Goal: Task Accomplishment & Management: Manage account settings

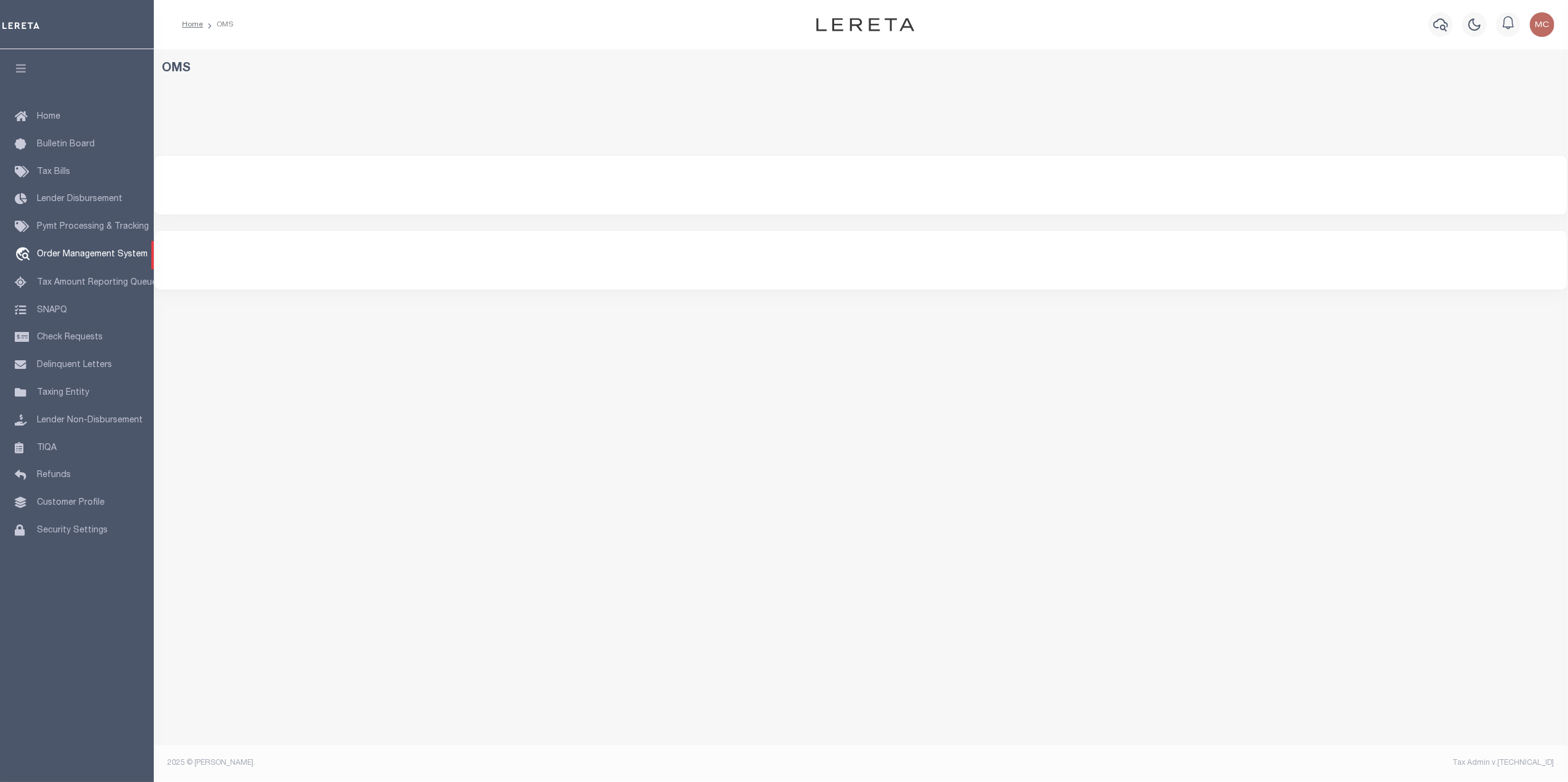
select select "200"
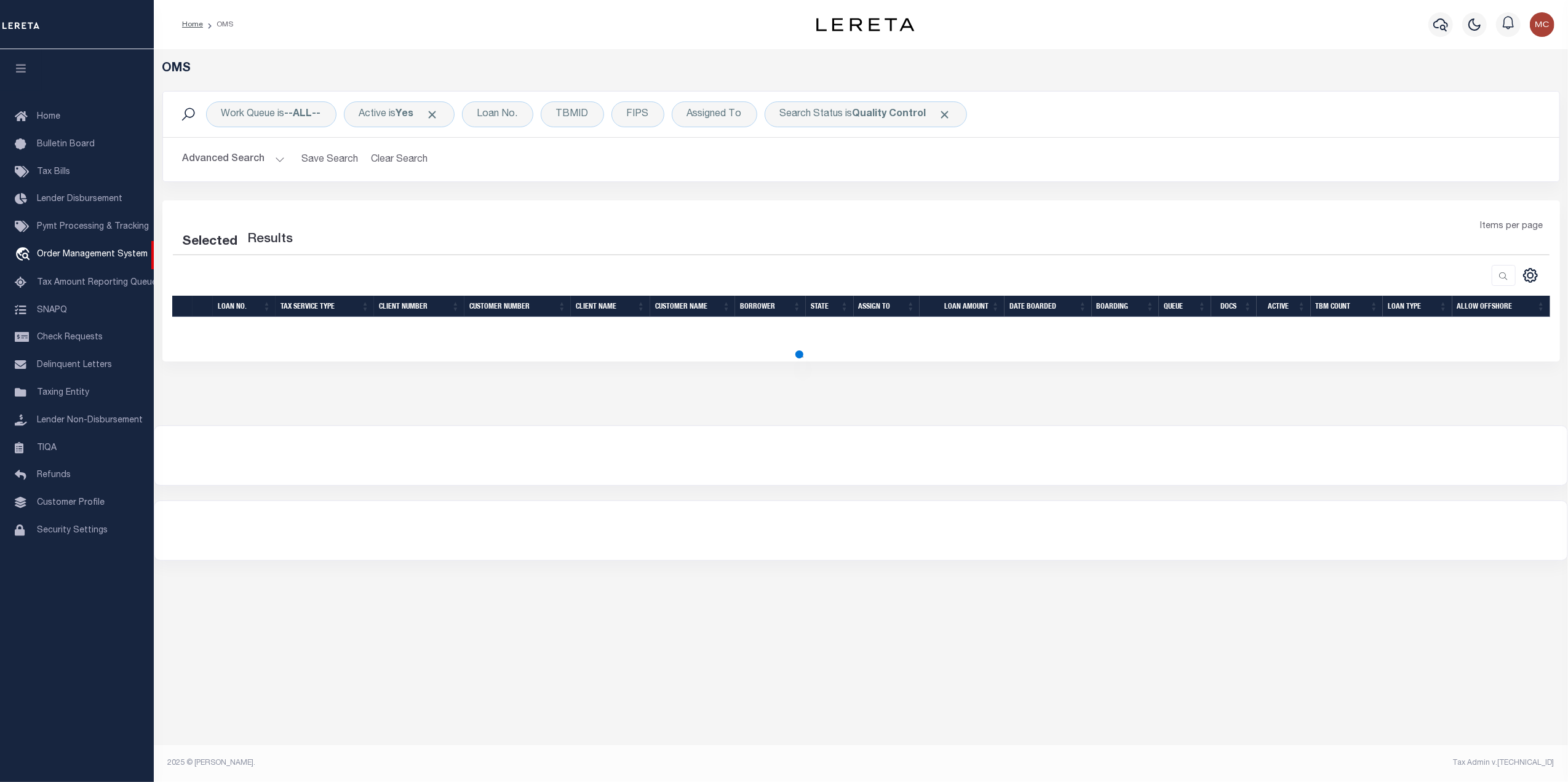
select select "200"
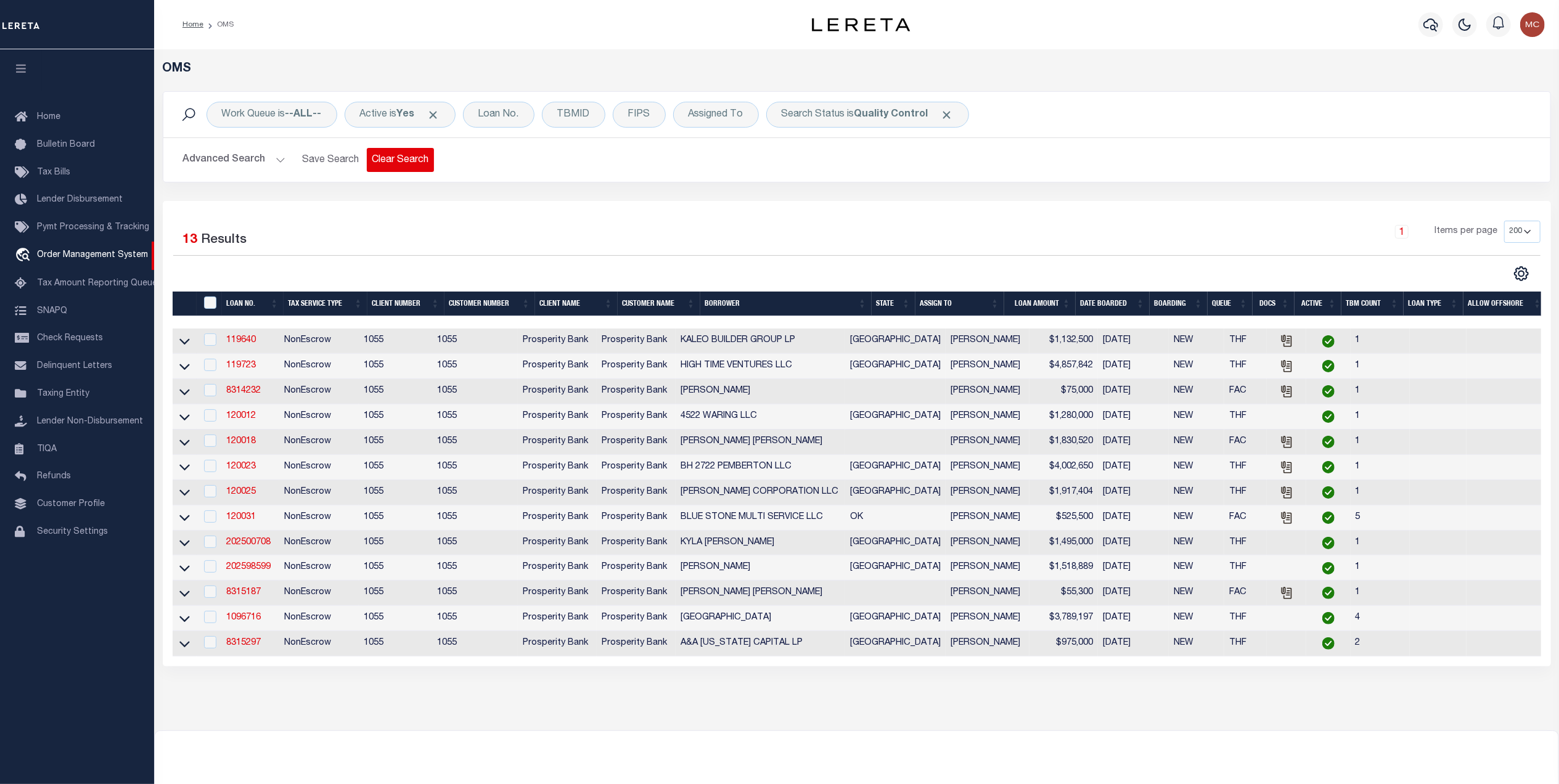
click at [398, 158] on button "Clear Search" at bounding box center [400, 160] width 67 height 24
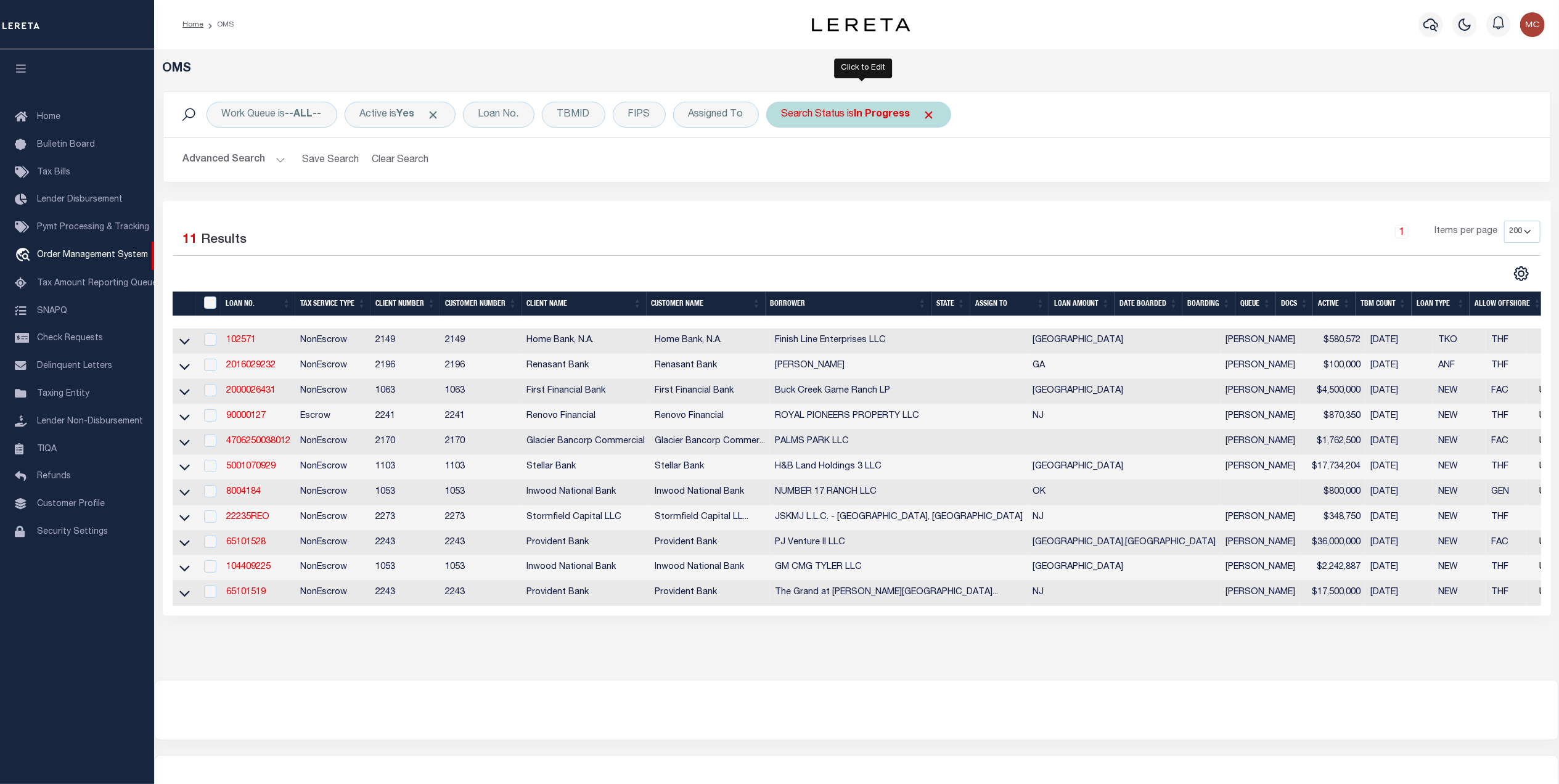
drag, startPoint x: 854, startPoint y: 113, endPoint x: 852, endPoint y: 121, distance: 8.2
click at [852, 113] on div "Search Status is In Progress" at bounding box center [859, 114] width 185 height 26
click at [821, 180] on select "Automated Search Bad Parcel Complete Duplicate Parcel High Dollar Reporting In …" at bounding box center [873, 175] width 181 height 24
select select "QC"
click at [786, 164] on select "Automated Search Bad Parcel Complete Duplicate Parcel High Dollar Reporting In …" at bounding box center [873, 175] width 181 height 24
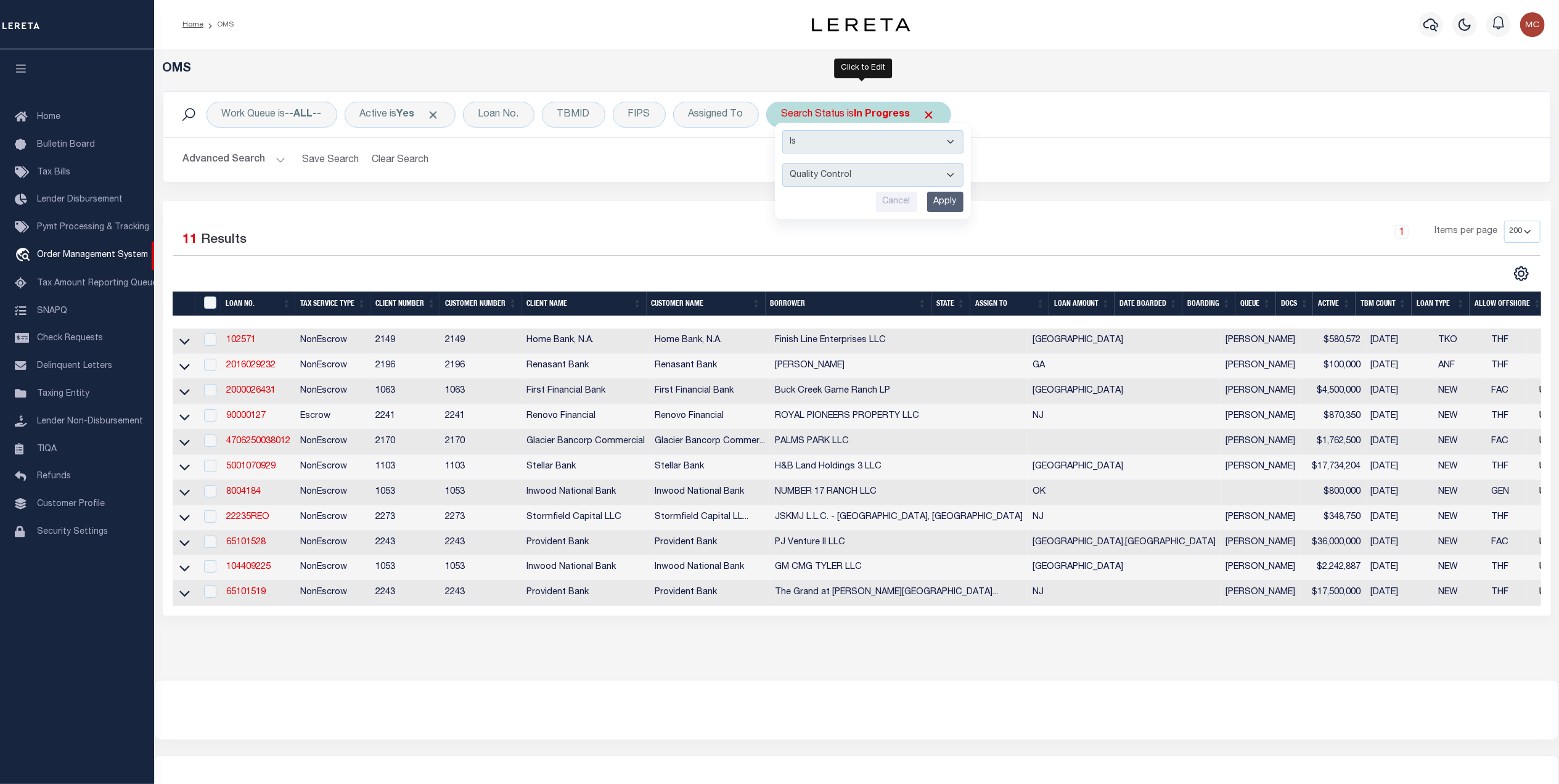
click at [947, 207] on input "Apply" at bounding box center [945, 202] width 36 height 20
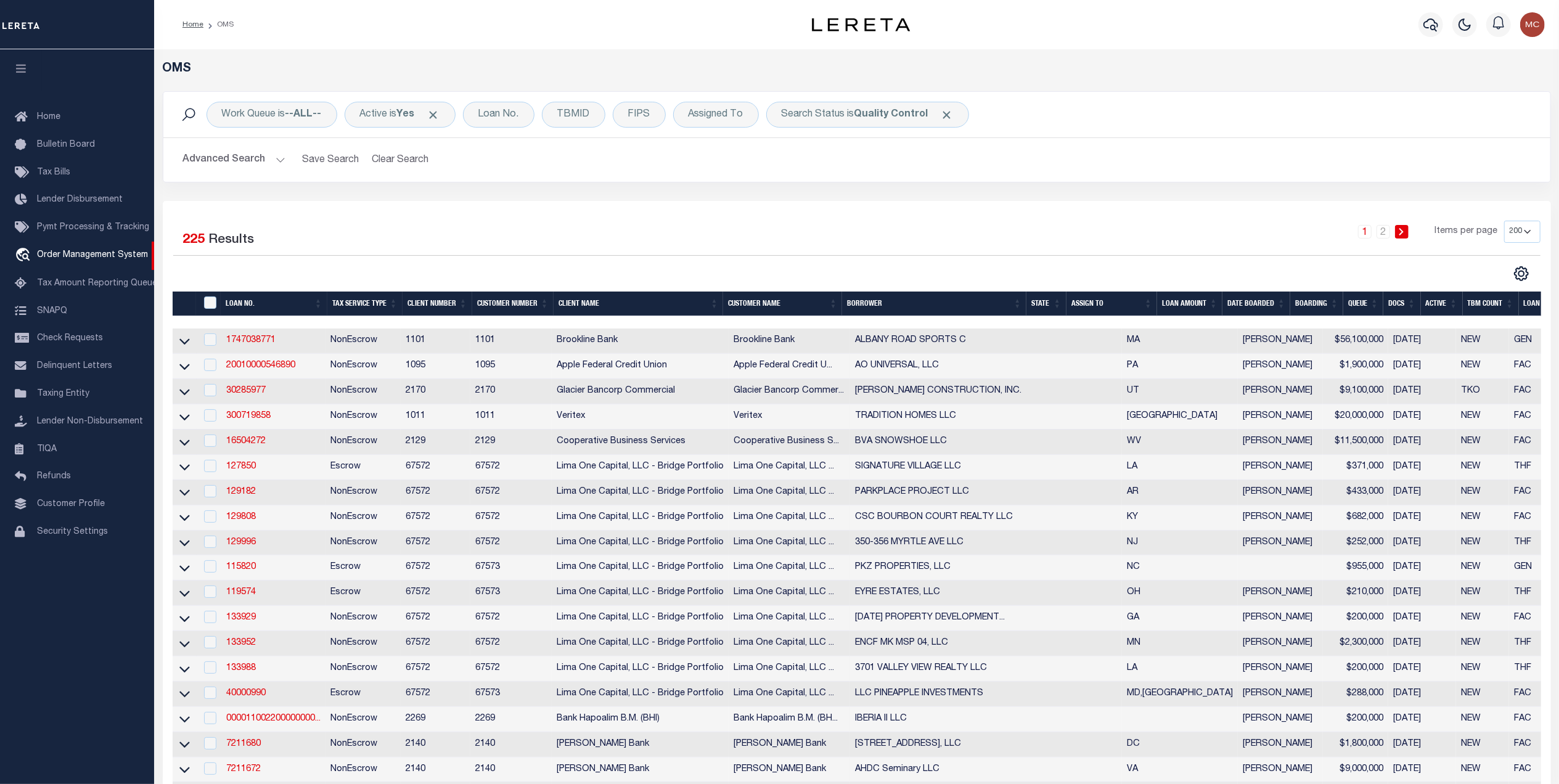
click at [253, 163] on button "Advanced Search" at bounding box center [234, 160] width 102 height 24
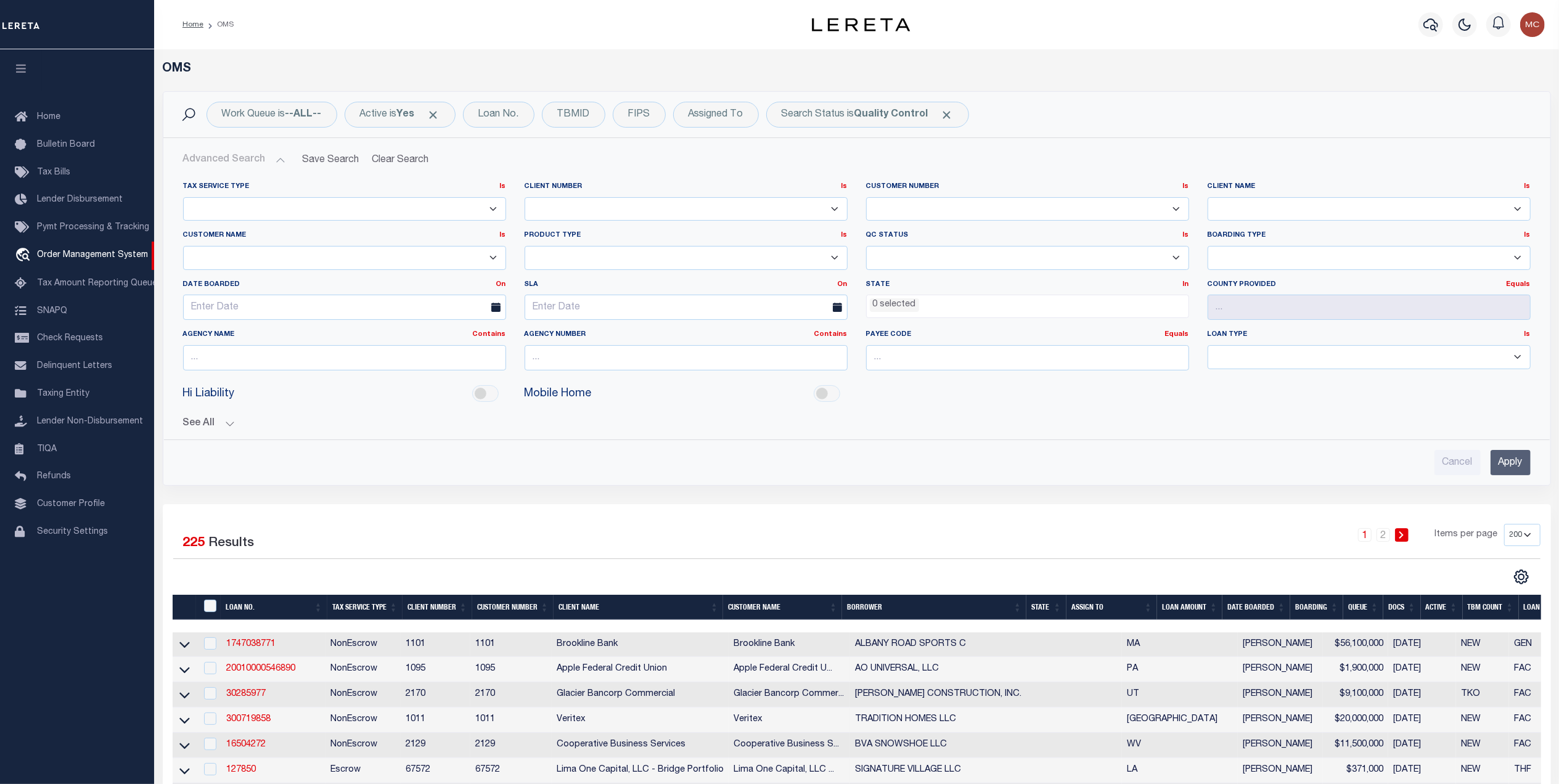
click at [918, 311] on ul "0 selected" at bounding box center [1028, 304] width 322 height 17
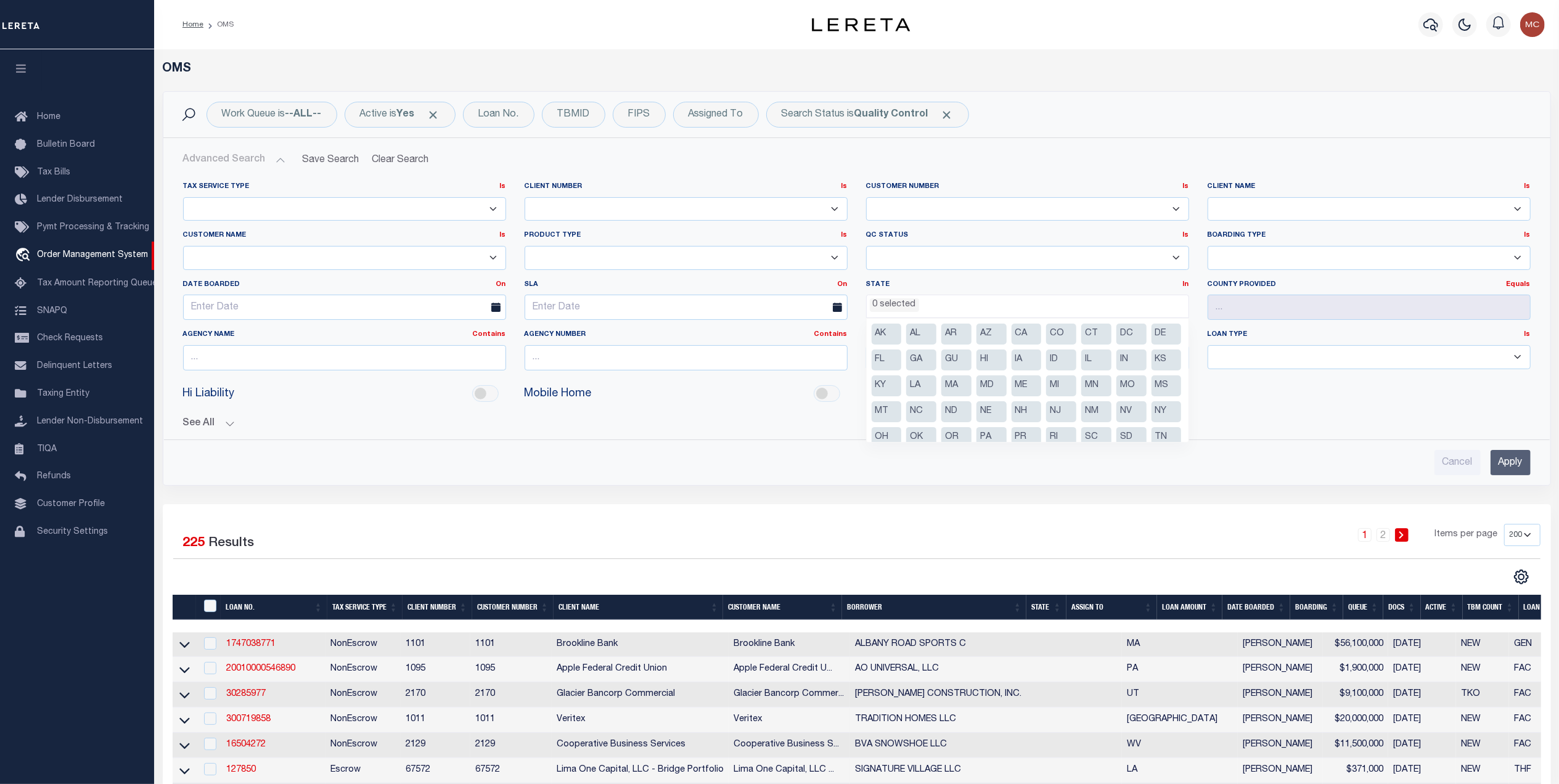
click at [972, 386] on li "MA" at bounding box center [957, 385] width 30 height 21
select select "MA"
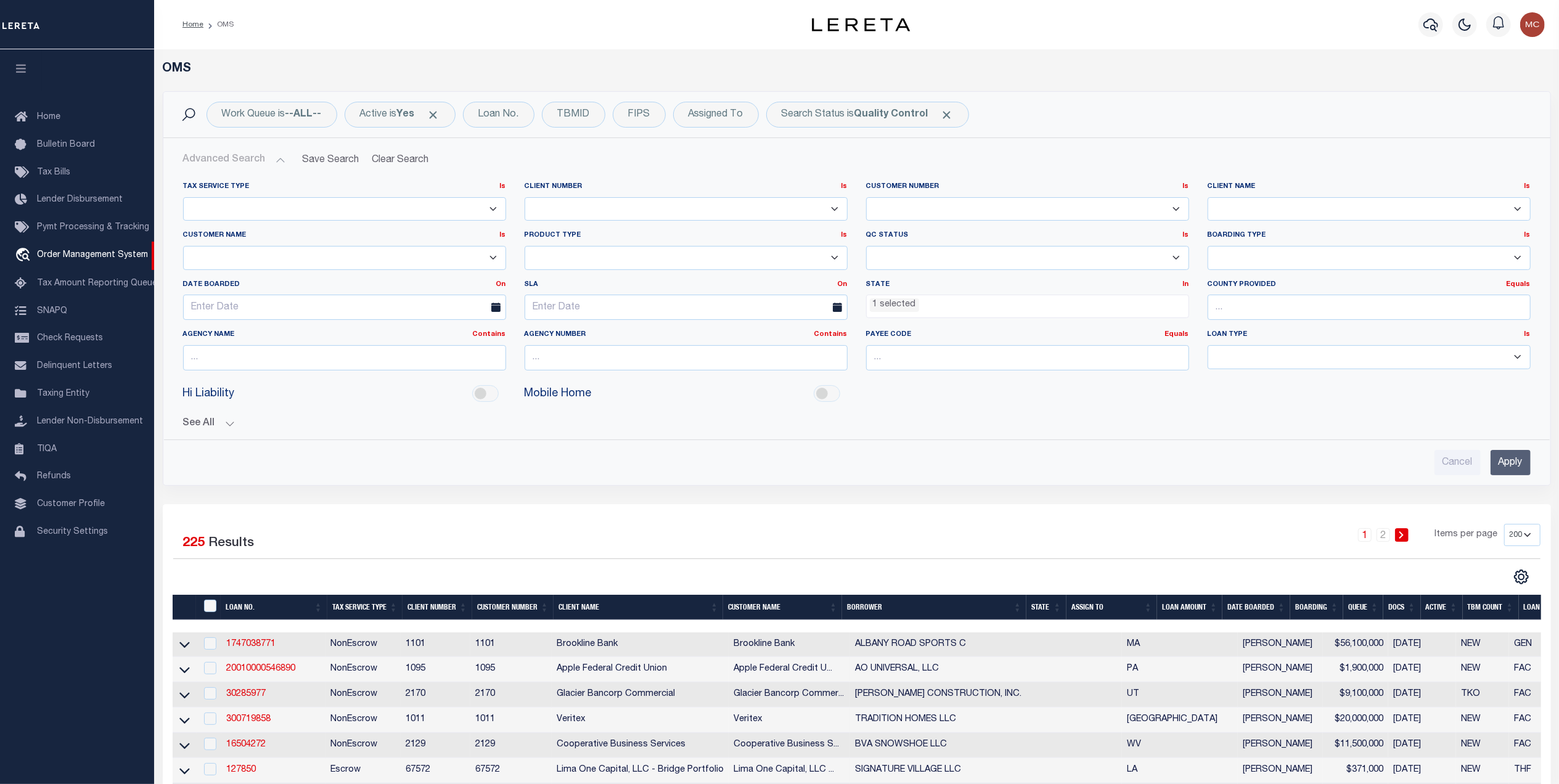
click at [1507, 459] on input "Apply" at bounding box center [1511, 463] width 40 height 25
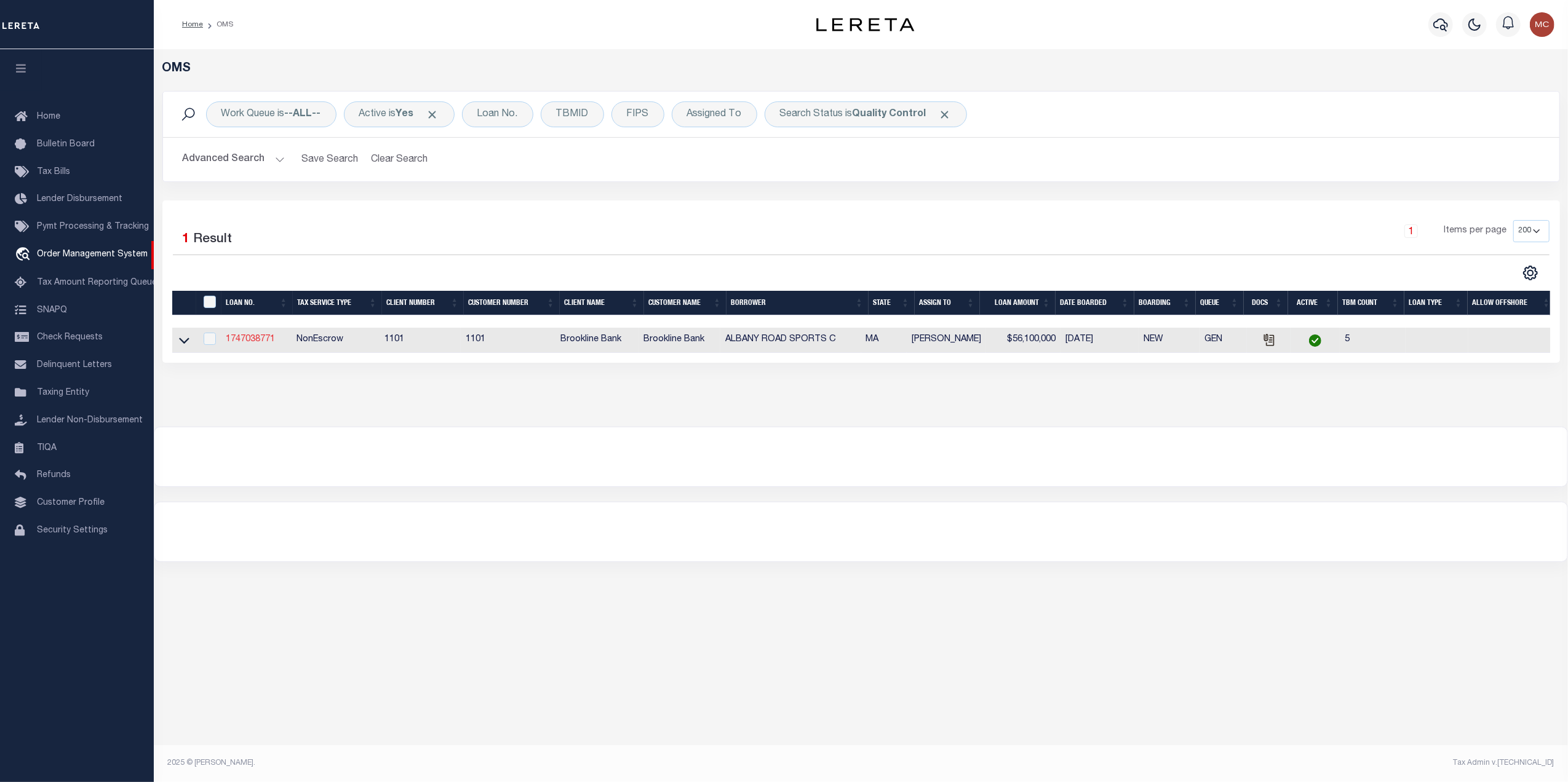
click at [248, 337] on link "1747038771" at bounding box center [250, 339] width 49 height 8
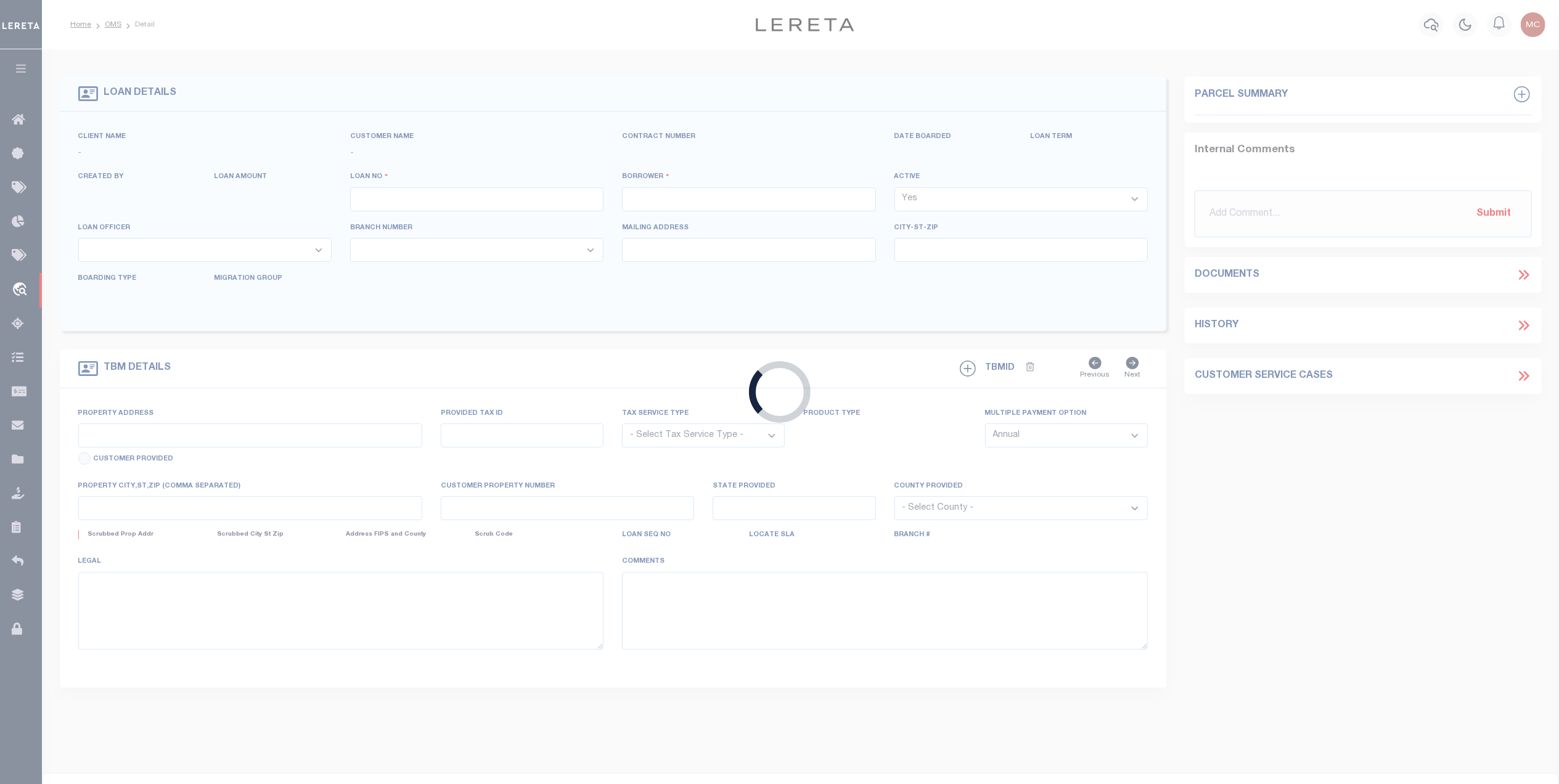
type input "1747038771"
type input "ALBANY ROAD SPORTS C"
select select
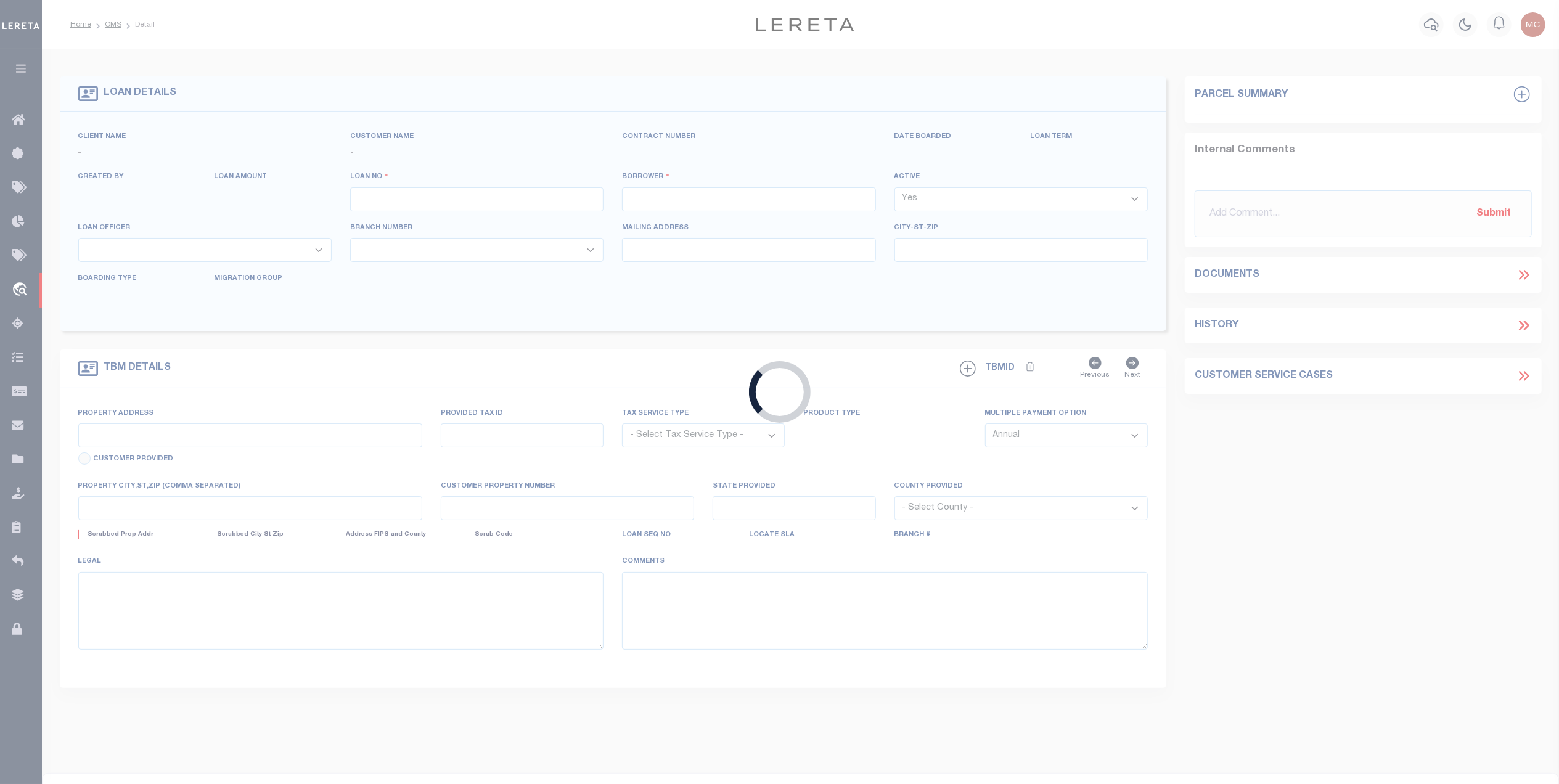
select select "NonEscrow"
type input "1105 EAST ST"
type input "178/97"
select select
type input "DEDHAM MA 02026"
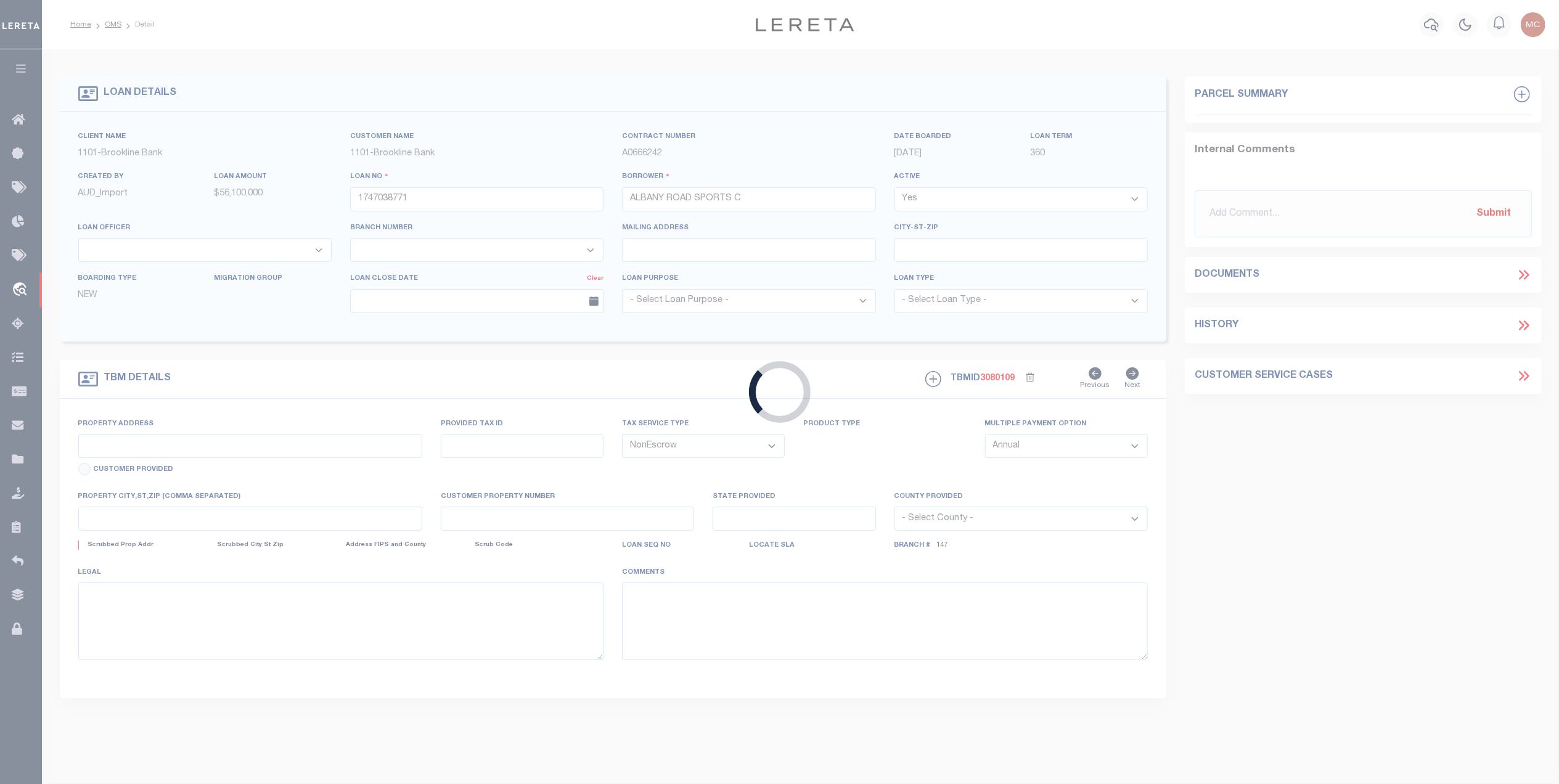
type input "37425"
type input "MA"
select select
select select "13514"
select select "3591"
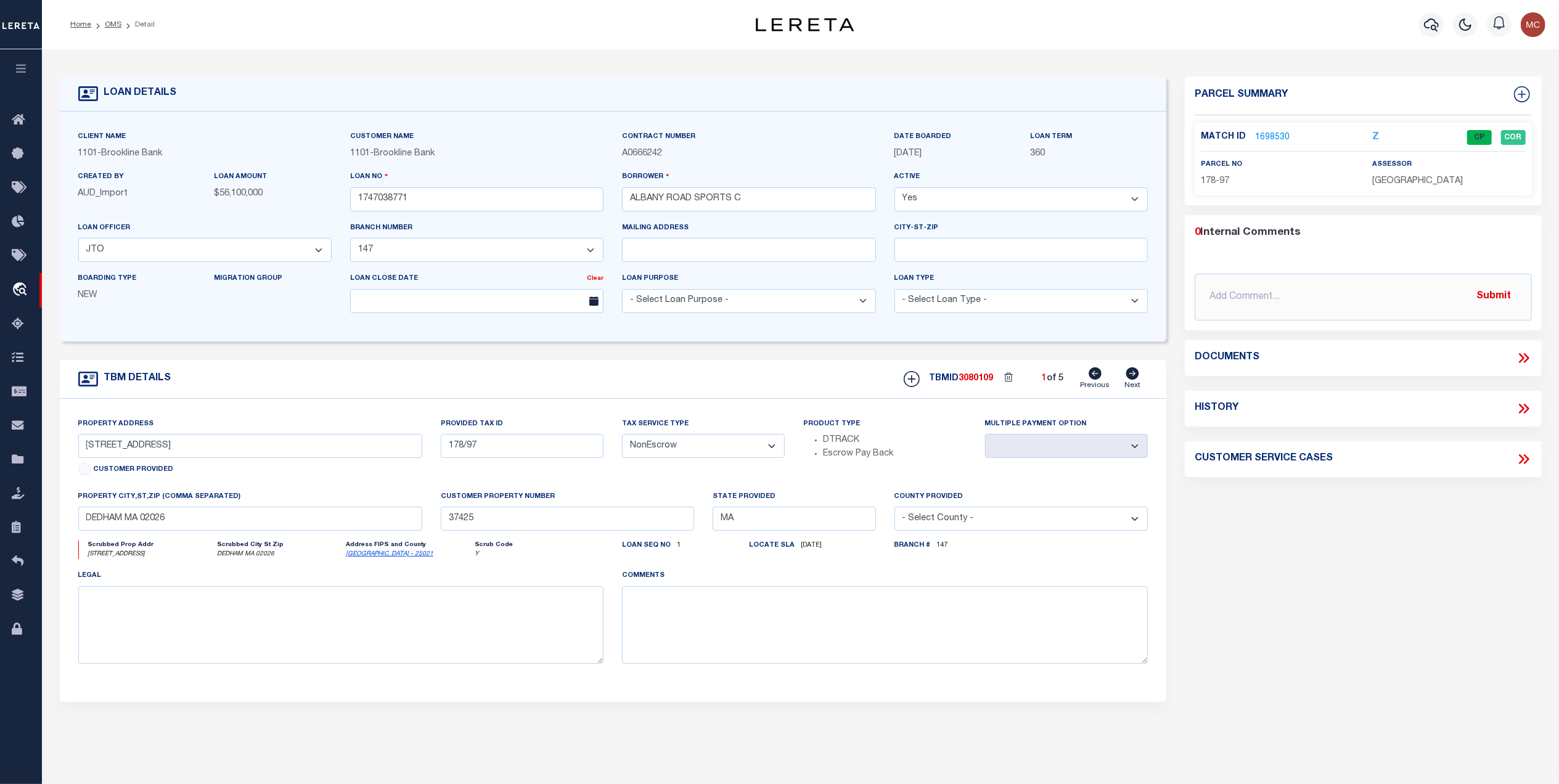
click at [1132, 380] on icon at bounding box center [1132, 373] width 13 height 13
type input "10 EAST BELCHER RD"
type input "094/012/000"
select select
type input "FOXBOROUGH MA 02035"
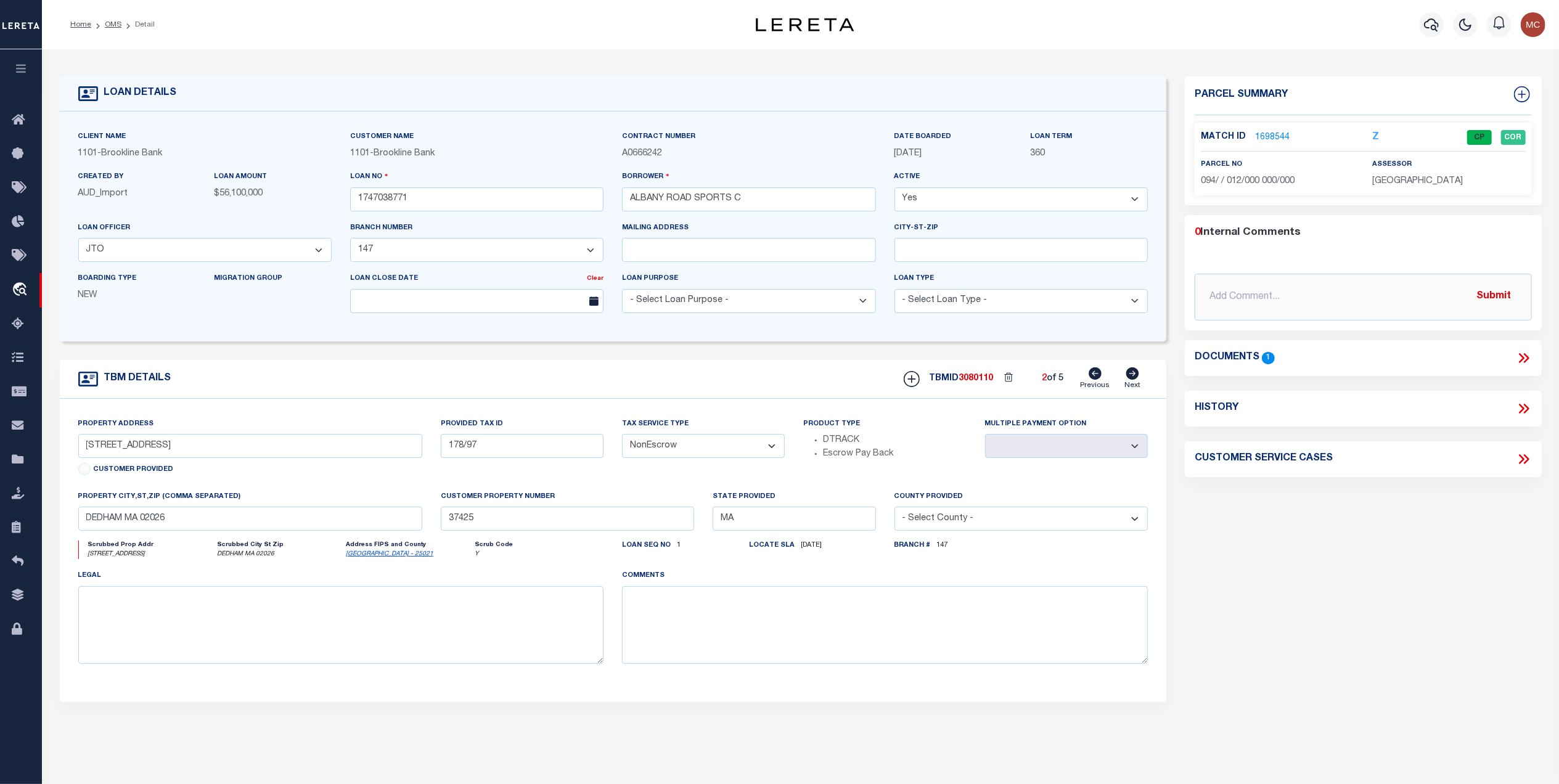
type input "37424"
select select
click at [1132, 380] on icon at bounding box center [1132, 373] width 13 height 13
type input "132 HOBOMOCK ST"
type input "D6-1A"
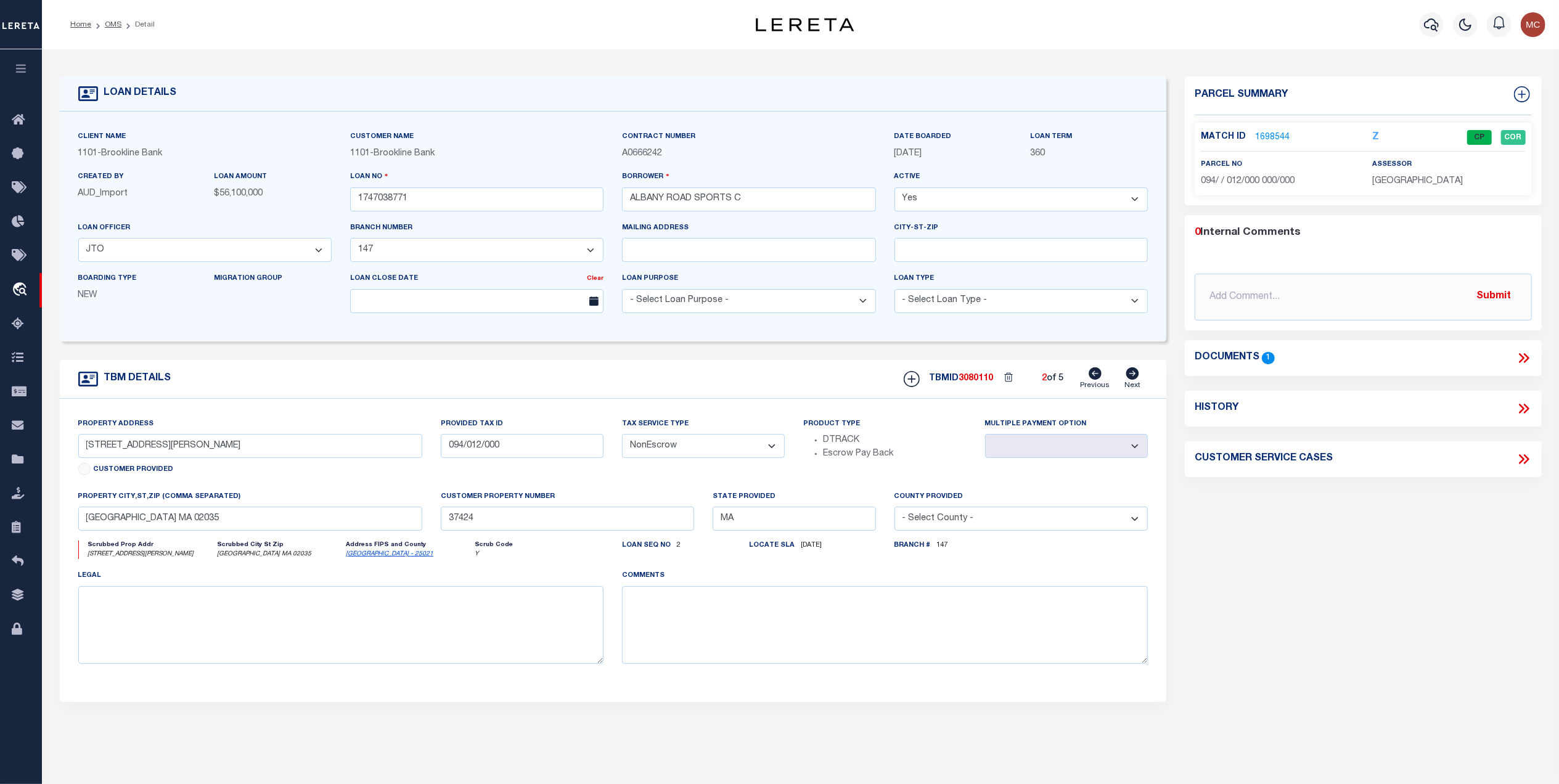
select select
type input "PEMBROKE MA 02359"
type input "37423"
select select
click at [1132, 380] on icon at bounding box center [1132, 373] width 13 height 13
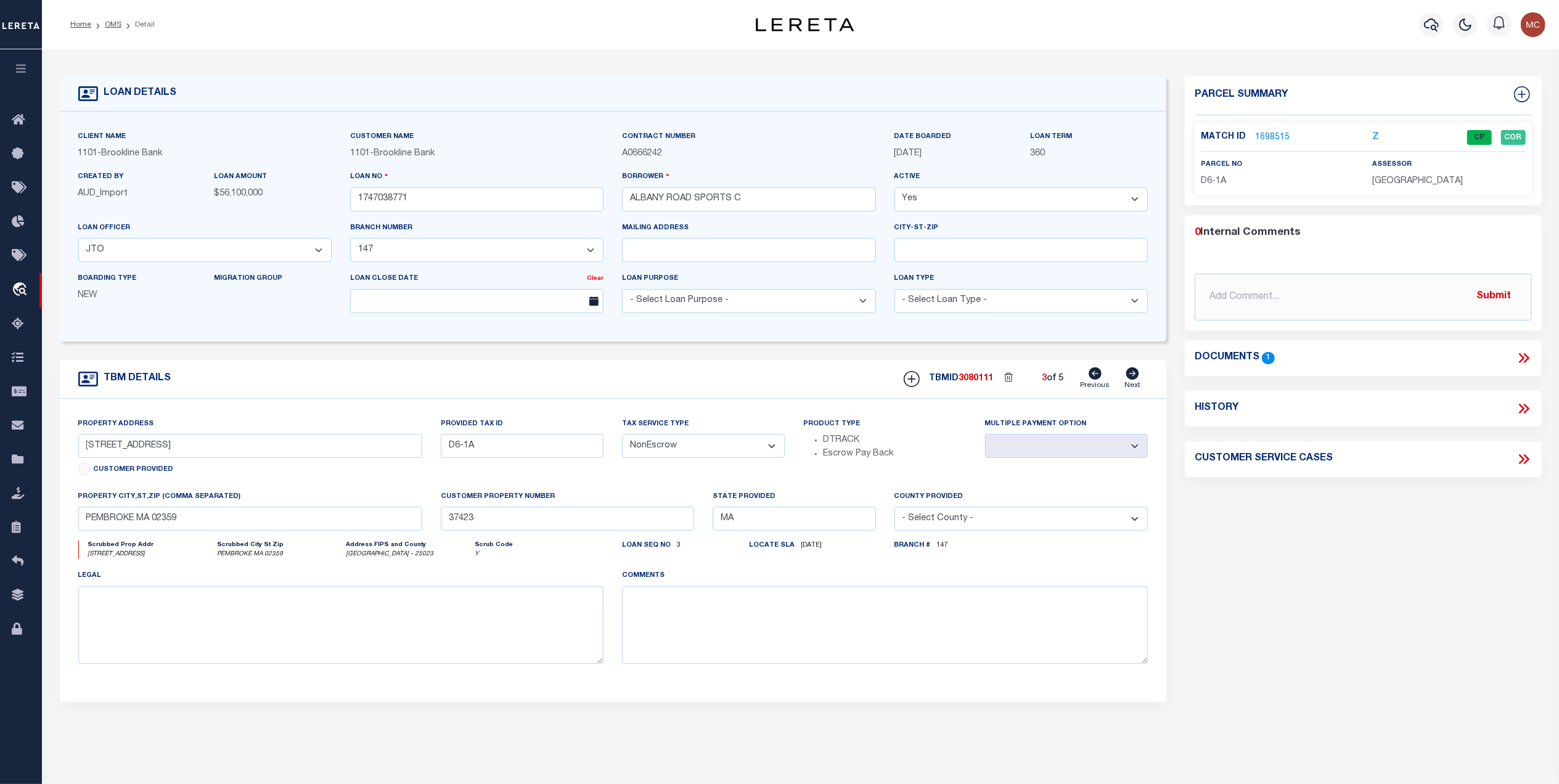
type input "1535 WASHINGTON ST"
type input "1053 0 12H"
select select
type input "BRAINTREE MA 02184"
type input "37422"
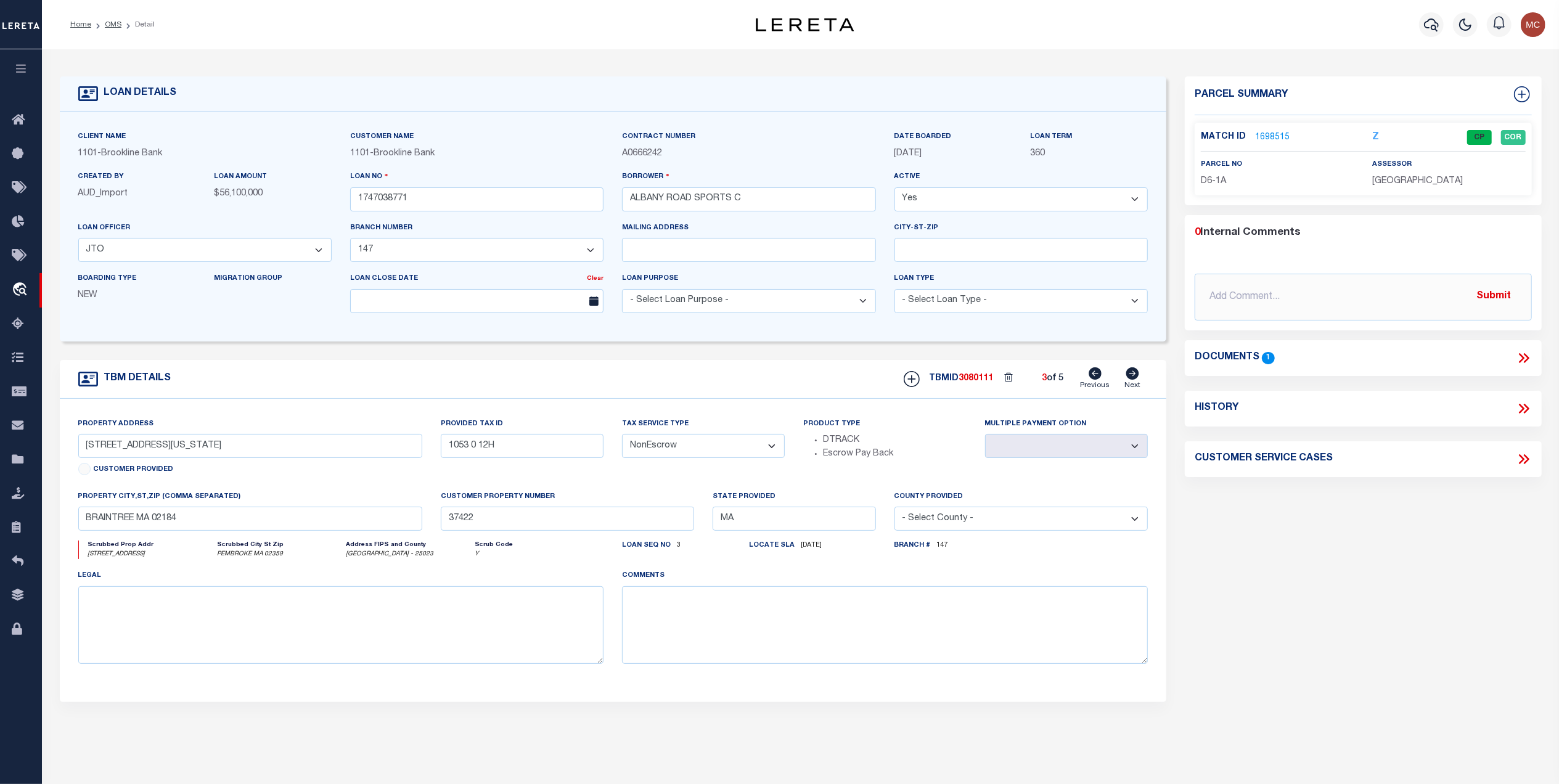
select select
click at [1132, 380] on icon at bounding box center [1132, 373] width 13 height 13
type input "900 WORCESTER ST"
type input "192-10"
select select
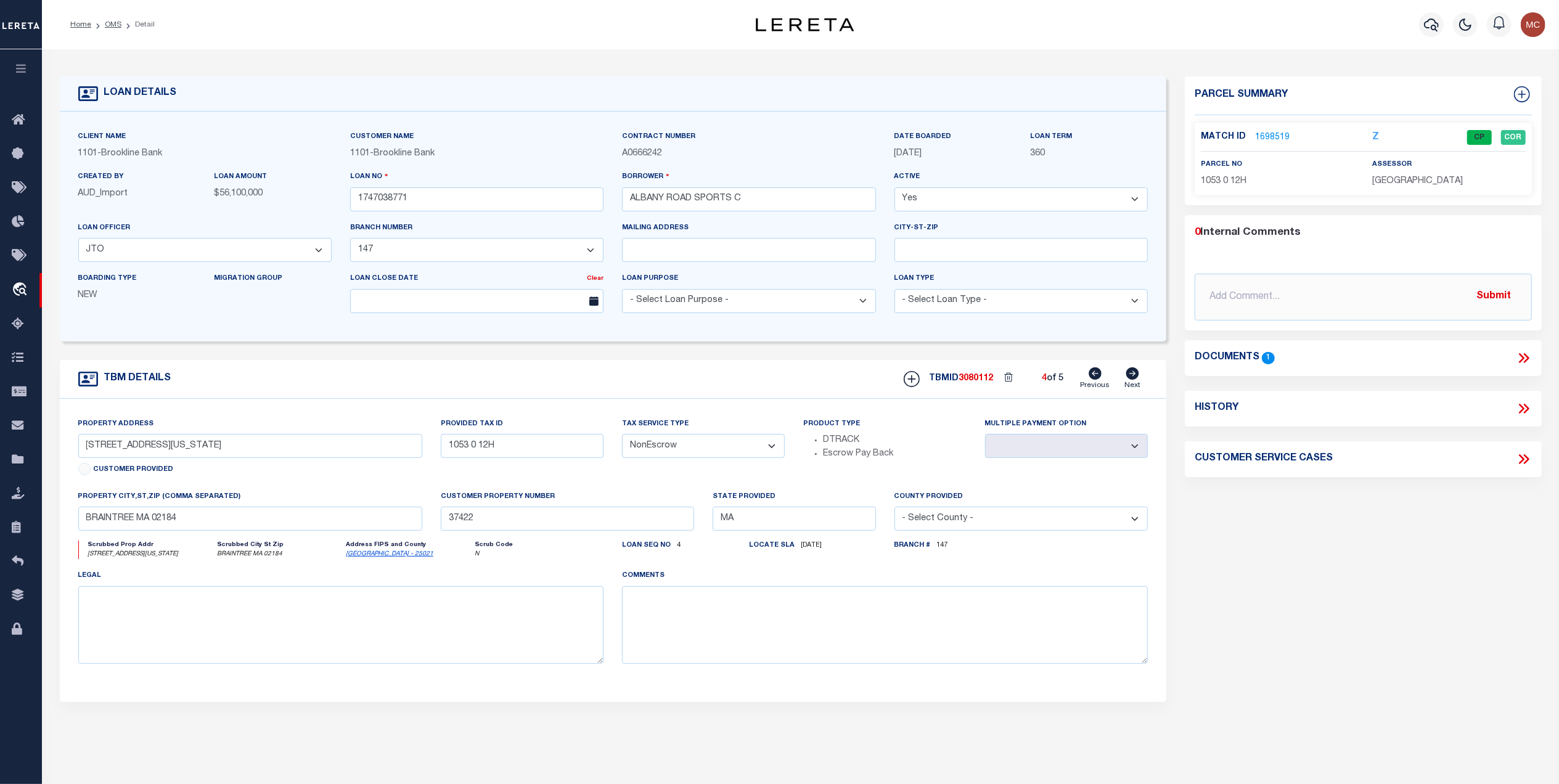
type input "WELLESLEY MA 02482"
type input "37421"
select select
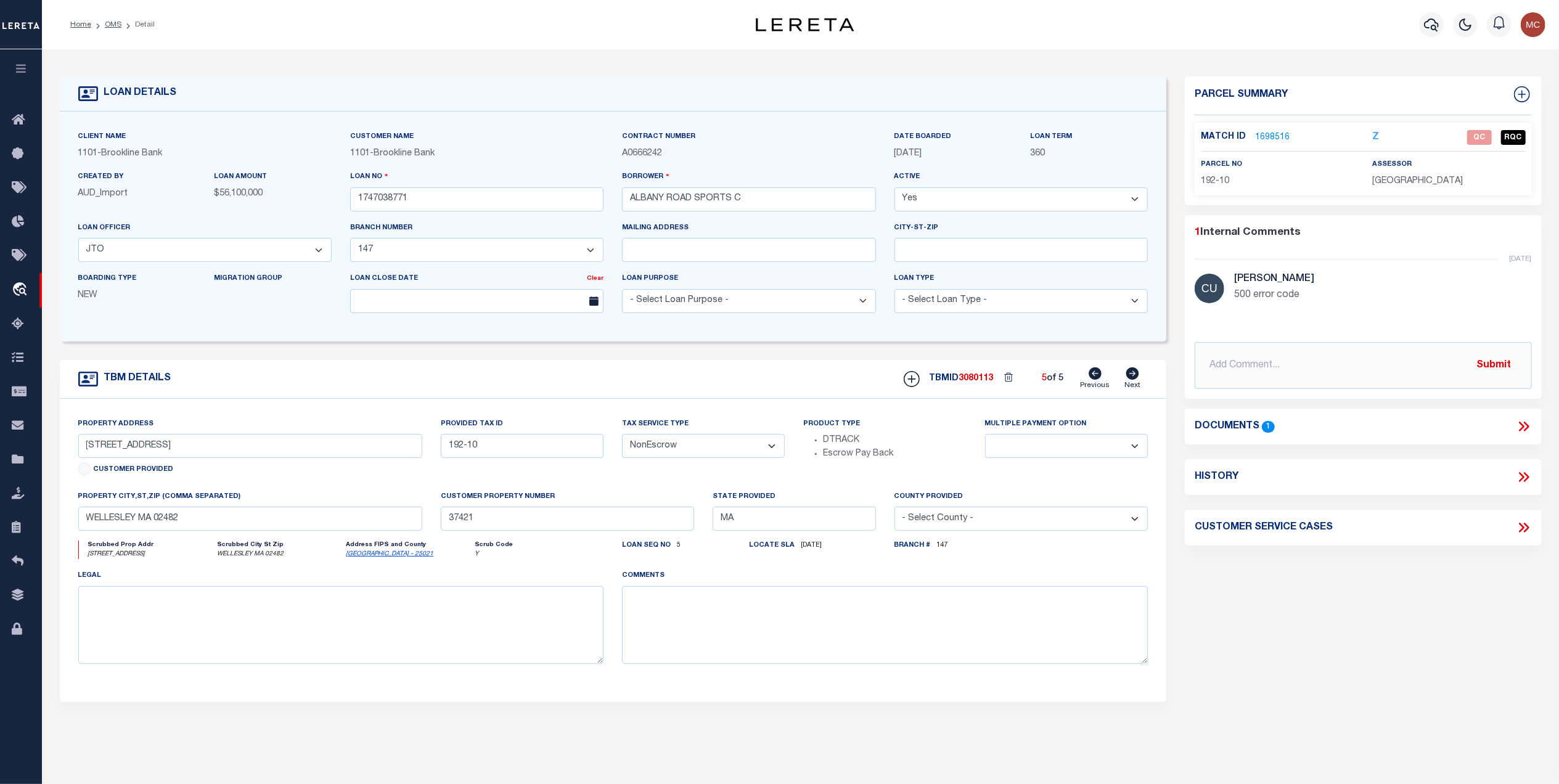
click at [1523, 428] on icon at bounding box center [1522, 427] width 6 height 10
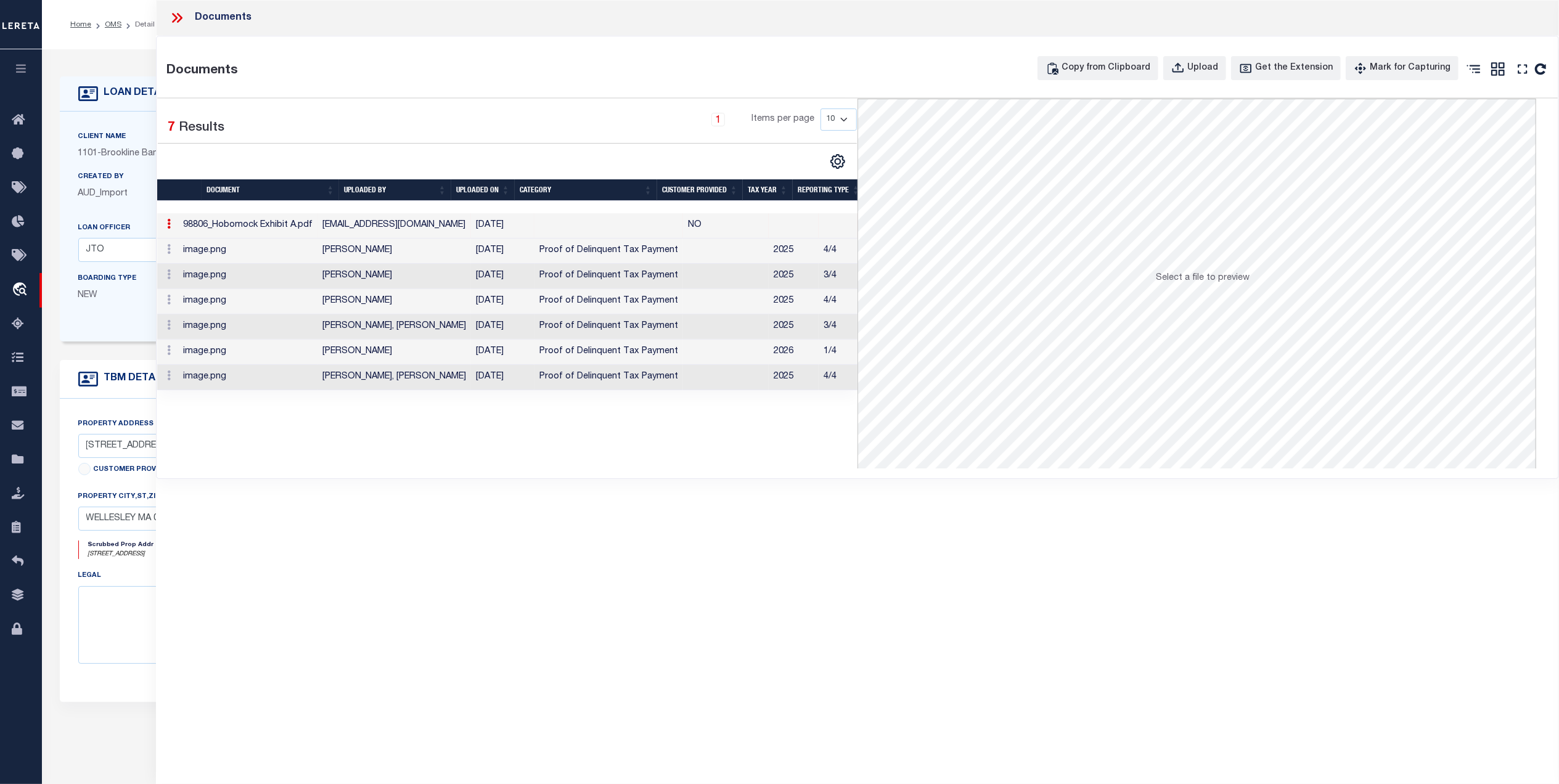
click at [482, 225] on td "03/04/2022" at bounding box center [502, 226] width 64 height 25
click at [171, 8] on div "Documents" at bounding box center [857, 18] width 1403 height 36
click at [191, 26] on div "Documents" at bounding box center [857, 18] width 1403 height 36
click at [178, 16] on icon at bounding box center [177, 18] width 16 height 16
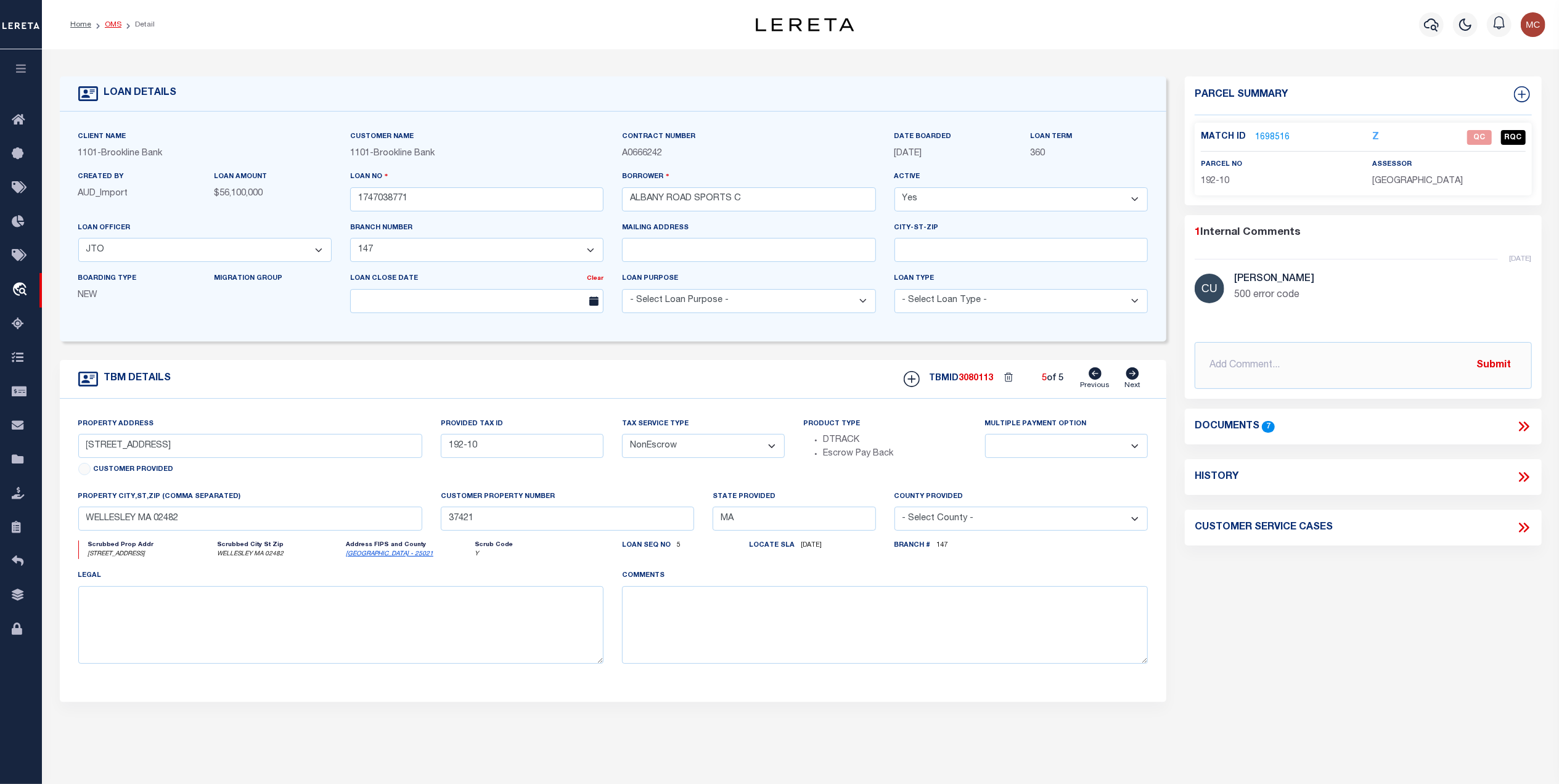
click at [113, 23] on link "OMS" at bounding box center [113, 25] width 17 height 8
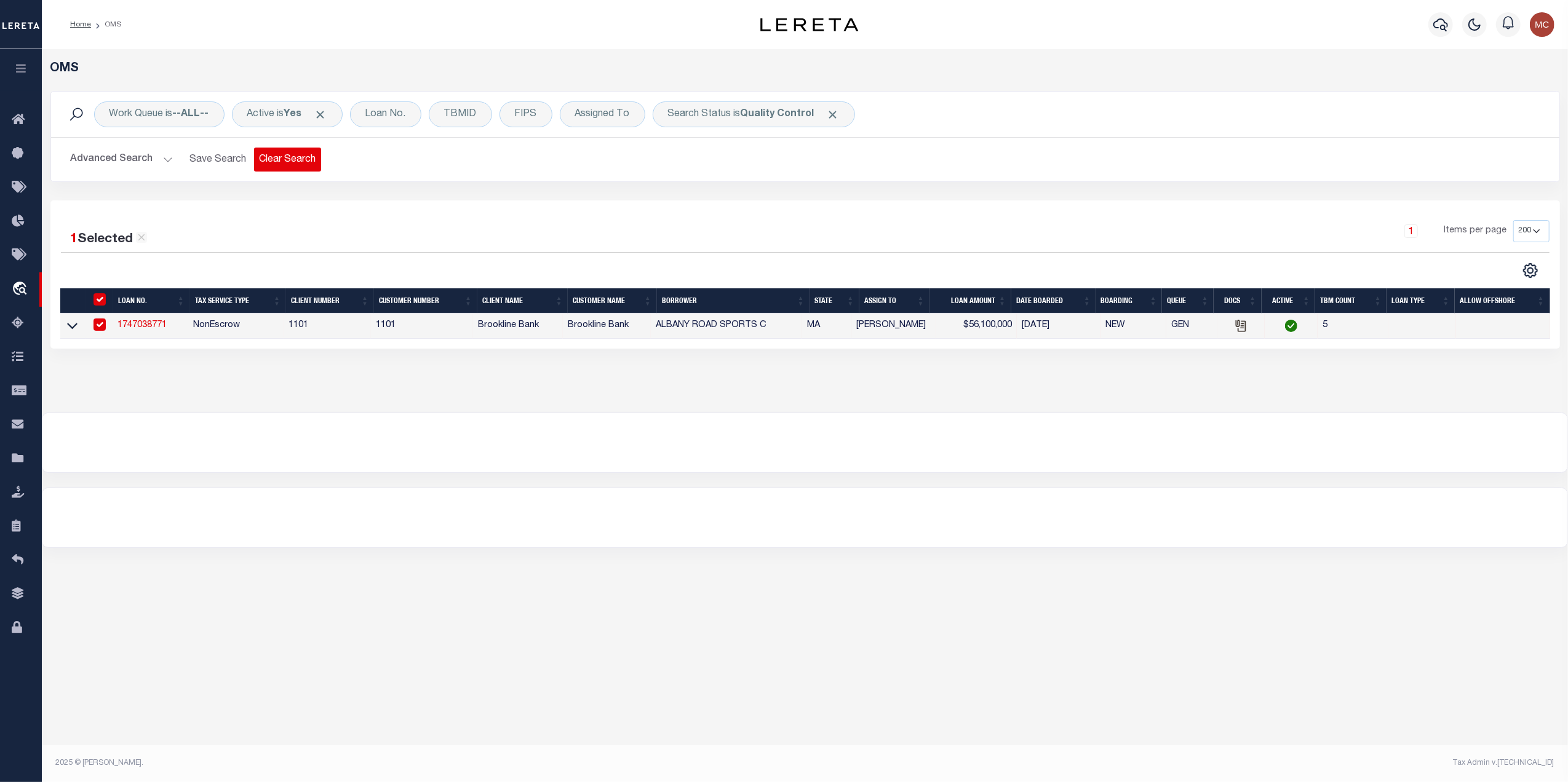
click at [293, 160] on button "Clear Search" at bounding box center [287, 160] width 67 height 24
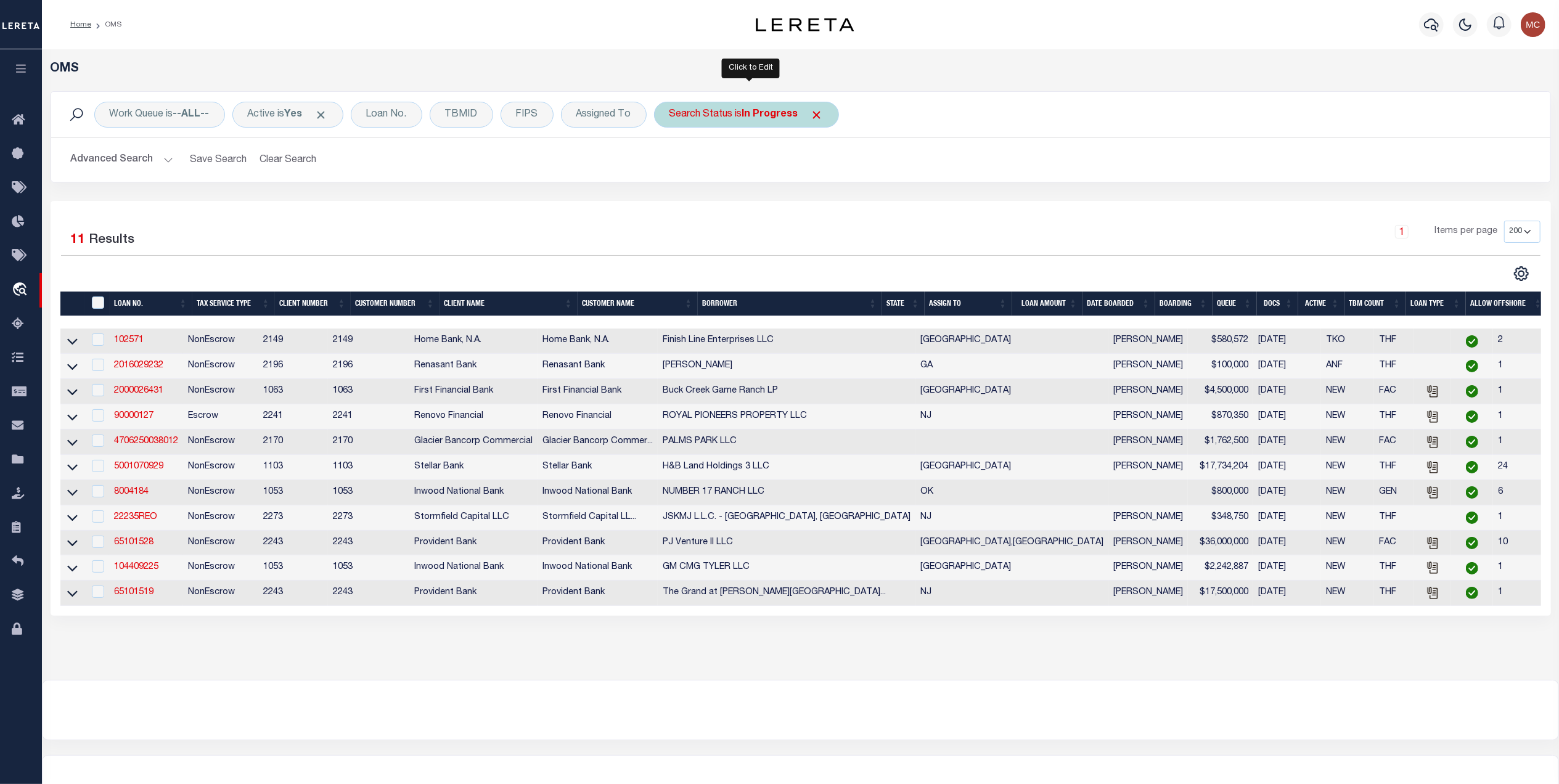
click at [700, 109] on div "Search Status is In Progress" at bounding box center [747, 114] width 185 height 26
click at [694, 171] on select "Automated Search Bad Parcel Complete Duplicate Parcel High Dollar Reporting In …" at bounding box center [760, 175] width 181 height 24
select select "QC"
click at [674, 164] on select "Automated Search Bad Parcel Complete Duplicate Parcel High Dollar Reporting In …" at bounding box center [760, 175] width 181 height 24
click at [836, 202] on input "Apply" at bounding box center [833, 202] width 36 height 20
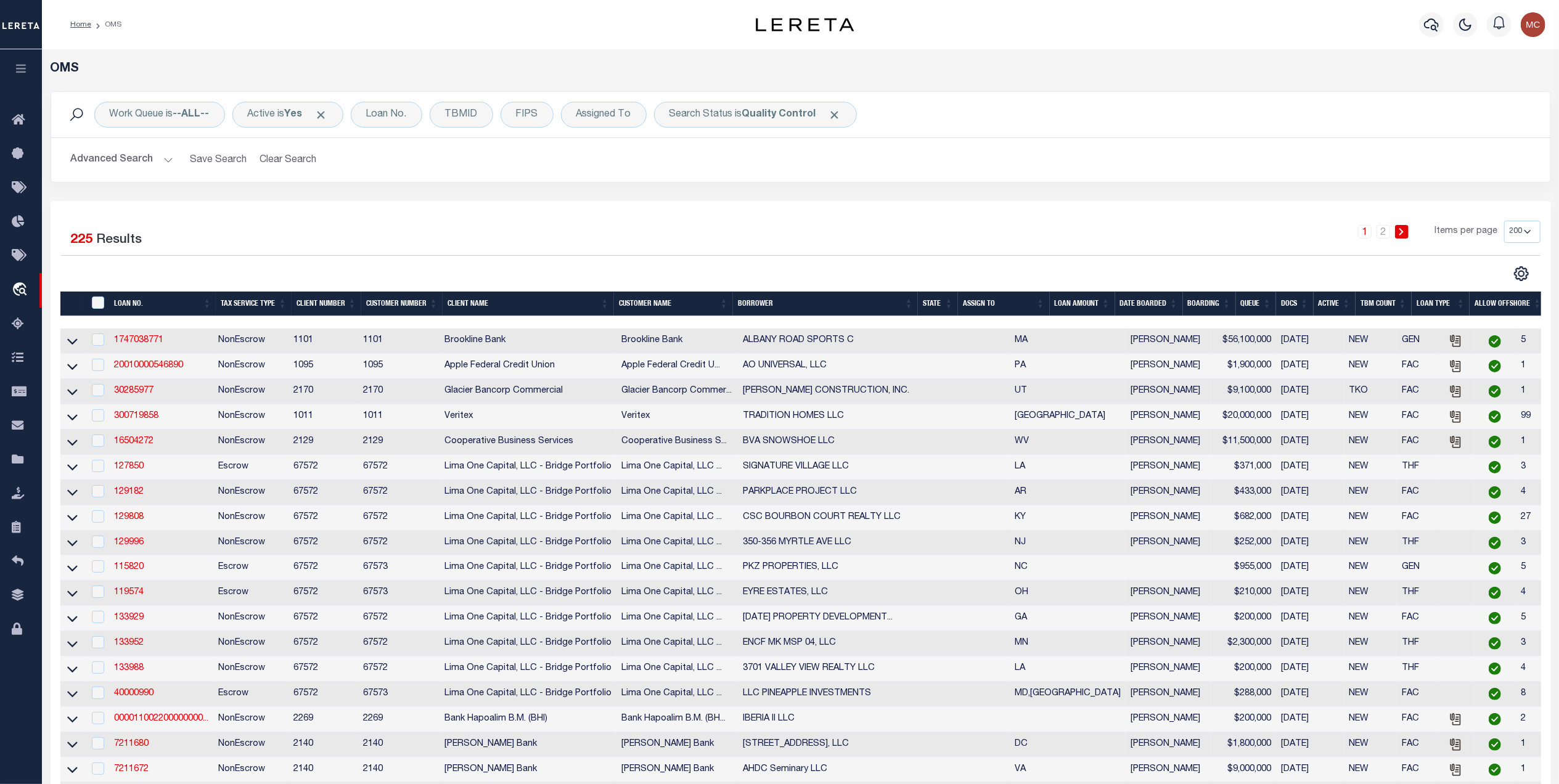
click at [1079, 312] on th "LOAN AMOUNT" at bounding box center [1082, 304] width 65 height 25
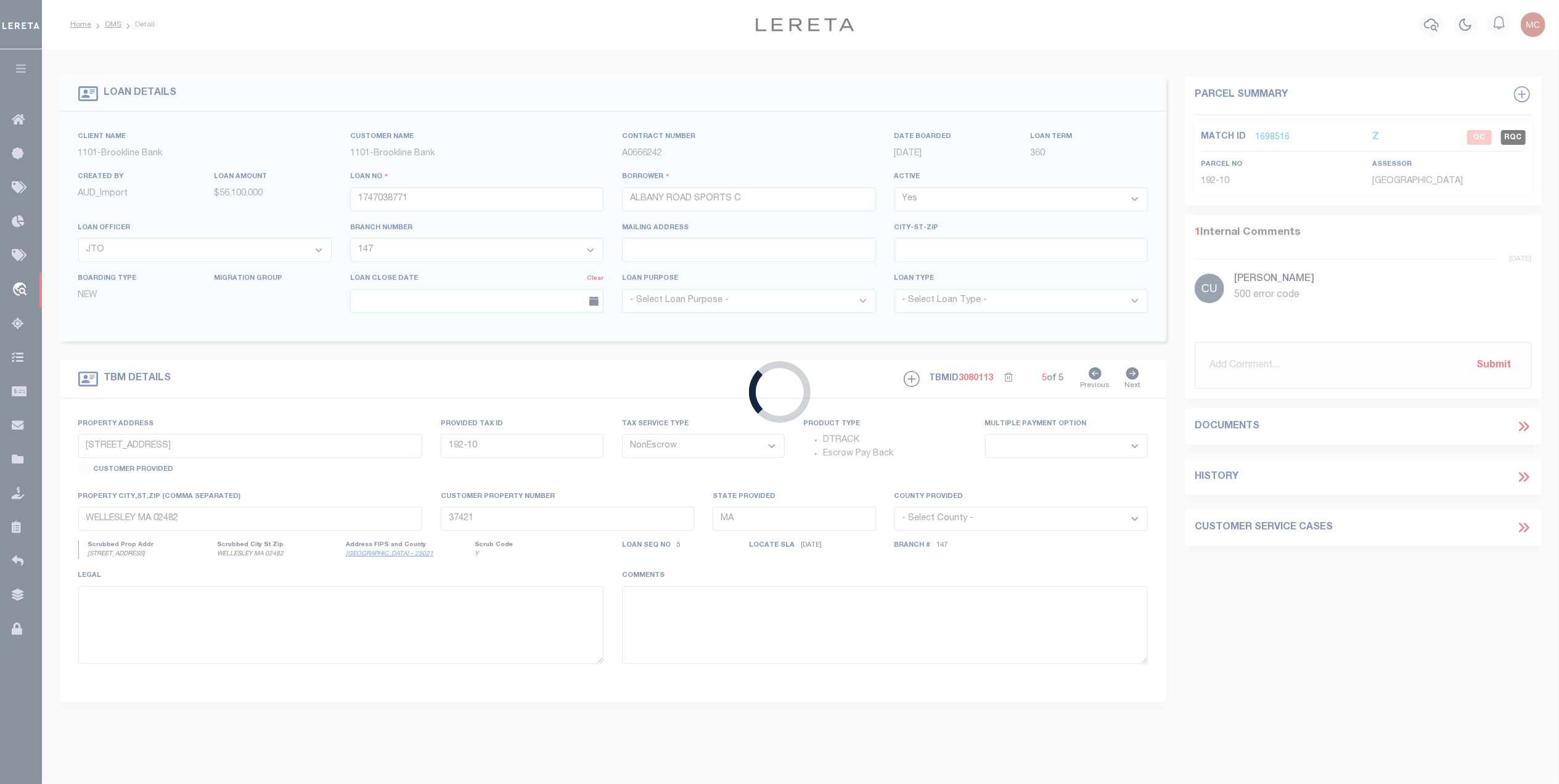
type input "15000017648"
type input "[PERSON_NAME]"
select select
select select "100"
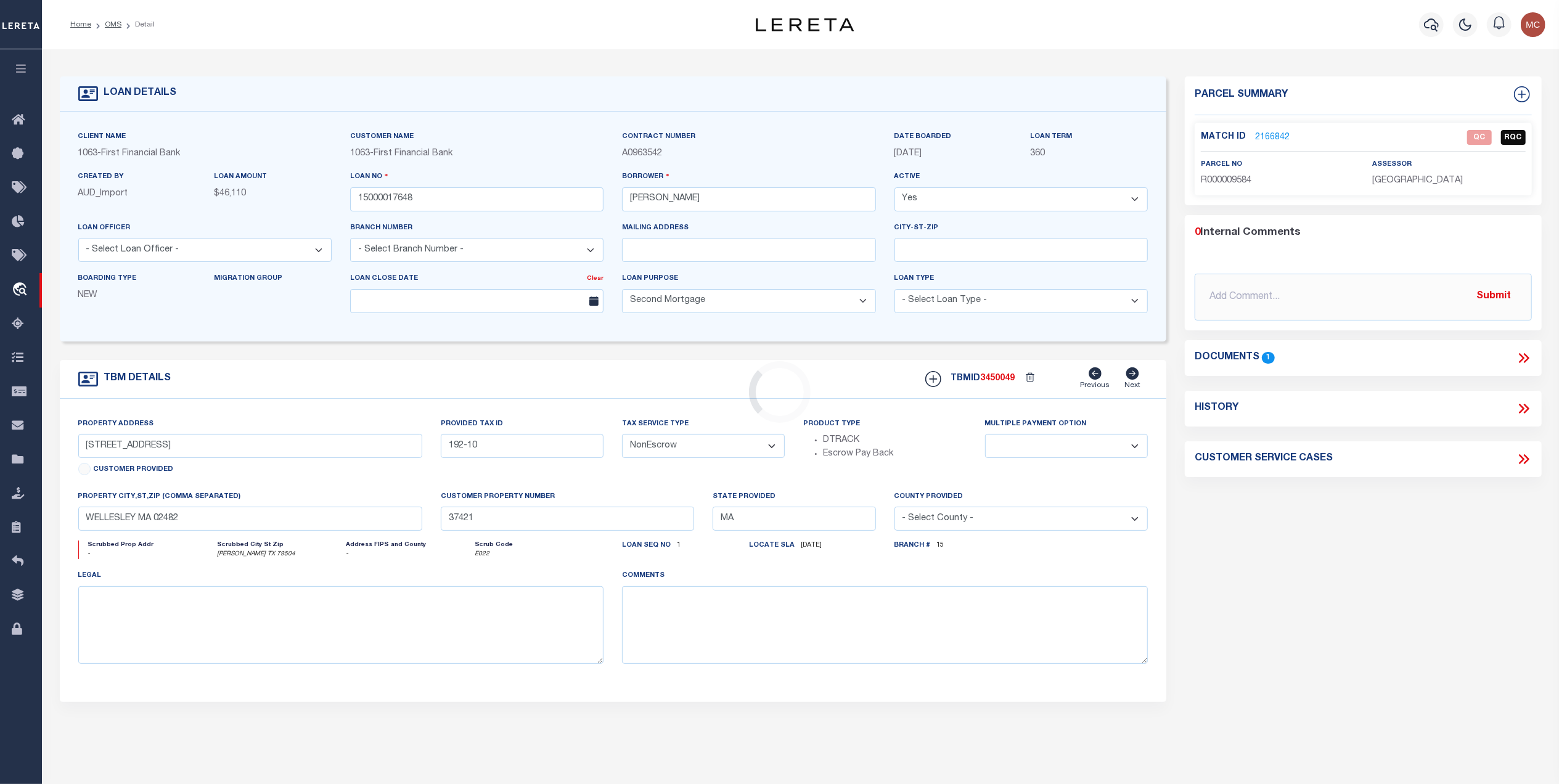
select select "791"
select select "501"
type input "CR 119"
select select
type input "Baird TX 79504"
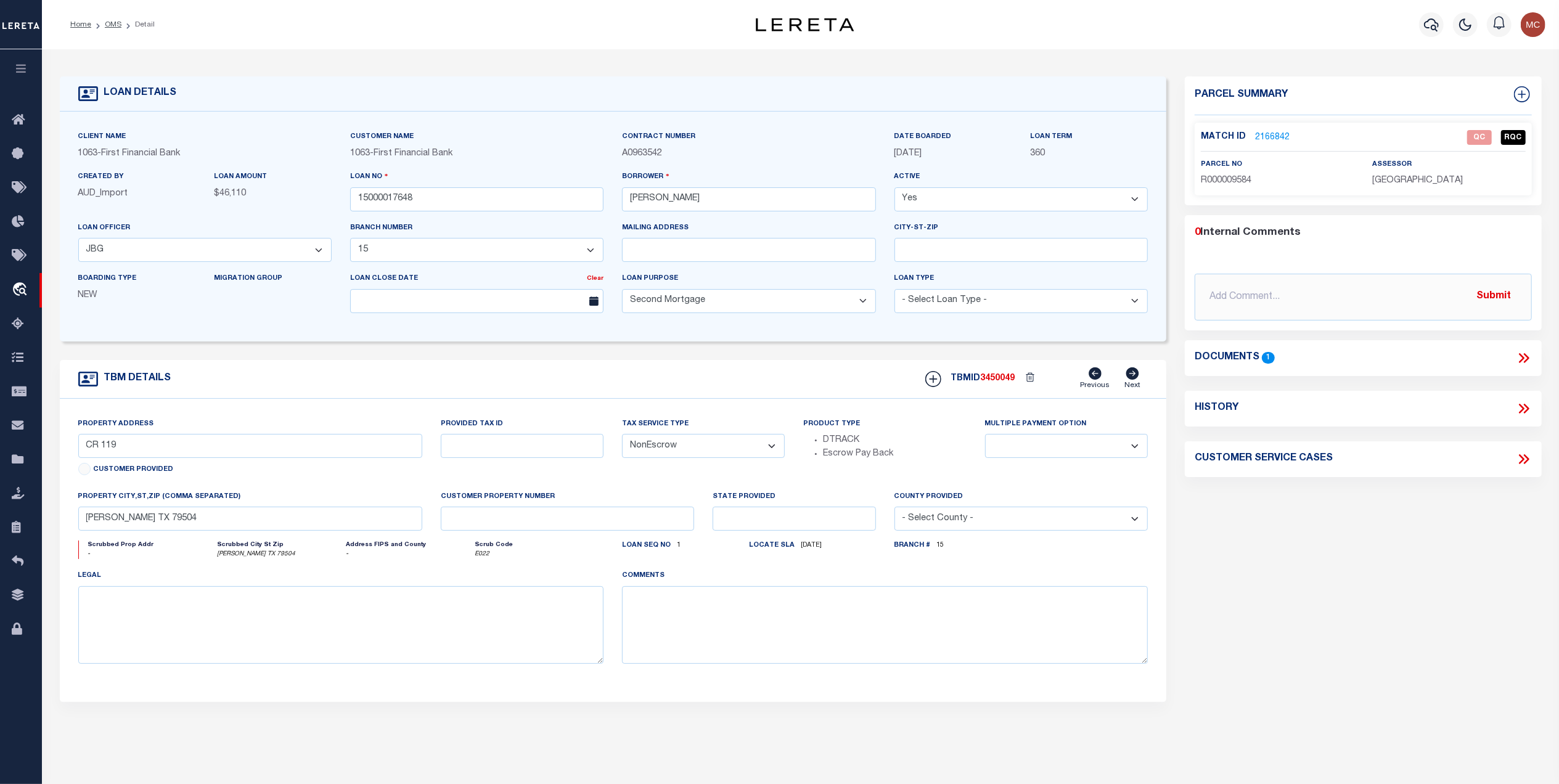
drag, startPoint x: 112, startPoint y: 20, endPoint x: 168, endPoint y: 55, distance: 66.0
click at [112, 21] on link "OMS" at bounding box center [113, 25] width 17 height 8
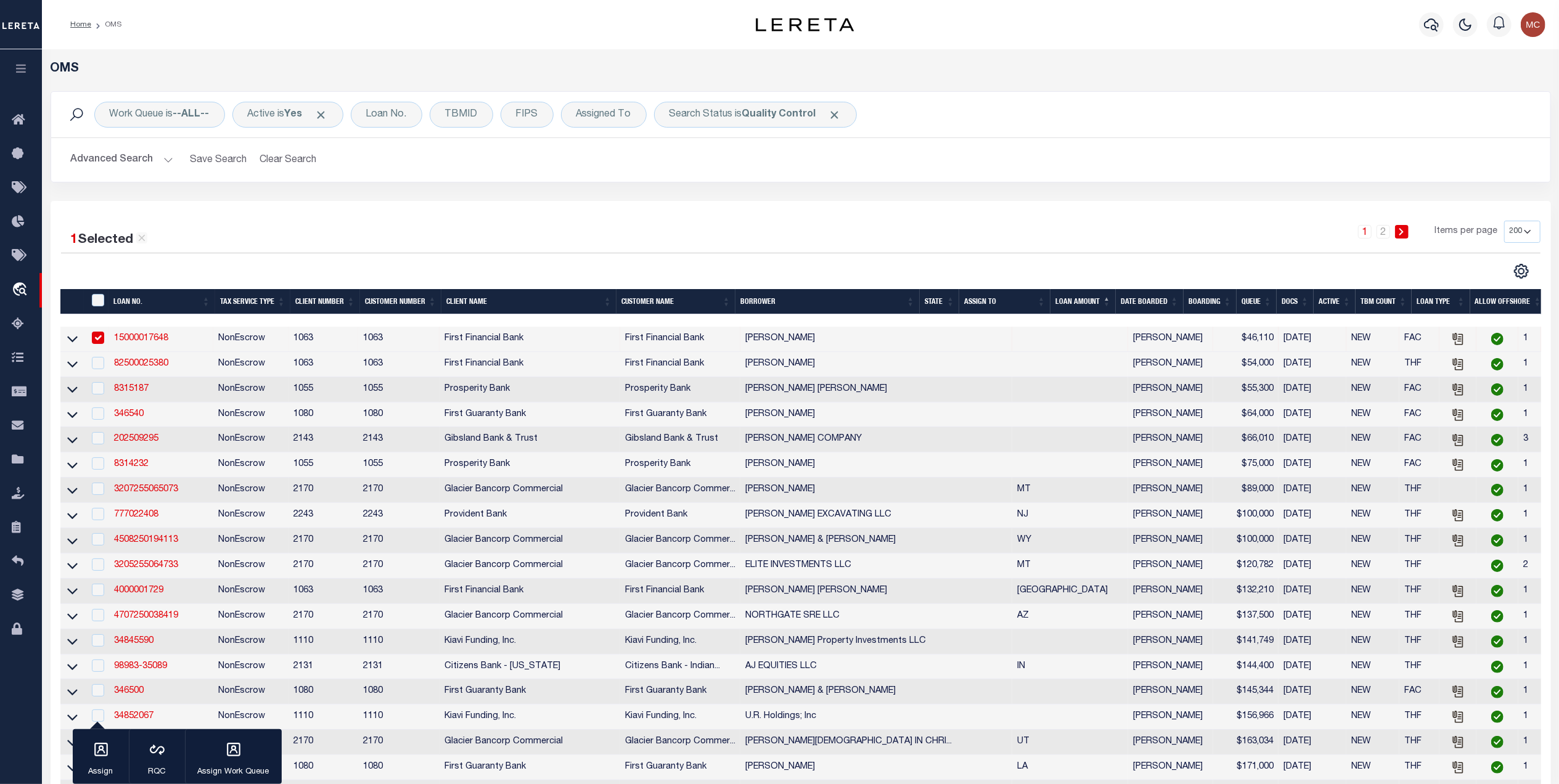
click at [462, 305] on th "Client Name" at bounding box center [528, 301] width 175 height 25
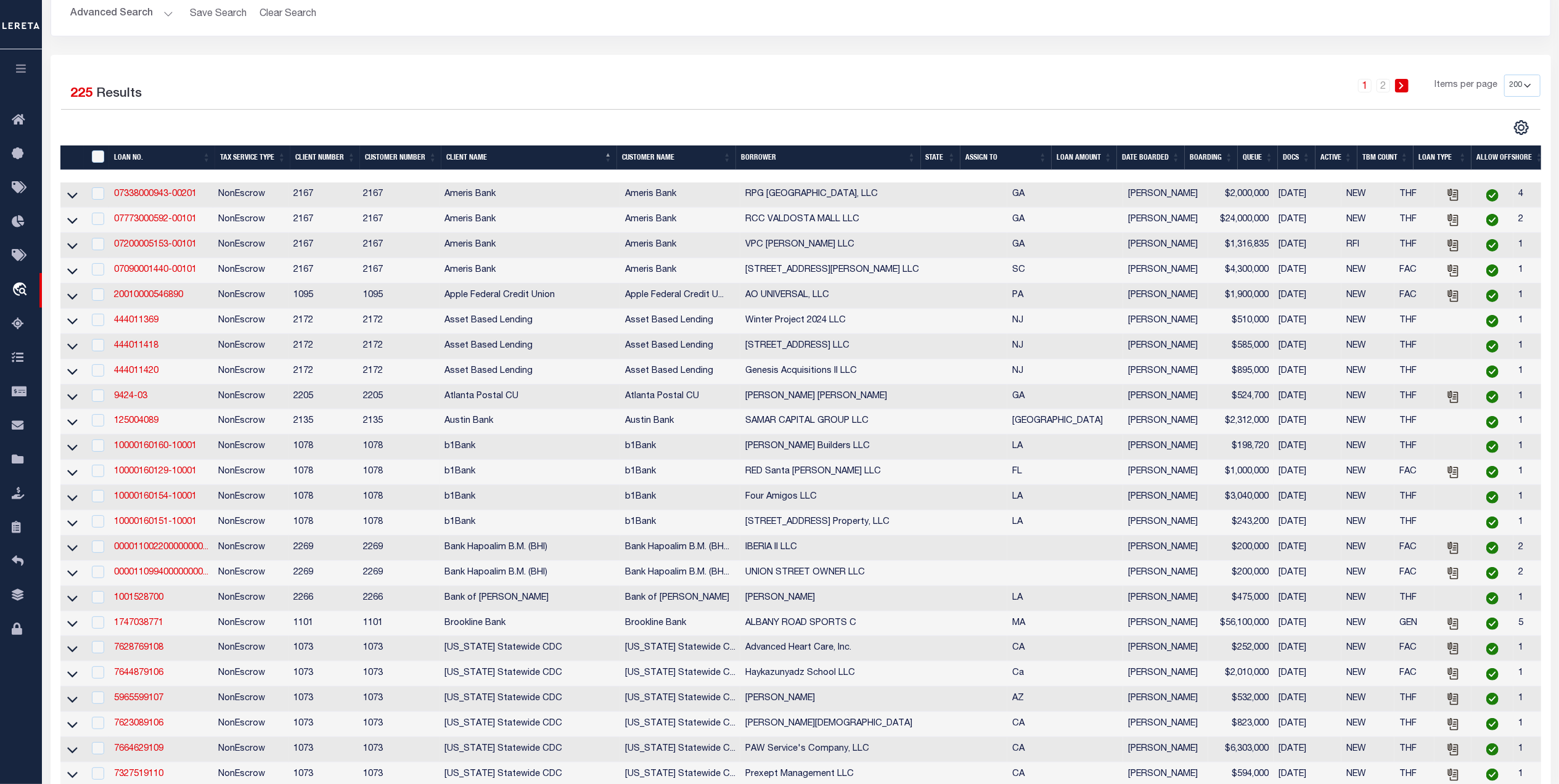
scroll to position [164, 0]
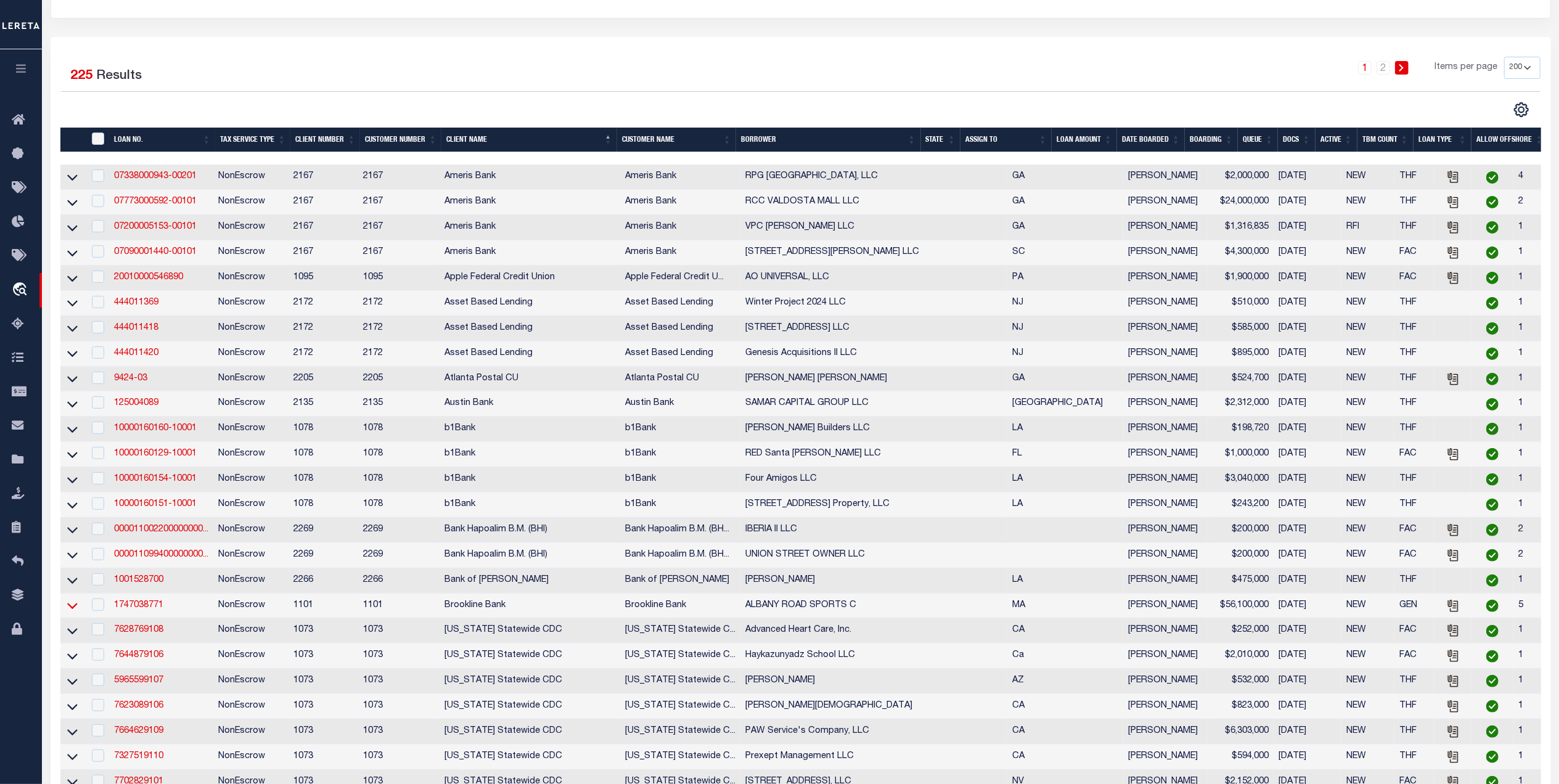
click at [74, 612] on icon at bounding box center [72, 605] width 10 height 13
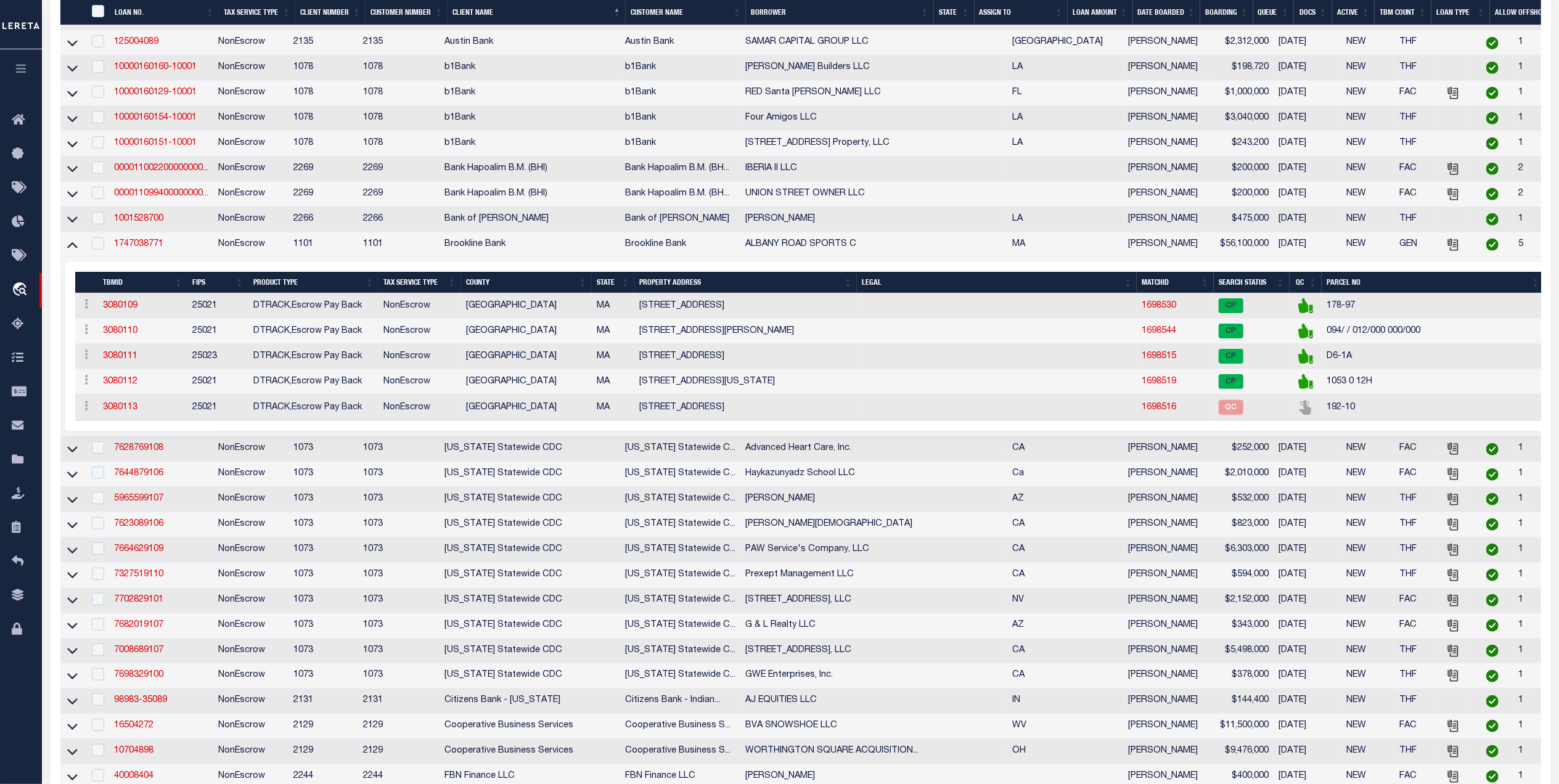
scroll to position [657, 0]
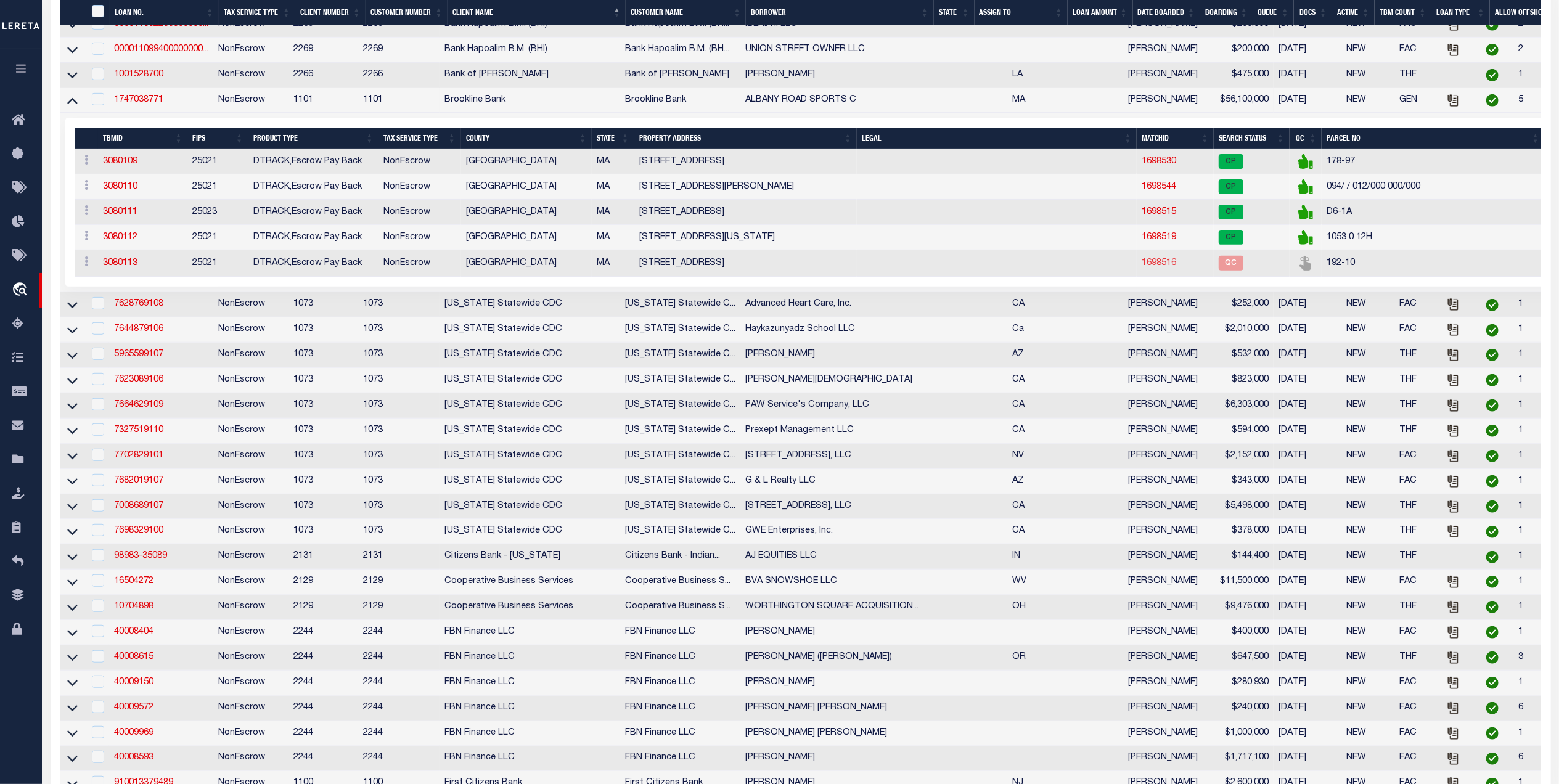
click at [1142, 268] on link "1698516" at bounding box center [1158, 263] width 35 height 8
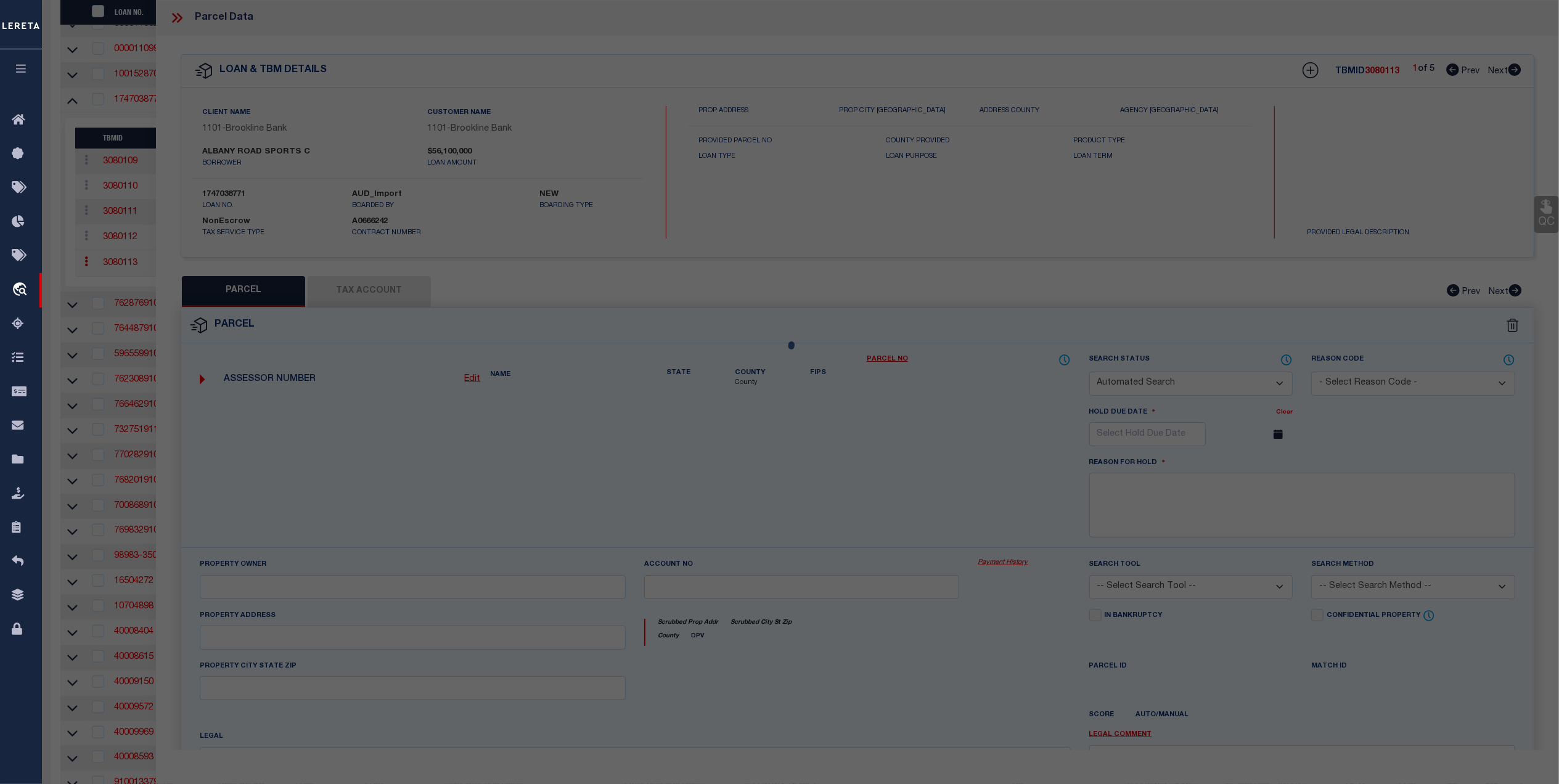
checkbox input "false"
select select "QC"
select select "099"
type input "Wellesley Sports Center, LLC"
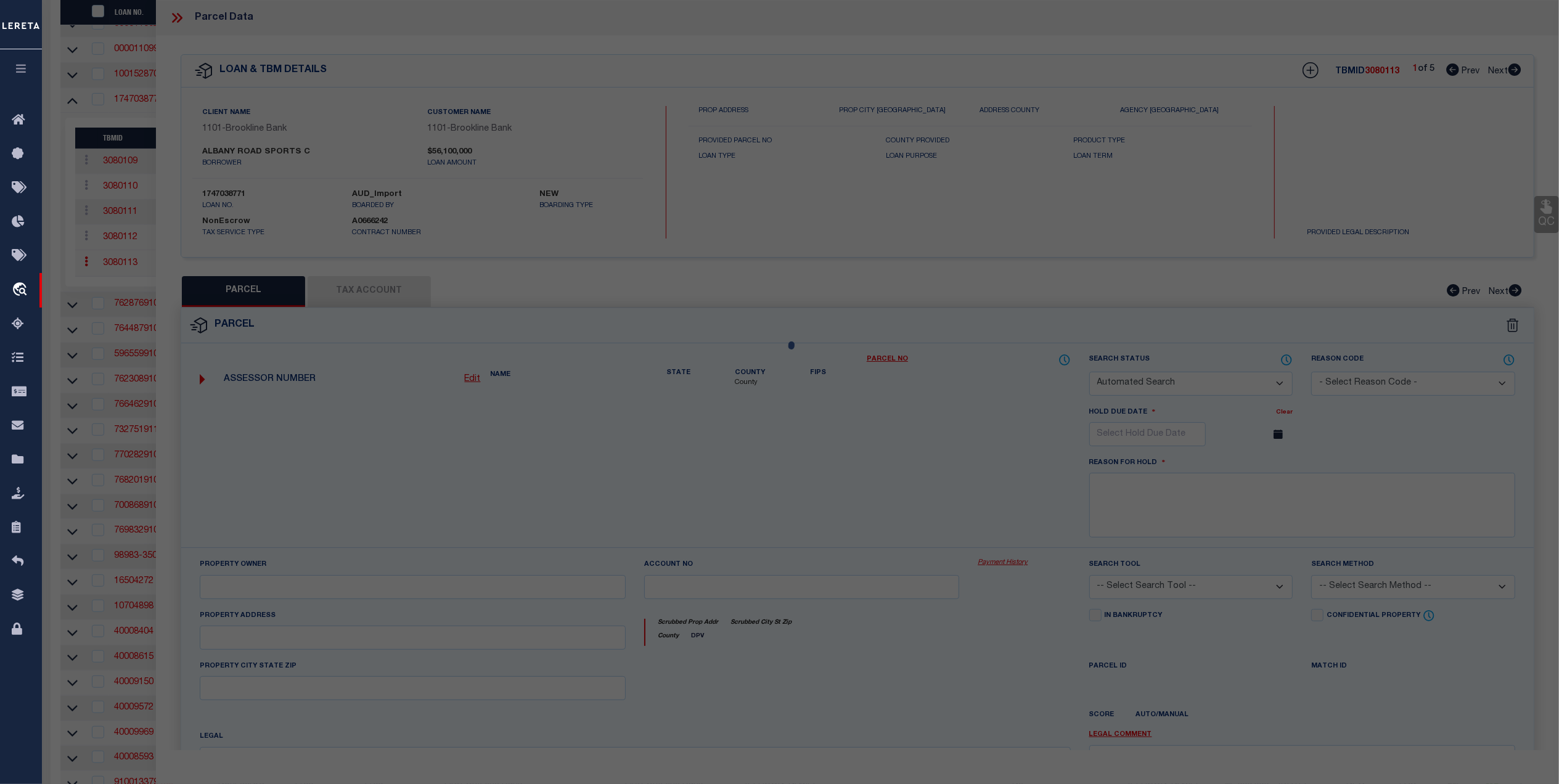
select select "AGF"
select select
type input "900 WORCESTER STREET"
type input "WELLESLEY MA 02482"
type textarea "Last Sale Date 11/24/2014 Last Sale Volume 32719 Last Sale Page 343"
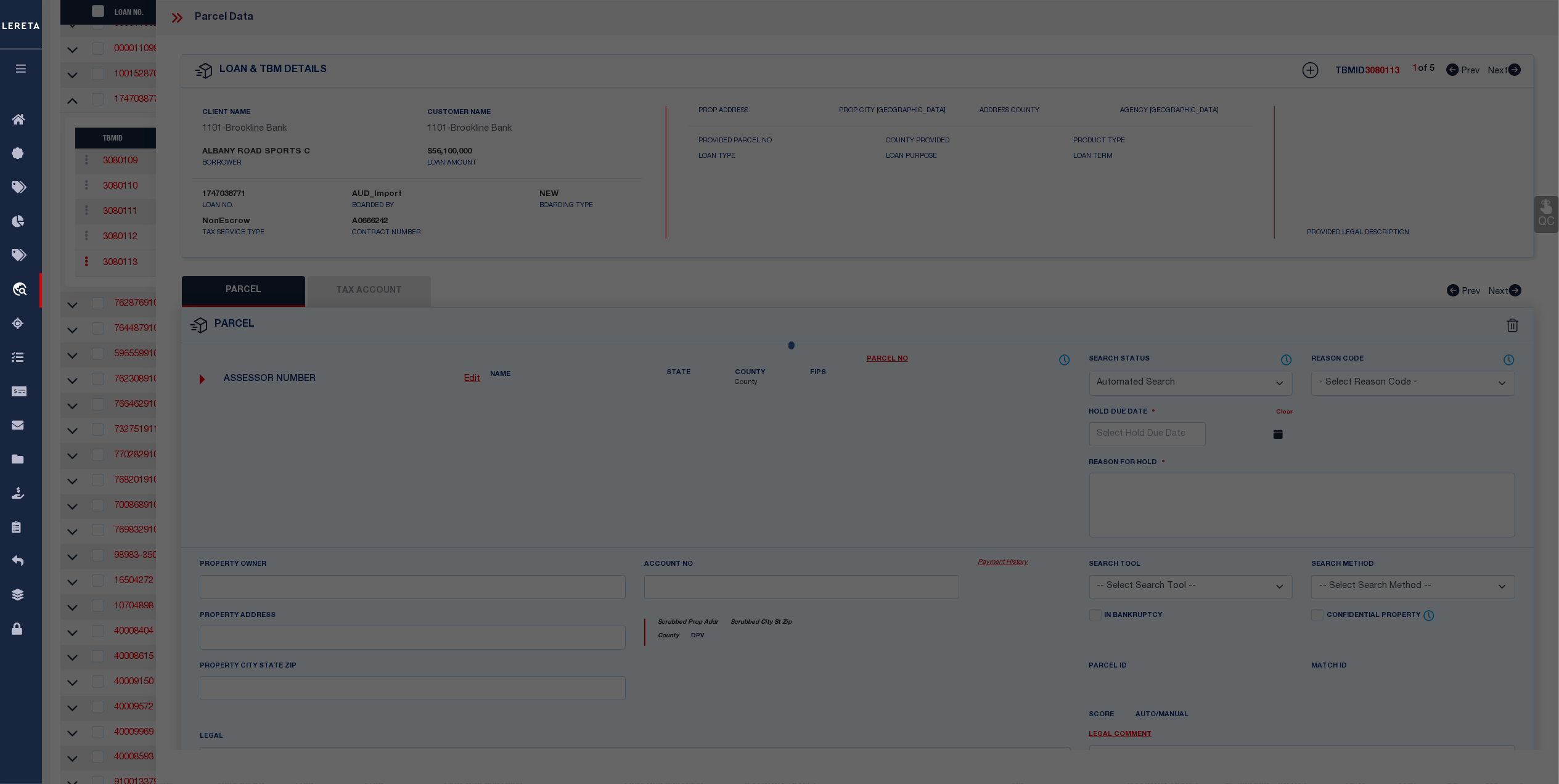
type textarea "."
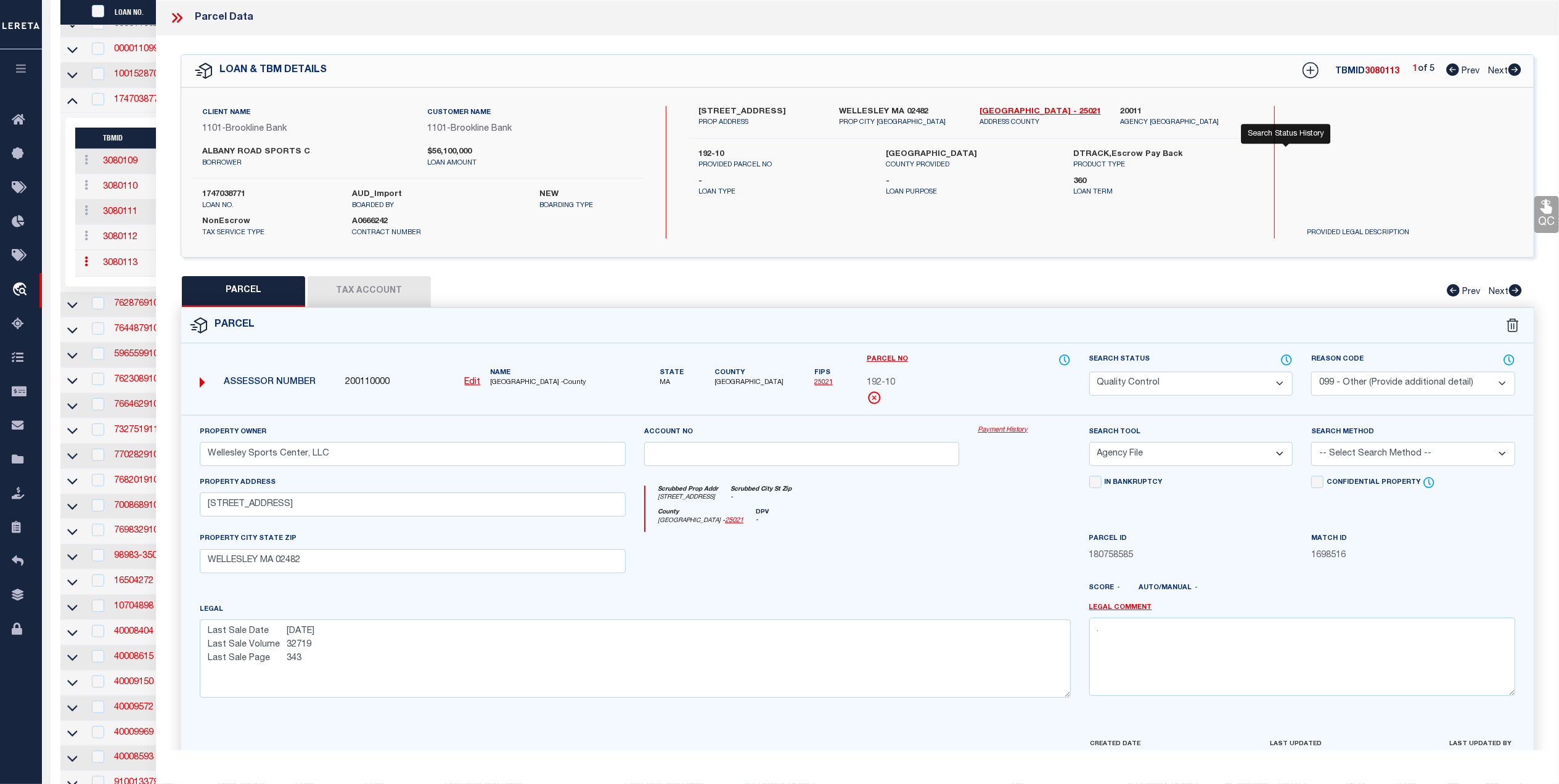
click at [1291, 356] on icon at bounding box center [1286, 360] width 13 height 14
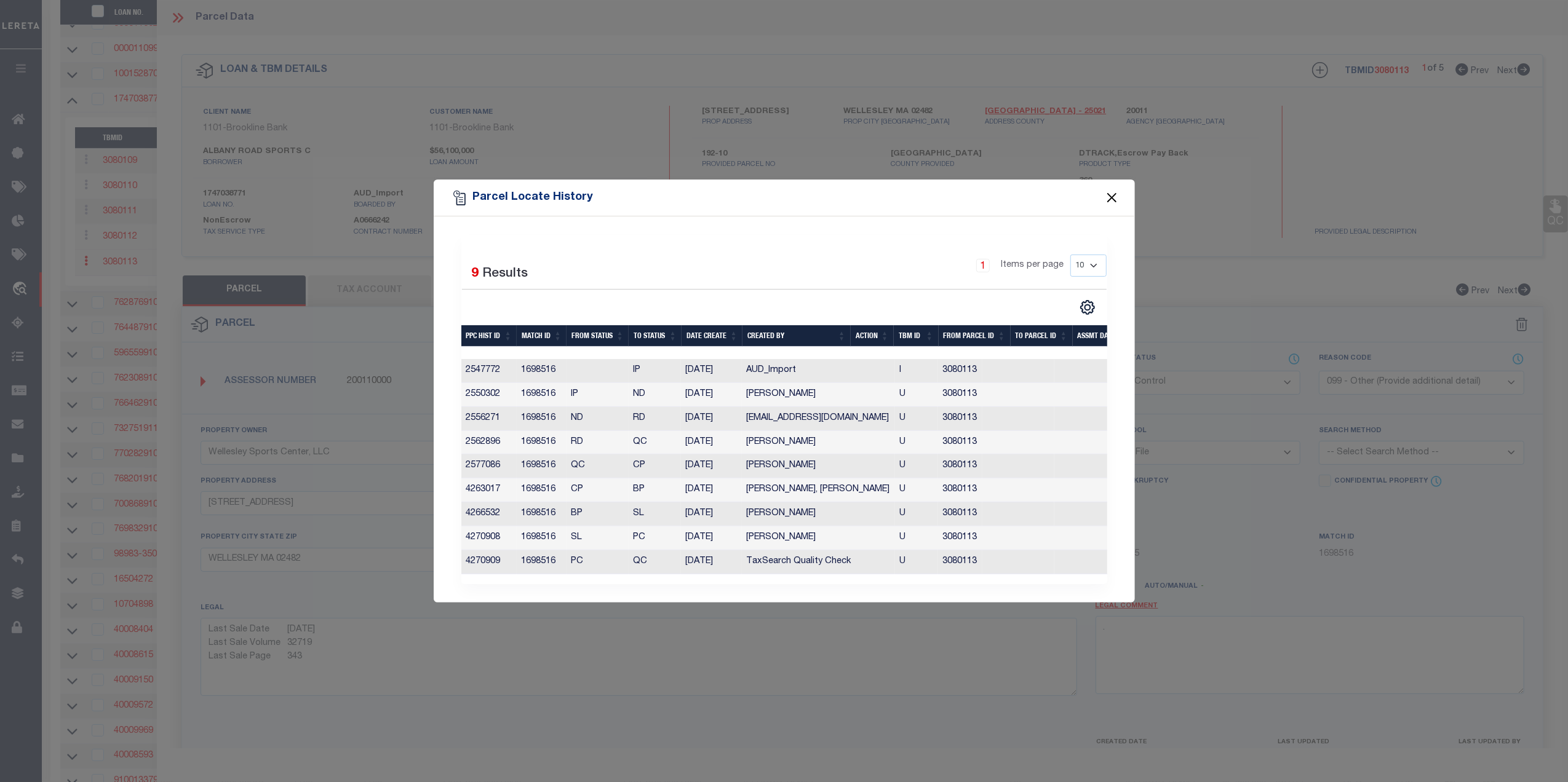
click at [1111, 192] on button "Close" at bounding box center [1111, 198] width 16 height 16
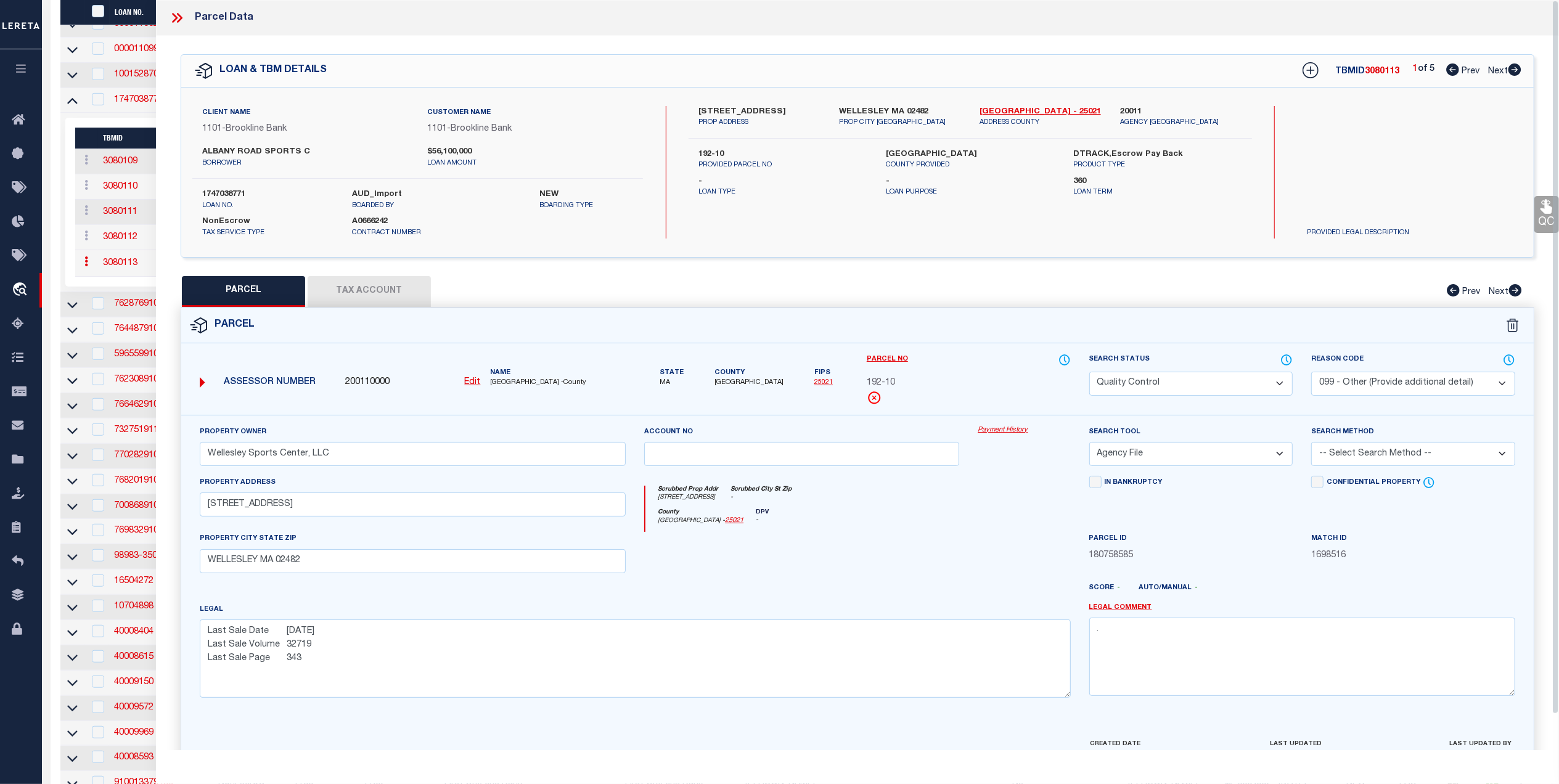
click at [390, 289] on button "Tax Account" at bounding box center [369, 291] width 124 height 30
select select "100"
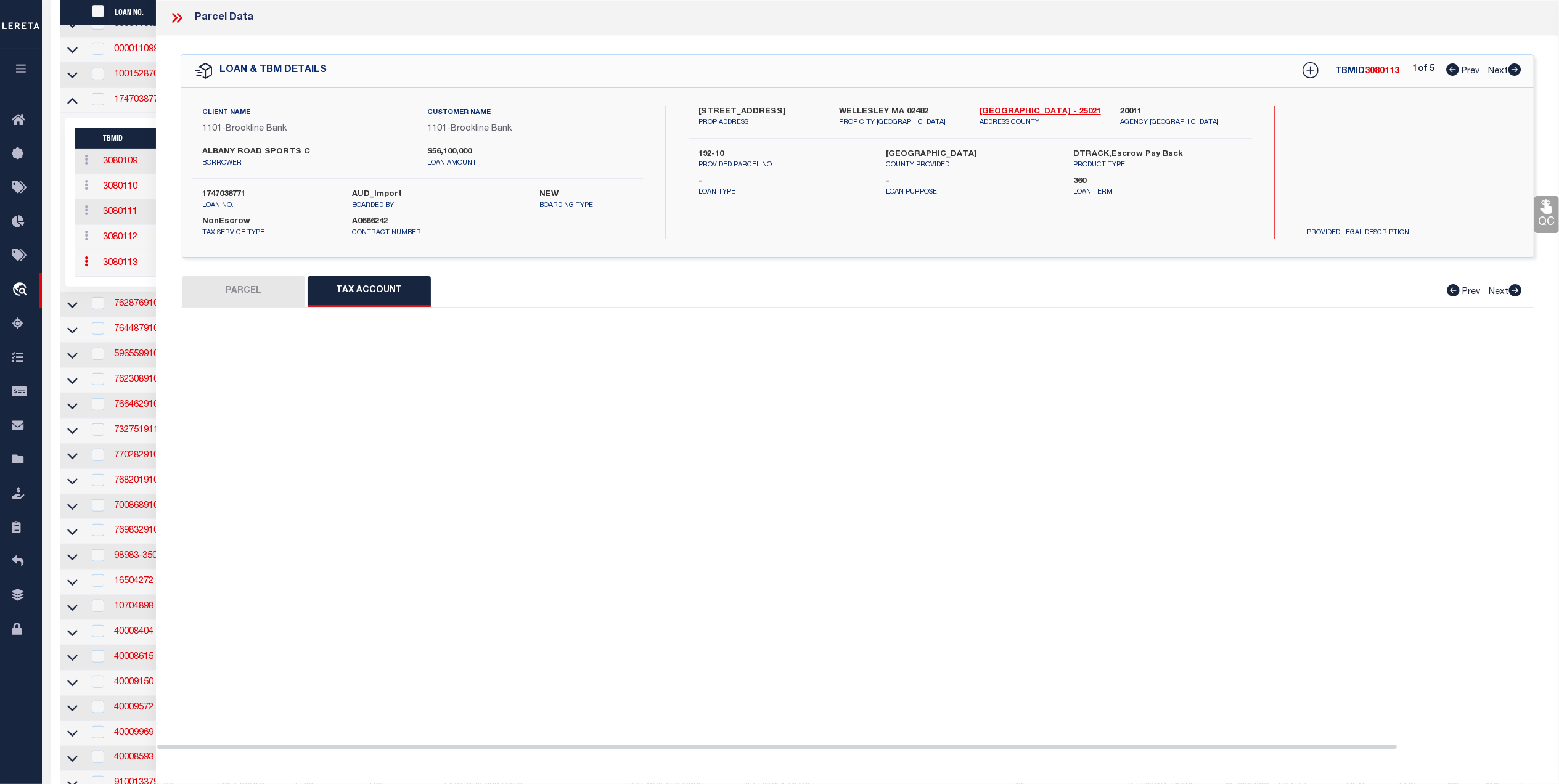
select select "100"
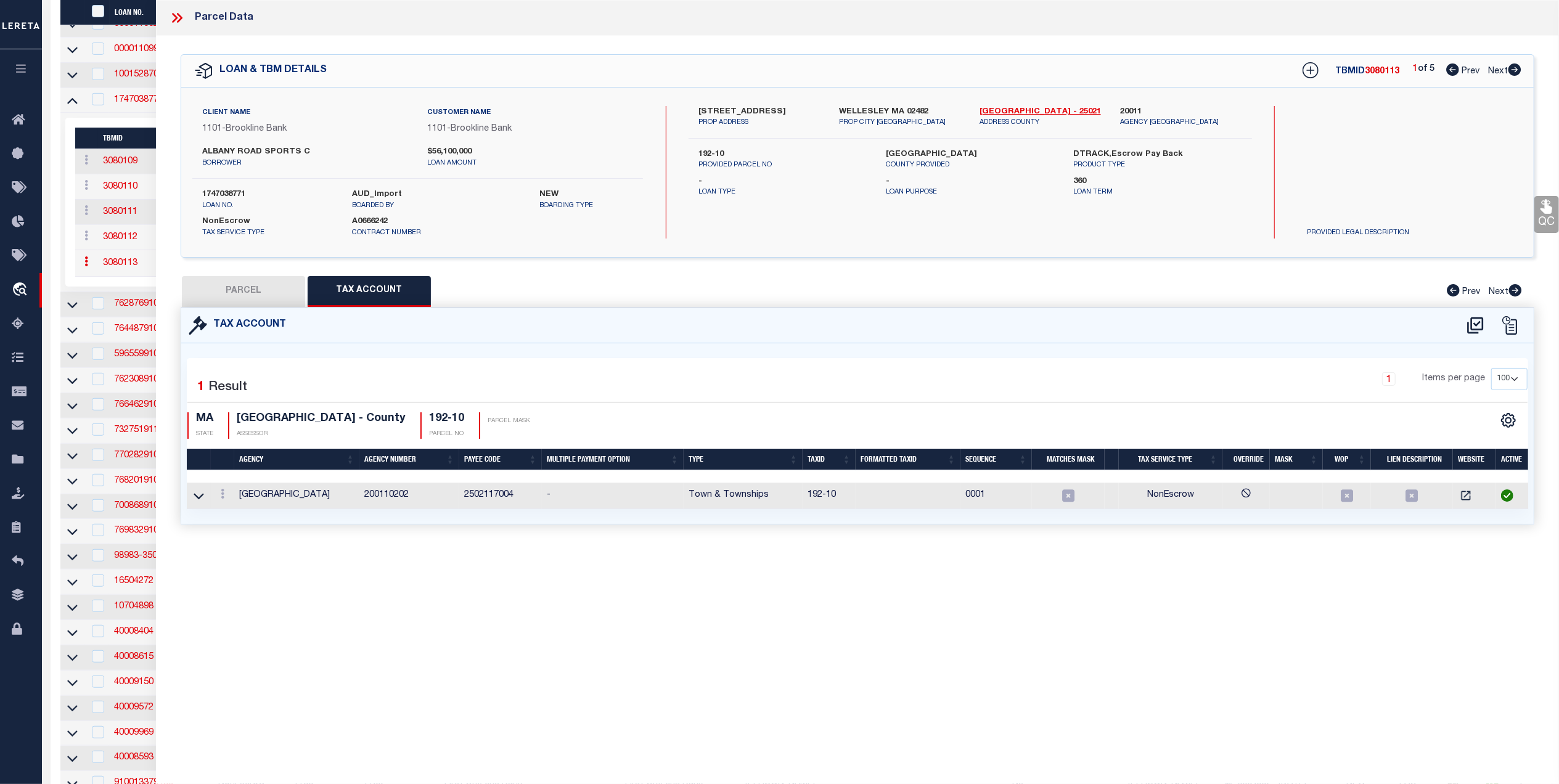
click at [233, 289] on button "PARCEL" at bounding box center [244, 291] width 124 height 30
select select "AS"
select select
checkbox input "false"
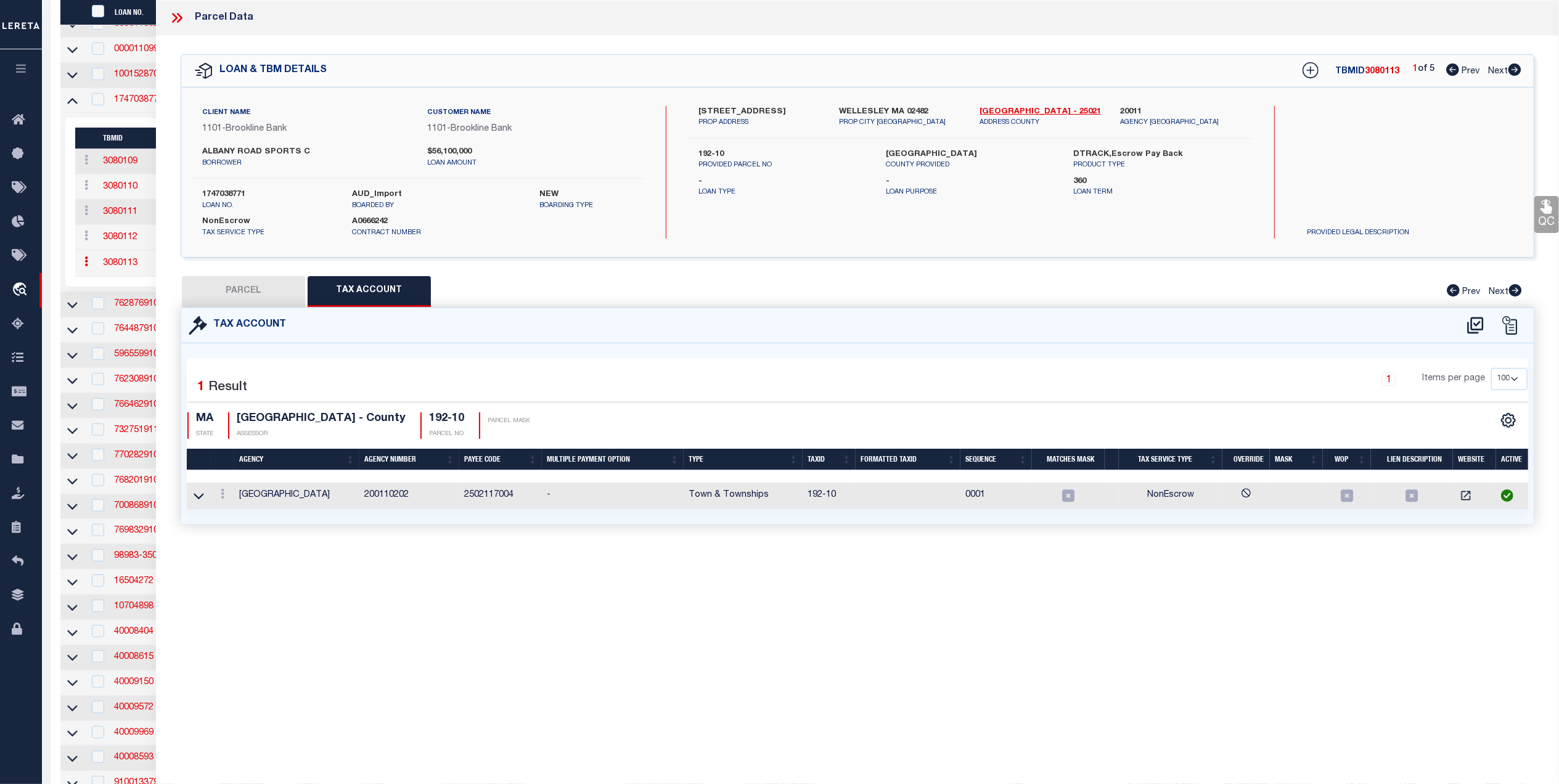
checkbox input "false"
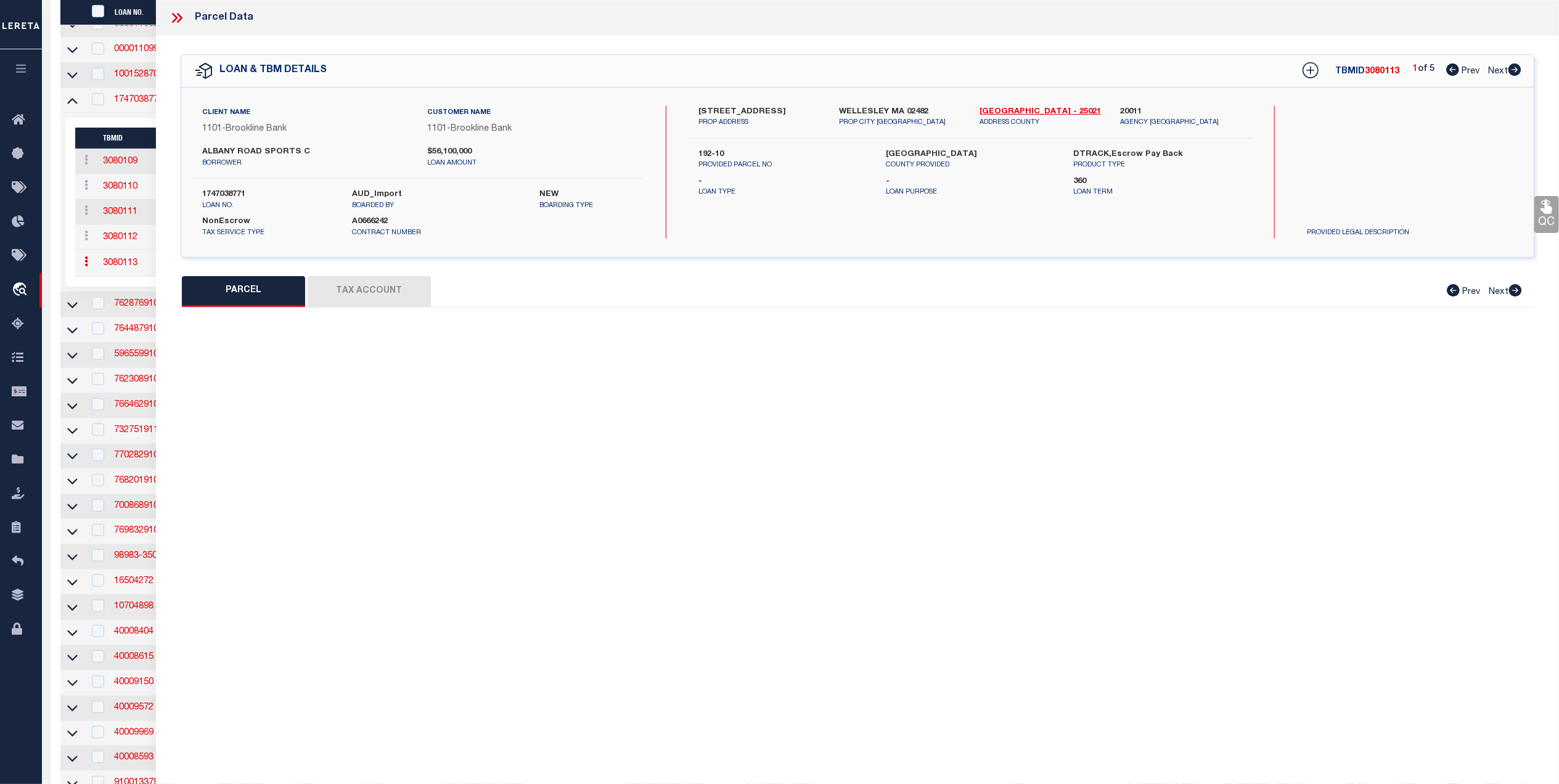
select select "QC"
select select "099"
type input "Wellesley Sports Center, LLC"
select select "AGF"
select select
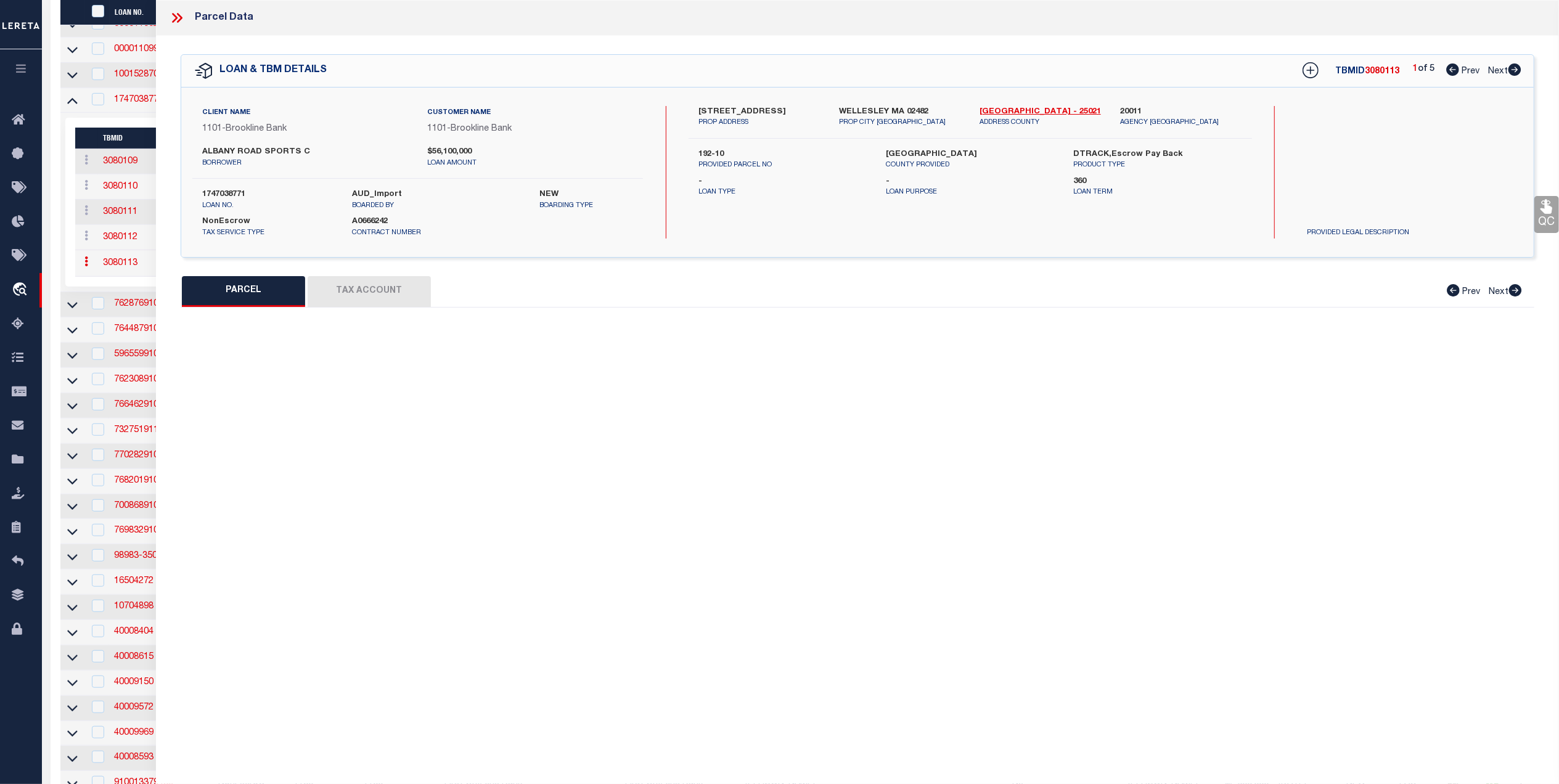
type input "900 WORCESTER STREET"
type input "WELLESLEY MA 02482"
type textarea "Last Sale Date 11/24/2014 Last Sale Volume 32719 Last Sale Page 343"
type textarea "."
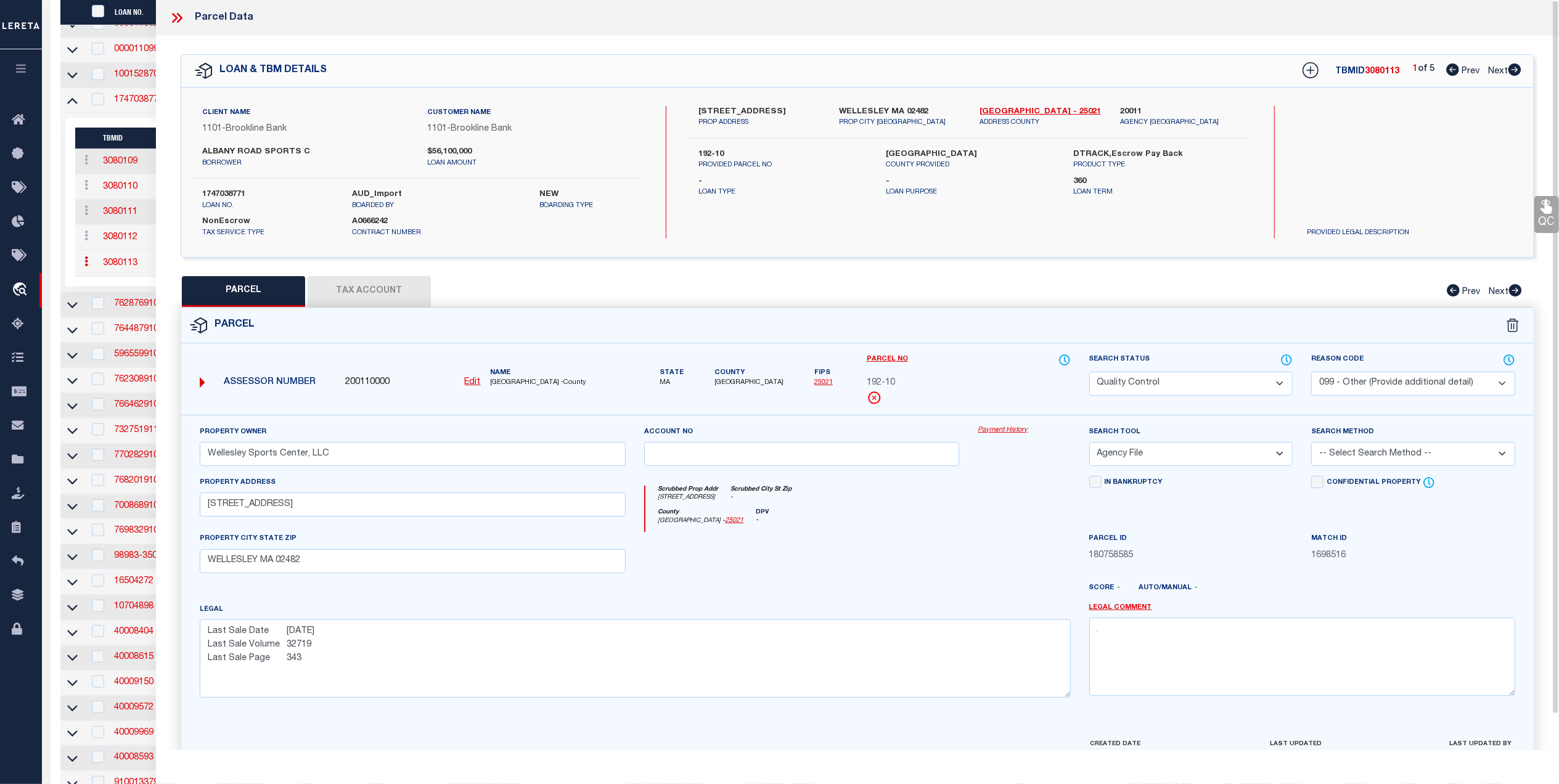
click at [405, 299] on button "Tax Account" at bounding box center [369, 291] width 124 height 30
select select "100"
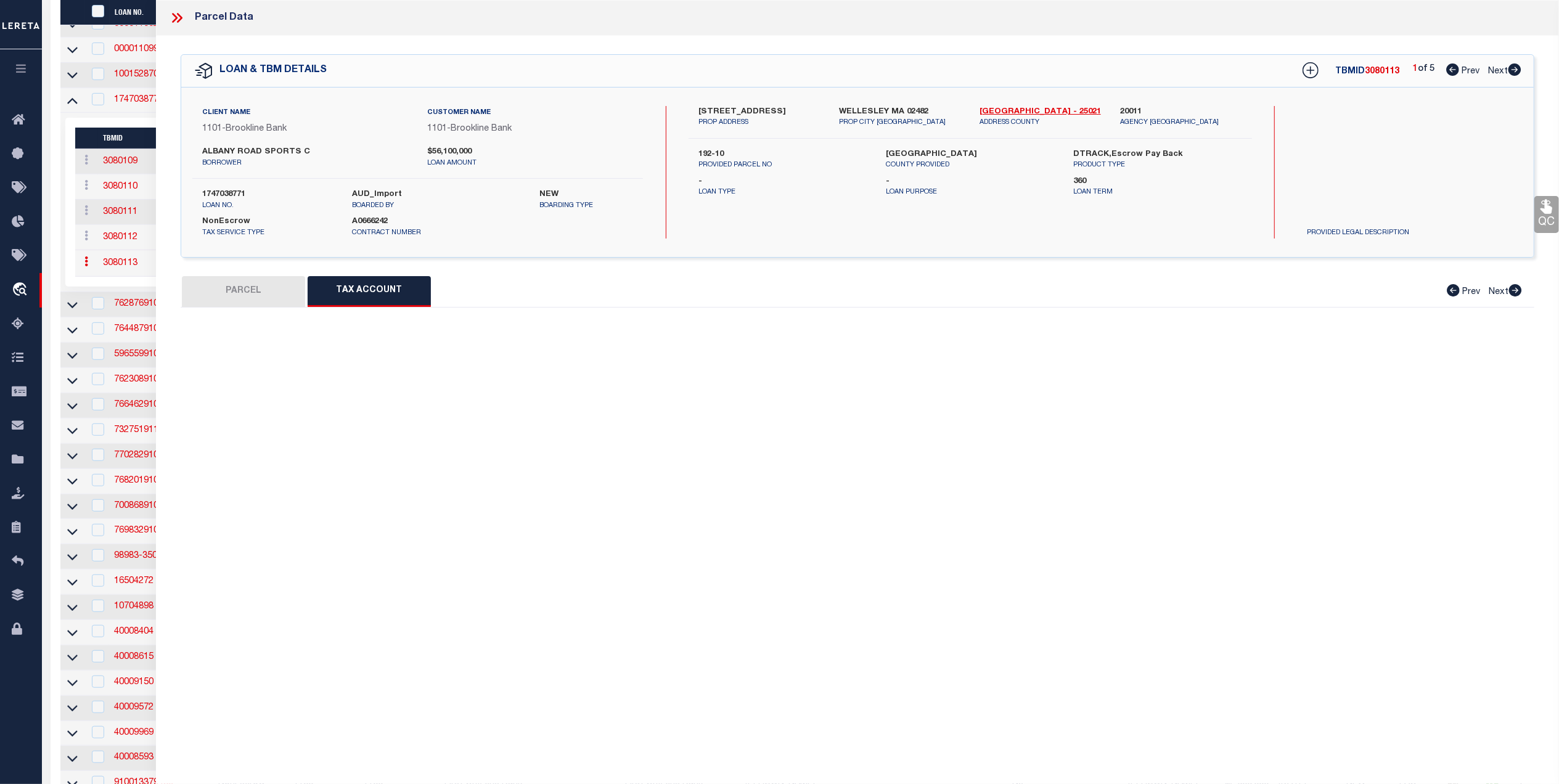
select select "100"
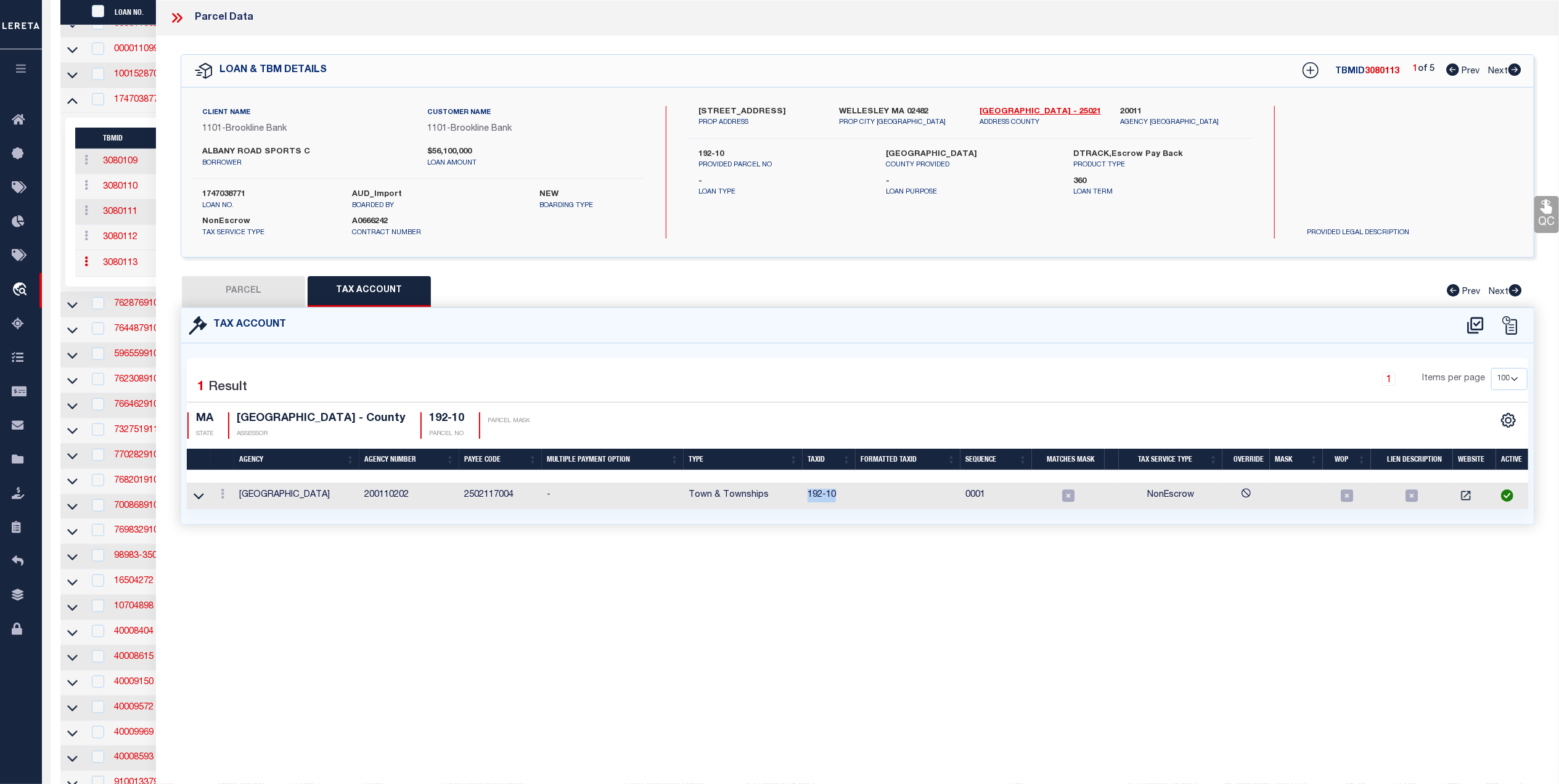
drag, startPoint x: 834, startPoint y: 501, endPoint x: 807, endPoint y: 505, distance: 27.3
click at [807, 505] on td "192-10" at bounding box center [829, 495] width 53 height 26
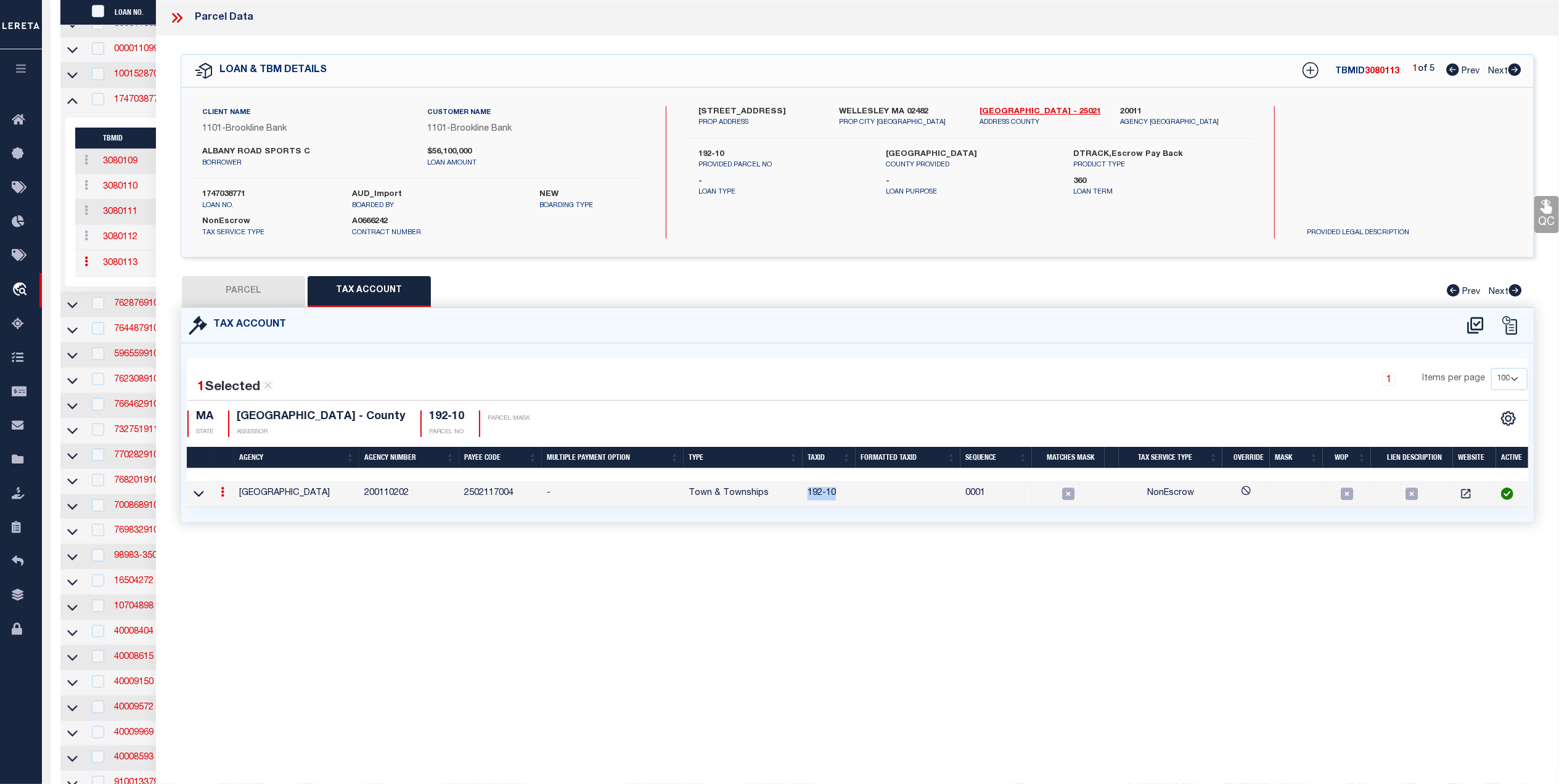
copy td "192-10"
click at [254, 294] on button "PARCEL" at bounding box center [244, 291] width 124 height 30
select select "AS"
select select
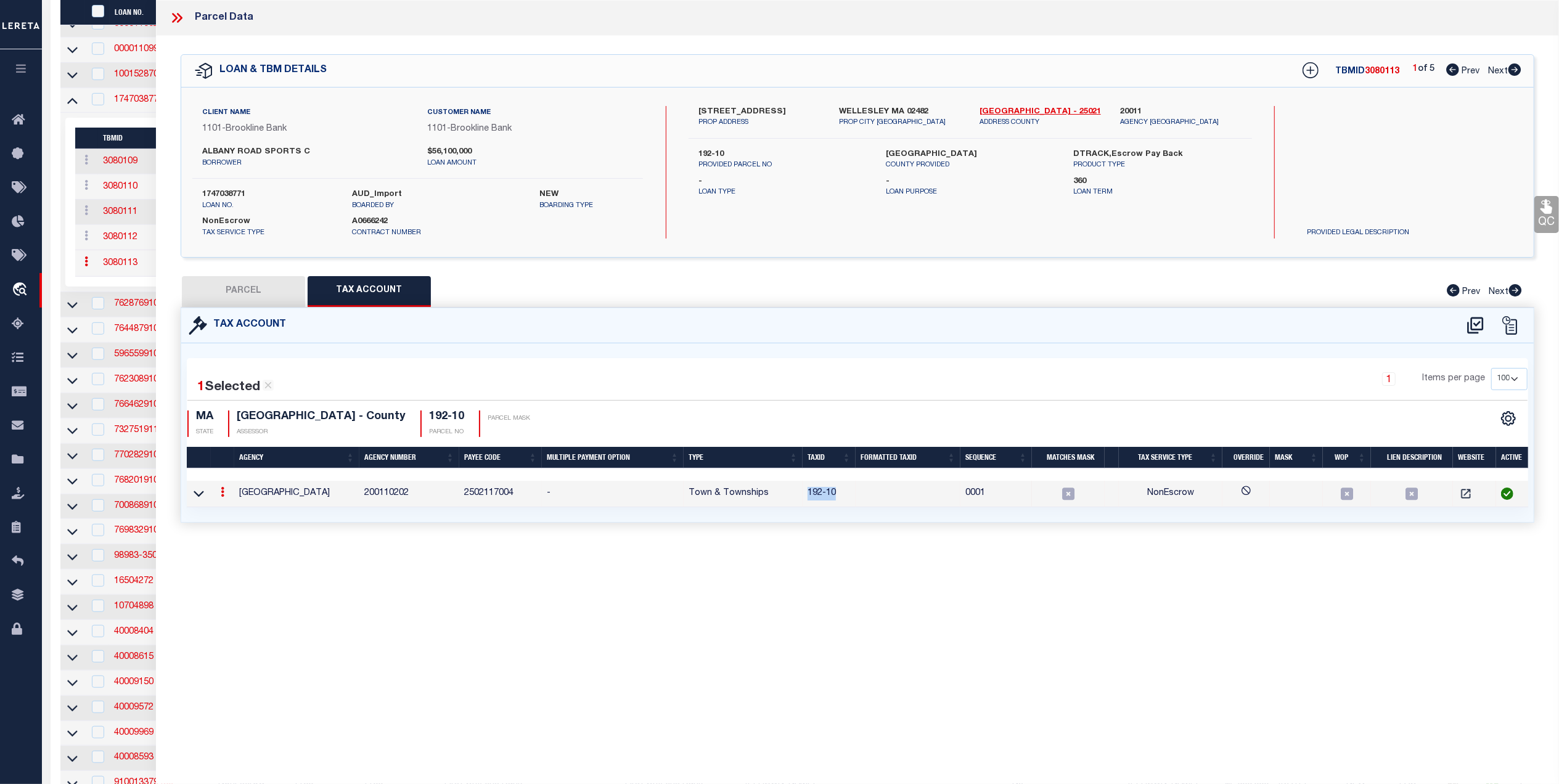
checkbox input "false"
select select "QC"
select select "099"
type input "Wellesley Sports Center, LLC"
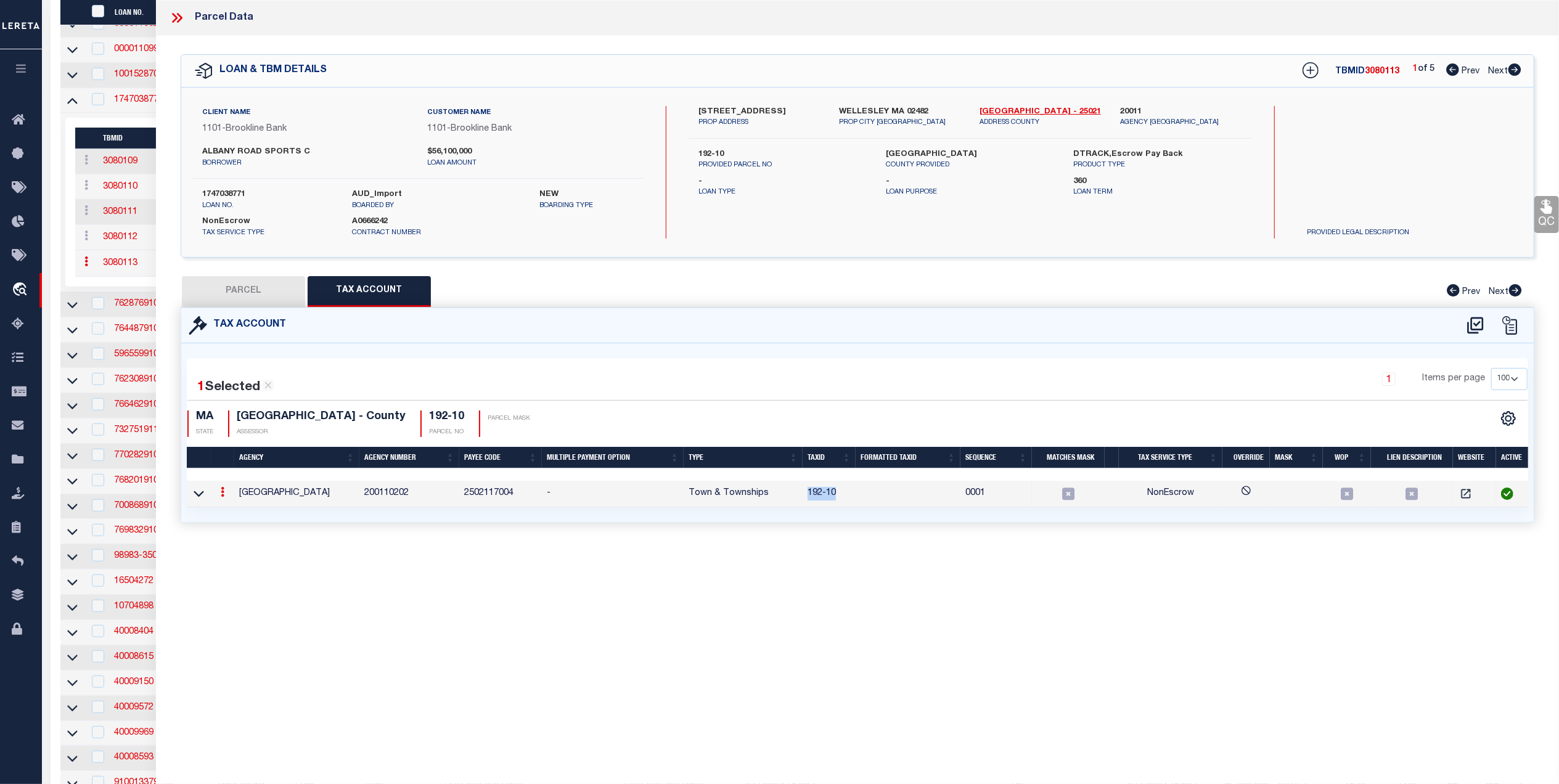
select select "AGF"
select select
type input "900 WORCESTER STREET"
type input "WELLESLEY MA 02482"
type textarea "Last Sale Date 11/24/2014 Last Sale Volume 32719 Last Sale Page 343"
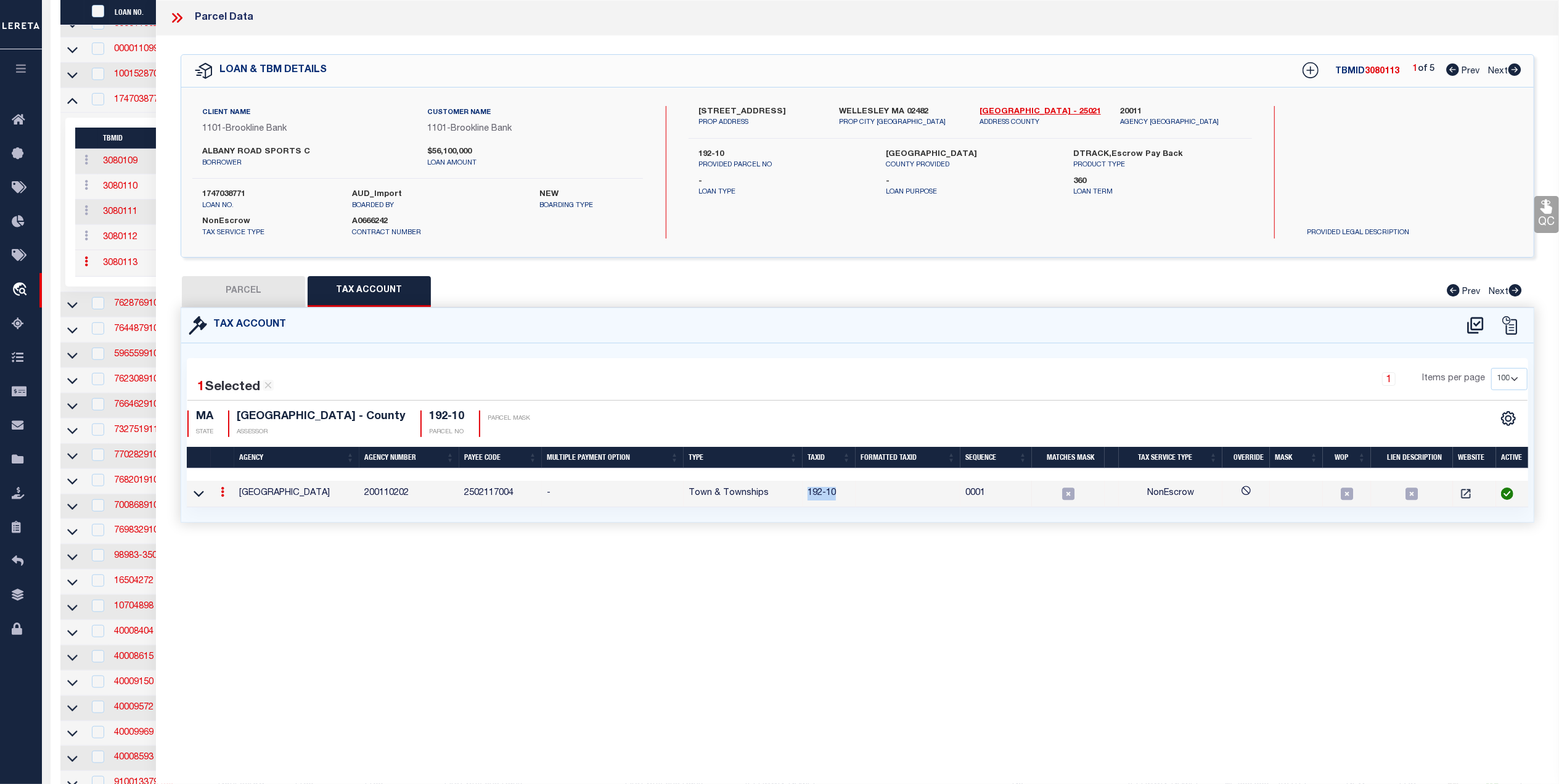
type textarea "."
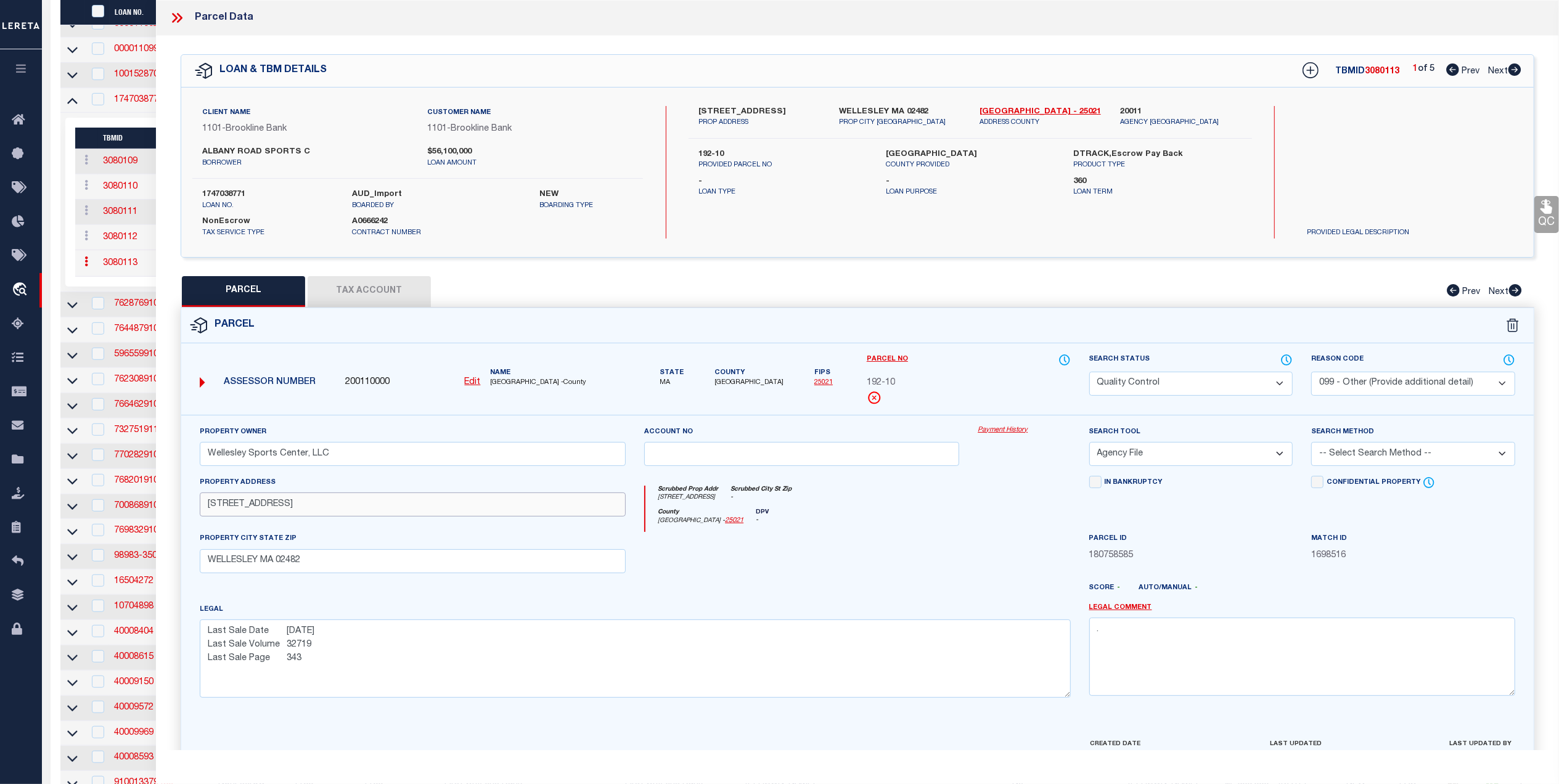
drag, startPoint x: 228, startPoint y: 509, endPoint x: 282, endPoint y: 503, distance: 54.3
click at [282, 503] on input "900 WORCESTER STREET" at bounding box center [412, 505] width 426 height 24
click at [389, 284] on button "Tax Account" at bounding box center [369, 291] width 124 height 30
select select "100"
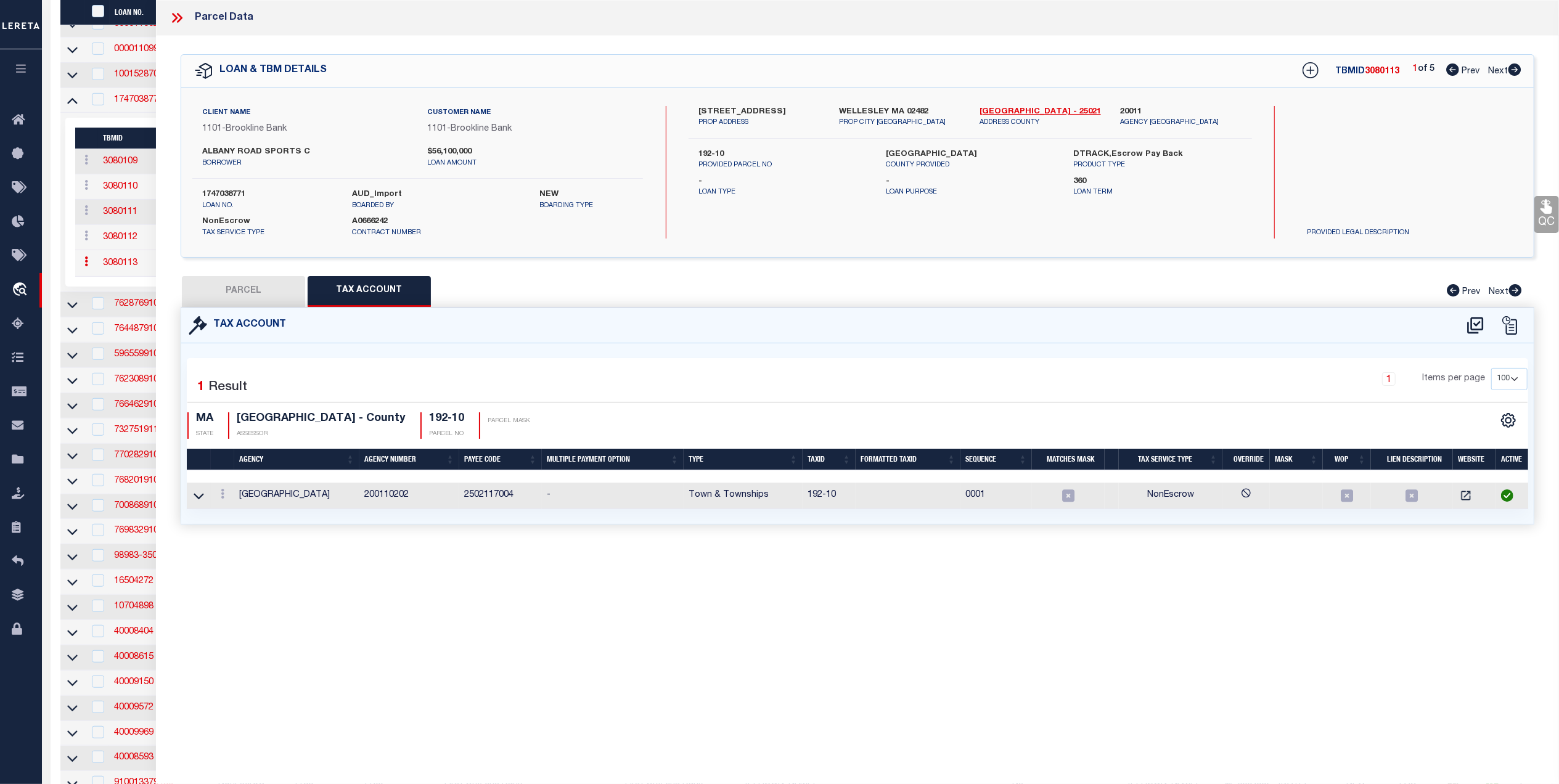
click at [270, 284] on button "PARCEL" at bounding box center [244, 291] width 124 height 30
select select "AS"
select select
checkbox input "false"
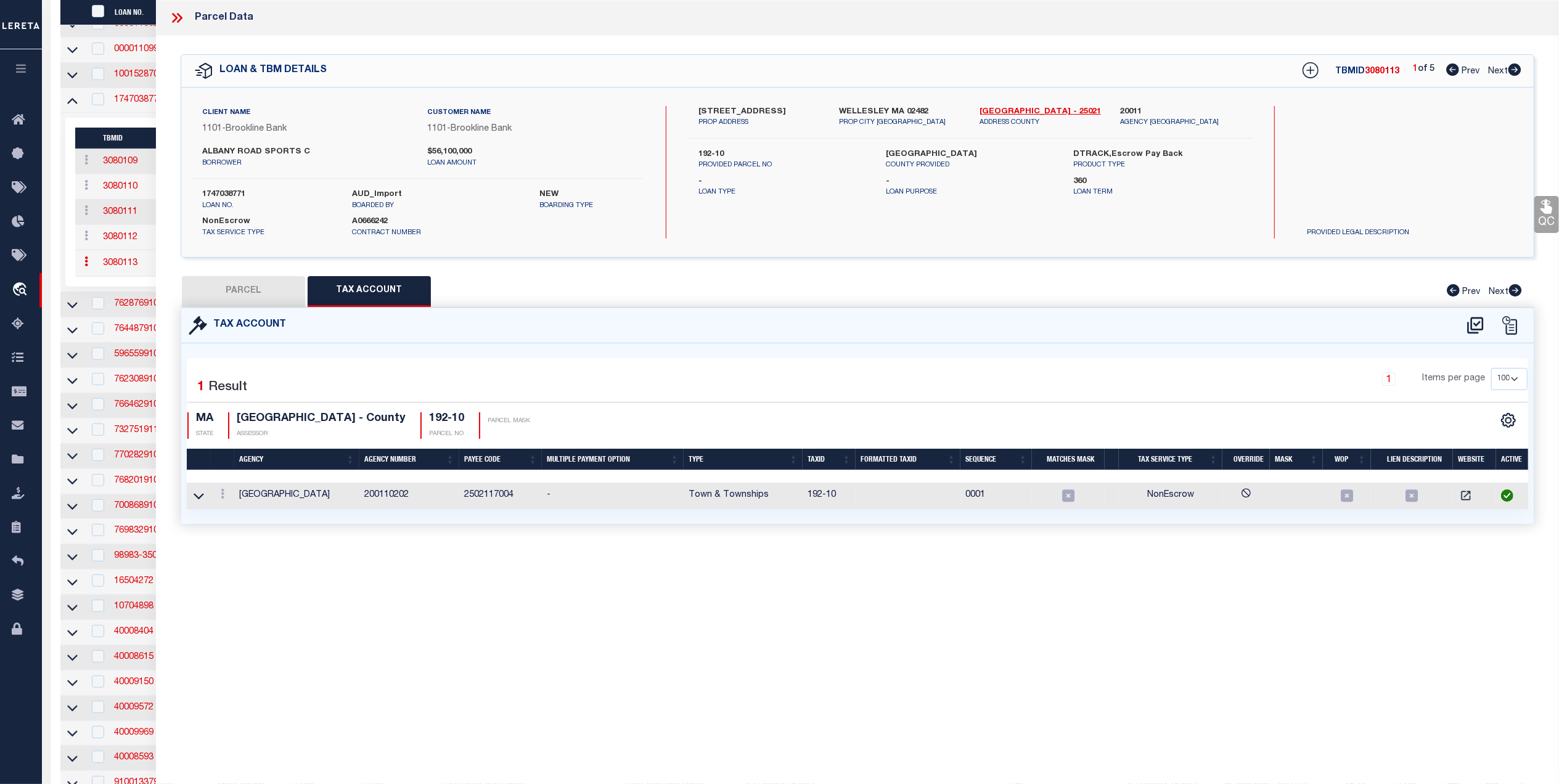
checkbox input "false"
select select "QC"
select select "099"
type input "Wellesley Sports Center, LLC"
select select "AGF"
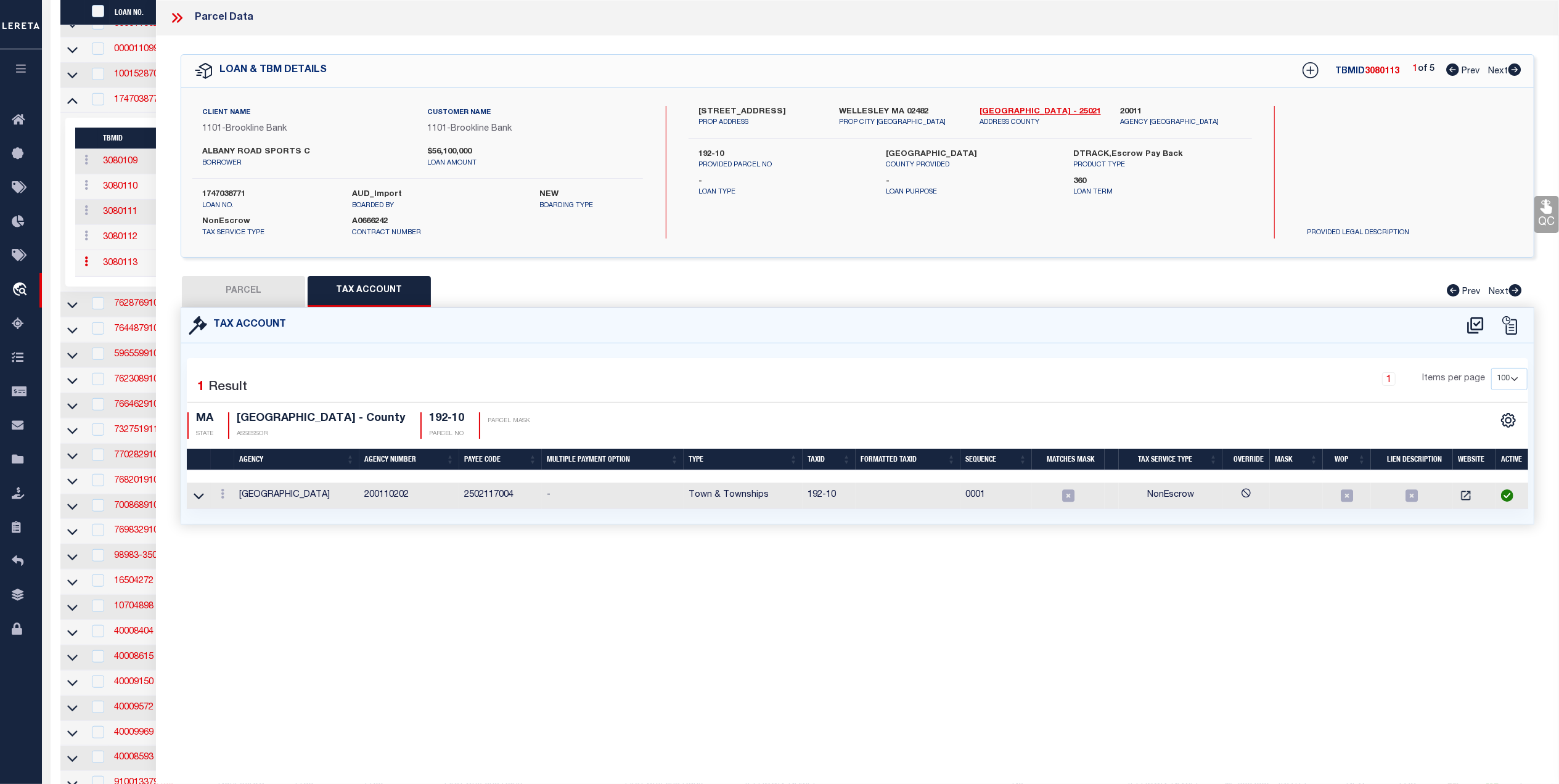
select select
type input "900 WORCESTER STREET"
type input "WELLESLEY MA 02482"
type textarea "Last Sale Date 11/24/2014 Last Sale Volume 32719 Last Sale Page 343"
type textarea "."
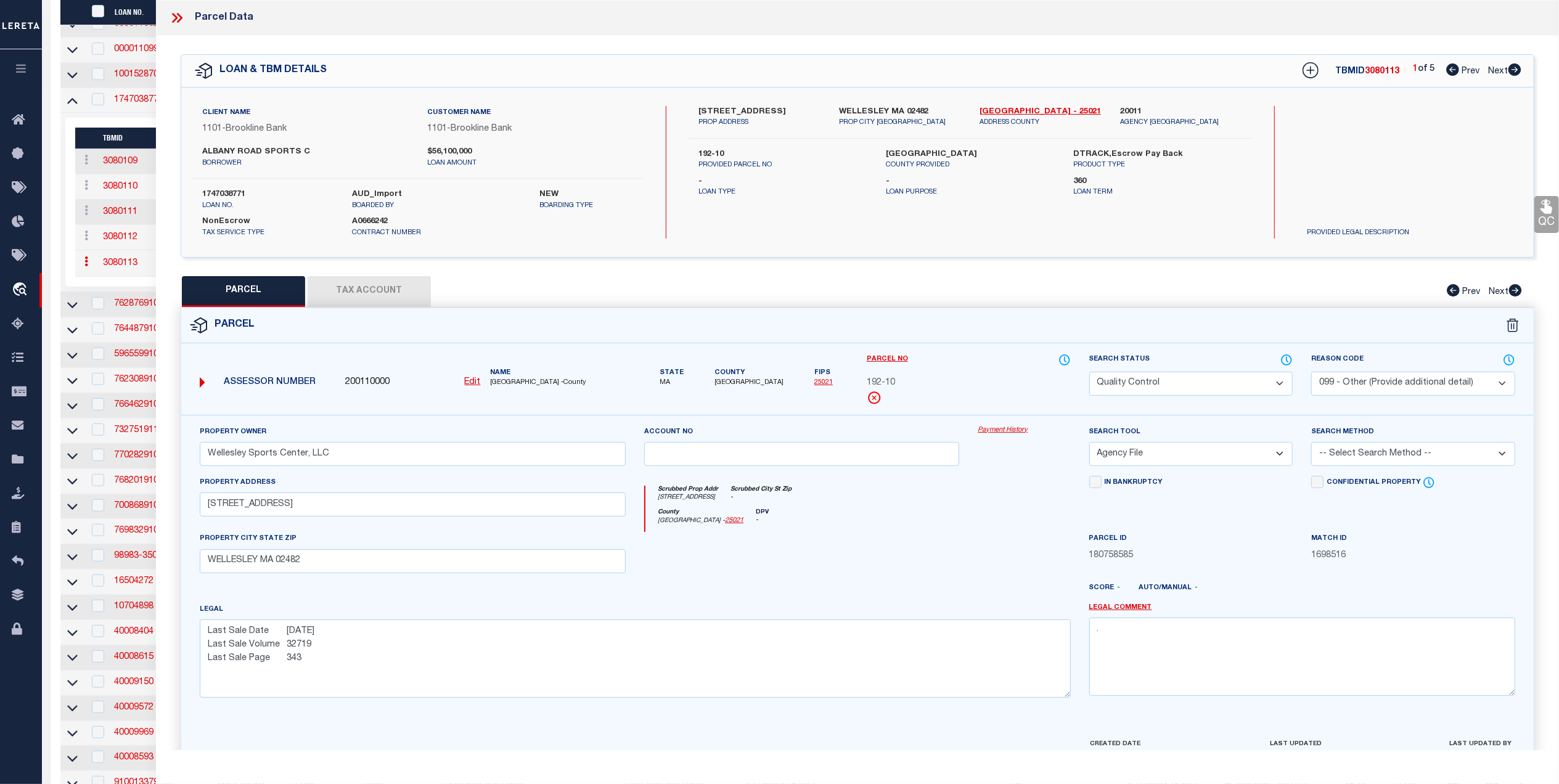
click at [389, 295] on button "Tax Account" at bounding box center [369, 291] width 124 height 30
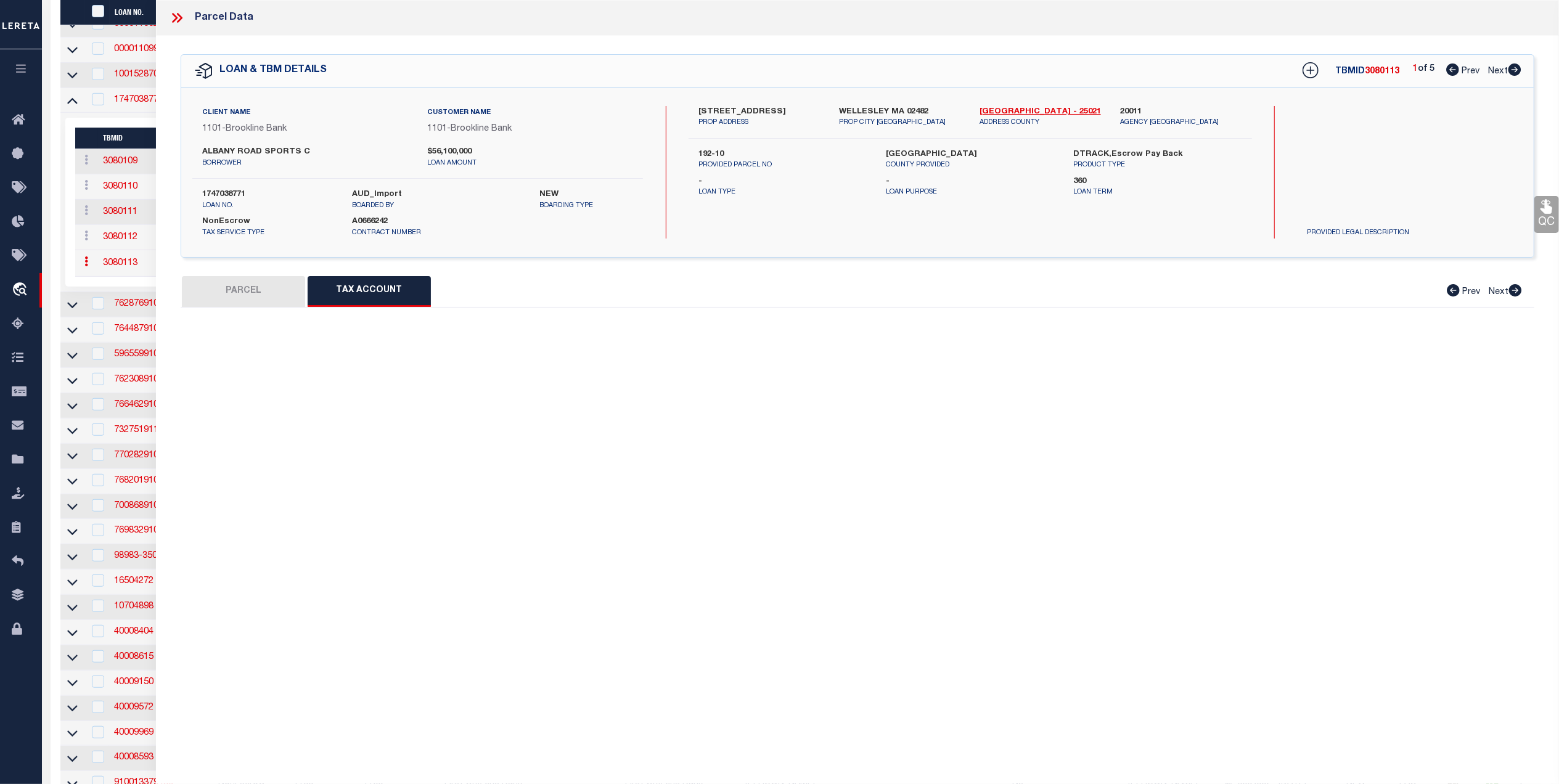
select select "100"
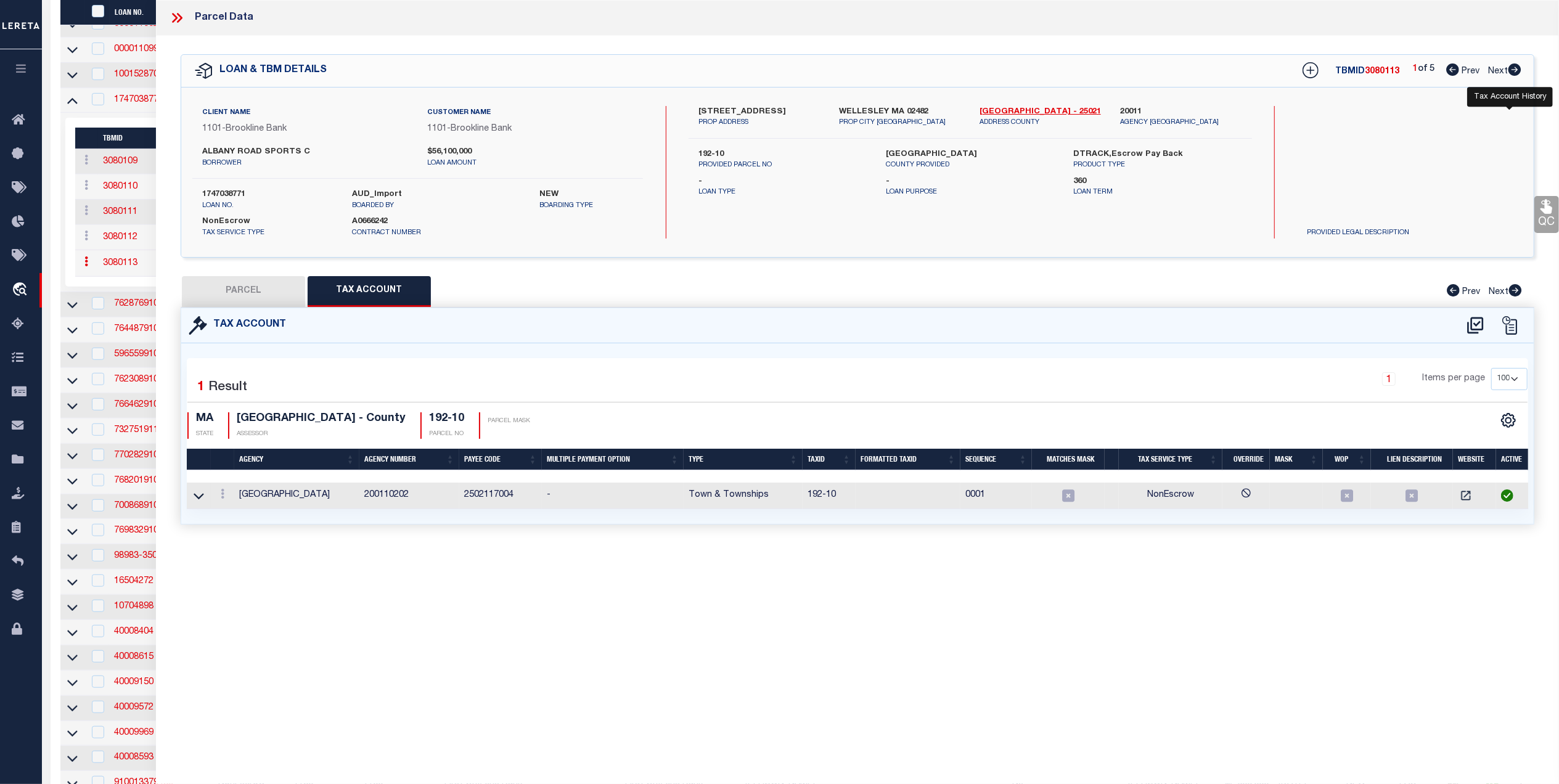
click at [1514, 327] on icon at bounding box center [1510, 326] width 19 height 19
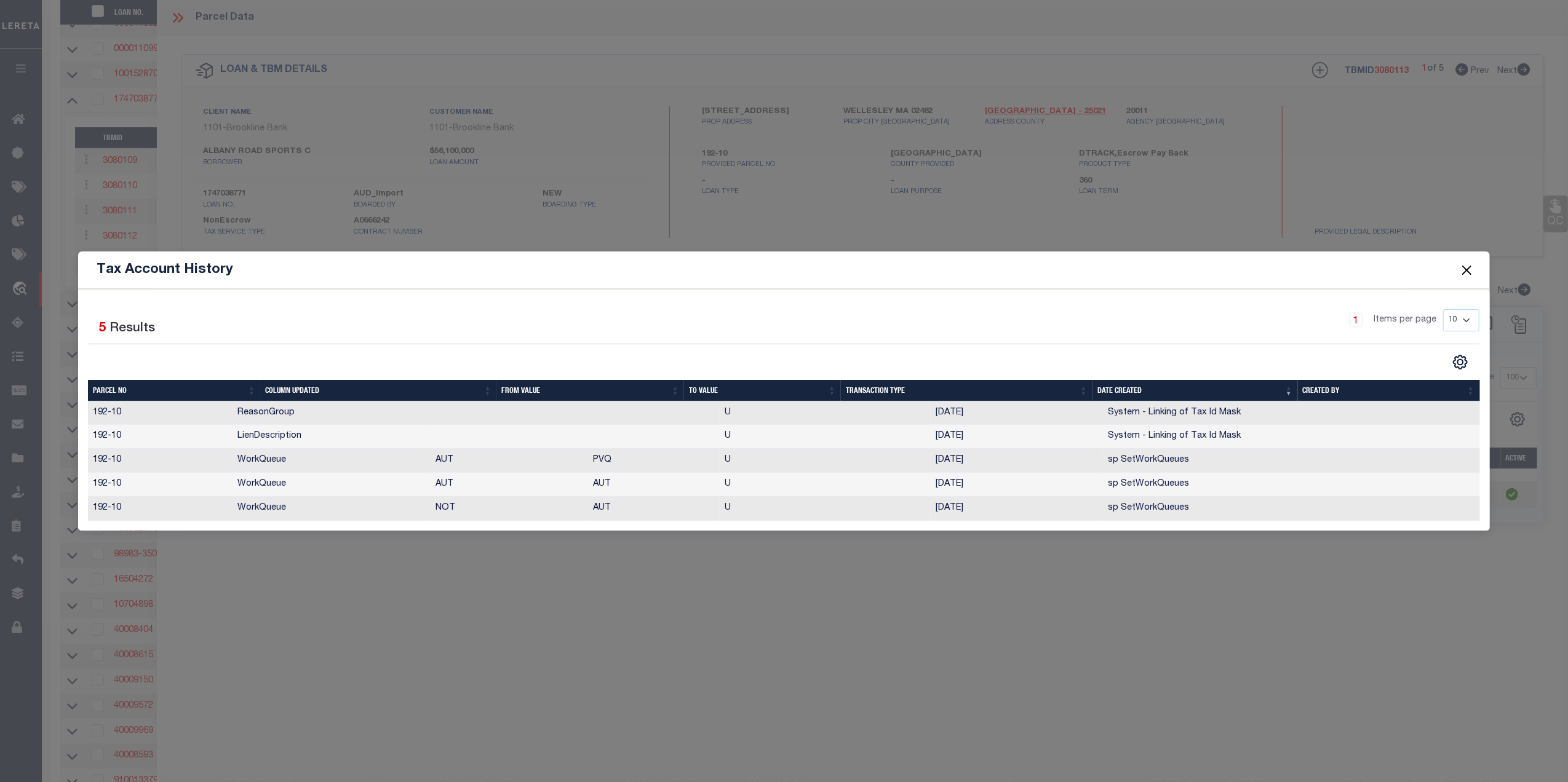
click at [1470, 266] on button "Close" at bounding box center [1466, 269] width 16 height 16
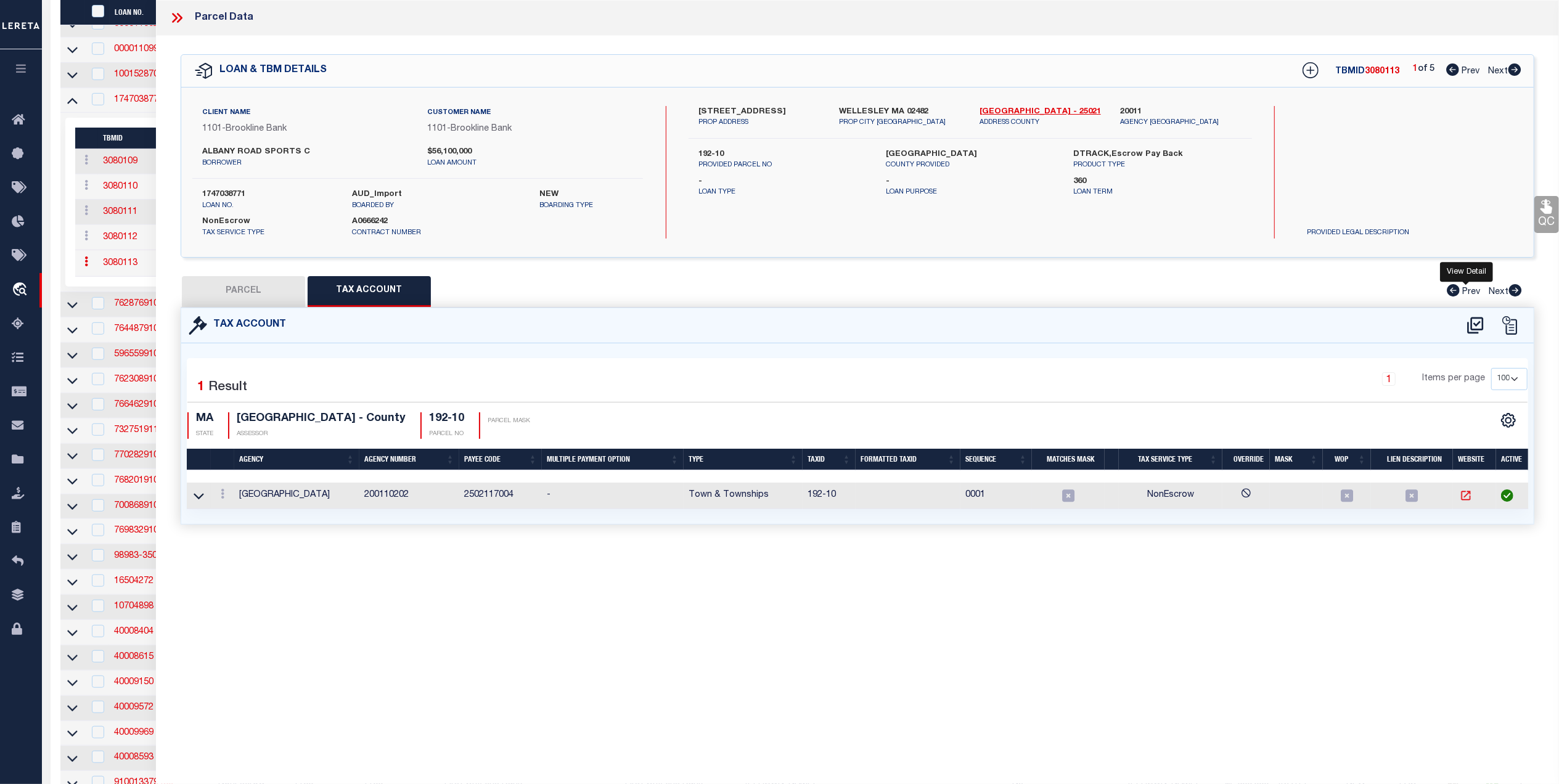
click at [1468, 500] on icon "" at bounding box center [1466, 495] width 13 height 13
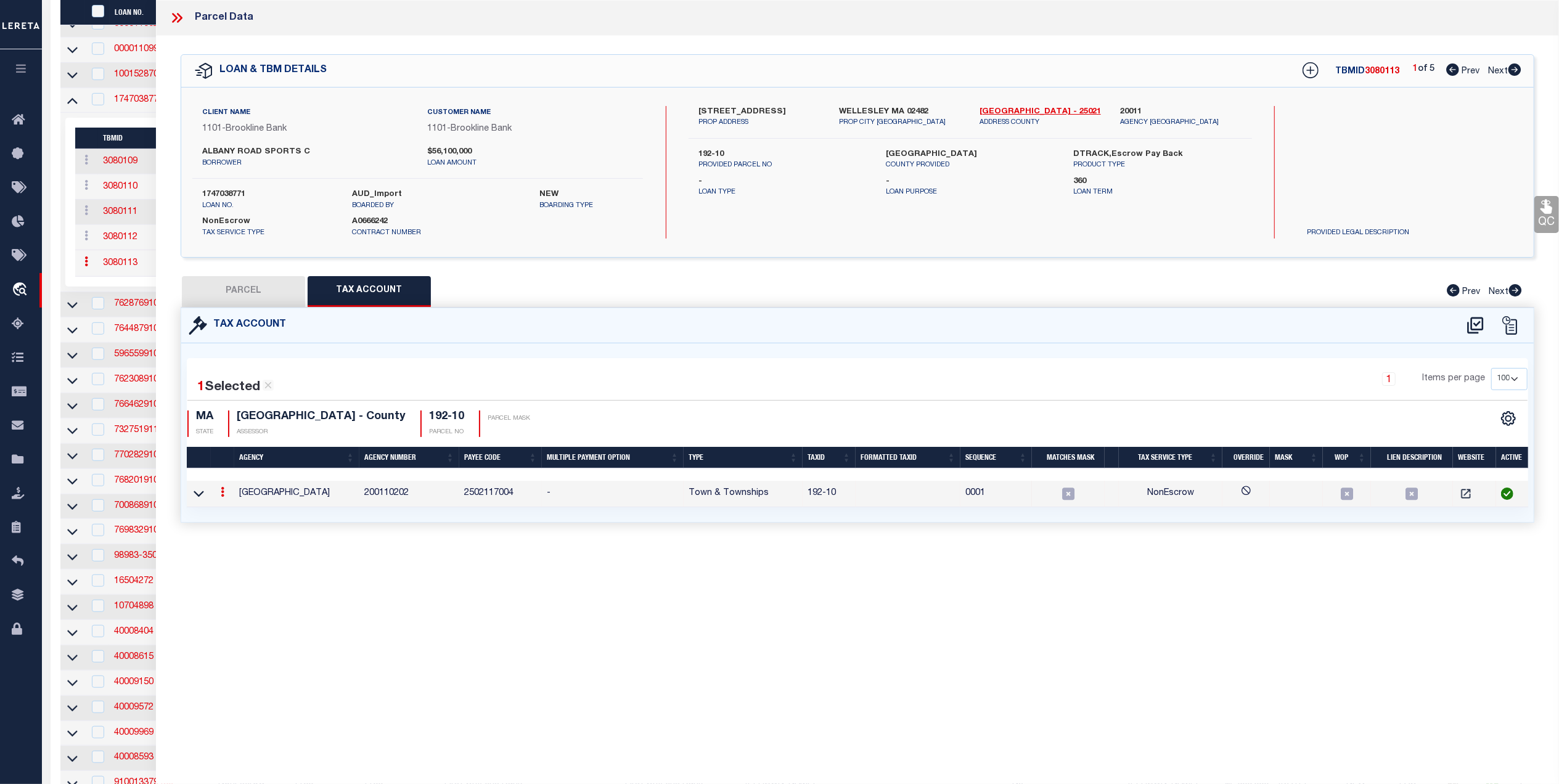
click at [248, 291] on button "PARCEL" at bounding box center [244, 291] width 124 height 30
select select "AS"
select select
checkbox input "false"
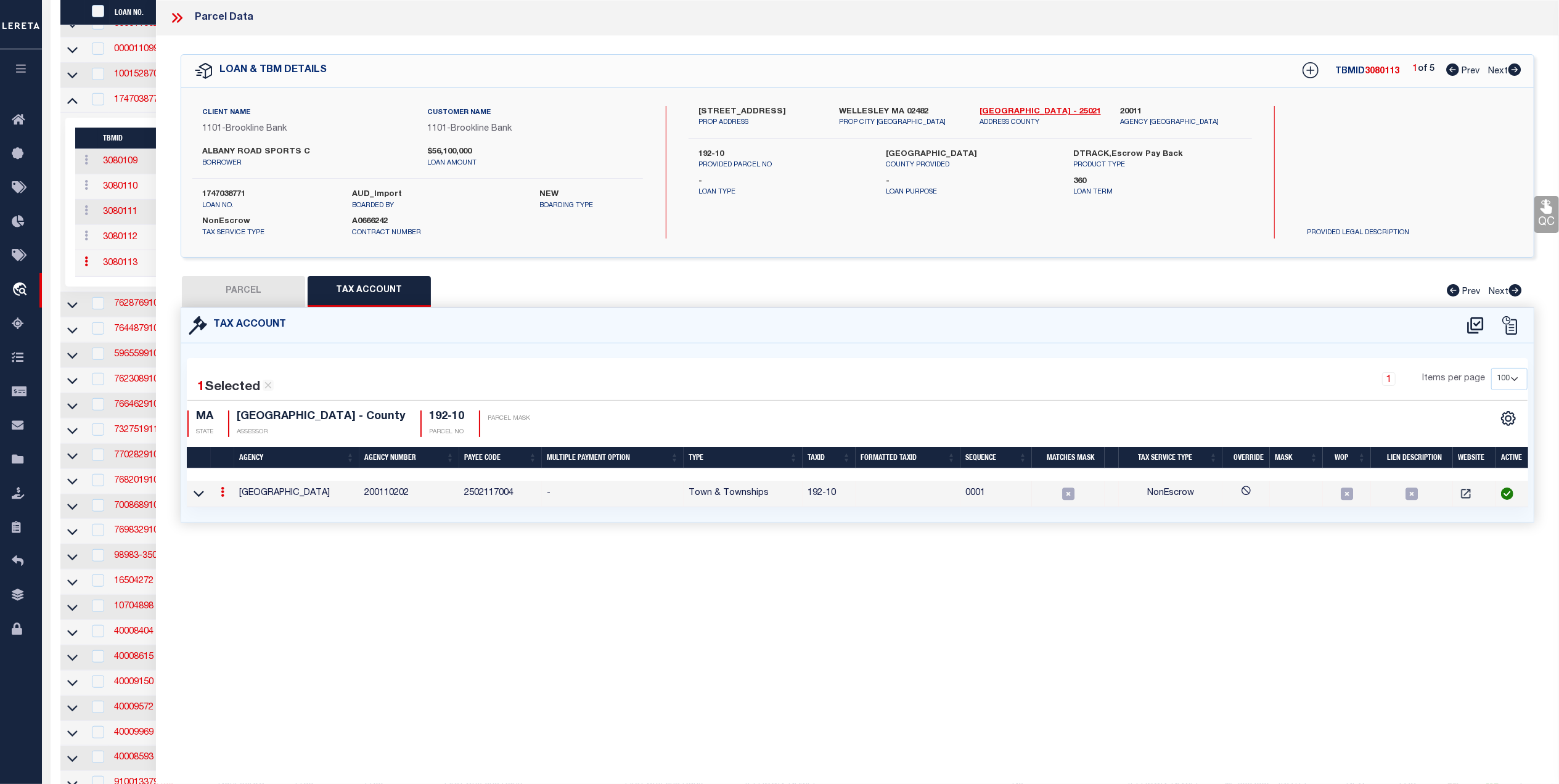
checkbox input "false"
select select "QC"
select select "099"
type input "Wellesley Sports Center, LLC"
select select "AGF"
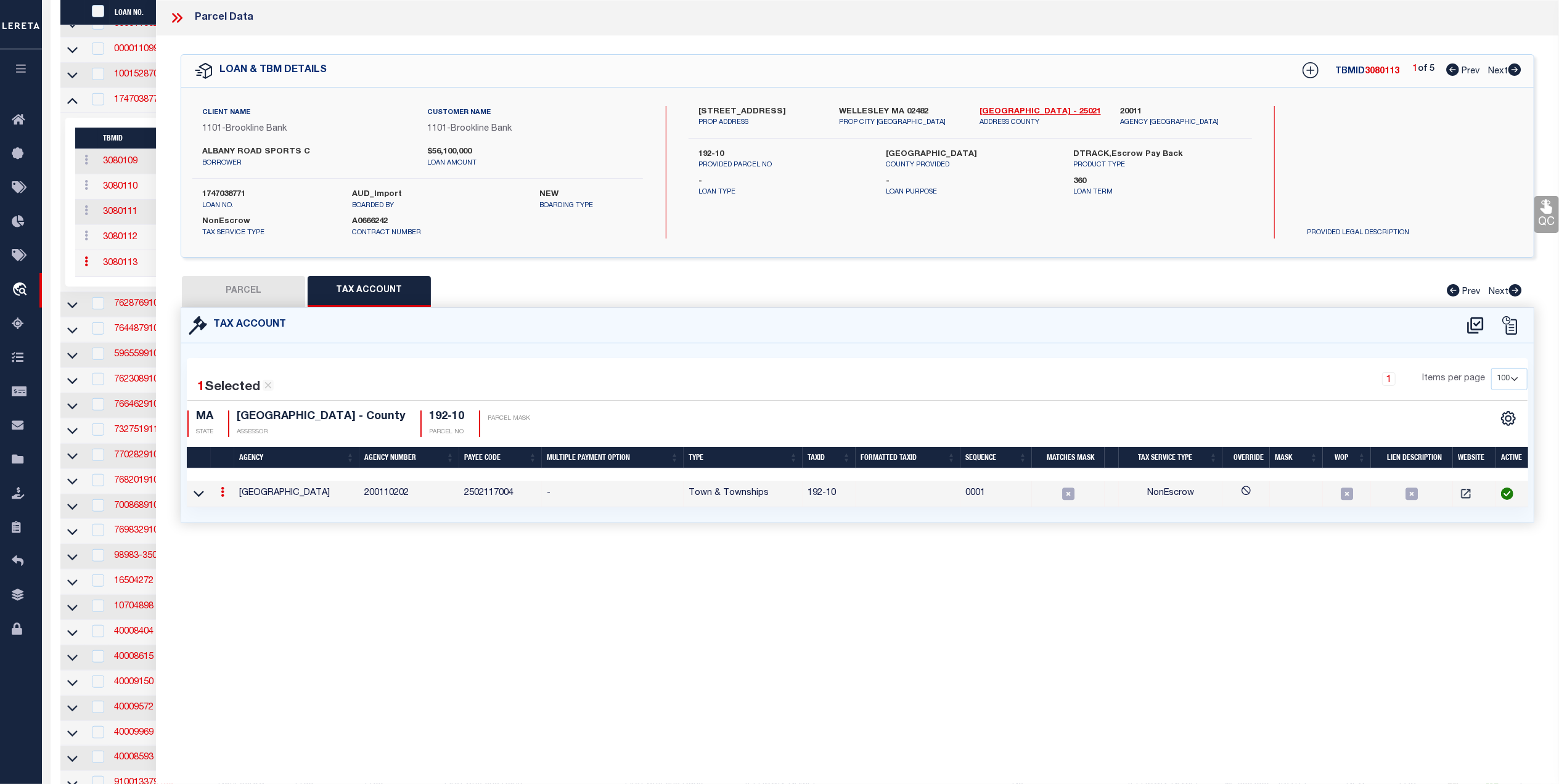
select select
type input "900 WORCESTER STREET"
type input "WELLESLEY MA 02482"
type textarea "Last Sale Date 11/24/2014 Last Sale Volume 32719 Last Sale Page 343"
type textarea "."
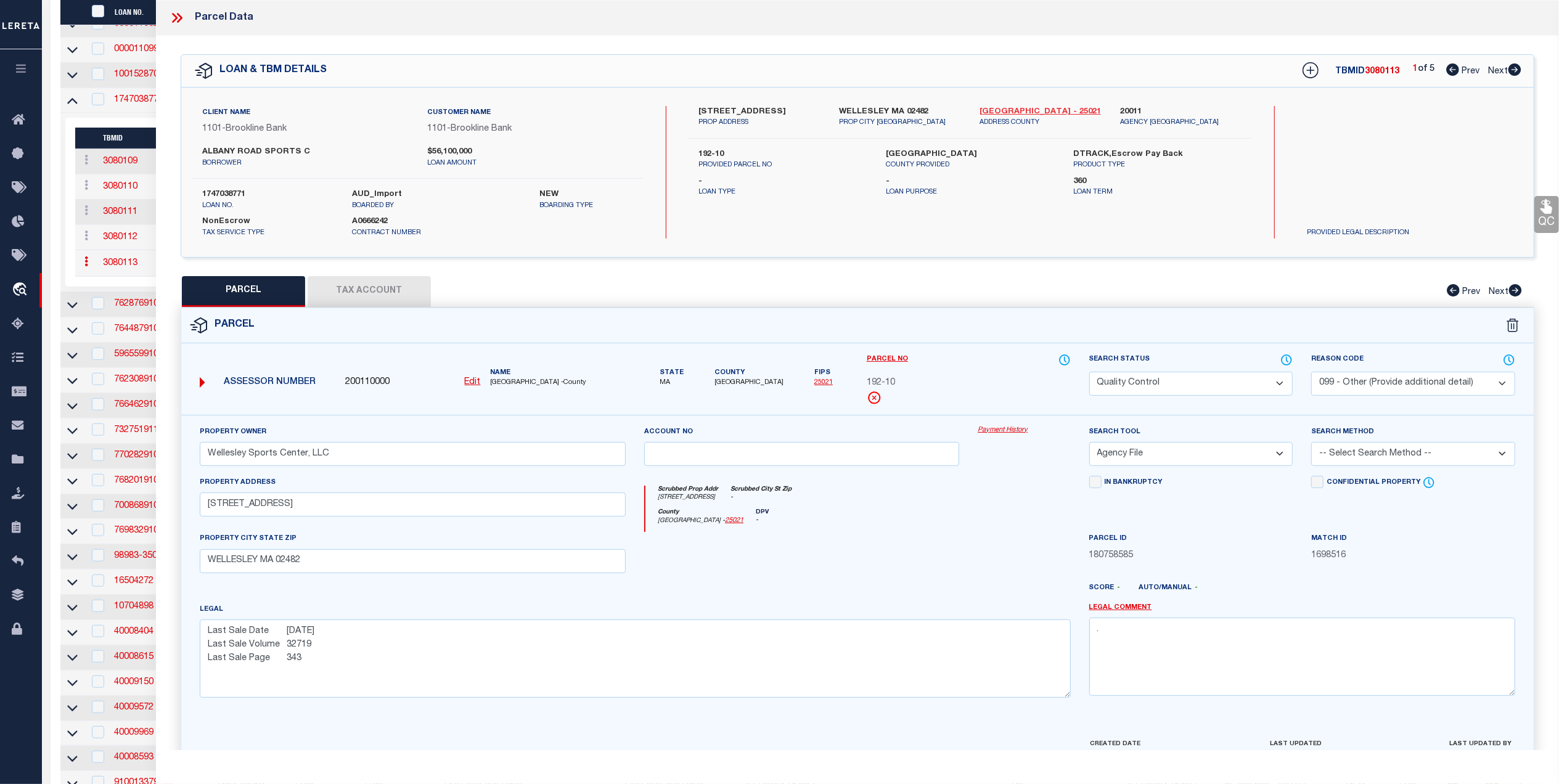
click at [1019, 108] on link "Norfolk - 25021" at bounding box center [1041, 112] width 122 height 13
click at [391, 80] on div "LOAN & TBM DETAILS TBMID 3080113 1 of 5 Prev Next" at bounding box center [857, 71] width 1352 height 32
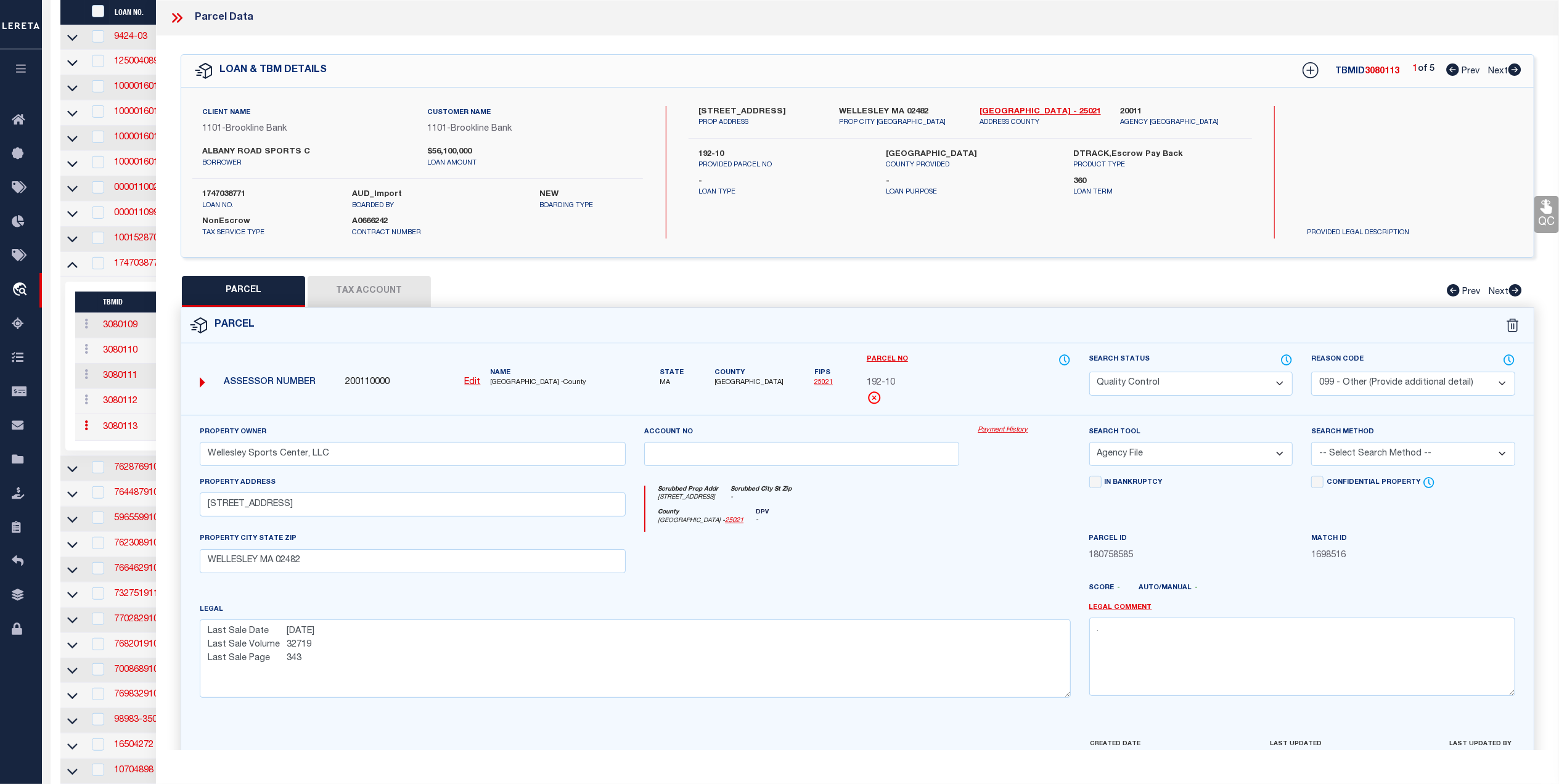
drag, startPoint x: 176, startPoint y: 14, endPoint x: 166, endPoint y: 19, distance: 11.2
click at [176, 13] on icon at bounding box center [177, 18] width 16 height 16
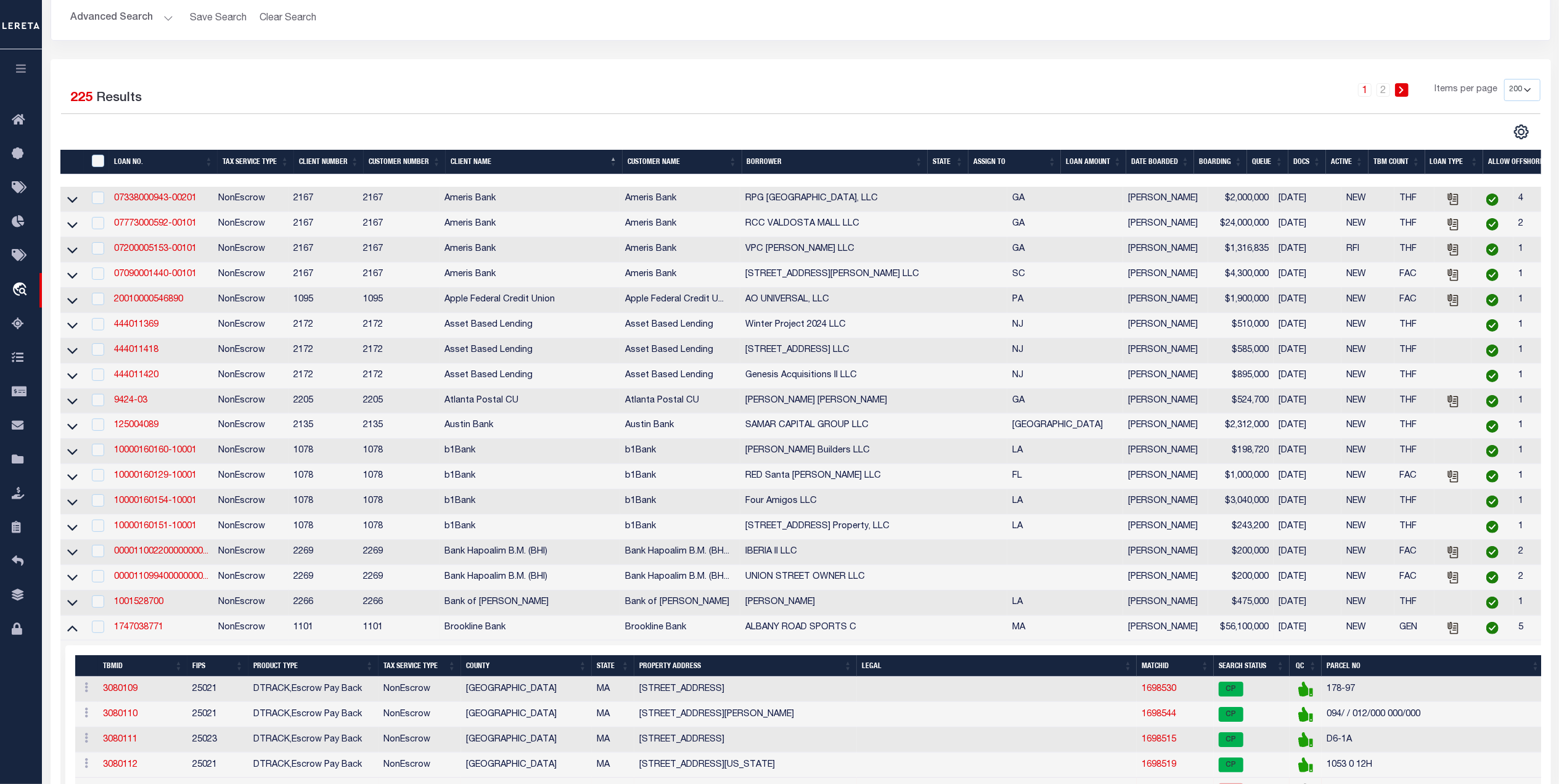
scroll to position [0, 0]
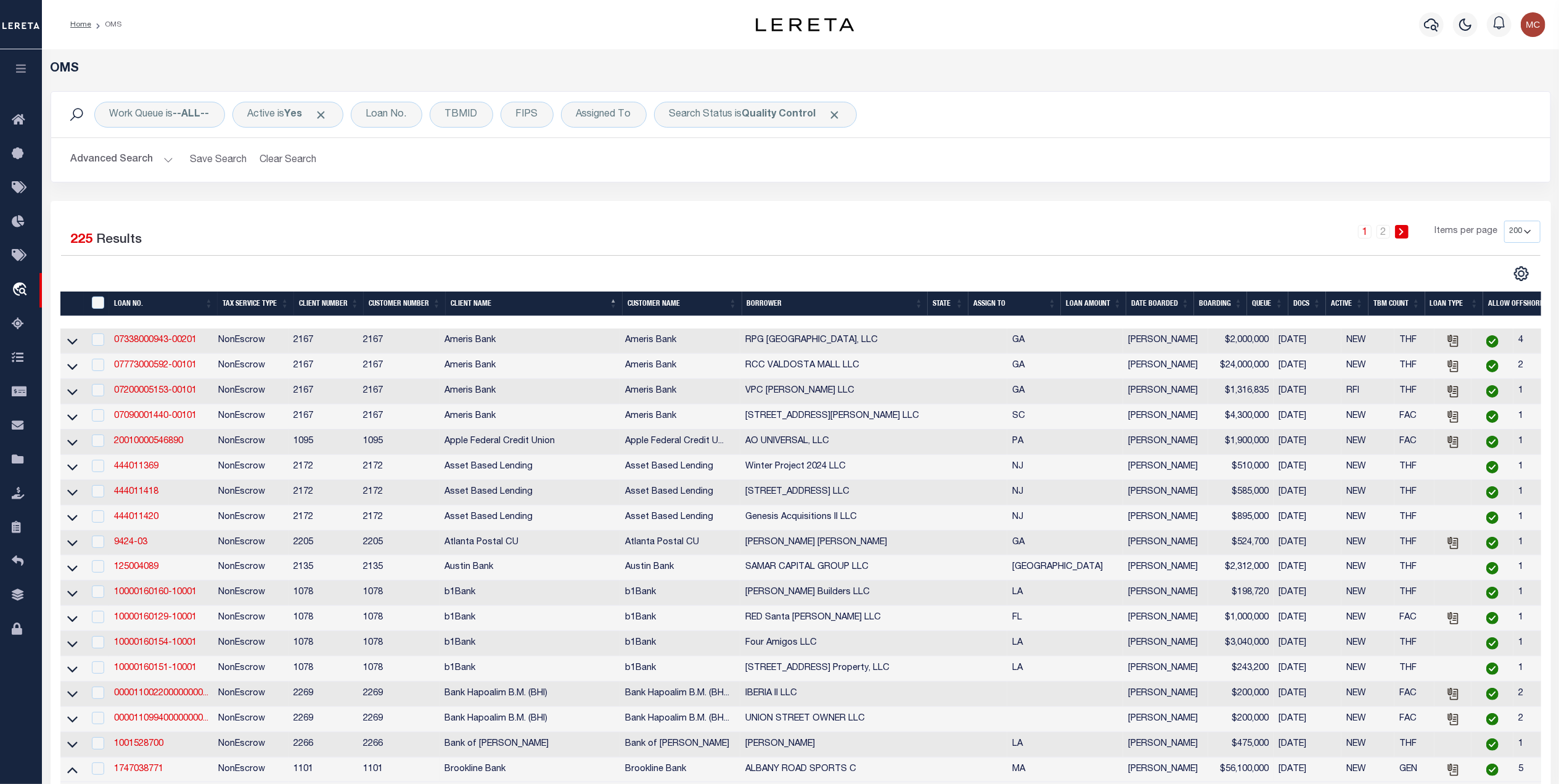
click at [1387, 302] on th "TBM COUNT" at bounding box center [1396, 304] width 57 height 25
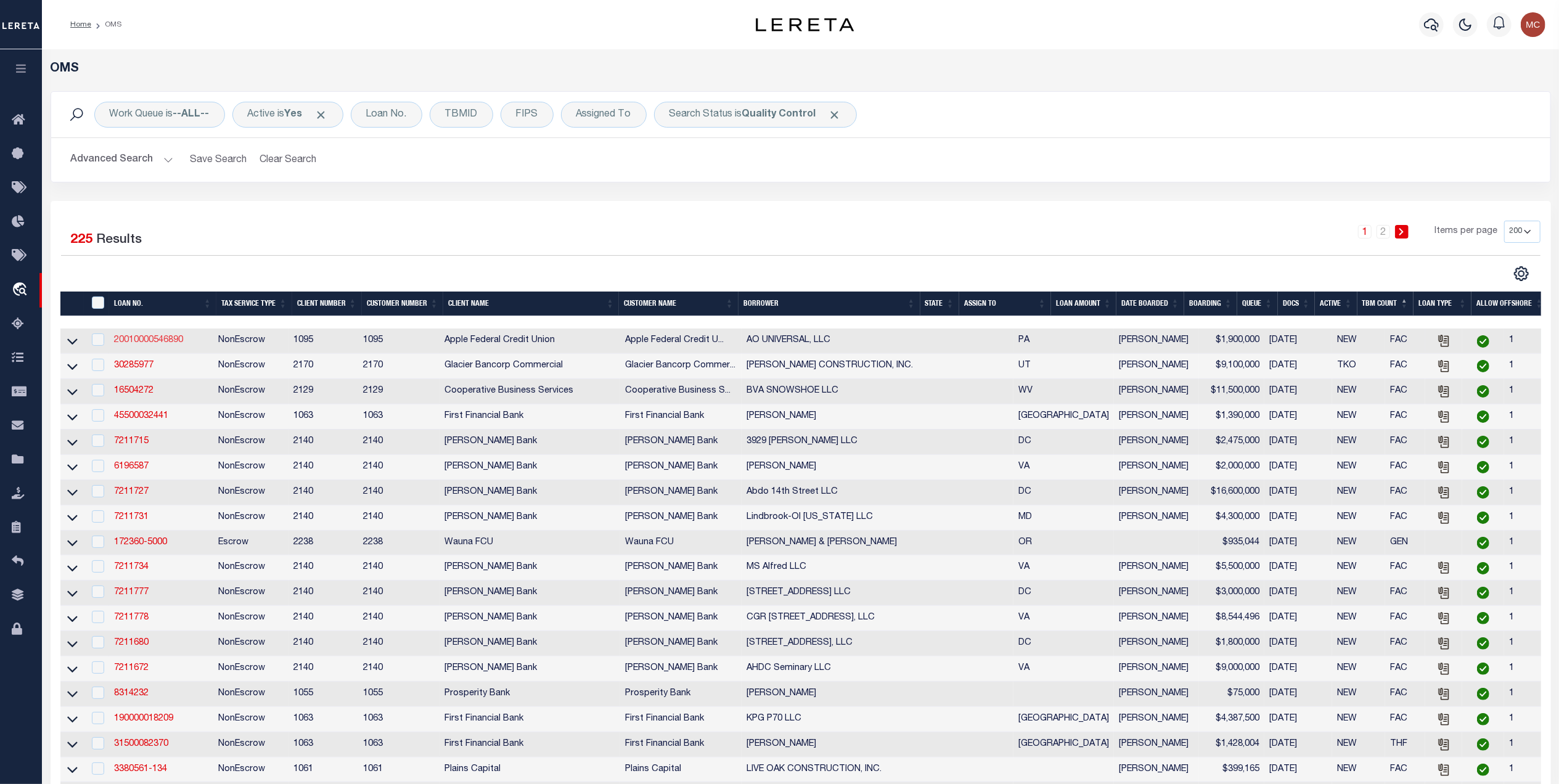
click at [144, 338] on link "20010000546890" at bounding box center [149, 340] width 69 height 8
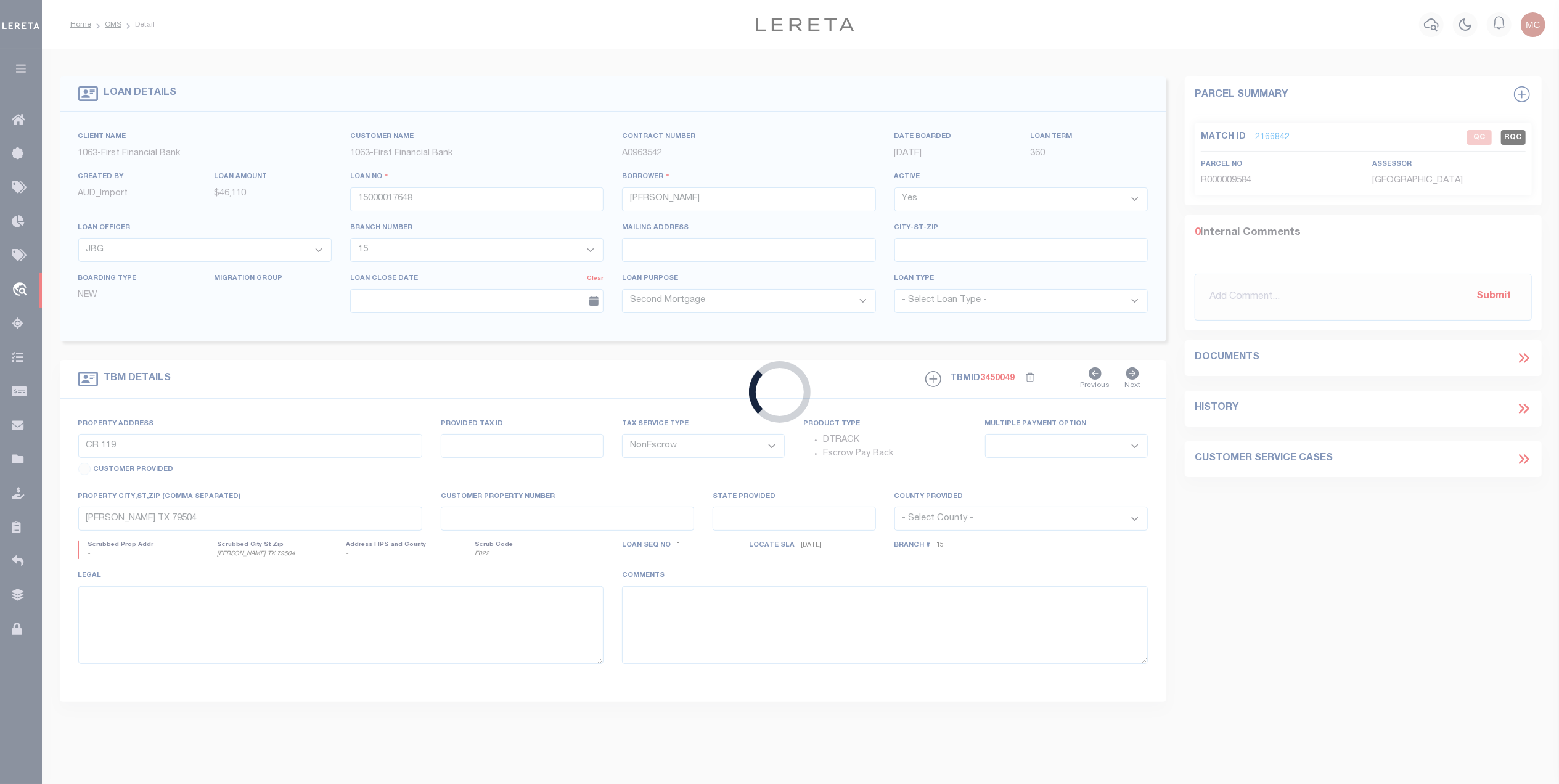
type input "20010000546890"
type input "AO UNIVERSAL, LLC"
select select
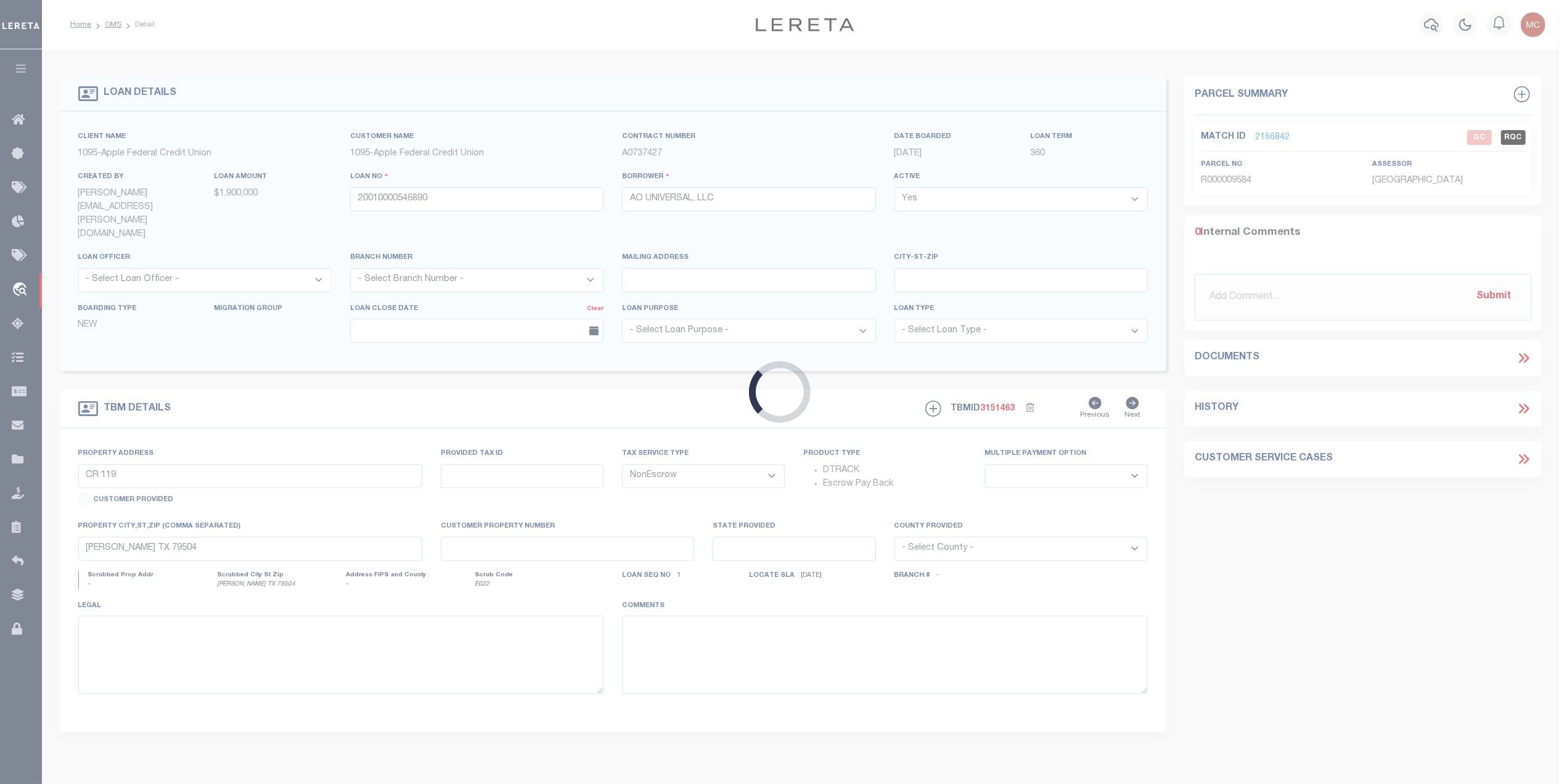
type input "209 OHIO RIVER BLVD"
select select
type input "SEWICKLEY ALLEGHENY COUNTY PA 15143"
type input "PA"
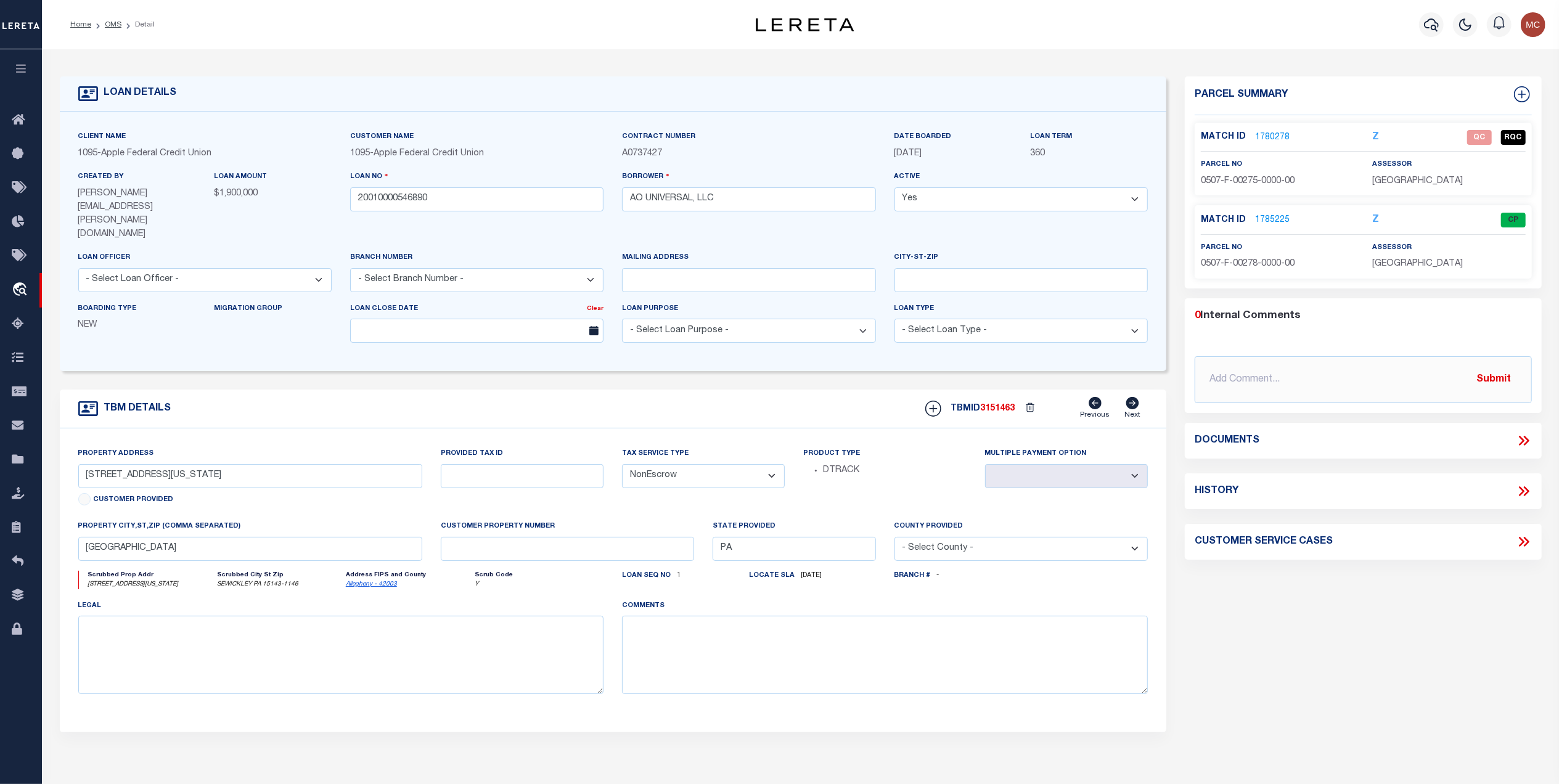
click at [1532, 441] on icon at bounding box center [1523, 440] width 16 height 16
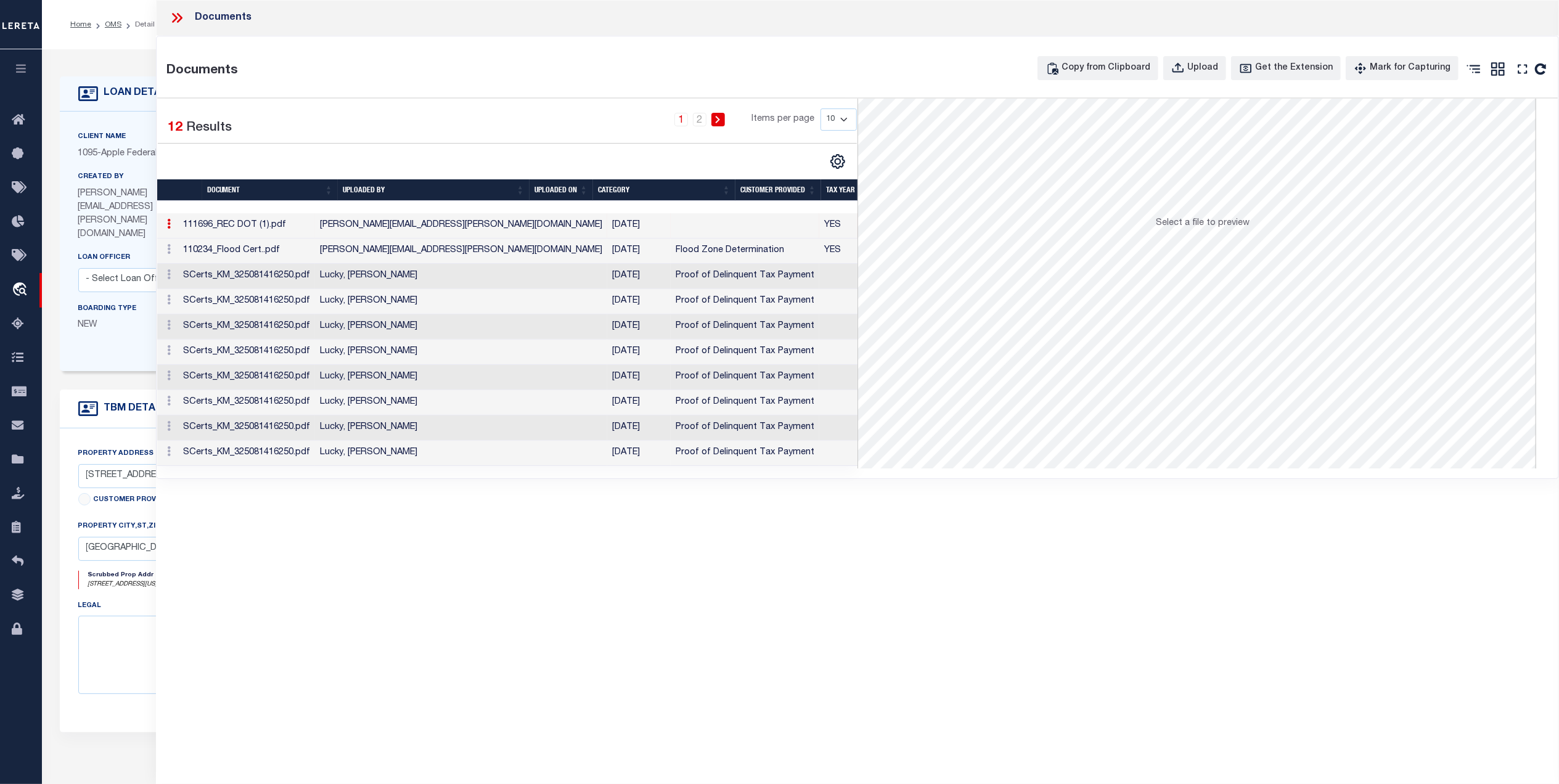
click at [180, 15] on icon at bounding box center [177, 18] width 16 height 16
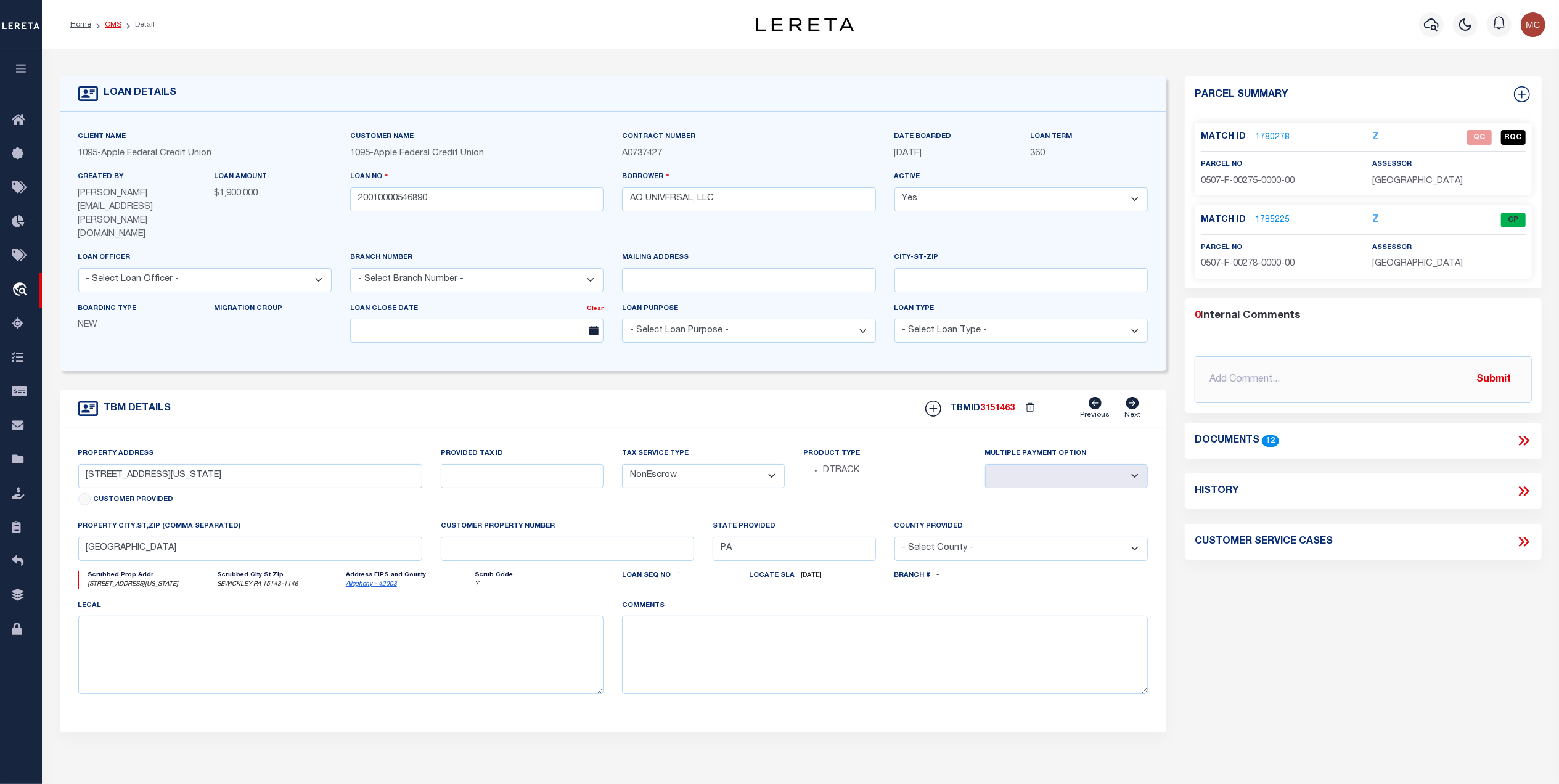
click at [112, 23] on link "OMS" at bounding box center [113, 25] width 17 height 8
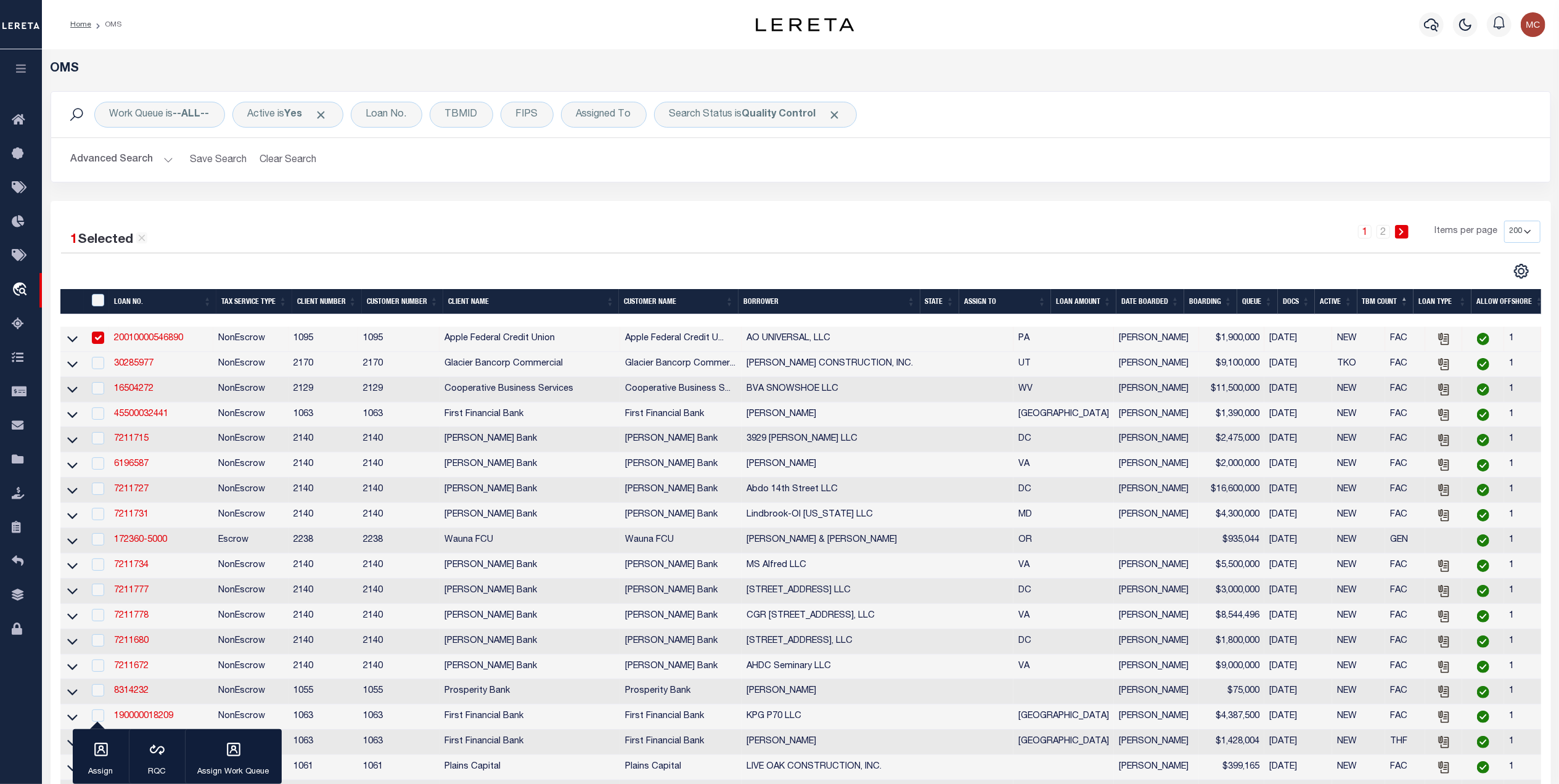
click at [1088, 298] on th "LOAN AMOUNT" at bounding box center [1083, 301] width 65 height 25
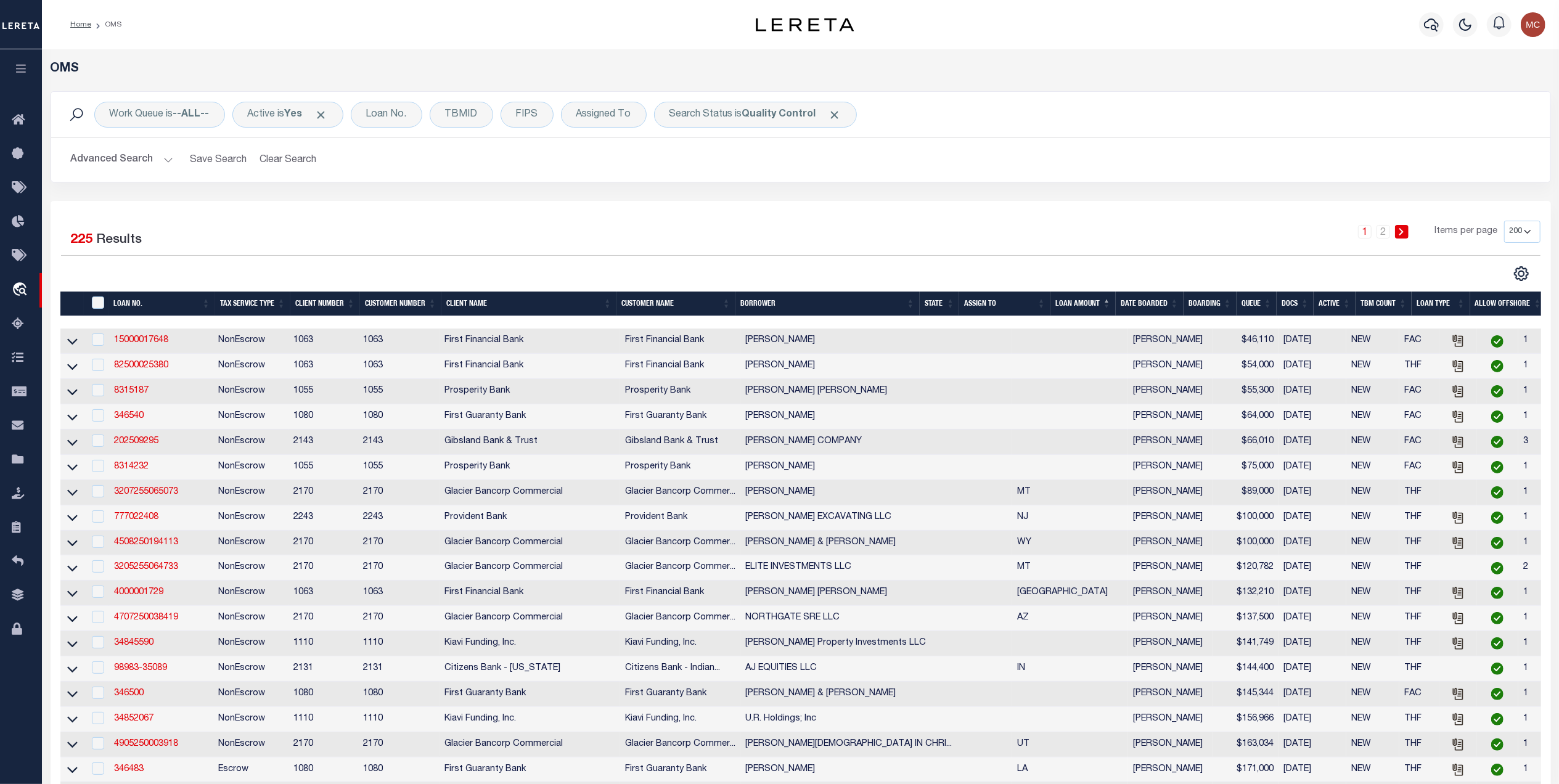
click at [1370, 306] on th "TBM COUNT" at bounding box center [1384, 304] width 56 height 25
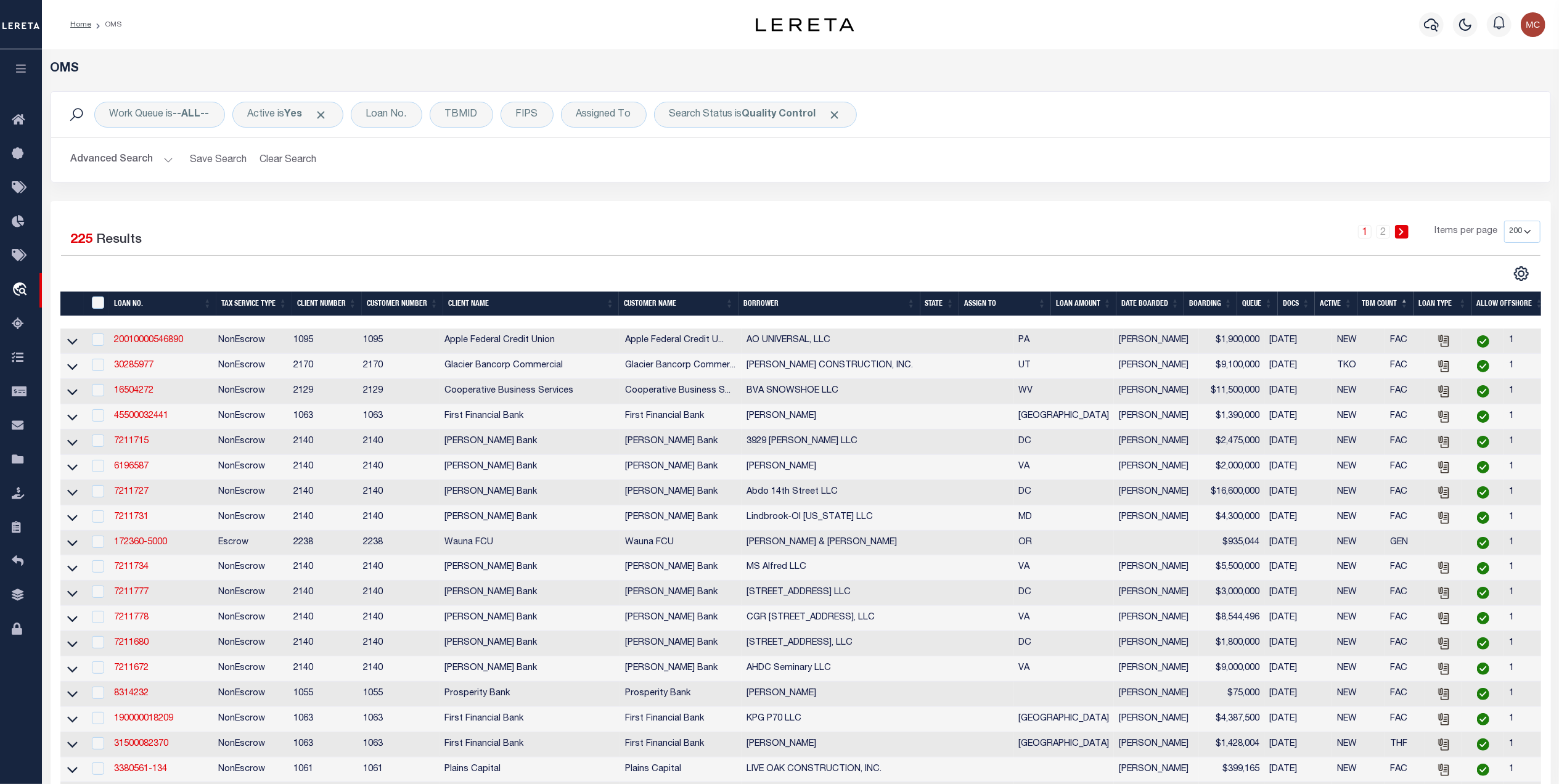
click at [1369, 306] on th "TBM COUNT" at bounding box center [1385, 304] width 56 height 25
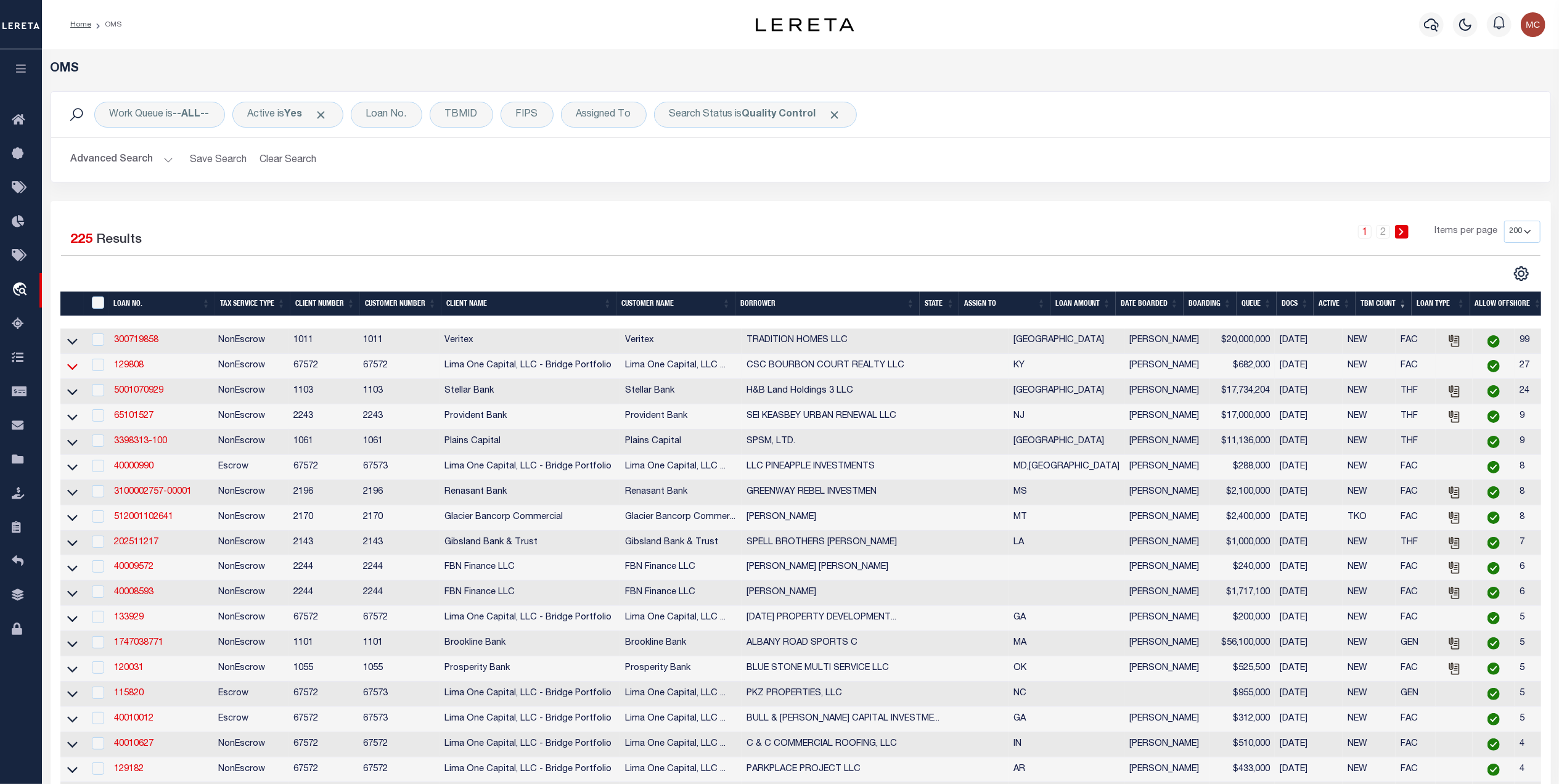
click at [72, 371] on icon at bounding box center [72, 366] width 10 height 13
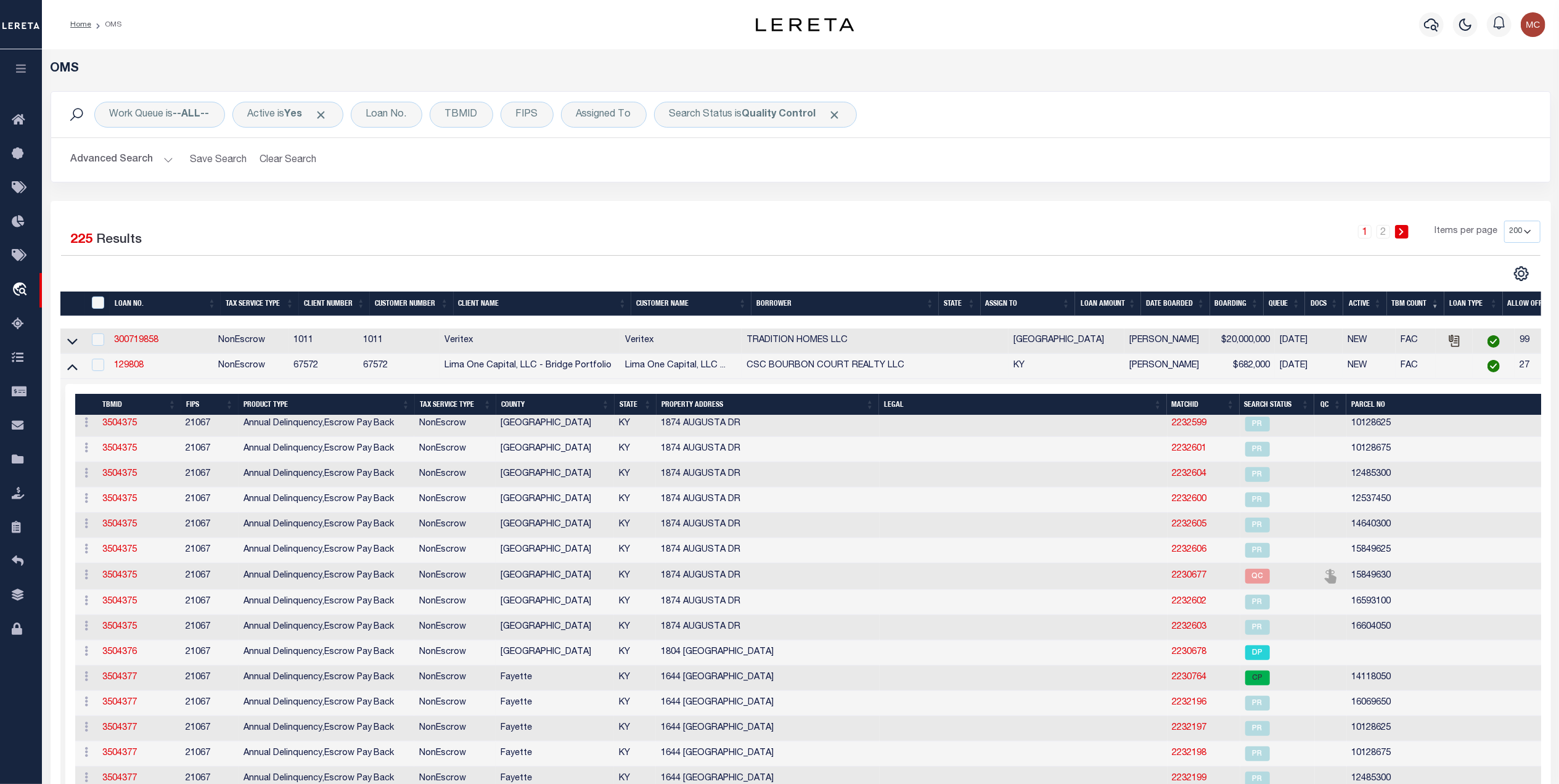
scroll to position [575, 0]
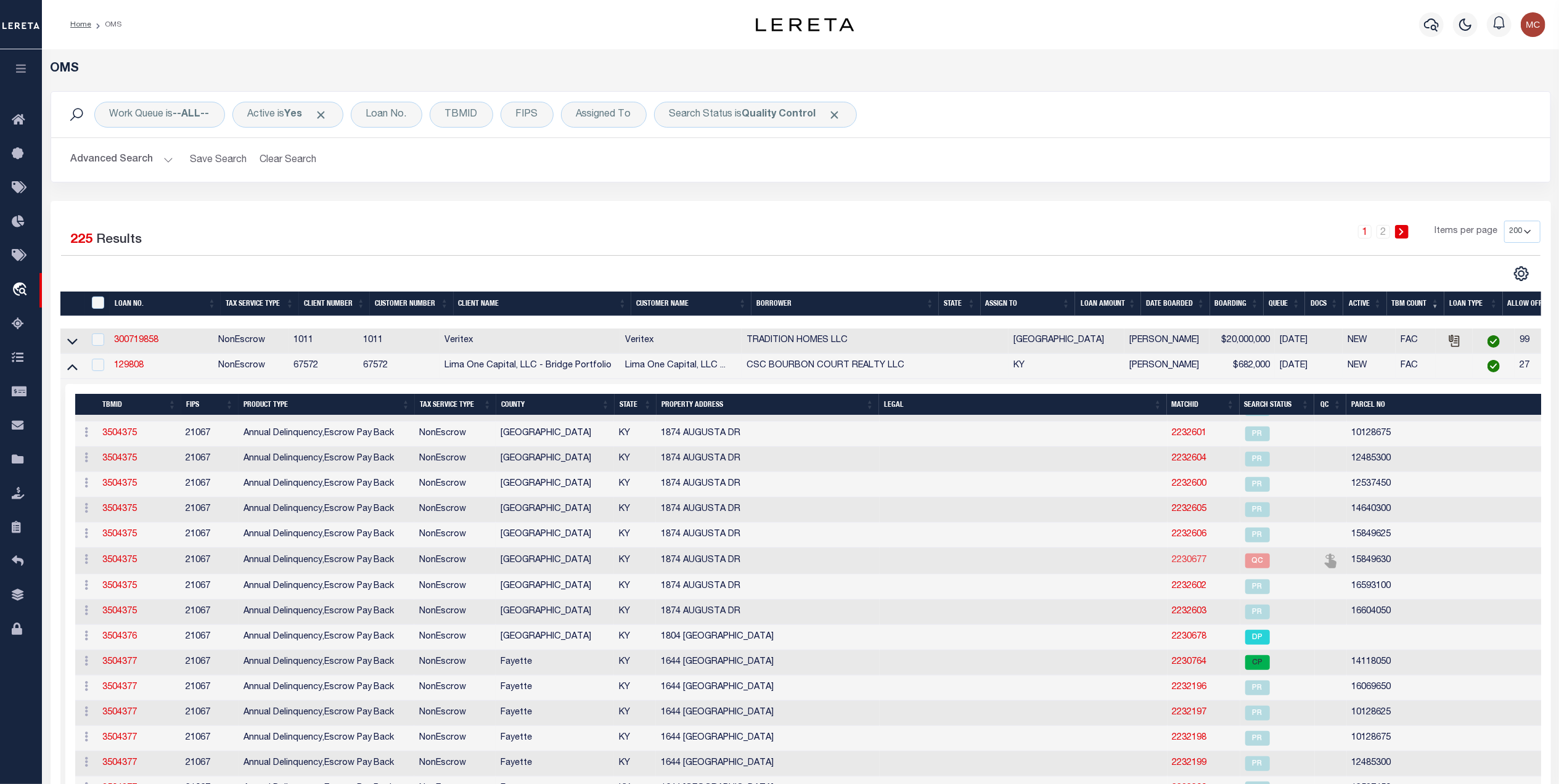
click at [1173, 565] on link "2230677" at bounding box center [1190, 560] width 35 height 8
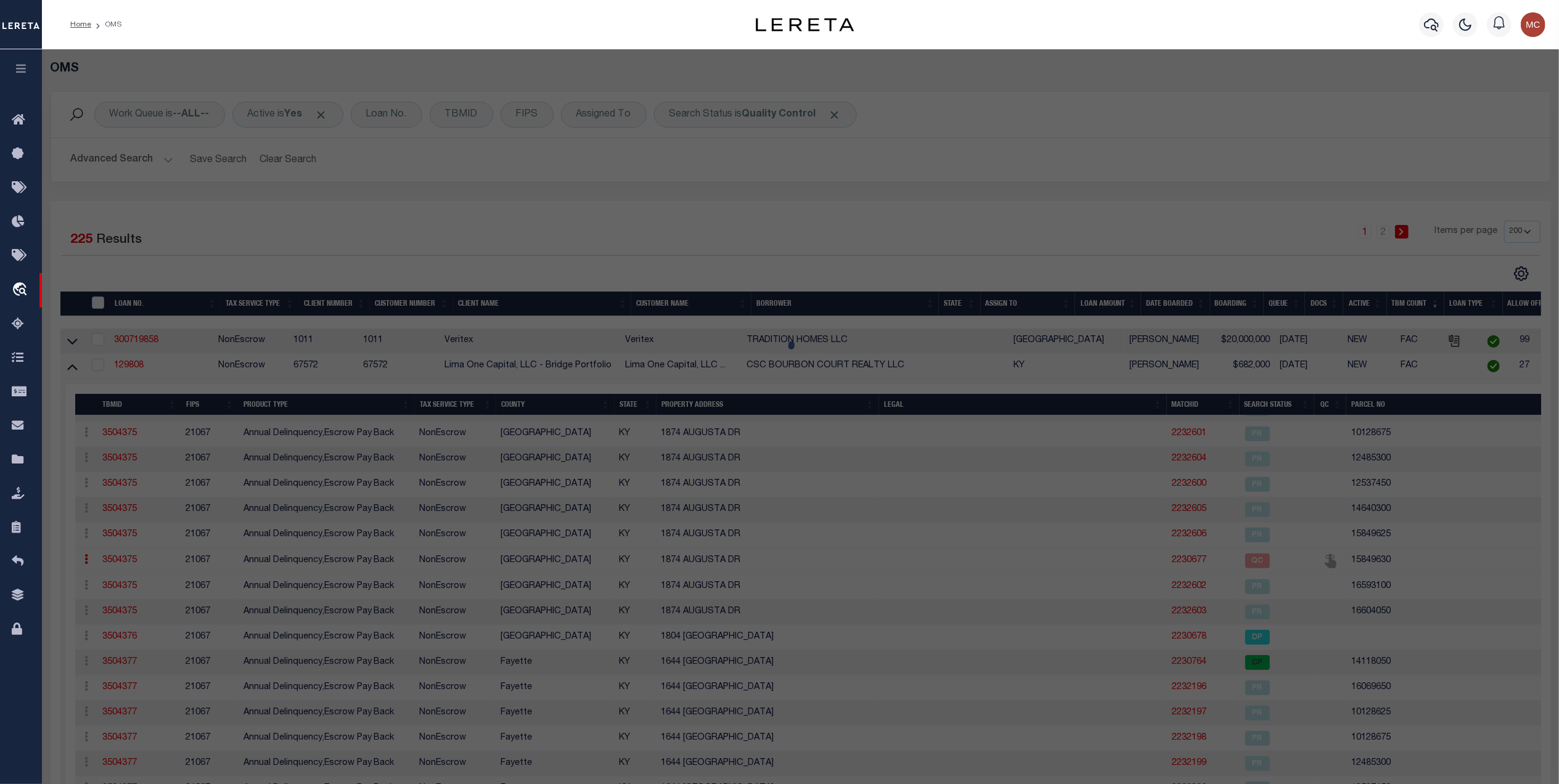
select select "AS"
select select
checkbox input "false"
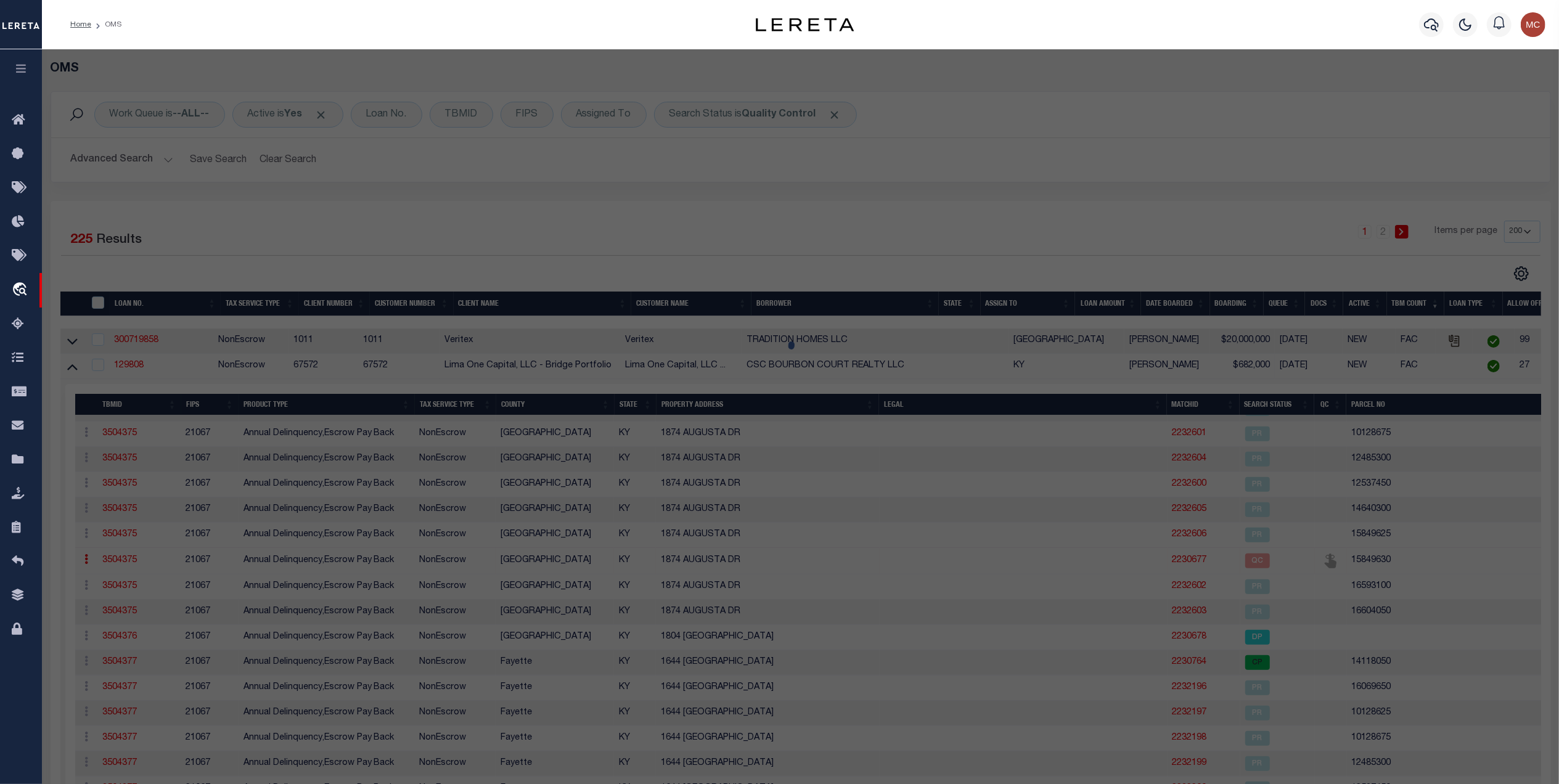
select select "QC"
select select "099"
type input "CSC BOURBON COURT REALTY LLC"
select select "AGW"
select select "ADD"
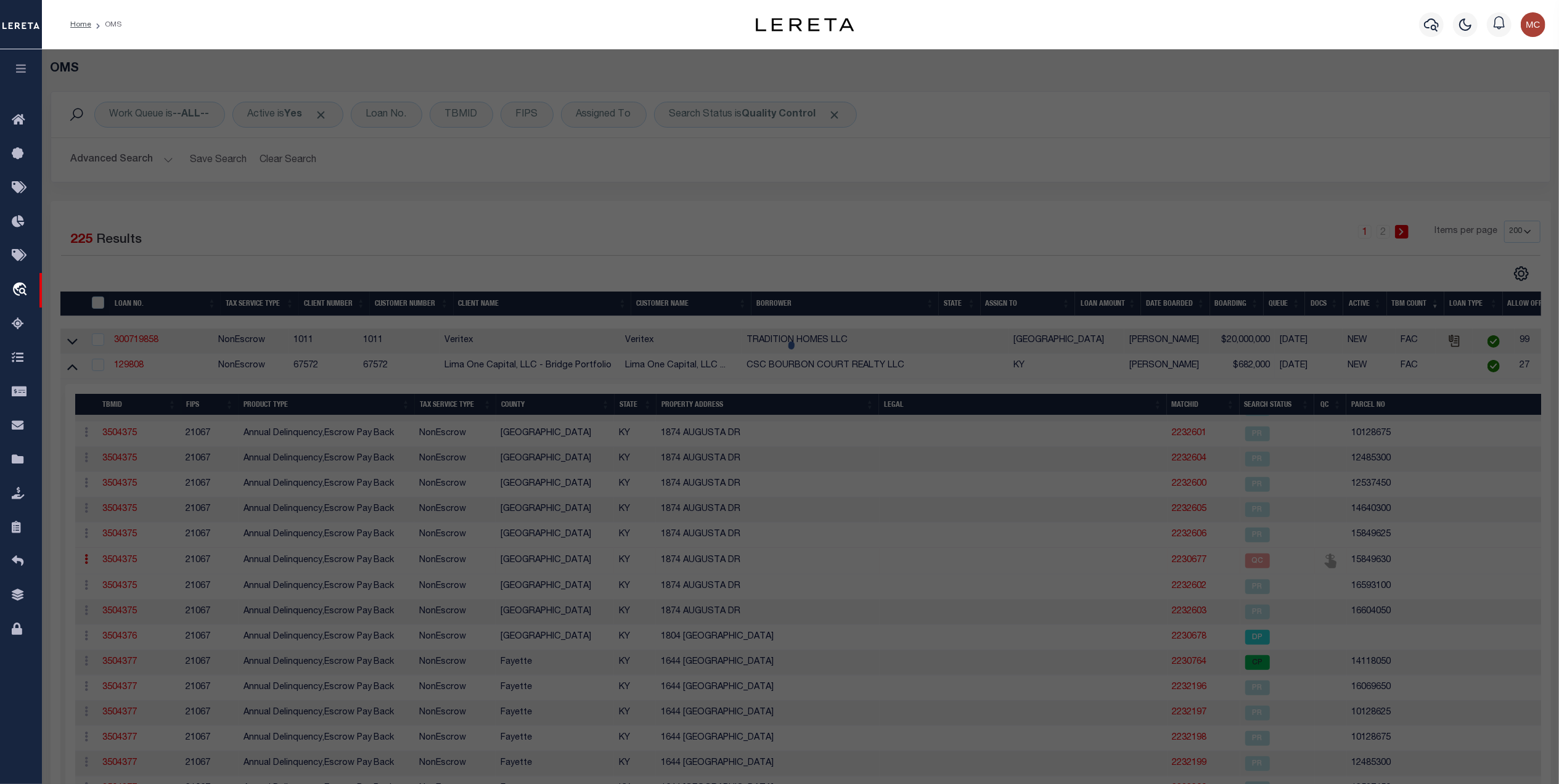
type input "1874 AUGUSTA Dr"
type input "Lexington KY 40505"
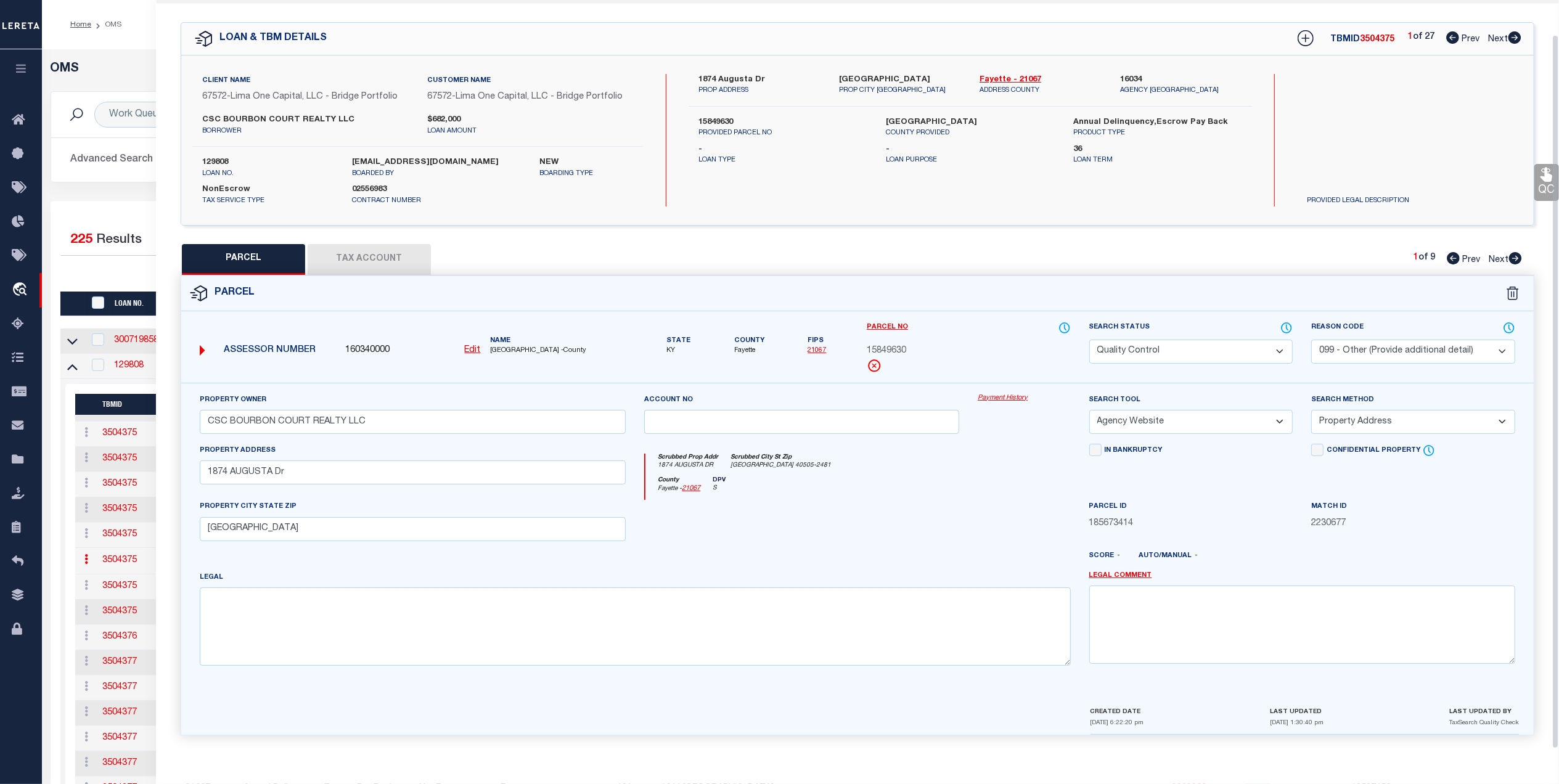
scroll to position [37, 0]
click at [1285, 321] on icon at bounding box center [1286, 328] width 13 height 14
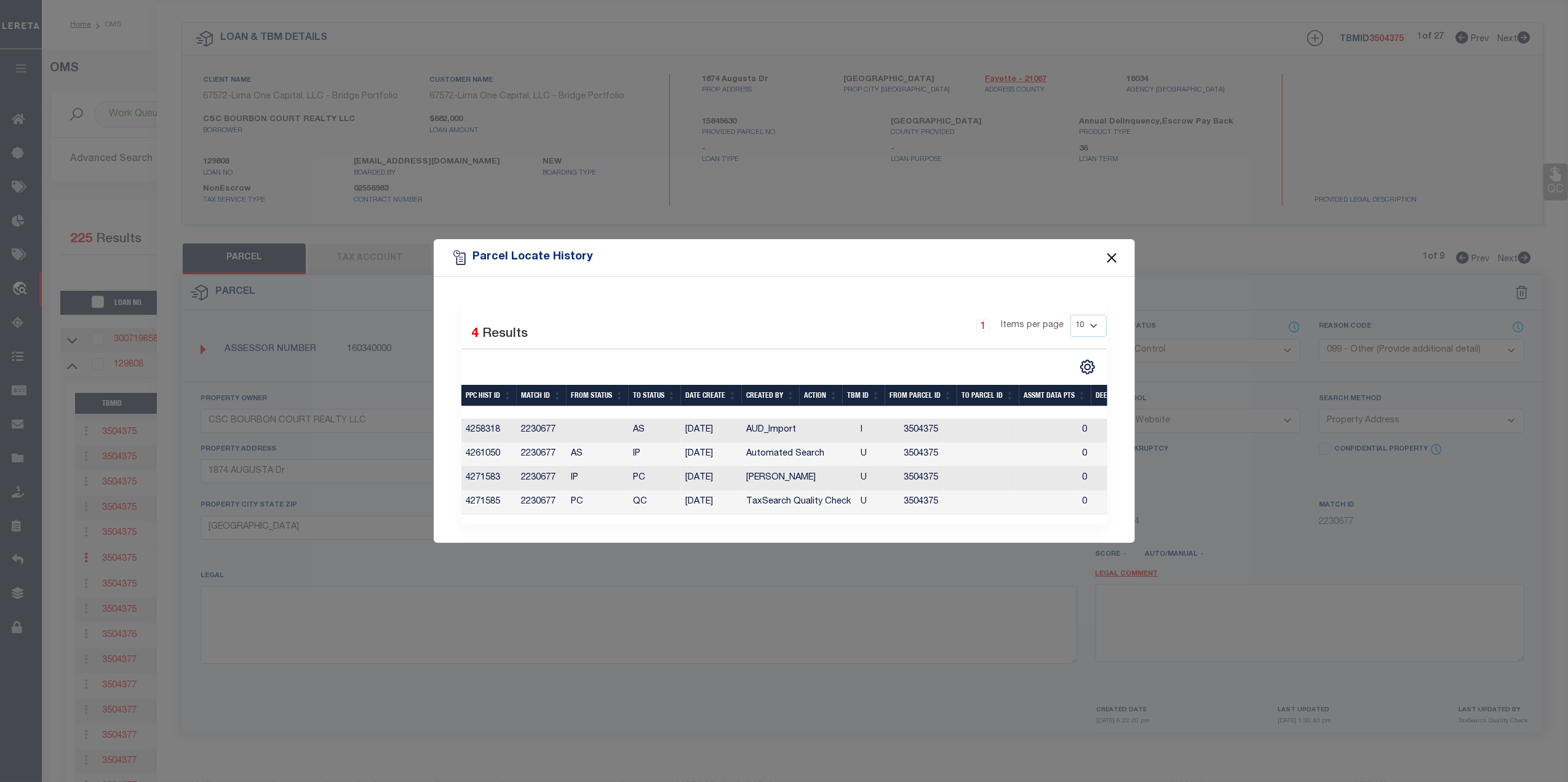
click at [1108, 250] on button "Close" at bounding box center [1111, 258] width 16 height 16
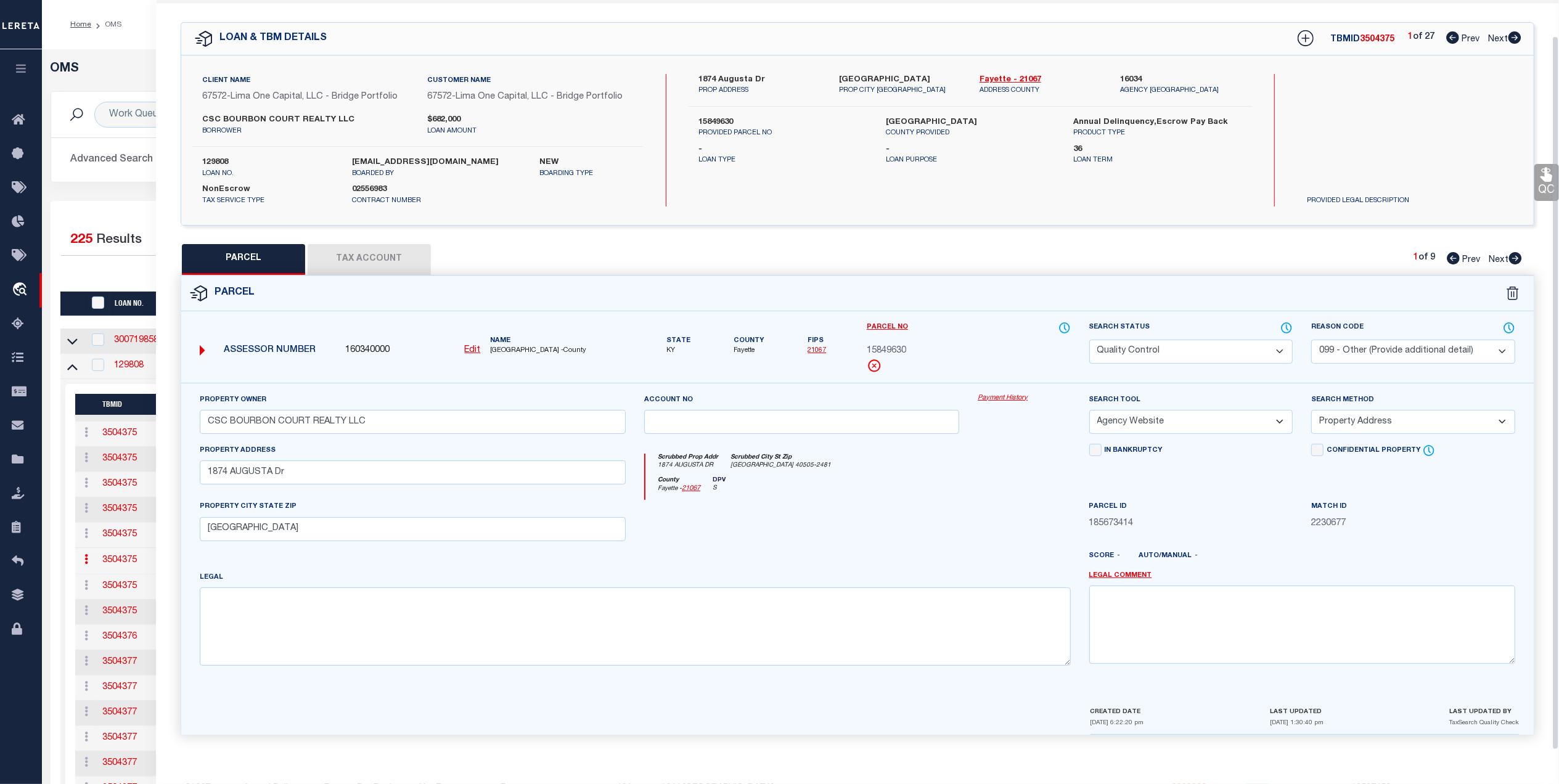
click at [370, 251] on button "Tax Account" at bounding box center [369, 259] width 124 height 30
select select "100"
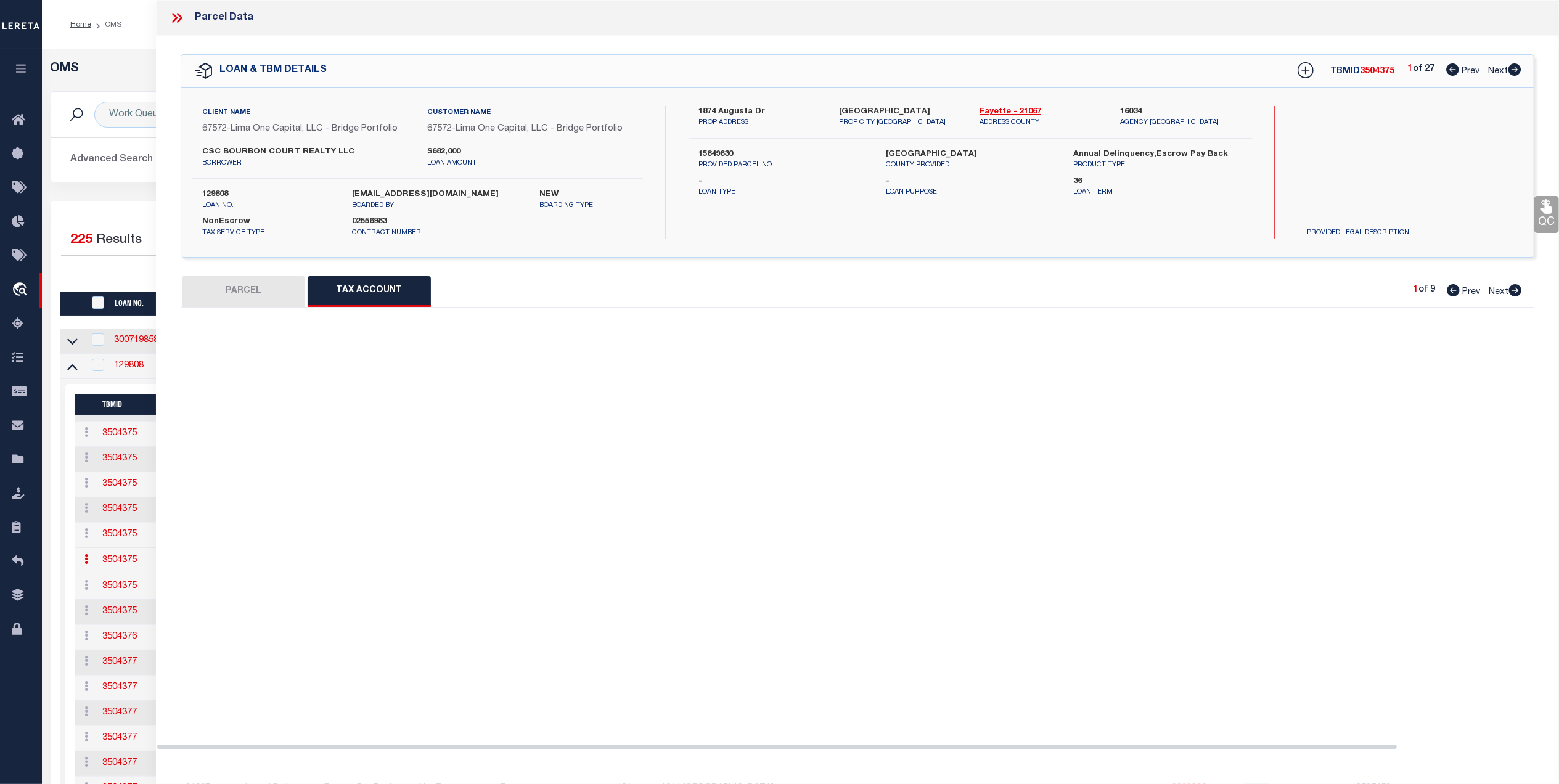
select select "100"
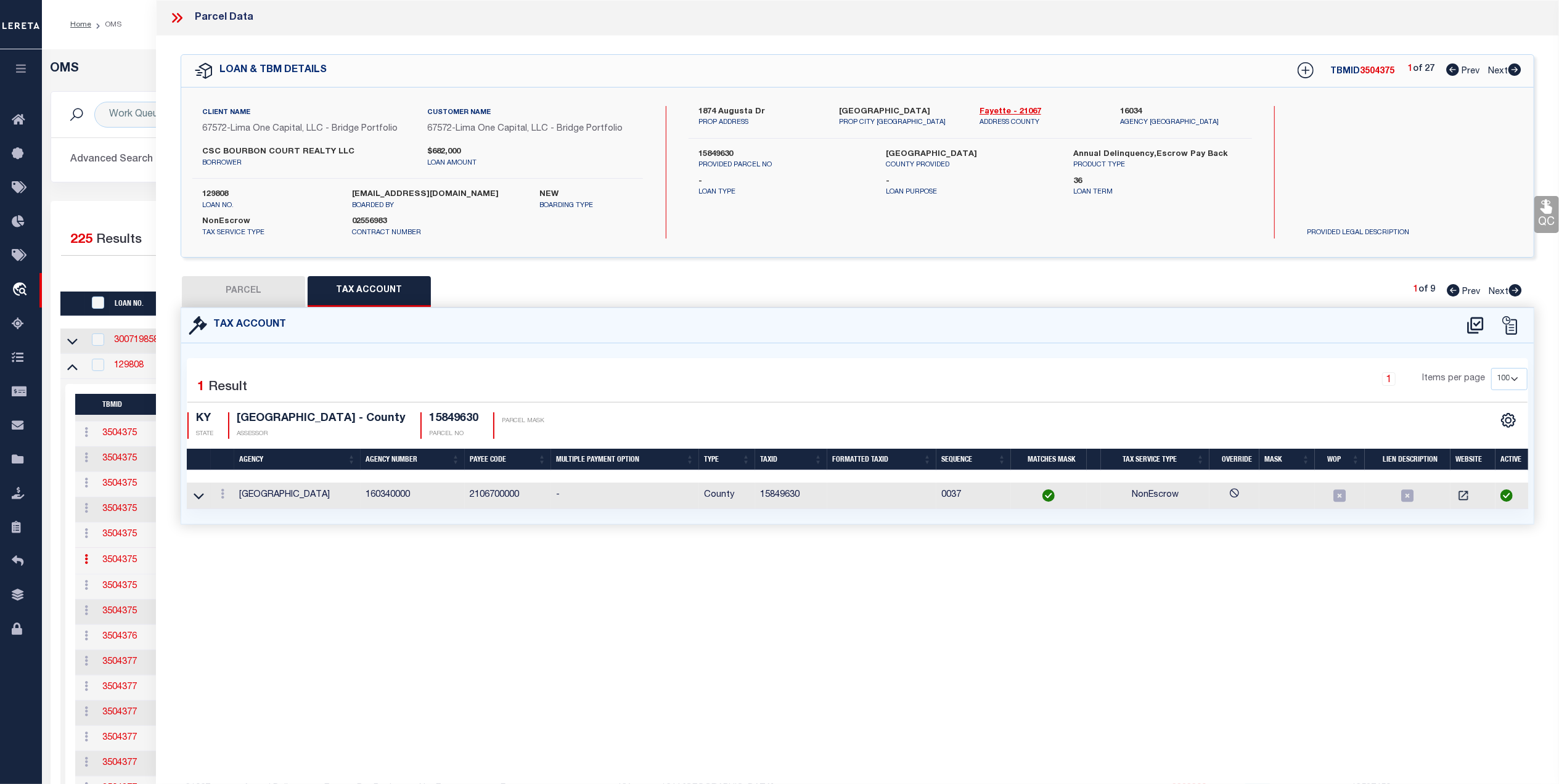
scroll to position [0, 0]
click at [262, 291] on button "PARCEL" at bounding box center [244, 291] width 124 height 30
select select "AS"
select select
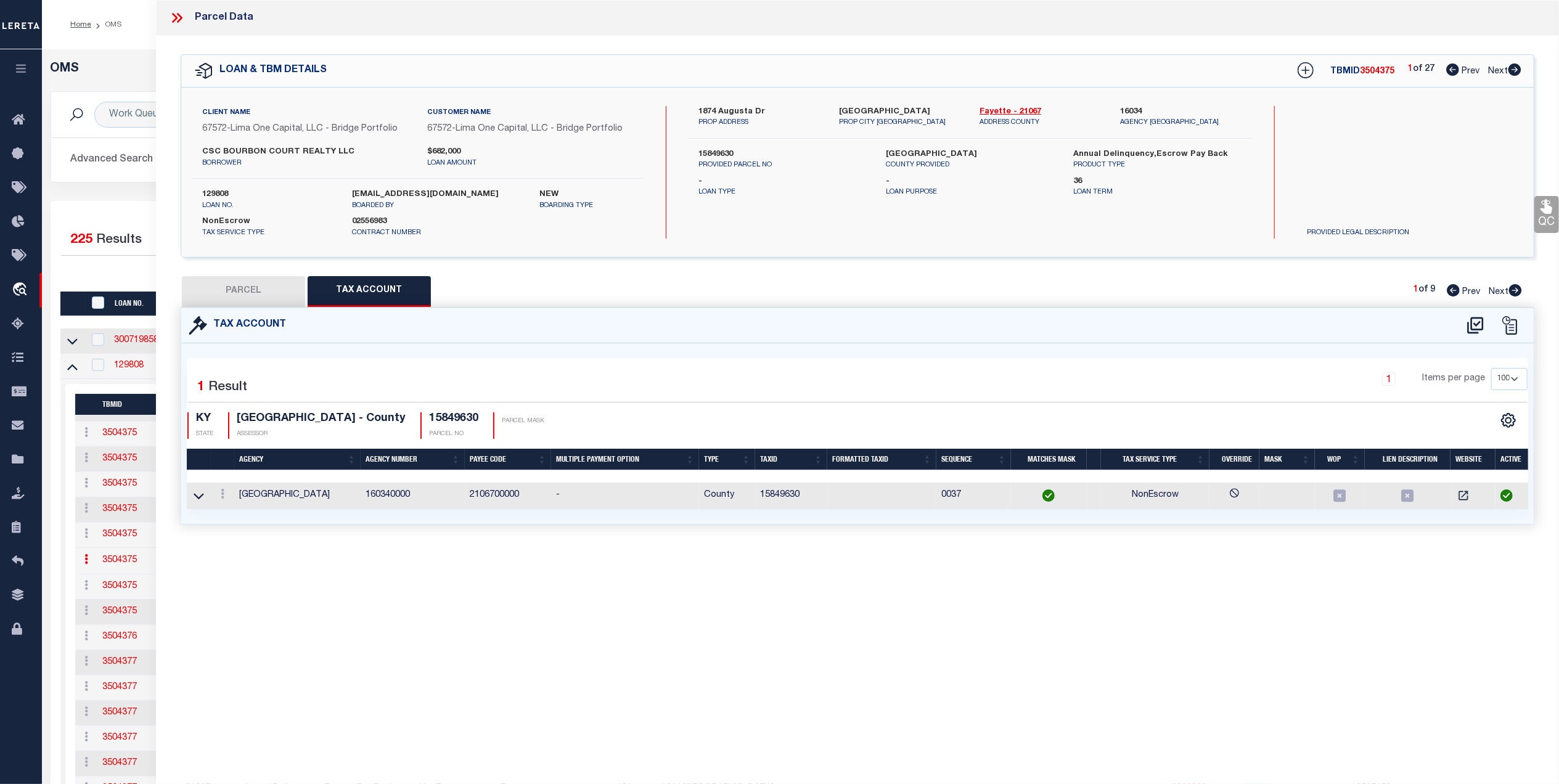
select select
checkbox input "false"
select select "QC"
select select "099"
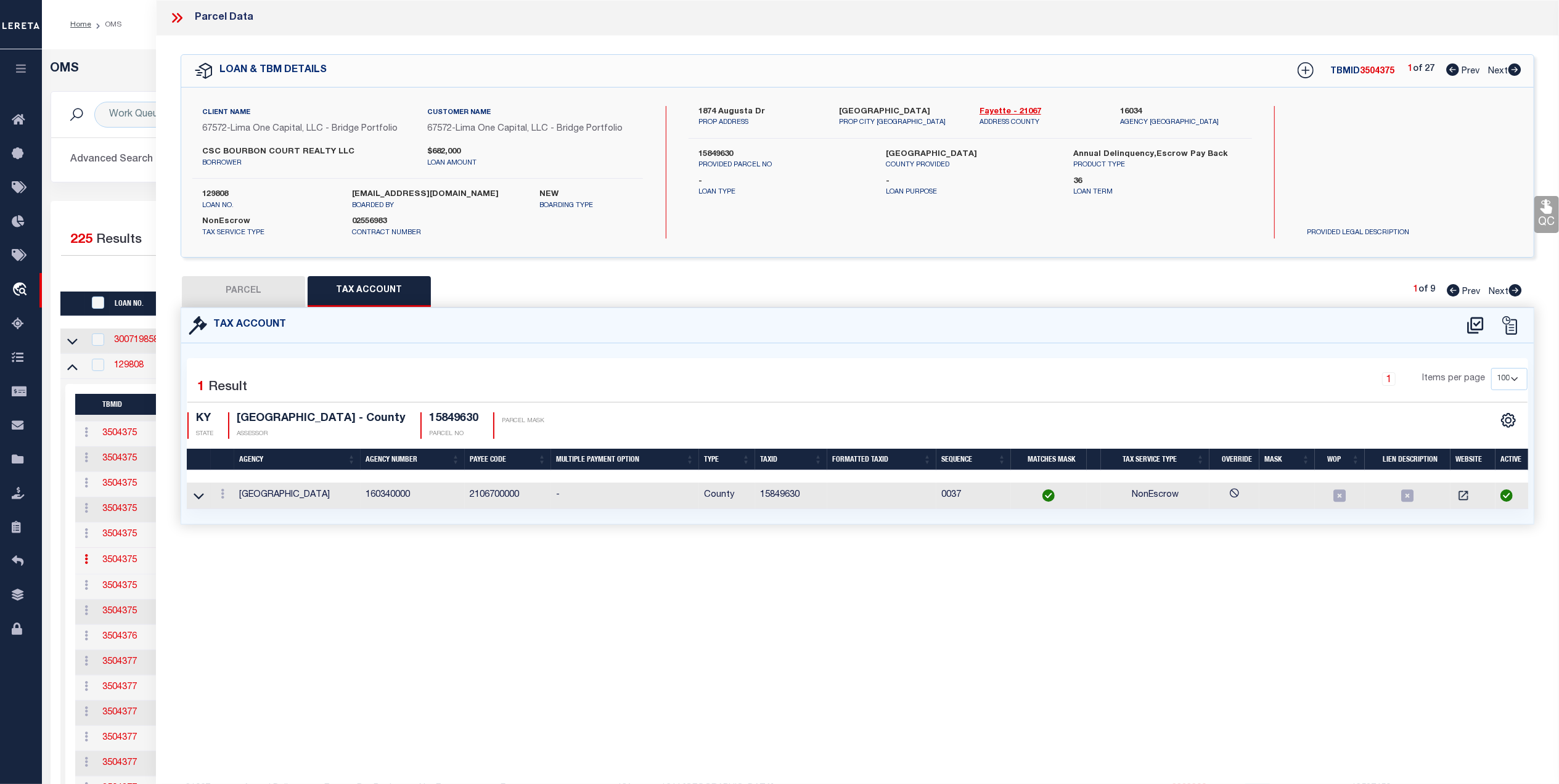
type input "CSC BOURBON COURT REALTY LLC"
select select "AGW"
select select "ADD"
type input "1874 AUGUSTA Dr"
type input "Lexington KY 40505"
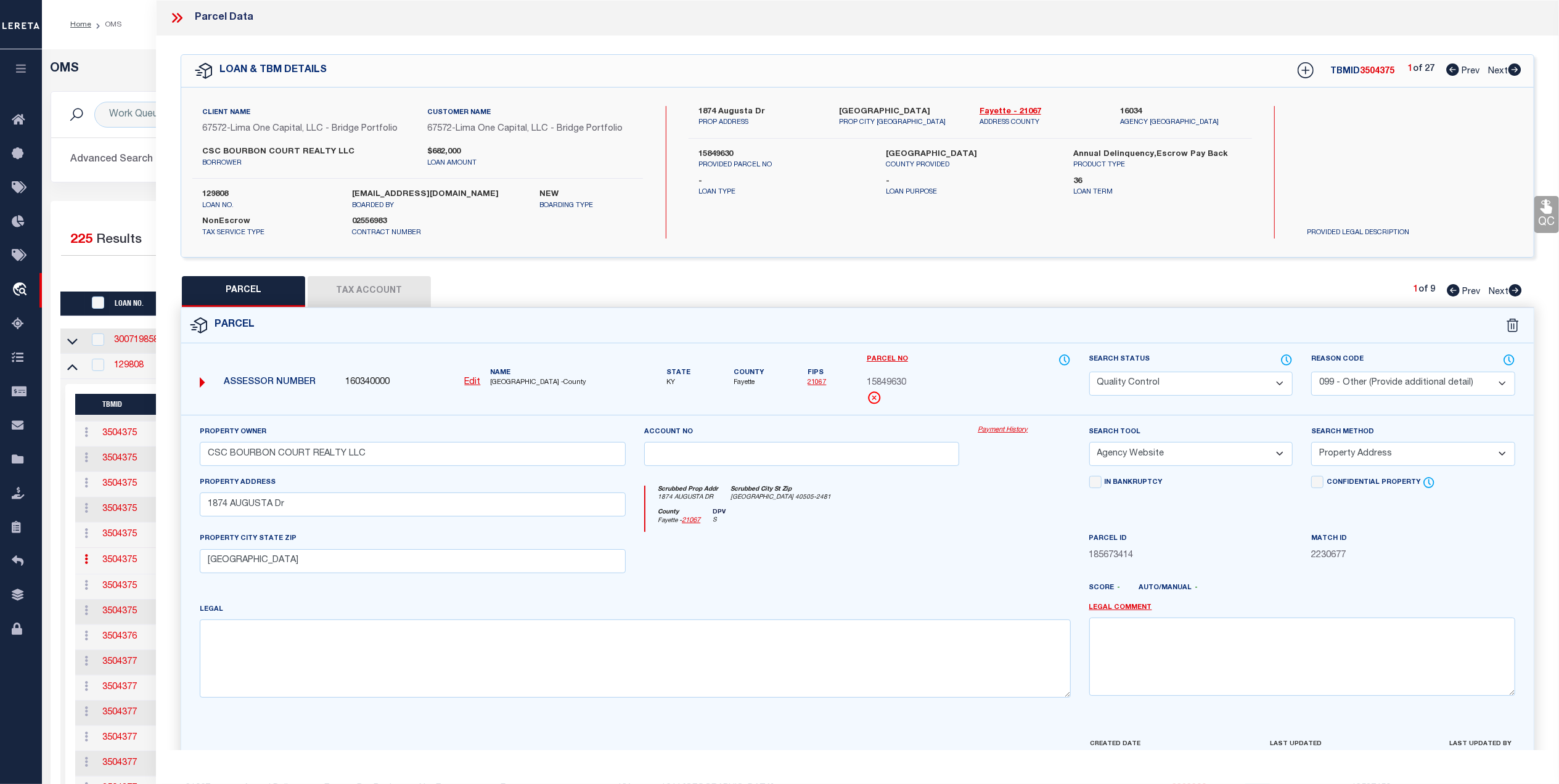
click at [398, 287] on button "Tax Account" at bounding box center [369, 291] width 124 height 30
select select "100"
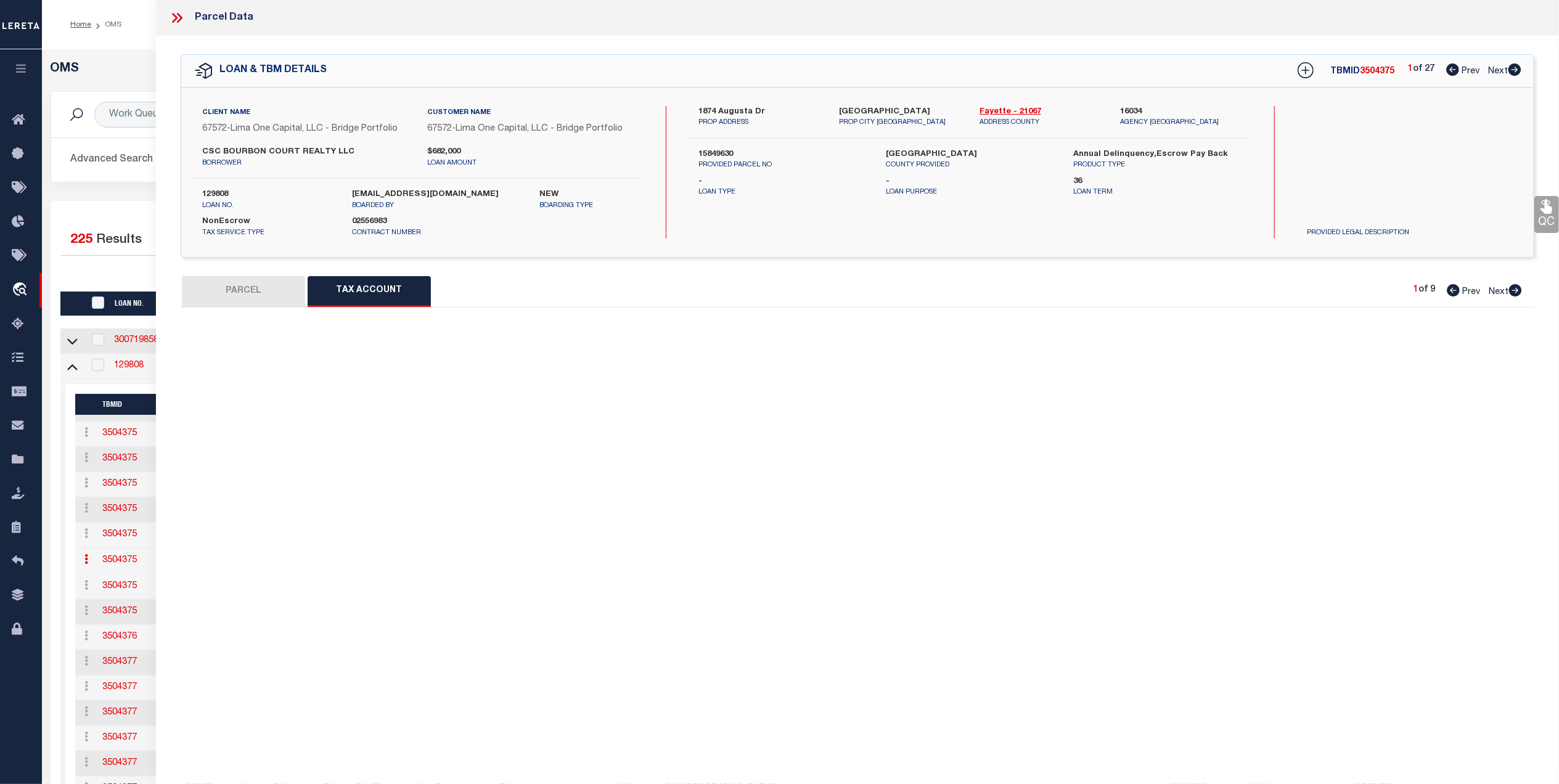
select select "100"
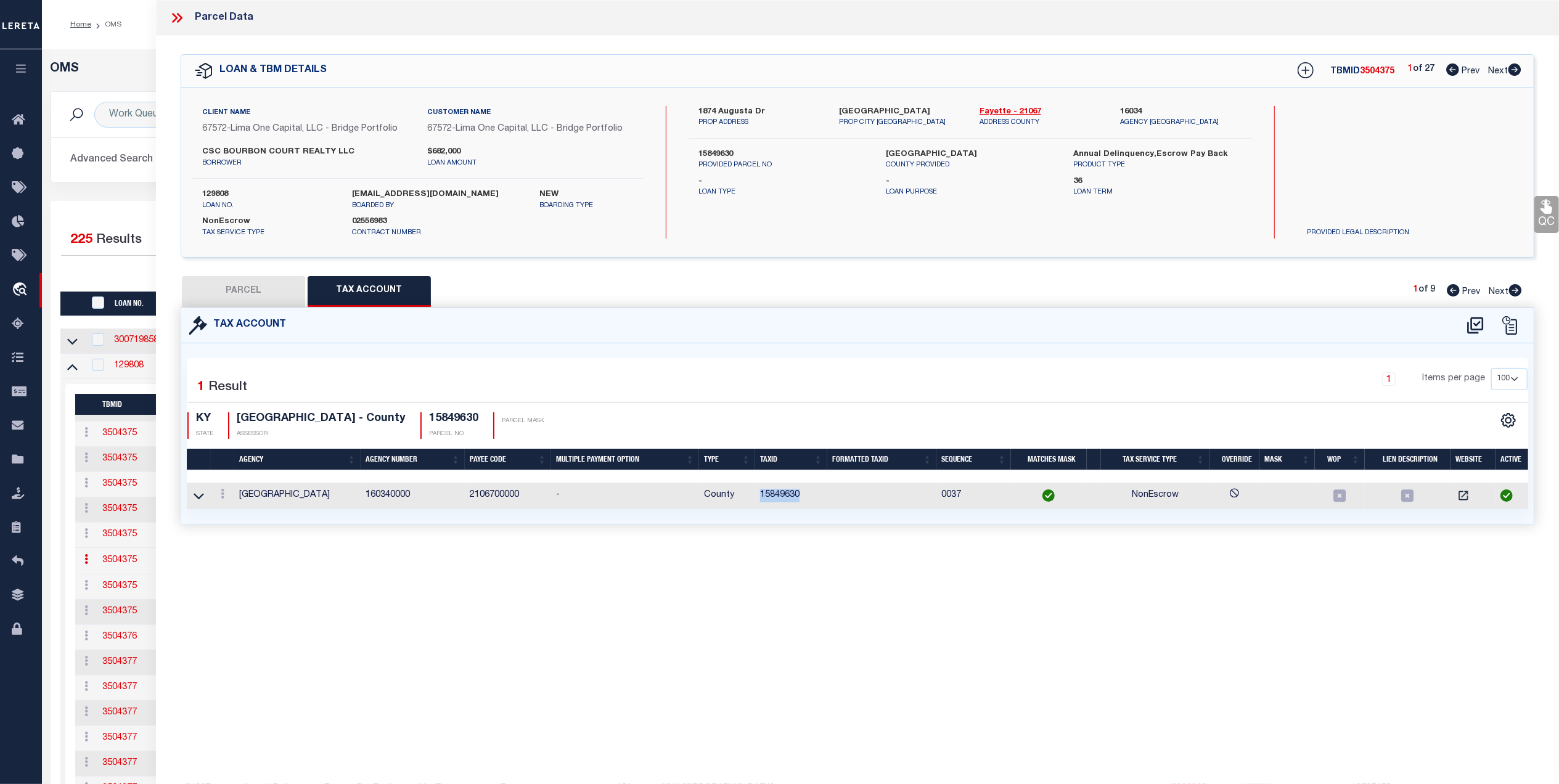
drag, startPoint x: 804, startPoint y: 494, endPoint x: 762, endPoint y: 500, distance: 42.4
click at [762, 500] on td "15849630" at bounding box center [791, 495] width 72 height 26
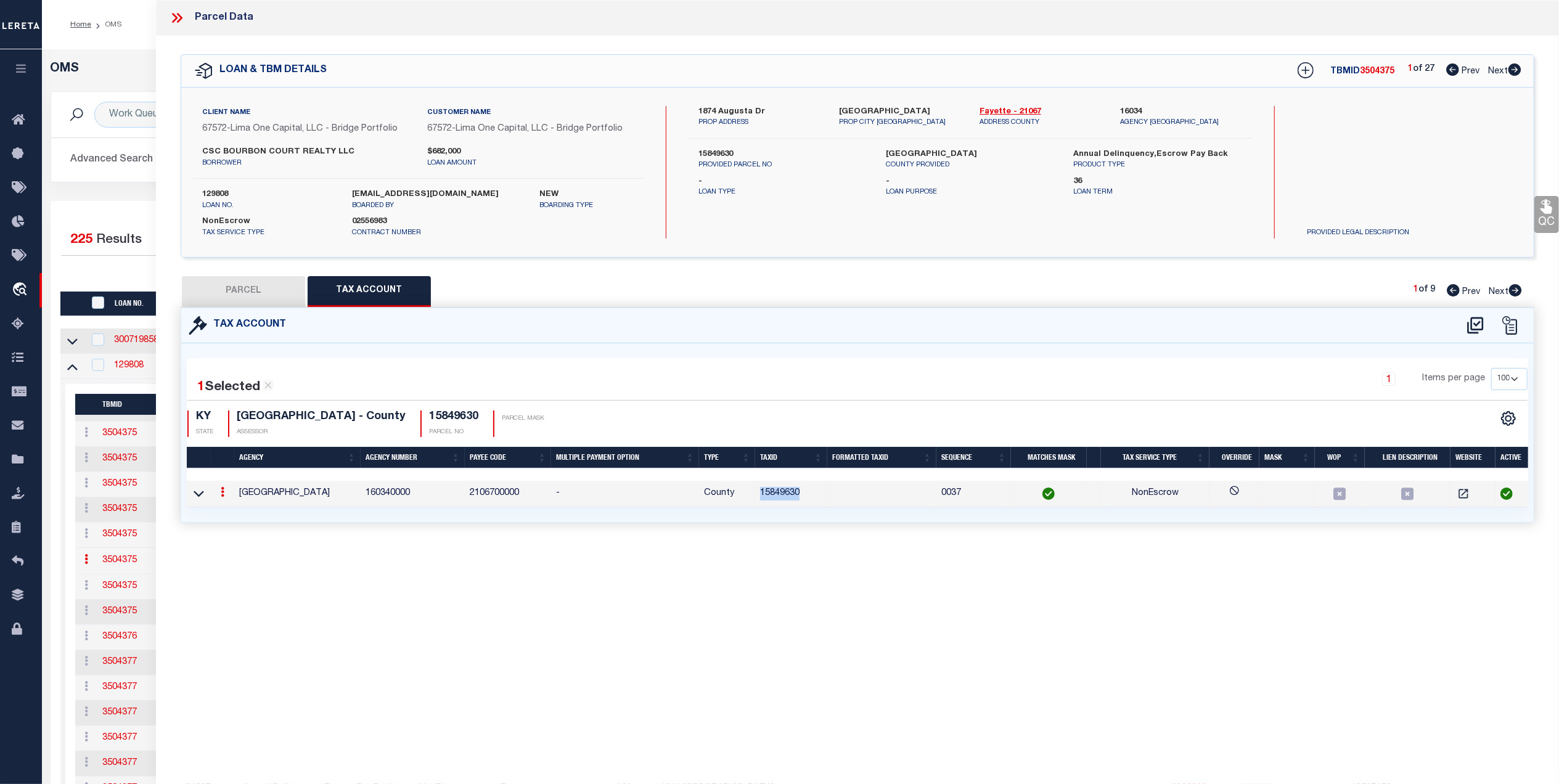
click at [225, 281] on button "PARCEL" at bounding box center [244, 291] width 124 height 30
select select "AS"
select select
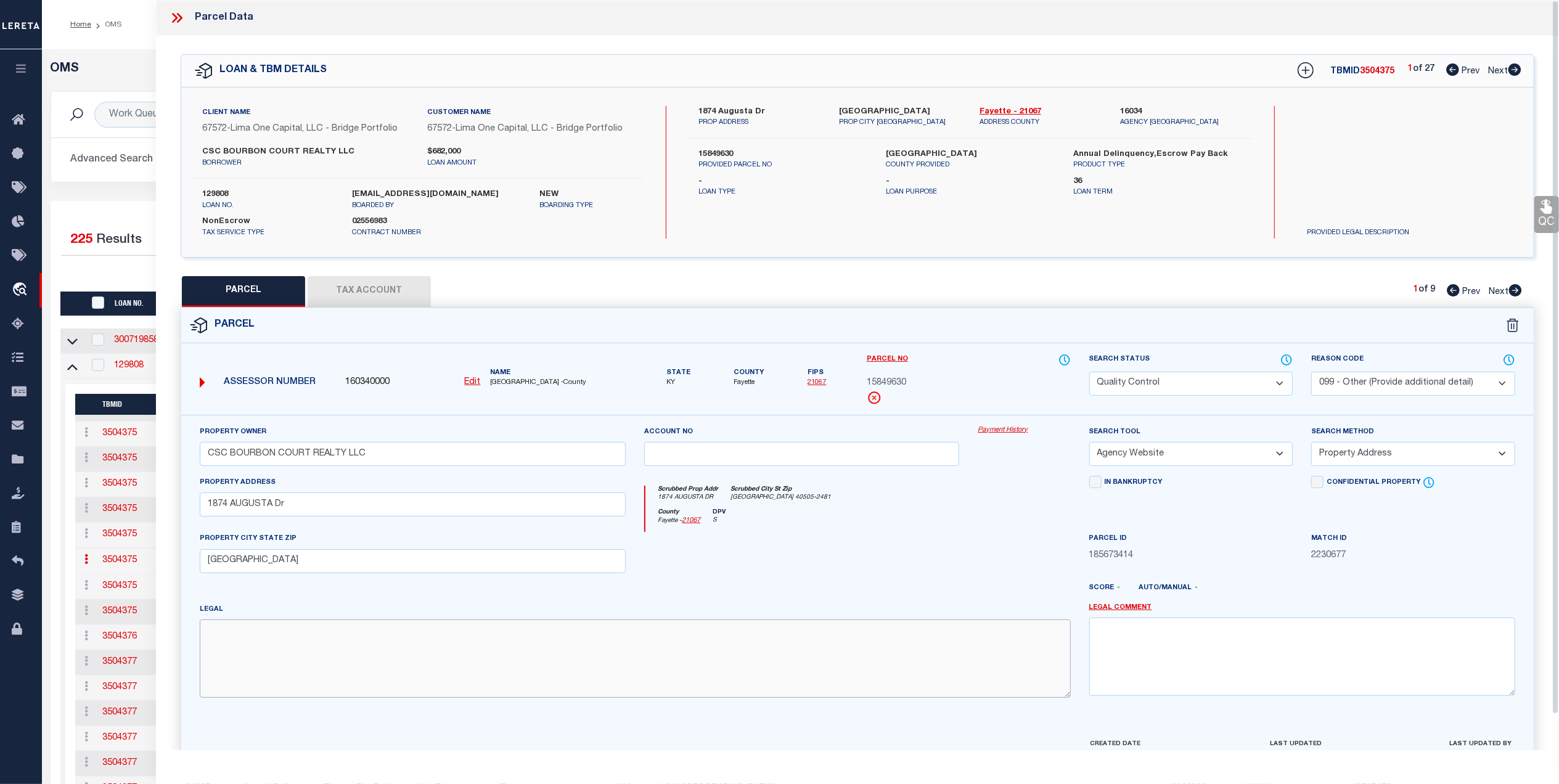
click at [571, 645] on textarea at bounding box center [635, 659] width 871 height 78
paste textarea "C-682 DIXIE PLANTATION UNIT 2 SEC 1-C LOT 10 -14; BOOK: 3730 PAGE: 71"
click at [923, 543] on div at bounding box center [802, 557] width 334 height 51
click at [1543, 225] on link "QC" at bounding box center [1546, 215] width 25 height 37
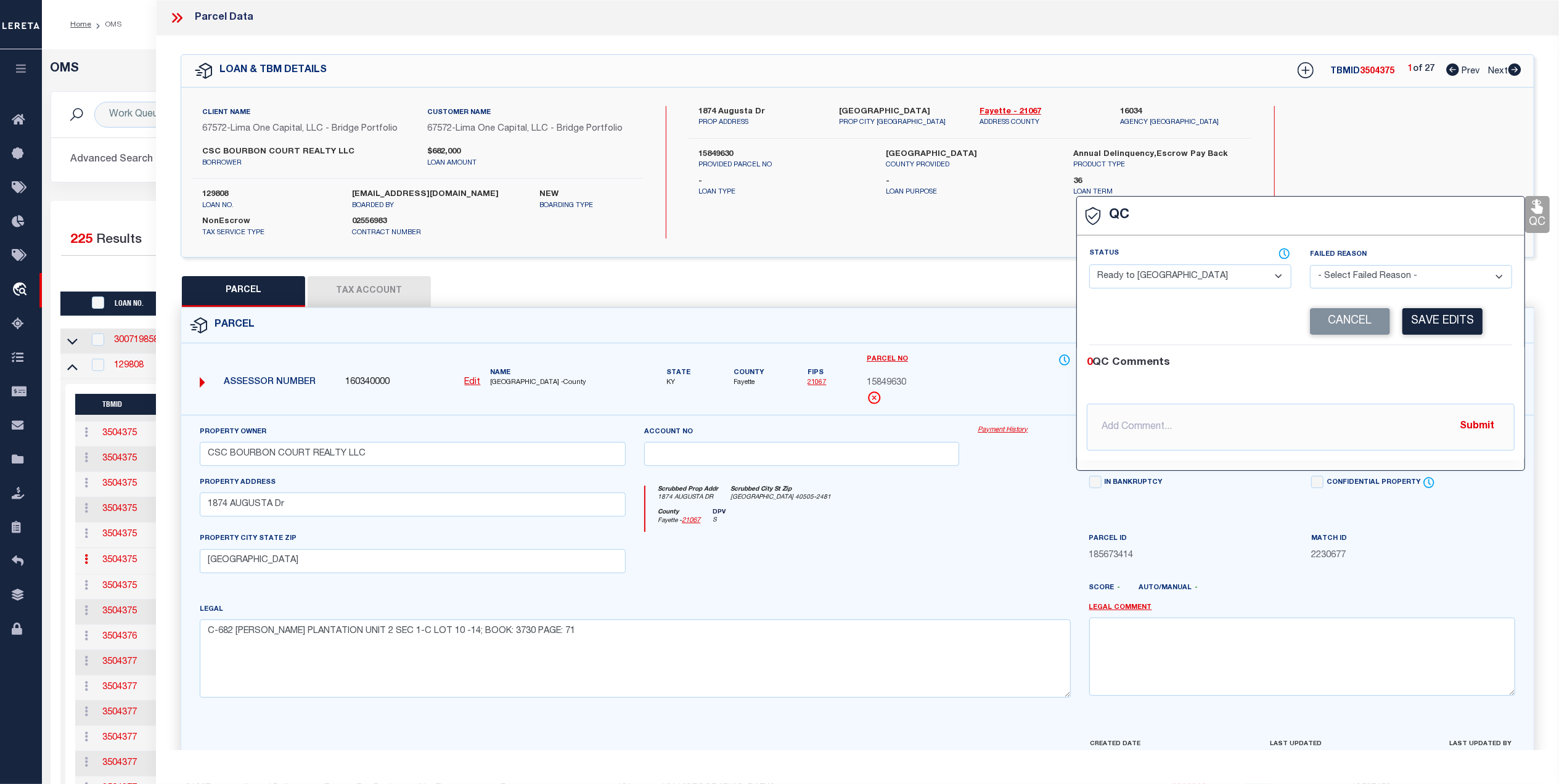
drag, startPoint x: 1198, startPoint y: 267, endPoint x: 1185, endPoint y: 275, distance: 15.3
click at [1198, 267] on select "- Select Status - Ready to QC Correct Incorrect" at bounding box center [1191, 276] width 202 height 24
click at [1090, 266] on select "- Select Status - Ready to QC Correct Incorrect" at bounding box center [1191, 276] width 202 height 24
click at [1456, 323] on button "Save Edits" at bounding box center [1442, 321] width 80 height 26
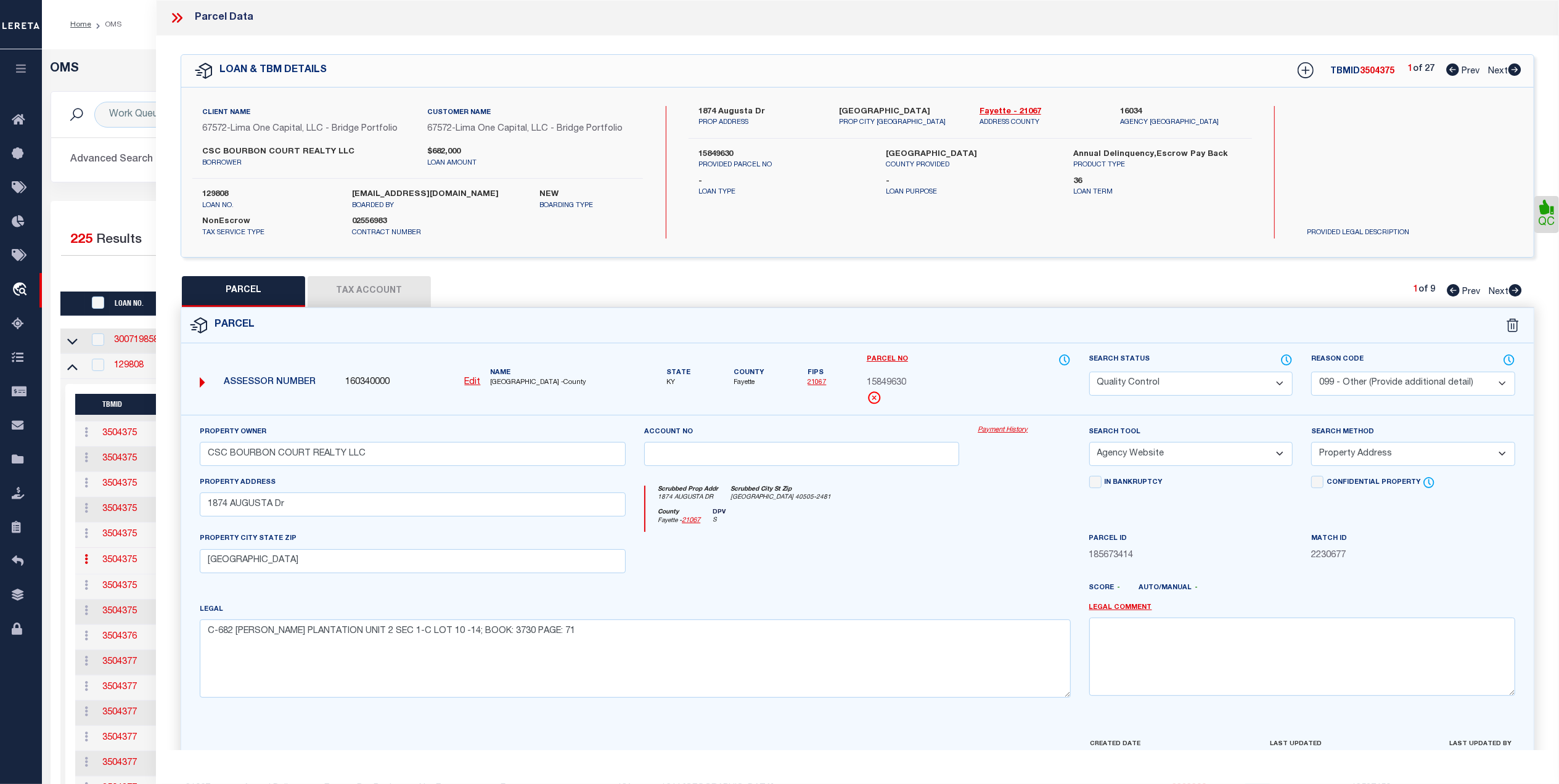
click at [1204, 382] on select "Automated Search Bad Parcel Complete Duplicate Parcel High Dollar Reporting In …" at bounding box center [1191, 384] width 204 height 24
click at [1090, 372] on select "Automated Search Bad Parcel Complete Duplicate Parcel High Dollar Reporting In …" at bounding box center [1191, 384] width 204 height 24
click at [986, 509] on div "Scrubbed Prop Addr 1874 AUGUSTA DR Scrubbed City St Zip LEXINGTON KY 40505-2481" at bounding box center [858, 497] width 425 height 23
click at [1364, 382] on select "- Select Reason Code - 099 - Other (Provide additional detail) ACT - Agency Cha…" at bounding box center [1413, 384] width 204 height 24
click at [1312, 372] on select "- Select Reason Code - 099 - Other (Provide additional detail) ACT - Agency Cha…" at bounding box center [1413, 384] width 204 height 24
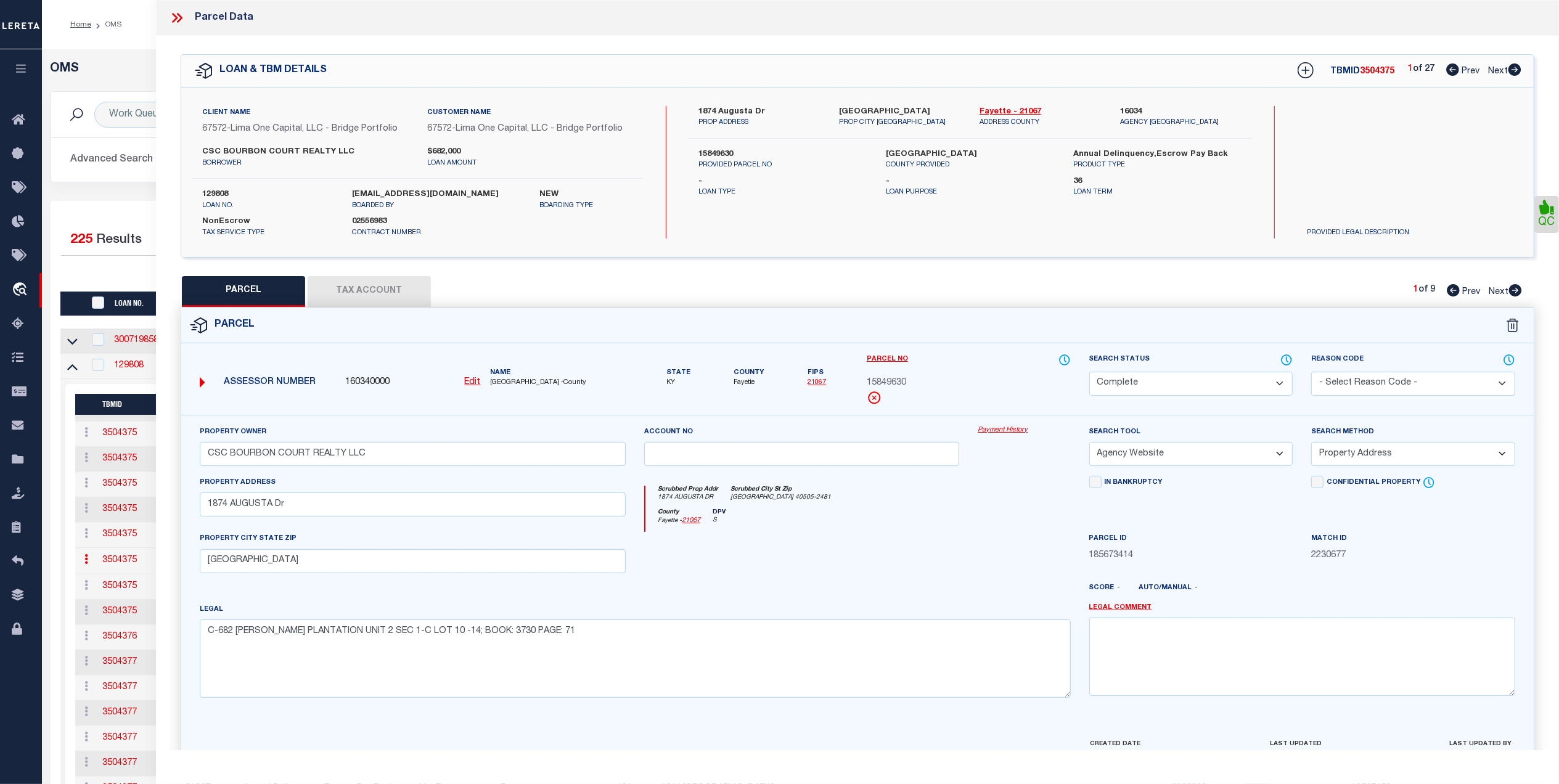
click at [892, 531] on div "County Fayette - 21067 DPV S" at bounding box center [858, 521] width 425 height 24
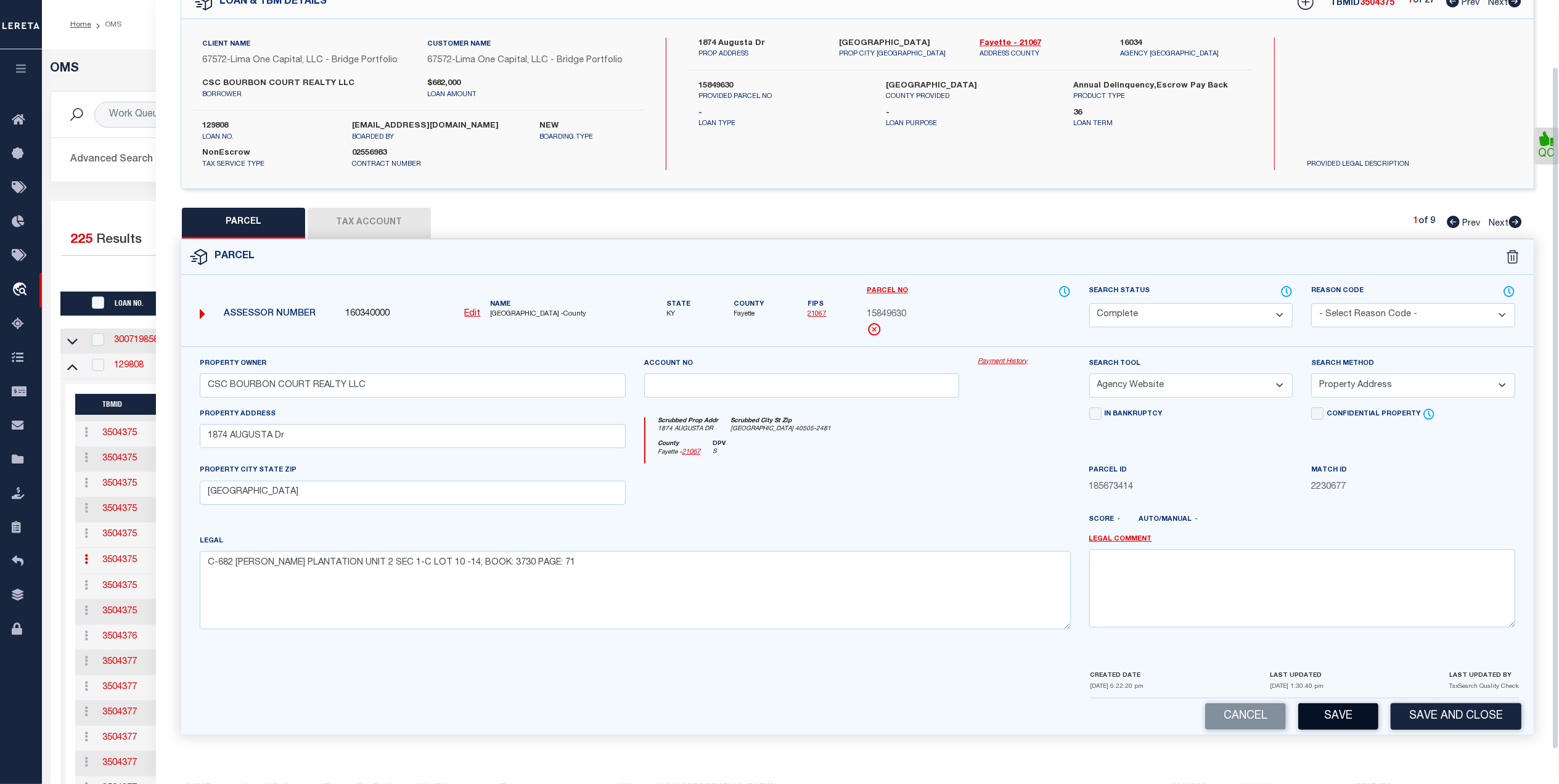
click at [1354, 715] on button "Save" at bounding box center [1338, 716] width 80 height 26
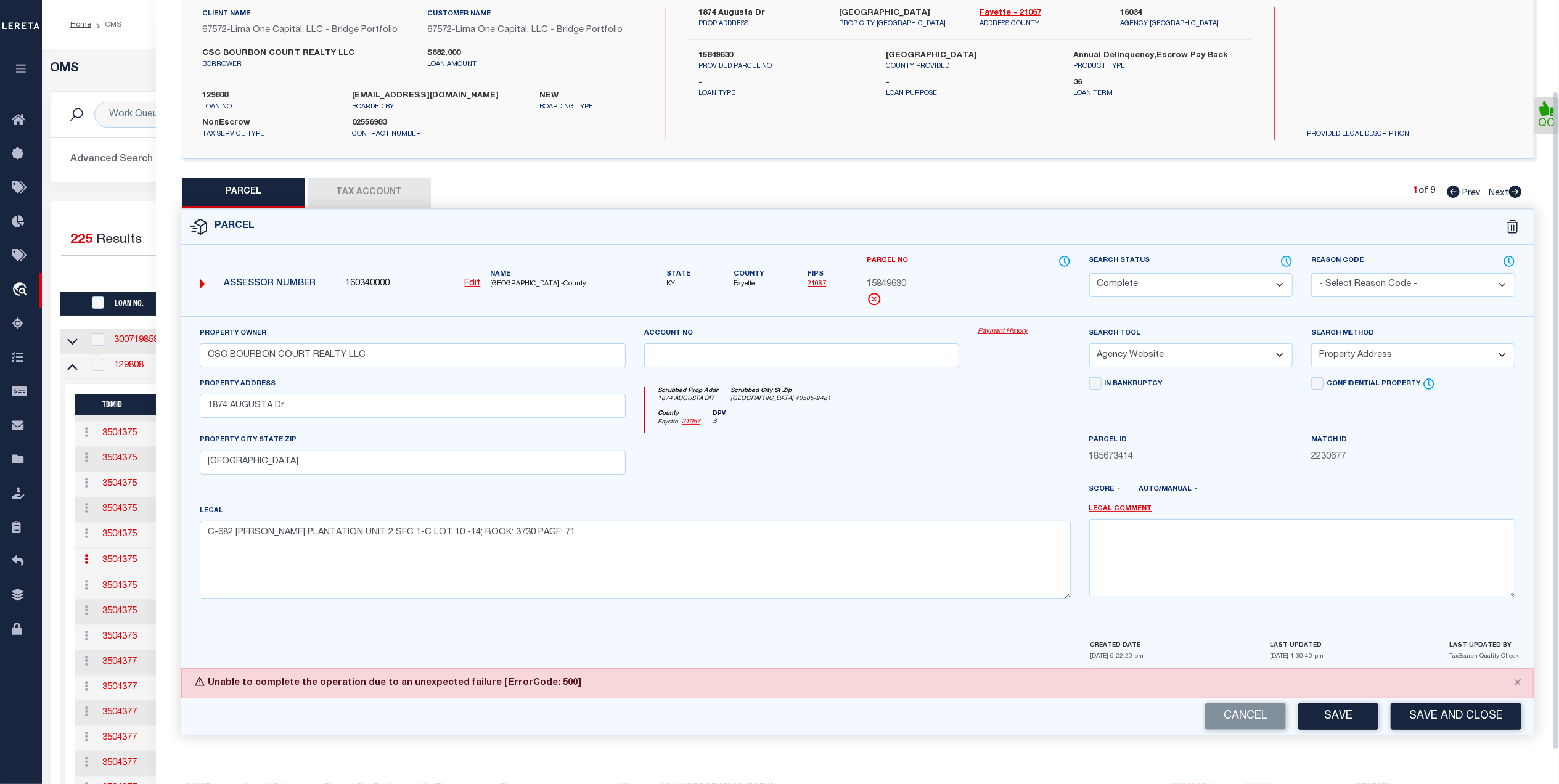
scroll to position [103, 0]
click at [1335, 713] on button "Save" at bounding box center [1338, 716] width 80 height 26
click at [944, 442] on div at bounding box center [802, 459] width 334 height 51
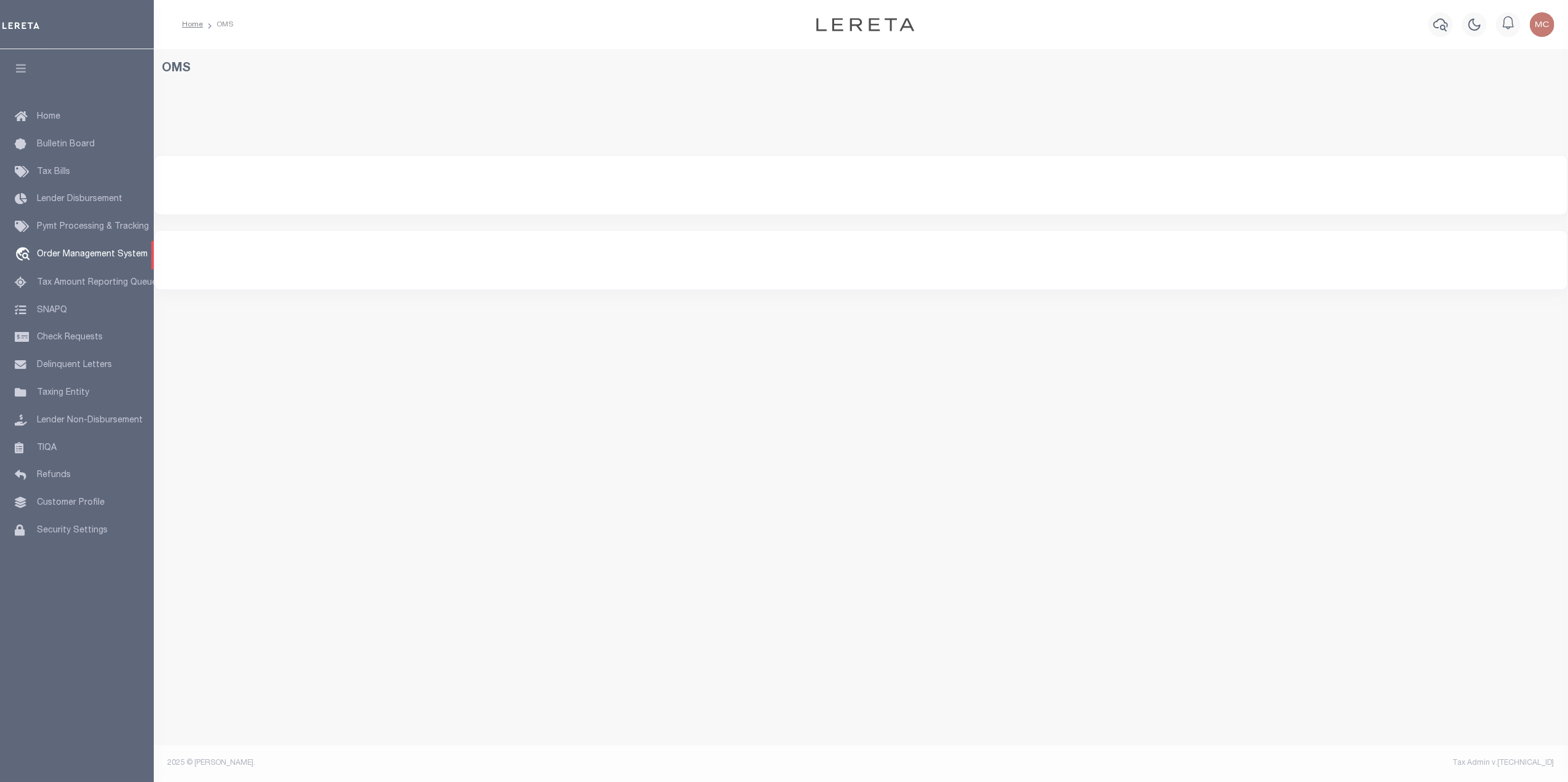
select select "200"
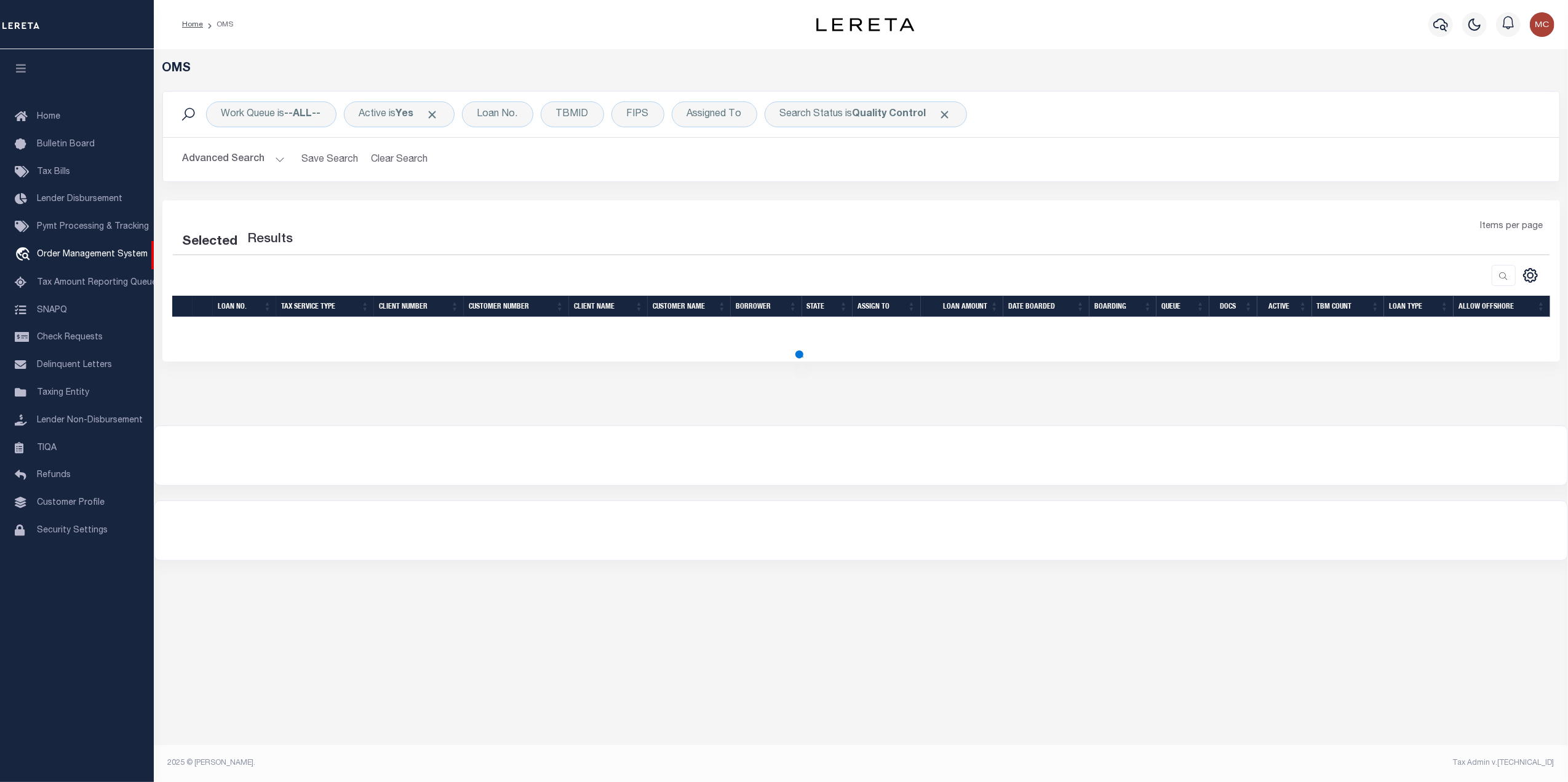
select select "200"
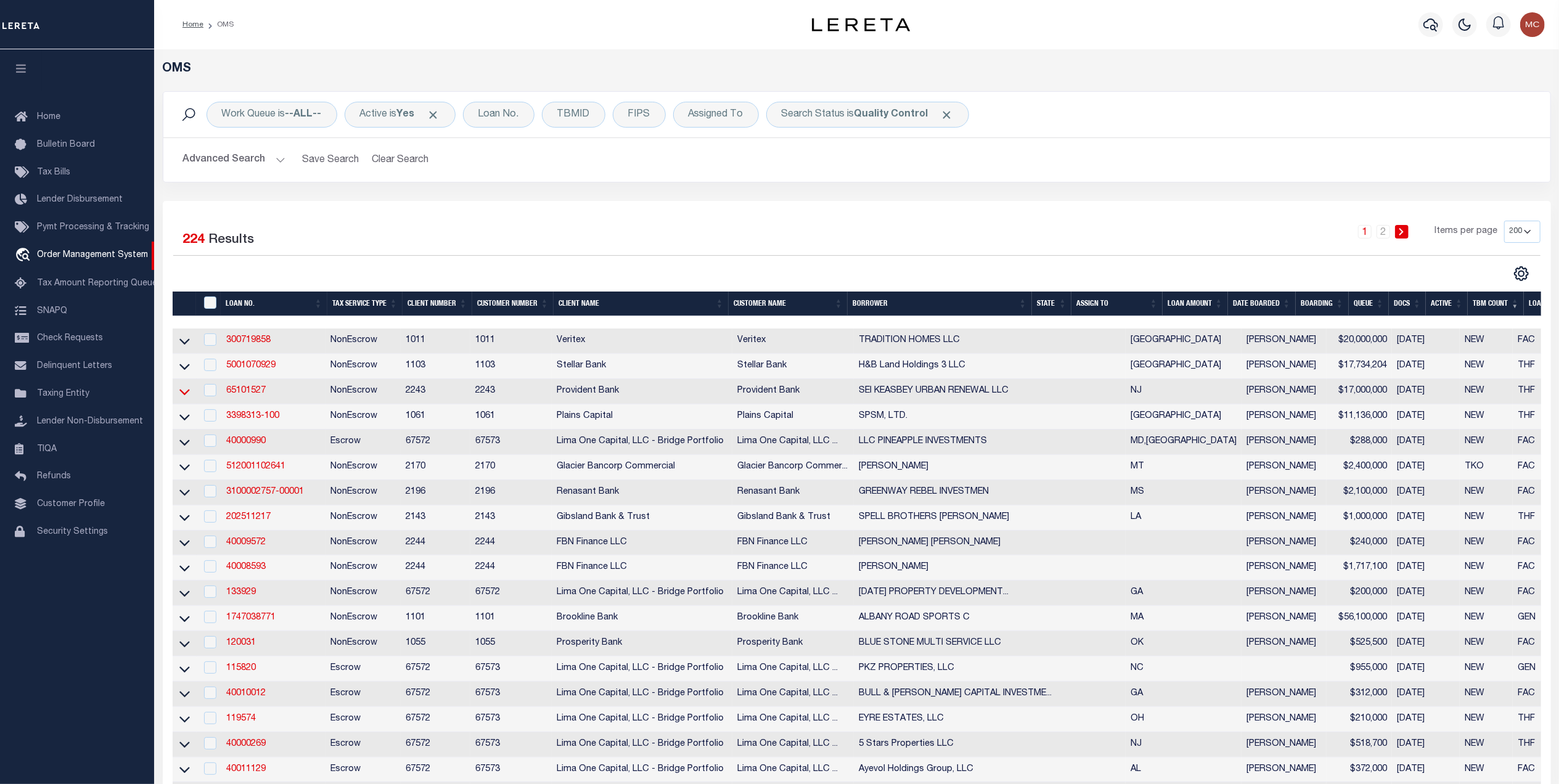
click at [186, 395] on icon at bounding box center [185, 391] width 10 height 13
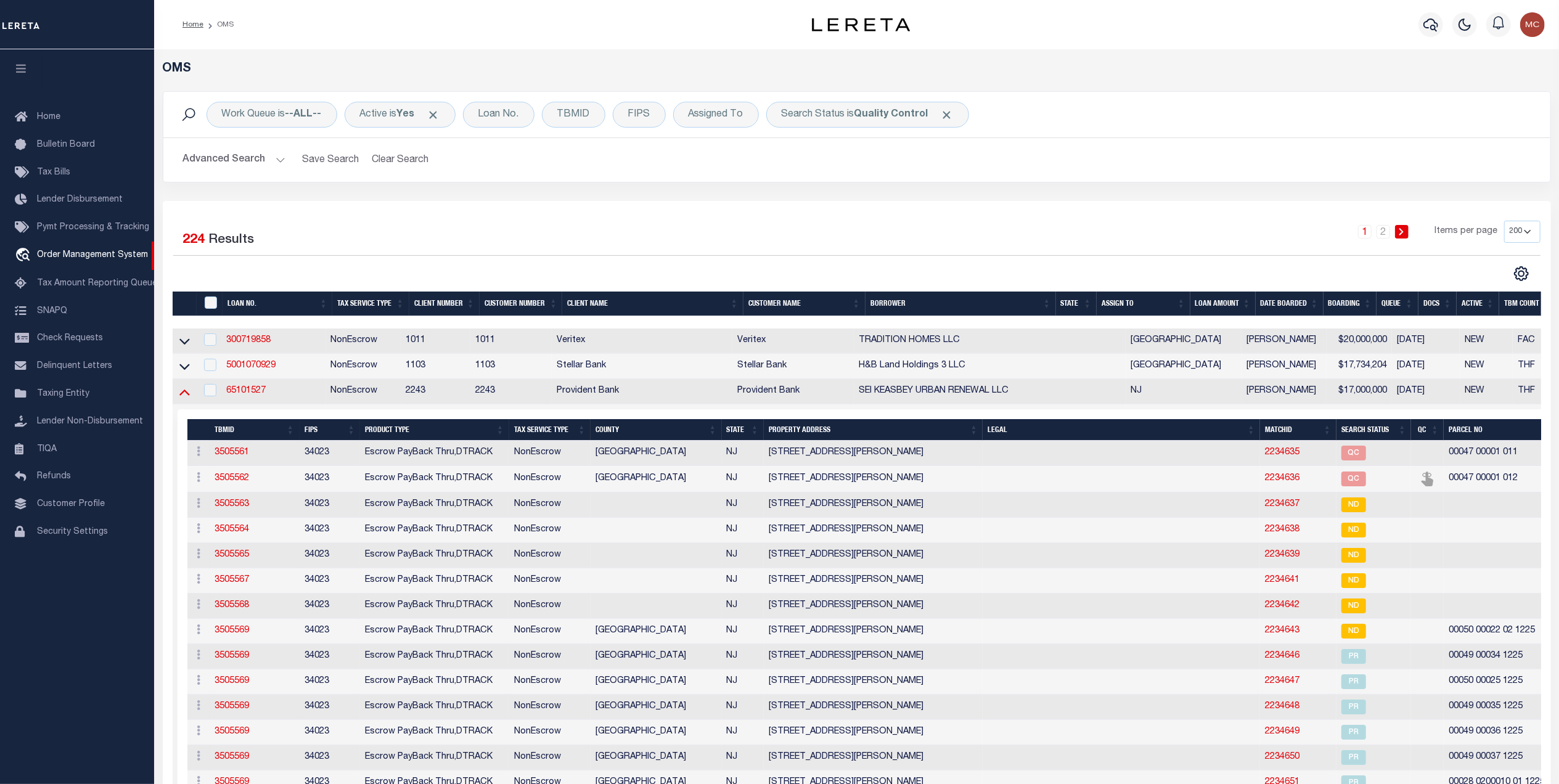
click at [185, 395] on icon at bounding box center [185, 391] width 10 height 13
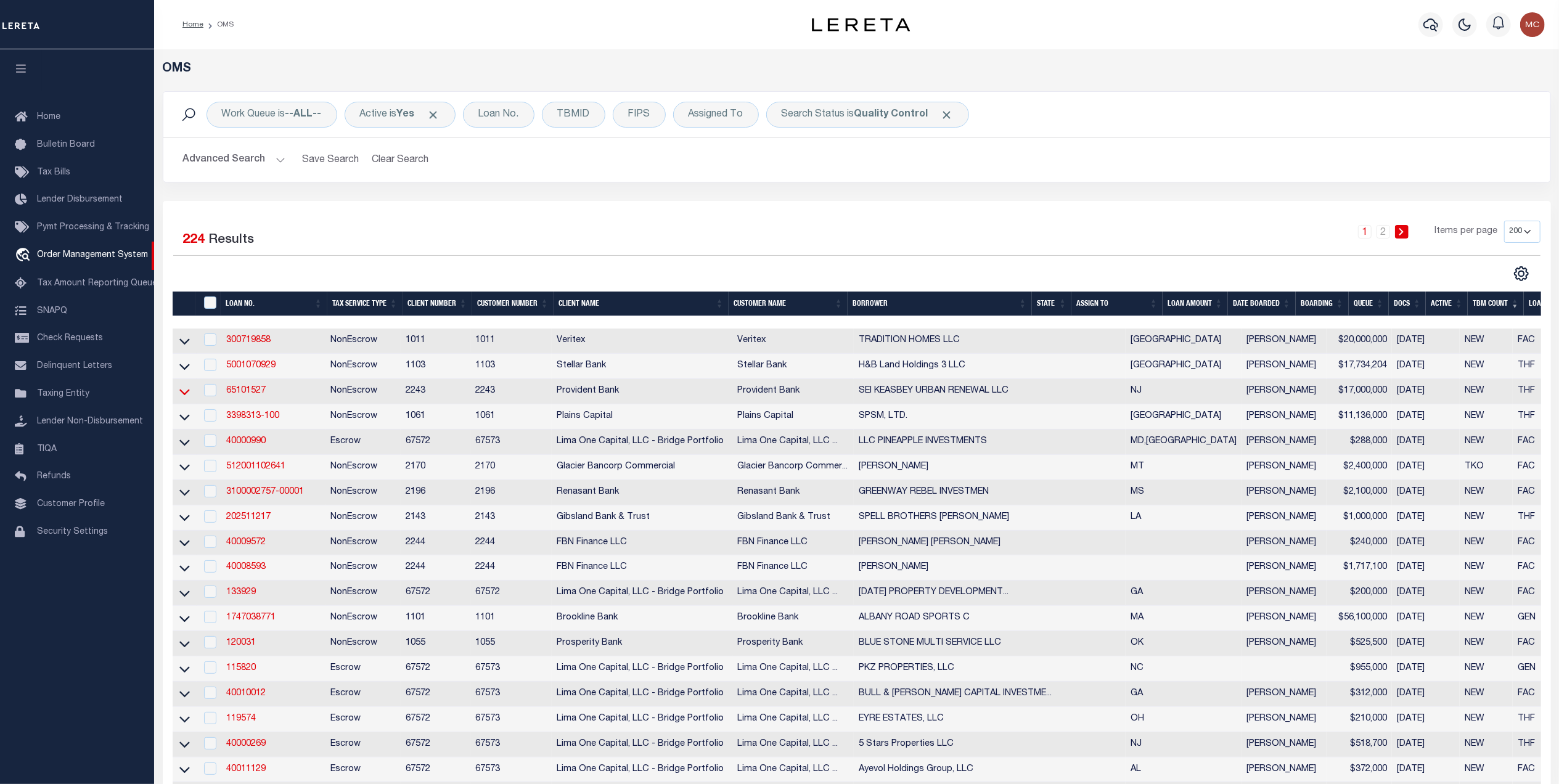
click at [184, 395] on icon at bounding box center [185, 391] width 10 height 13
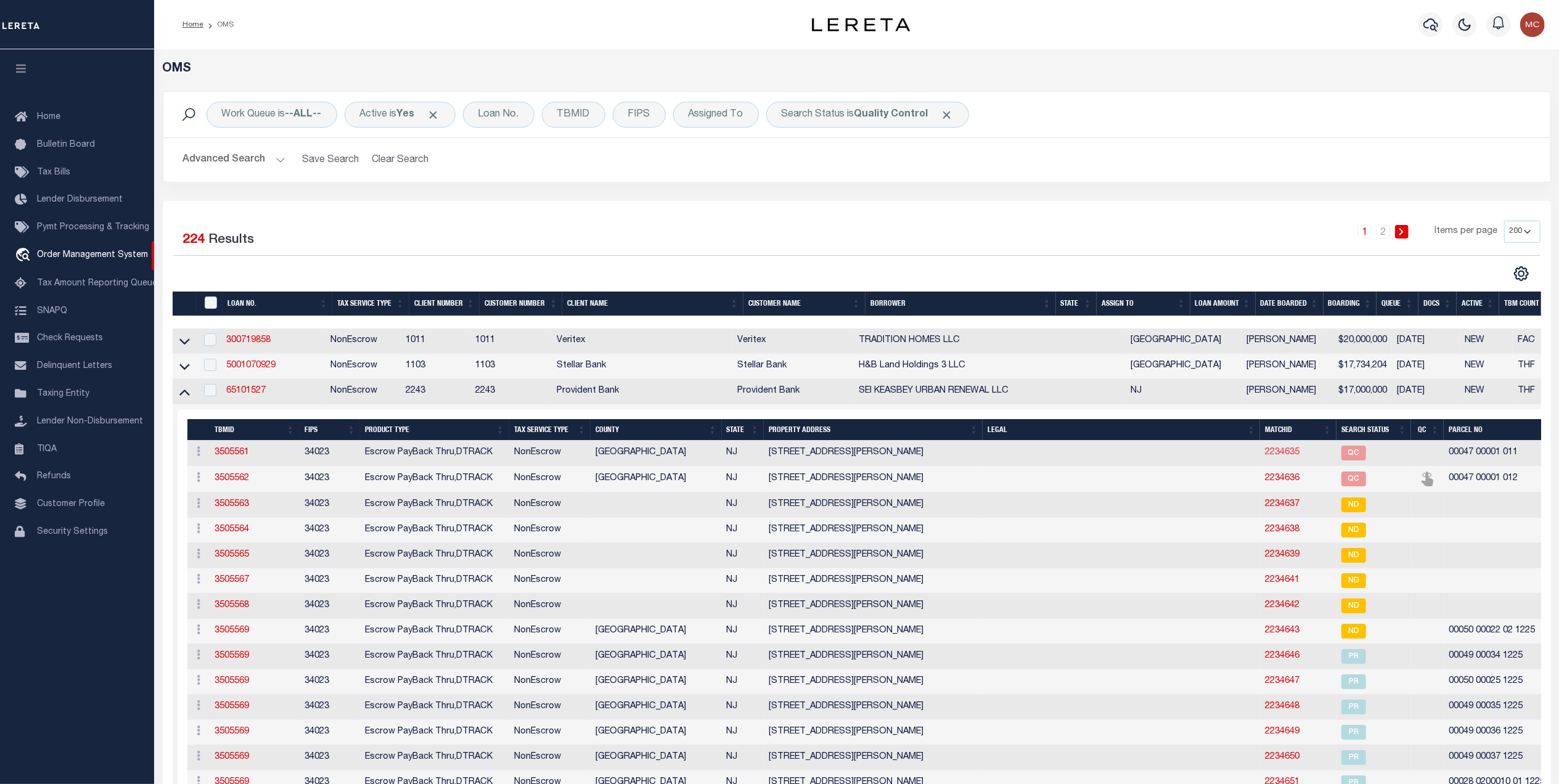
click at [1265, 457] on link "2234635" at bounding box center [1282, 452] width 35 height 8
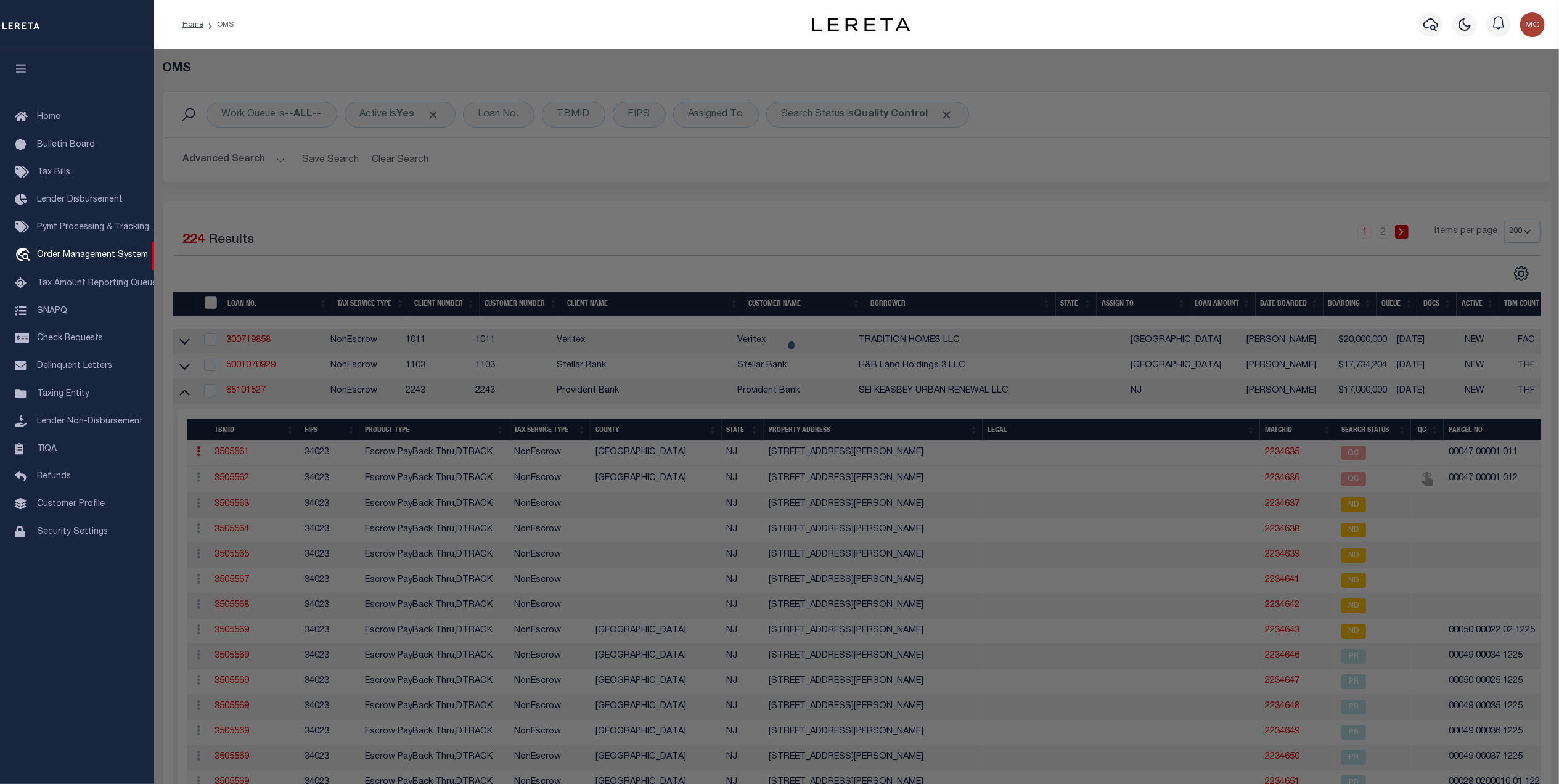
checkbox input "false"
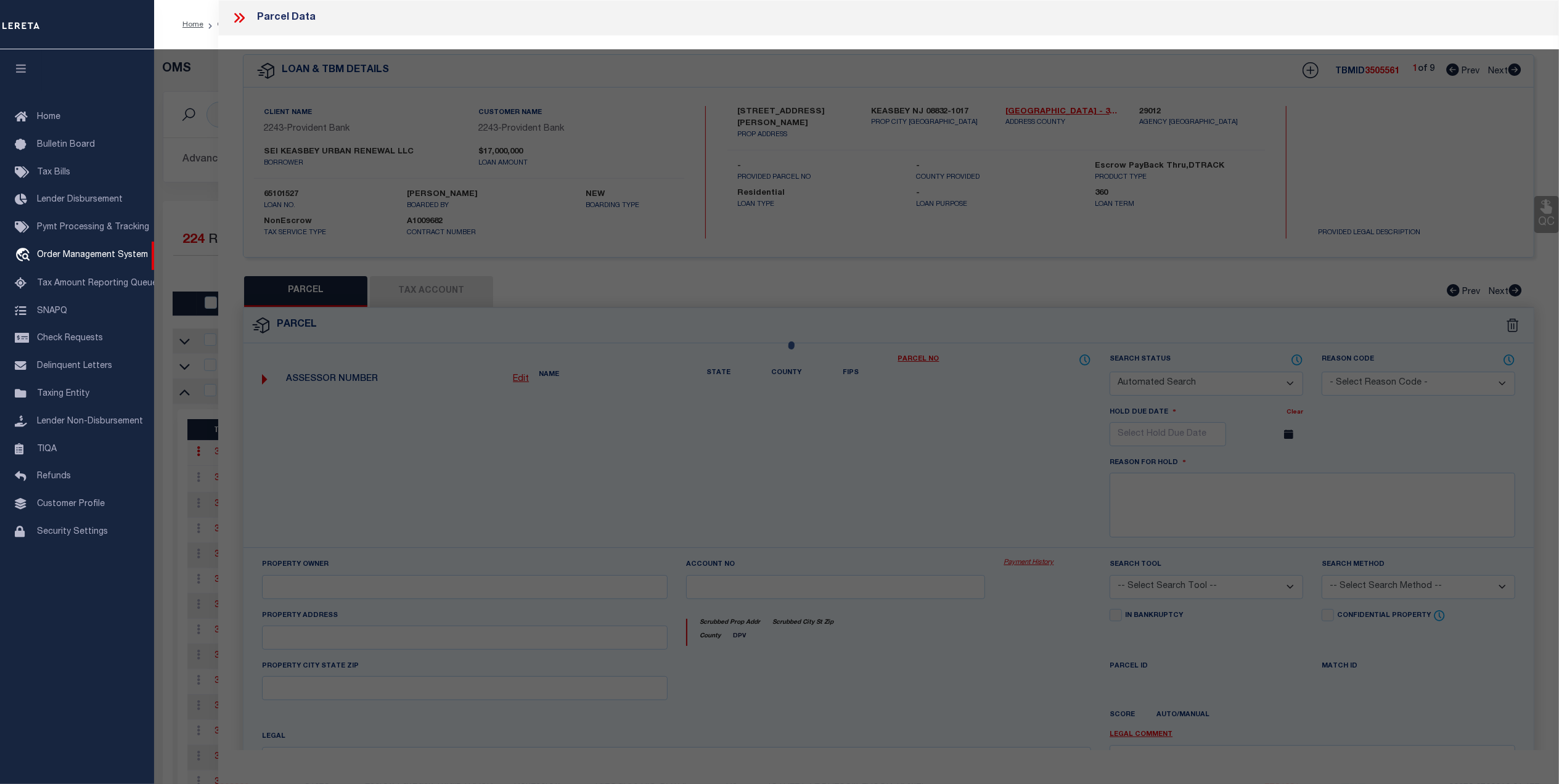
select select "QC"
type input "Sei Keasbey Urban Renewal Llc"
select select "AGW"
select select "LEG"
type input "398 Smith St"
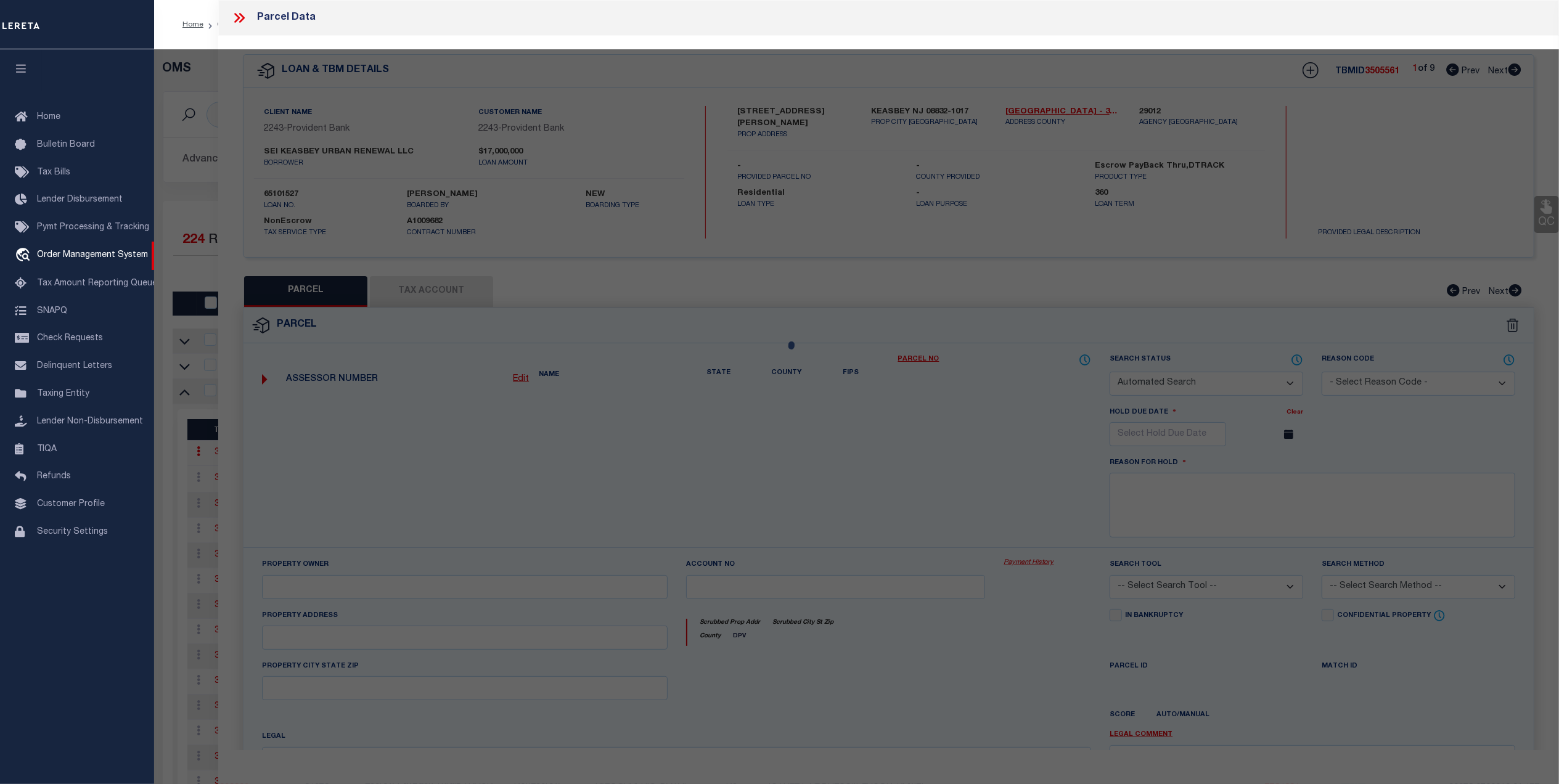
type textarea "Block: 47 Lot: 1.011"
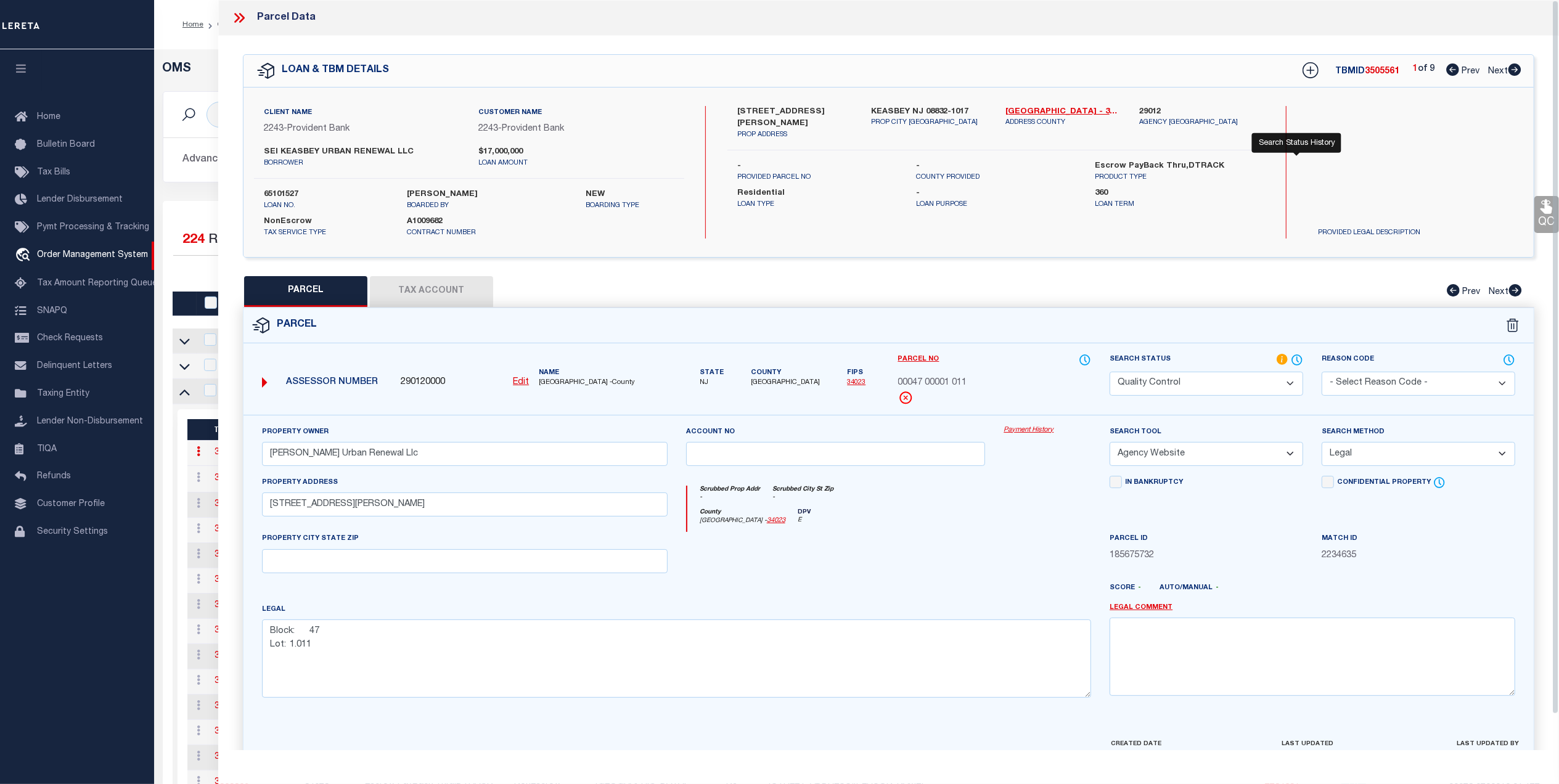
click at [1295, 356] on icon at bounding box center [1297, 360] width 13 height 14
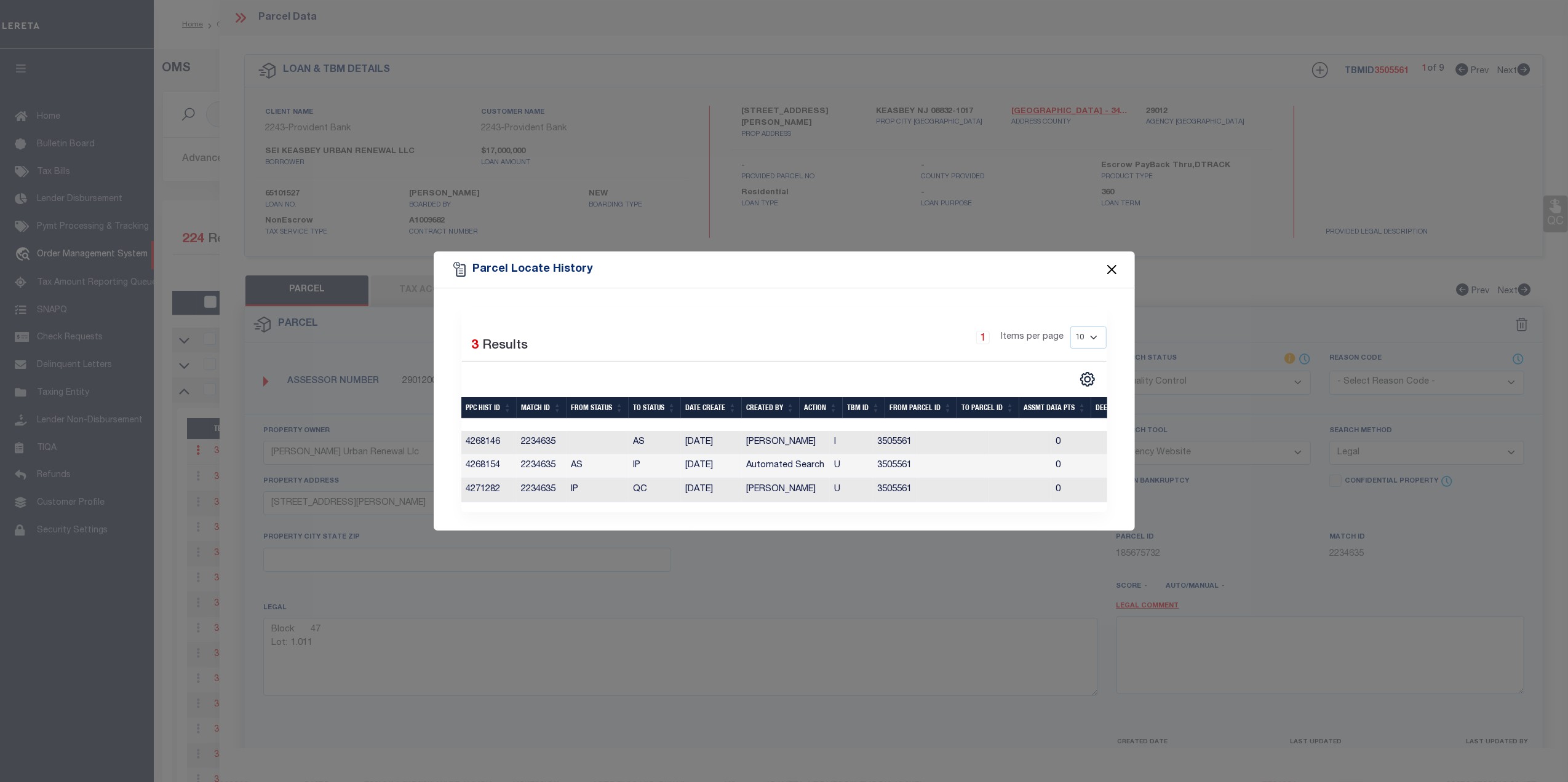
click at [1111, 262] on button "Close" at bounding box center [1111, 269] width 16 height 16
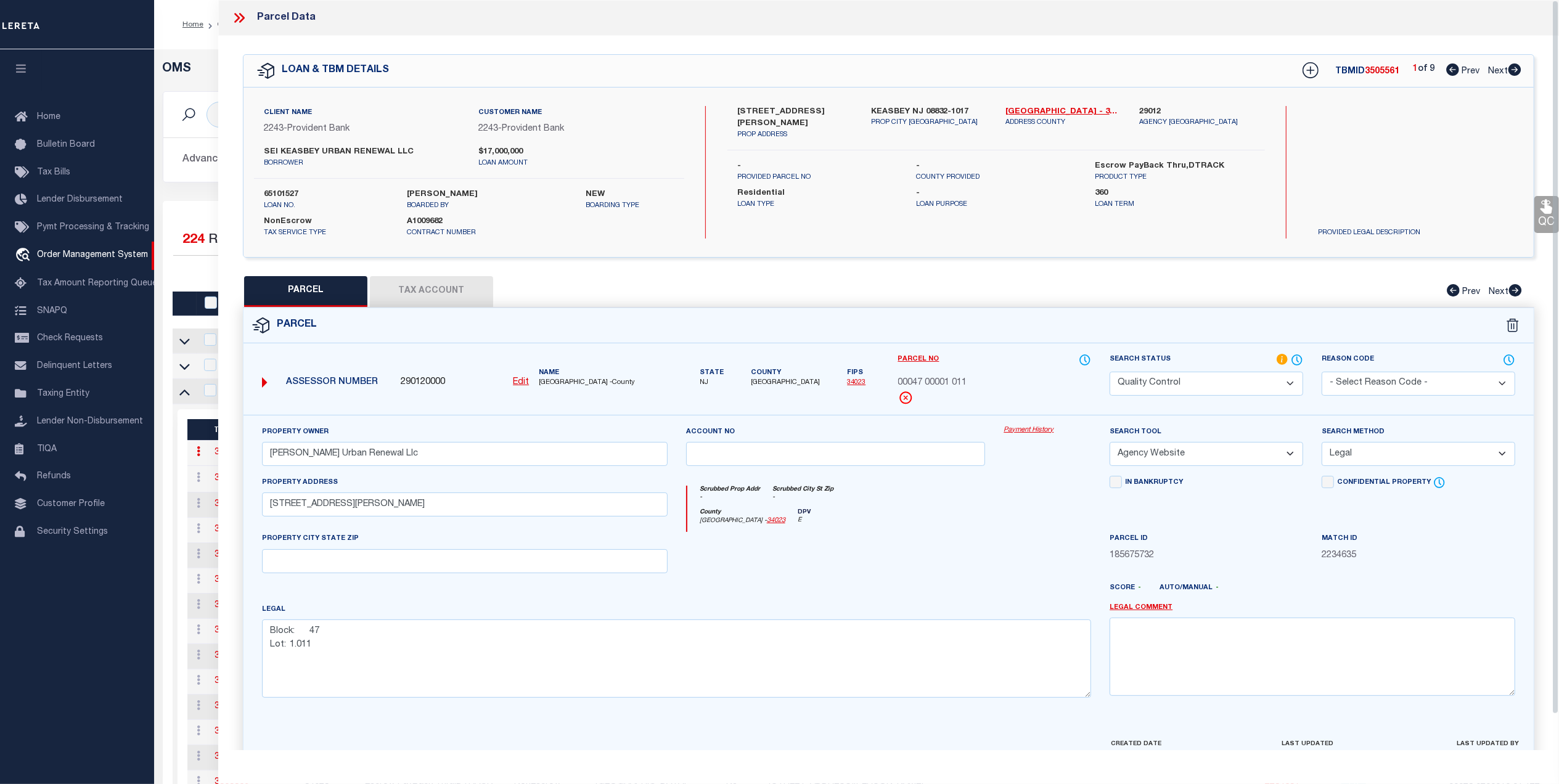
click at [243, 18] on icon at bounding box center [242, 18] width 6 height 10
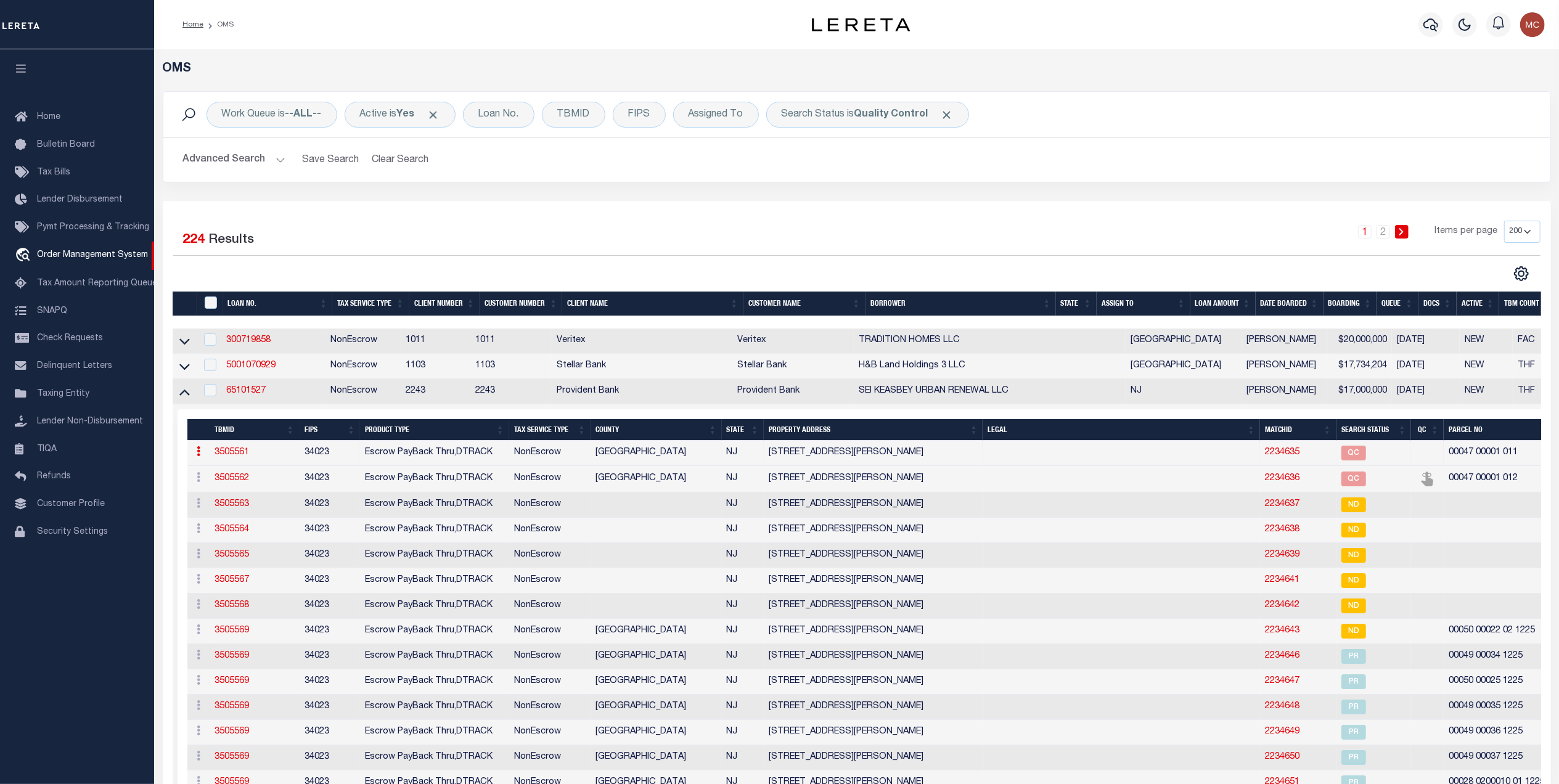
click at [235, 157] on button "Advanced Search" at bounding box center [234, 160] width 102 height 24
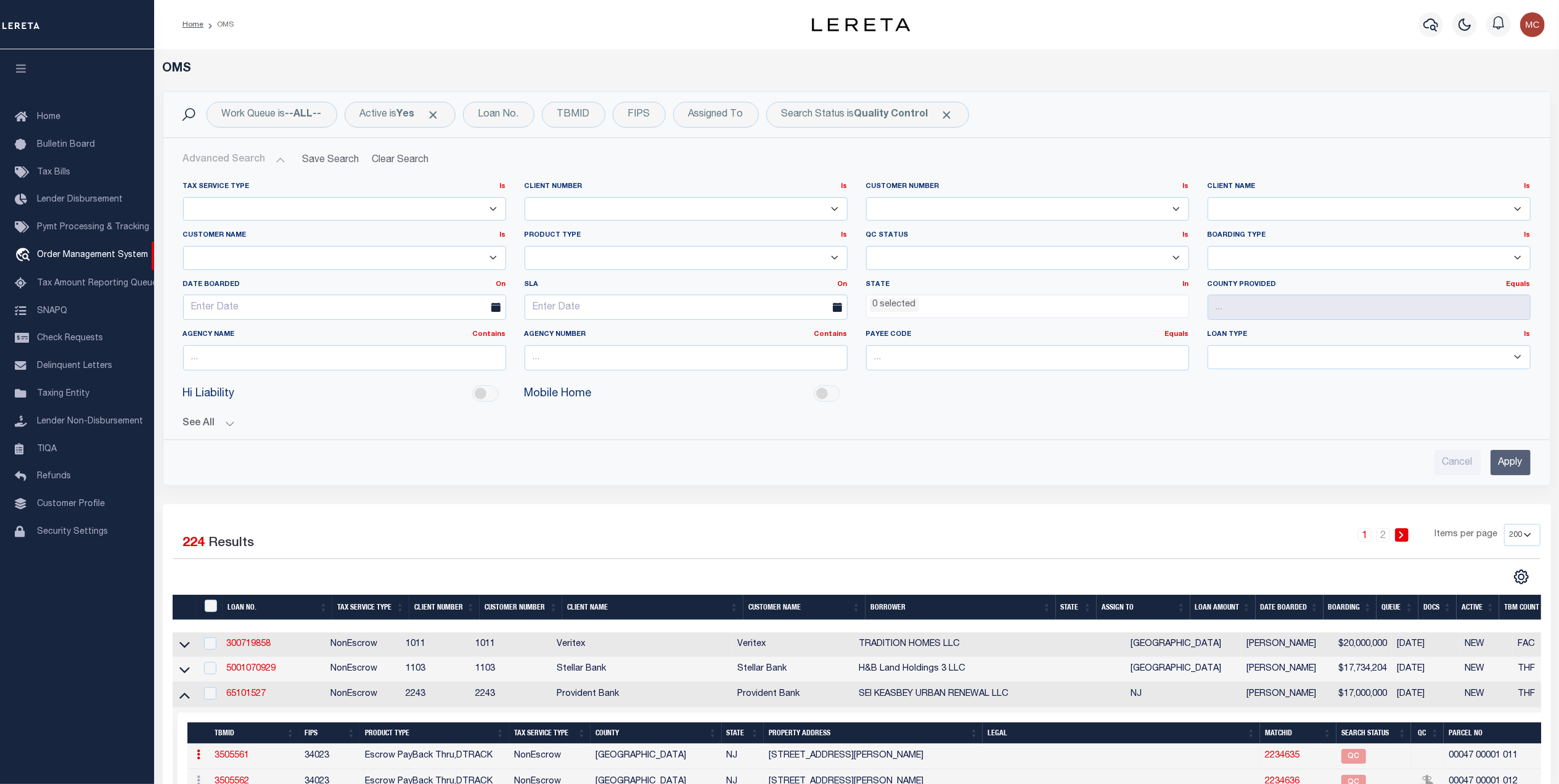
click at [257, 255] on select "Accumatch - Refunds ACM CGS IV-B-B LN LLC ACM CGS IV-B-B RE LLC ACM Florida LN …" at bounding box center [345, 258] width 323 height 24
select select "Renovo Financial"
click at [183, 246] on select "Accumatch - Refunds ACM CGS IV-B-B LN LLC ACM CGS IV-B-B RE LLC ACM Florida LN …" at bounding box center [345, 258] width 323 height 24
click at [1510, 467] on input "Apply" at bounding box center [1511, 463] width 40 height 25
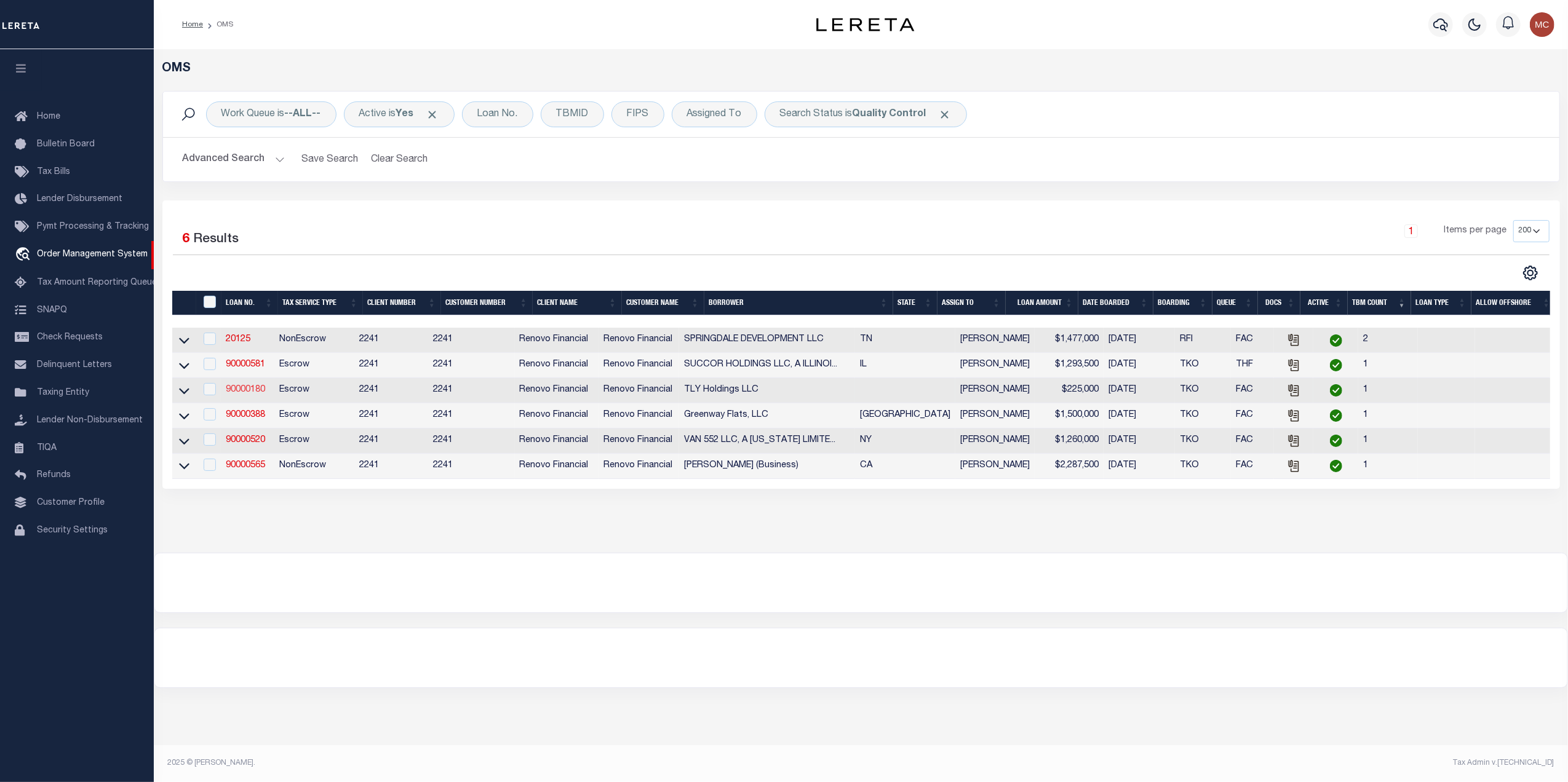
click at [237, 394] on link "90000180" at bounding box center [245, 390] width 40 height 8
type input "90000180"
type input "TLY Holdings LLC"
select select
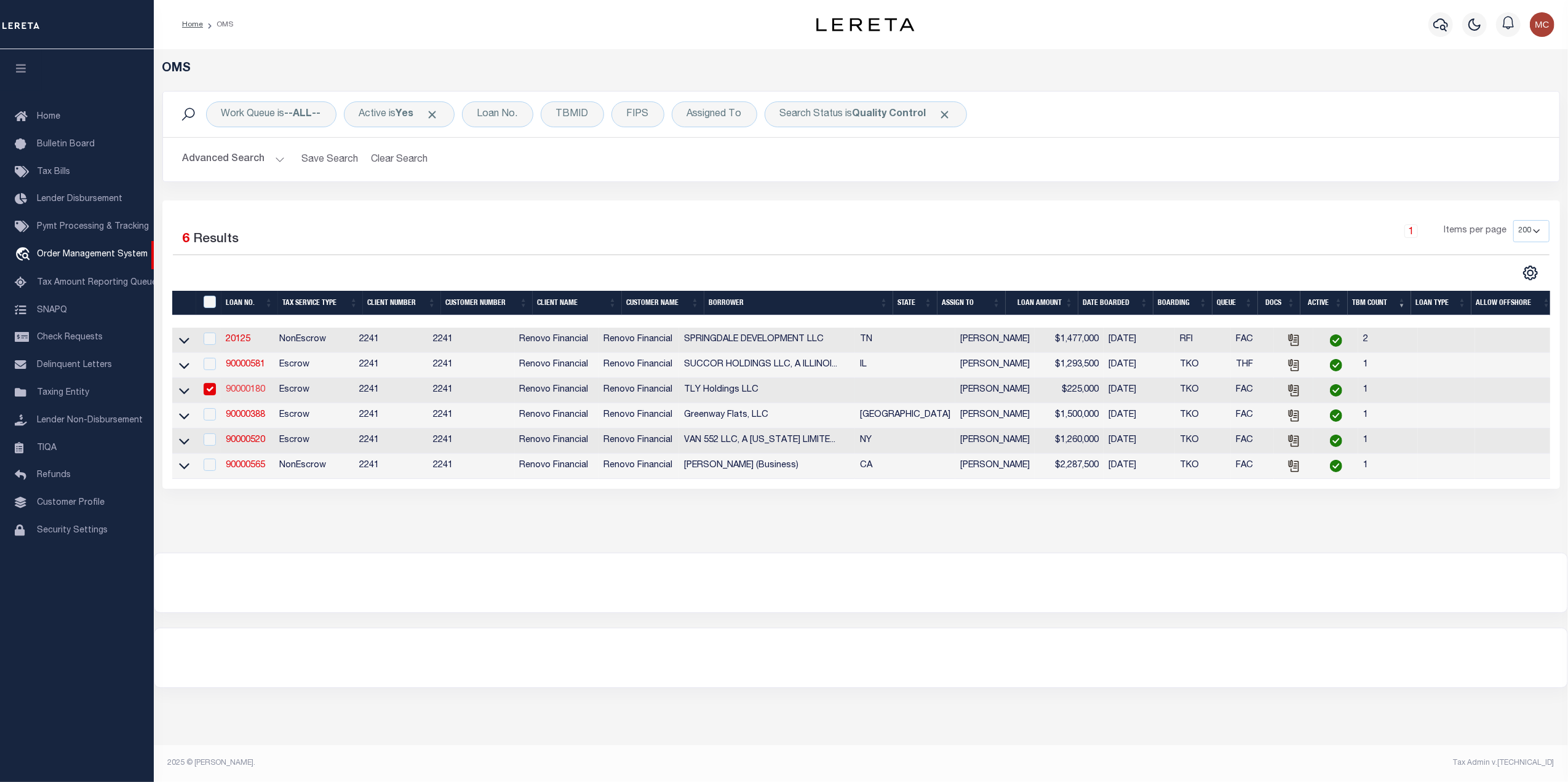
type input "27 Swayze Street"
type input "West Orange, NJ 07052"
select select "100"
select select "Escrow"
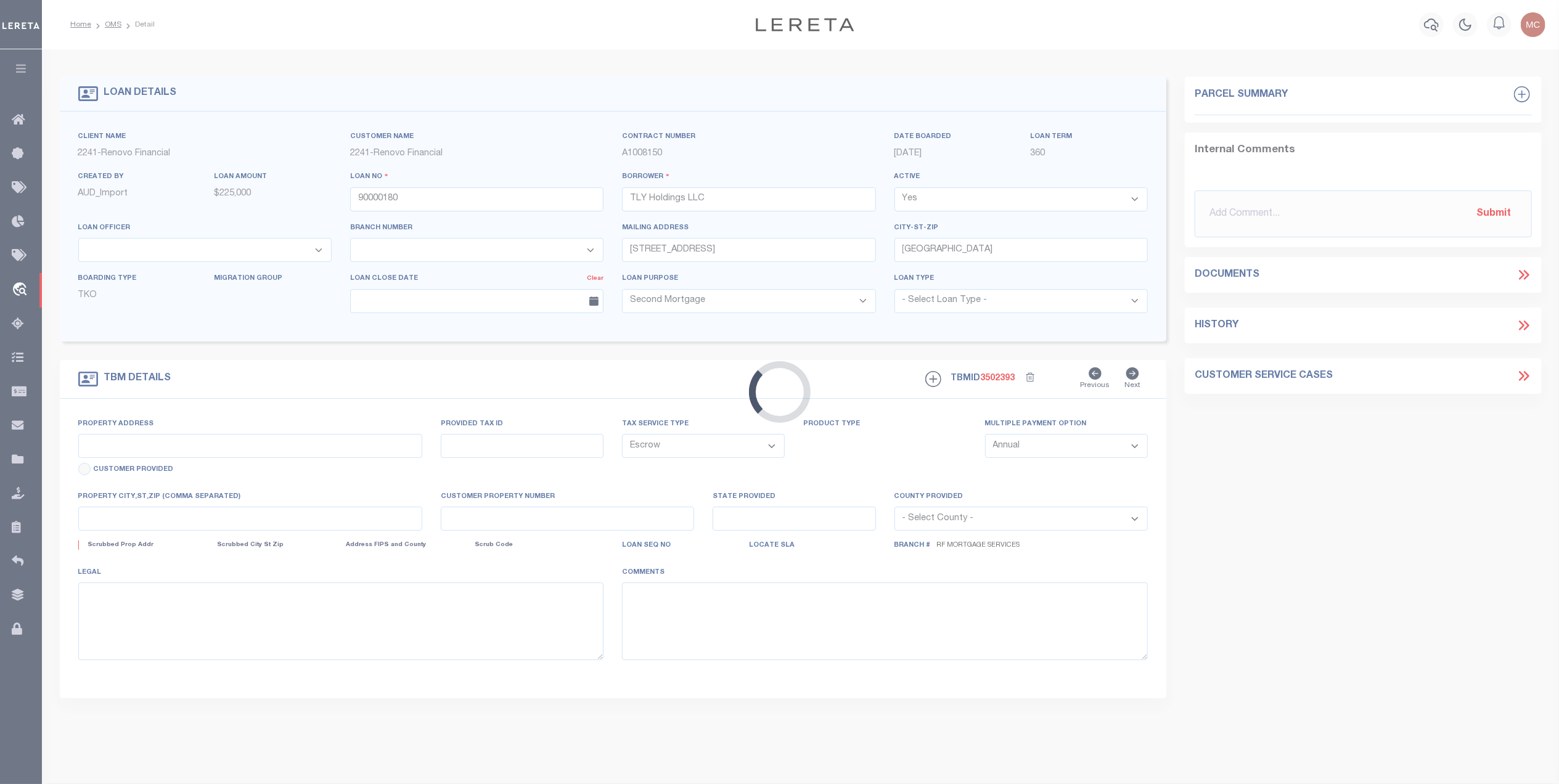
type input "9-11 Jackson Street"
type input "18-G9S1-009-037-000"
select select
type input "Edwardsville, PA 18704"
select select "25067"
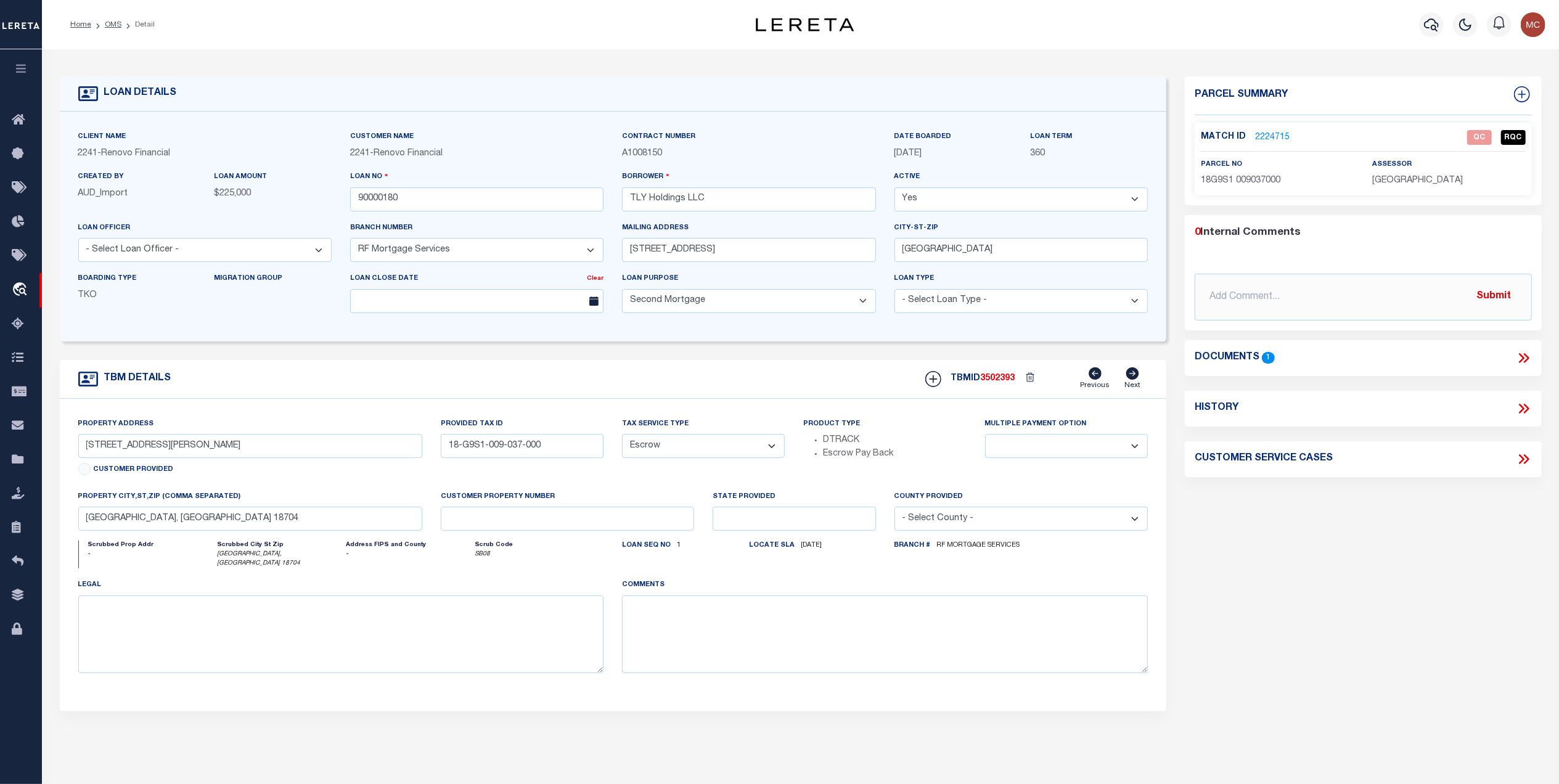
click at [1515, 359] on div "Documents 1" at bounding box center [1363, 358] width 337 height 16
click at [1527, 356] on icon at bounding box center [1526, 358] width 6 height 10
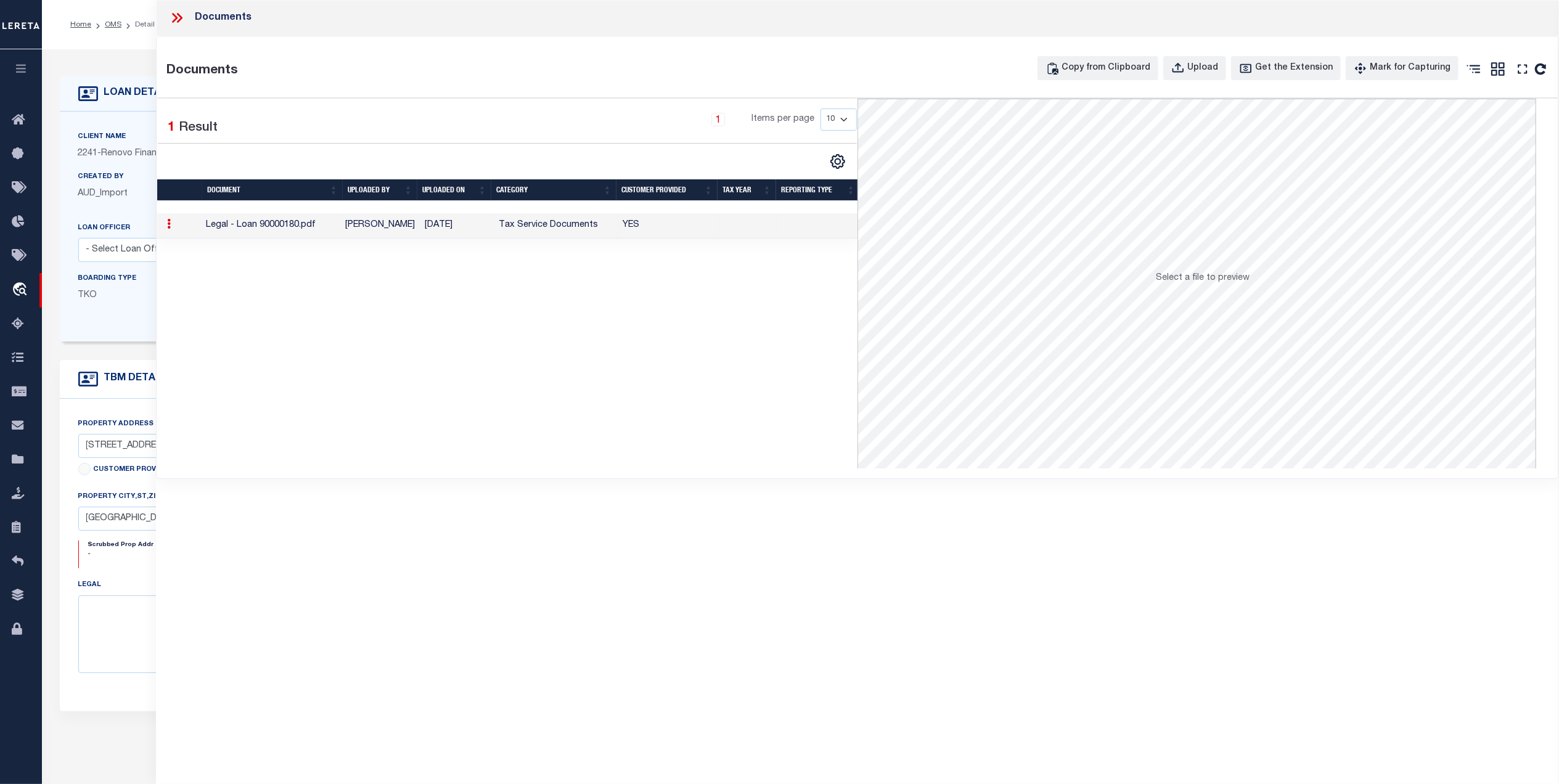
click at [187, 19] on div at bounding box center [182, 18] width 26 height 16
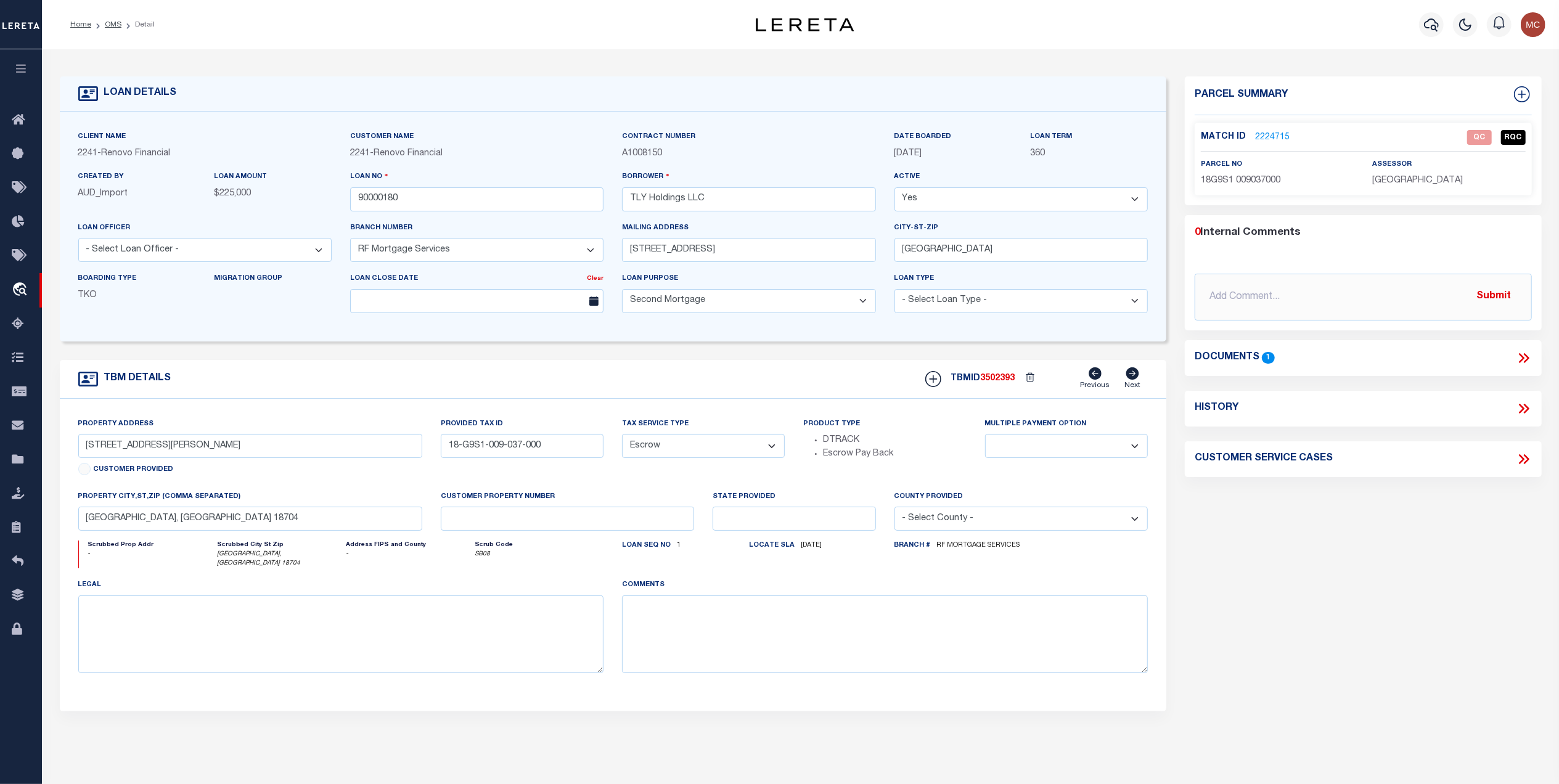
click at [1268, 135] on link "2224715" at bounding box center [1272, 137] width 35 height 13
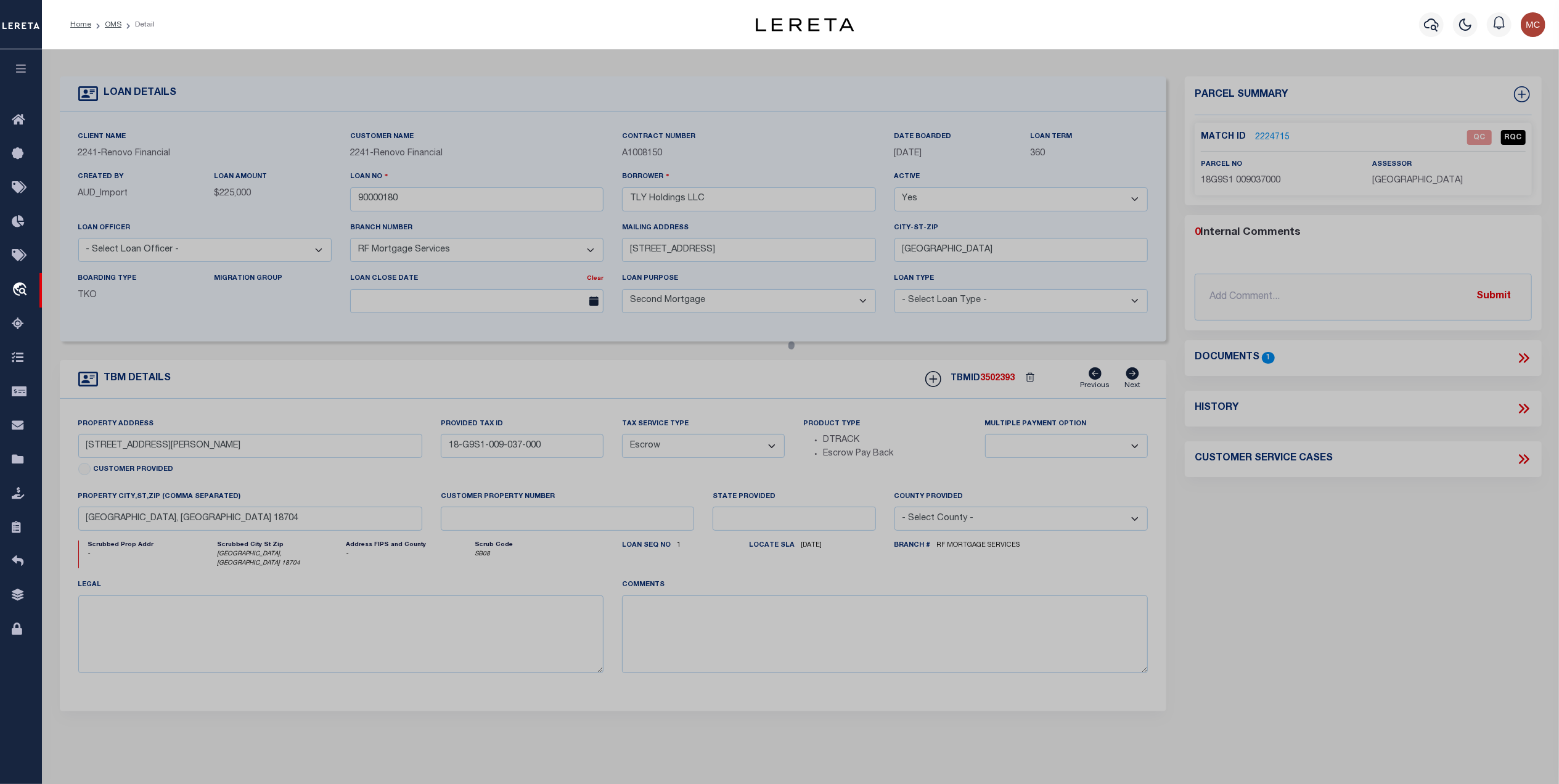
select select "AS"
select select
checkbox input "false"
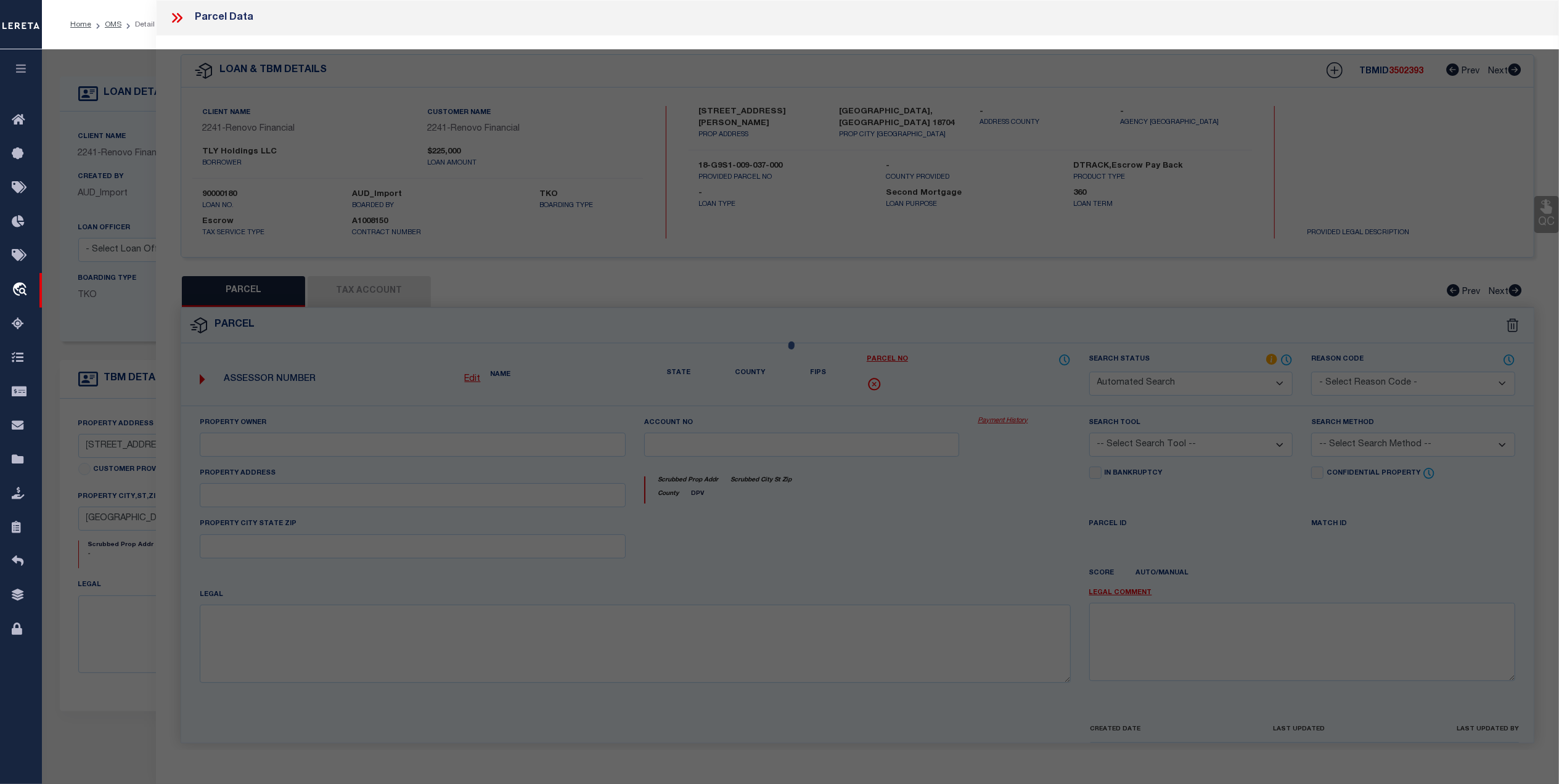
select select "QC"
type input "STASIK LAWRENCE G DOLORES"
select select "AGW"
select select "LEG"
type input "11 Jackson Street"
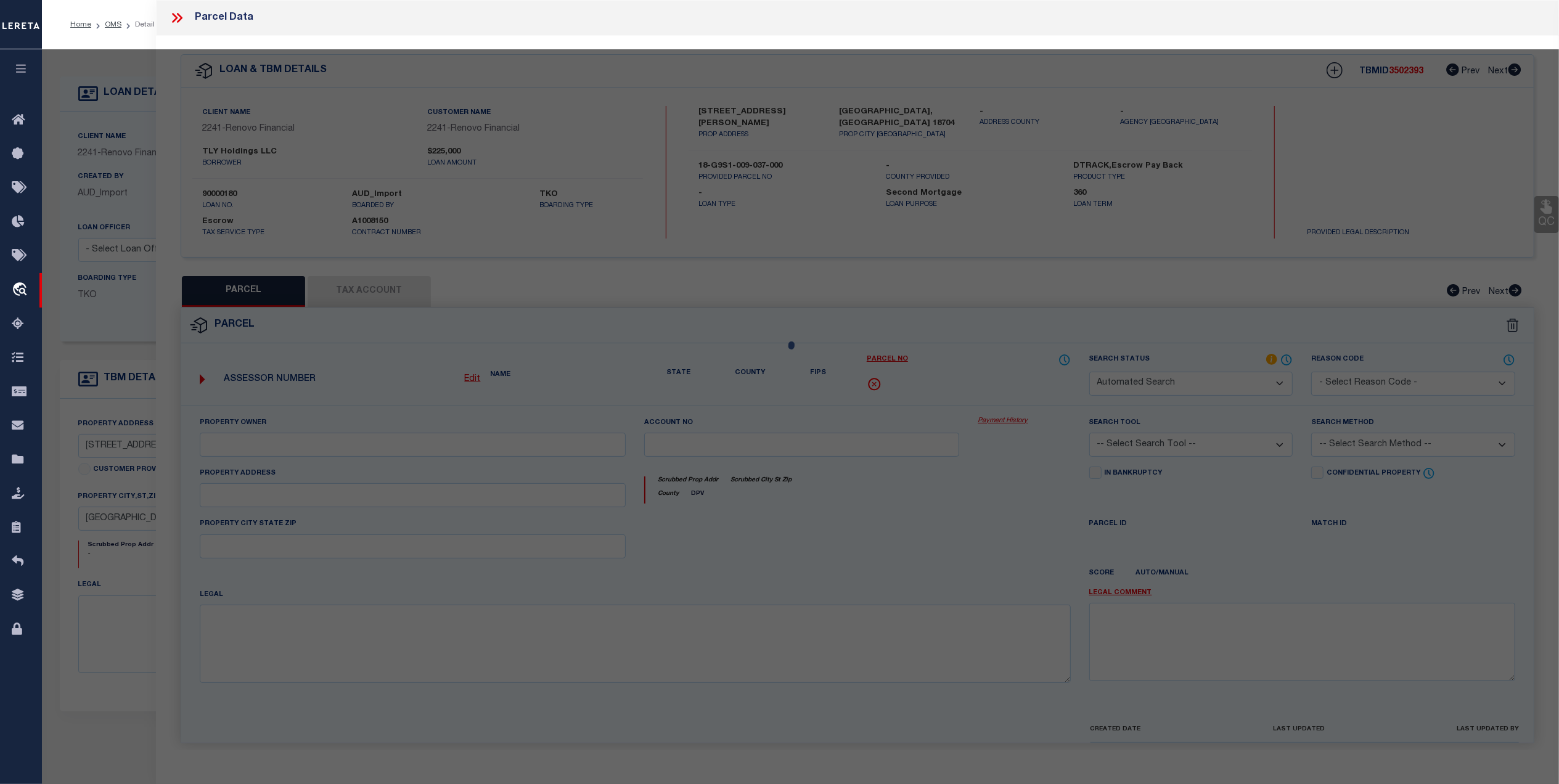
type input "Edwardsville, PA 18704"
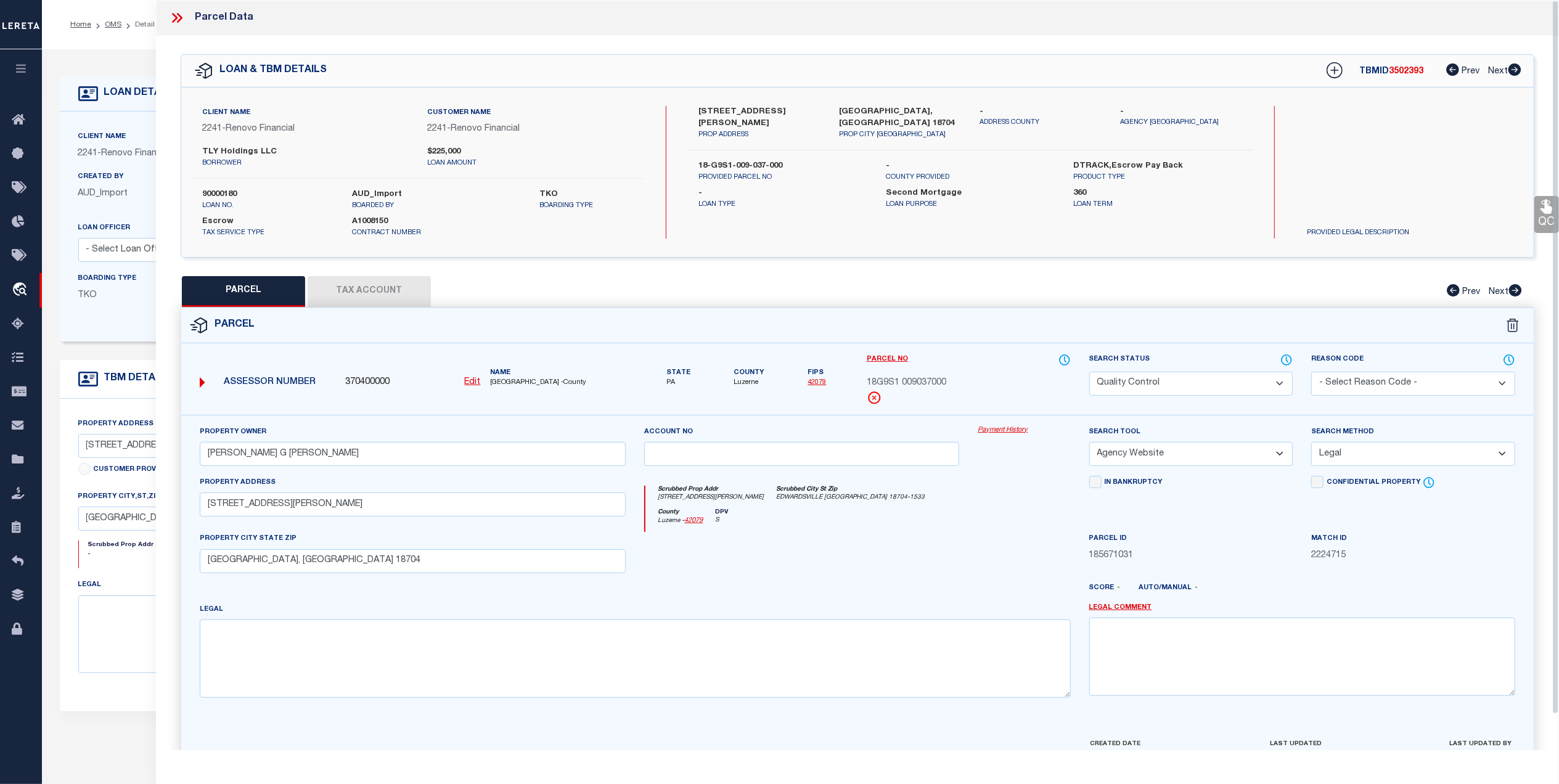
click at [389, 280] on button "Tax Account" at bounding box center [369, 291] width 124 height 30
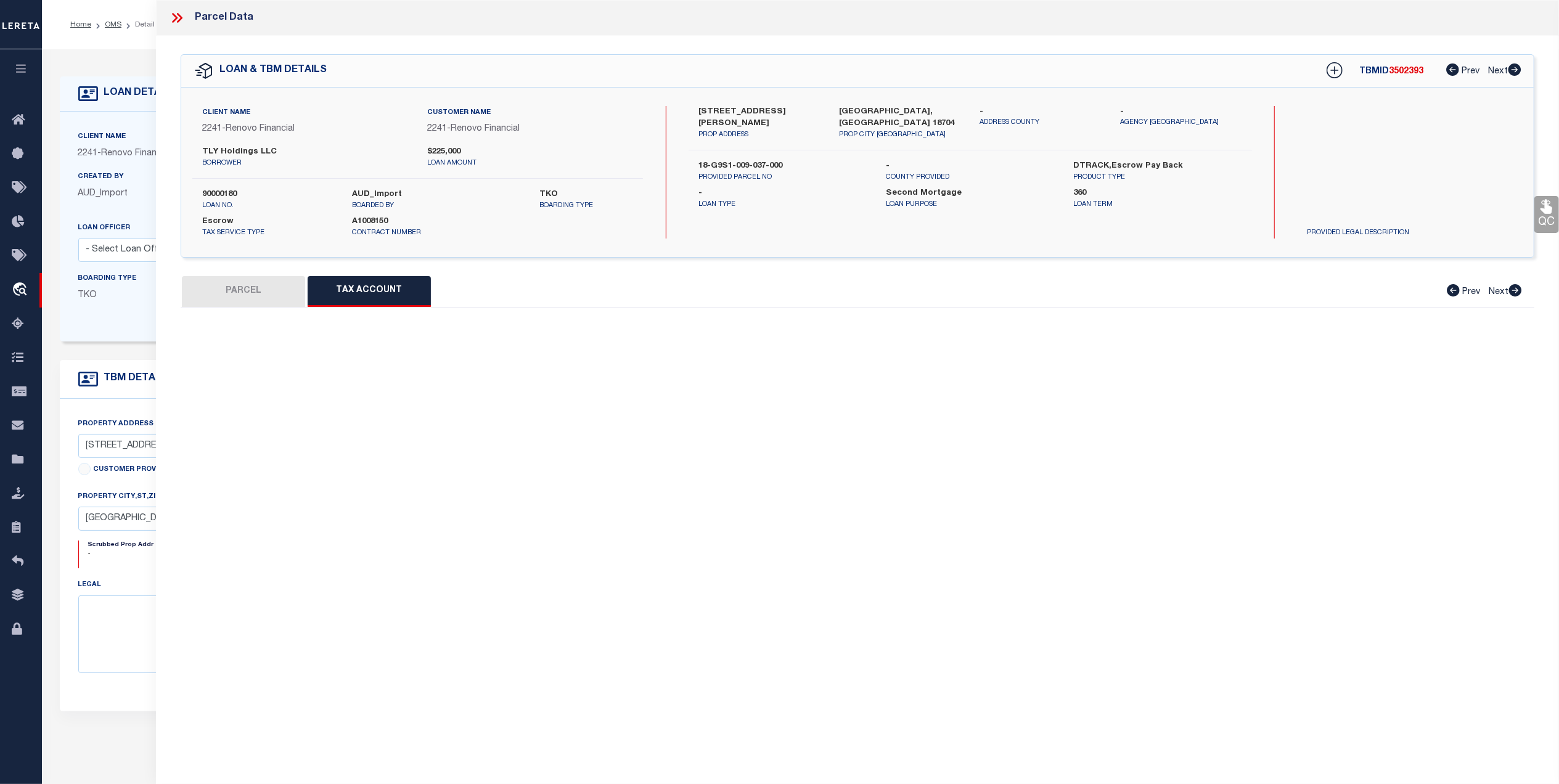
select select "100"
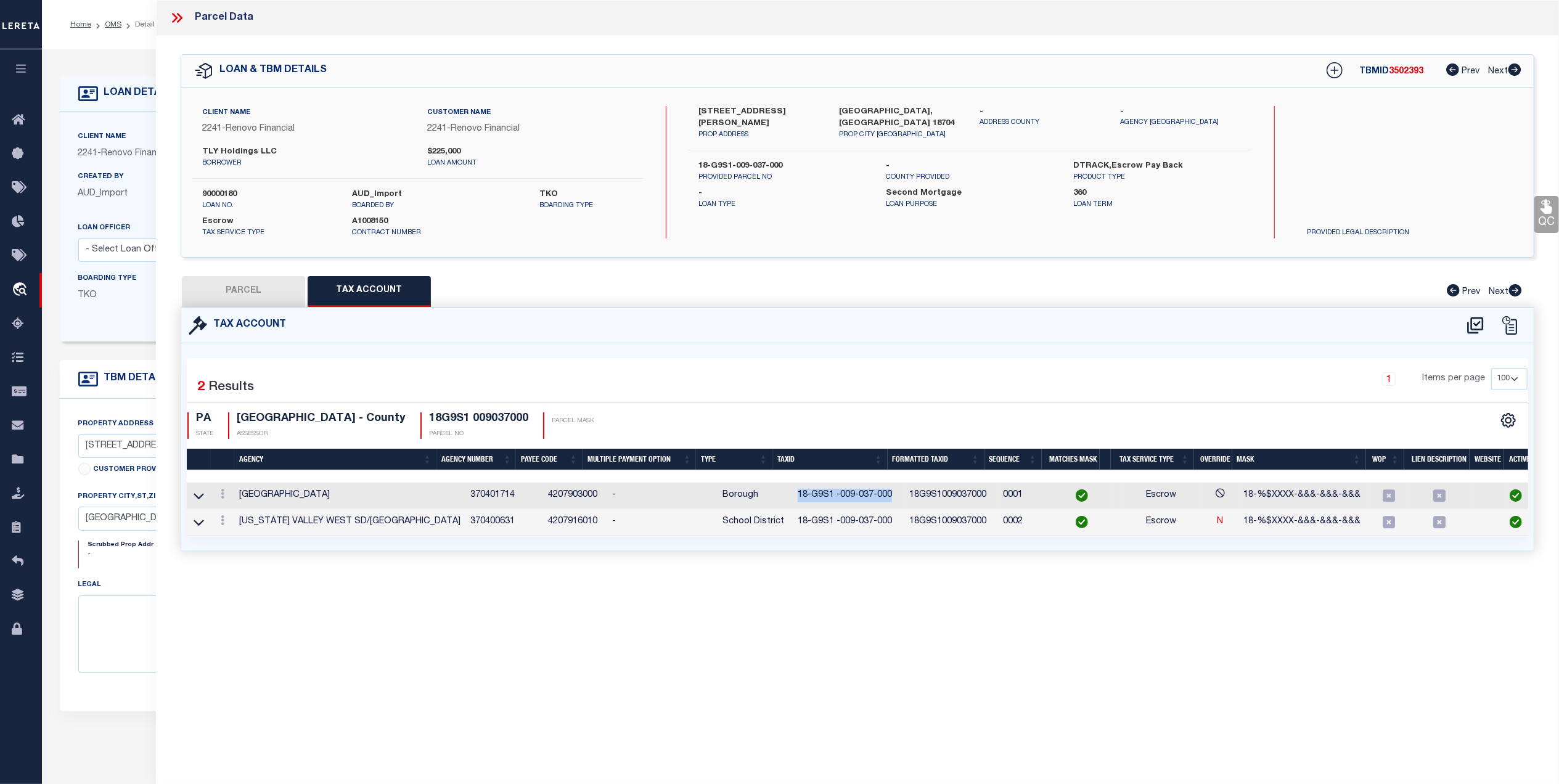
drag, startPoint x: 872, startPoint y: 495, endPoint x: 778, endPoint y: 500, distance: 94.1
click at [793, 500] on td "18-G9S1 -009-037-000" at bounding box center [849, 495] width 112 height 26
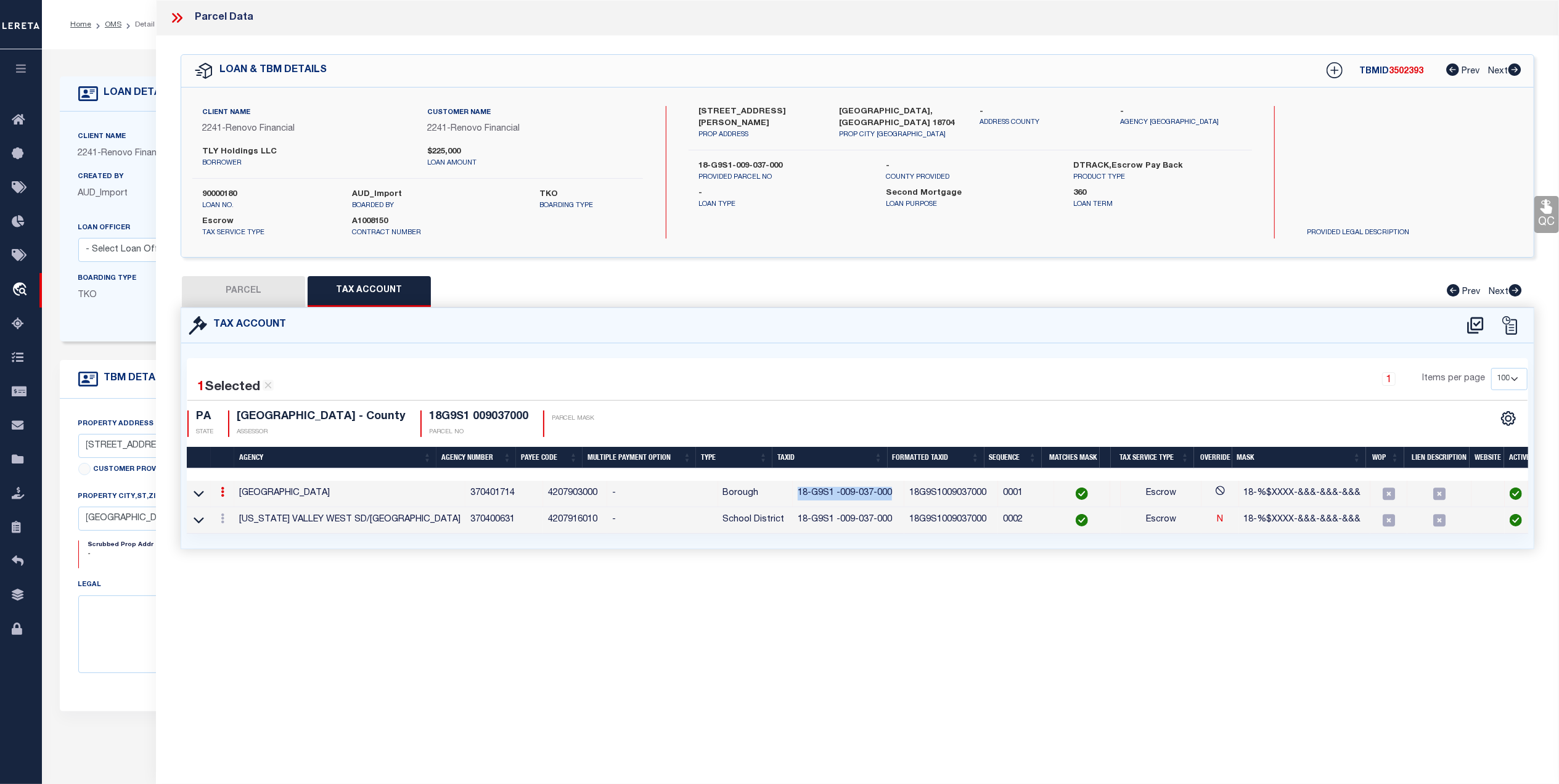
copy td "18-G9S1 -009-037-000"
click at [272, 294] on button "PARCEL" at bounding box center [244, 291] width 124 height 30
select select "AS"
select select
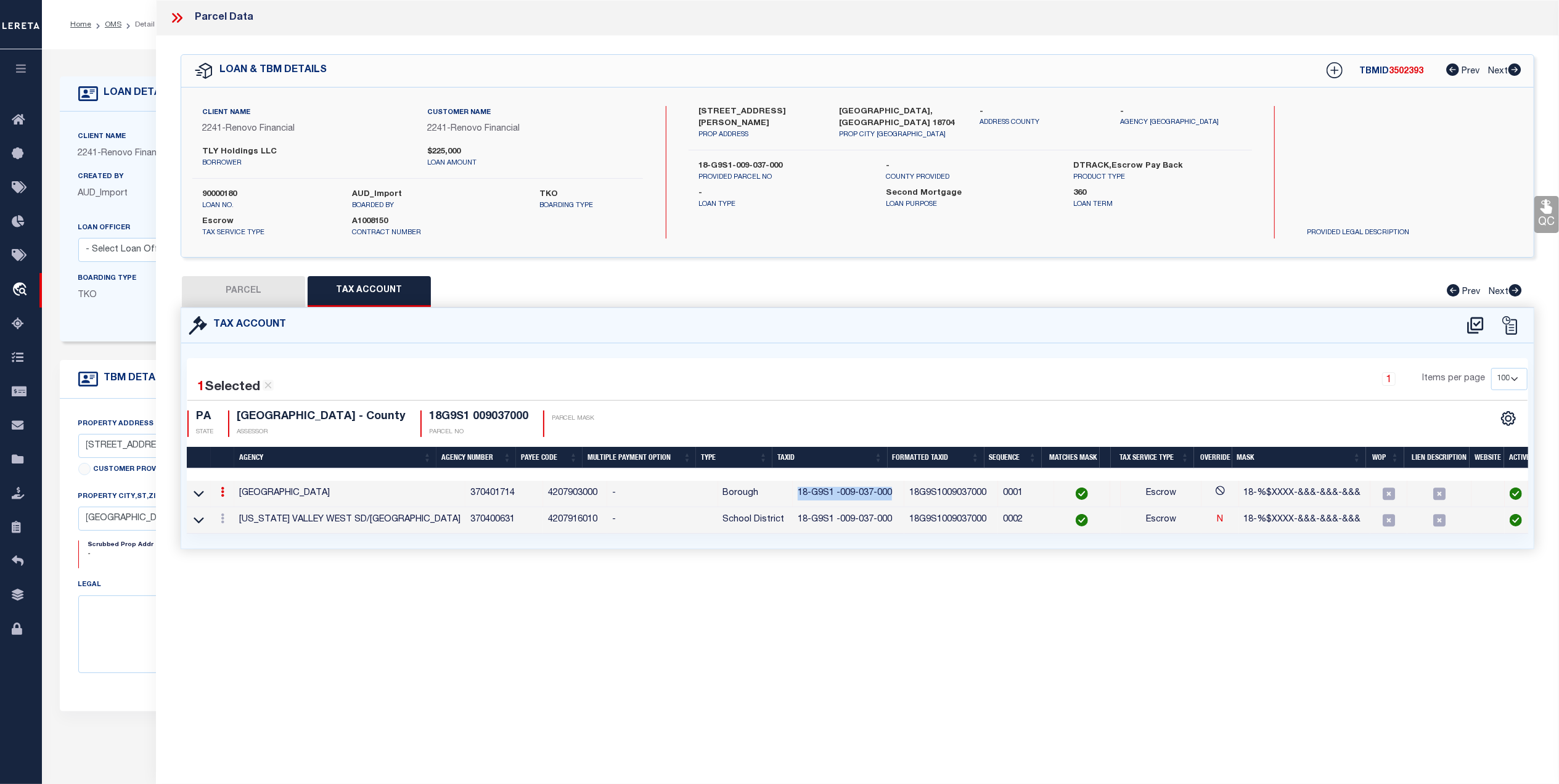
checkbox input "false"
select select "QC"
type input "STASIK LAWRENCE G DOLORES"
select select "AGW"
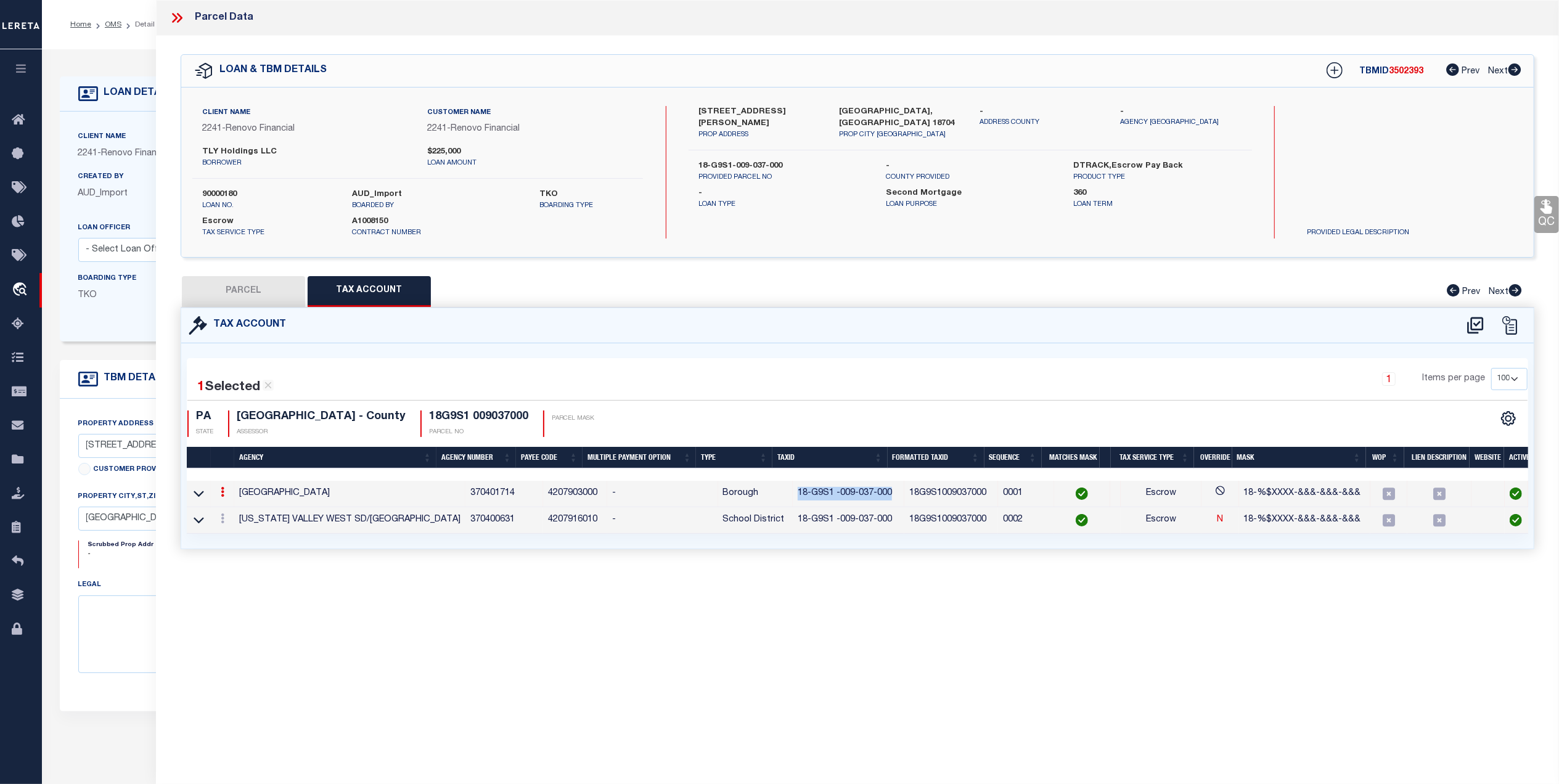
select select "LEG"
type input "11 Jackson Street"
type input "Edwardsville, PA 18704"
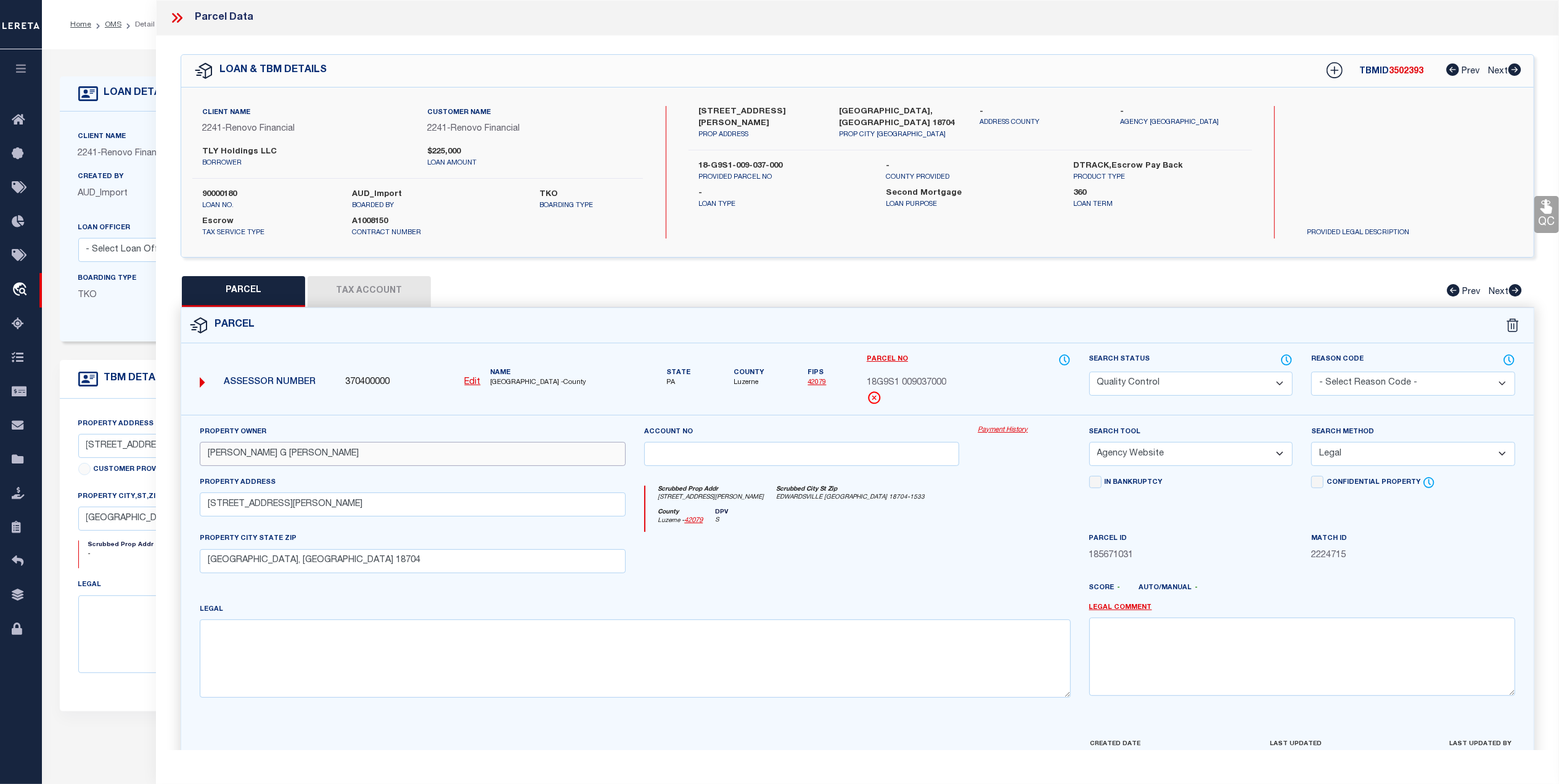
drag, startPoint x: 375, startPoint y: 452, endPoint x: 297, endPoint y: 454, distance: 78.0
click at [166, 452] on div "QC QC QC" at bounding box center [857, 409] width 1403 height 747
paste input "TLY HOLDINGS LLC"
type input "TLY HOLDINGS LLC"
click at [820, 568] on div at bounding box center [802, 557] width 334 height 51
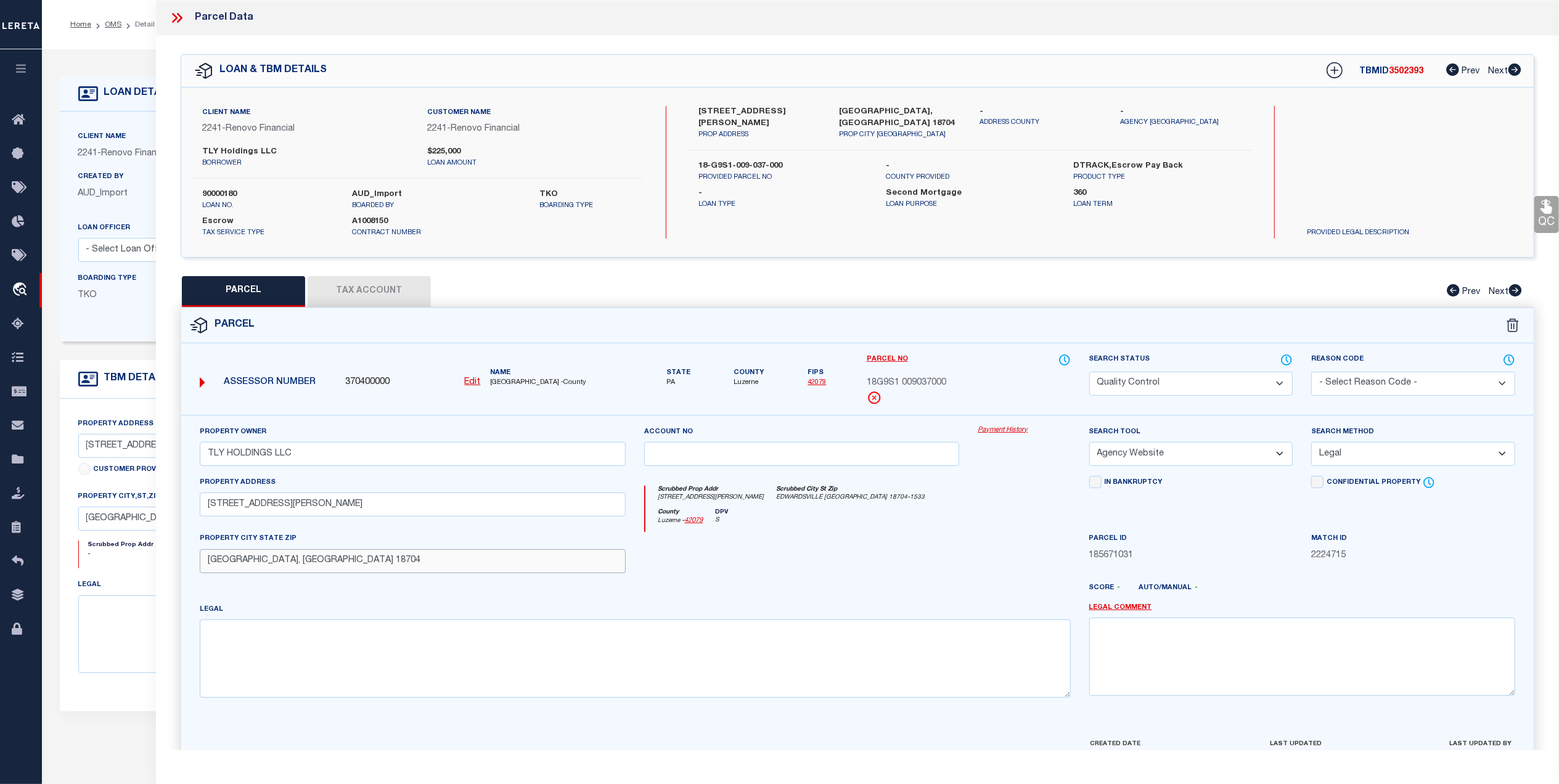
drag, startPoint x: 265, startPoint y: 566, endPoint x: 183, endPoint y: 564, distance: 82.0
click at [183, 564] on div "Property Owner TLY HOLDINGS LLC Account no Payment History Search Tool -- Selec…" at bounding box center [857, 576] width 1352 height 323
paste input "DWARDSVILLE"
type input "EDWARDSVILLE PA 18704"
drag, startPoint x: 815, startPoint y: 567, endPoint x: 822, endPoint y: 567, distance: 7.0
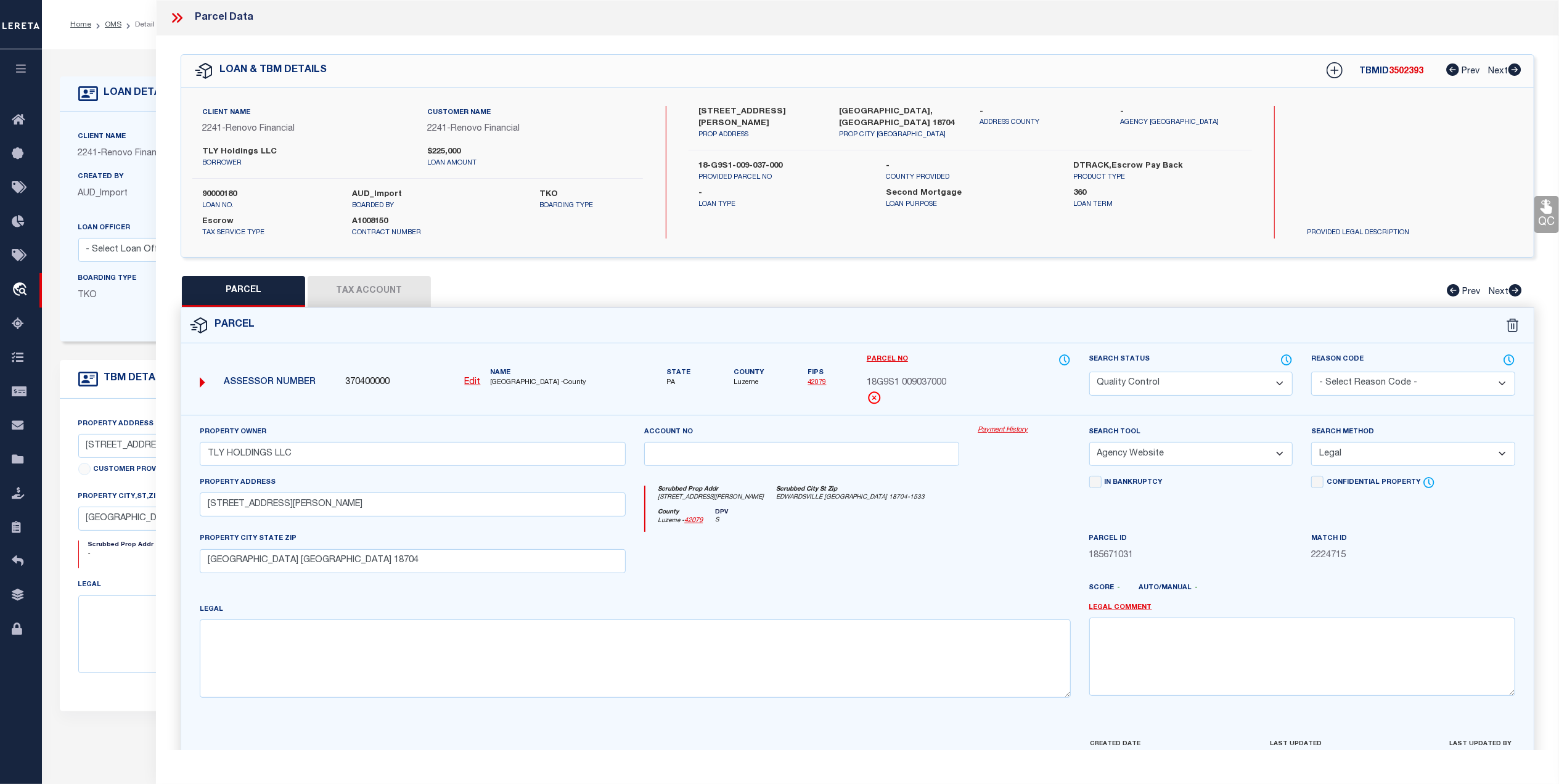
click at [815, 567] on div at bounding box center [802, 557] width 334 height 51
click at [477, 666] on textarea at bounding box center [635, 659] width 871 height 78
paste textarea "18-5-14-3 11 JACKSON ST"
type textarea "18-5-14-3 11 JACKSON ST"
click at [735, 571] on div at bounding box center [802, 557] width 334 height 51
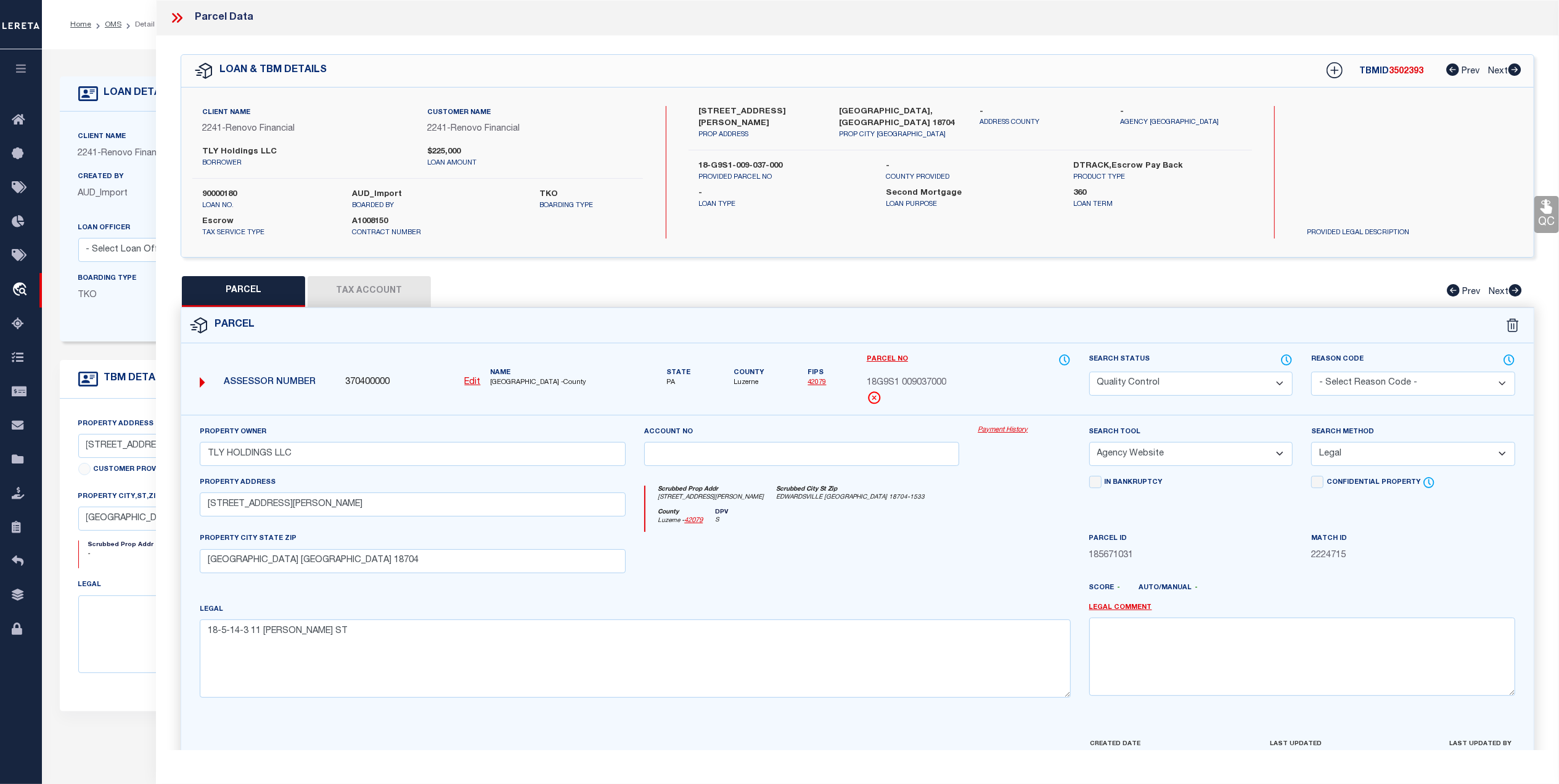
drag, startPoint x: 368, startPoint y: 296, endPoint x: 1559, endPoint y: 48, distance: 1216.5
click at [368, 296] on button "Tax Account" at bounding box center [369, 291] width 124 height 30
select select "100"
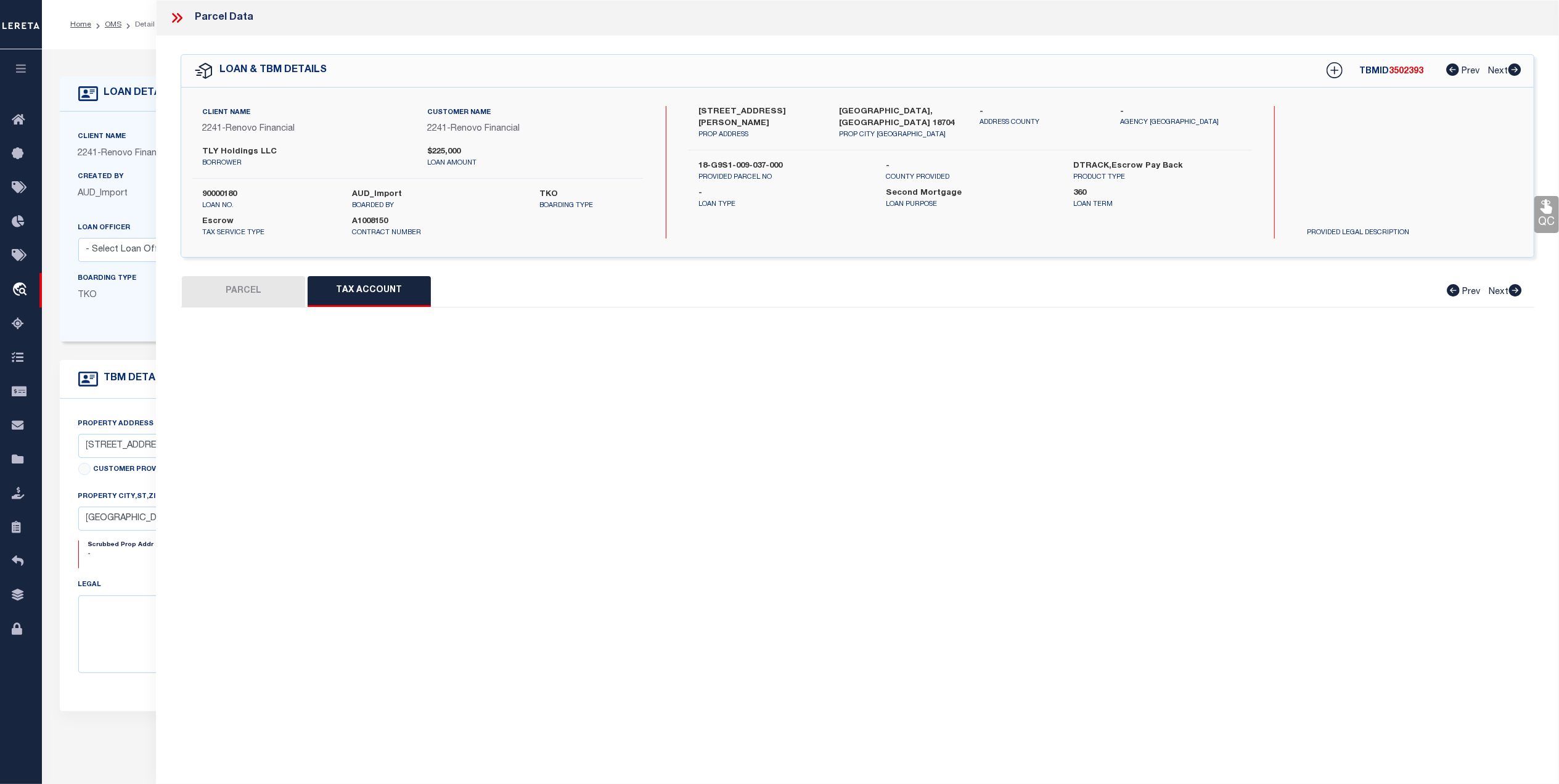
select select "100"
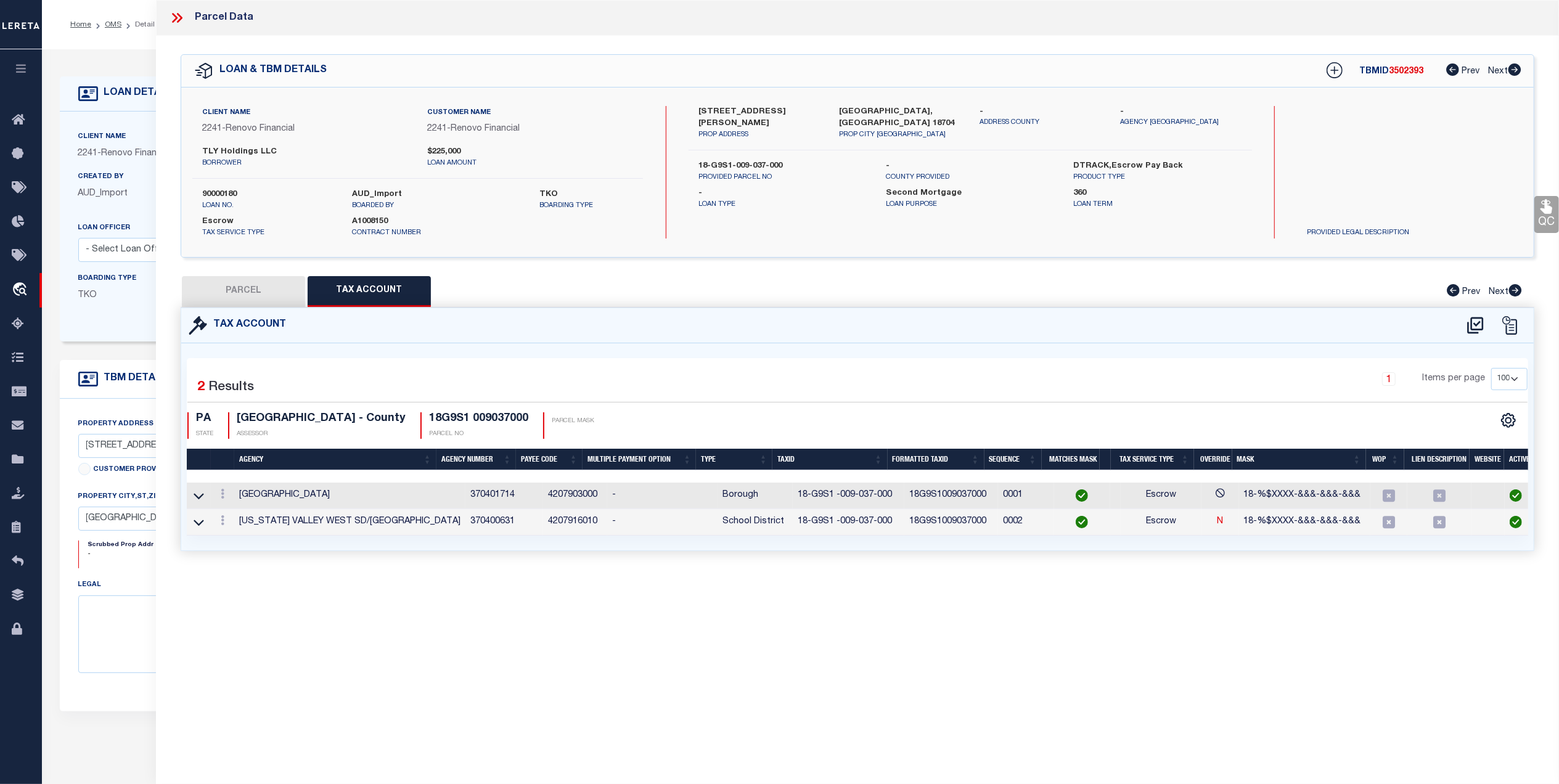
click at [240, 291] on button "PARCEL" at bounding box center [244, 291] width 124 height 30
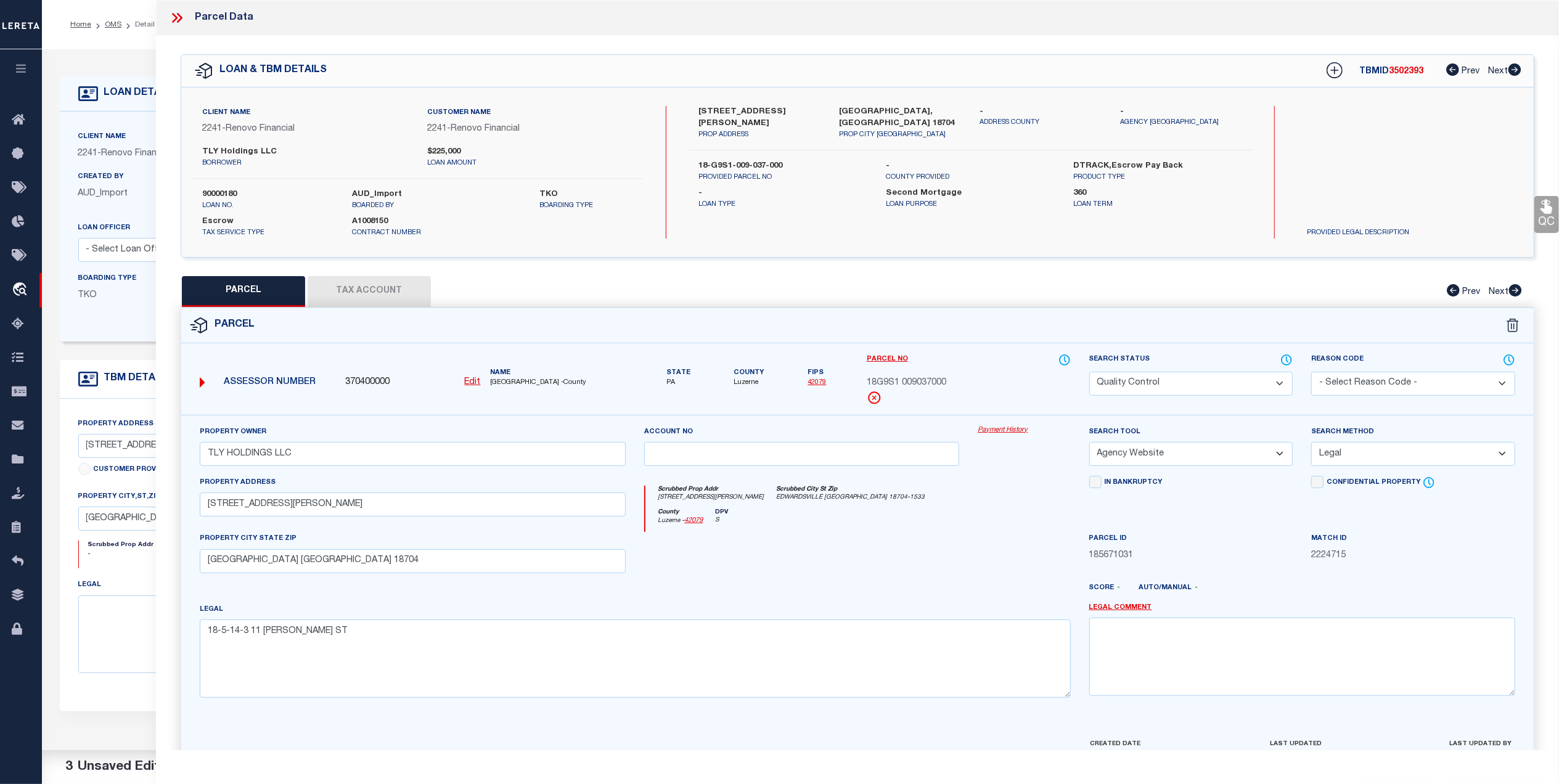
click at [1545, 222] on link "QC" at bounding box center [1546, 215] width 25 height 37
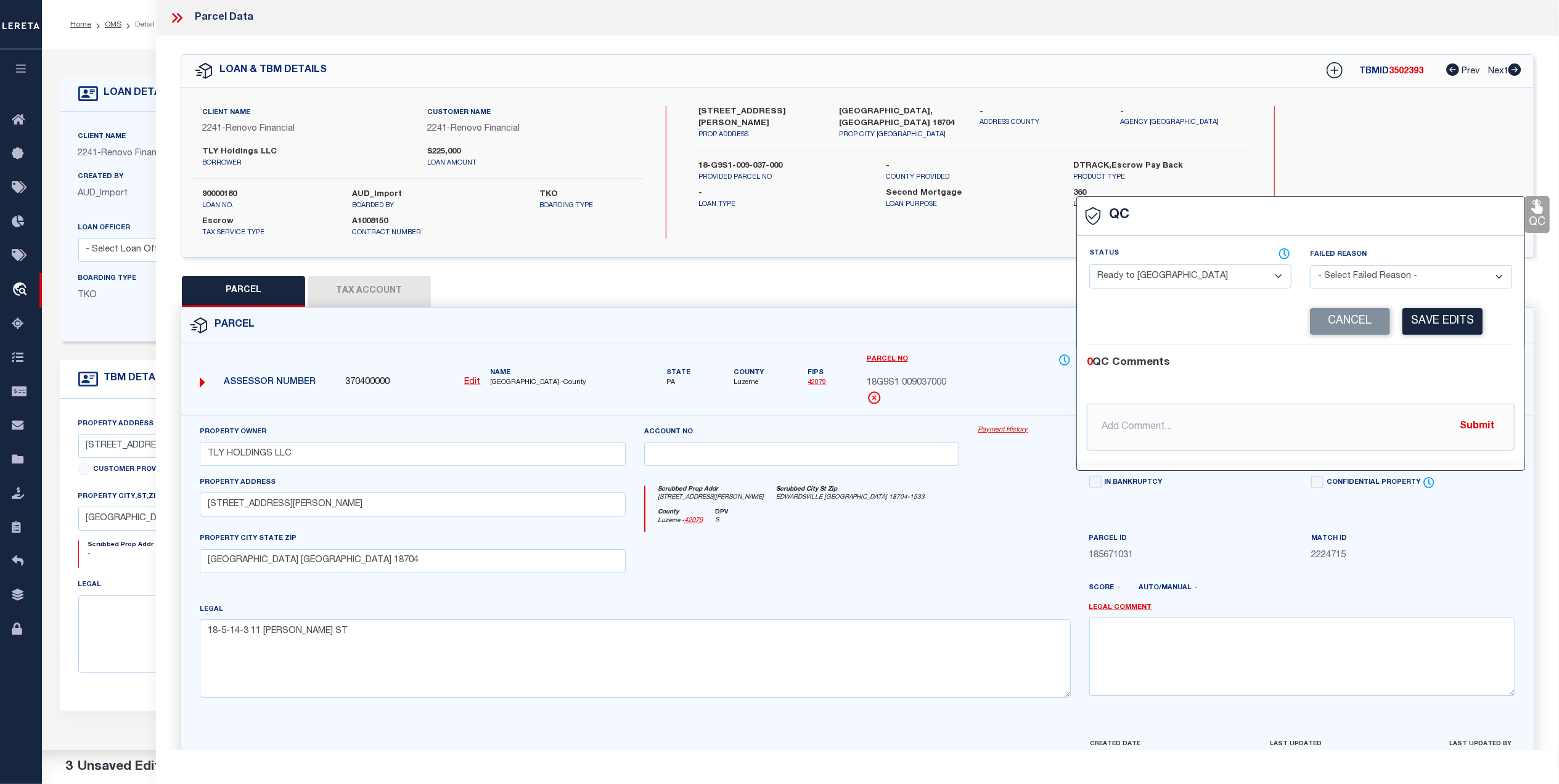
click at [1111, 274] on select "- Select Status - Ready to QC Correct Incorrect" at bounding box center [1191, 276] width 202 height 24
select select "COR"
click at [1090, 266] on select "- Select Status - Ready to QC Correct Incorrect" at bounding box center [1191, 276] width 202 height 24
click at [1425, 324] on button "Save Edits" at bounding box center [1442, 321] width 80 height 26
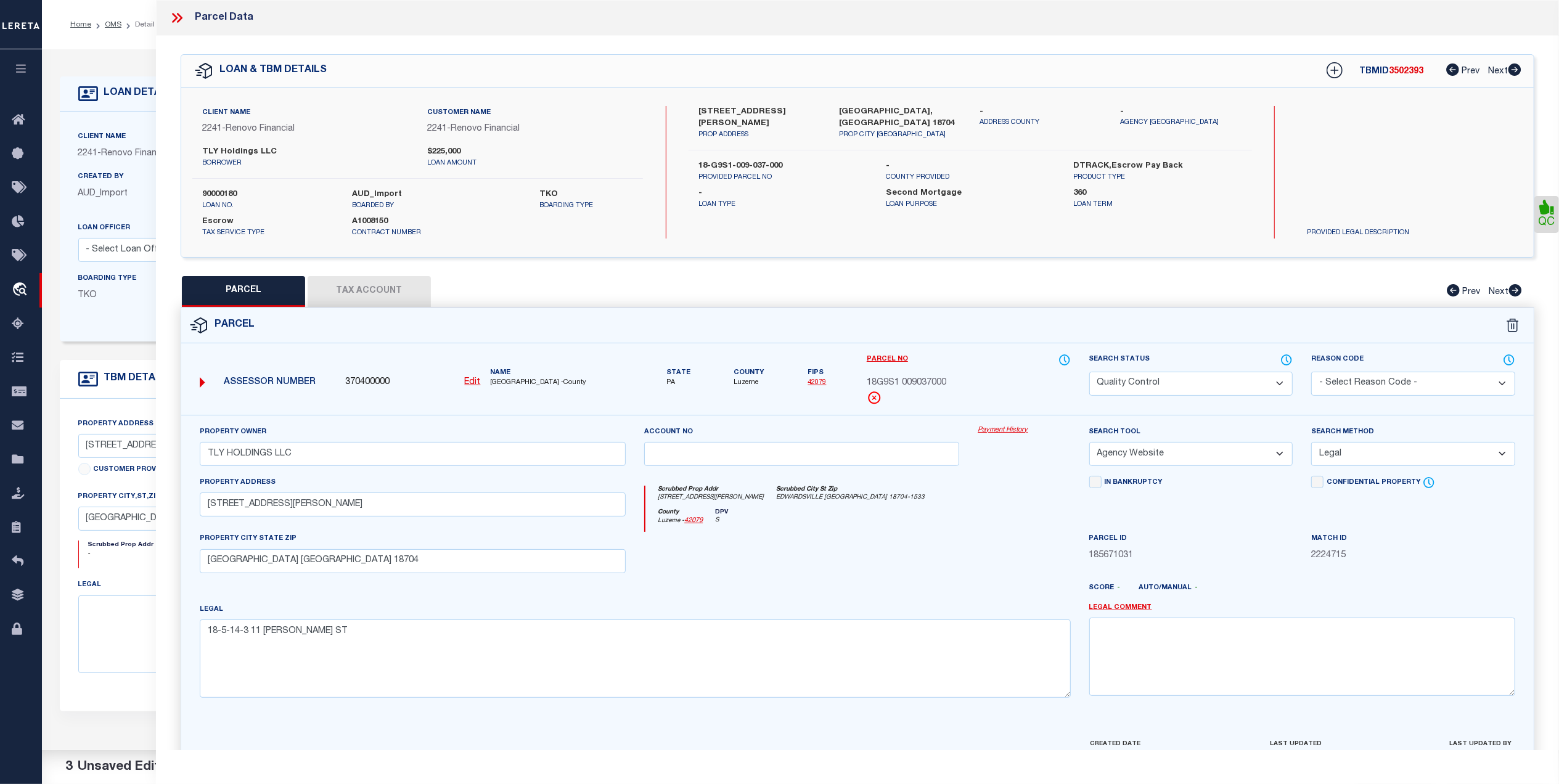
click at [1153, 384] on select "Automated Search Bad Parcel Complete Duplicate Parcel High Dollar Reporting In …" at bounding box center [1191, 384] width 204 height 24
click at [1090, 372] on select "Automated Search Bad Parcel Complete Duplicate Parcel High Dollar Reporting In …" at bounding box center [1191, 384] width 204 height 24
click at [1007, 504] on div "Scrubbed Prop Addr 11 JACKSON ST Scrubbed City St Zip EDWARDSVILLE PA 18704-1533" at bounding box center [858, 497] width 425 height 23
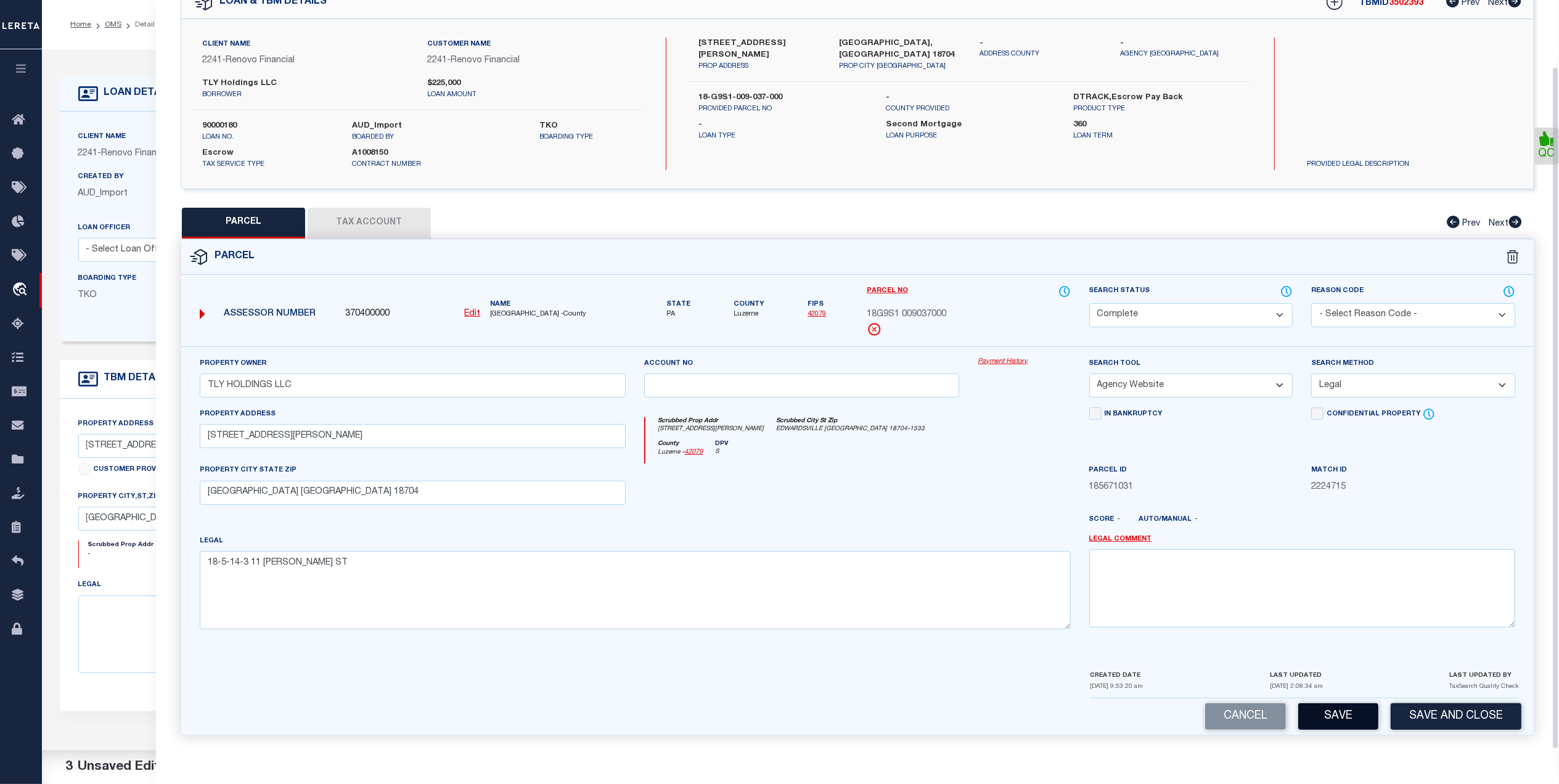
click at [1351, 721] on button "Save" at bounding box center [1338, 716] width 80 height 26
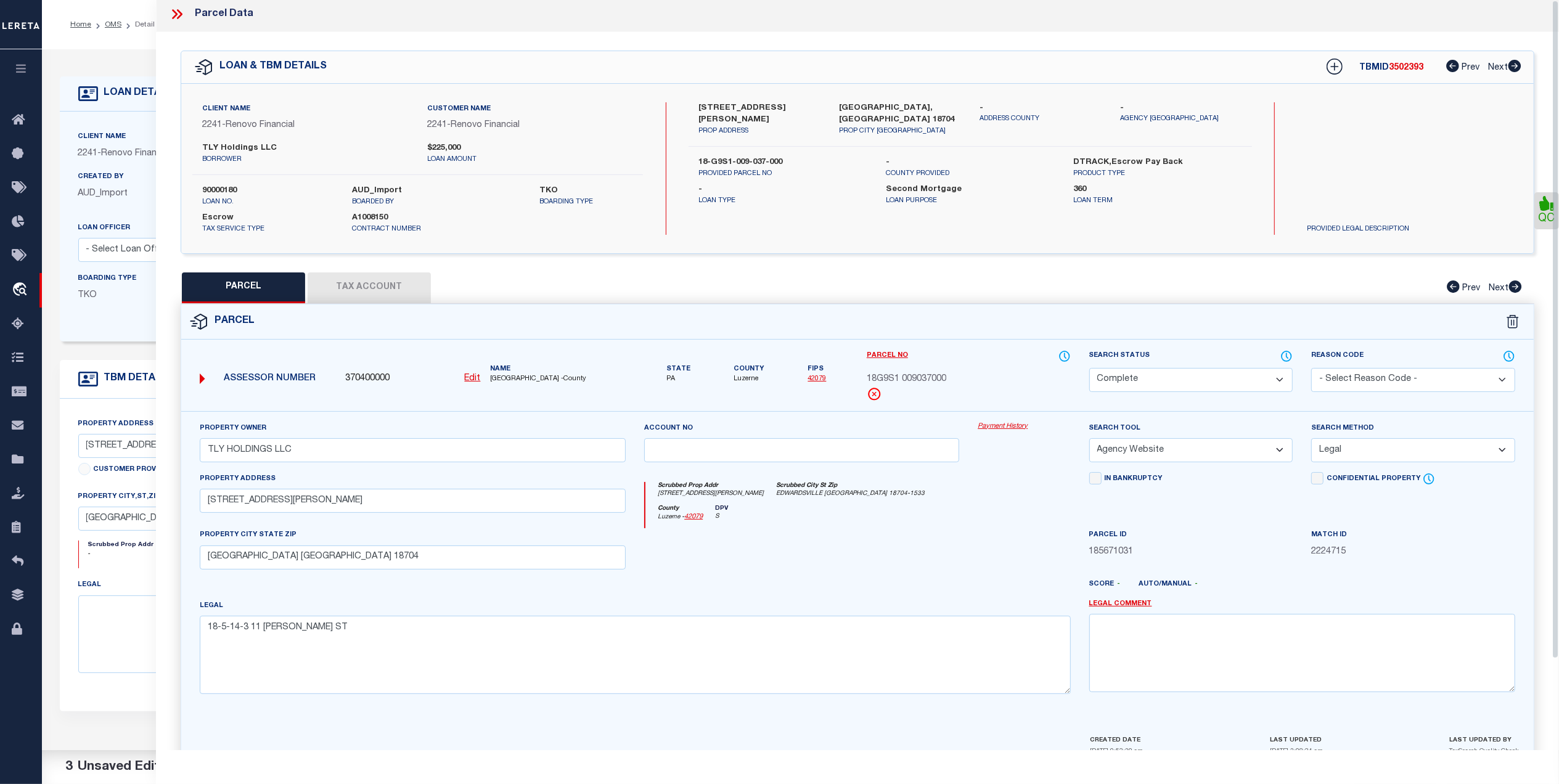
scroll to position [0, 0]
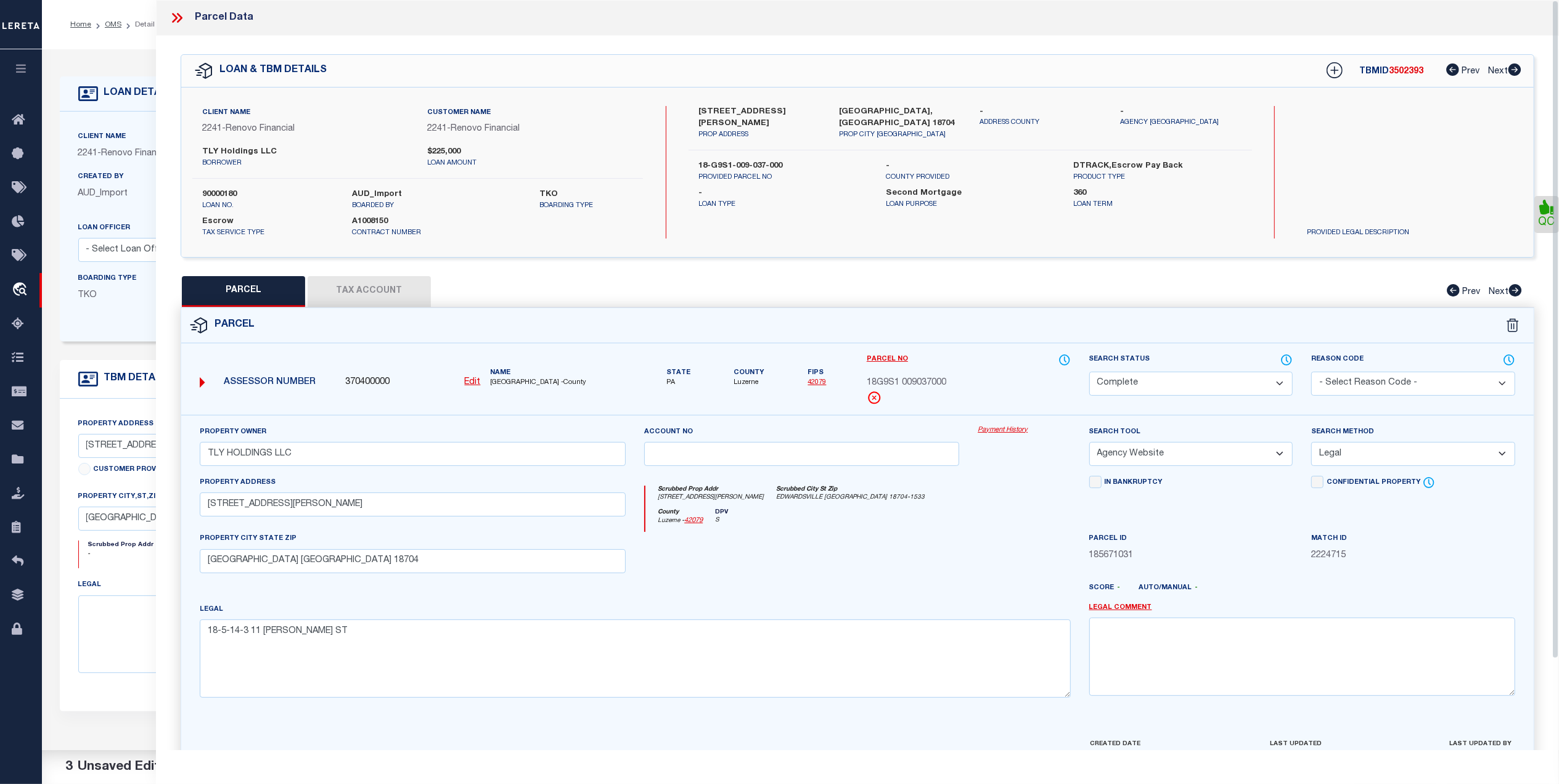
click at [174, 19] on icon at bounding box center [177, 18] width 16 height 16
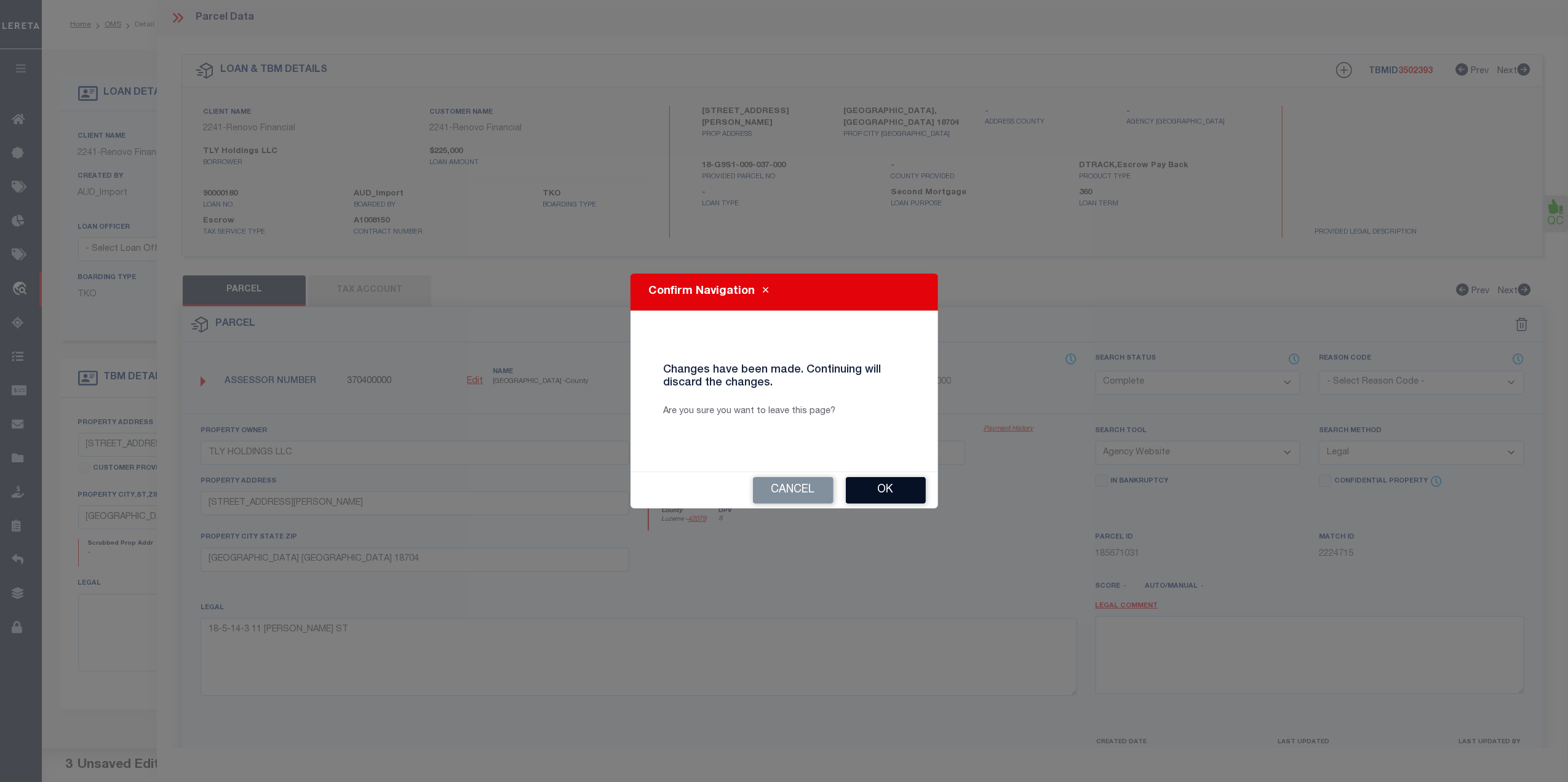
click at [906, 498] on button "Ok" at bounding box center [885, 490] width 80 height 26
select select "QC"
type input "STASIK LAWRENCE G DOLORES"
type input "Edwardsville, PA 18704"
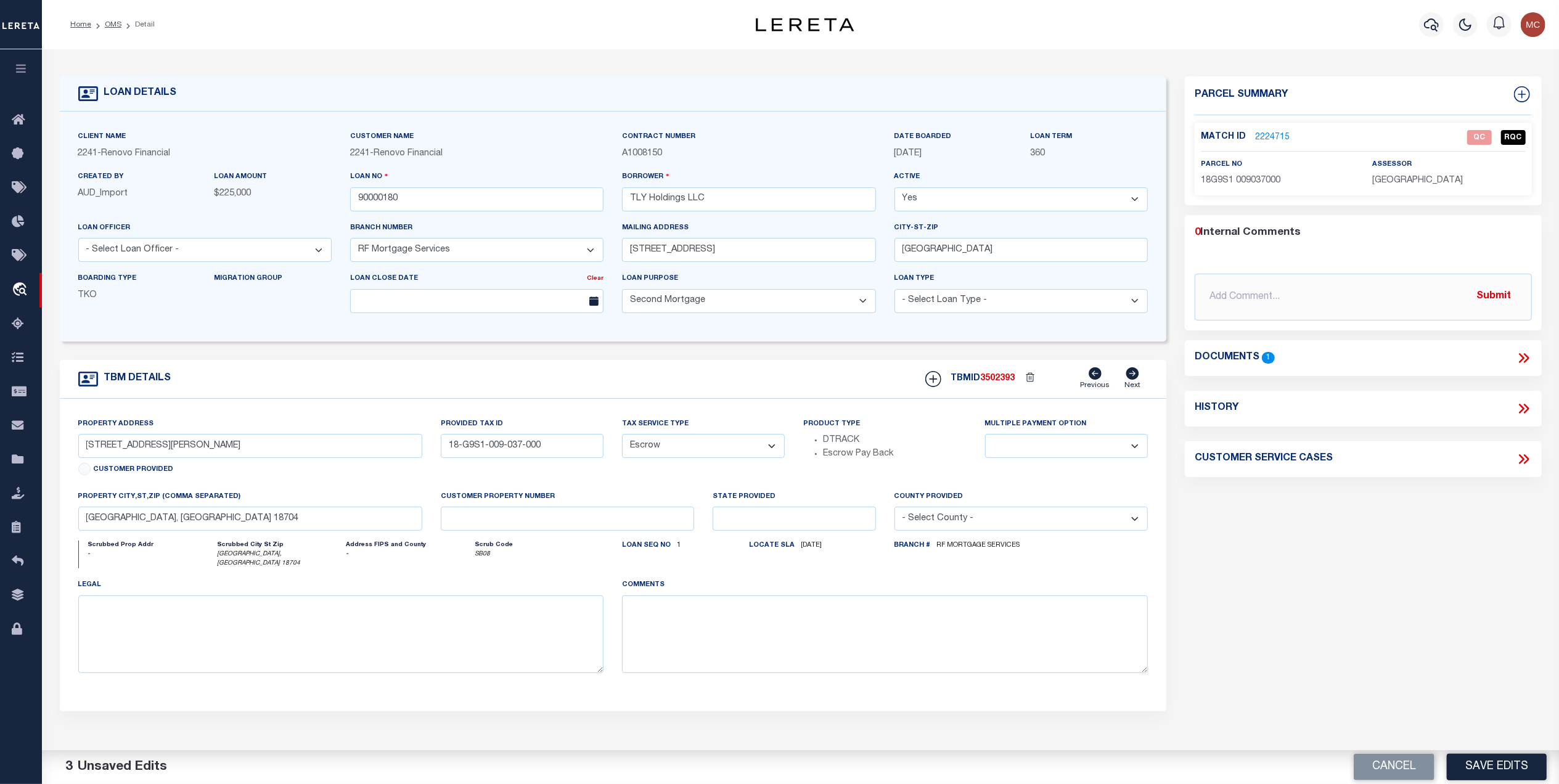
click at [1081, 130] on div "Loan Term 360" at bounding box center [1089, 146] width 118 height 30
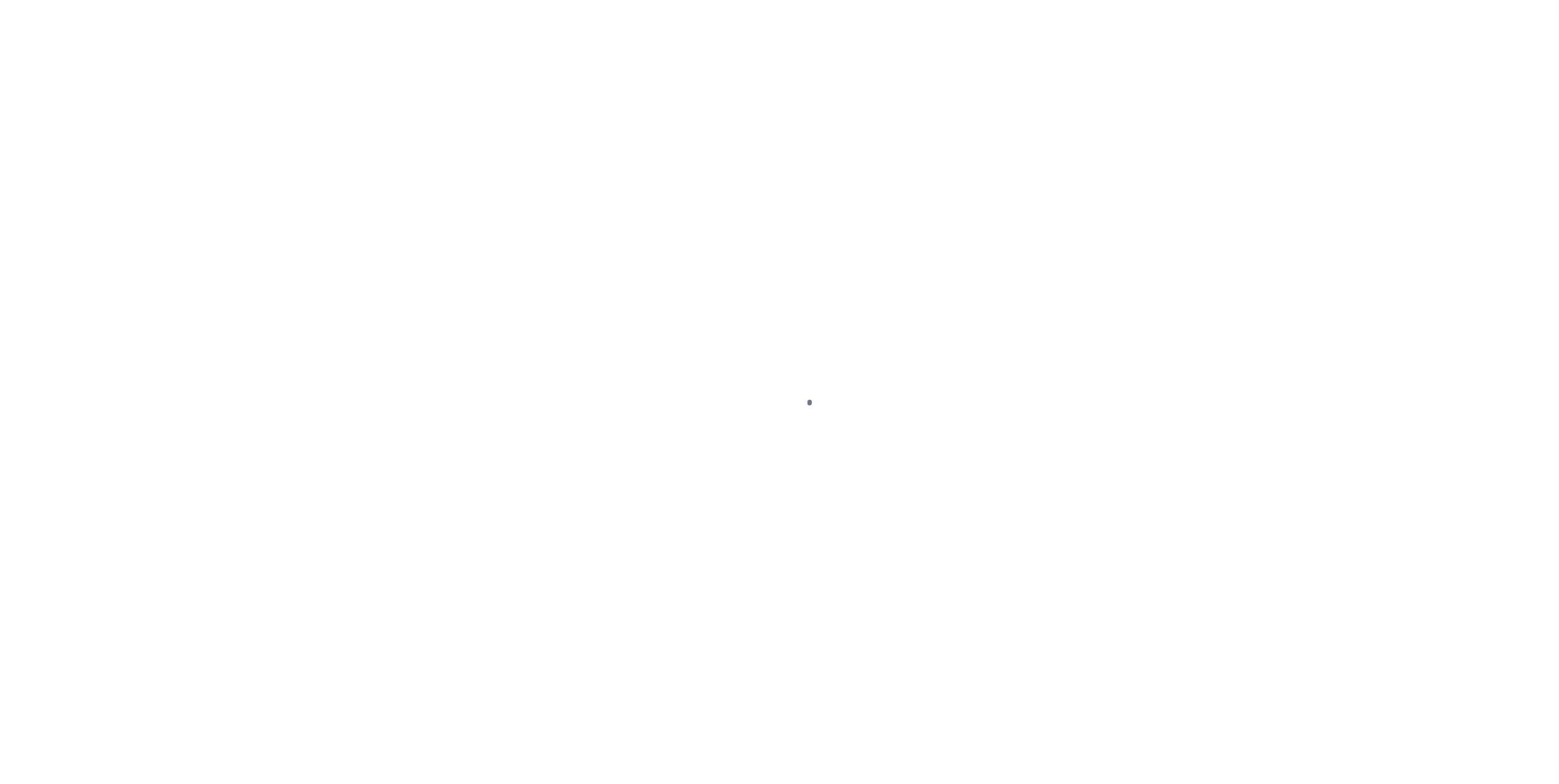
select select "25067"
select select "100"
select select "Escrow"
type input "9-11 Jackson Street"
type input "18-G9S1-009-037-000"
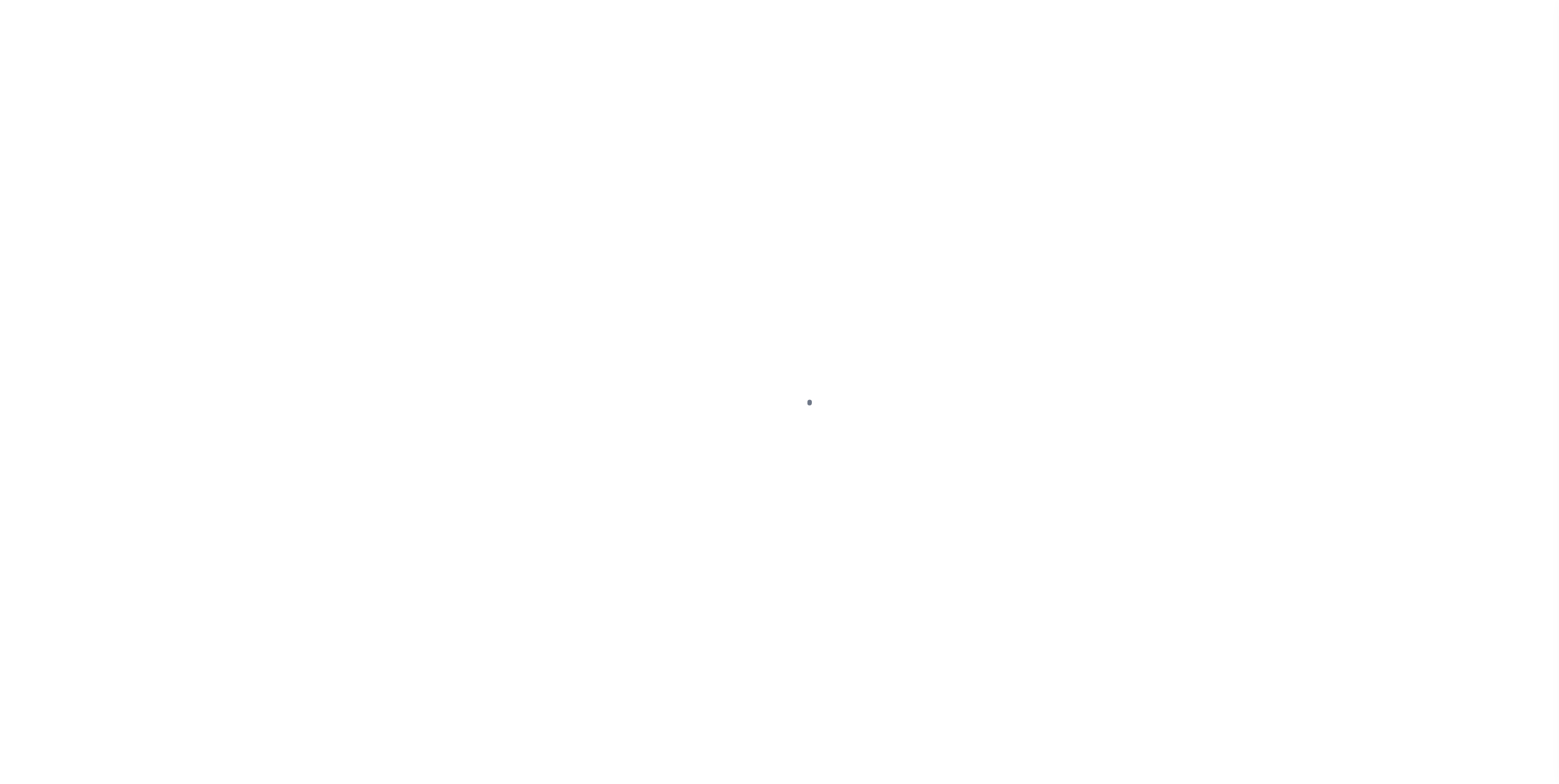
select select
type input "Edwardsville, PA 18704"
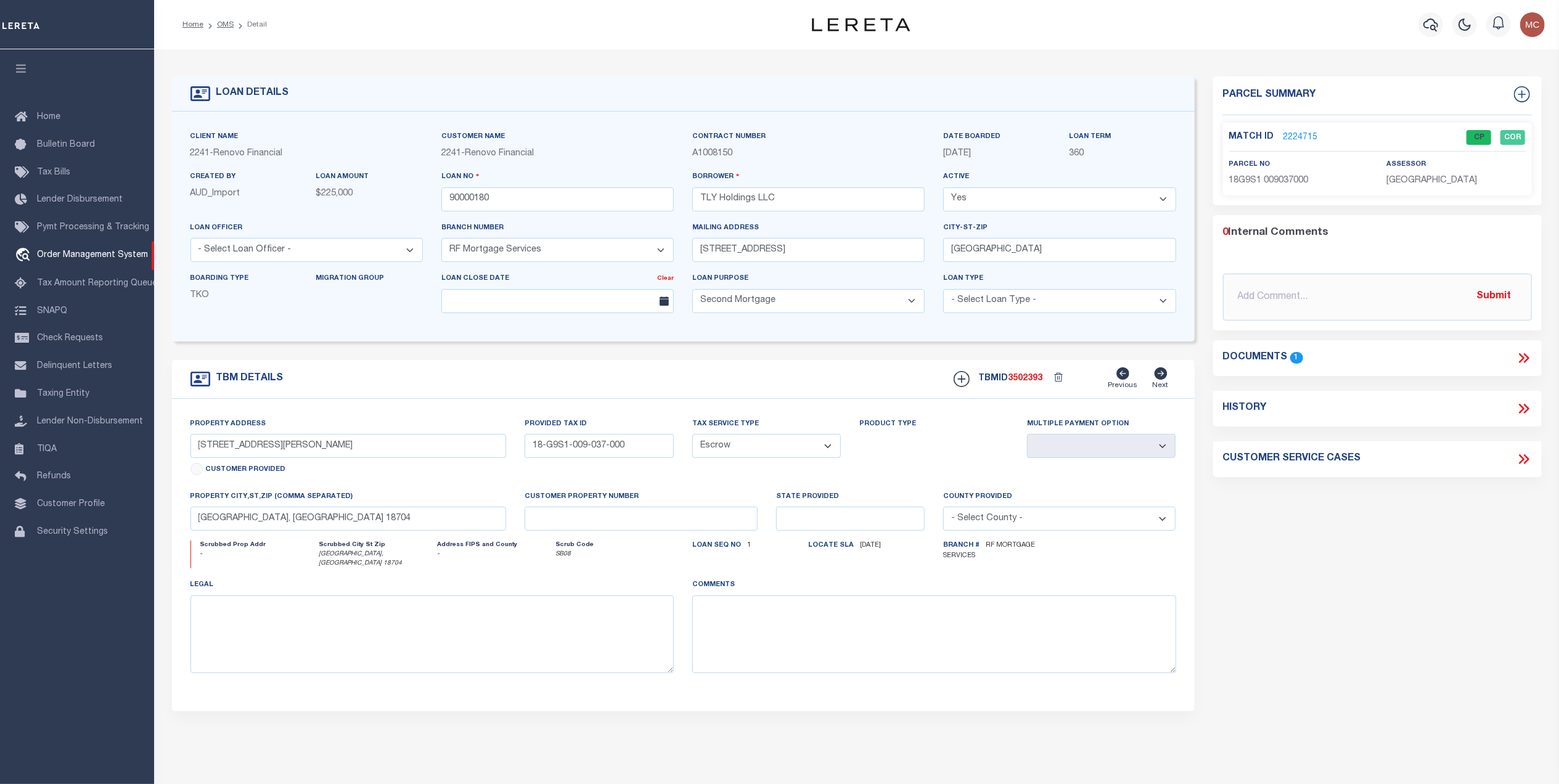
select select "200"
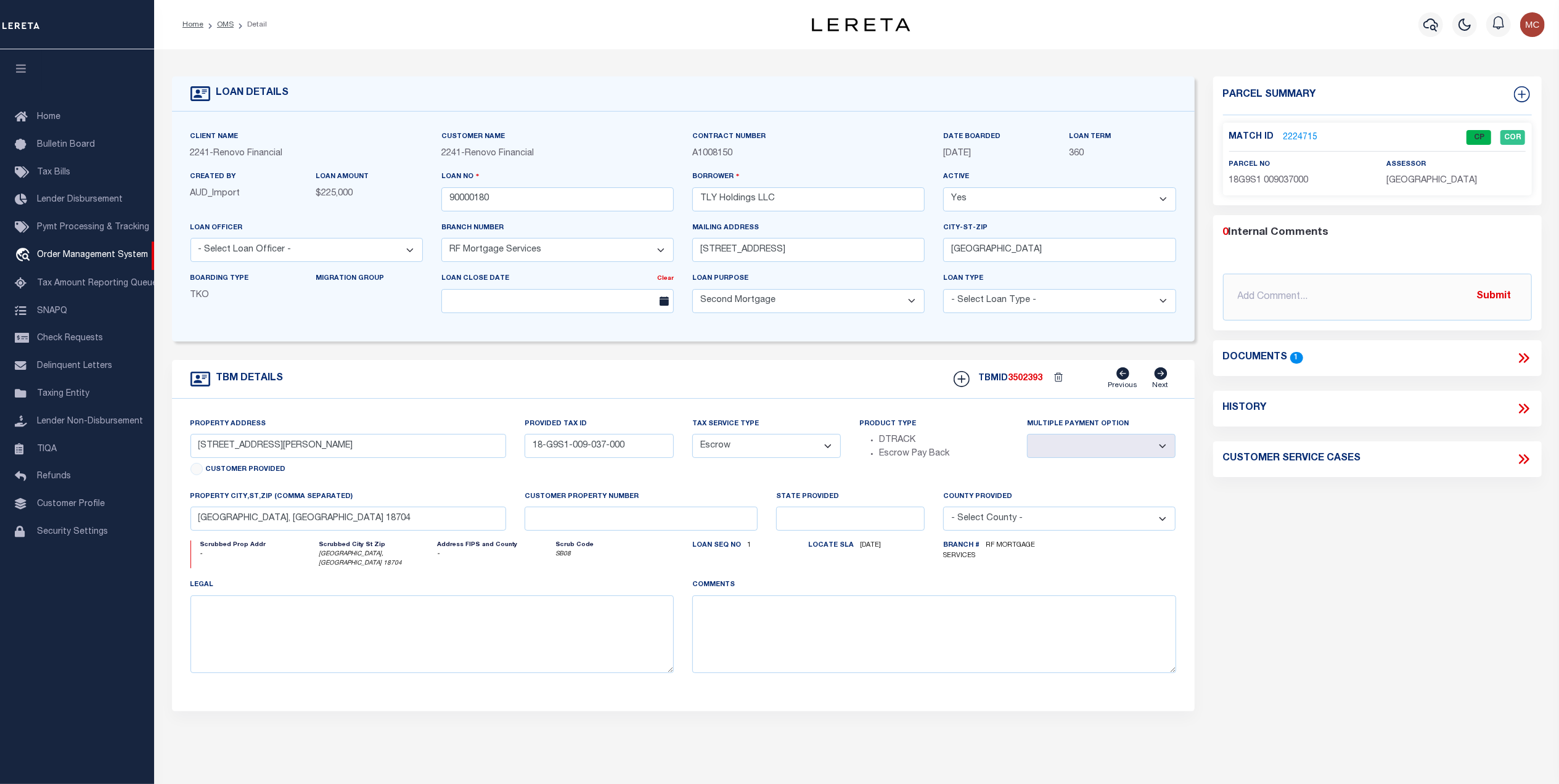
select select "200"
click at [225, 26] on link "OMS" at bounding box center [225, 25] width 17 height 8
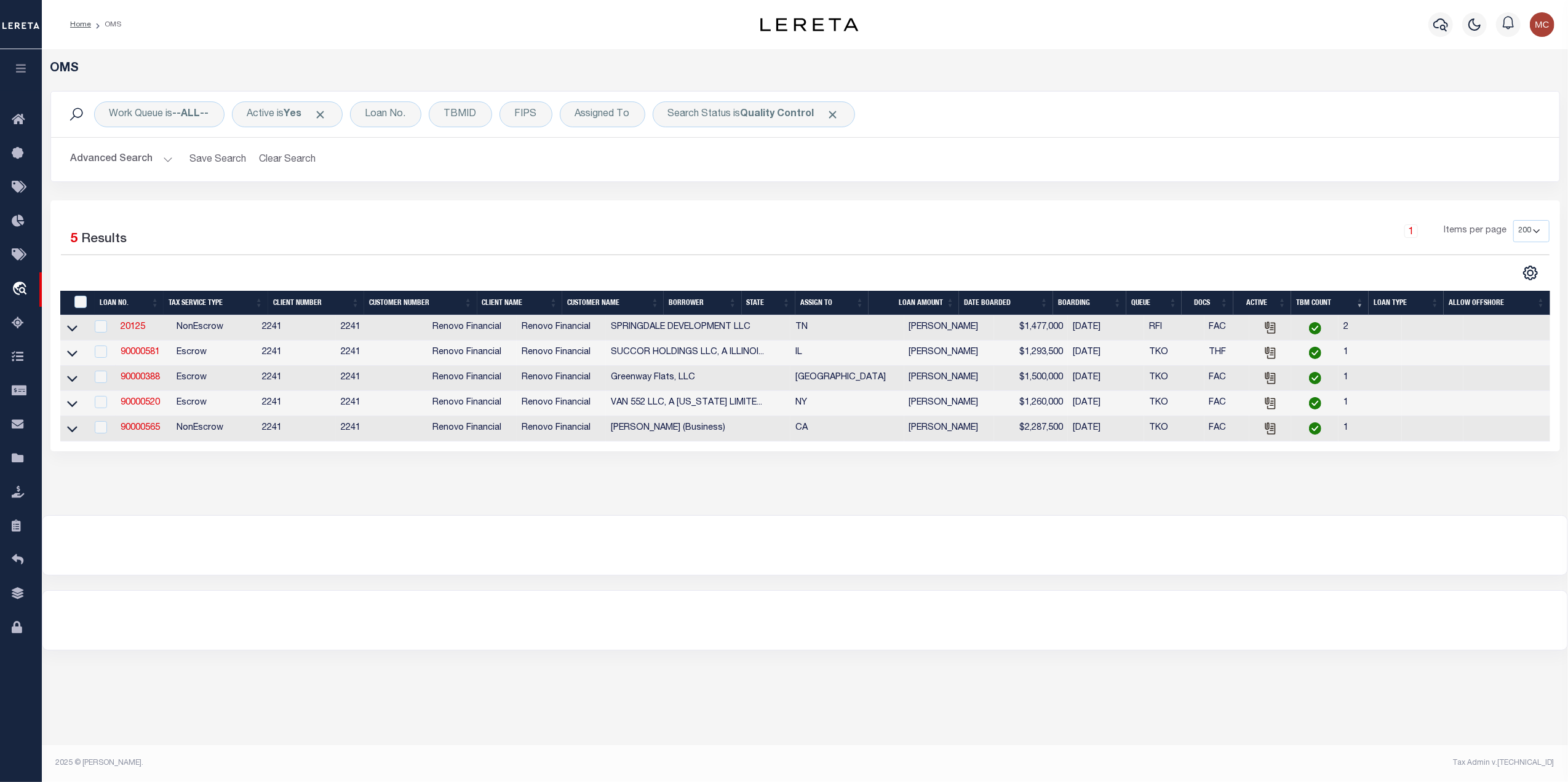
click at [999, 213] on div "Selected 5 Results 1 Items per page 10 25 50 100 200" at bounding box center [805, 325] width 1510 height 251
click at [129, 329] on link "20125" at bounding box center [133, 327] width 24 height 8
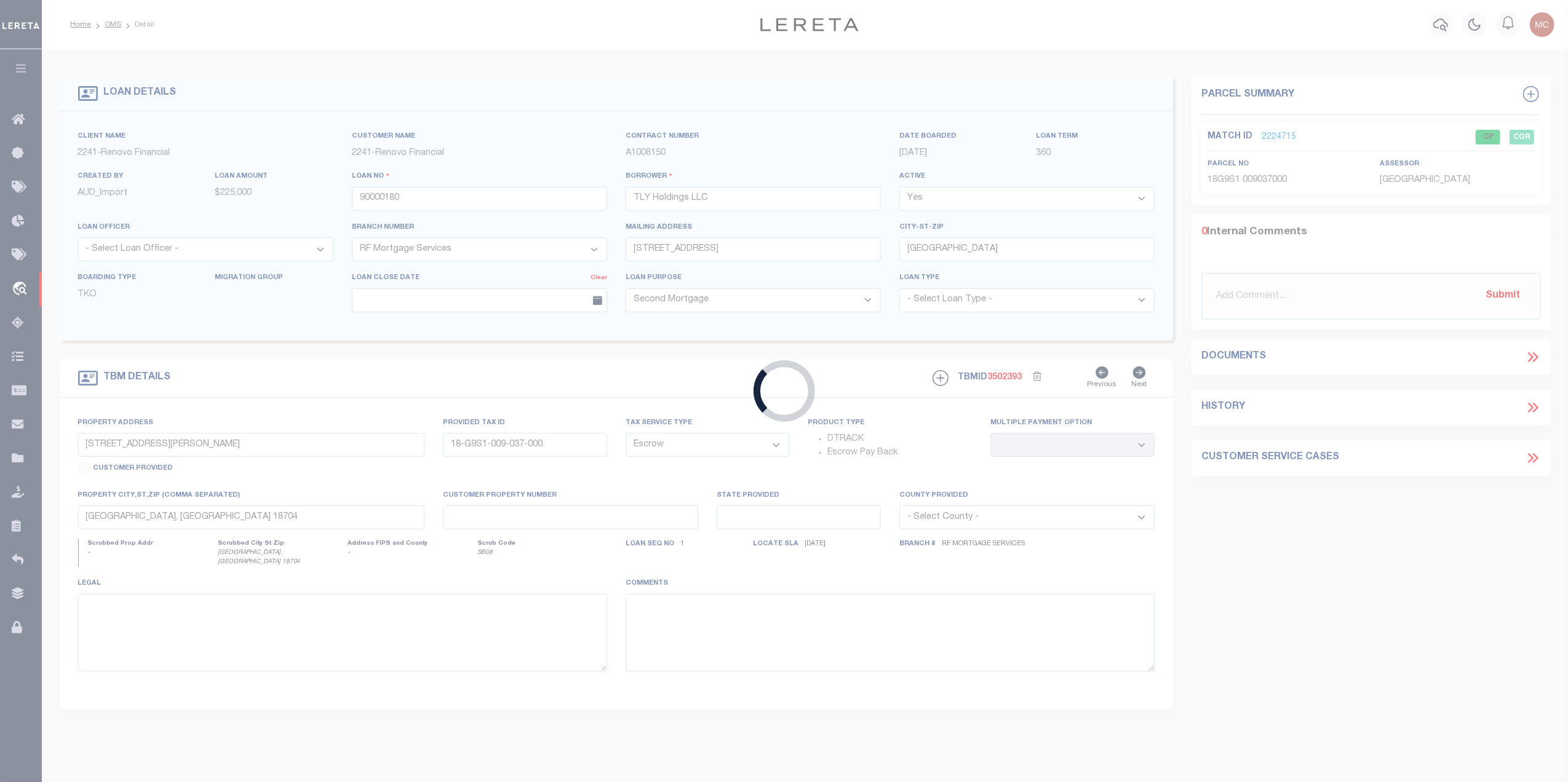
type input "20125"
type input "SPRINGDALE DEVELOPMENT LLC"
select select "25066"
type input "928 Marengo Lane"
type input "Nashville TN 37204"
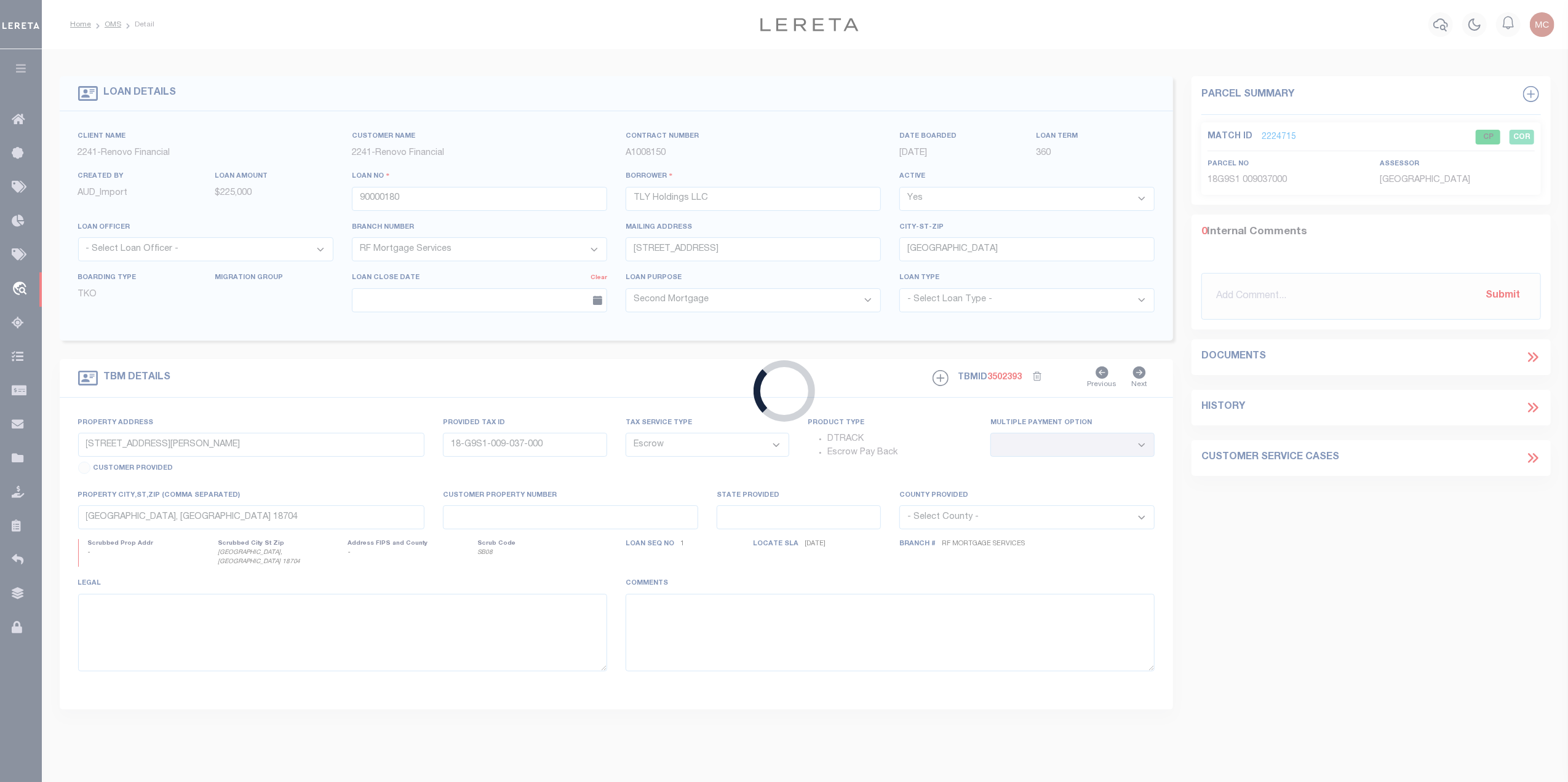
select select "400"
select select "NonEscrow"
type input "1321 Southside Circle"
select select
type input "Nashville, TN 37212"
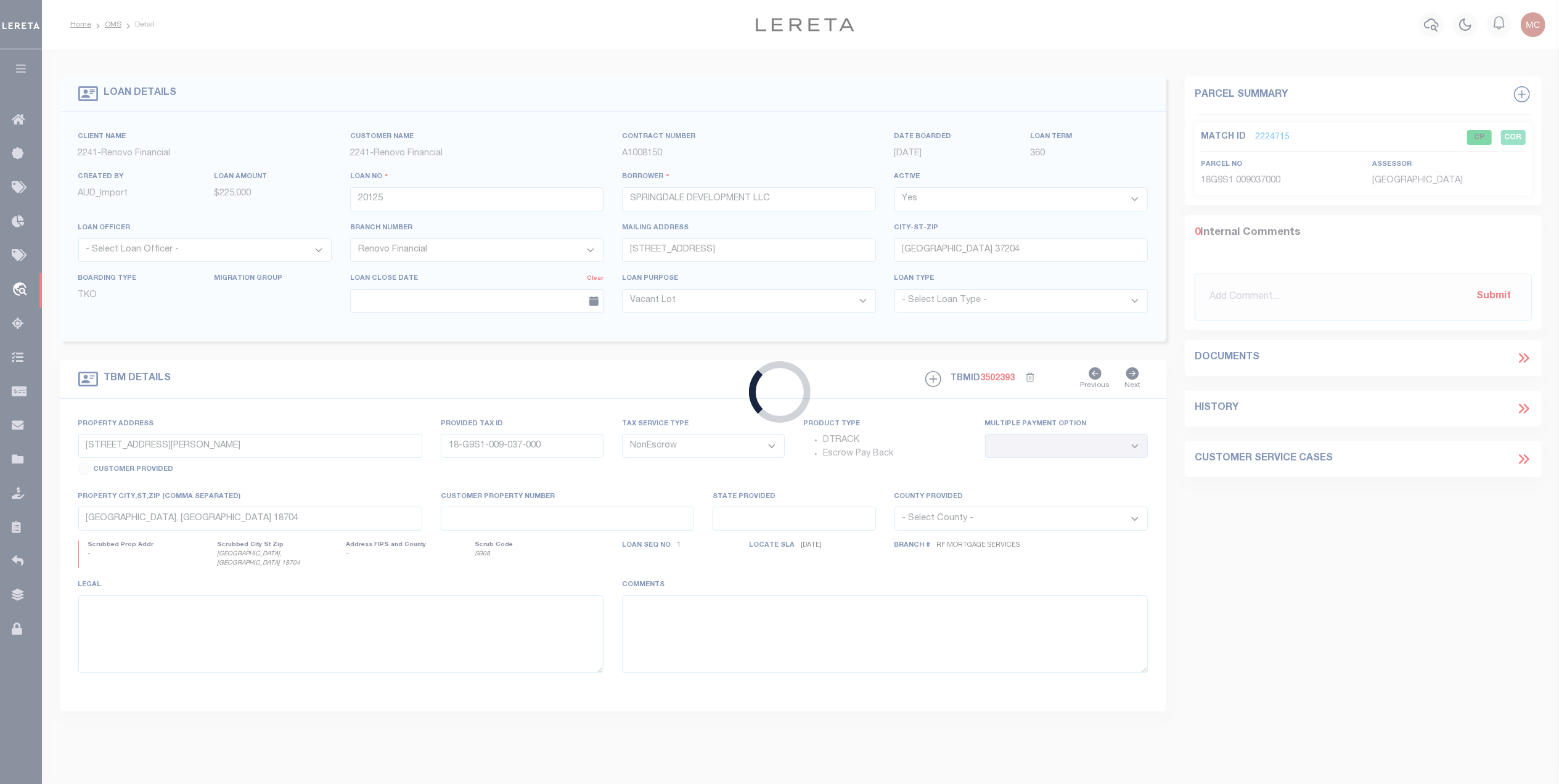
type input "a0kUS00000CGxWf"
type input "TN"
select select
type textarea "LEGAL REQUIRED"
select select "25066"
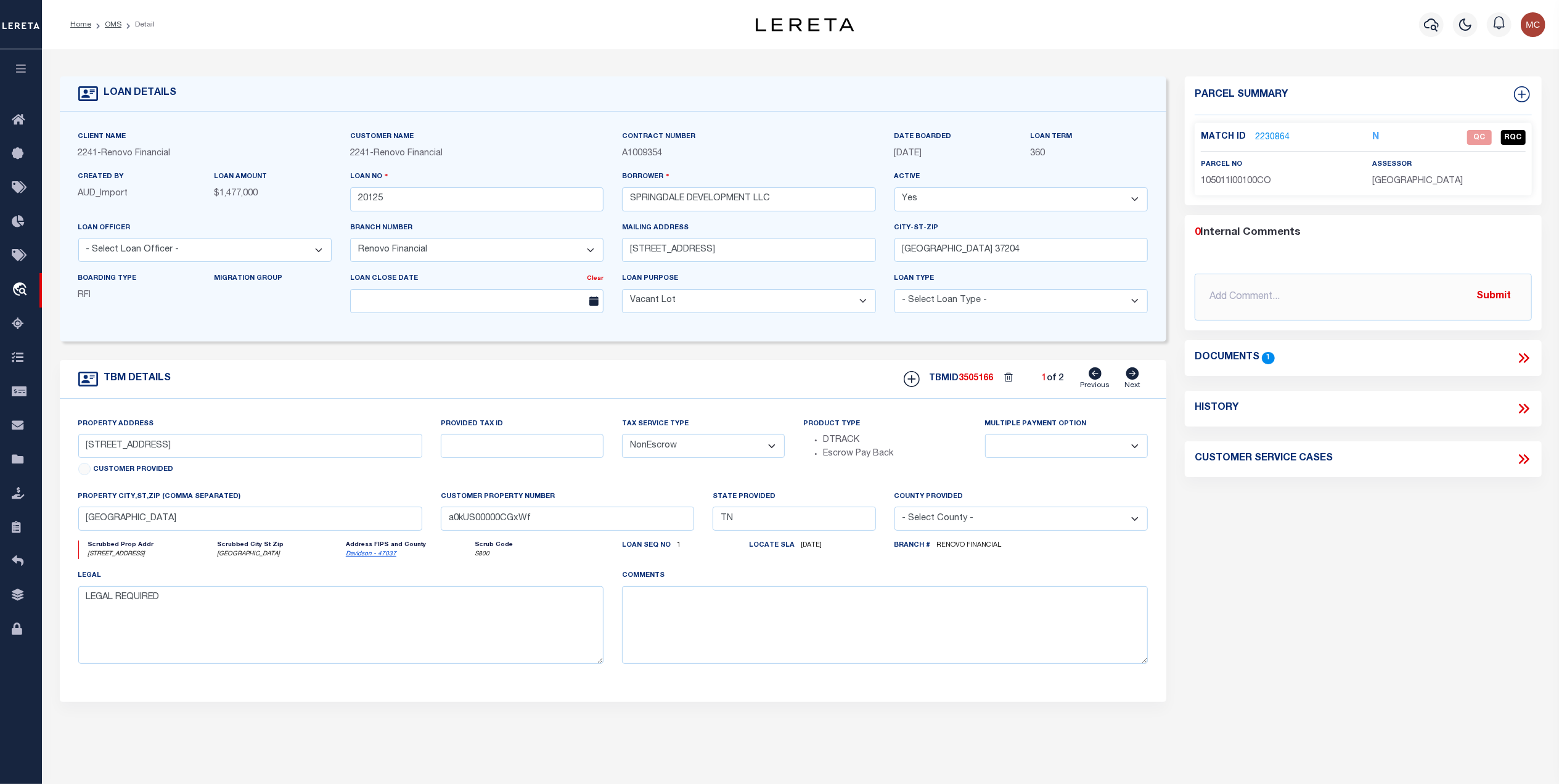
click at [1133, 380] on icon at bounding box center [1133, 373] width 14 height 13
type input "1323 Southside Circle"
select select
type input "a0kUS00000CjEZN"
select select
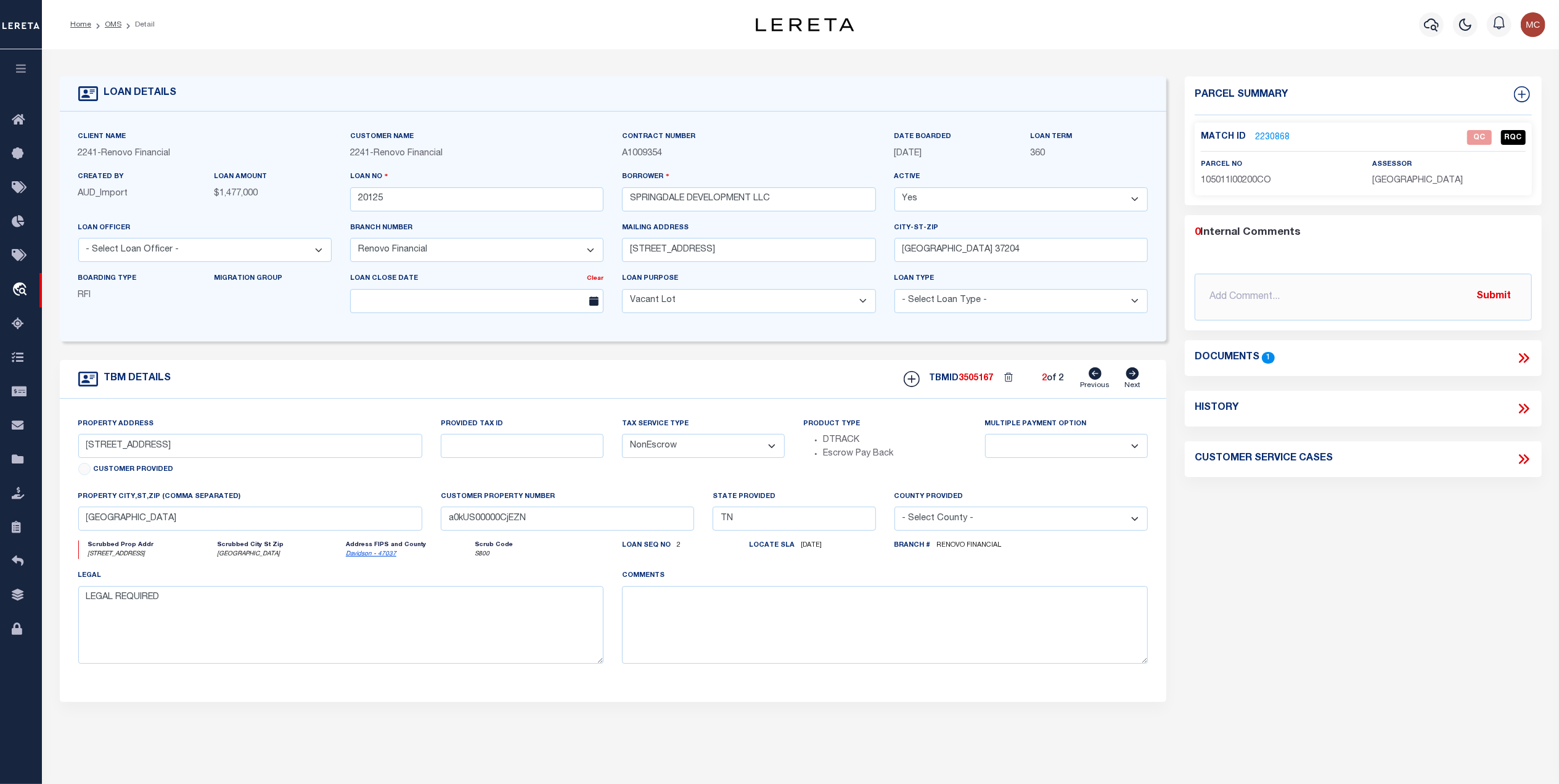
click at [1097, 380] on icon at bounding box center [1095, 373] width 13 height 13
type input "1321 Southside Circle"
select select
type input "a0kUS00000CGxWf"
select select
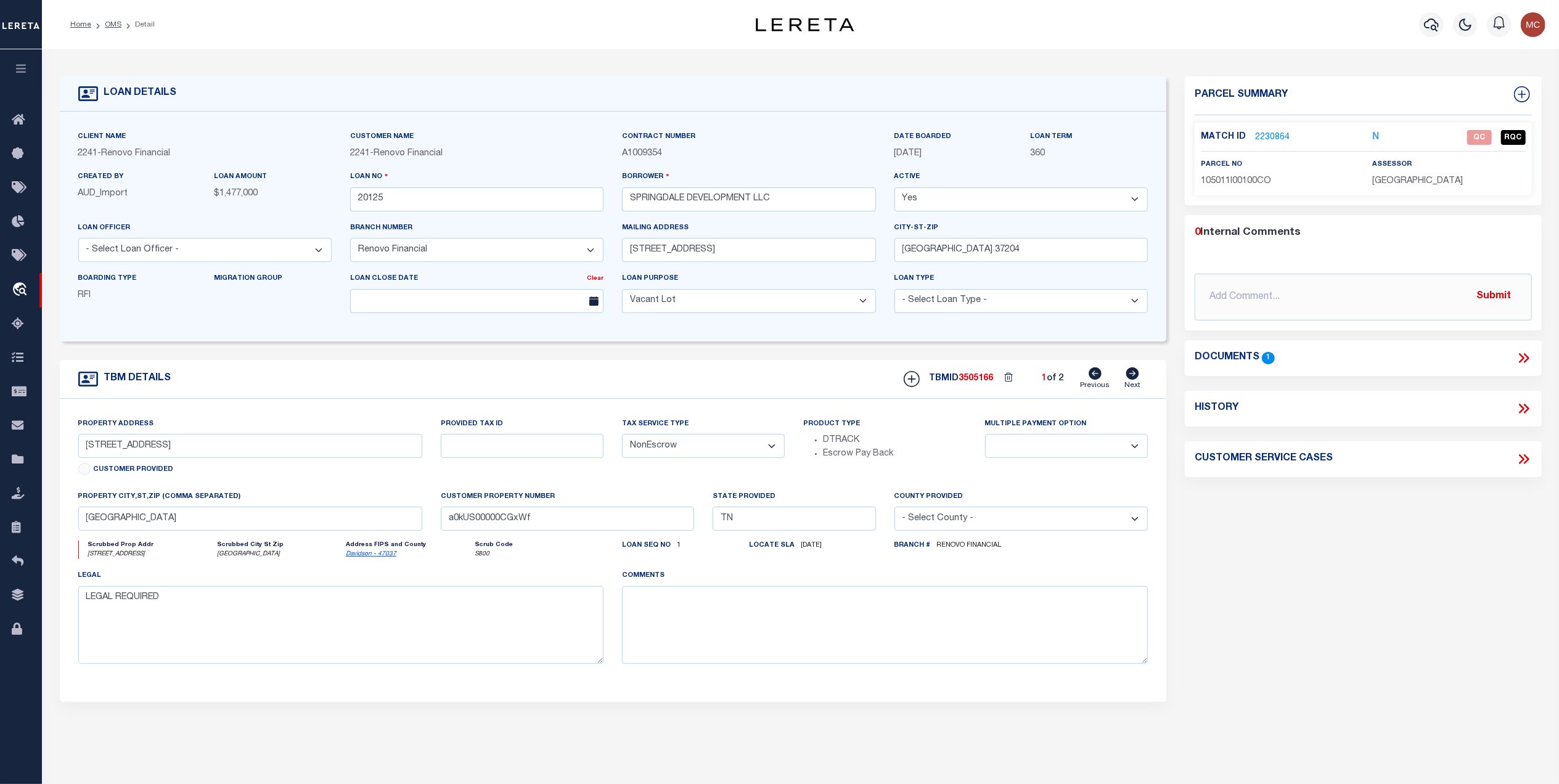
click at [1127, 378] on icon at bounding box center [1132, 373] width 13 height 13
type input "1323 Southside Circle"
select select
type input "a0kUS00000CjEZN"
select select
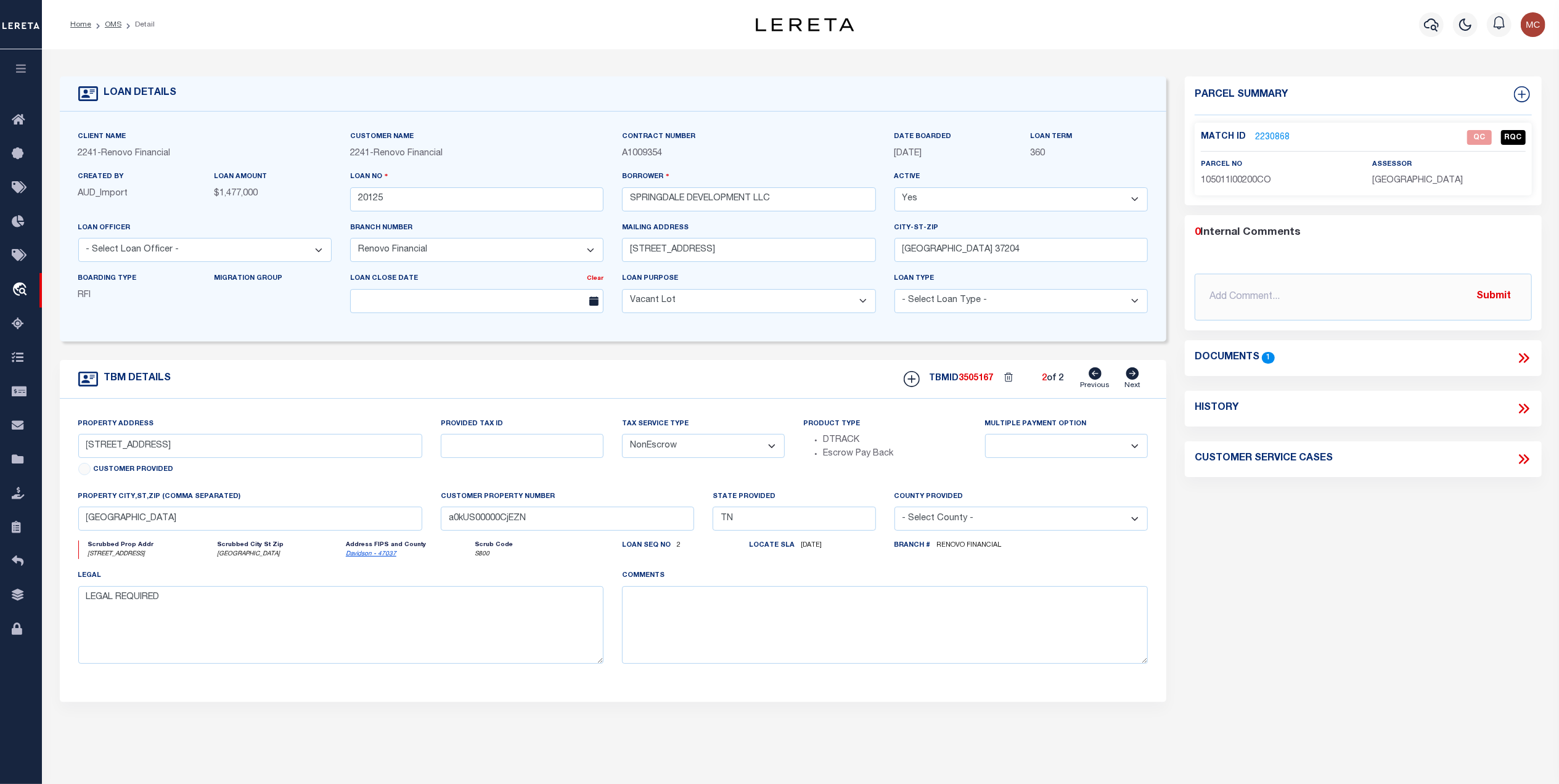
click at [1266, 135] on link "2230868" at bounding box center [1272, 137] width 35 height 13
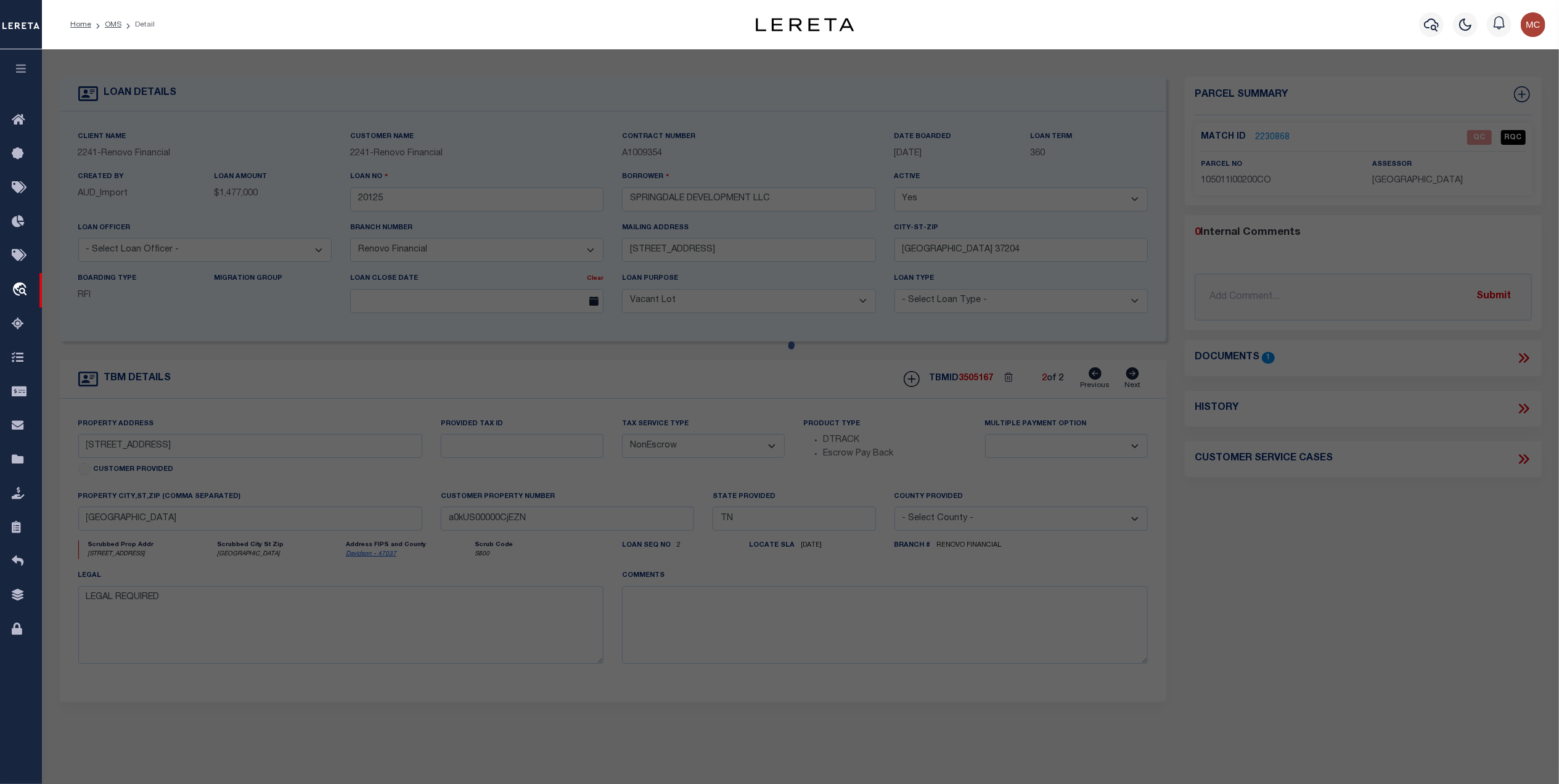
checkbox input "false"
select select "QC"
type input "SPRINGDALE DEVELOPMENT, LLC"
select select "AGW"
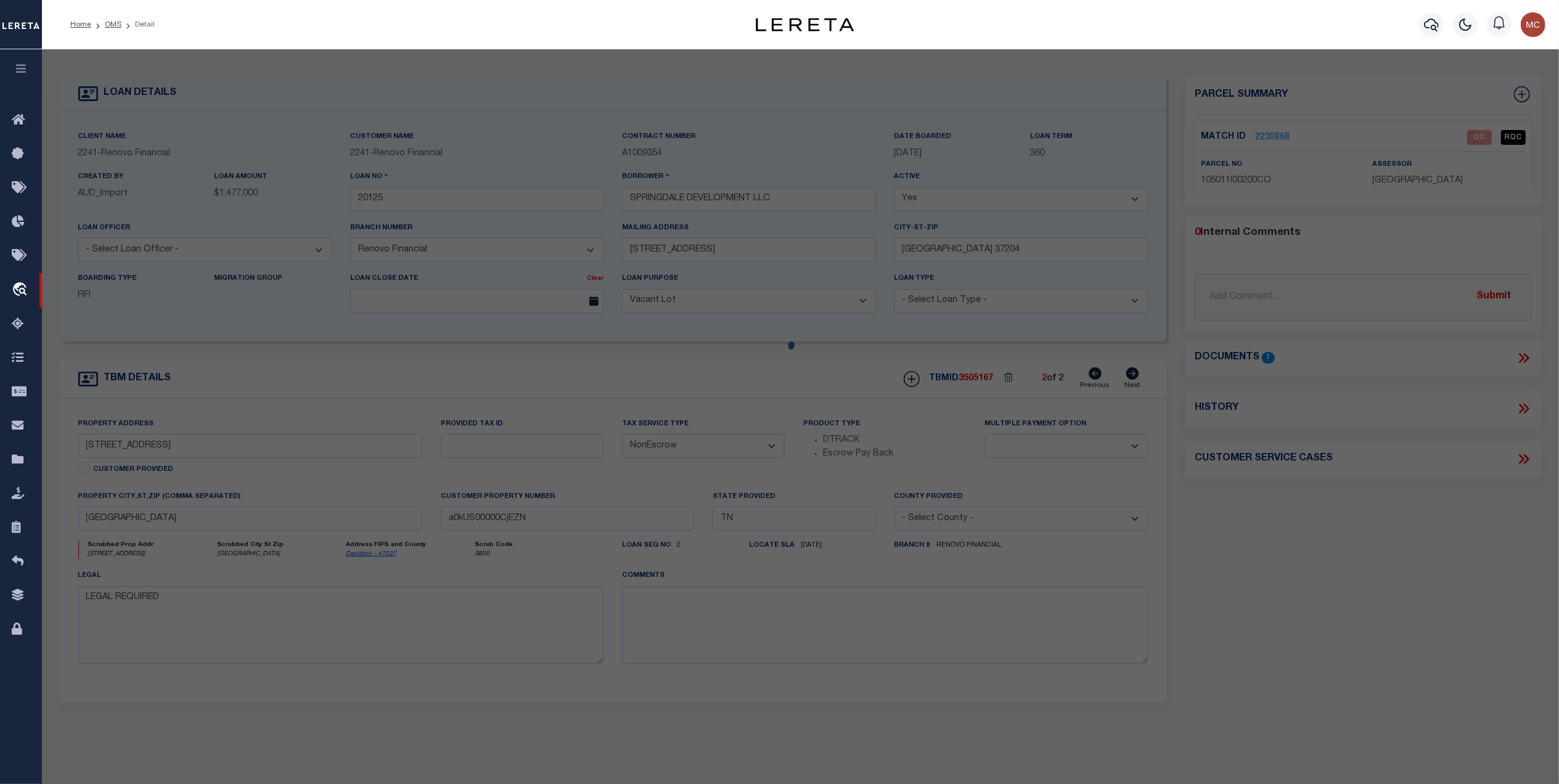
select select "LEG"
type input "1323 SOUTHSIDE CIR"
type input "NASHVILLE, TN 37212"
type textarea "UNIT B HOMES AT 1321 AND 1323 SOUTHSIDE"
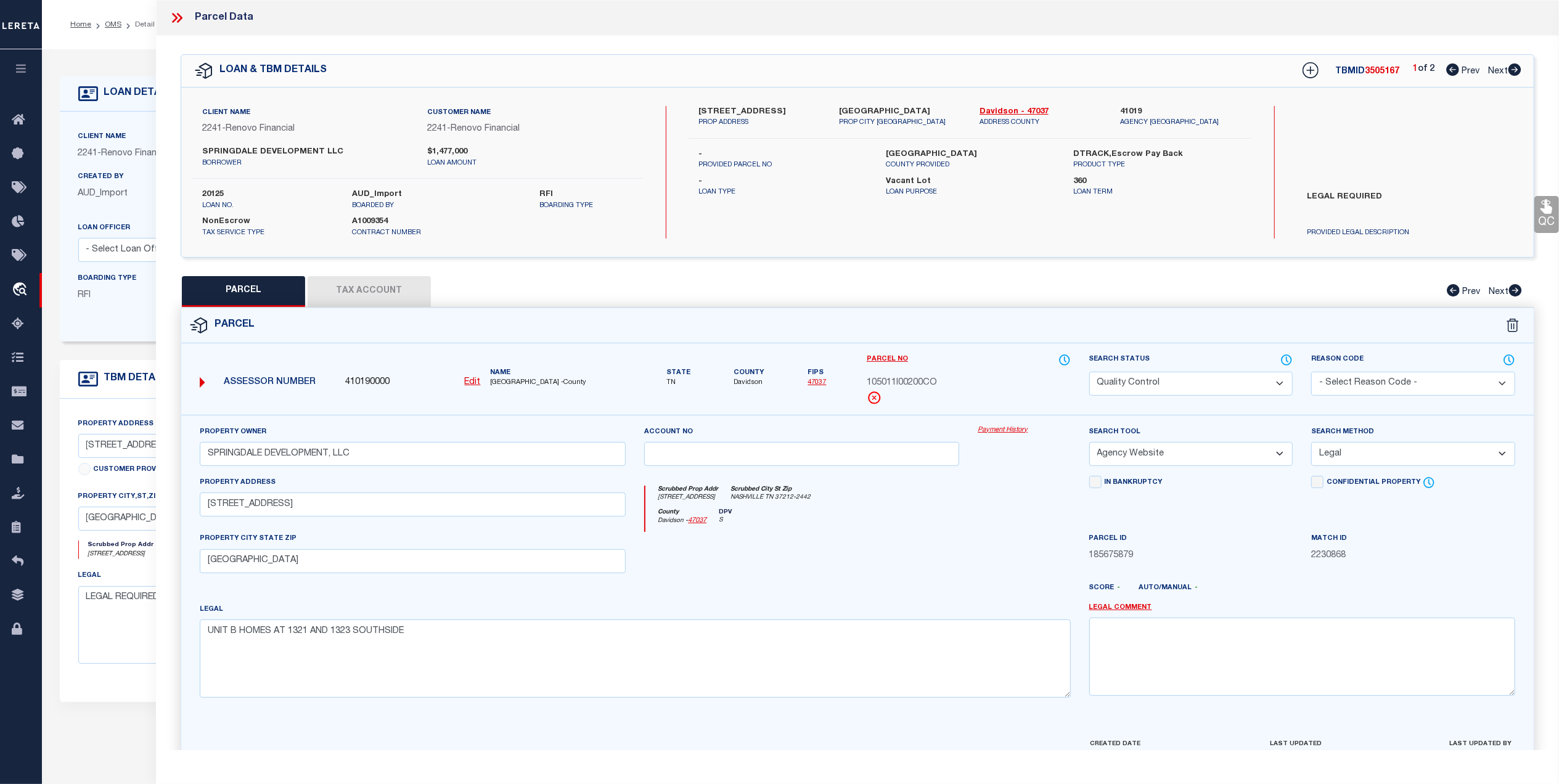
click at [407, 290] on button "Tax Account" at bounding box center [369, 291] width 124 height 30
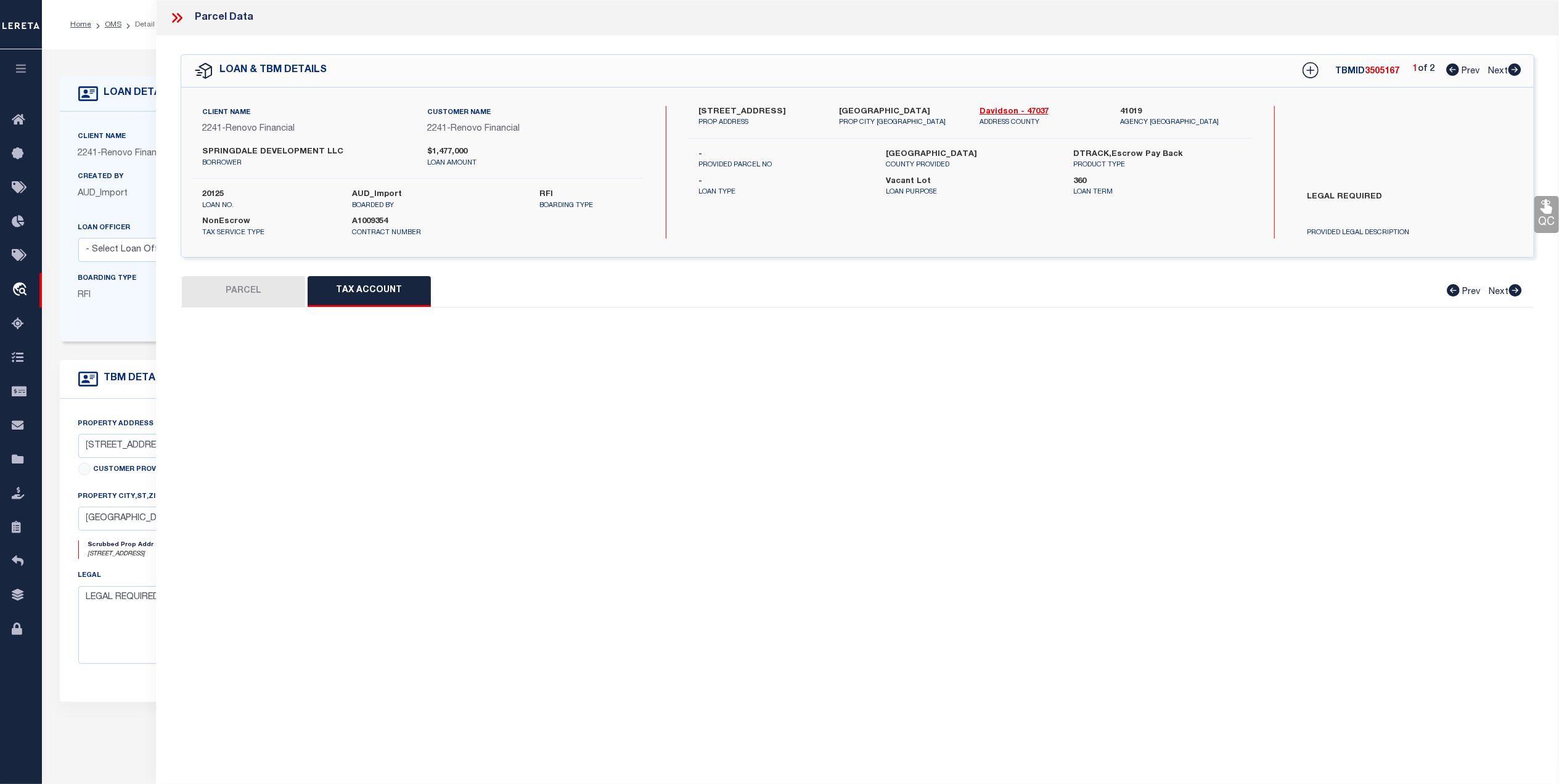
select select "100"
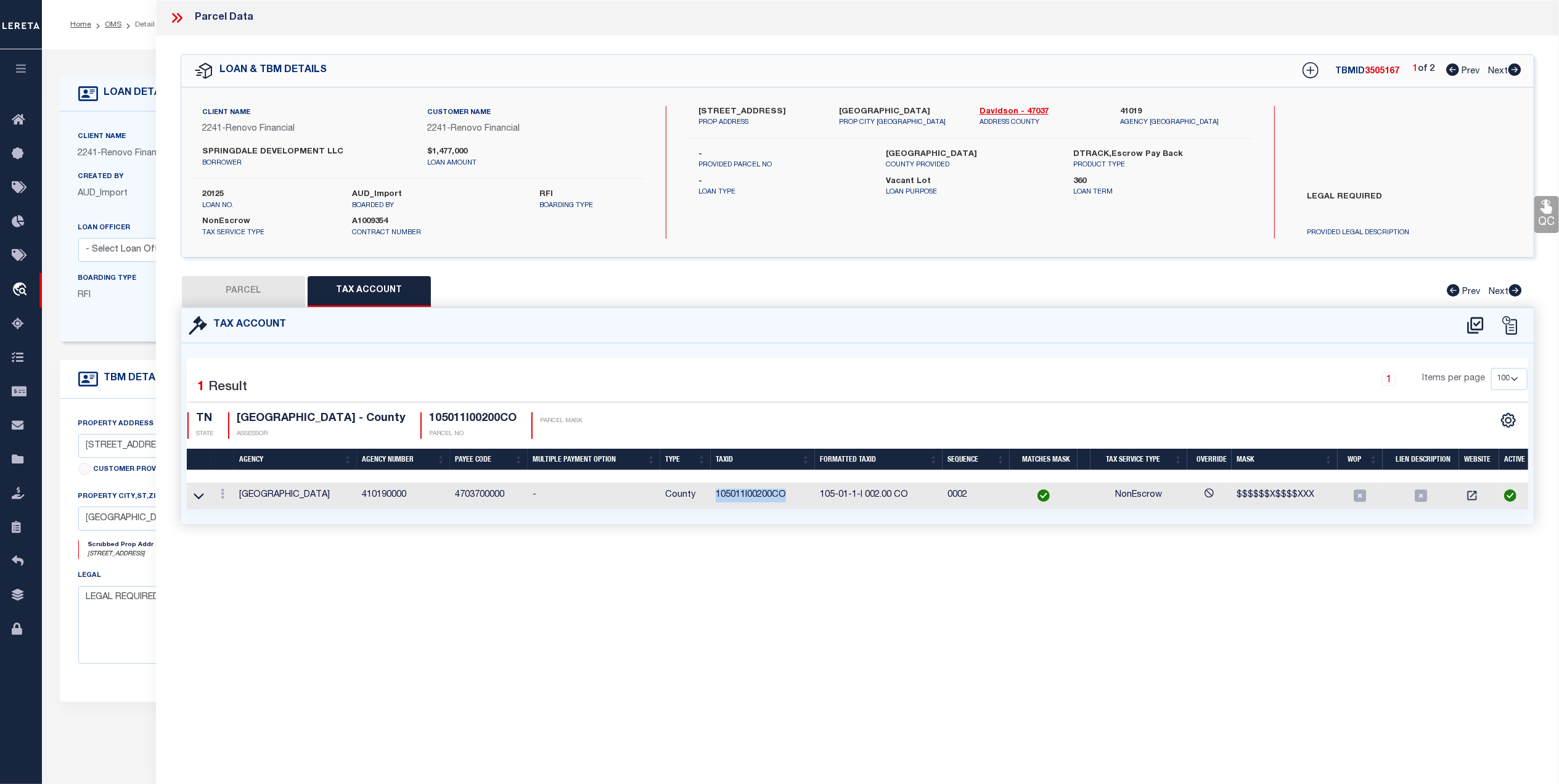
drag, startPoint x: 783, startPoint y: 498, endPoint x: 716, endPoint y: 500, distance: 67.0
click at [716, 500] on td "105011I00200CO" at bounding box center [763, 495] width 104 height 26
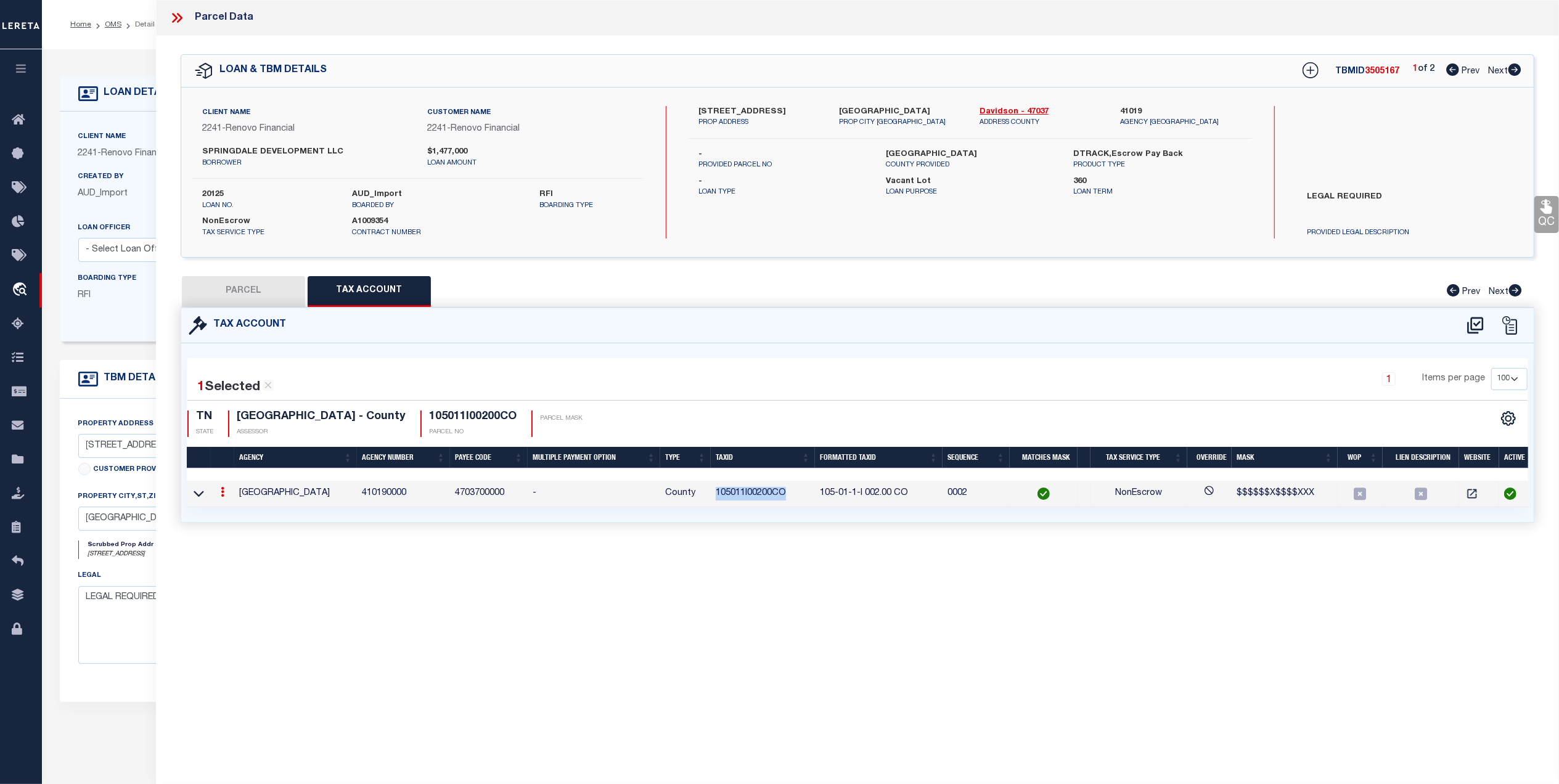
click at [268, 284] on button "PARCEL" at bounding box center [244, 291] width 124 height 30
select select "AS"
select select
checkbox input "false"
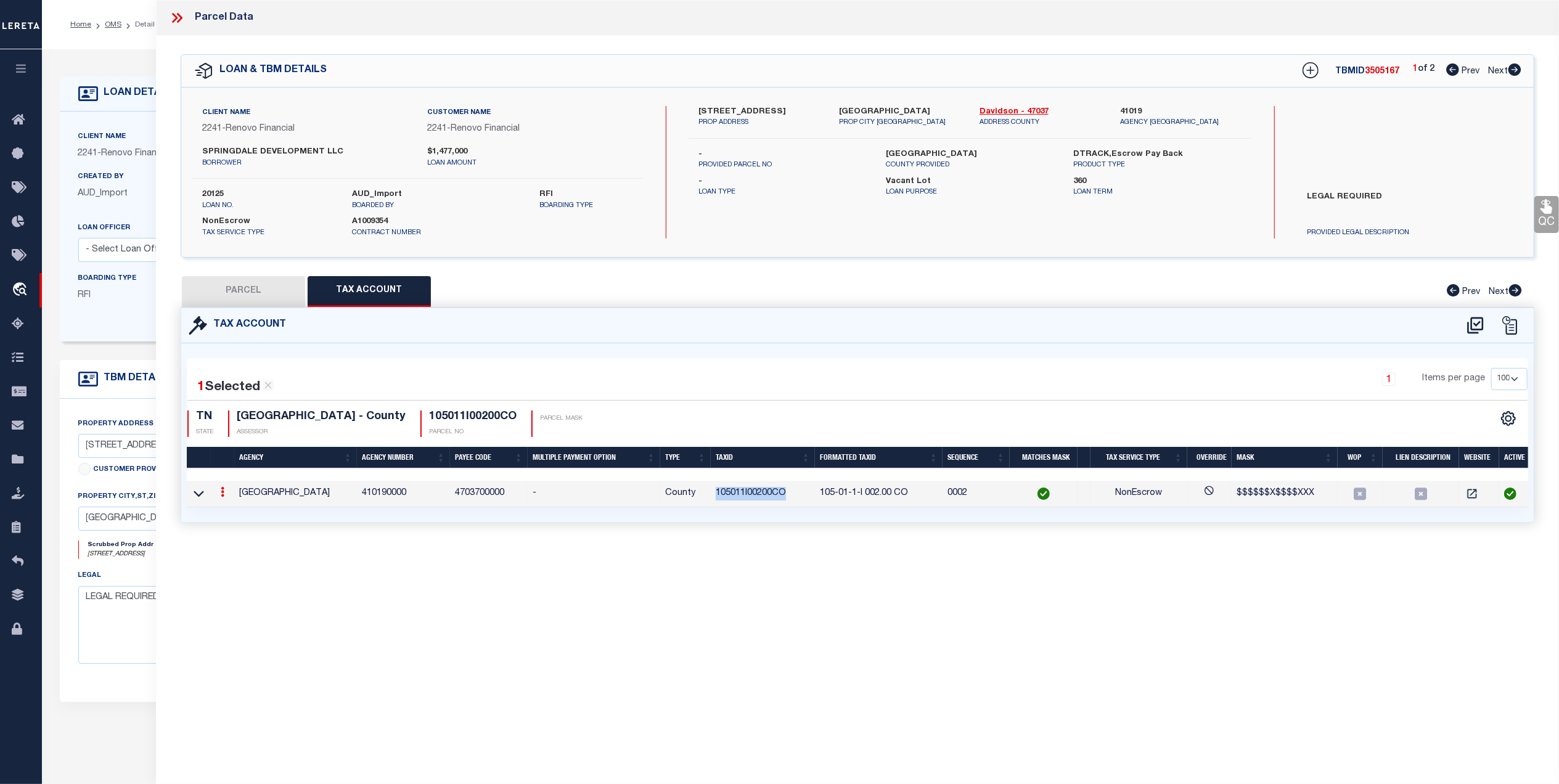
checkbox input "false"
select select "QC"
type input "SPRINGDALE DEVELOPMENT, LLC"
select select "AGW"
select select "LEG"
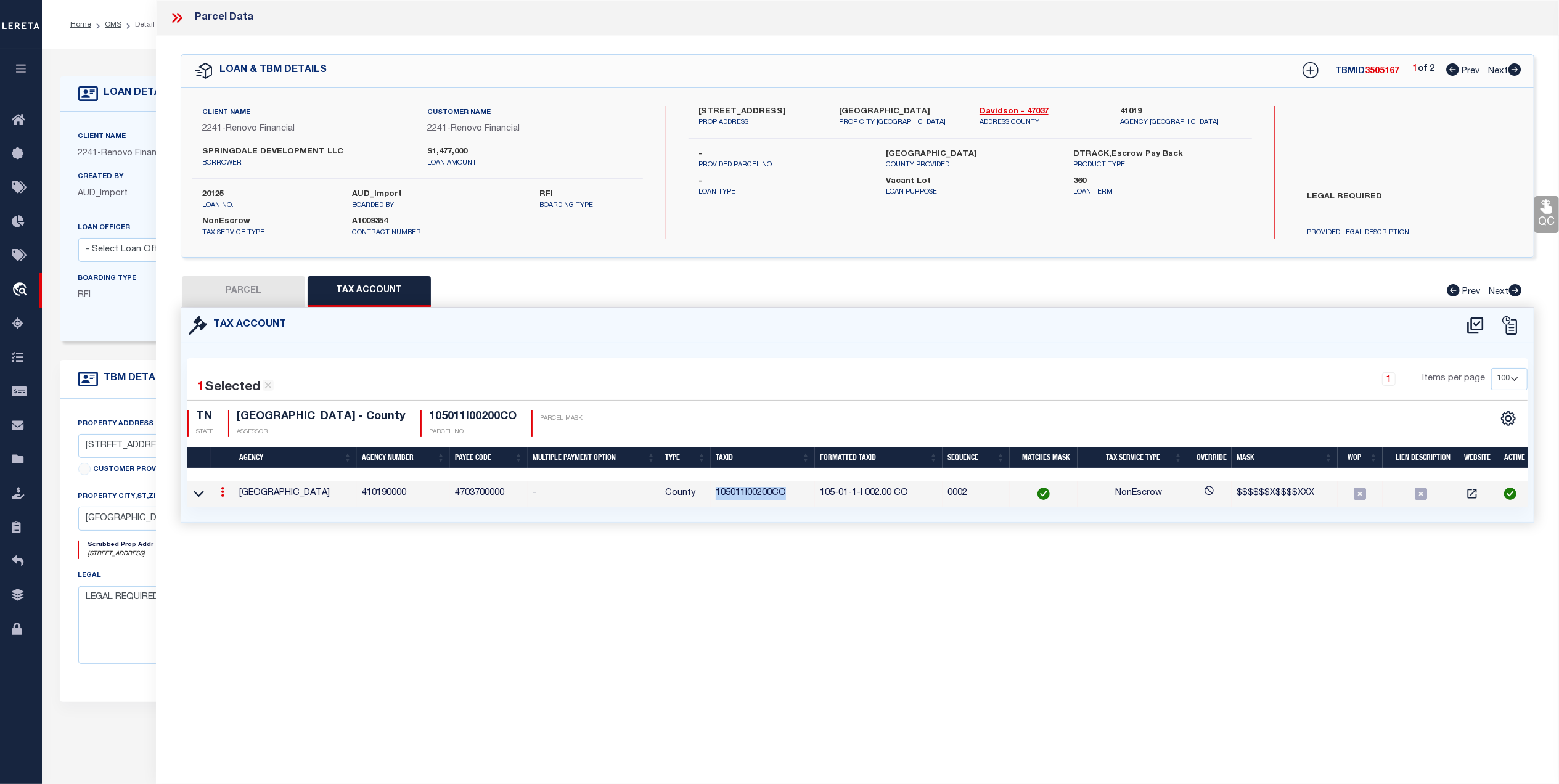
type input "1323 SOUTHSIDE CIR"
type input "NASHVILLE, TN 37212"
type textarea "UNIT B HOMES AT 1321 AND 1323 SOUTHSIDE"
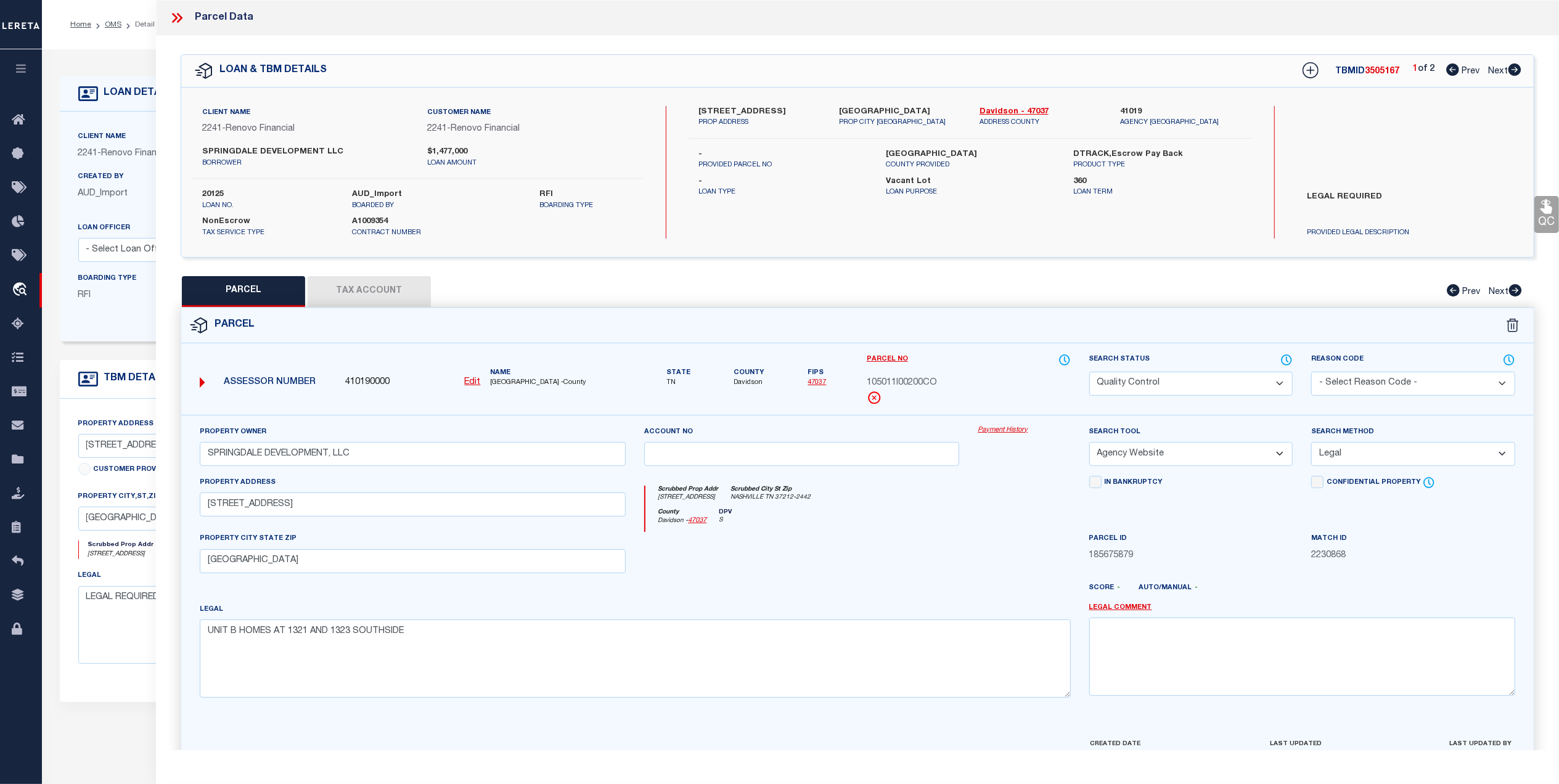
click at [1510, 74] on icon at bounding box center [1515, 69] width 13 height 13
select select "AS"
select select
checkbox input "false"
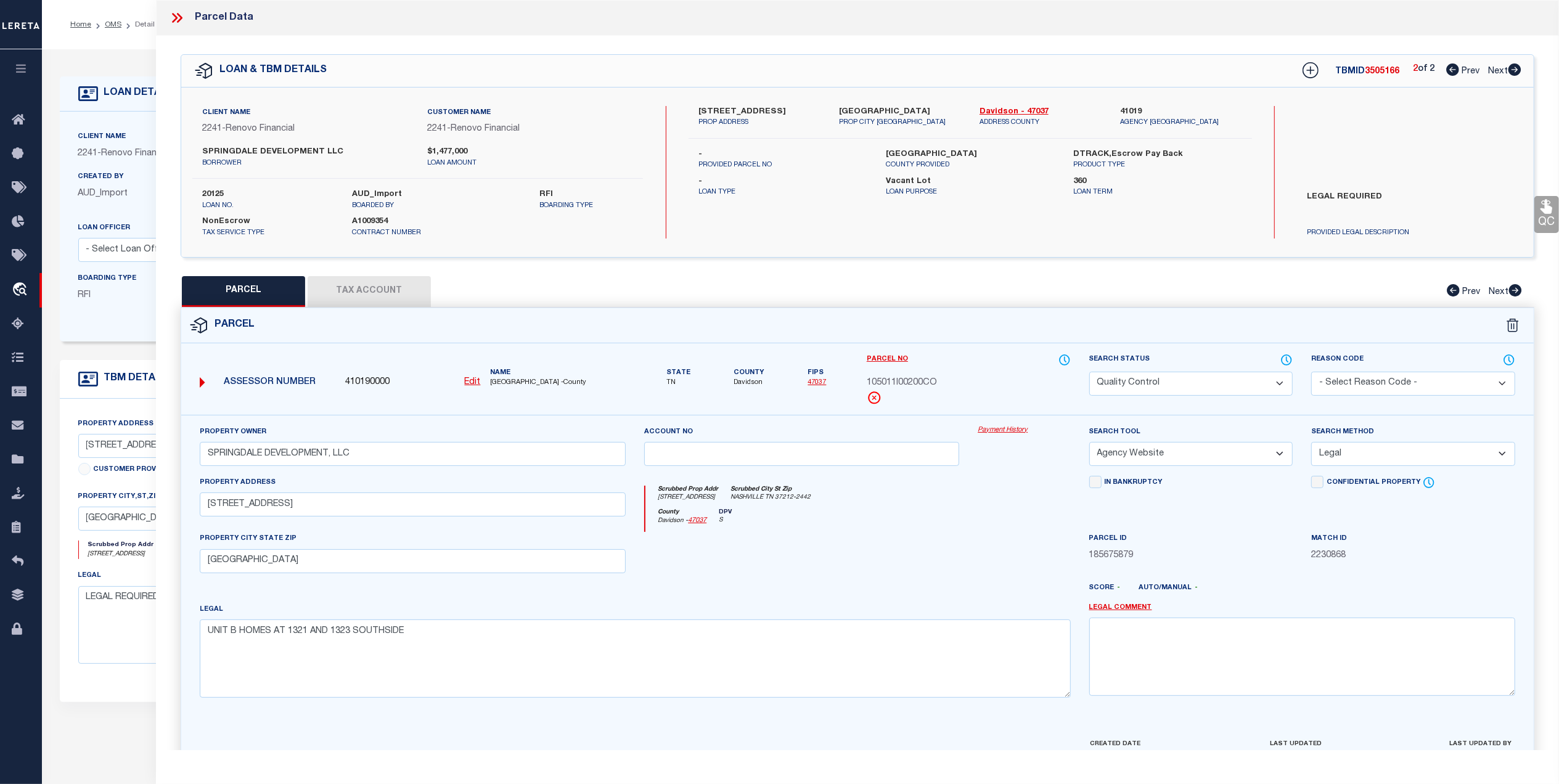
checkbox input "false"
select select "QC"
type input "SPRINGDALE DEVELOPMENT, LLC"
select select "AGW"
select select "LEG"
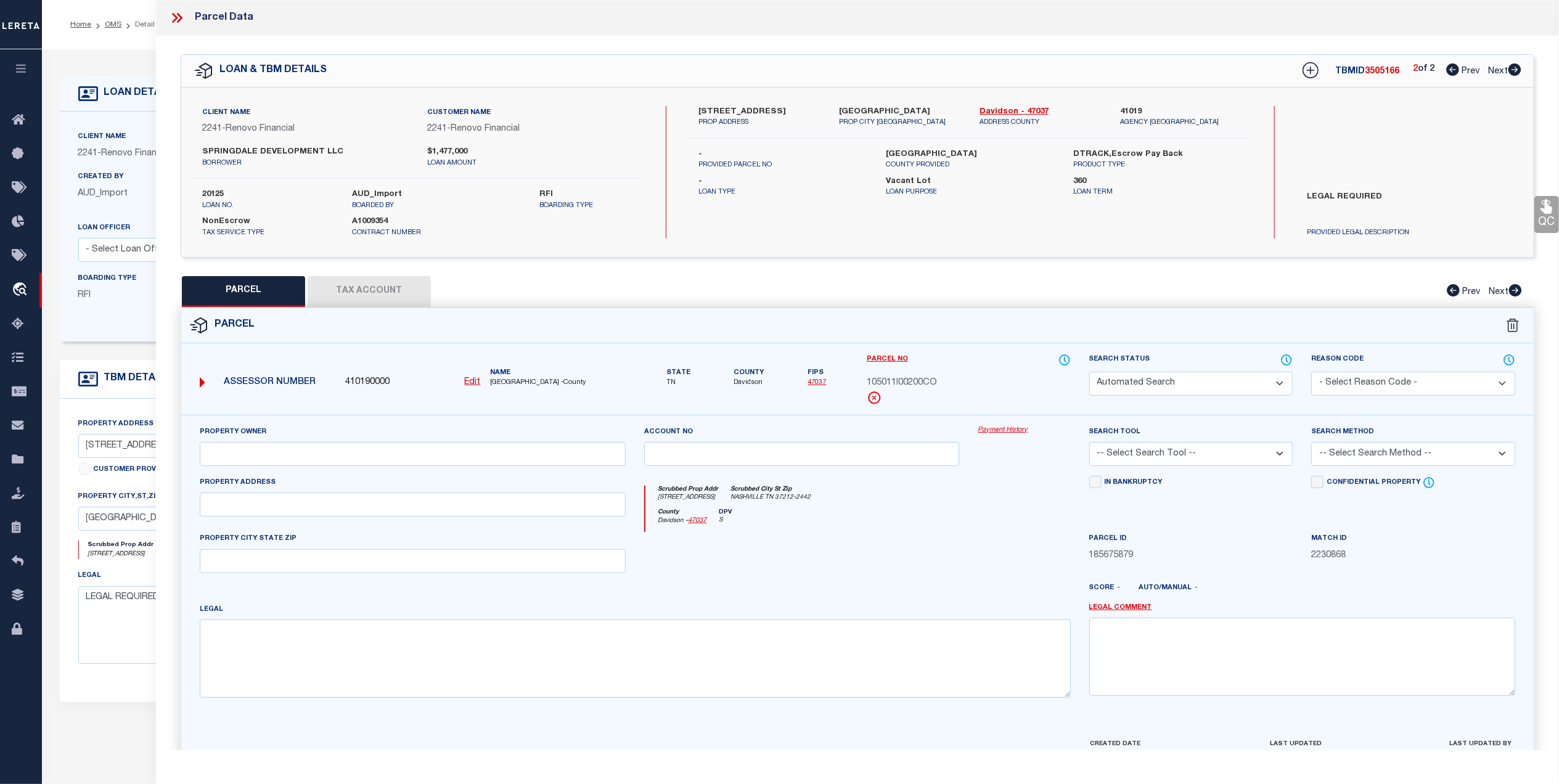
type input "1321 SOUTHSIDE CIR"
type input "NASHVILLE, TN 37212"
type textarea "UNIT A HOMES AT 1321 AND 1323 SOUTHSIDE"
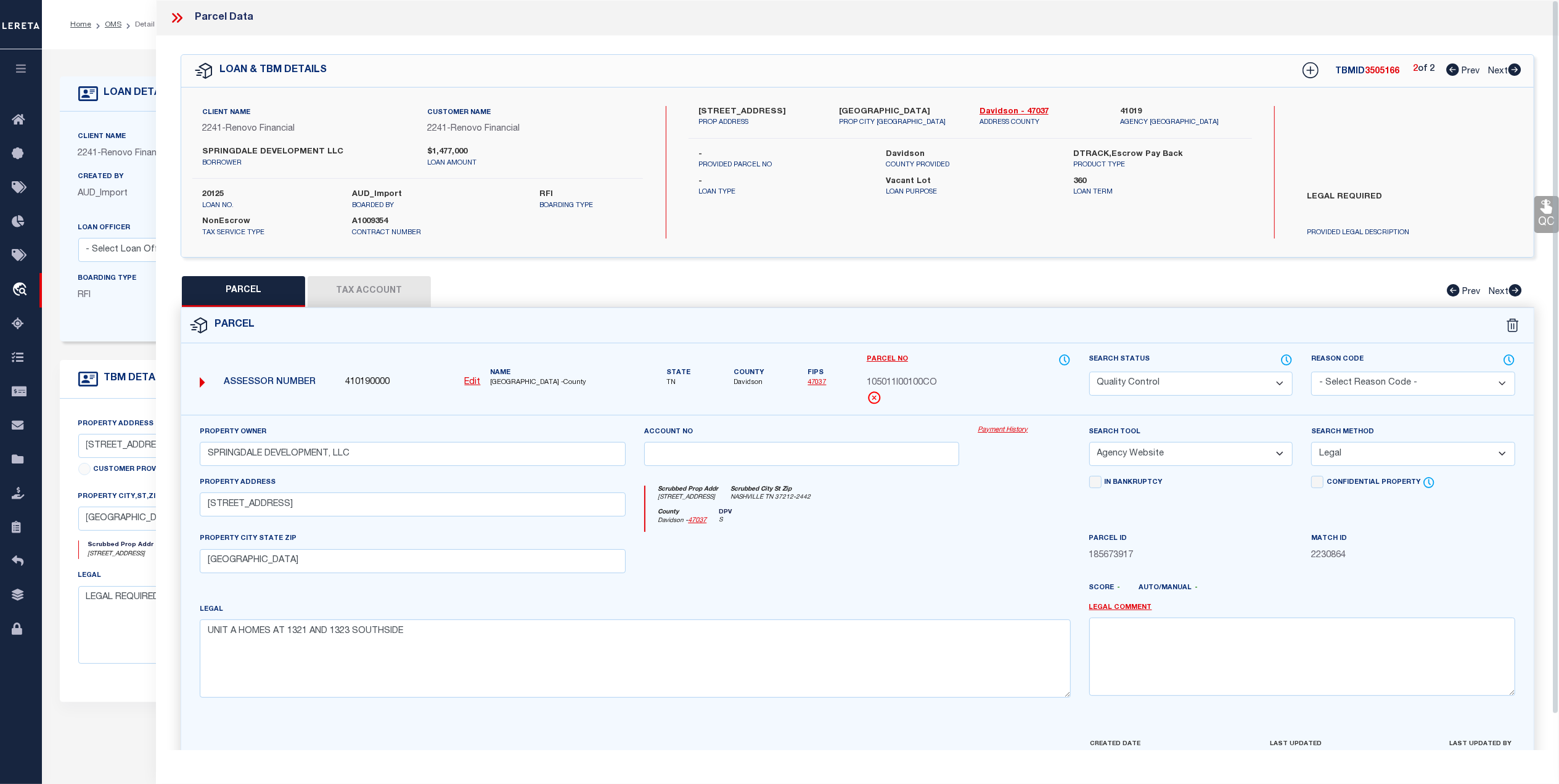
click at [395, 296] on button "Tax Account" at bounding box center [369, 291] width 124 height 30
select select "100"
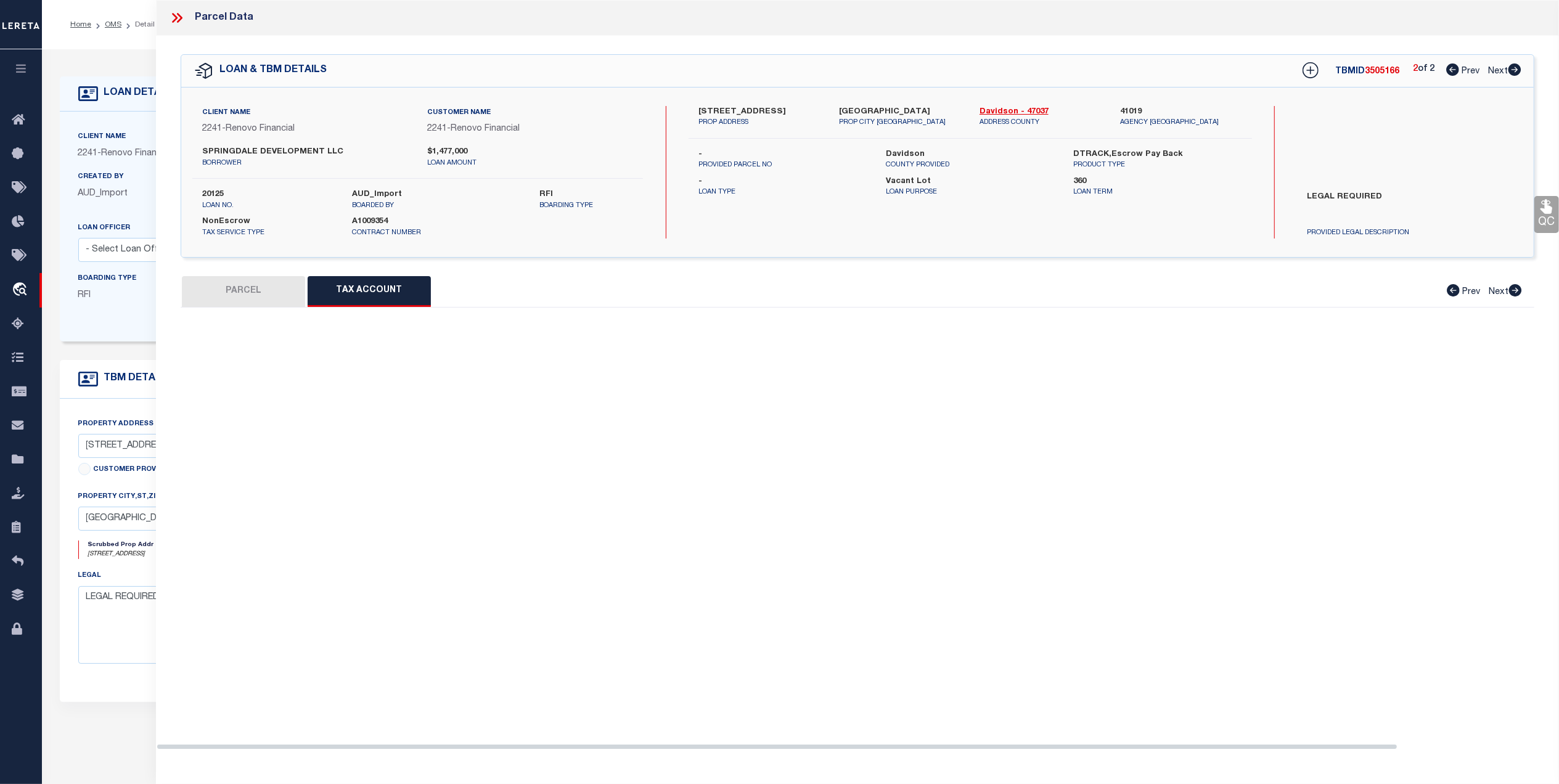
select select "100"
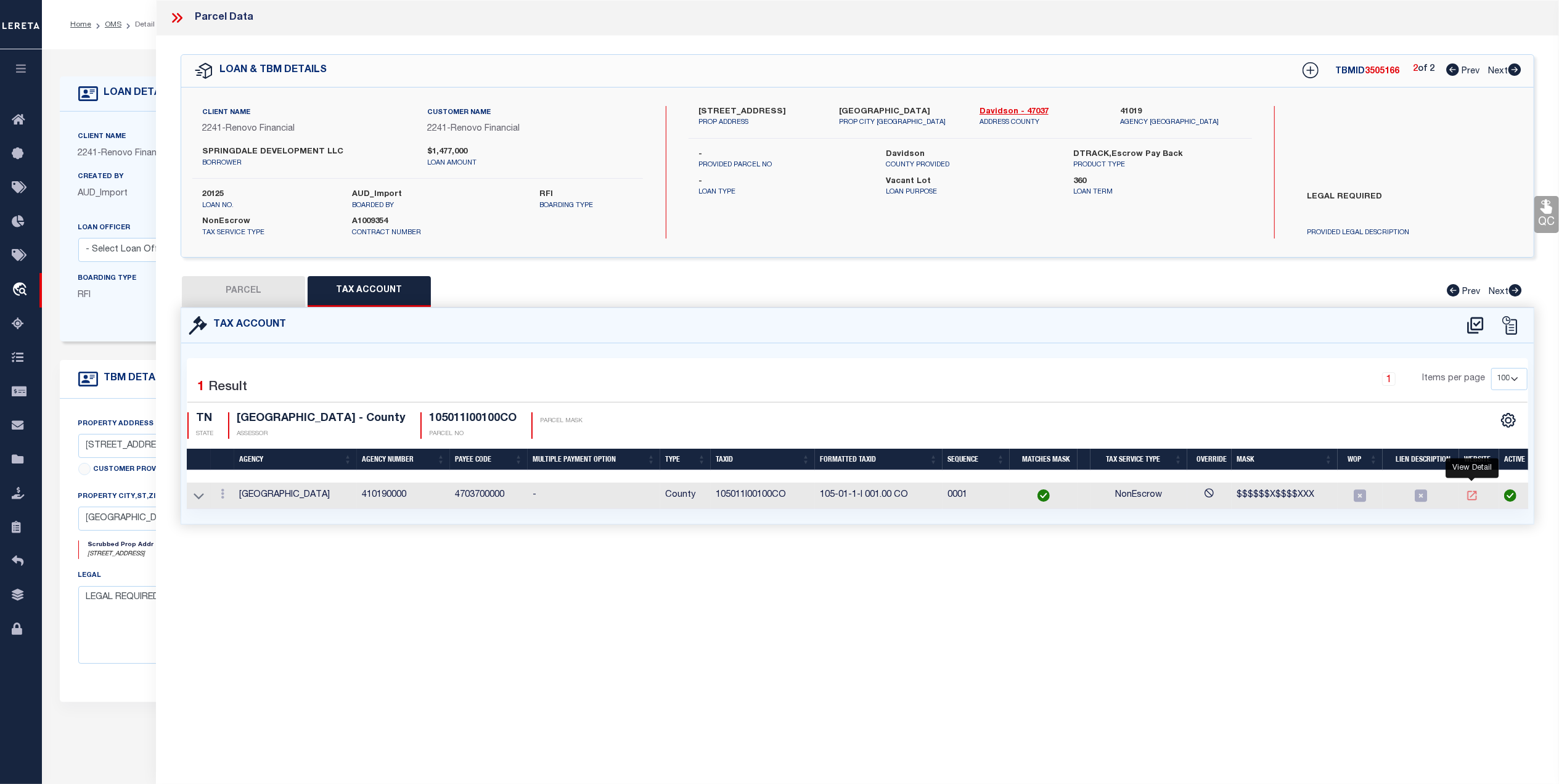
click at [1471, 499] on icon "" at bounding box center [1472, 495] width 9 height 9
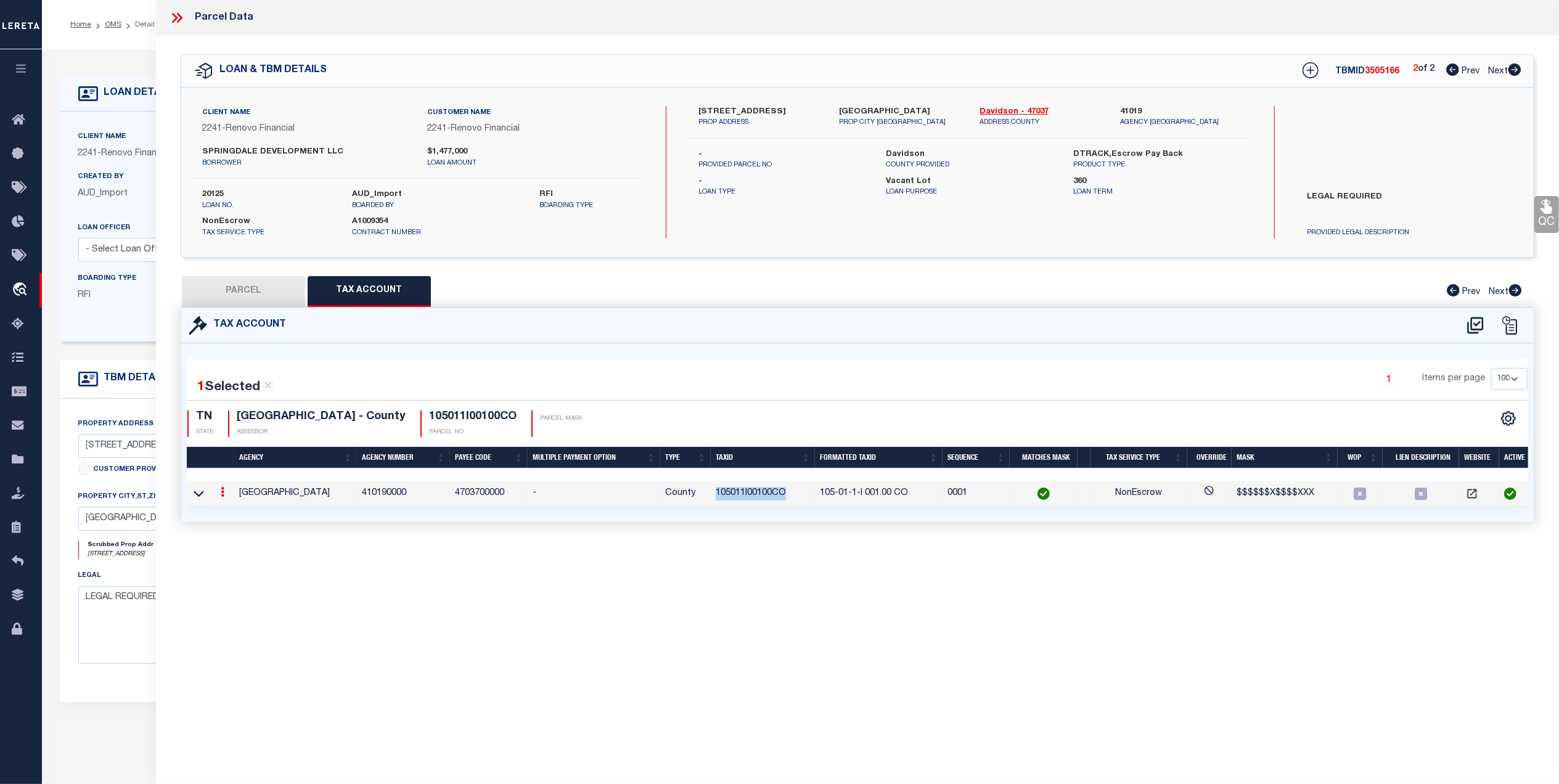
drag, startPoint x: 788, startPoint y: 496, endPoint x: 716, endPoint y: 502, distance: 72.2
click at [716, 502] on td "105011I00100CO" at bounding box center [763, 494] width 104 height 26
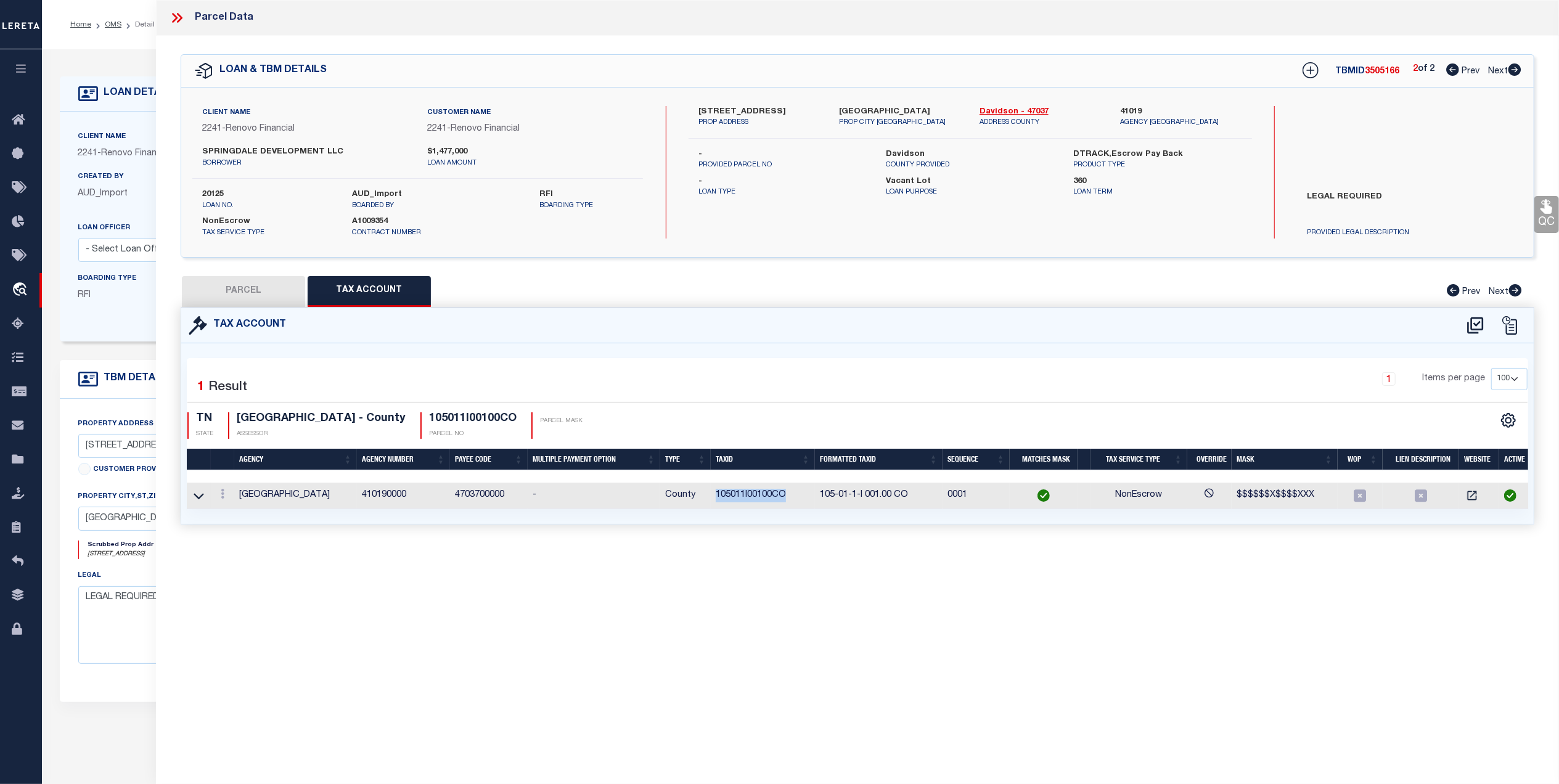
copy td "105011I00100CO"
click at [264, 296] on button "PARCEL" at bounding box center [244, 291] width 124 height 30
select select "AS"
select select
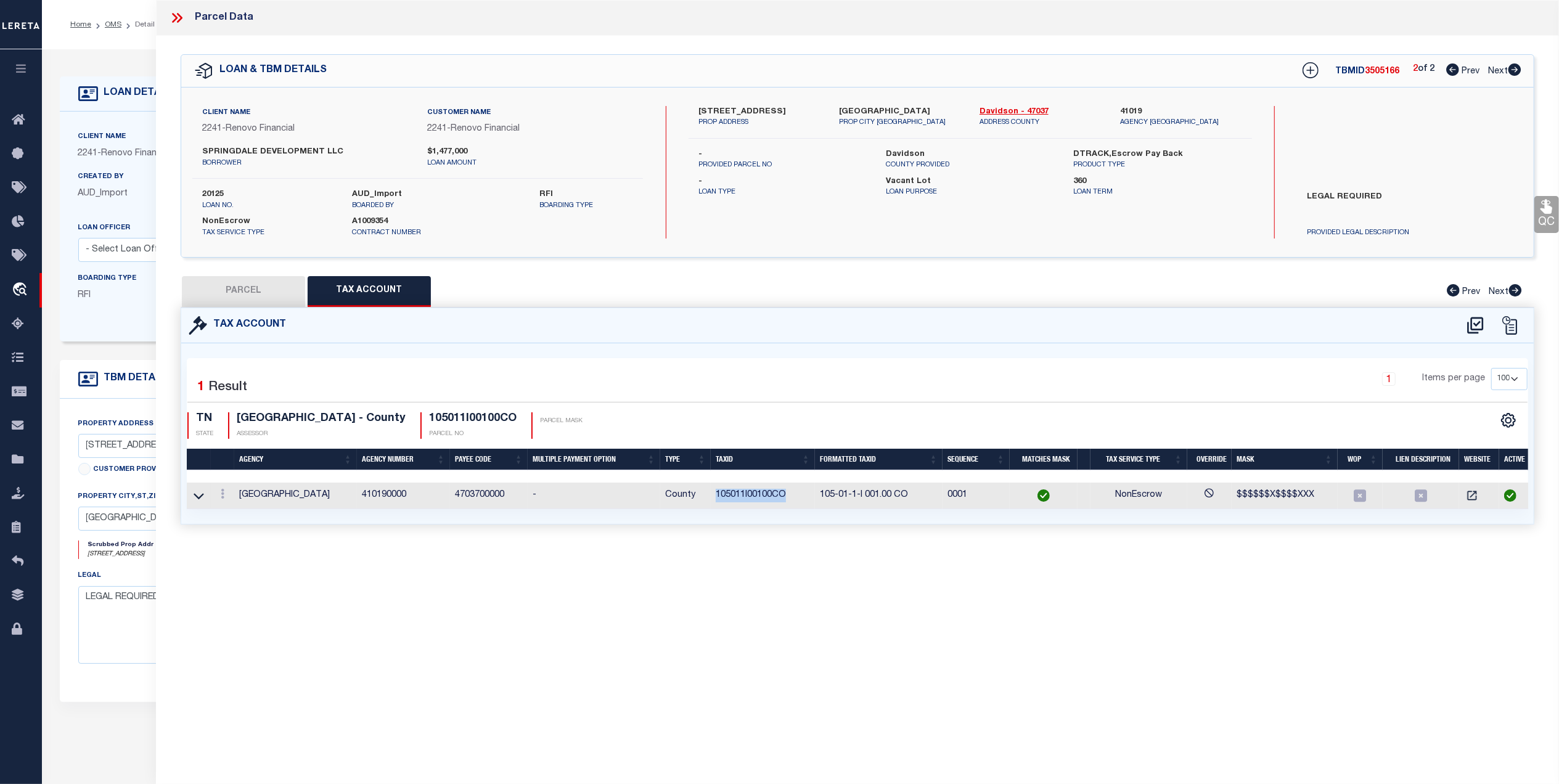
checkbox input "false"
select select "QC"
type input "SPRINGDALE DEVELOPMENT, LLC"
select select "AGW"
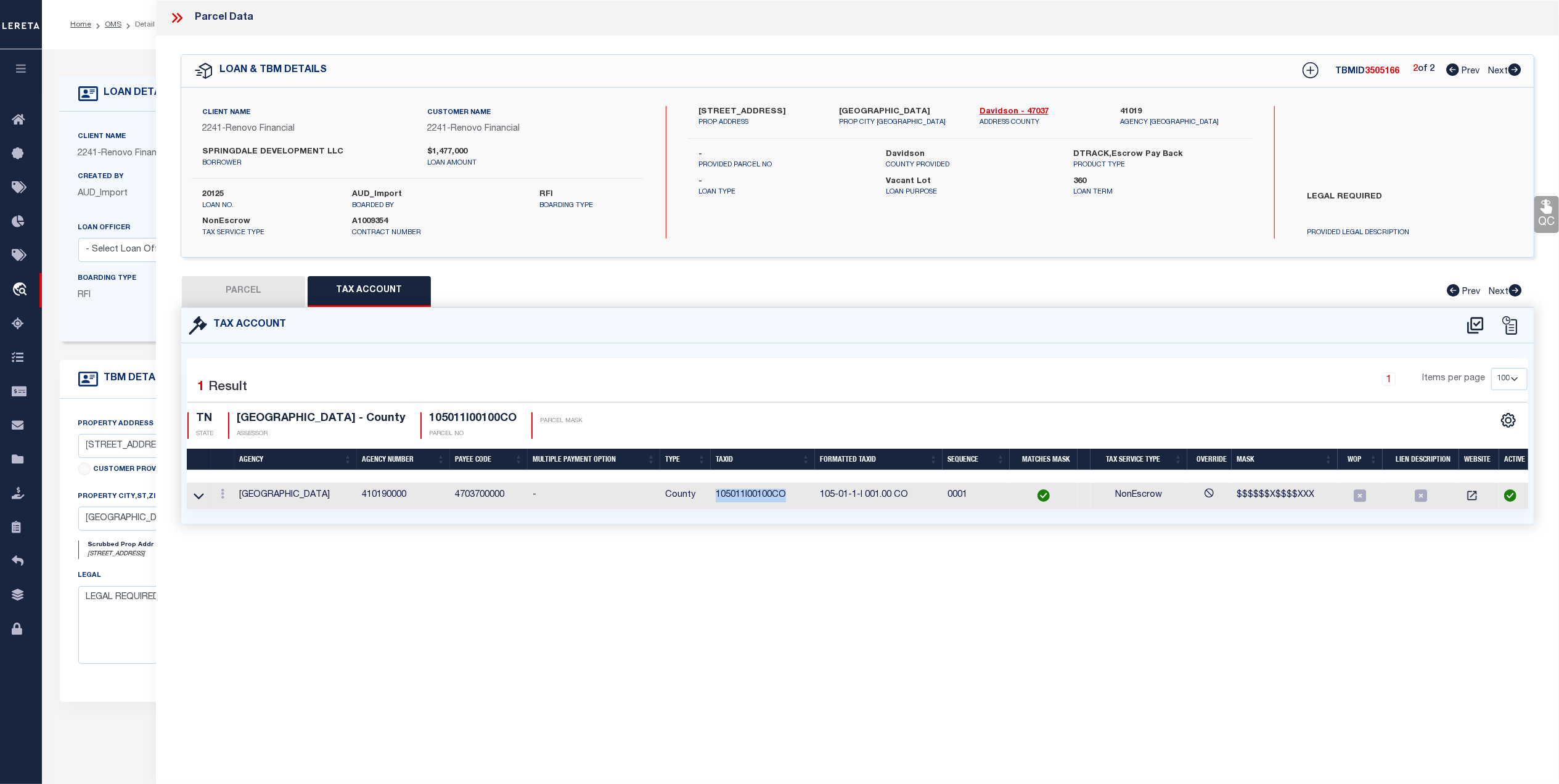
select select "LEG"
type input "1321 SOUTHSIDE CIR"
type input "NASHVILLE, TN 37212"
type textarea "UNIT A HOMES AT 1321 AND 1323 SOUTHSIDE"
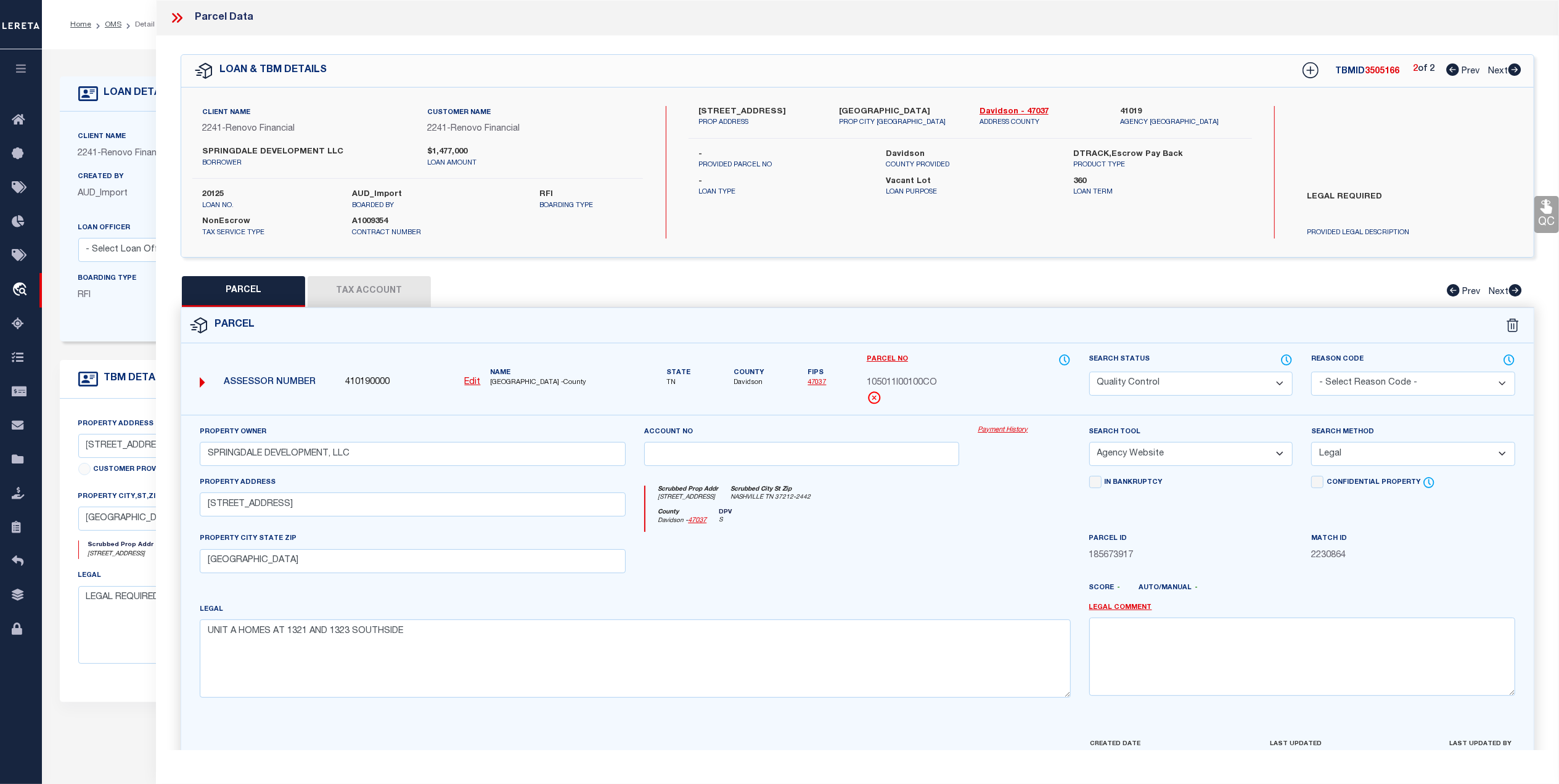
click at [808, 384] on link "47037" at bounding box center [817, 383] width 19 height 7
click at [380, 289] on button "Tax Account" at bounding box center [369, 291] width 124 height 30
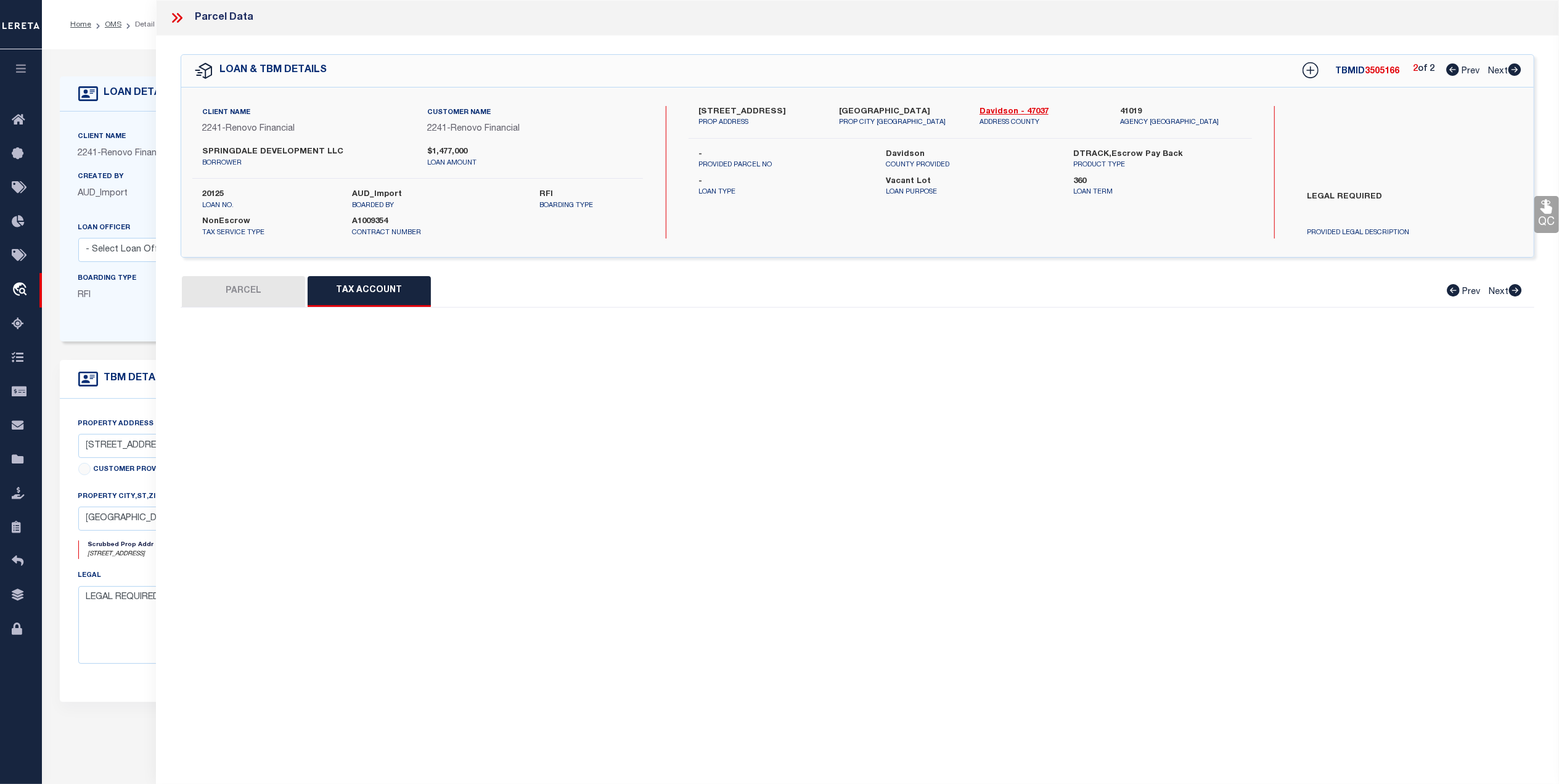
select select "100"
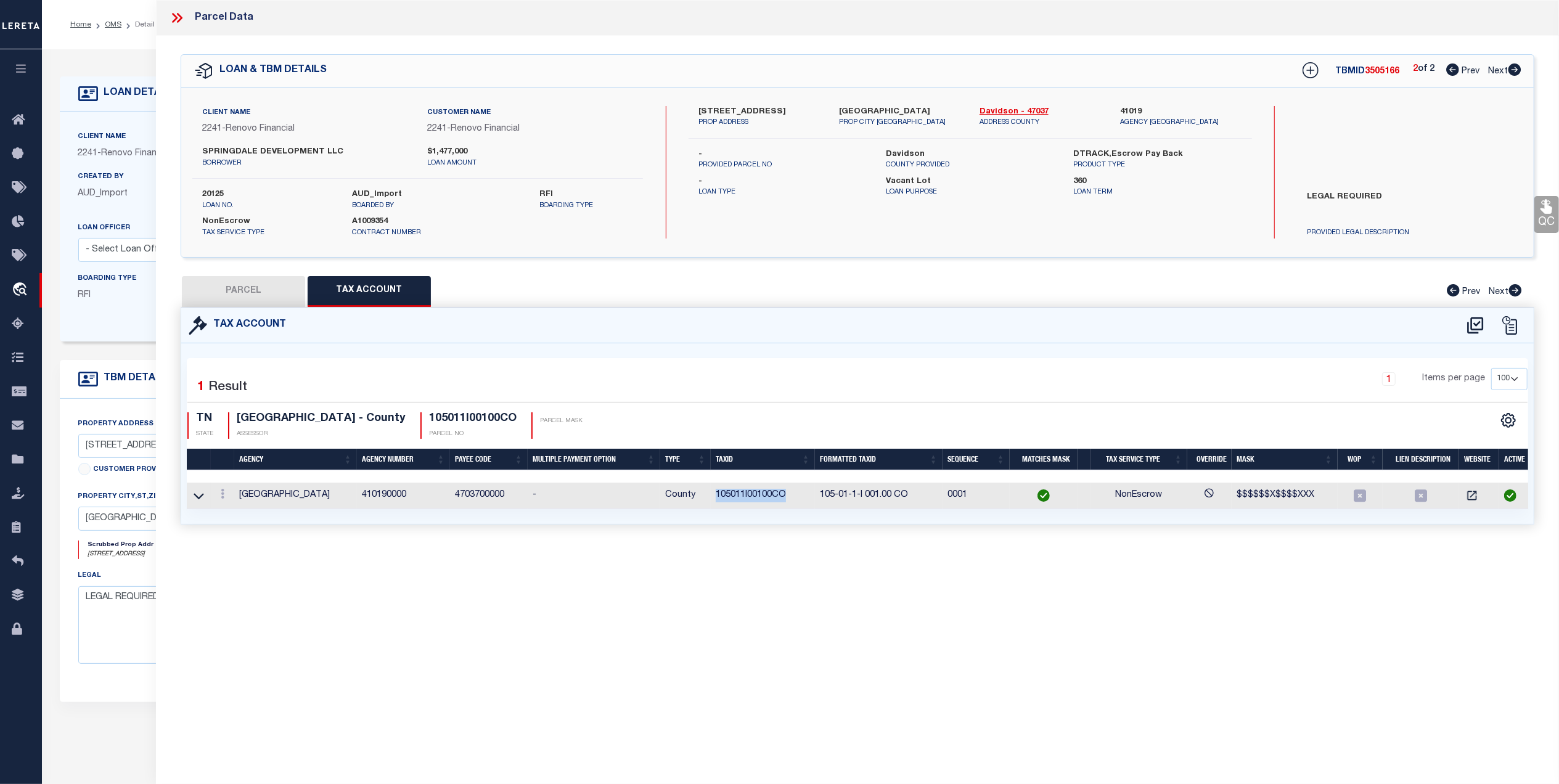
drag, startPoint x: 789, startPoint y: 498, endPoint x: 716, endPoint y: 506, distance: 73.4
click at [716, 506] on td "105011I00100CO" at bounding box center [763, 495] width 104 height 26
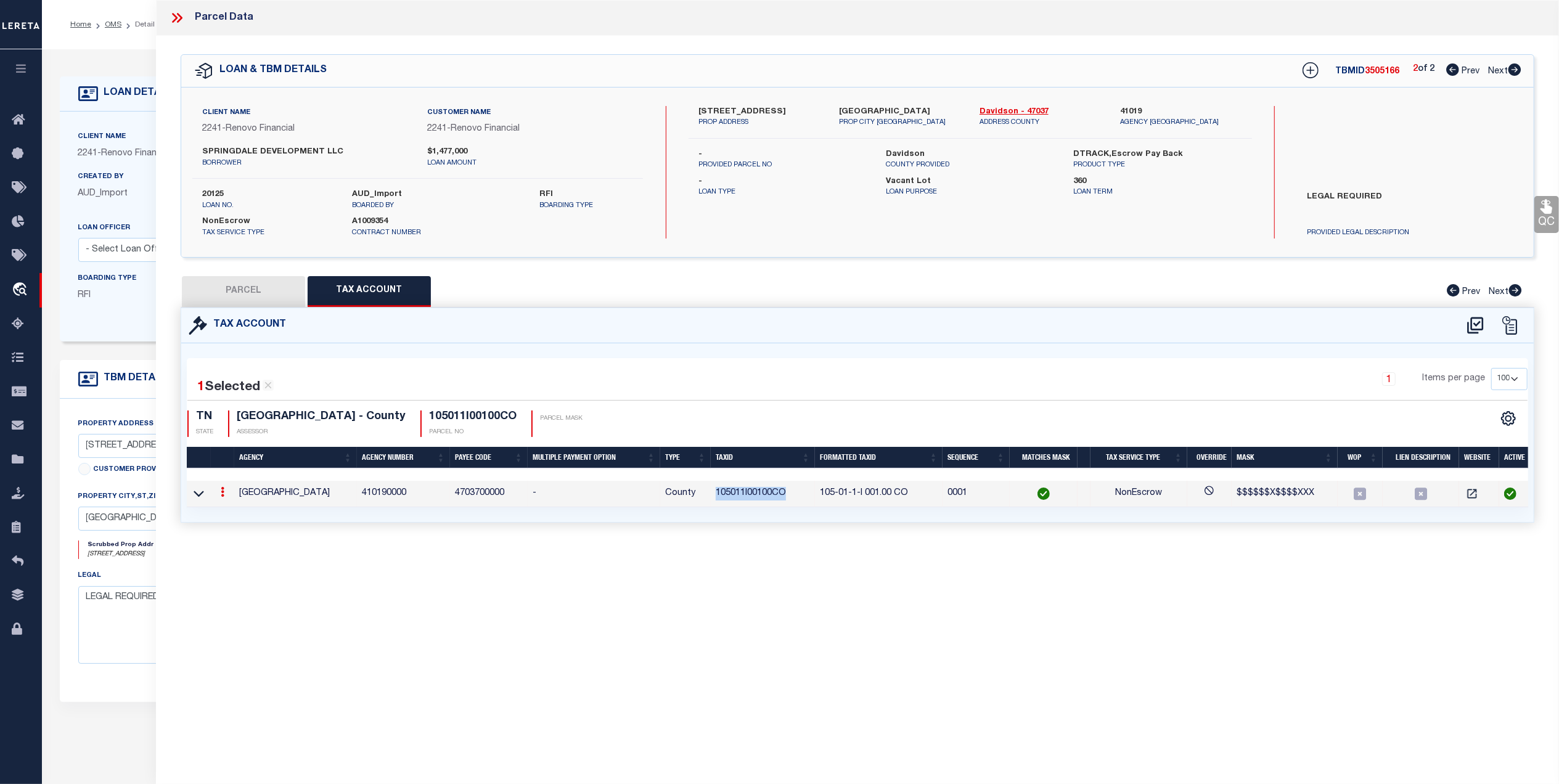
copy td "105011I00100CO"
click at [257, 272] on div "QC QC QC" at bounding box center [857, 294] width 1403 height 516
click at [248, 286] on button "PARCEL" at bounding box center [244, 291] width 124 height 30
select select "AS"
select select
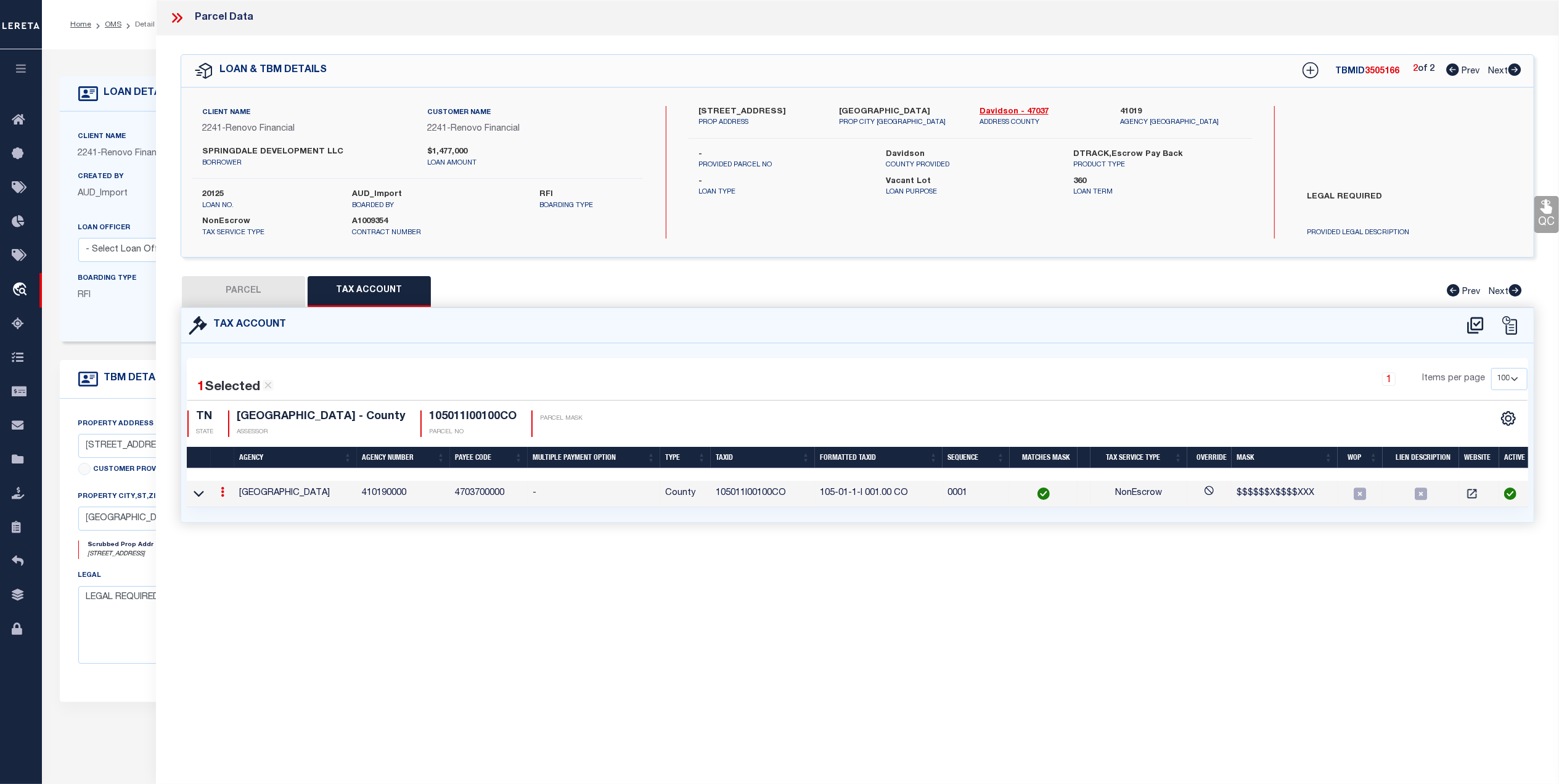
select select
checkbox input "false"
select select "QC"
type input "SPRINGDALE DEVELOPMENT, LLC"
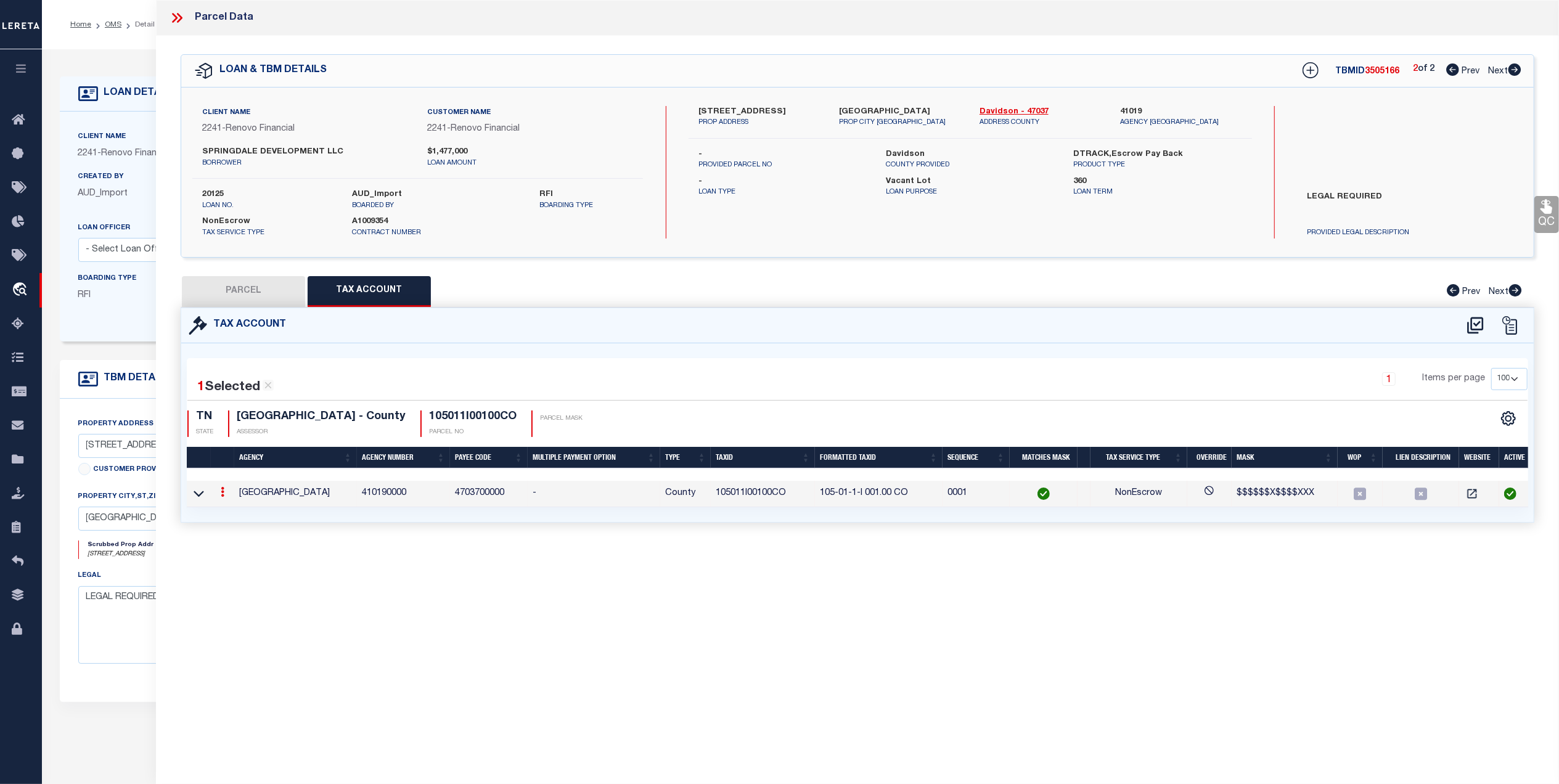
select select "AGW"
select select "LEG"
type input "1321 SOUTHSIDE CIR"
type input "NASHVILLE, TN 37212"
type textarea "UNIT A HOMES AT 1321 AND 1323 SOUTHSIDE"
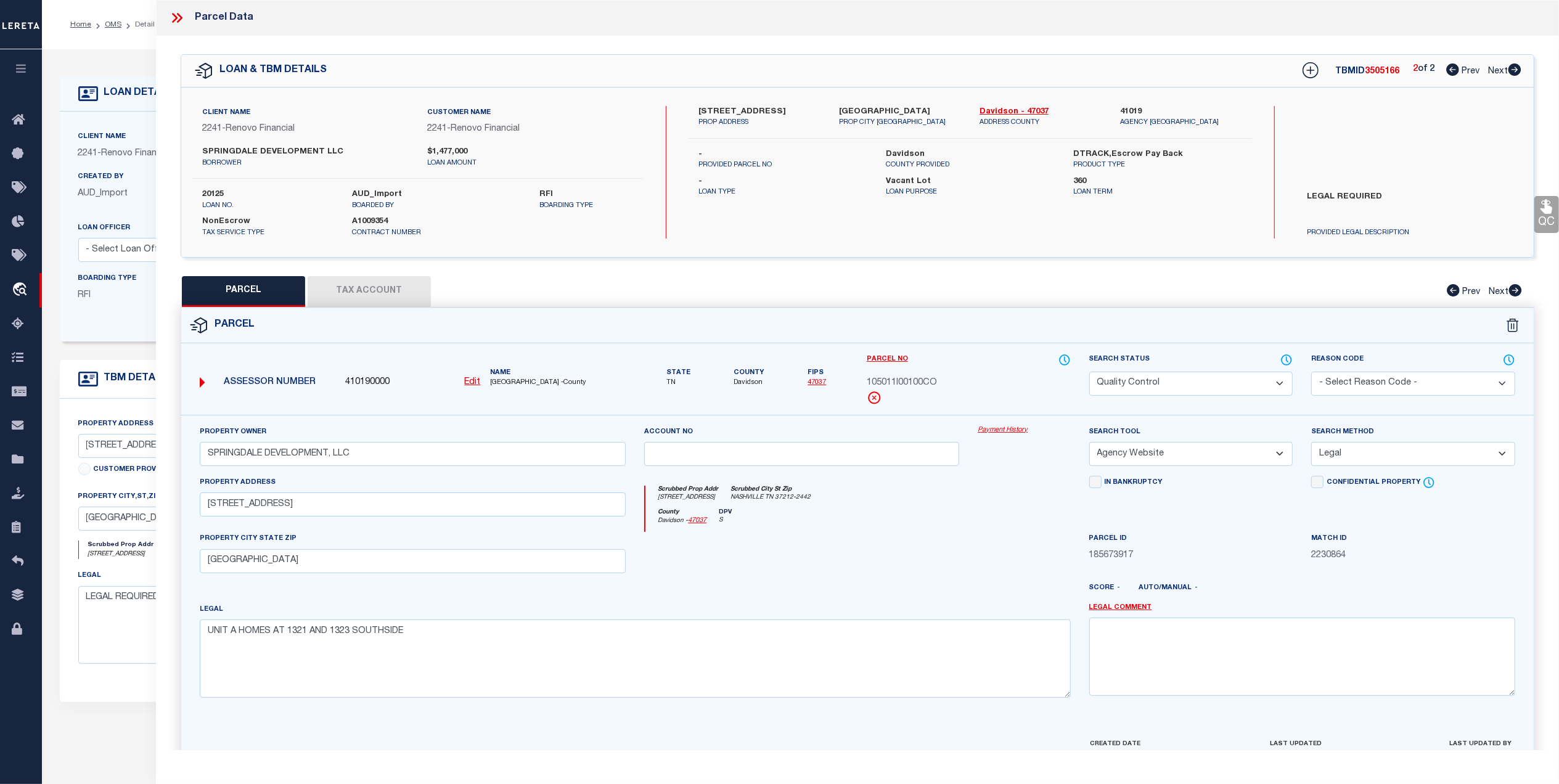
click at [183, 13] on icon at bounding box center [177, 18] width 16 height 16
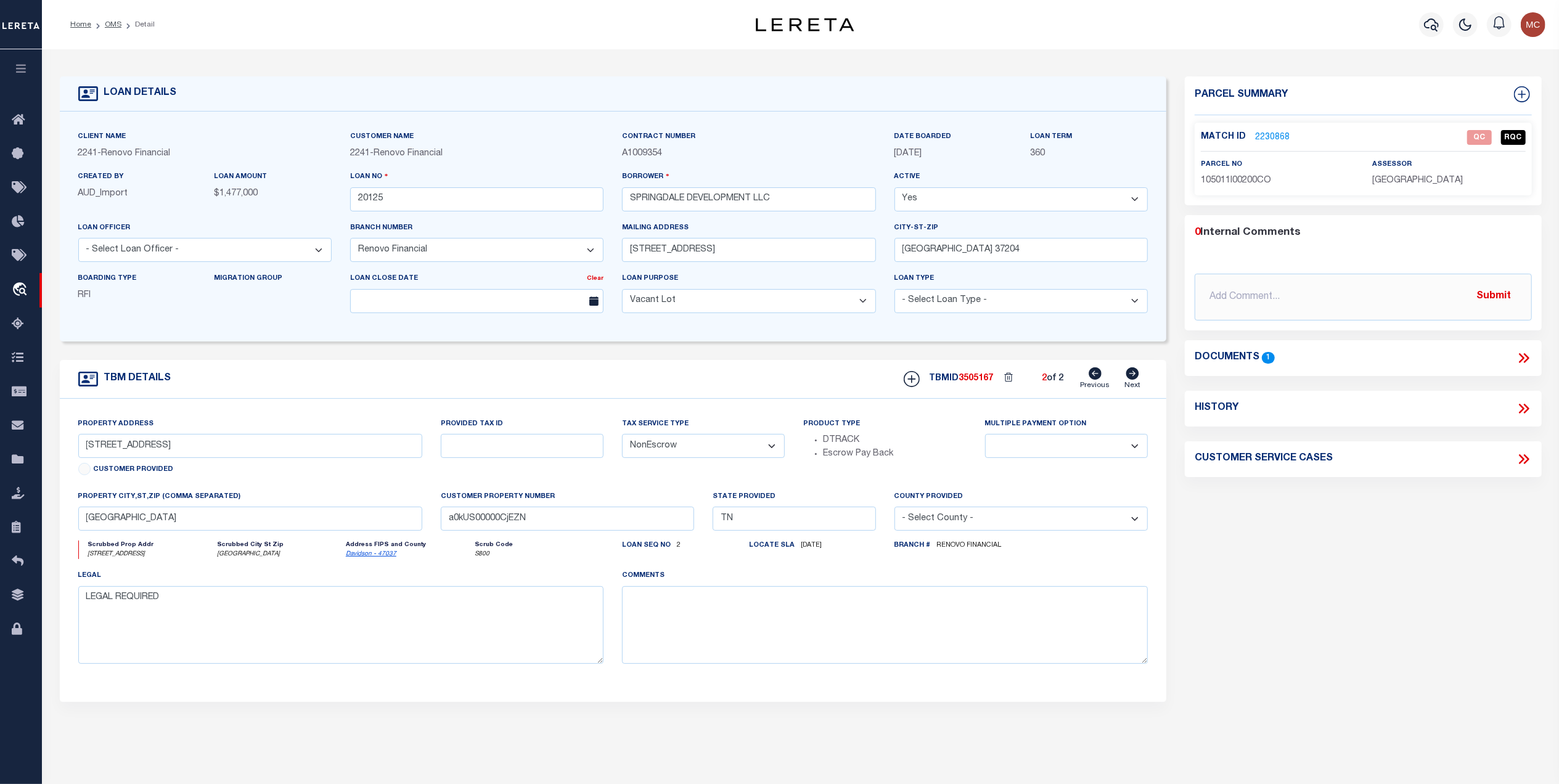
click at [1523, 356] on icon at bounding box center [1523, 358] width 16 height 16
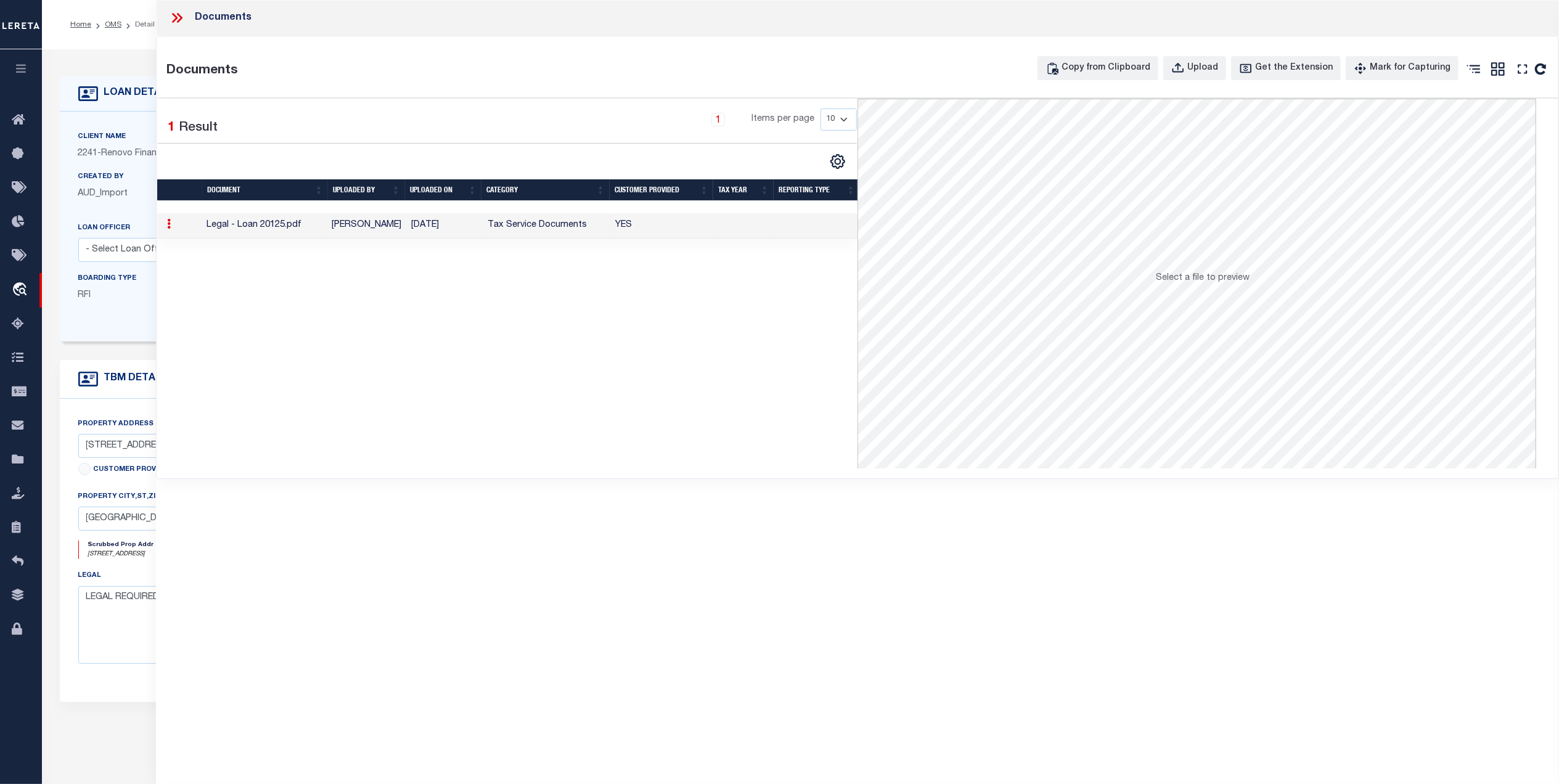
click at [174, 16] on icon at bounding box center [177, 18] width 16 height 16
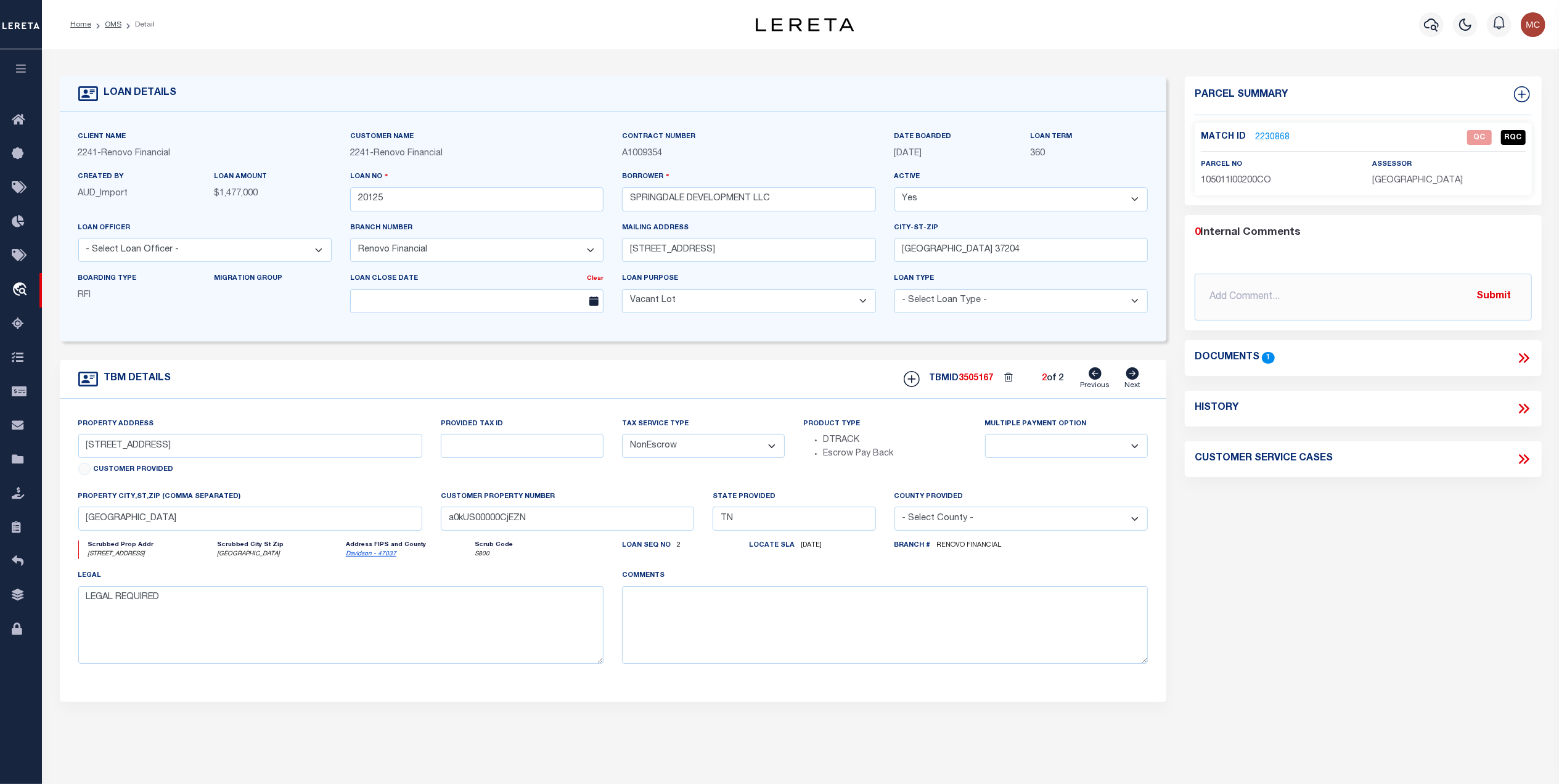
click at [121, 25] on li "Detail" at bounding box center [137, 25] width 33 height 11
click at [110, 26] on link "OMS" at bounding box center [113, 25] width 17 height 8
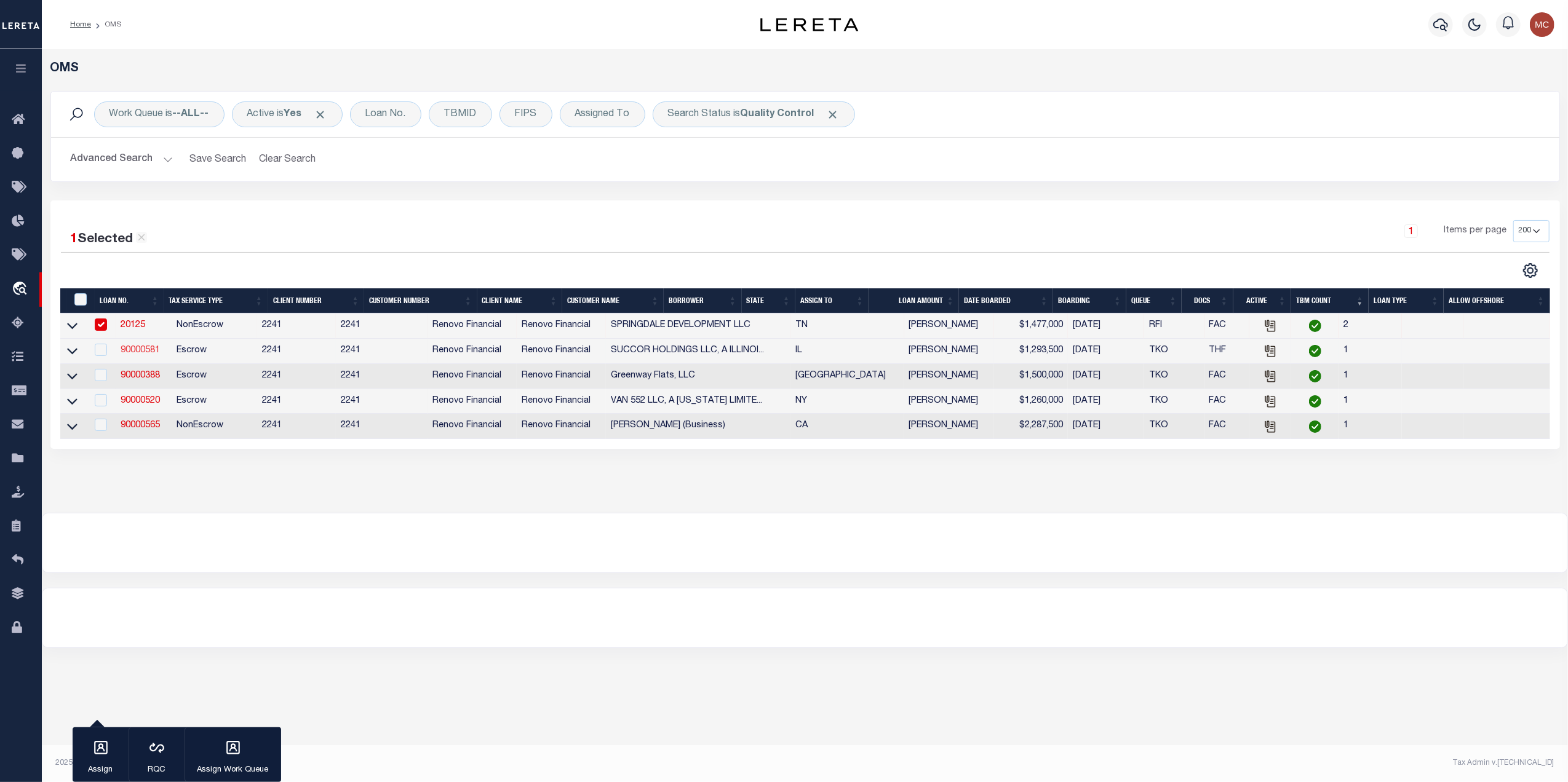
click at [151, 353] on link "90000581" at bounding box center [140, 350] width 40 height 8
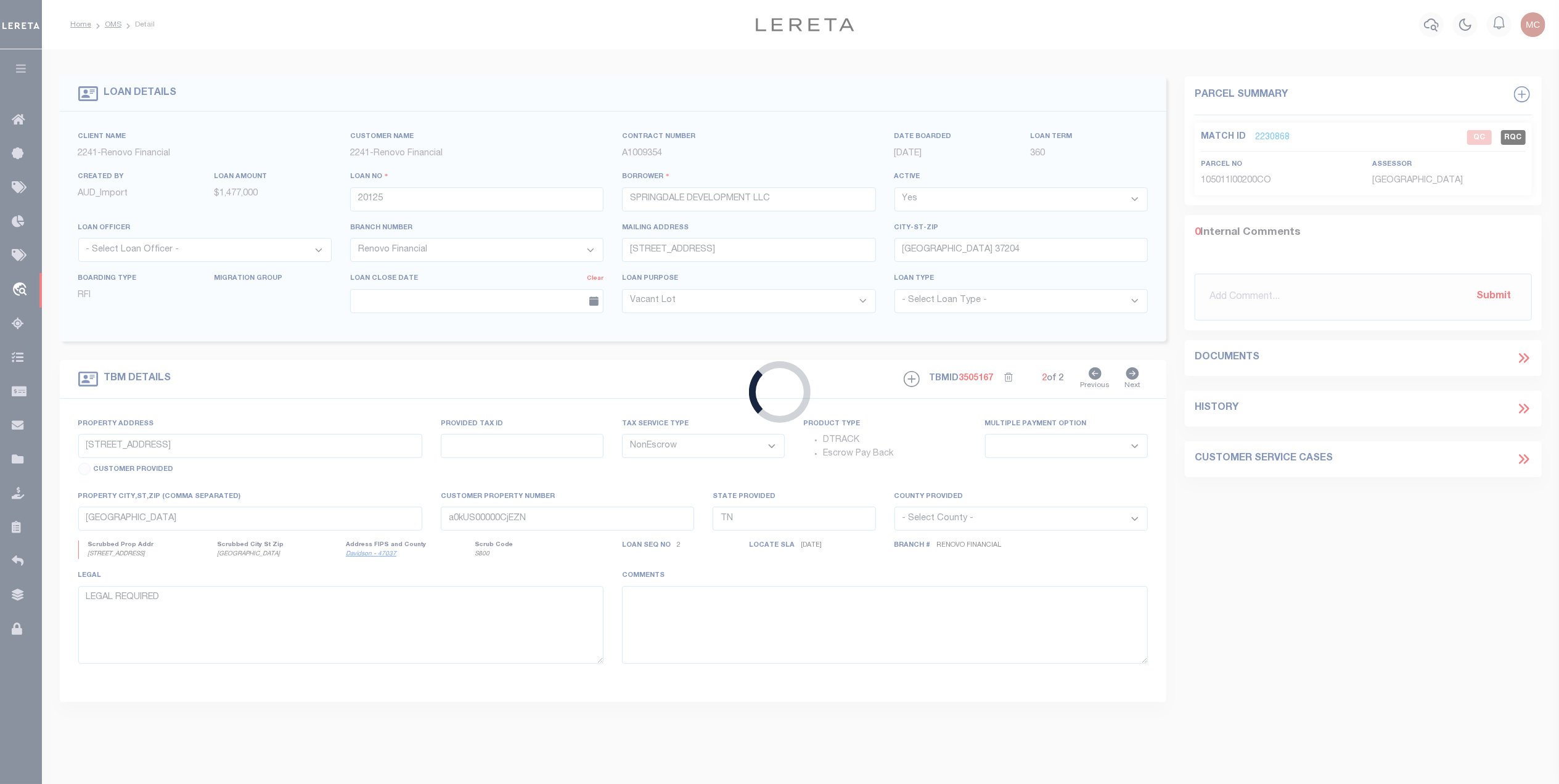
type input "90000581"
type input "SUCCOR HOLDINGS LLC, A ILLINOIS LIMITED LIABILITY COMPANY"
select select "25067"
select select "Escrow"
type input "14004 Central Park Avenue"
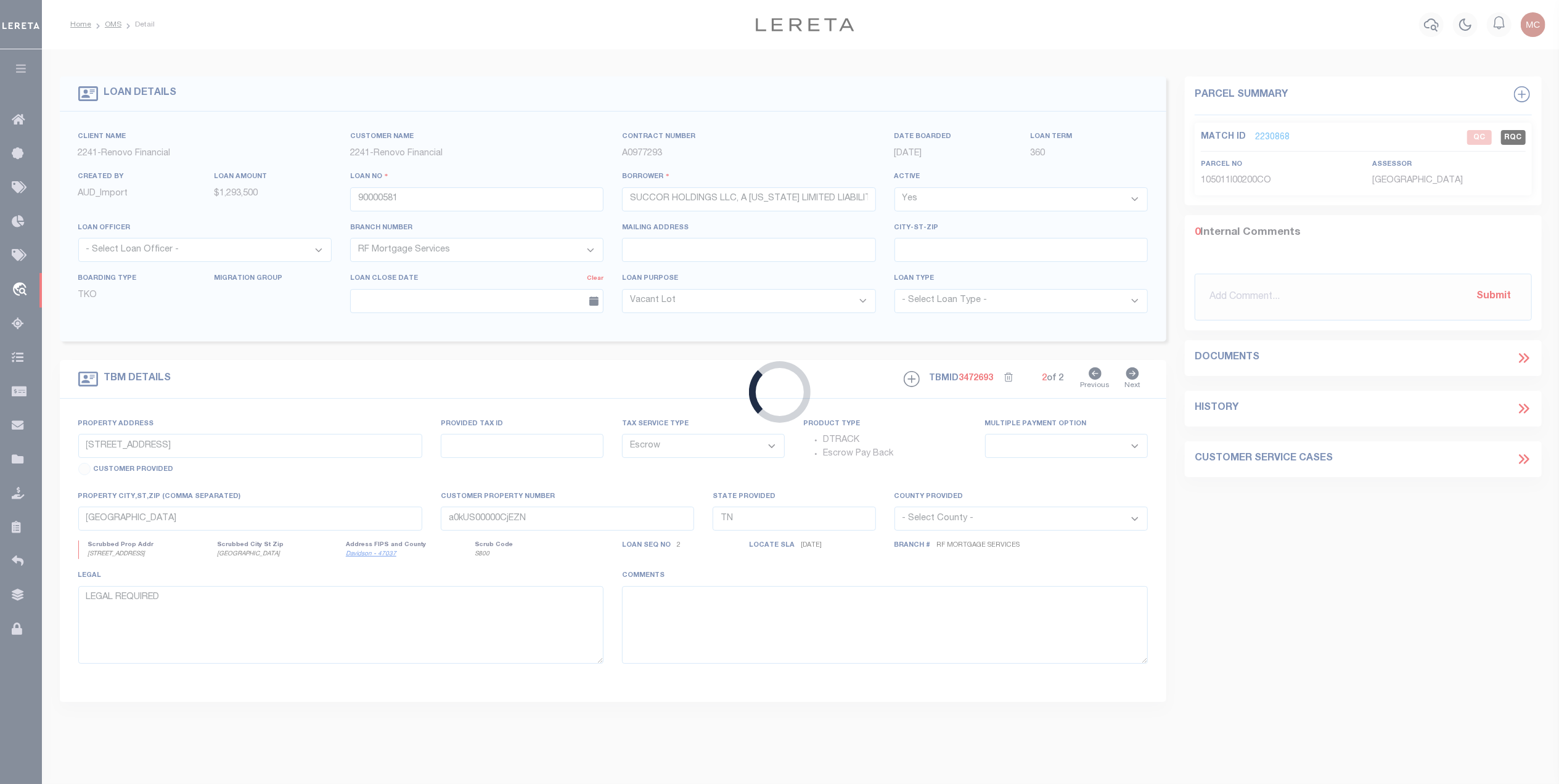
select select
type input "Robbins, IL 60472"
type input "a0kUS00000CK0WP"
type input "IL"
select select
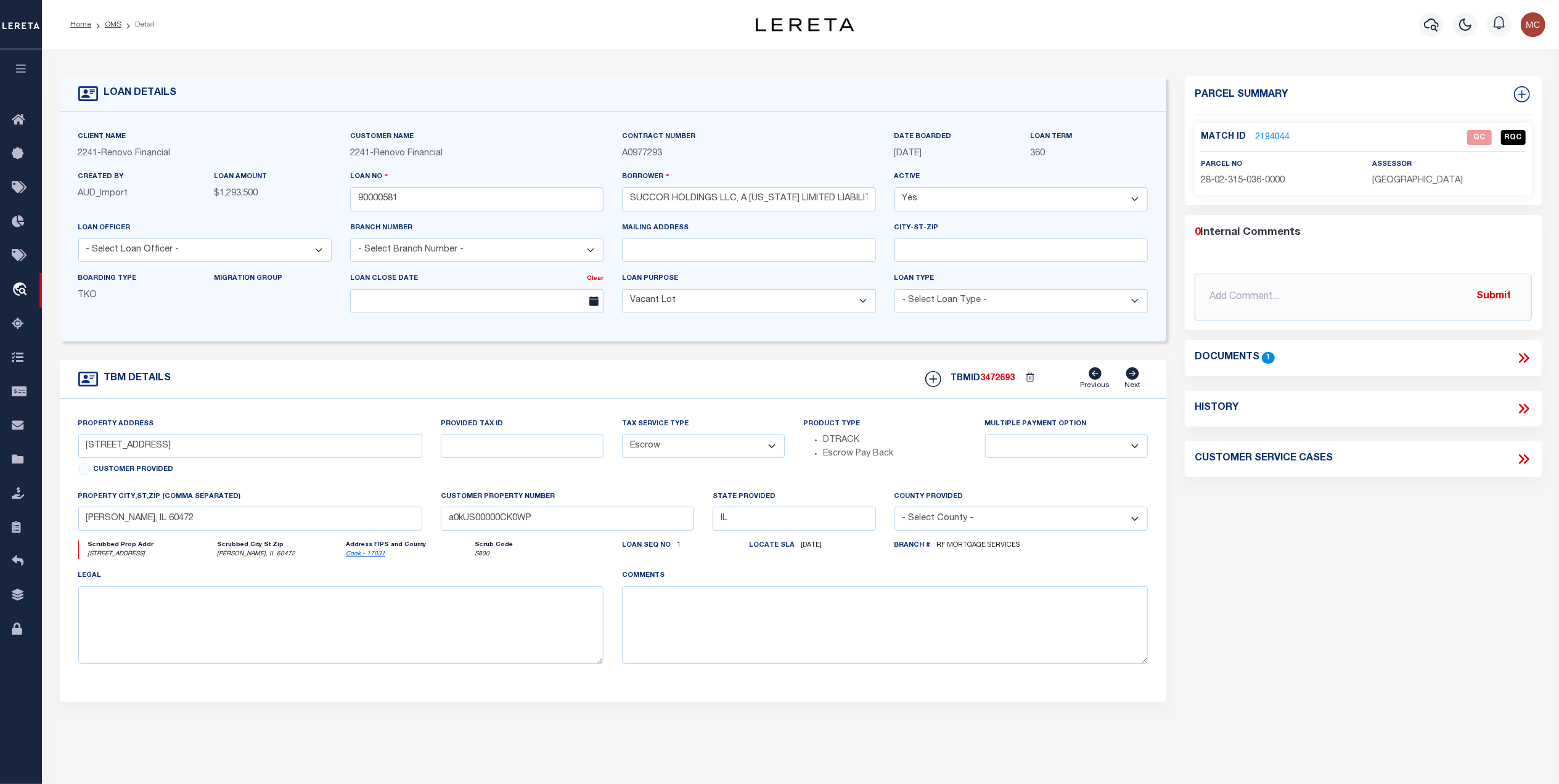
click at [1521, 362] on icon at bounding box center [1522, 358] width 6 height 10
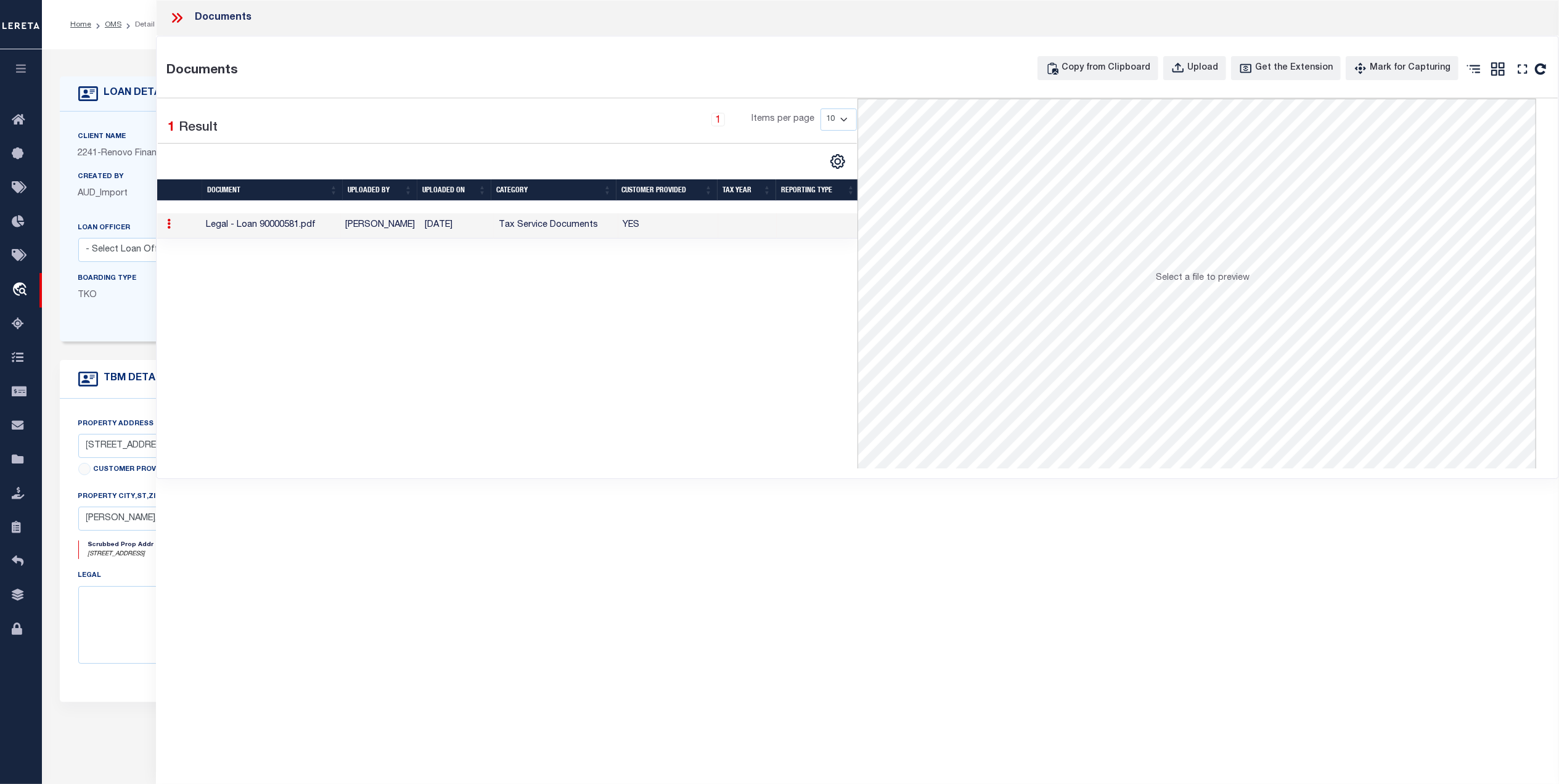
drag, startPoint x: 178, startPoint y: 16, endPoint x: 185, endPoint y: 19, distance: 7.6
click at [178, 16] on icon at bounding box center [177, 18] width 16 height 16
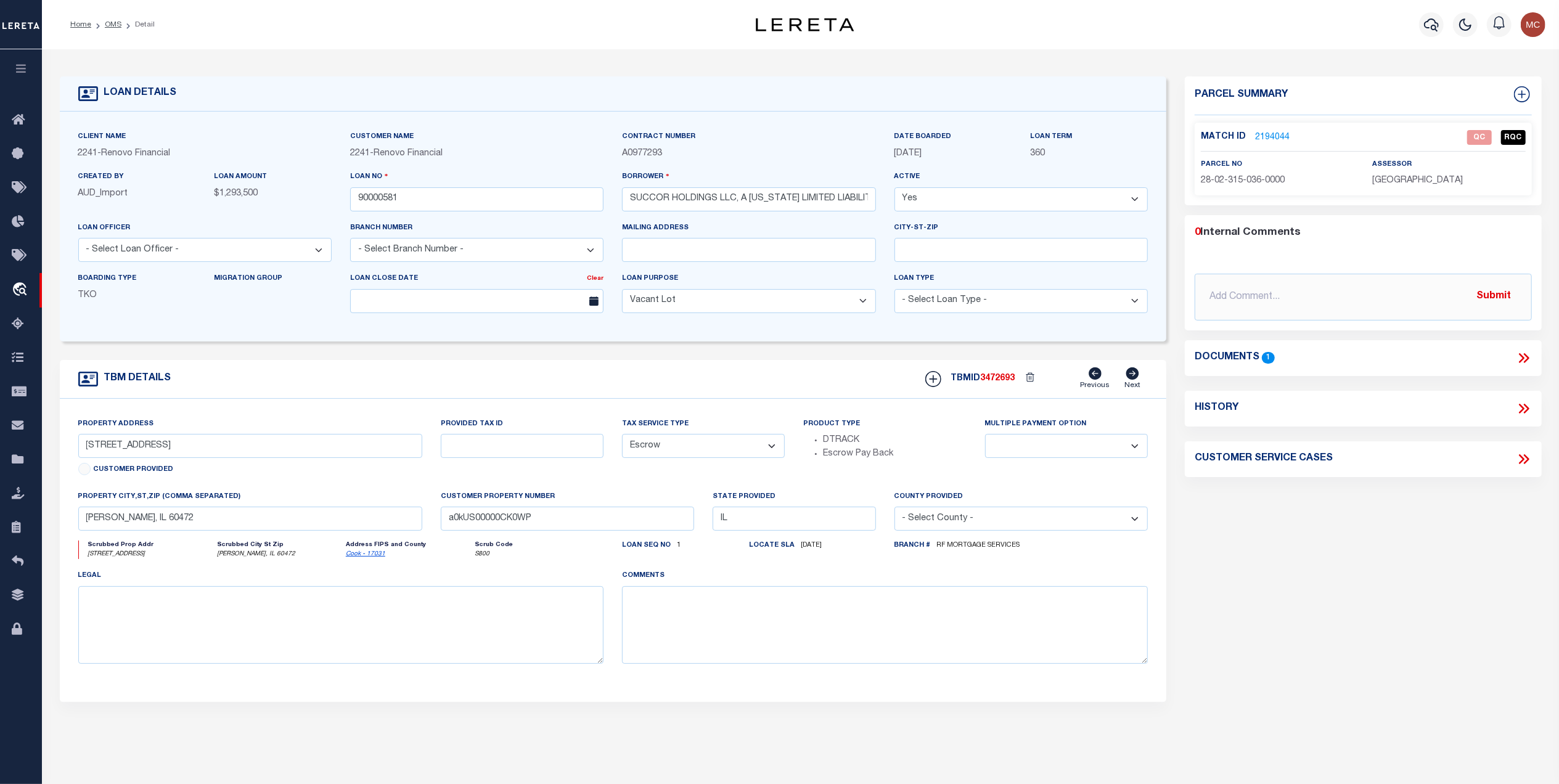
click at [1269, 135] on link "2194044" at bounding box center [1272, 137] width 35 height 13
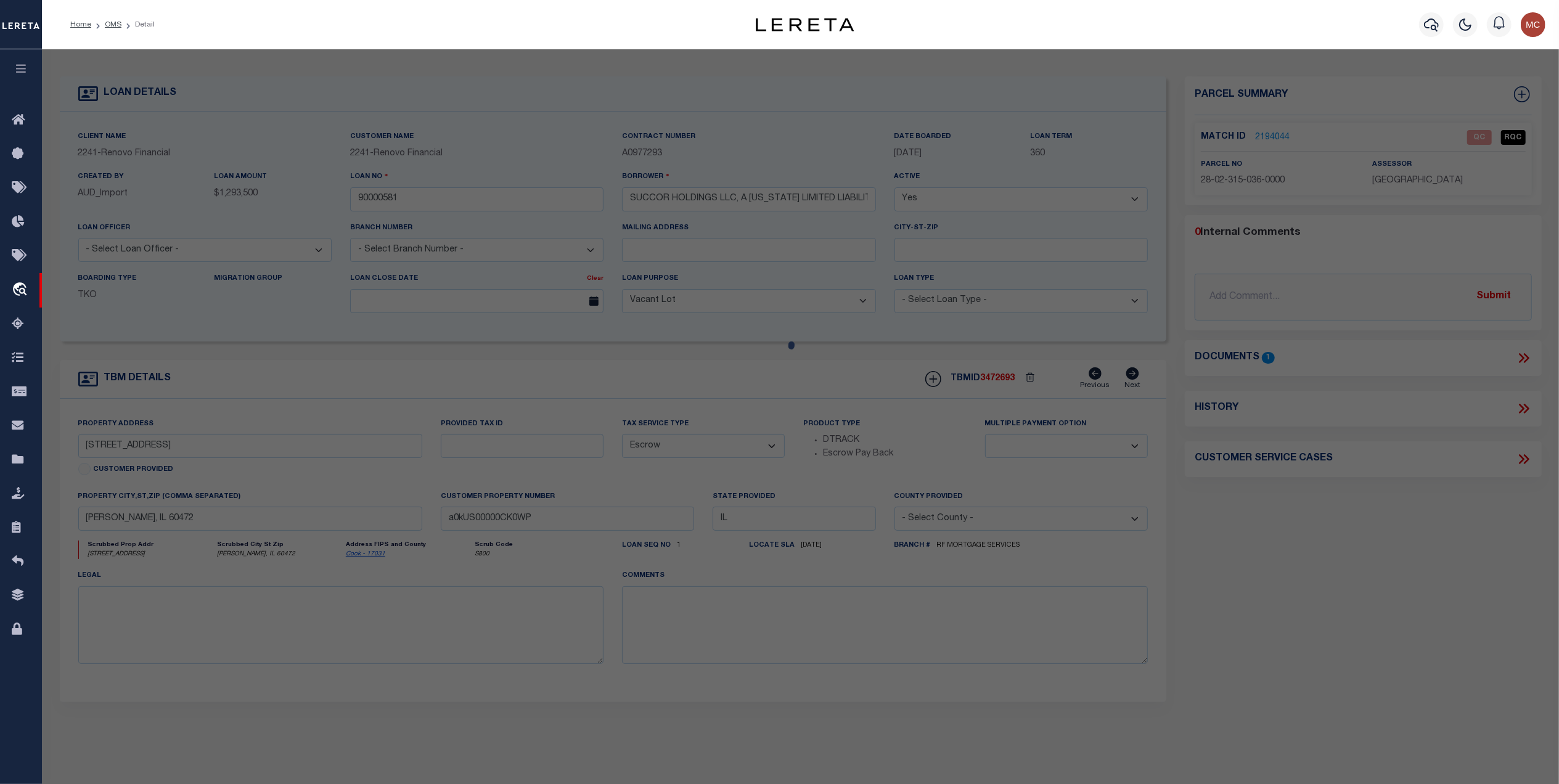
select select "AS"
select select
checkbox input "false"
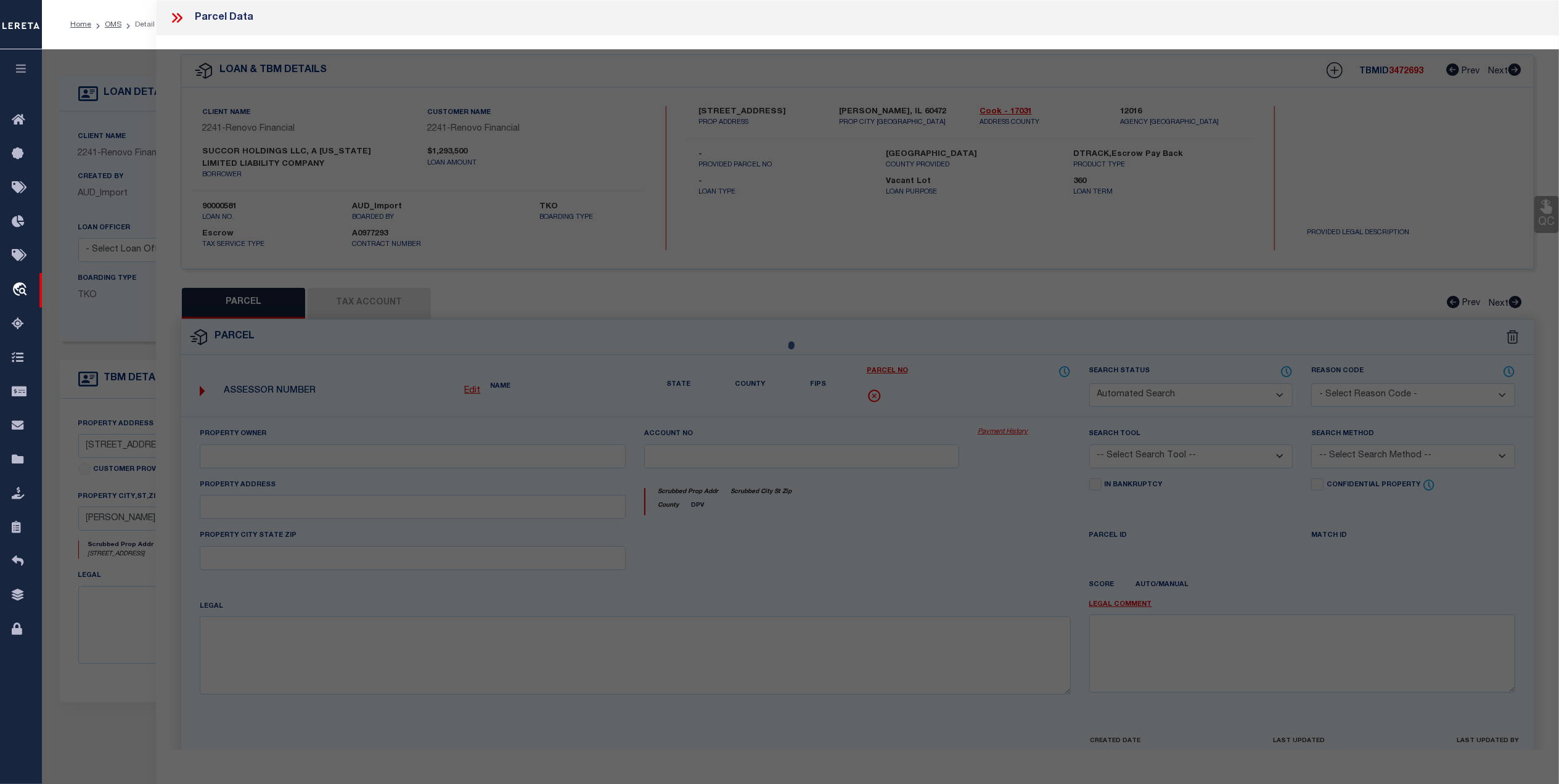
select select "QC"
type input "AMDEN RESIDENTIAL LLC"
select select "PHN"
select select "LEG"
type input "14004 CENTRAL PARK AVE"
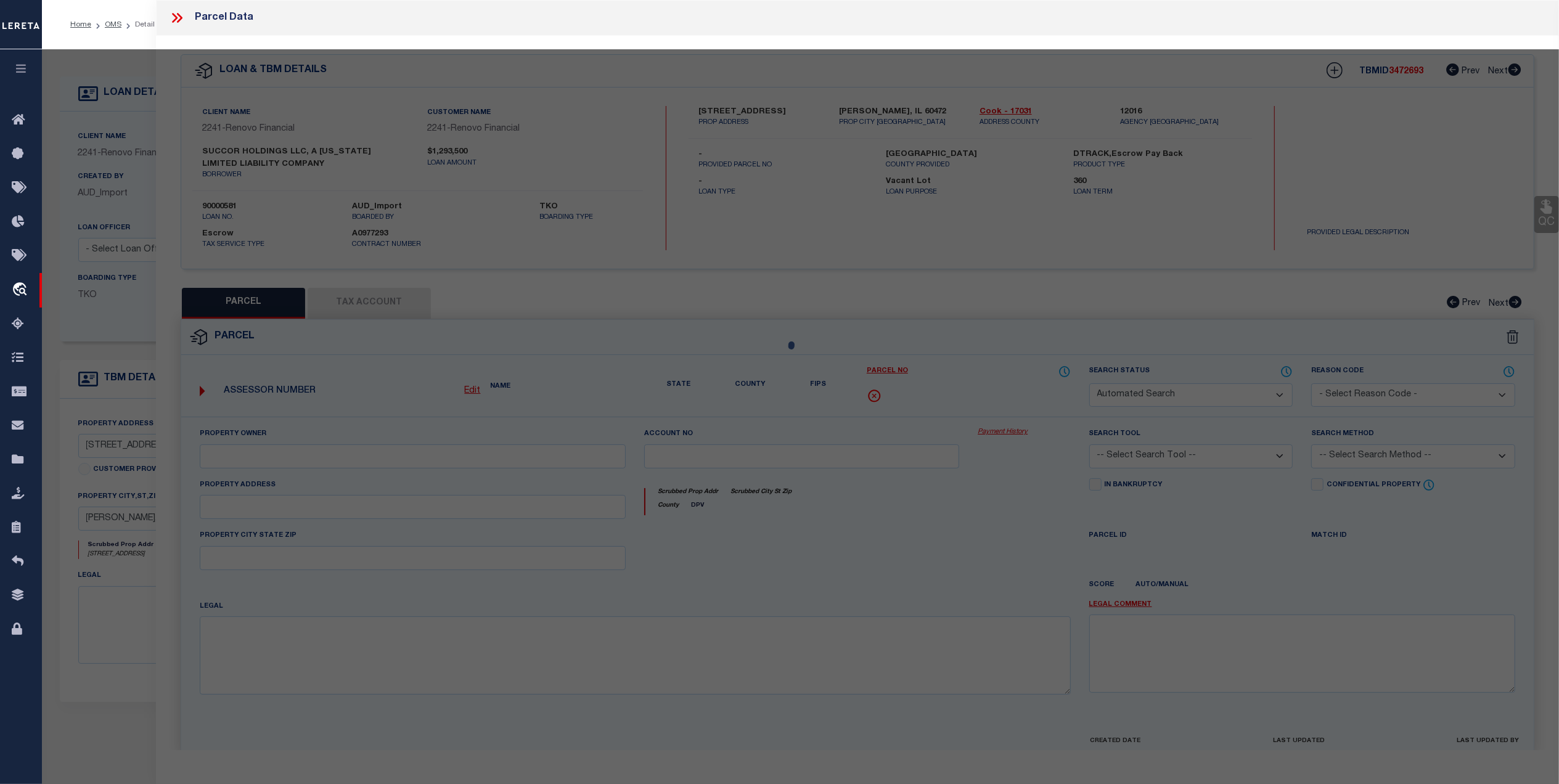
type input "ROBBINS, 60472"
type textarea "LOTS 6, 7 AND 8 IN BLOCK 3 IN GREENWOOD SUBDIVISION, BEING HENRY E. ROBBINS' FO…"
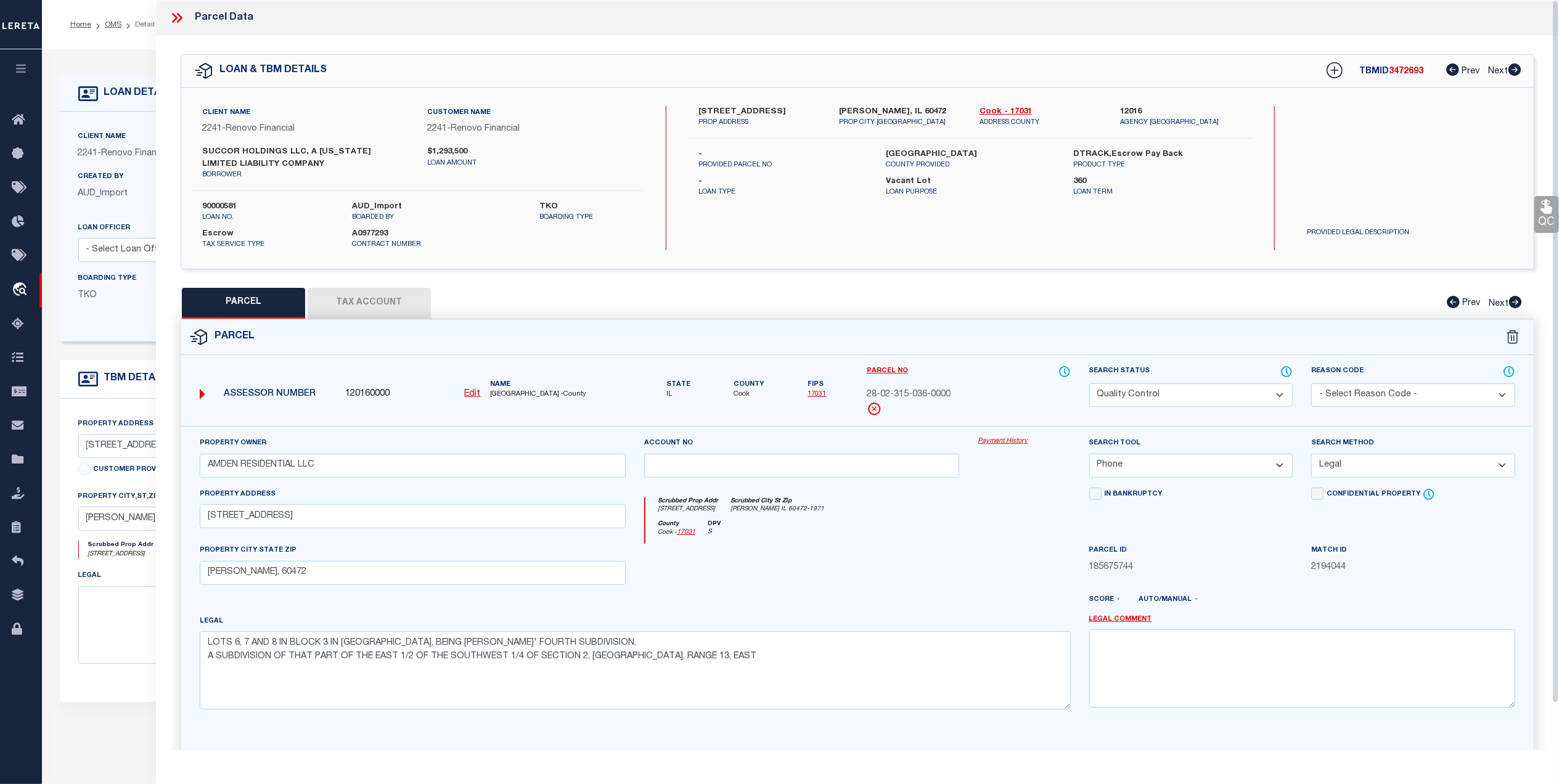
click at [386, 302] on button "Tax Account" at bounding box center [369, 303] width 124 height 30
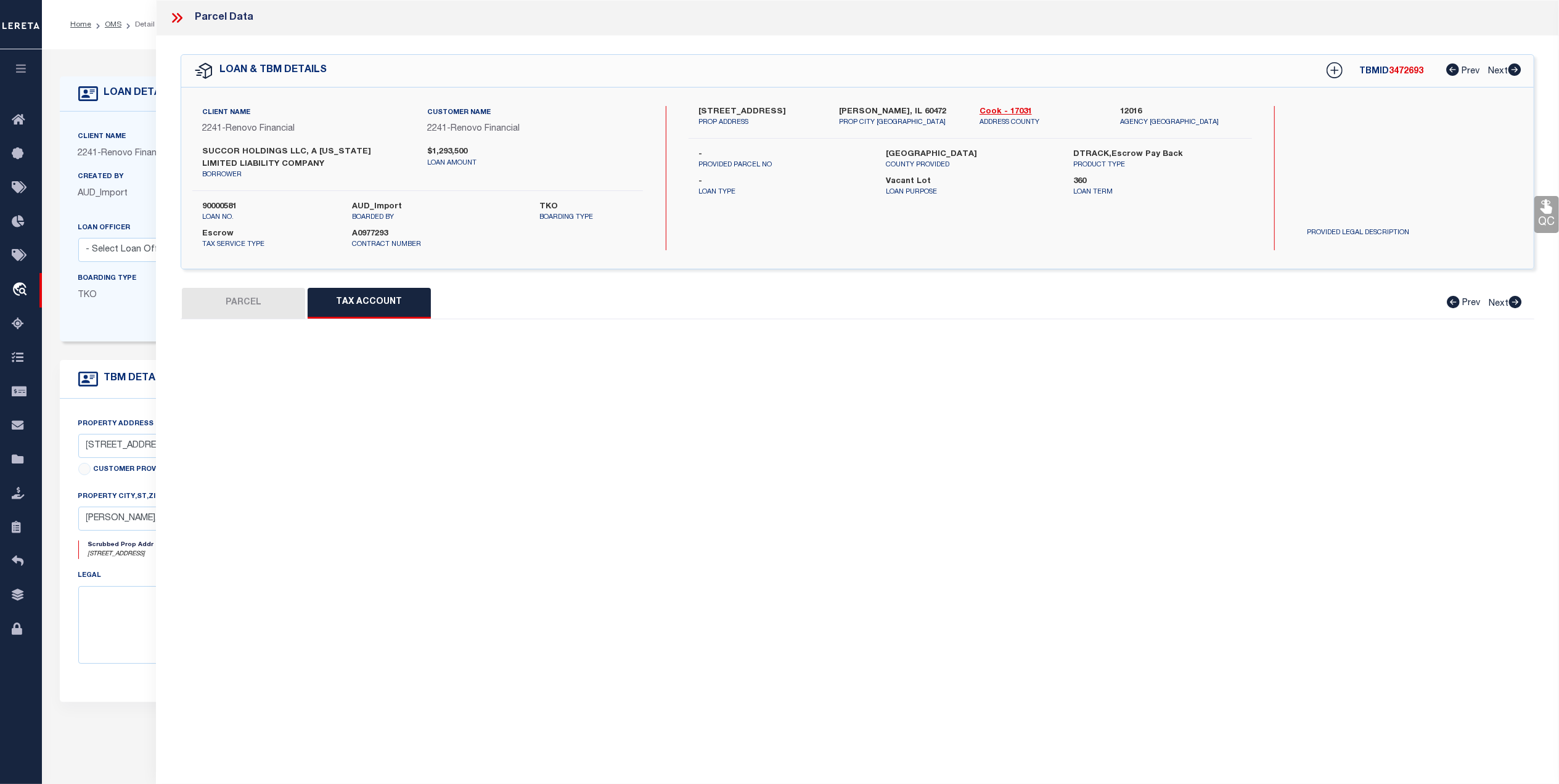
select select "100"
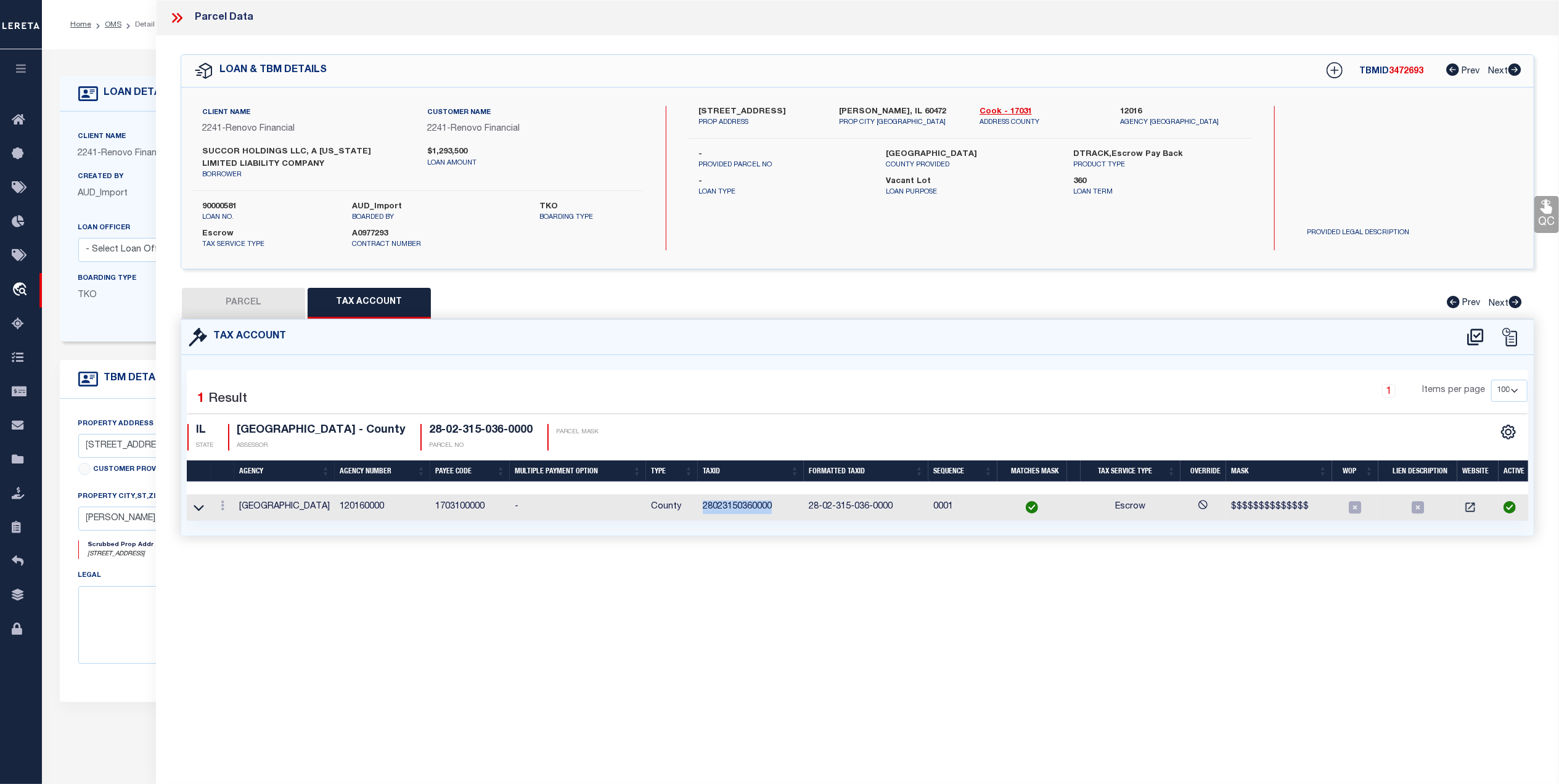
drag, startPoint x: 768, startPoint y: 509, endPoint x: 704, endPoint y: 516, distance: 64.4
click at [704, 516] on td "28023150360000" at bounding box center [750, 507] width 106 height 26
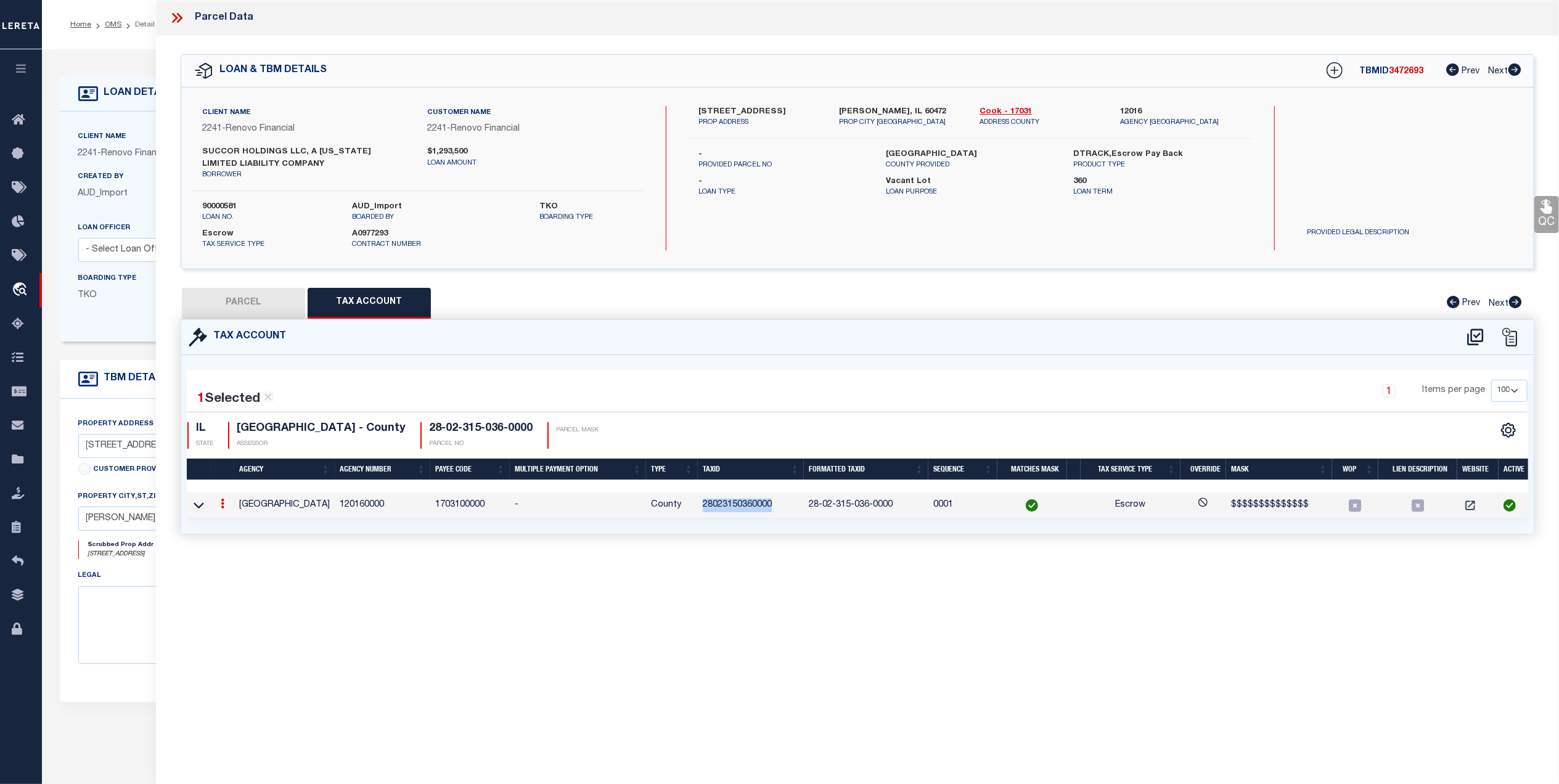
copy td "28023150360000"
click at [178, 15] on icon at bounding box center [177, 18] width 16 height 16
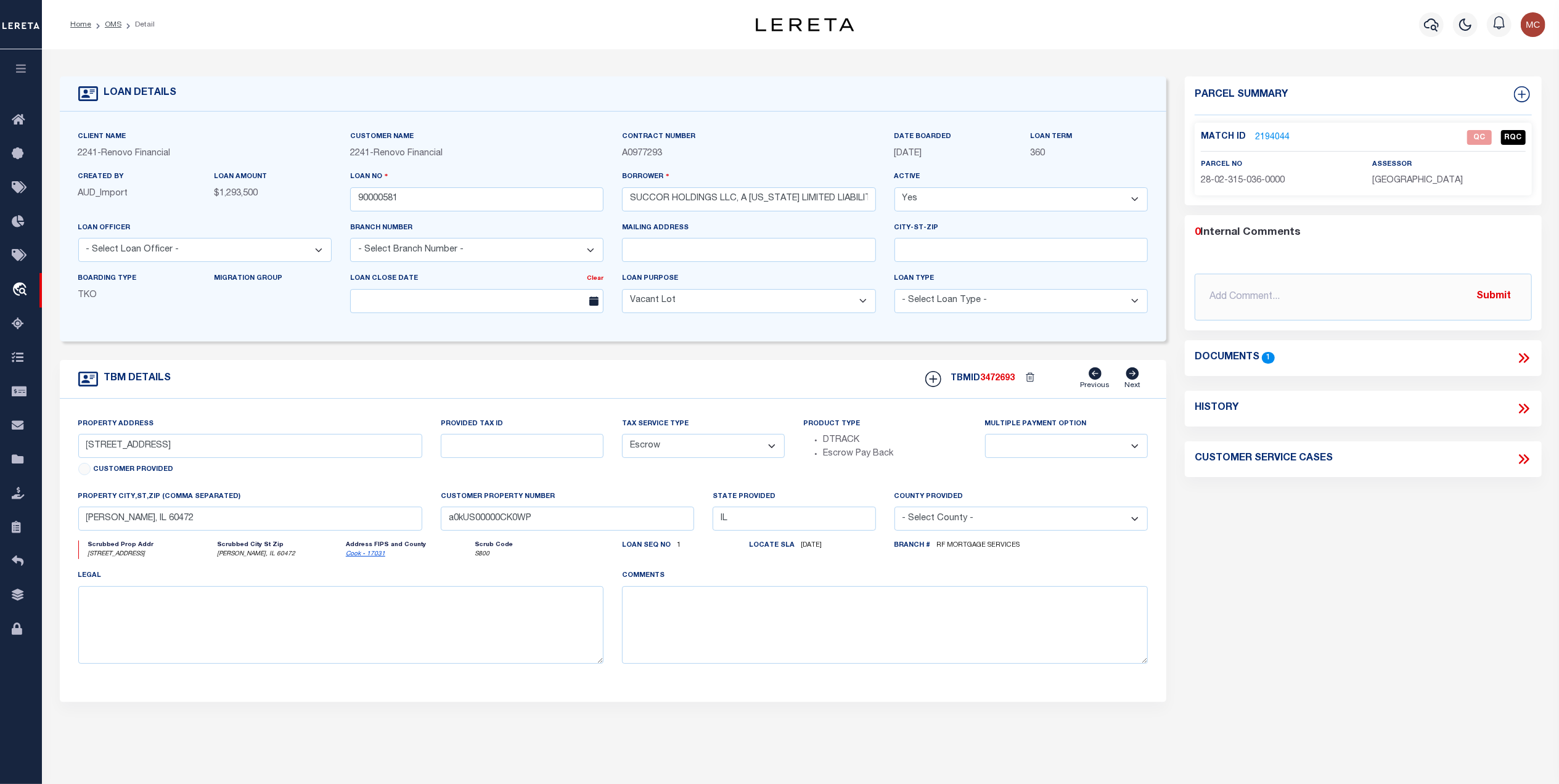
drag, startPoint x: 110, startPoint y: 22, endPoint x: 157, endPoint y: 37, distance: 49.3
click at [110, 22] on link "OMS" at bounding box center [113, 25] width 17 height 8
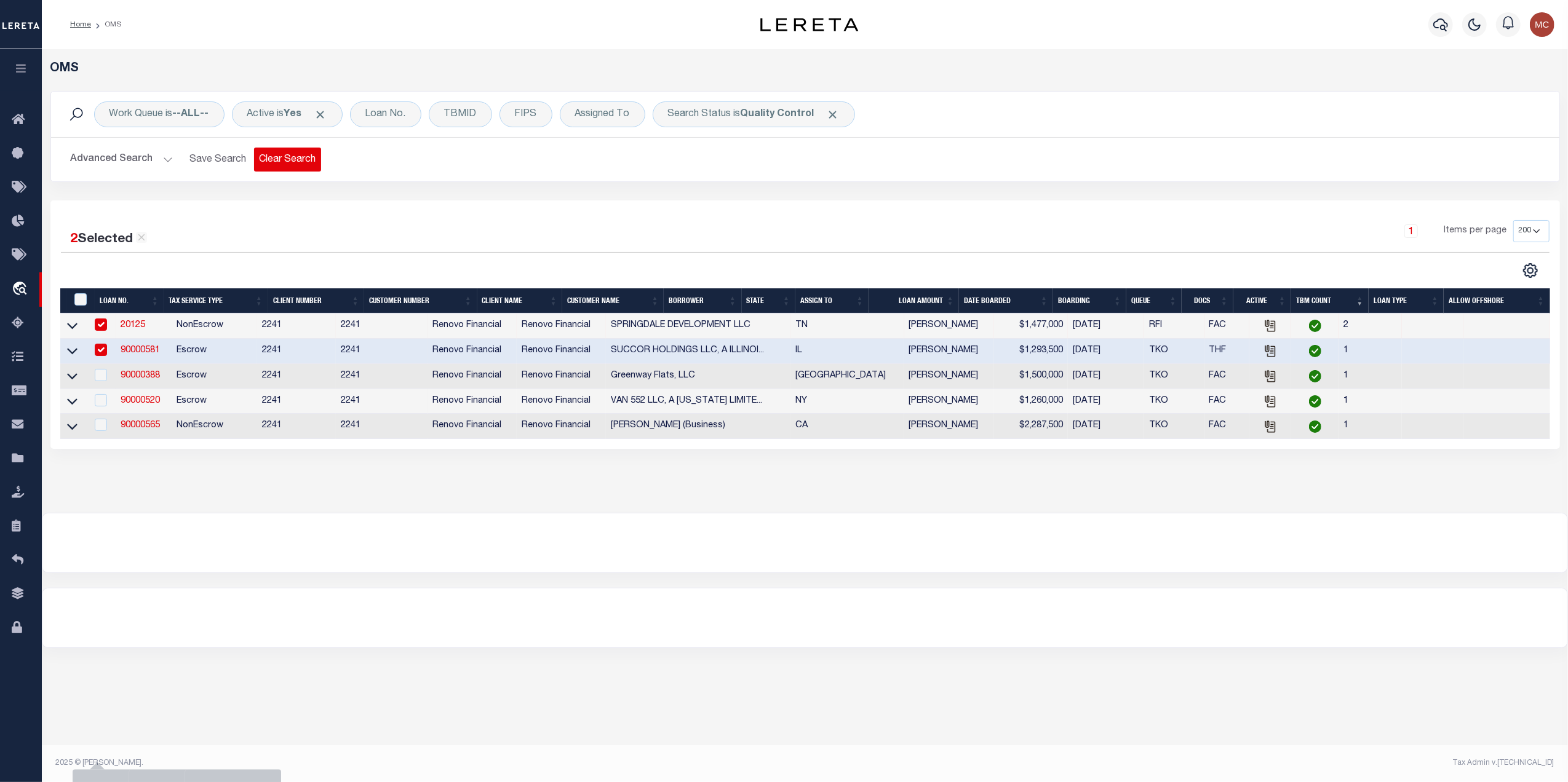
click at [289, 154] on button "Clear Search" at bounding box center [287, 160] width 67 height 24
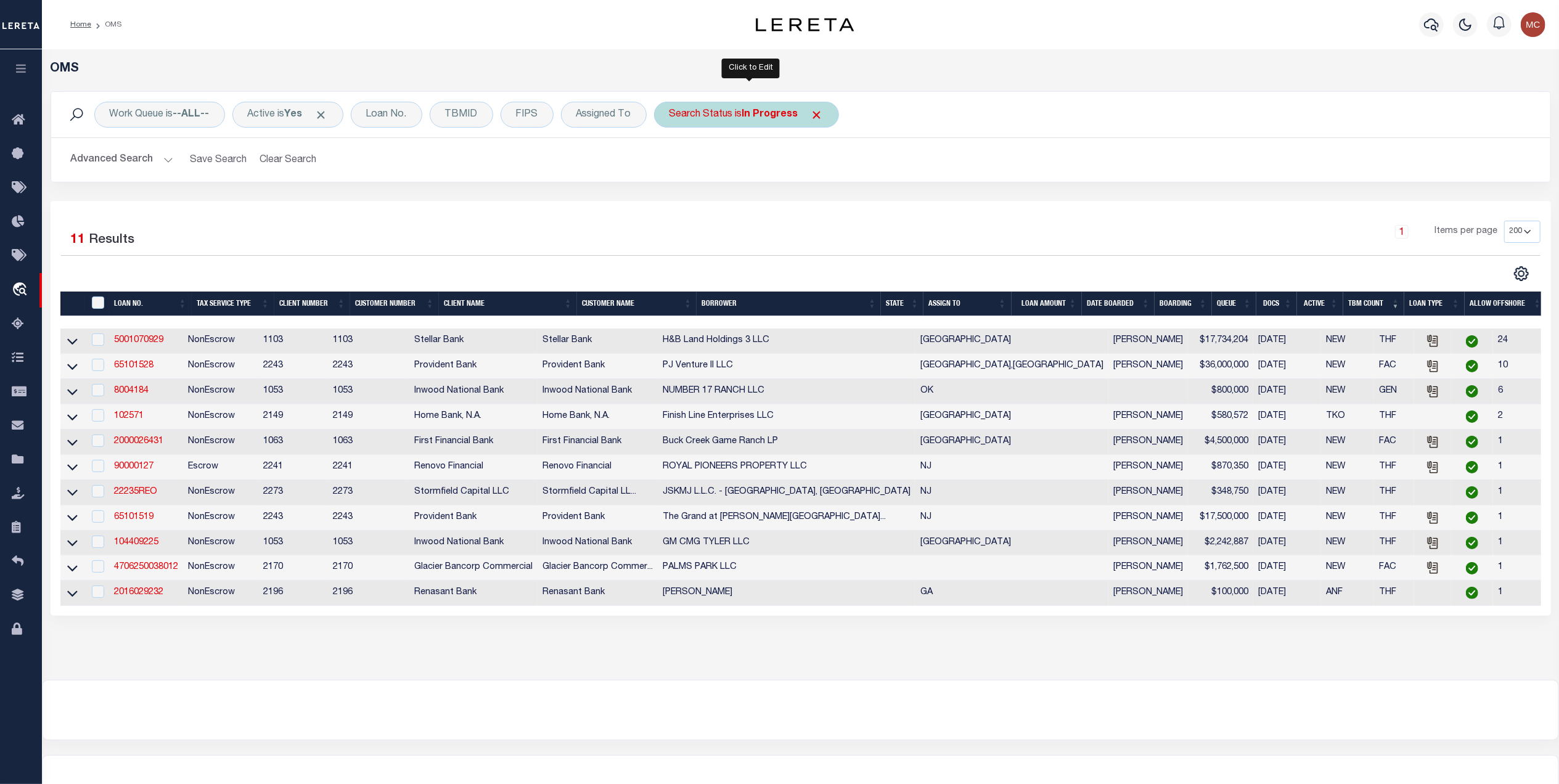
click at [793, 112] on b "In Progress" at bounding box center [771, 115] width 56 height 10
click at [711, 180] on select "Automated Search Bad Parcel Complete Duplicate Parcel High Dollar Reporting In …" at bounding box center [760, 175] width 181 height 24
select select "QC"
click at [674, 164] on select "Automated Search Bad Parcel Complete Duplicate Parcel High Dollar Reporting In …" at bounding box center [760, 175] width 181 height 24
click at [832, 198] on input "Apply" at bounding box center [833, 202] width 36 height 20
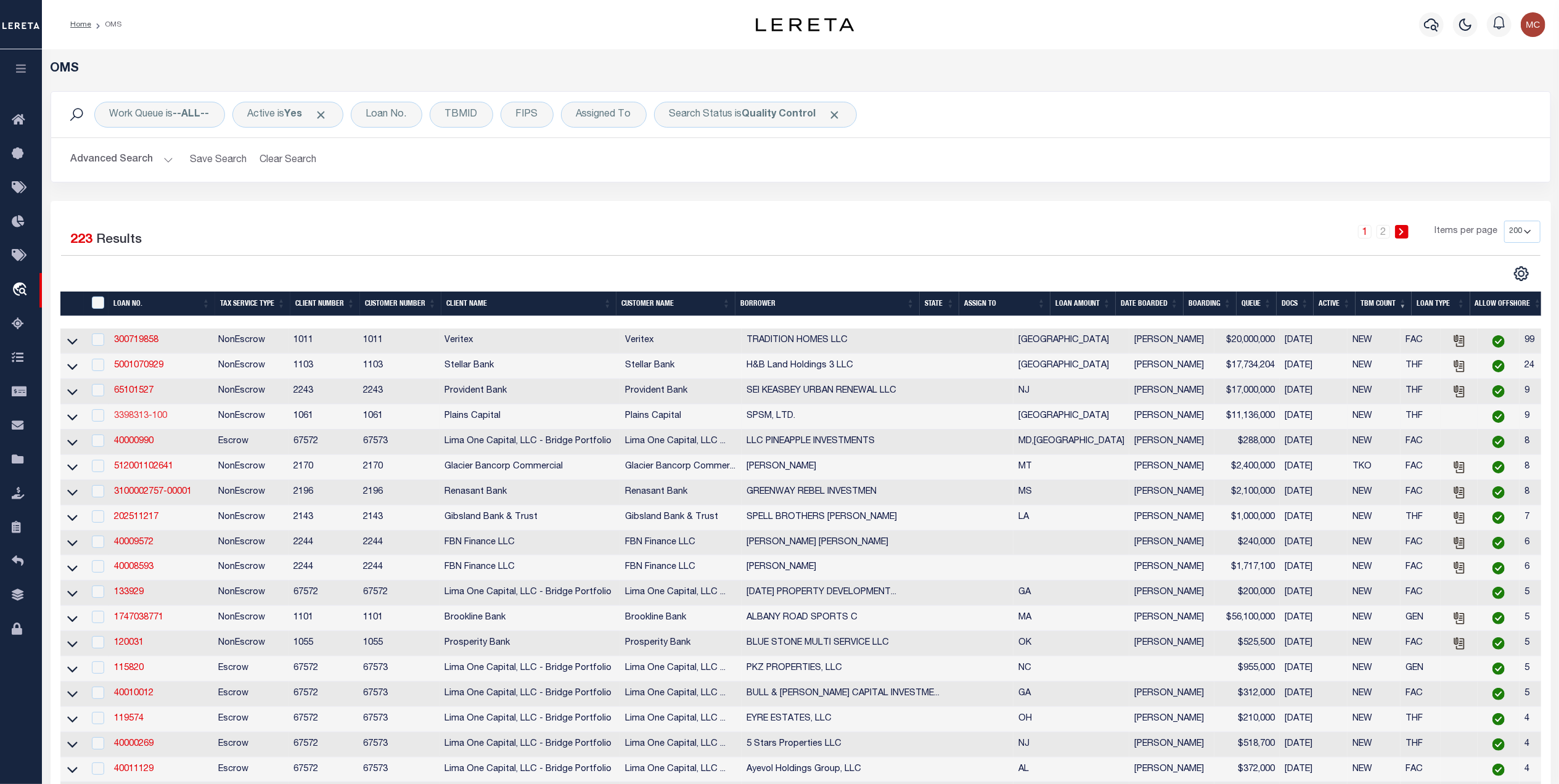
click at [119, 421] on link "3398313-100" at bounding box center [141, 416] width 53 height 8
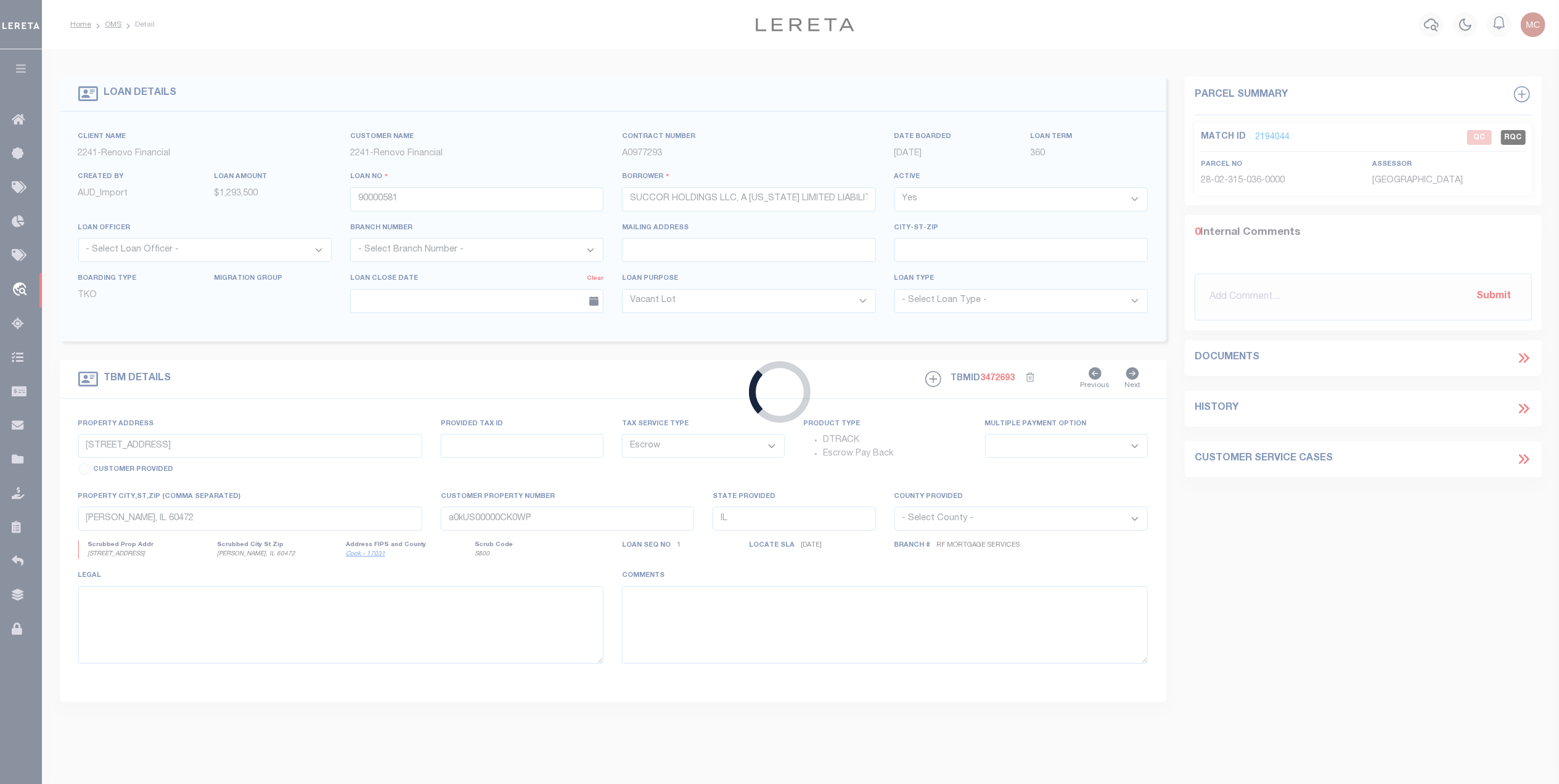
type input "3398313-100"
type input "SPSM, LTD."
select select
type input "3003 98TH ST"
type input "LUBBOCK TX 79423"
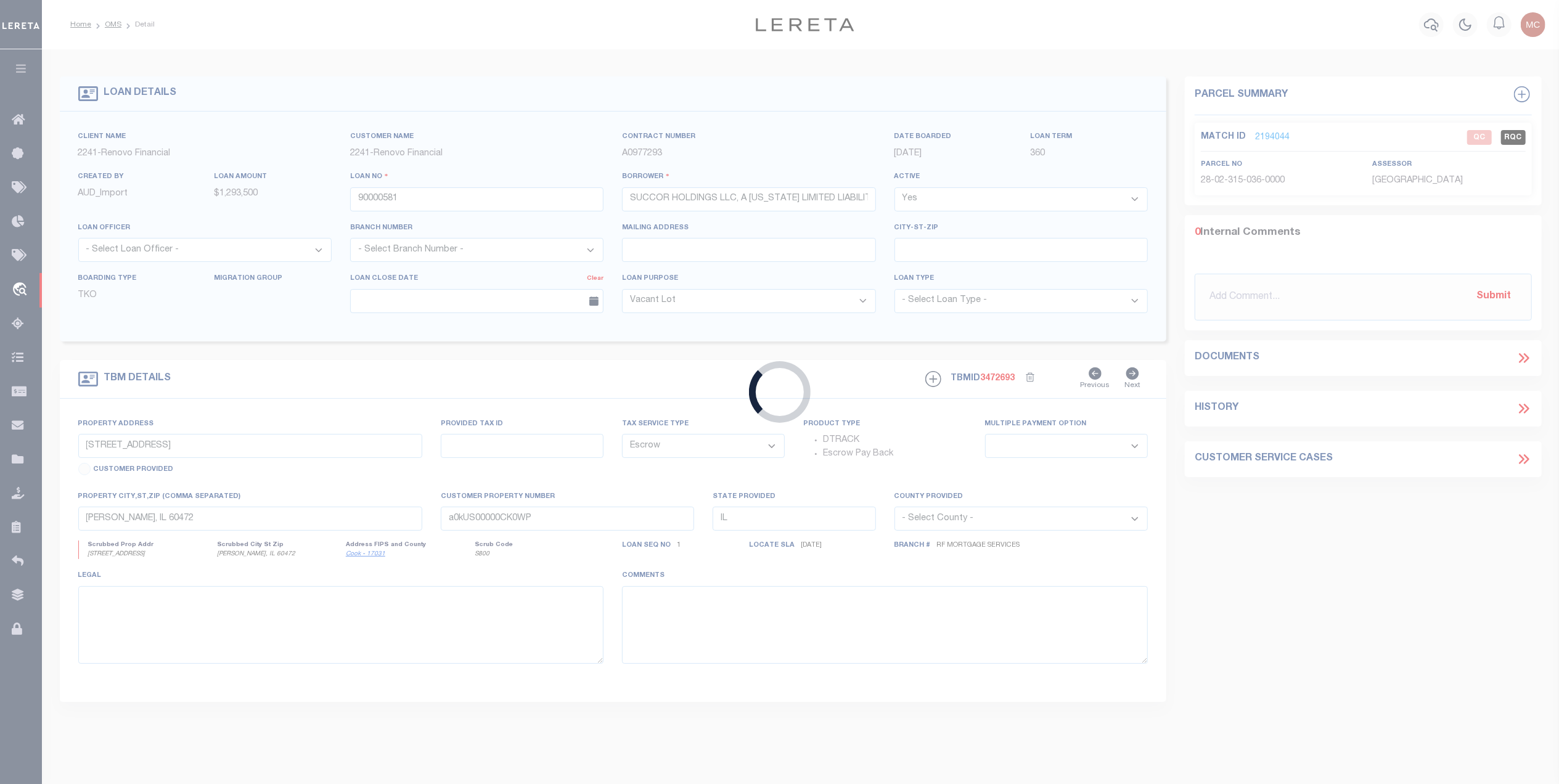
select select
select select "NonEscrow"
select select "1420"
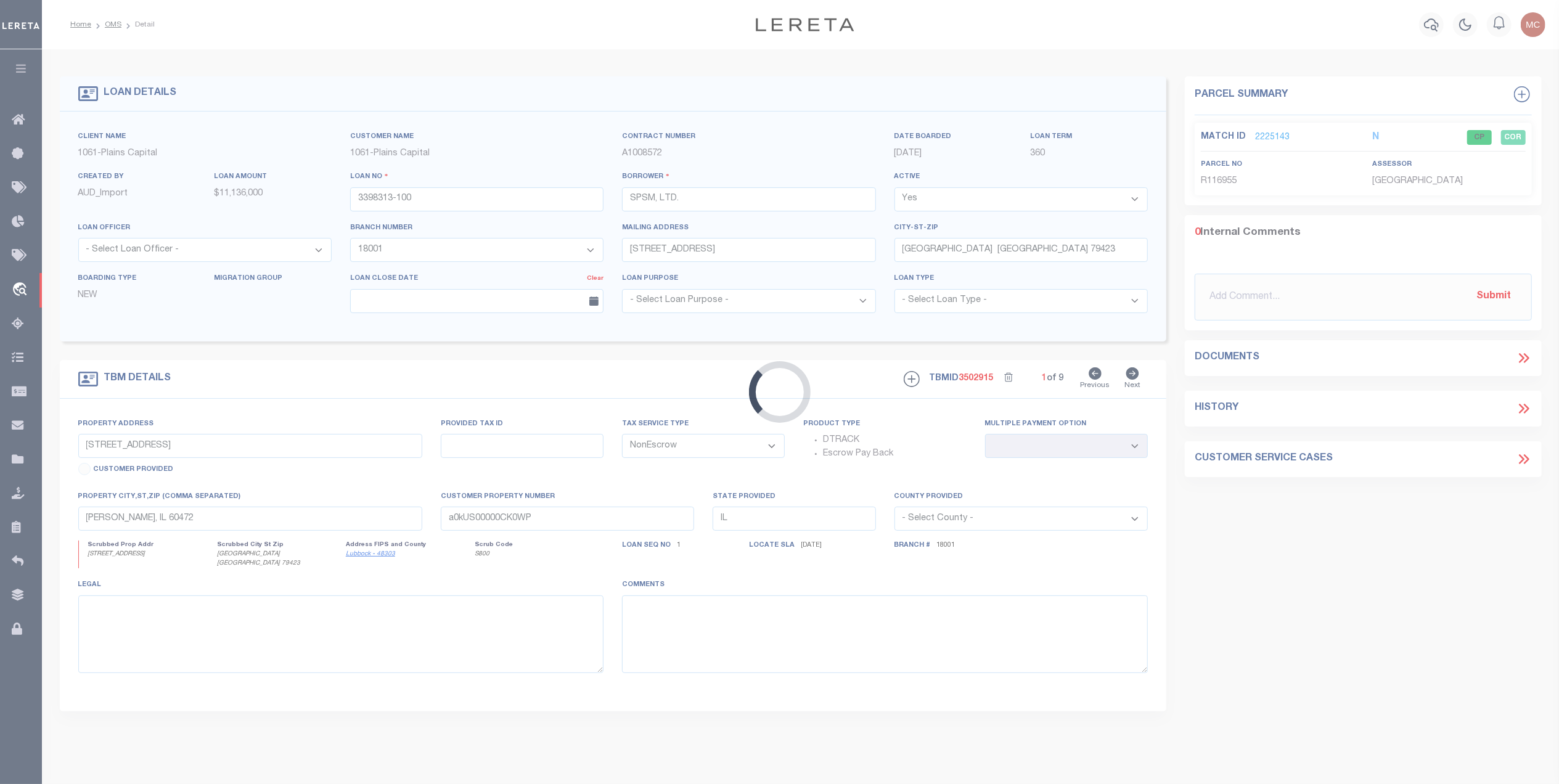
type input "8010 UNIVERSITY AVE"
select select
type input "LUBBOCK TX 79423"
type input "[GEOGRAPHIC_DATA]"
select select
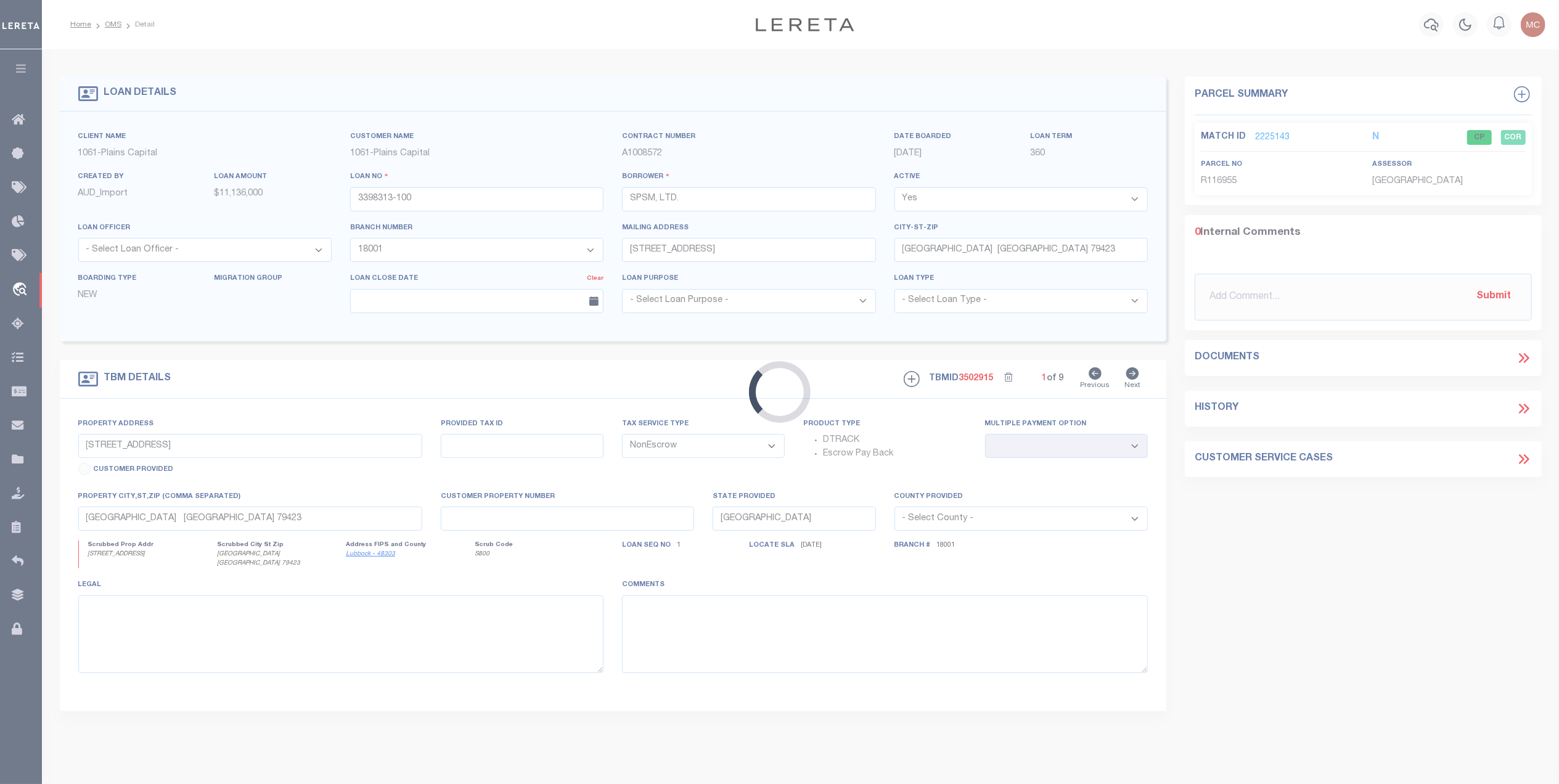
type textarea "LOTS 57-60 GATEWOOD ADDITION, LUBBOCK CO TX"
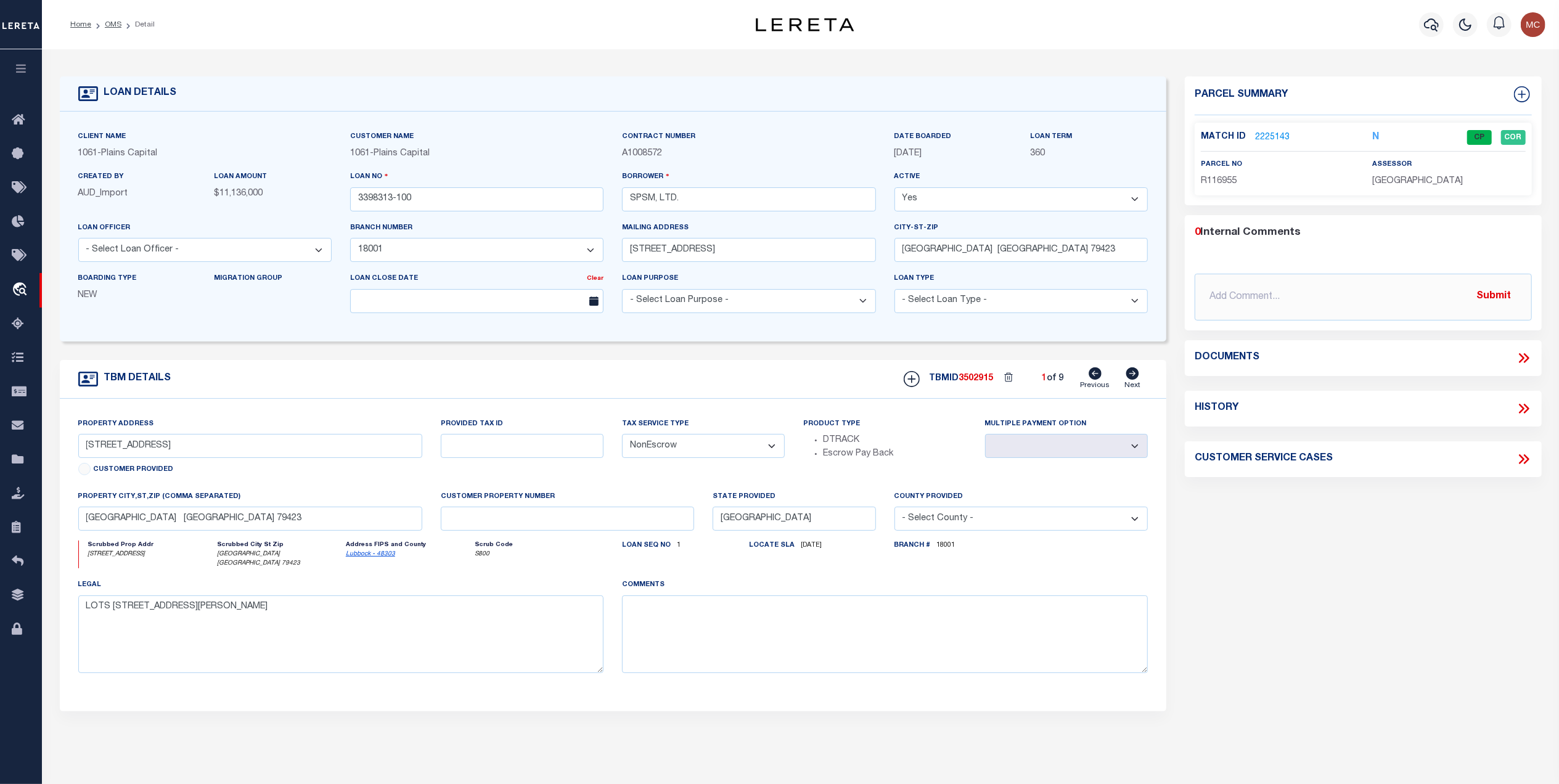
click at [1136, 376] on icon at bounding box center [1132, 373] width 13 height 13
type input "7901 82ND ST"
select select
type input "WOLFFORTH TX 79382"
select select
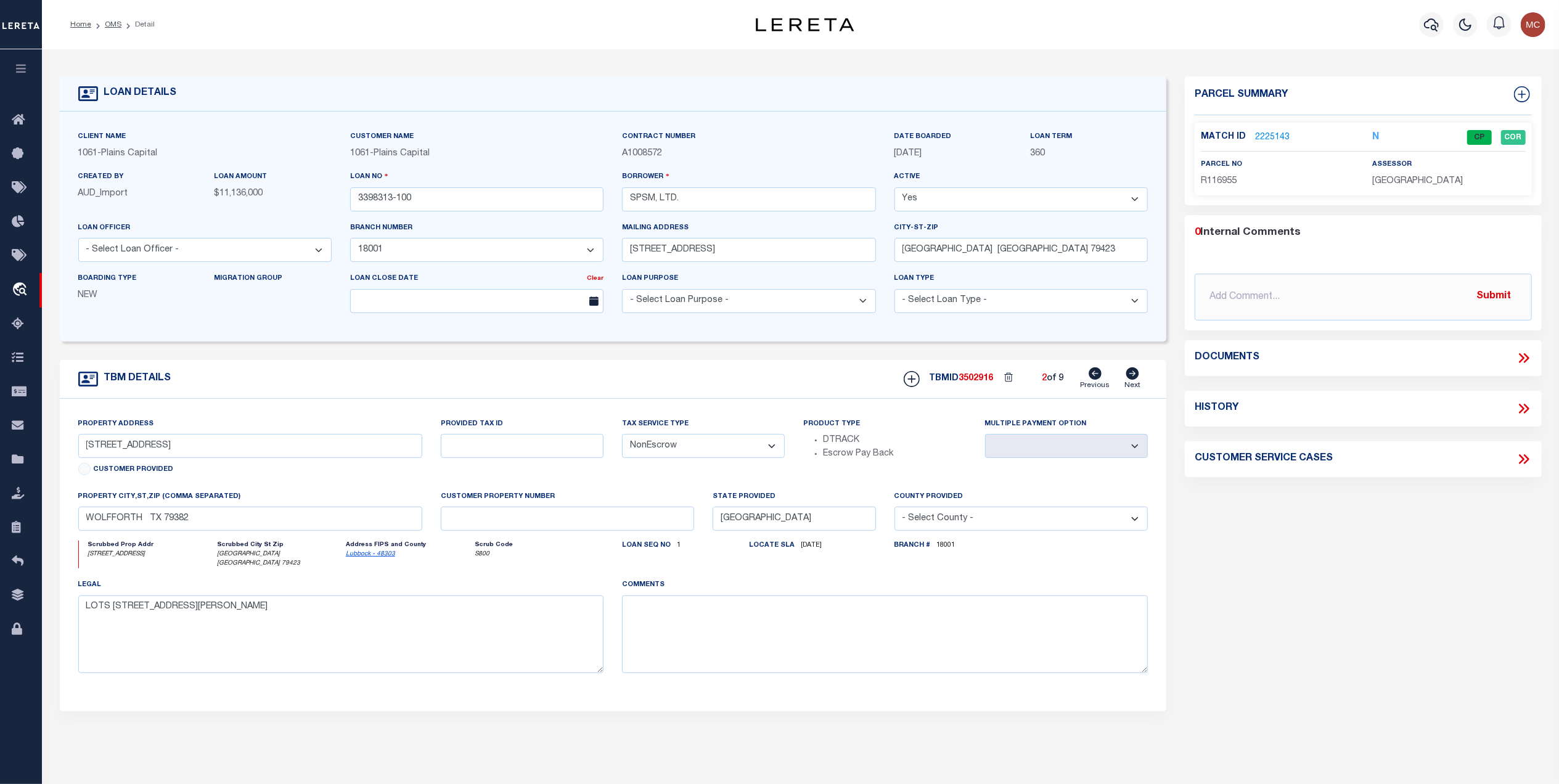
type textarea "TRACT A ALCOVE BUSINESS PARK, LUBBOCK CO TX"
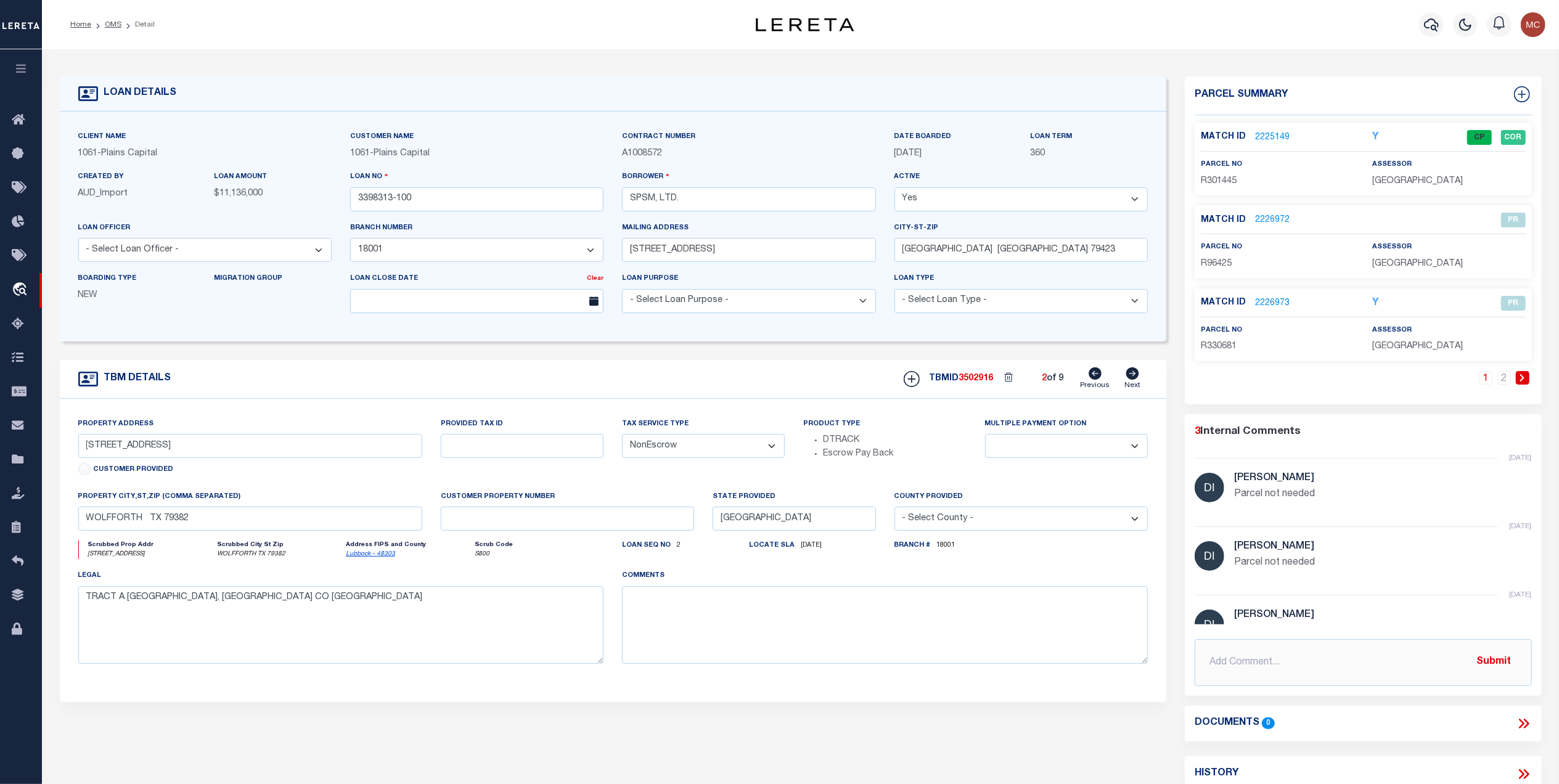
click at [1136, 376] on icon at bounding box center [1132, 373] width 13 height 13
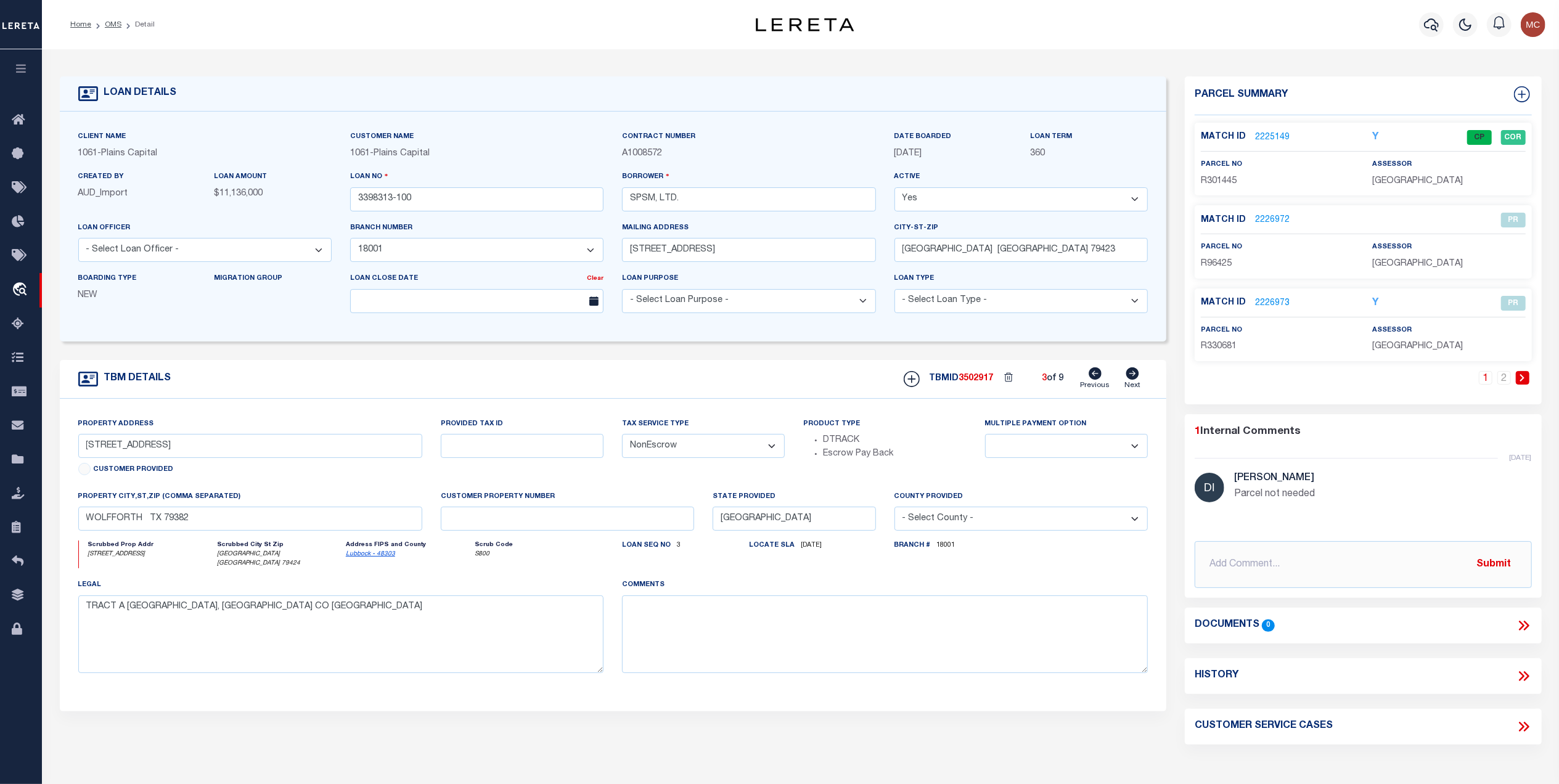
type input "7603 MILWAUKEE AVE"
select select
type input "LUBBOCK TX 79424"
select select
type textarea "TRACT F BACON COMMERCIAL PARK, LUBBOCK CO TX"
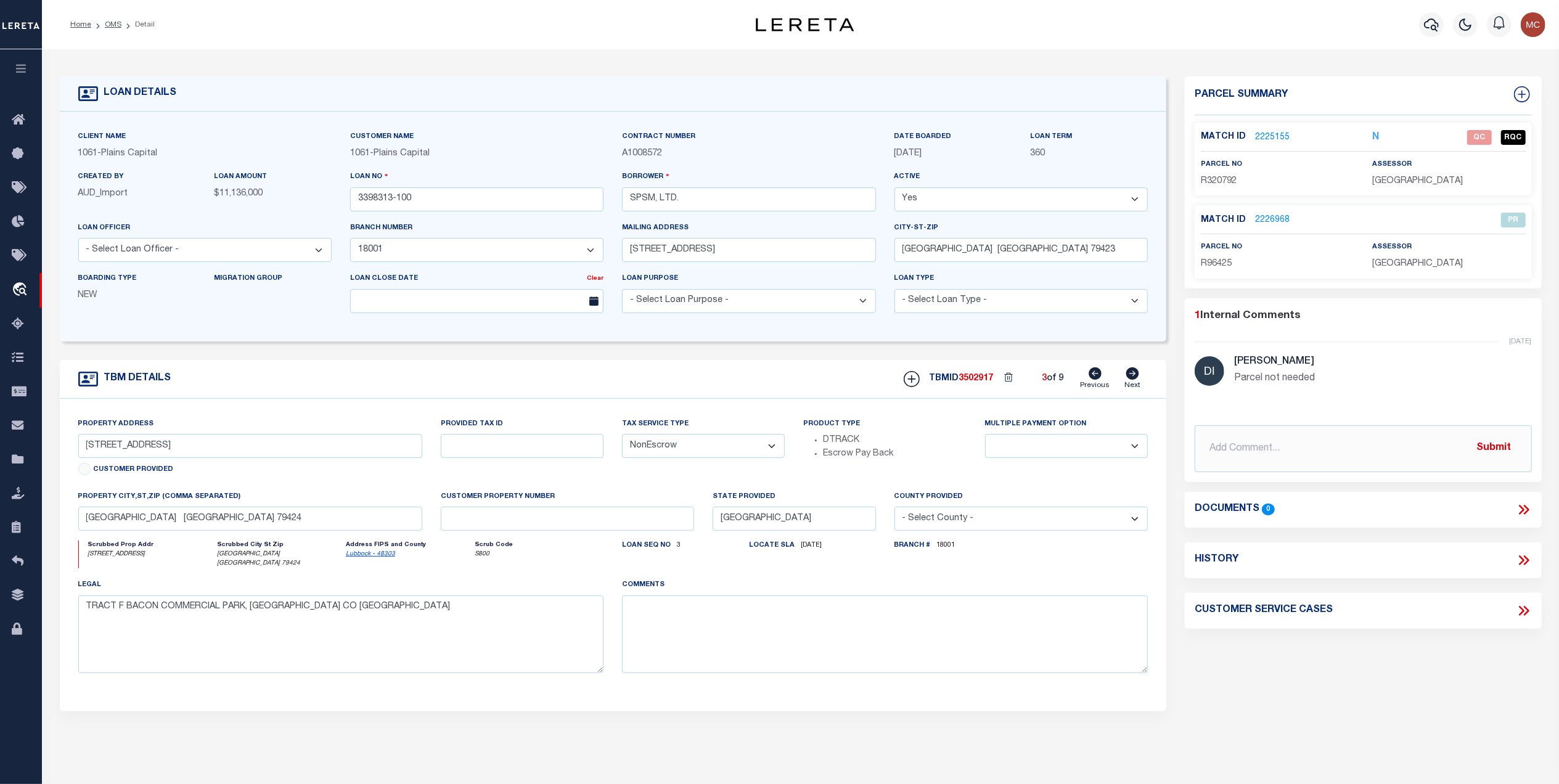
click at [1280, 131] on link "2225155" at bounding box center [1272, 137] width 35 height 13
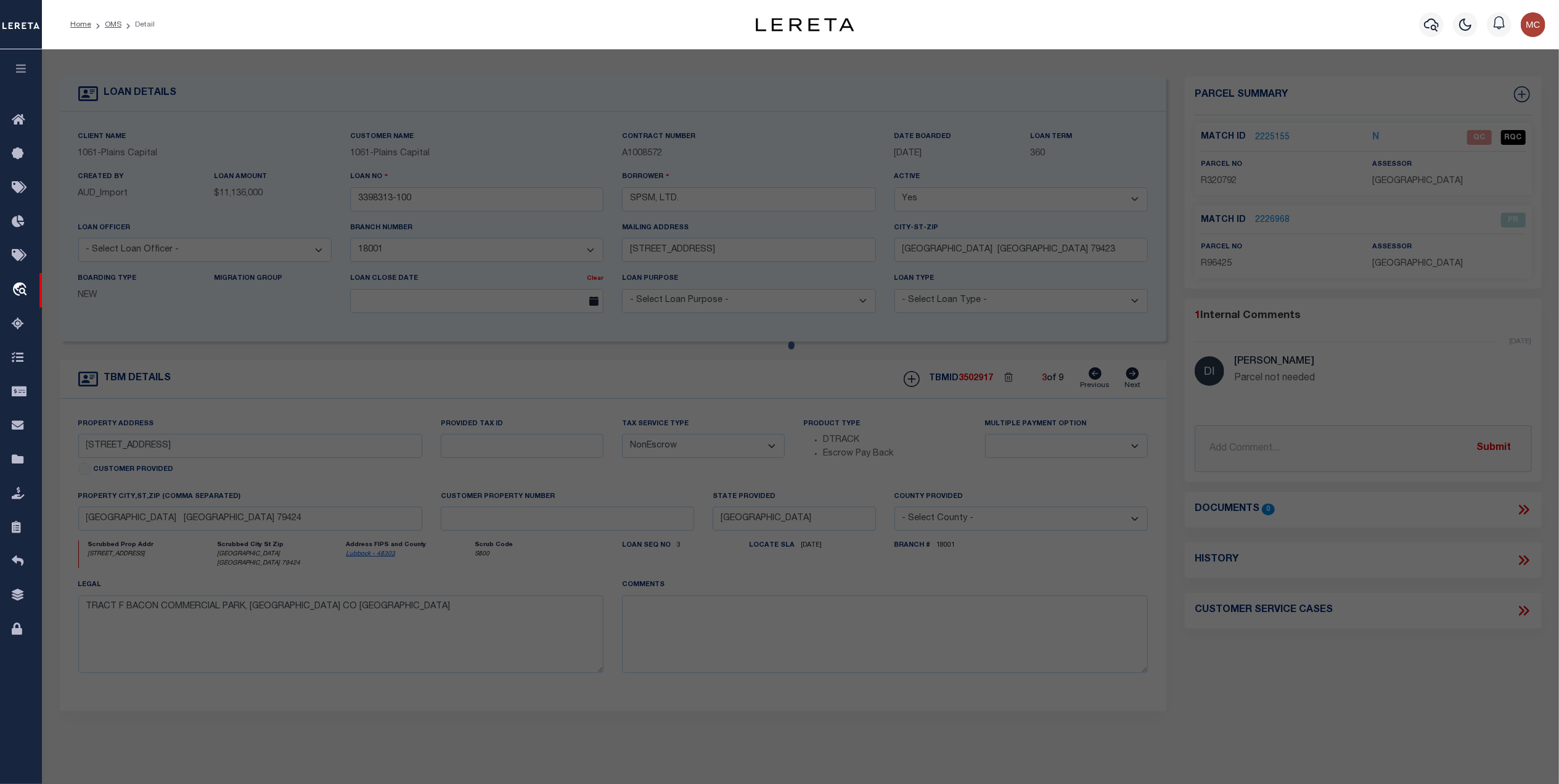
select select "AS"
select select
checkbox input "false"
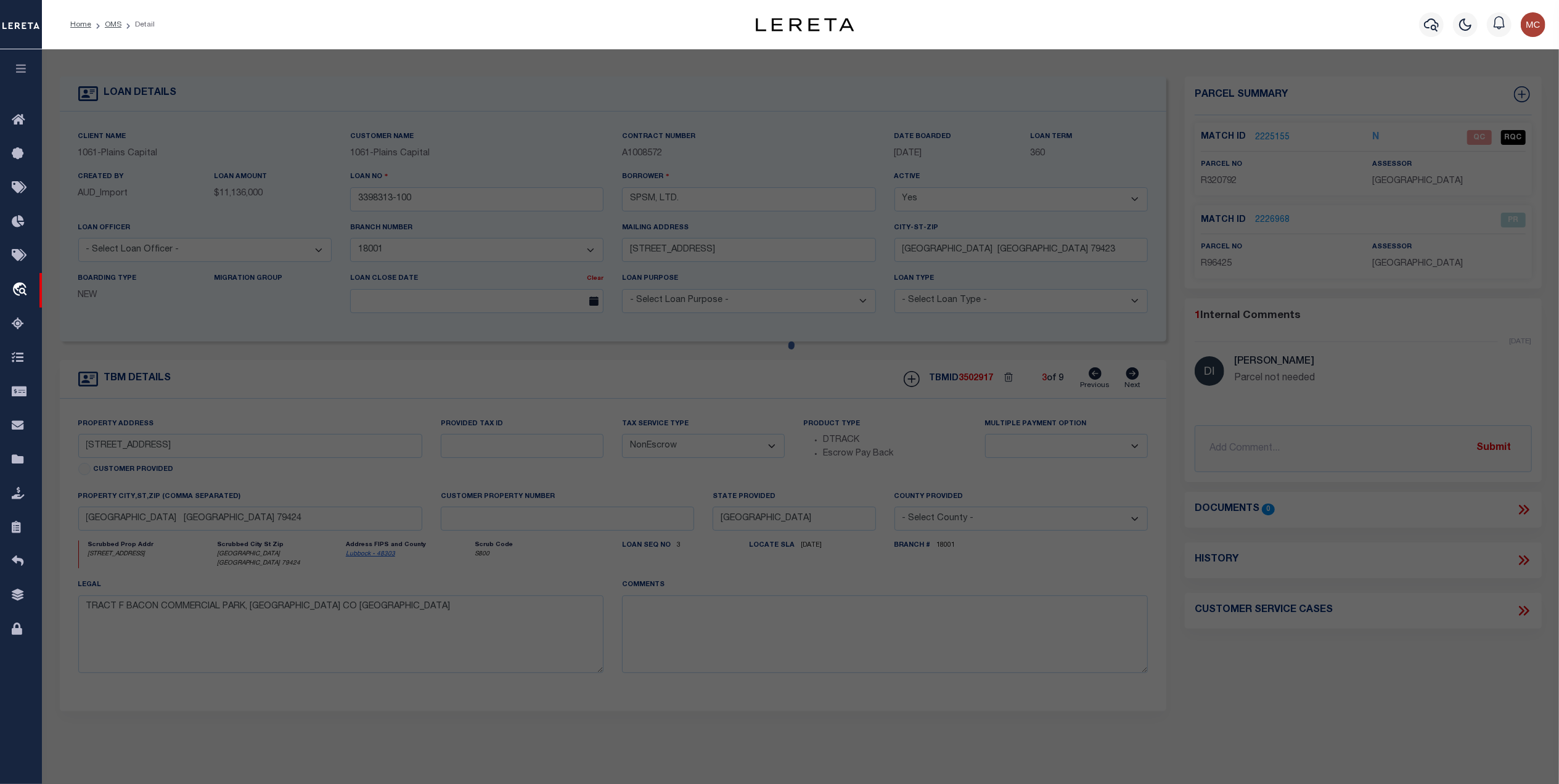
select select "QC"
type input "SPSM LTD"
select select "AGW"
select select "LEG"
type input "7603 MILWAUKEE AVE"
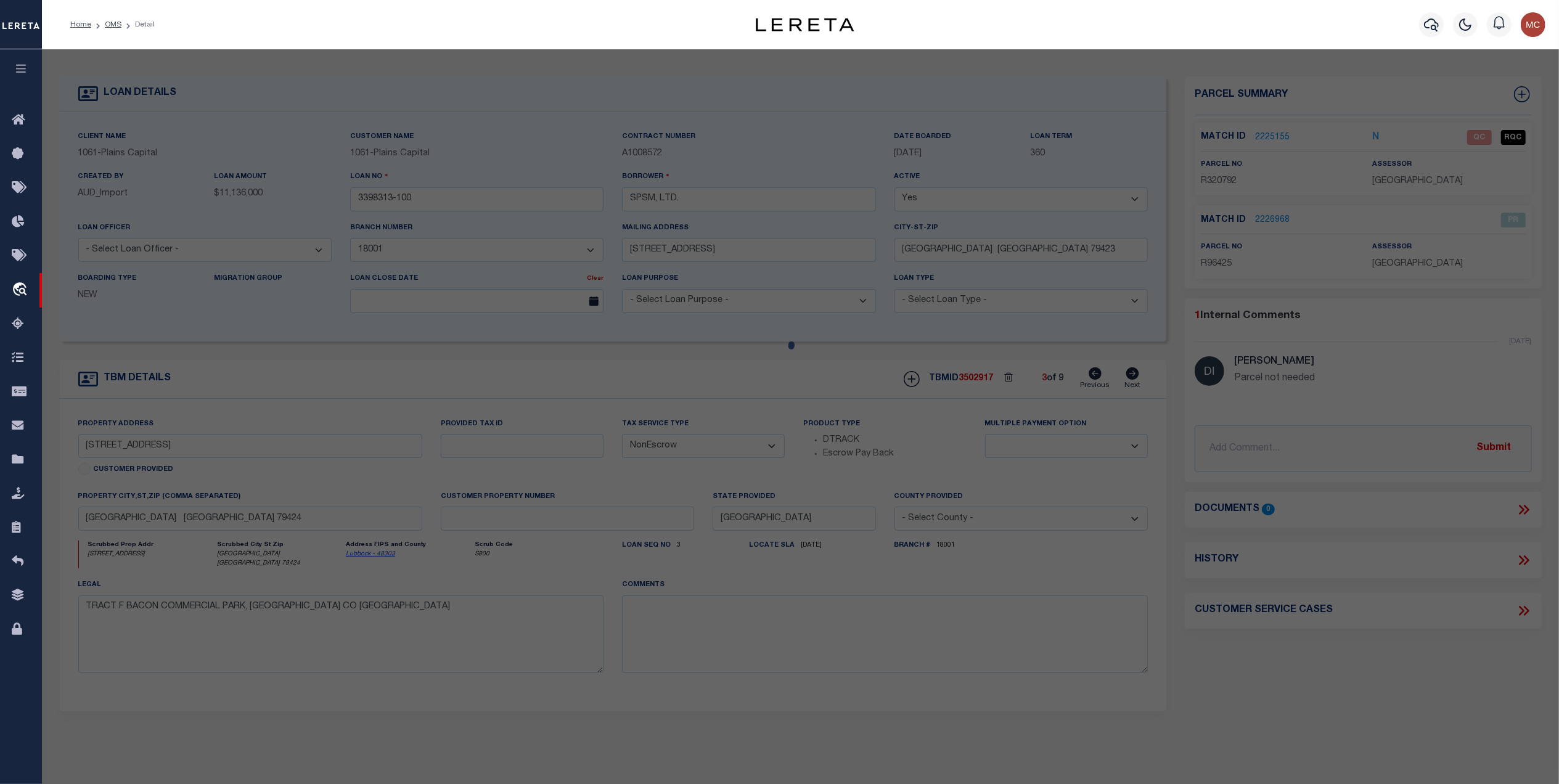
type input "LUBBOCK, TX 79424"
type textarea "BACON COMMERCIAL PARK TR F"
type textarea "Jurisdiction (Payeecode: 4830300000) must be set up for completed (CP) parcels"
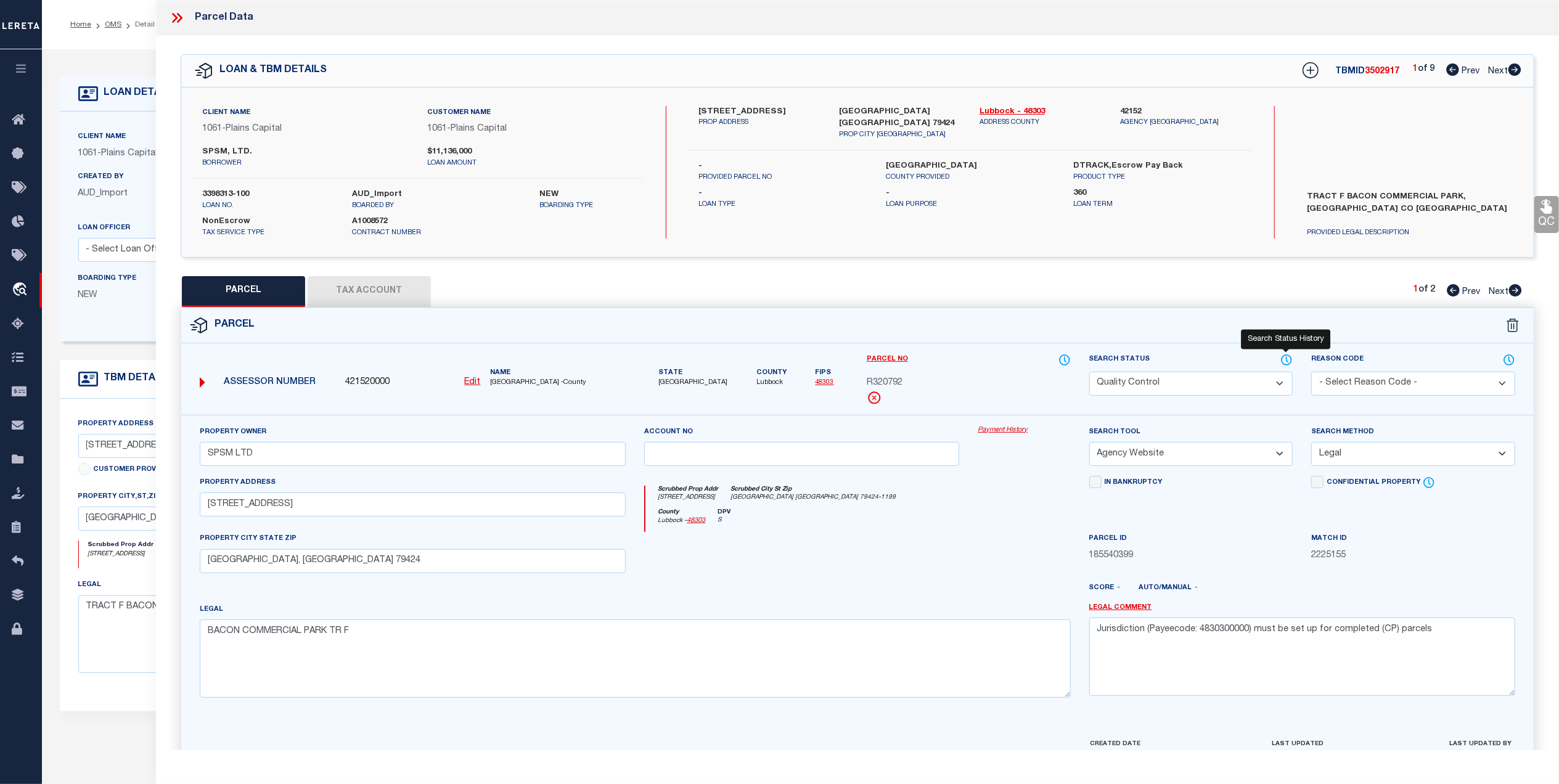
click at [1289, 361] on icon at bounding box center [1286, 360] width 13 height 14
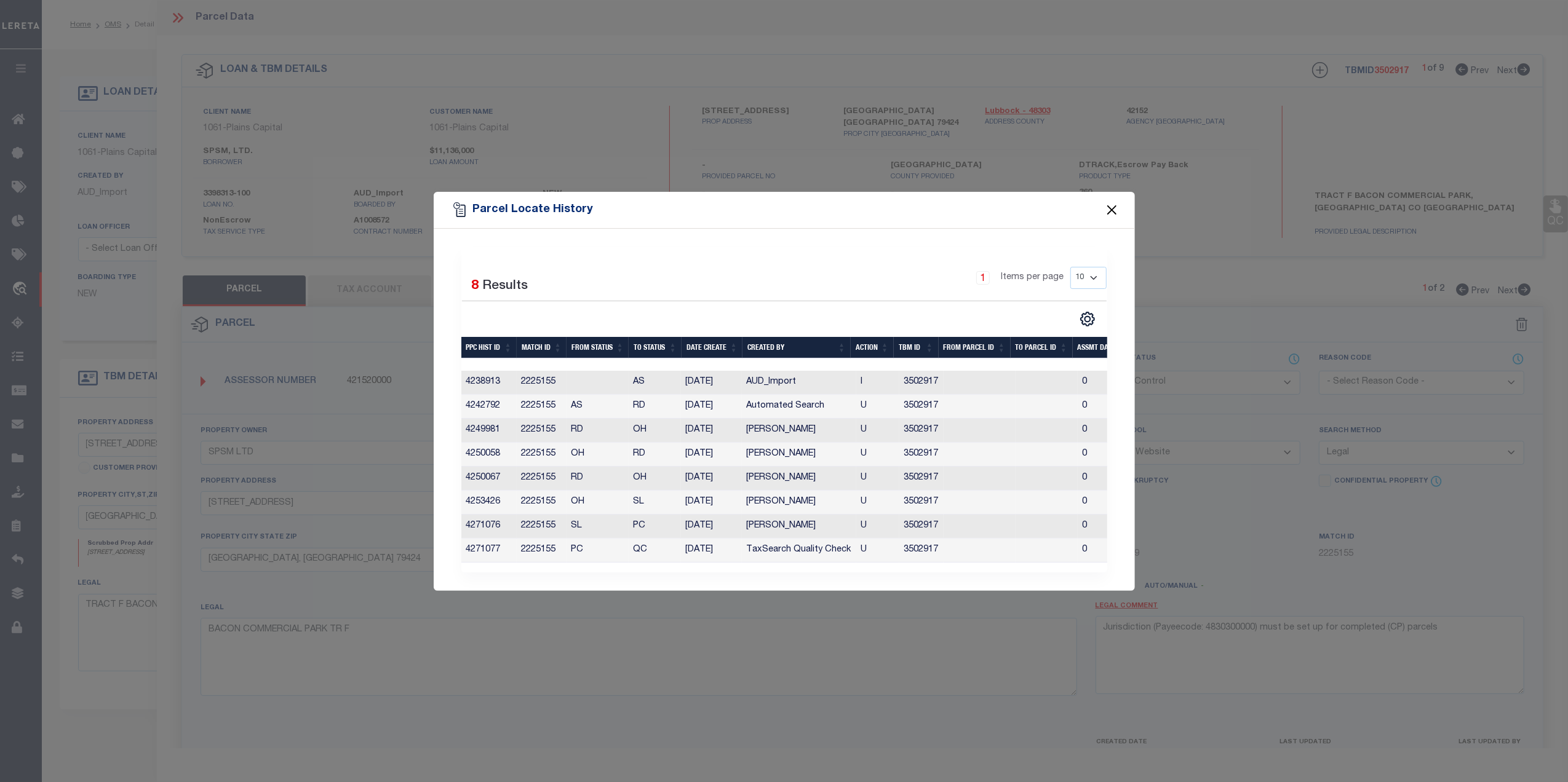
click at [1110, 204] on button "Close" at bounding box center [1111, 209] width 16 height 16
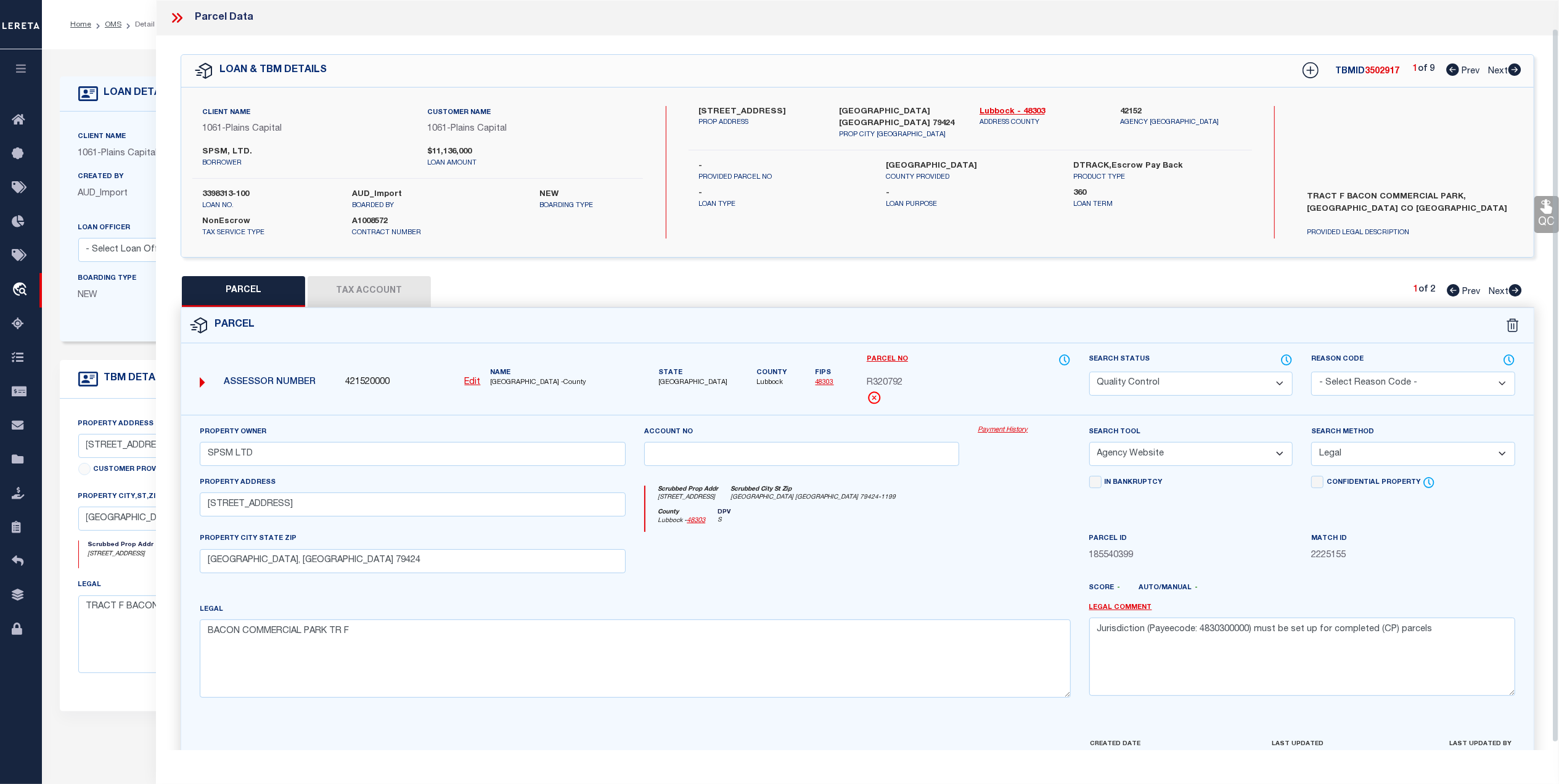
scroll to position [37, 0]
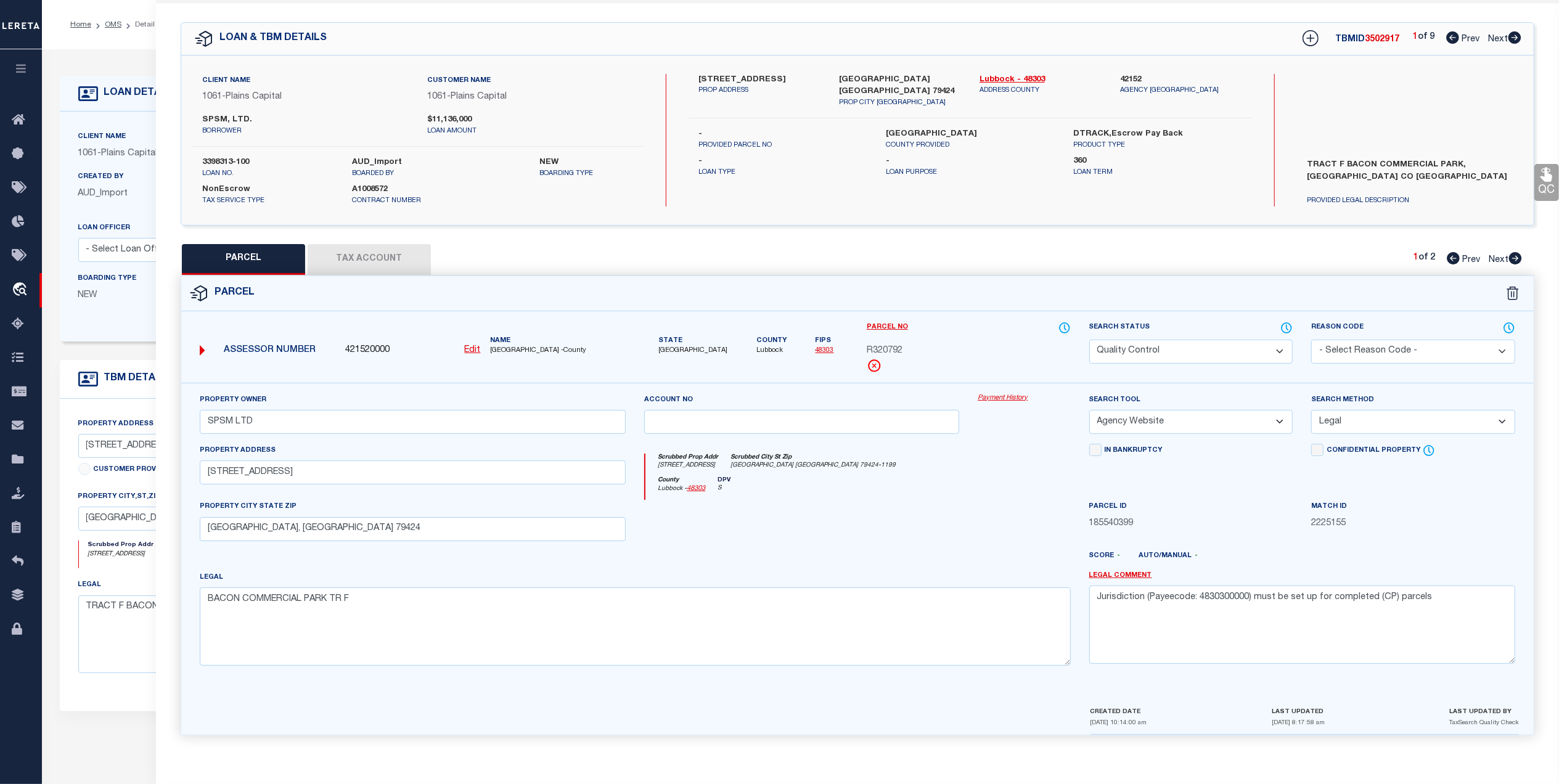
click at [395, 259] on button "Tax Account" at bounding box center [369, 259] width 124 height 30
select select "100"
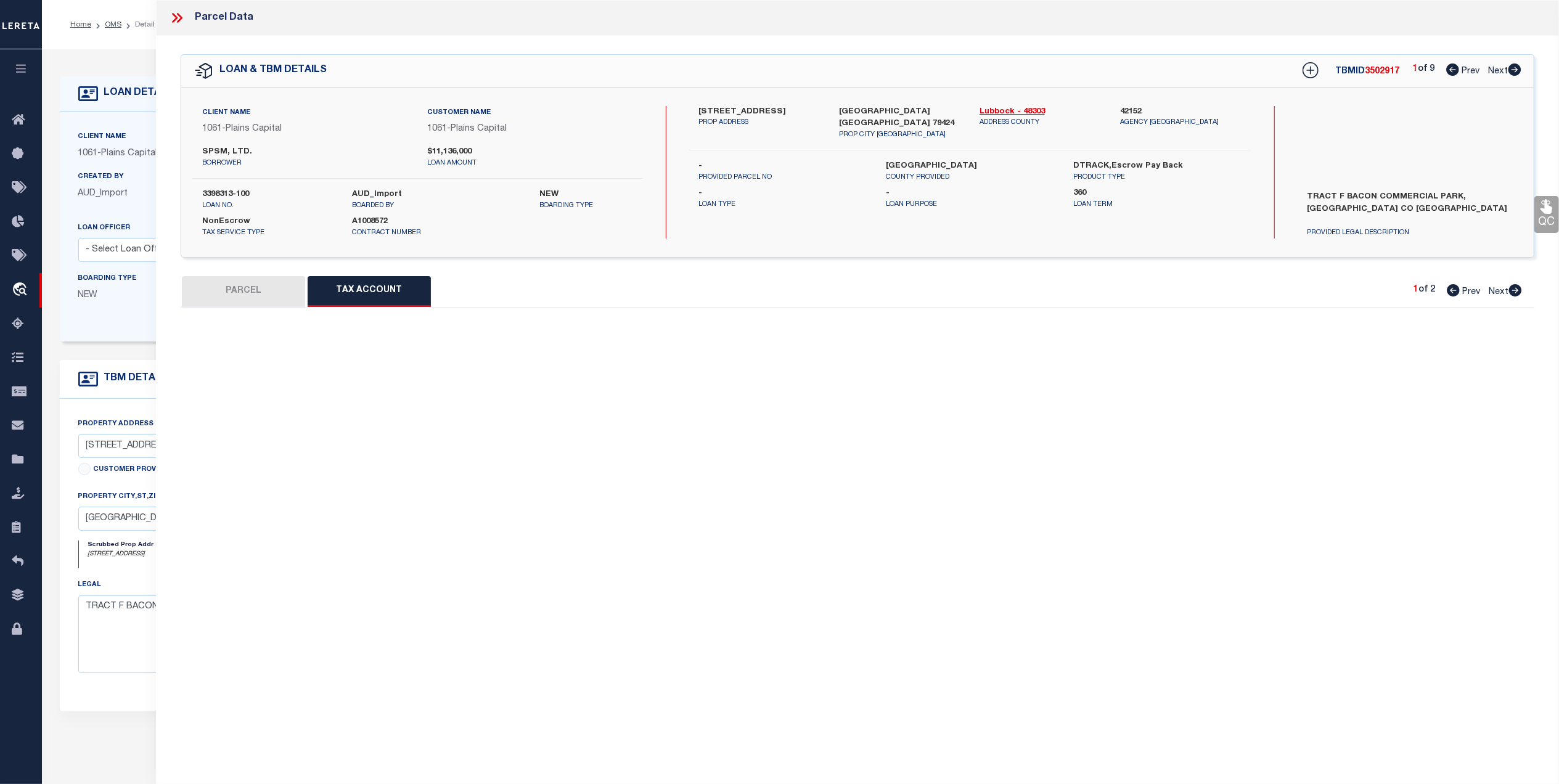
select select "100"
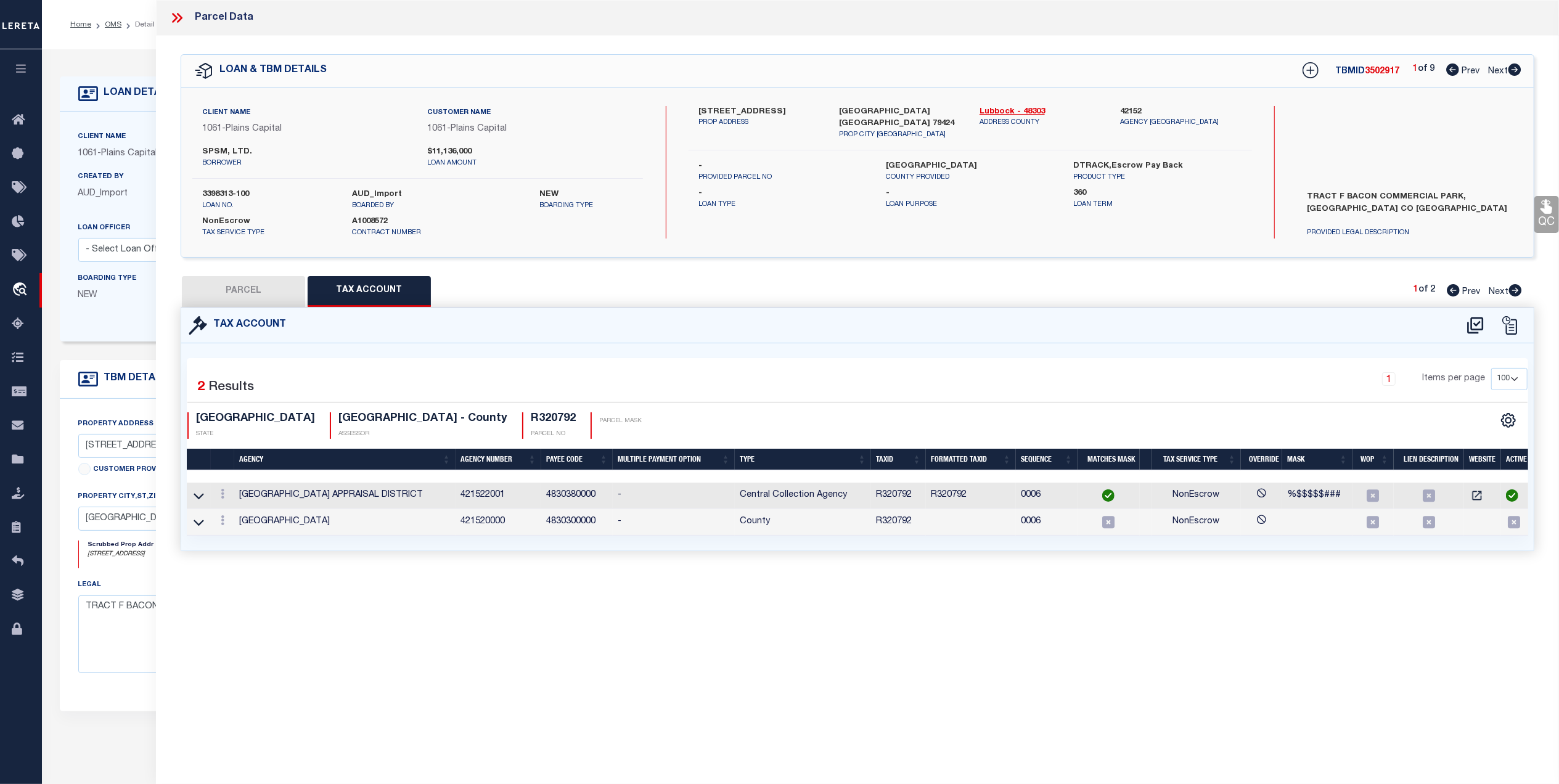
scroll to position [0, 0]
drag, startPoint x: 910, startPoint y: 495, endPoint x: 876, endPoint y: 495, distance: 34.0
click at [874, 495] on td "R320792" at bounding box center [898, 495] width 55 height 26
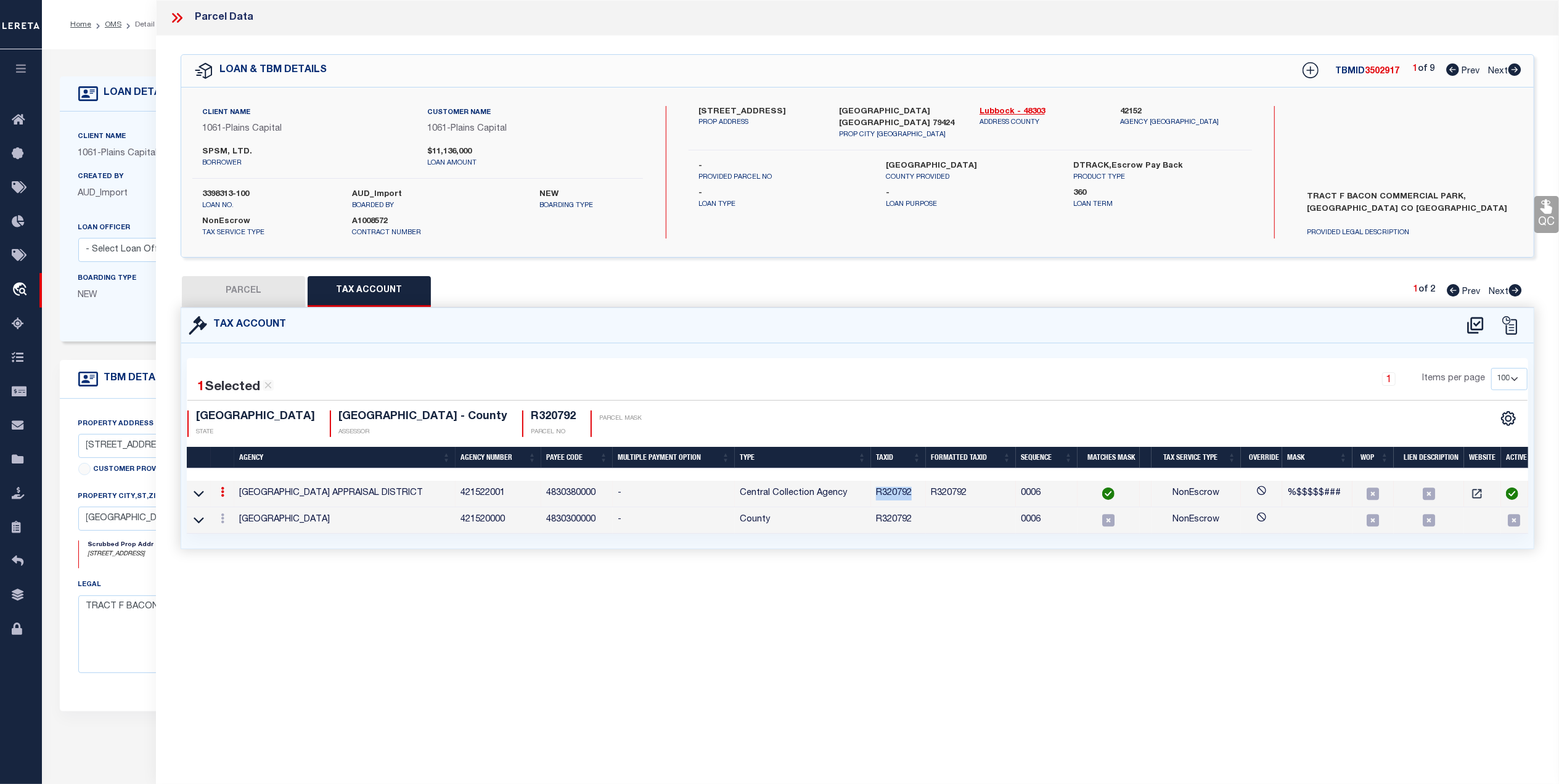
copy td "R320792"
drag, startPoint x: 255, startPoint y: 290, endPoint x: 440, endPoint y: 299, distance: 185.2
click at [255, 290] on button "PARCEL" at bounding box center [244, 291] width 124 height 30
select select "AS"
select select
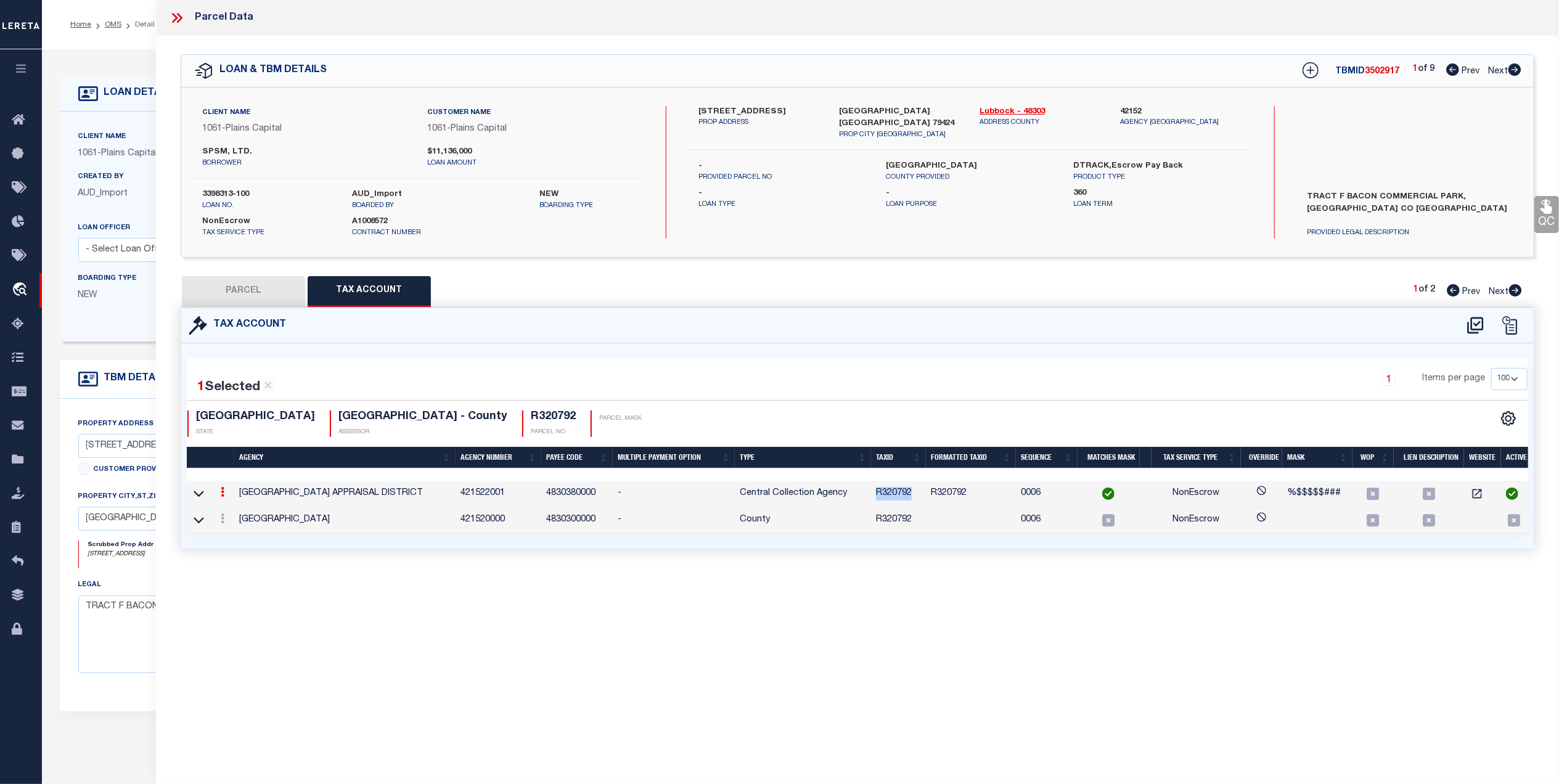
select select
checkbox input "false"
select select "QC"
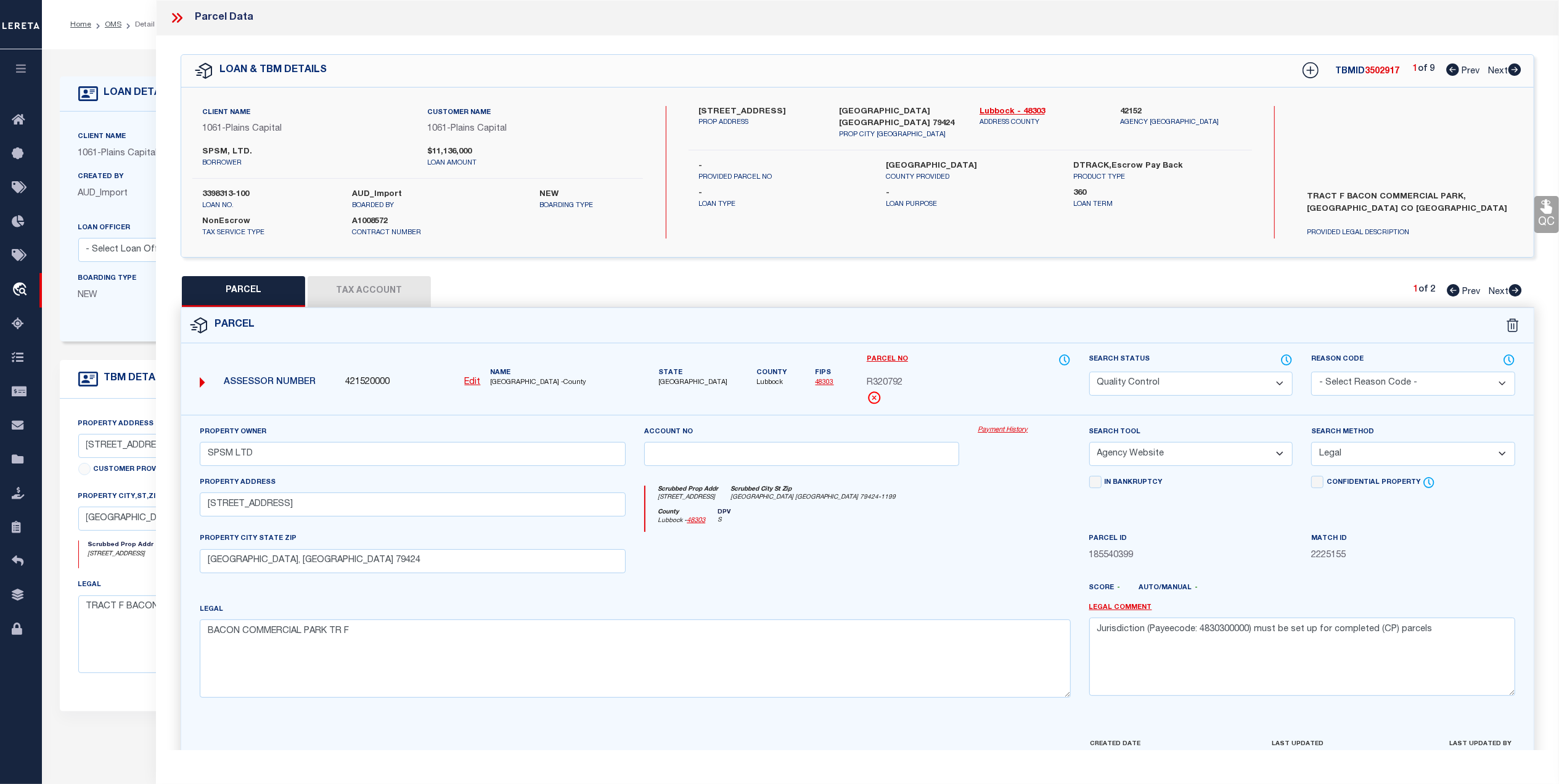
click at [1543, 219] on link "QC" at bounding box center [1546, 215] width 25 height 37
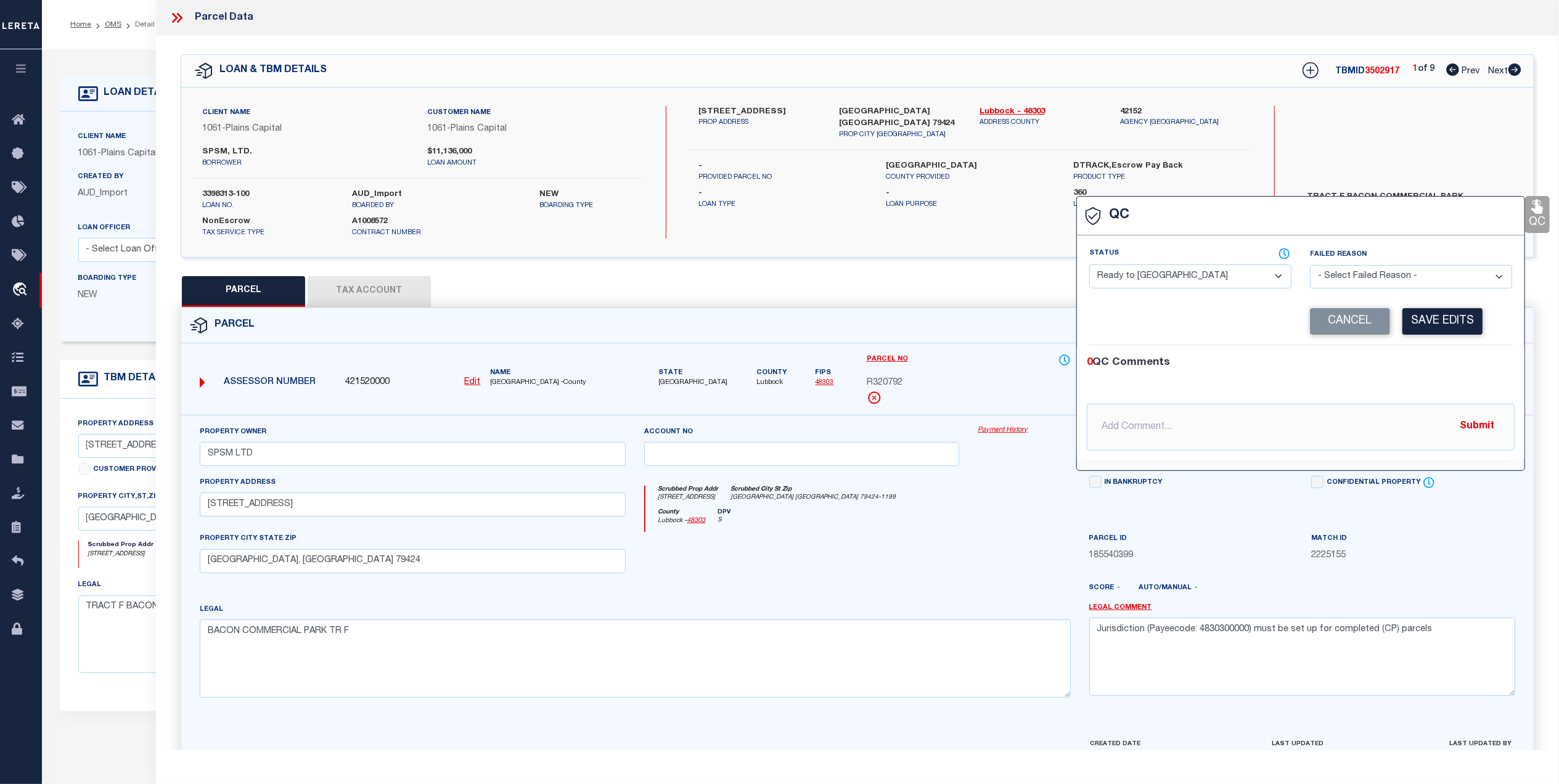
click at [1169, 278] on select "- Select Status - Ready to QC Correct Incorrect" at bounding box center [1191, 276] width 202 height 24
click at [1090, 266] on select "- Select Status - Ready to QC Correct Incorrect" at bounding box center [1191, 276] width 202 height 24
click at [1453, 318] on button "Save Edits" at bounding box center [1442, 321] width 80 height 26
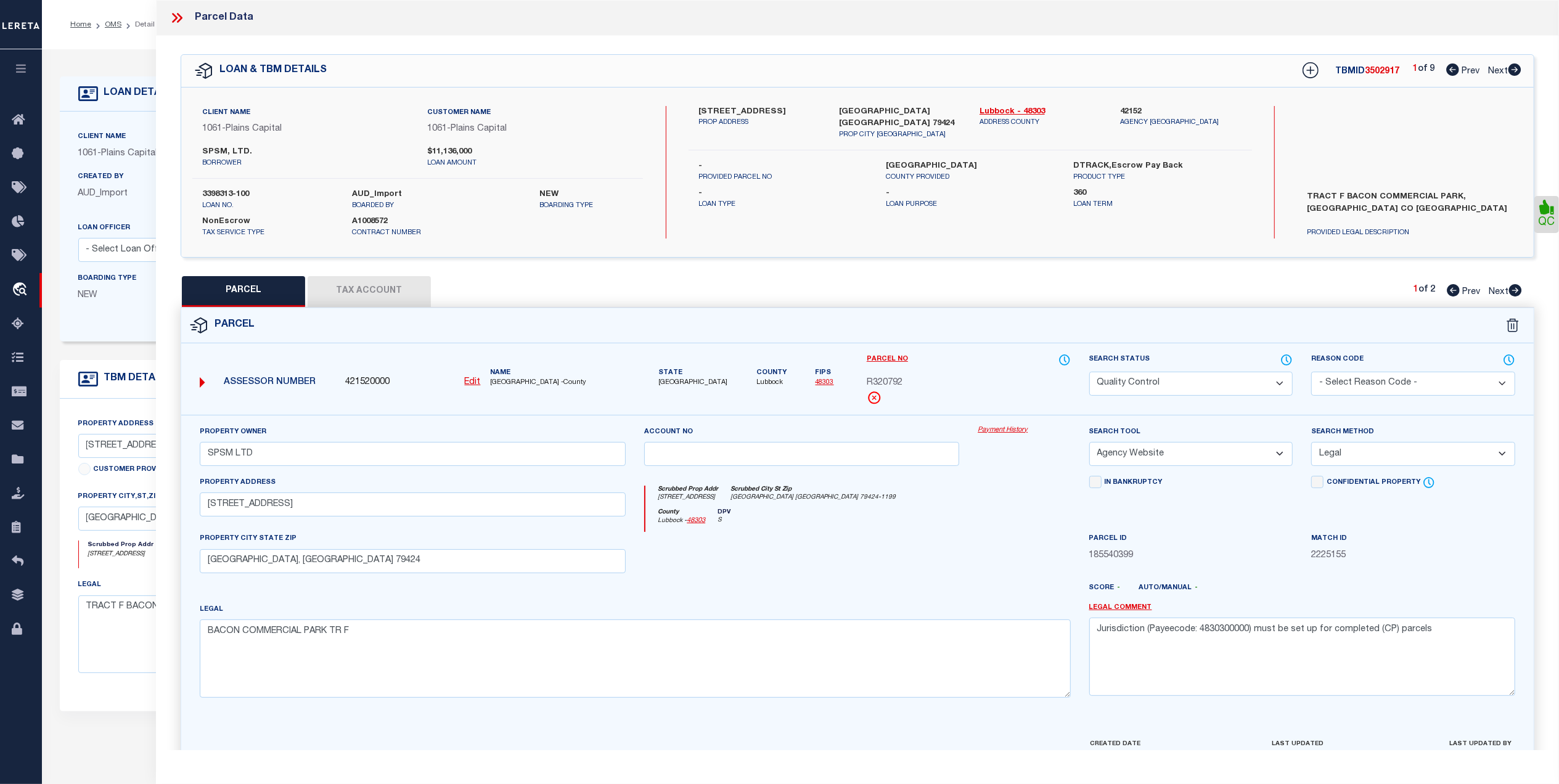
click at [1150, 394] on select "Automated Search Bad Parcel Complete Duplicate Parcel High Dollar Reporting In …" at bounding box center [1191, 384] width 204 height 24
click at [1090, 372] on select "Automated Search Bad Parcel Complete Duplicate Parcel High Dollar Reporting In …" at bounding box center [1191, 384] width 204 height 24
click at [994, 513] on div "County Lubbock - 48303 DPV S" at bounding box center [858, 521] width 425 height 24
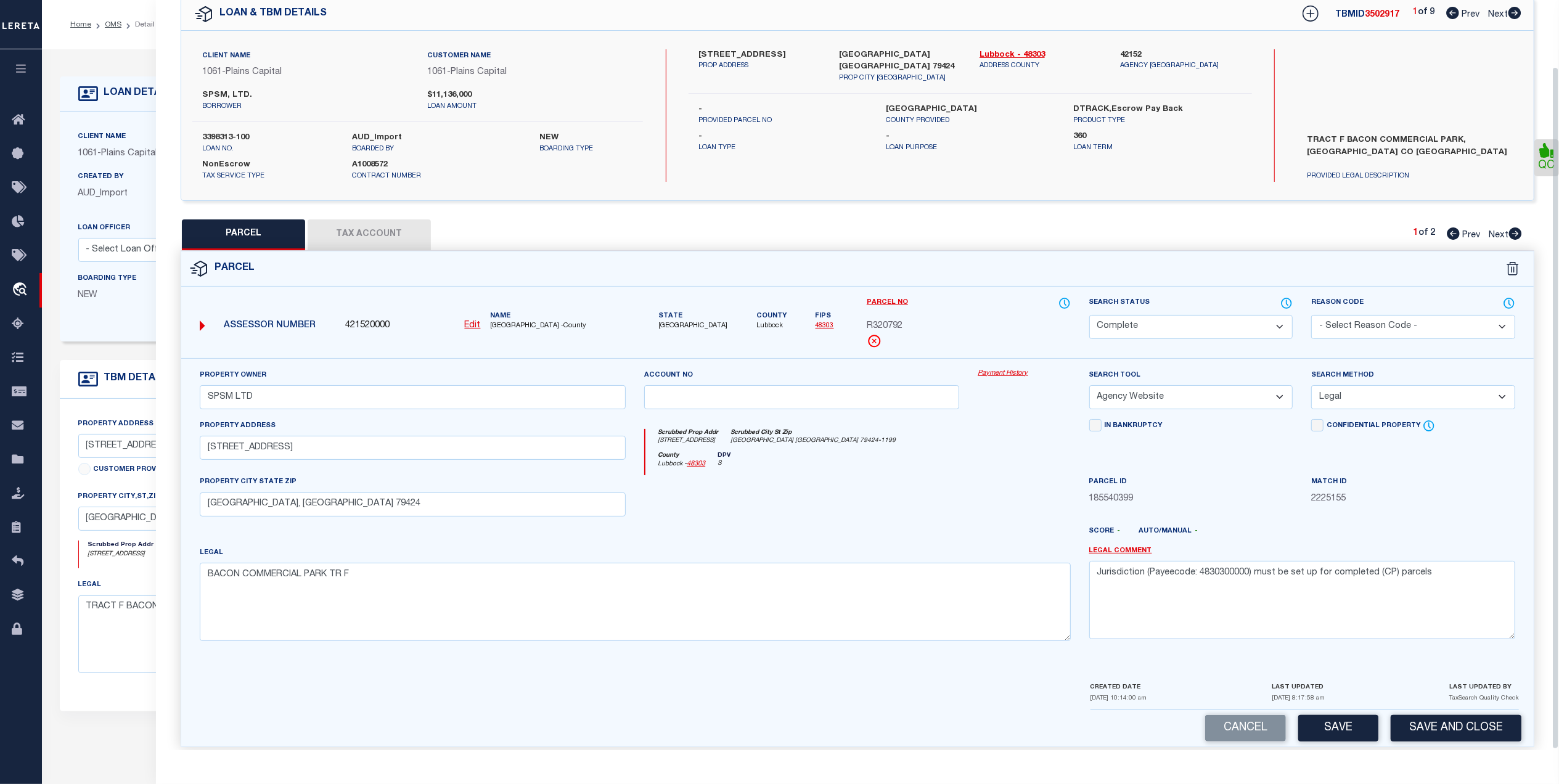
scroll to position [73, 0]
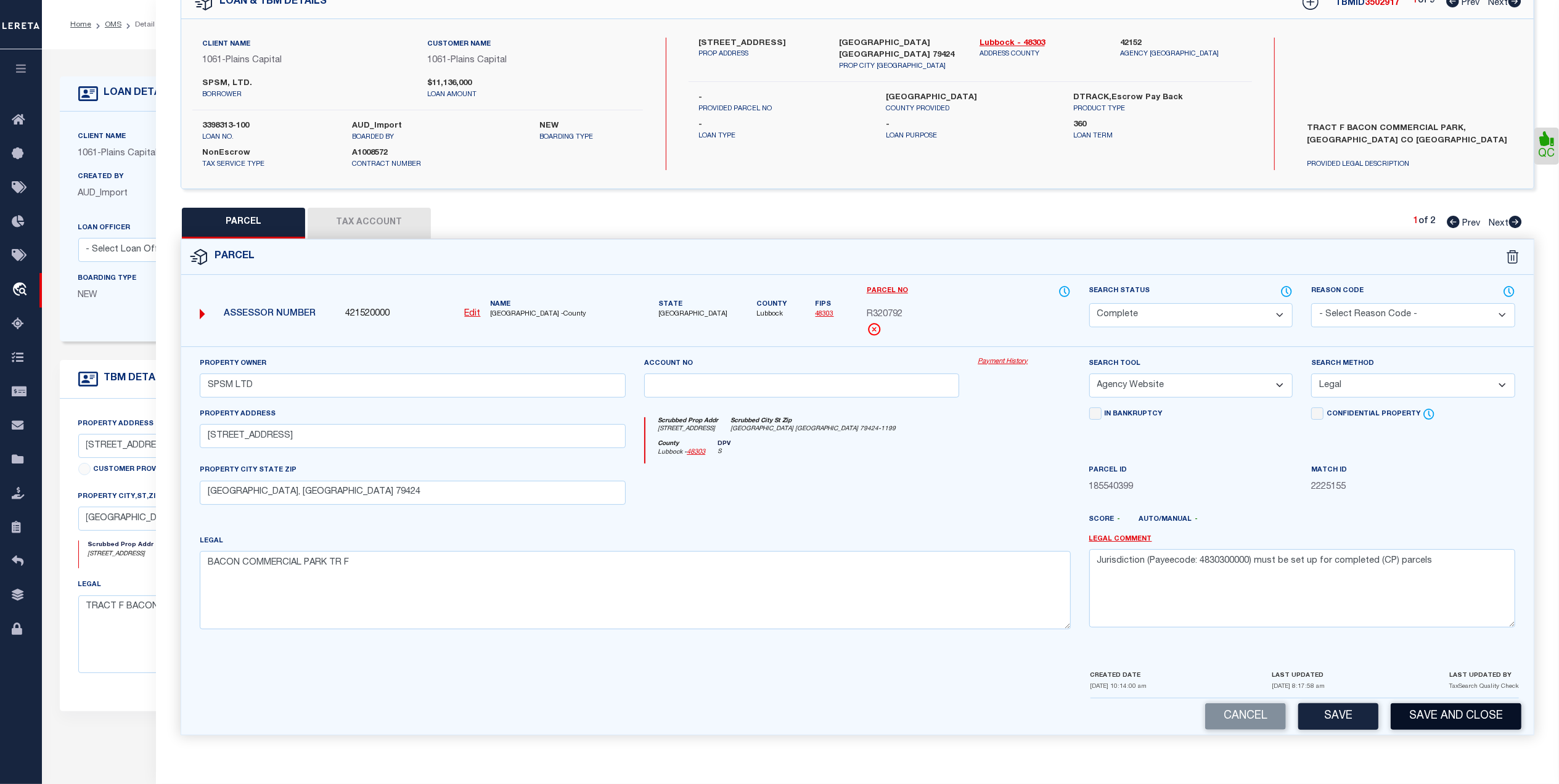
click at [1416, 716] on button "Save and Close" at bounding box center [1457, 716] width 130 height 26
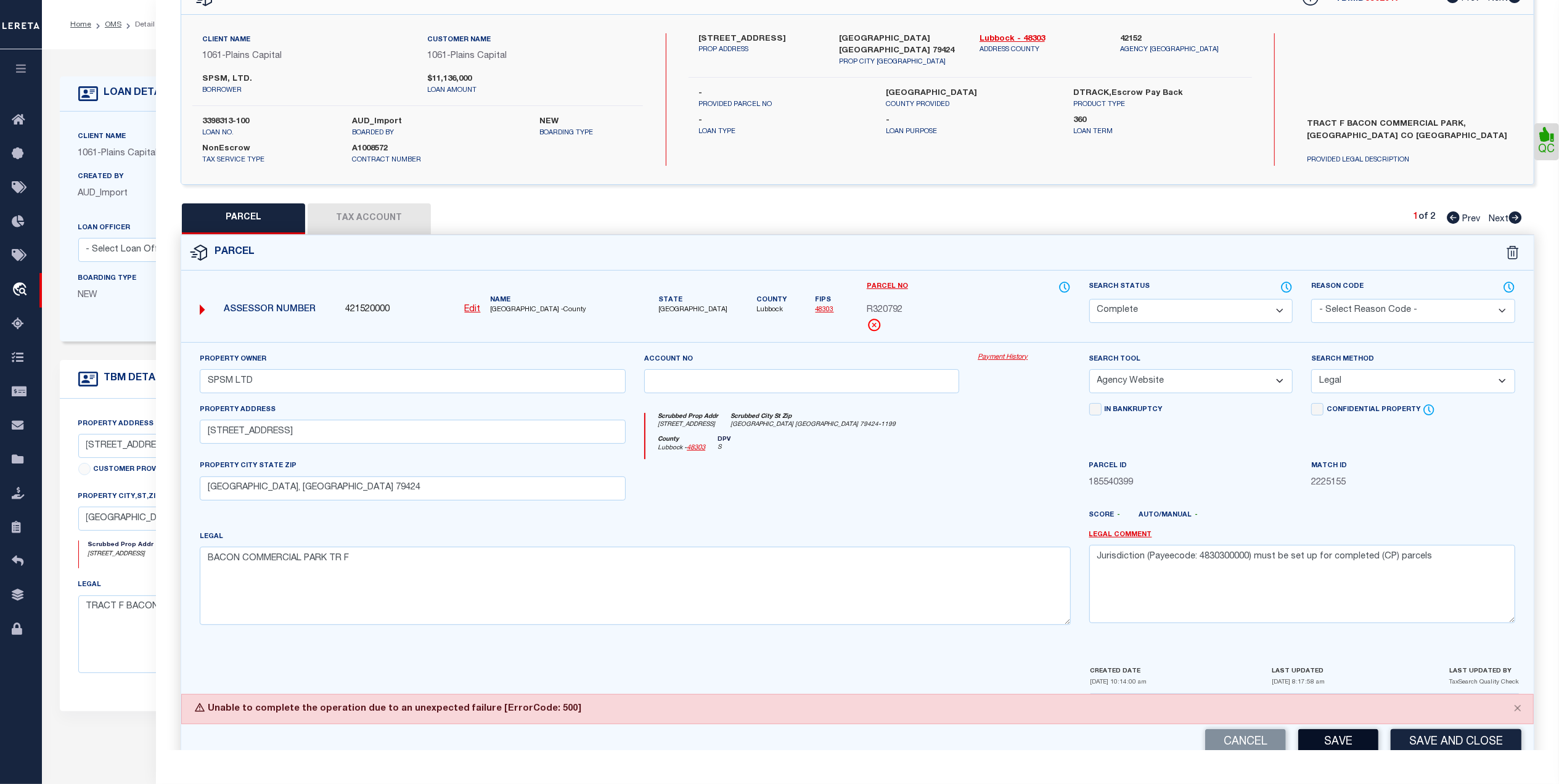
click at [1351, 748] on button "Save" at bounding box center [1338, 742] width 80 height 26
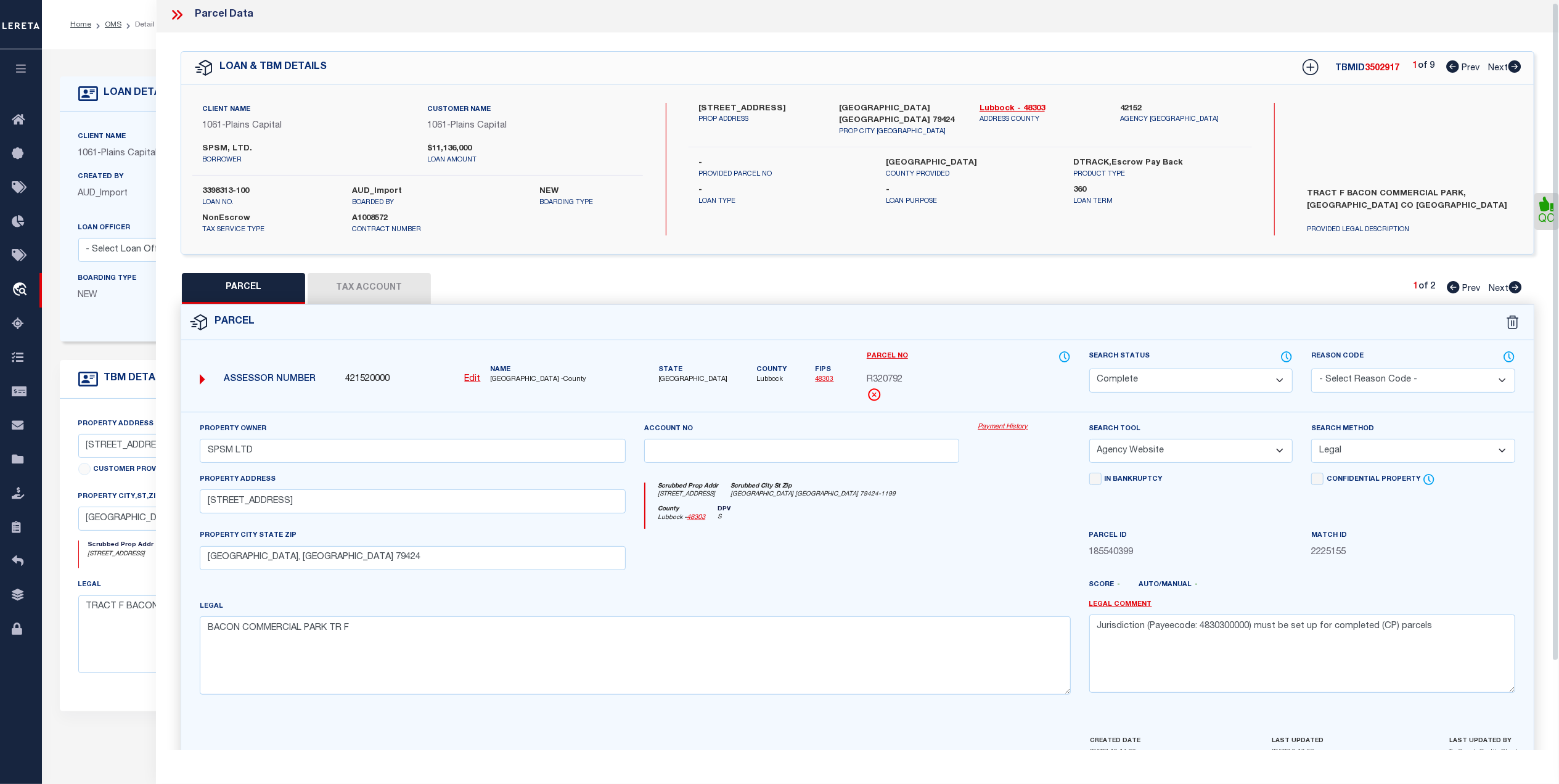
scroll to position [0, 0]
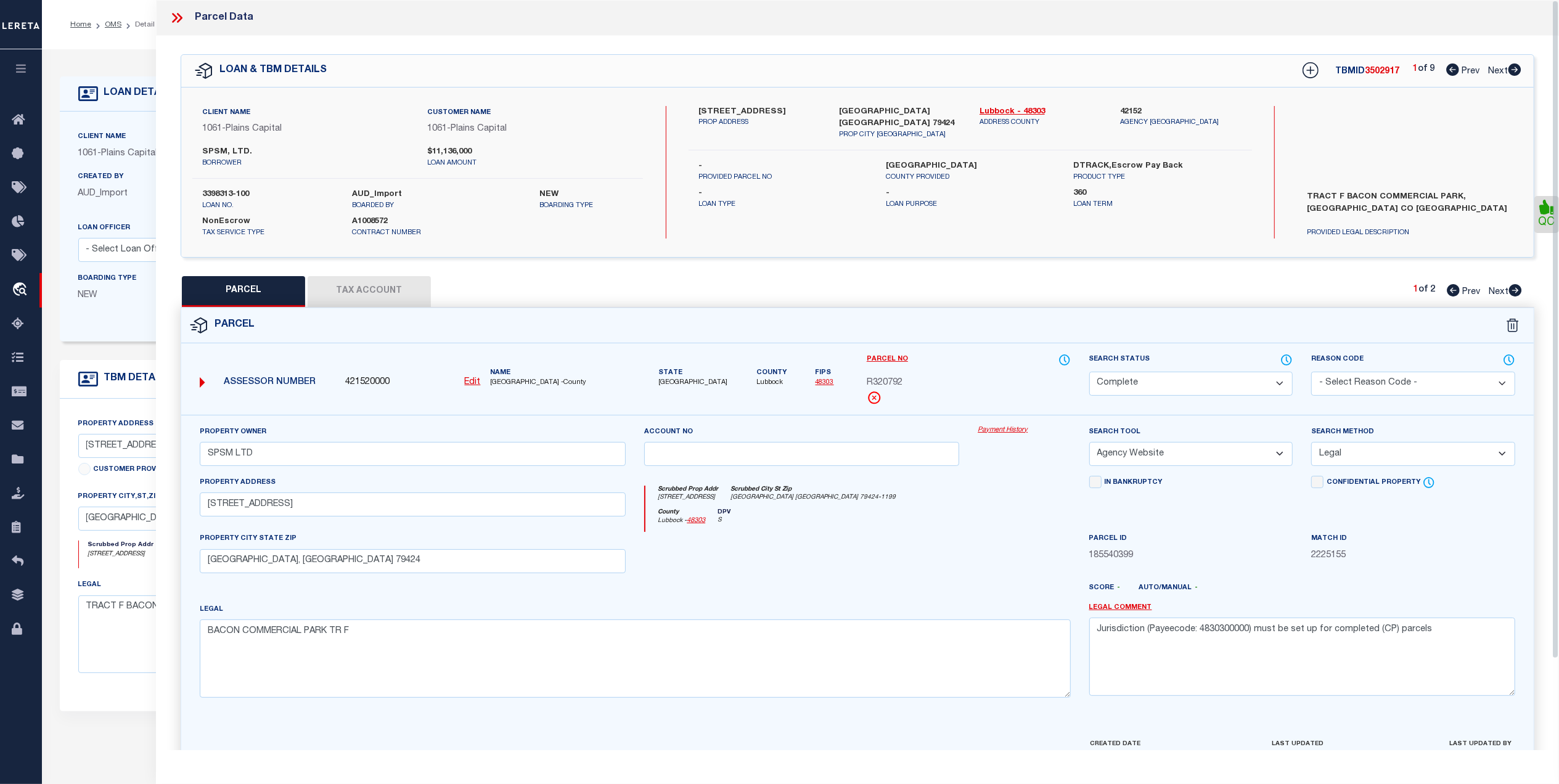
click at [174, 19] on icon at bounding box center [177, 18] width 16 height 16
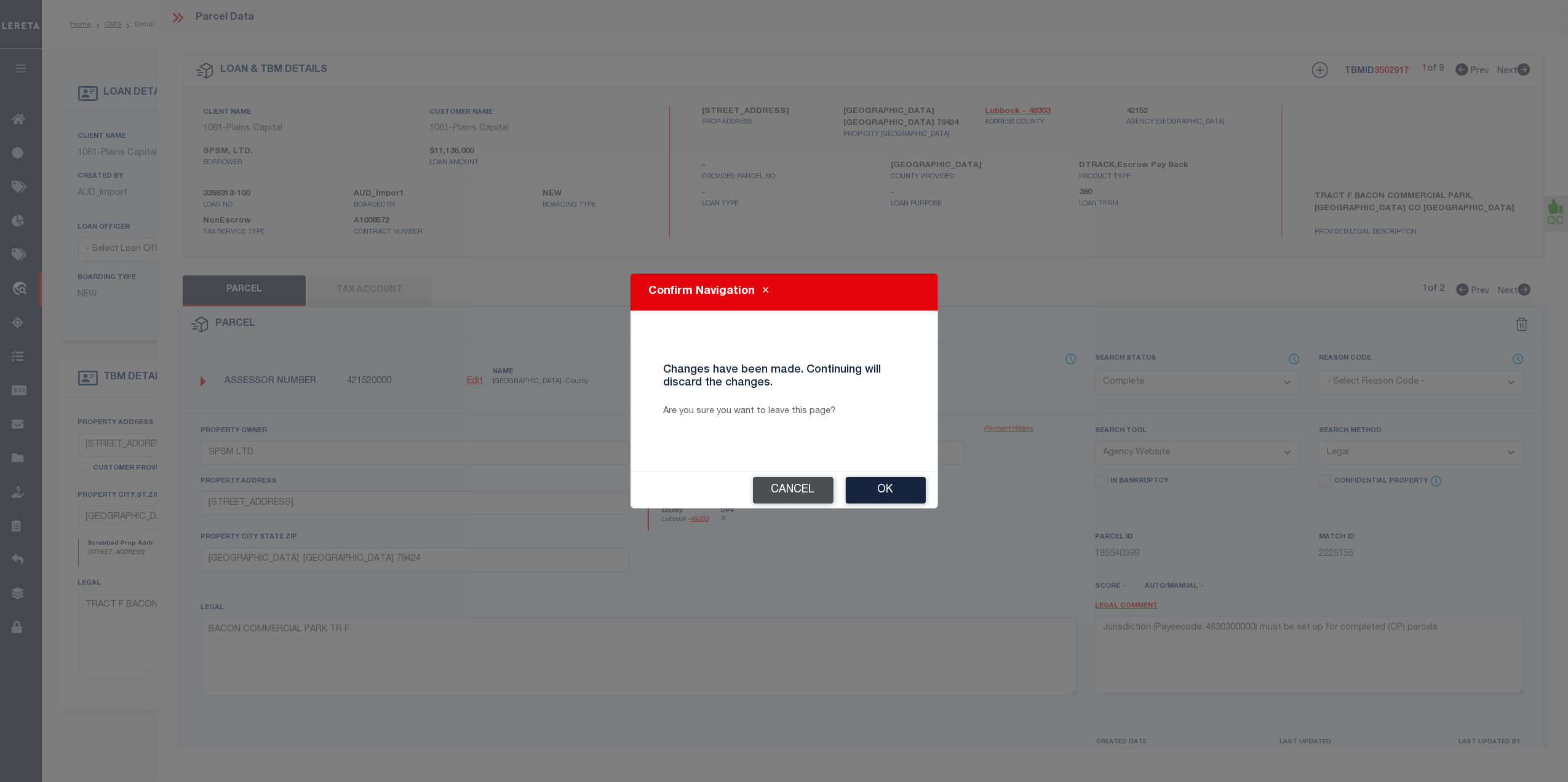
click at [791, 495] on button "Cancel" at bounding box center [792, 490] width 80 height 26
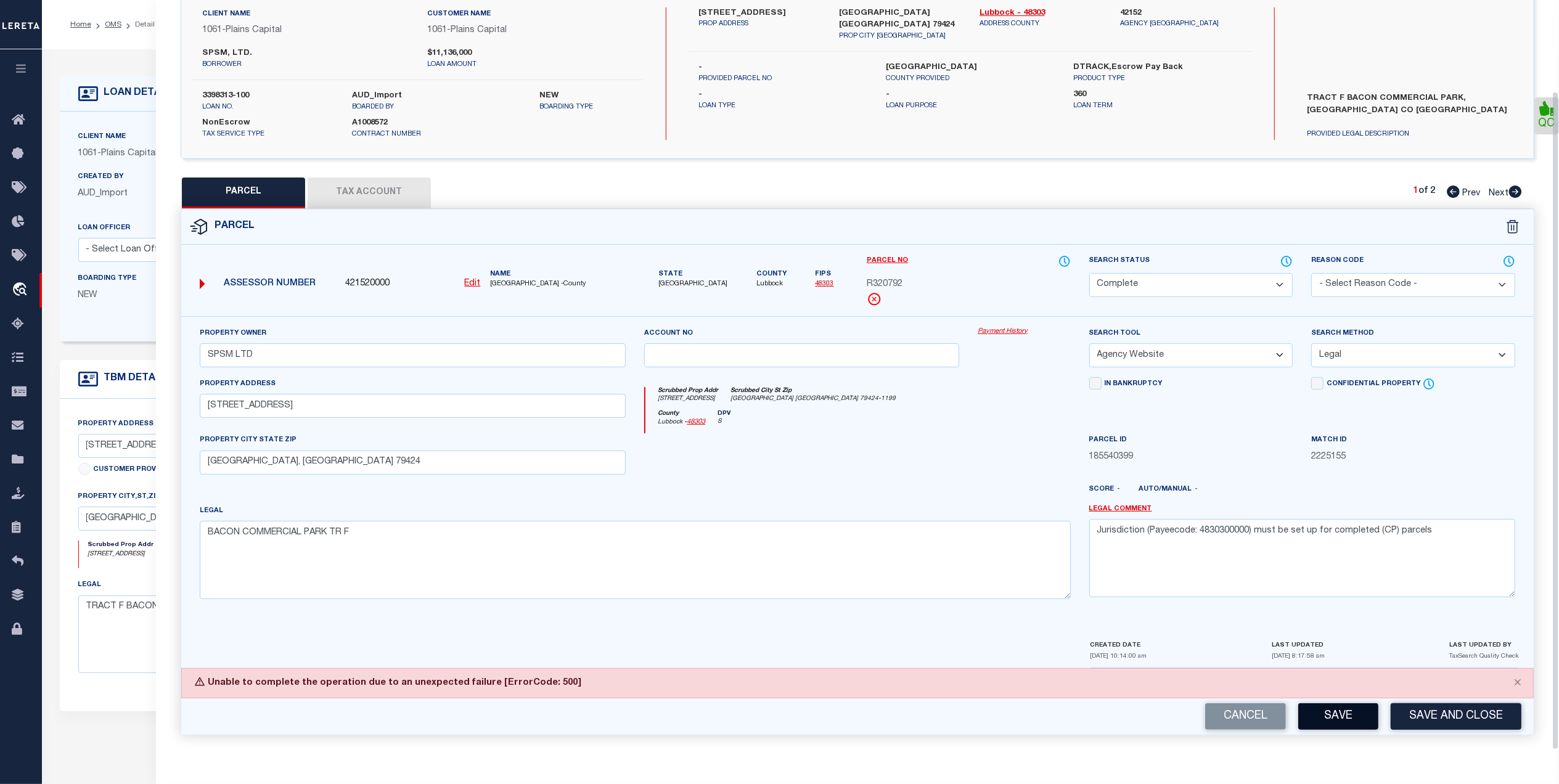
click at [1330, 715] on button "Save" at bounding box center [1338, 716] width 80 height 26
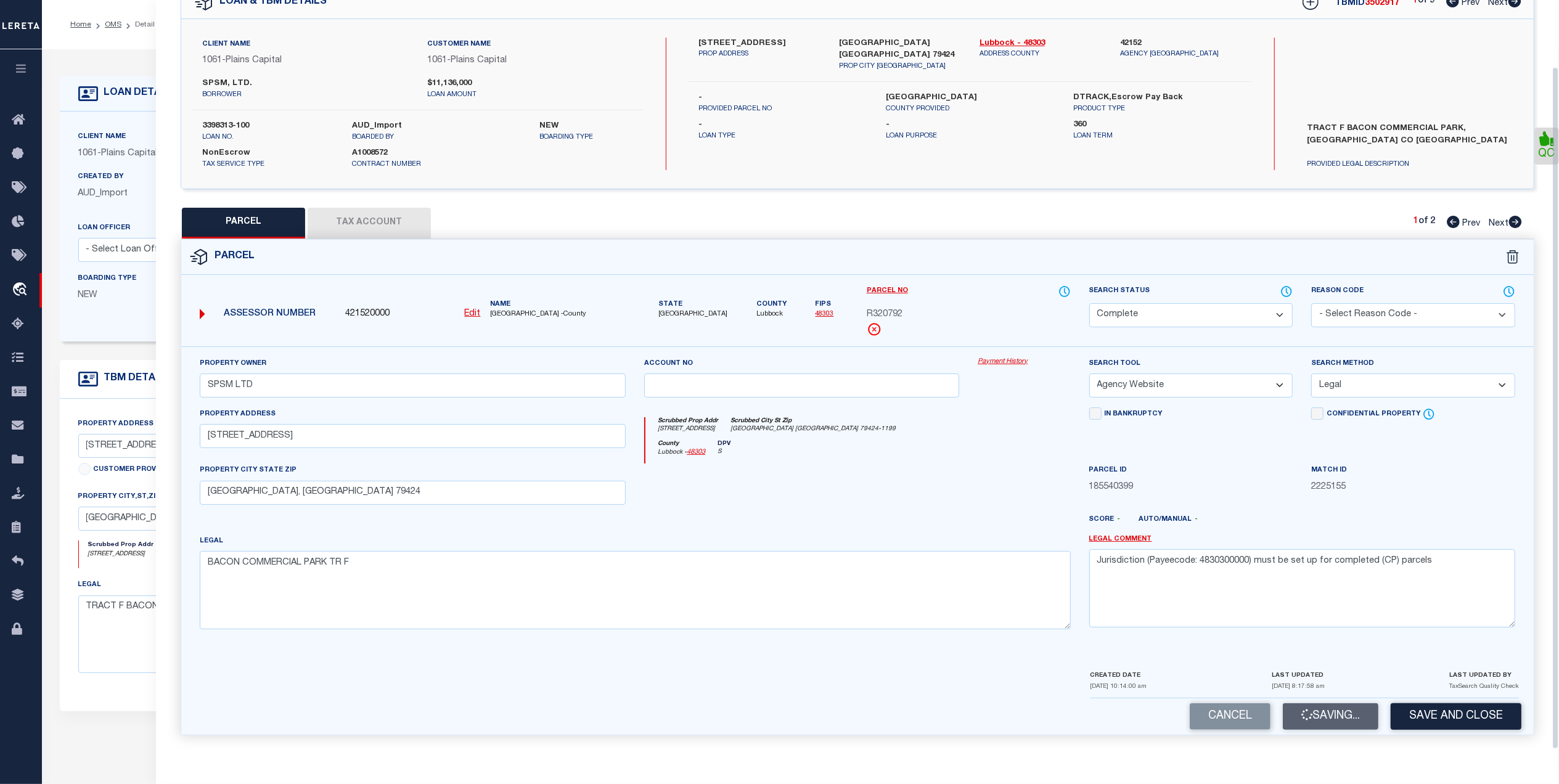
scroll to position [103, 0]
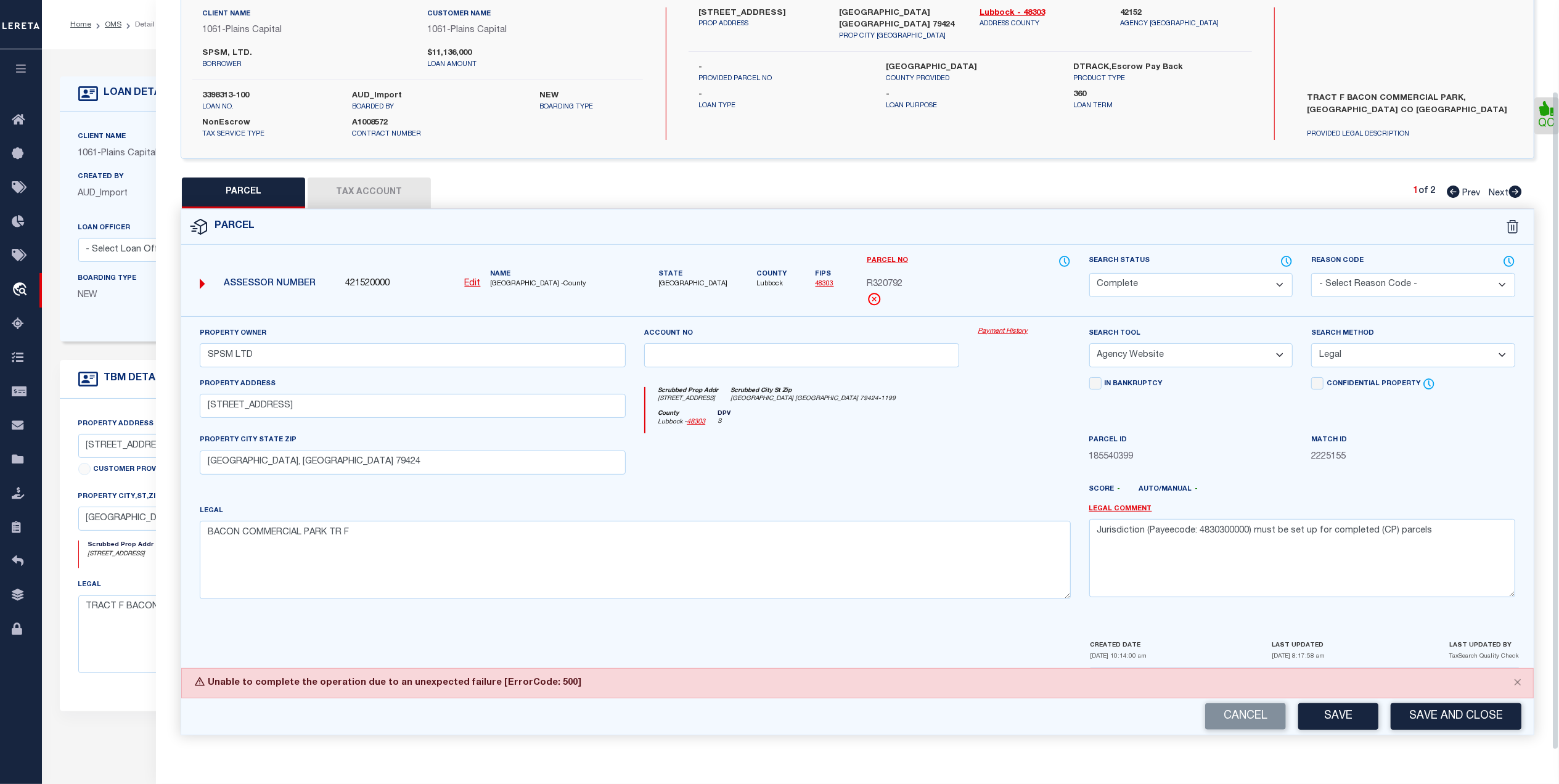
click at [1029, 422] on div "County Lubbock - 48303 DPV S" at bounding box center [858, 422] width 425 height 24
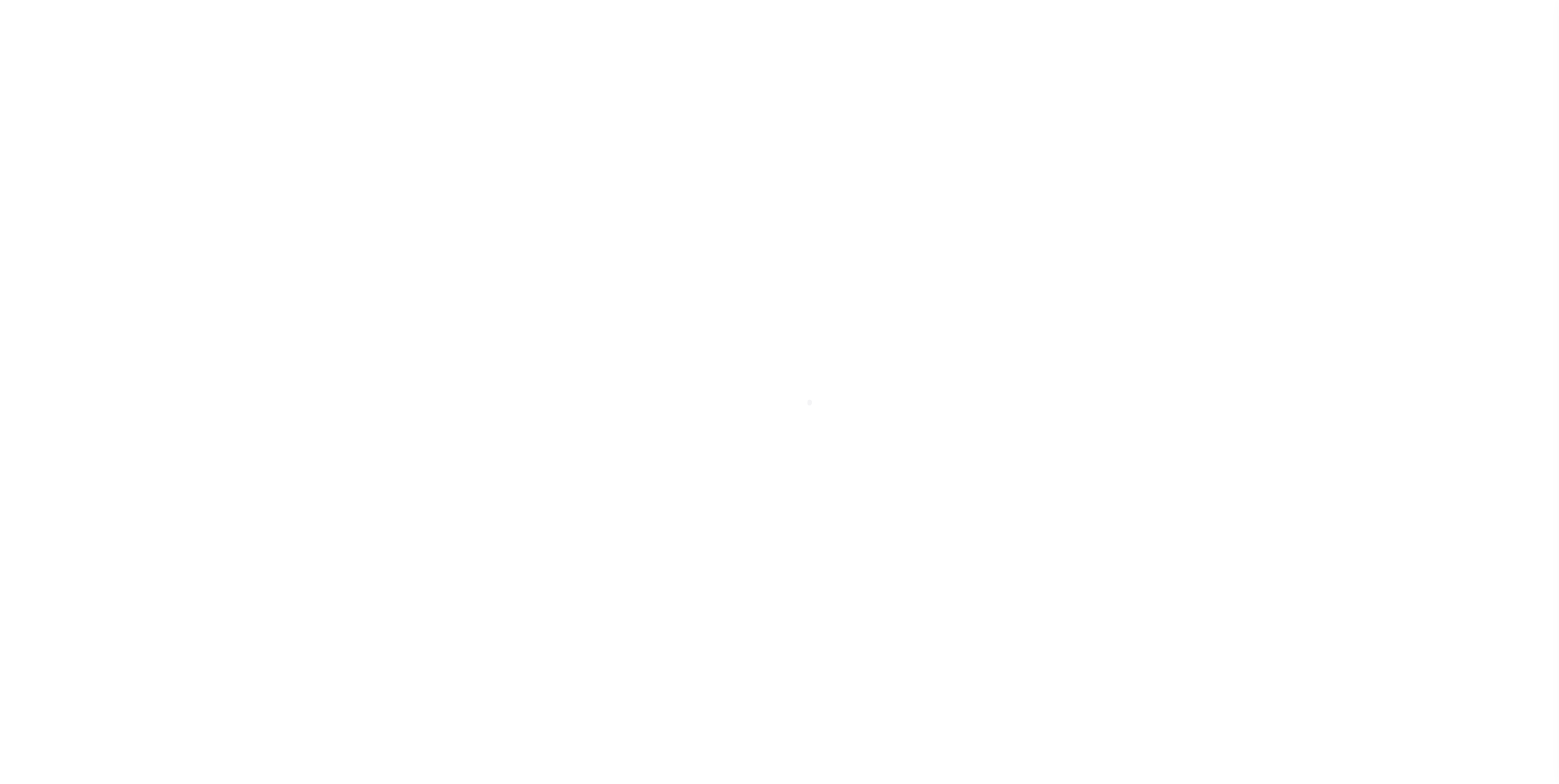
select select "1420"
select select "NonEscrow"
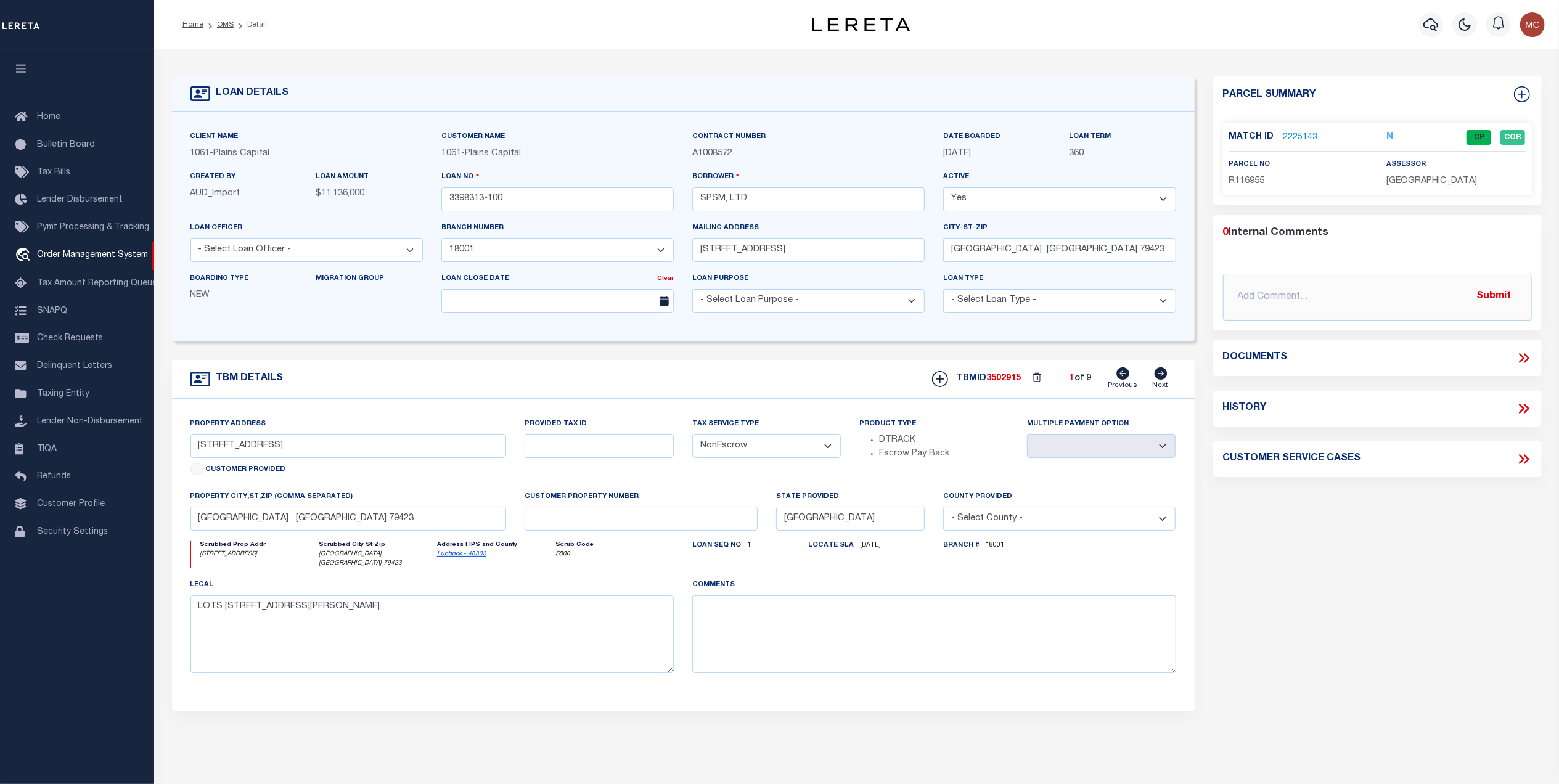
click at [1158, 375] on icon at bounding box center [1160, 373] width 13 height 13
type input "[STREET_ADDRESS]"
select select
type input "WOLFFORTH TX 79382"
select select
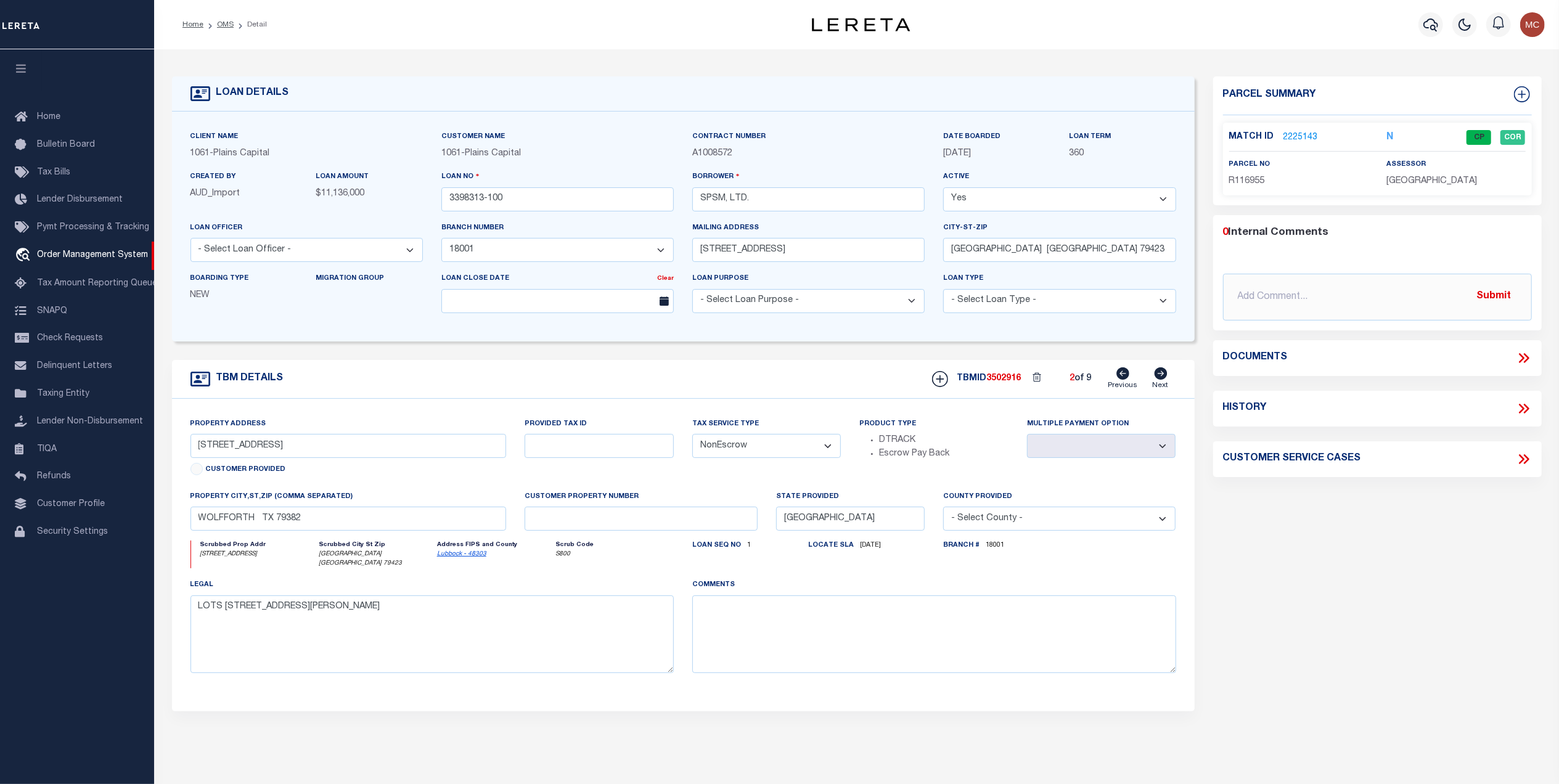
type textarea "TRACT A [GEOGRAPHIC_DATA], [GEOGRAPHIC_DATA] CO [GEOGRAPHIC_DATA]"
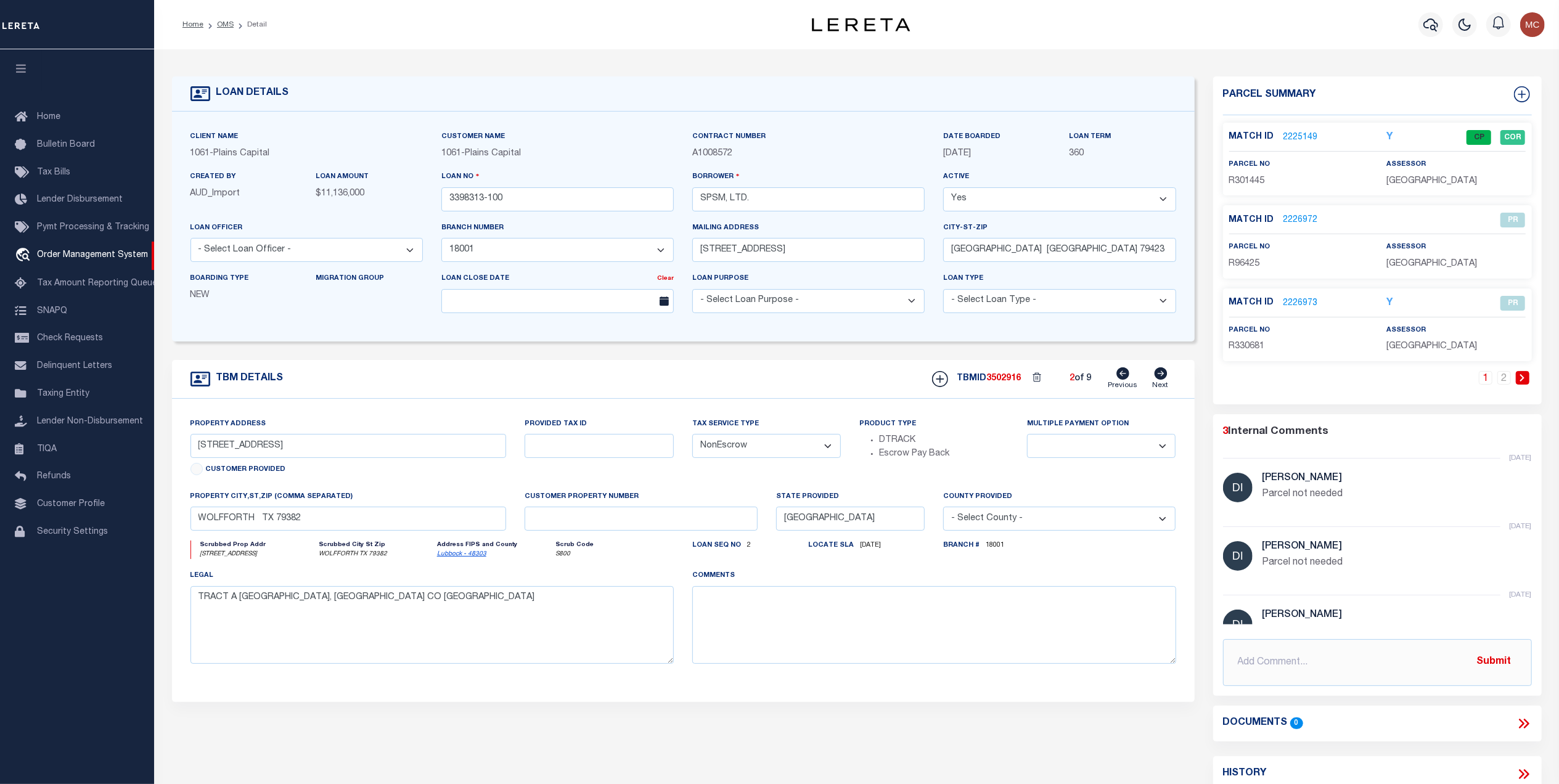
click at [1158, 375] on icon at bounding box center [1160, 373] width 13 height 13
type input "[STREET_ADDRESS]"
select select
type input "[GEOGRAPHIC_DATA] [GEOGRAPHIC_DATA] 79424"
select select
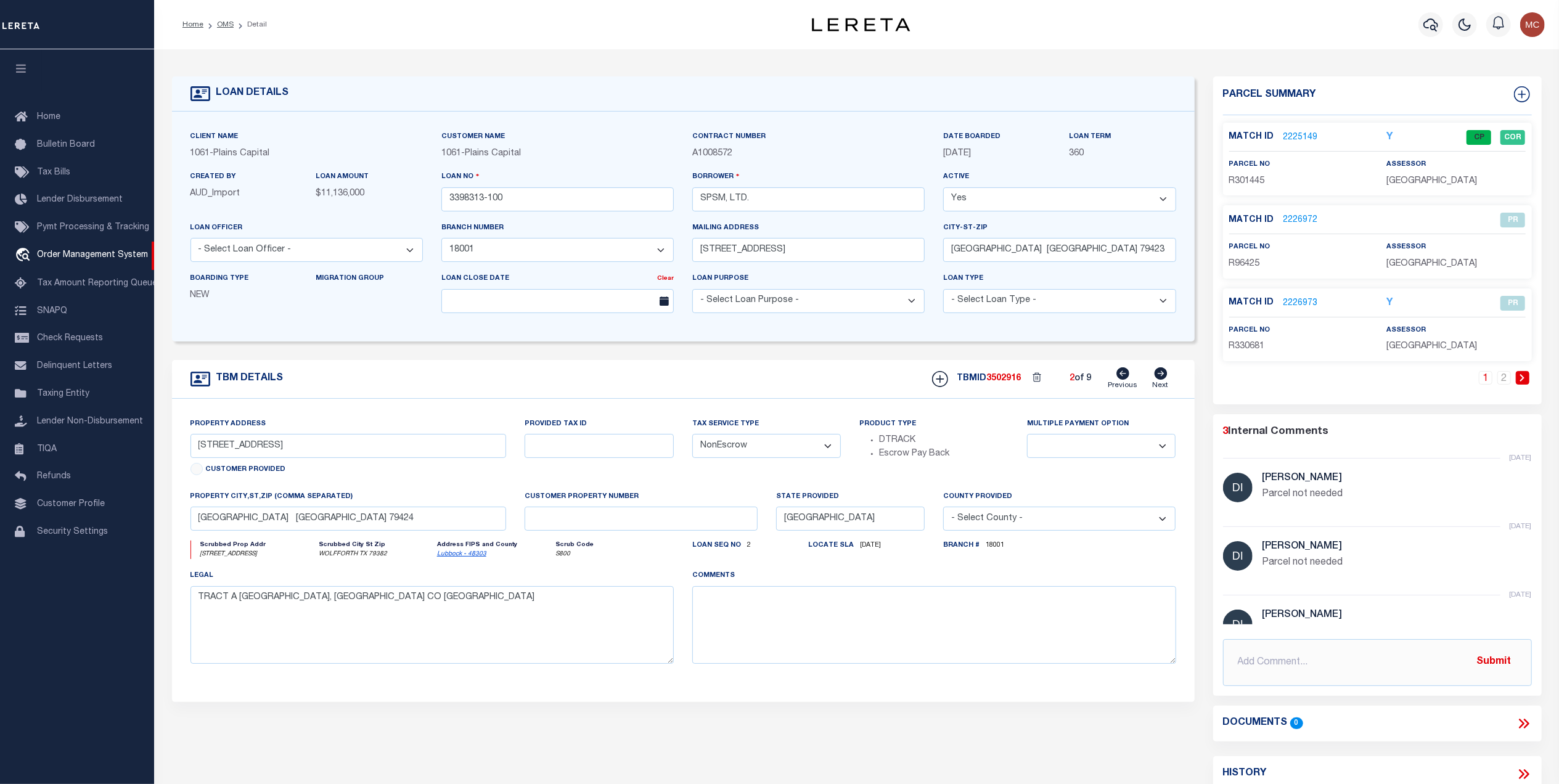
type textarea "TRACT F BACON COMMERCIAL PARK, [GEOGRAPHIC_DATA] CO [GEOGRAPHIC_DATA]"
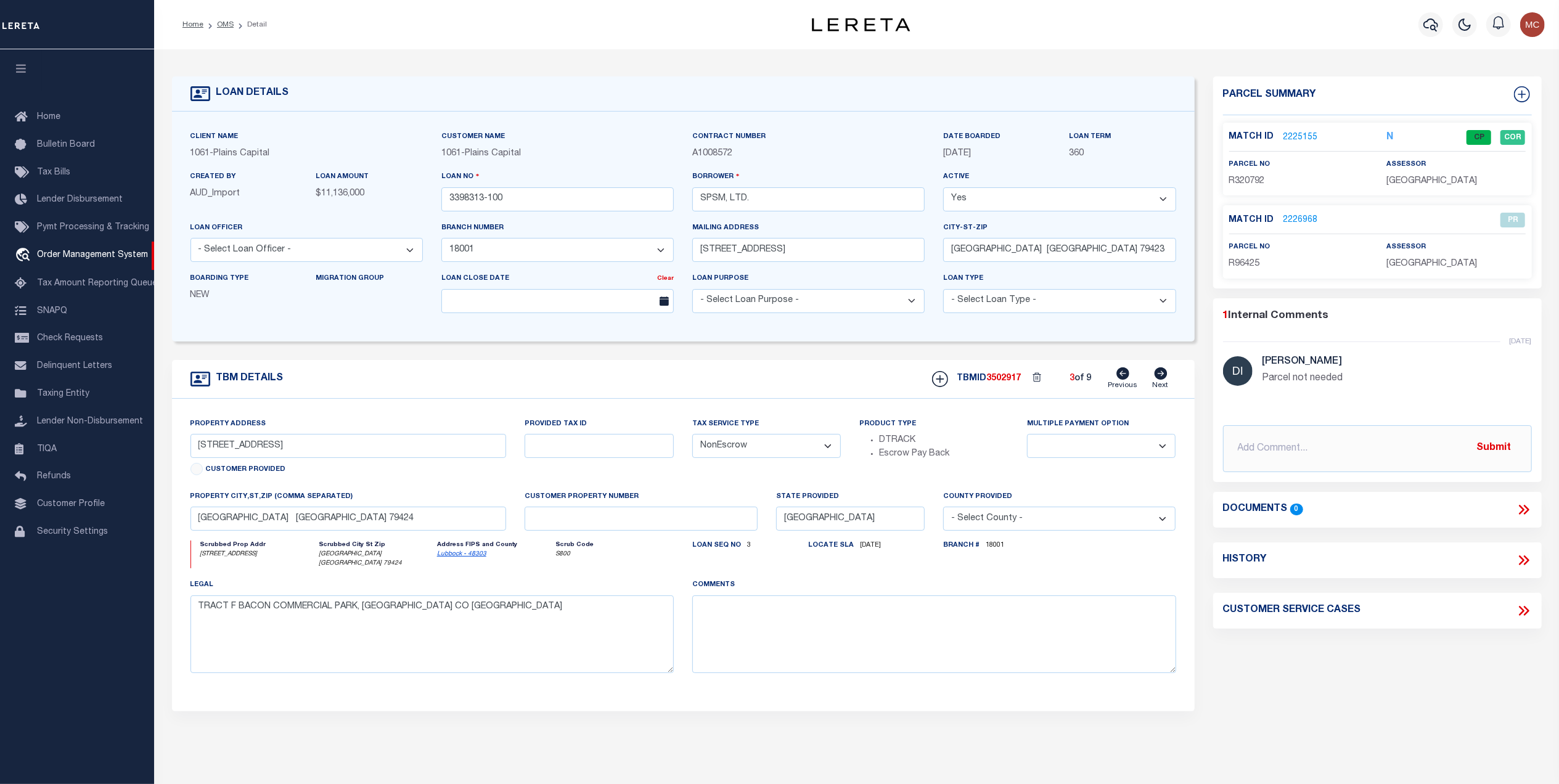
click at [1158, 375] on icon at bounding box center [1160, 373] width 13 height 13
type input "[STREET_ADDRESS]"
select select
type input "[GEOGRAPHIC_DATA] [GEOGRAPHIC_DATA] 79407"
select select
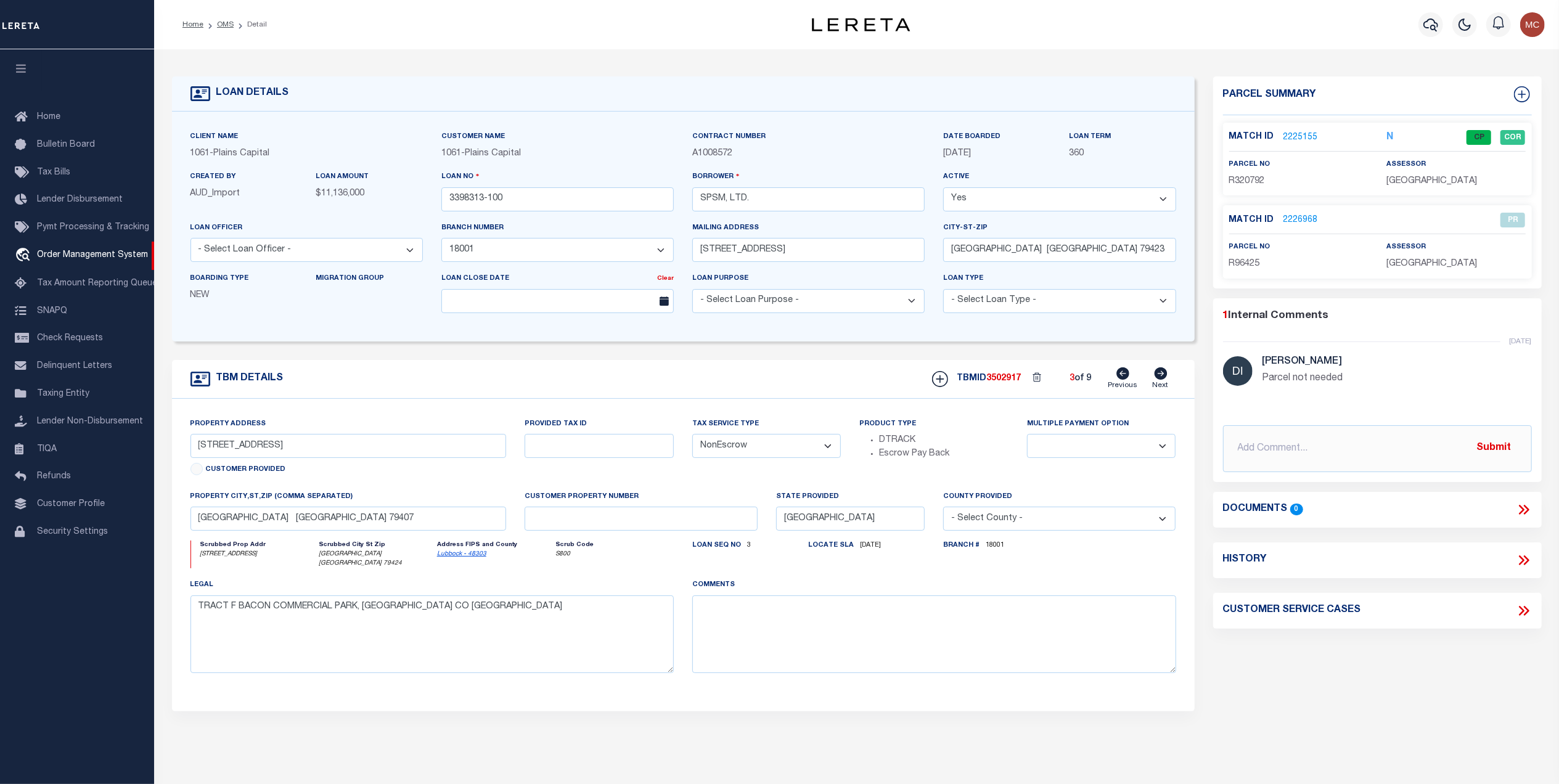
type textarea "TRACT A2A MILWAUKEE PLACE ADDITION, LUB BOCK CO T"
click at [1128, 380] on icon at bounding box center [1123, 373] width 13 height 13
type input "7603 MILWAUKEE AVE"
select select
type input "LUBBOCK TX 79424"
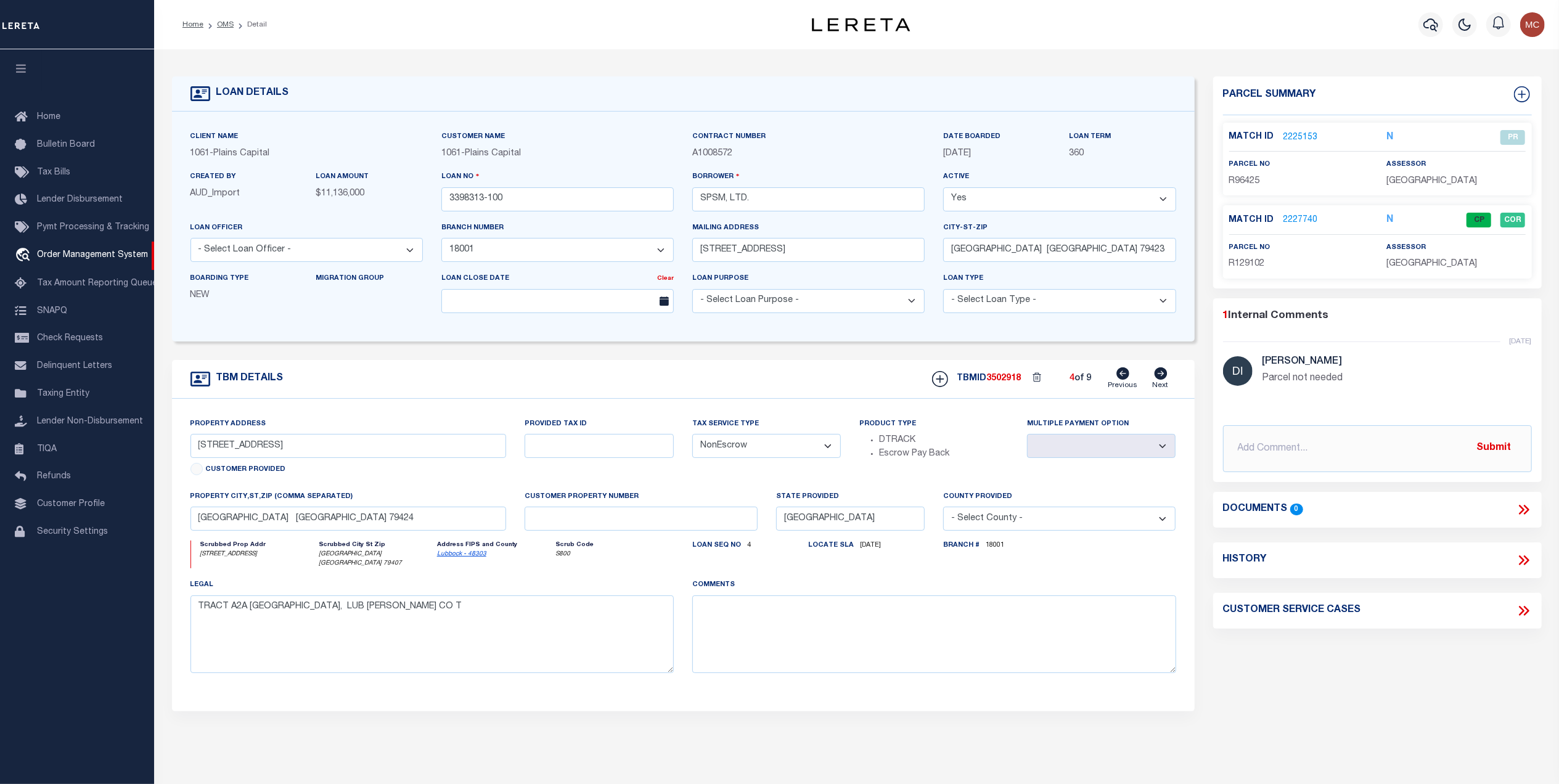
select select
type textarea "TRACT F BACON COMMERCIAL PARK, LUBBOCK CO TX"
click at [1529, 27] on img "button" at bounding box center [1533, 25] width 25 height 25
click at [1479, 86] on span "Sign out" at bounding box center [1484, 87] width 36 height 8
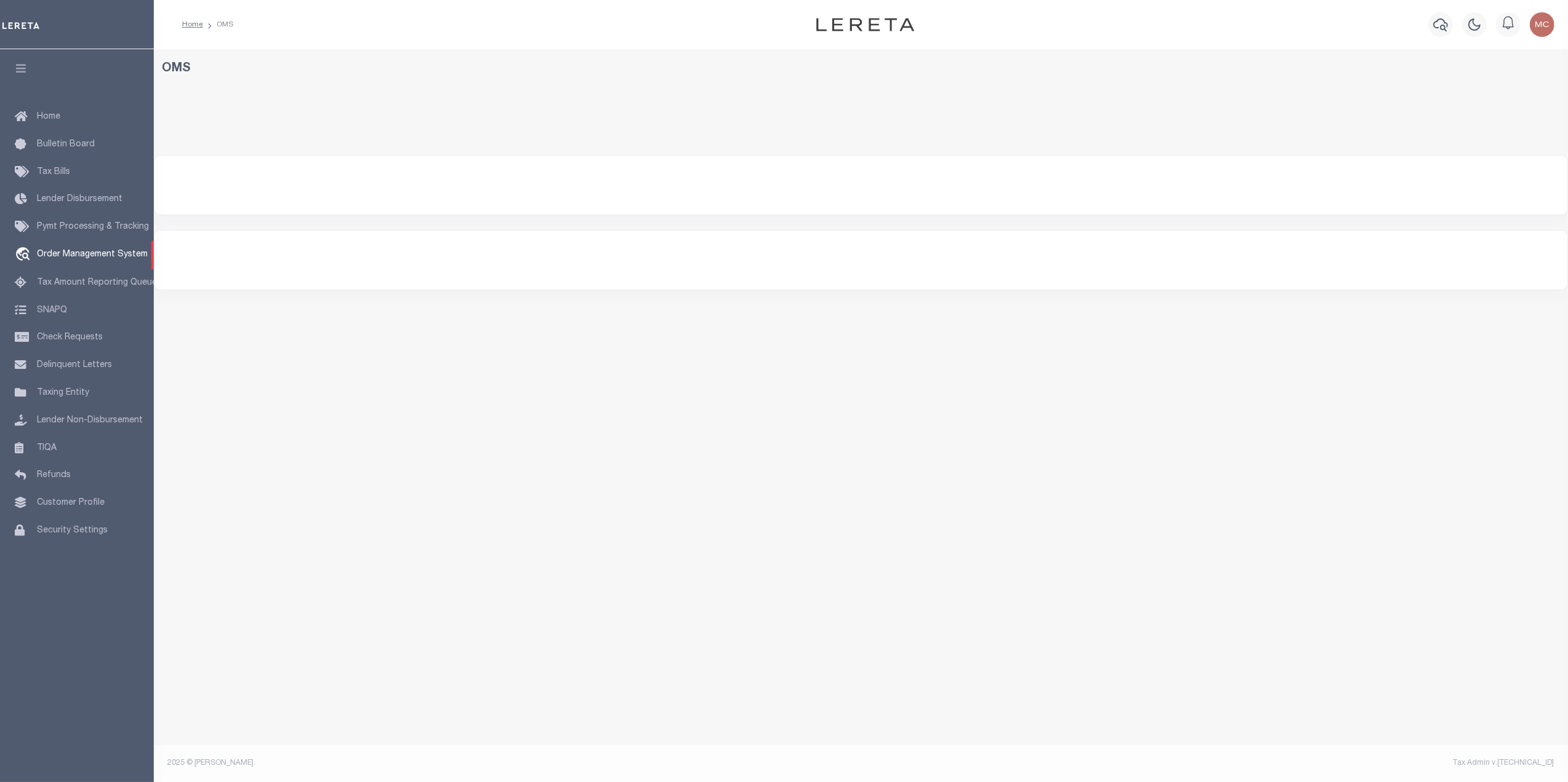
select select "200"
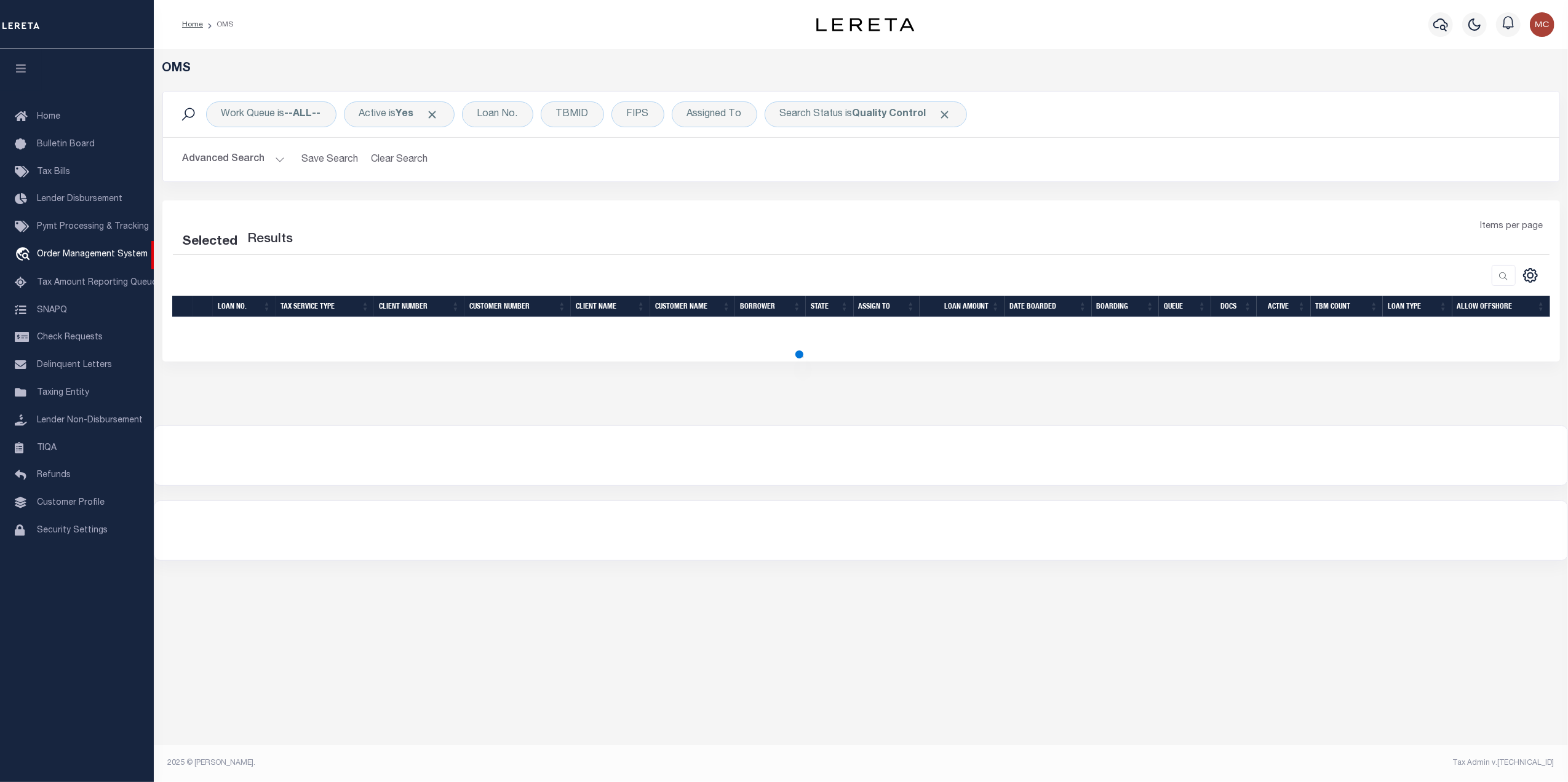
select select "200"
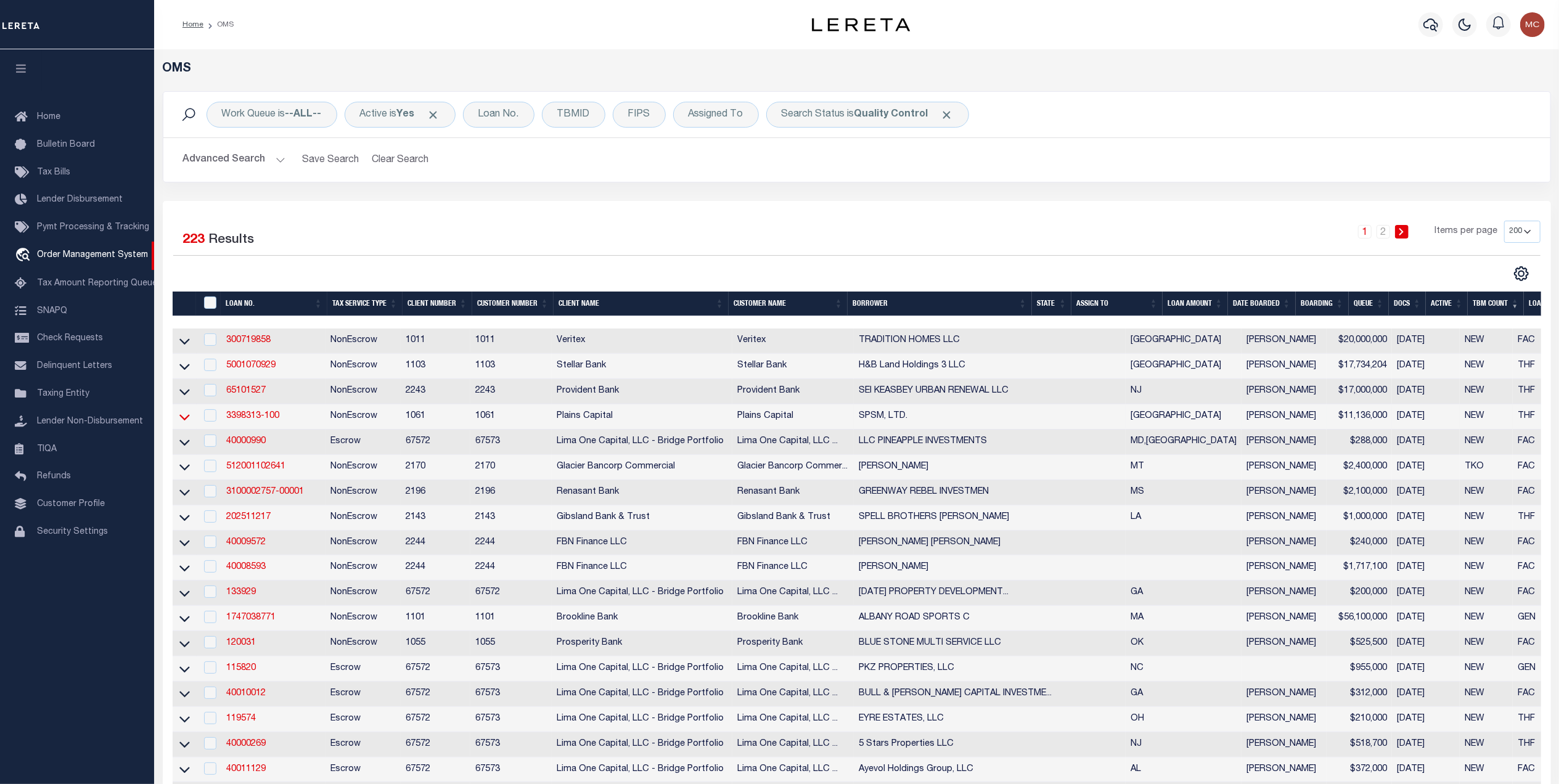
click at [180, 422] on icon at bounding box center [185, 417] width 10 height 13
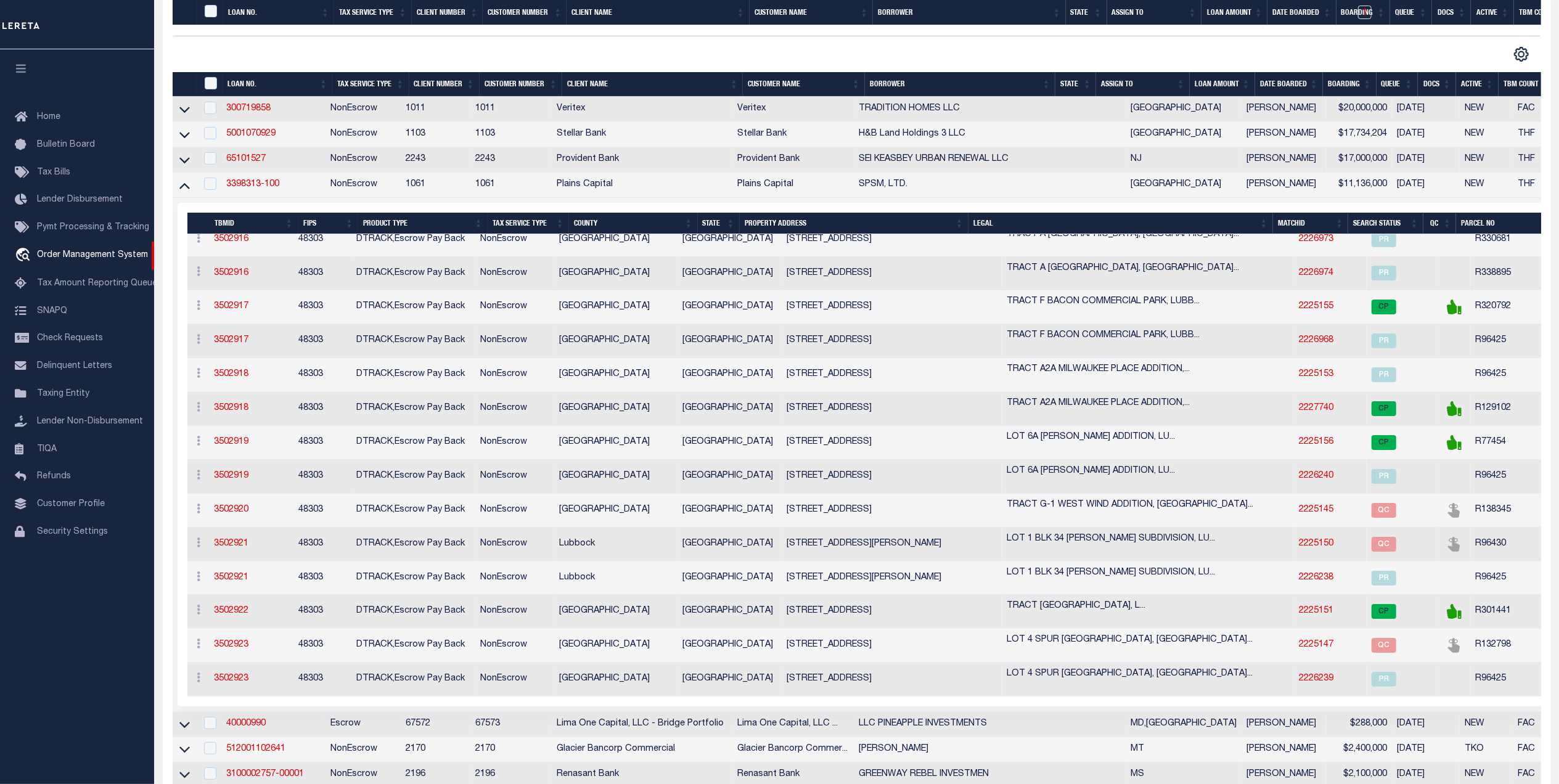
scroll to position [329, 0]
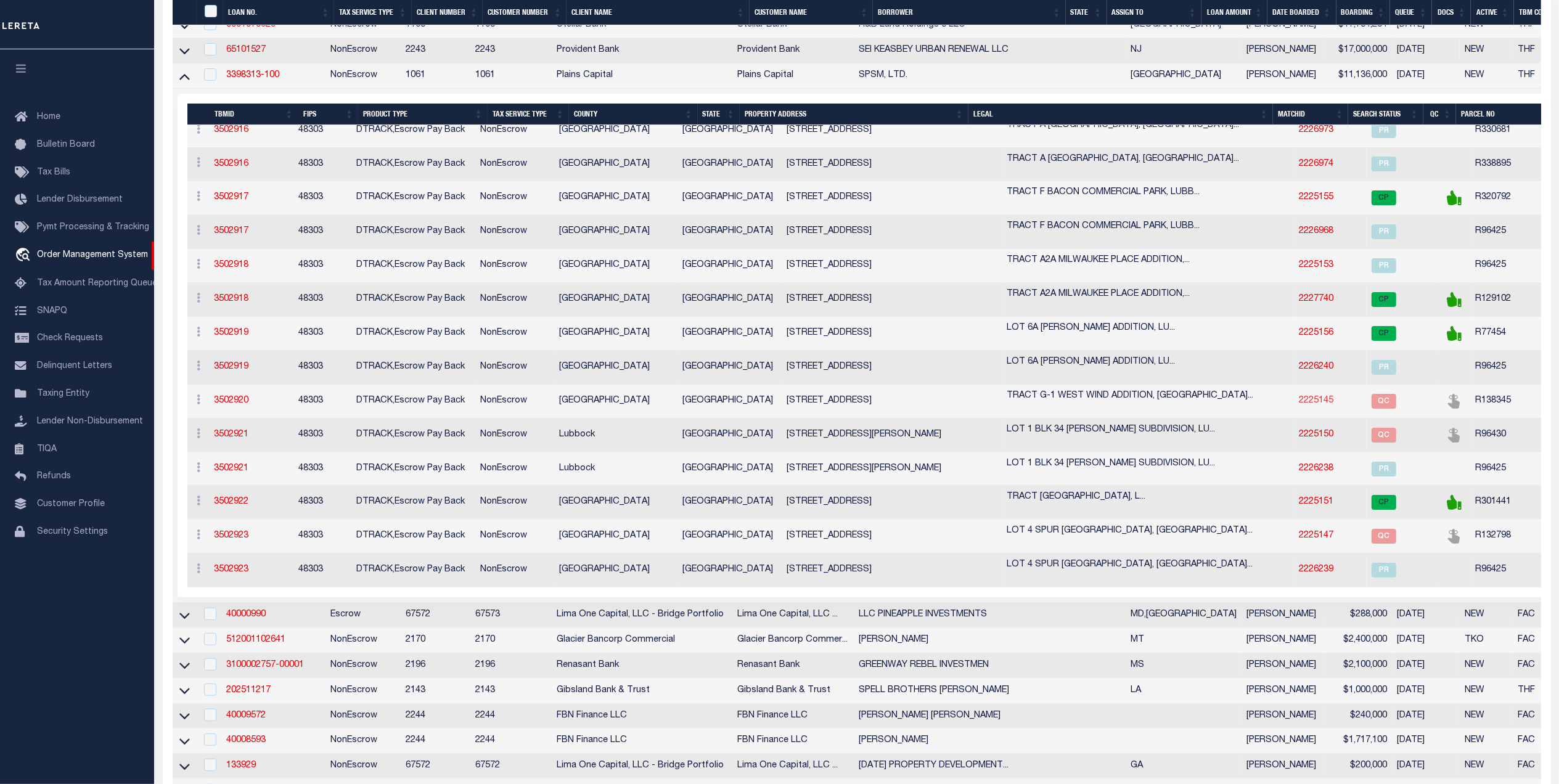
click at [1299, 403] on link "2225145" at bounding box center [1316, 400] width 35 height 8
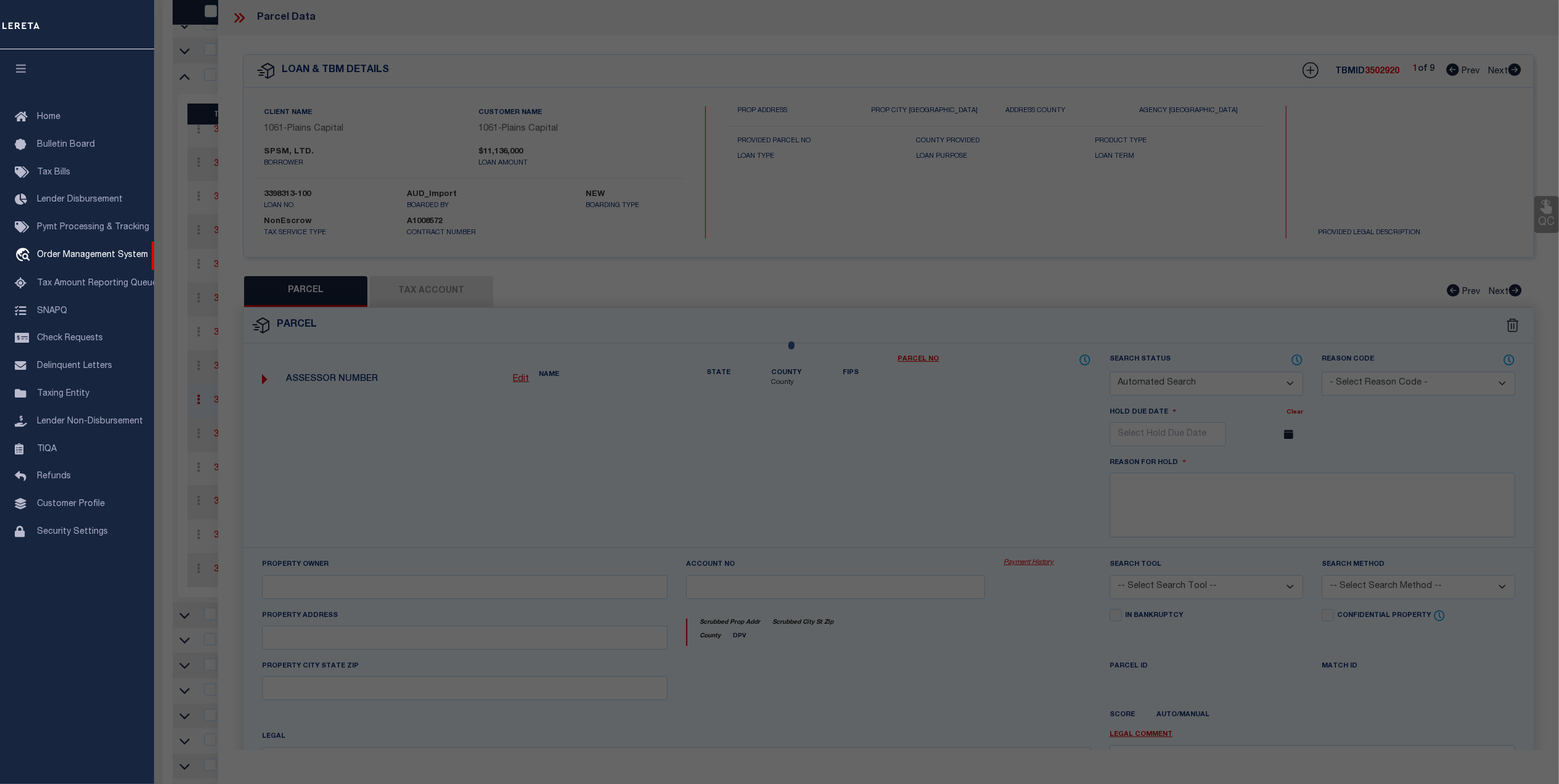
checkbox input "false"
select select "QC"
select select "099"
type input "SOUTH PLAINS SONIC MGT LTD"
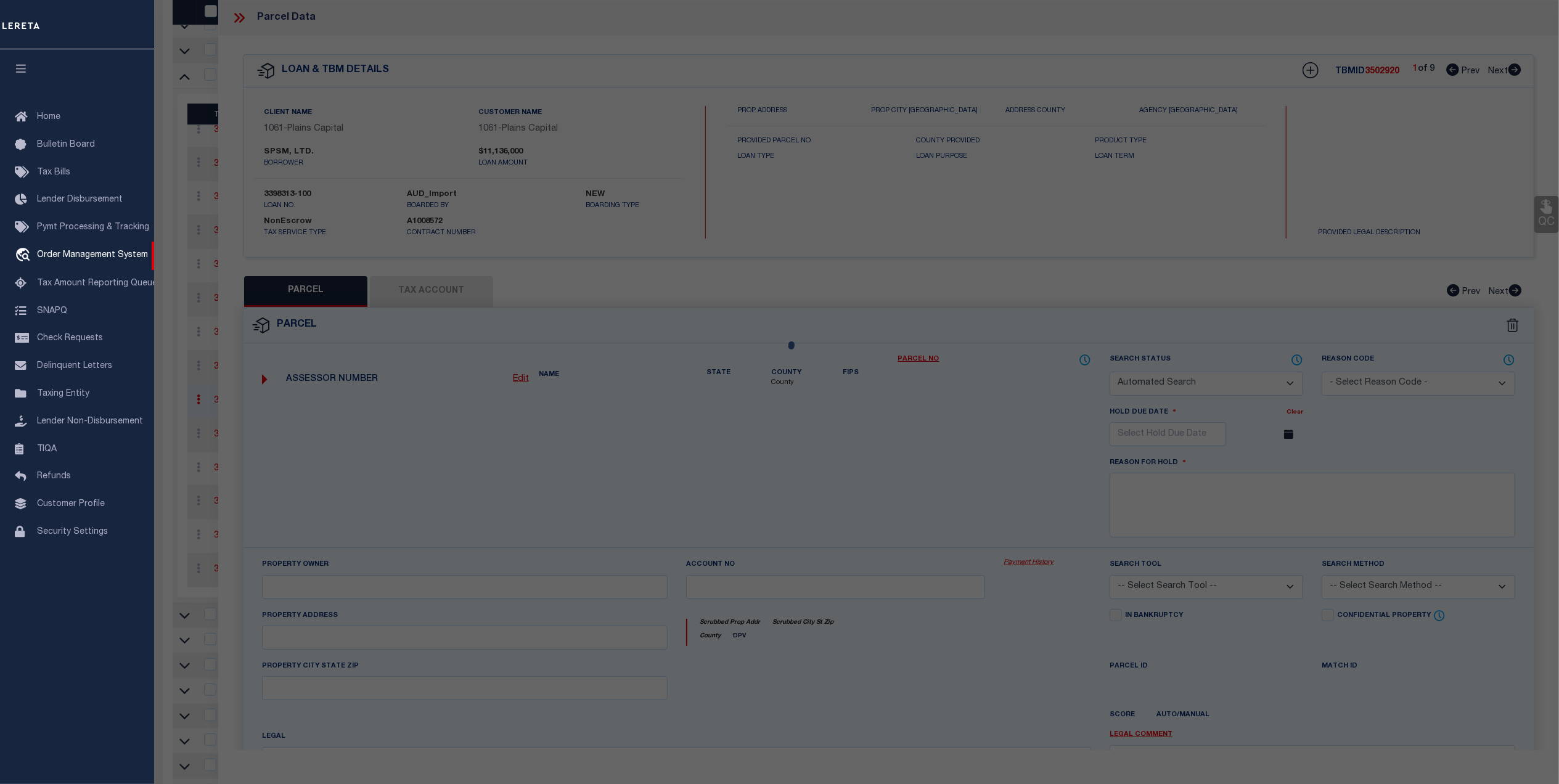
type input "R929800-00070-00010-000"
select select "AGW"
select select "LEG"
type input "[STREET_ADDRESS]"
type input "LUBBOCK, TX 79416"
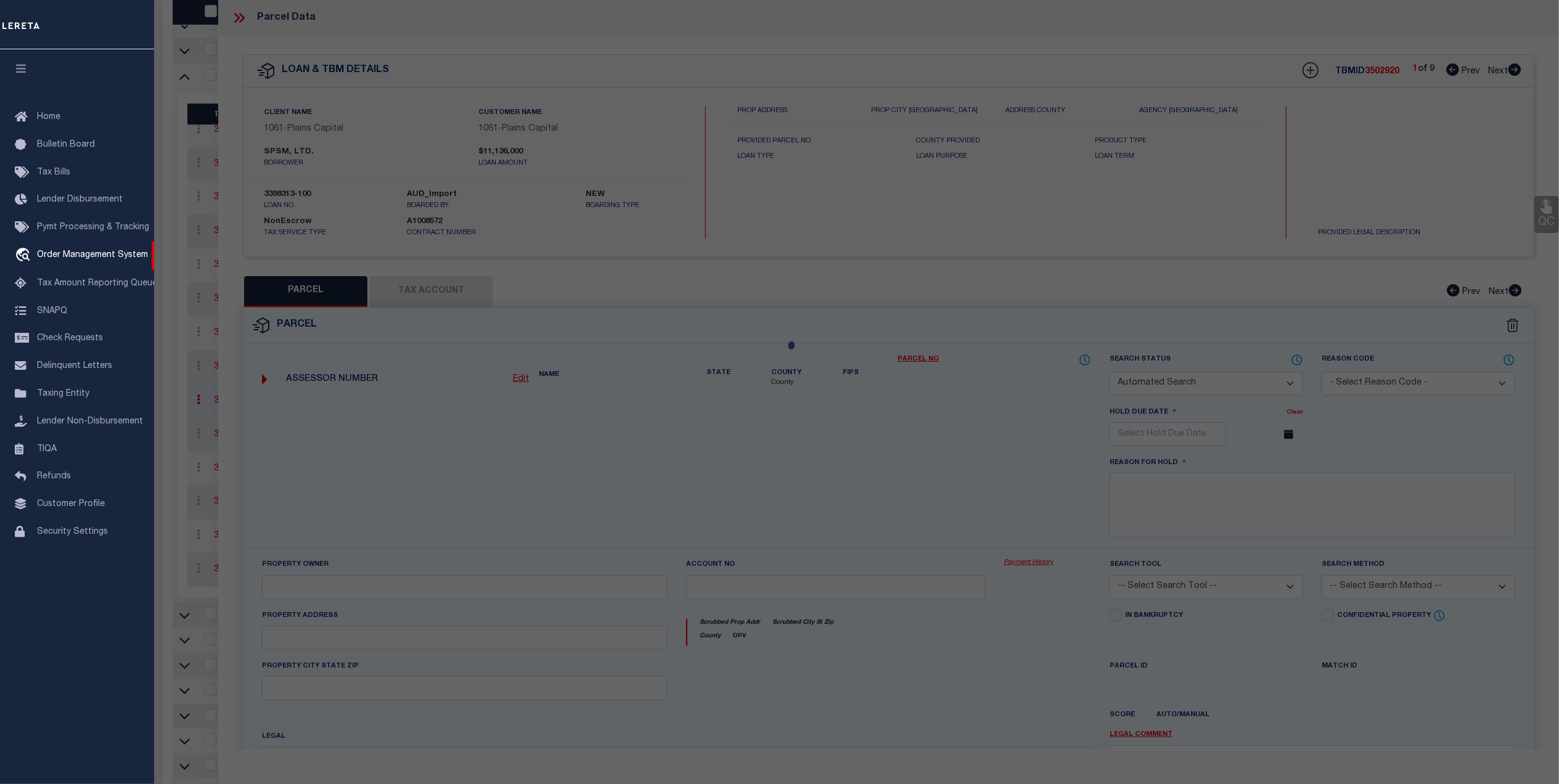
type textarea "WEST WIND TR G-1"
type textarea "."
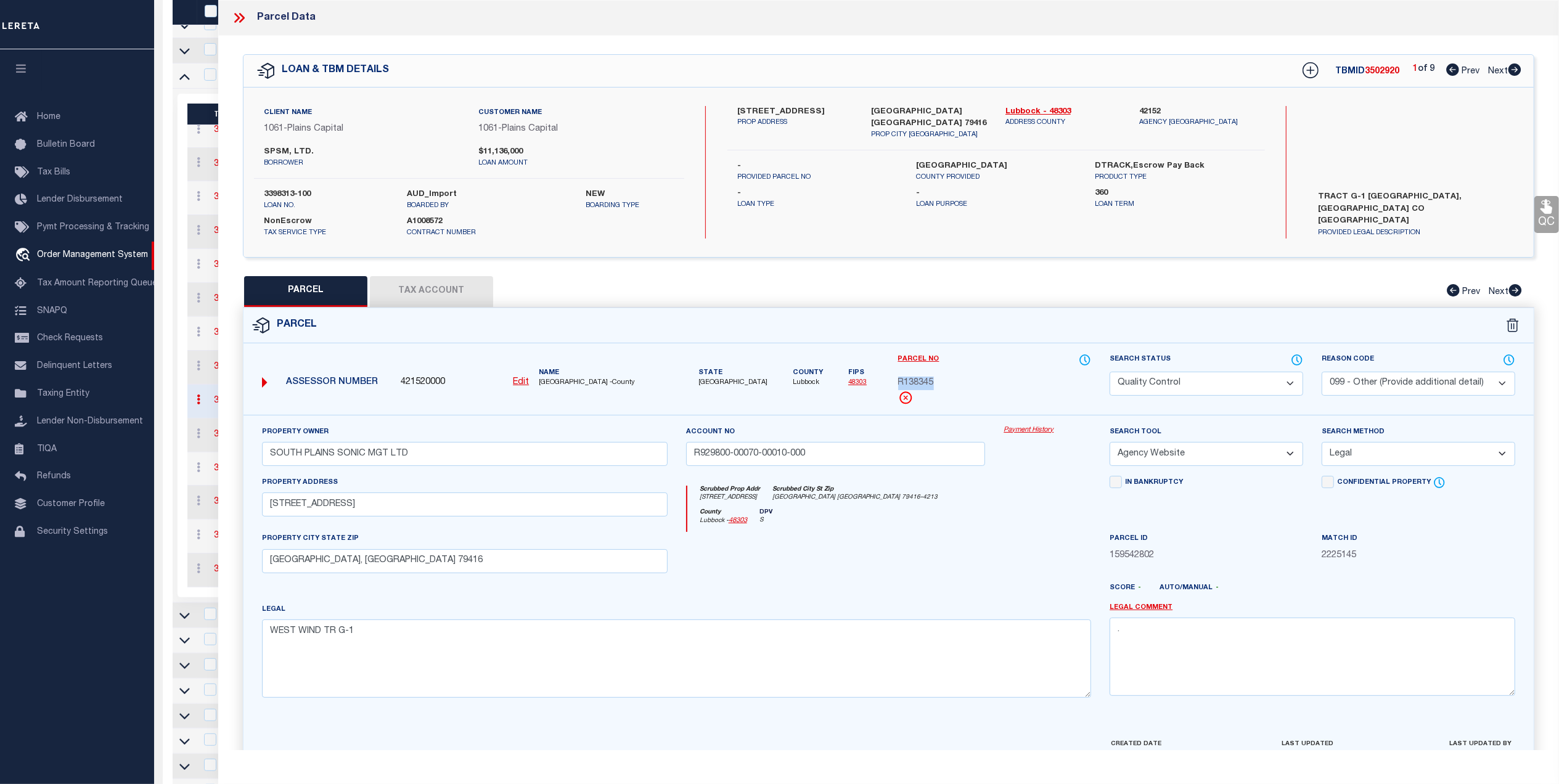
drag, startPoint x: 938, startPoint y: 381, endPoint x: 896, endPoint y: 386, distance: 42.3
click at [893, 386] on div "Parcel No R138345" at bounding box center [995, 384] width 212 height 62
click at [409, 291] on button "Tax Account" at bounding box center [432, 291] width 124 height 30
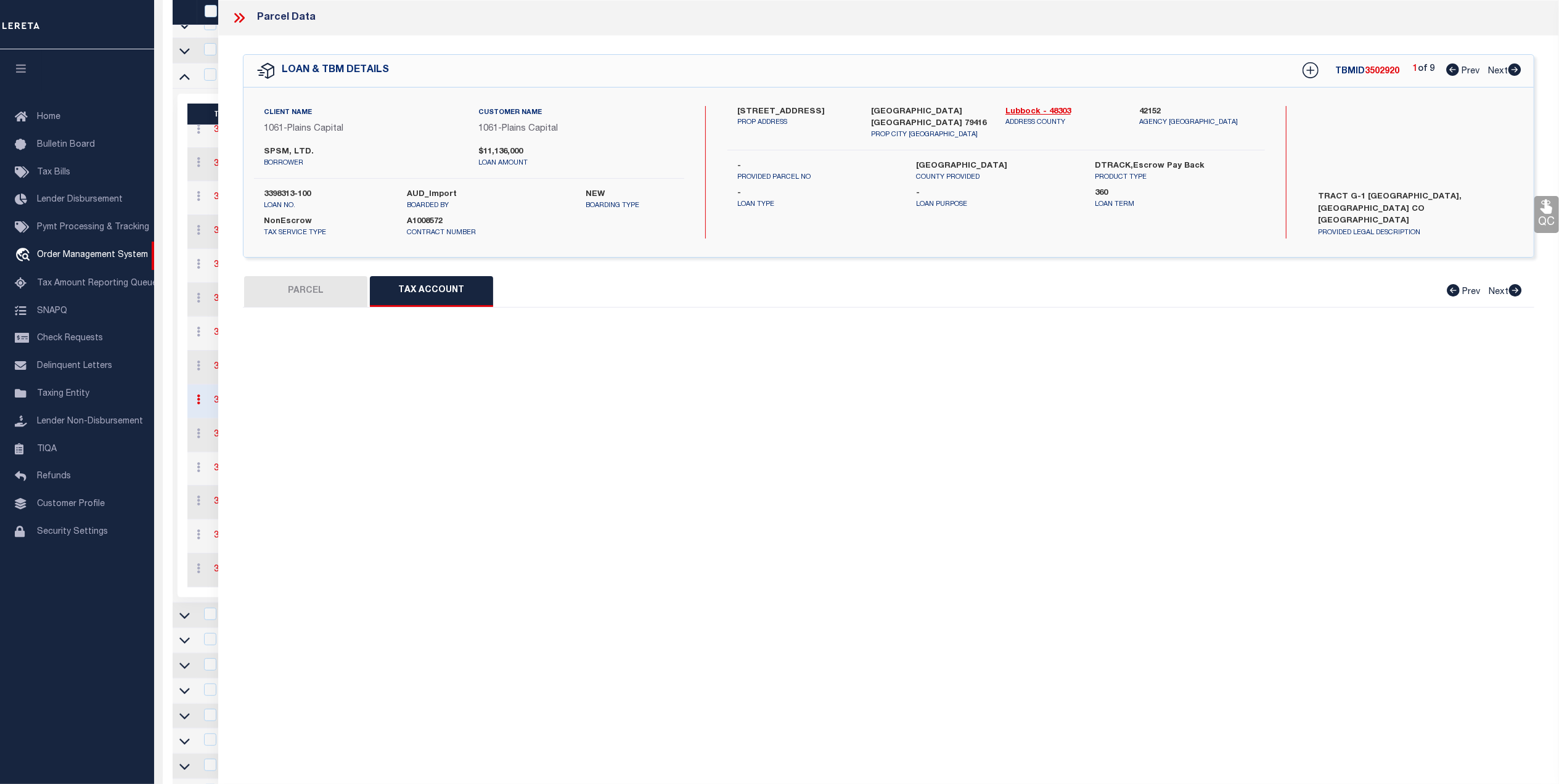
select select "100"
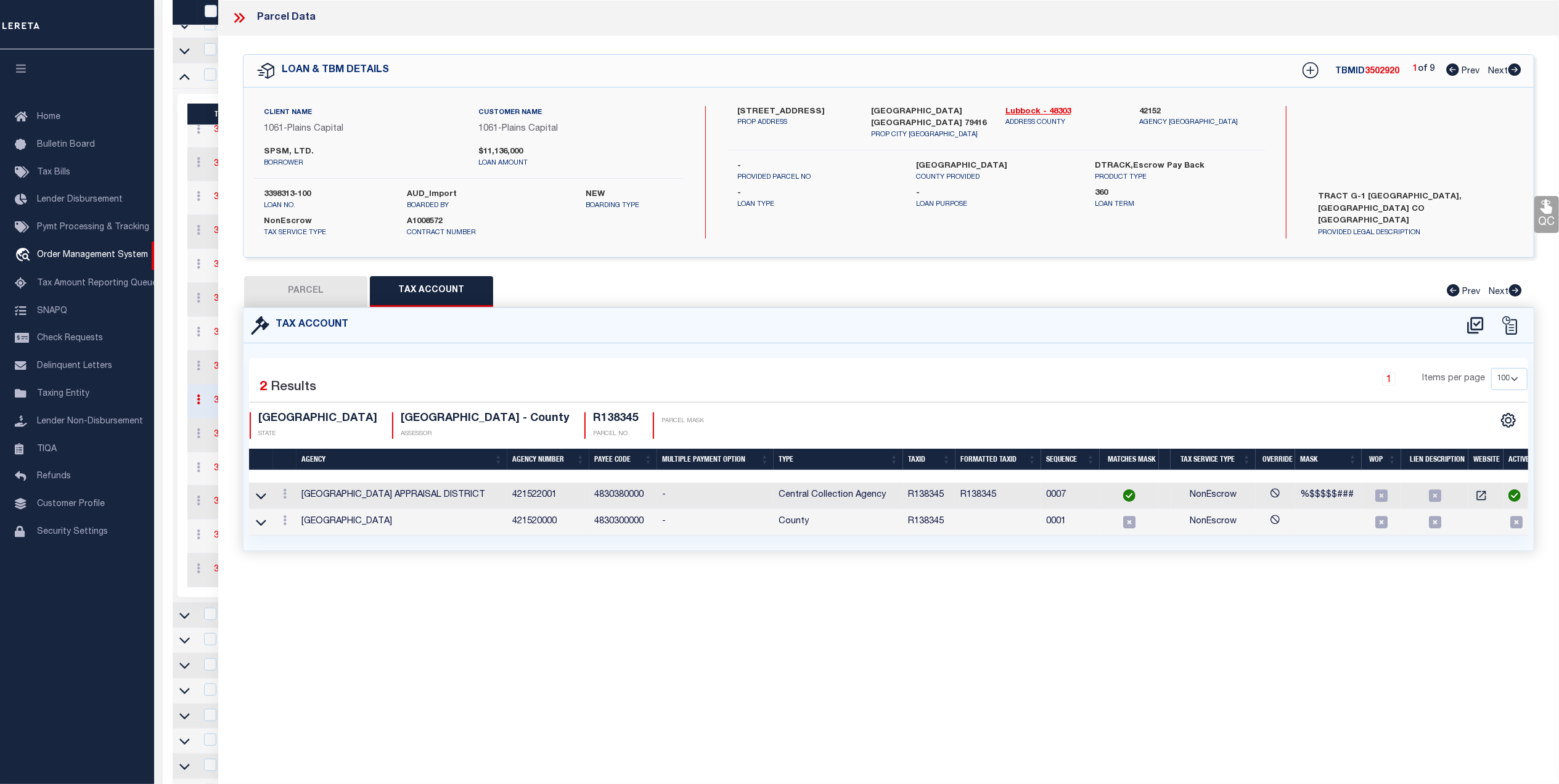
click at [312, 291] on button "PARCEL" at bounding box center [306, 291] width 124 height 30
select select "AS"
select select
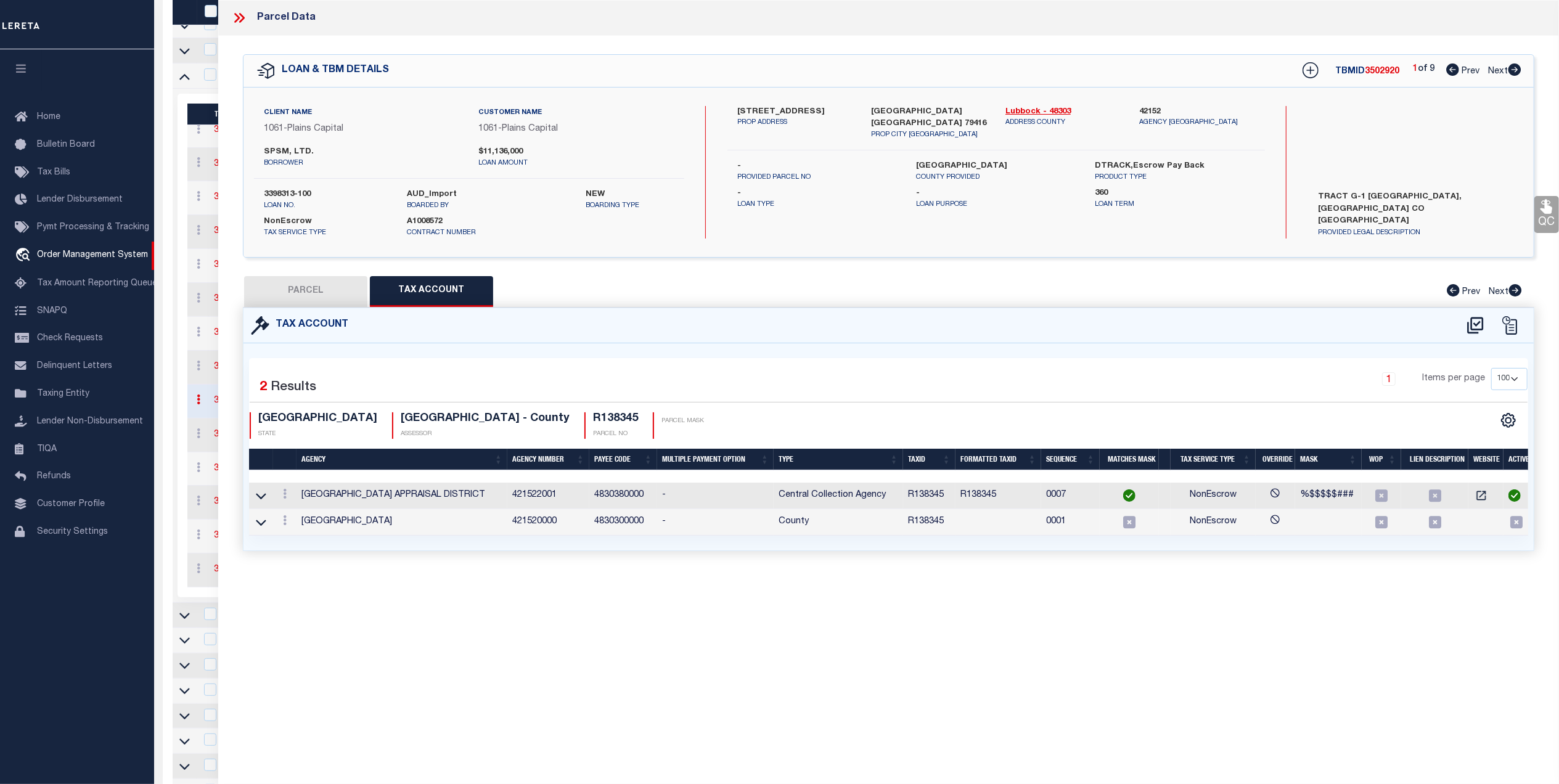
checkbox input "false"
select select "QC"
select select "099"
type input "SOUTH PLAINS SONIC MGT LTD"
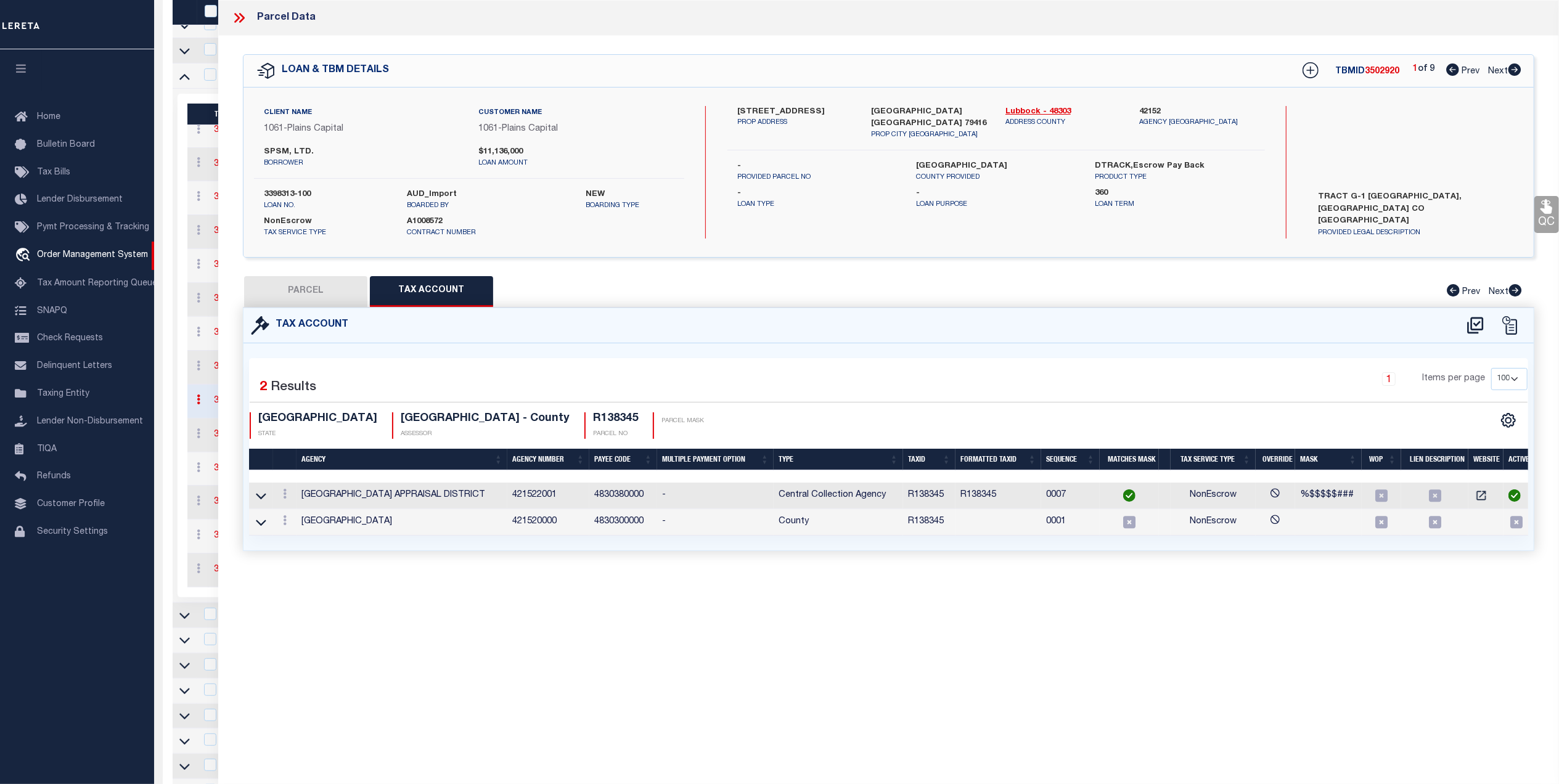
type input "R929800-00070-00010-000"
select select "AGW"
select select "LEG"
type input "5722 4TH ST"
type input "LUBBOCK, TX 79416"
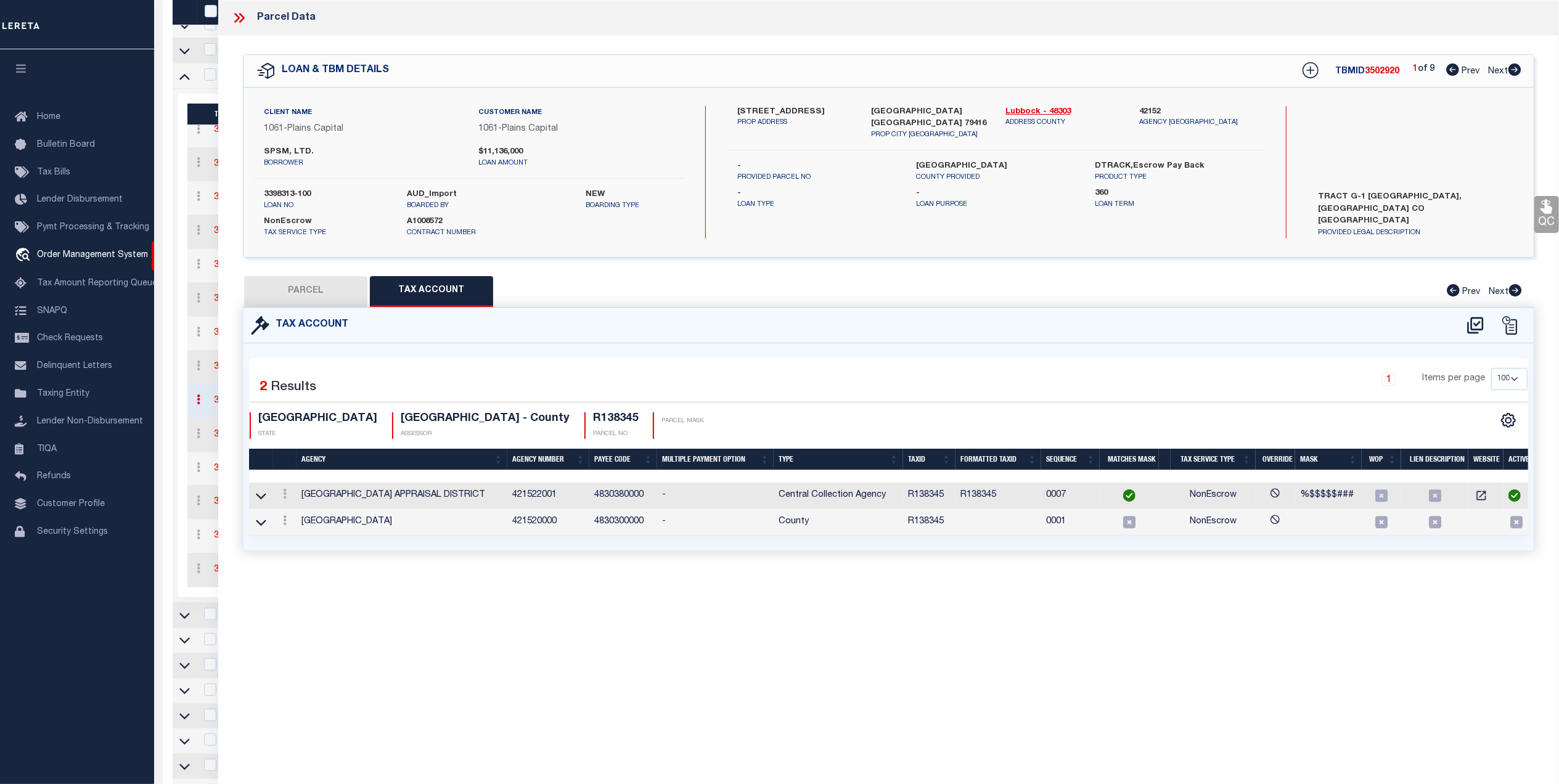
type textarea "WEST WIND TR G-1"
type textarea "."
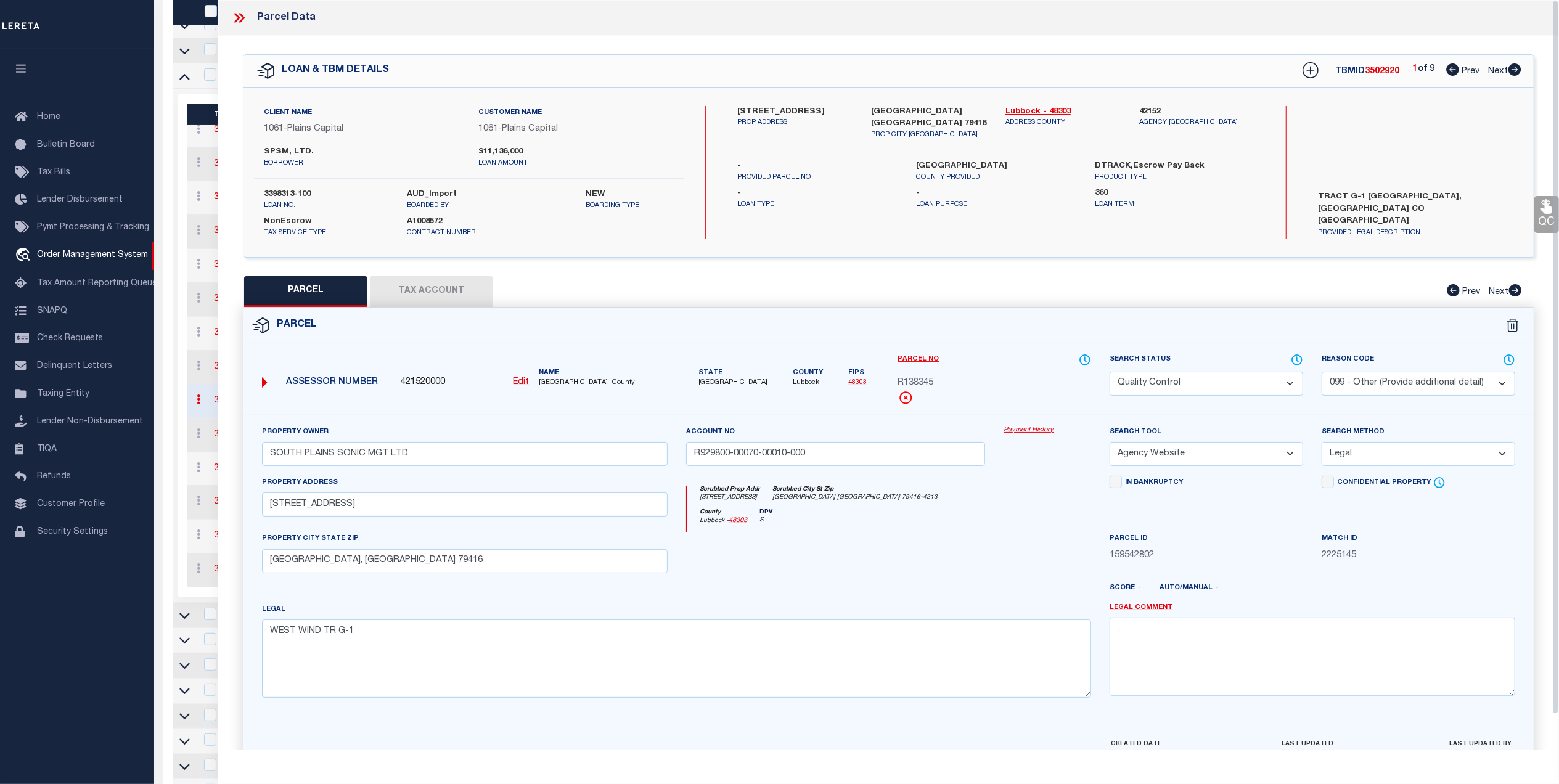
drag, startPoint x: 981, startPoint y: 557, endPoint x: 1067, endPoint y: 532, distance: 89.6
click at [981, 558] on div at bounding box center [836, 557] width 318 height 51
click at [1380, 376] on select "- Select Reason Code - 099 - Other (Provide additional detail) ACT - Agency Cha…" at bounding box center [1418, 384] width 194 height 24
select select
click at [1322, 372] on select "- Select Reason Code - 099 - Other (Provide additional detail) ACT - Agency Cha…" at bounding box center [1418, 384] width 194 height 24
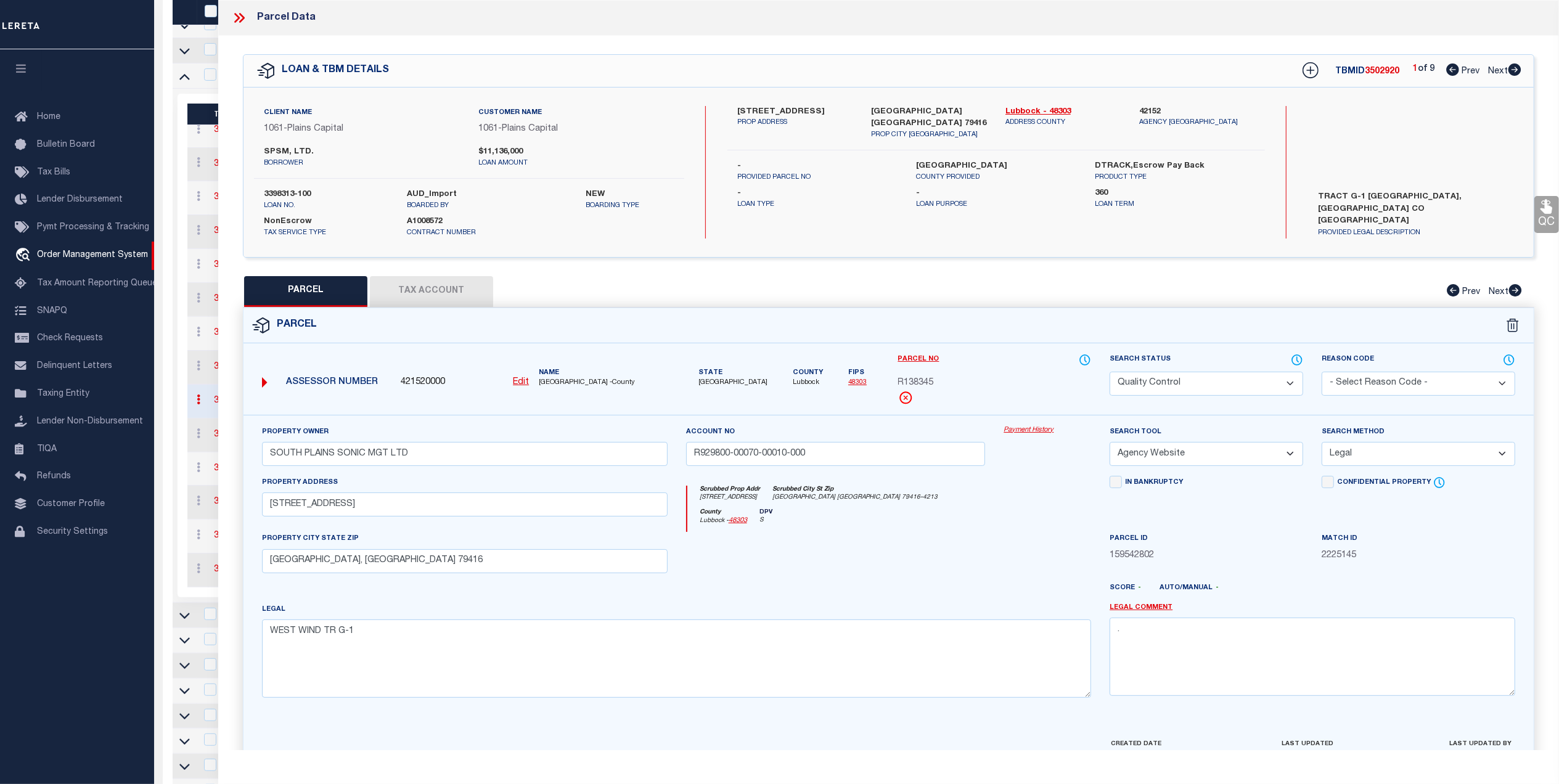
drag, startPoint x: 975, startPoint y: 511, endPoint x: 998, endPoint y: 513, distance: 23.1
click at [979, 511] on div "County Lubbock - 48303 DPV S" at bounding box center [890, 521] width 405 height 24
drag, startPoint x: 1545, startPoint y: 214, endPoint x: 1490, endPoint y: 253, distance: 67.4
click at [1545, 214] on icon at bounding box center [1547, 207] width 12 height 14
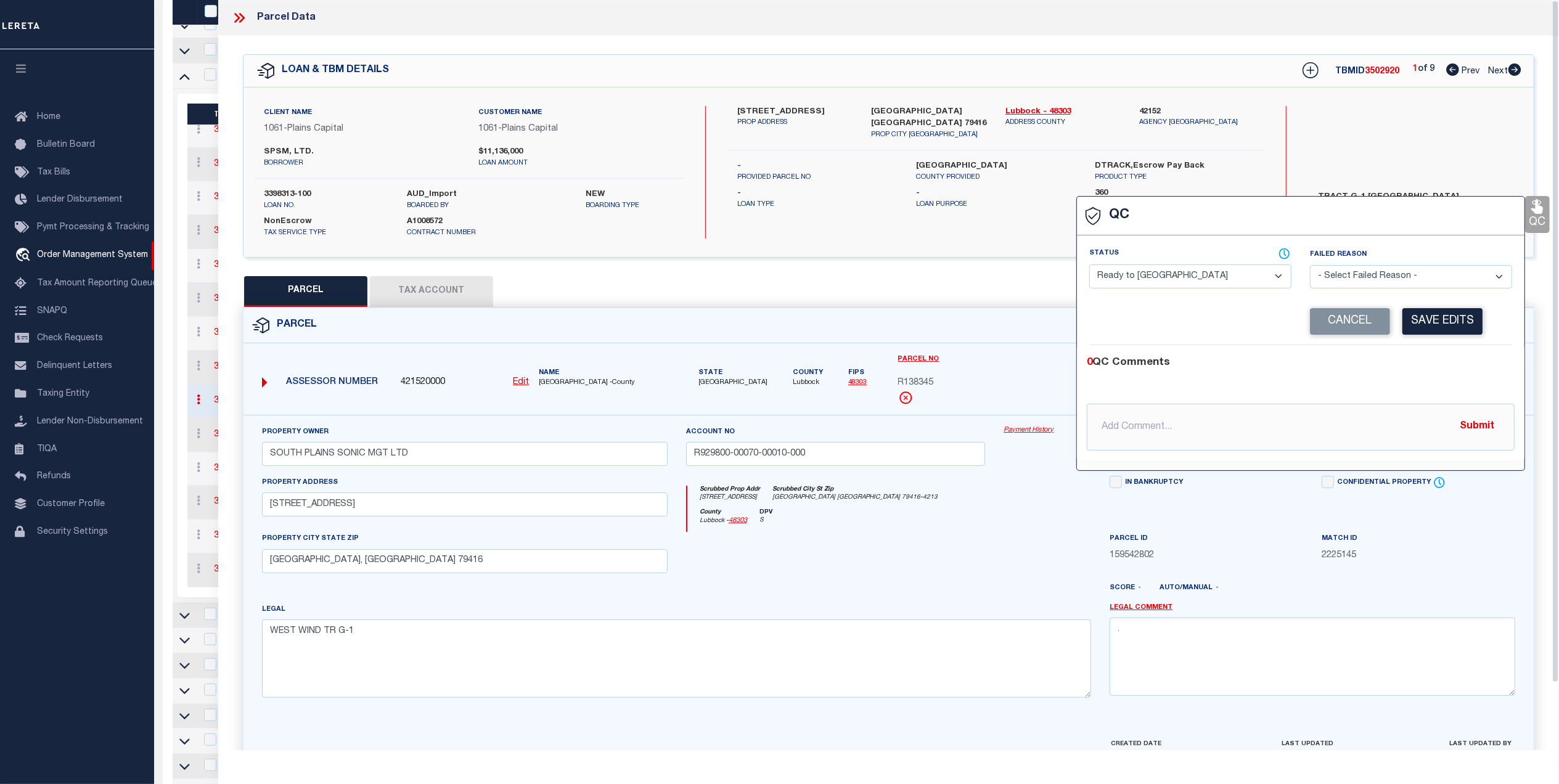
drag, startPoint x: 1219, startPoint y: 281, endPoint x: 1194, endPoint y: 292, distance: 27.3
click at [1219, 281] on select "- Select Status - Ready to QC Correct Incorrect" at bounding box center [1191, 276] width 202 height 24
select select "COR"
click at [1090, 266] on select "- Select Status - Ready to QC Correct Incorrect" at bounding box center [1191, 276] width 202 height 24
click at [1440, 321] on button "Save Edits" at bounding box center [1442, 321] width 80 height 26
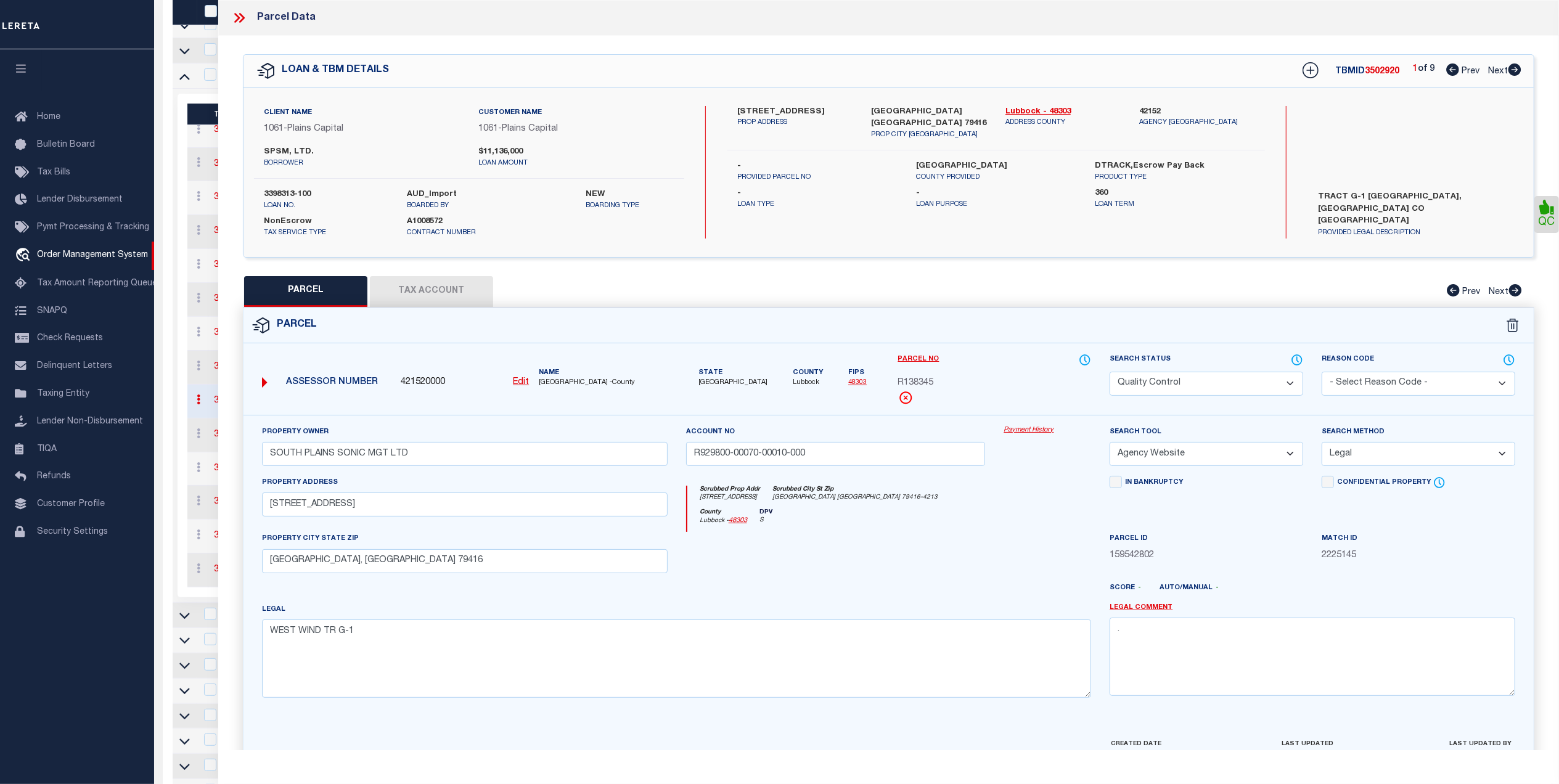
click at [1182, 389] on select "Automated Search Bad Parcel Complete Duplicate Parcel High Dollar Reporting In …" at bounding box center [1207, 384] width 194 height 24
select select "CP"
click at [1110, 372] on select "Automated Search Bad Parcel Complete Duplicate Parcel High Dollar Reporting In …" at bounding box center [1207, 384] width 194 height 24
click at [940, 541] on div at bounding box center [836, 557] width 318 height 51
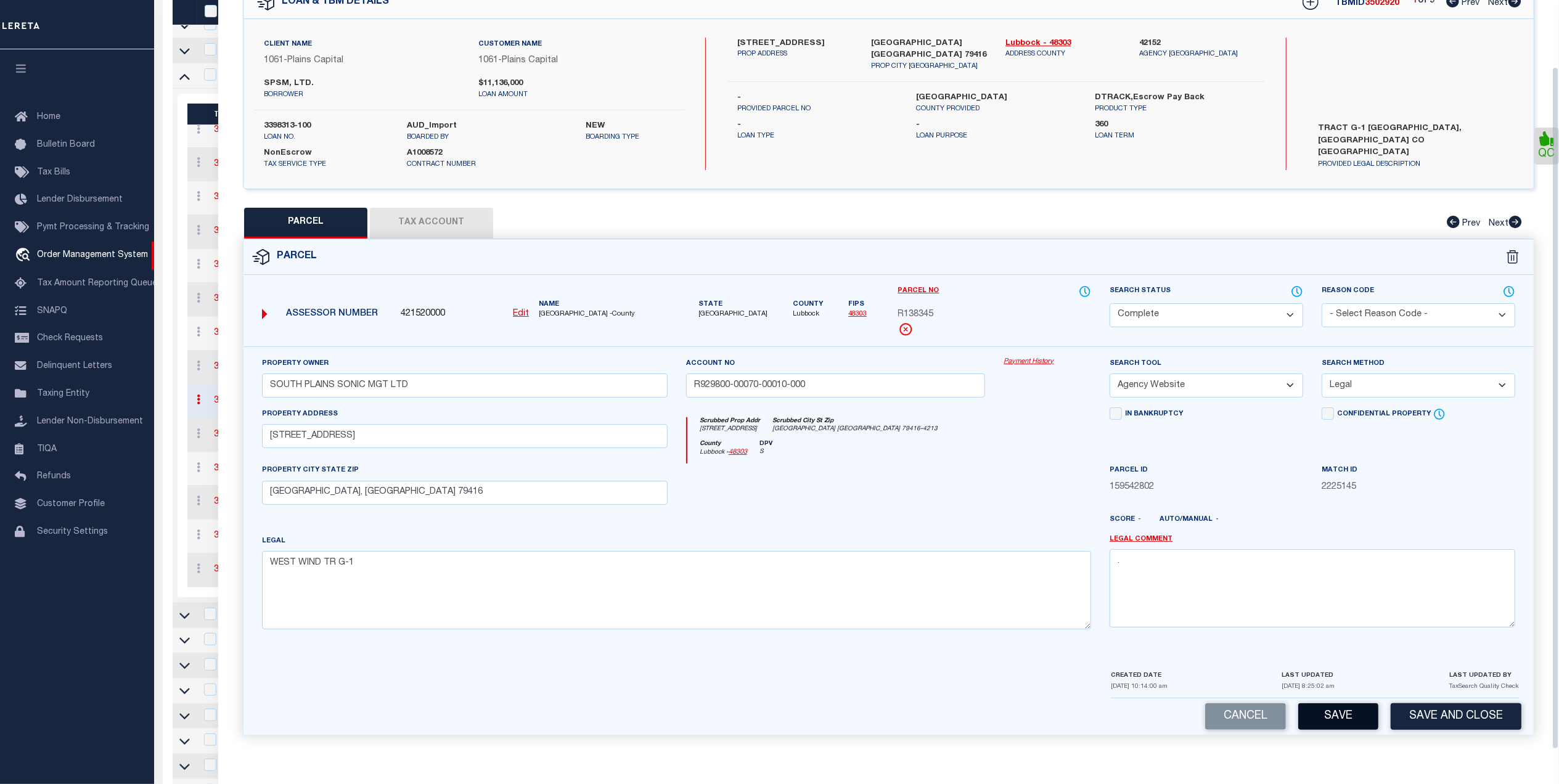
click at [1323, 718] on button "Save" at bounding box center [1338, 716] width 80 height 26
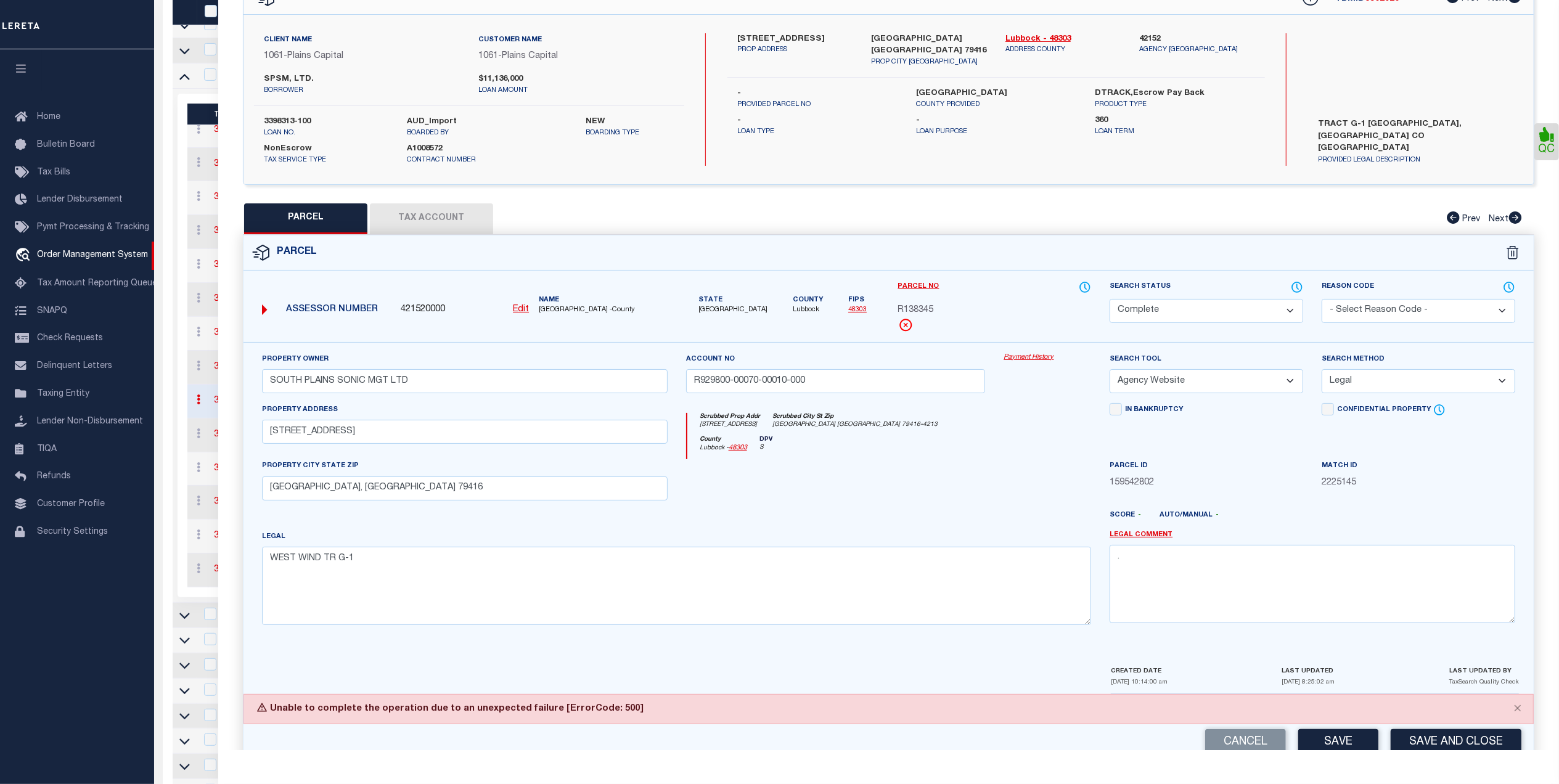
click at [1394, 510] on div "Match ID 2225145" at bounding box center [1418, 484] width 212 height 51
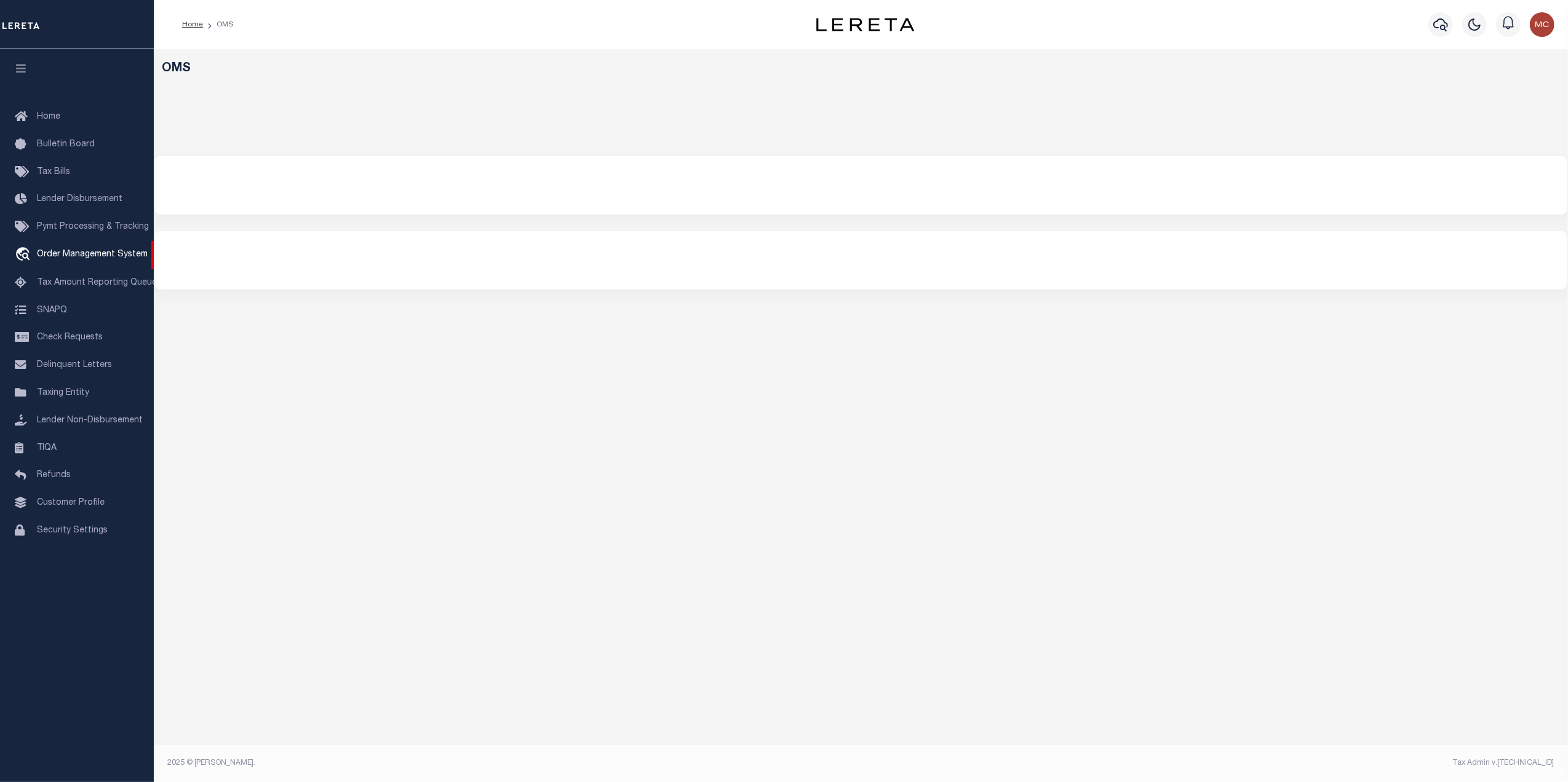
select select "200"
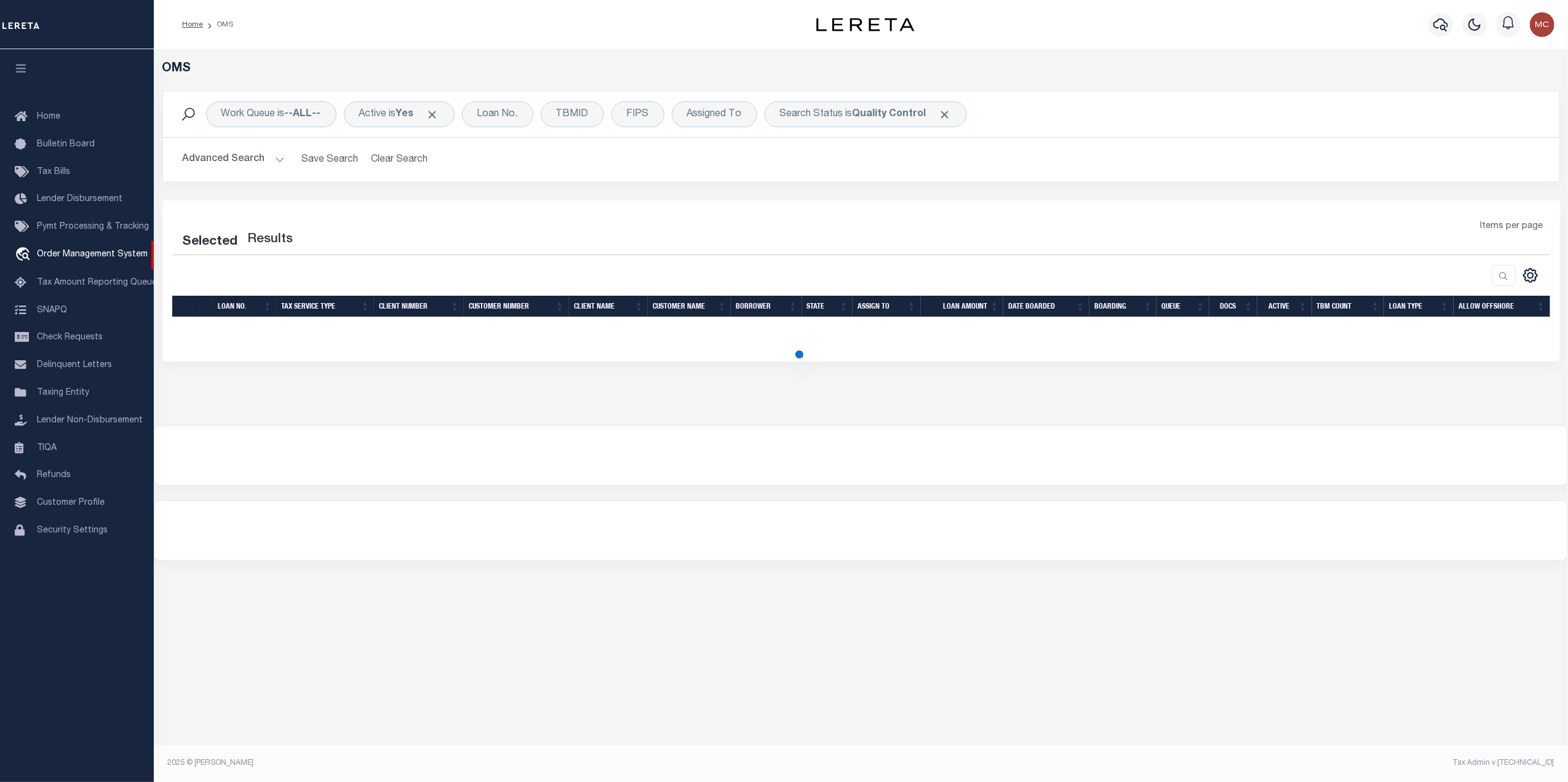
select select "200"
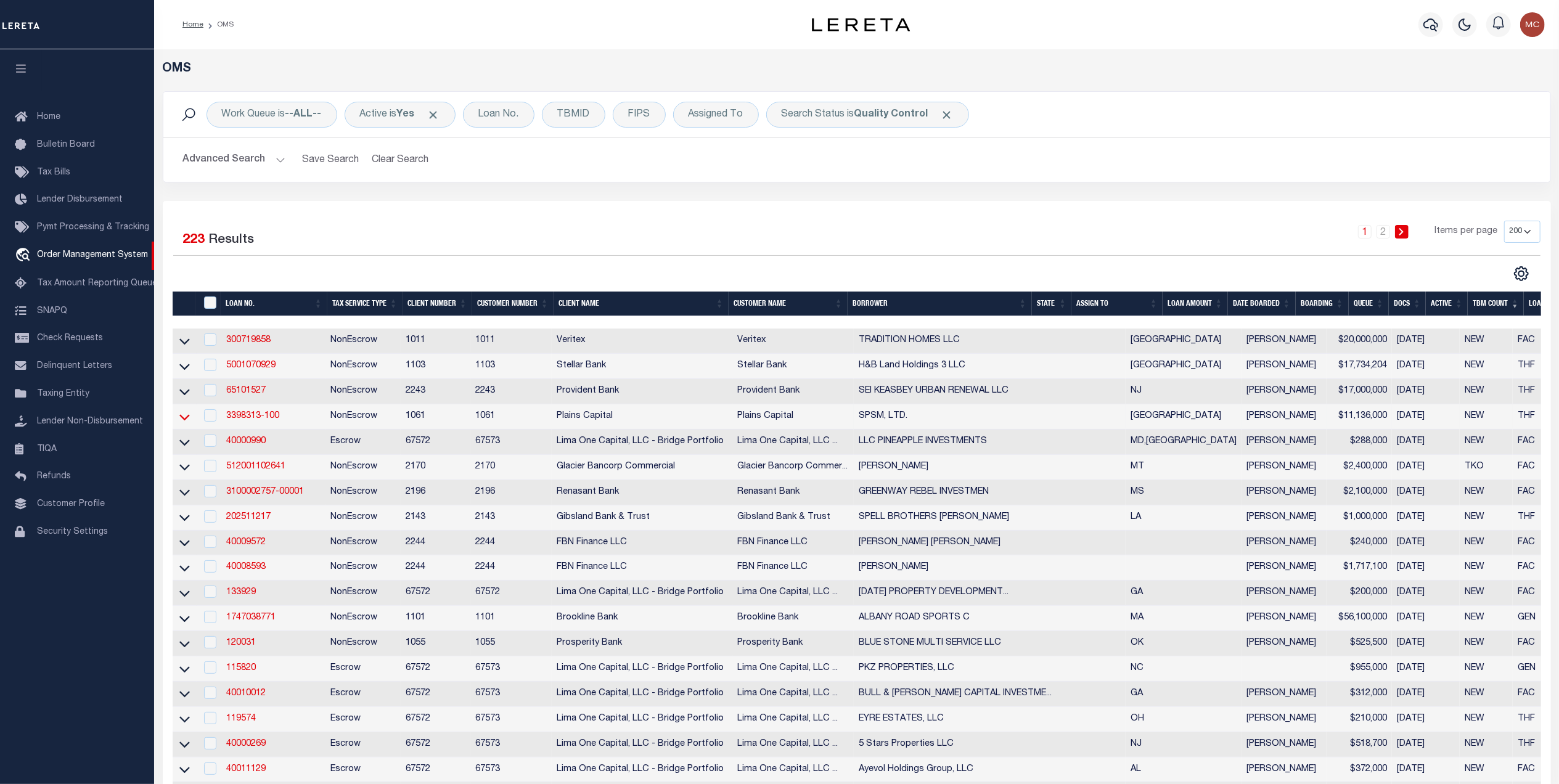
click at [185, 422] on icon at bounding box center [185, 417] width 10 height 13
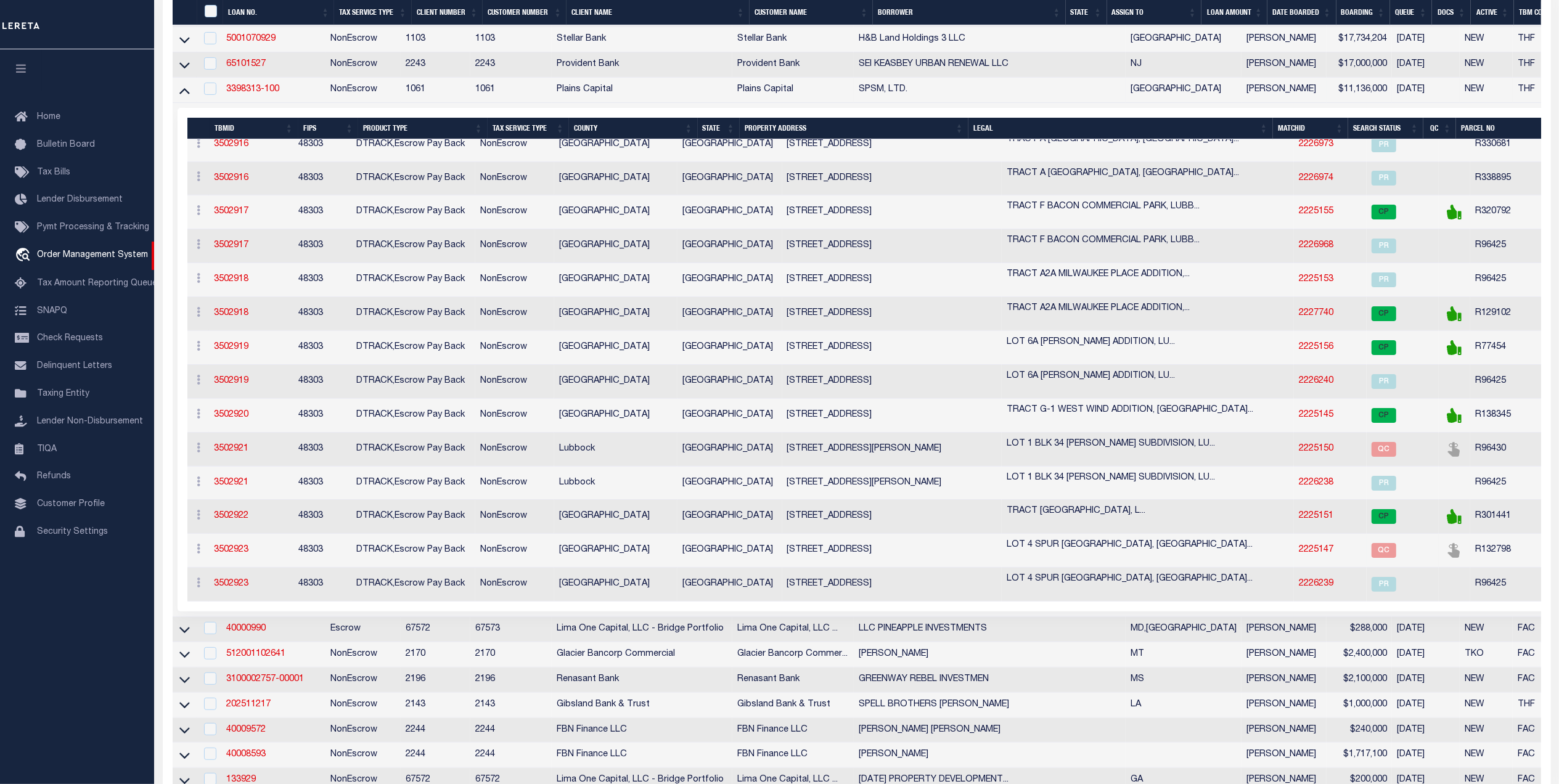
scroll to position [329, 0]
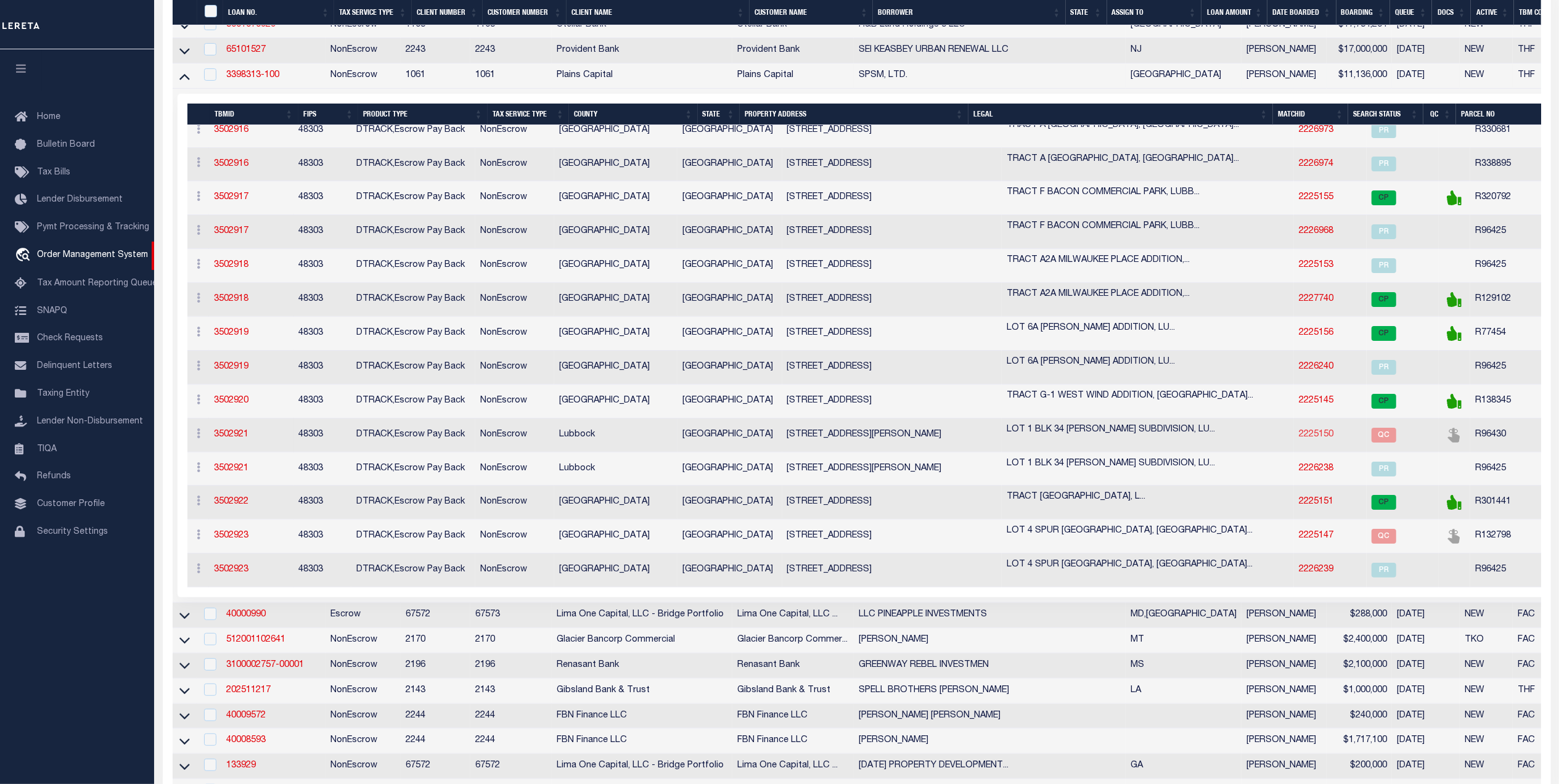
click at [1299, 438] on link "2225150" at bounding box center [1316, 434] width 35 height 8
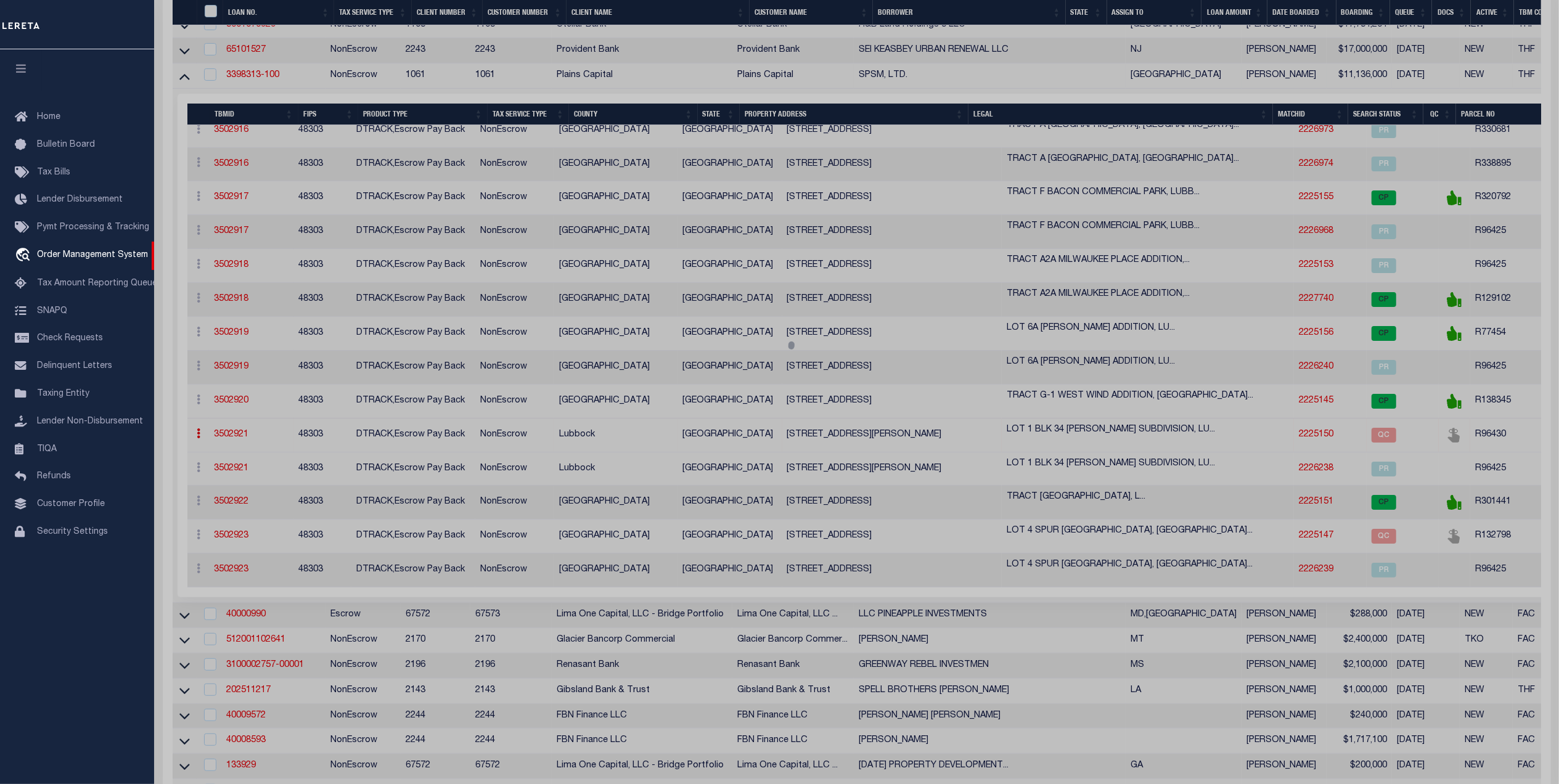
checkbox input "false"
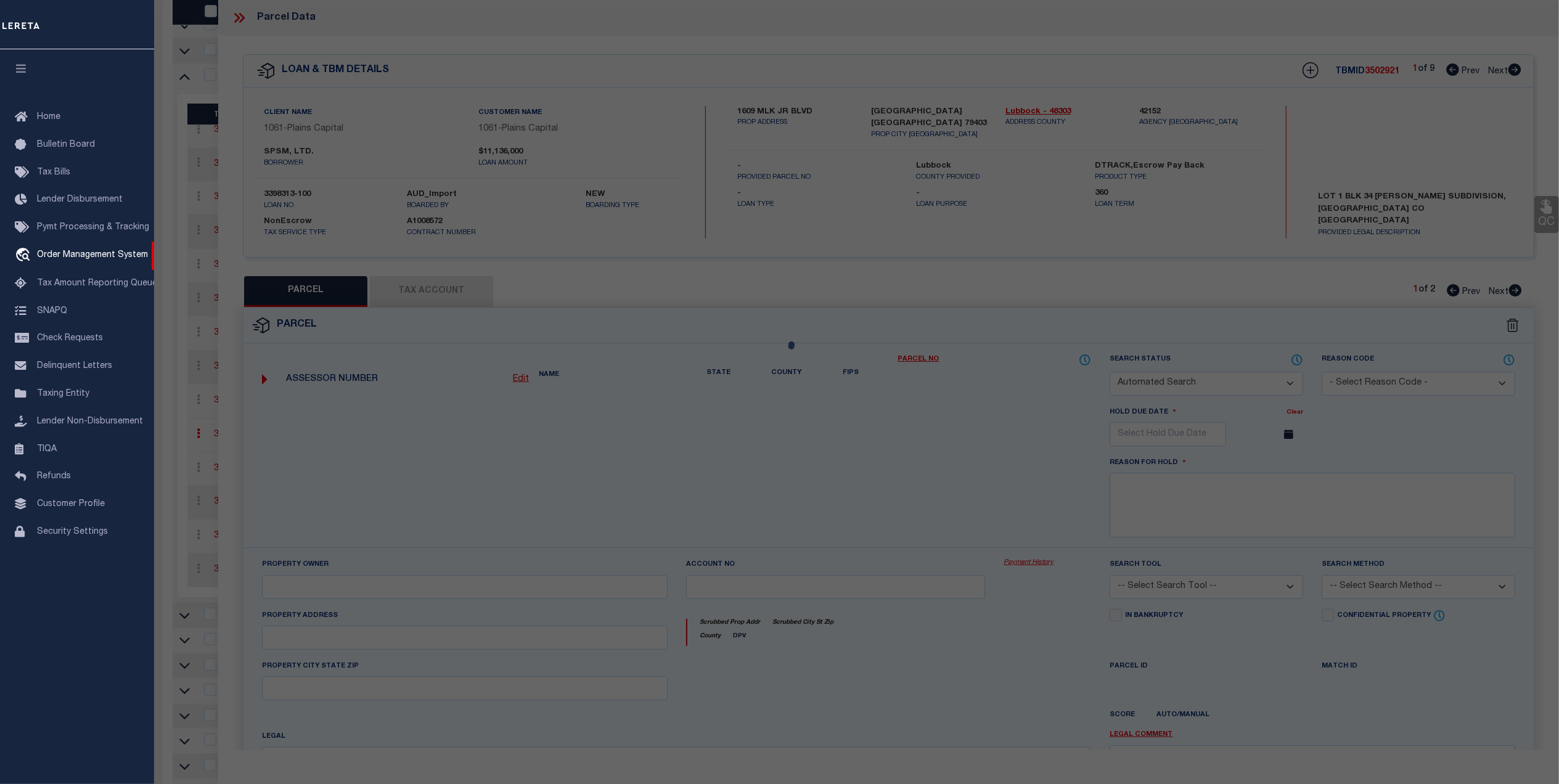
select select "QC"
select select "099"
type input "SPSM LTD"
type input "R565000-00034-00015-000"
select select "AGW"
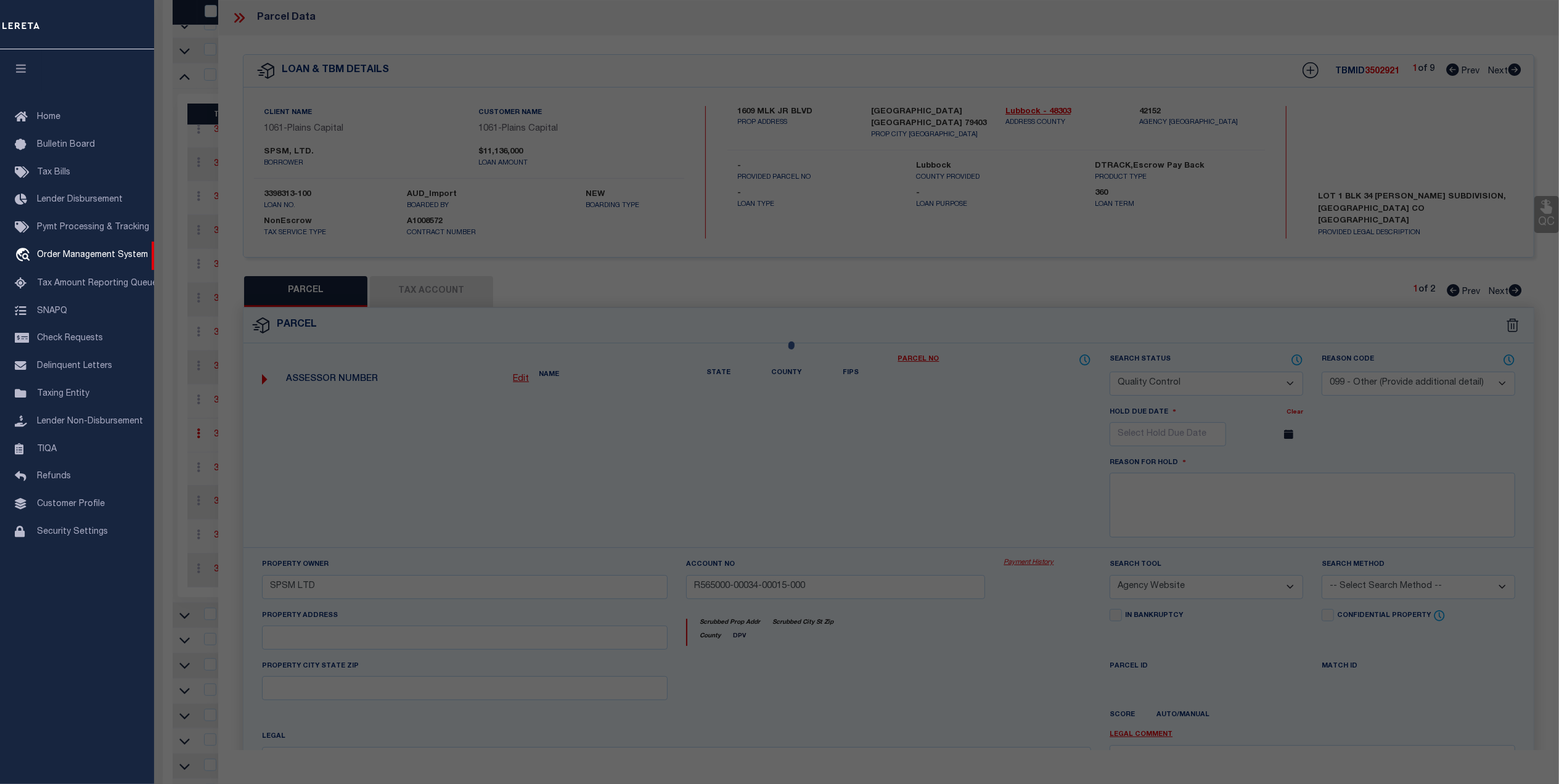
select select "LEG"
type input "[STREET_ADDRESS]"
type input "[GEOGRAPHIC_DATA], [GEOGRAPHIC_DATA] 79403"
type textarea "[PERSON_NAME] RESUB BLK 34 L 1"
type textarea "."
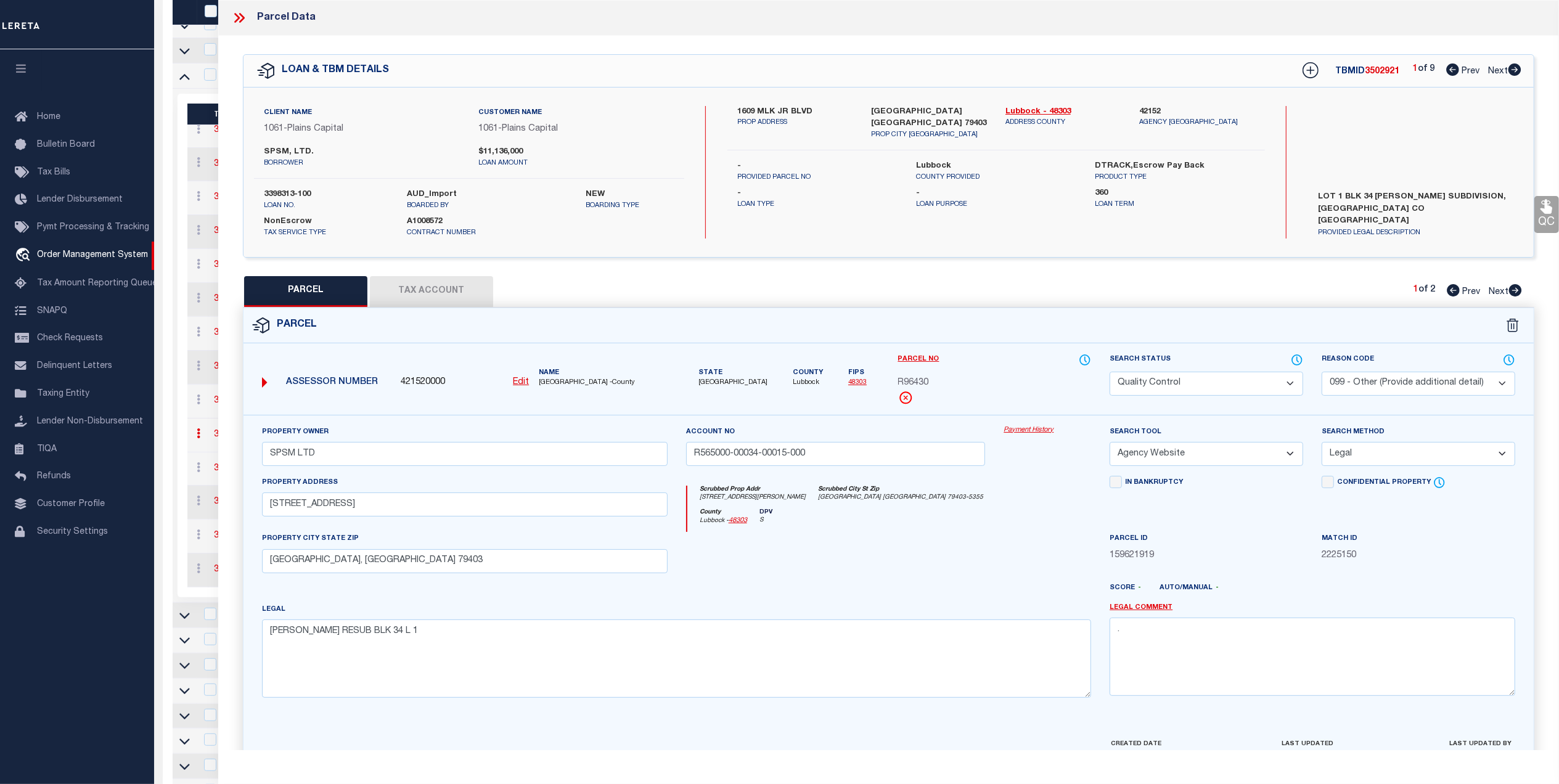
drag, startPoint x: 447, startPoint y: 287, endPoint x: 477, endPoint y: 298, distance: 32.0
click at [446, 287] on button "Tax Account" at bounding box center [432, 291] width 124 height 30
select select "100"
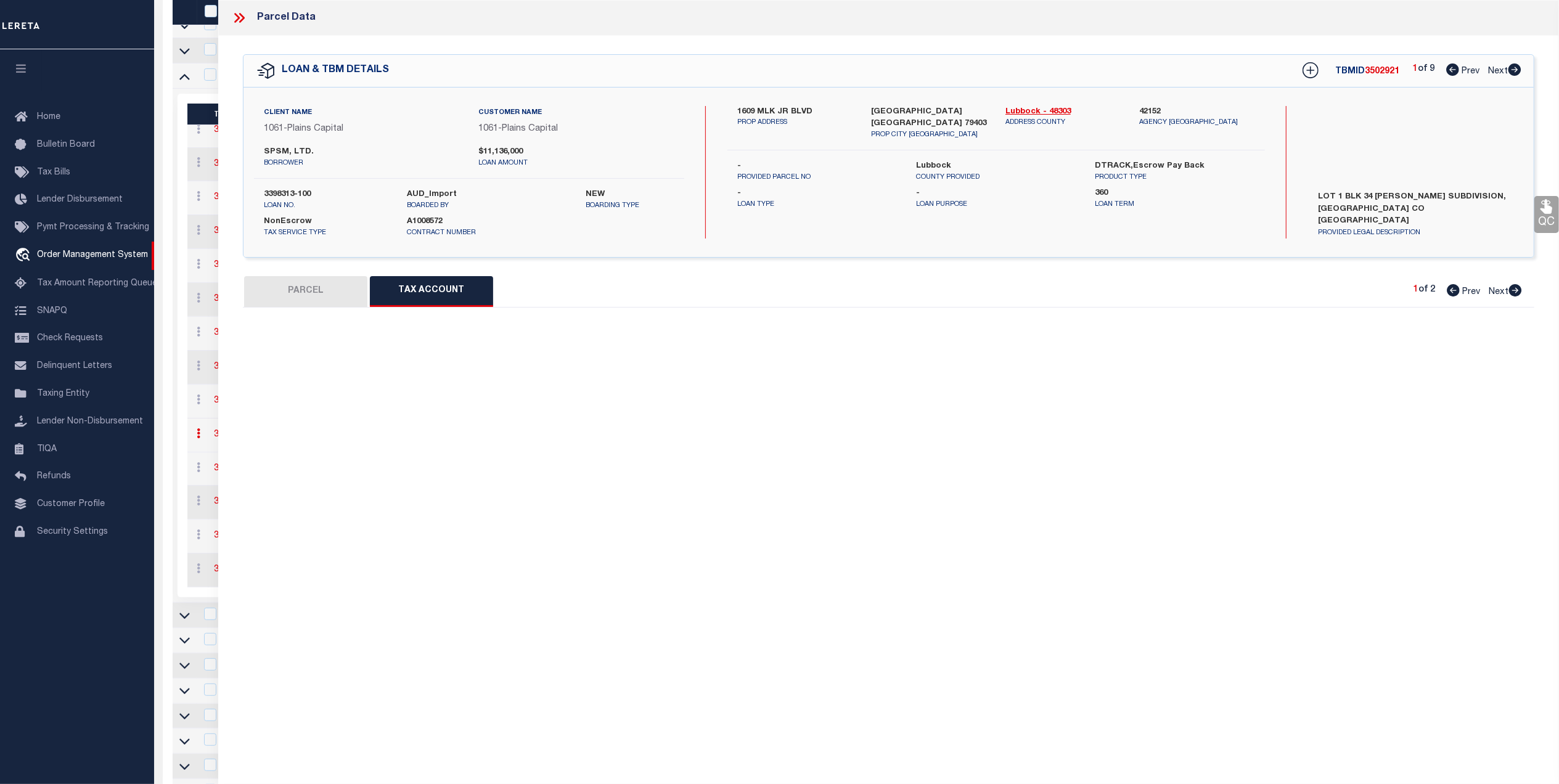
select select "100"
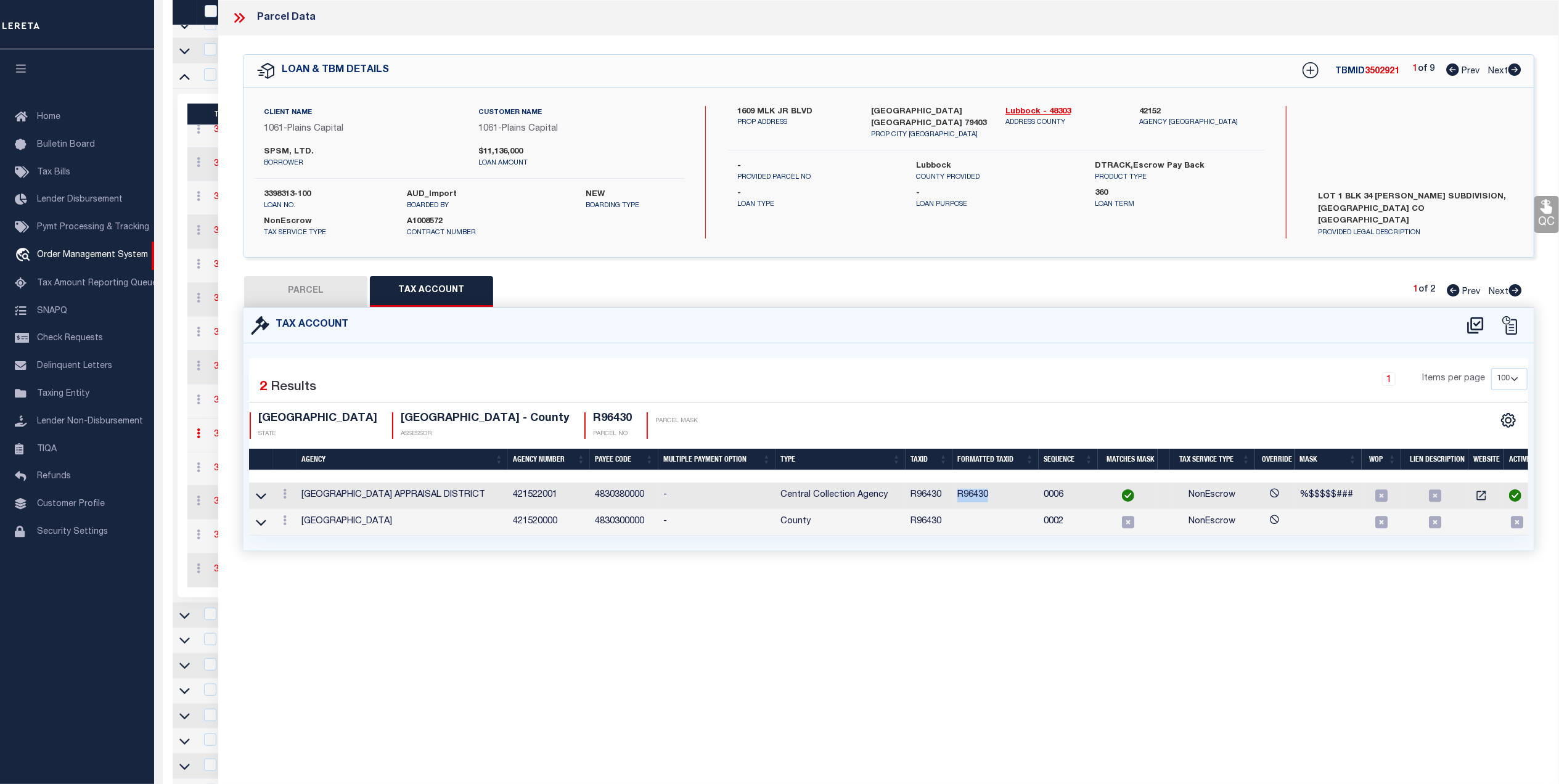
drag, startPoint x: 992, startPoint y: 495, endPoint x: 954, endPoint y: 497, distance: 38.1
click at [954, 497] on td "R96430" at bounding box center [996, 495] width 86 height 26
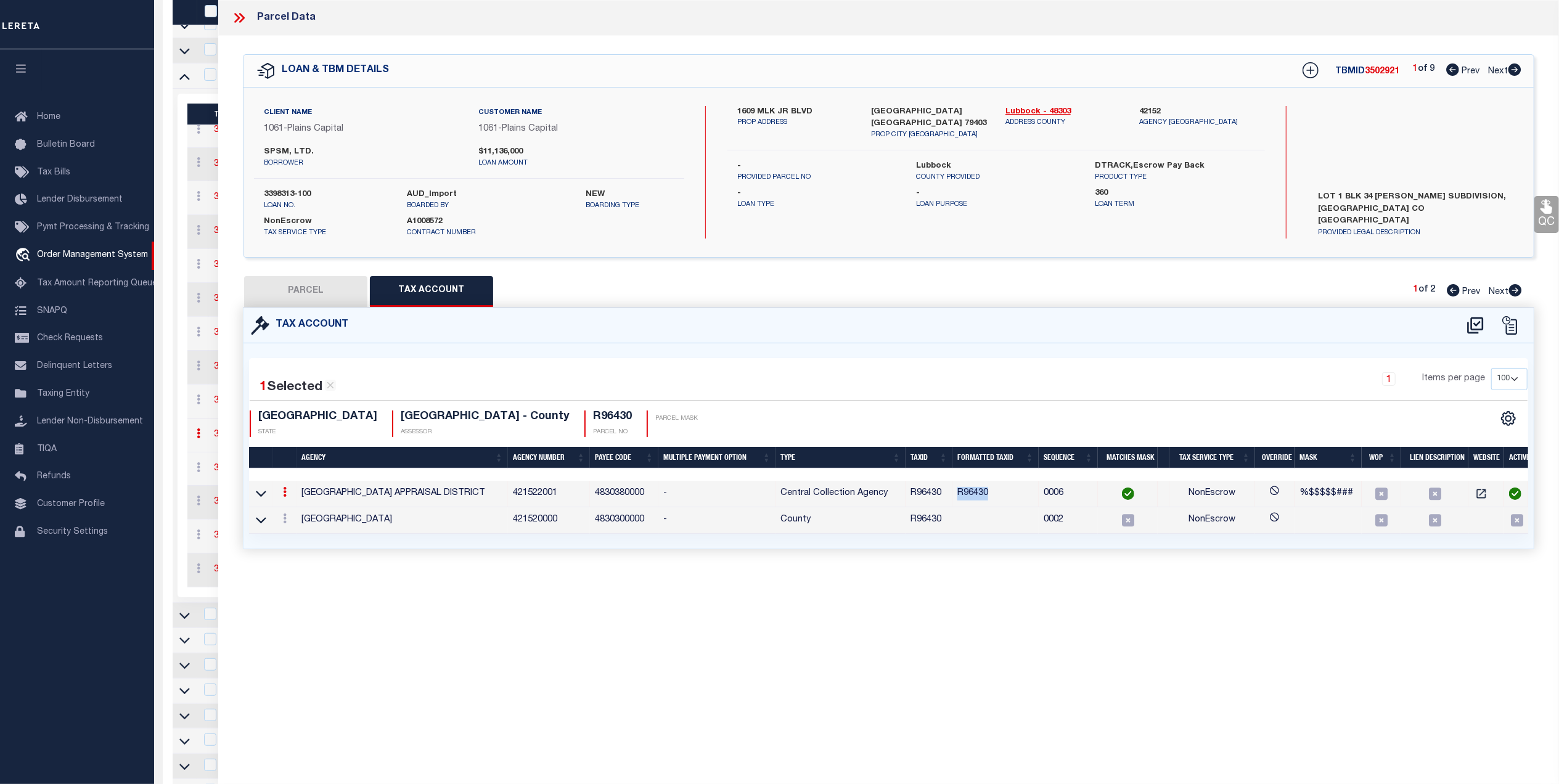
click at [318, 287] on button "PARCEL" at bounding box center [306, 291] width 124 height 30
select select "AS"
select select
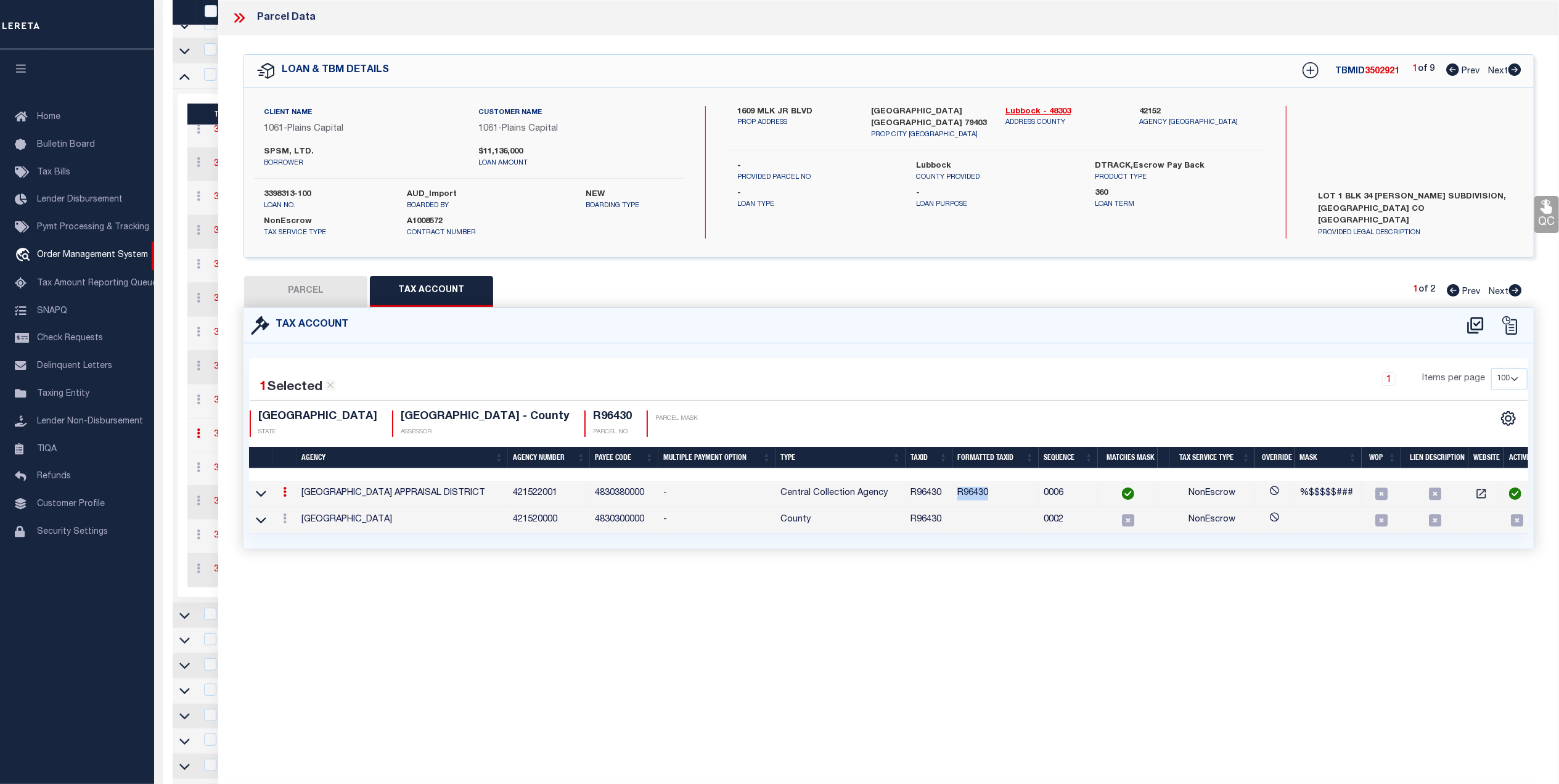
checkbox input "false"
select select "QC"
select select "099"
type input "SPSM LTD"
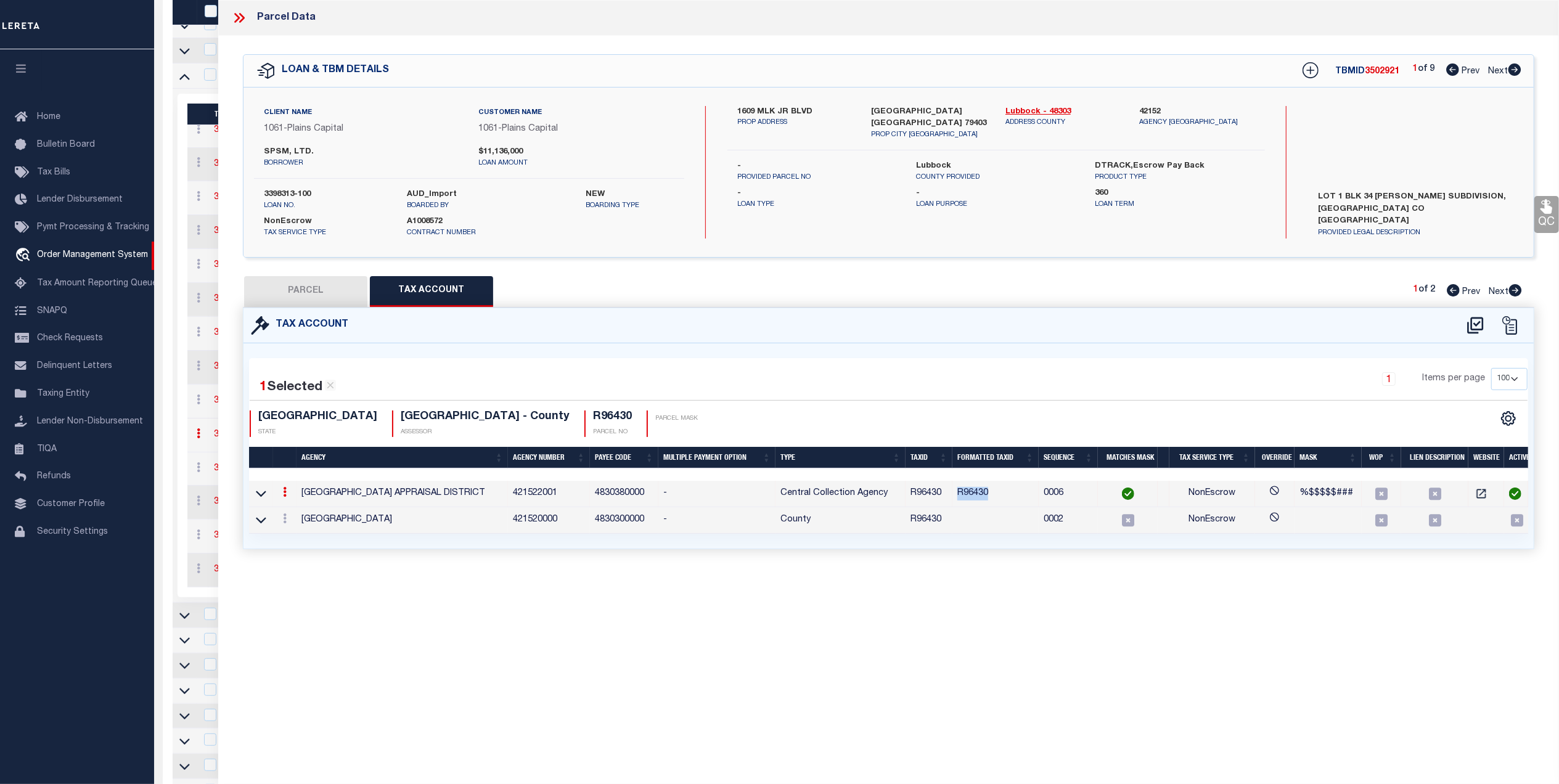
type input "R565000-00034-00015-000"
select select "AGW"
select select "LEG"
type input "[STREET_ADDRESS]"
type input "[GEOGRAPHIC_DATA], [GEOGRAPHIC_DATA] 79403"
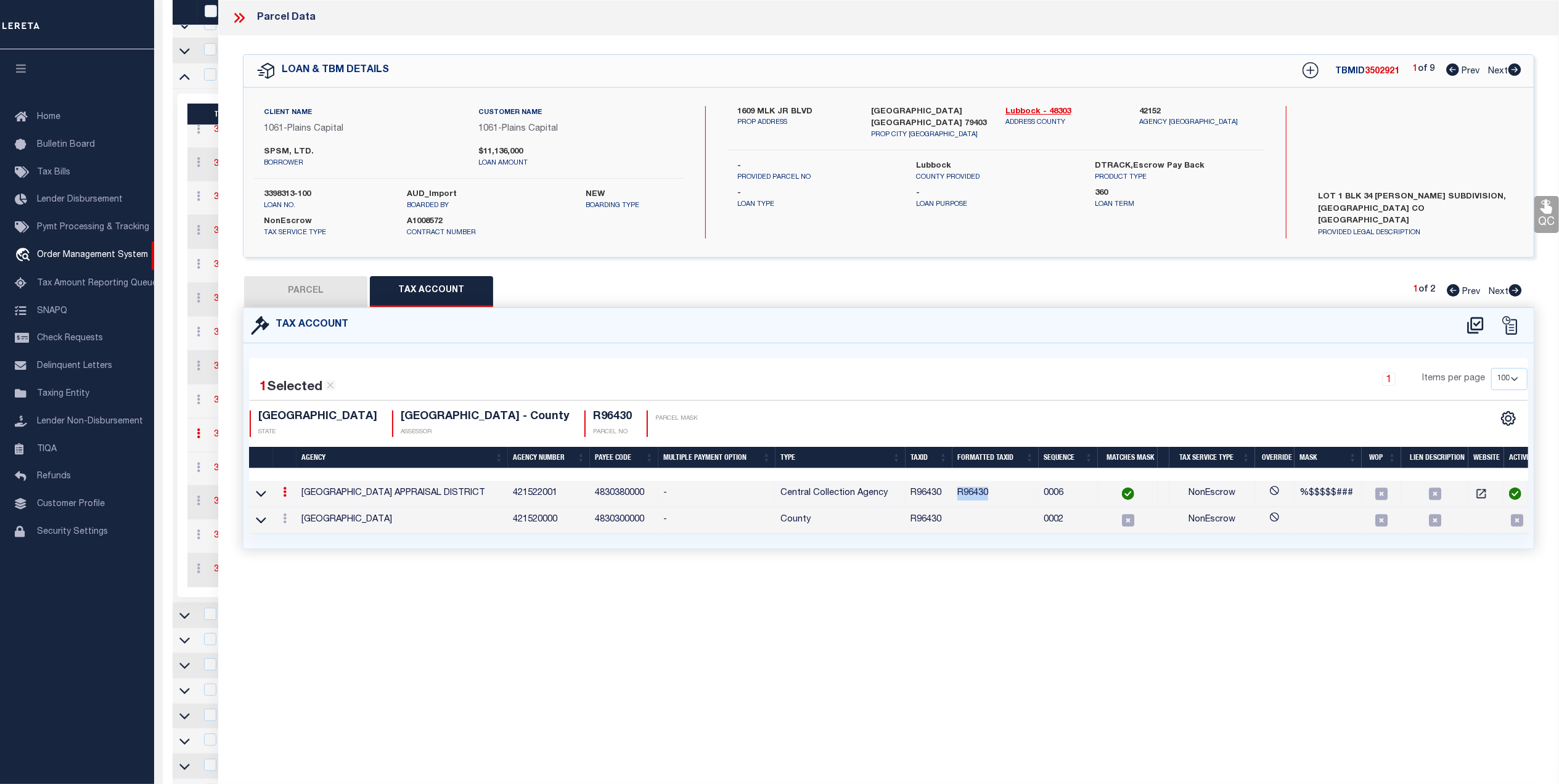
type textarea "[PERSON_NAME] RESUB BLK 34 L 1"
type textarea "."
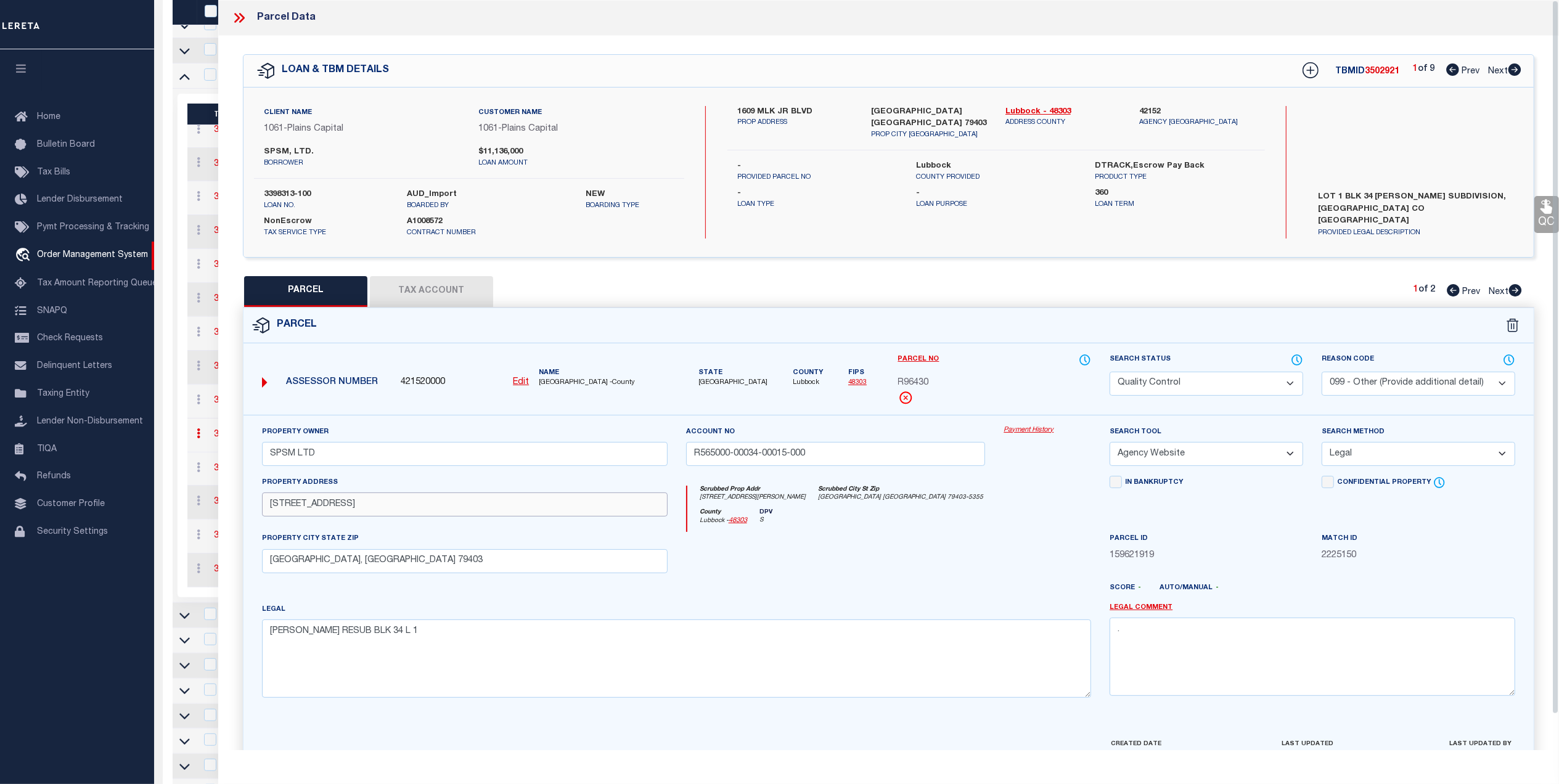
drag, startPoint x: 351, startPoint y: 513, endPoint x: 247, endPoint y: 511, distance: 104.0
click at [247, 511] on div "Property Owner SPSM LTD Account no R565000-00034-00015-000 Payment History Sear…" at bounding box center [889, 576] width 1291 height 323
paste input "[PERSON_NAME]"
type input "[STREET_ADDRESS][PERSON_NAME]"
click at [838, 567] on div at bounding box center [836, 557] width 318 height 51
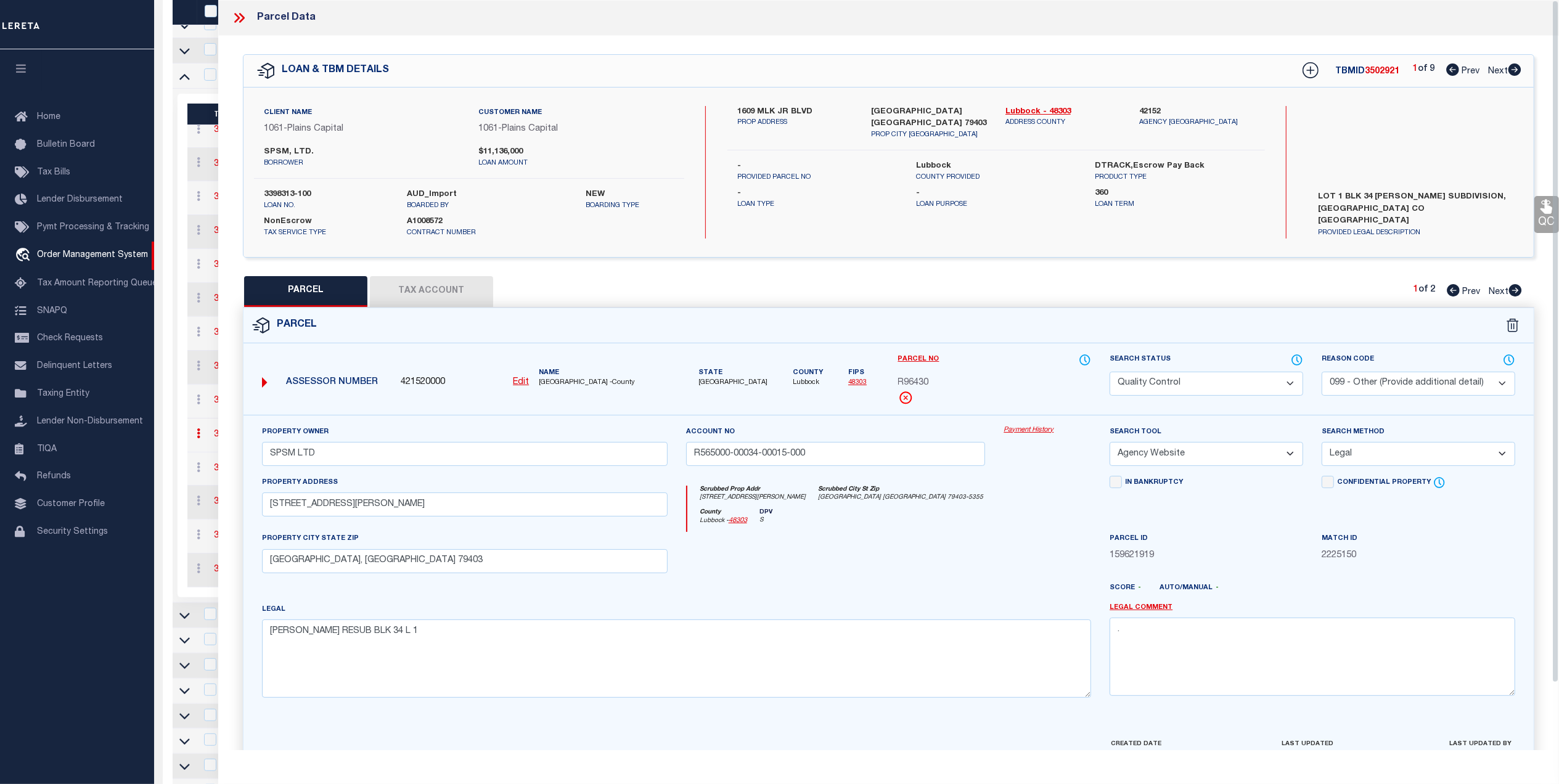
click at [1536, 219] on link "QC" at bounding box center [1546, 215] width 25 height 37
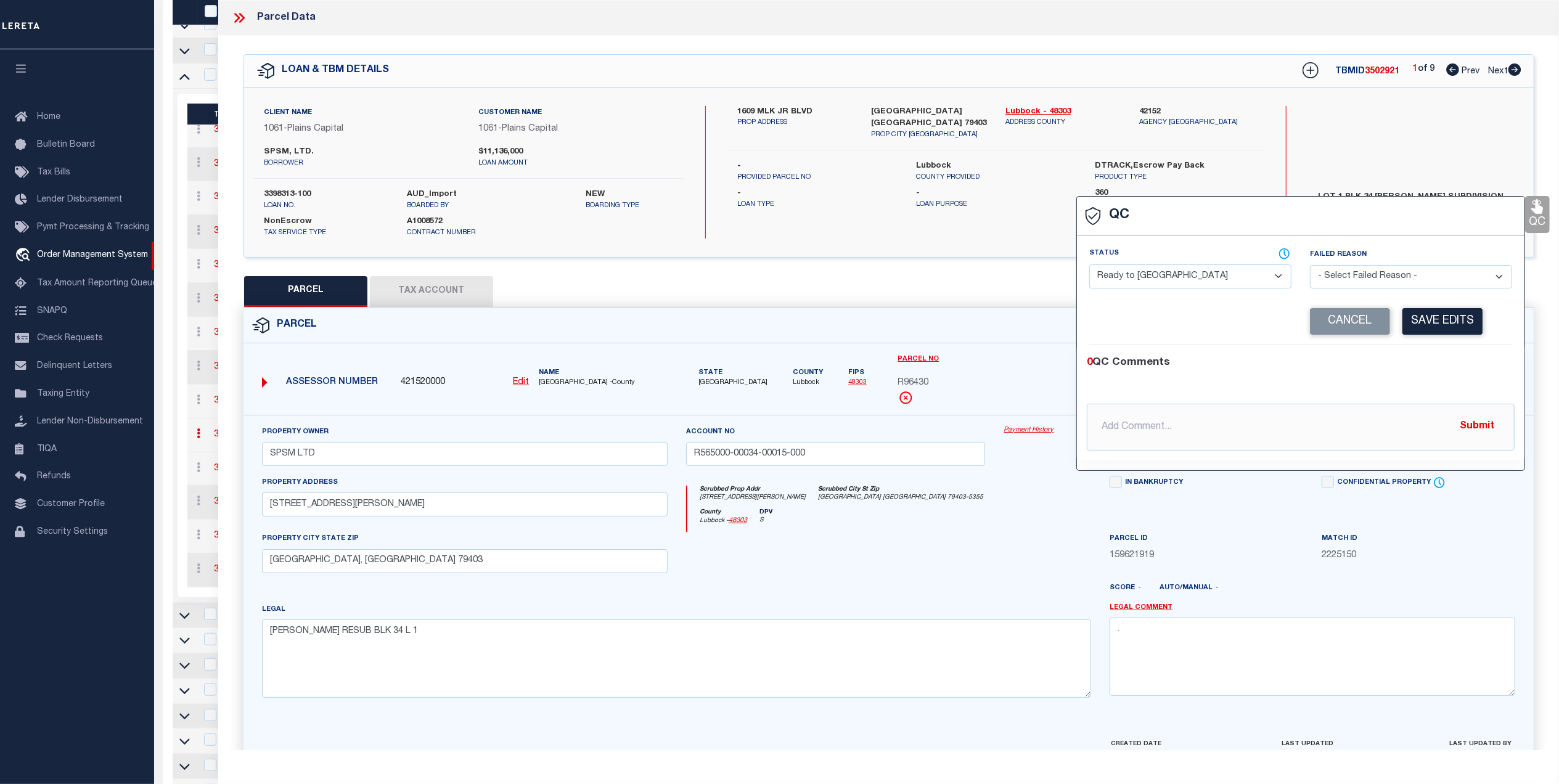
click at [1185, 287] on select "- Select Status - Ready to QC Correct Incorrect" at bounding box center [1191, 276] width 202 height 24
select select "COR"
click at [1090, 266] on select "- Select Status - Ready to QC Correct Incorrect" at bounding box center [1191, 276] width 202 height 24
click at [1465, 324] on button "Save Edits" at bounding box center [1442, 321] width 80 height 26
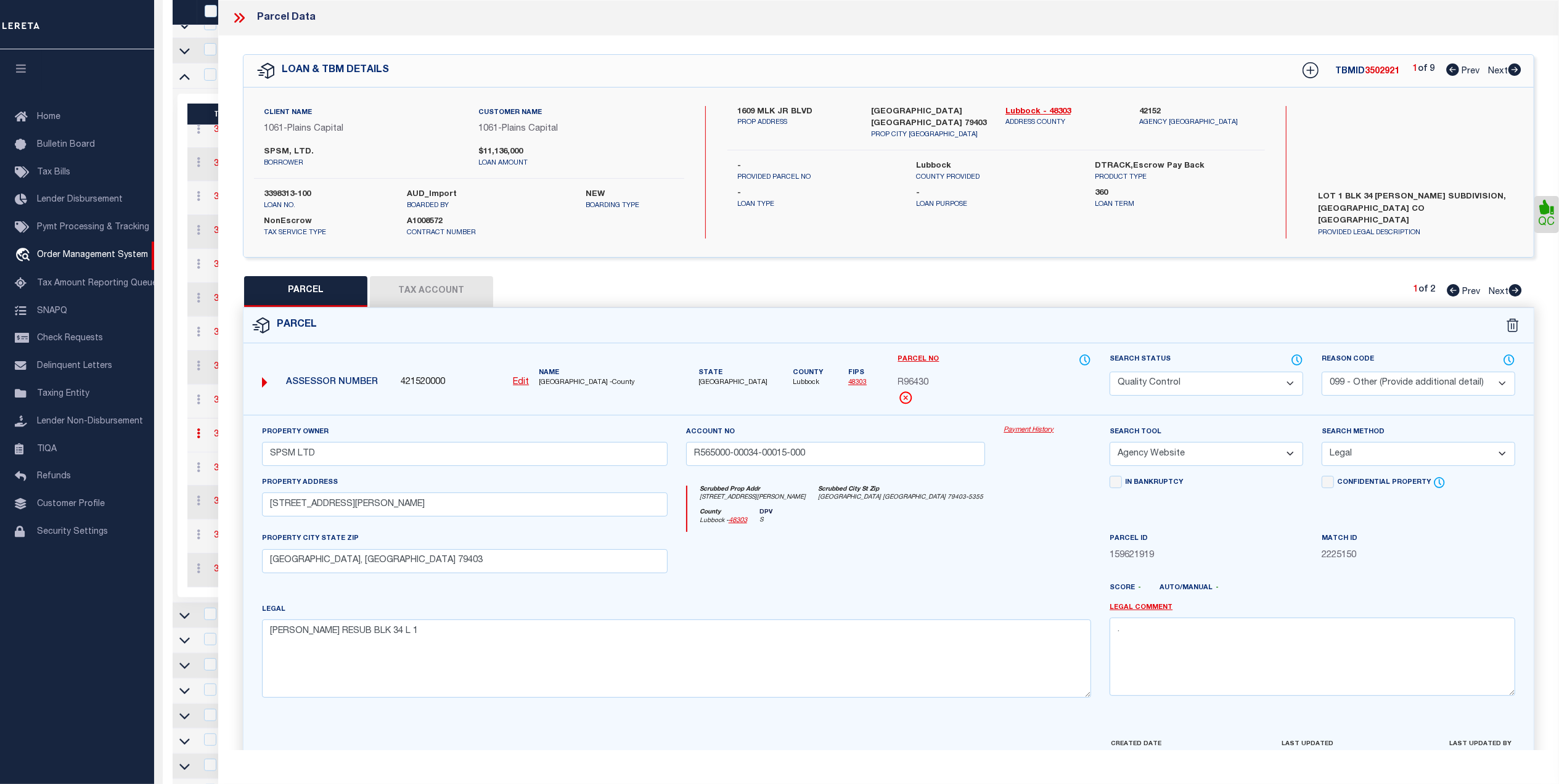
drag, startPoint x: 1235, startPoint y: 381, endPoint x: 1217, endPoint y: 391, distance: 20.6
click at [1235, 380] on select "Automated Search Bad Parcel Complete Duplicate Parcel High Dollar Reporting In …" at bounding box center [1207, 384] width 194 height 24
select select "CP"
click at [1110, 372] on select "Automated Search Bad Parcel Complete Duplicate Parcel High Dollar Reporting In …" at bounding box center [1207, 384] width 194 height 24
click at [990, 541] on div at bounding box center [836, 557] width 318 height 51
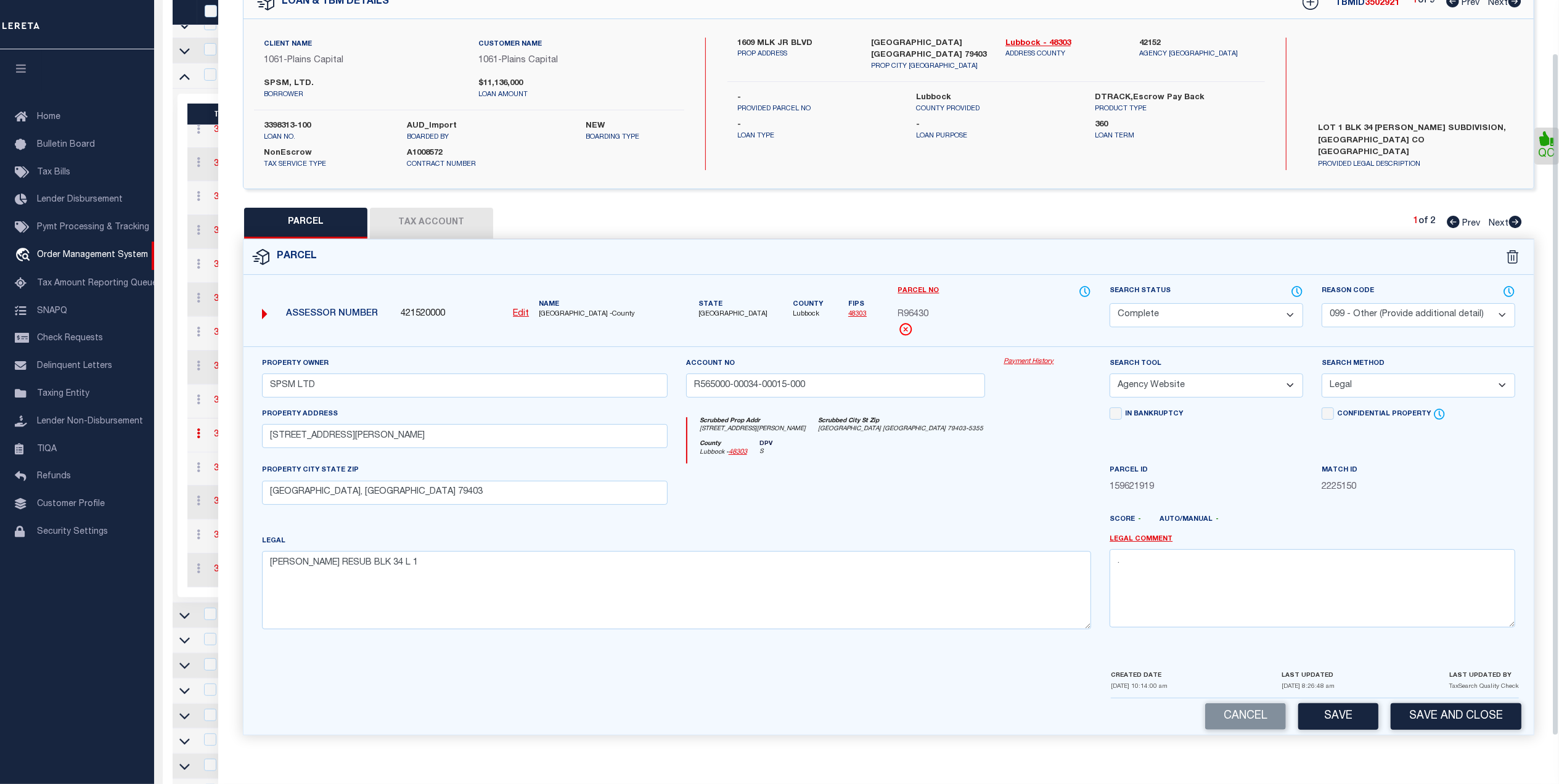
scroll to position [73, 0]
click at [1325, 705] on button "Save" at bounding box center [1338, 716] width 80 height 26
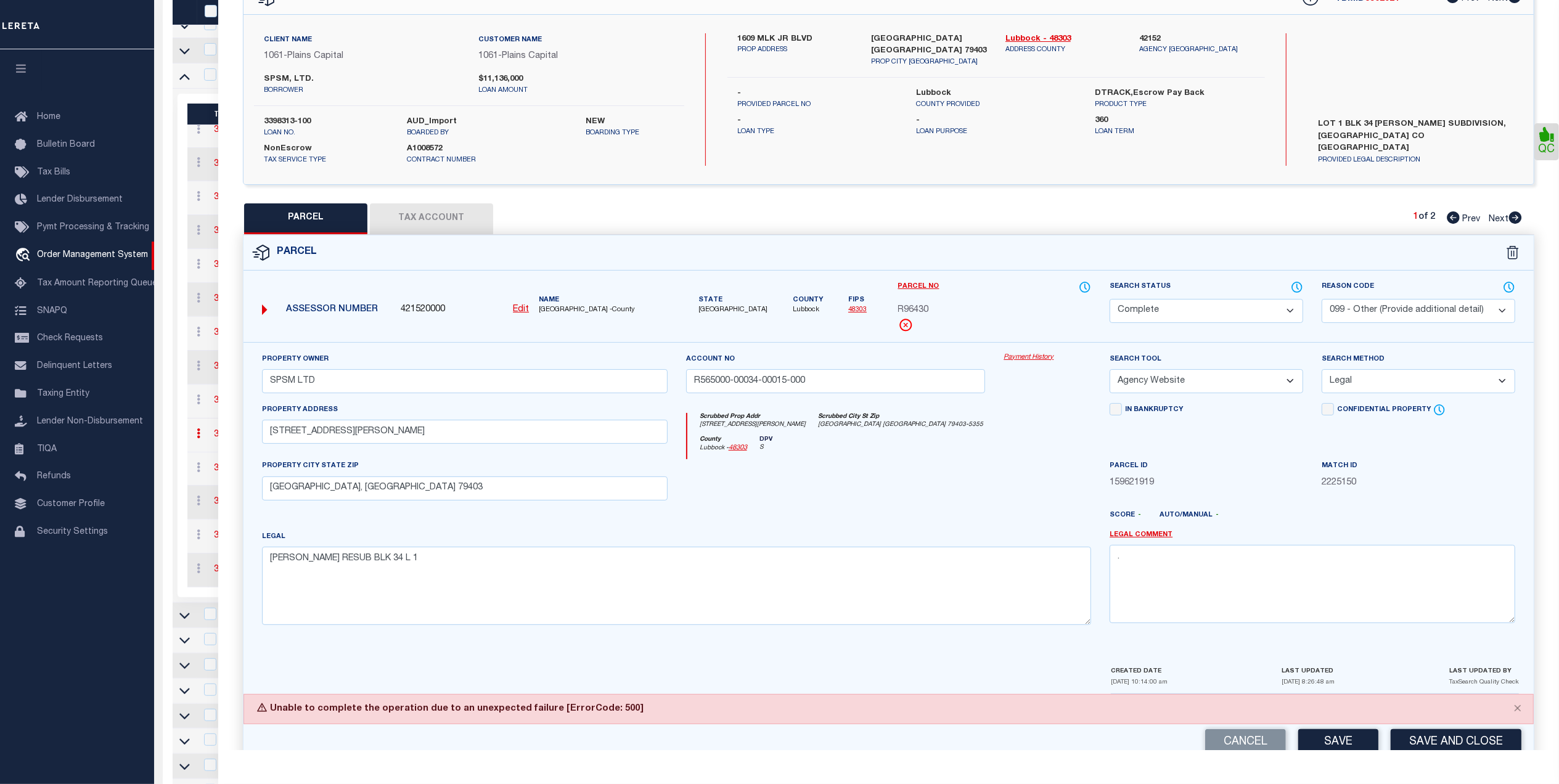
drag, startPoint x: 1387, startPoint y: 310, endPoint x: 1378, endPoint y: 321, distance: 14.2
click at [1387, 311] on select "- Select Reason Code - 099 - Other (Provide additional detail) ACT - Agency Cha…" at bounding box center [1418, 311] width 194 height 24
select select
click at [1322, 299] on select "- Select Reason Code - 099 - Other (Provide additional detail) ACT - Agency Cha…" at bounding box center [1418, 311] width 194 height 24
drag, startPoint x: 930, startPoint y: 481, endPoint x: 940, endPoint y: 484, distance: 10.4
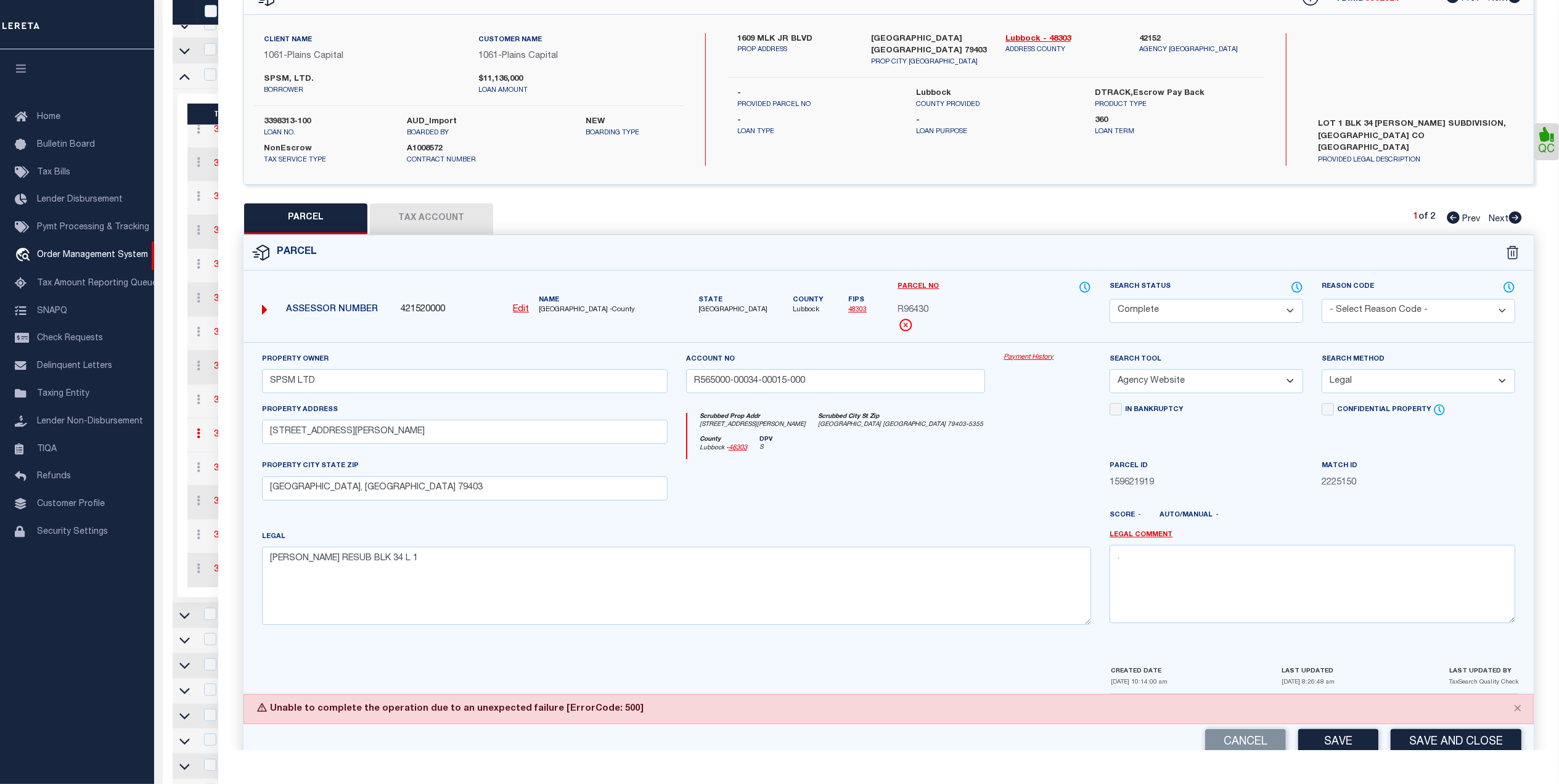
click at [931, 482] on div at bounding box center [836, 484] width 318 height 51
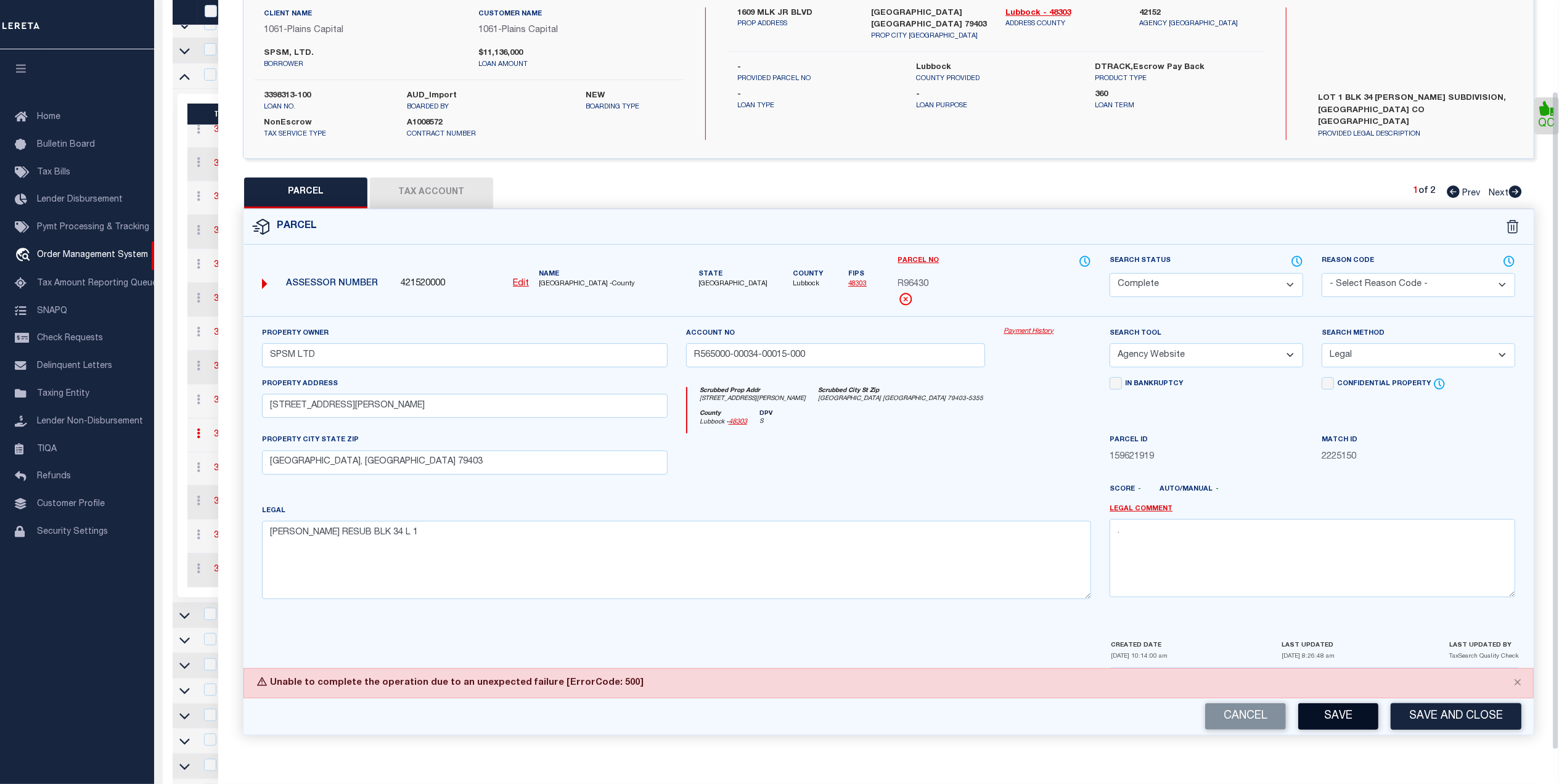
click at [1324, 715] on button "Save" at bounding box center [1338, 716] width 80 height 26
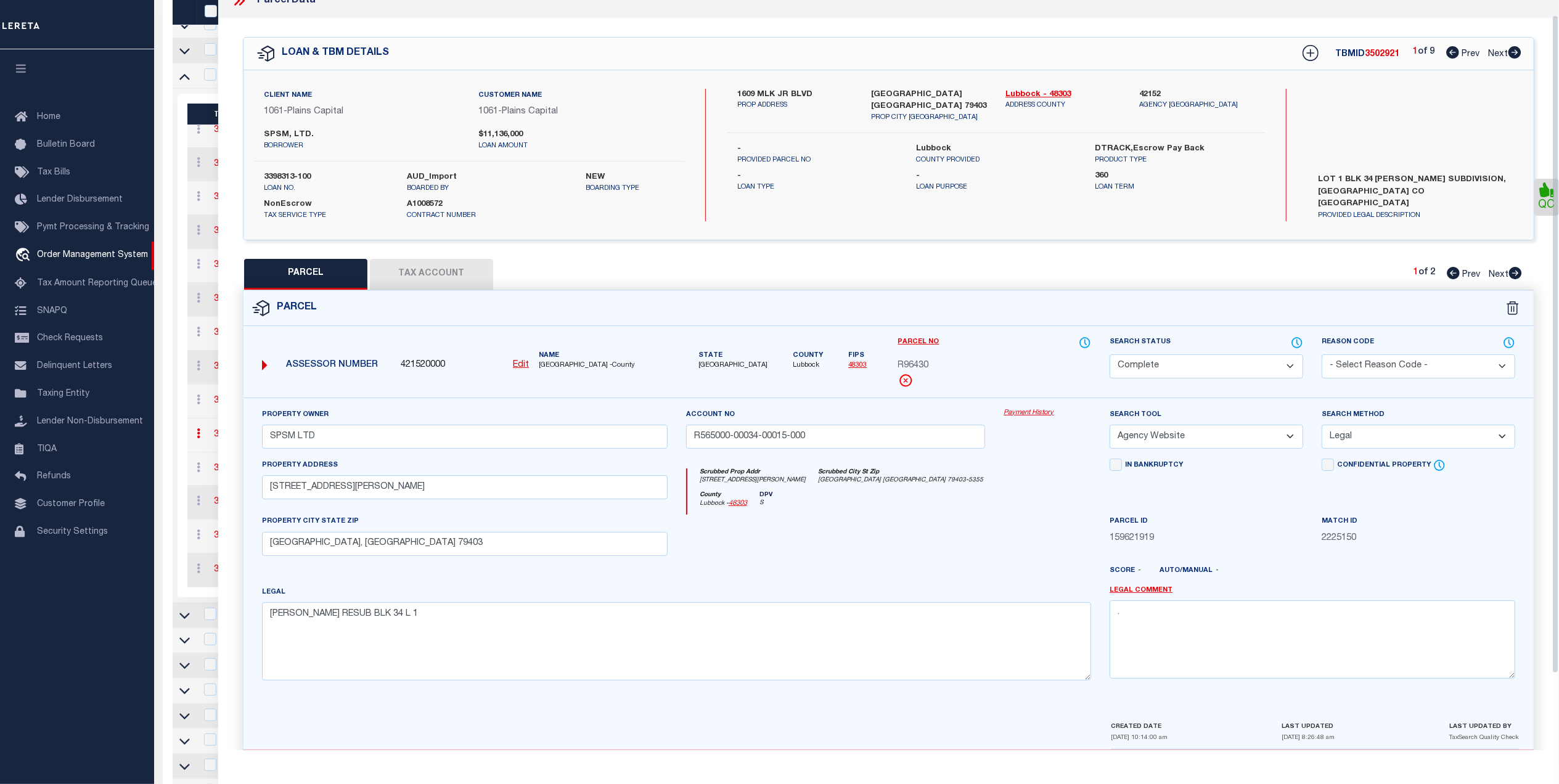
scroll to position [0, 0]
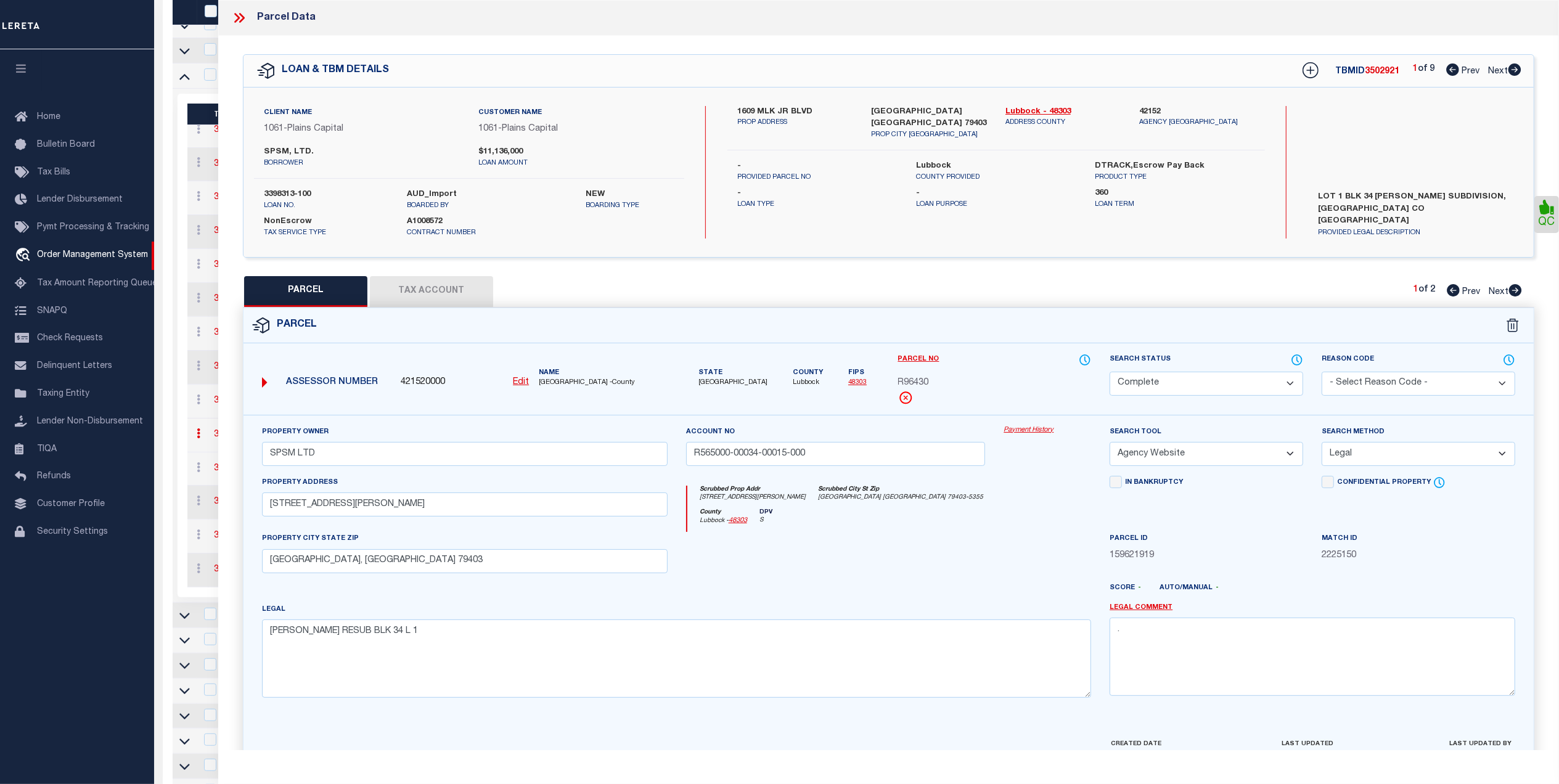
click at [1061, 345] on form "Parcel 421520000 Edit TX" at bounding box center [889, 571] width 1291 height 525
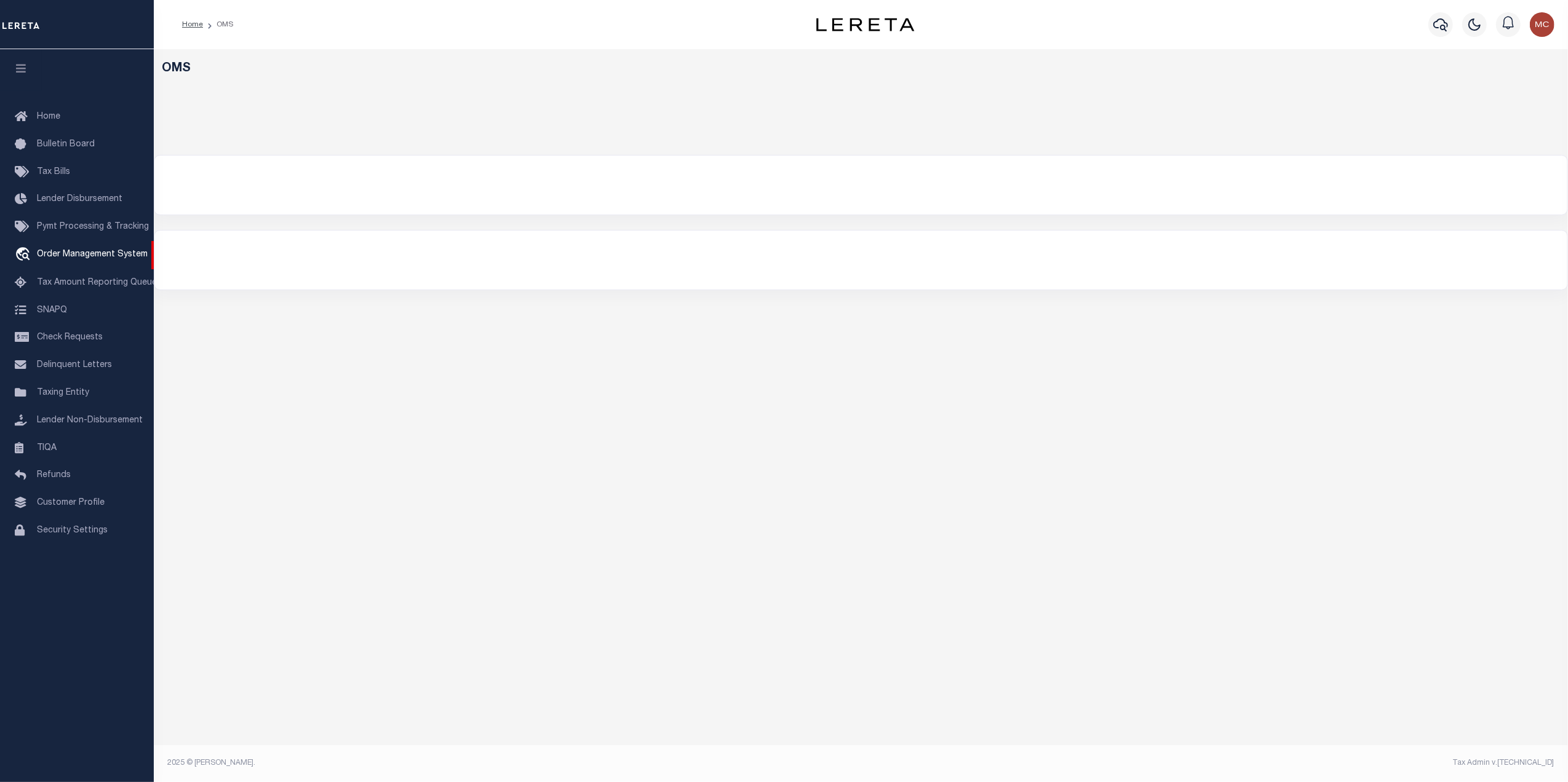
select select "200"
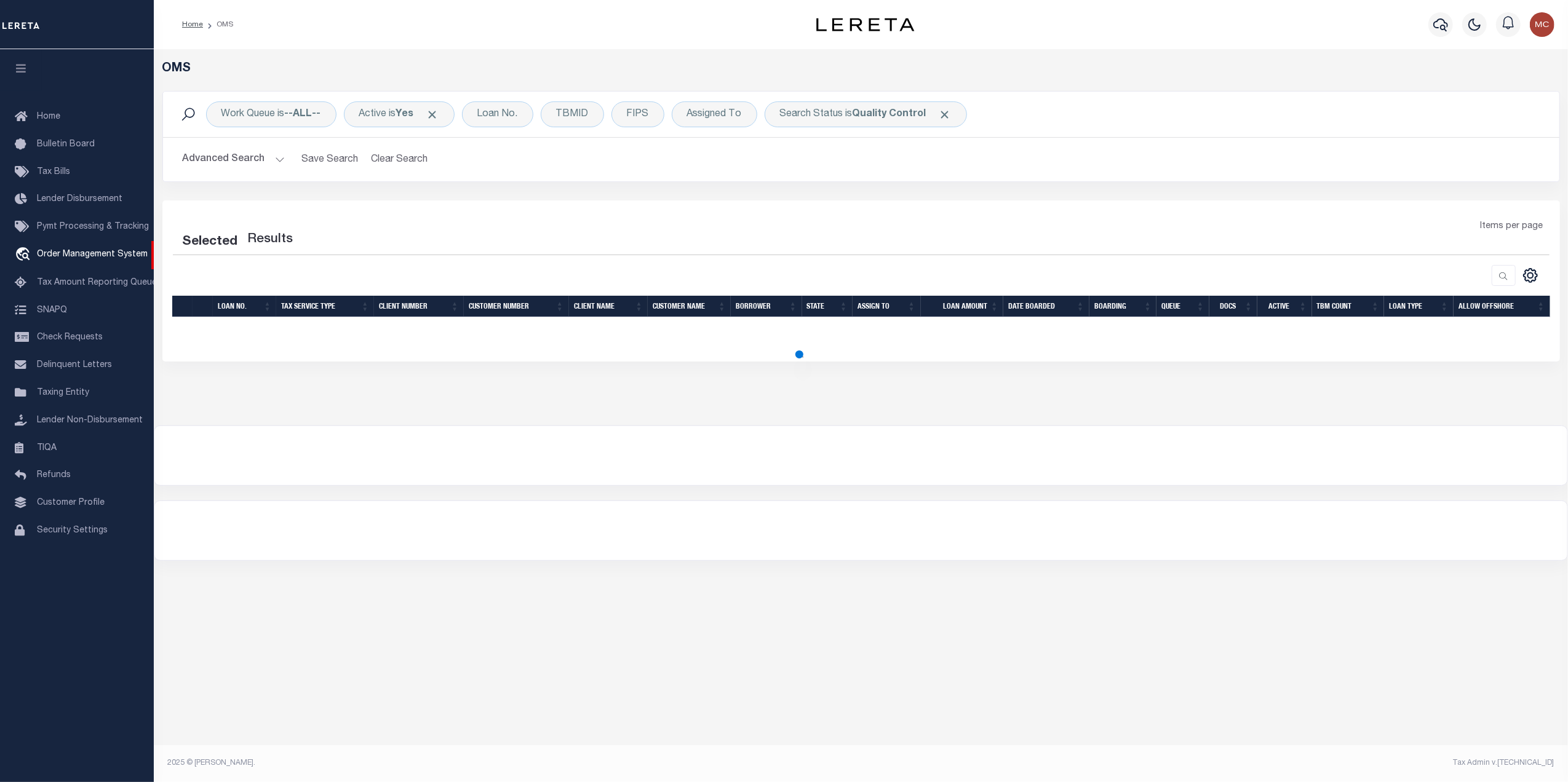
select select "200"
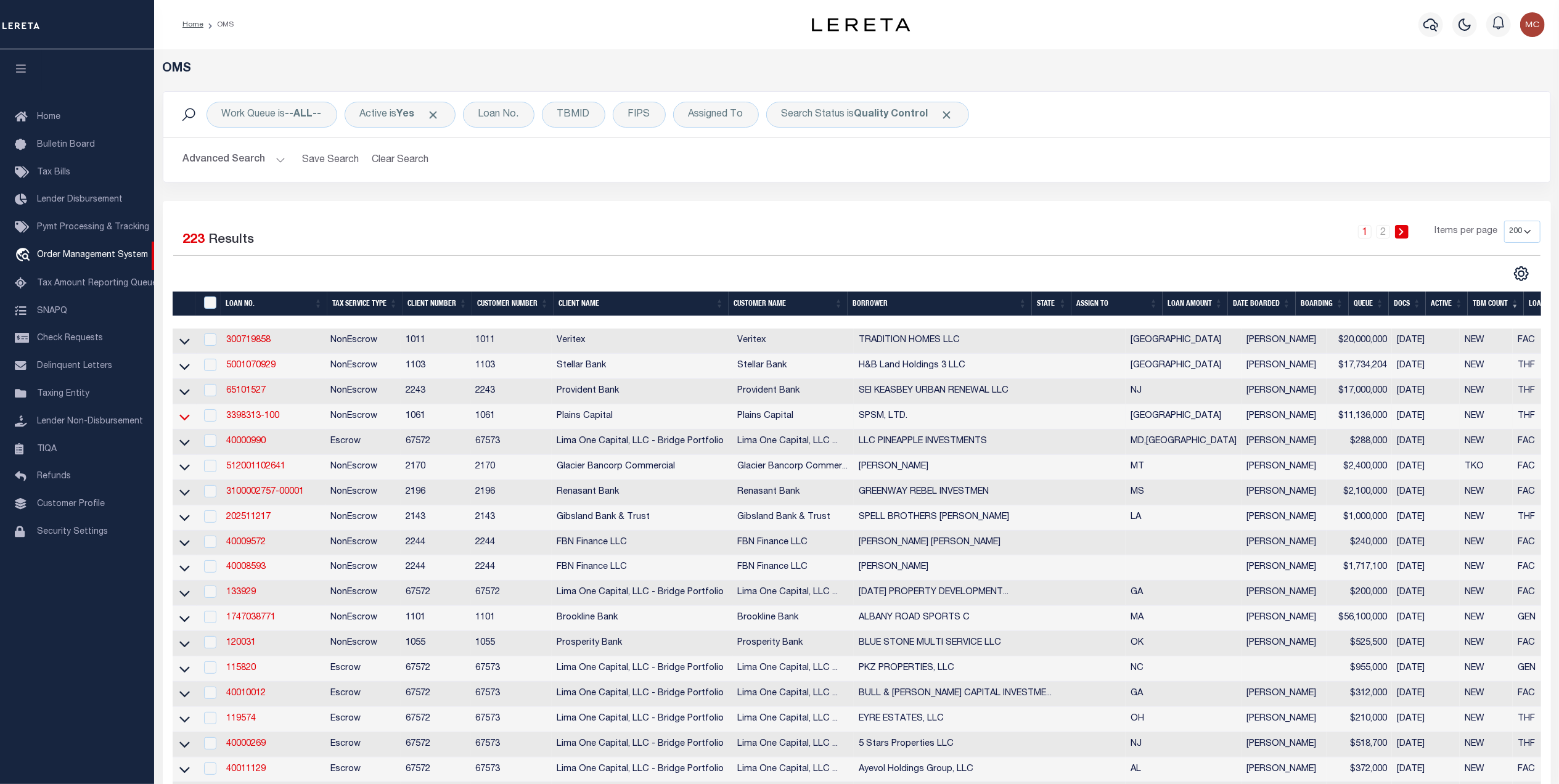
click at [180, 422] on icon at bounding box center [185, 417] width 10 height 13
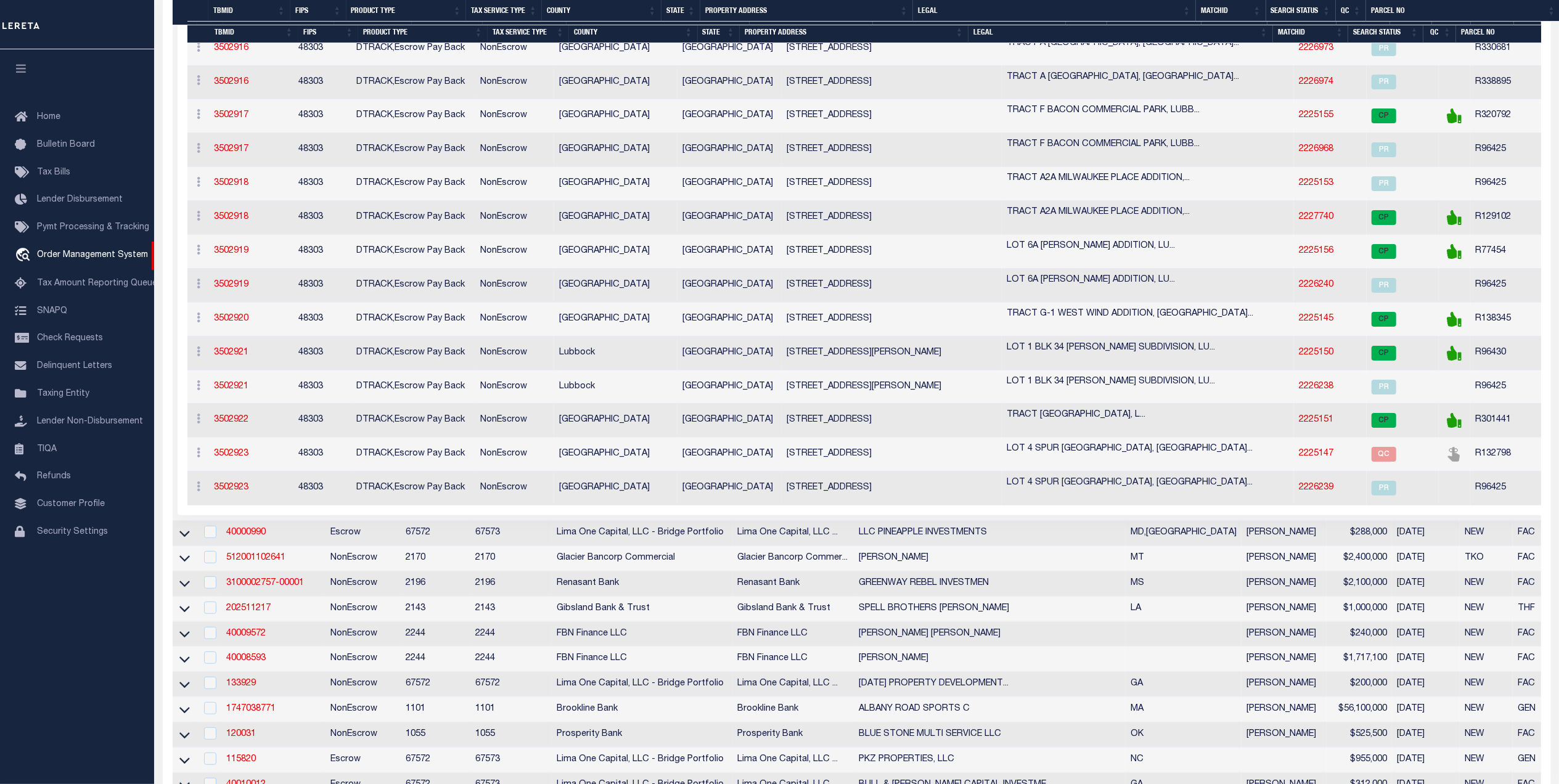
scroll to position [740, 0]
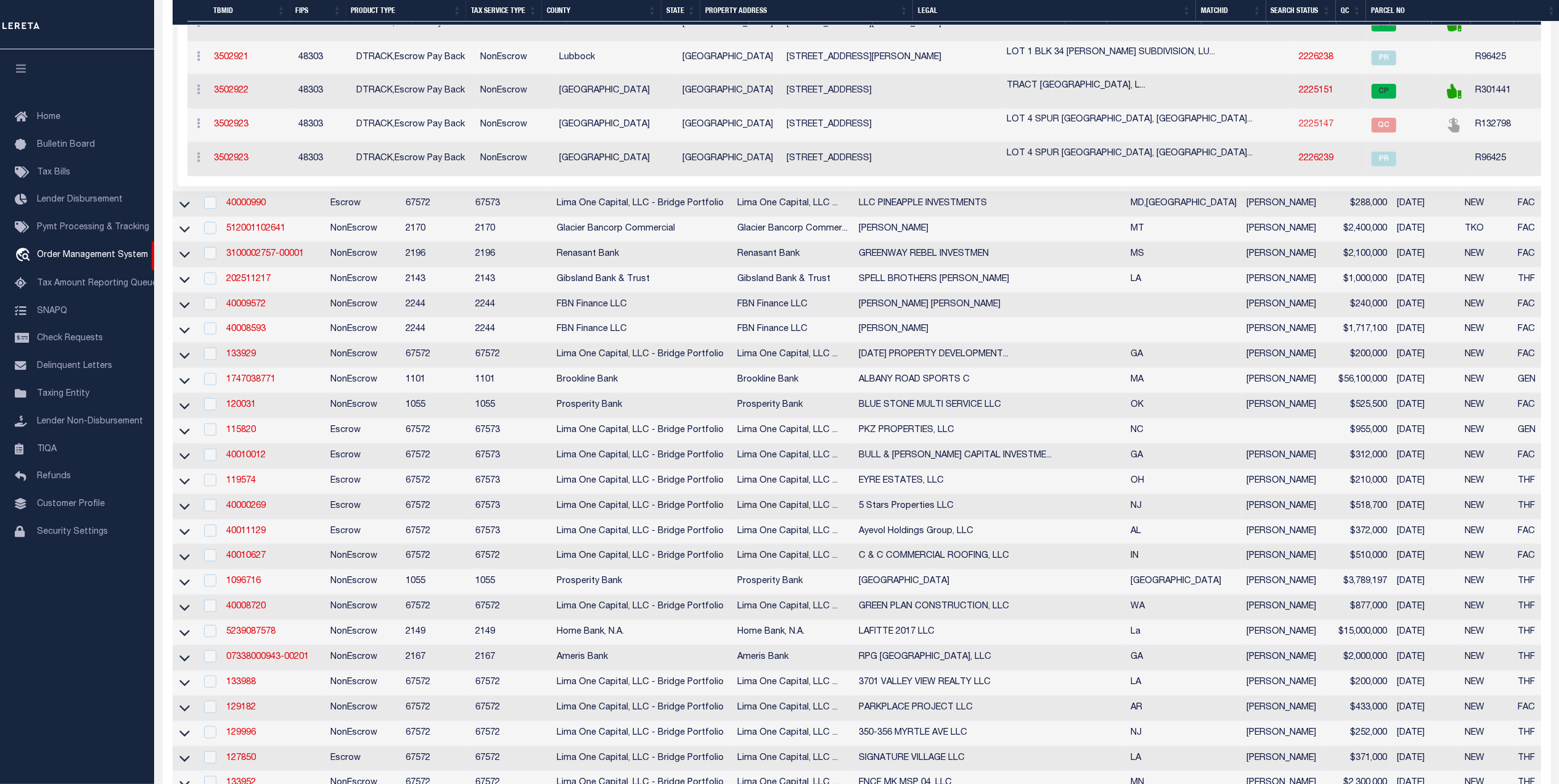
click at [1299, 129] on link "2225147" at bounding box center [1316, 124] width 35 height 8
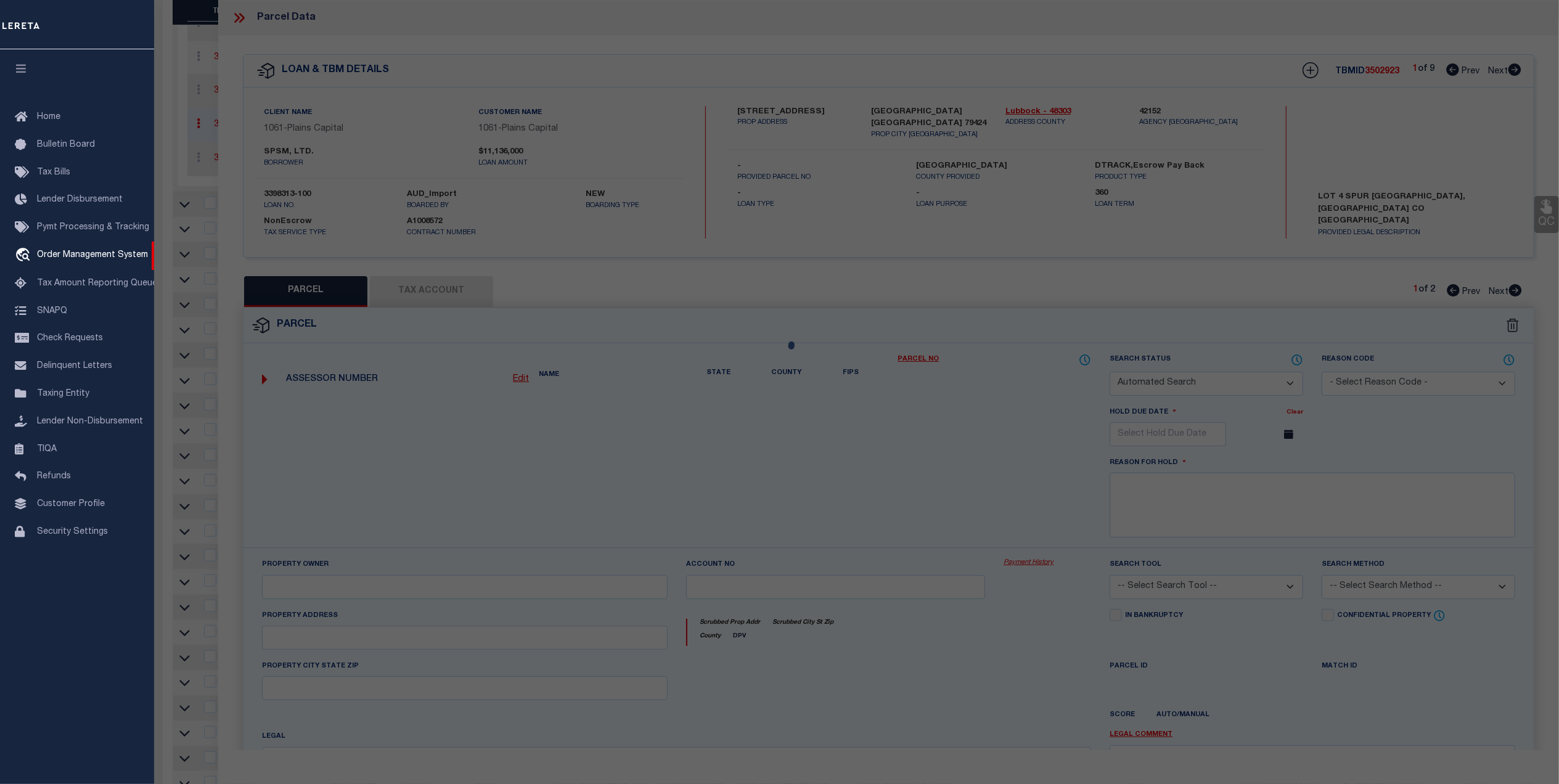
checkbox input "false"
select select "QC"
select select "099"
type input "SPSM LTD"
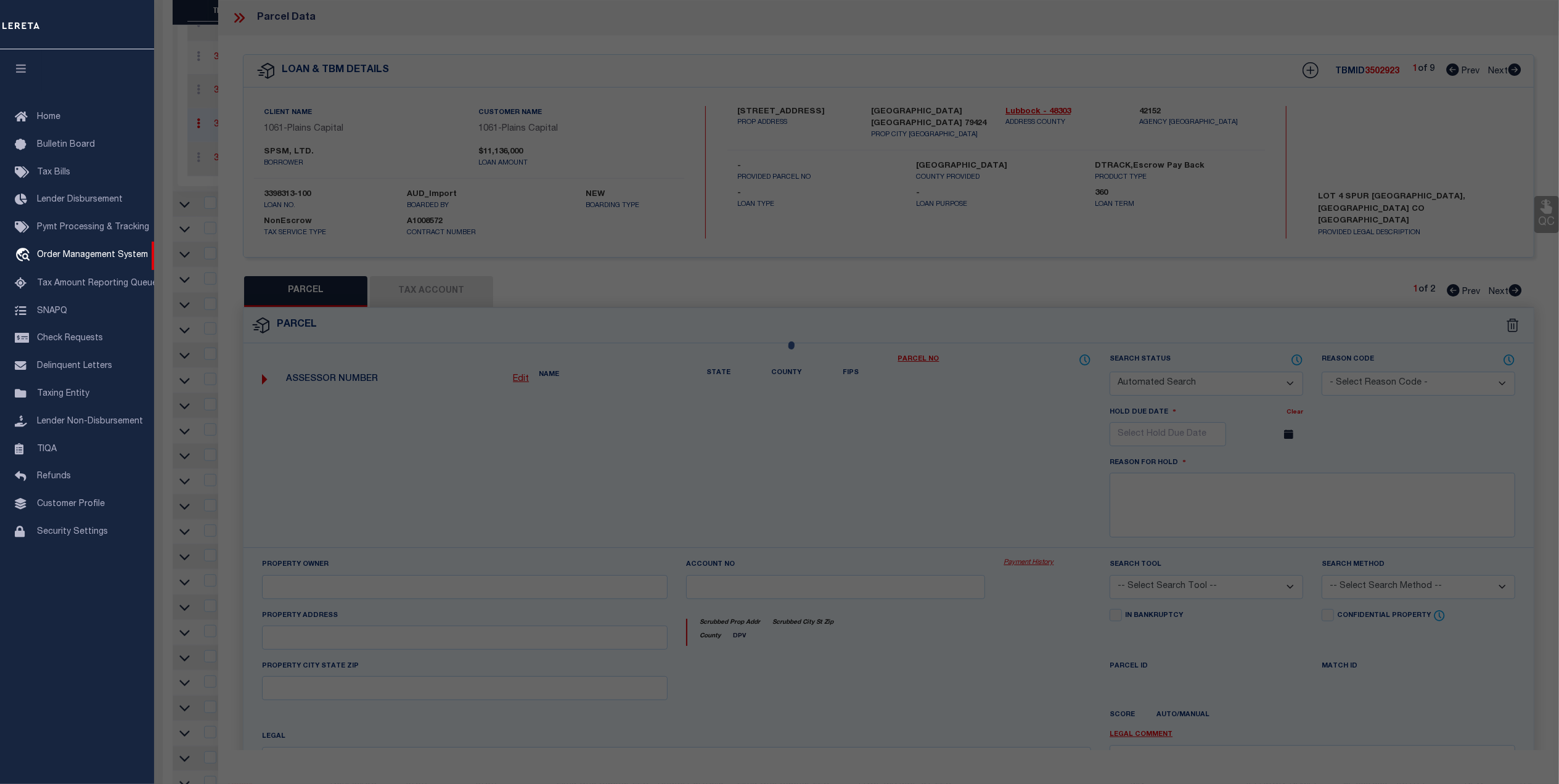
type input "R808880-00000-00040-000"
select select "AGW"
select select "LEG"
type input "[STREET_ADDRESS]"
type input "[GEOGRAPHIC_DATA], [GEOGRAPHIC_DATA] 79424"
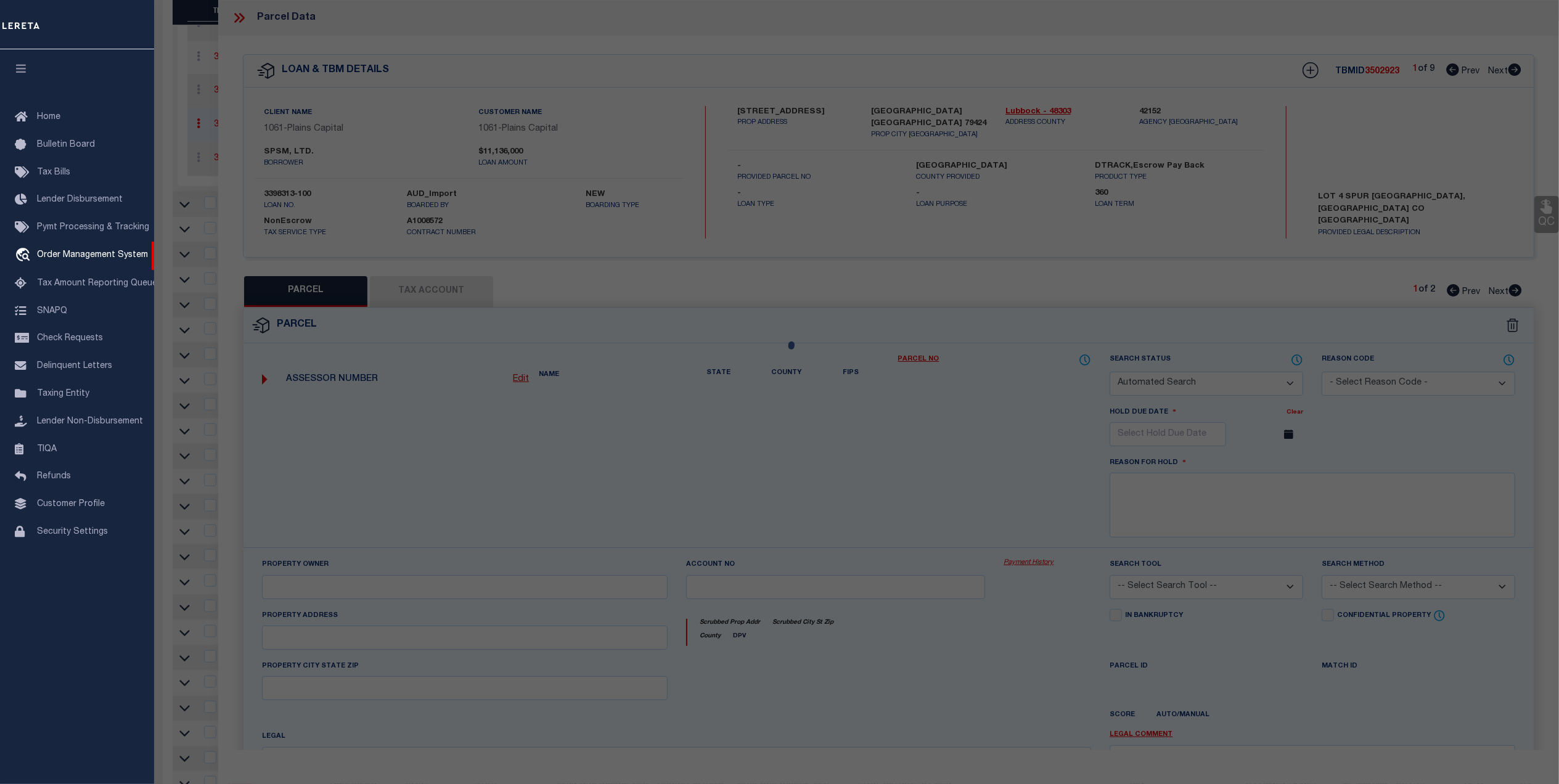
type textarea "SPUR 327 BUSINESS PARK L 4"
type textarea "Jurisdiction (Payeecode: 4842300000) must be set up for completed (CP) parcels."
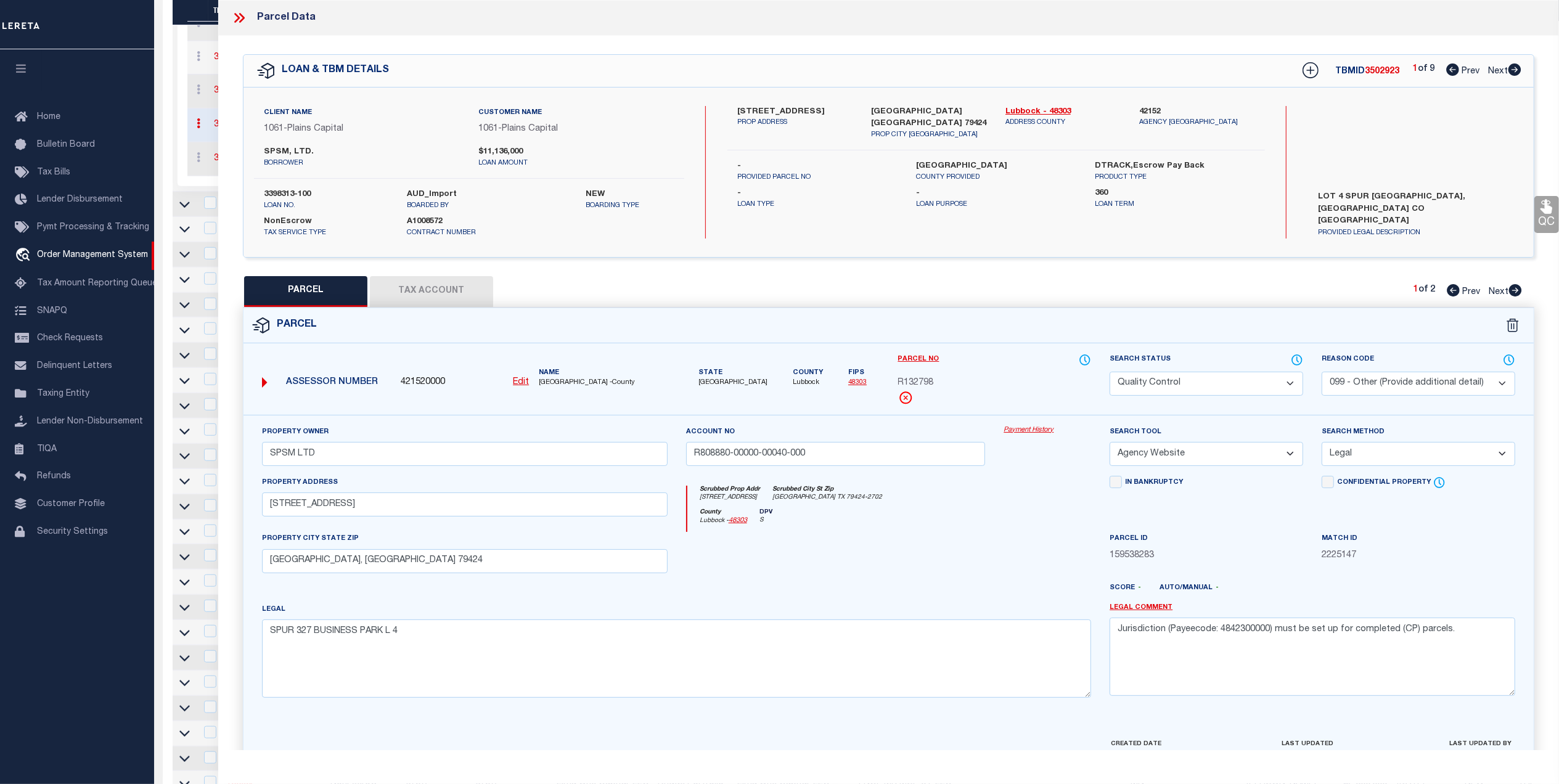
drag, startPoint x: 462, startPoint y: 289, endPoint x: 478, endPoint y: 295, distance: 17.1
click at [462, 287] on button "Tax Account" at bounding box center [432, 291] width 124 height 30
select select "100"
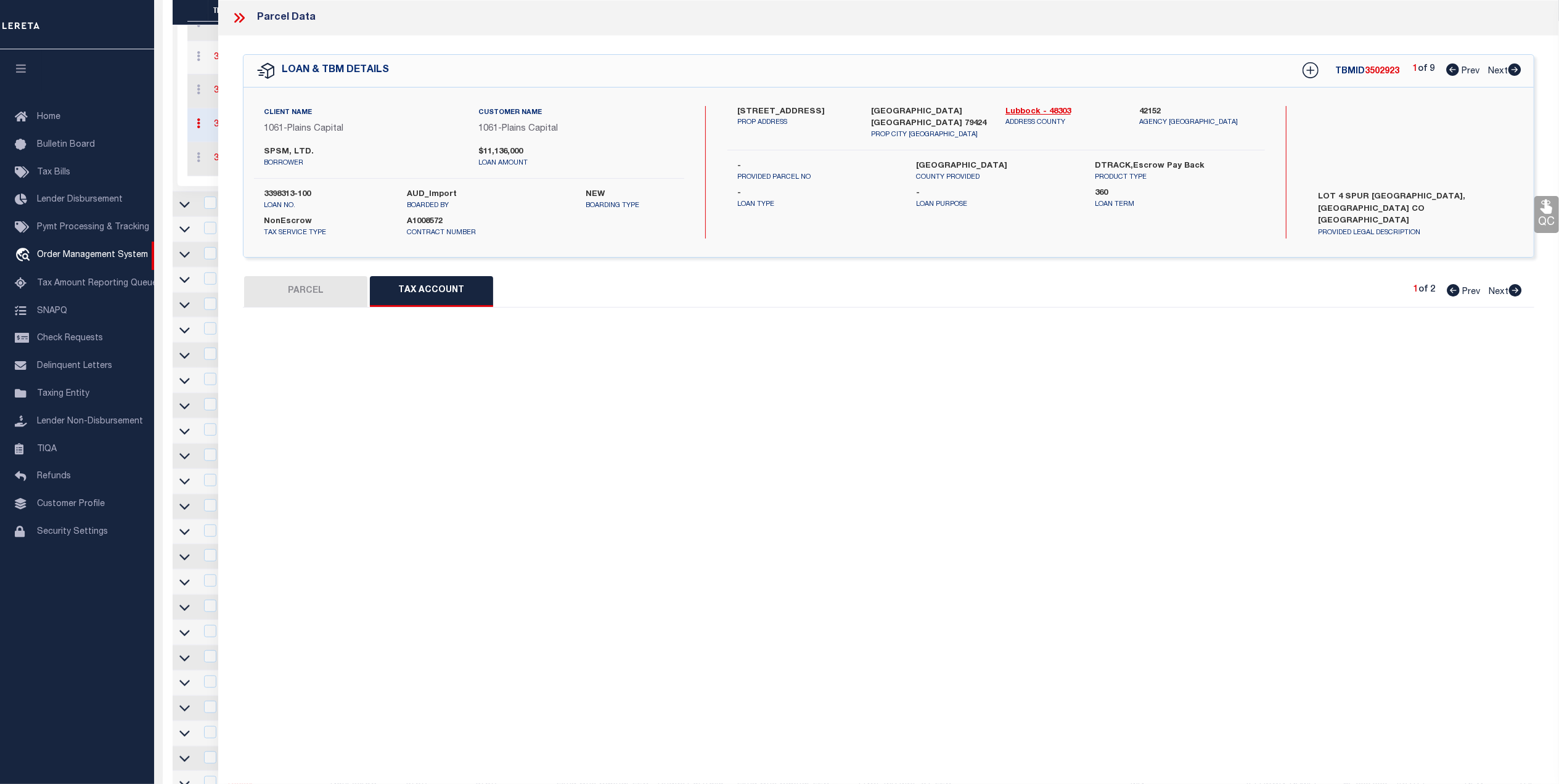
select select "100"
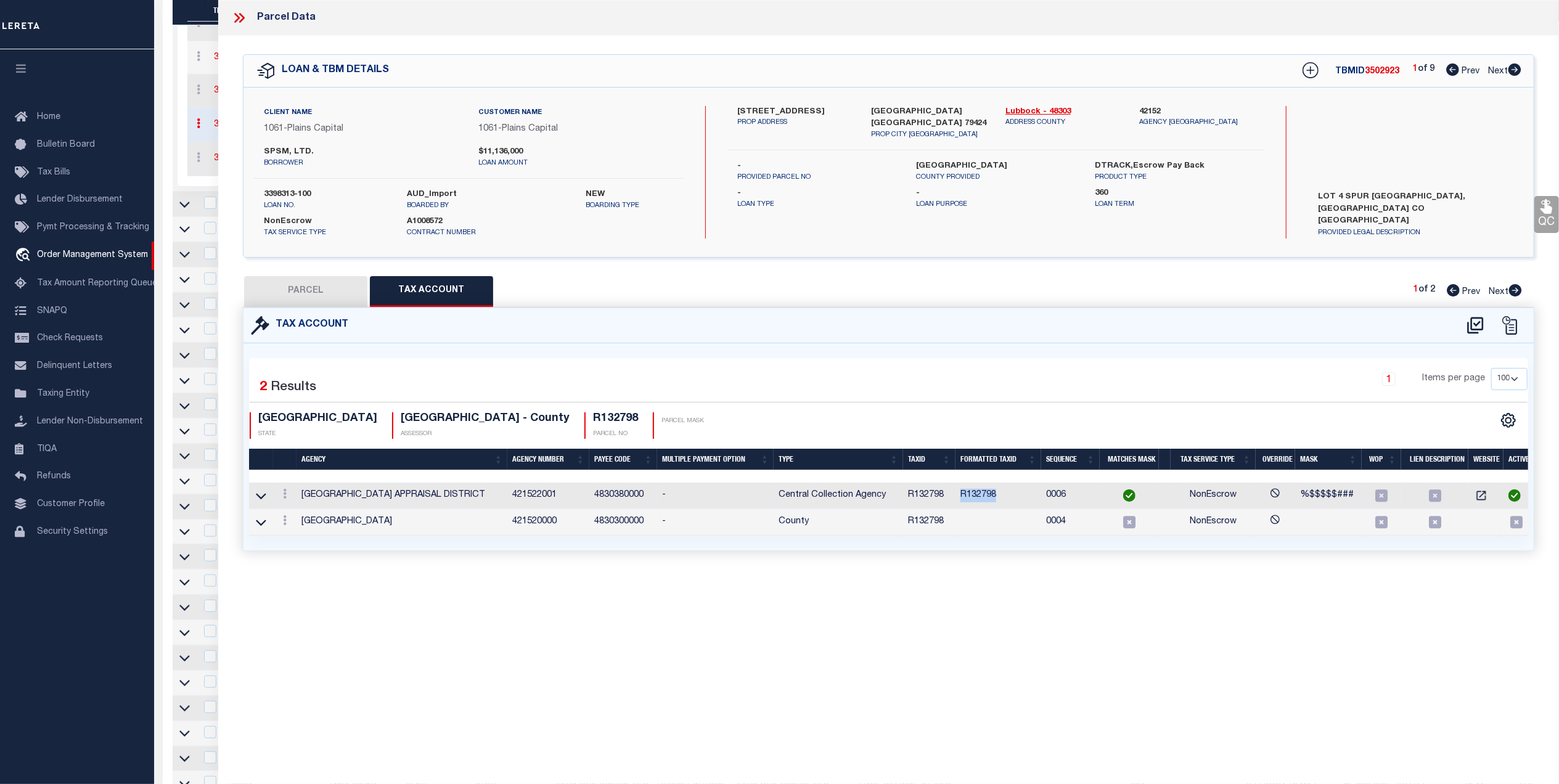
drag, startPoint x: 978, startPoint y: 499, endPoint x: 959, endPoint y: 501, distance: 19.1
click at [959, 501] on td "R132798" at bounding box center [998, 495] width 86 height 26
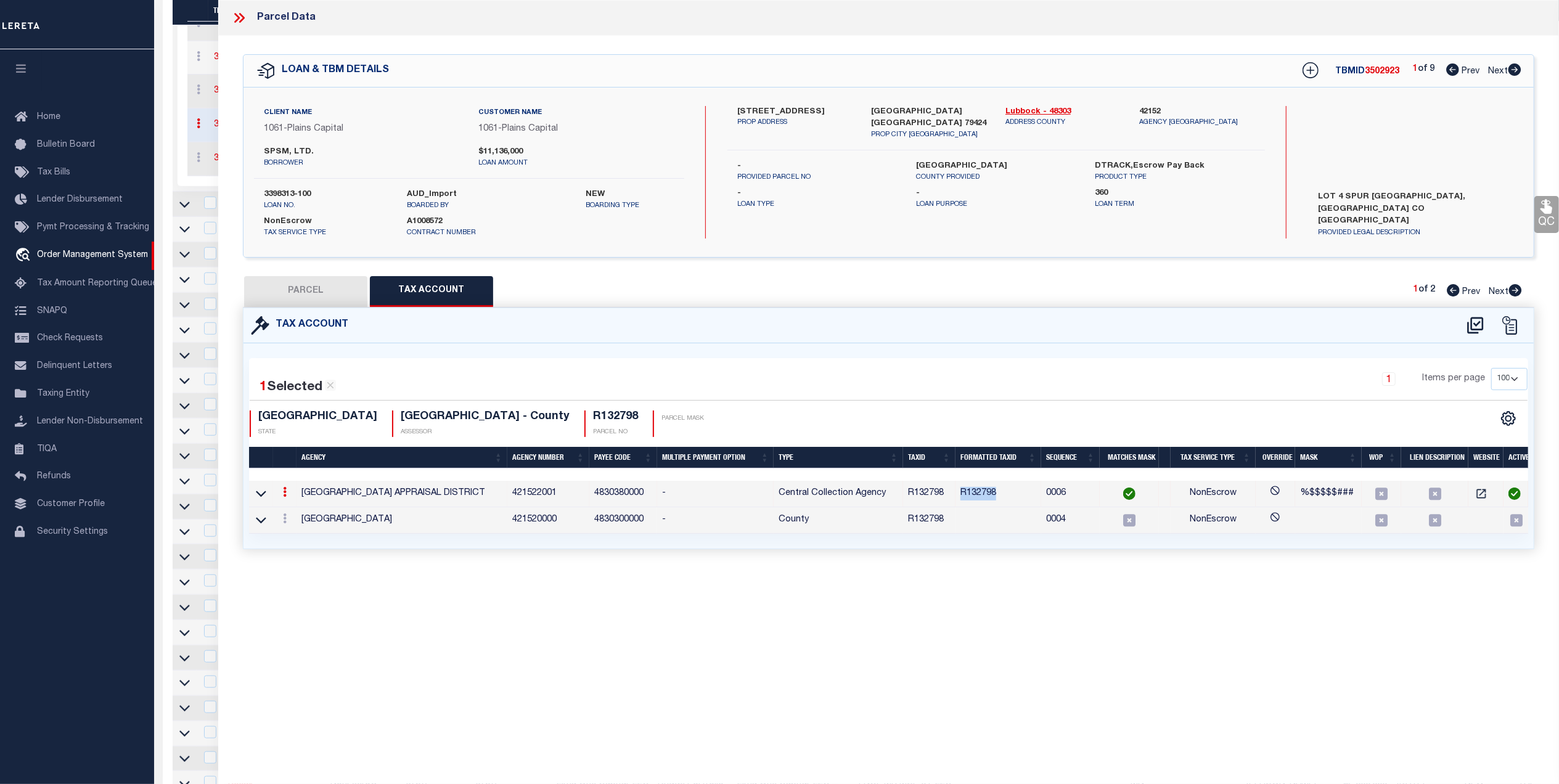
click at [286, 294] on button "PARCEL" at bounding box center [306, 291] width 124 height 30
select select "AS"
select select
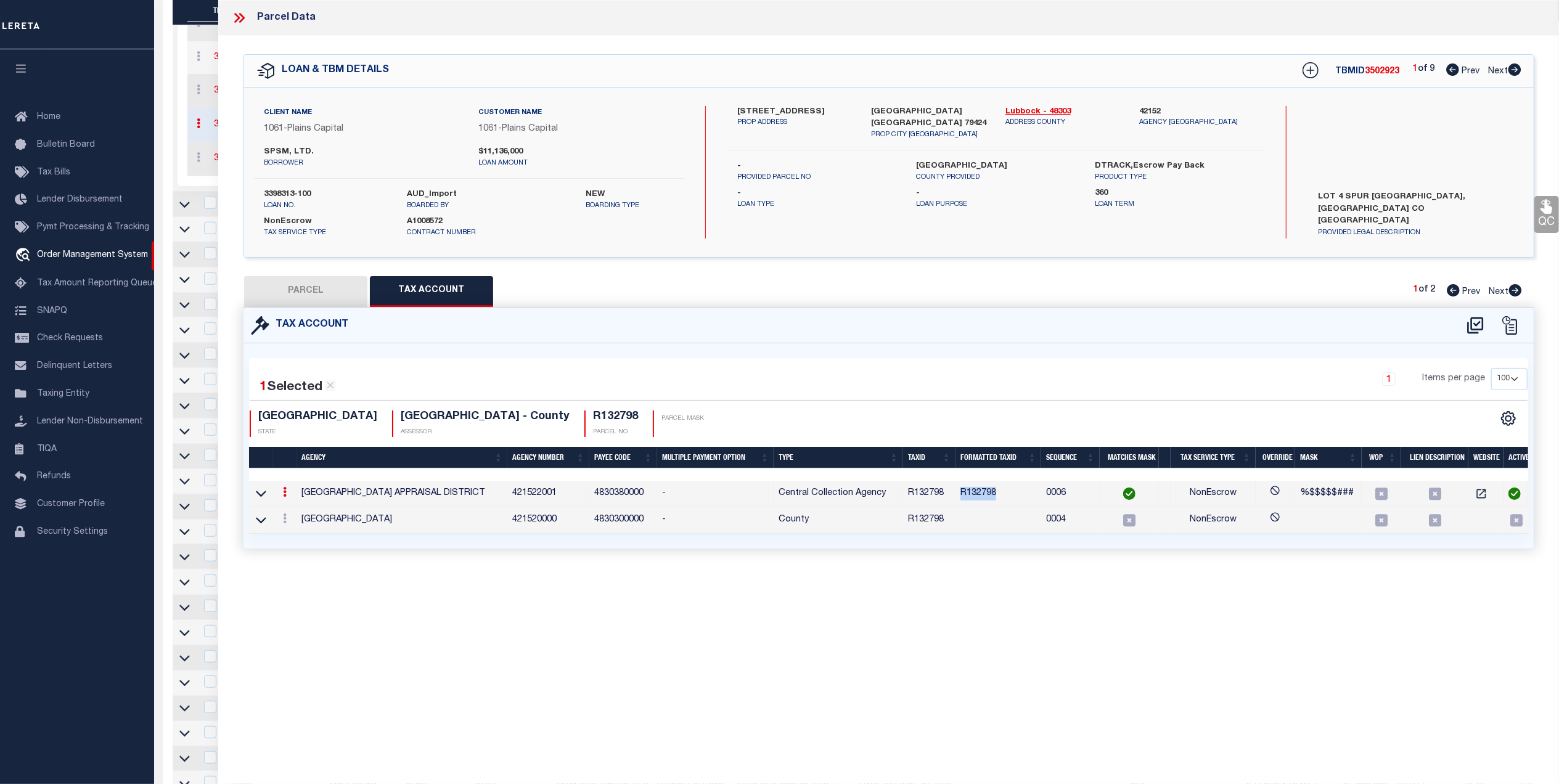
checkbox input "false"
select select "QC"
select select "099"
type input "SPSM LTD"
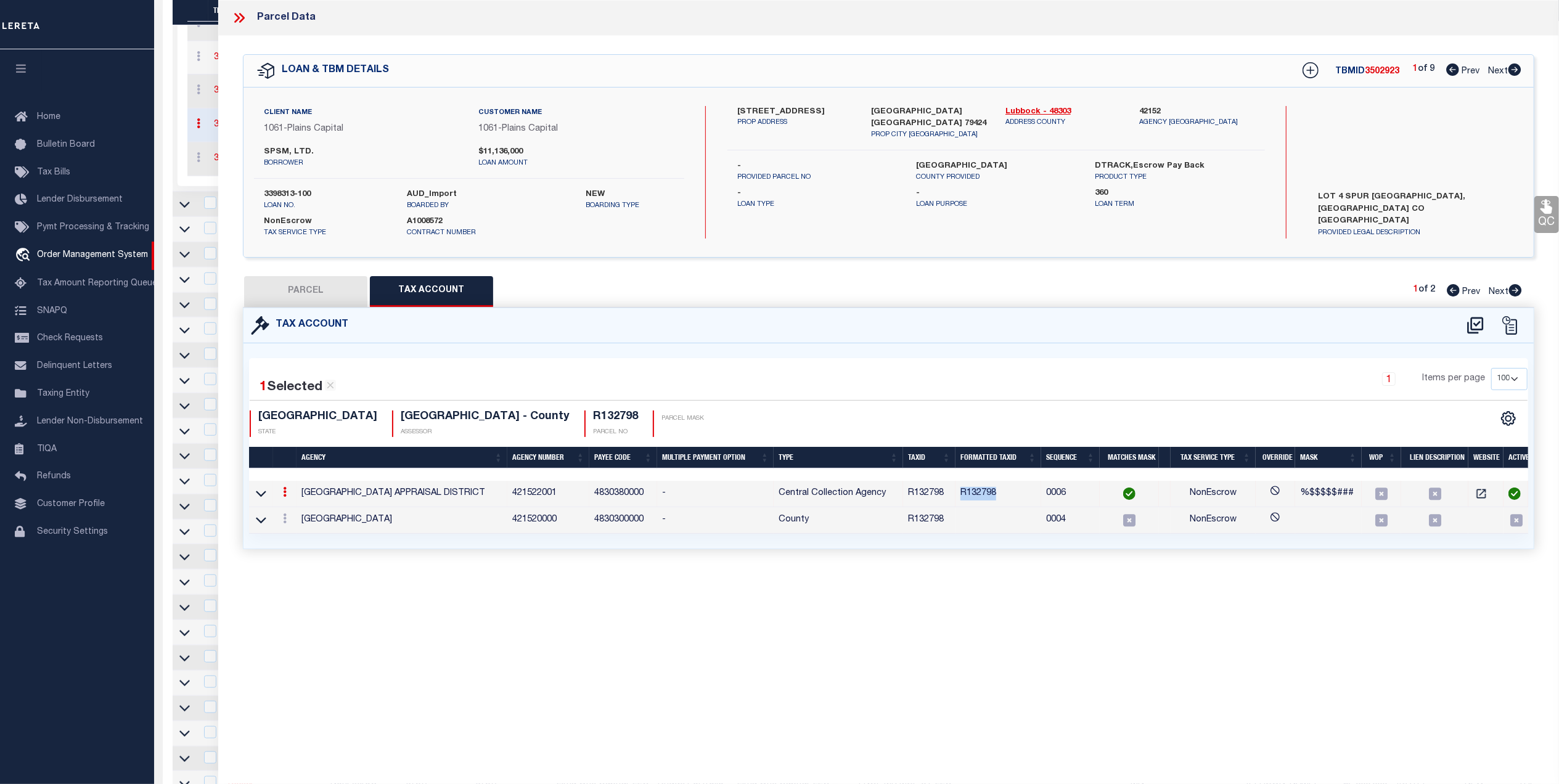
type input "R808880-00000-00040-000"
select select "AGW"
select select "LEG"
type input "5802 64TH ST"
type input "LUBBOCK, TX 79424"
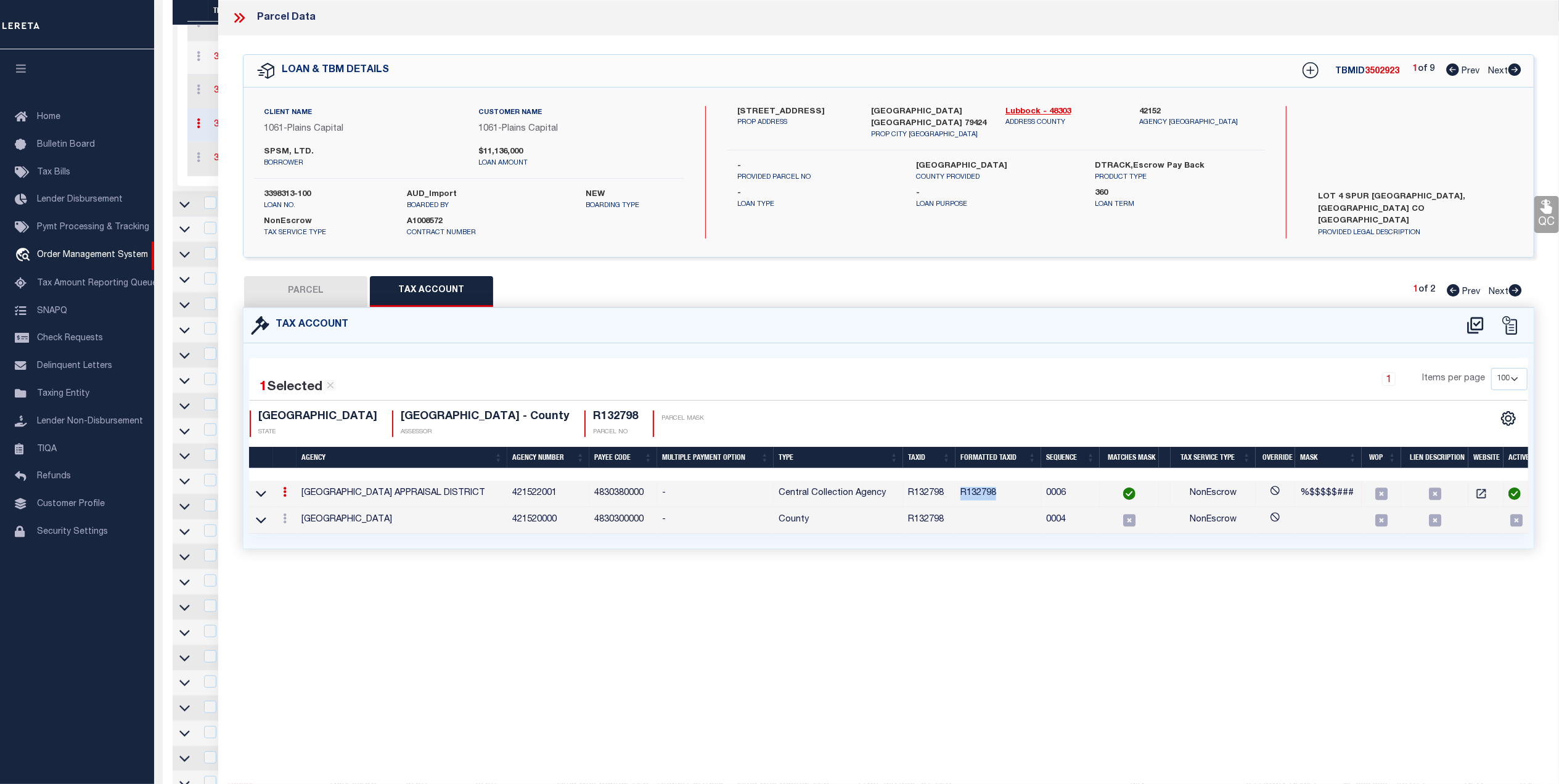
type textarea "SPUR 327 BUSINESS PARK L 4"
type textarea "Jurisdiction (Payeecode: 4842300000) must be set up for completed (CP) parcels."
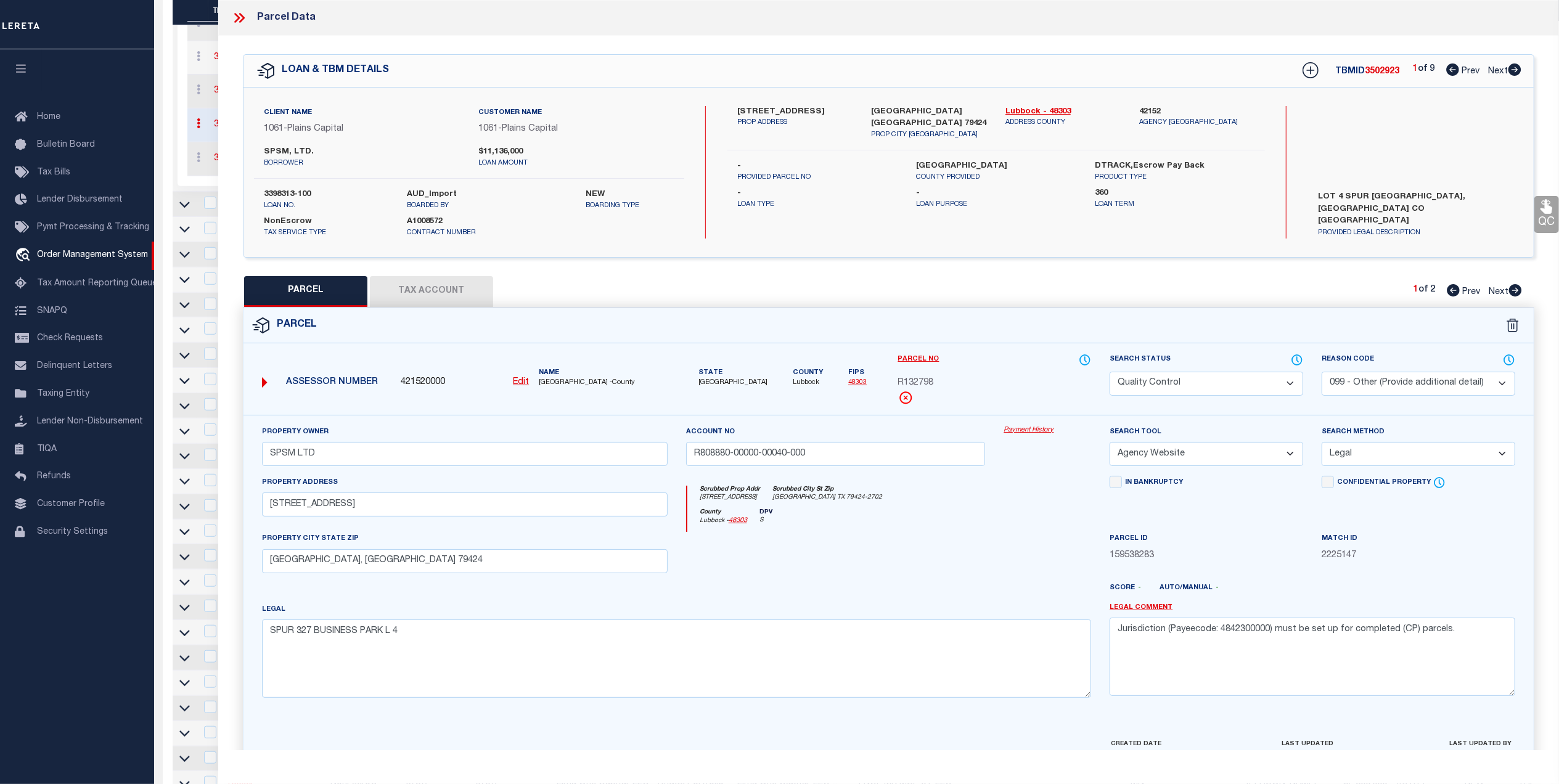
click at [1544, 206] on icon at bounding box center [1546, 206] width 16 height 16
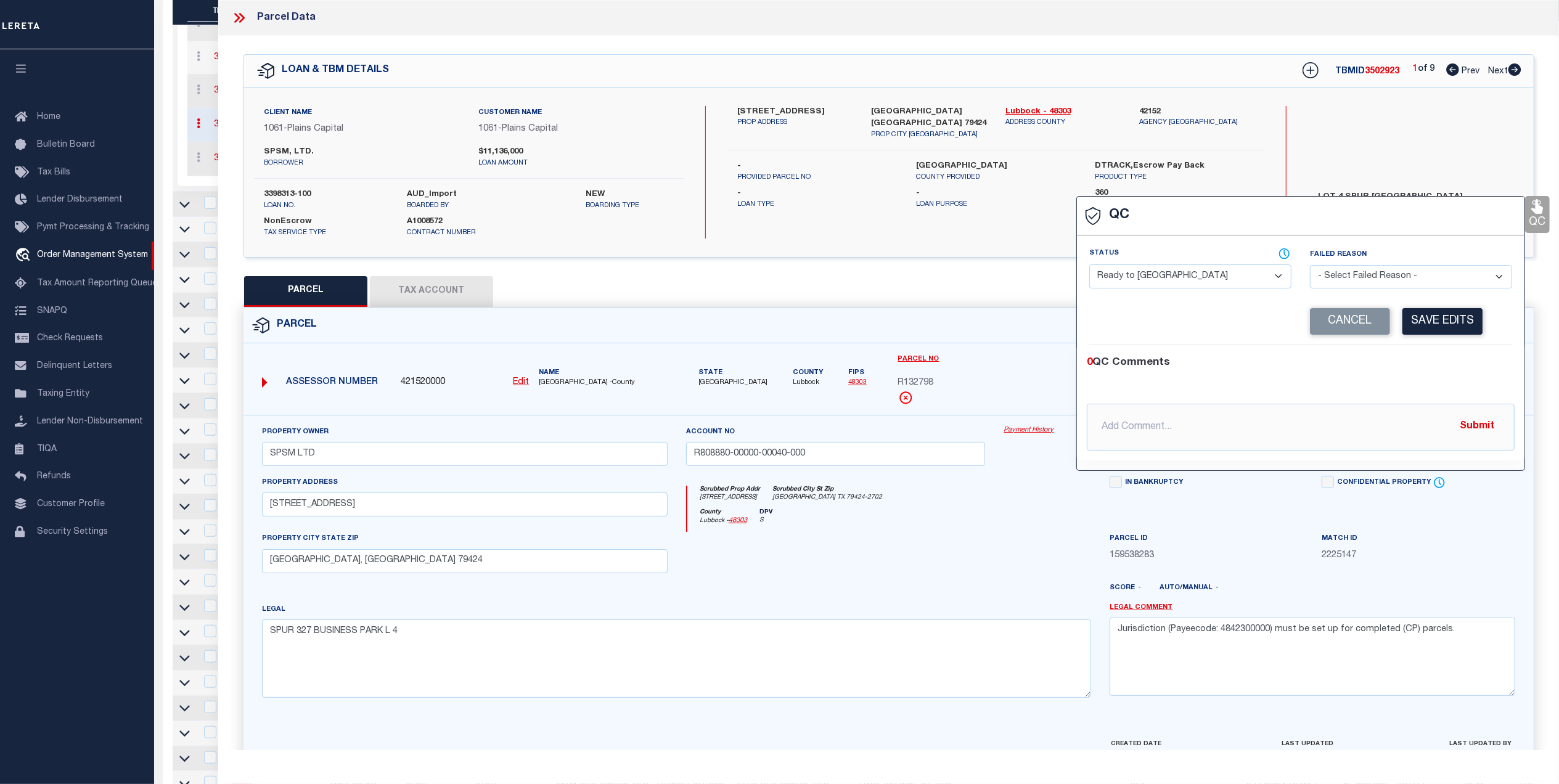
drag, startPoint x: 1224, startPoint y: 275, endPoint x: 1202, endPoint y: 291, distance: 27.2
click at [1224, 275] on select "- Select Status - Ready to QC Correct Incorrect" at bounding box center [1191, 276] width 202 height 24
select select "COR"
click at [1090, 266] on select "- Select Status - Ready to QC Correct Incorrect" at bounding box center [1191, 276] width 202 height 24
click at [1412, 326] on button "Save Edits" at bounding box center [1442, 321] width 80 height 26
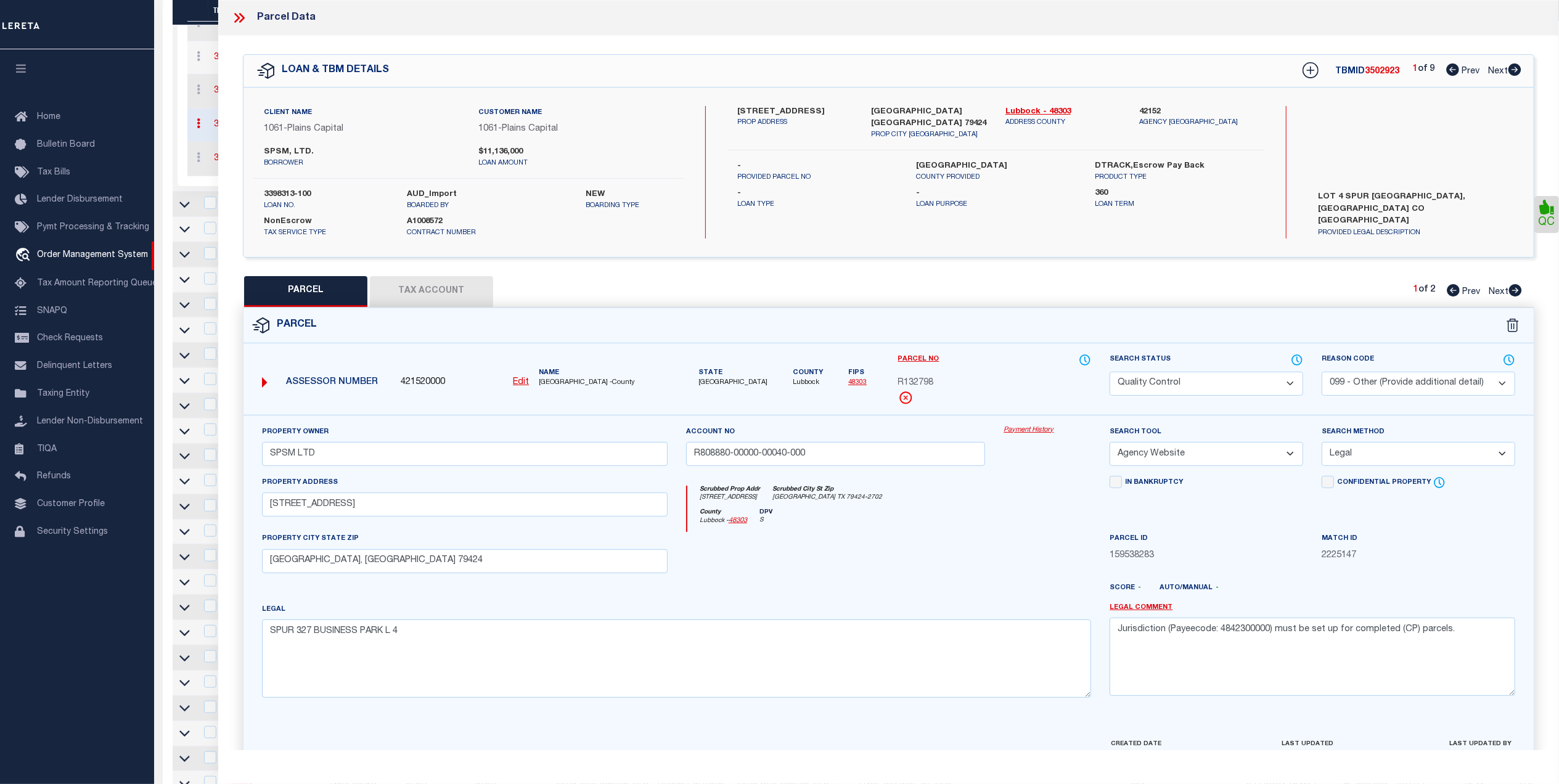
click at [1183, 388] on select "Automated Search Bad Parcel Complete Duplicate Parcel High Dollar Reporting In …" at bounding box center [1207, 384] width 194 height 24
select select "CP"
click at [1110, 372] on select "Automated Search Bad Parcel Complete Duplicate Parcel High Dollar Reporting In …" at bounding box center [1207, 384] width 194 height 24
click at [1360, 387] on select "- Select Reason Code - 099 - Other (Provide additional detail) ACT - Agency Cha…" at bounding box center [1418, 384] width 194 height 24
select select
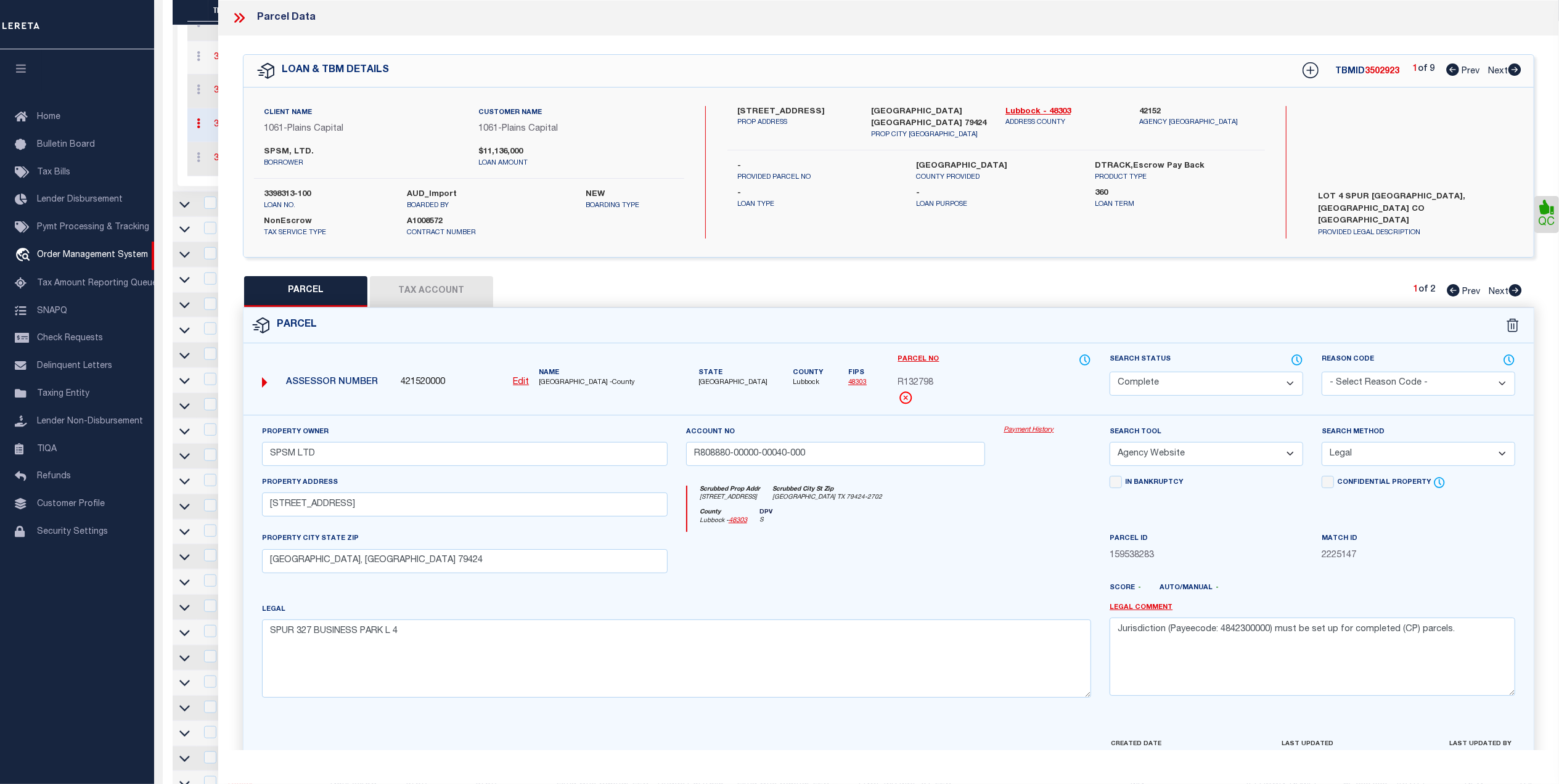
click at [1322, 372] on select "- Select Reason Code - 099 - Other (Provide additional detail) ACT - Agency Cha…" at bounding box center [1418, 384] width 194 height 24
click at [917, 560] on div at bounding box center [836, 557] width 318 height 51
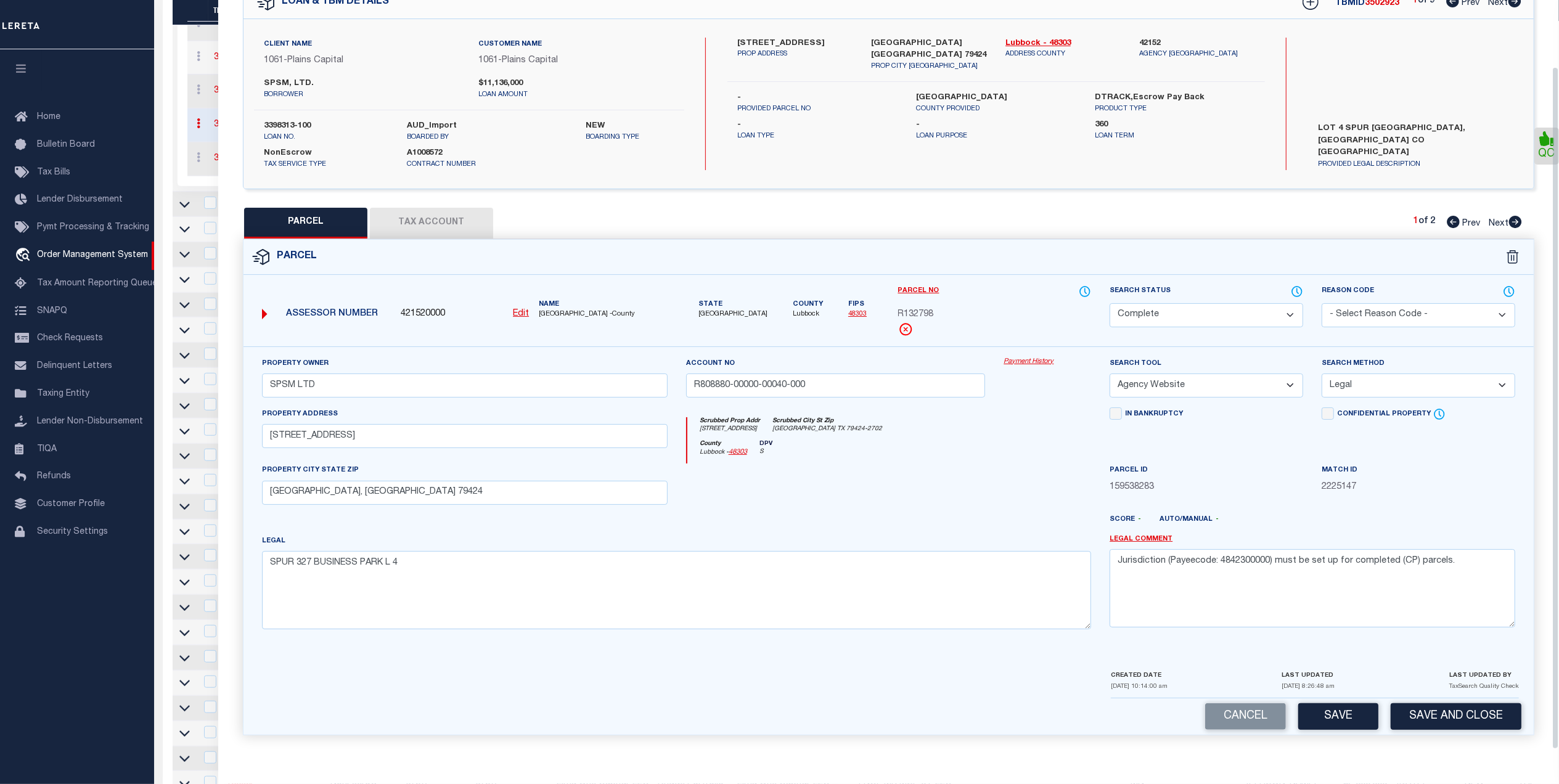
scroll to position [73, 0]
click at [1319, 711] on button "Save" at bounding box center [1338, 716] width 80 height 26
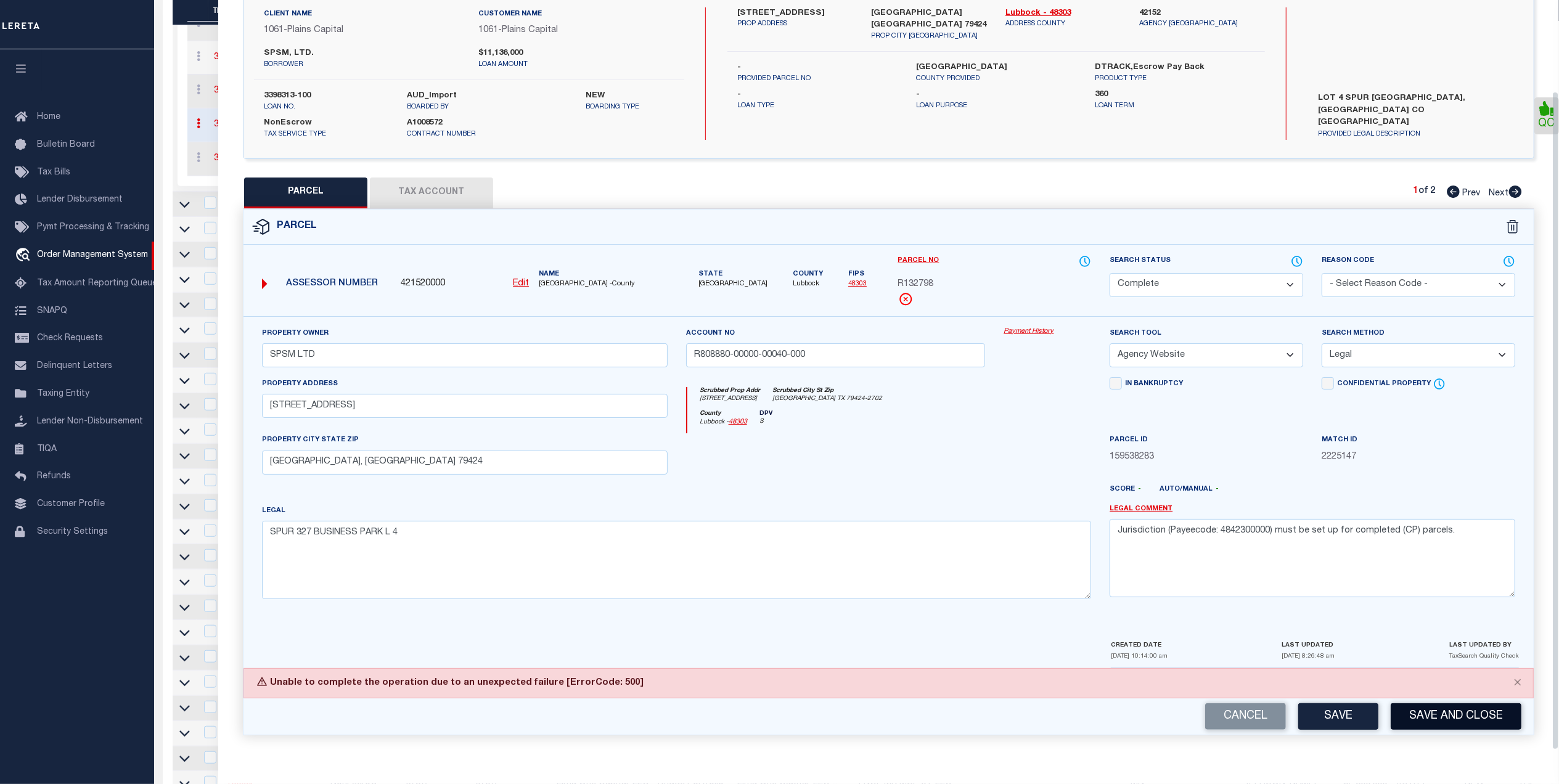
click at [1424, 723] on button "Save and Close" at bounding box center [1457, 716] width 130 height 26
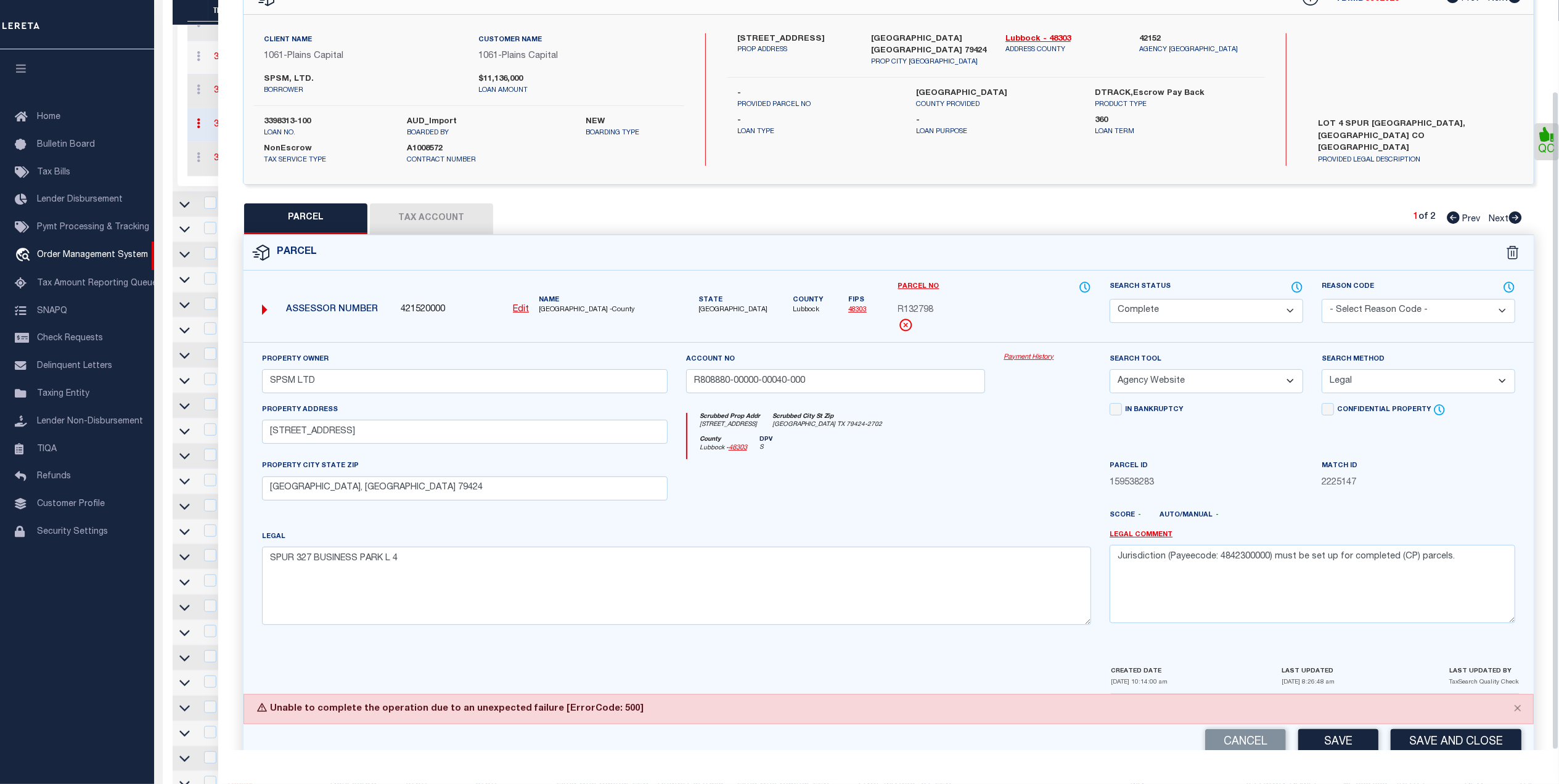
scroll to position [103, 0]
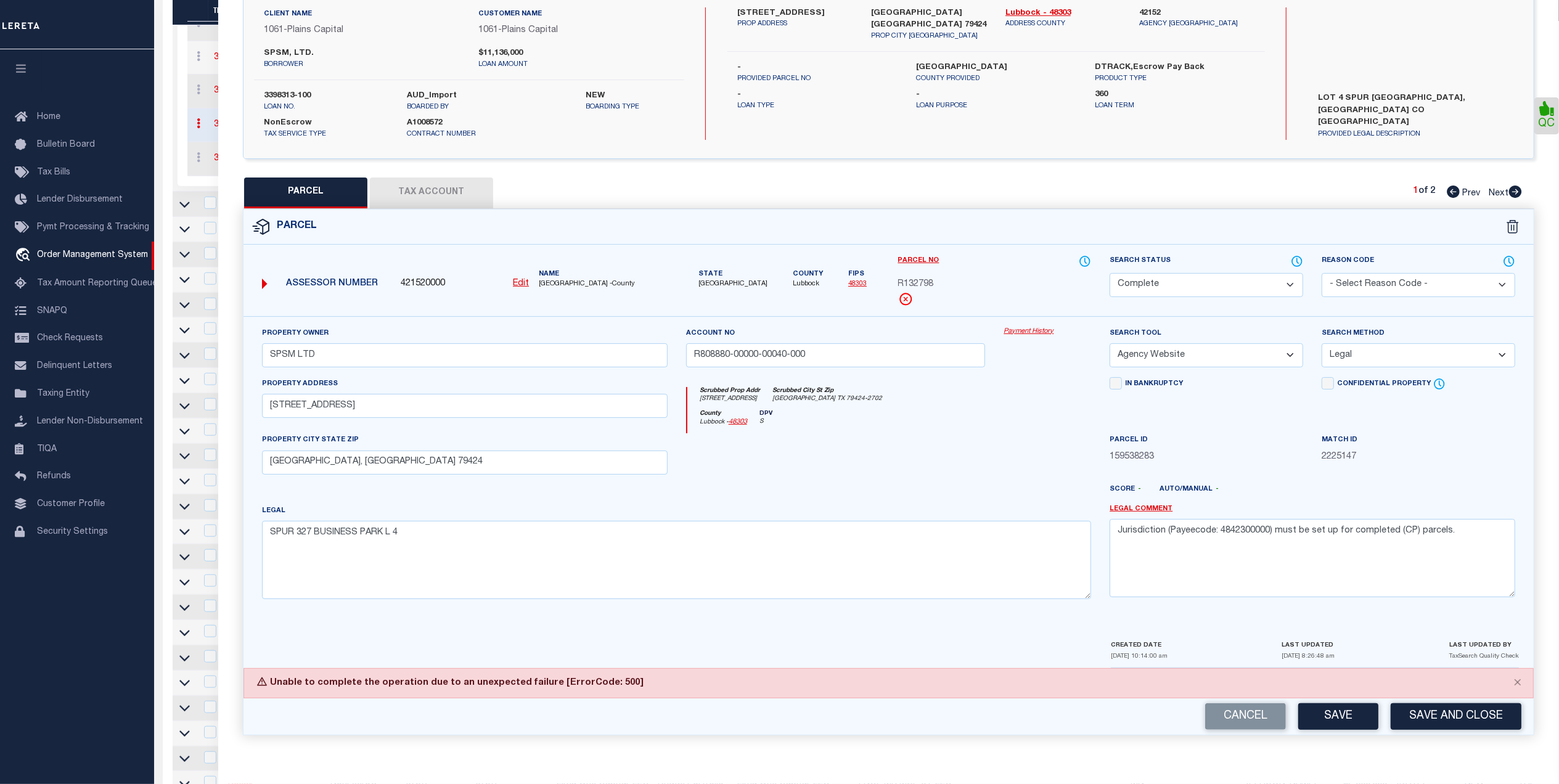
click at [1008, 498] on div at bounding box center [943, 494] width 318 height 19
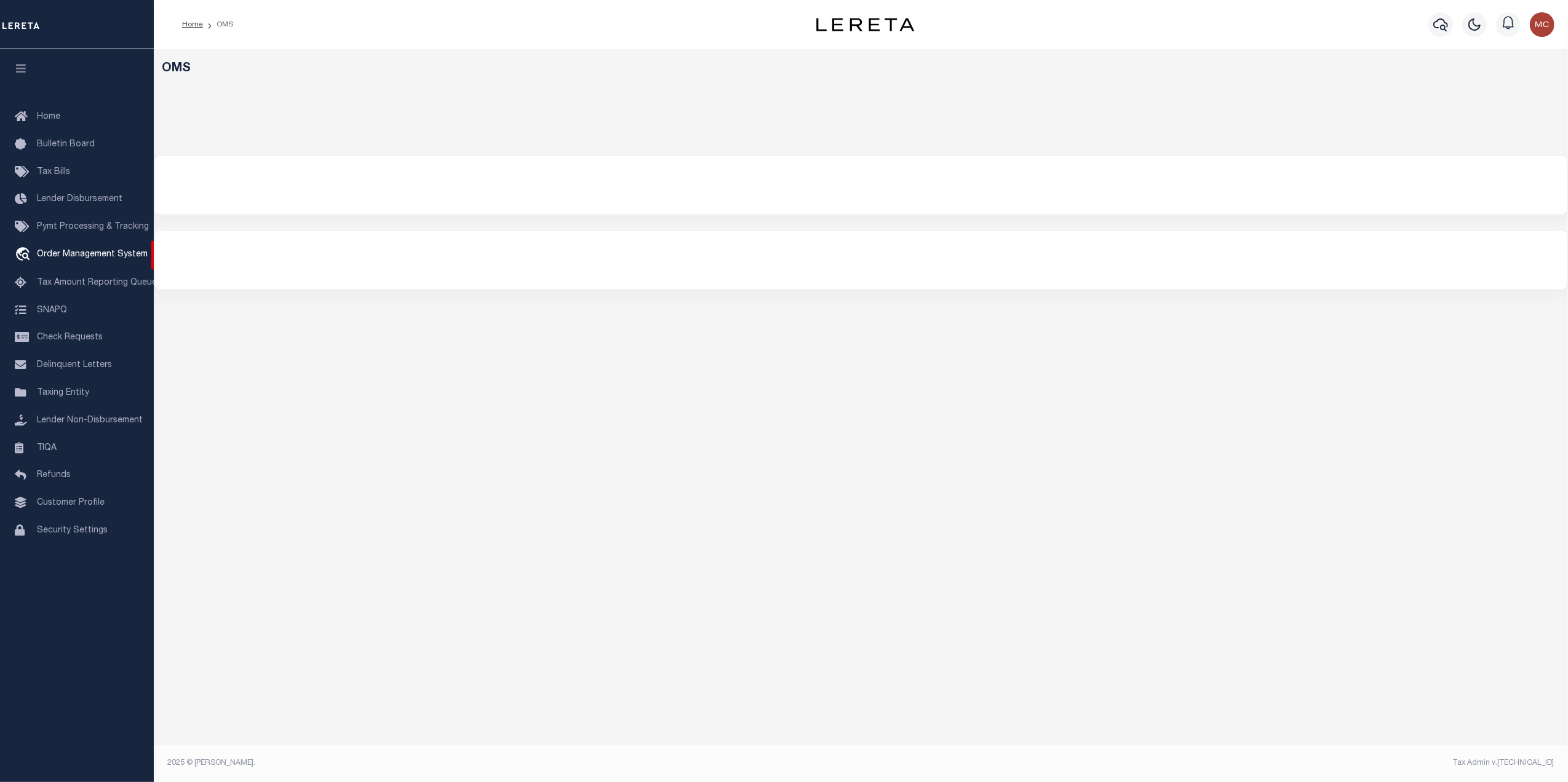
select select "200"
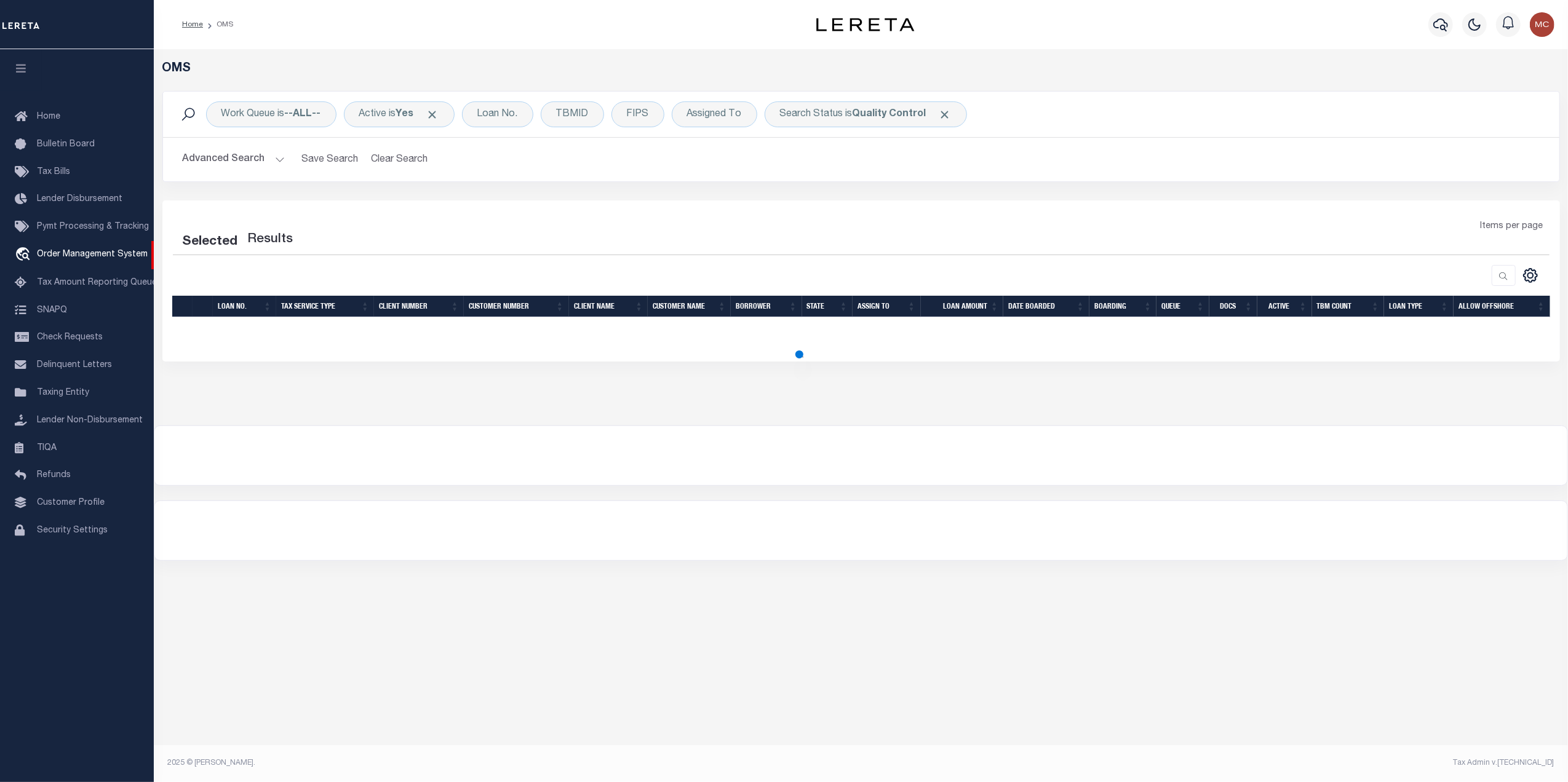
select select "200"
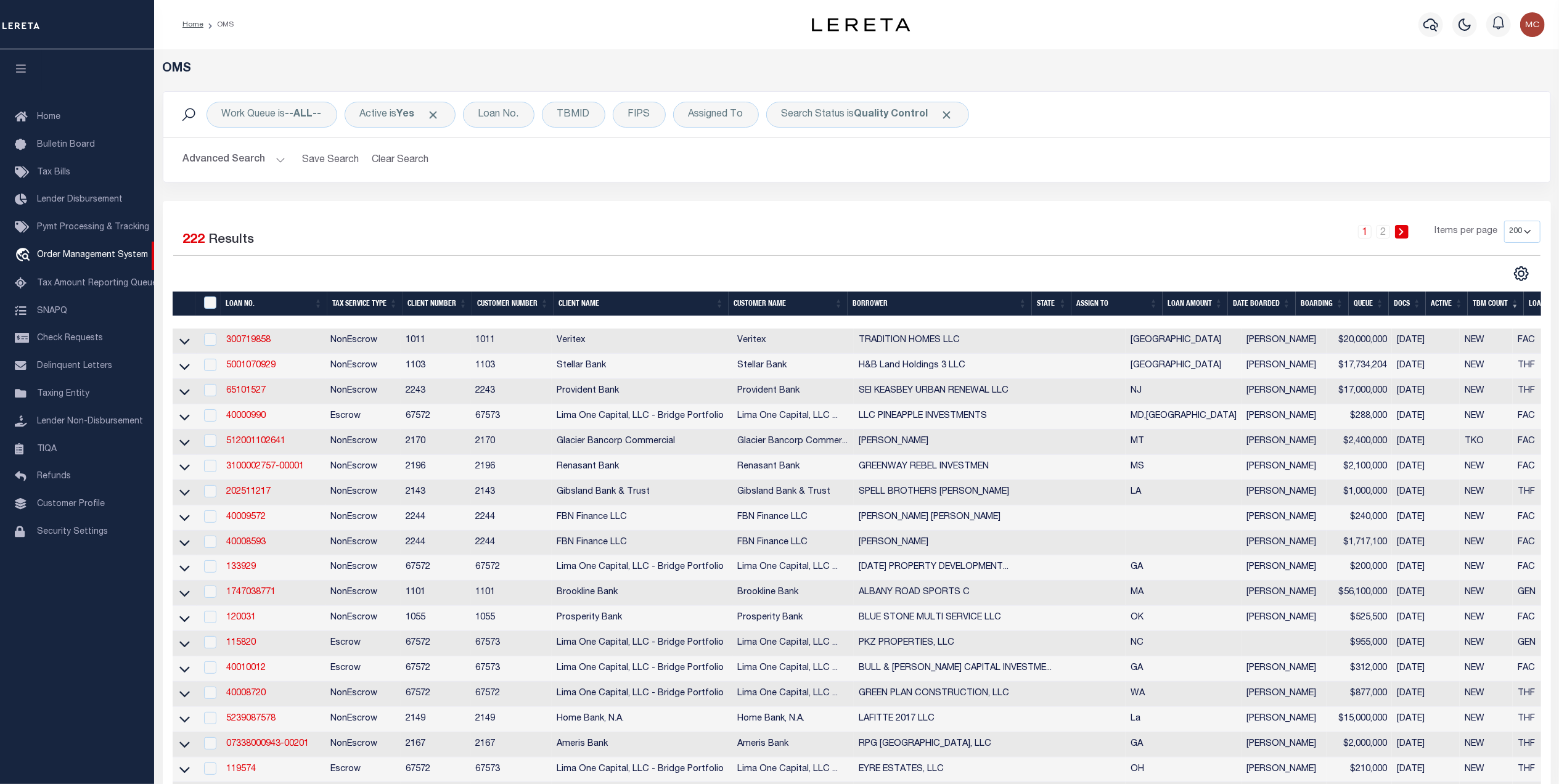
click at [255, 163] on button "Advanced Search" at bounding box center [234, 160] width 102 height 24
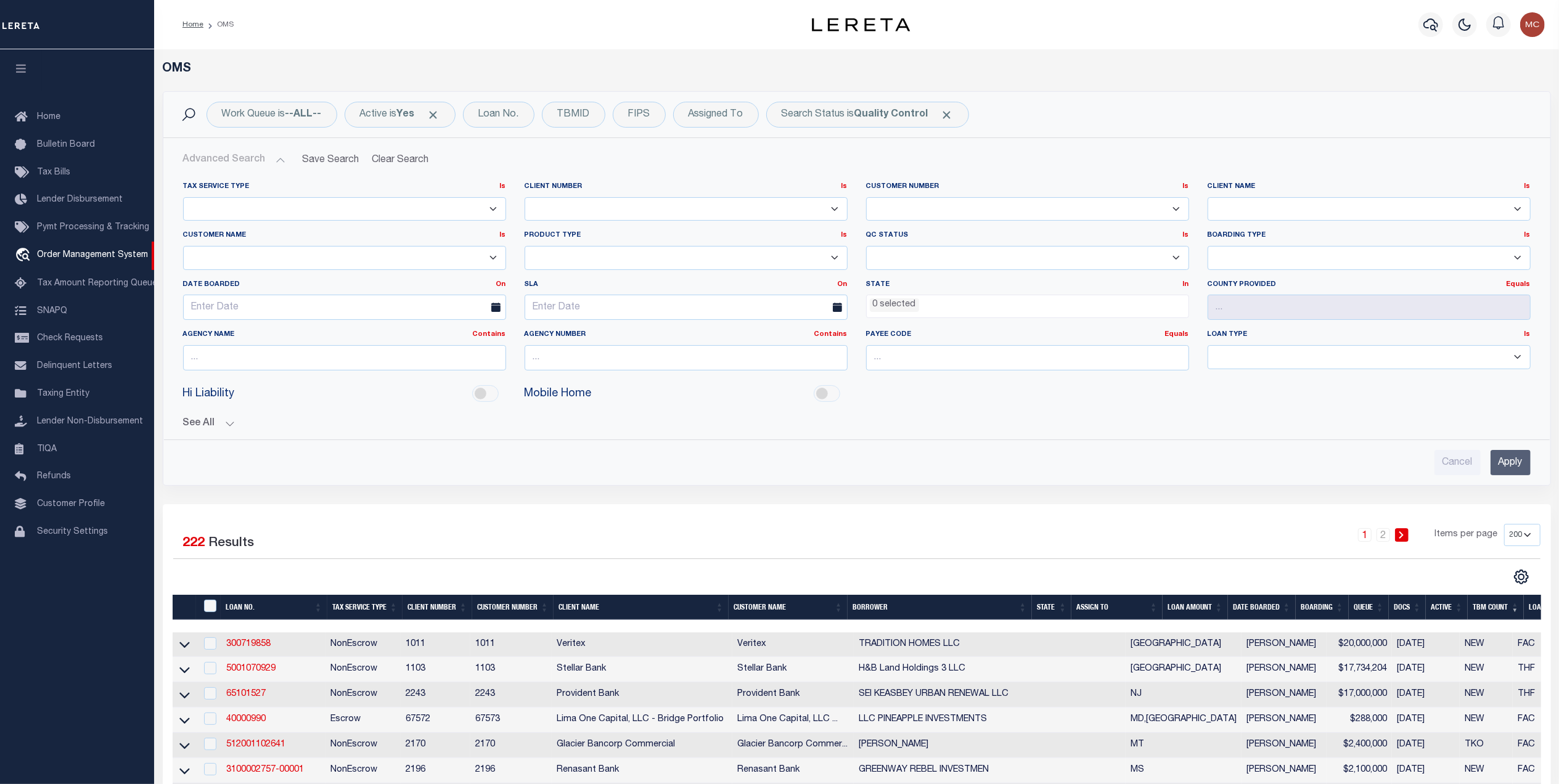
click at [981, 311] on ul "0 selected" at bounding box center [1028, 304] width 322 height 17
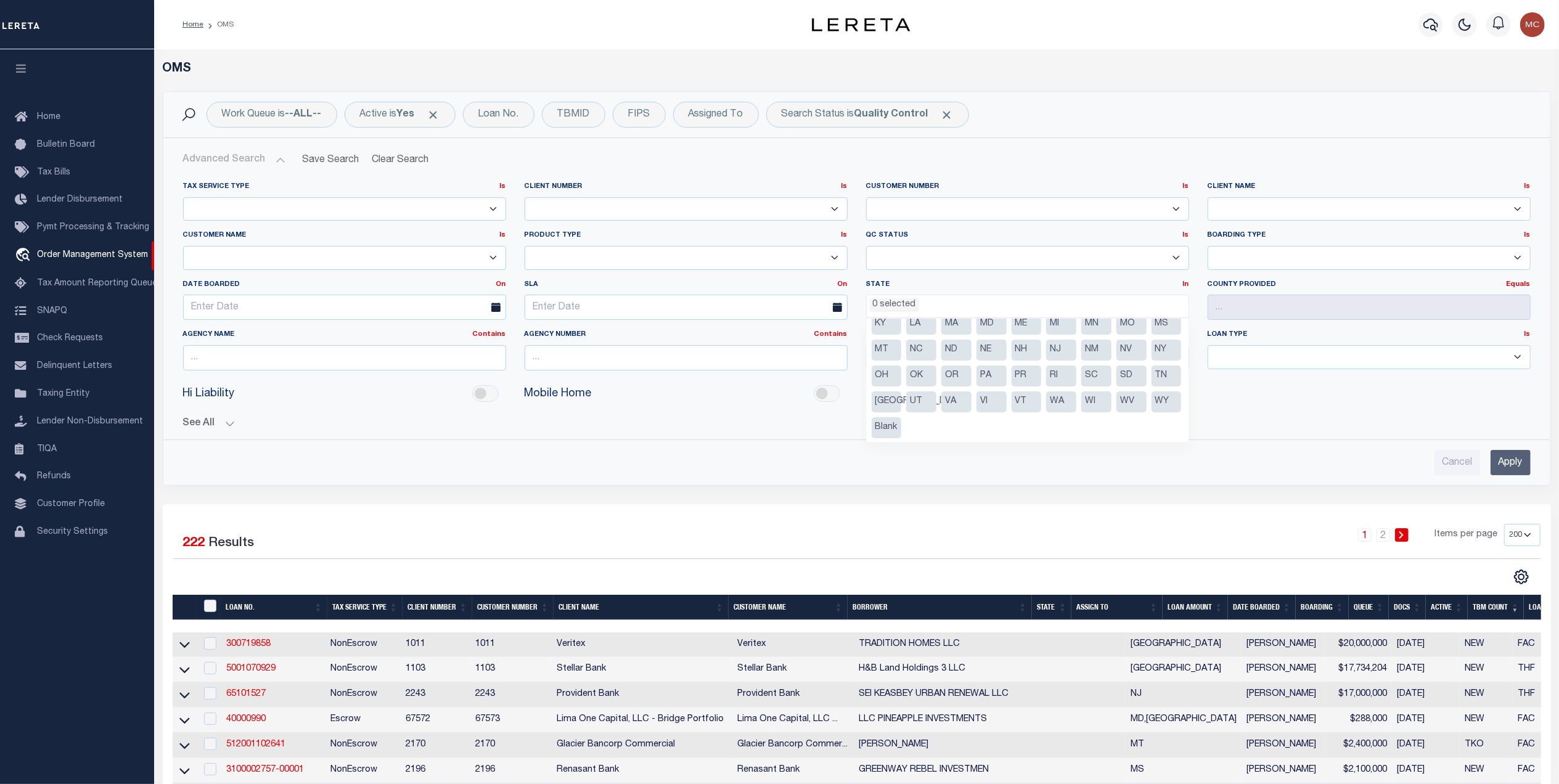
scroll to position [63, 0]
click at [902, 398] on li "[GEOGRAPHIC_DATA]" at bounding box center [887, 401] width 30 height 21
select select "[GEOGRAPHIC_DATA]"
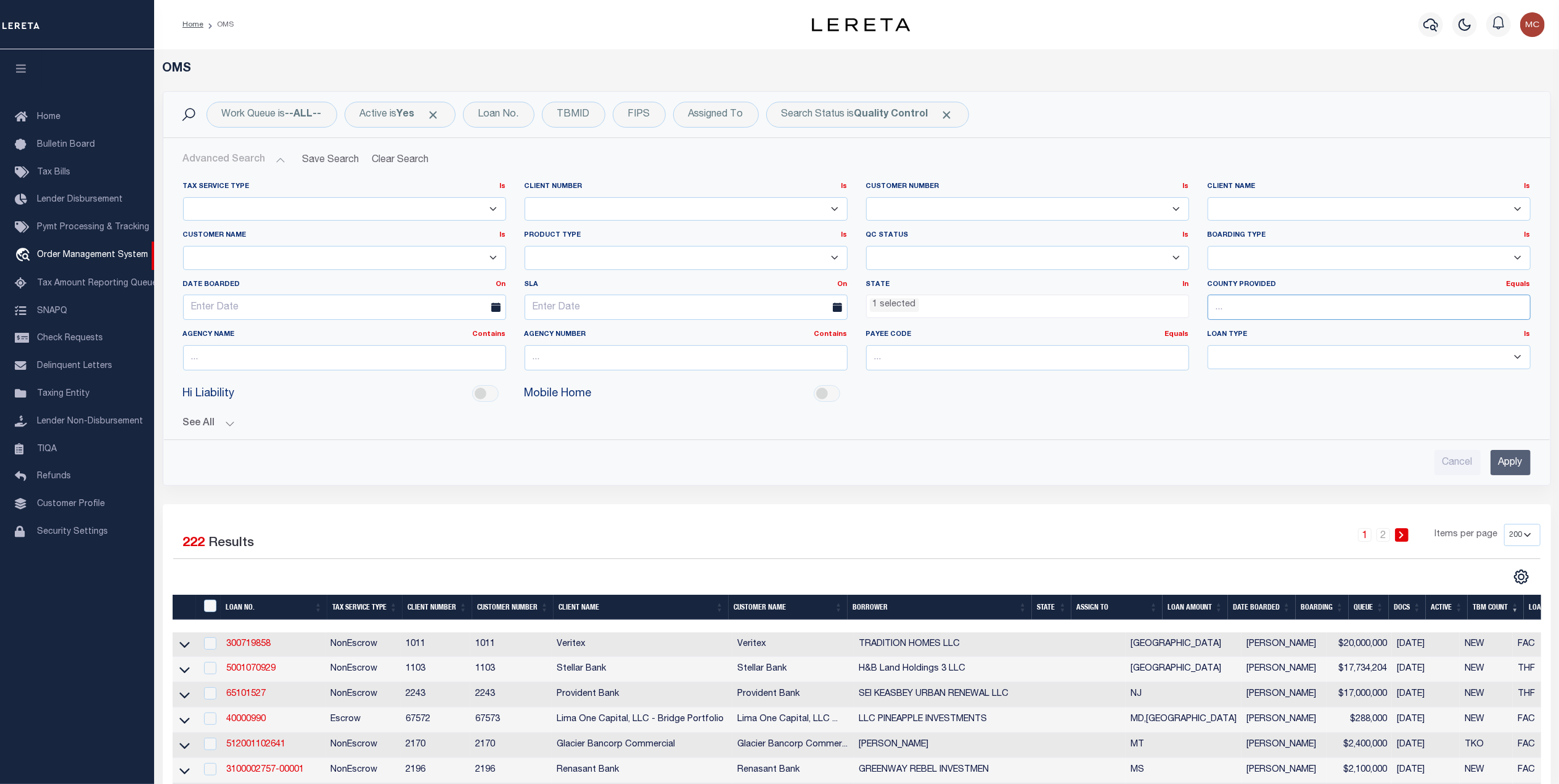
click at [1249, 306] on input "text" at bounding box center [1369, 307] width 323 height 25
click at [1232, 334] on div "Lubbock" at bounding box center [1369, 333] width 322 height 19
type input "Lubbock"
click at [1512, 467] on input "Apply" at bounding box center [1511, 463] width 40 height 25
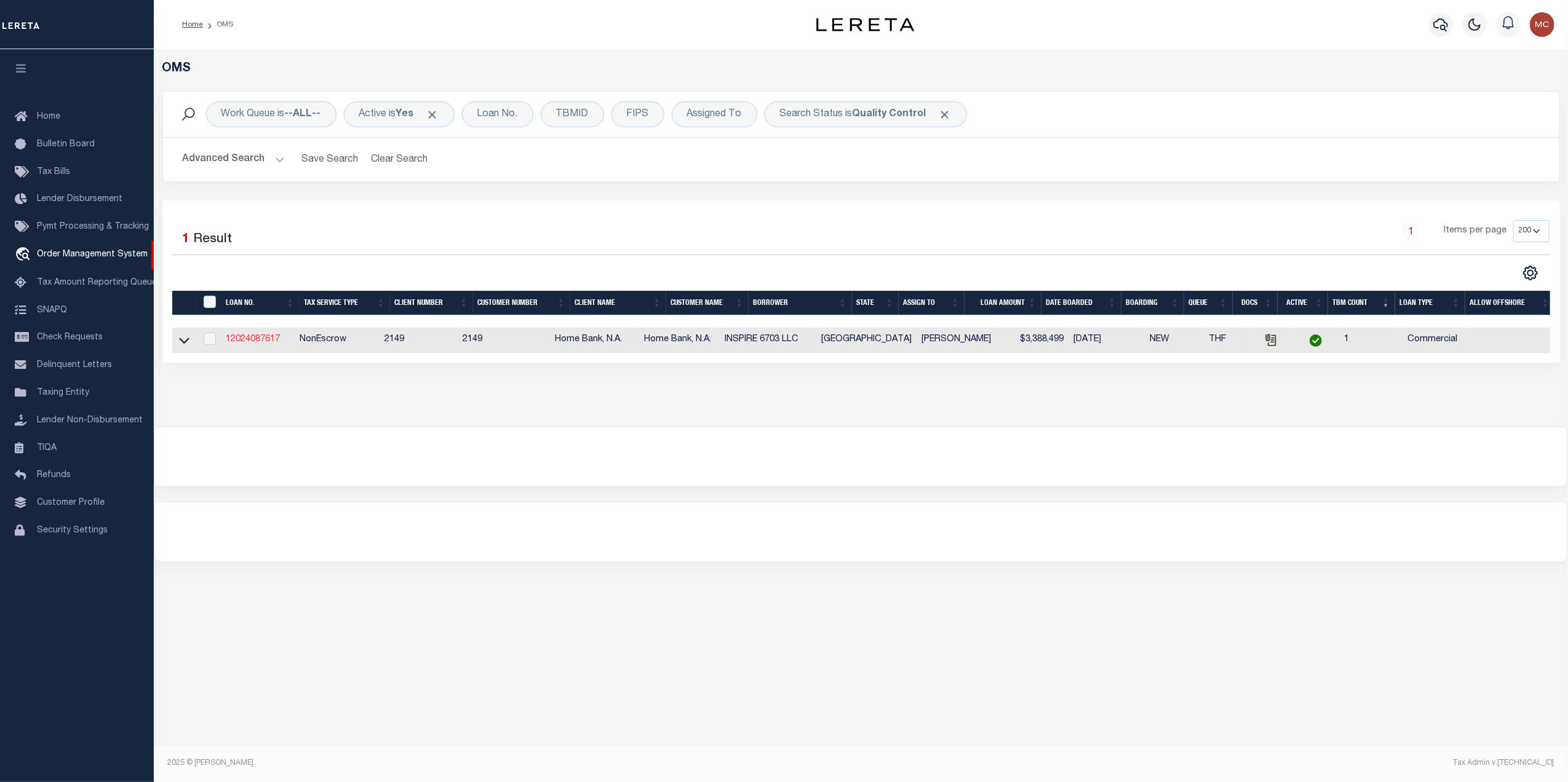
click at [239, 339] on link "12024087617" at bounding box center [253, 339] width 54 height 8
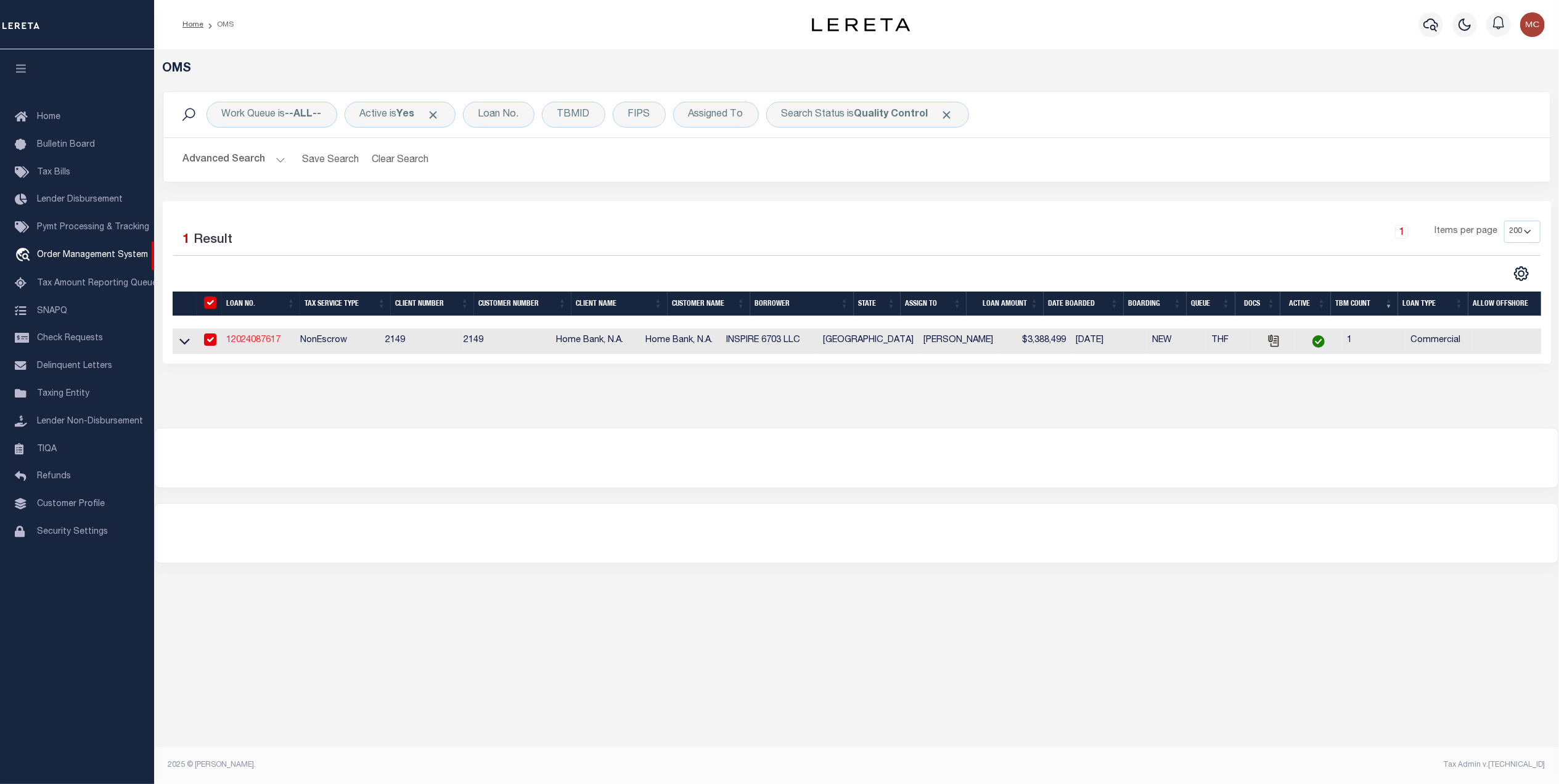
type input "12024087617"
type input "INSPIRE 6703 LLC"
select select
type input "[DATE]"
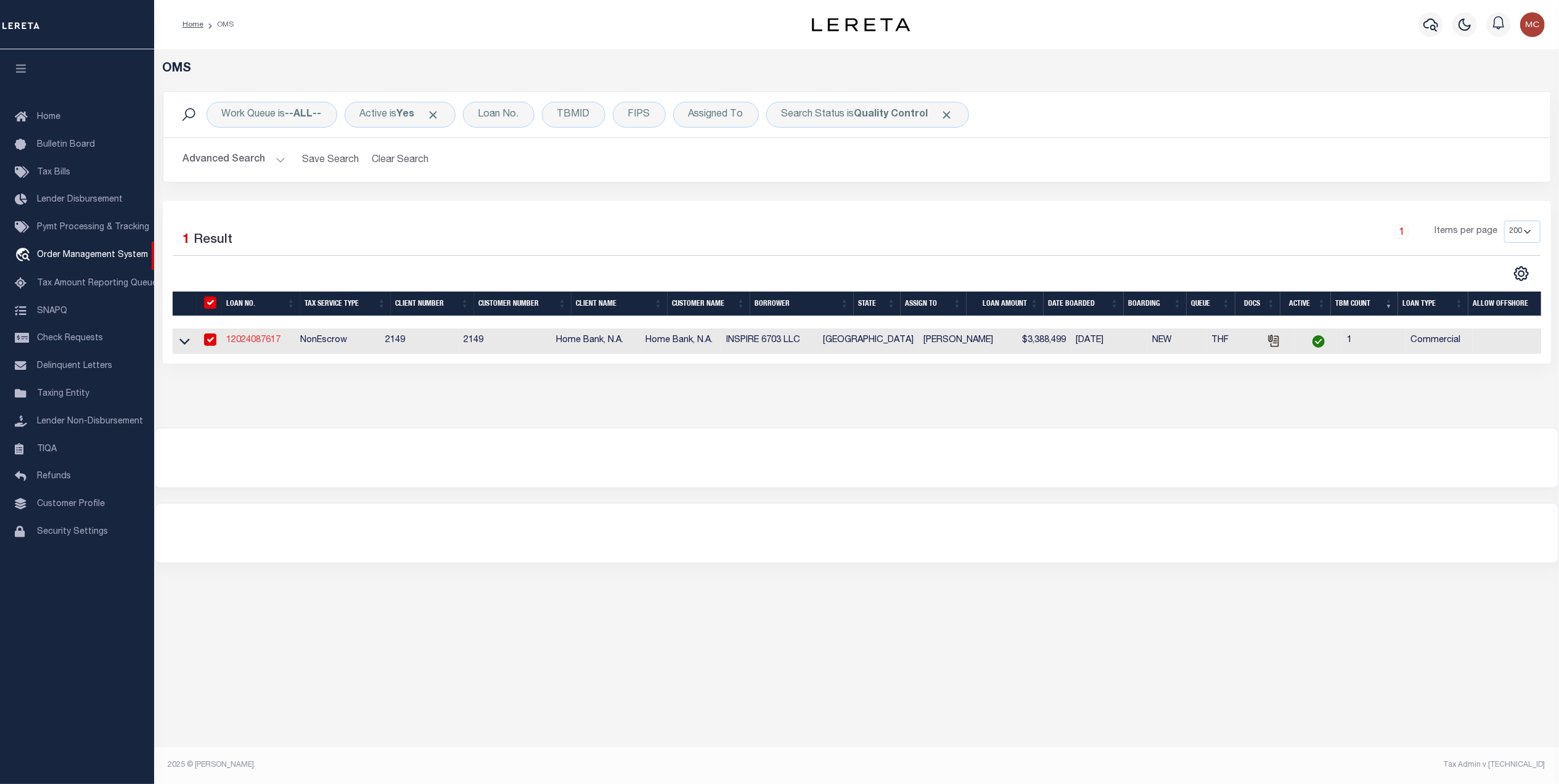
select select "20"
select select "NonEscrow"
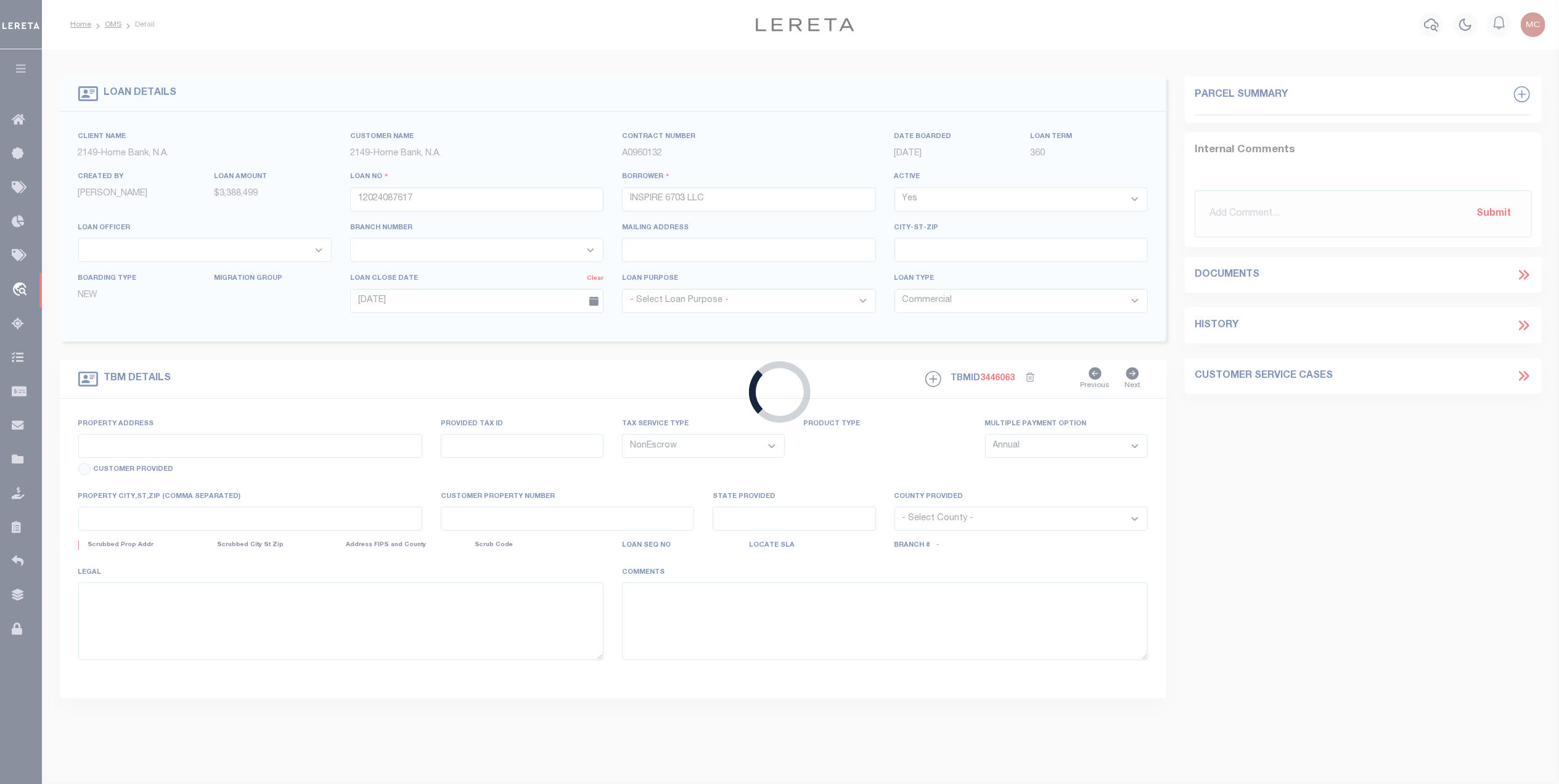
type input "[STREET_ADDRESS]"
select select
type input "[GEOGRAPHIC_DATA] [GEOGRAPHIC_DATA] 79407-2645"
type input "[GEOGRAPHIC_DATA]"
select select "48589"
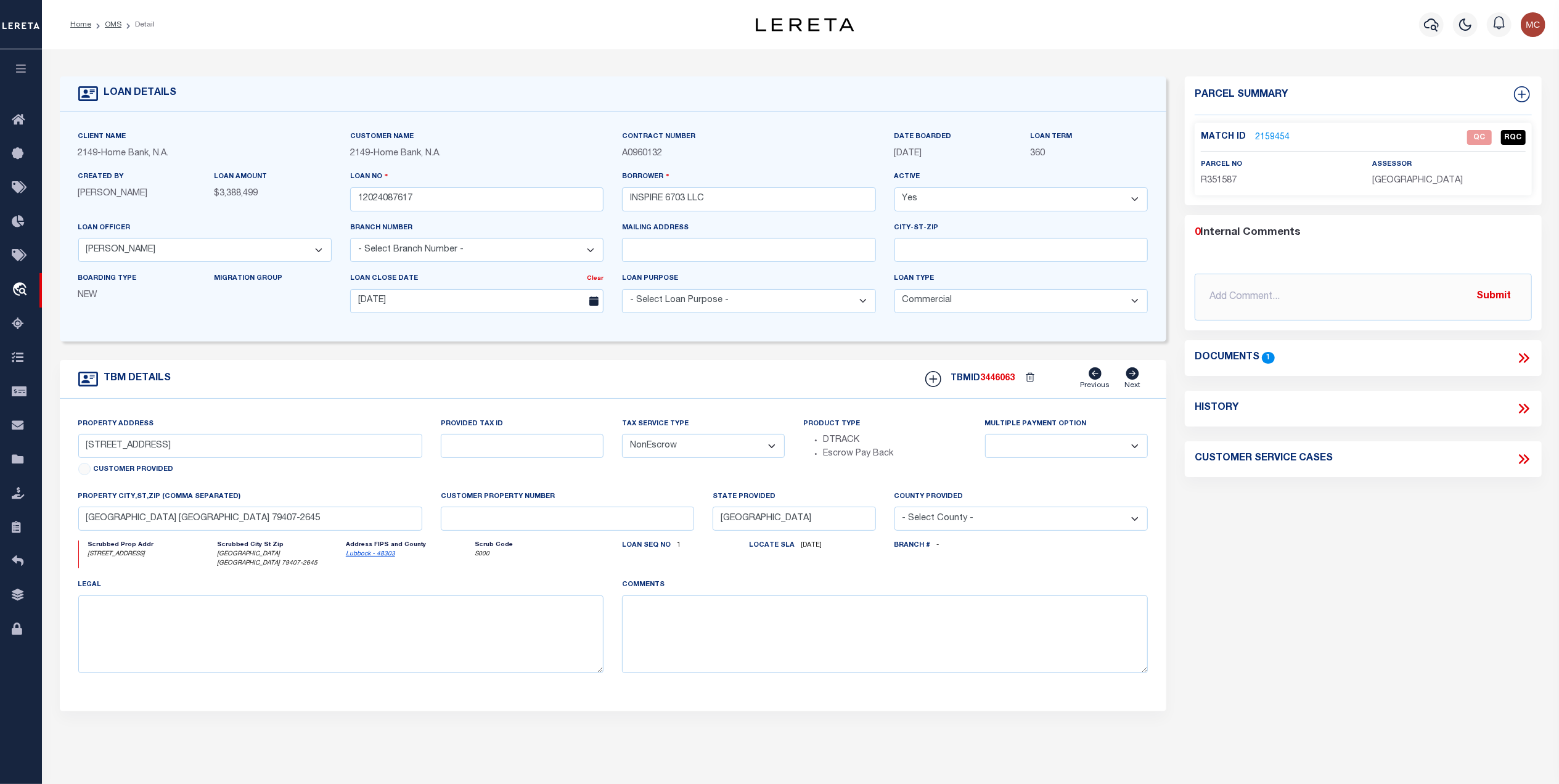
click at [1275, 133] on link "2159454" at bounding box center [1272, 137] width 35 height 13
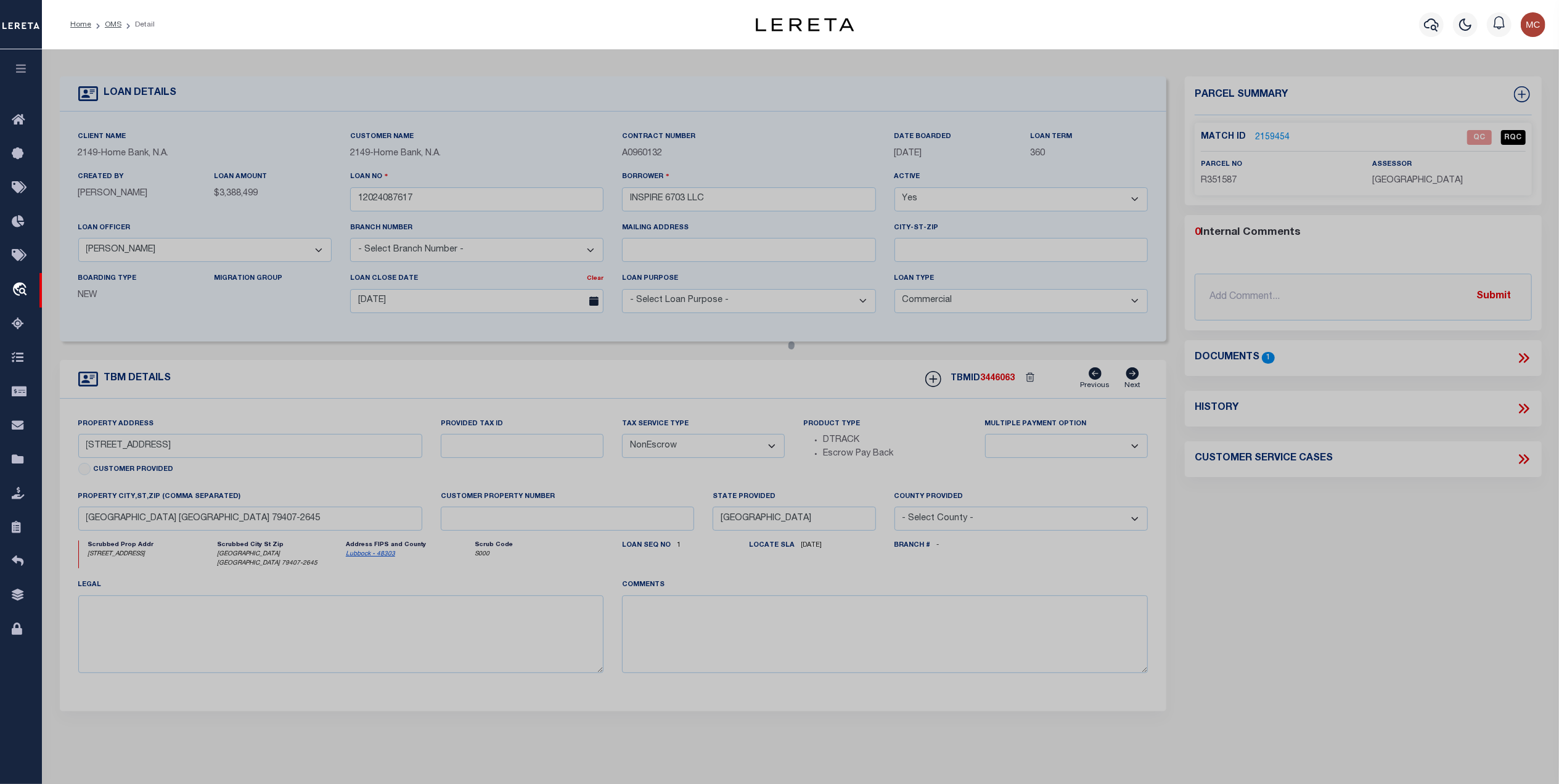
checkbox input "false"
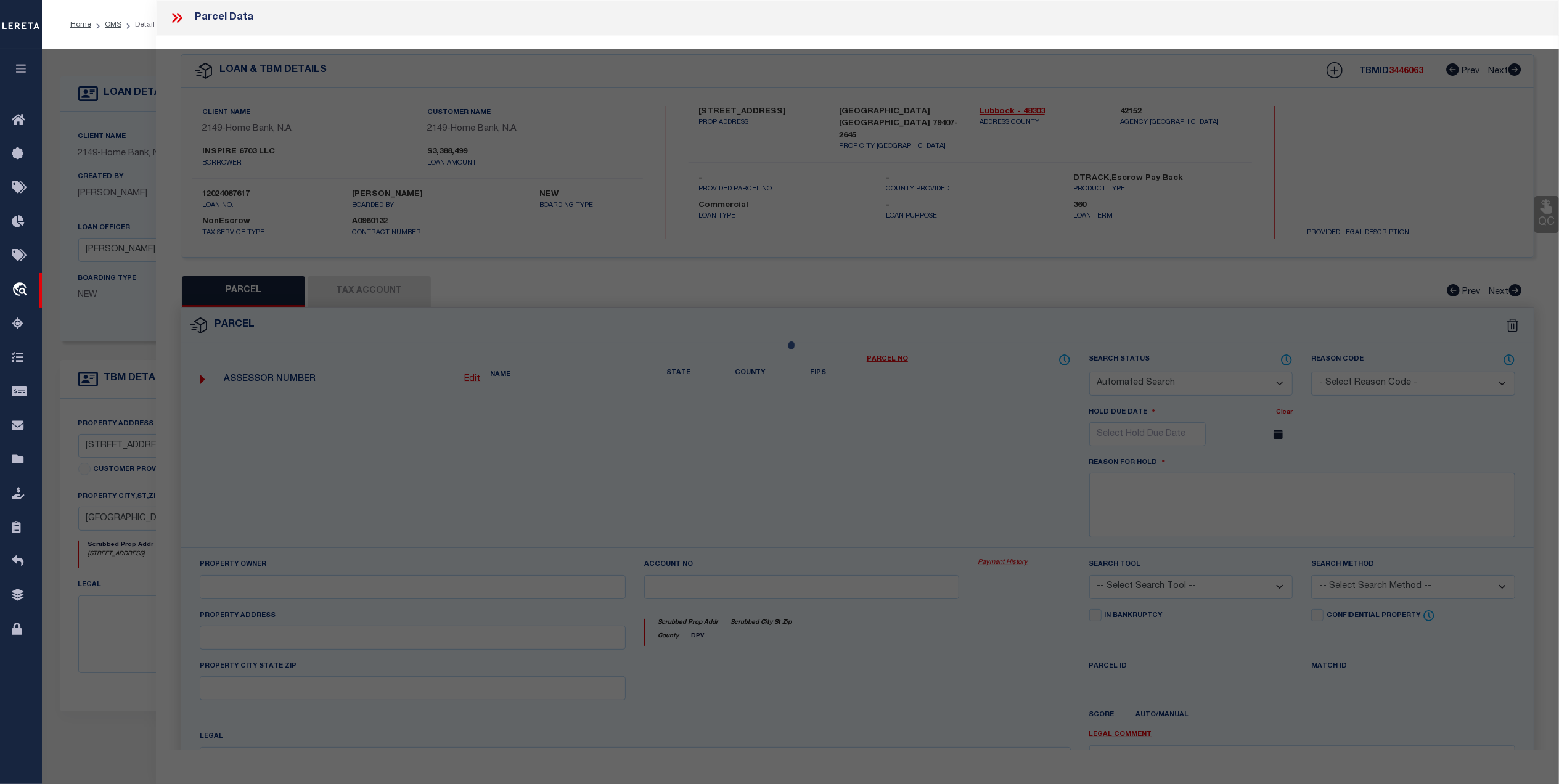
select select "QC"
type input "INSPIRE 6703 LLC"
select select "AGW"
select select "LEG"
type input "[STREET_ADDRESS]"
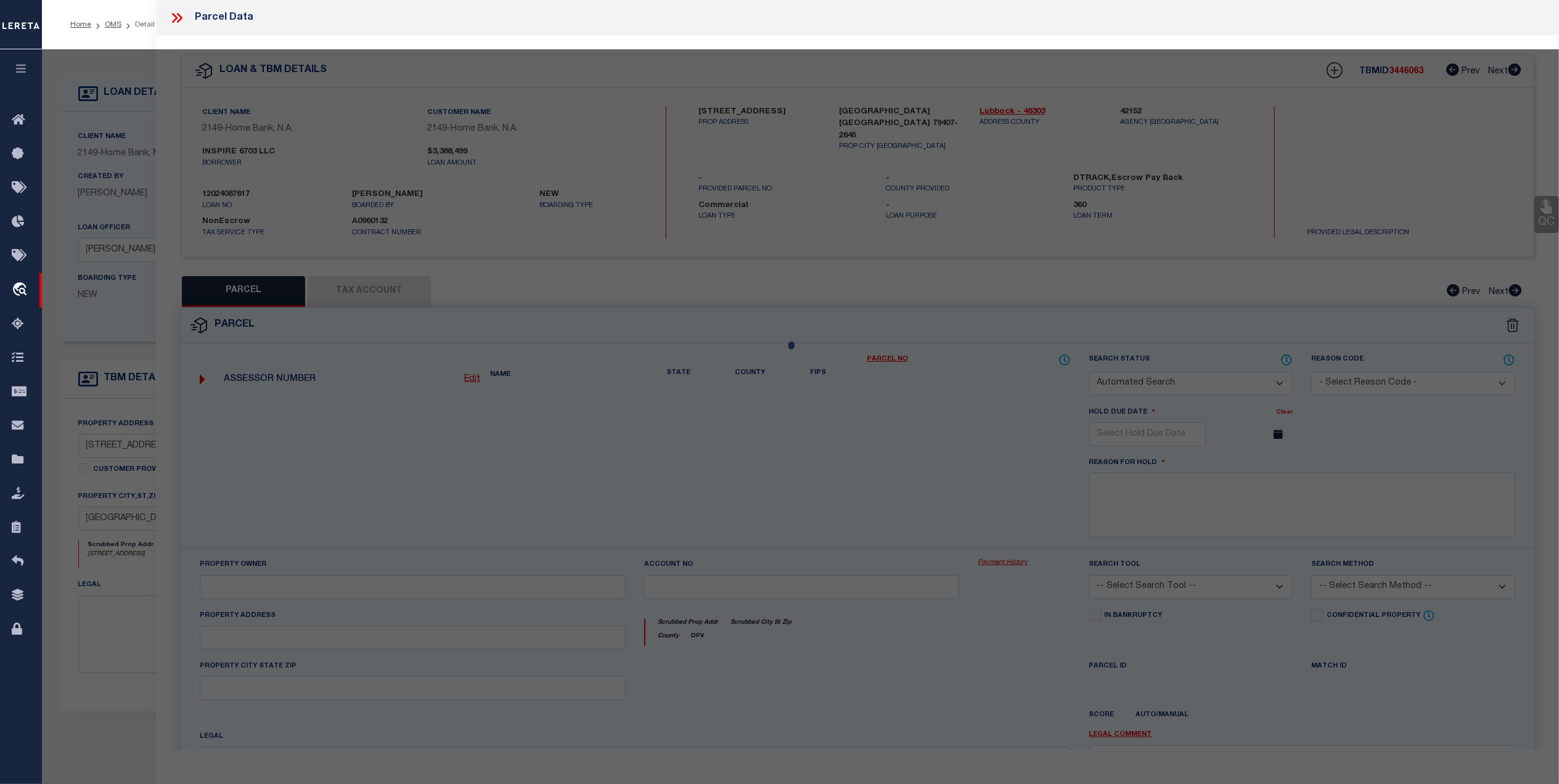
type input "LUBBOCK, TX 79407"
type textarea "WEST BUSINESS PARK TR CCC"
type textarea "Tax ID R351587 not taking to edit mask"
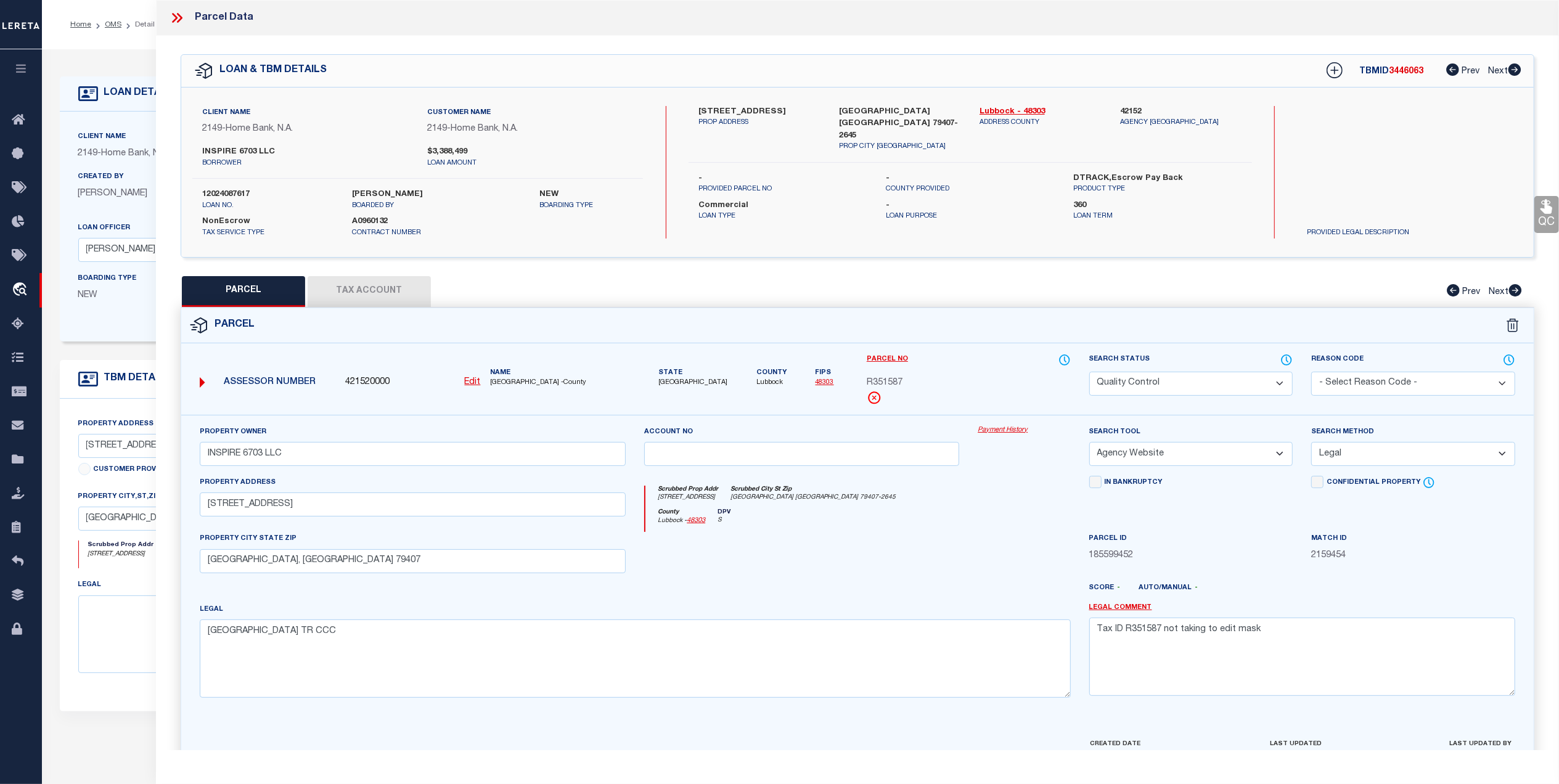
click at [360, 284] on button "Tax Account" at bounding box center [369, 291] width 124 height 30
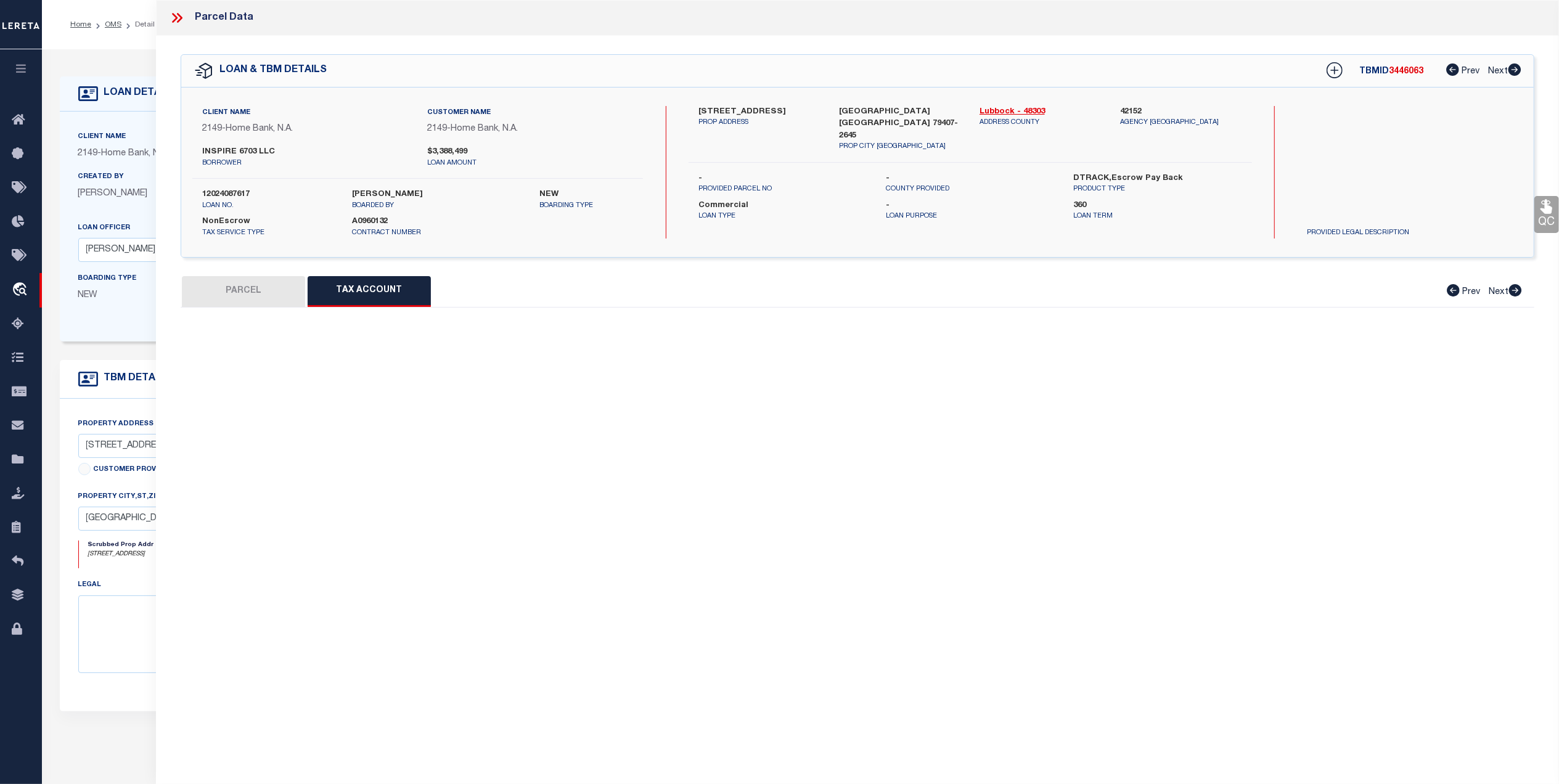
select select "100"
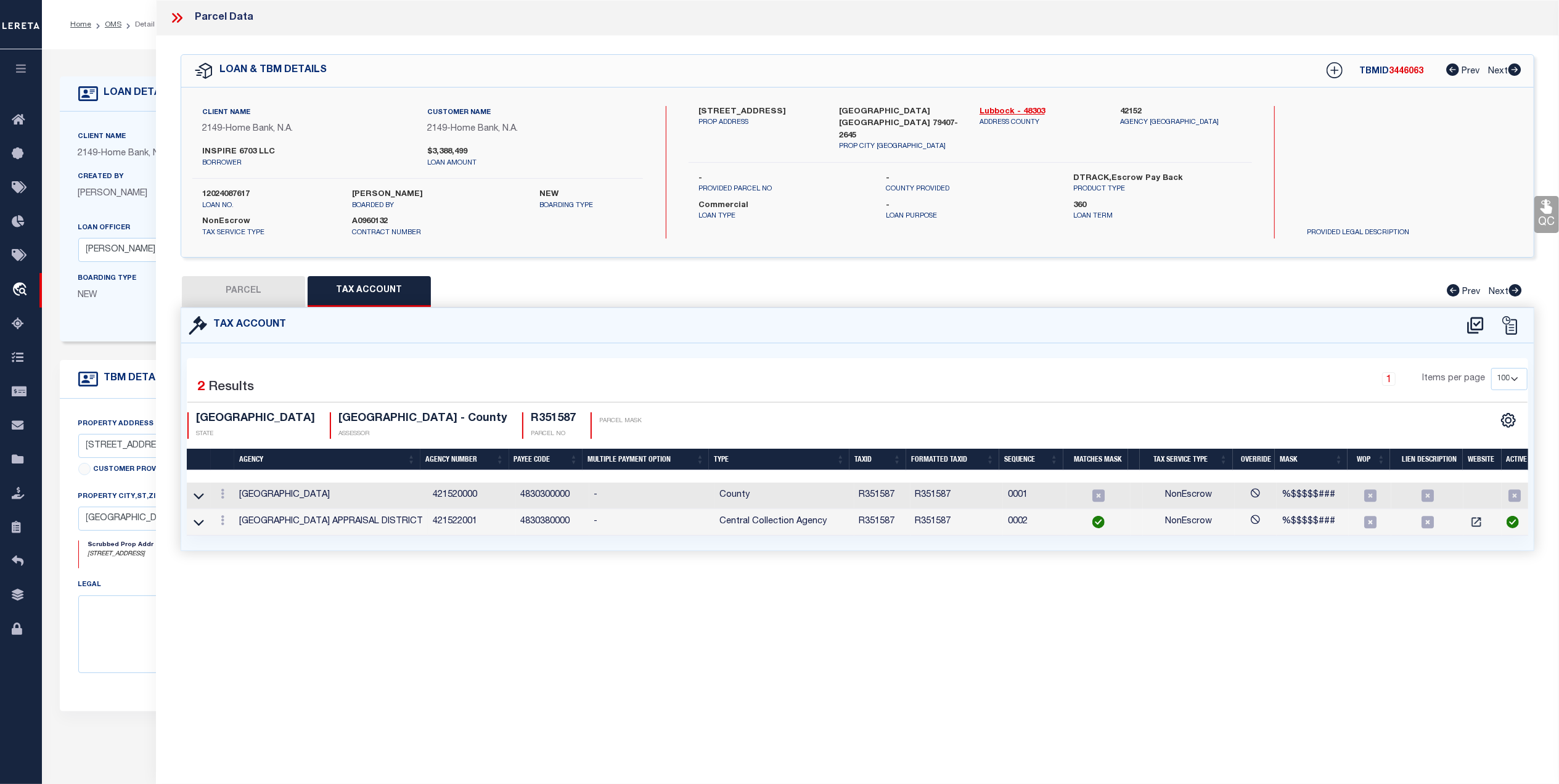
click at [218, 282] on button "PARCEL" at bounding box center [244, 291] width 124 height 30
select select "AS"
select select
checkbox input "false"
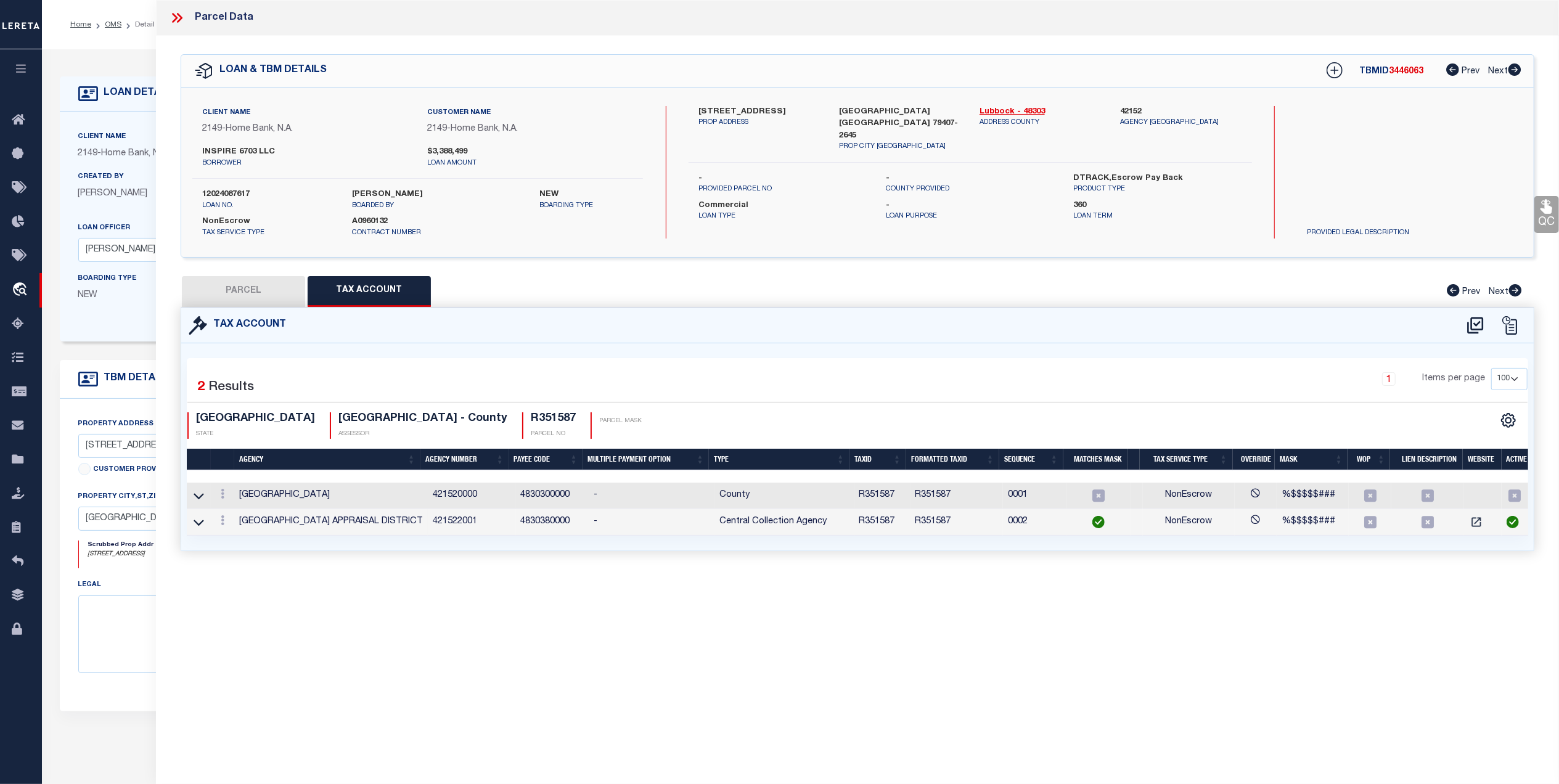
checkbox input "false"
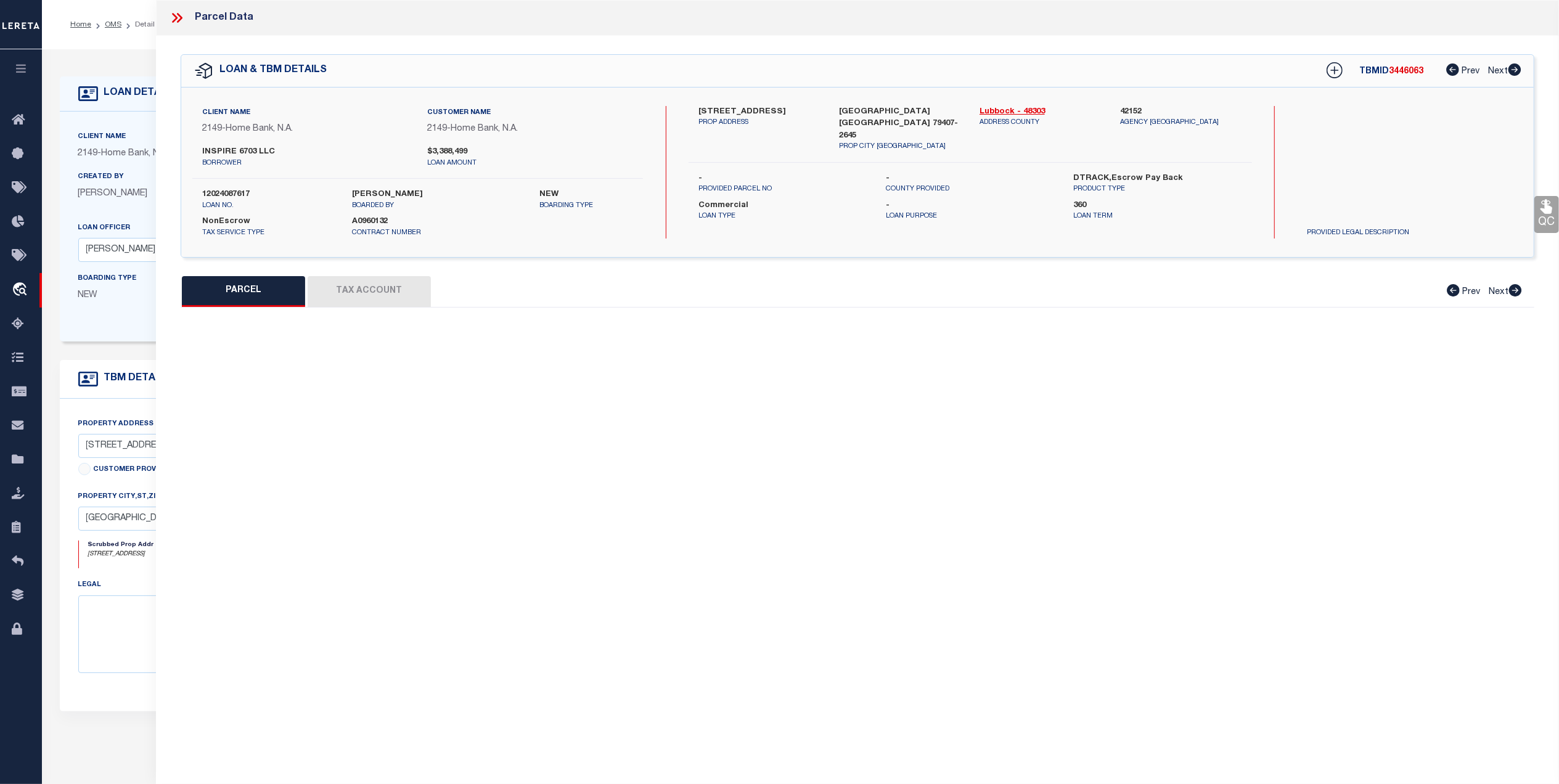
select select "QC"
type input "INSPIRE 6703 LLC"
select select "AGW"
select select "LEG"
type input "[STREET_ADDRESS]"
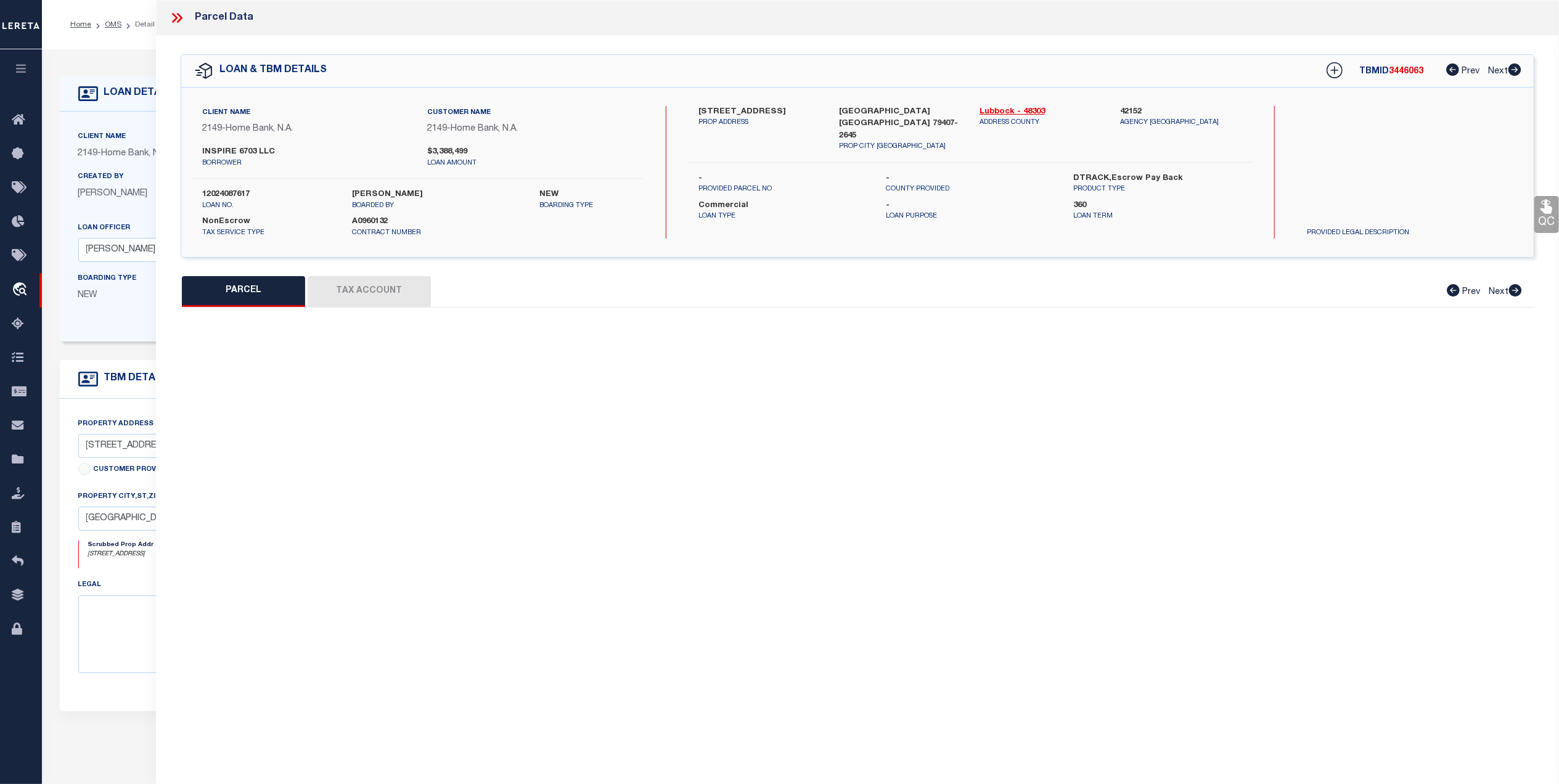
type input "LUBBOCK, TX 79407"
type textarea "WEST BUSINESS PARK TR CCC"
type textarea "Tax ID R351587 not taking to edit mask"
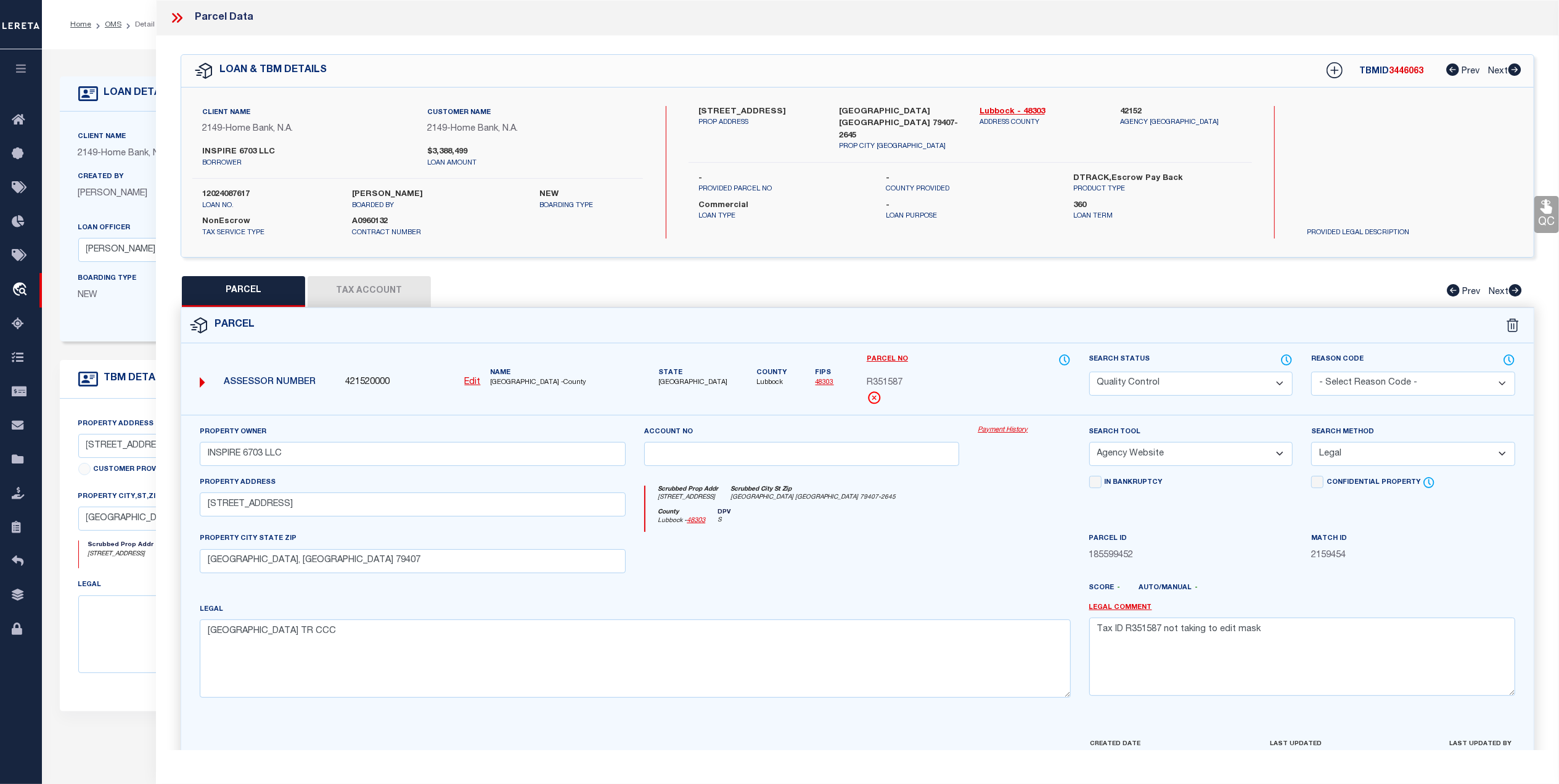
click at [179, 20] on icon at bounding box center [180, 18] width 6 height 10
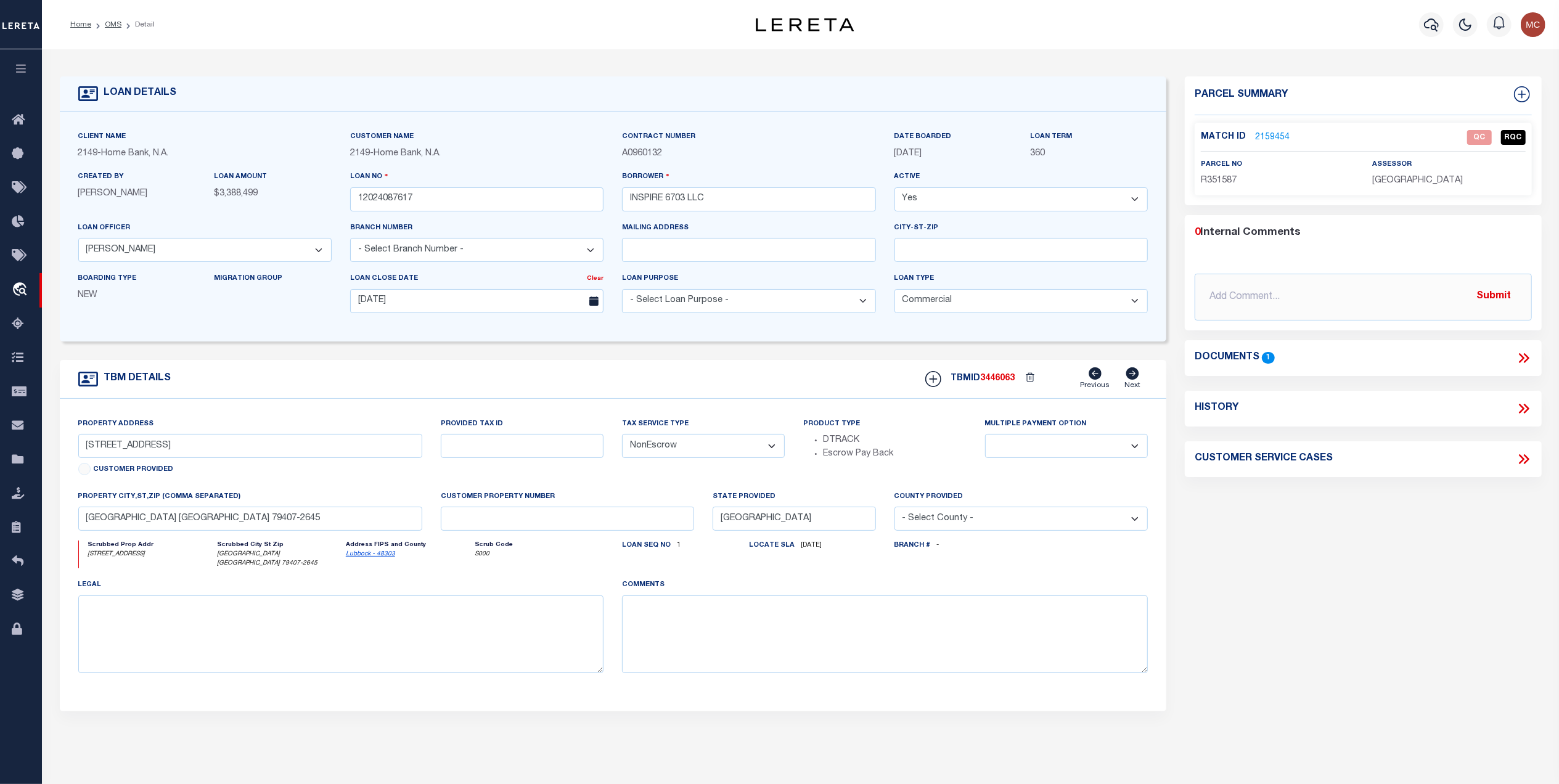
click at [179, 20] on div "Home OMS Detail" at bounding box center [370, 25] width 621 height 26
click at [1522, 362] on icon at bounding box center [1523, 358] width 16 height 16
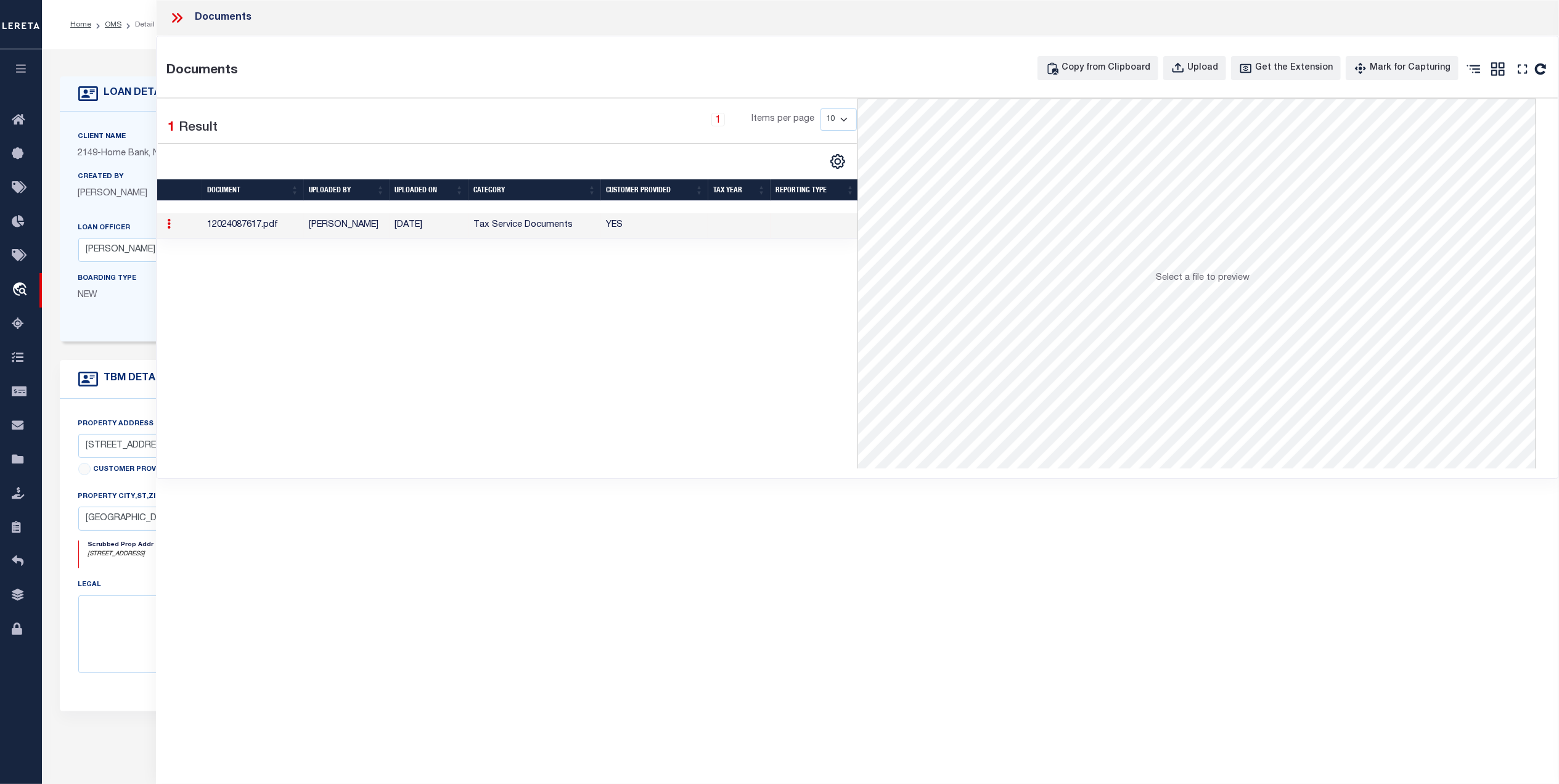
click at [178, 19] on icon at bounding box center [177, 18] width 16 height 16
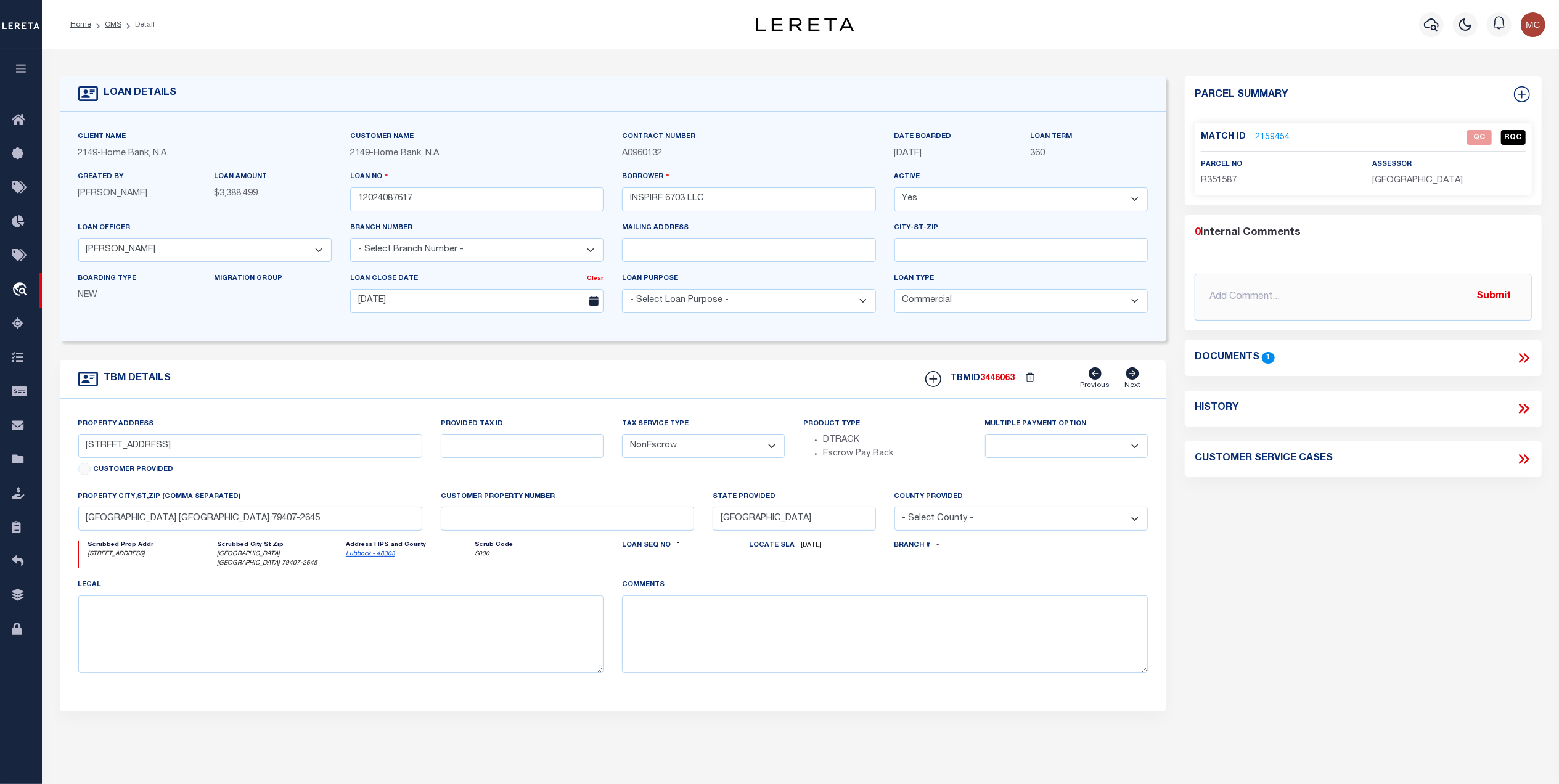
click at [1269, 137] on link "2159454" at bounding box center [1272, 137] width 35 height 13
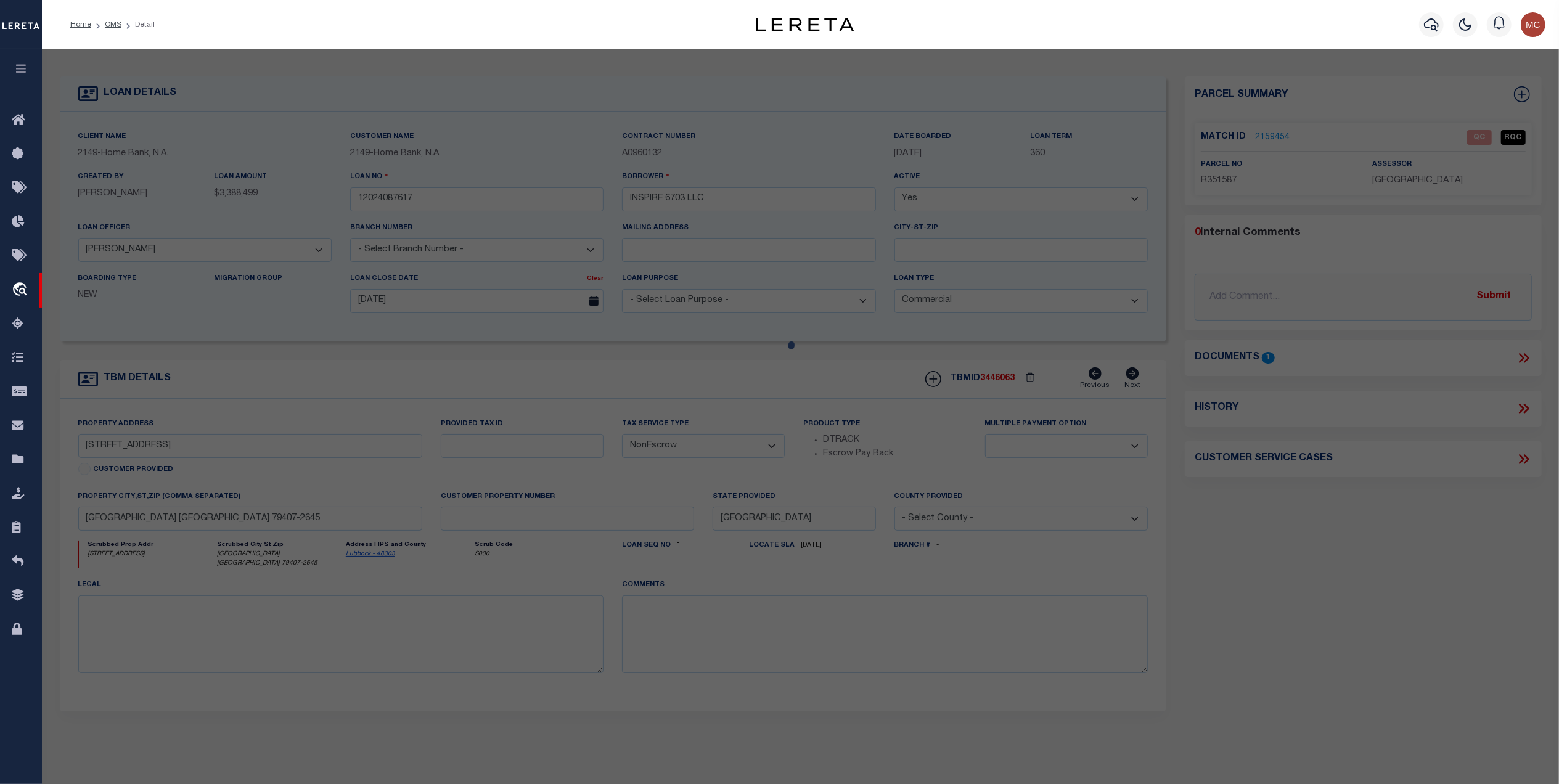
select select "AS"
select select
checkbox input "false"
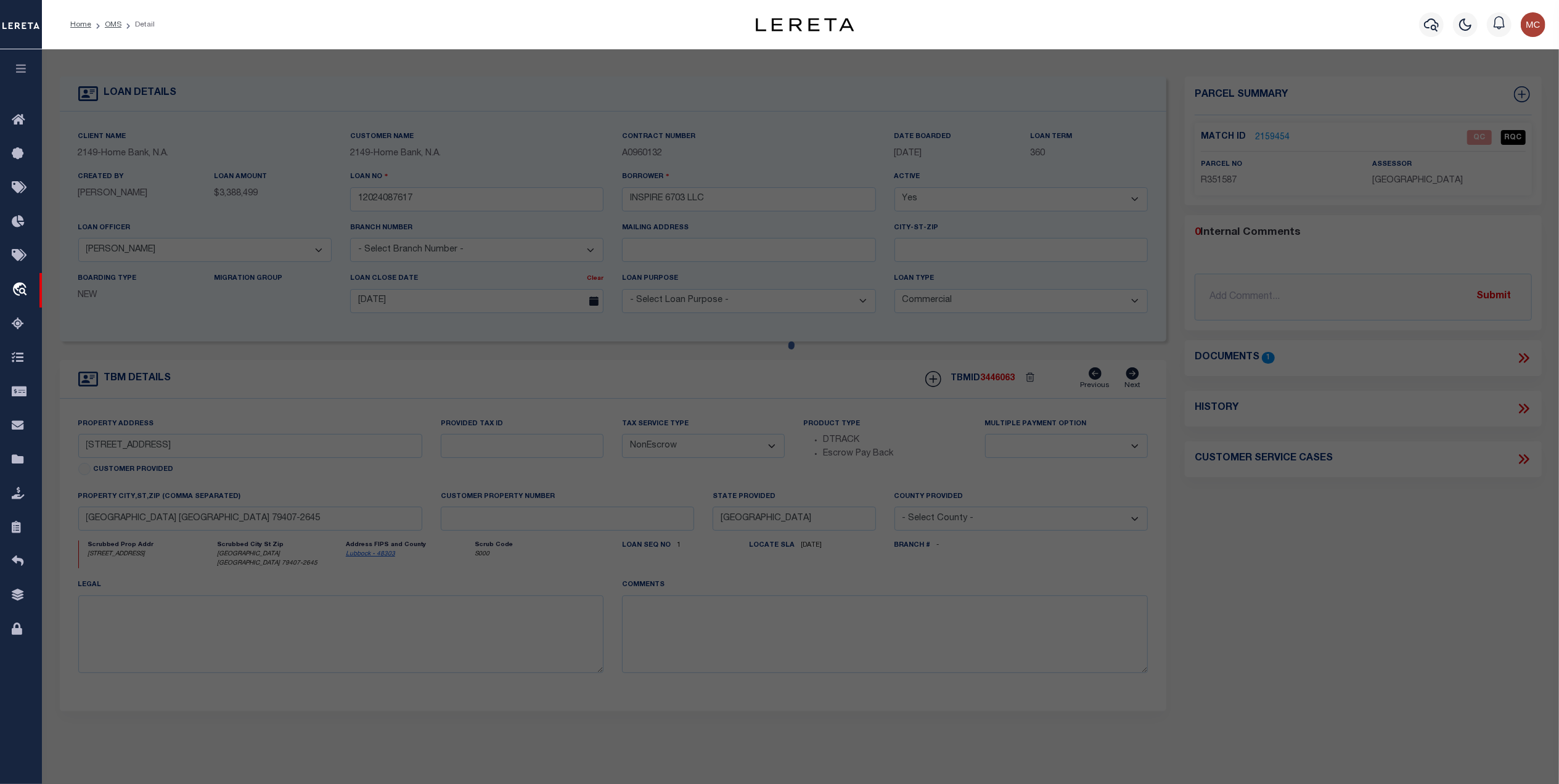
select select "QC"
type input "INSPIRE 6703 LLC"
select select "AGW"
select select "LEG"
type input "6703 YONKERS AVE"
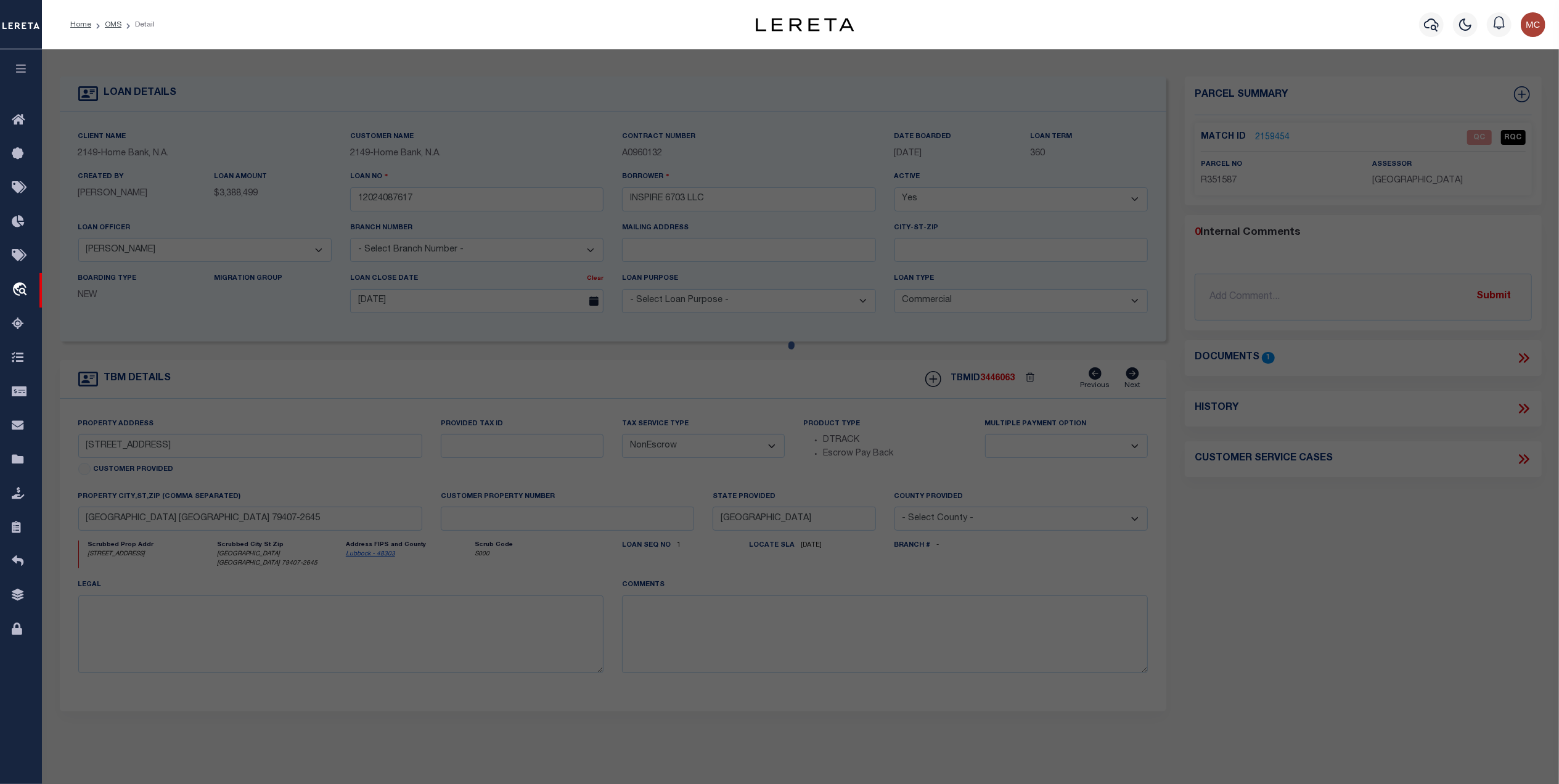
type input "LUBBOCK, TX 79407"
type textarea "WEST BUSINESS PARK TR CCC"
type textarea "Tax ID R351587 not taking to edit mask"
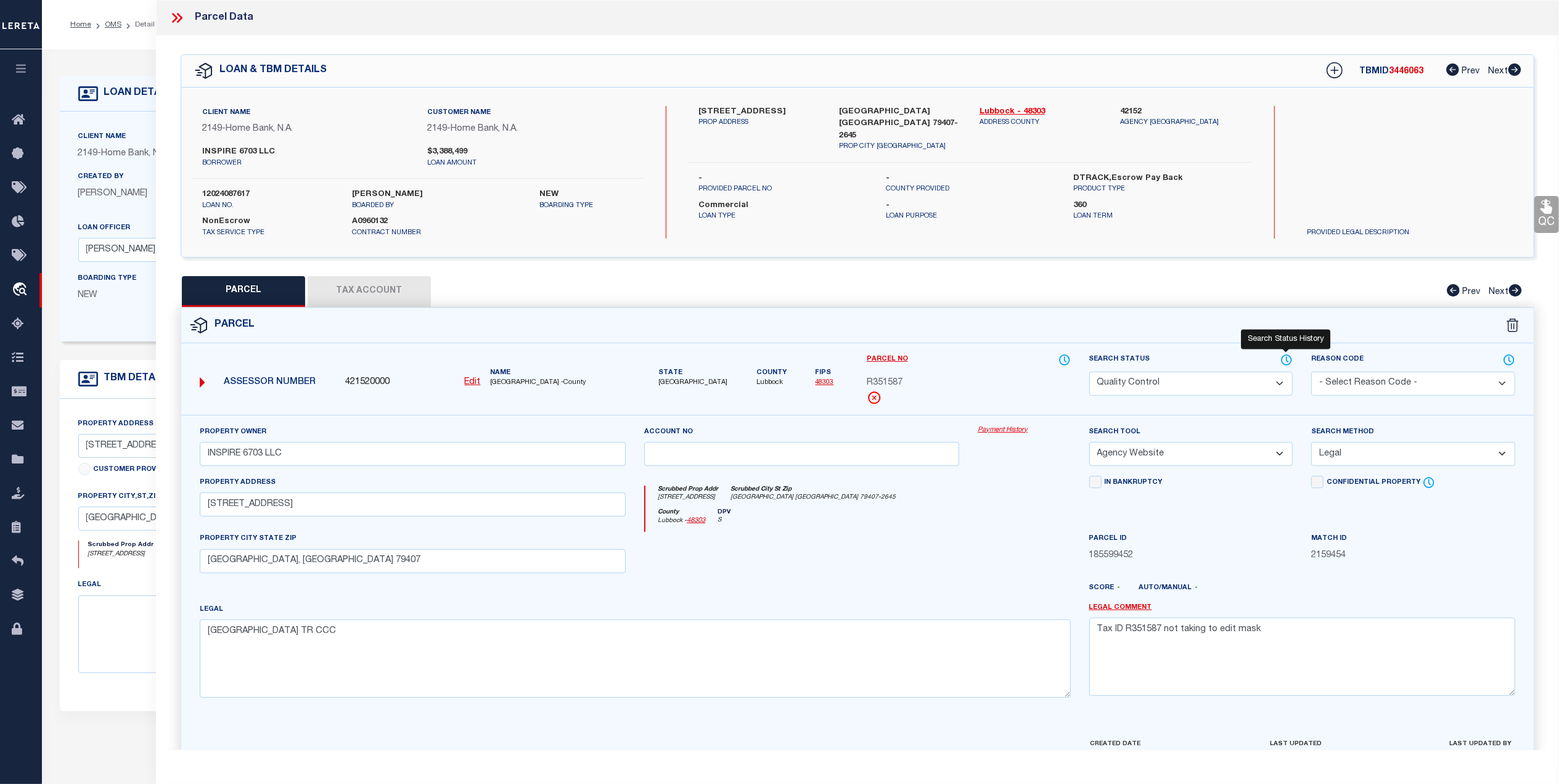
click at [1285, 363] on icon at bounding box center [1286, 360] width 13 height 14
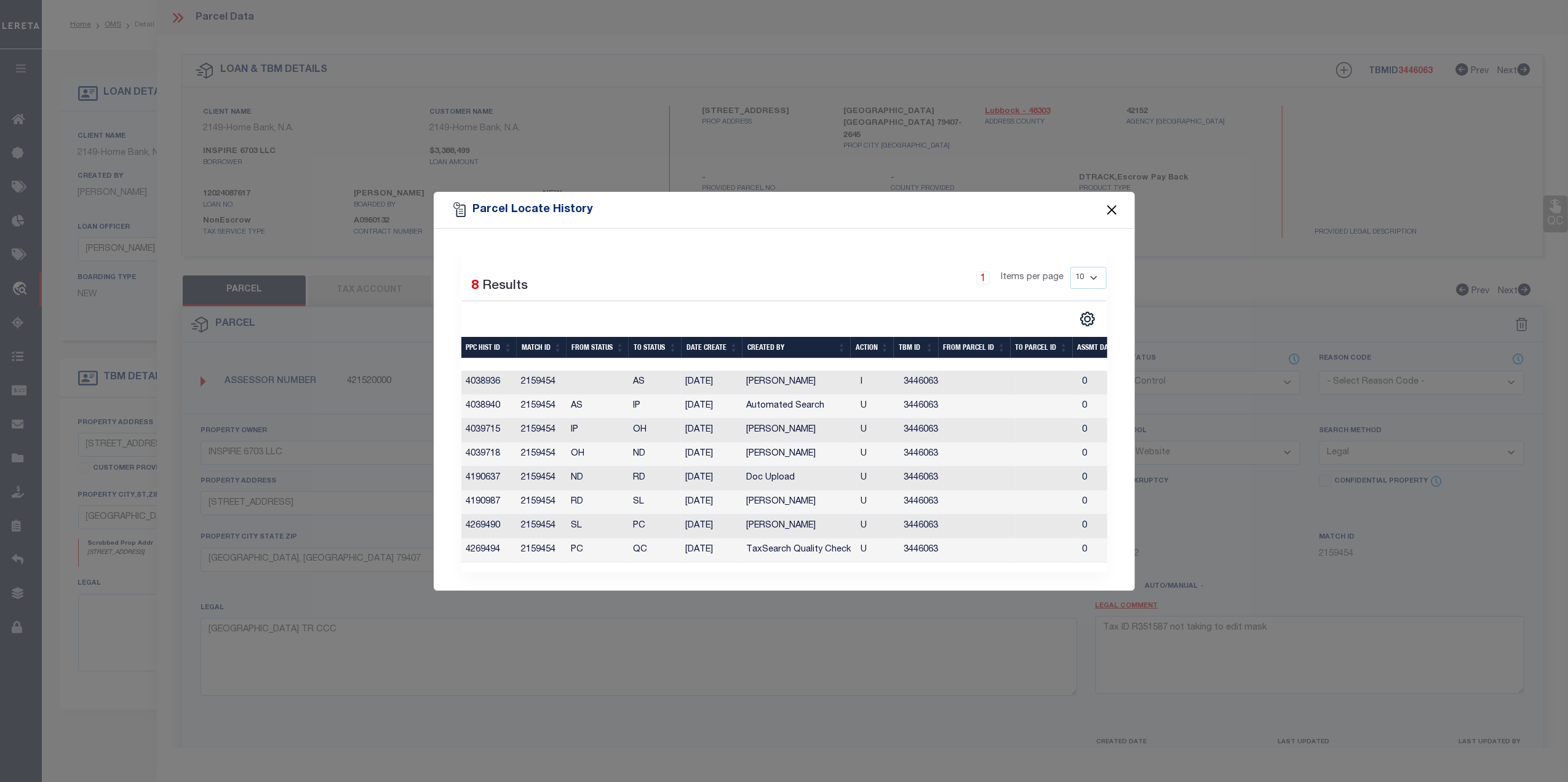
click at [1105, 204] on button "Close" at bounding box center [1111, 209] width 16 height 16
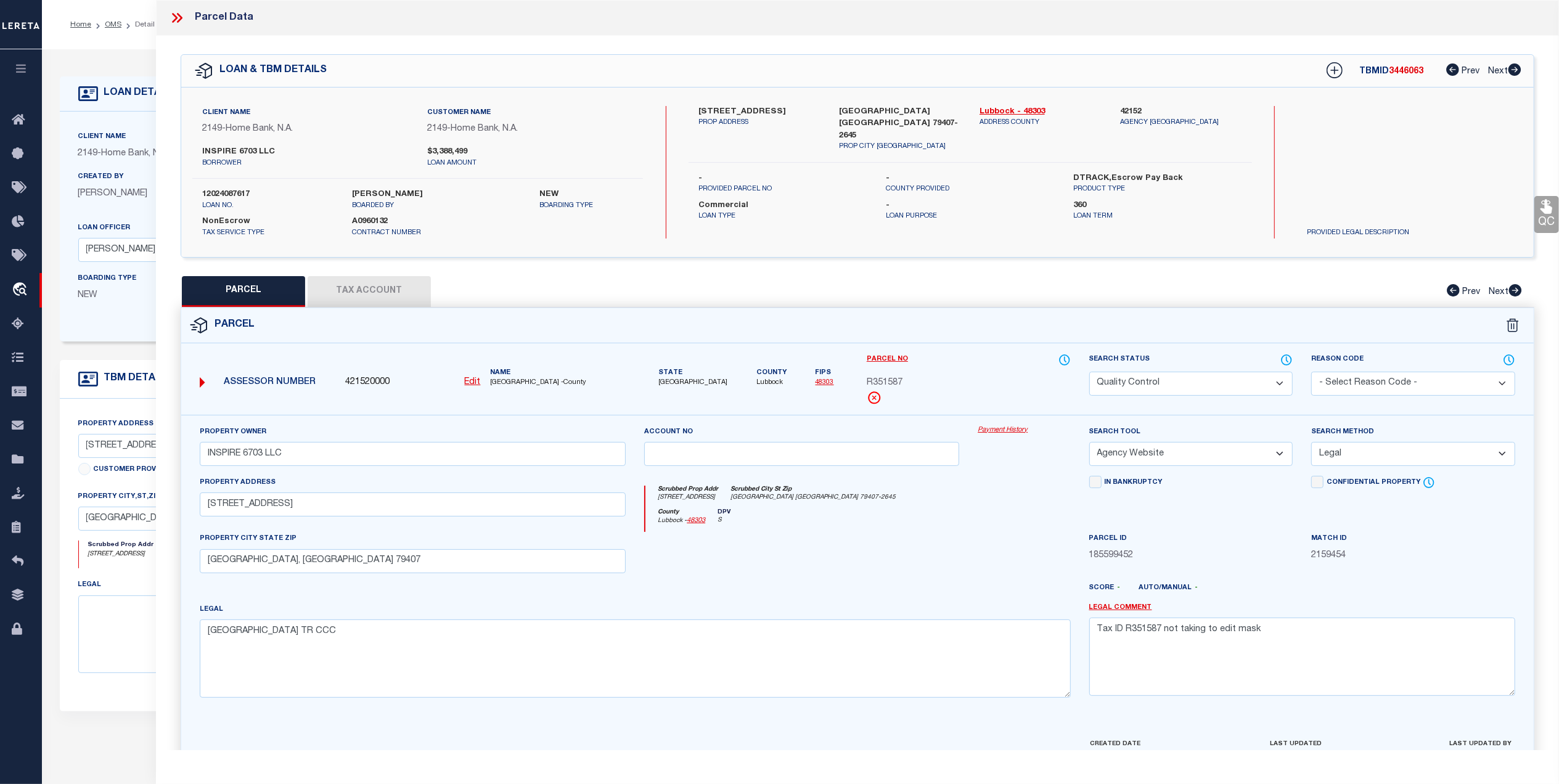
click at [395, 292] on button "Tax Account" at bounding box center [369, 291] width 124 height 30
select select "100"
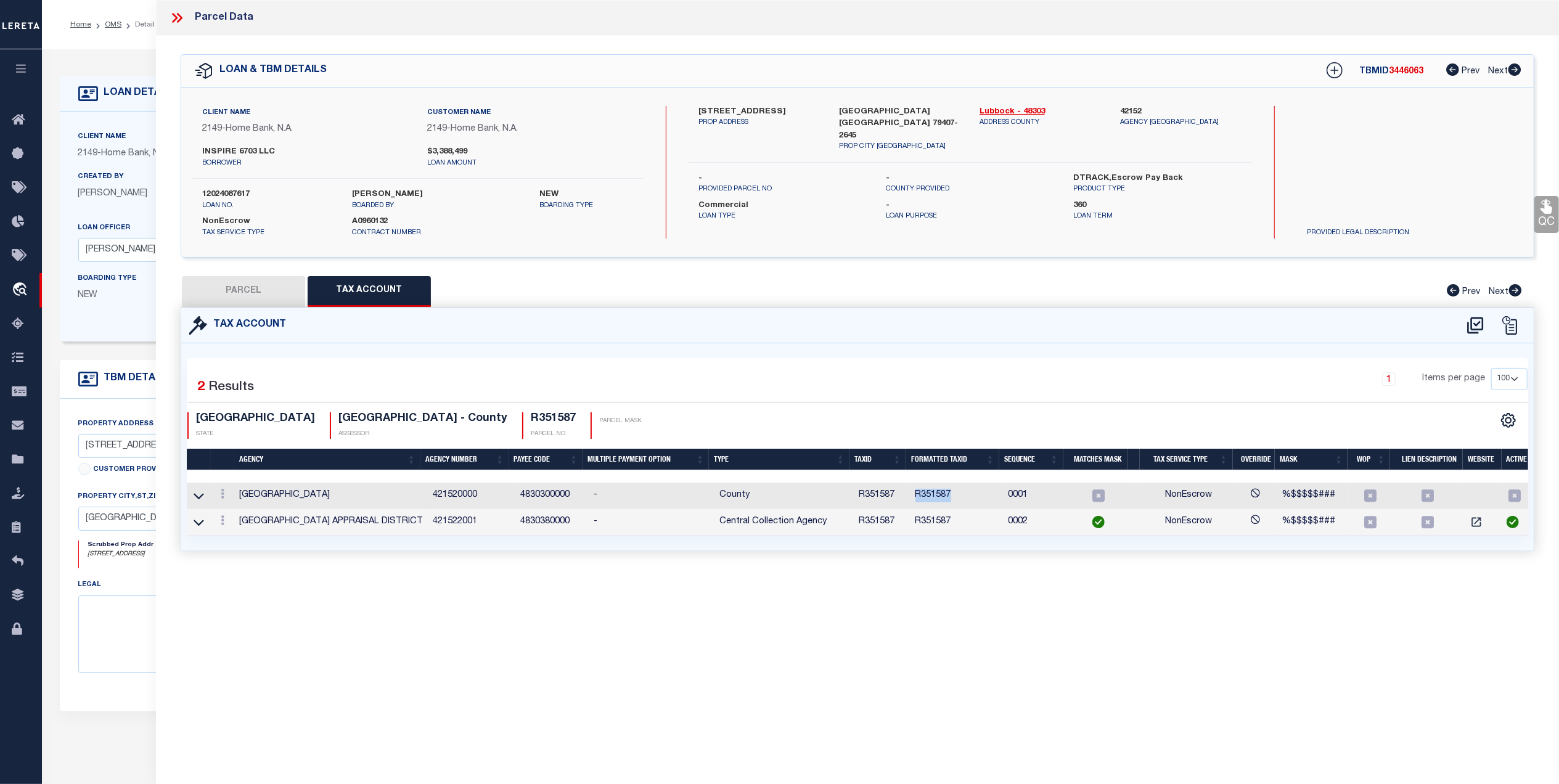
drag, startPoint x: 933, startPoint y: 495, endPoint x: 904, endPoint y: 500, distance: 29.4
click at [904, 500] on tr "LUBBOCK COUNTY 421520000 4830300000 - County R351587 R351587 0001 NonEscrow %$$…" at bounding box center [860, 495] width 1347 height 26
copy tr "R351587"
click at [264, 284] on button "PARCEL" at bounding box center [244, 291] width 124 height 30
select select "AS"
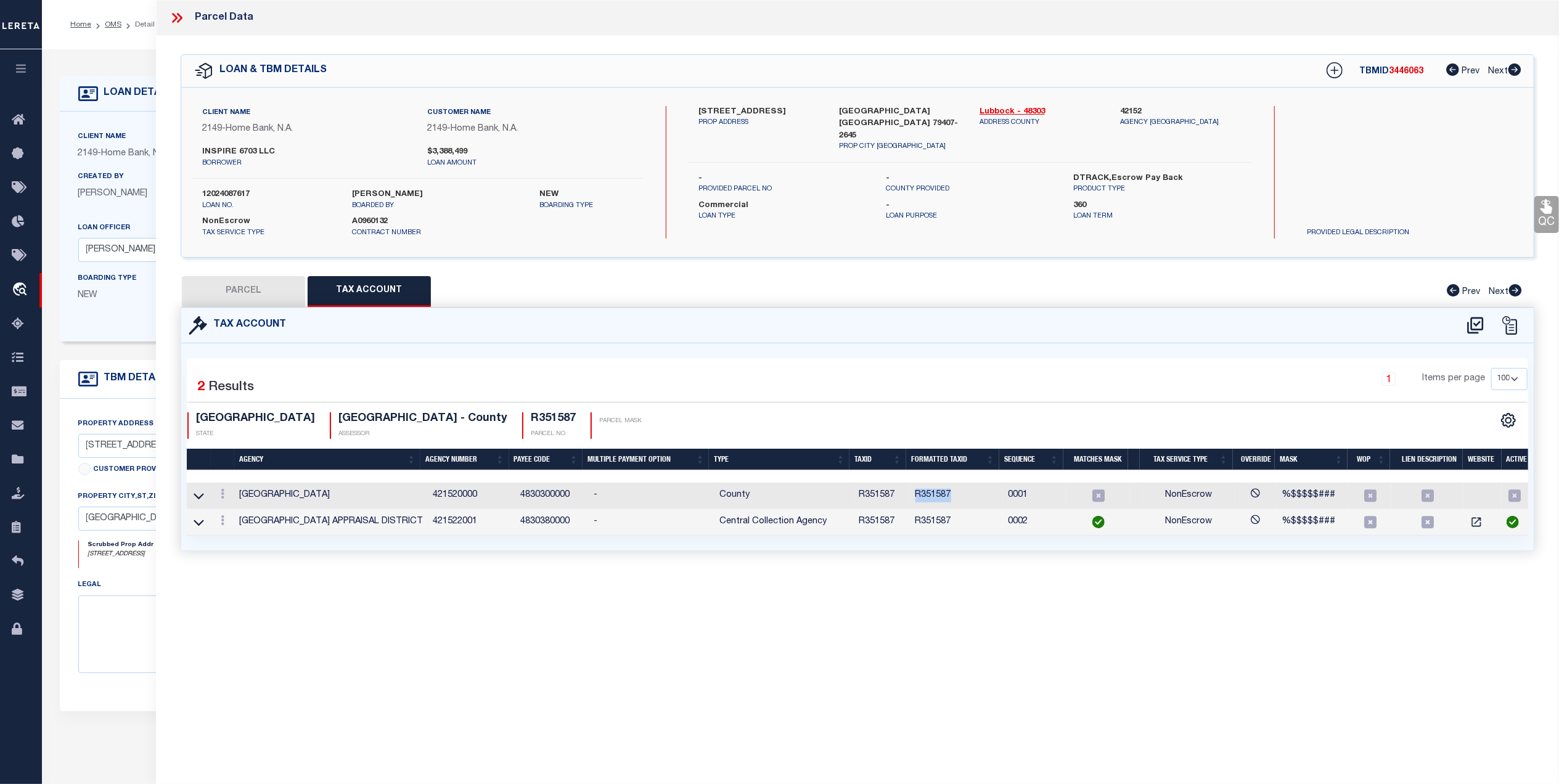
select select
checkbox input "false"
select select "QC"
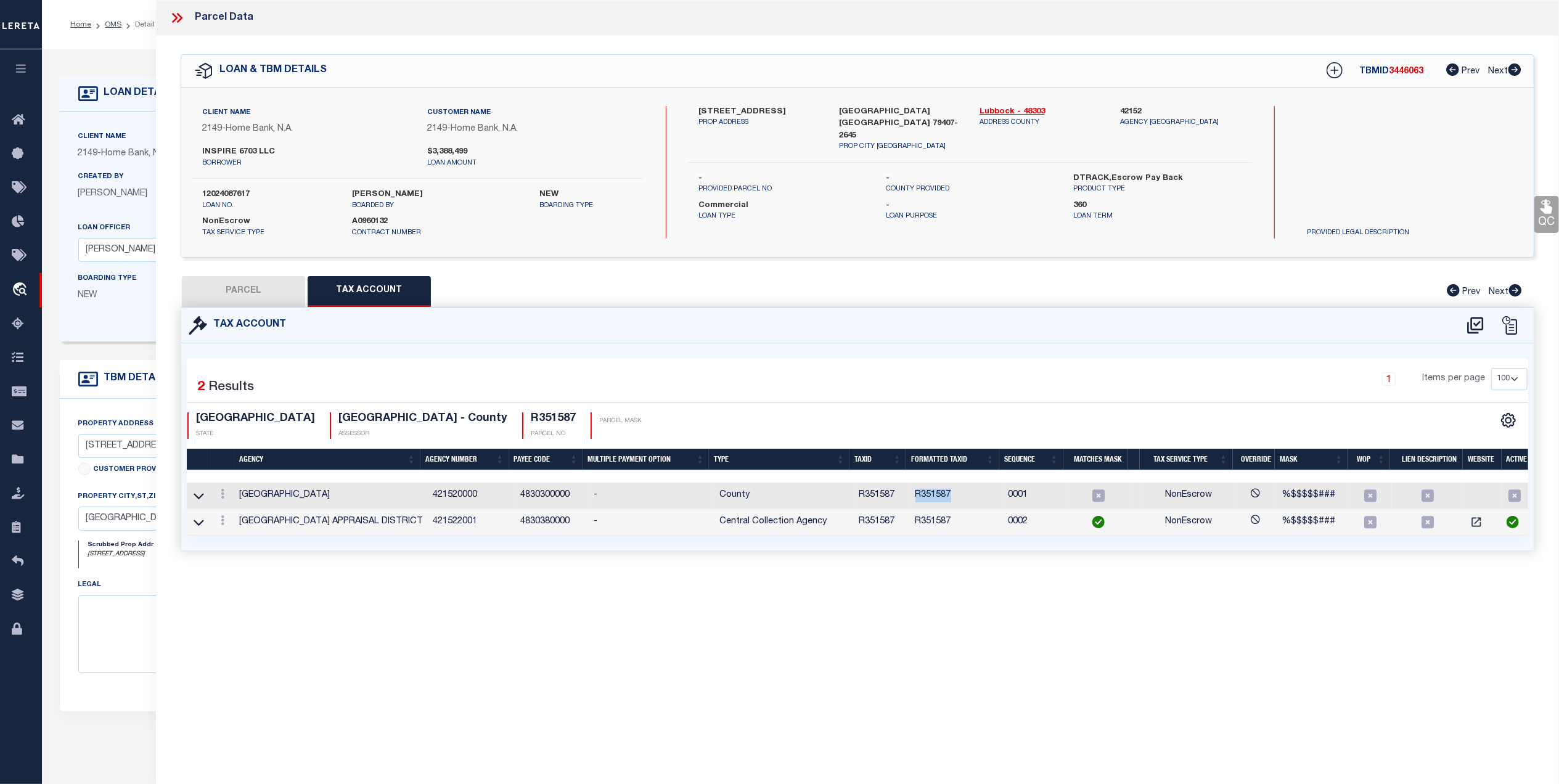
type input "INSPIRE 6703 LLC"
select select "AGW"
select select "LEG"
type input "6703 YONKERS AVE"
type input "LUBBOCK, TX 79407"
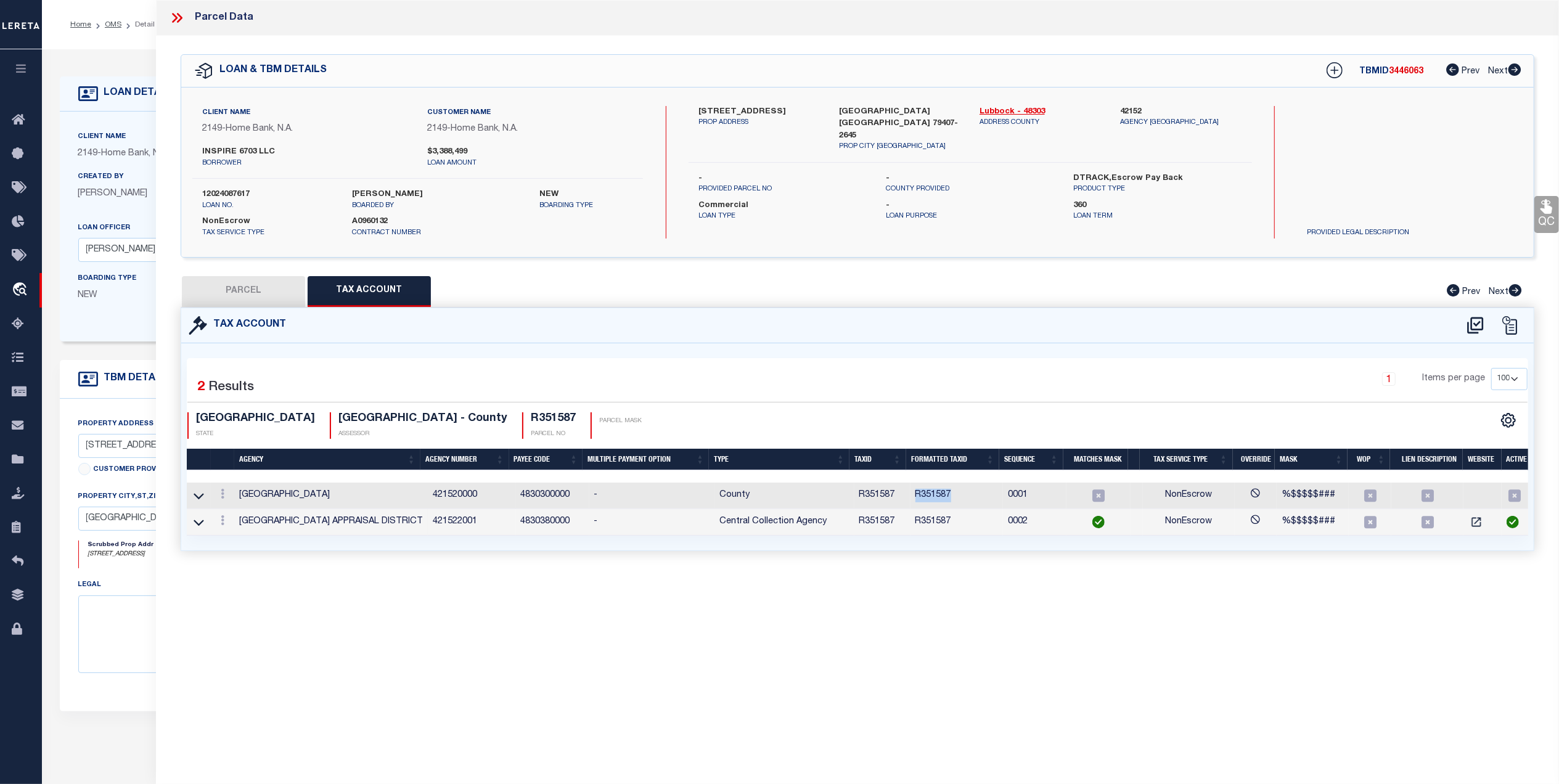
type textarea "WEST BUSINESS PARK TR CCC"
type textarea "Tax ID R351587 not taking to edit mask"
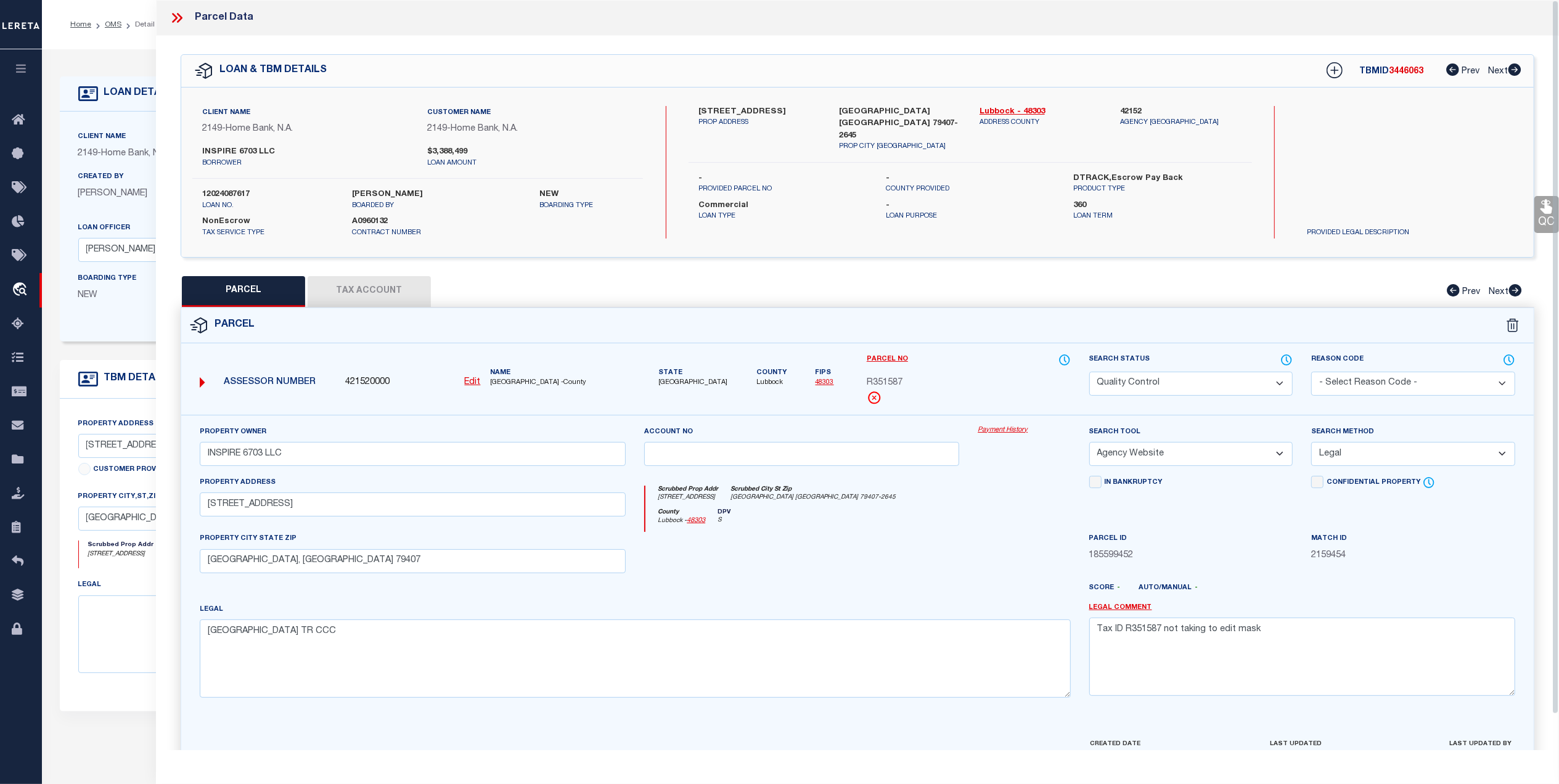
click at [819, 384] on link "48303" at bounding box center [825, 383] width 19 height 7
drag, startPoint x: 884, startPoint y: 375, endPoint x: 862, endPoint y: 378, distance: 22.2
click at [862, 378] on div "Parcel No R351587" at bounding box center [969, 384] width 223 height 62
copy span "R351587"
click at [468, 725] on div "Property Owner INSPIRE 6703 LLC Account no Payment History Search Tool -- Selec…" at bounding box center [857, 576] width 1352 height 323
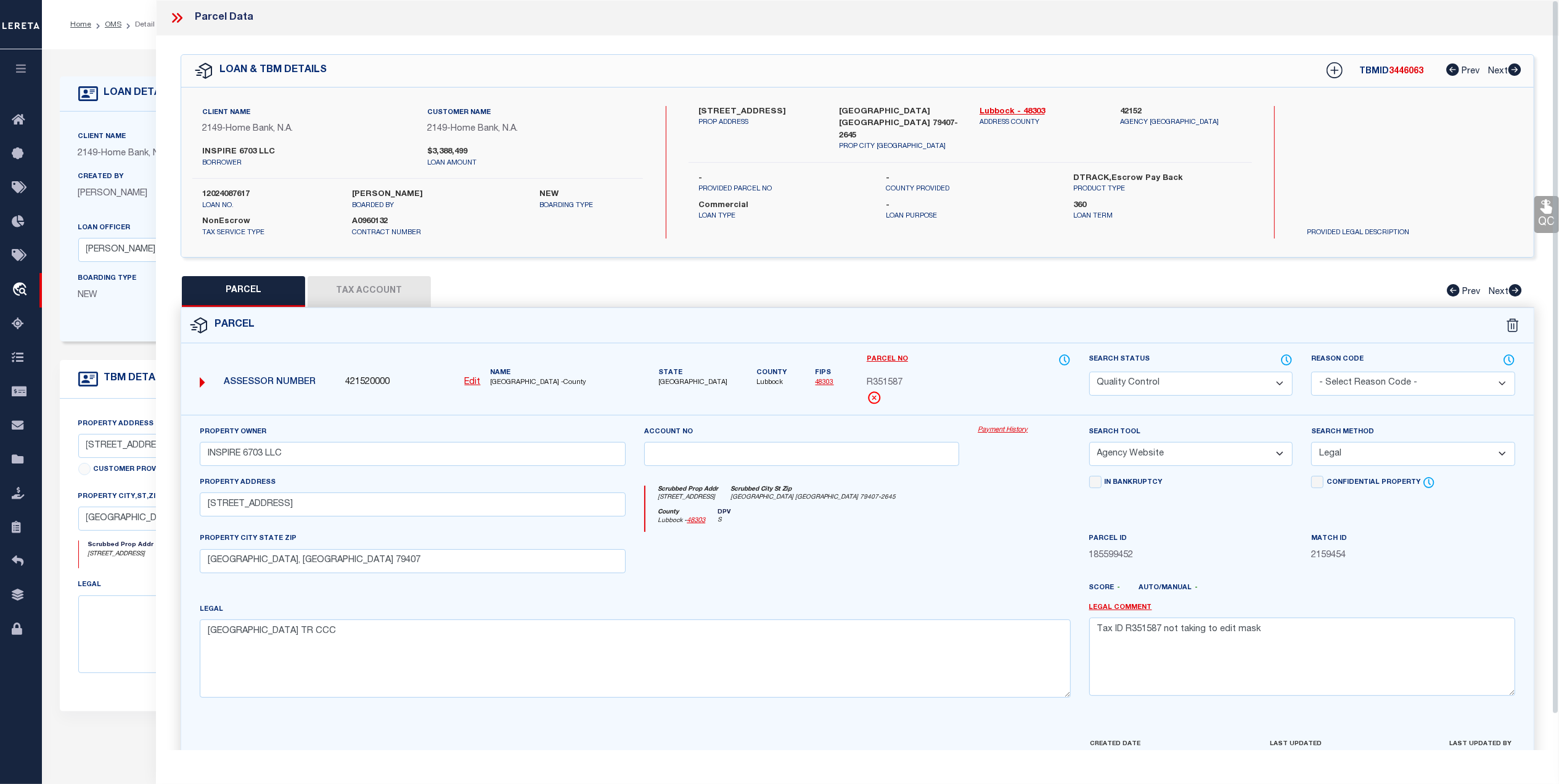
click at [1552, 218] on link "QC" at bounding box center [1546, 215] width 25 height 37
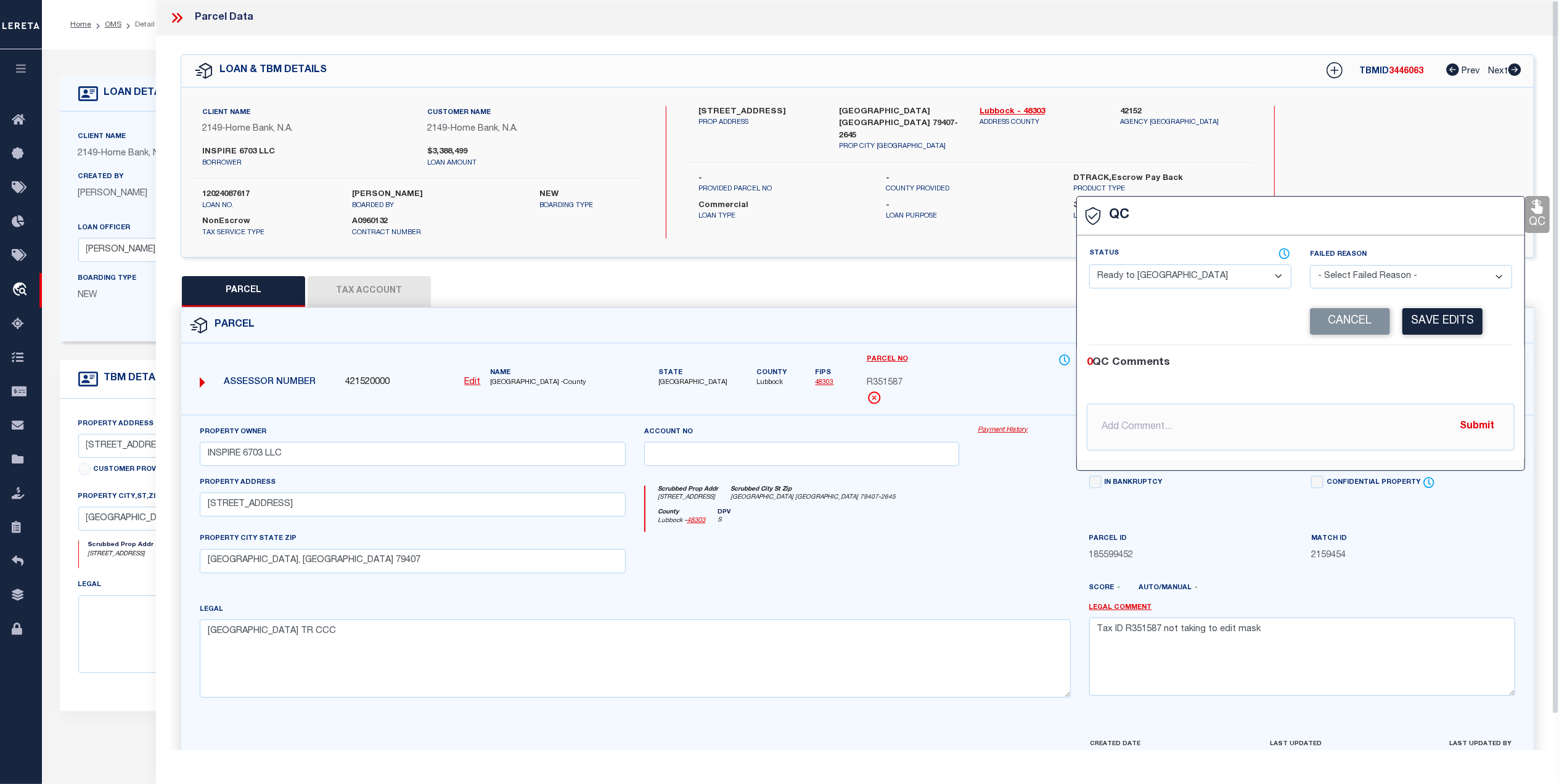
click at [1152, 274] on select "- Select Status - Ready to QC Correct Incorrect" at bounding box center [1191, 276] width 202 height 24
select select "COR"
click at [1090, 266] on select "- Select Status - Ready to QC Correct Incorrect" at bounding box center [1191, 276] width 202 height 24
click at [1466, 321] on button "Save Edits" at bounding box center [1442, 321] width 80 height 26
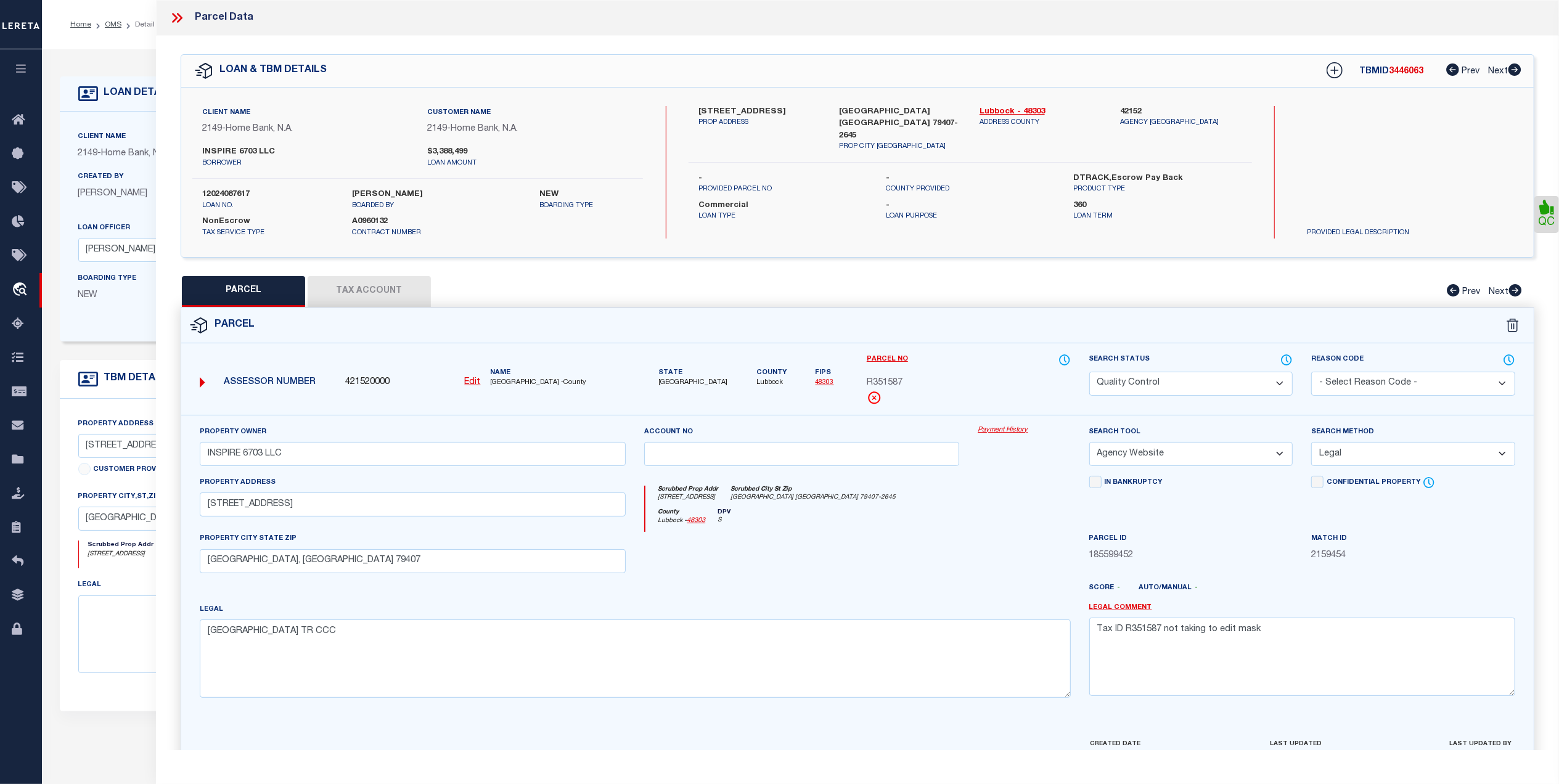
click at [1126, 386] on select "Automated Search Bad Parcel Complete Duplicate Parcel High Dollar Reporting In …" at bounding box center [1191, 384] width 204 height 24
select select "CP"
click at [1090, 372] on select "Automated Search Bad Parcel Complete Duplicate Parcel High Dollar Reporting In …" at bounding box center [1191, 384] width 204 height 24
click at [953, 541] on div at bounding box center [802, 557] width 334 height 51
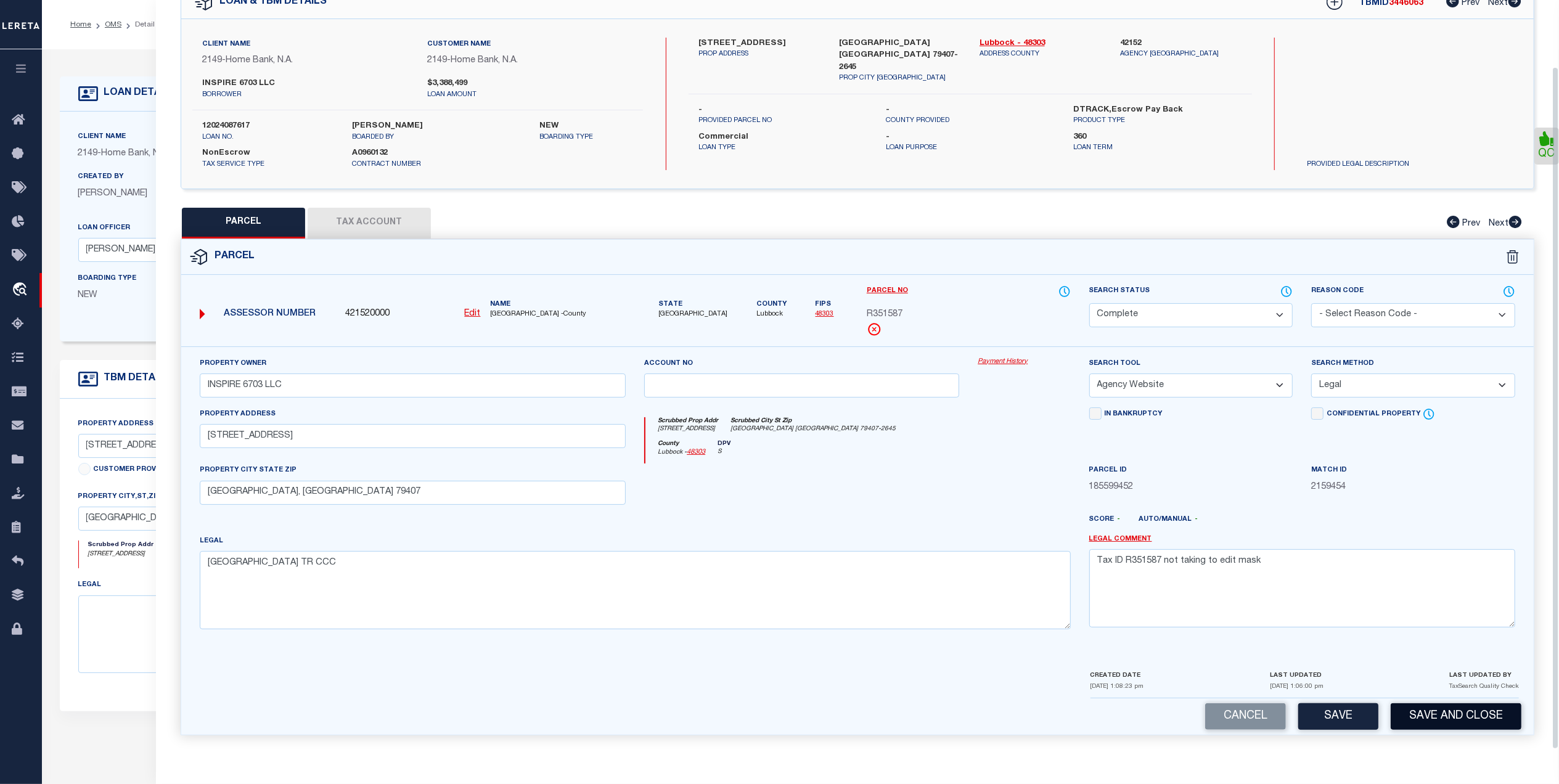
click at [1434, 713] on button "Save and Close" at bounding box center [1457, 716] width 130 height 26
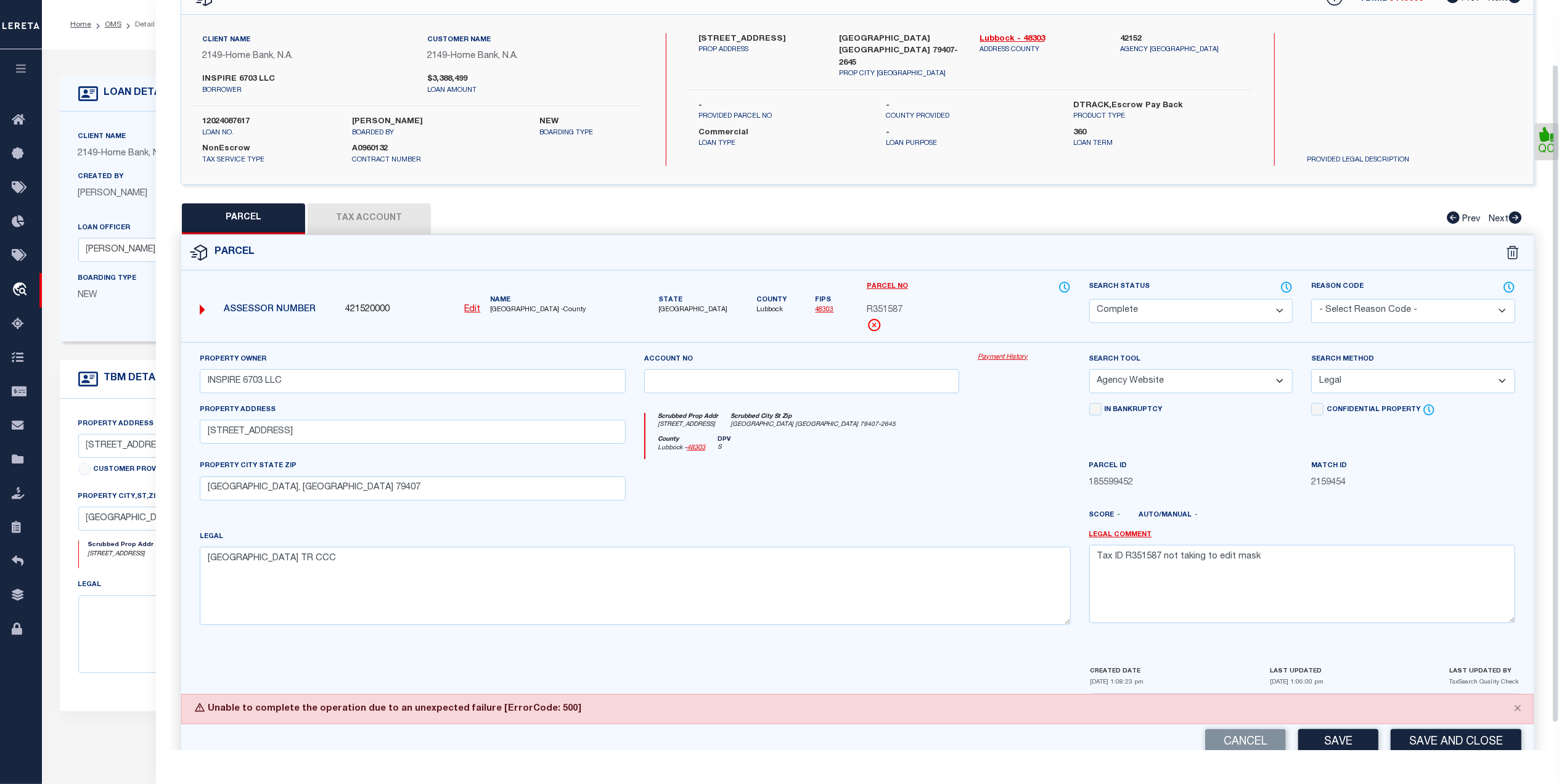
click at [987, 457] on div "County Lubbock - 48303 DPV S" at bounding box center [858, 448] width 425 height 24
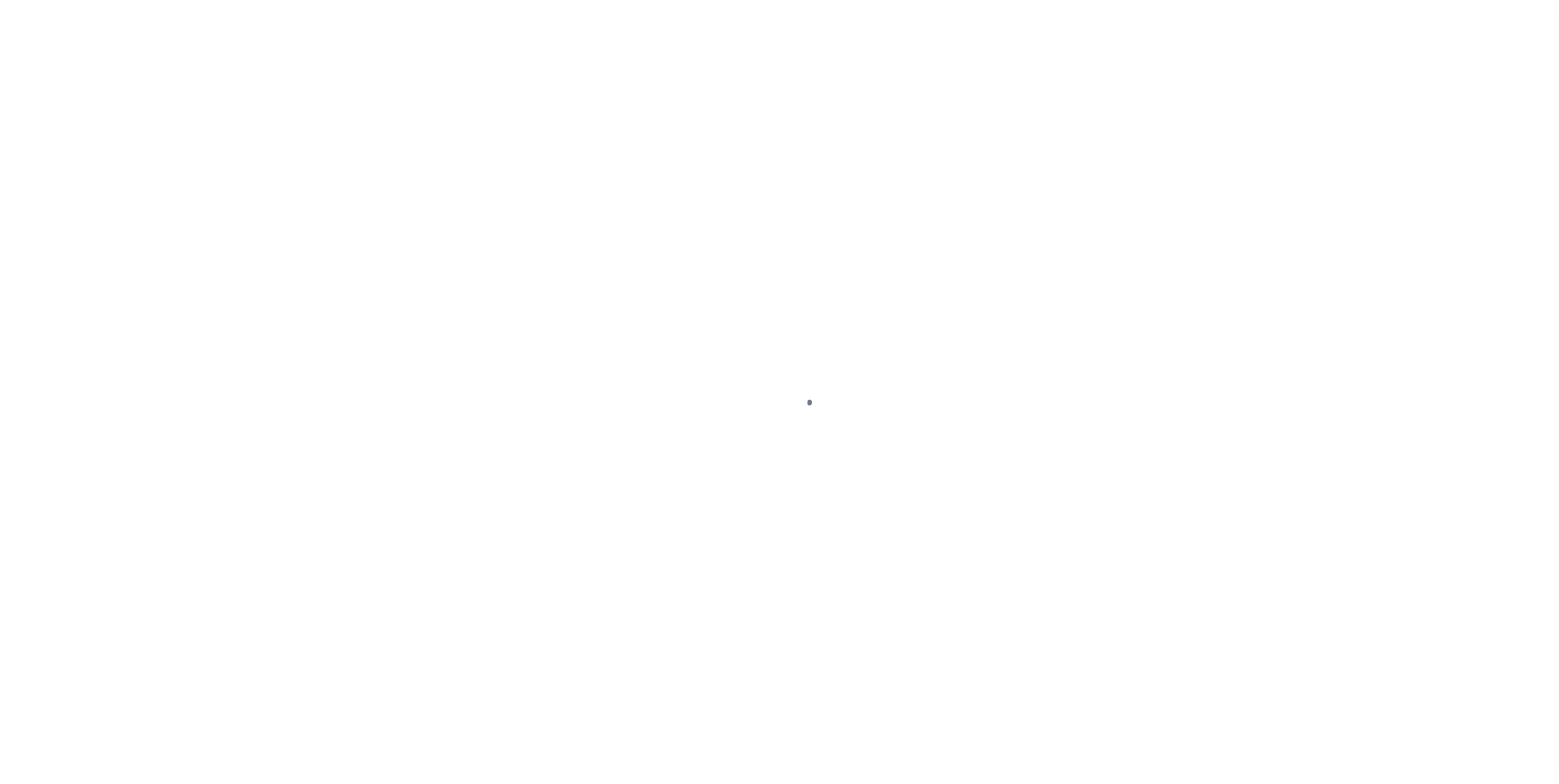
select select "20"
select select "NonEscrow"
type input "[STREET_ADDRESS]"
select select
type input "[GEOGRAPHIC_DATA] [GEOGRAPHIC_DATA] 79407-2645"
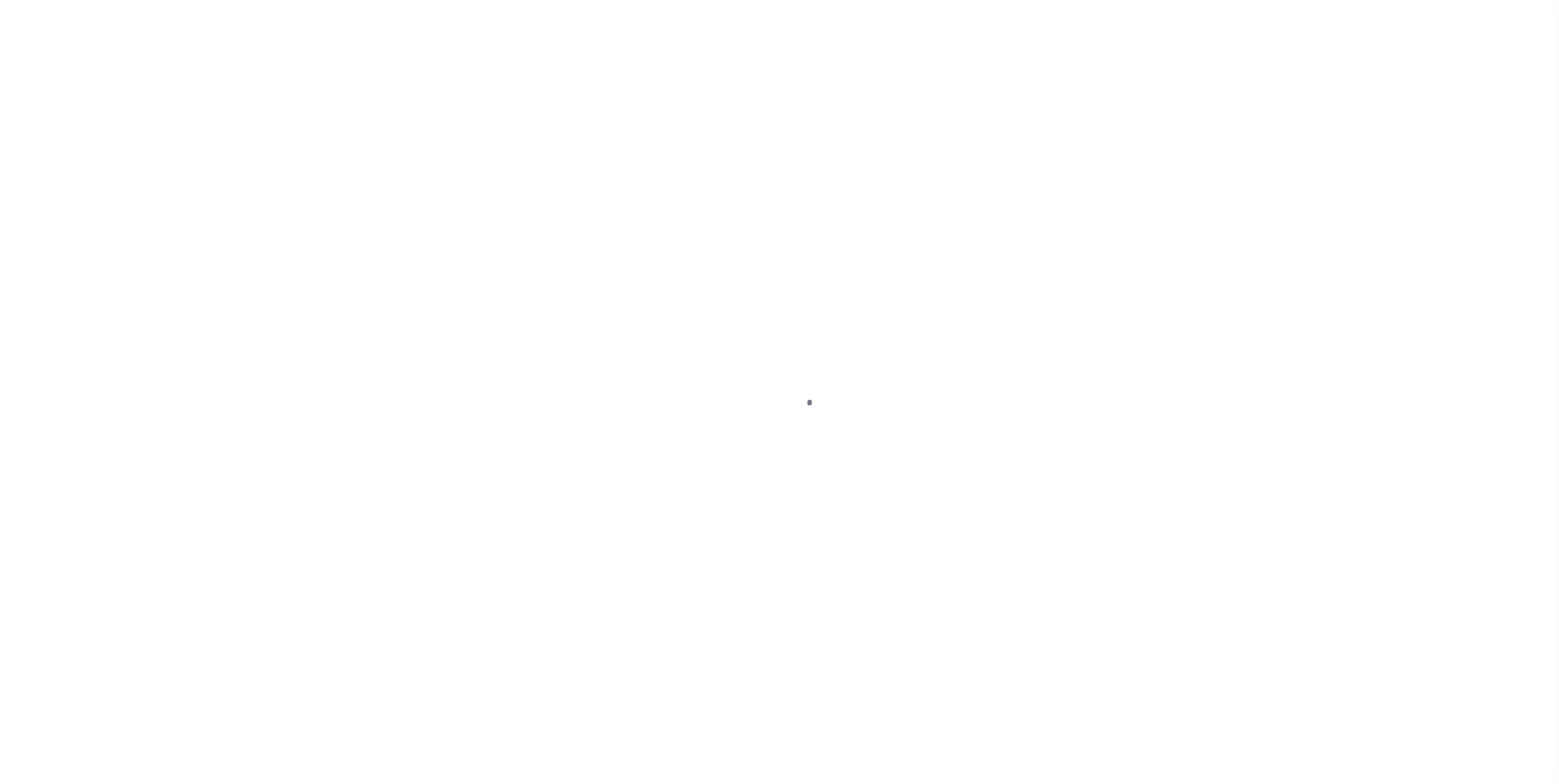
type input "[GEOGRAPHIC_DATA]"
select select "48589"
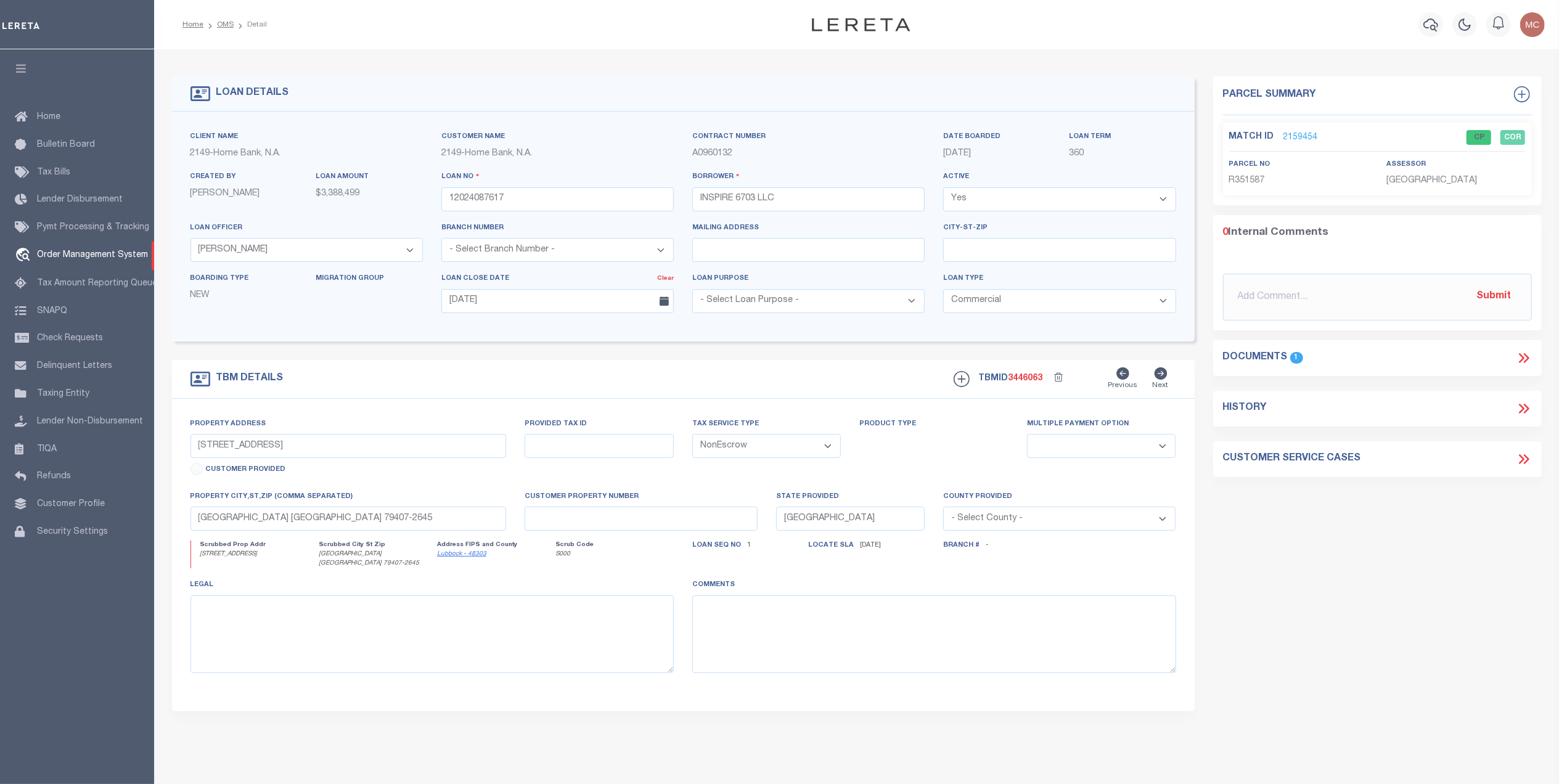
select select "200"
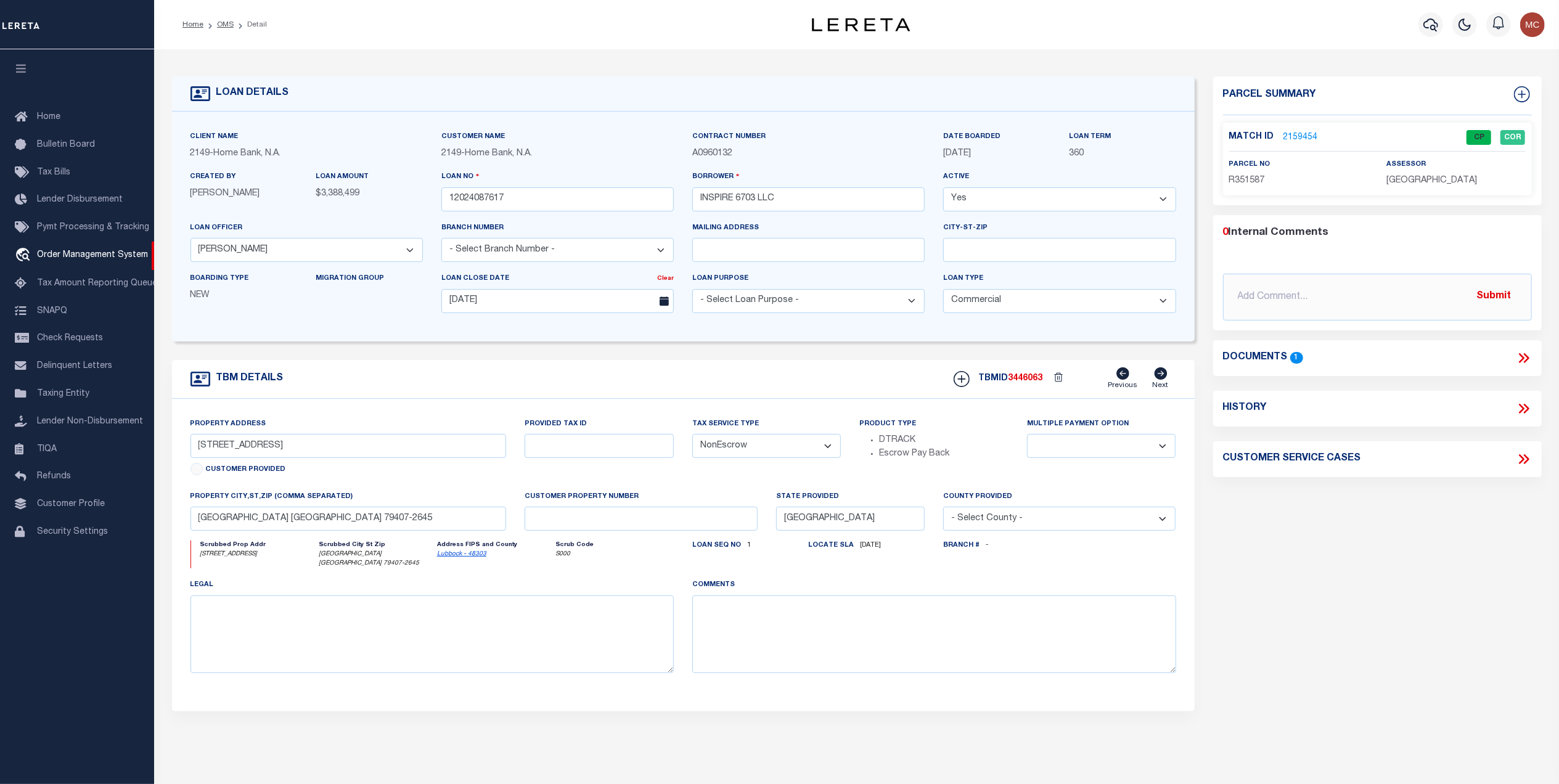
select select "200"
click at [218, 24] on link "OMS" at bounding box center [225, 25] width 17 height 8
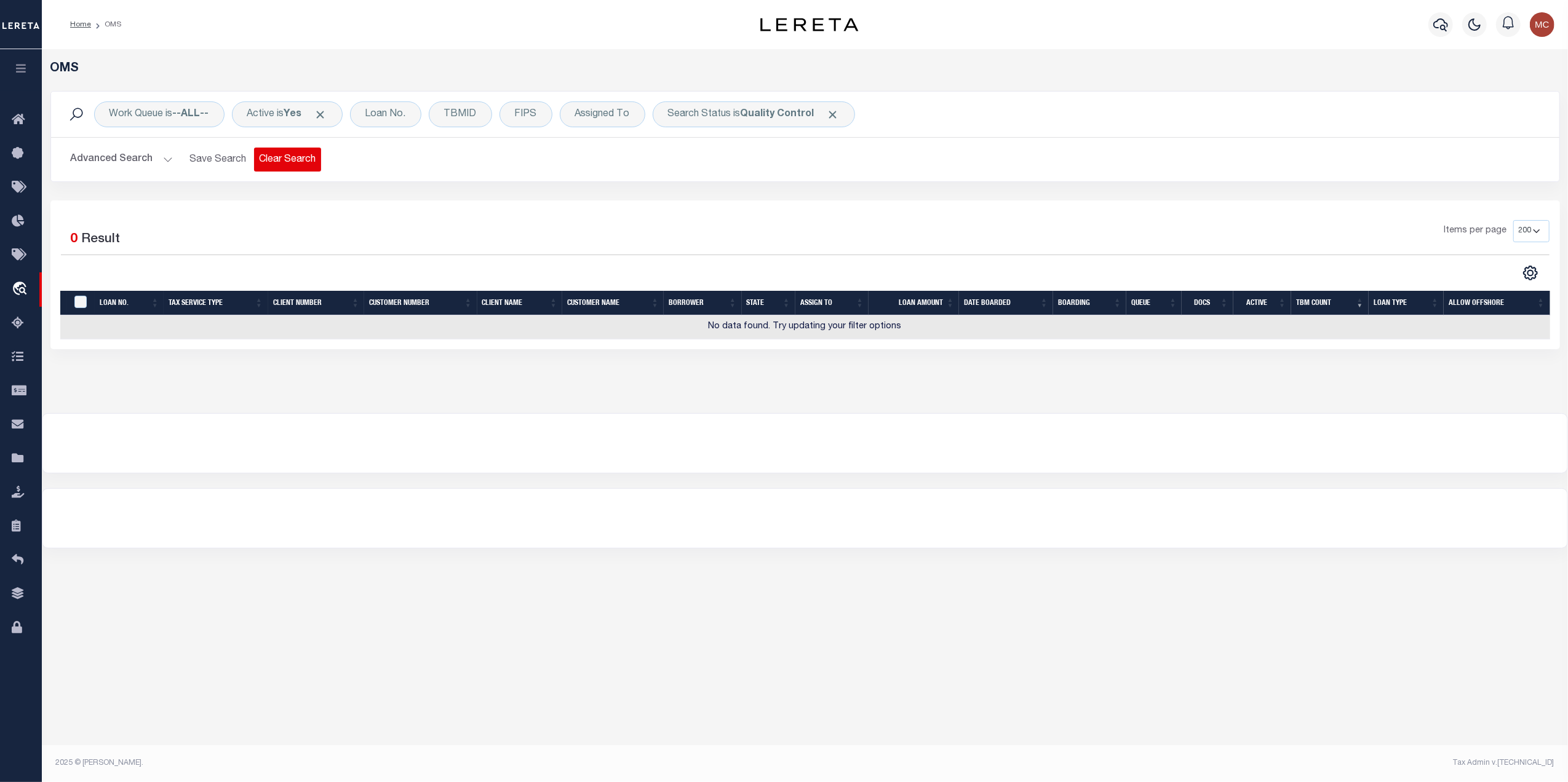
click at [302, 166] on button "Clear Search" at bounding box center [287, 160] width 67 height 24
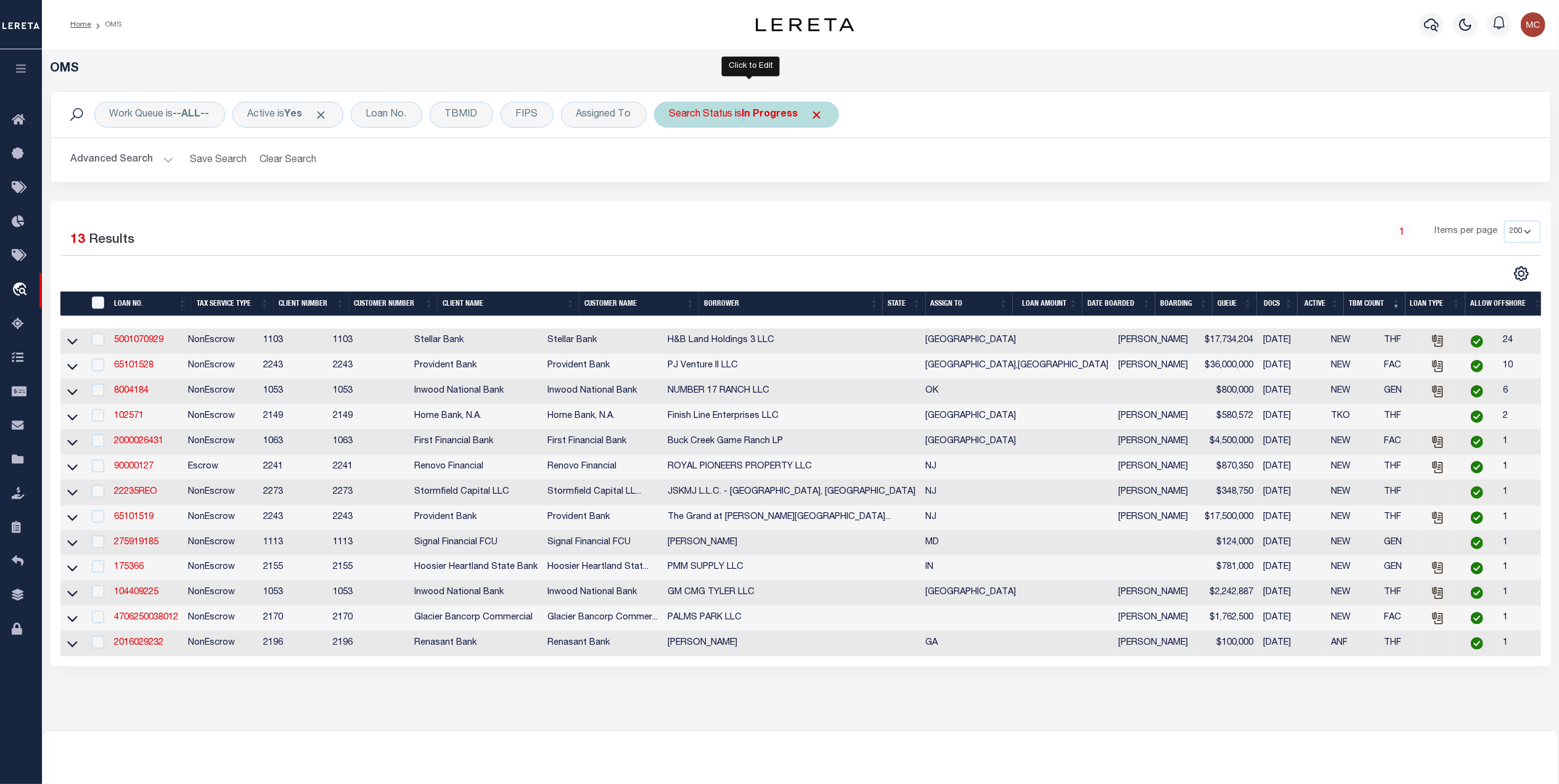
click at [749, 121] on div "Search Status is In Progress" at bounding box center [747, 114] width 185 height 26
click at [706, 171] on select "Automated Search Bad Parcel Complete Duplicate Parcel High Dollar Reporting In …" at bounding box center [760, 175] width 181 height 24
select select "QC"
click at [674, 164] on select "Automated Search Bad Parcel Complete Duplicate Parcel High Dollar Reporting In …" at bounding box center [760, 175] width 181 height 24
click at [837, 203] on input "Apply" at bounding box center [833, 202] width 36 height 20
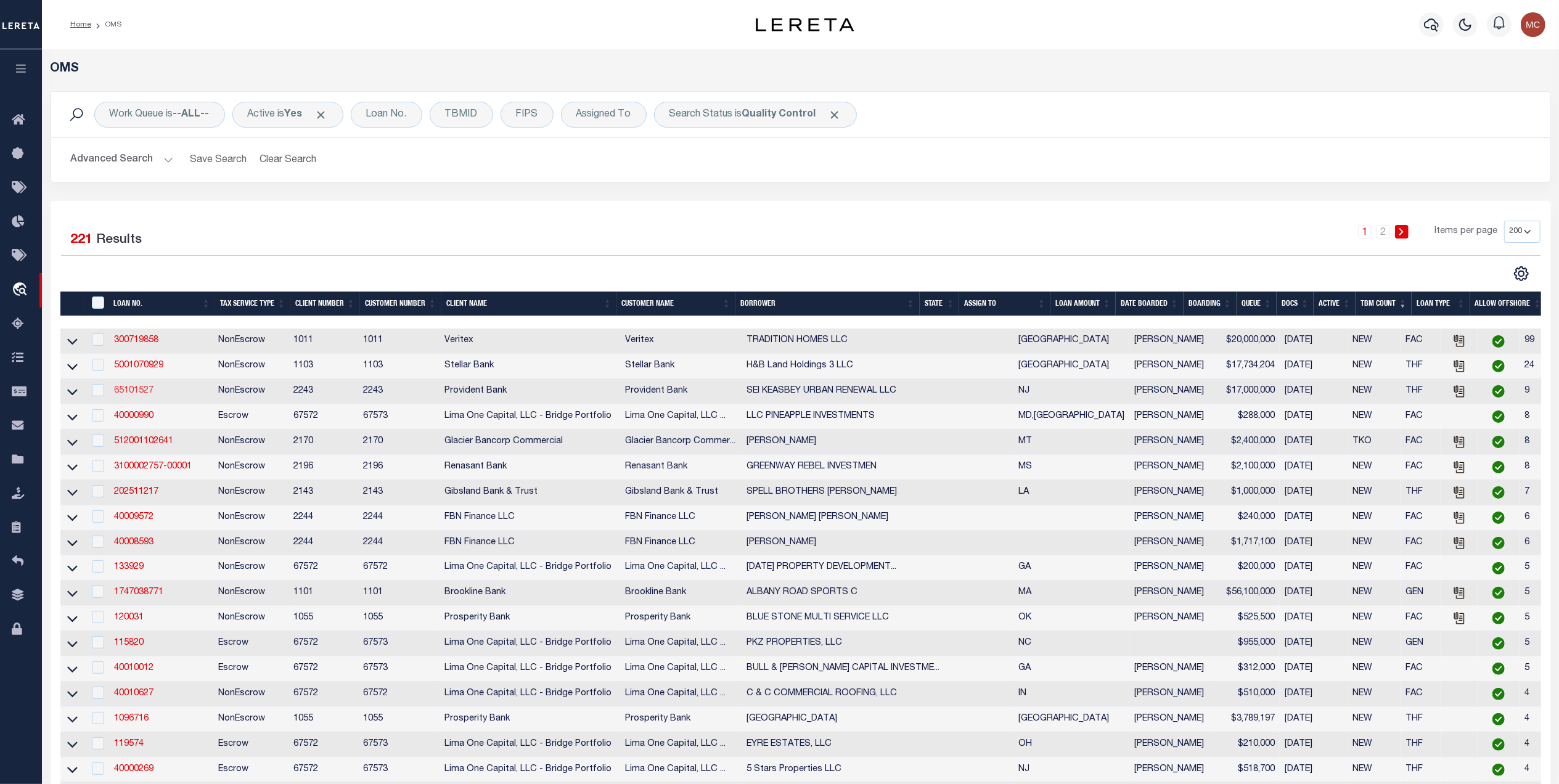
click at [132, 395] on link "65101527" at bounding box center [134, 391] width 40 height 8
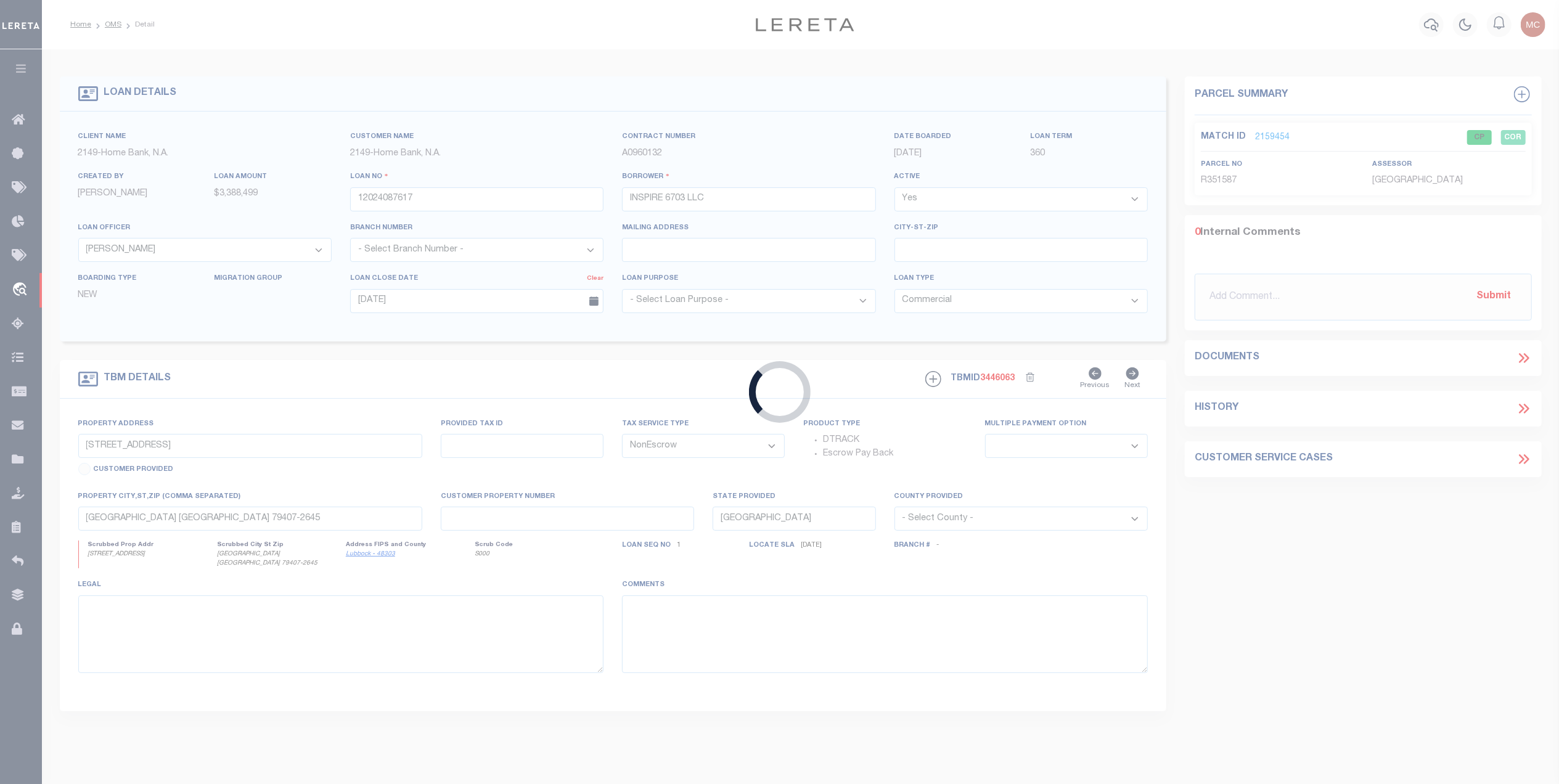
type input "65101527"
type input "SEI KEASBEY URBAN RENEWAL LLC"
select select
type input "[DATE]"
select select "10"
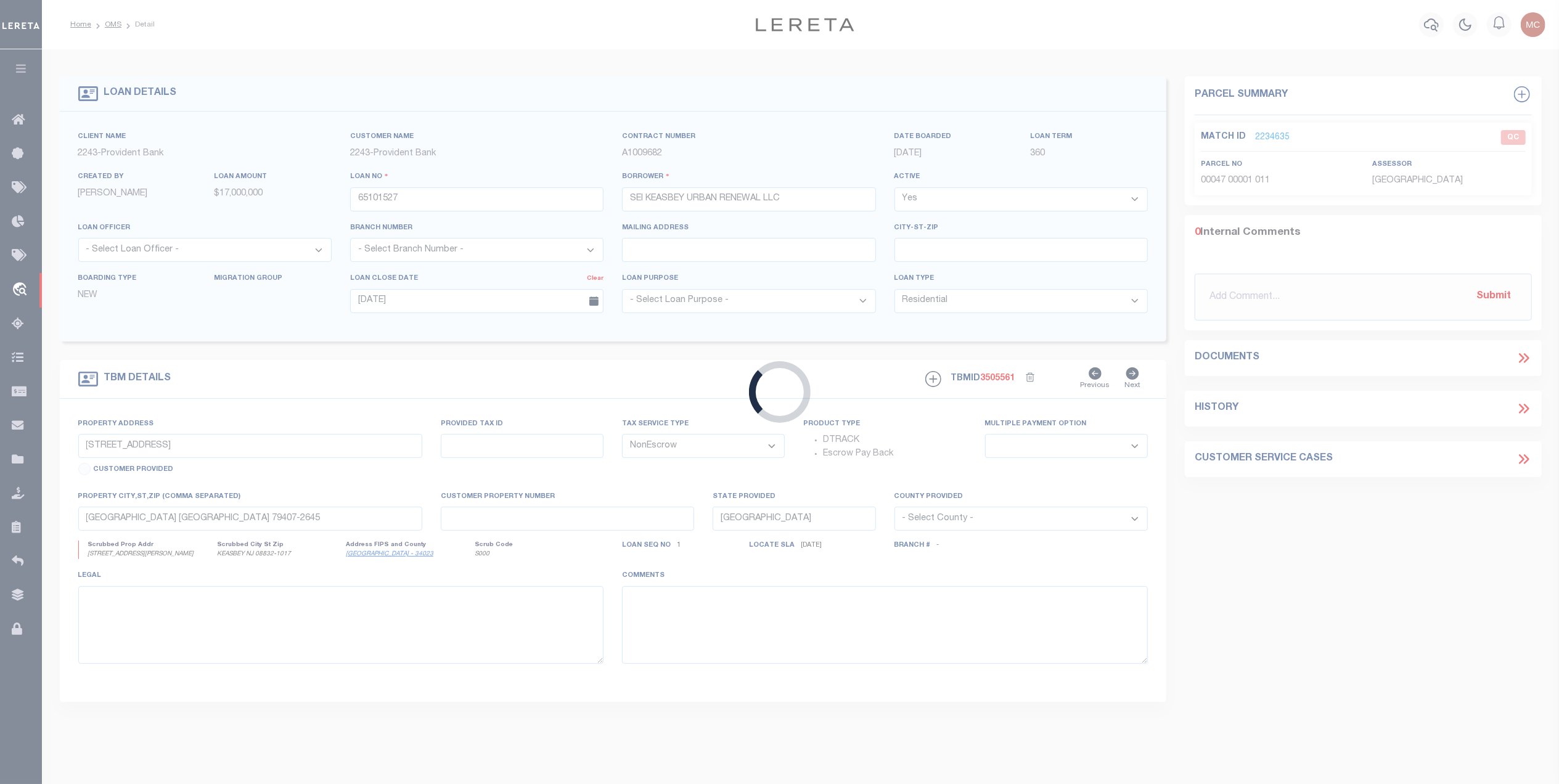
type input "[STREET_ADDRESS][PERSON_NAME]"
select select
type input "KEASBEY NJ 08832-1017"
type input "NJ"
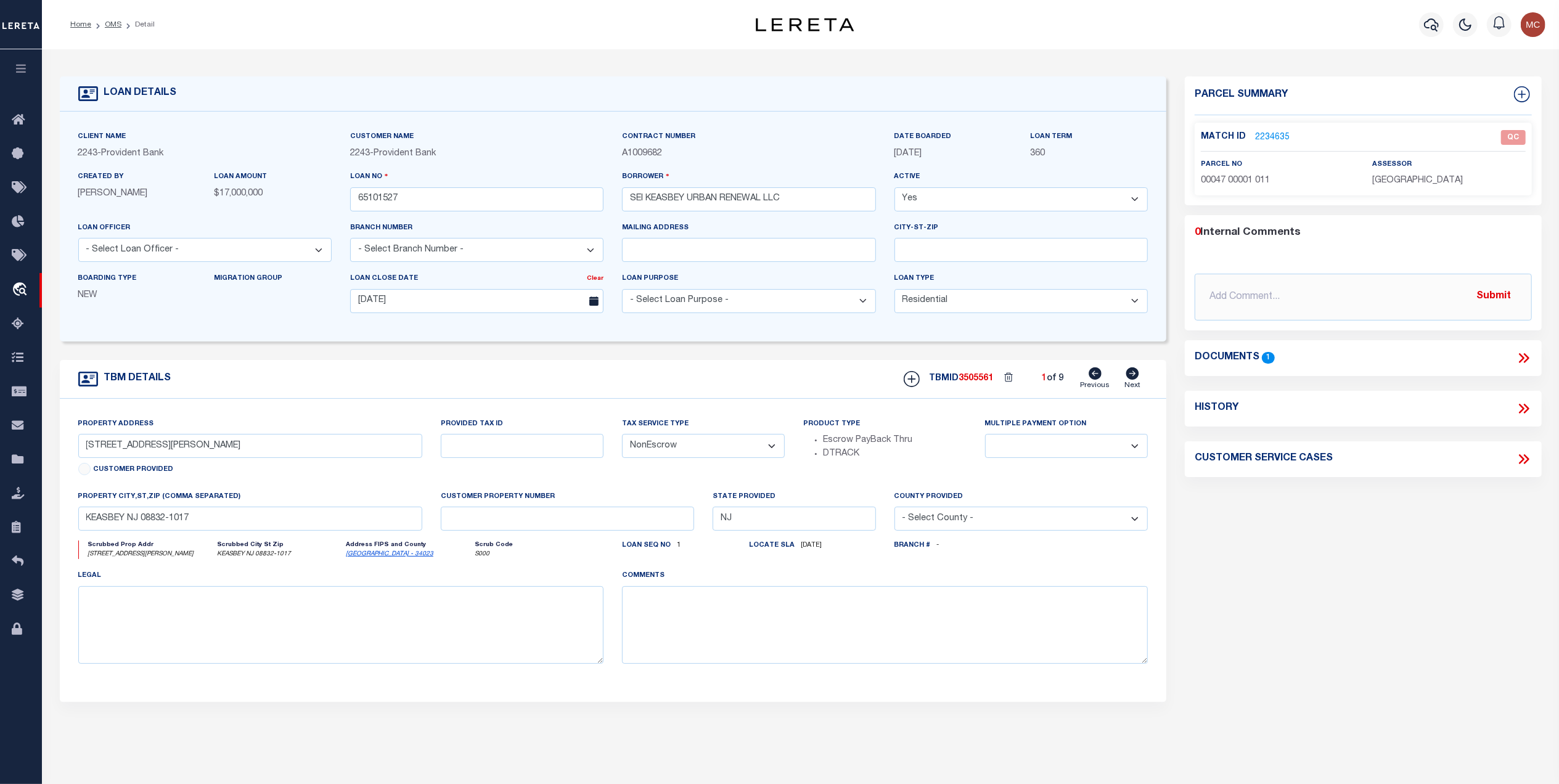
click at [1126, 378] on icon at bounding box center [1133, 373] width 14 height 13
type input "401 SMITH ST # 405"
select select
type input "KEASBEY NJ 08832-1016"
click at [1126, 378] on icon at bounding box center [1133, 373] width 14 height 13
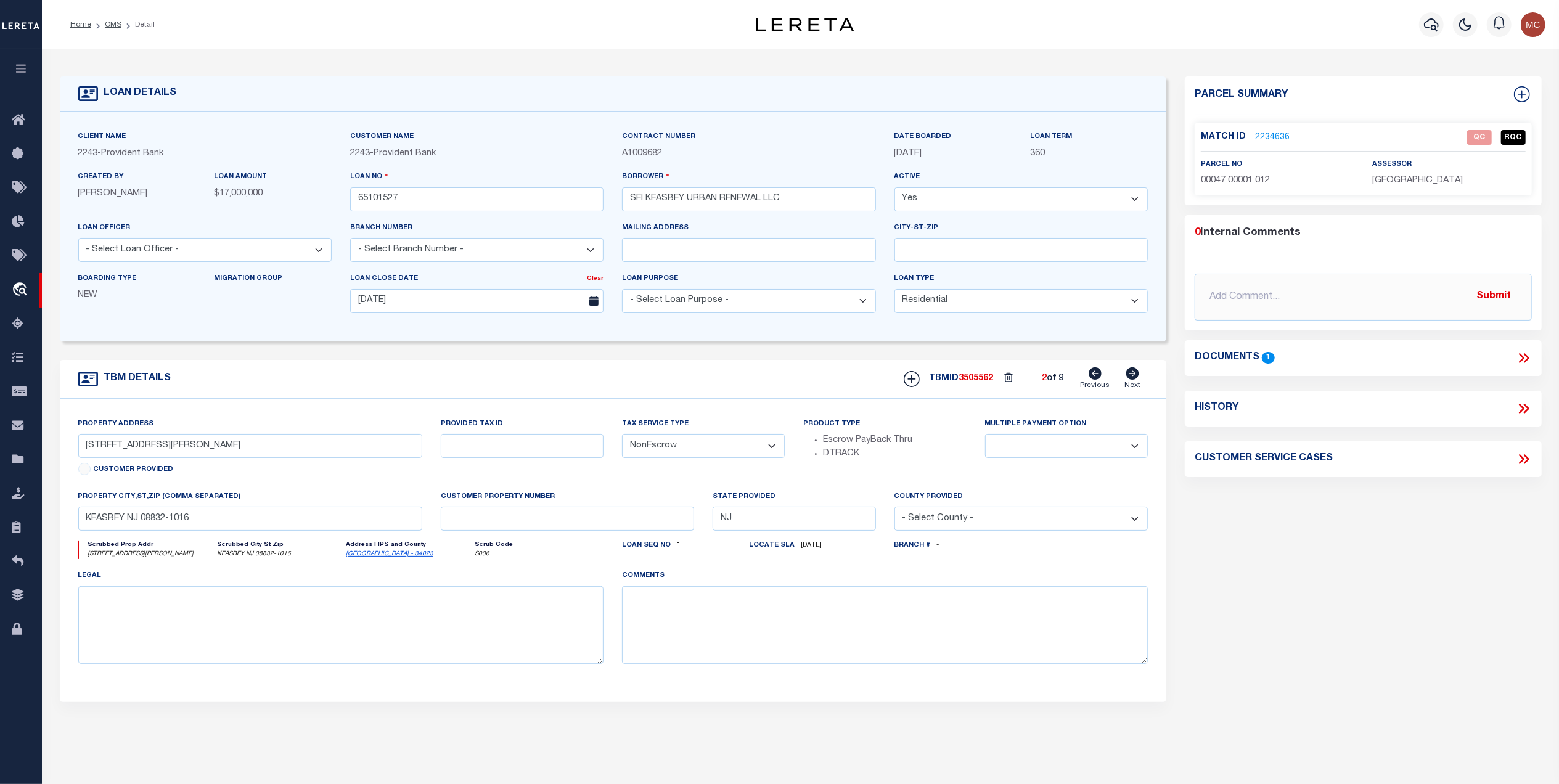
type input "402 SMITH ST # 404"
select select
type input "KEASBEY NJ 08832-1019"
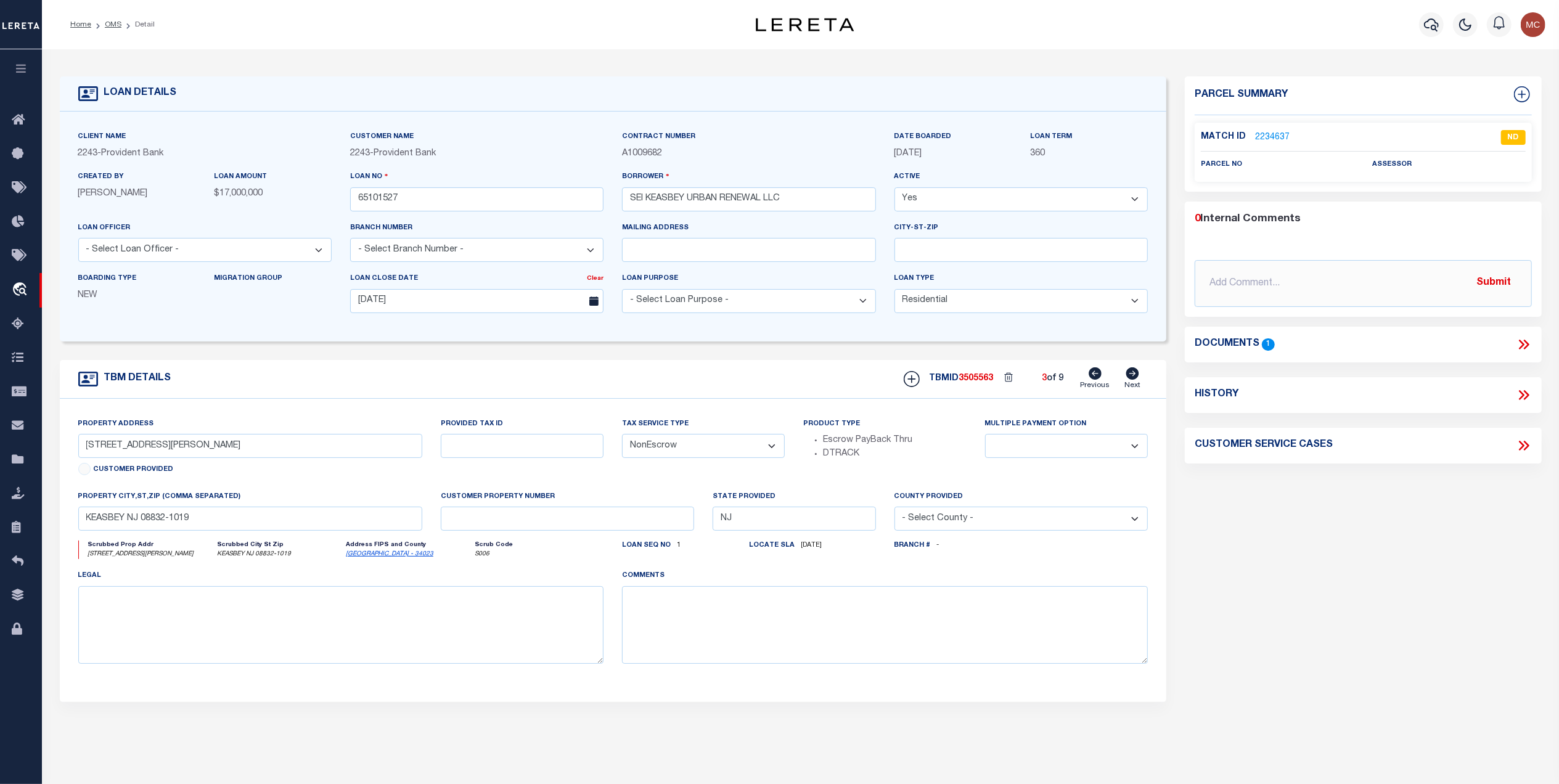
click at [1126, 378] on icon at bounding box center [1133, 373] width 14 height 13
type input "402 SMITH ST # 412"
select select
click at [1126, 378] on icon at bounding box center [1133, 373] width 14 height 13
type input "409 SMITH ST"
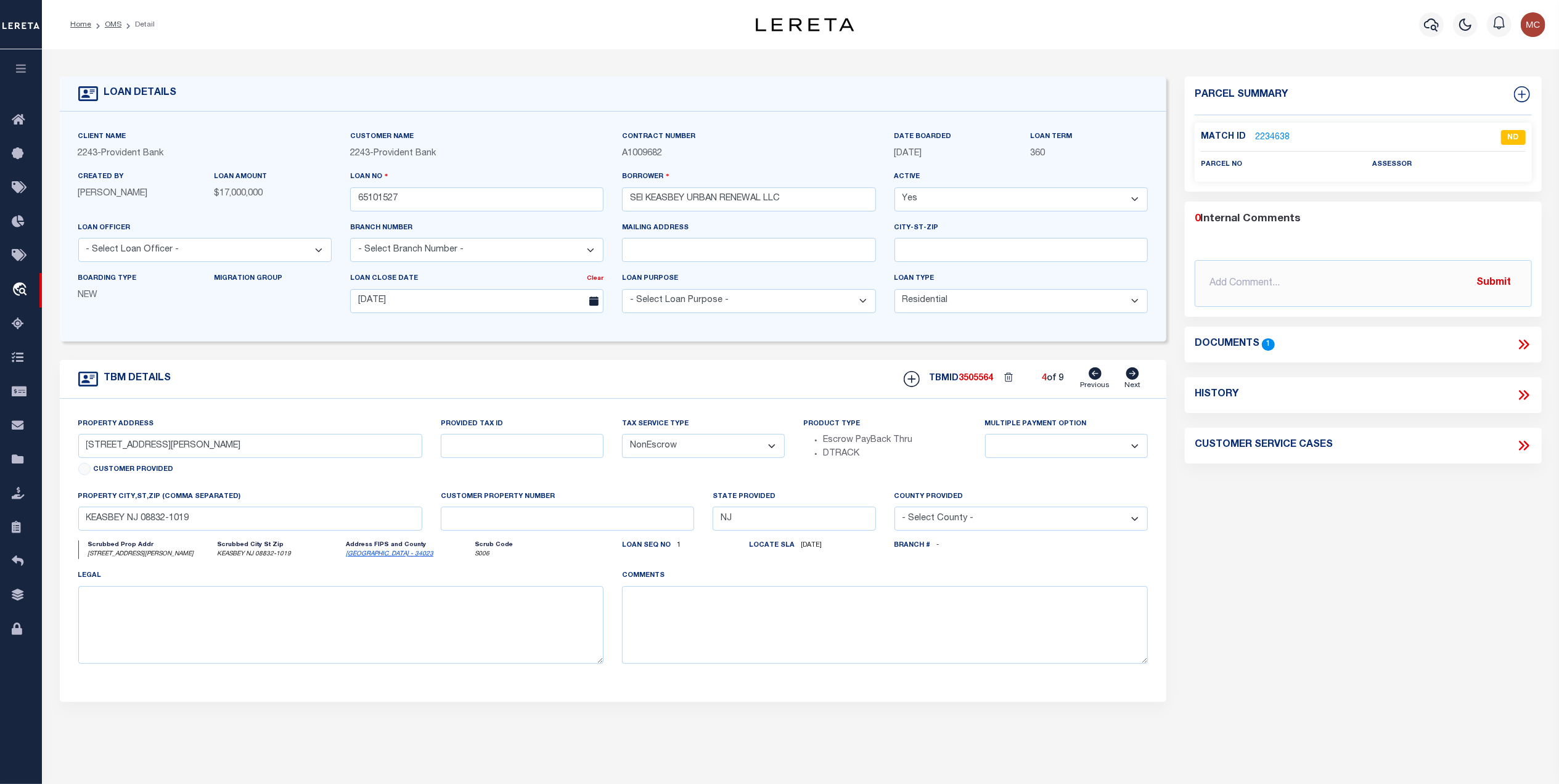
select select
type input "KEASBEY NJ 08832-1016"
click at [1126, 378] on icon at bounding box center [1133, 373] width 14 height 13
type input "413 SMITH ST"
select select
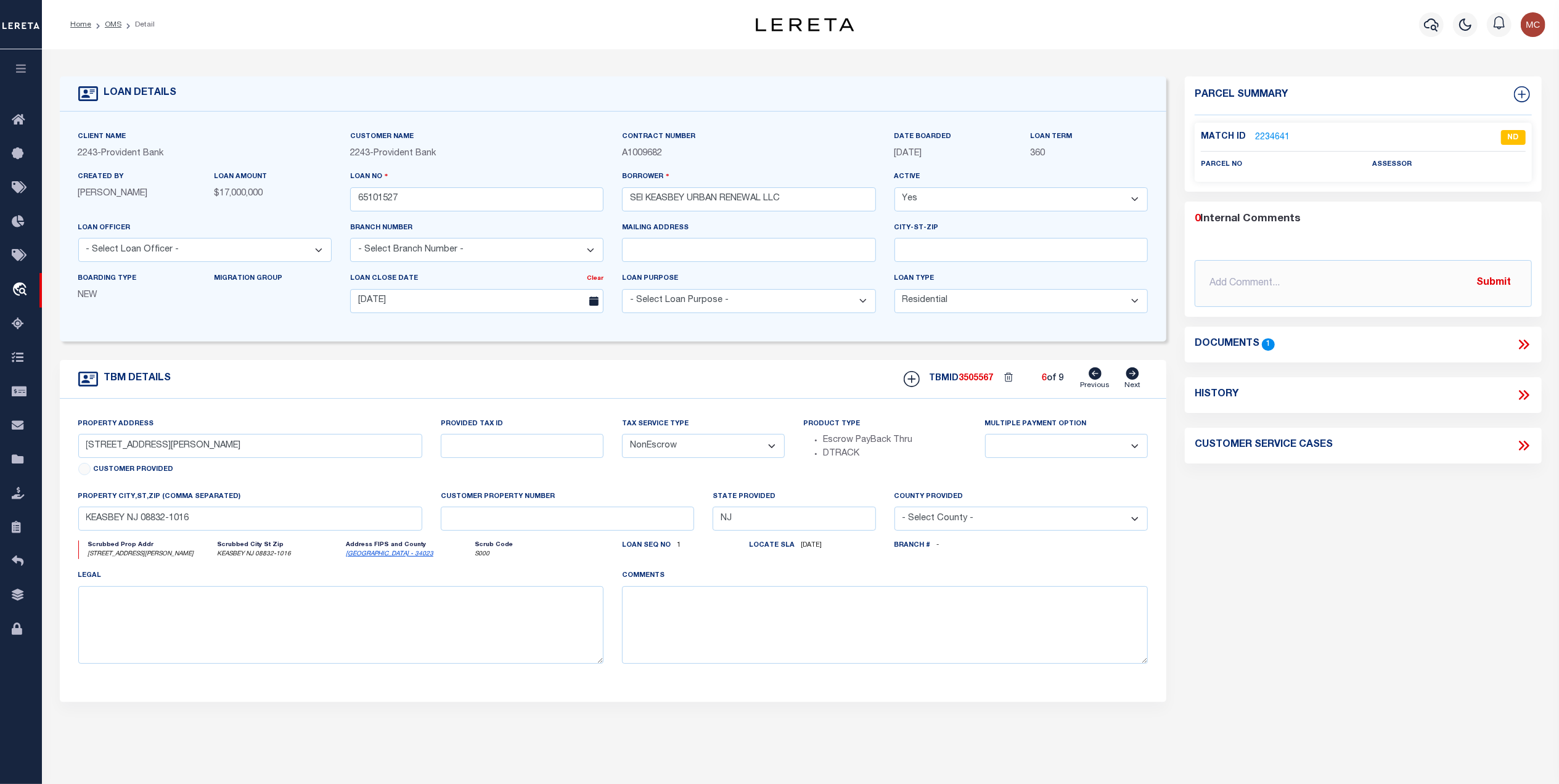
click at [1126, 378] on icon at bounding box center [1133, 373] width 14 height 13
type input "423 SMITH ST # 425"
select select
click at [1126, 378] on icon at bounding box center [1133, 373] width 14 height 13
type input "431 SMITH ST"
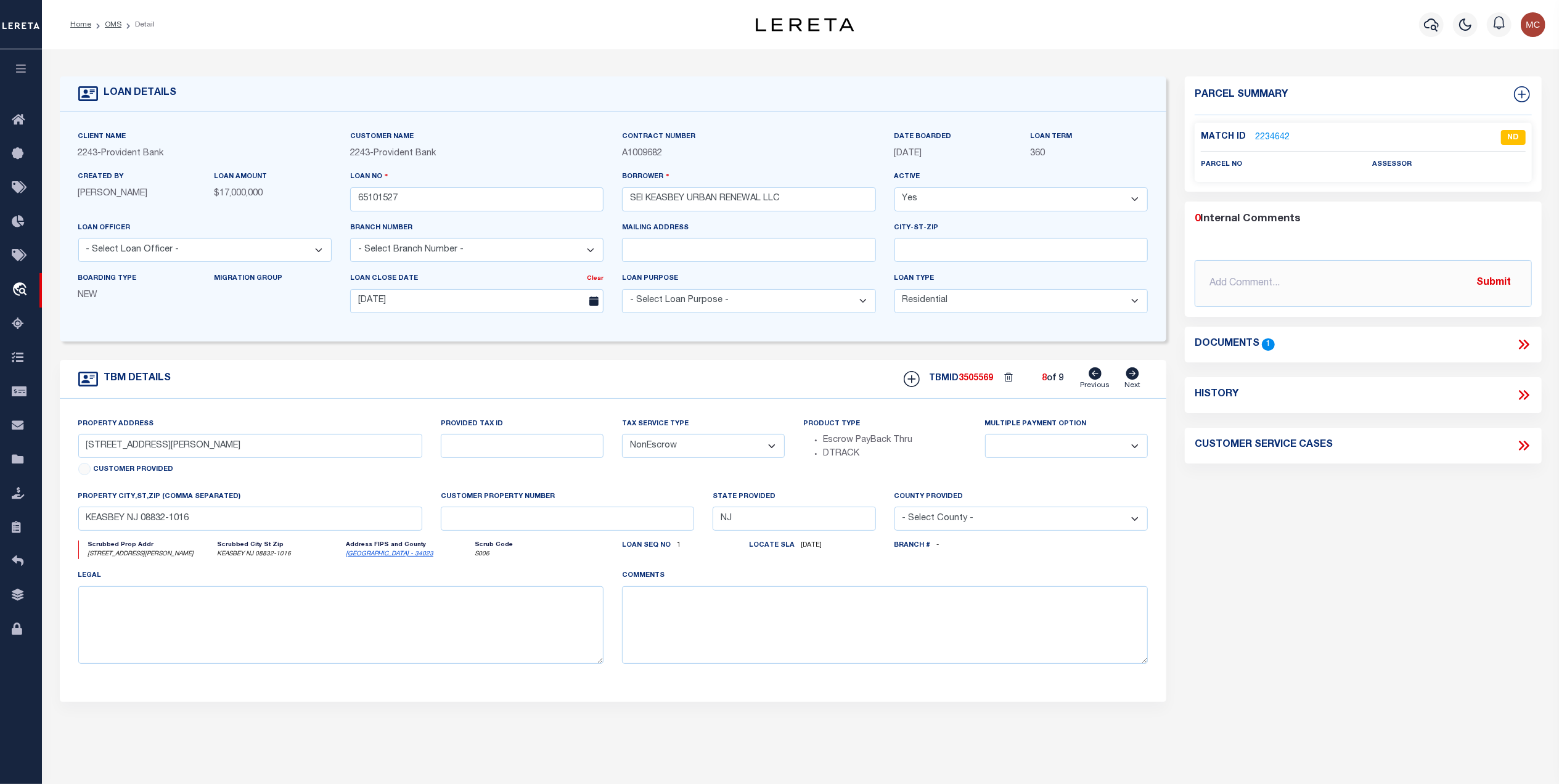
select select
click at [1126, 378] on icon at bounding box center [1133, 373] width 14 height 13
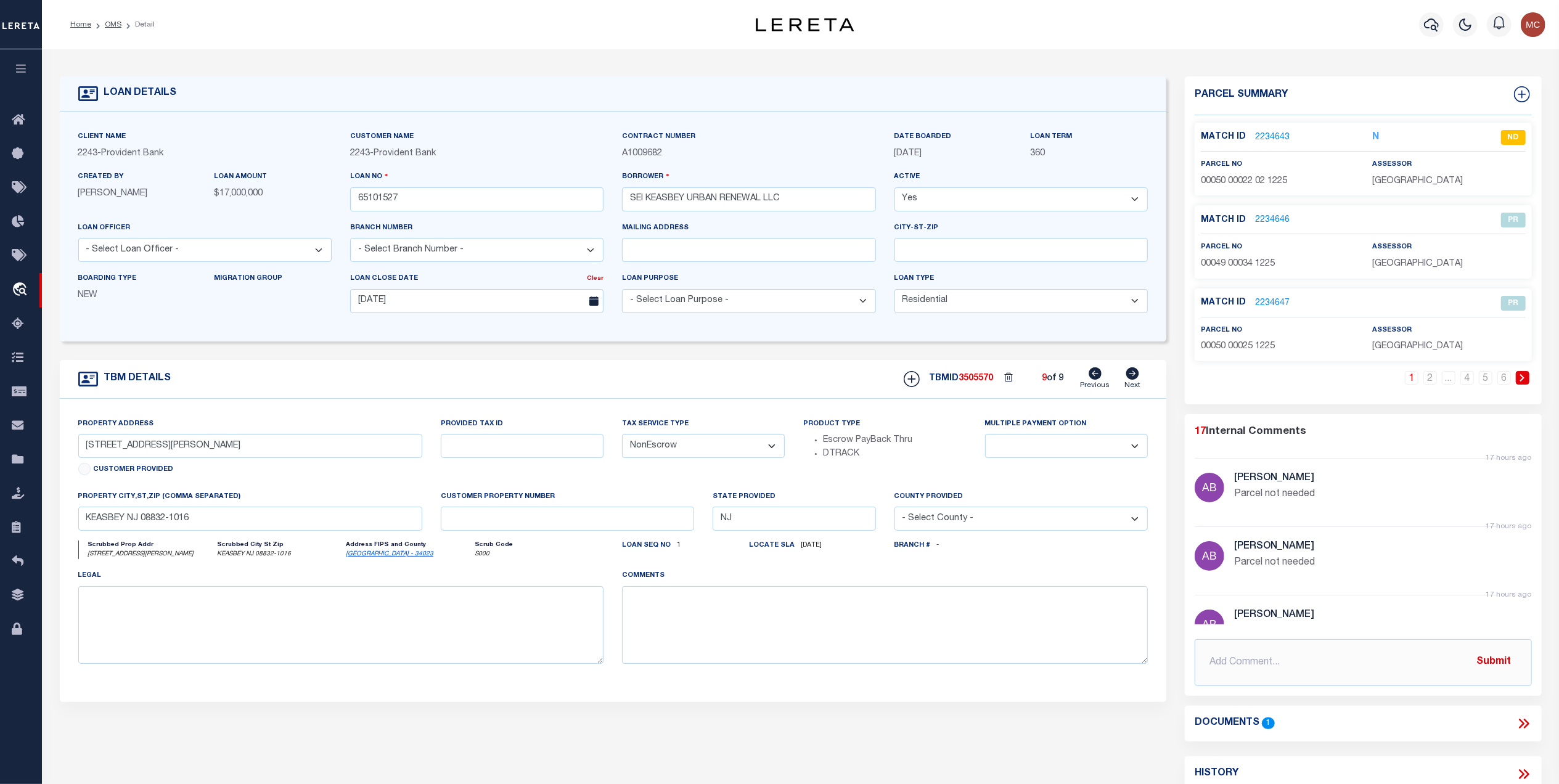
type input "CROWS MILL ROAD"
select select
type input "WOODBRIDGE NJ 08832"
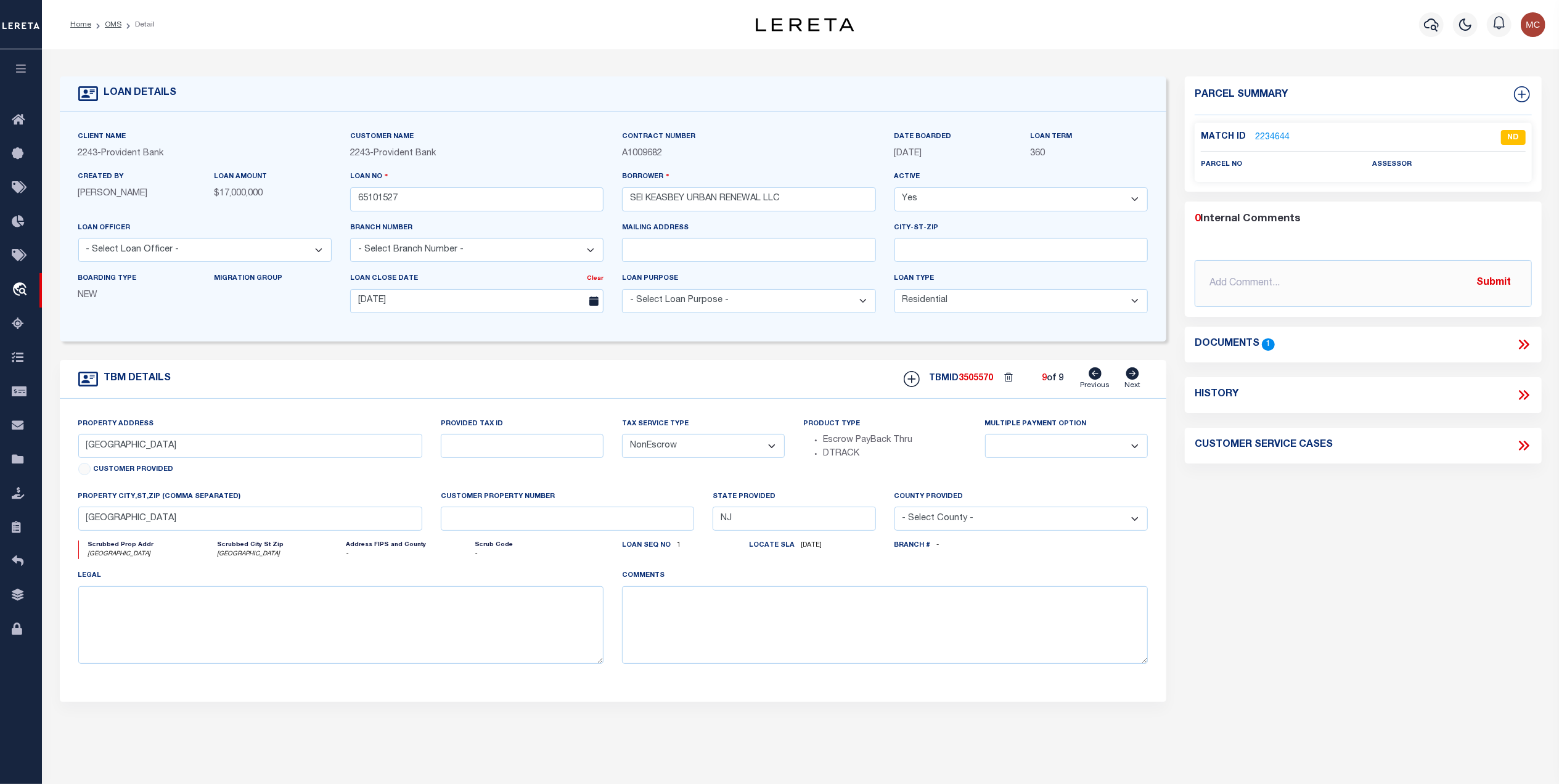
click at [1098, 380] on icon at bounding box center [1095, 373] width 13 height 13
type input "431 SMITH ST"
select select
type input "KEASBEY NJ 08832-1016"
select select
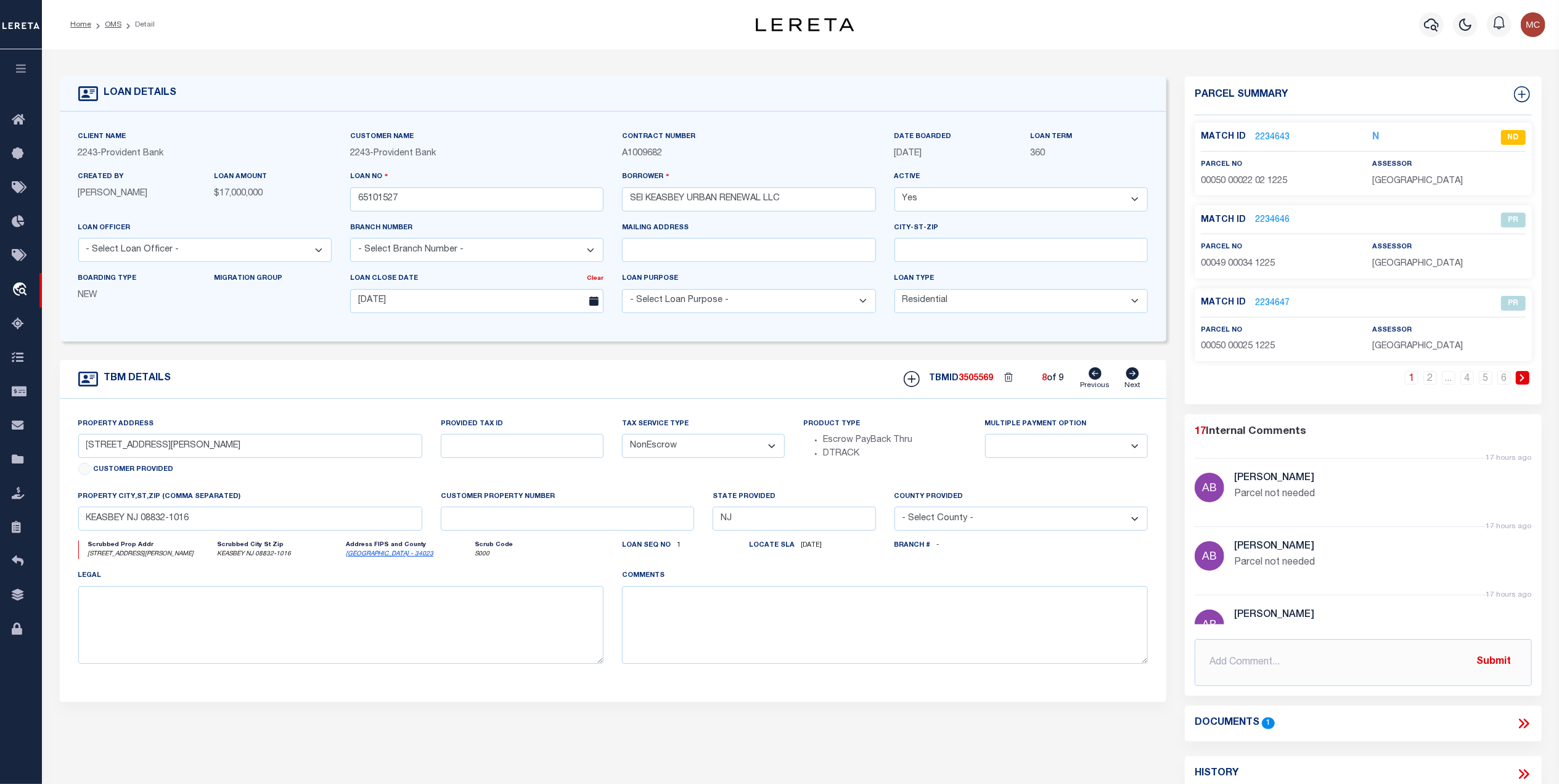
drag, startPoint x: 104, startPoint y: 27, endPoint x: 121, endPoint y: 26, distance: 17.0
click at [105, 27] on link "OMS" at bounding box center [113, 25] width 17 height 8
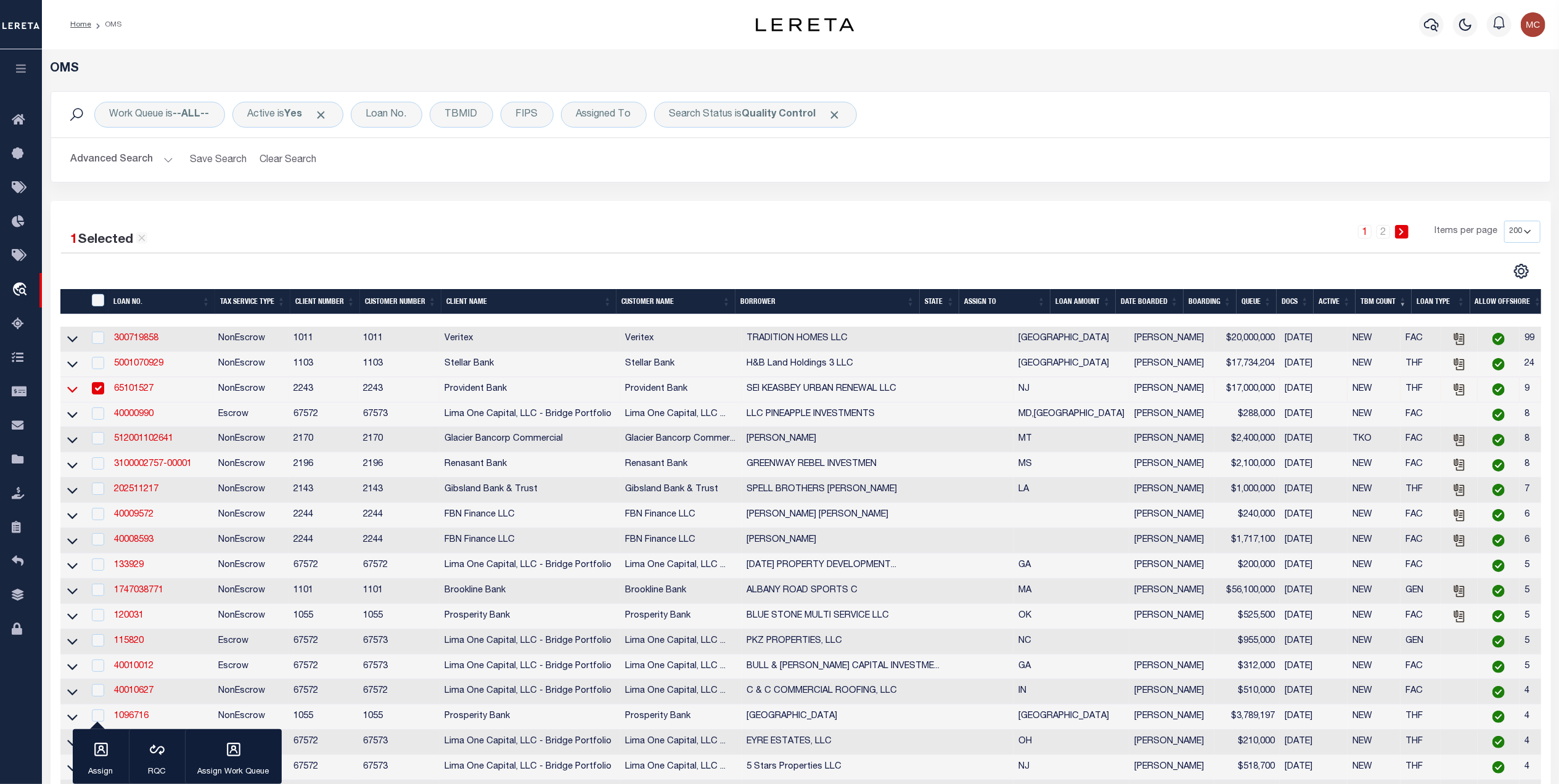
click at [71, 395] on icon at bounding box center [72, 389] width 10 height 13
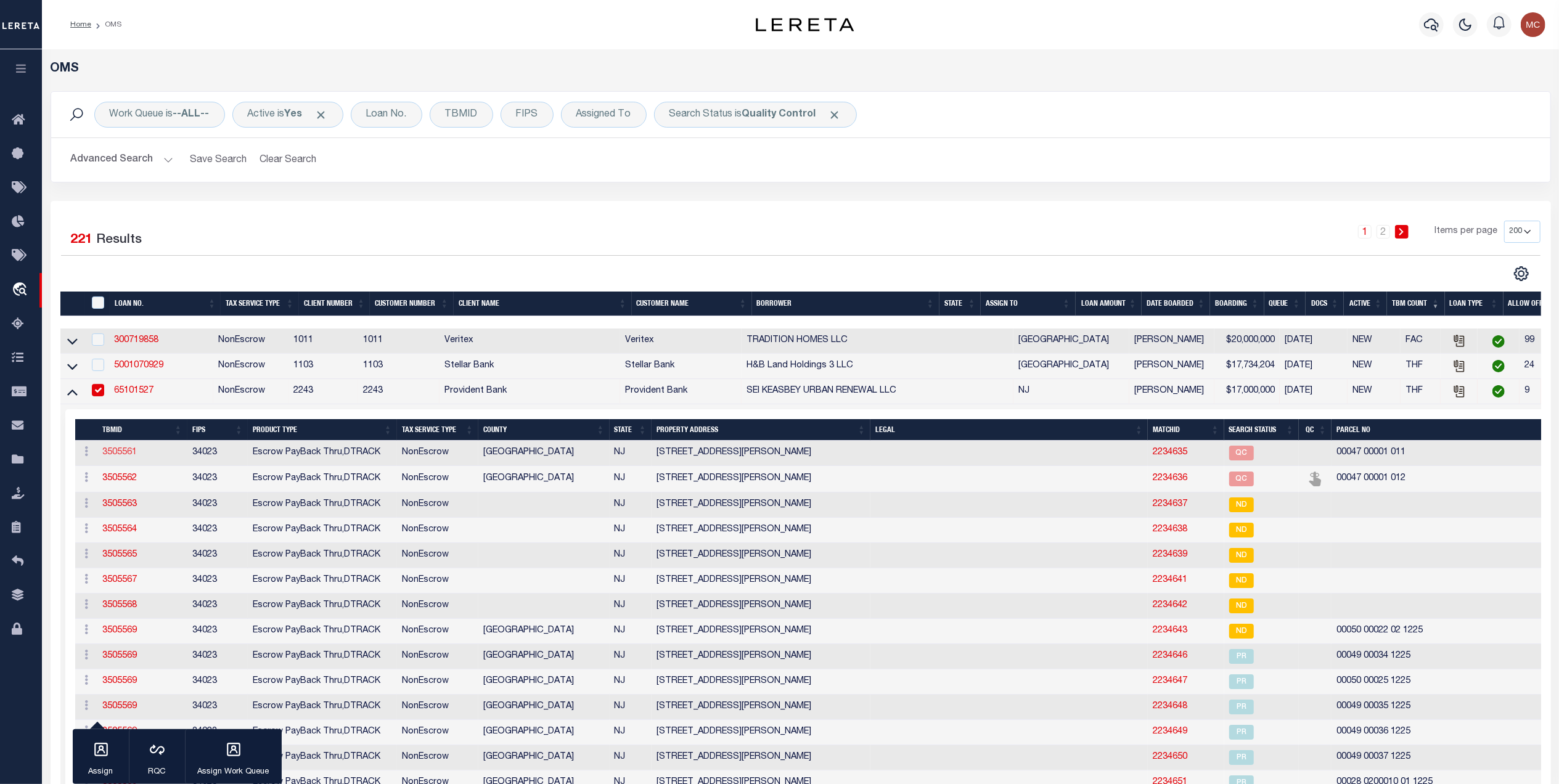
click at [132, 456] on link "3505561" at bounding box center [119, 452] width 35 height 8
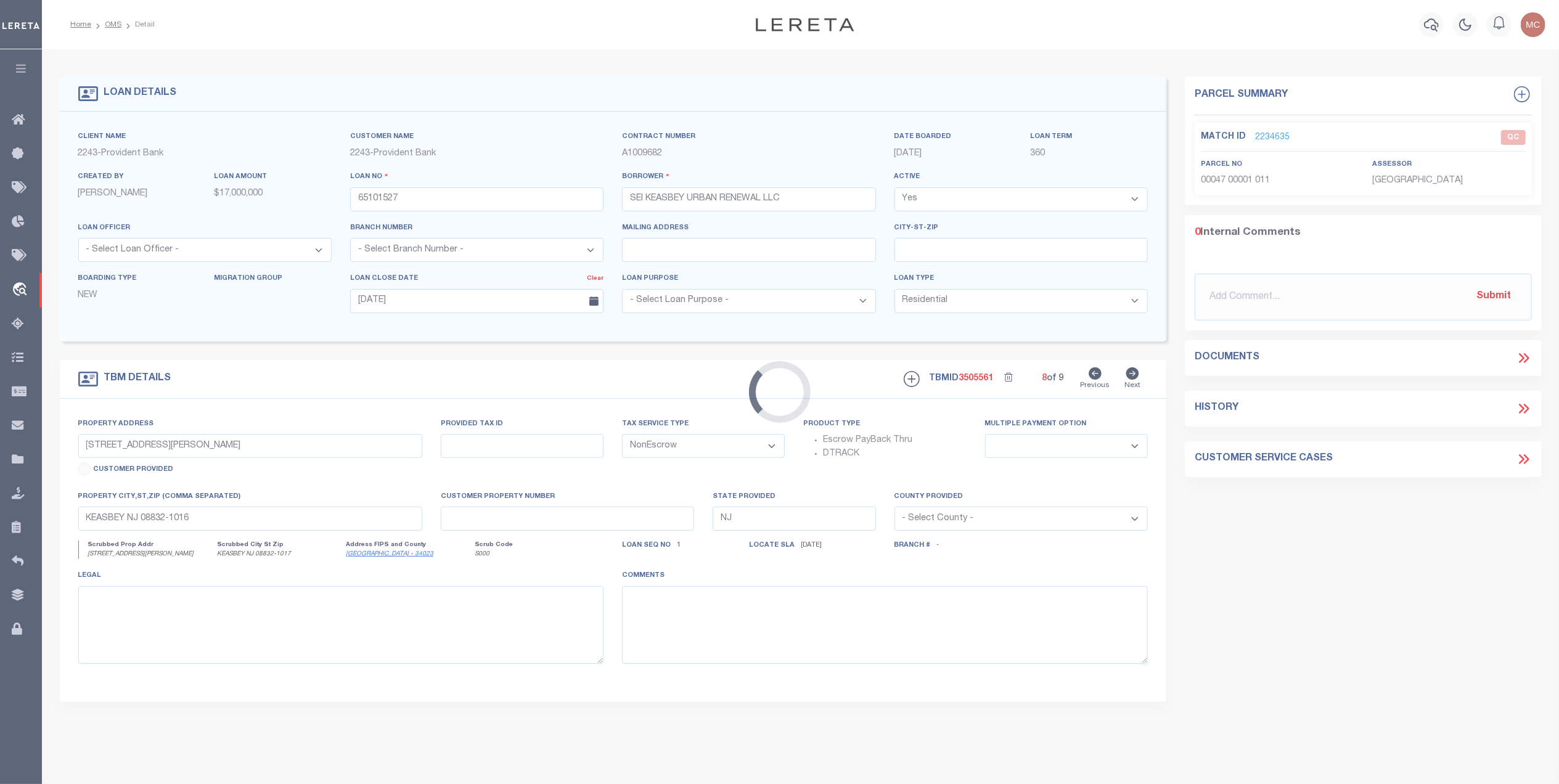
type input "398 SMITH ST"
select select
type input "KEASBEY NJ 08832-1017"
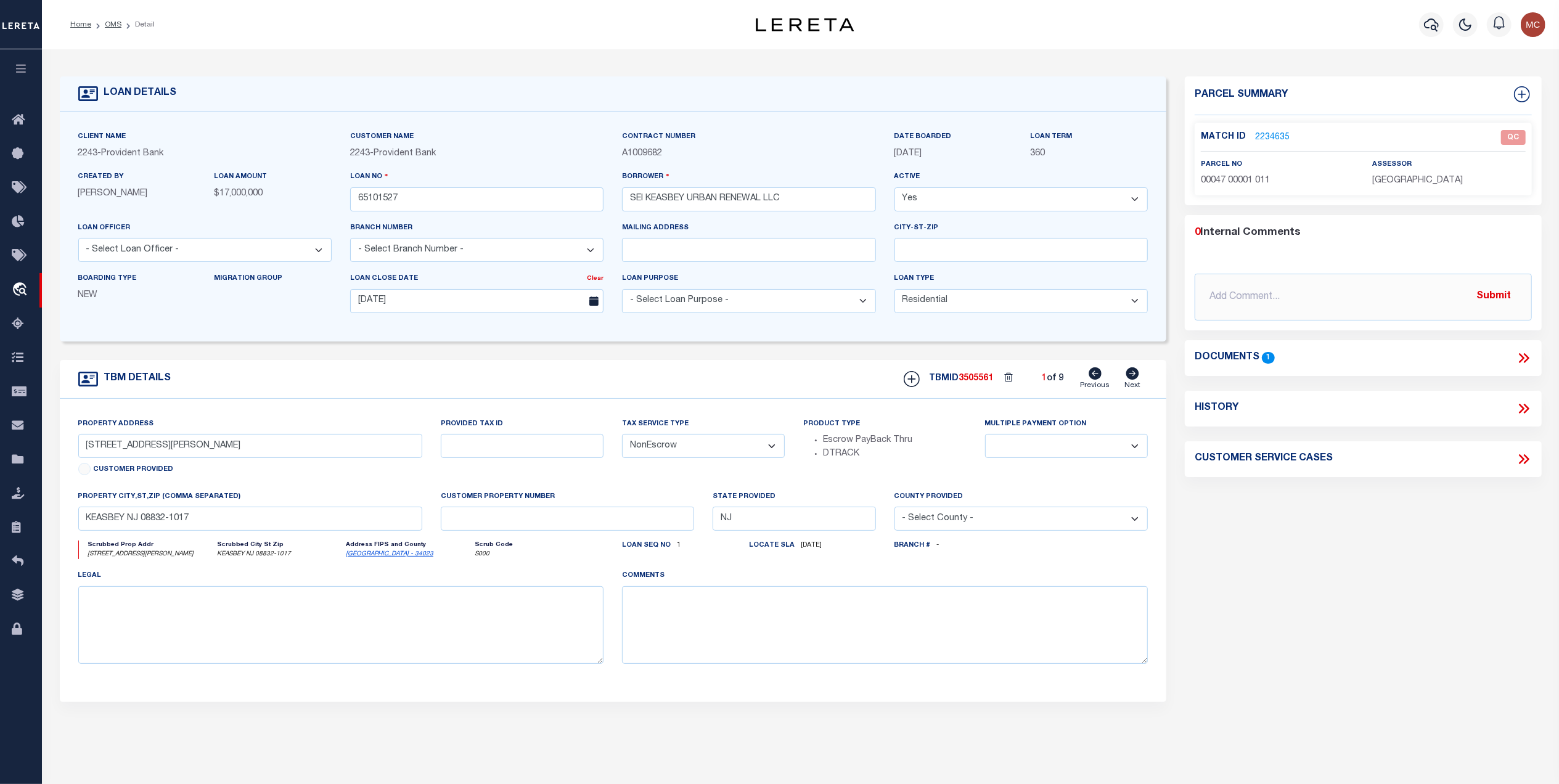
click at [1521, 360] on icon at bounding box center [1523, 358] width 16 height 16
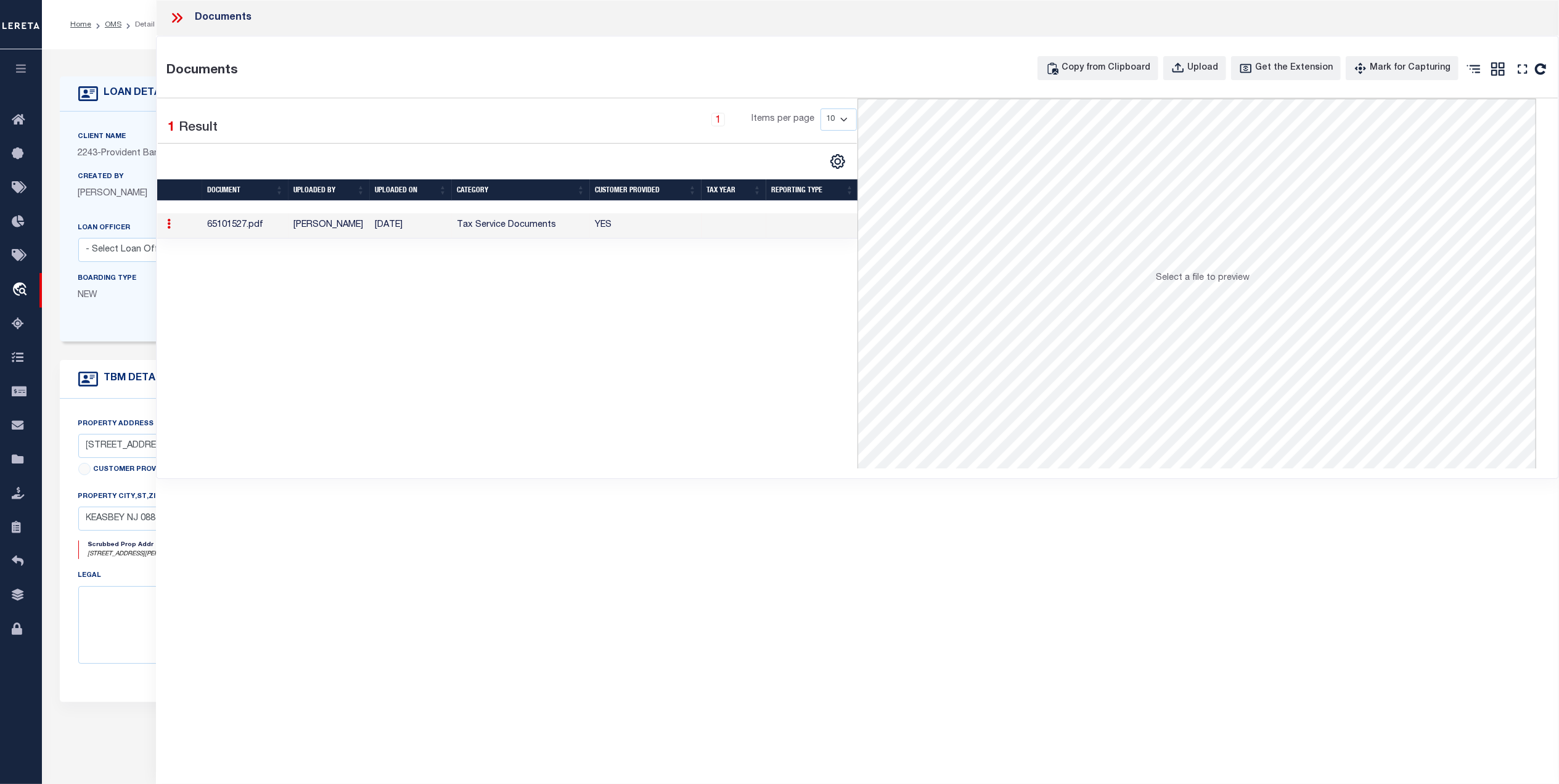
click at [183, 23] on icon at bounding box center [177, 18] width 16 height 16
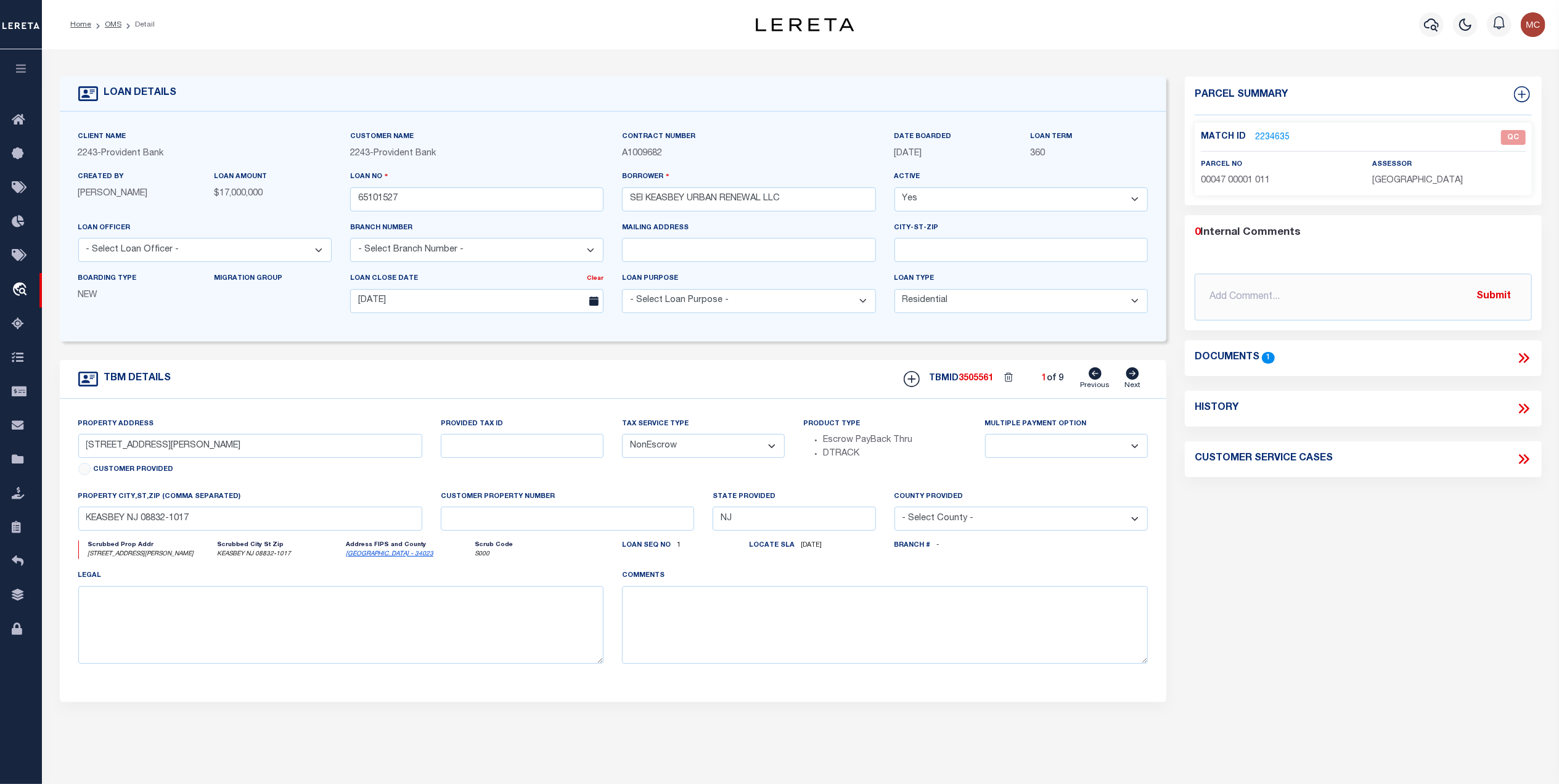
click at [1271, 138] on link "2234635" at bounding box center [1272, 137] width 35 height 13
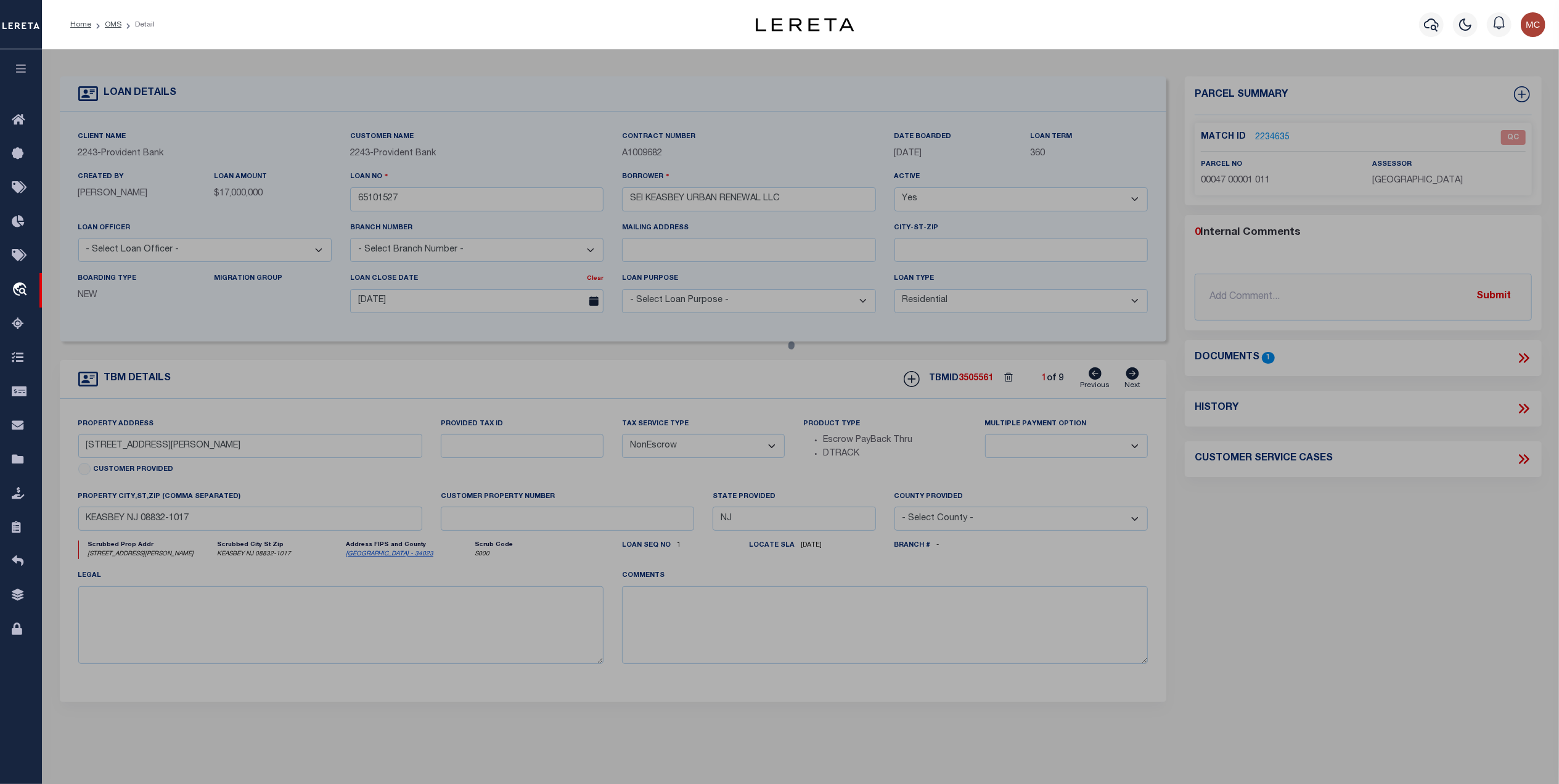
checkbox input "false"
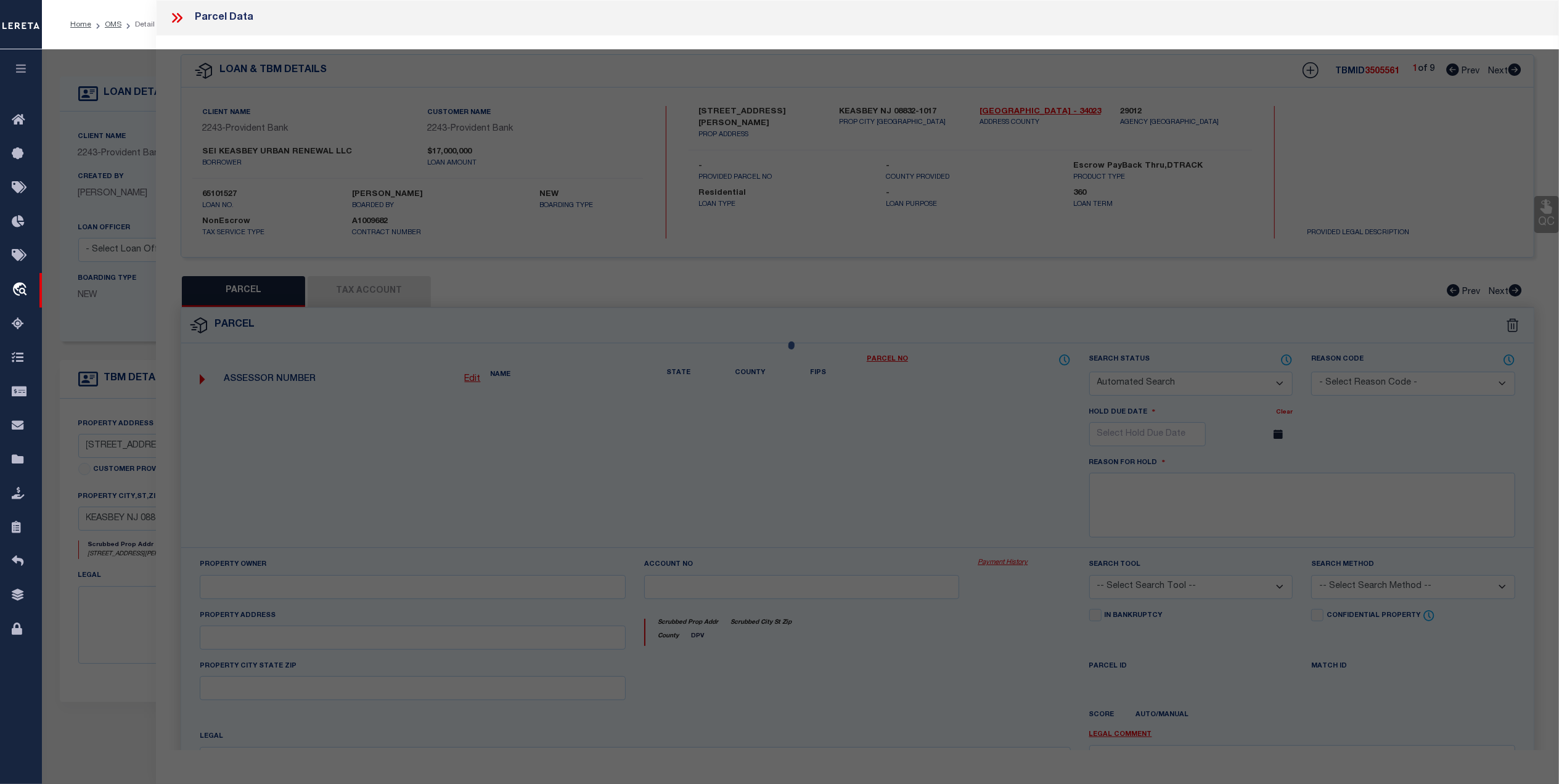
select select "QC"
type input "Sei Keasbey Urban Renewal Llc"
select select "AGW"
select select "LEG"
type input "398 Smith St"
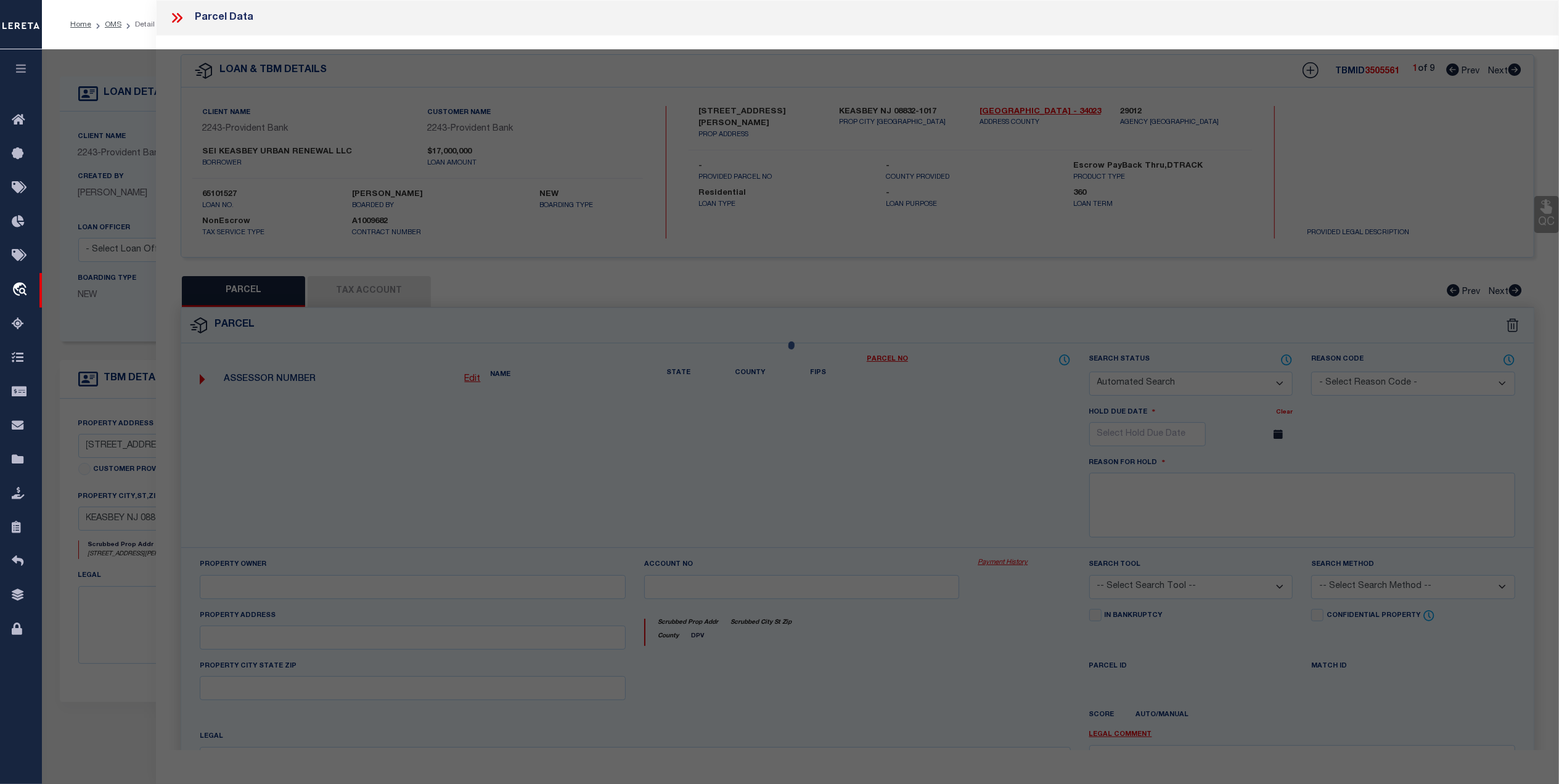
type textarea "Block: 47 Lot: 1.011"
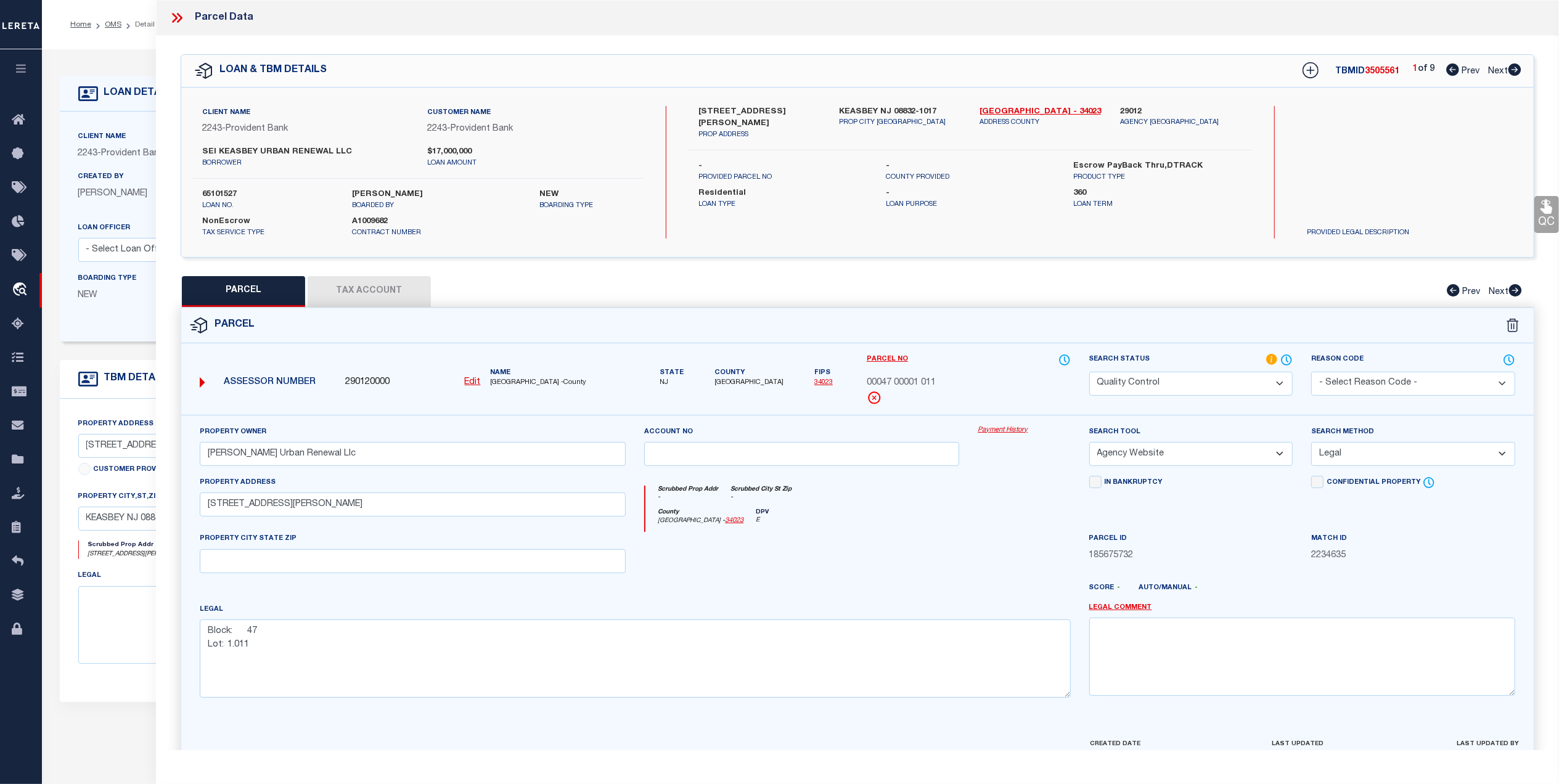
click at [183, 14] on icon at bounding box center [177, 18] width 16 height 16
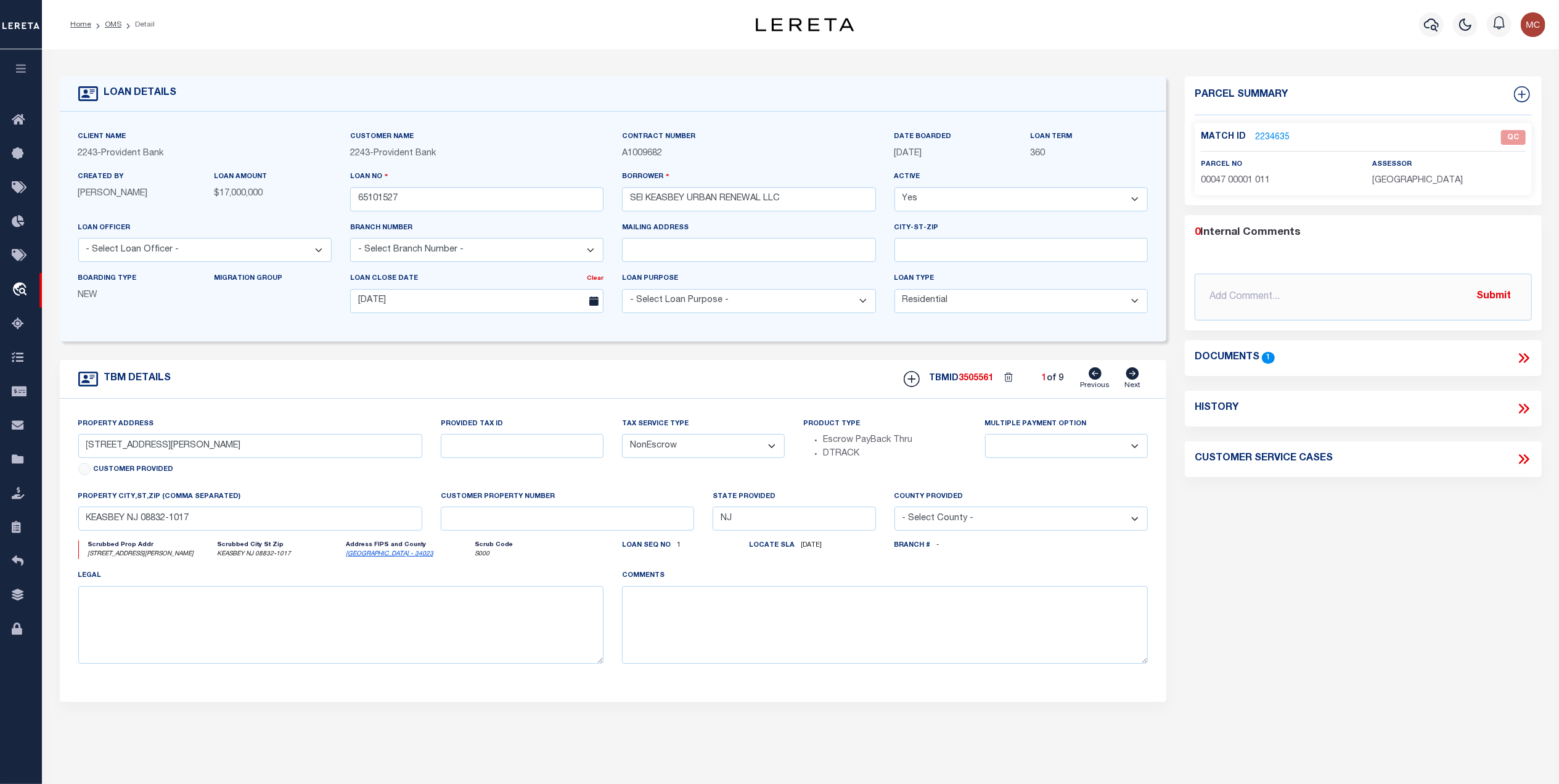
click at [1522, 359] on icon at bounding box center [1523, 358] width 16 height 16
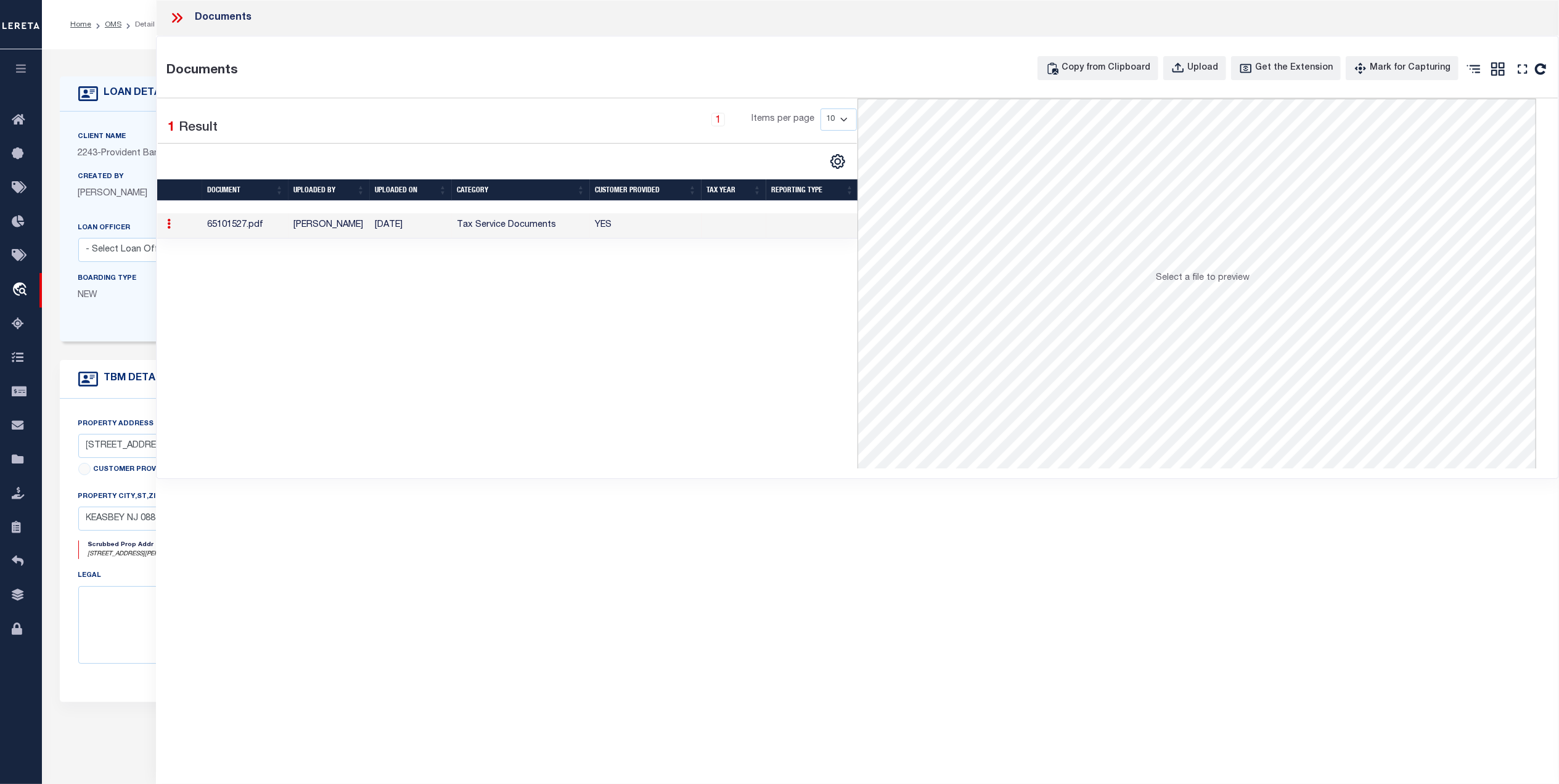
click at [174, 18] on icon at bounding box center [177, 18] width 16 height 16
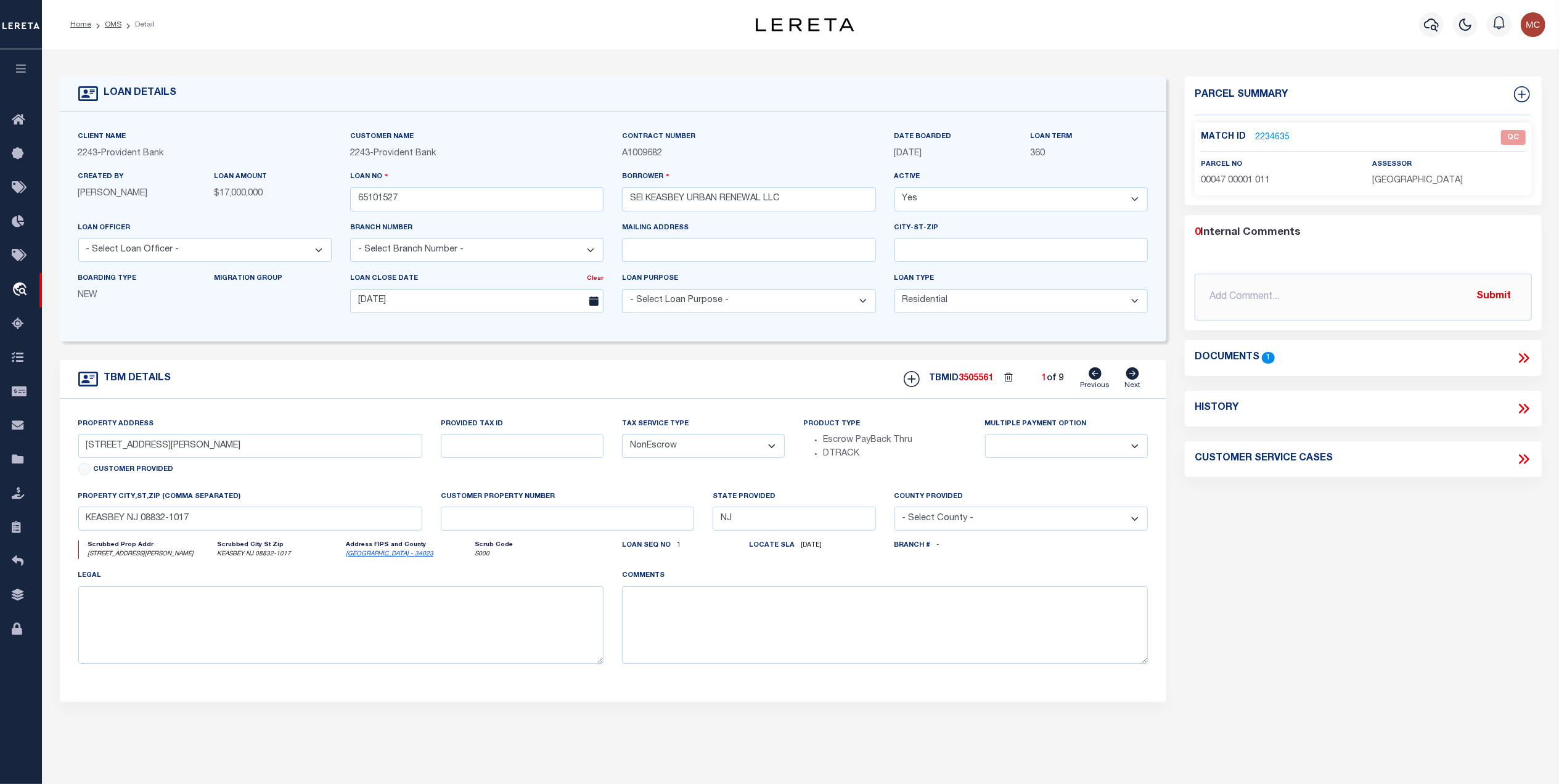
drag, startPoint x: 114, startPoint y: 25, endPoint x: 578, endPoint y: 375, distance: 581.2
click at [114, 25] on link "OMS" at bounding box center [113, 25] width 17 height 8
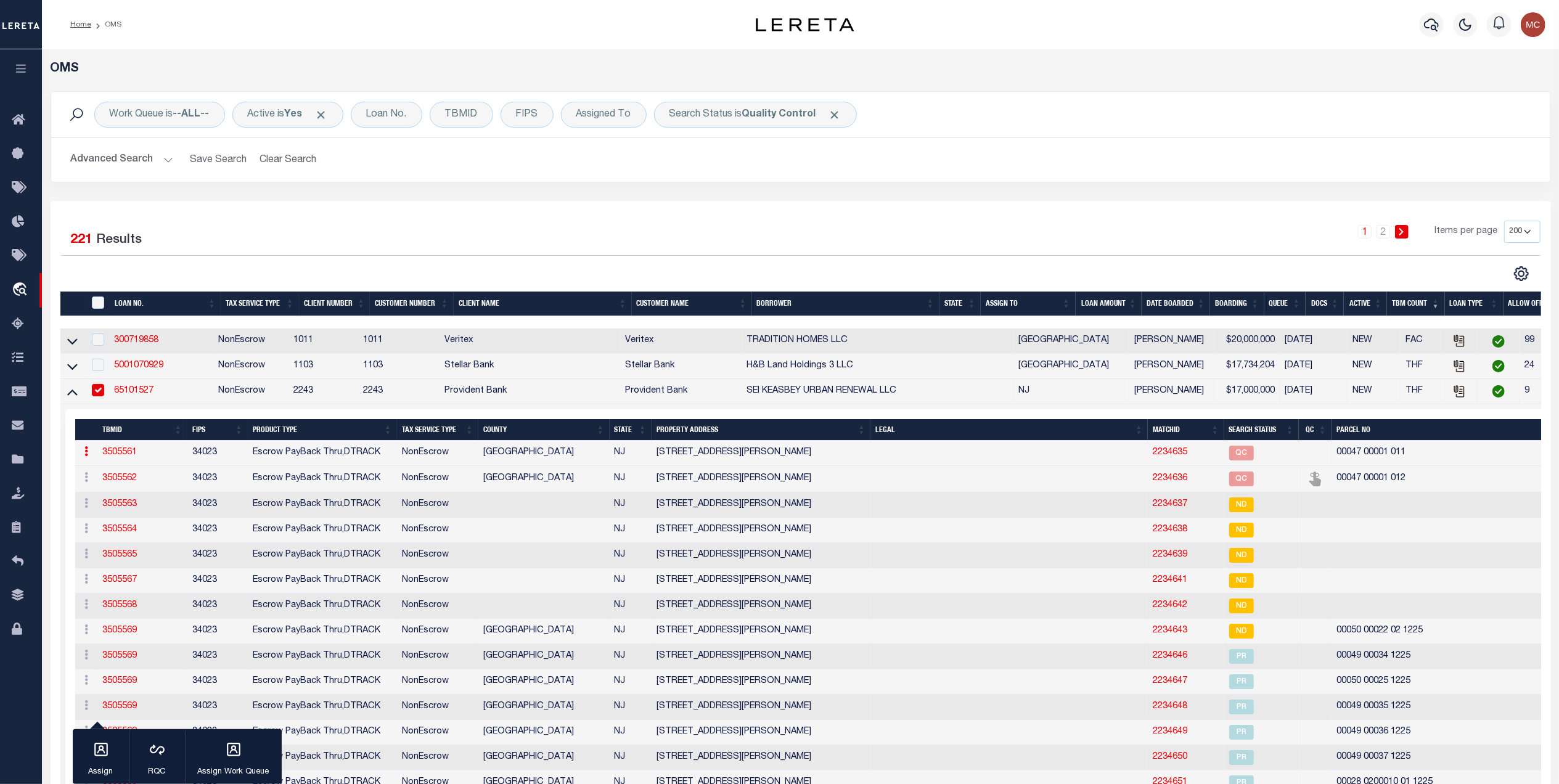
click at [1153, 457] on link "2234635" at bounding box center [1170, 452] width 35 height 8
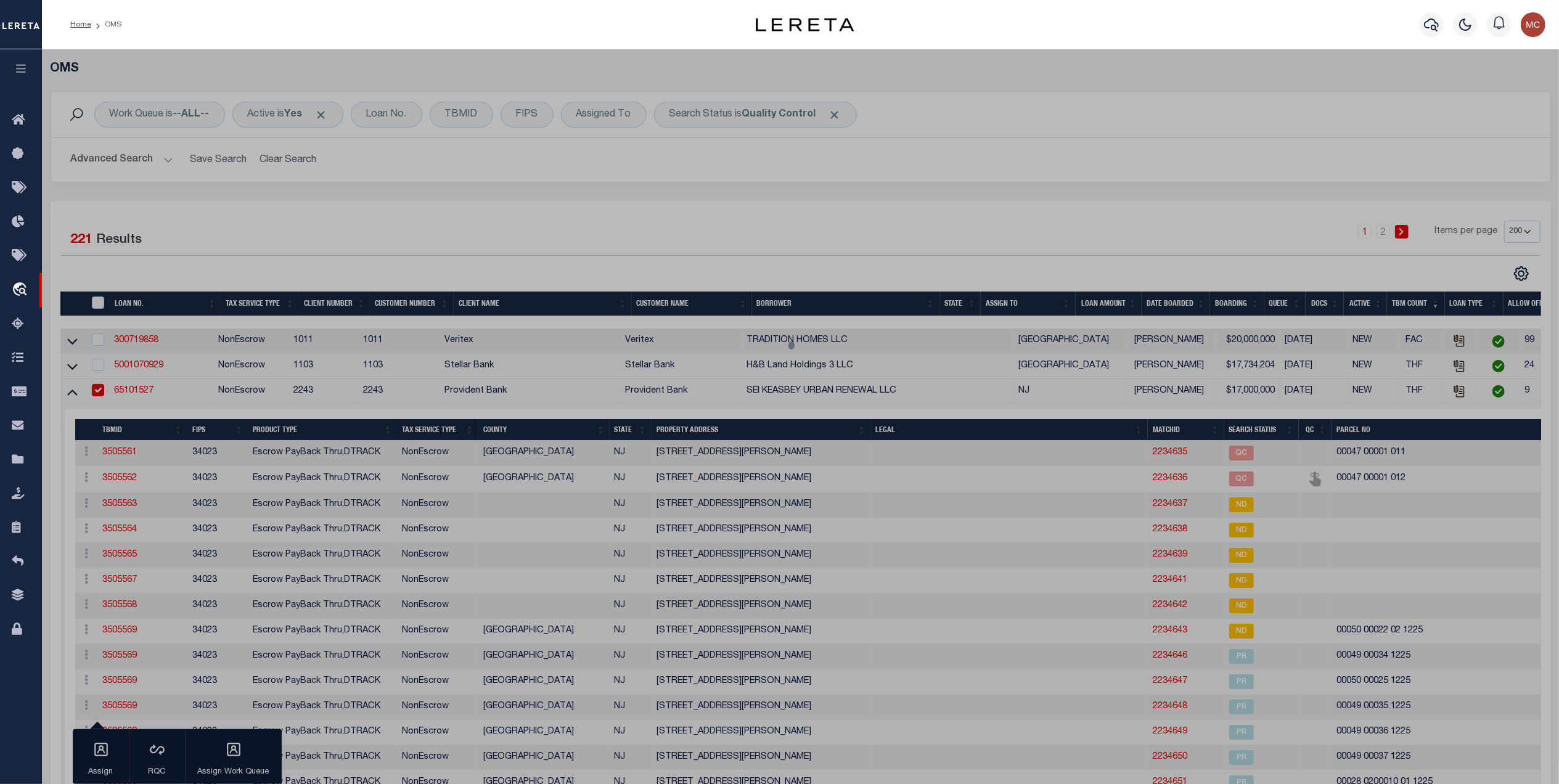
select select "AS"
select select
checkbox input "false"
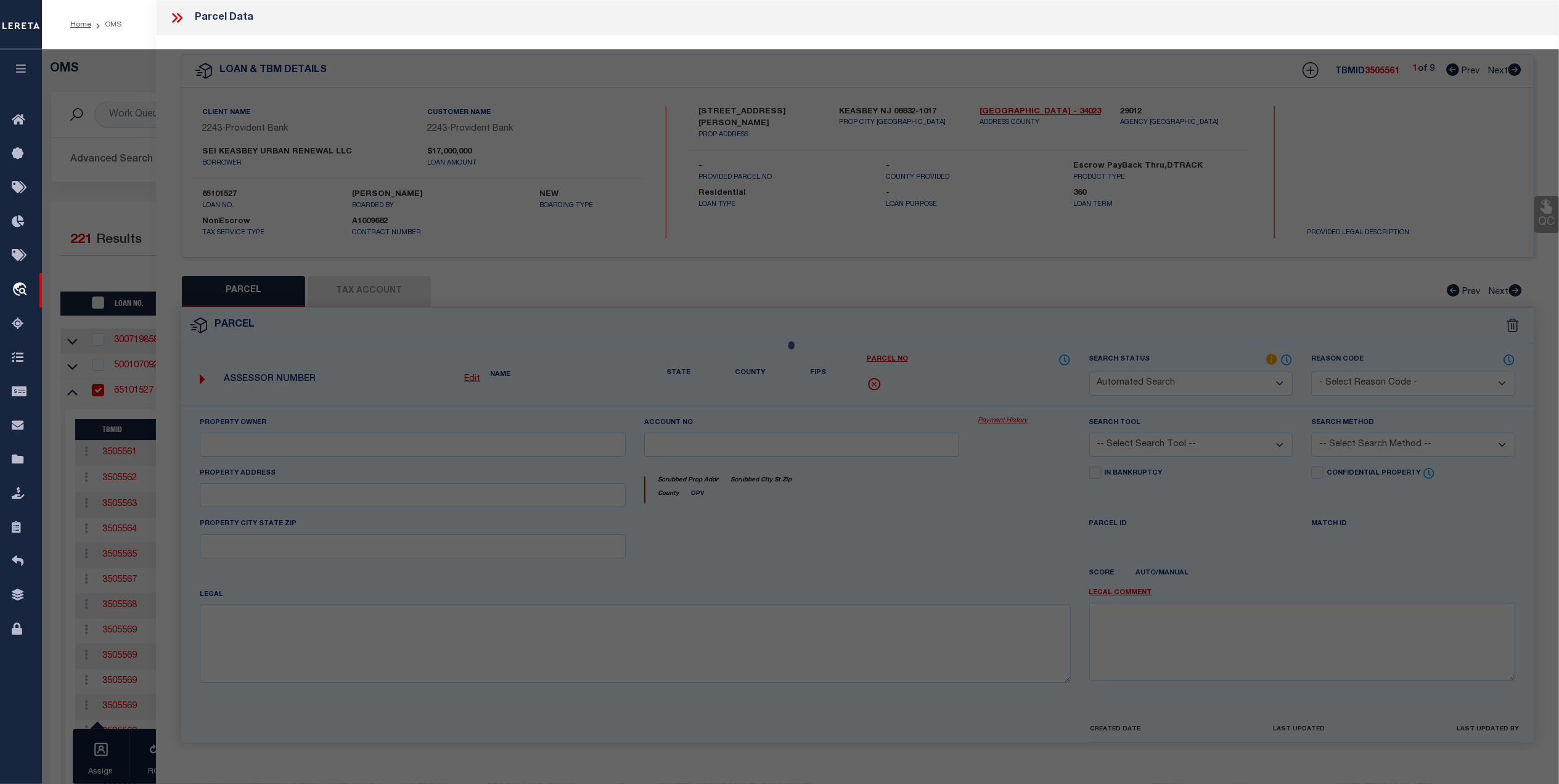
select select "QC"
type input "Sei Keasbey Urban Renewal Llc"
select select "AGW"
select select "LEG"
type input "398 Smith St"
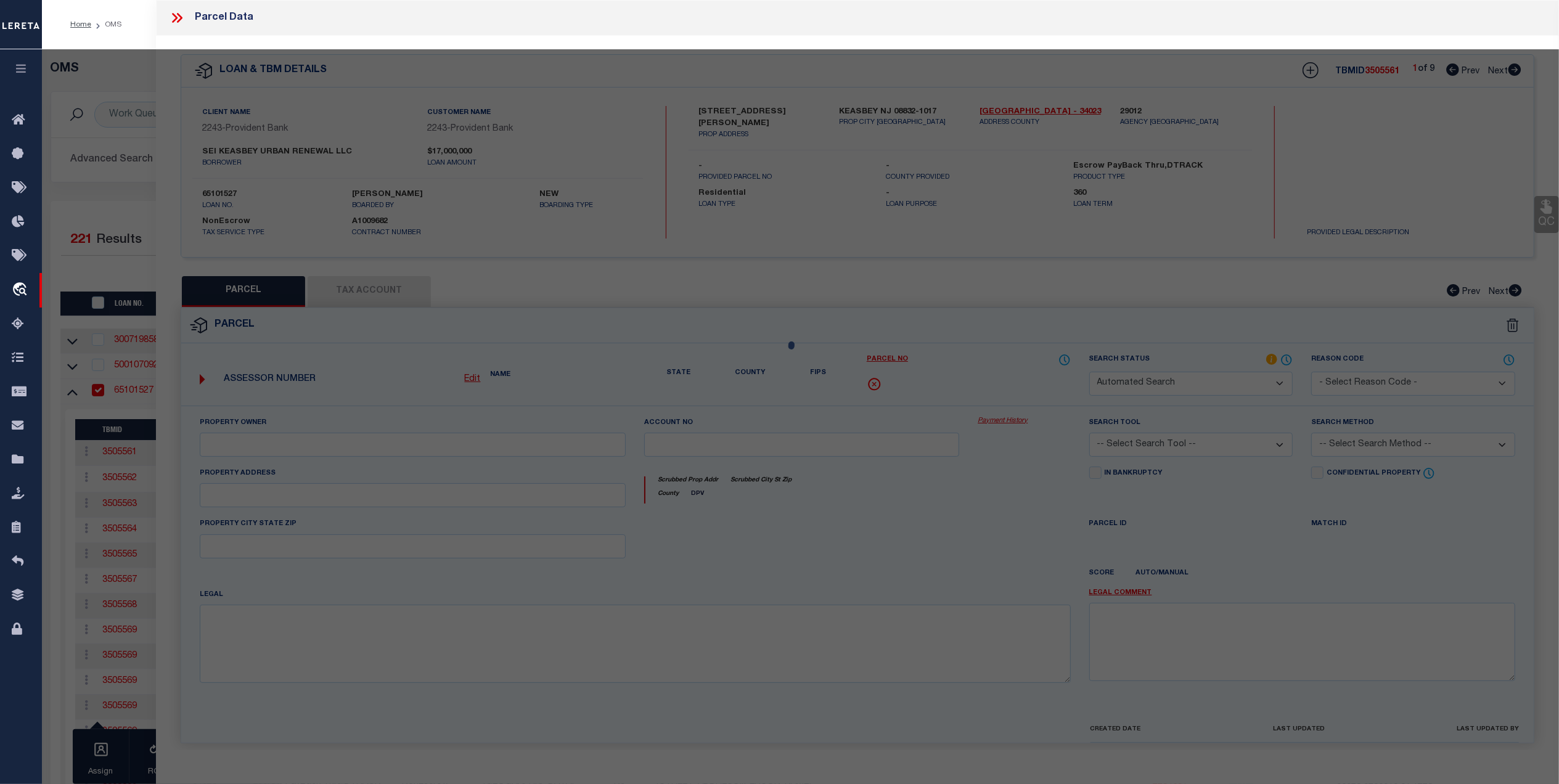
type textarea "Block: 47 Lot: 1.011"
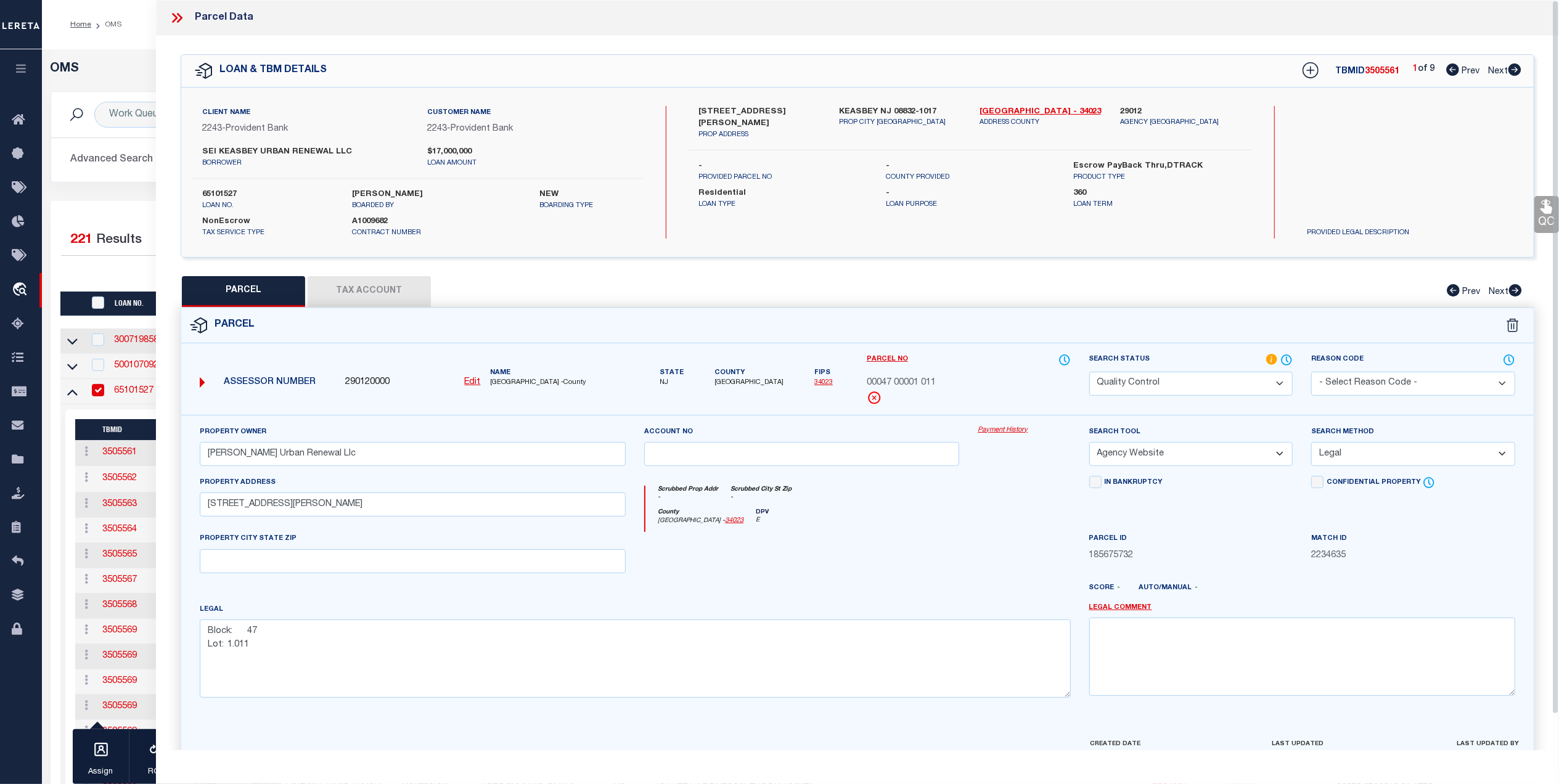
click at [380, 277] on button "Tax Account" at bounding box center [369, 291] width 124 height 30
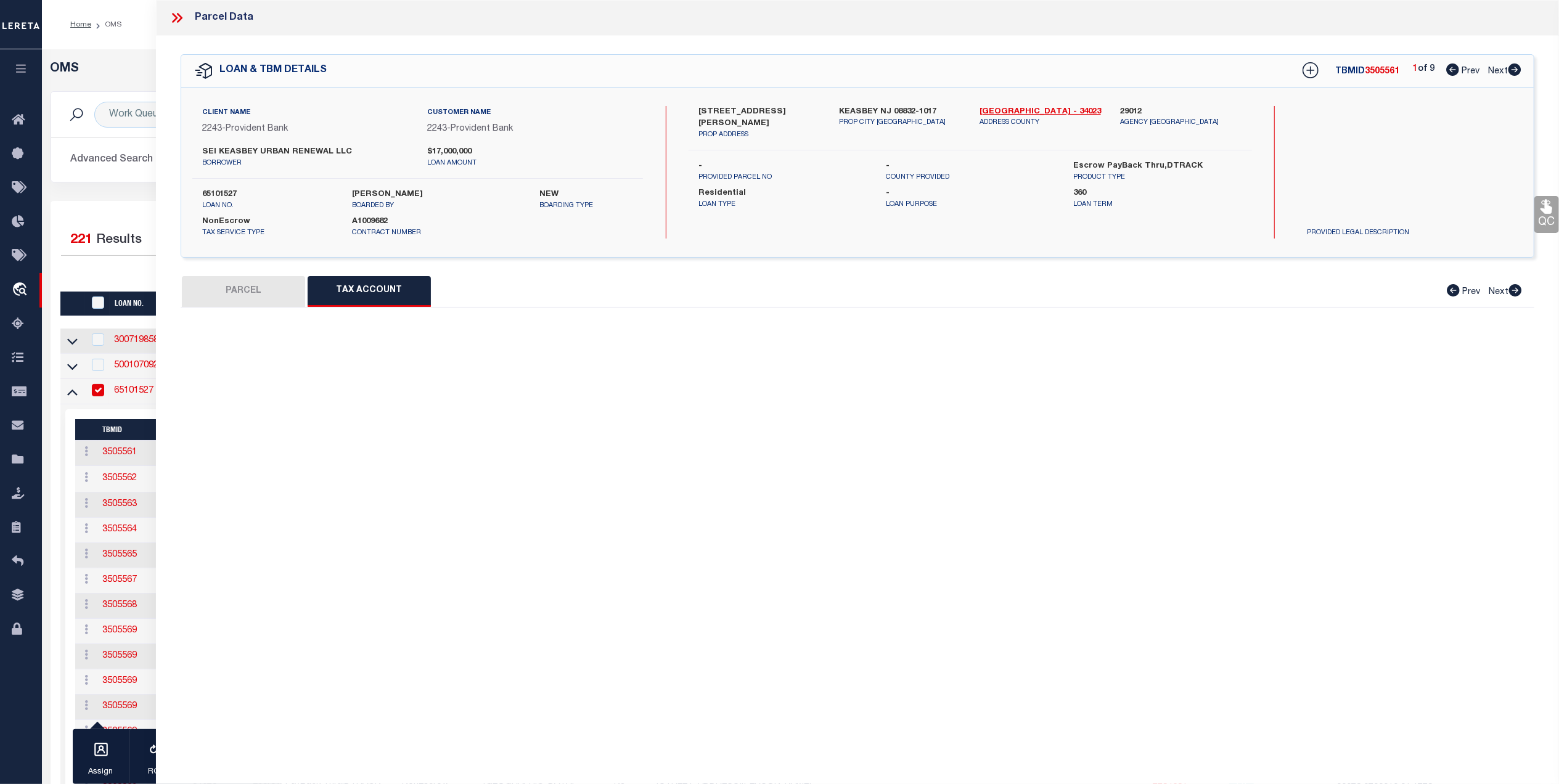
select select "100"
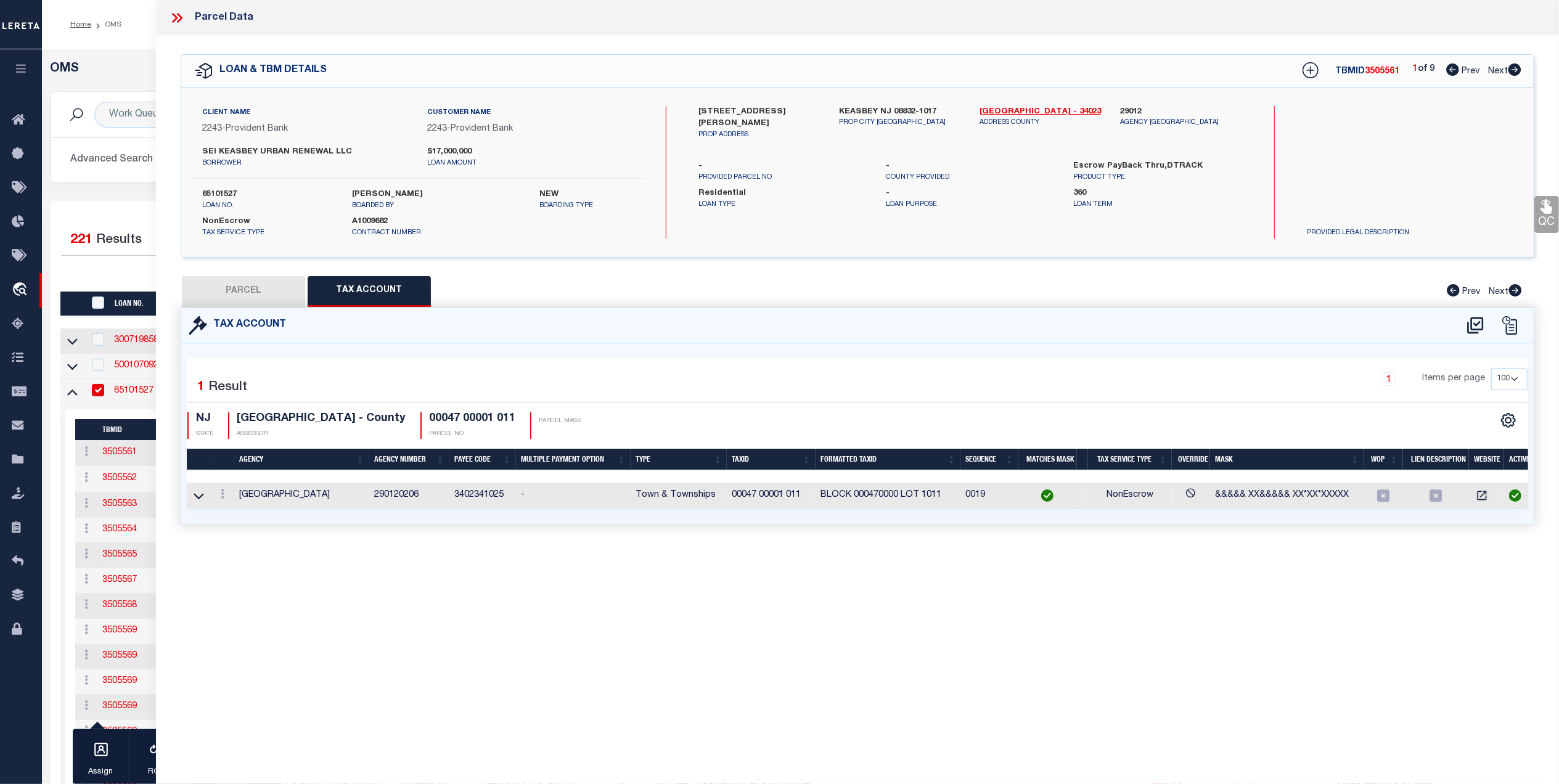
drag, startPoint x: 254, startPoint y: 284, endPoint x: 654, endPoint y: 326, distance: 402.2
click at [254, 284] on button "PARCEL" at bounding box center [244, 291] width 124 height 30
select select "AS"
select select
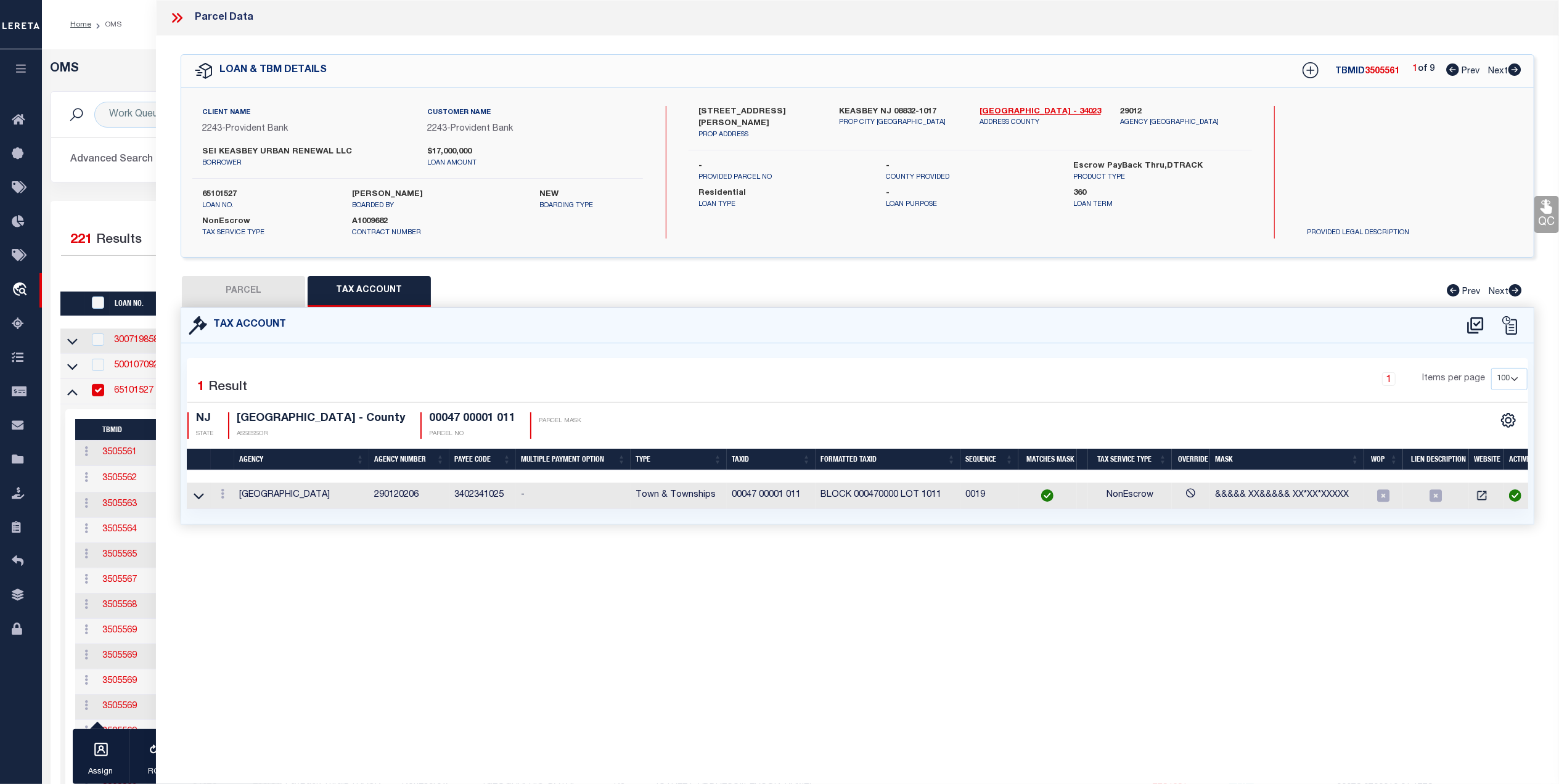
checkbox input "false"
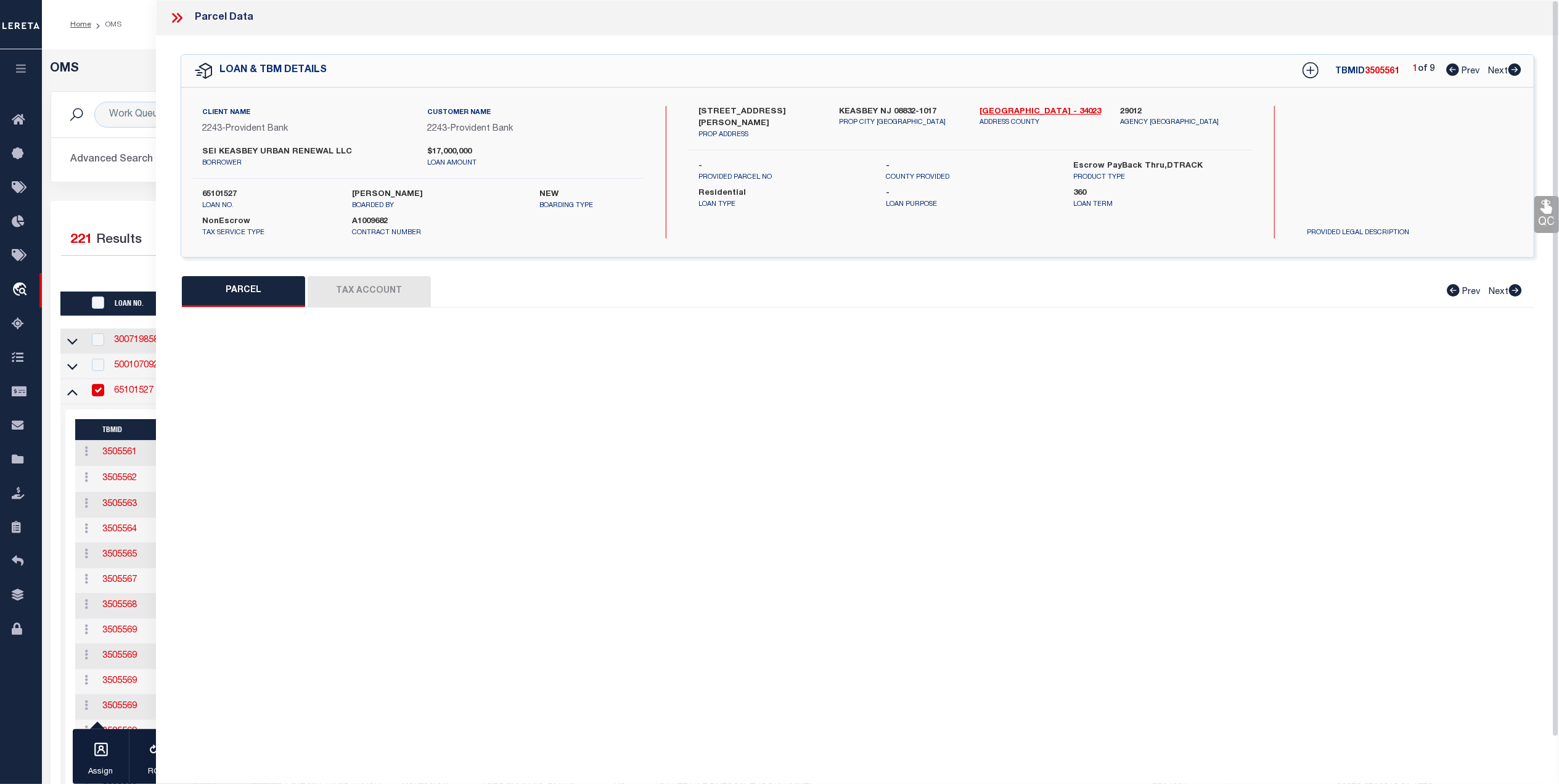
select select "QC"
type input "Sei Keasbey Urban Renewal Llc"
select select "AGW"
select select "LEG"
type input "398 Smith St"
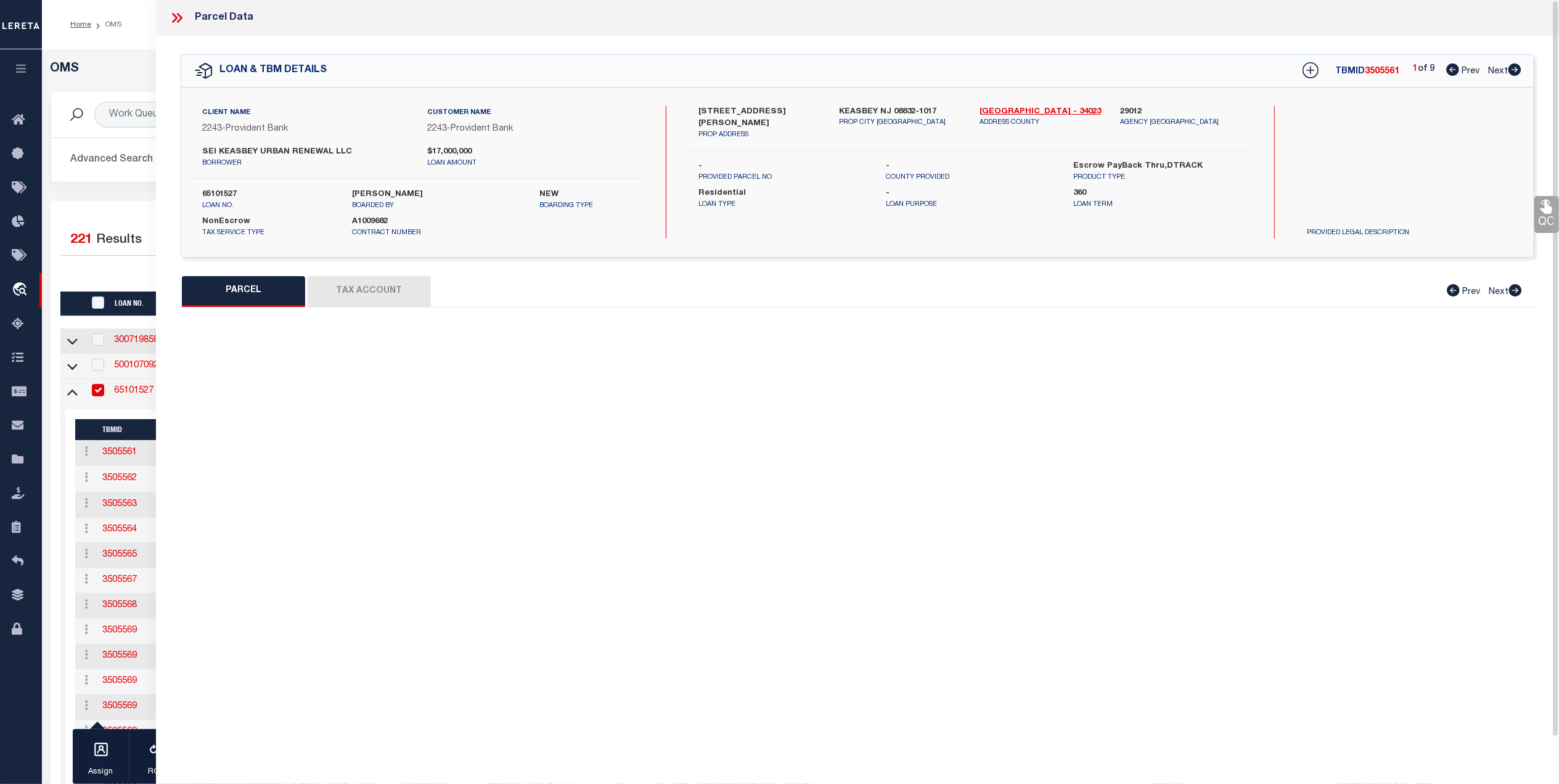
type textarea "Block: 47 Lot: 1.011"
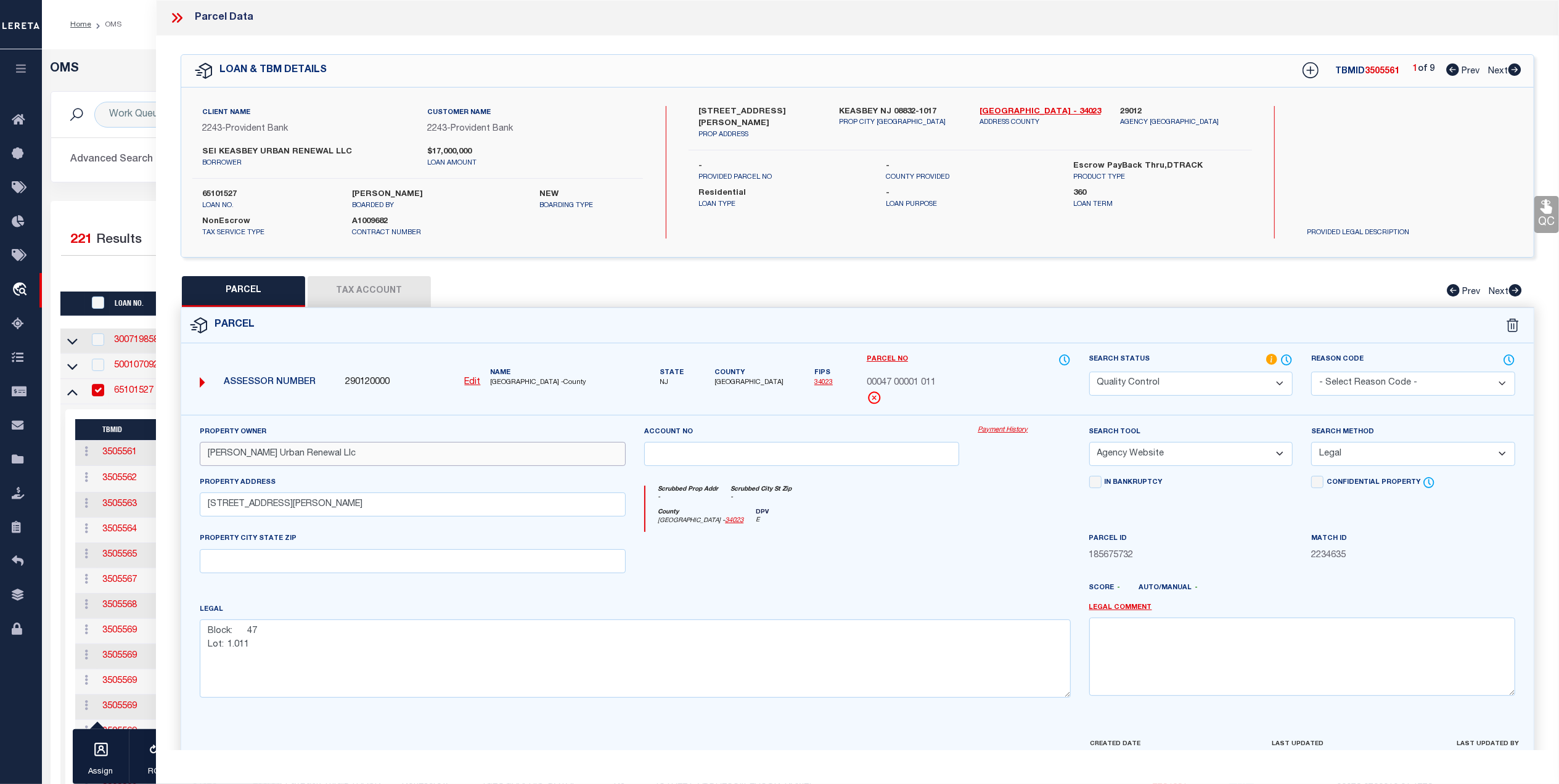
drag, startPoint x: 380, startPoint y: 464, endPoint x: 267, endPoint y: 468, distance: 113.1
click at [181, 462] on div "Property Owner Sei Keasbey Urban Renewal Llc Account no Payment History Search …" at bounding box center [857, 576] width 1352 height 323
paste input "EI KEASBEY URBAN RENEWAL LLC"
type input "SEI KEASBEY URBAN RENEWAL LLC"
click at [943, 533] on div "County Middlesex - 34023 DPV E" at bounding box center [858, 521] width 425 height 24
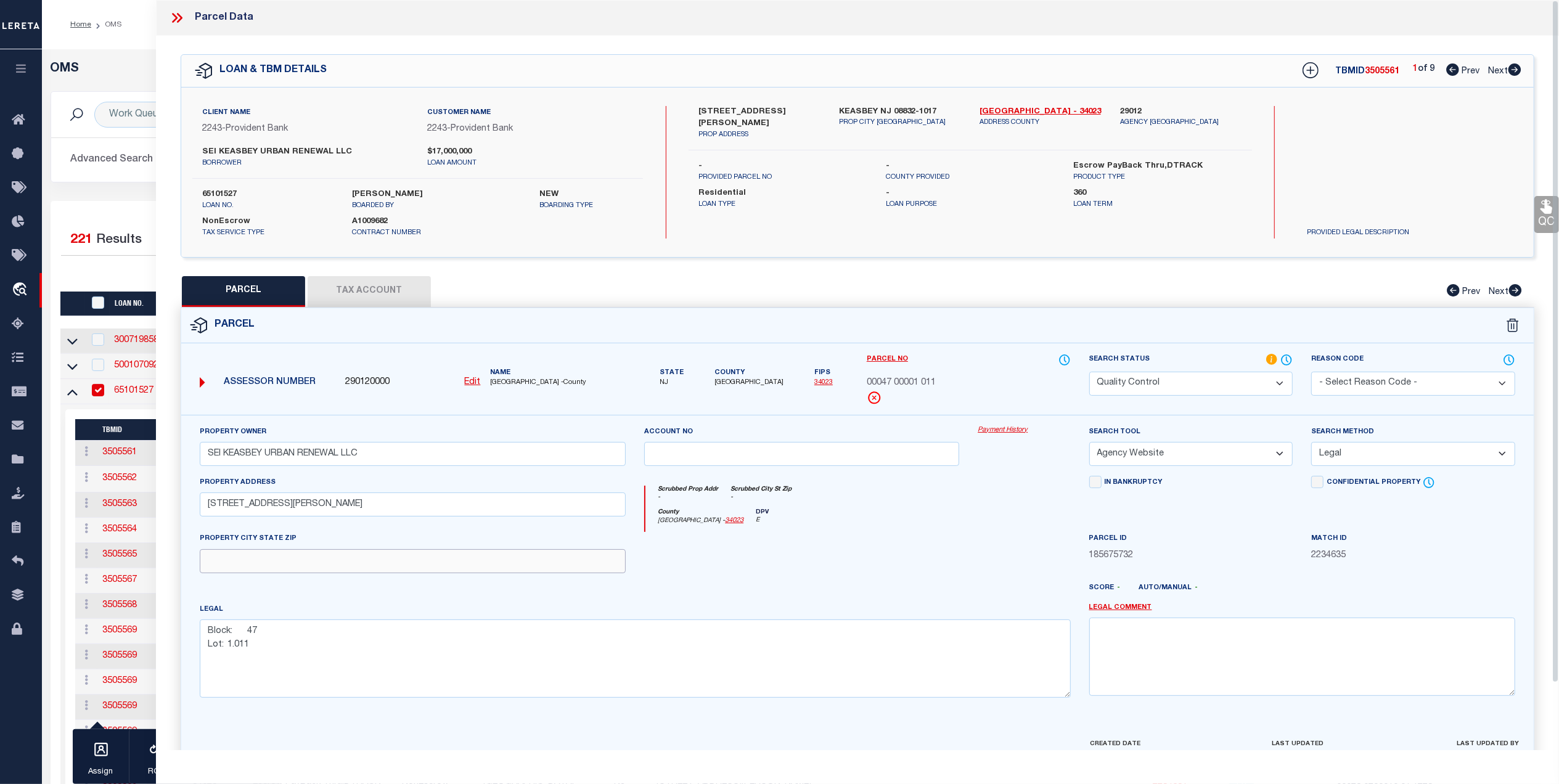
click at [280, 560] on input "text" at bounding box center [412, 561] width 426 height 24
paste input "KEASBEY"
type input "KEASBEY NJ 08832"
click at [927, 548] on div at bounding box center [802, 557] width 334 height 51
drag, startPoint x: 245, startPoint y: 661, endPoint x: 192, endPoint y: 620, distance: 67.0
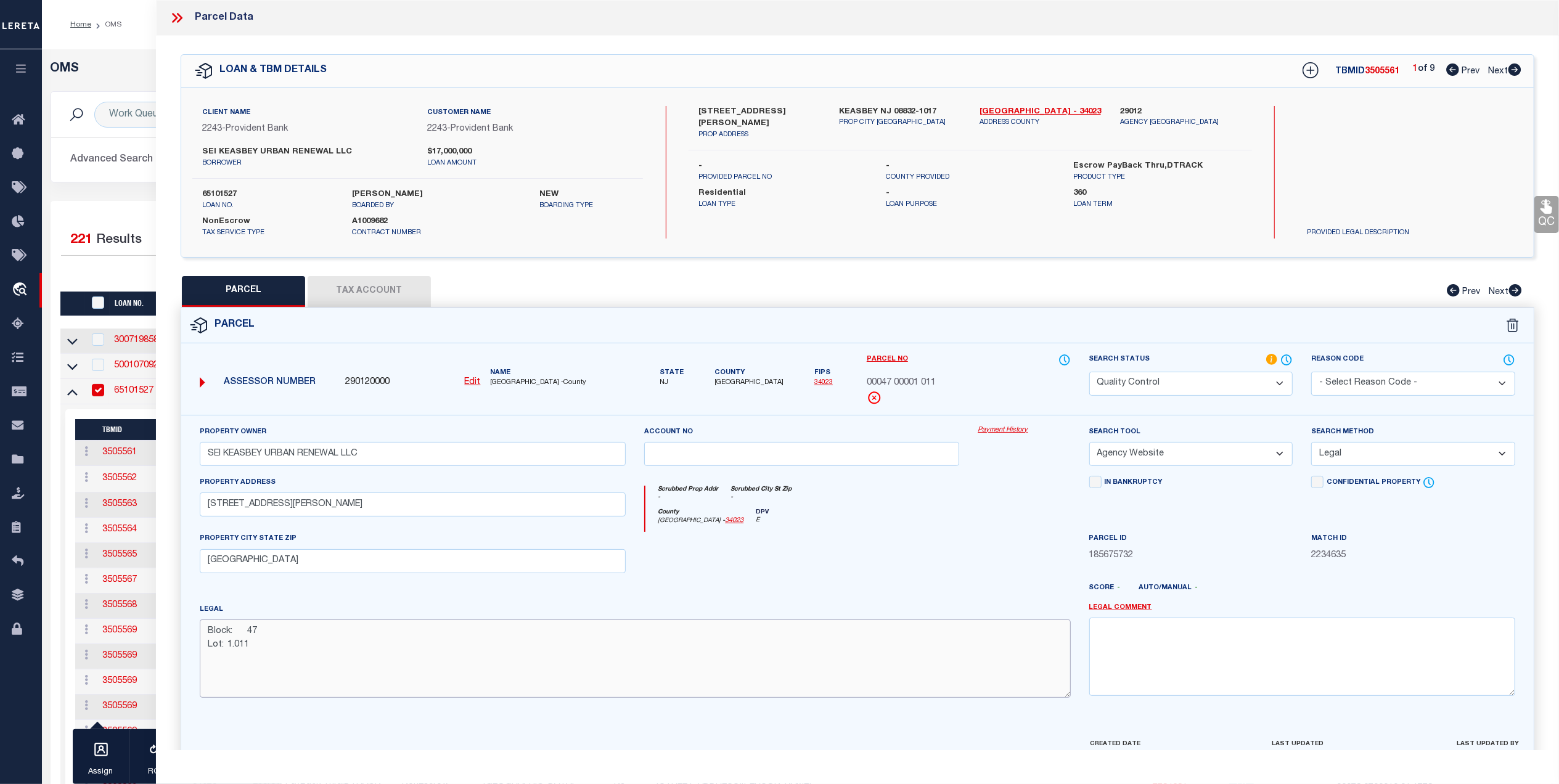
click at [192, 621] on div "Legal Block: 47 Lot: 1.011" at bounding box center [635, 655] width 890 height 105
paste textarea "LOT:1.011 BLK:47 DIST:25 CITY/MUNI/TWP:WOODBRIDGE TWP MAP REF:TAX MAP 5"
type textarea "LOT:1.011 BLK:47 DIST:25 CITY/MUNI/TWP:WOODBRIDGE TWP MAP REF:TAX MAP 5"
click at [883, 575] on div at bounding box center [802, 557] width 334 height 51
click at [1554, 205] on div "Parcel Data QC QC QC - Select Status - Ready to QC" at bounding box center [857, 375] width 1403 height 750
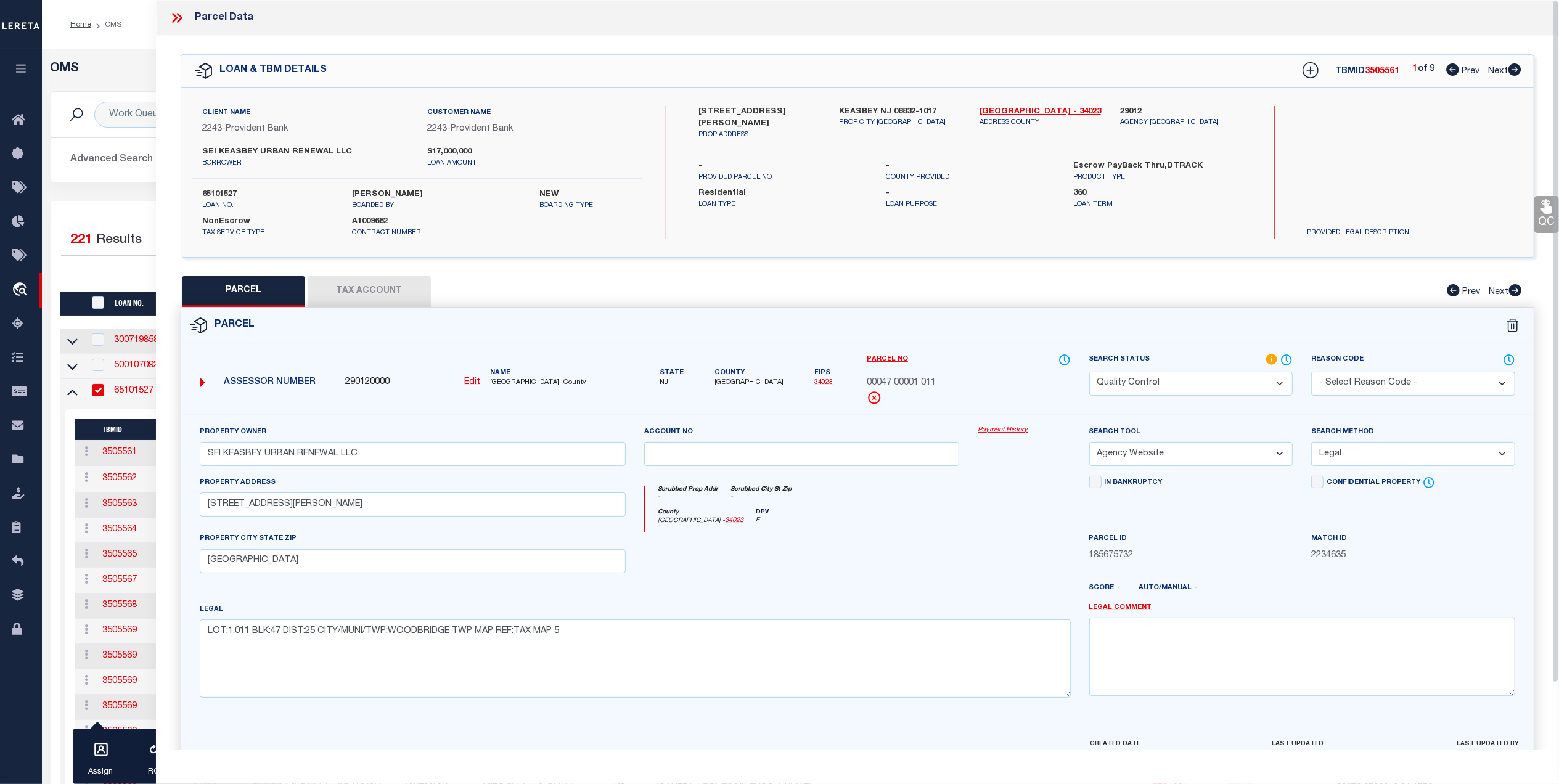
click at [1555, 221] on link "QC" at bounding box center [1546, 215] width 25 height 37
click at [1552, 217] on link "QC" at bounding box center [1546, 215] width 25 height 37
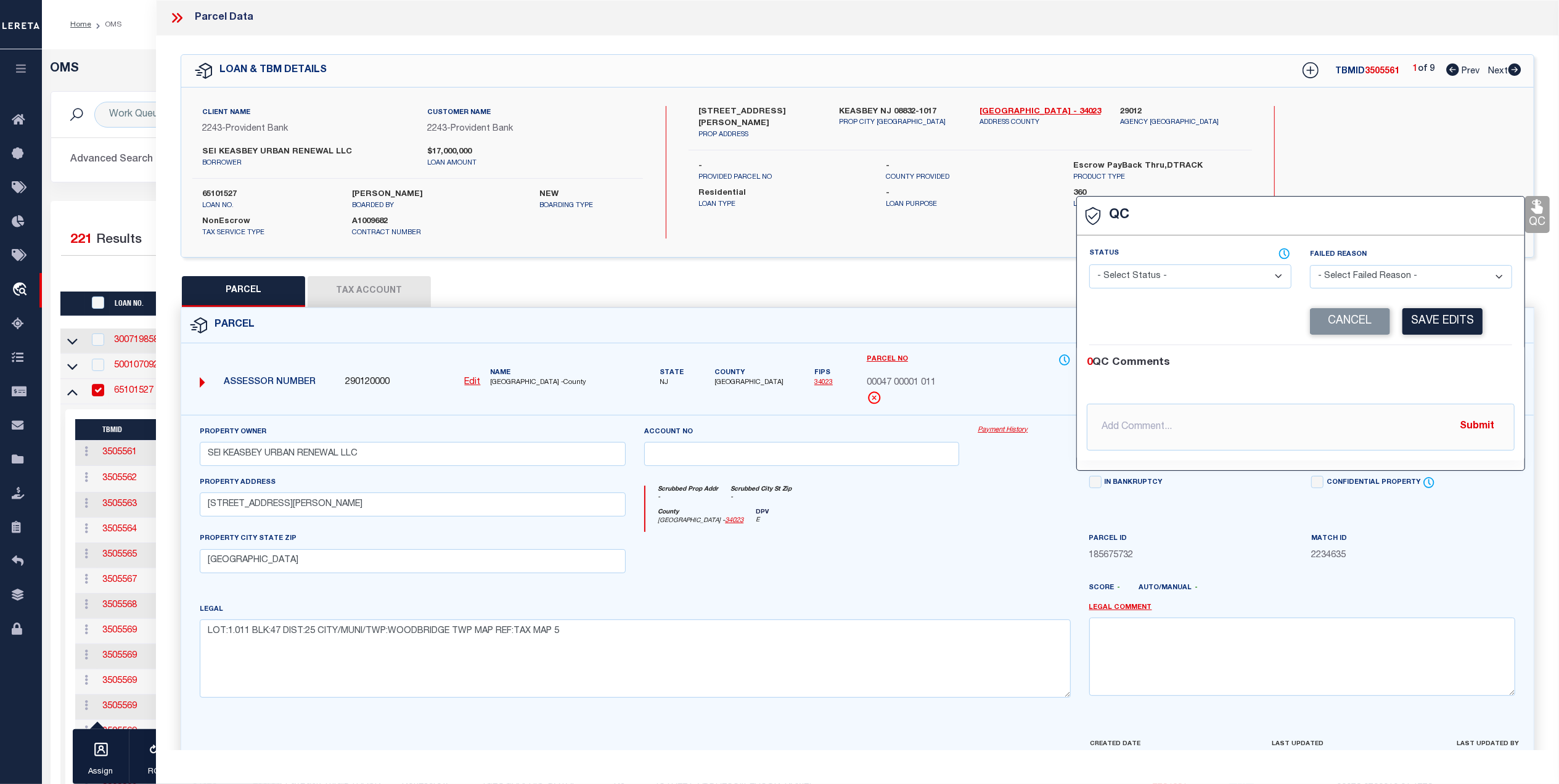
click at [1255, 273] on select "- Select Status - Ready to QC Correct Incorrect" at bounding box center [1191, 276] width 202 height 24
click at [906, 267] on div "QC QC QC" at bounding box center [857, 427] width 1403 height 783
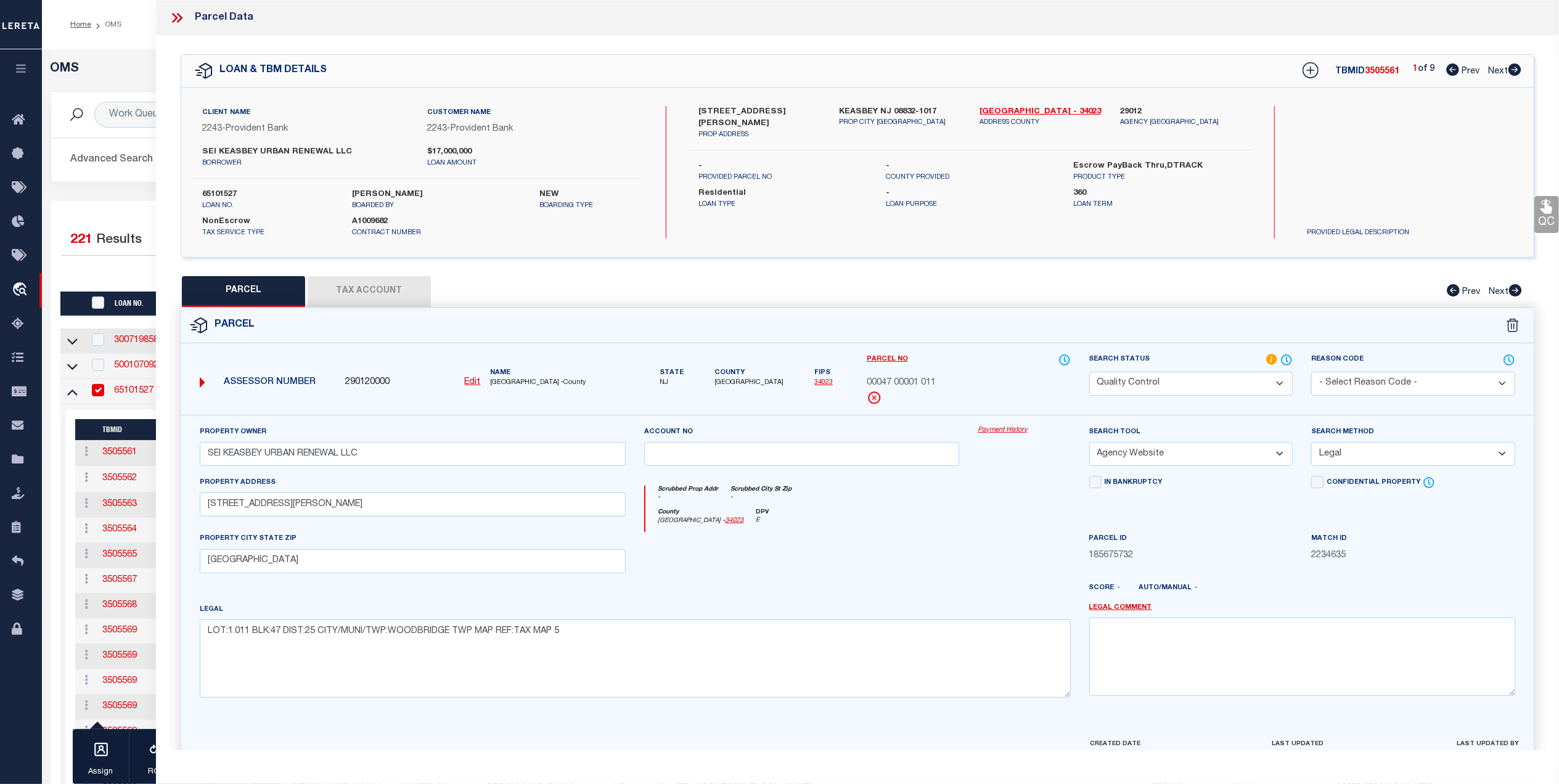
click at [1543, 215] on link "QC" at bounding box center [1546, 215] width 25 height 37
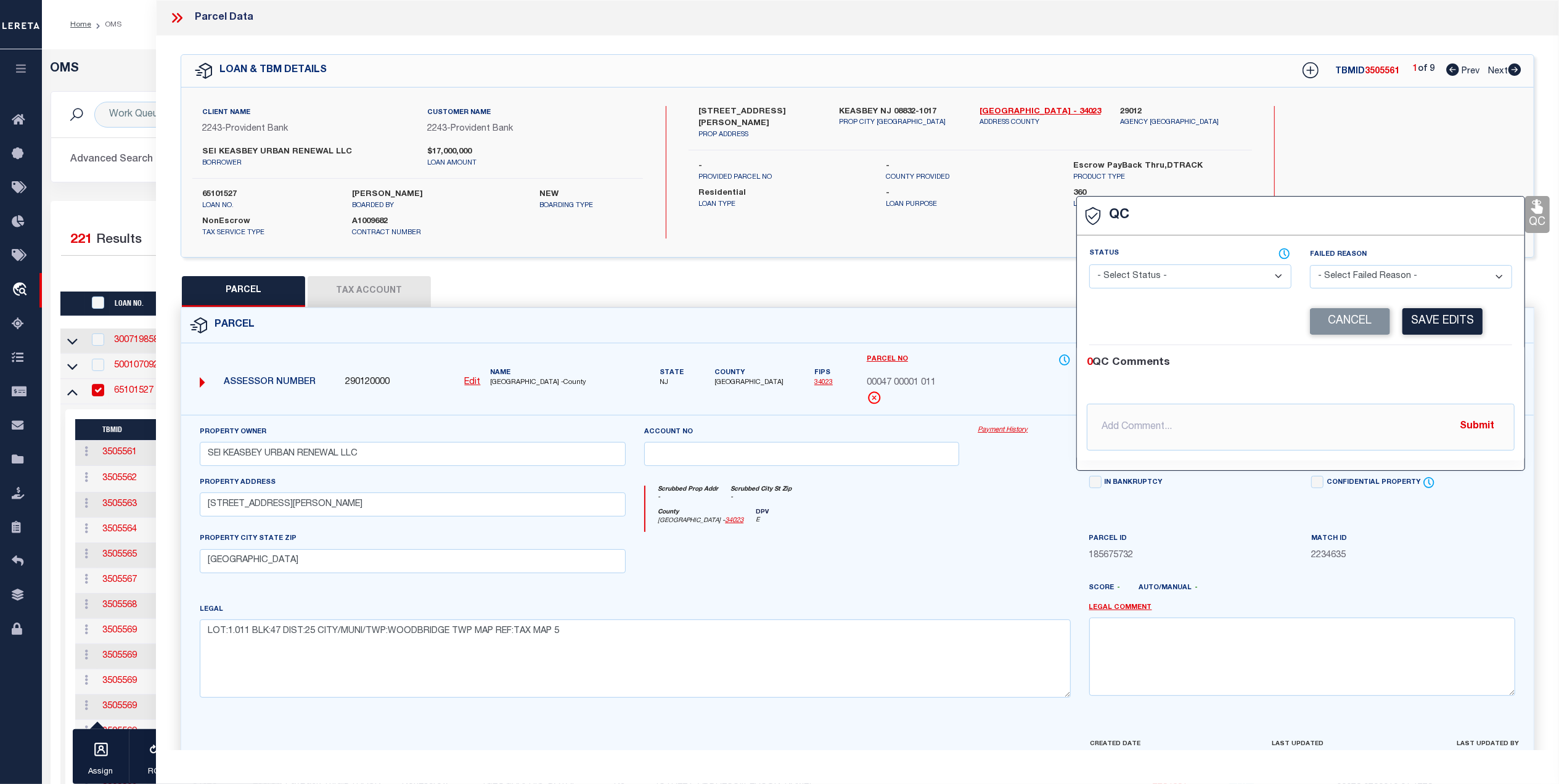
click at [1211, 279] on select "- Select Status - Ready to QC Correct Incorrect" at bounding box center [1191, 276] width 202 height 24
click at [1090, 266] on select "- Select Status - Ready to QC Correct Incorrect" at bounding box center [1191, 276] width 202 height 24
click at [1151, 265] on select "- Select Status - Ready to QC Correct Incorrect" at bounding box center [1191, 276] width 202 height 24
select select "COR"
click at [1090, 266] on select "- Select Status - Ready to QC Correct Incorrect" at bounding box center [1191, 276] width 202 height 24
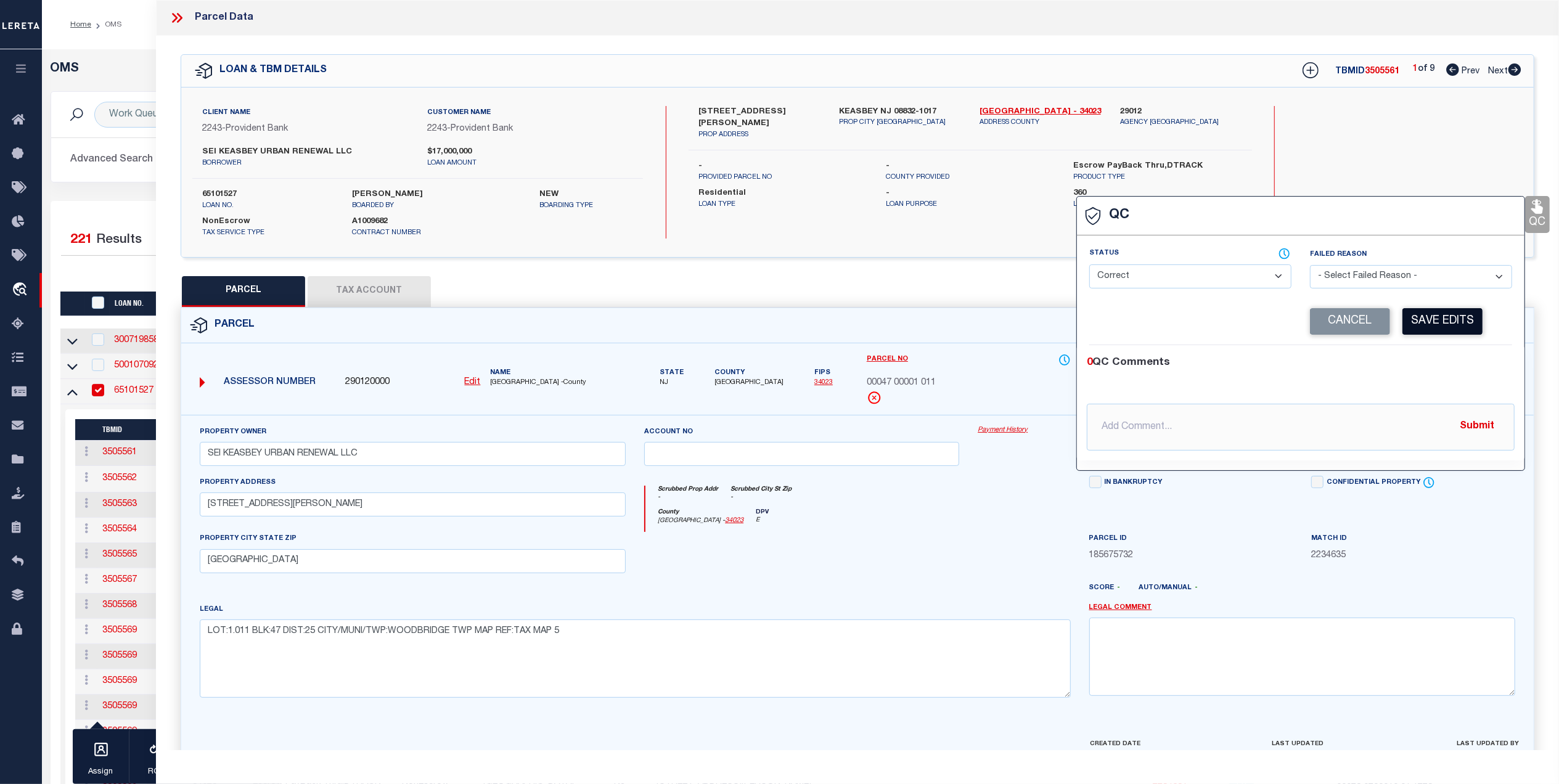
click at [1440, 334] on button "Save Edits" at bounding box center [1442, 321] width 80 height 26
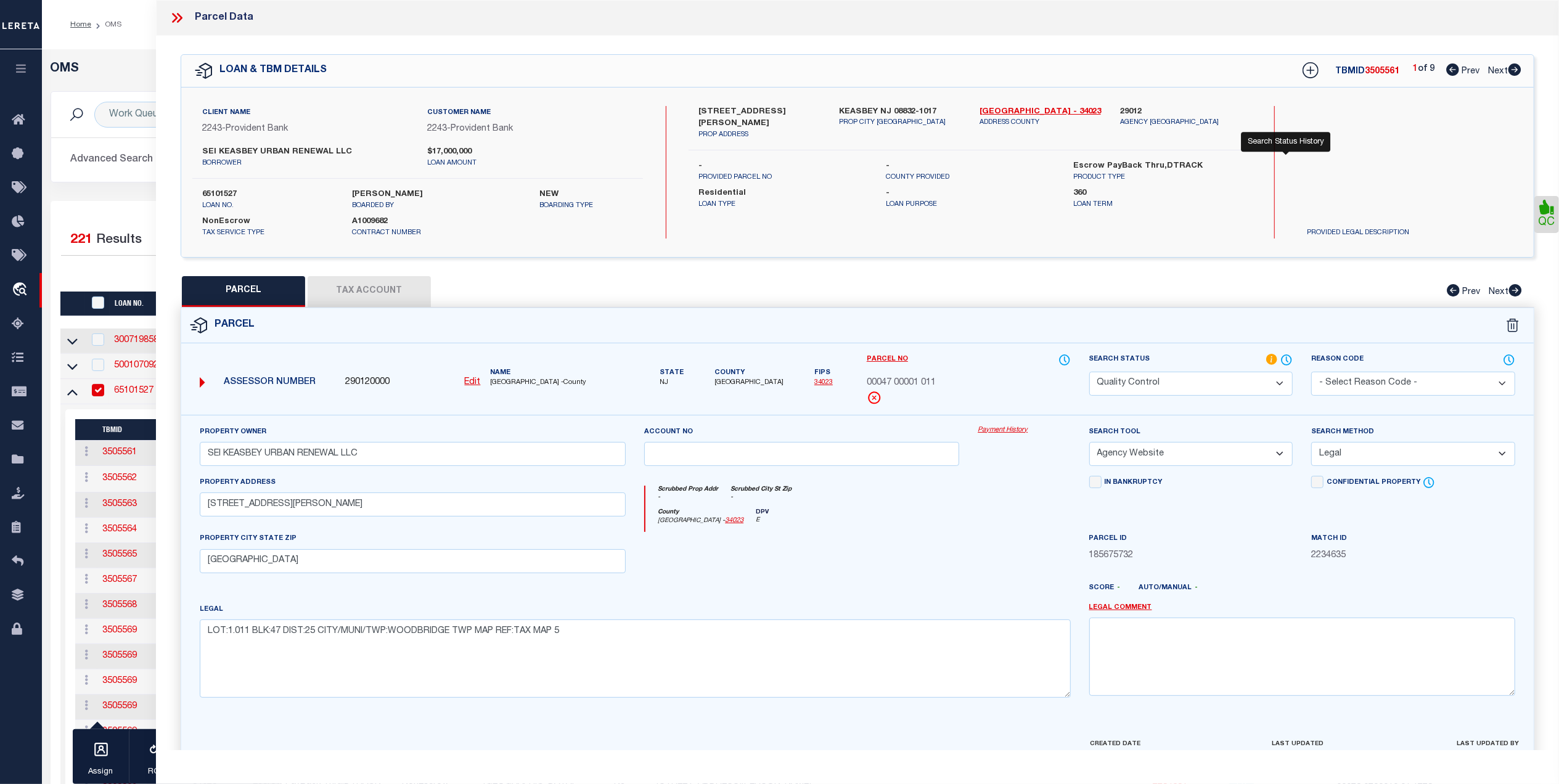
click at [1287, 358] on icon at bounding box center [1287, 360] width 1 height 5
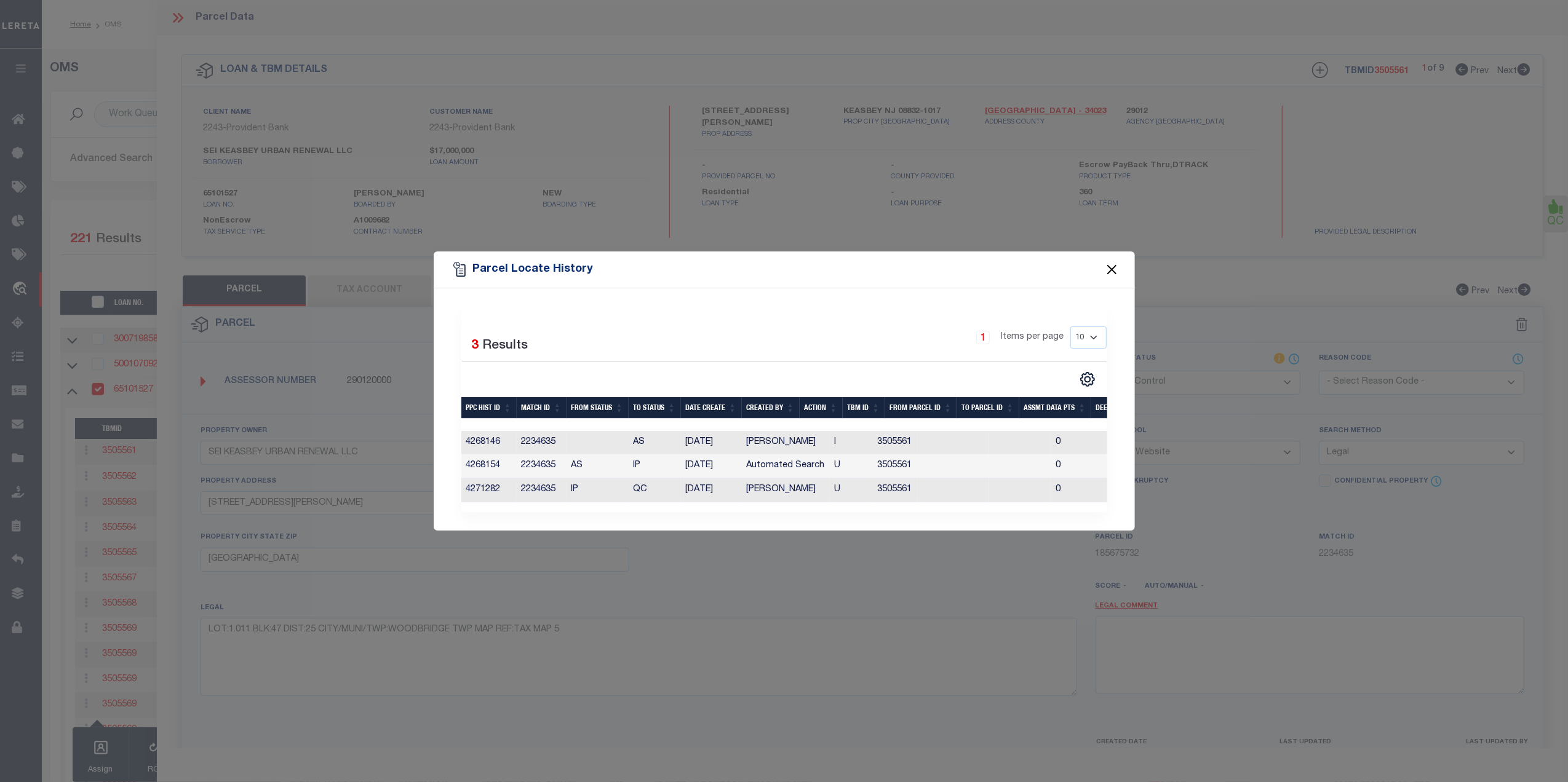
click at [1106, 263] on button "Close" at bounding box center [1111, 269] width 16 height 16
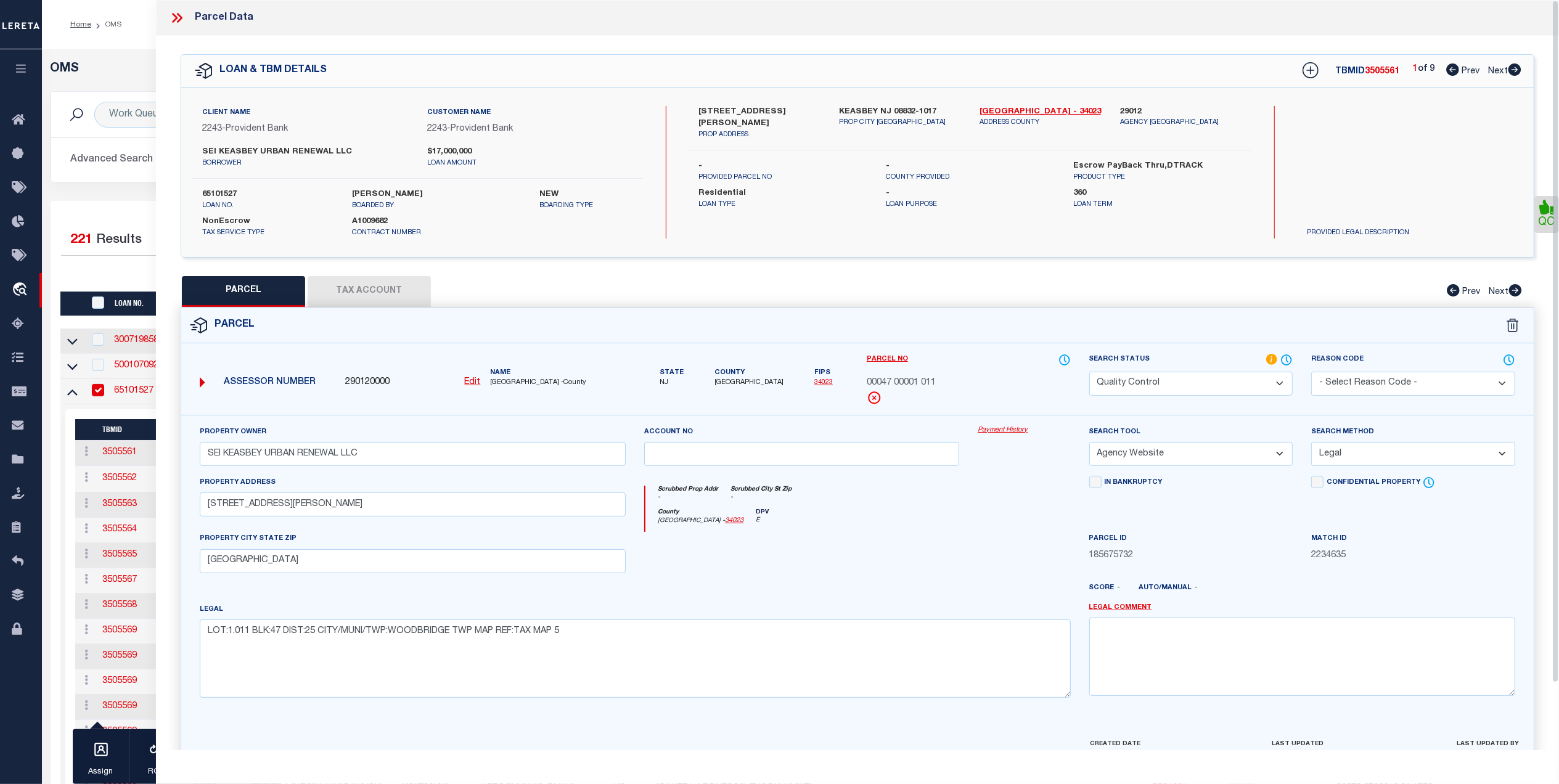
click at [1197, 380] on select "Automated Search Bad Parcel Complete Duplicate Parcel High Dollar Reporting In …" at bounding box center [1191, 384] width 204 height 24
select select "CP"
click at [1090, 372] on select "Automated Search Bad Parcel Complete Duplicate Parcel High Dollar Reporting In …" at bounding box center [1191, 384] width 204 height 24
click at [995, 533] on div "County Middlesex - 34023 DPV E" at bounding box center [858, 521] width 425 height 24
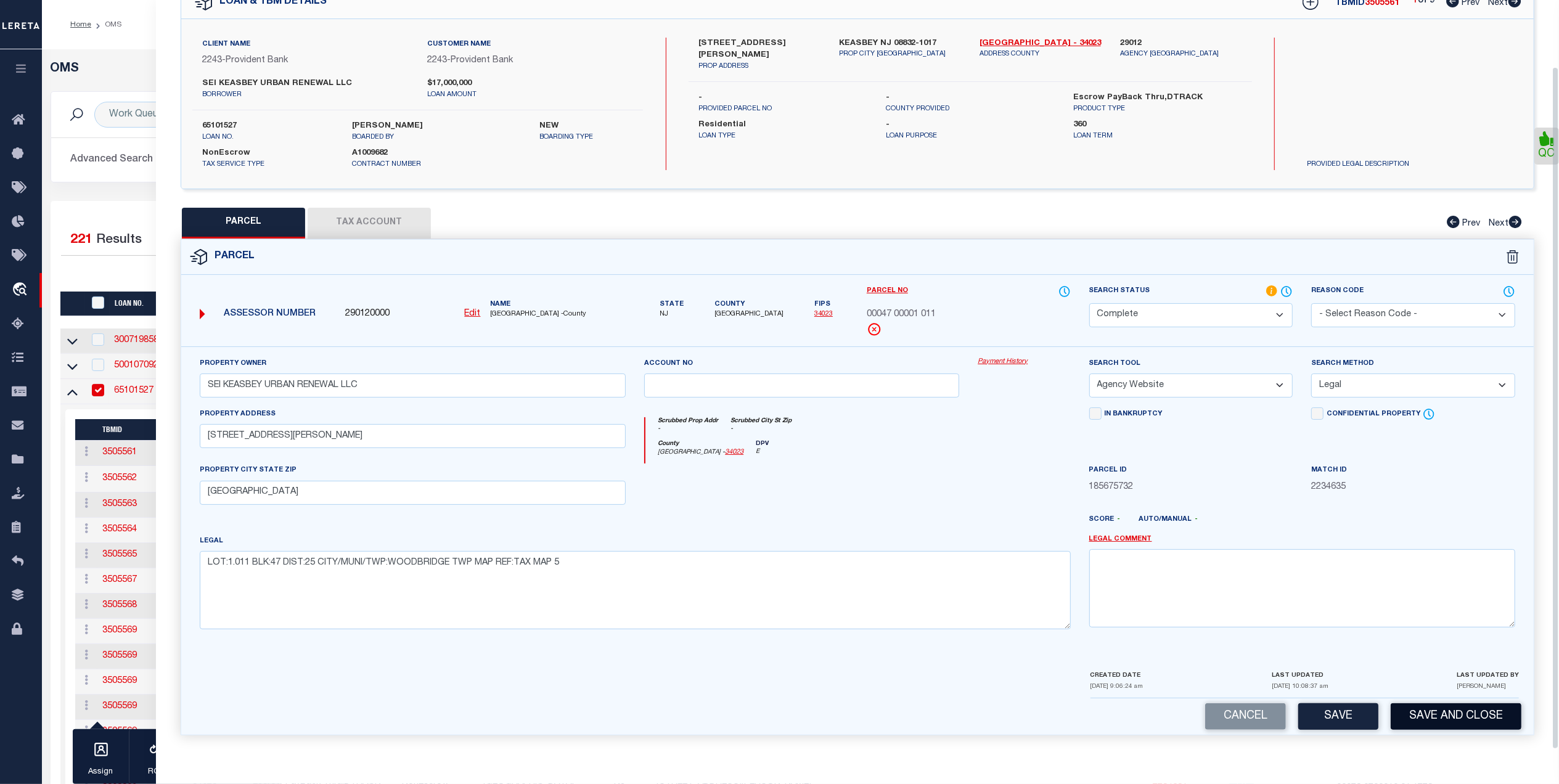
click at [1428, 719] on button "Save and Close" at bounding box center [1457, 716] width 130 height 26
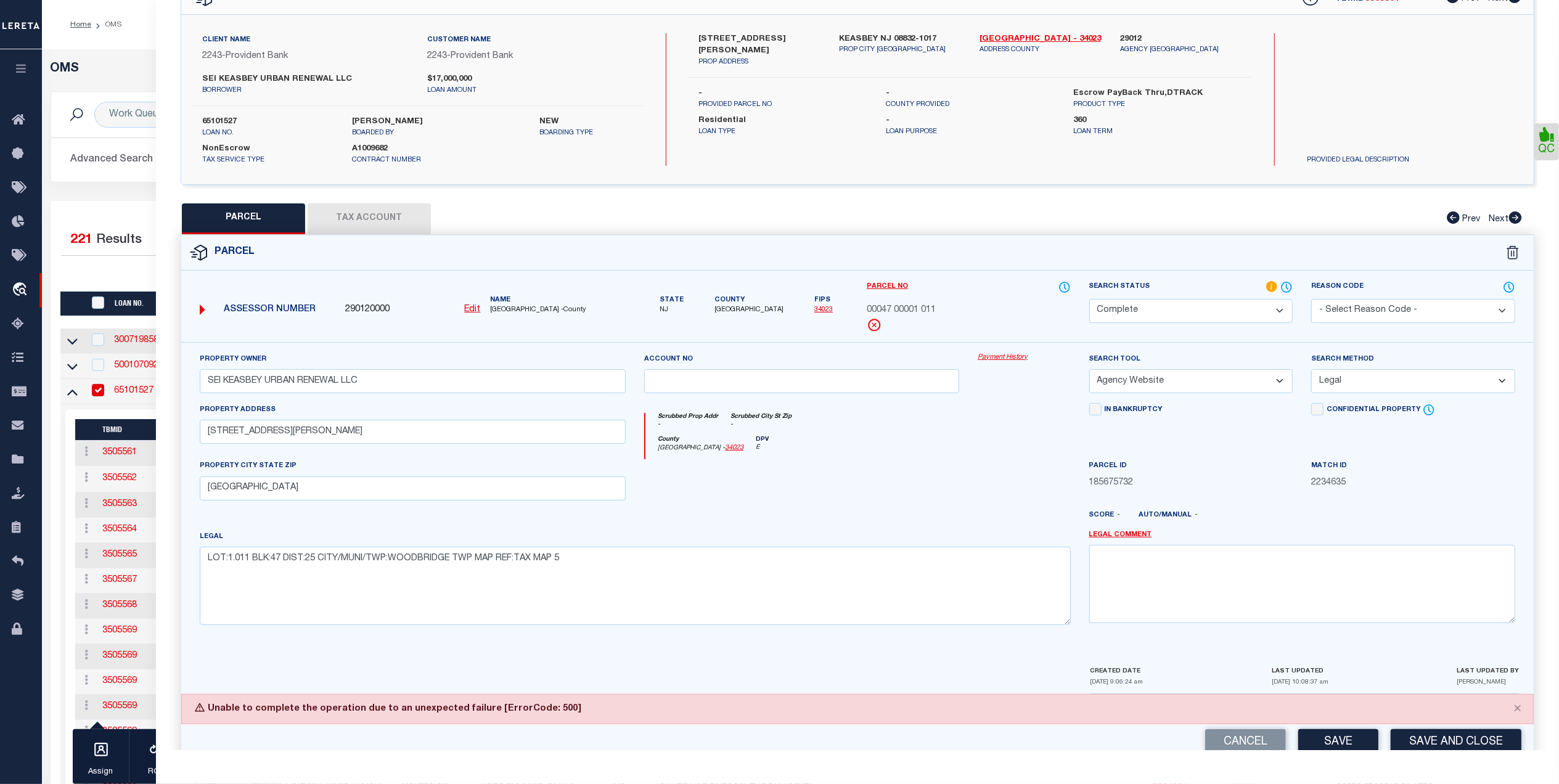
click at [992, 639] on div "Property Owner SEI KEASBEY URBAN RENEWAL LLC Account no Payment History Search …" at bounding box center [857, 503] width 1352 height 323
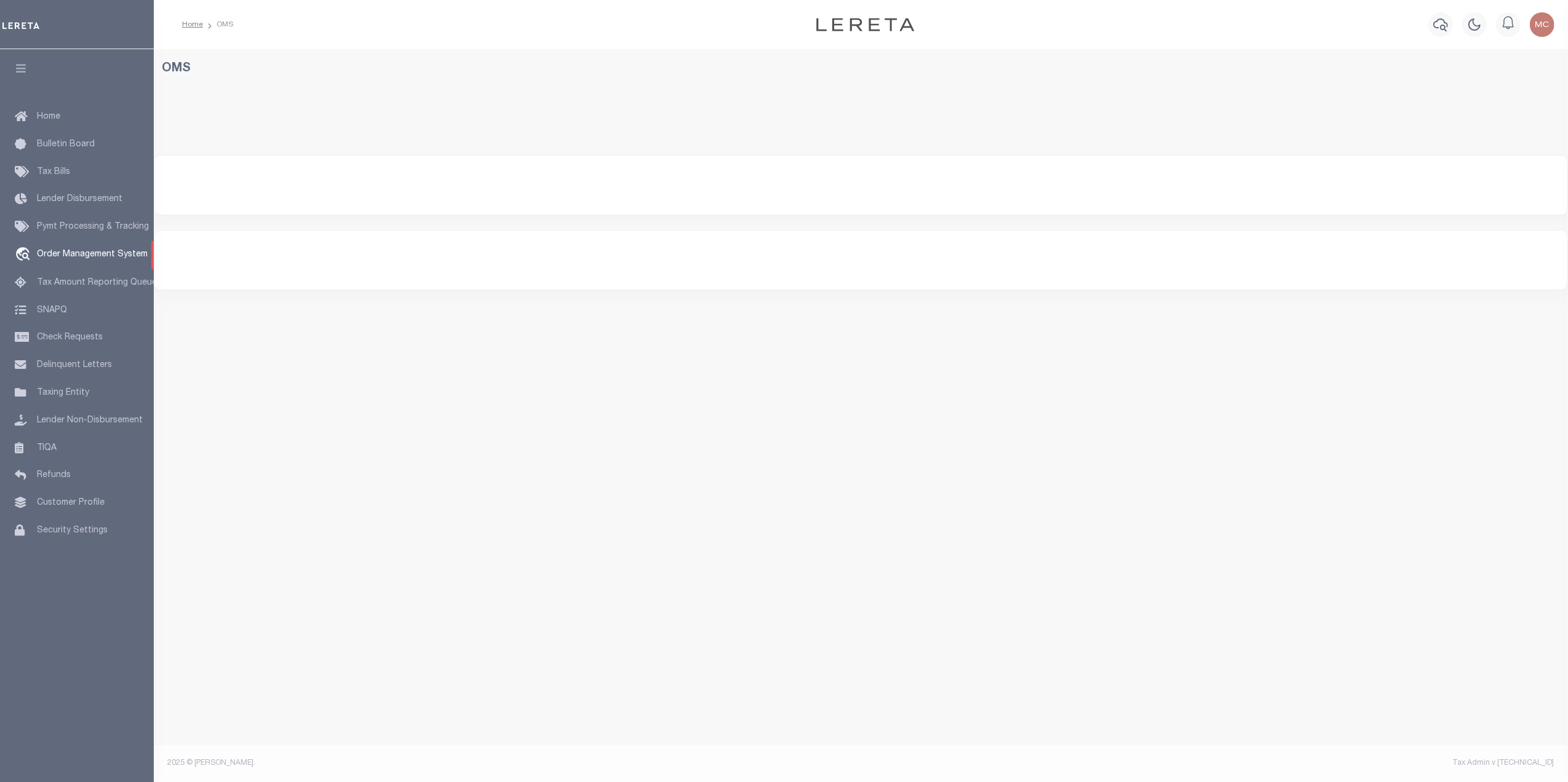
select select "200"
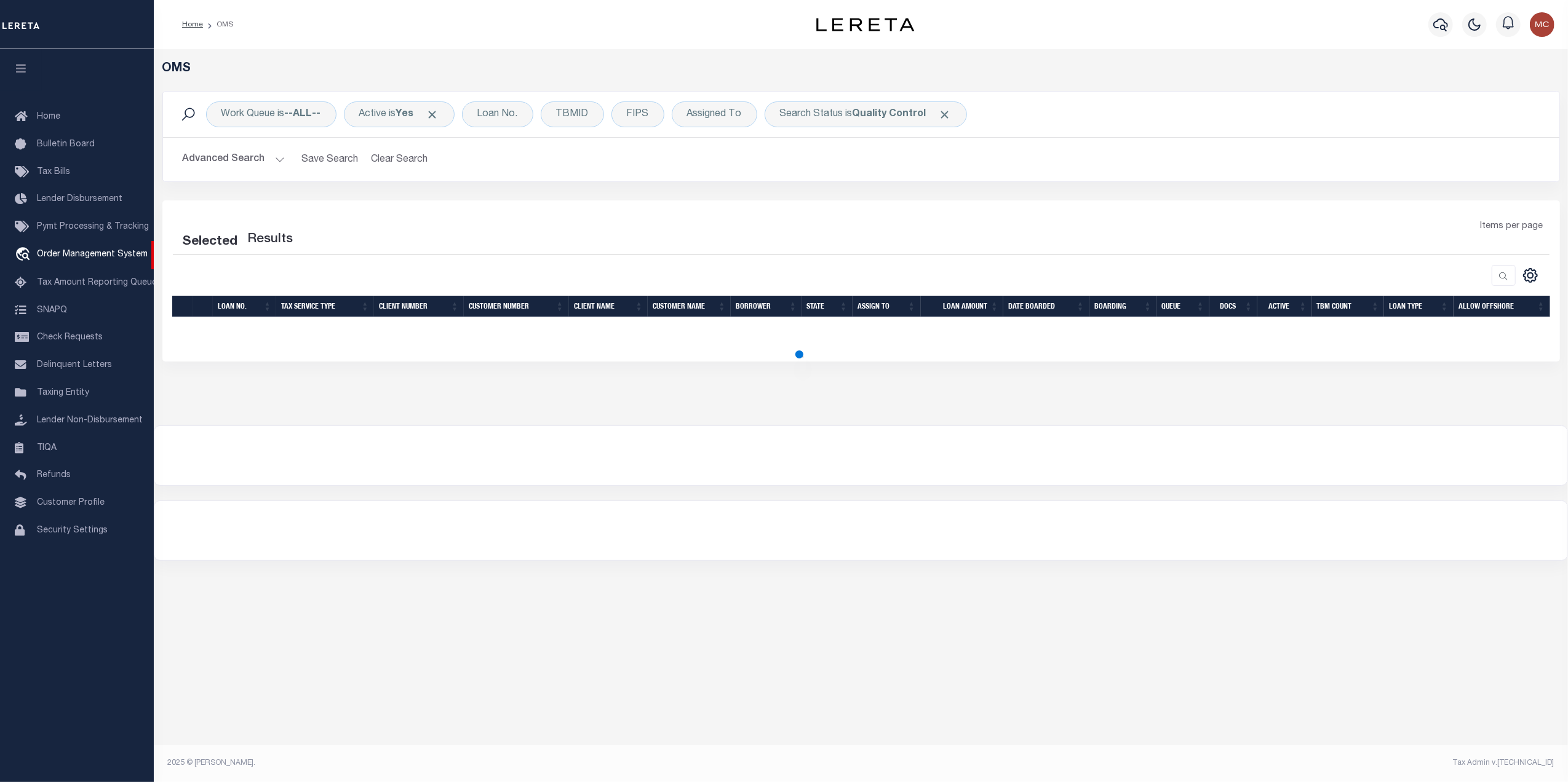
select select "200"
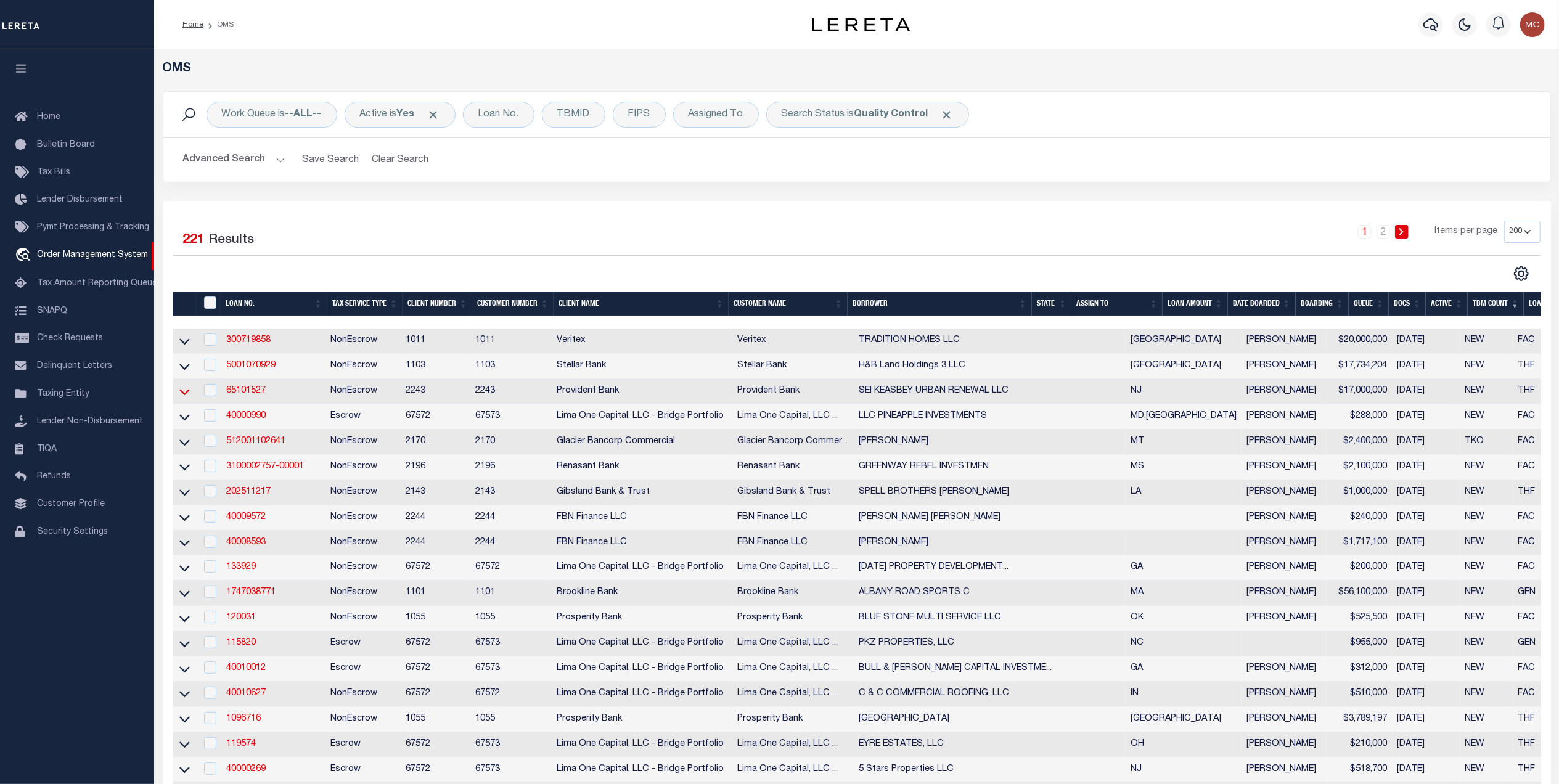
click at [184, 395] on icon at bounding box center [185, 391] width 10 height 6
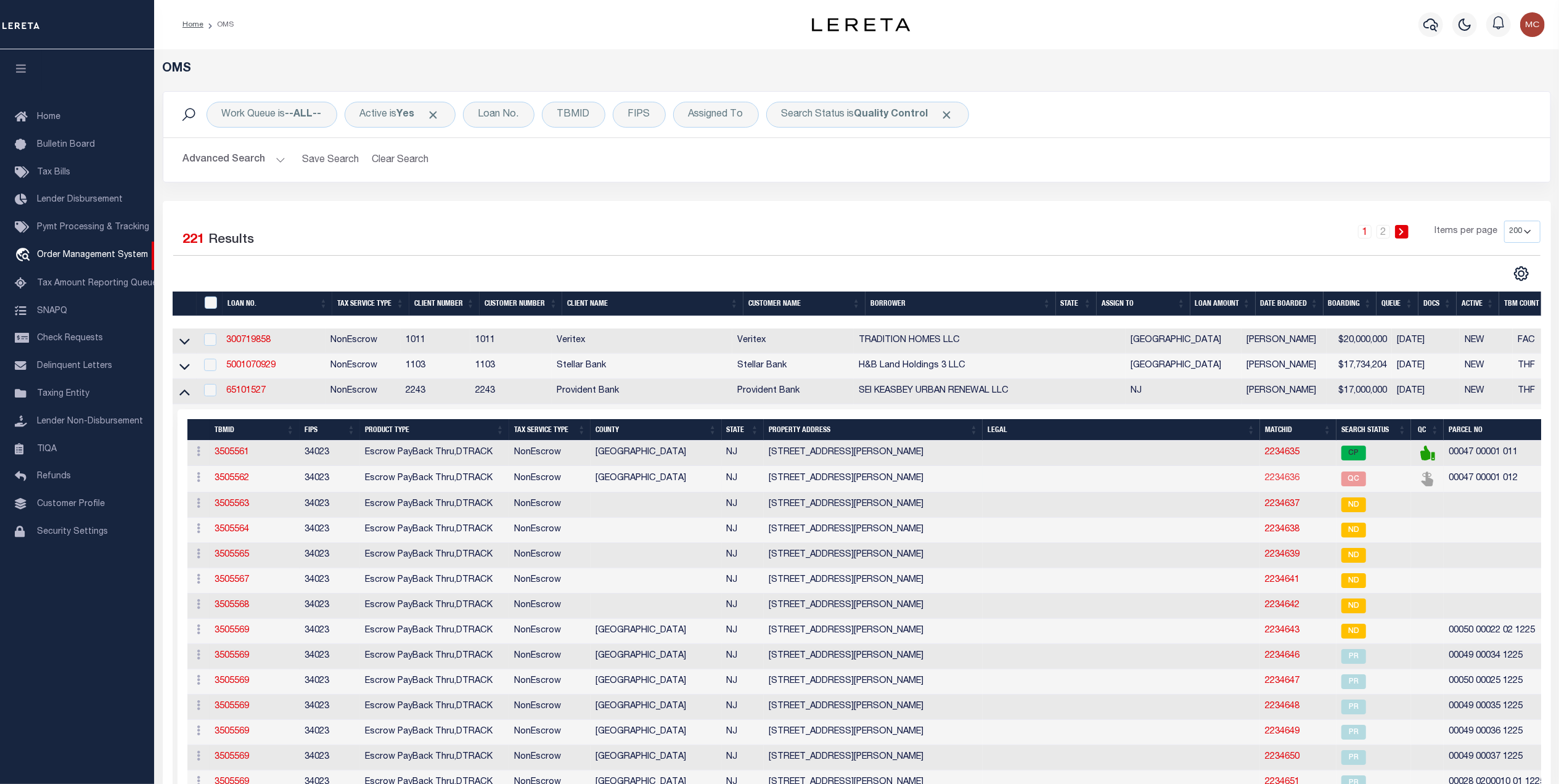
click at [1265, 483] on link "2234636" at bounding box center [1282, 478] width 35 height 8
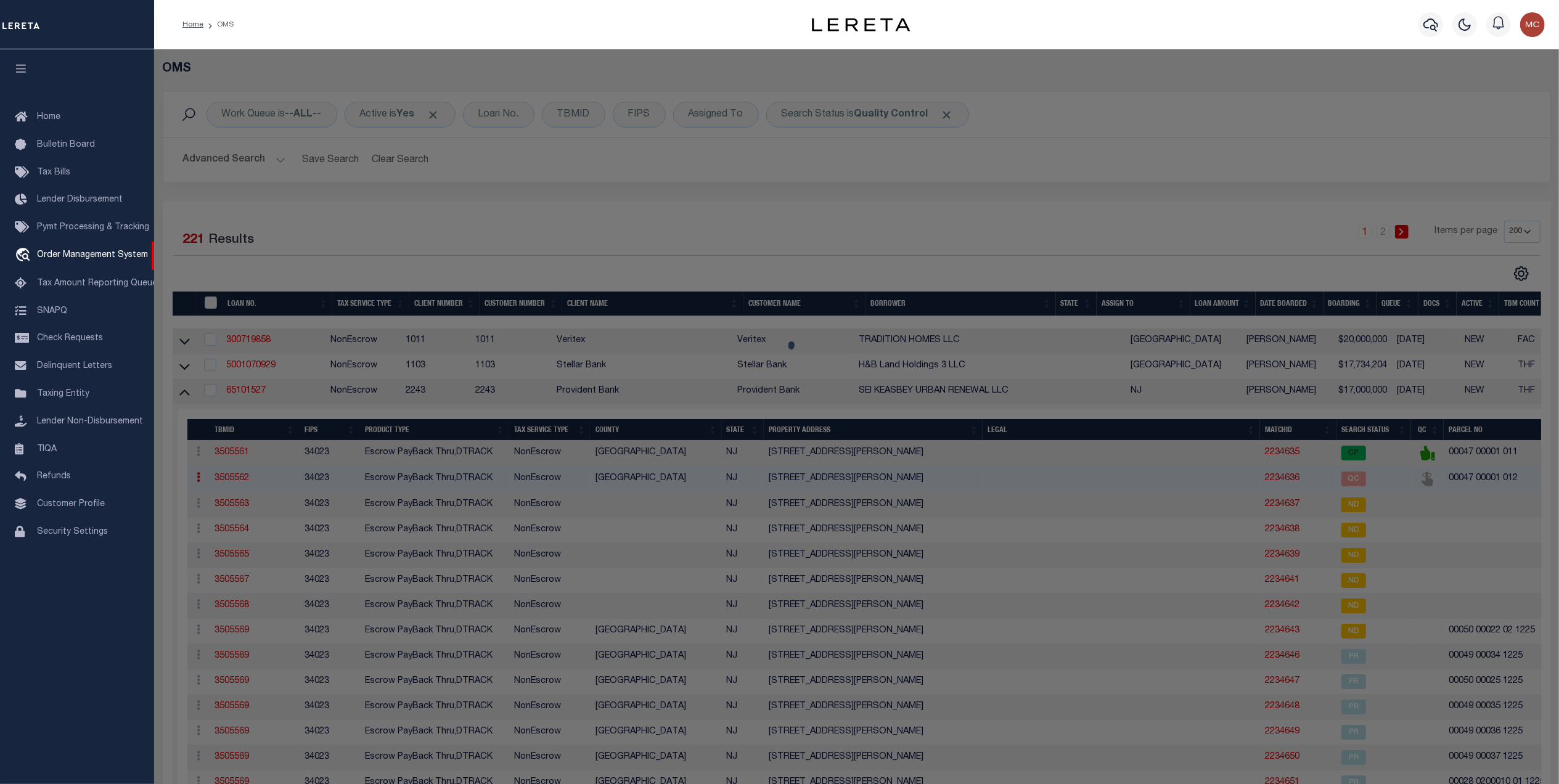
checkbox input "false"
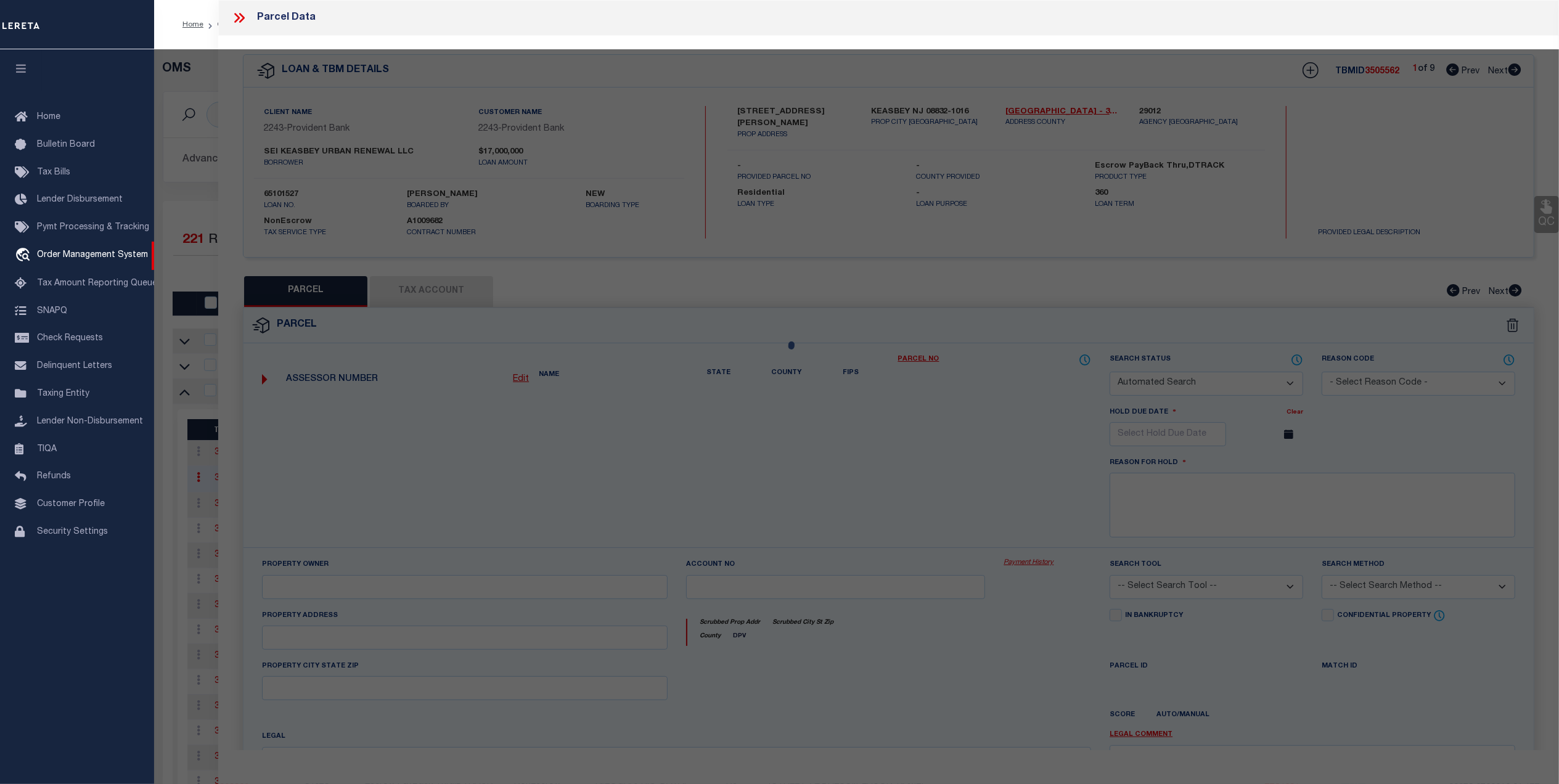
select select "QC"
type input "[PERSON_NAME] Urban Renewal Llc"
select select "AGW"
select select "LEG"
type input "Smith St (Interior)"
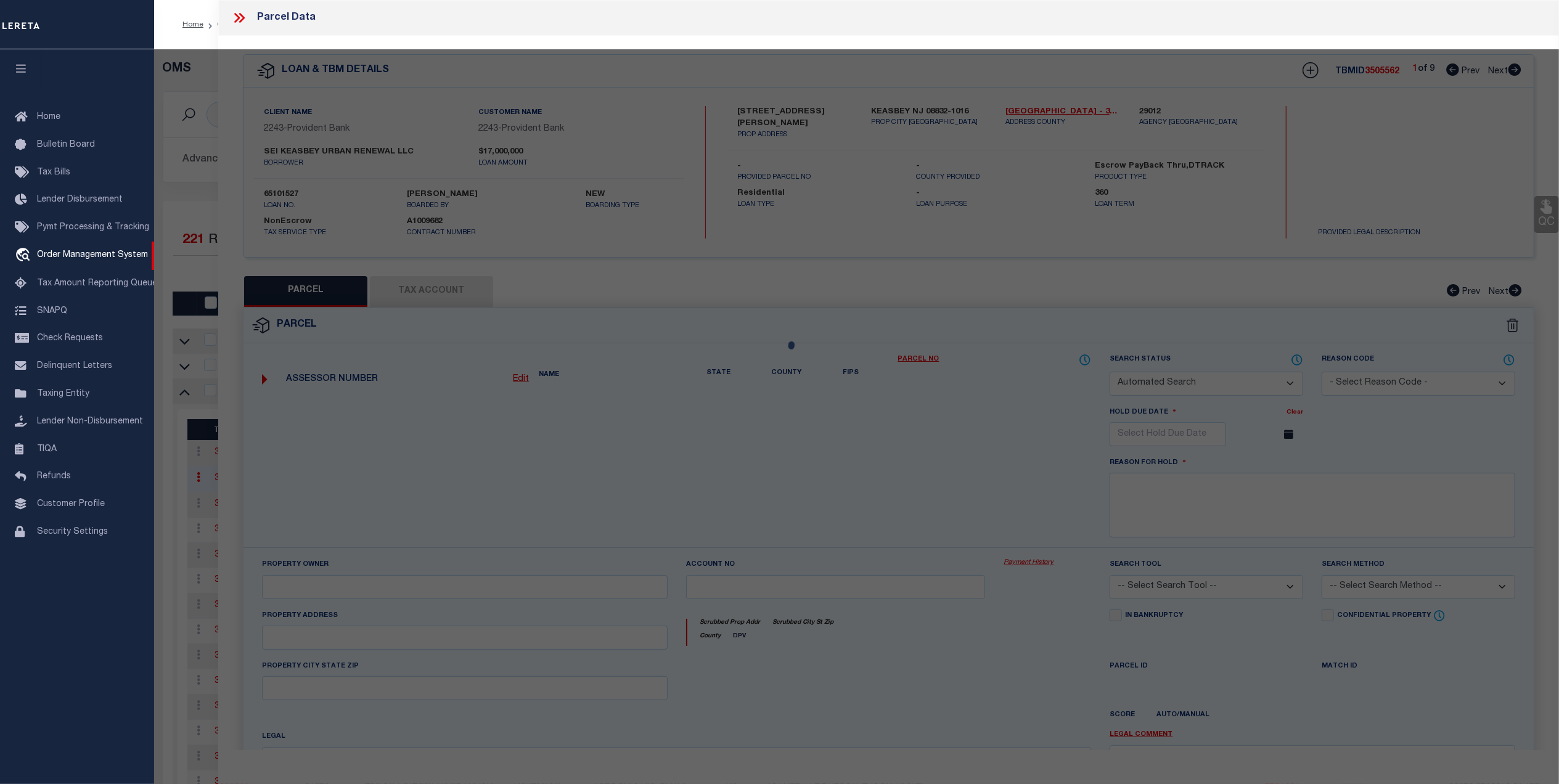
type textarea "Block: 47 Lot: 1.012"
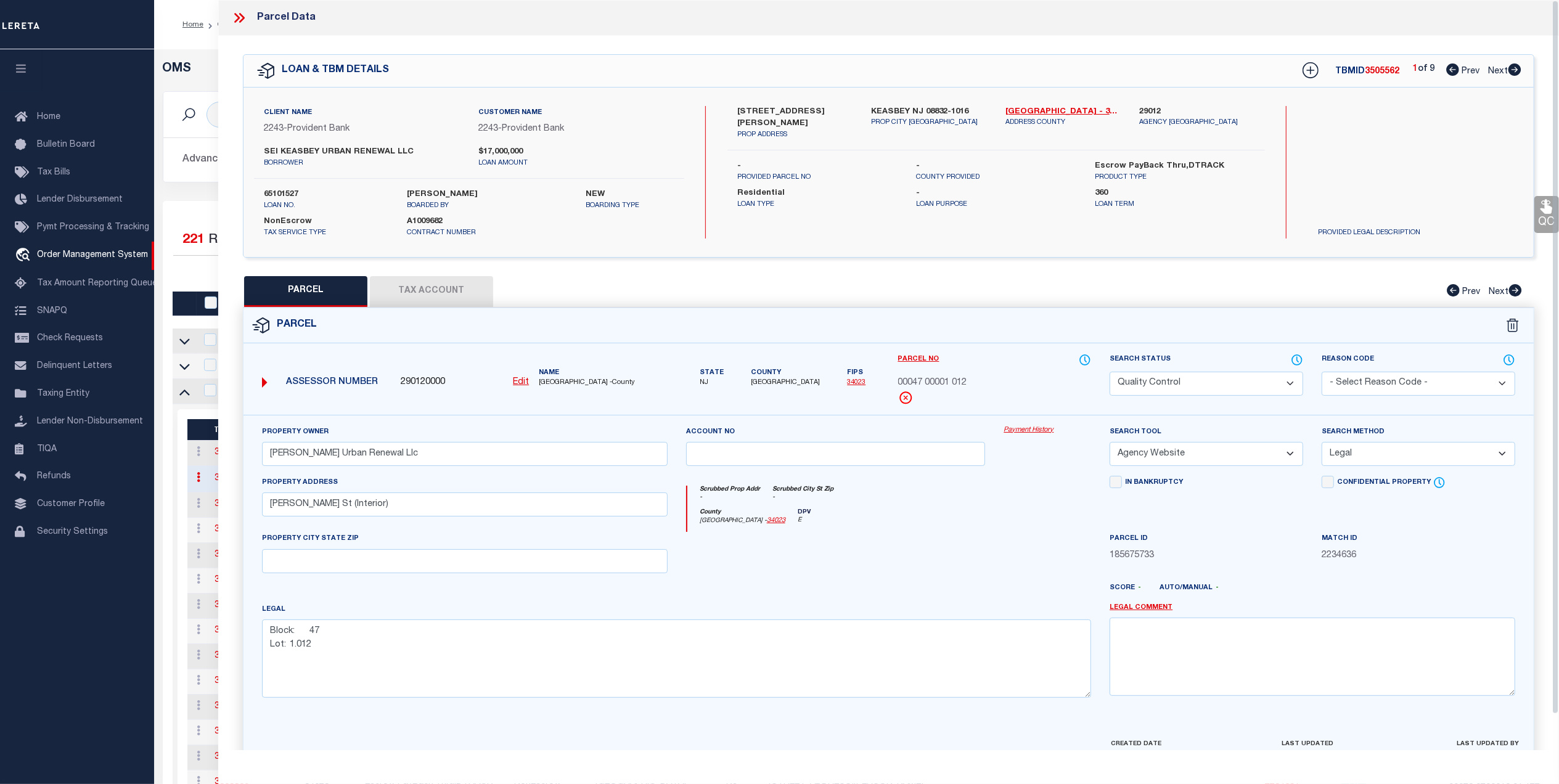
click at [245, 22] on icon at bounding box center [239, 18] width 16 height 16
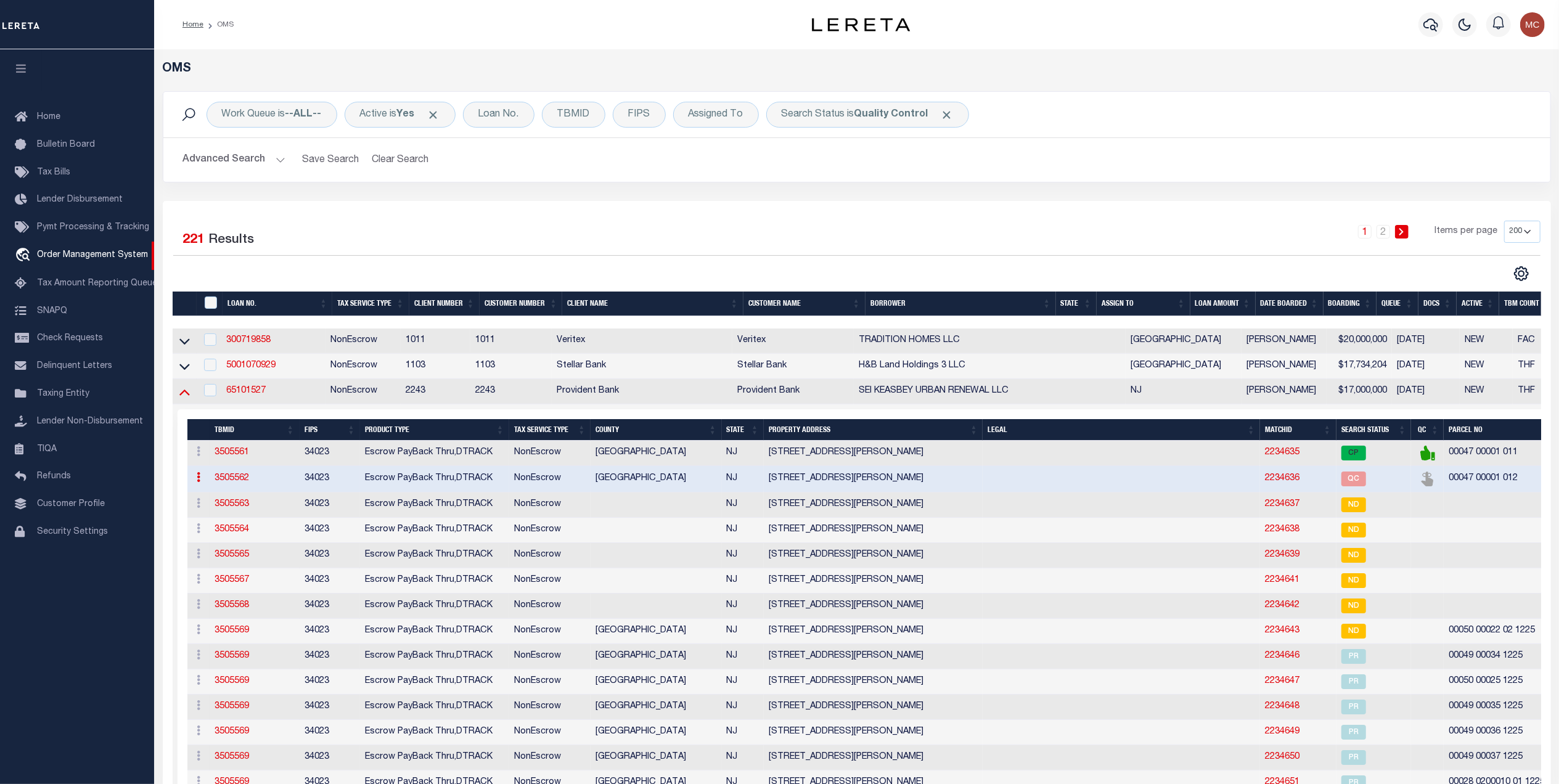
click at [180, 397] on icon at bounding box center [185, 391] width 10 height 13
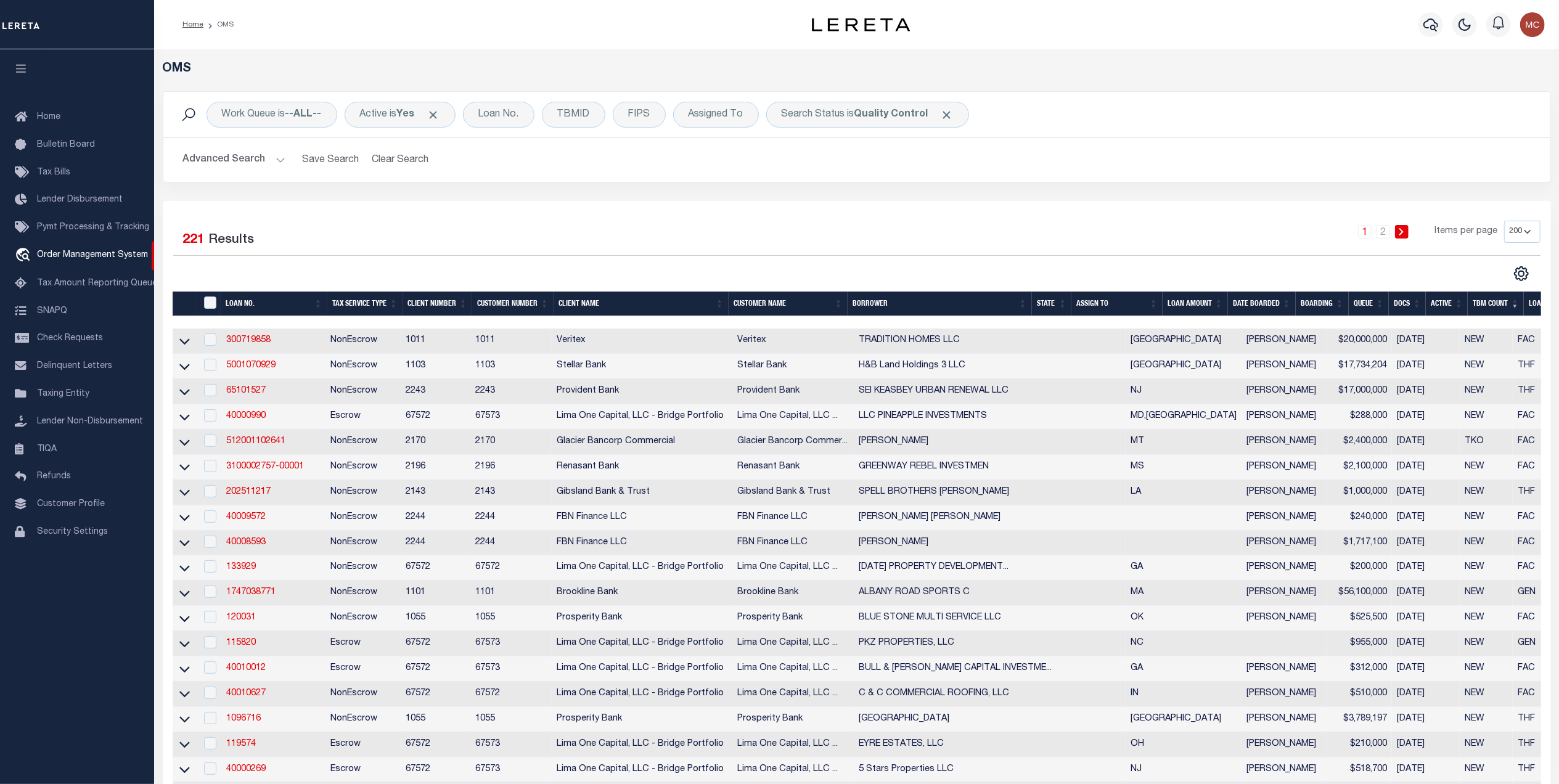
click at [1048, 307] on th "State" at bounding box center [1052, 304] width 40 height 25
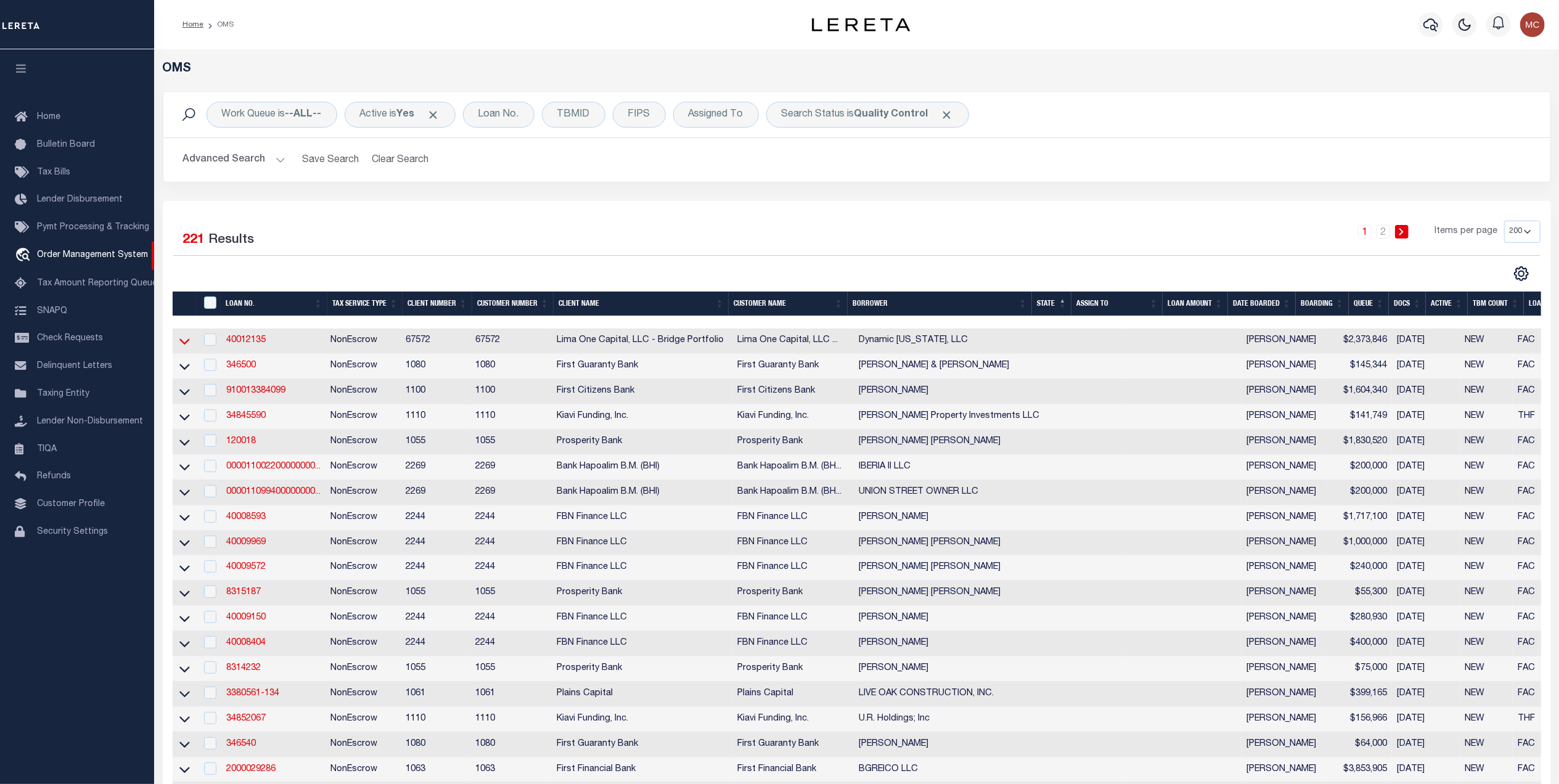
click at [187, 341] on icon at bounding box center [185, 340] width 10 height 13
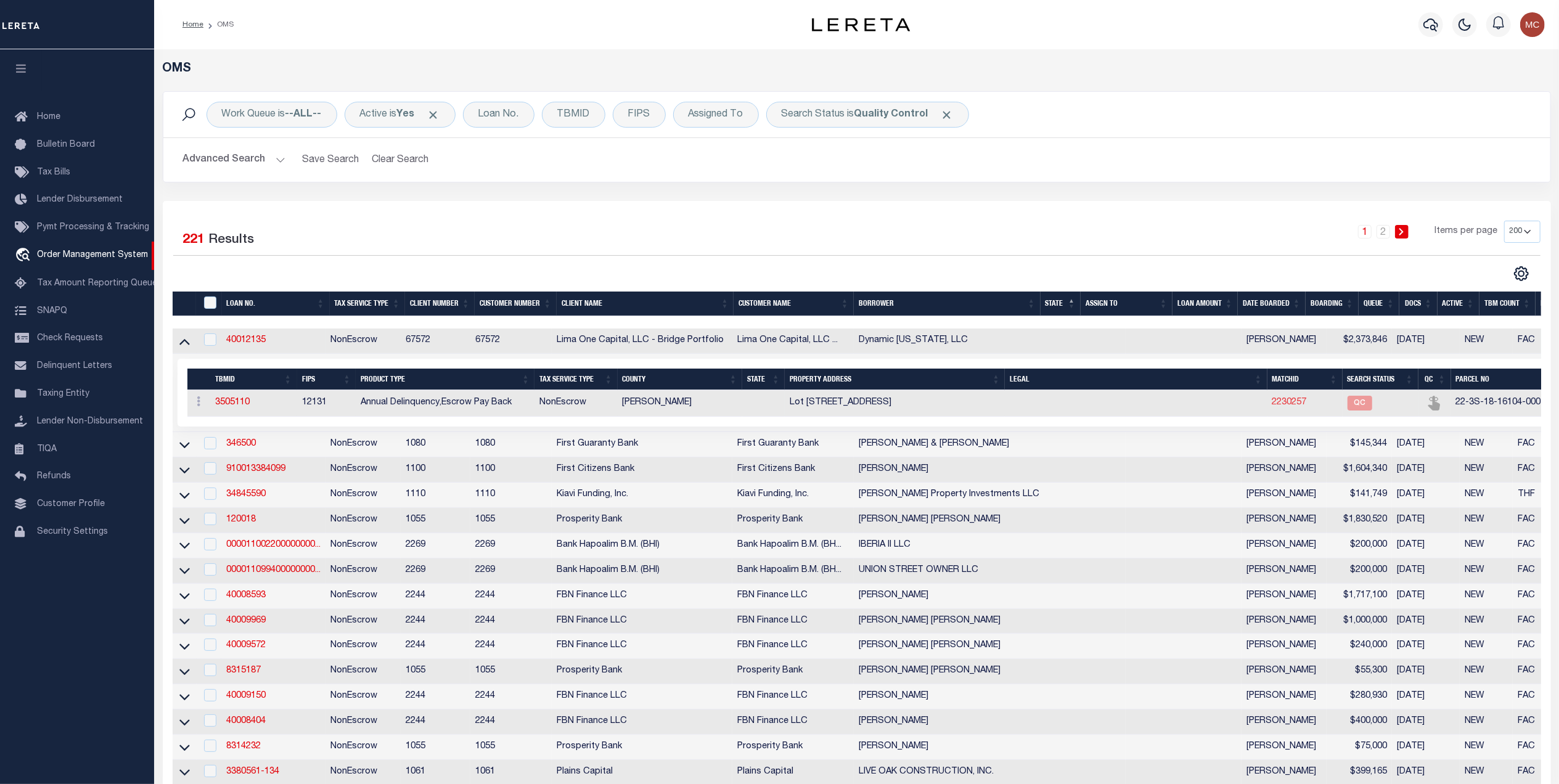
click at [1273, 407] on link "2230257" at bounding box center [1290, 402] width 35 height 8
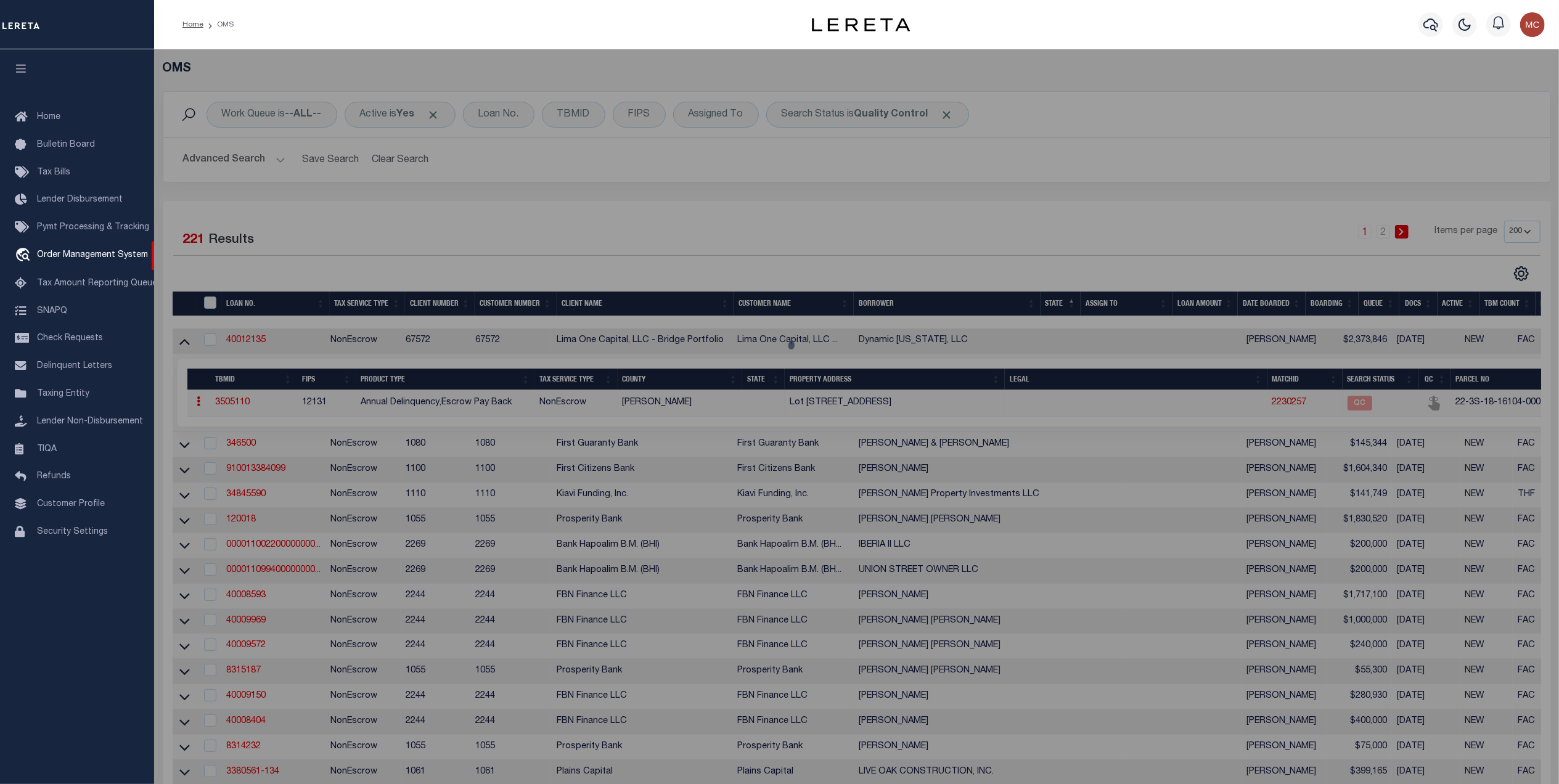
select select "AS"
select select
checkbox input "false"
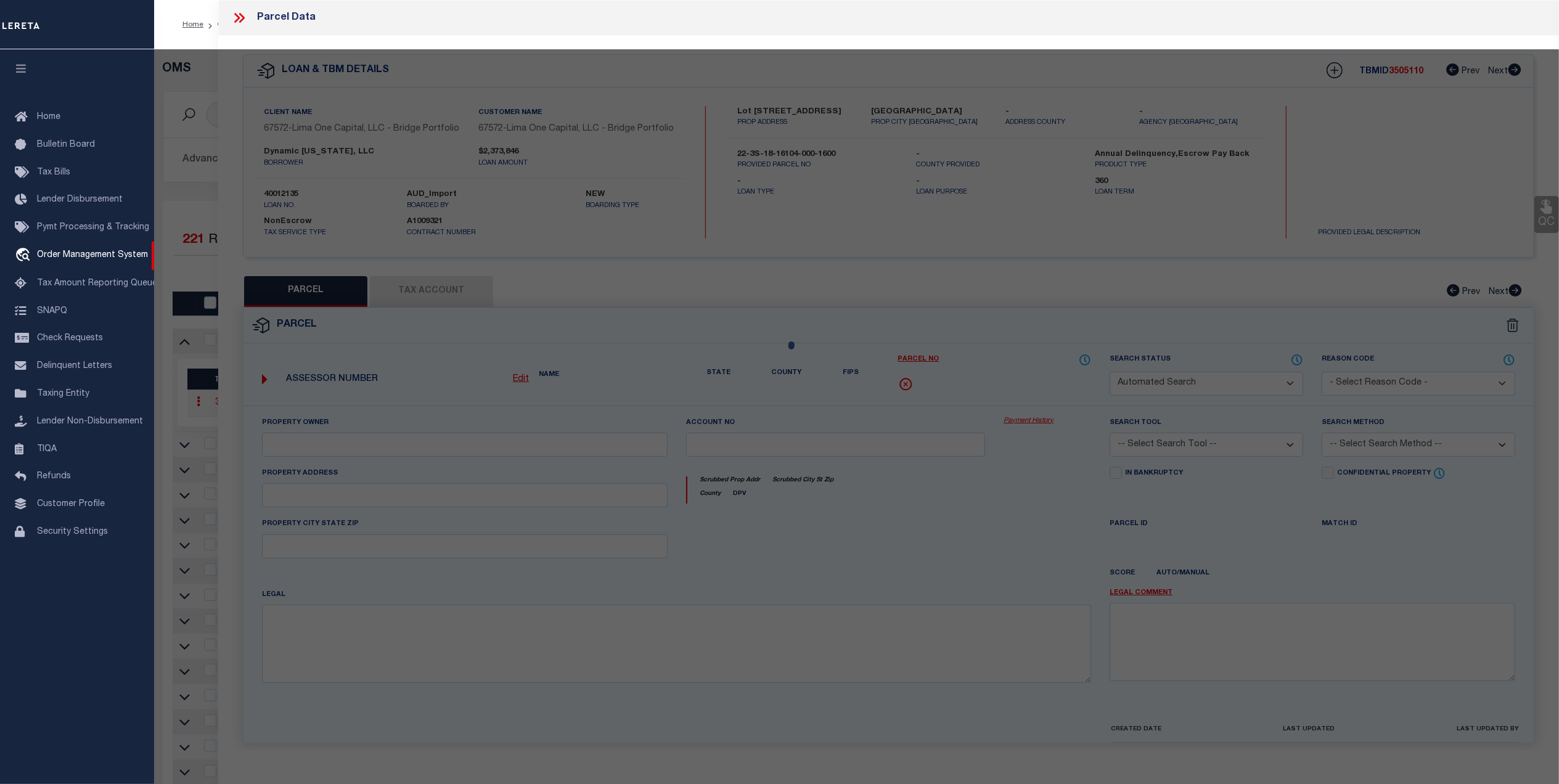
select select "QC"
type input "DYNAMIC FLORIDA LLC"
select select "AGW"
select select "ADD"
type input "66 N SOUTHERN CROSS LN"
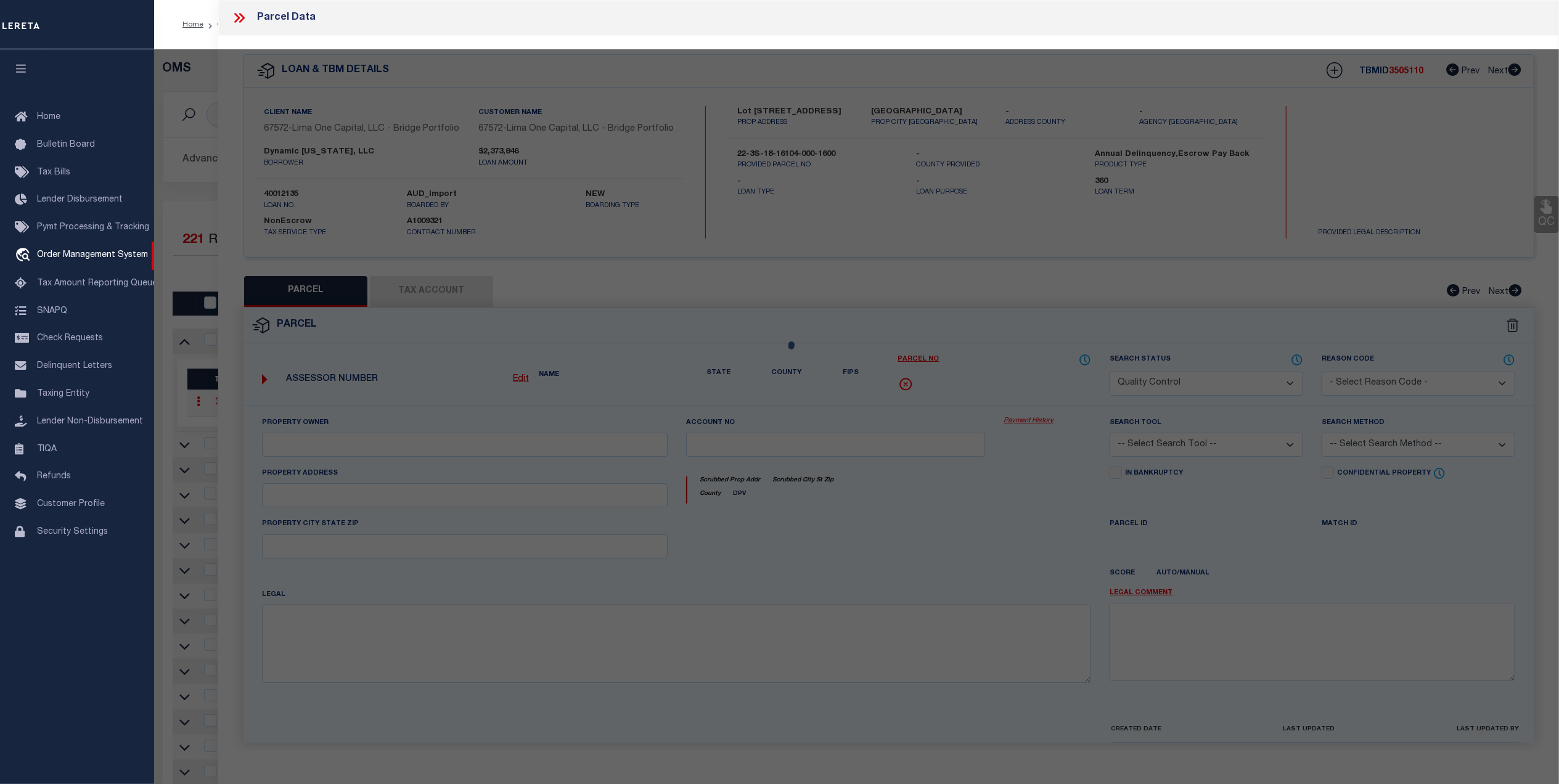
type input "Inlet Beach FL 32461"
type textarea "LOT 160 WATERSOUND CAMP CREEK"
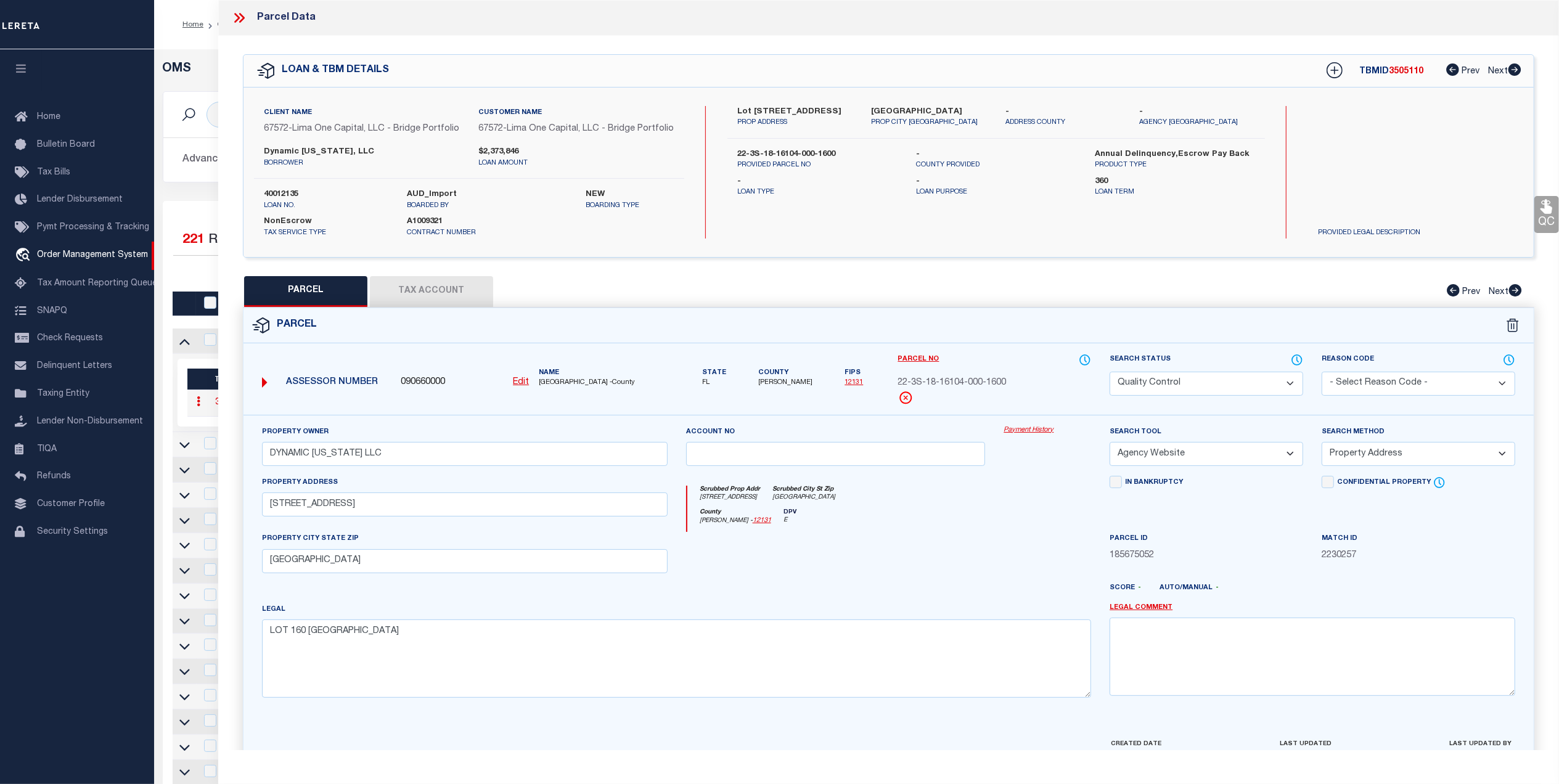
click at [237, 8] on div "Parcel Data" at bounding box center [889, 18] width 1341 height 36
click at [237, 19] on icon at bounding box center [239, 18] width 16 height 16
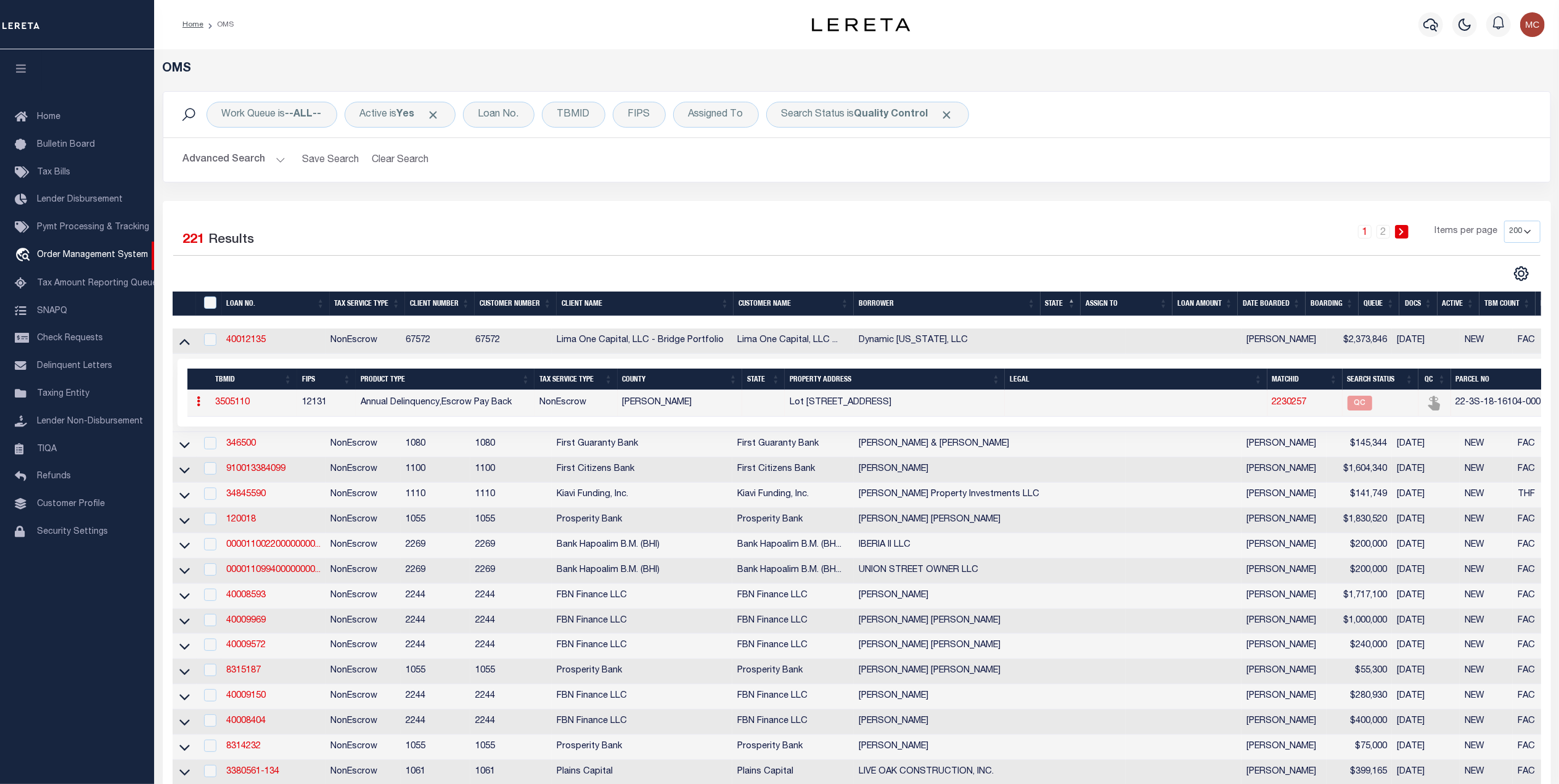
click at [237, 402] on link "3505110" at bounding box center [232, 402] width 35 height 8
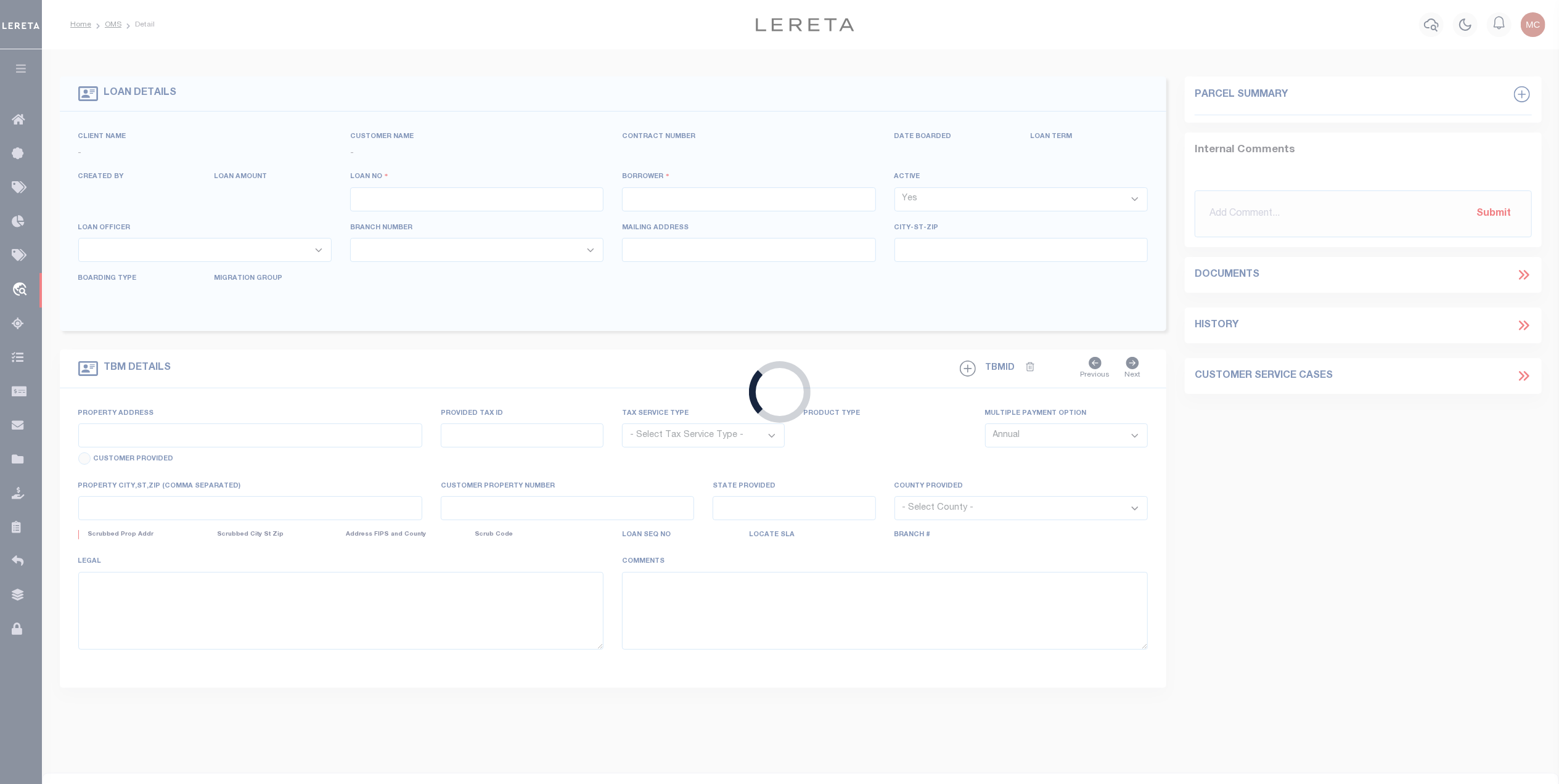
type input "40012135"
type input "Dynamic Florida, LLC"
select select
type input "225 Western Lake Drive"
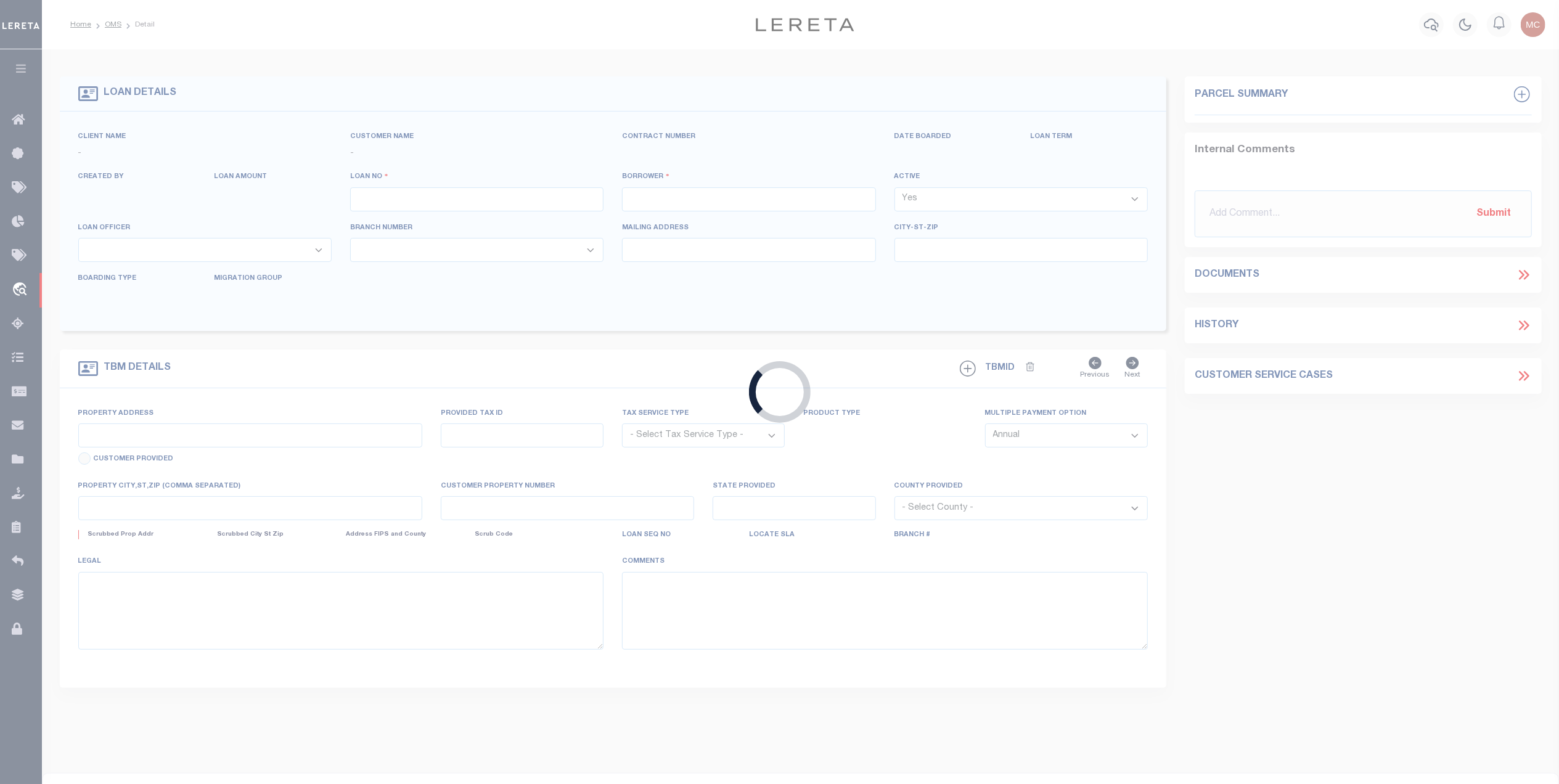
type input "Santa Rosa FL 32459"
select select
select select "NonEscrow"
type input "Lot 160 Southern Cross Lane"
type input "22-3S-18-16104-000-1600"
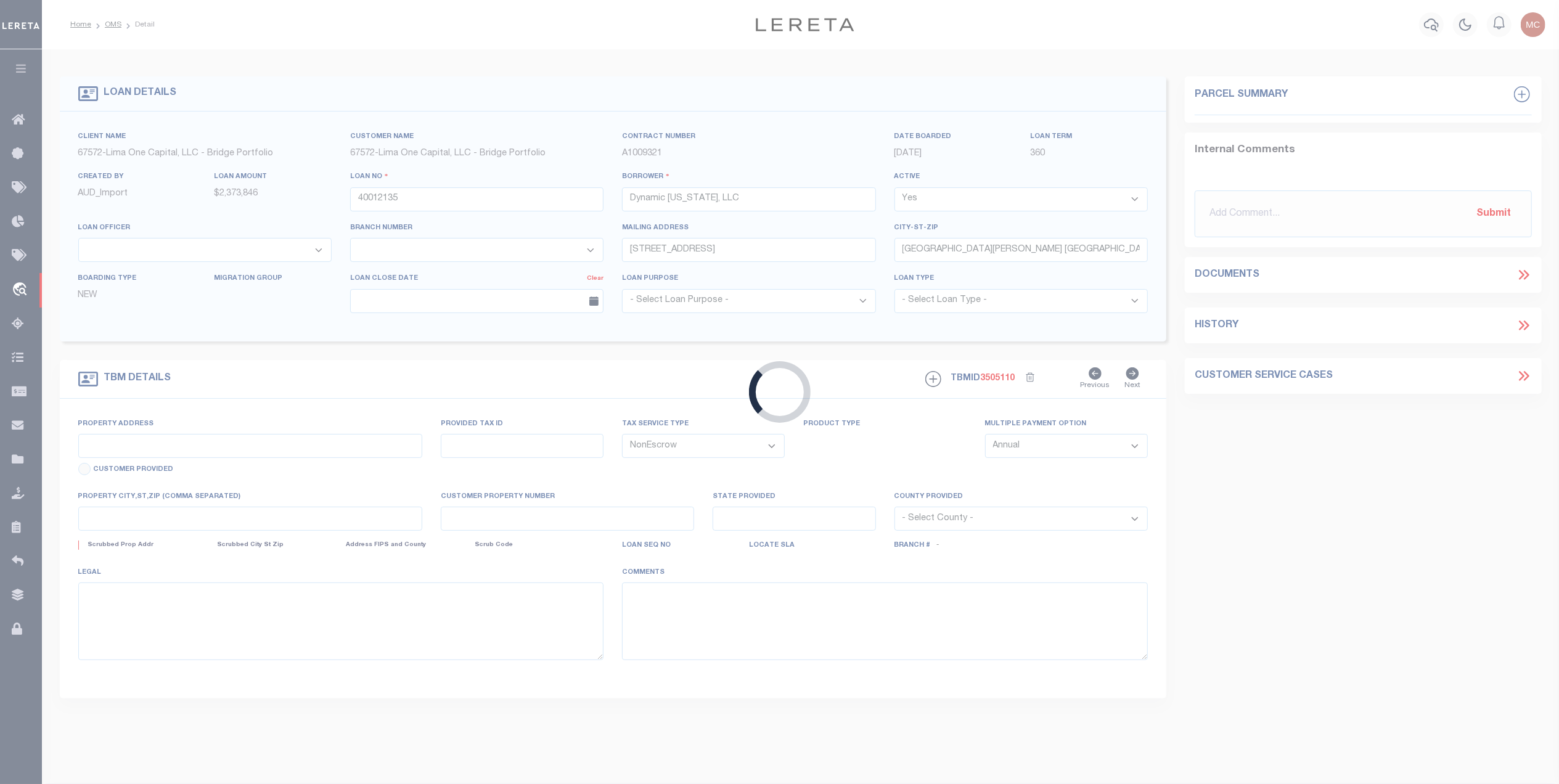
select select
type input "Inlet Beach FL 32461"
type input "40012135-1"
select select "26298"
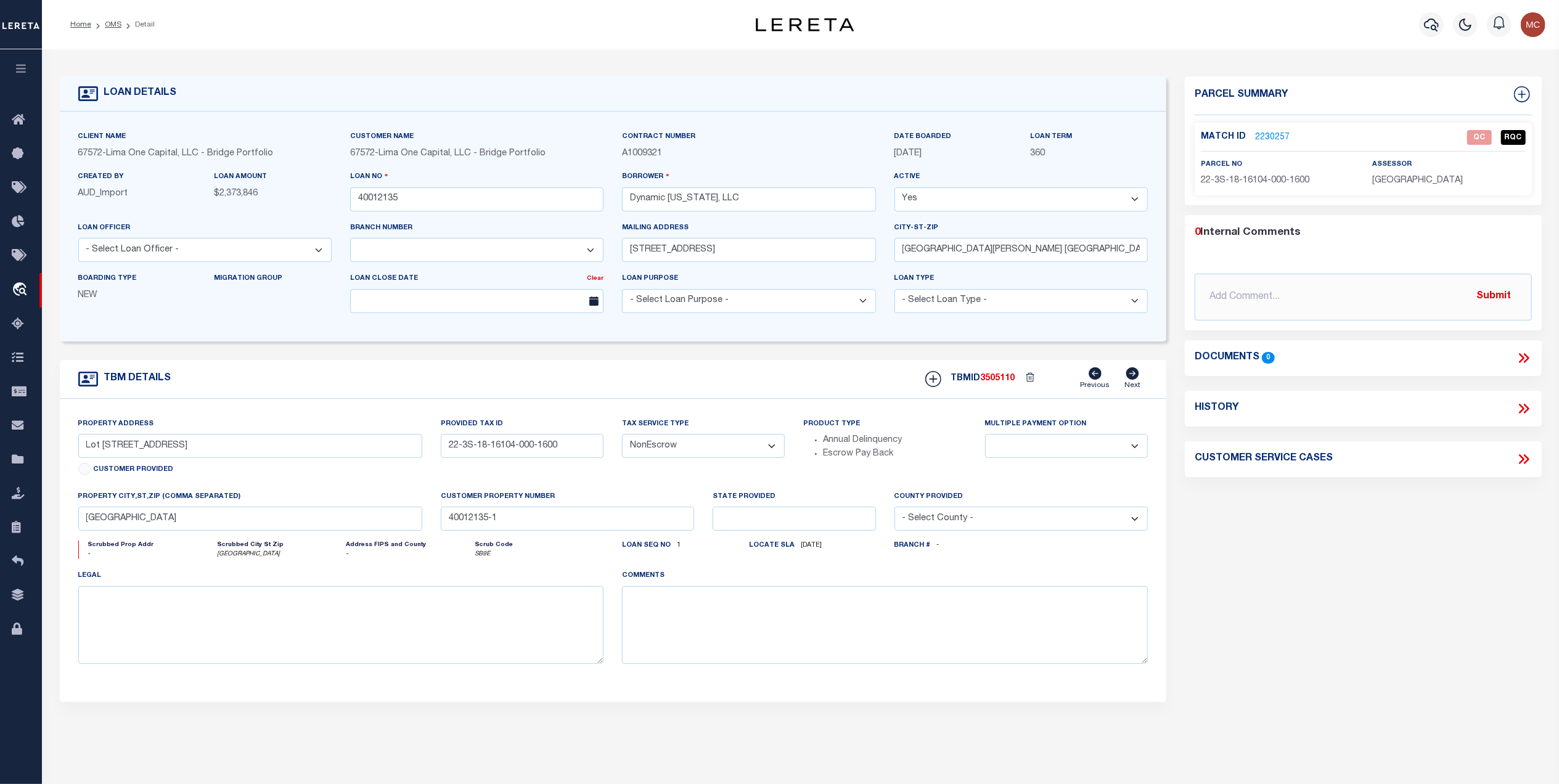
click at [1274, 138] on link "2230257" at bounding box center [1272, 137] width 35 height 13
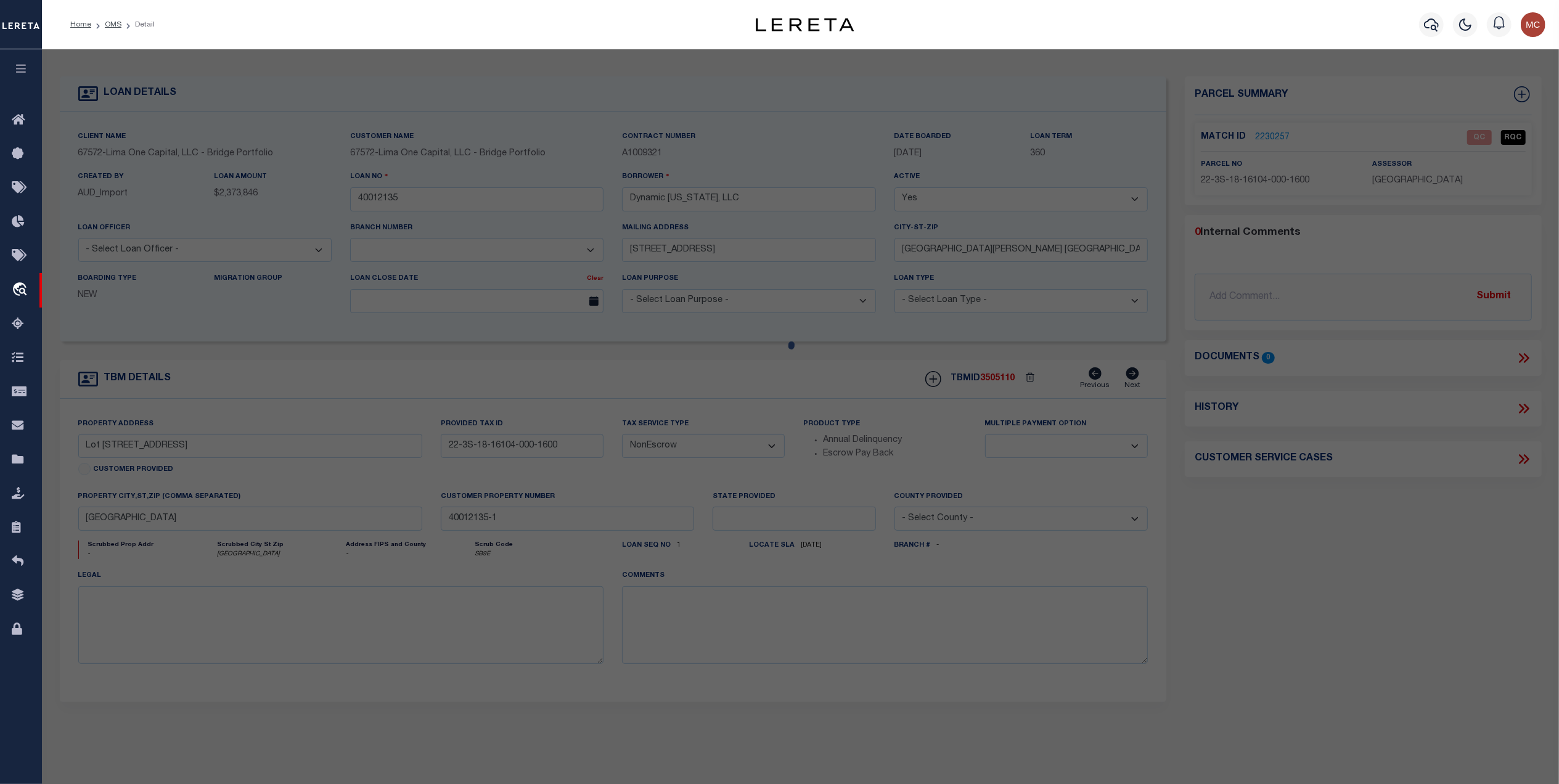
select select "AS"
select select
checkbox input "false"
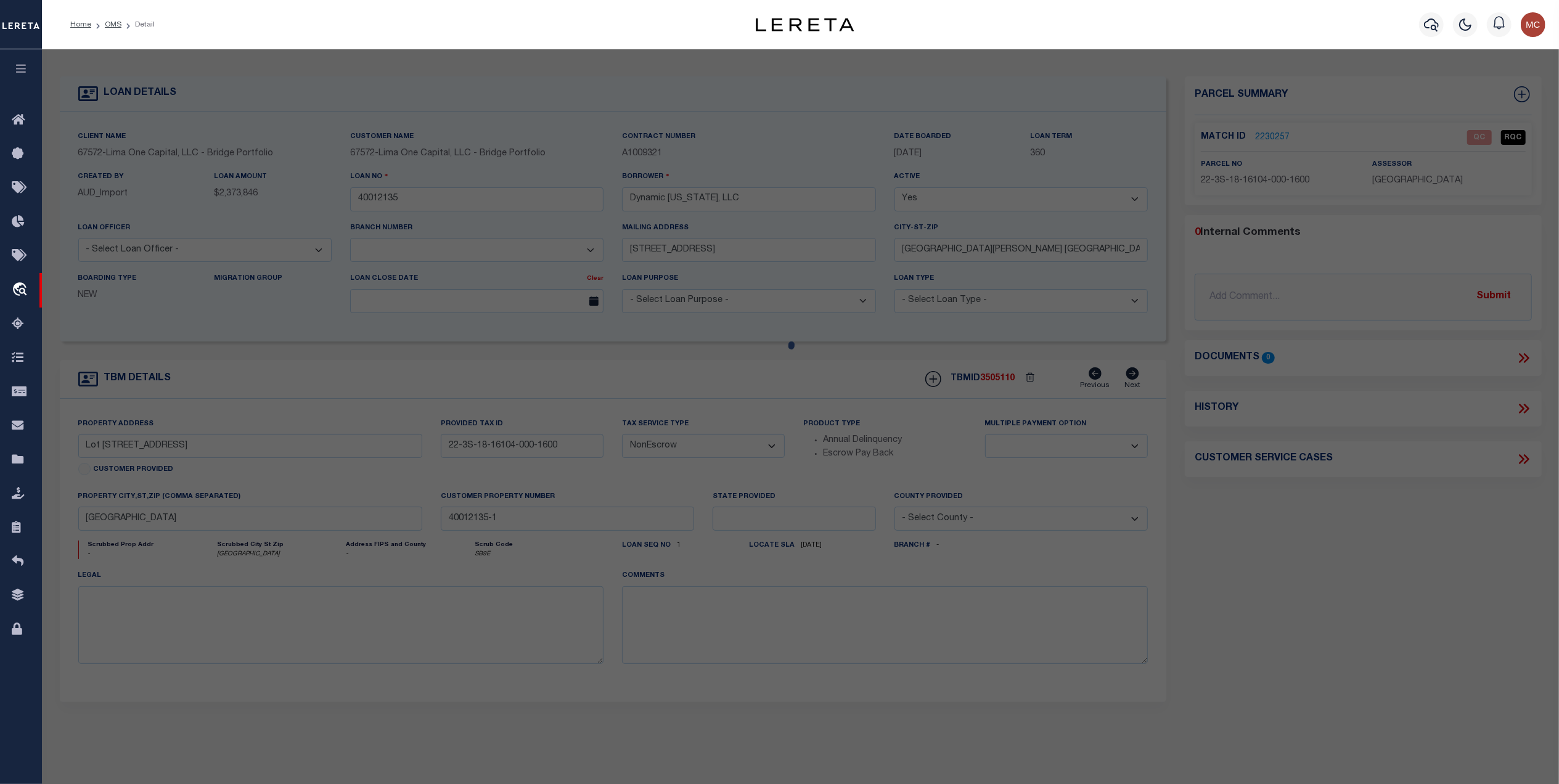
select select "QC"
type input "DYNAMIC FLORIDA LLC"
select select "AGW"
select select "ADD"
type input "66 N SOUTHERN CROSS LN"
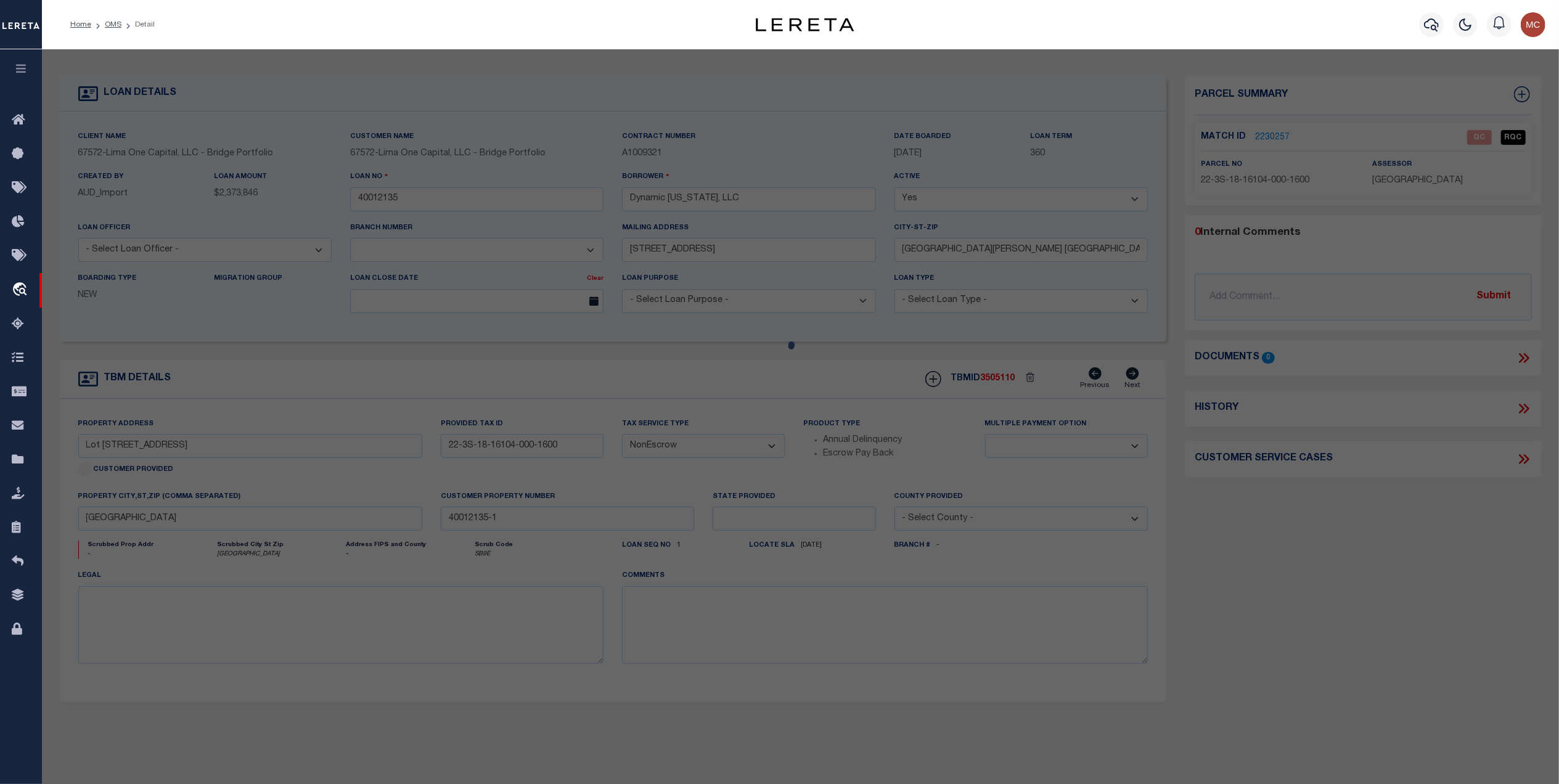
type input "Inlet Beach FL 32461"
type textarea "LOT 160 WATERSOUND CAMP CREEK"
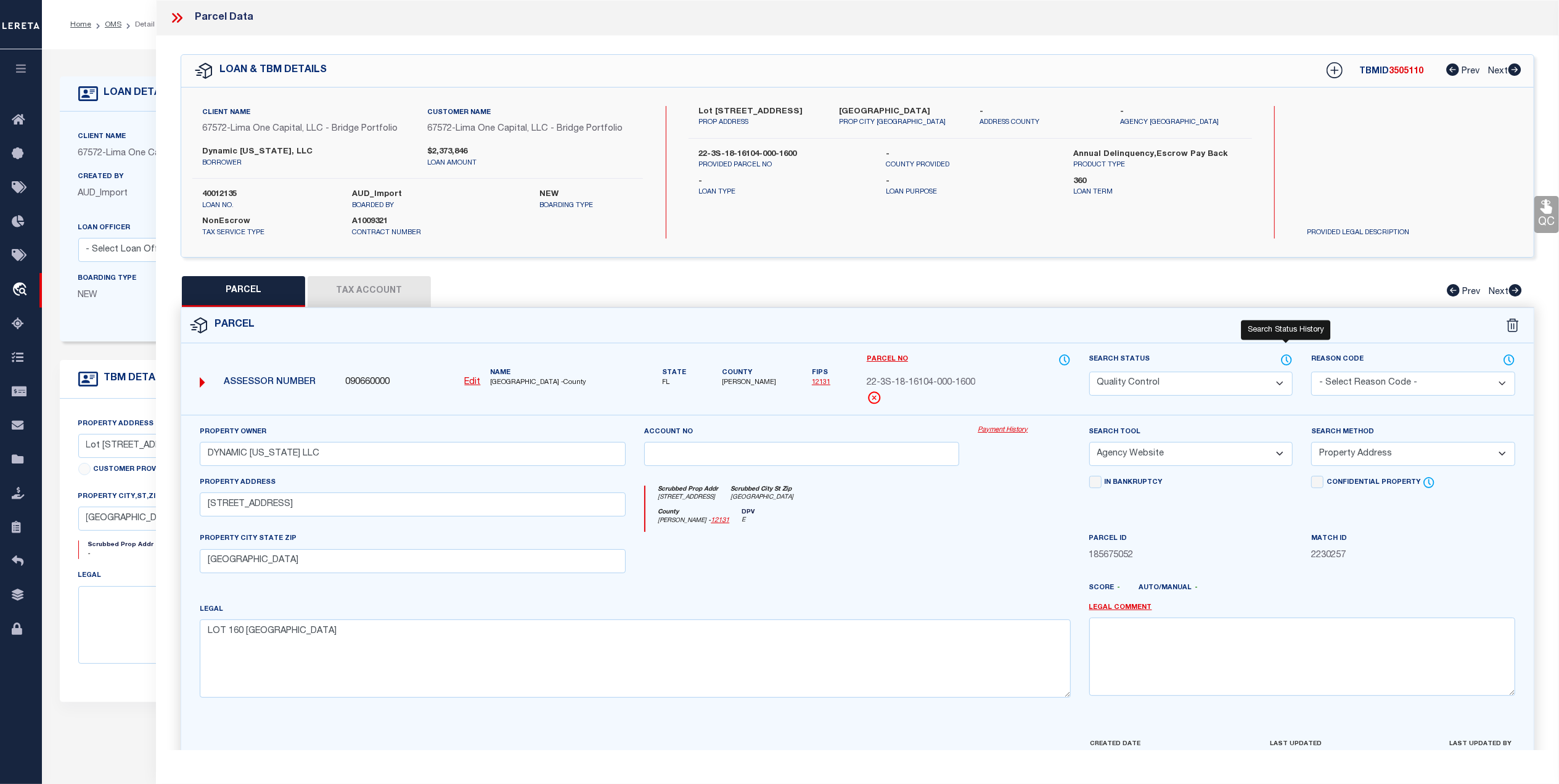
click at [1280, 361] on icon at bounding box center [1286, 360] width 13 height 14
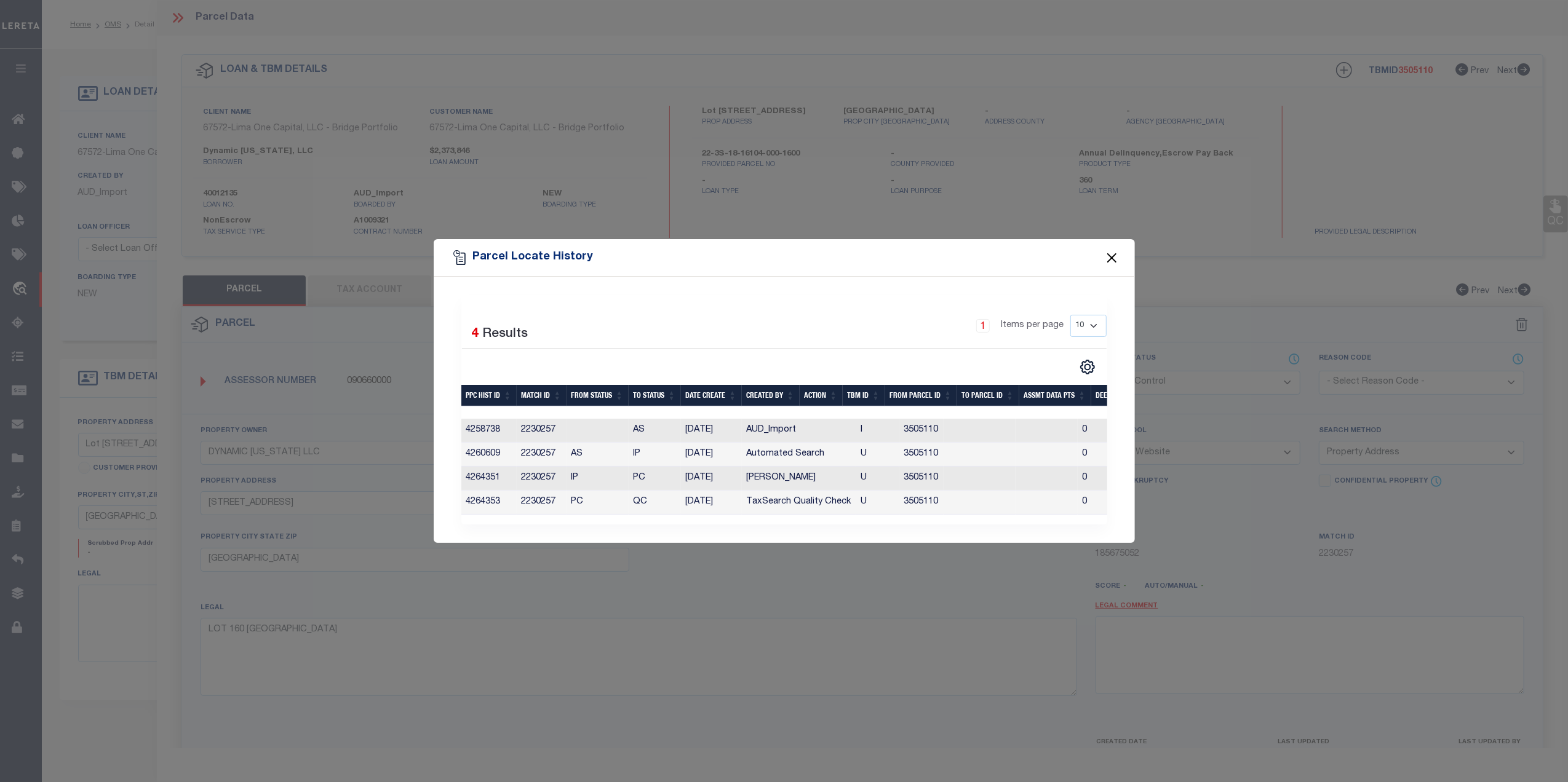
click at [1106, 250] on button "Close" at bounding box center [1111, 258] width 16 height 16
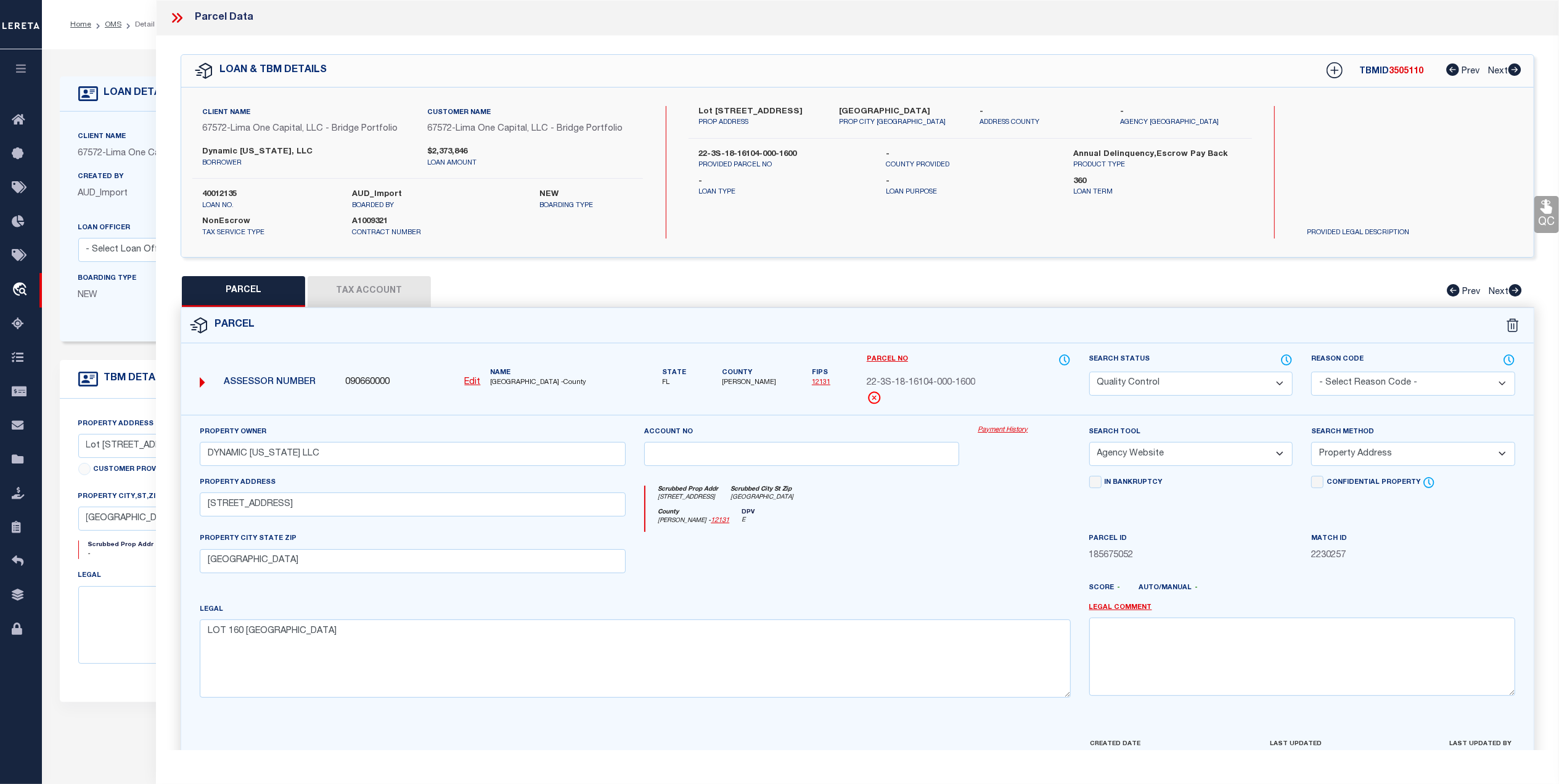
click at [362, 287] on button "Tax Account" at bounding box center [369, 291] width 124 height 30
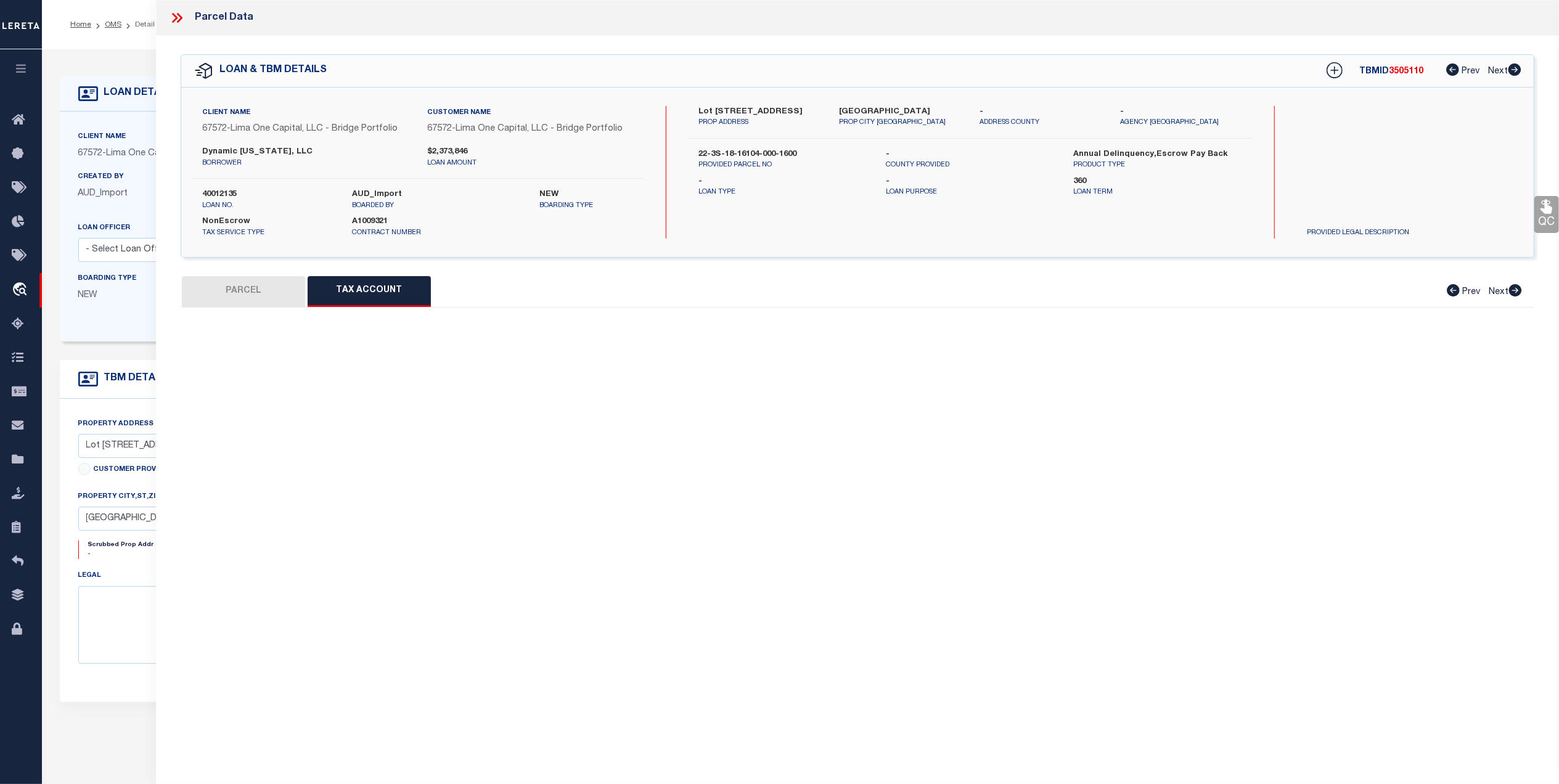
select select "100"
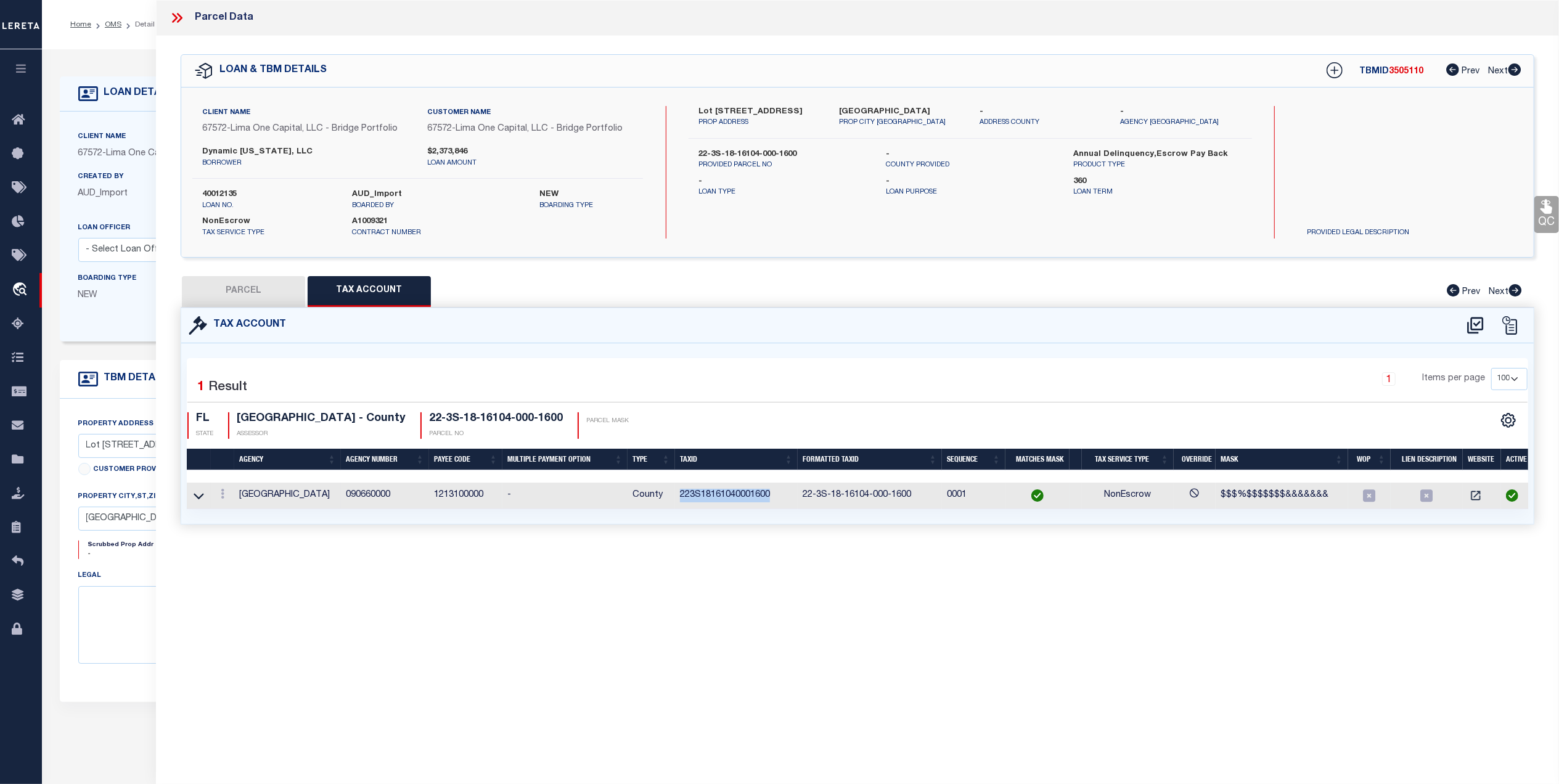
drag, startPoint x: 781, startPoint y: 495, endPoint x: 681, endPoint y: 502, distance: 100.2
click at [681, 502] on td "223S18161040001600" at bounding box center [736, 495] width 123 height 26
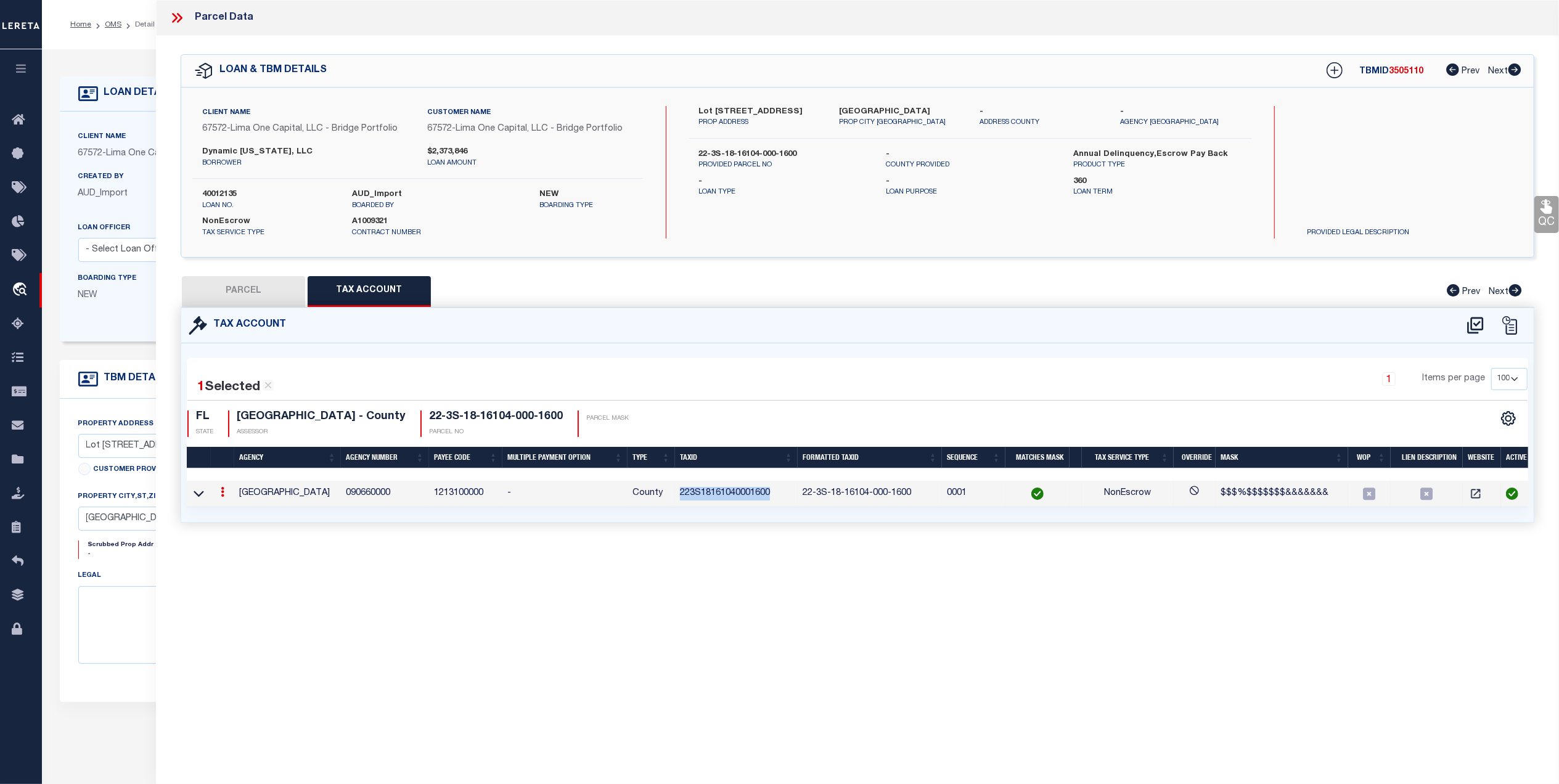
copy td "223S18161040001600"
drag, startPoint x: 228, startPoint y: 289, endPoint x: 289, endPoint y: 291, distance: 61.0
click at [228, 289] on button "PARCEL" at bounding box center [244, 291] width 124 height 30
select select "AS"
select select
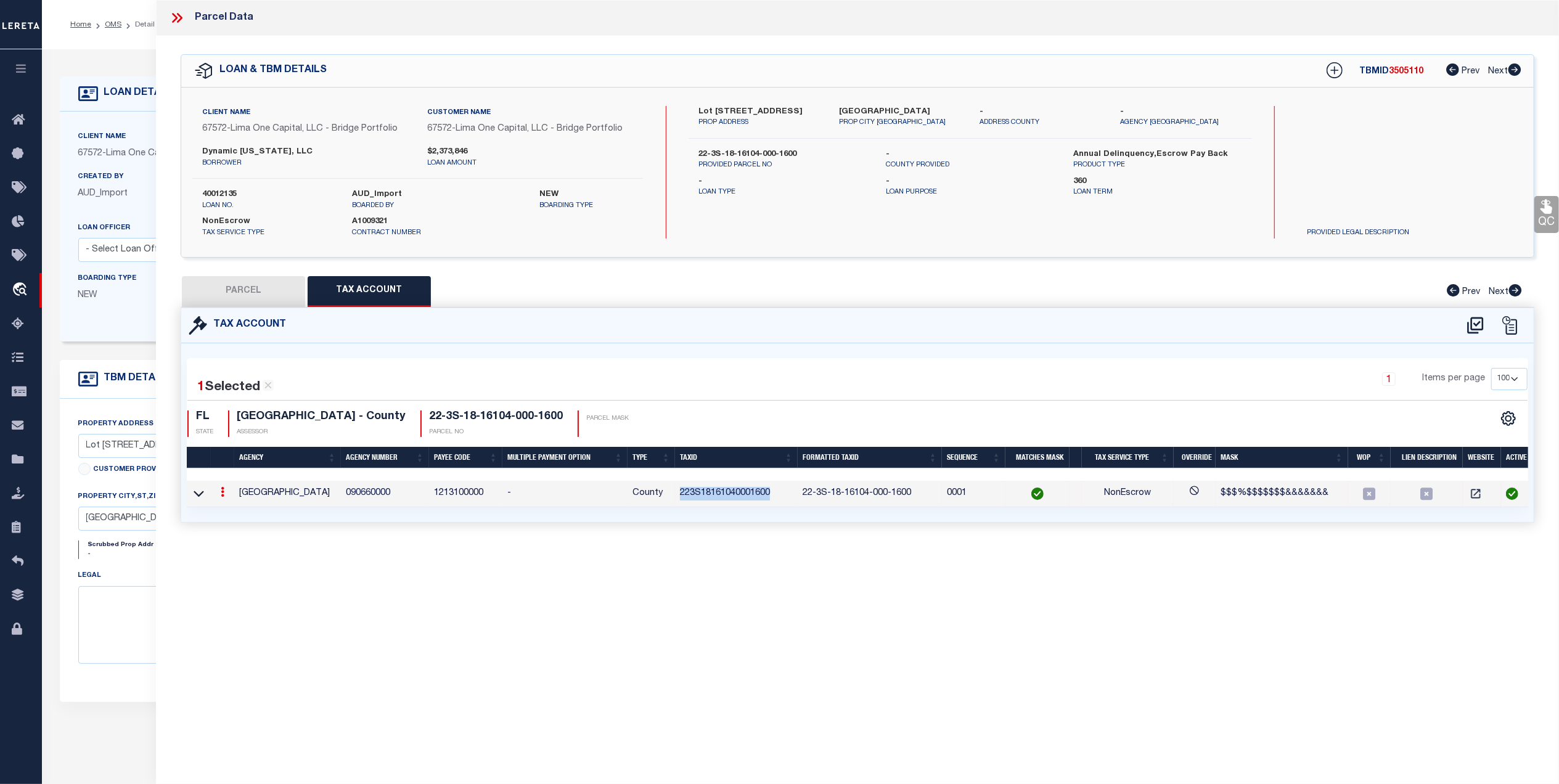
select select
checkbox input "false"
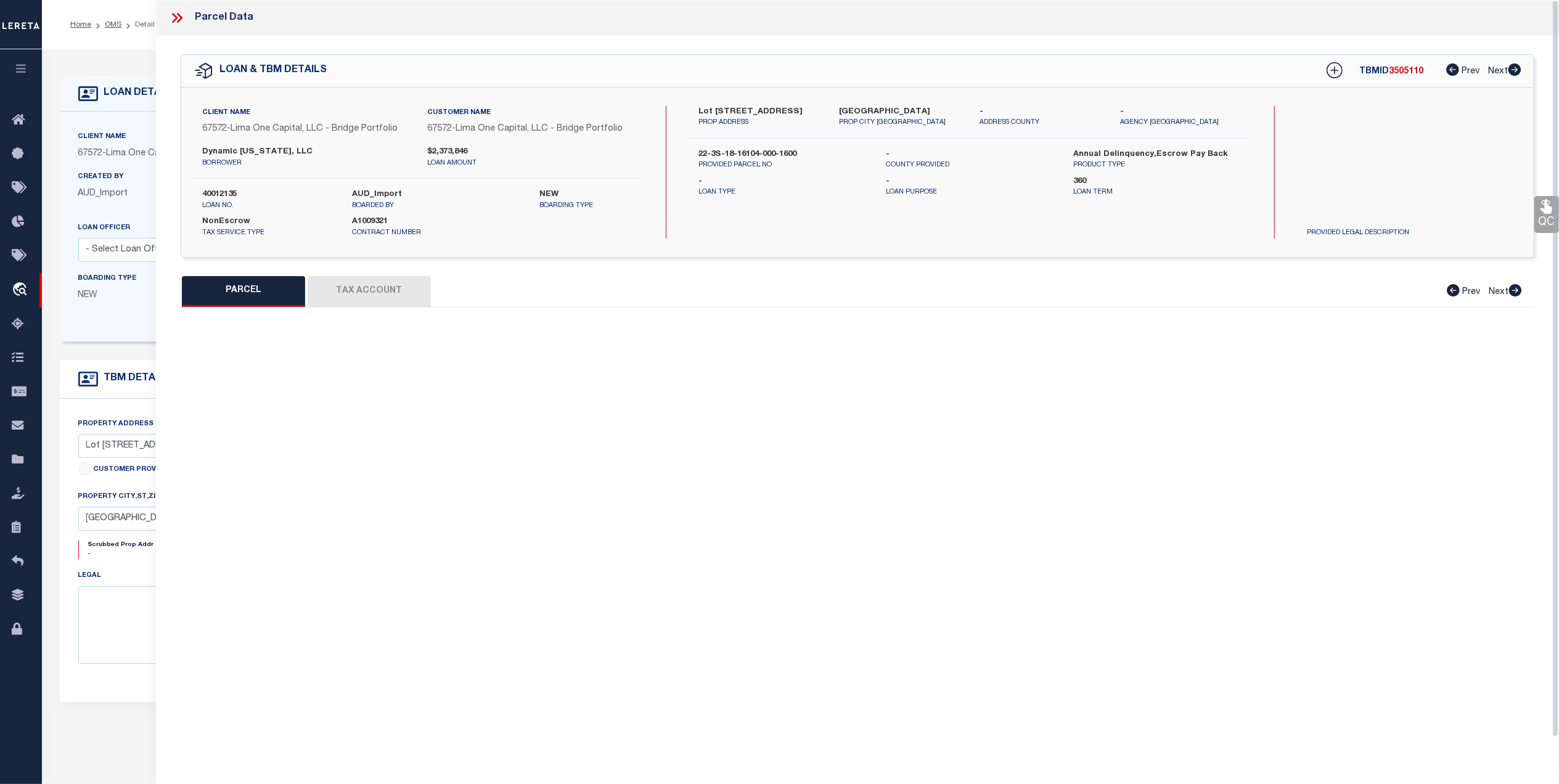
select select "QC"
type input "DYNAMIC FLORIDA LLC"
select select "AGW"
select select "ADD"
type input "66 N SOUTHERN CROSS LN"
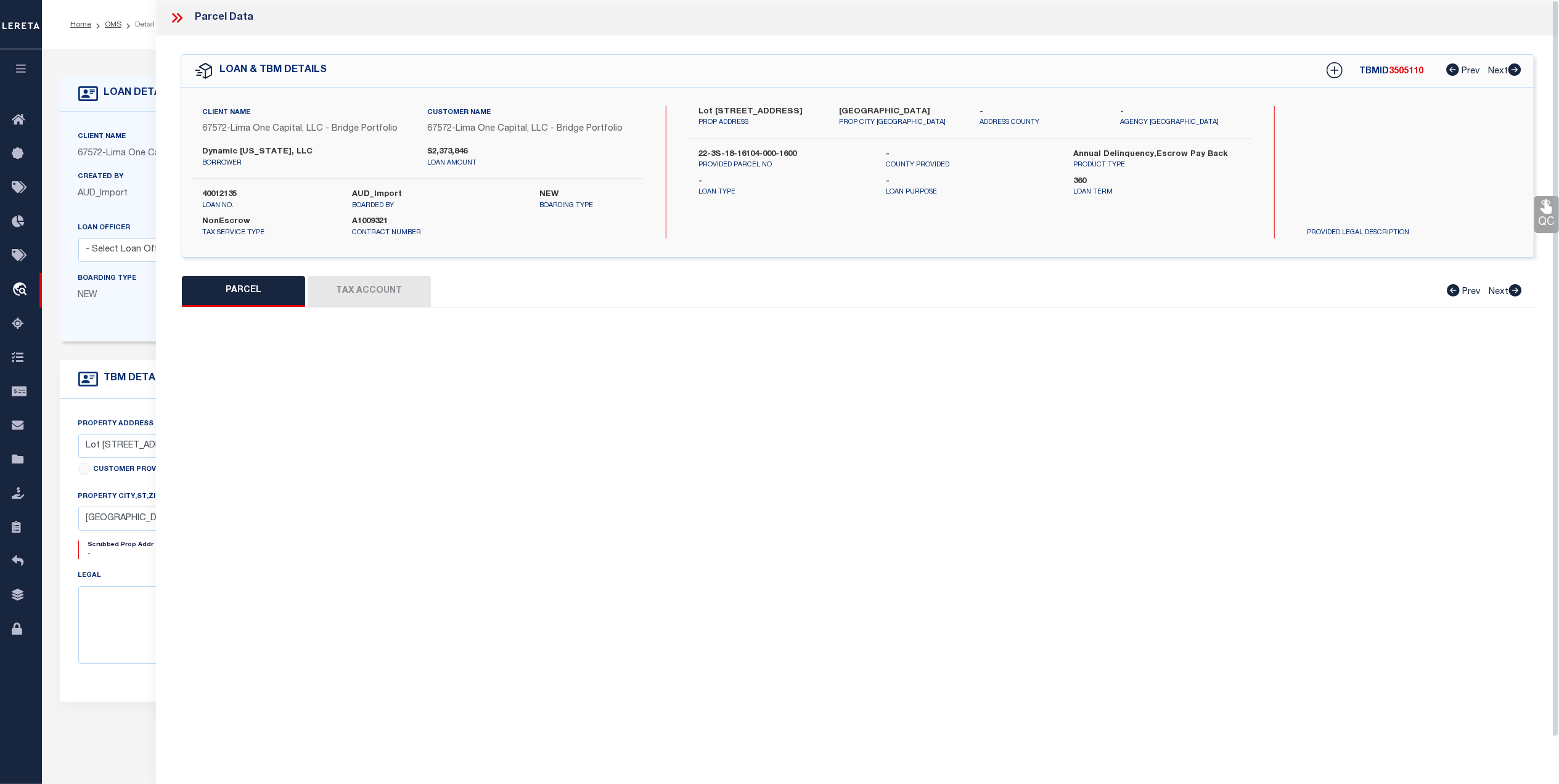
type input "Inlet Beach FL 32461"
type textarea "LOT 160 WATERSOUND CAMP CREEK"
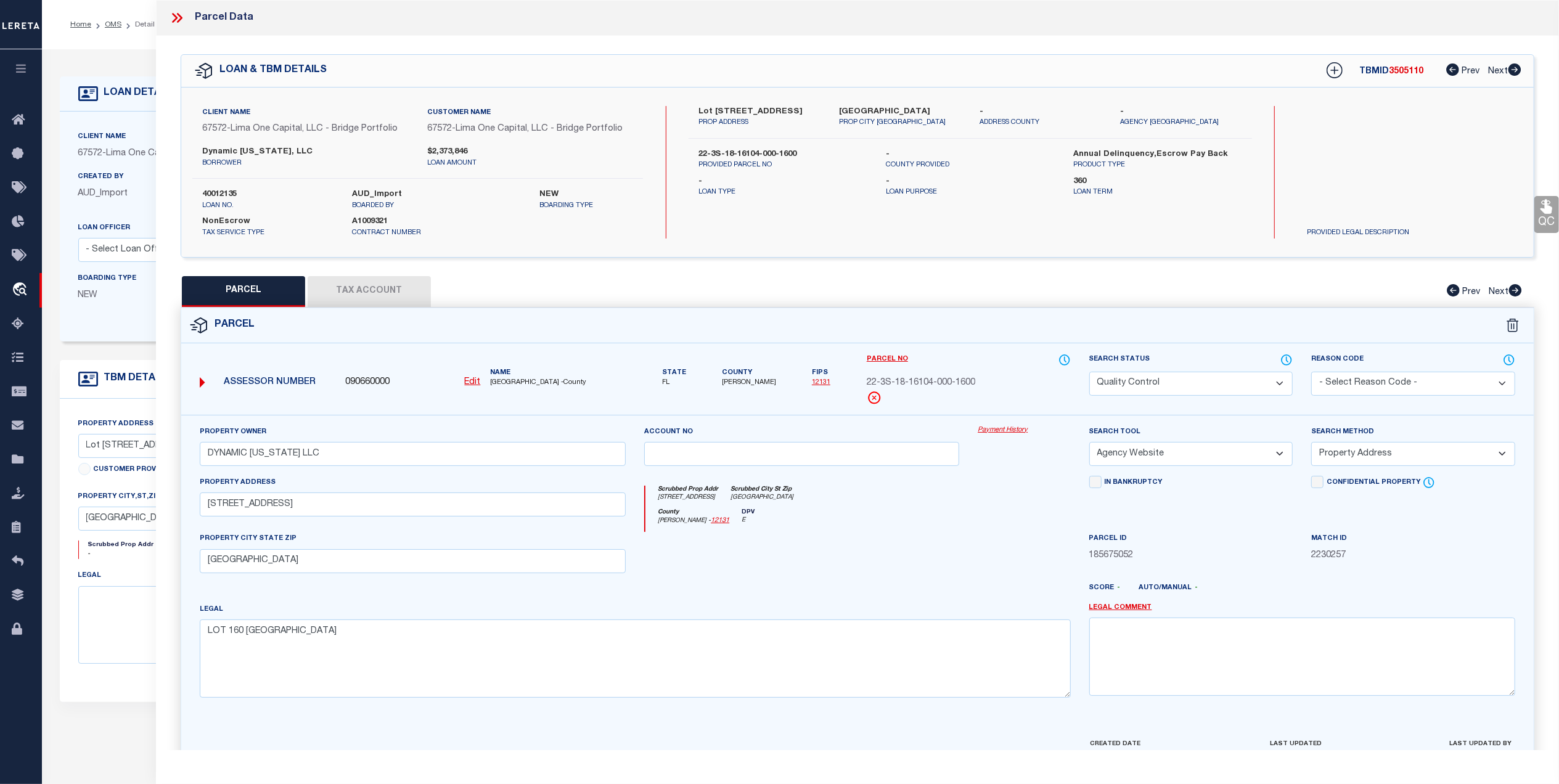
click at [1544, 224] on link "QC" at bounding box center [1546, 215] width 25 height 37
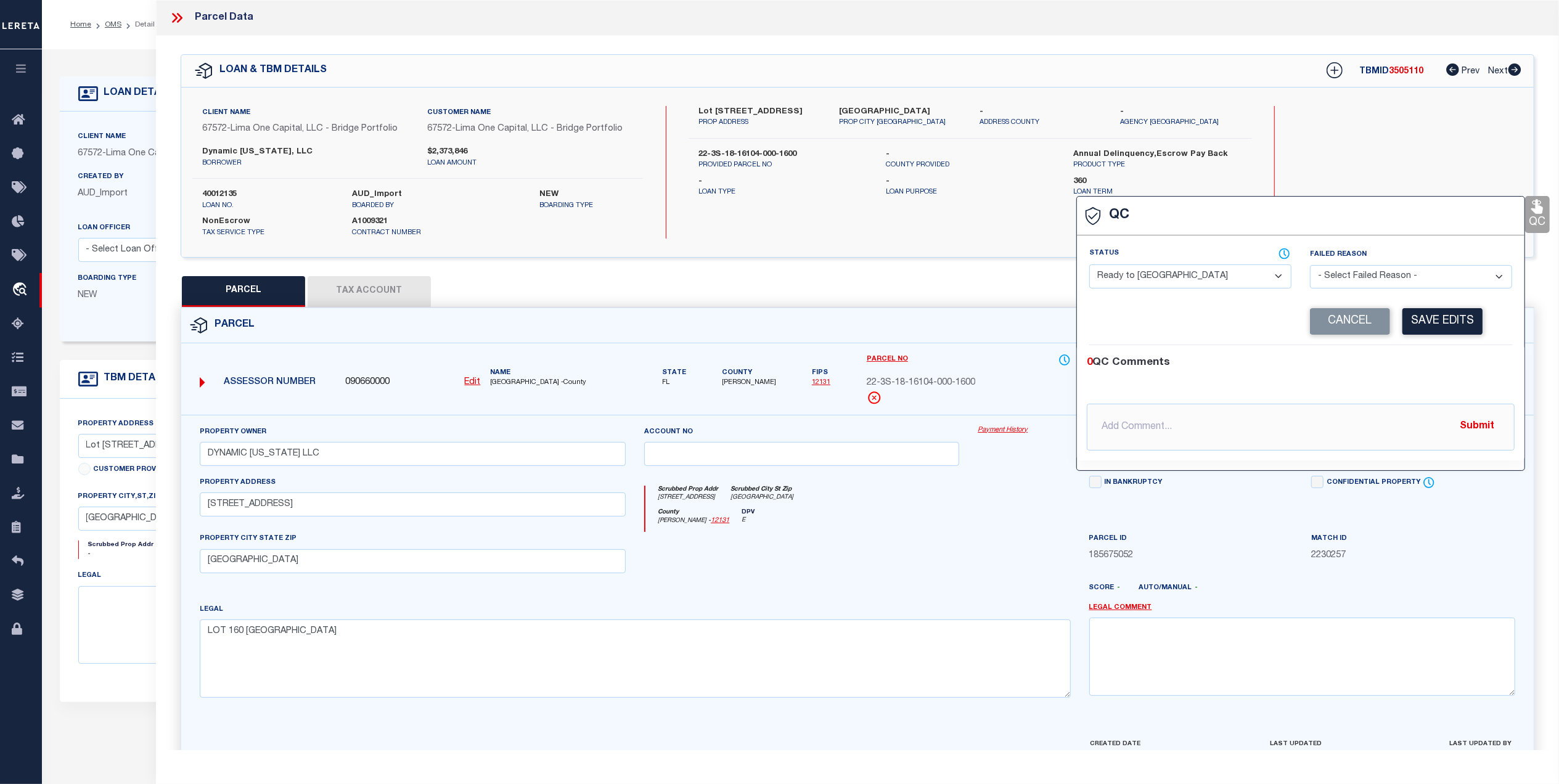
click at [1147, 279] on select "- Select Status - Ready to QC Correct Incorrect" at bounding box center [1191, 276] width 202 height 24
select select "INC"
click at [1090, 266] on select "- Select Status - Ready to QC Correct Incorrect" at bounding box center [1191, 276] width 202 height 24
click at [910, 287] on div "PARCEL Tax Account Prev Next" at bounding box center [857, 291] width 1354 height 30
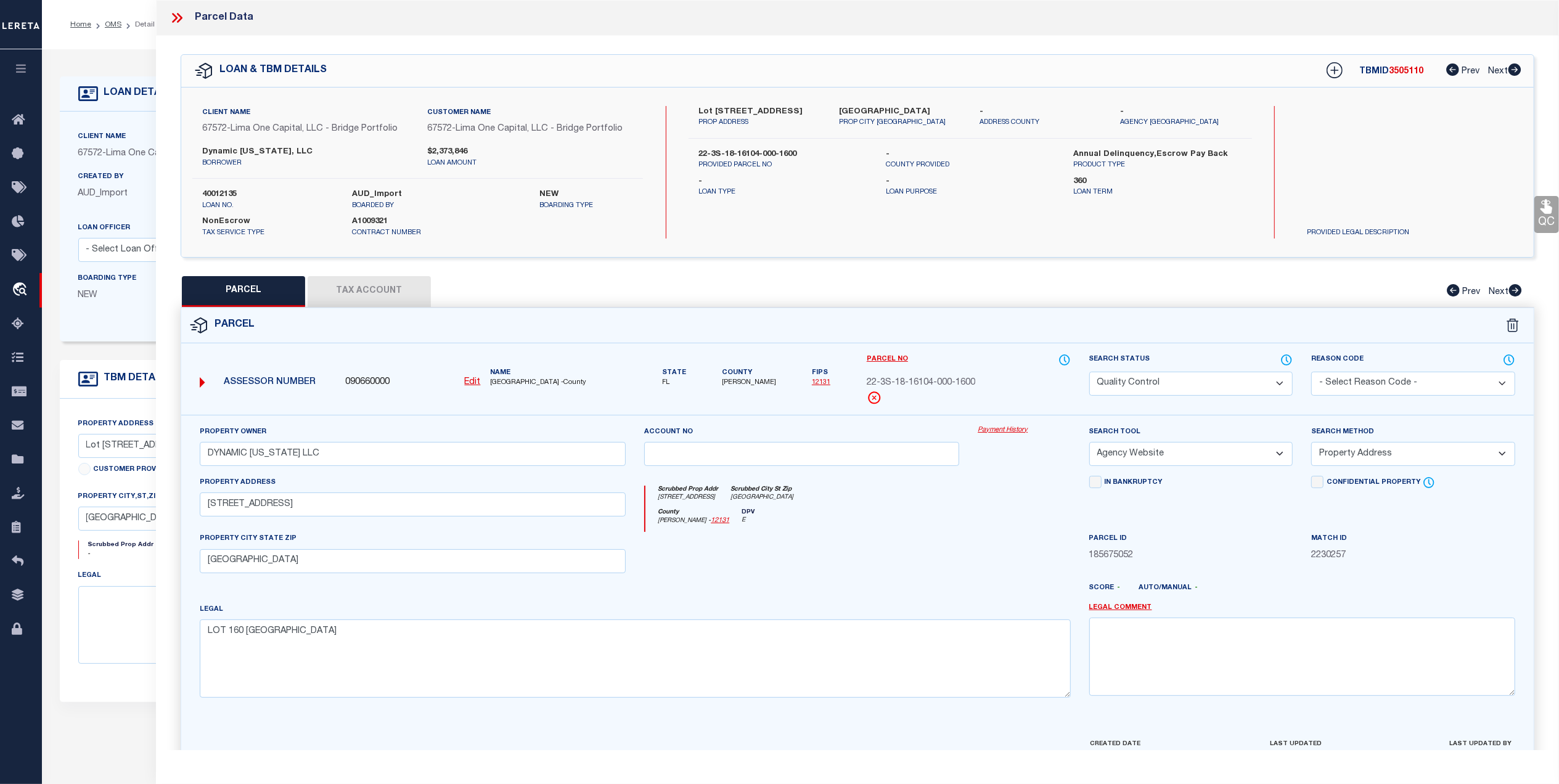
click at [1125, 383] on select "Automated Search Bad Parcel Complete Duplicate Parcel High Dollar Reporting In …" at bounding box center [1191, 384] width 204 height 24
select select "ND"
click at [1090, 372] on select "Automated Search Bad Parcel Complete Duplicate Parcel High Dollar Reporting In …" at bounding box center [1191, 384] width 204 height 24
click at [1130, 609] on link "Legal Comment" at bounding box center [1121, 608] width 63 height 10
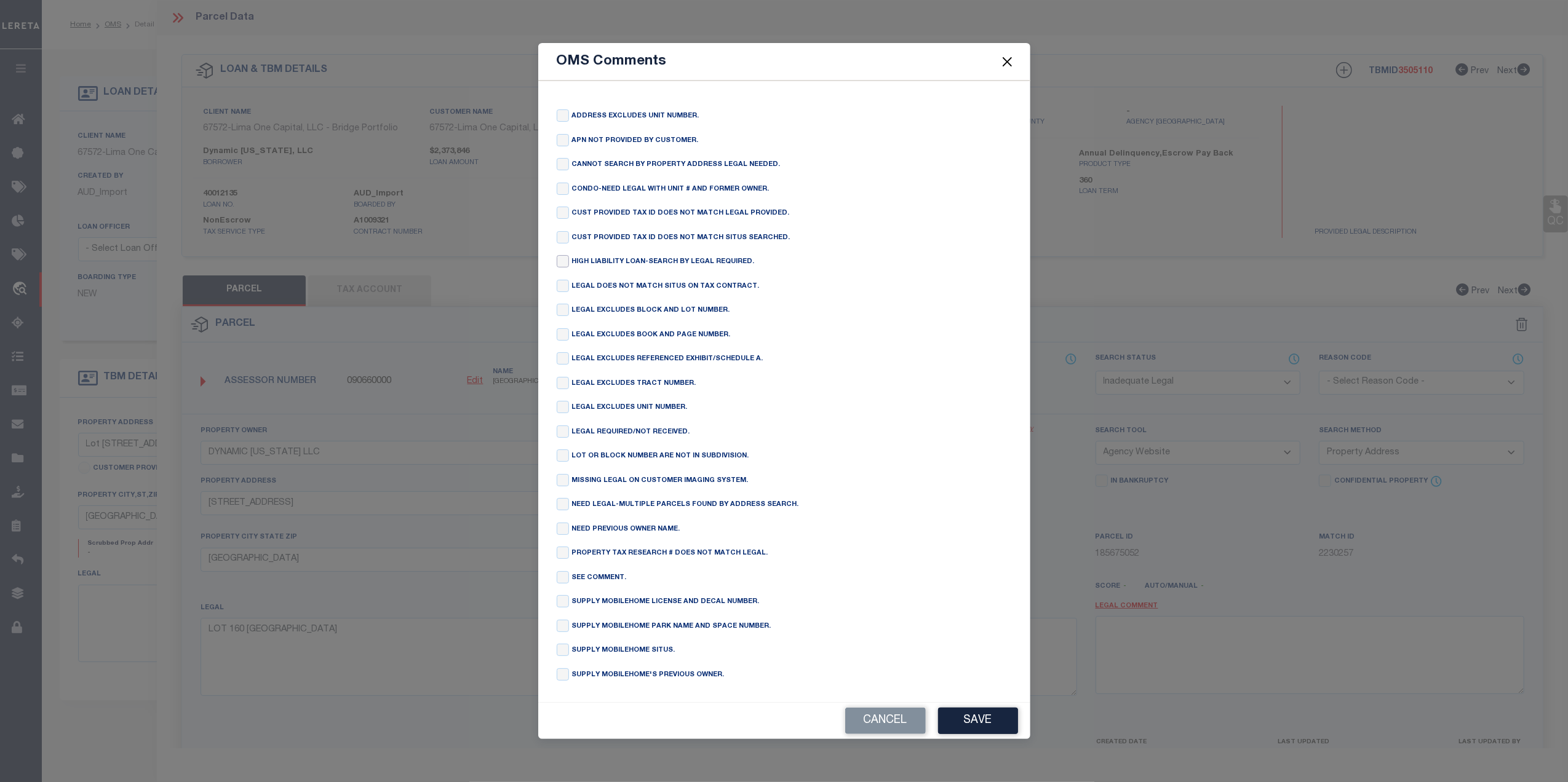
click at [567, 259] on input "checkbox" at bounding box center [563, 261] width 13 height 13
checkbox input "true"
click at [960, 725] on button "Save" at bounding box center [977, 720] width 80 height 26
type textarea "HIGH LIABILITY LOAN-SEARCH BY LEGAL REQUIRED."
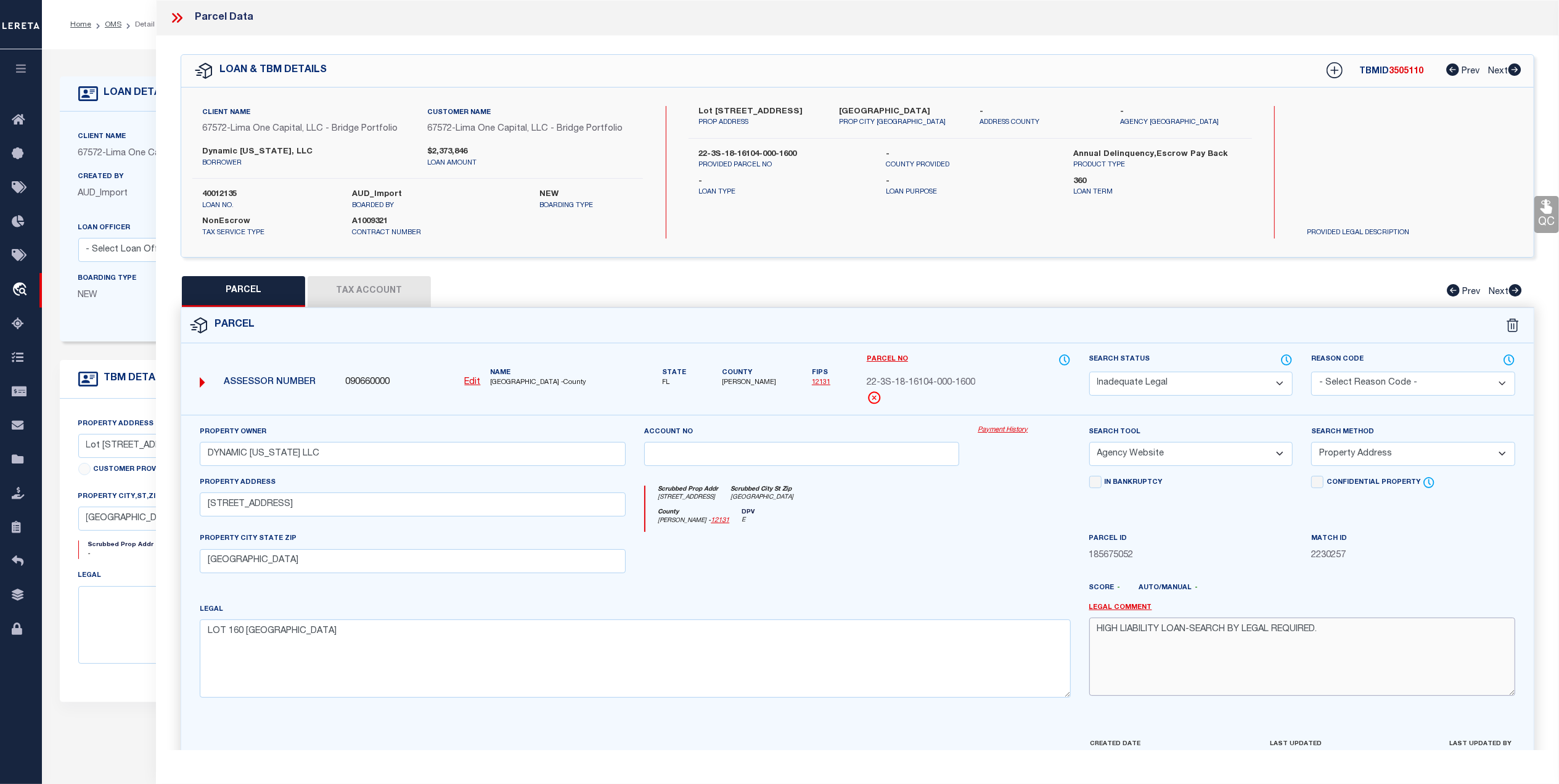
drag, startPoint x: 1330, startPoint y: 632, endPoint x: 1095, endPoint y: 643, distance: 235.3
click at [1095, 643] on textarea "HIGH LIABILITY LOAN-SEARCH BY LEGAL REQUIRED." at bounding box center [1302, 657] width 426 height 78
click at [1432, 527] on div "Confidential Property Elective Installment" at bounding box center [1413, 504] width 223 height 57
click at [1547, 218] on link "QC" at bounding box center [1546, 215] width 25 height 37
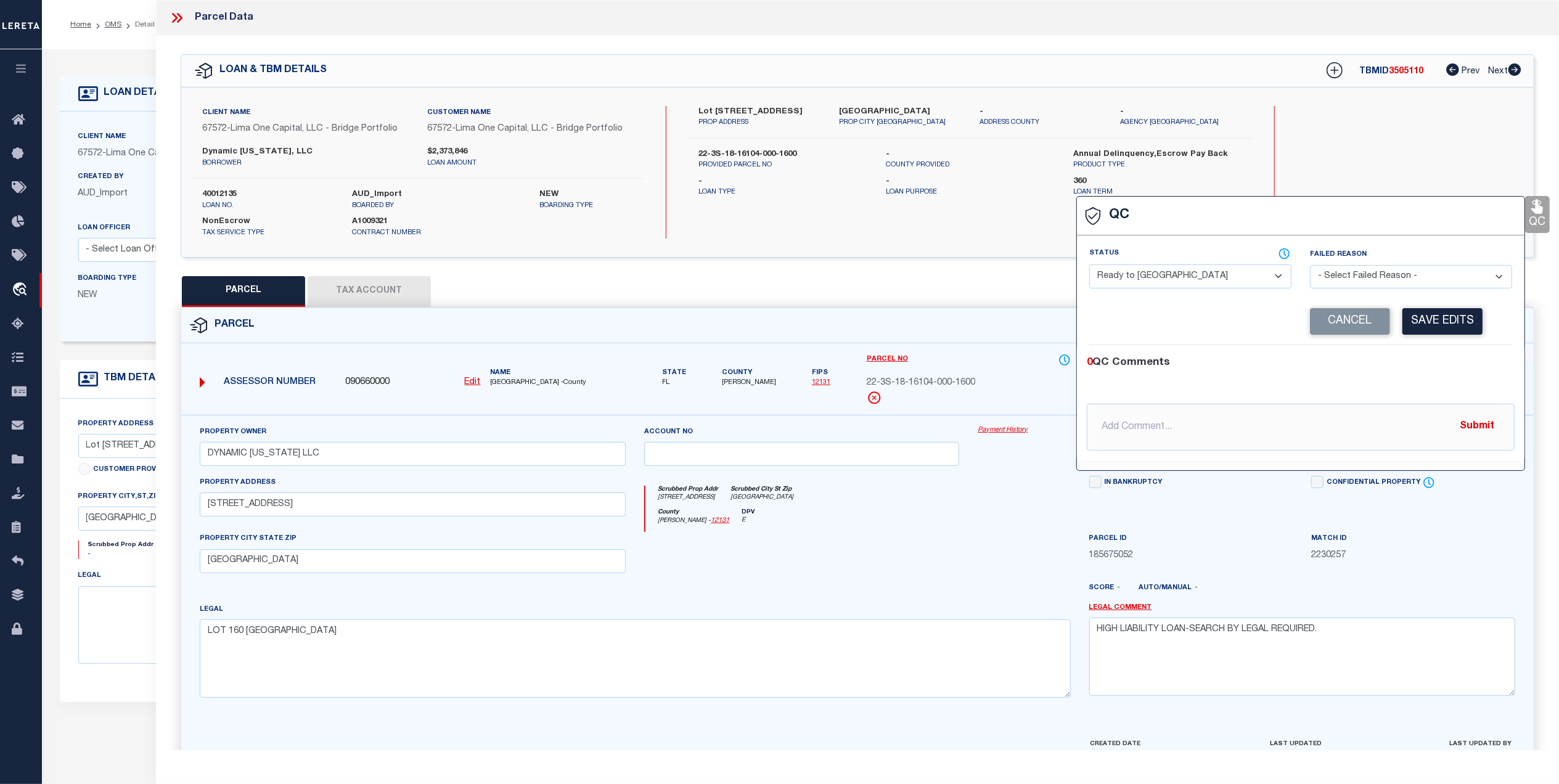
drag, startPoint x: 987, startPoint y: 284, endPoint x: 987, endPoint y: 291, distance: 7.0
click at [987, 284] on div "PARCEL Tax Account Prev Next" at bounding box center [857, 291] width 1354 height 30
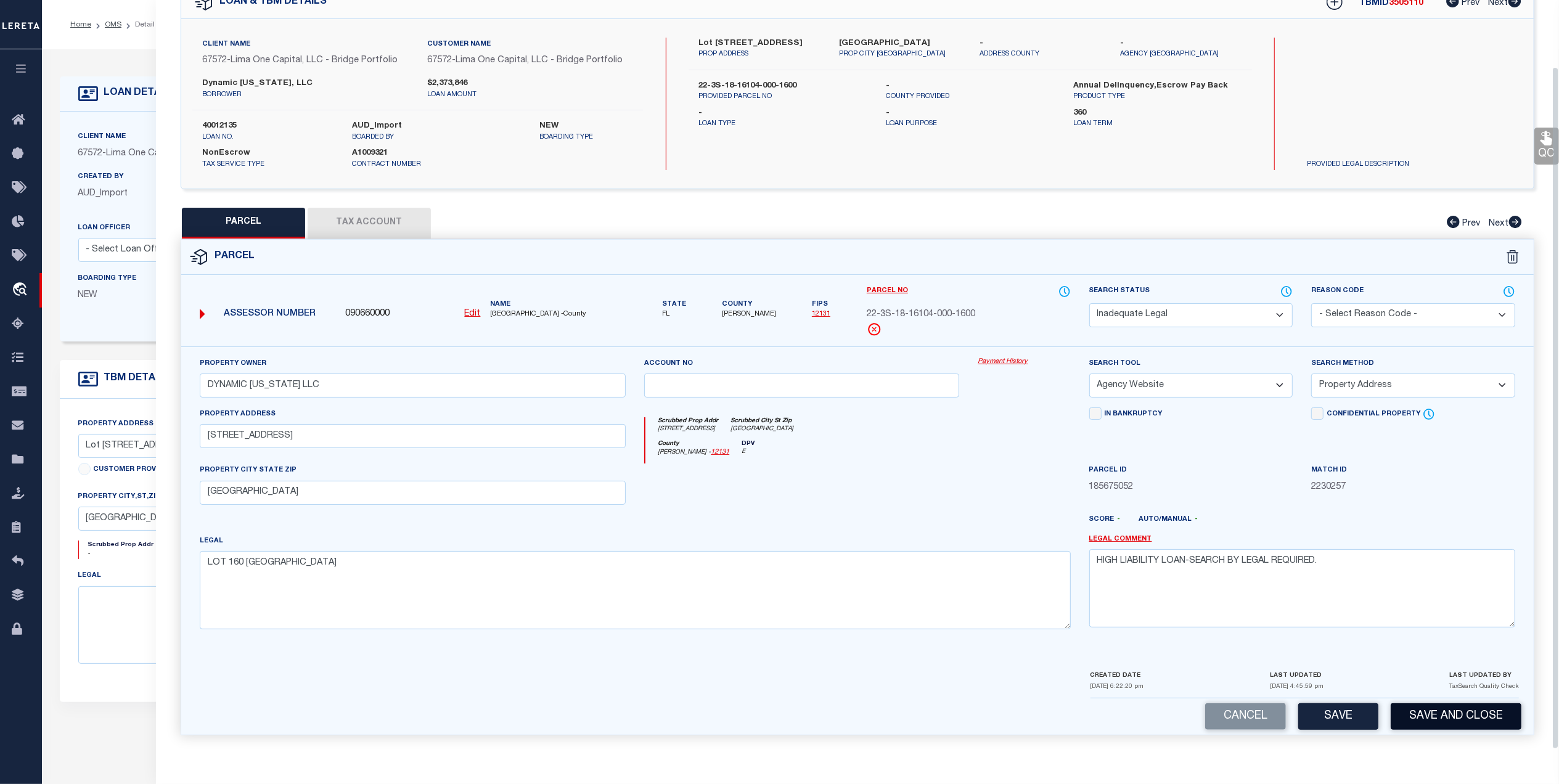
scroll to position [73, 0]
click at [1466, 709] on button "Save and Close" at bounding box center [1457, 716] width 130 height 26
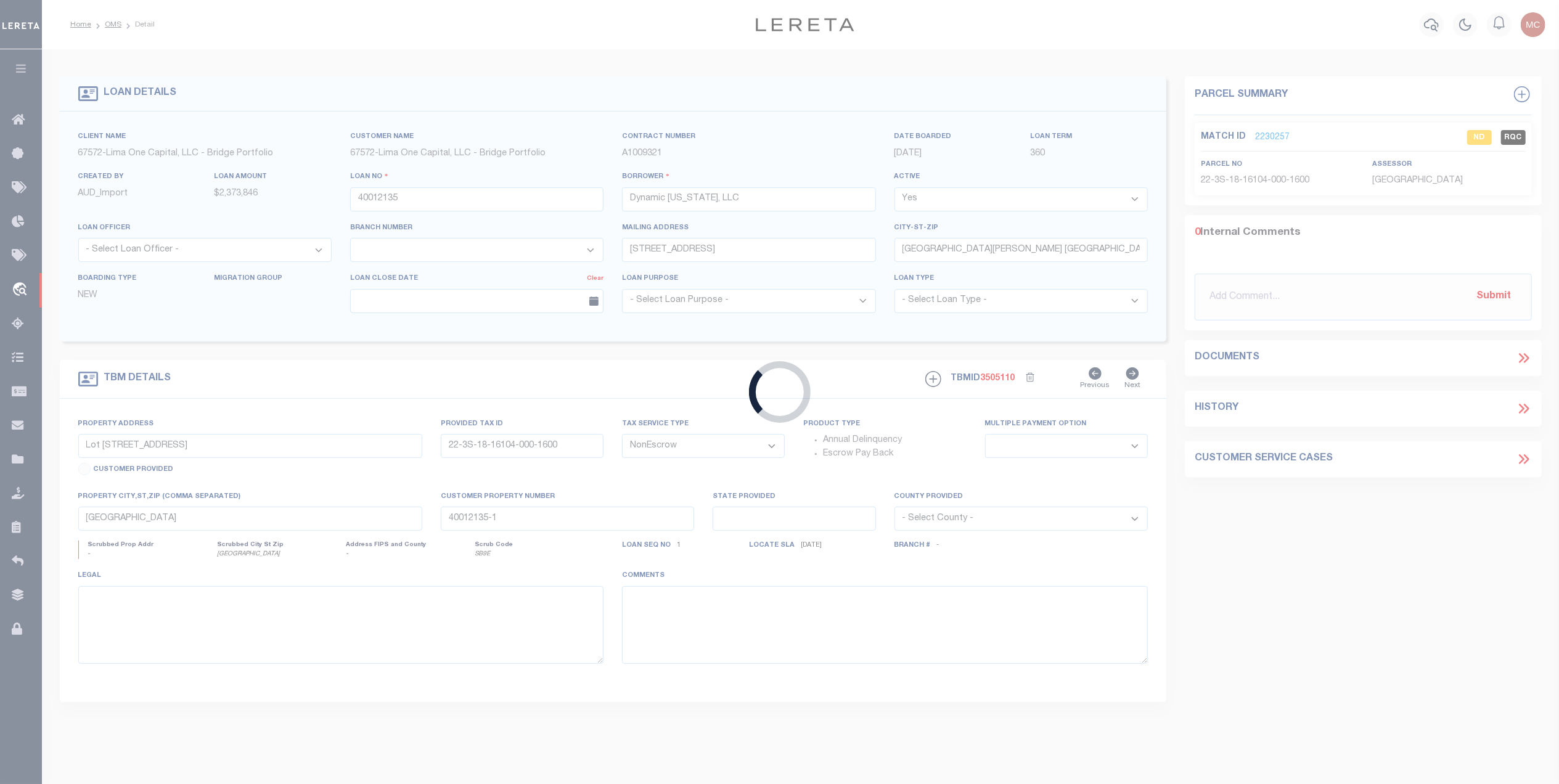
select select
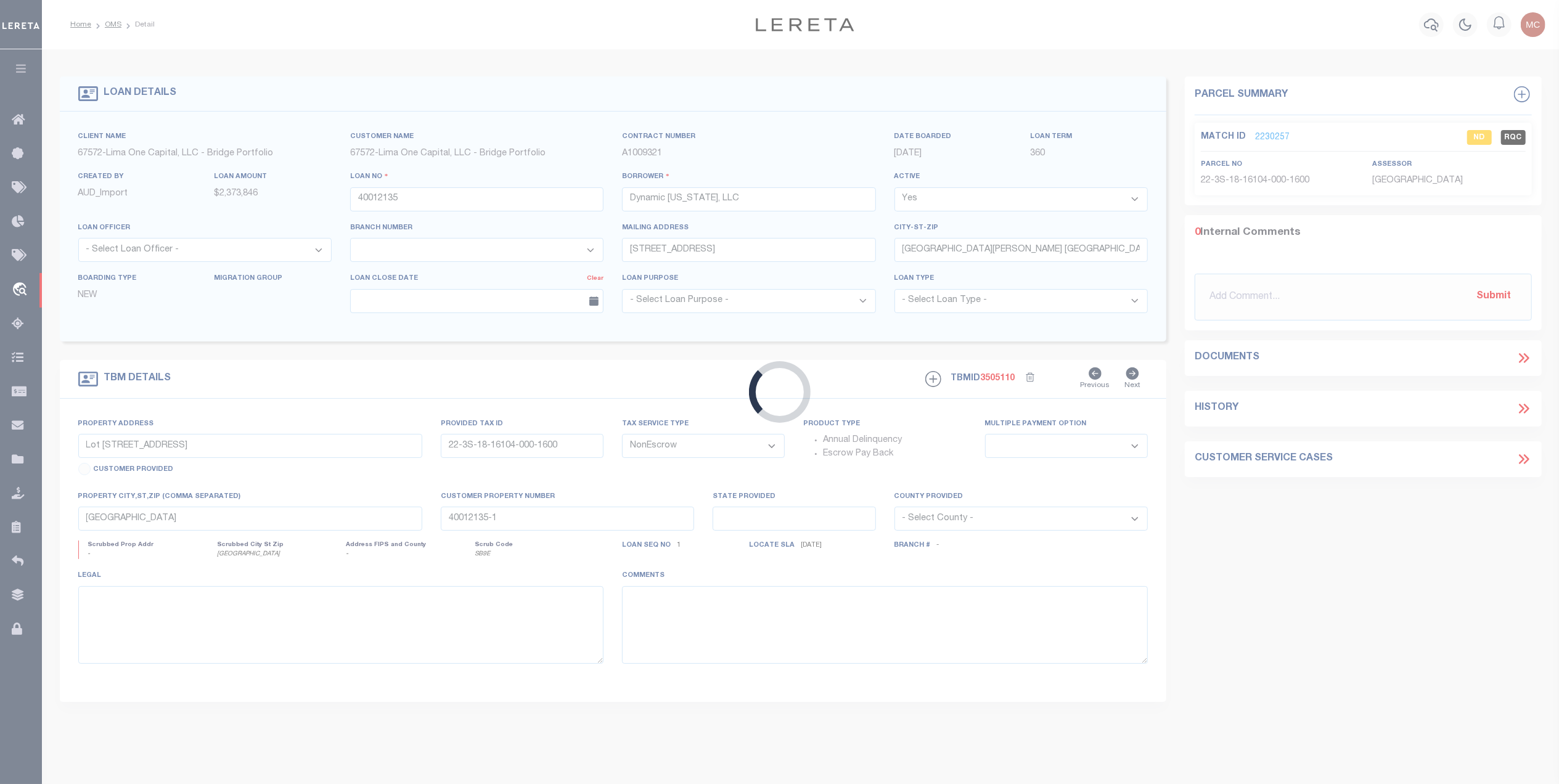
select select
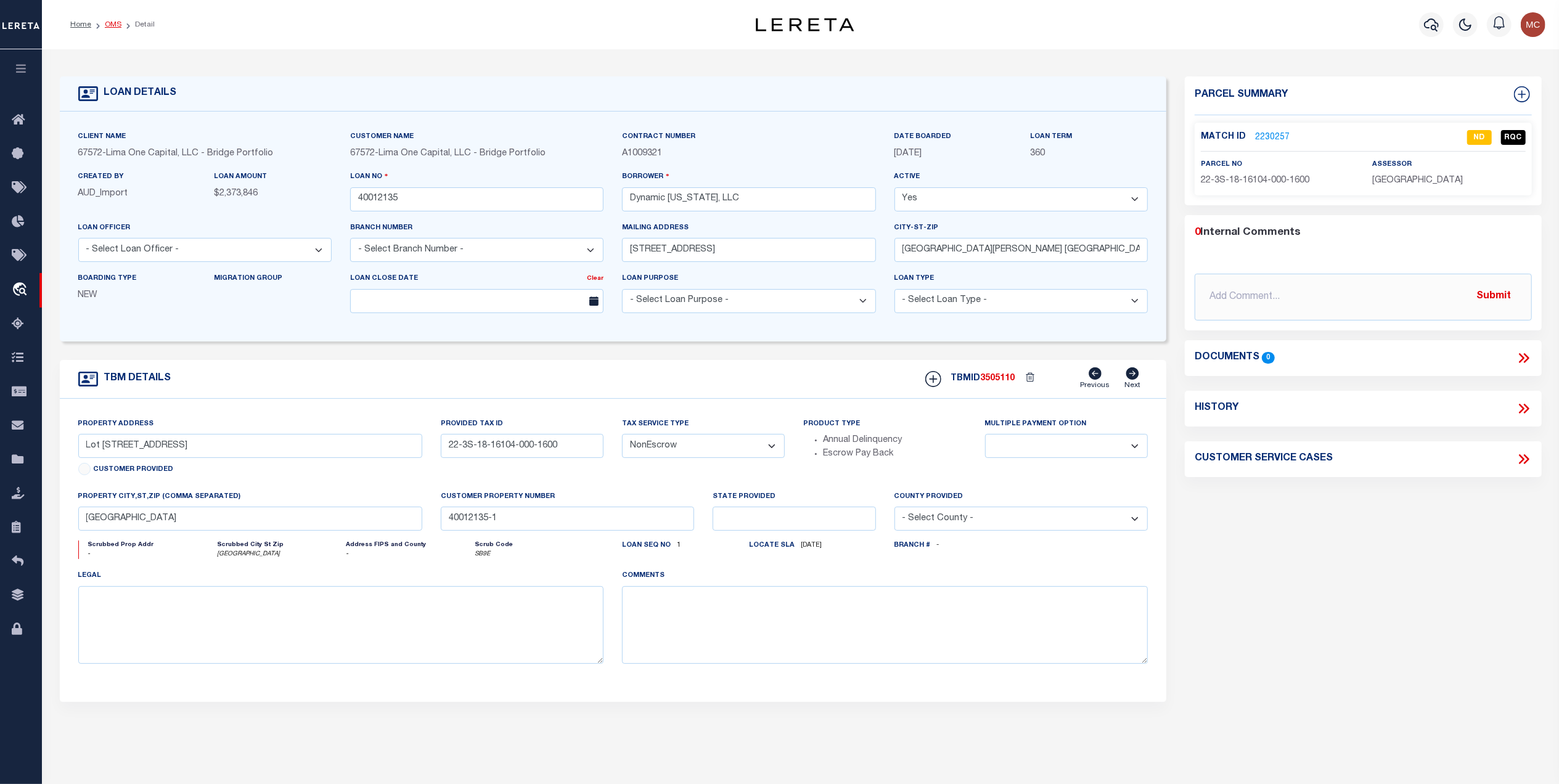
click at [112, 26] on link "OMS" at bounding box center [113, 25] width 17 height 8
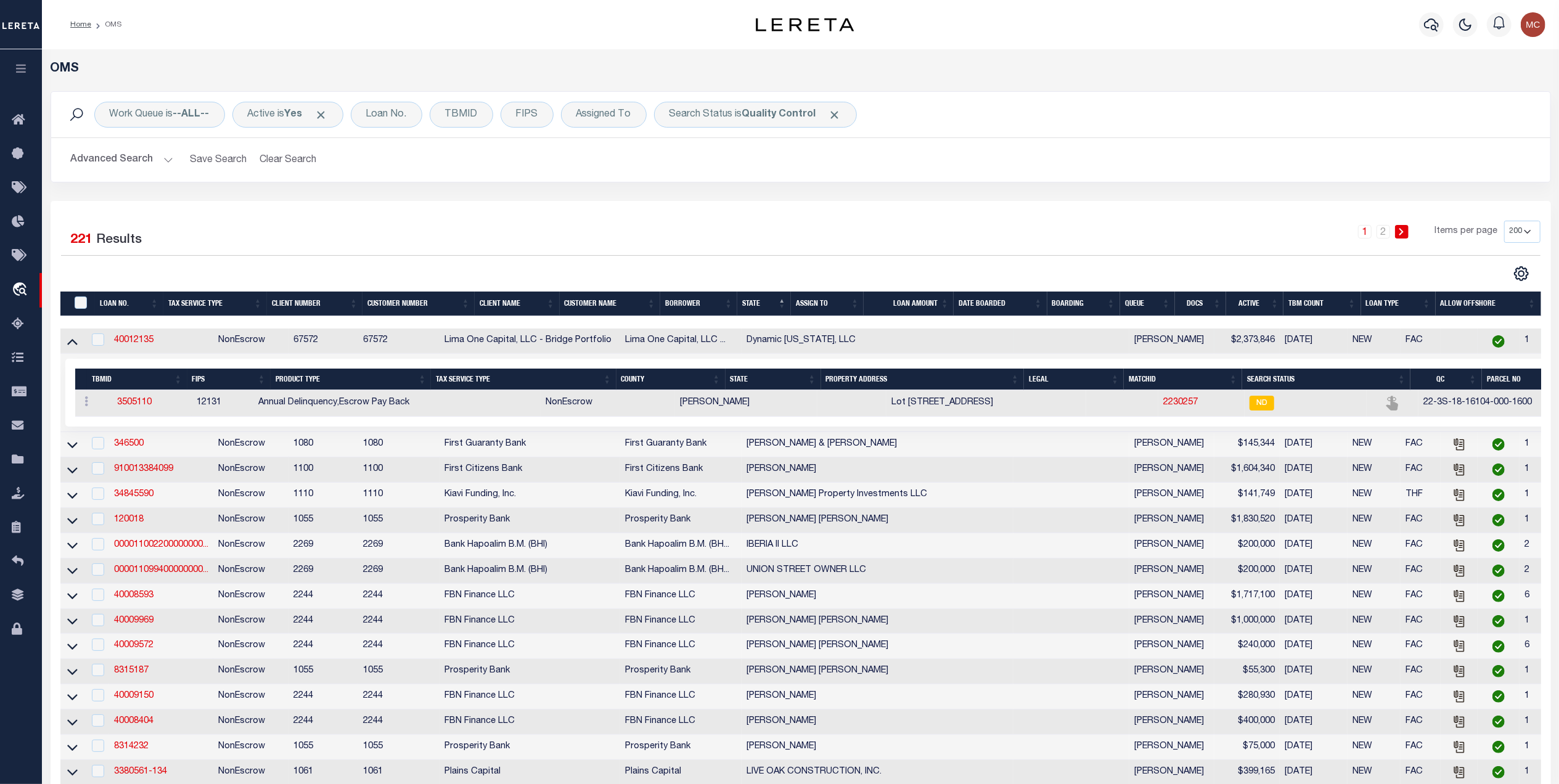
click at [838, 188] on div "Work Queue is --ALL-- Active is Yes Loan No. TBMID FIPS Assigned To Search Stat…" at bounding box center [801, 146] width 1519 height 110
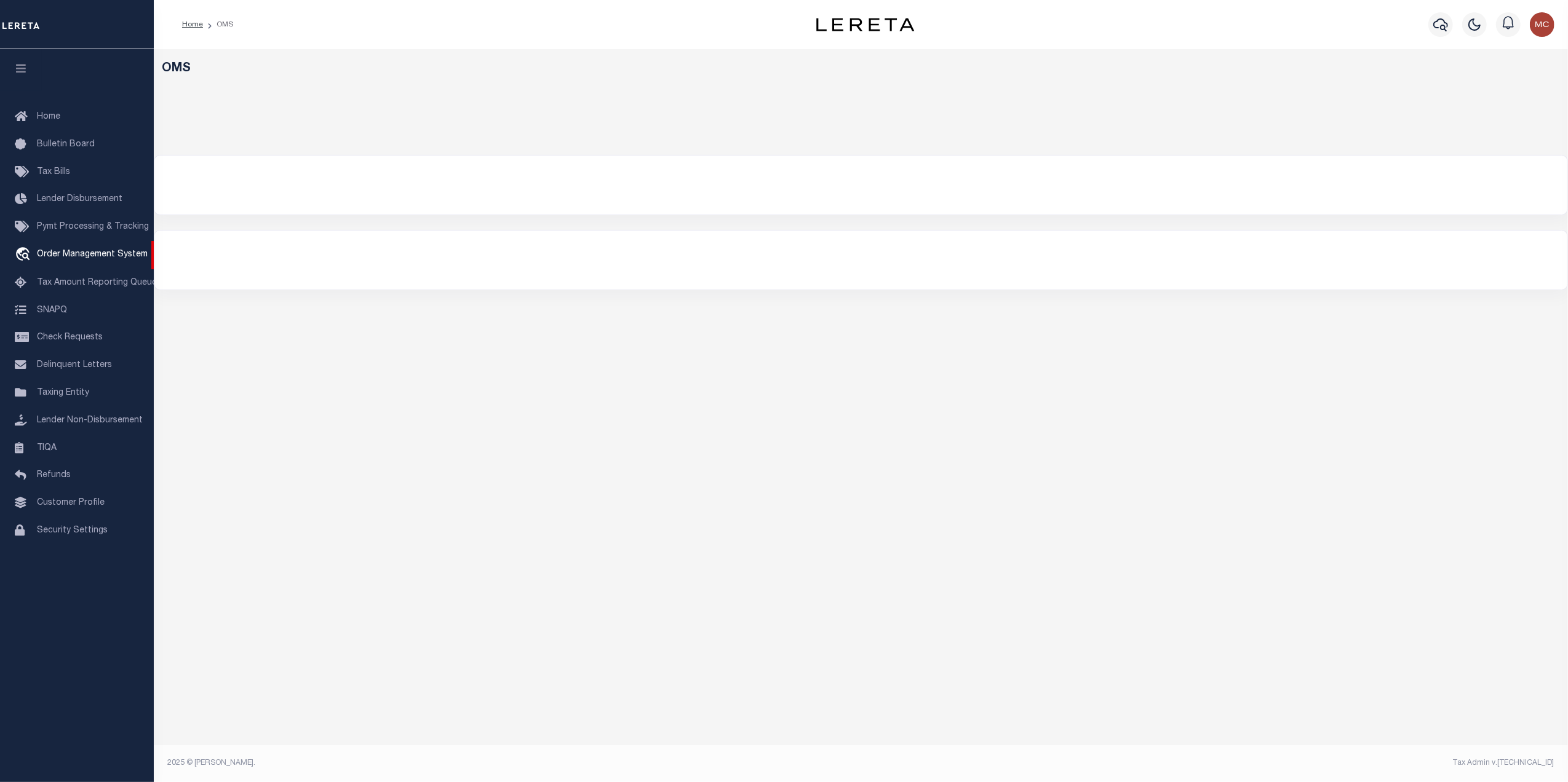
select select "200"
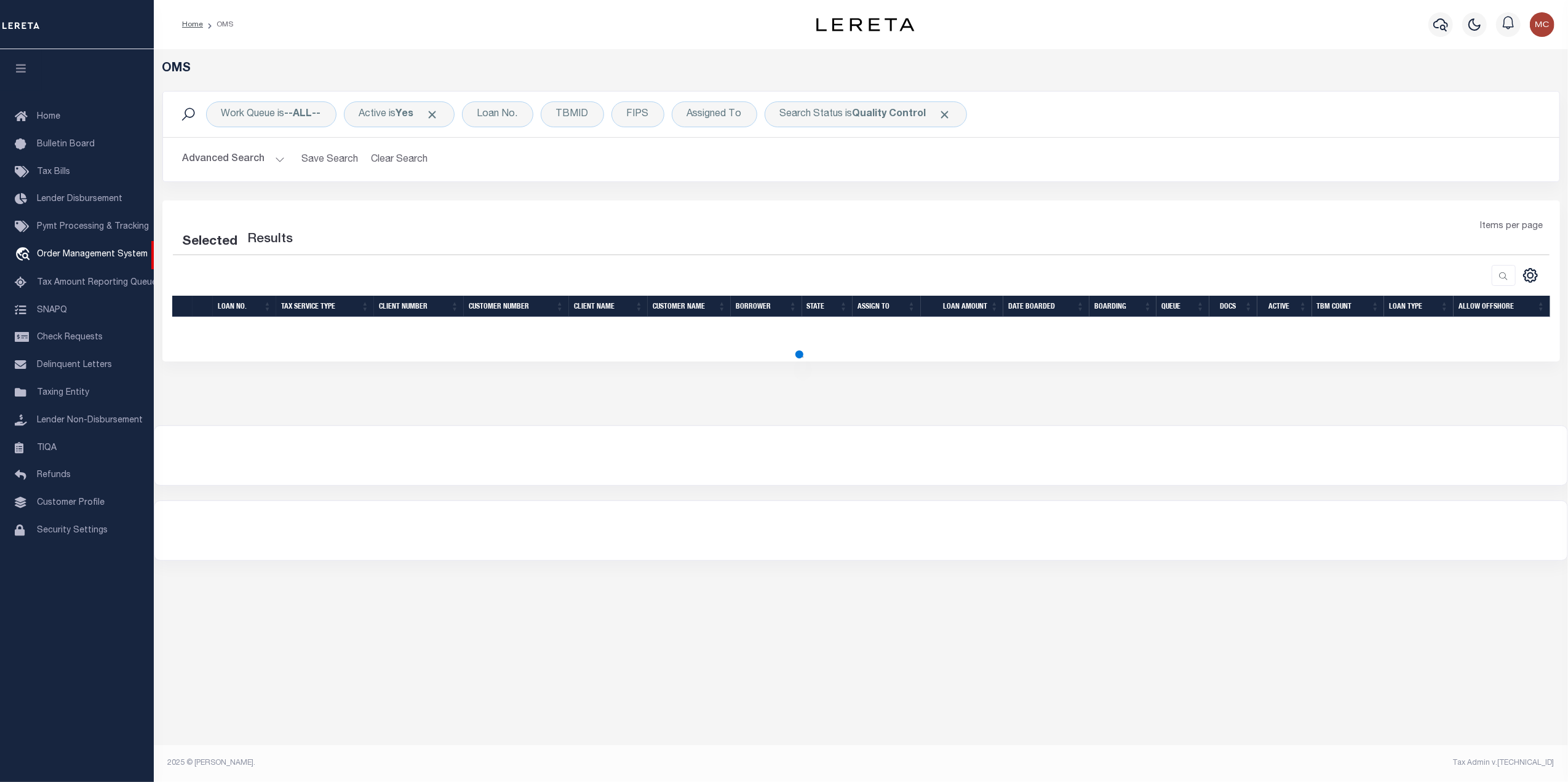
select select "200"
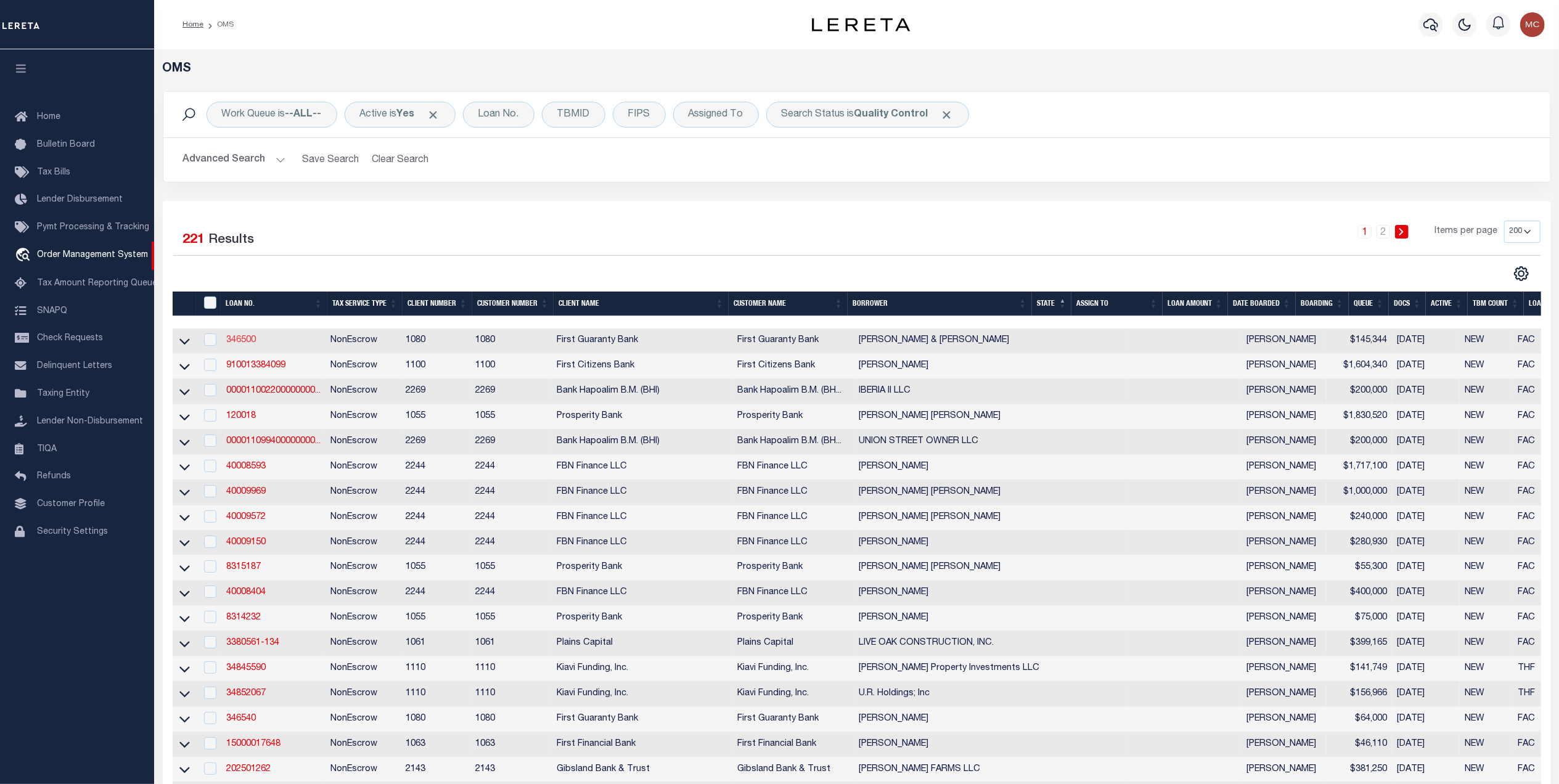
click at [248, 344] on link "346500" at bounding box center [240, 340] width 30 height 8
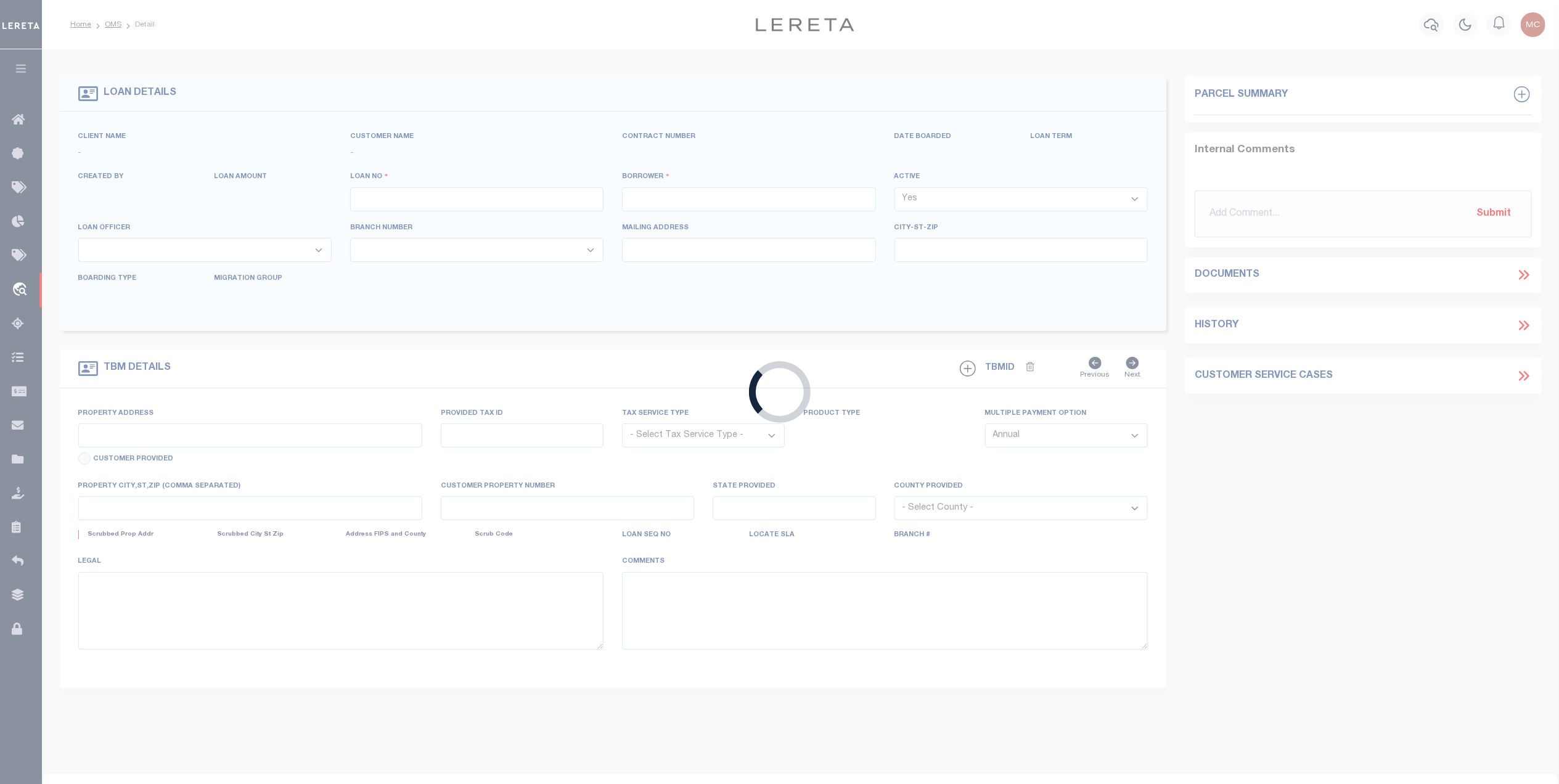
type input "346500"
type input "[PERSON_NAME] & [PERSON_NAME]"
select select
select select "400"
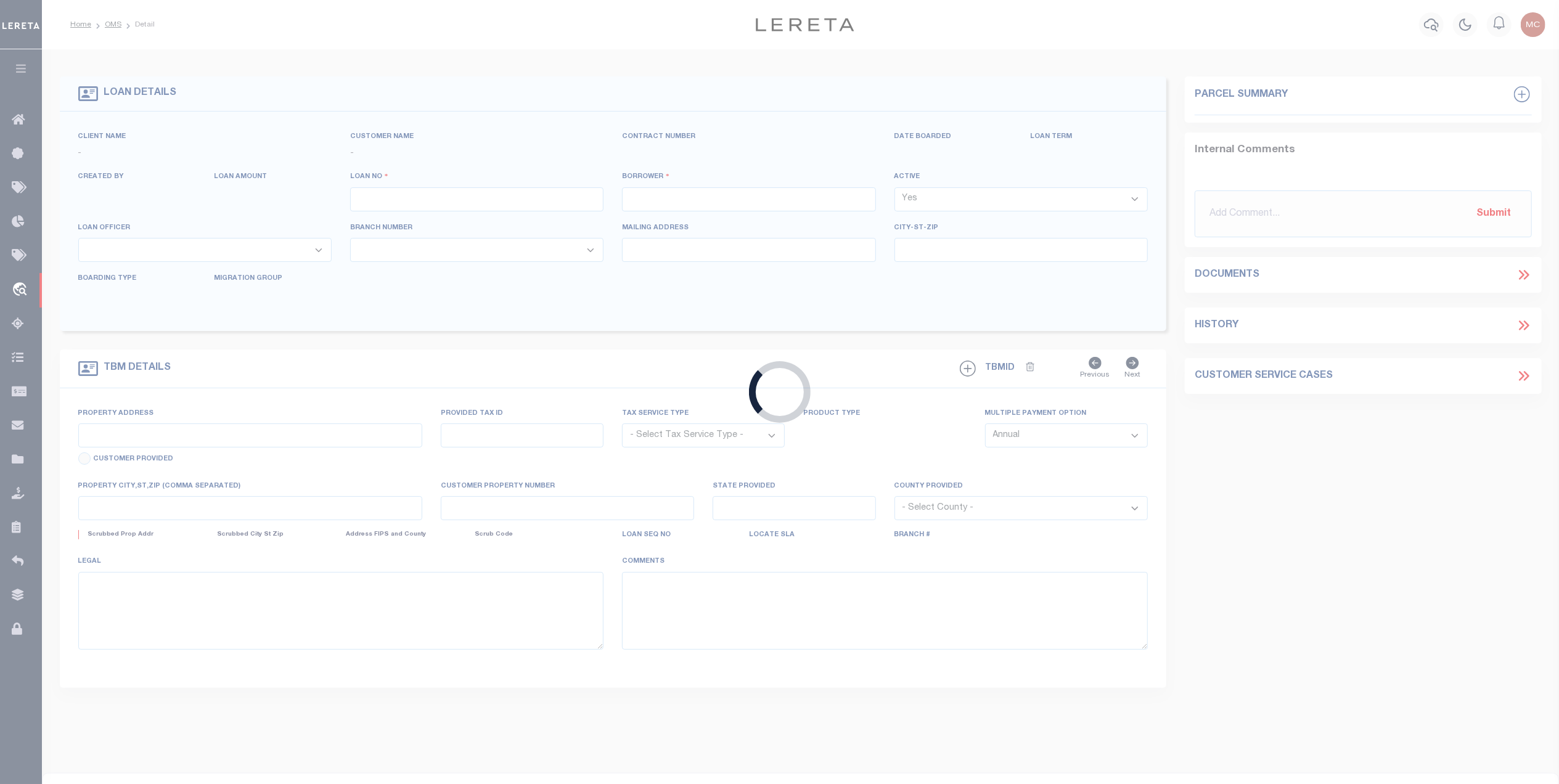
select select "NonEscrow"
type input "30.280 ACRES FARMLAND, SEC 6,T12S,R2E"
type input "R9363800"
select select
type input "[PERSON_NAME] LA 70548"
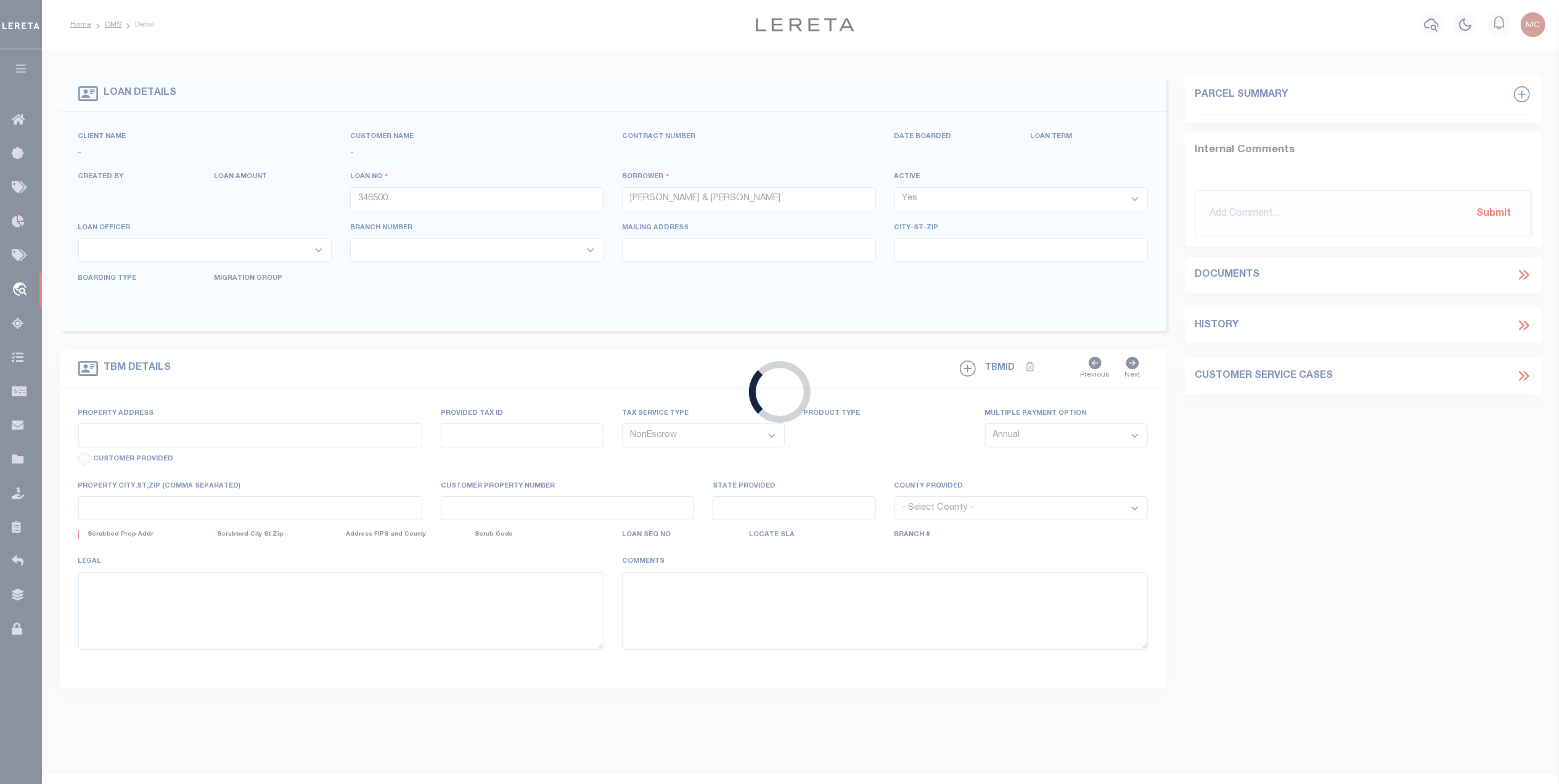
type input "260678949"
select select "1570"
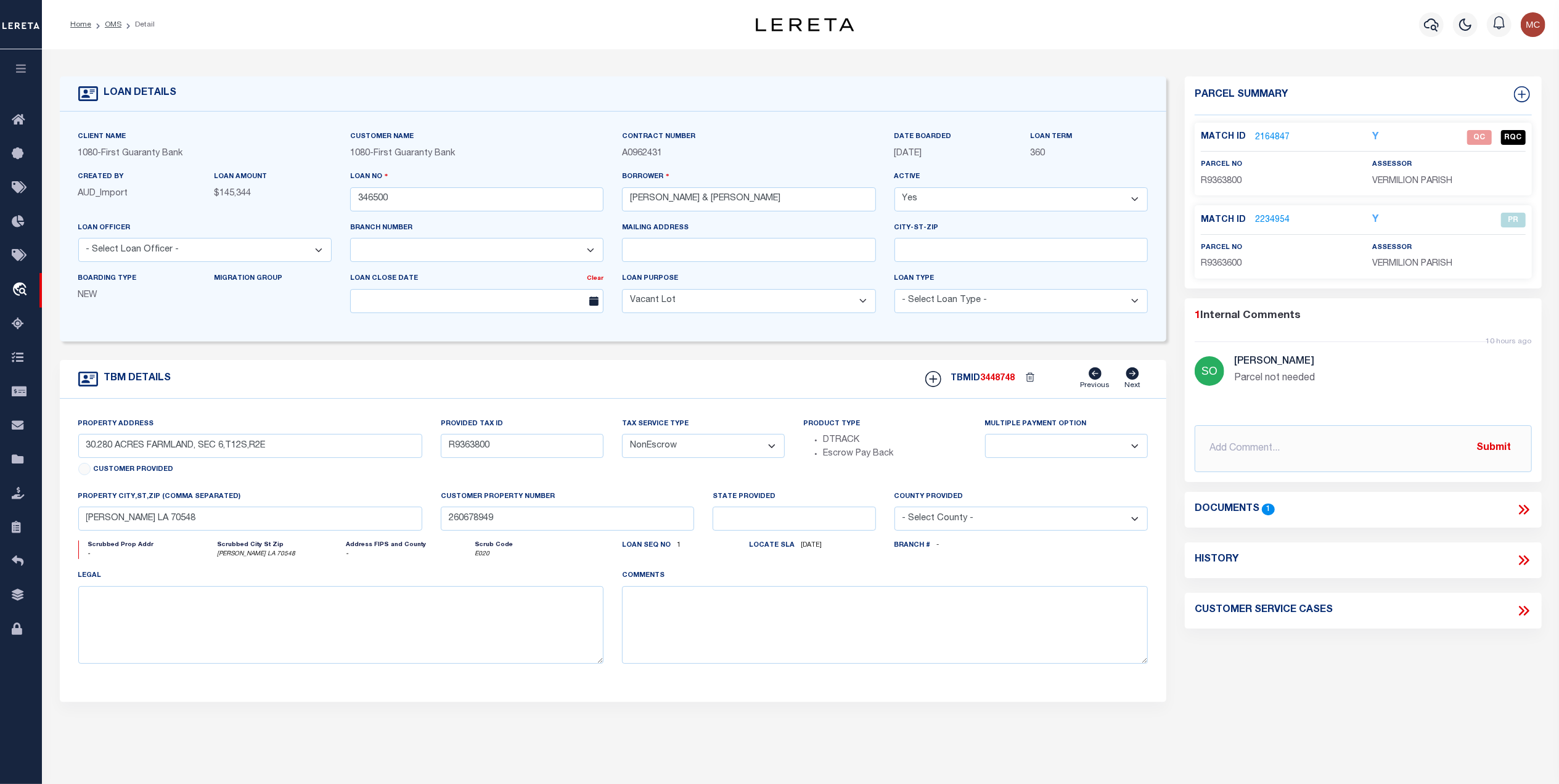
click at [1260, 132] on link "2164847" at bounding box center [1272, 137] width 35 height 13
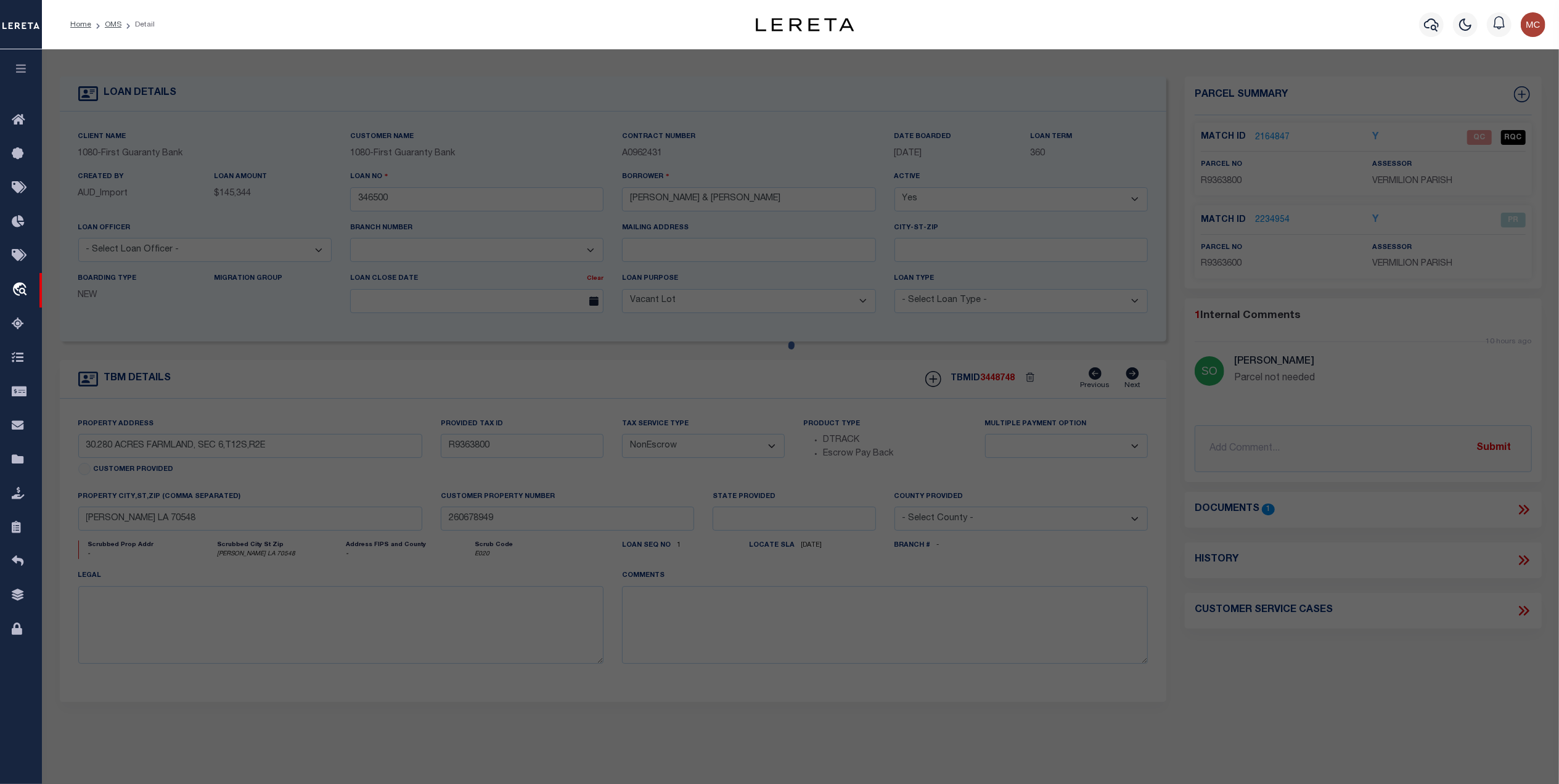
checkbox input "false"
select select "QC"
type input "[PERSON_NAME] [PERSON_NAME]"
select select "AGW"
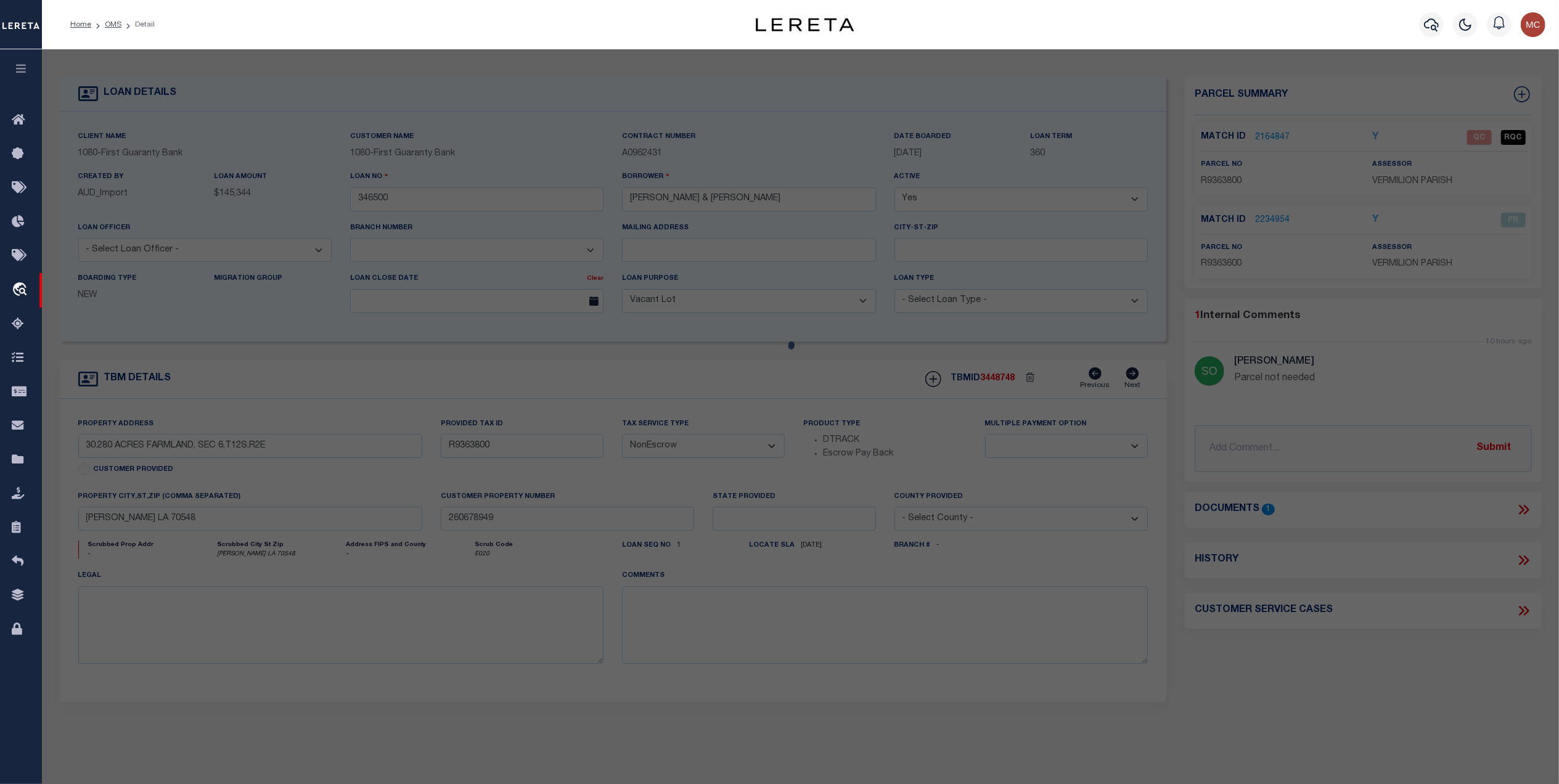
select select
type input "[PERSON_NAME] LA 70548"
type textarea "30.280 AC IN SEC 6 T 12 R 2 E BEING TRACT 4 ( SCANNED PLAT FROM [PERSON_NAME] )…"
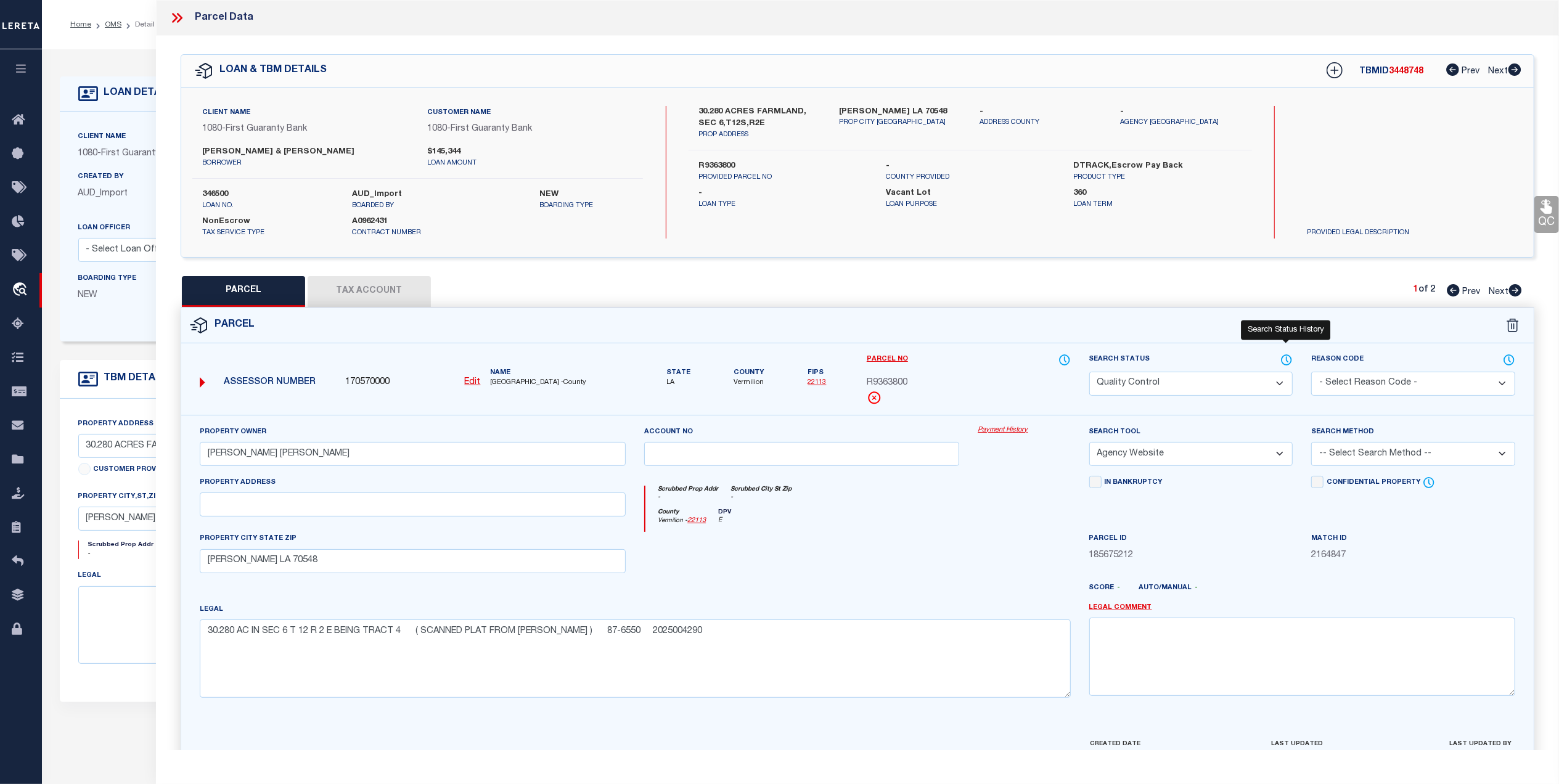
click at [1285, 364] on icon at bounding box center [1286, 360] width 13 height 14
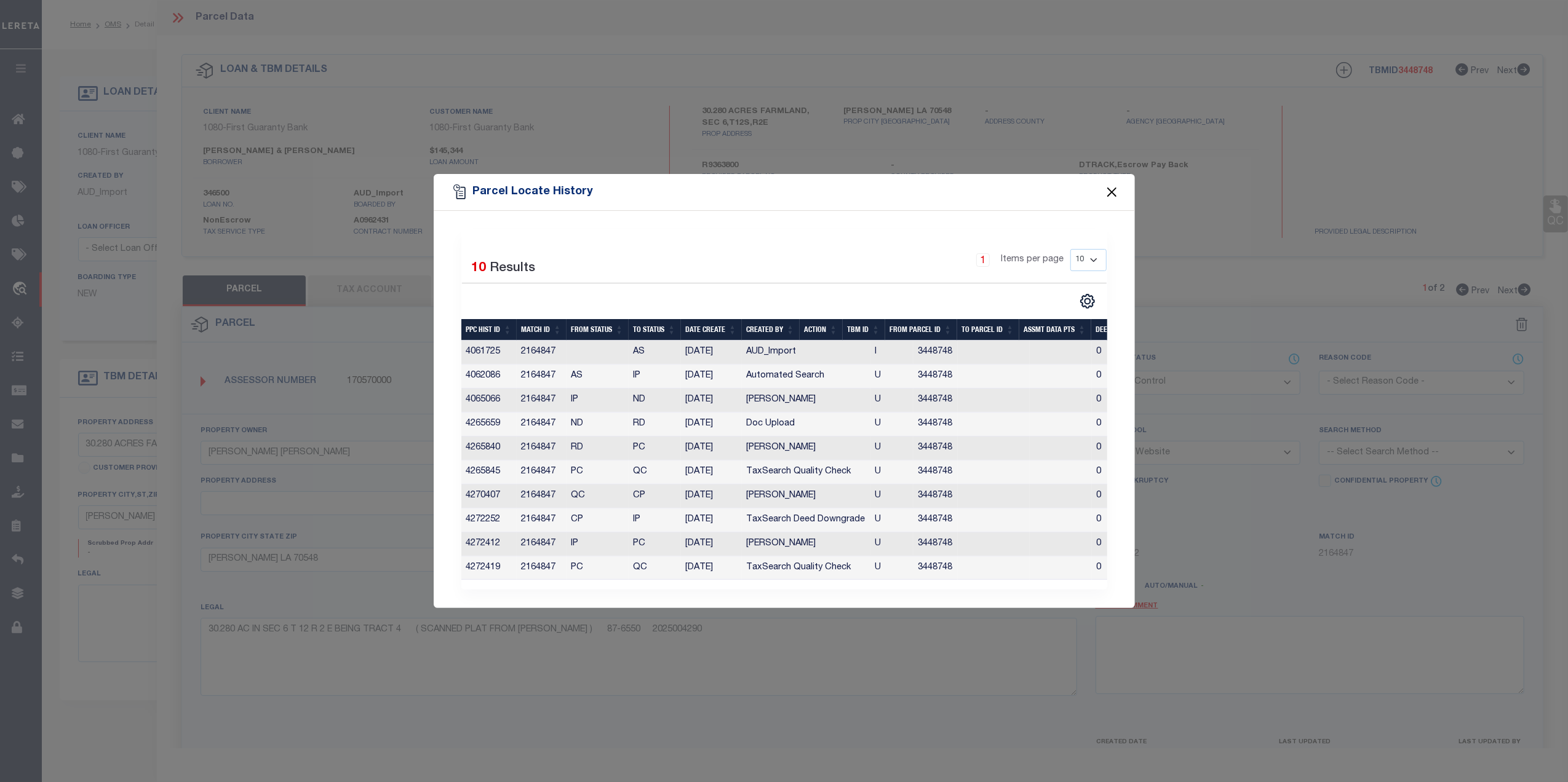
click at [1110, 189] on button "Close" at bounding box center [1111, 192] width 16 height 16
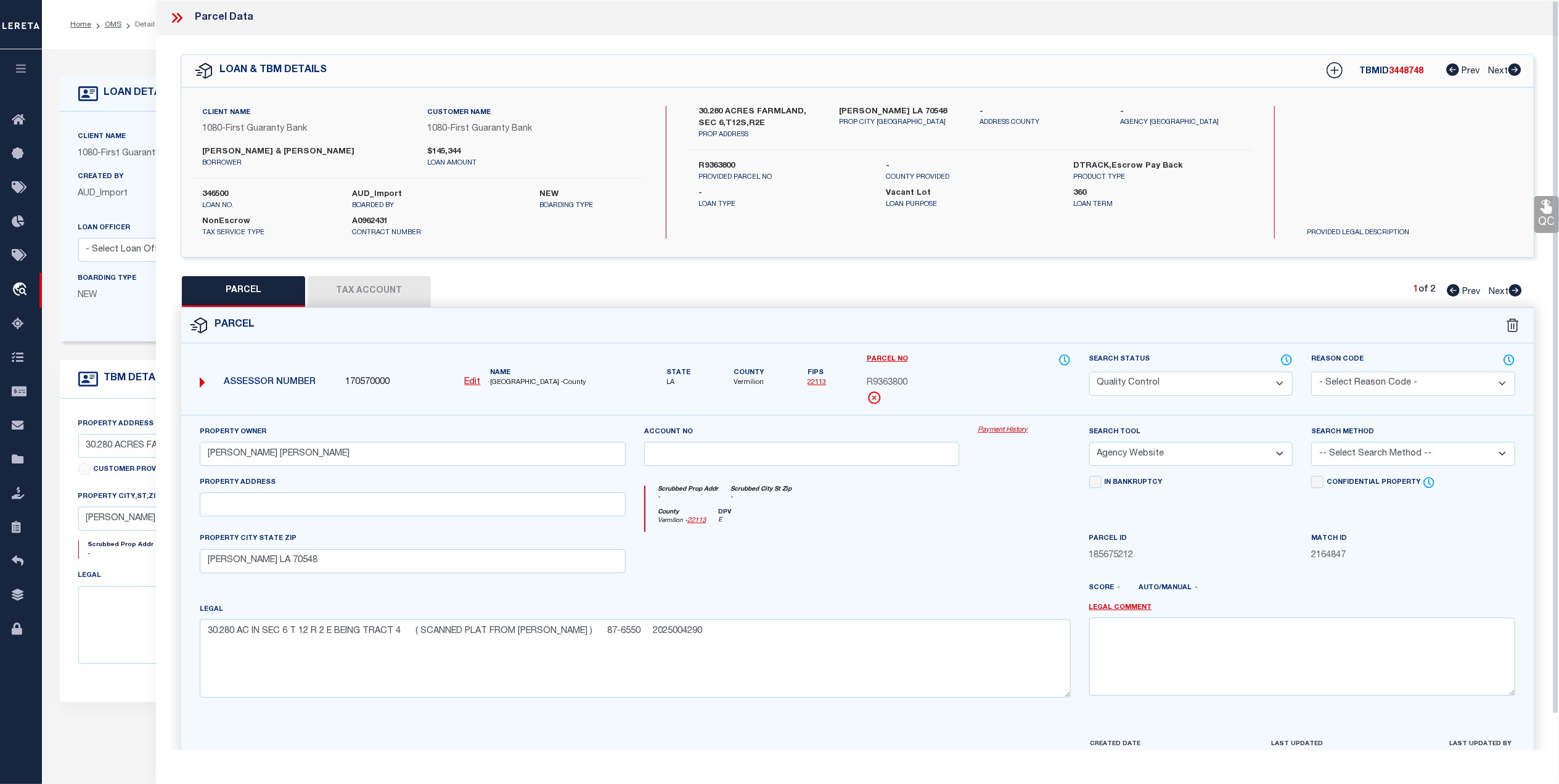
click at [180, 18] on icon at bounding box center [177, 18] width 16 height 16
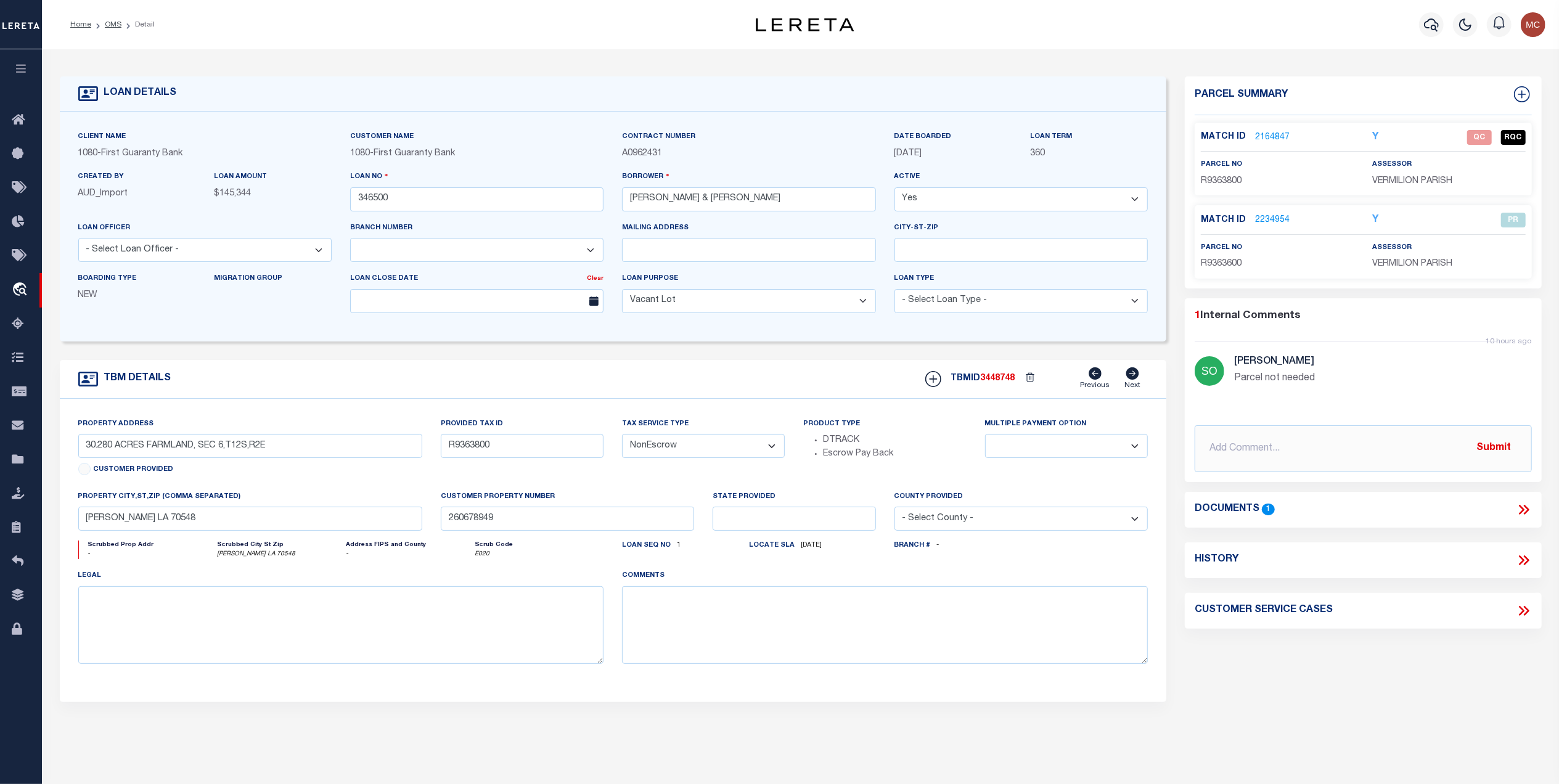
click at [1517, 511] on icon at bounding box center [1523, 510] width 16 height 16
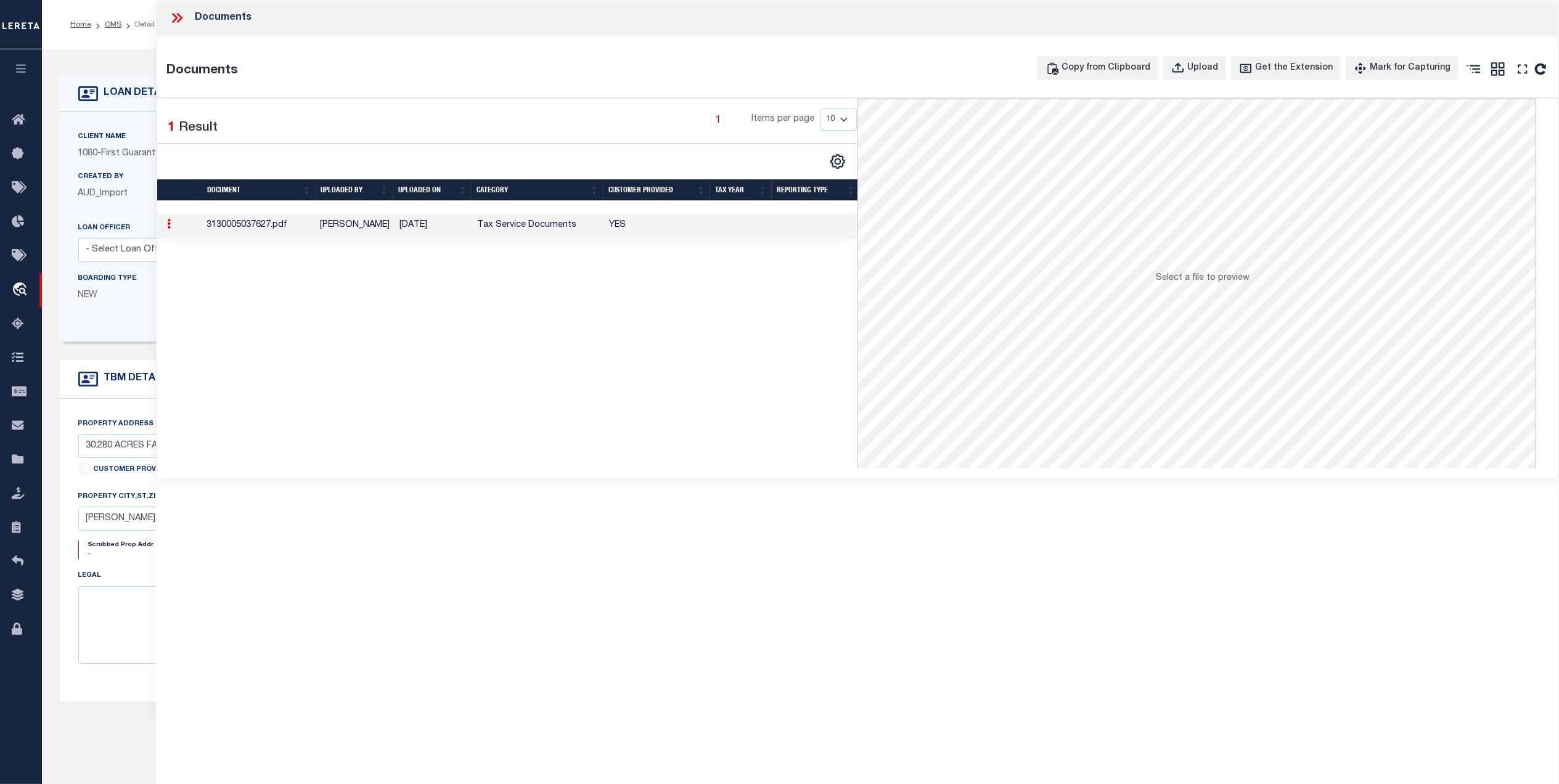
click at [168, 20] on div "Documents" at bounding box center [857, 18] width 1403 height 36
click at [169, 15] on icon at bounding box center [177, 18] width 16 height 16
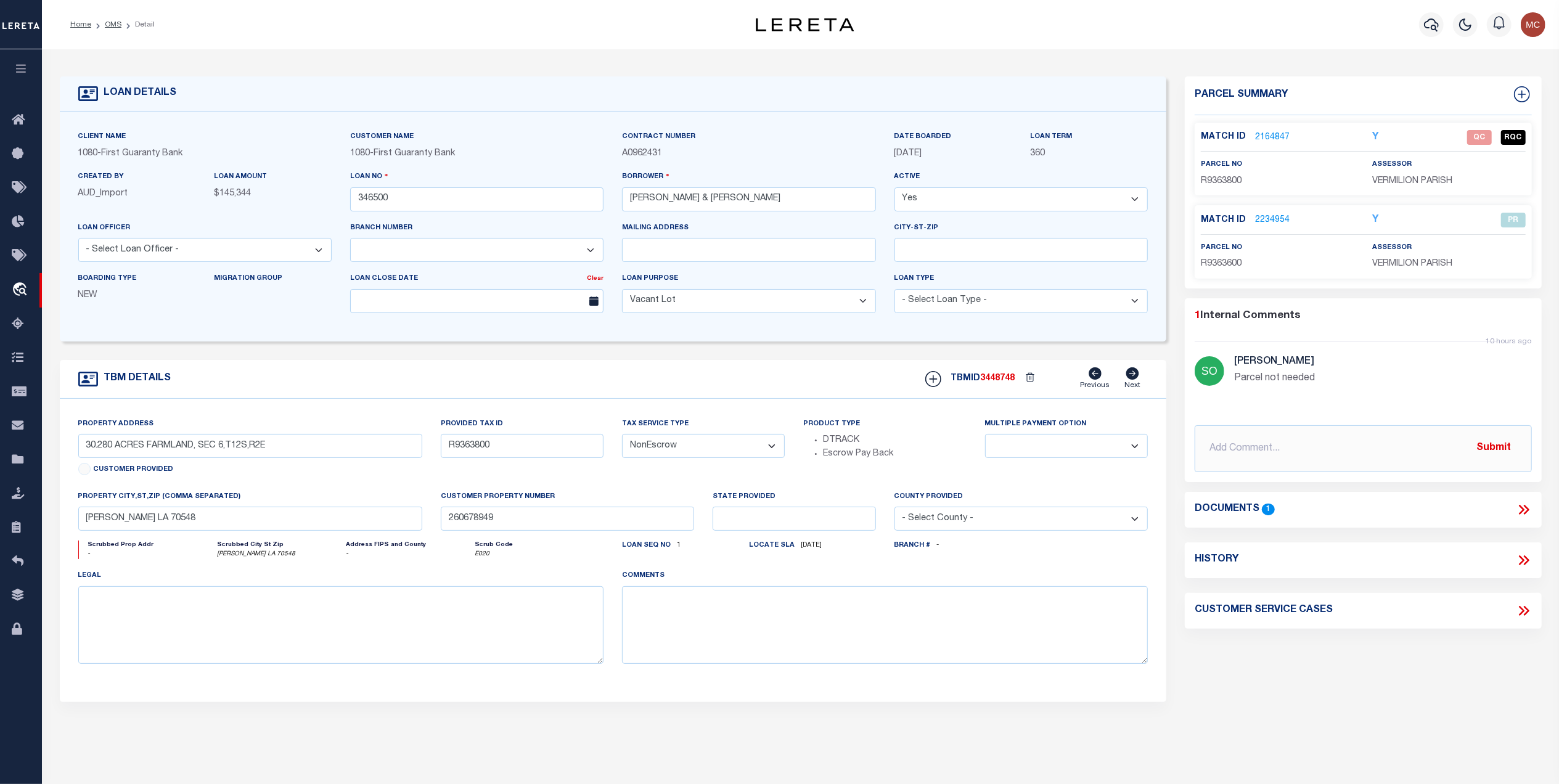
click at [1260, 131] on link "2164847" at bounding box center [1272, 137] width 35 height 13
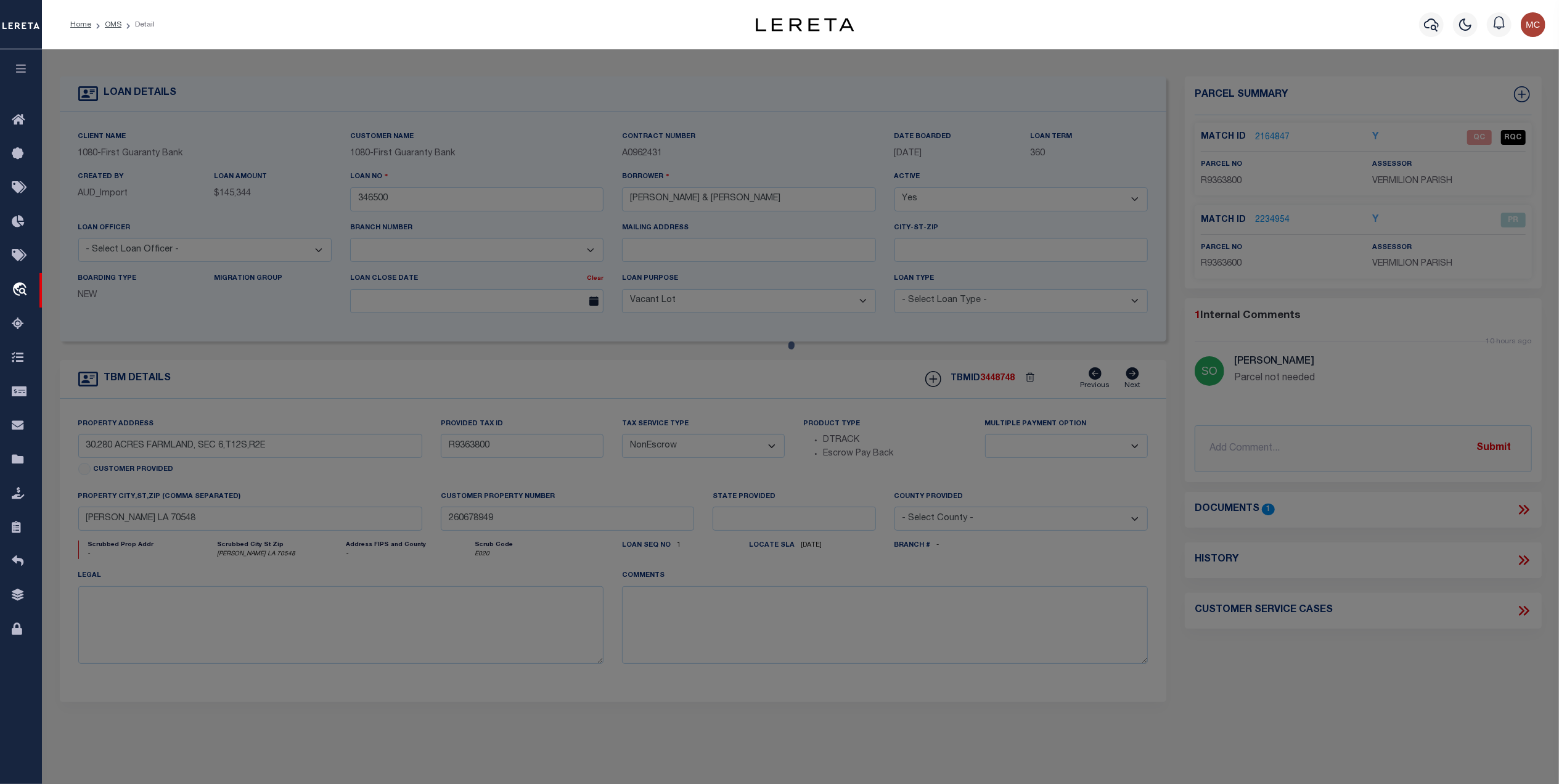
select select "AS"
select select
checkbox input "false"
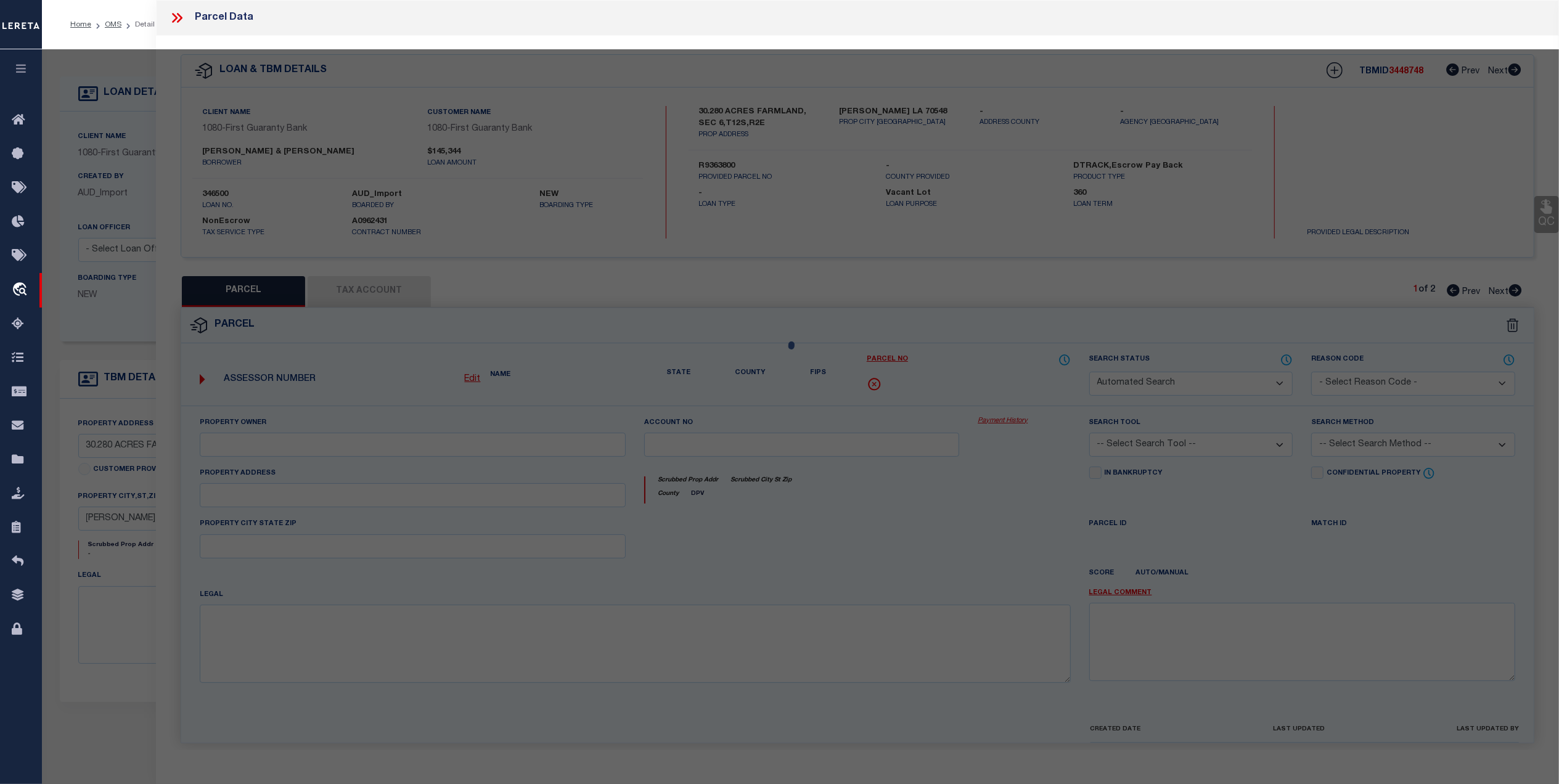
select select "QC"
type input "[PERSON_NAME] [PERSON_NAME]"
select select "AGW"
select select
type input "[PERSON_NAME] LA 70548"
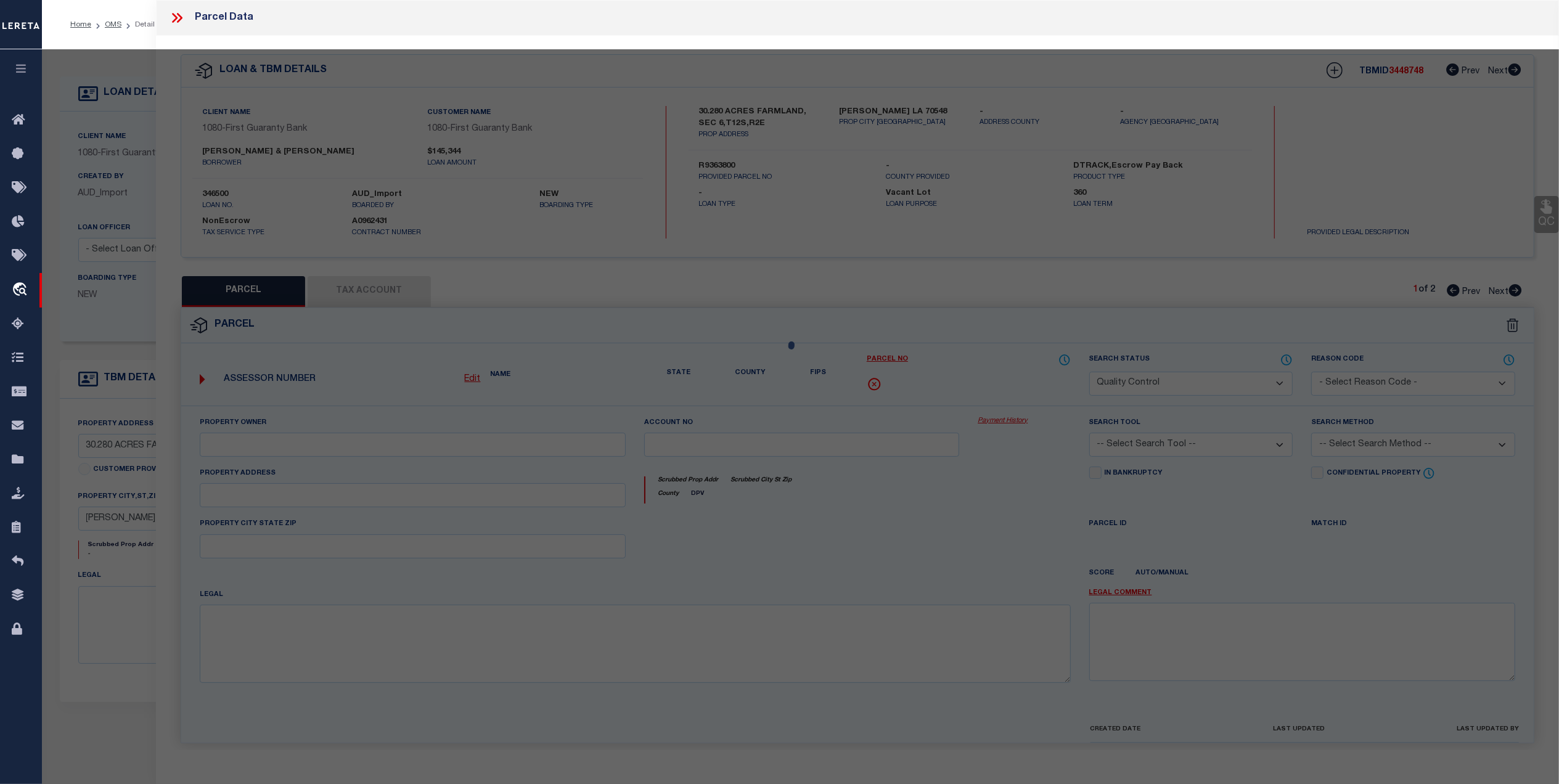
type textarea "30.280 AC IN SEC 6 T 12 R 2 E BEING TRACT 4 ( SCANNED PLAT FROM [PERSON_NAME] )…"
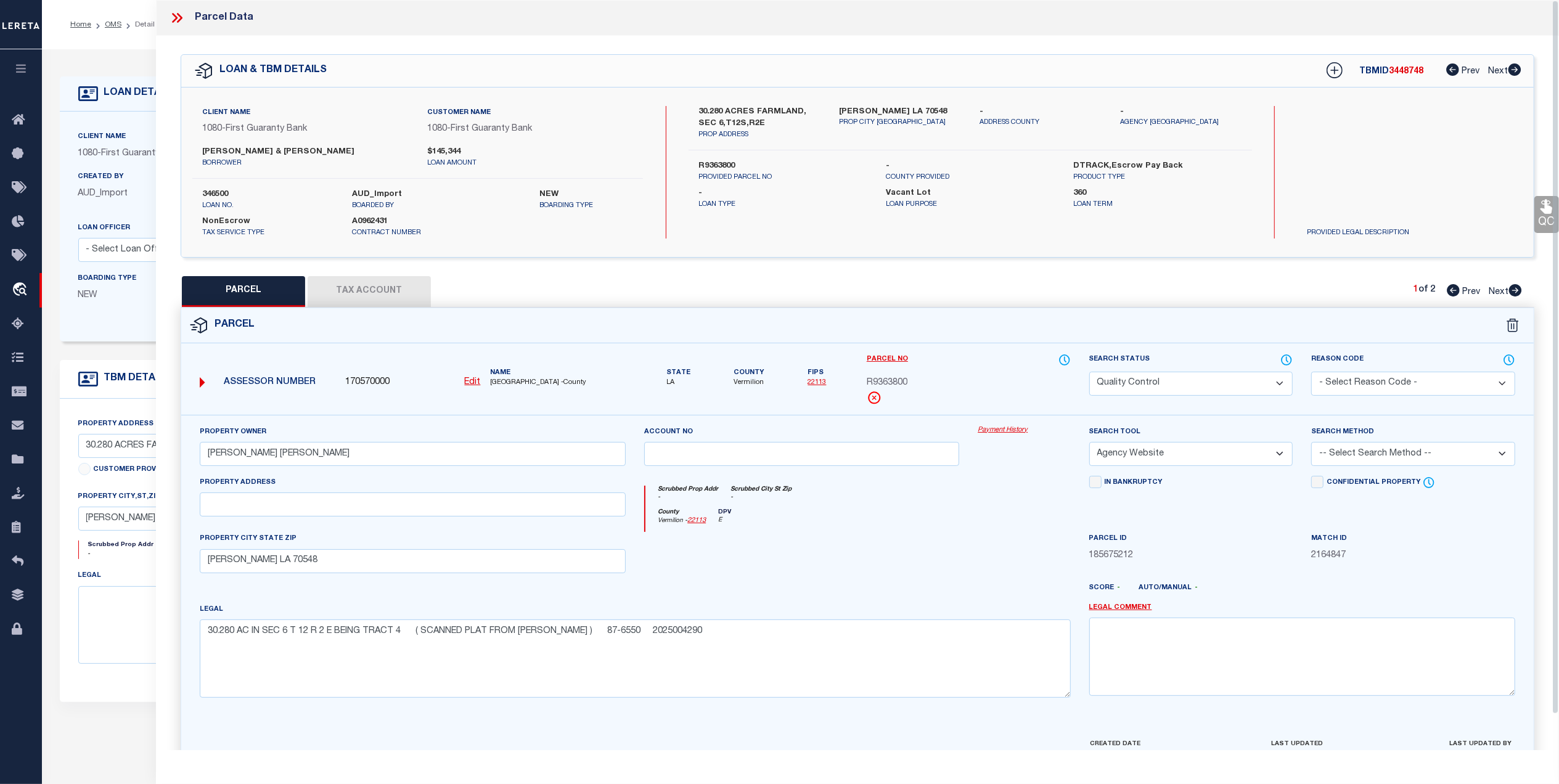
click at [442, 587] on div "Property Owner [PERSON_NAME] [PERSON_NAME] Account no Payment History Search To…" at bounding box center [858, 566] width 1335 height 282
click at [361, 294] on button "Tax Account" at bounding box center [369, 291] width 124 height 30
select select "100"
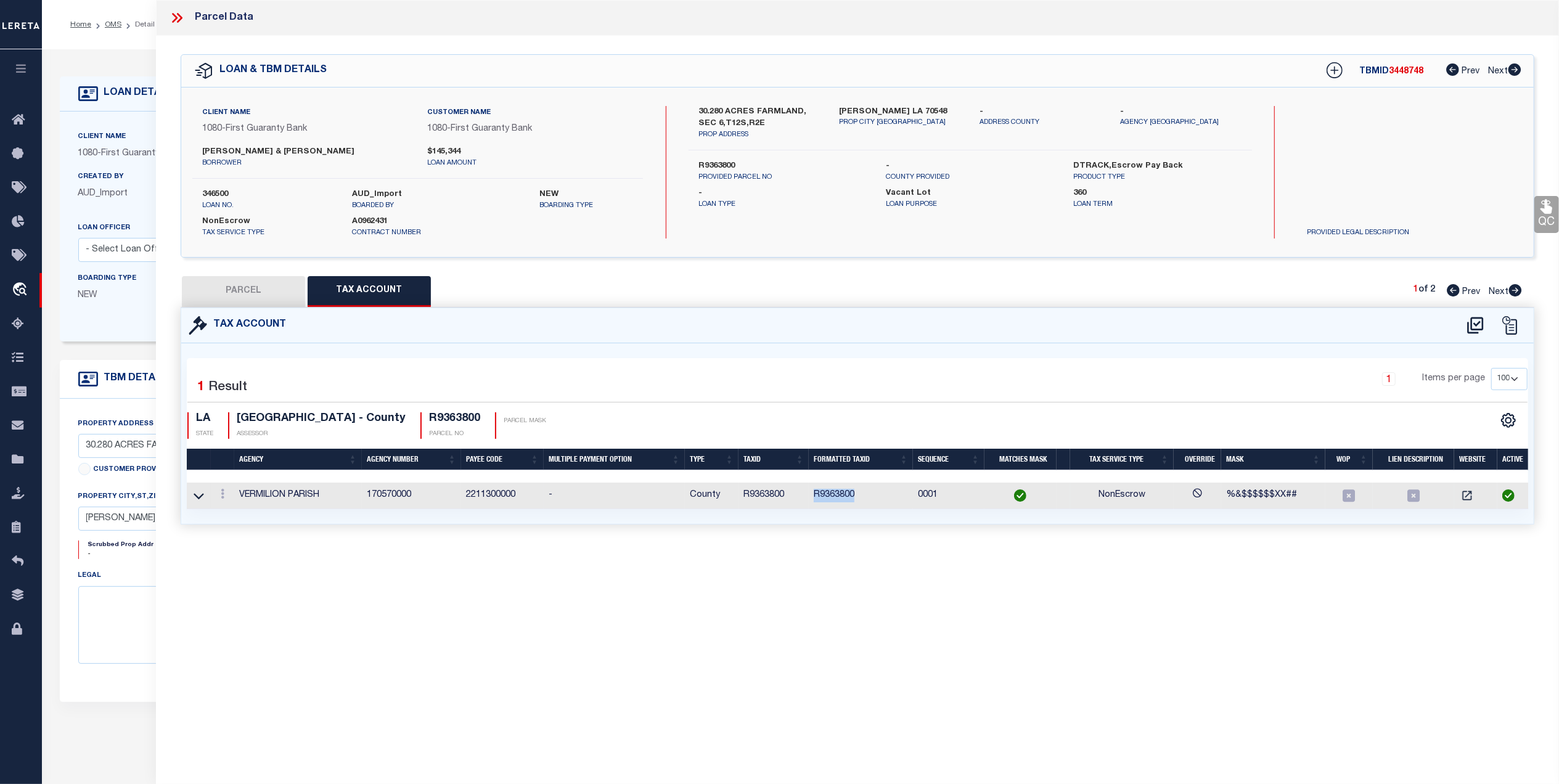
drag, startPoint x: 843, startPoint y: 495, endPoint x: 812, endPoint y: 504, distance: 32.3
click at [812, 504] on td "R9363800" at bounding box center [860, 495] width 104 height 26
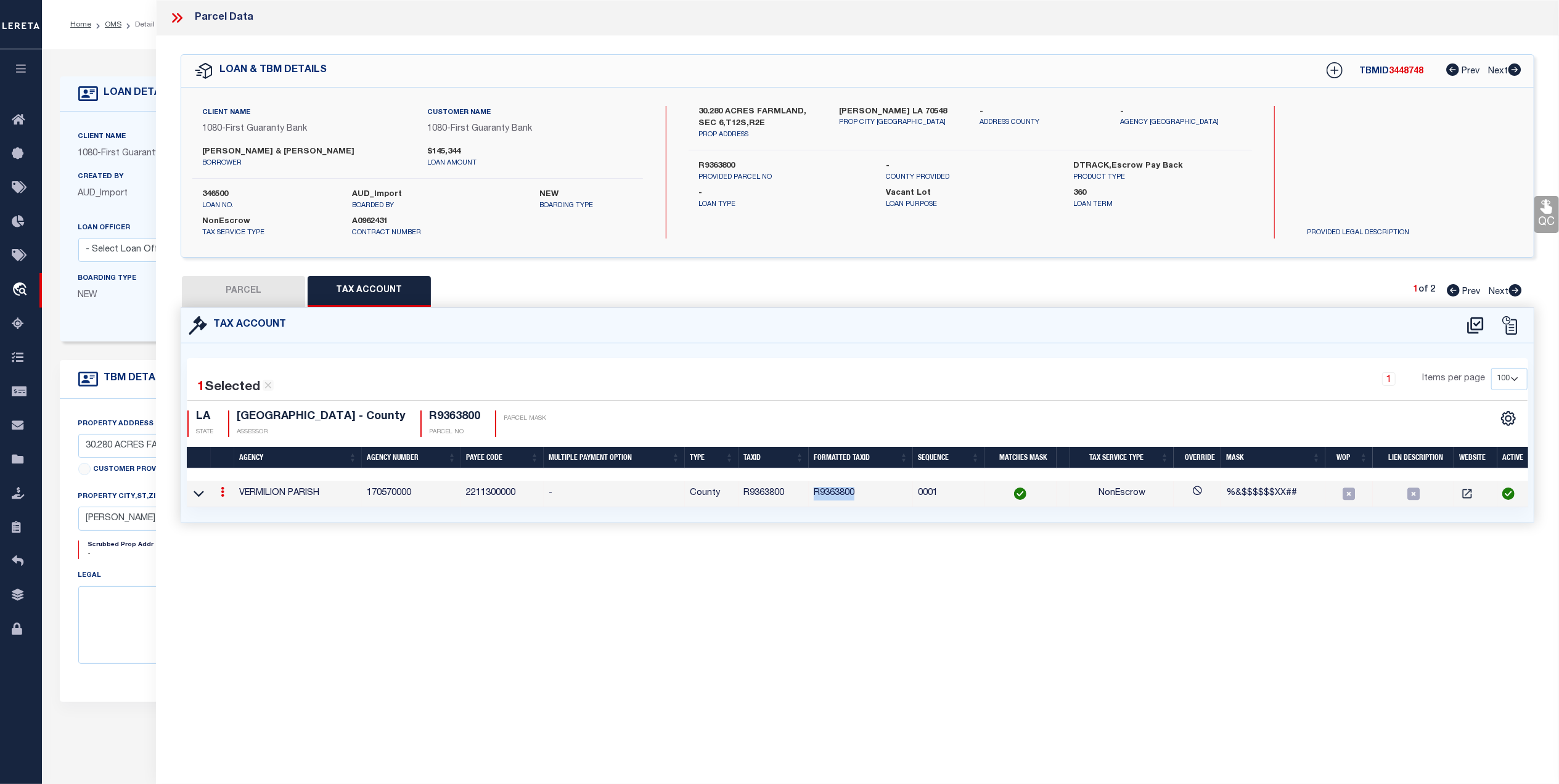
copy td "R9363800"
click at [251, 301] on button "PARCEL" at bounding box center [244, 291] width 124 height 30
select select "AS"
select select
checkbox input "false"
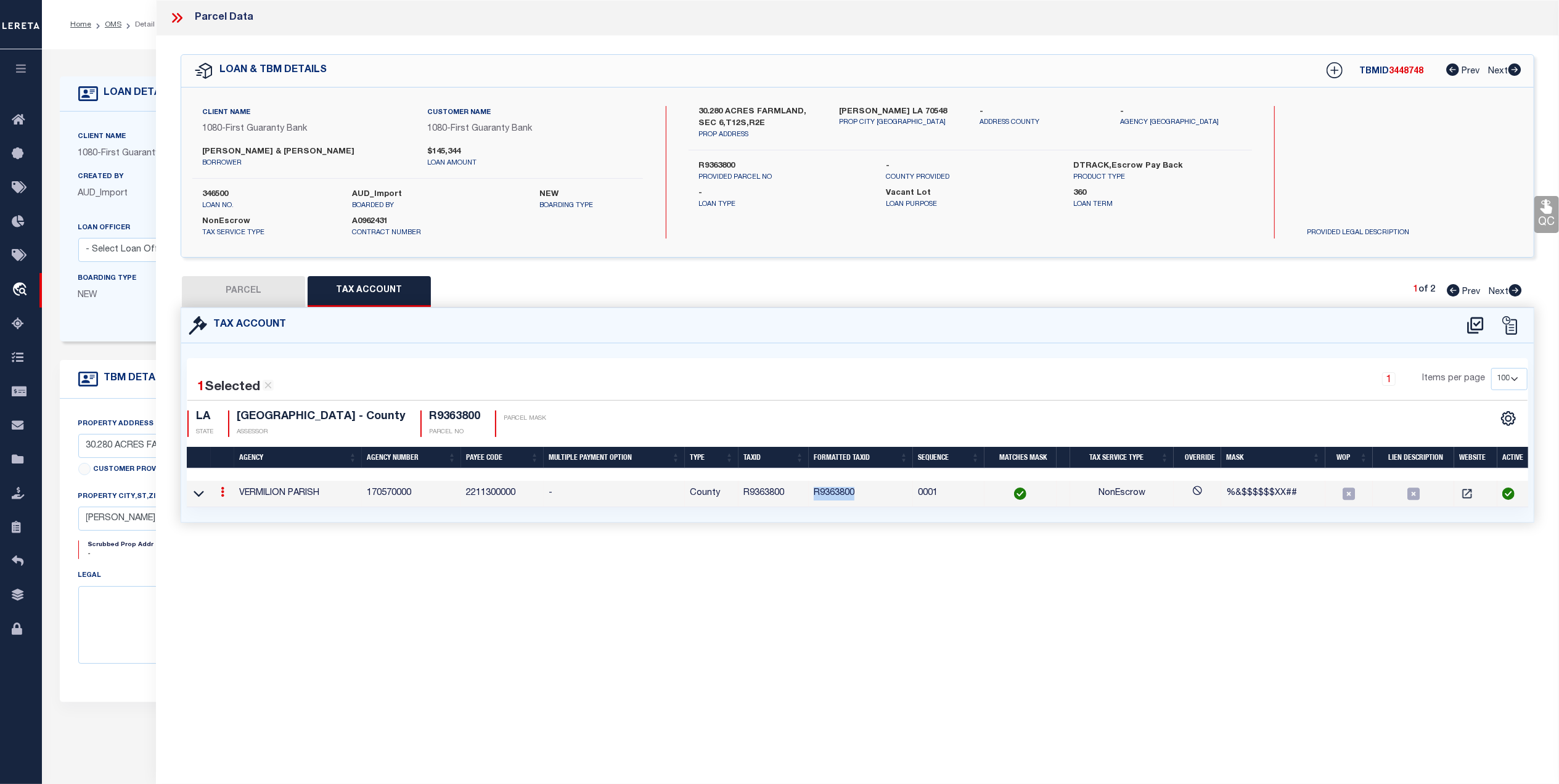
checkbox input "false"
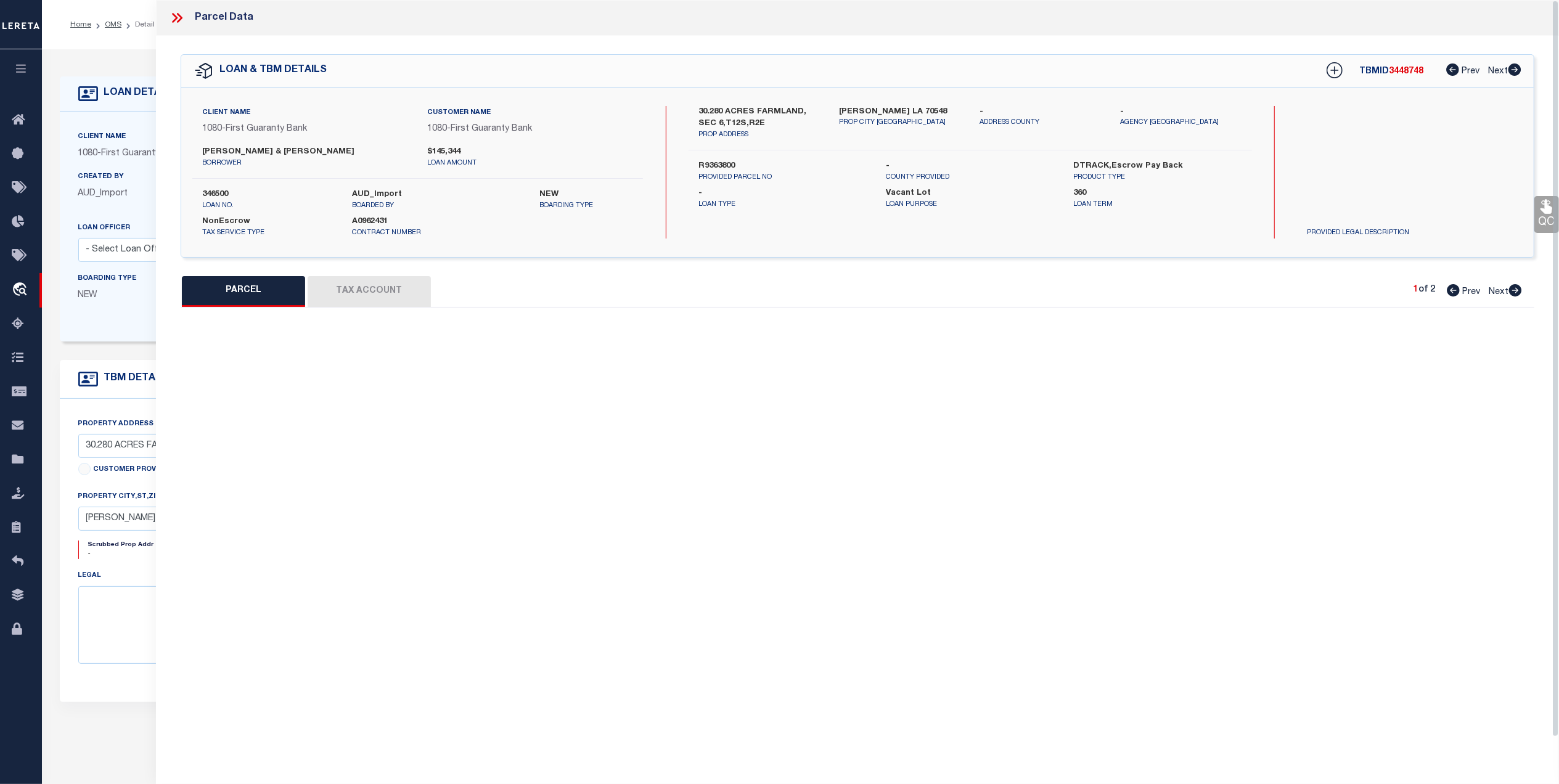
select select "QC"
type input "DENAIS, JOSEPH DENAIS, NICOLE ROY"
select select "AGW"
select select
type input "KAPLAN LA 70548"
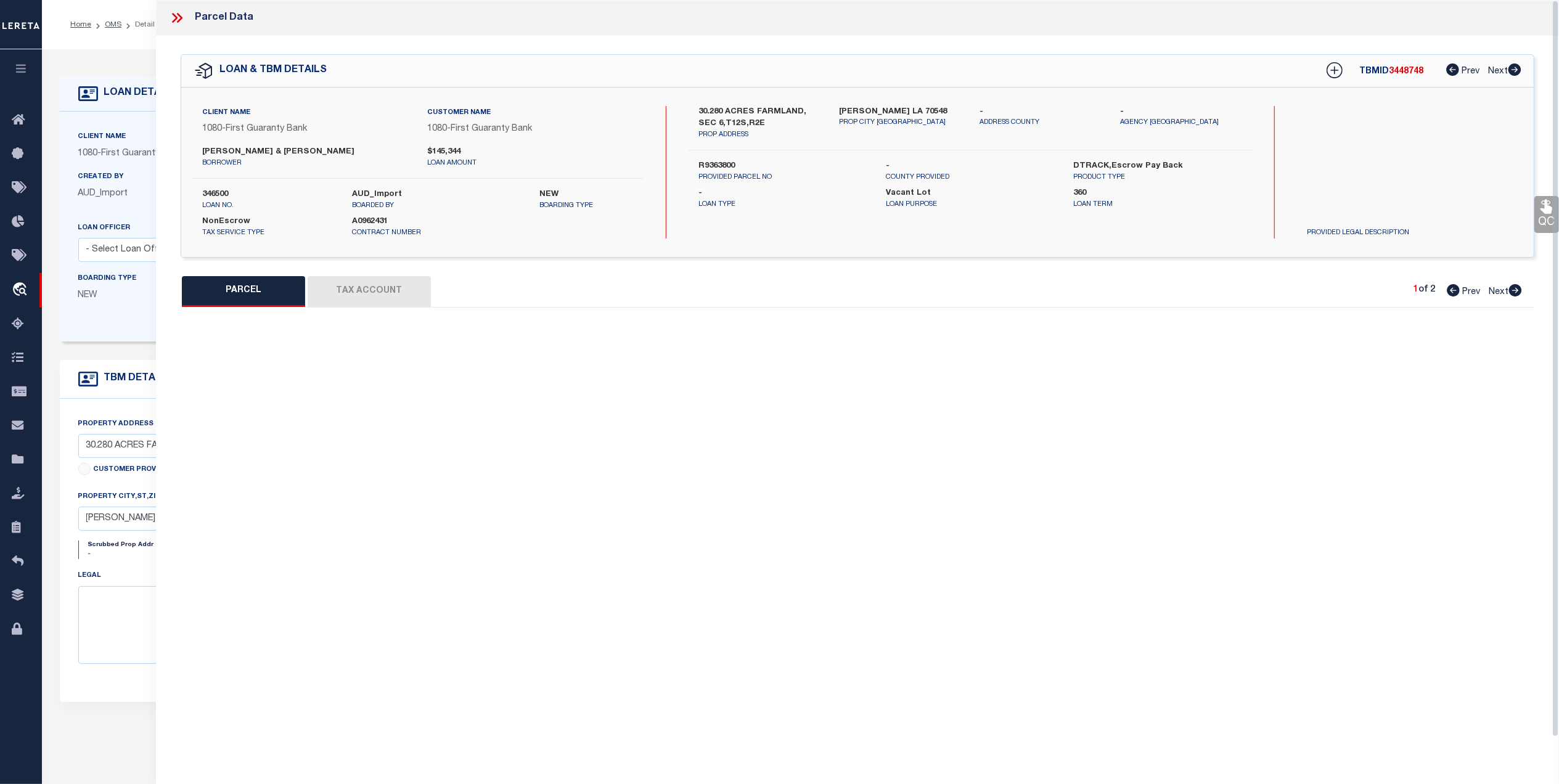
type textarea "30.280 AC IN SEC 6 T 12 R 2 E BEING TRACT 4 ( SCANNED PLAT FROM RYAN HEBERT ) 8…"
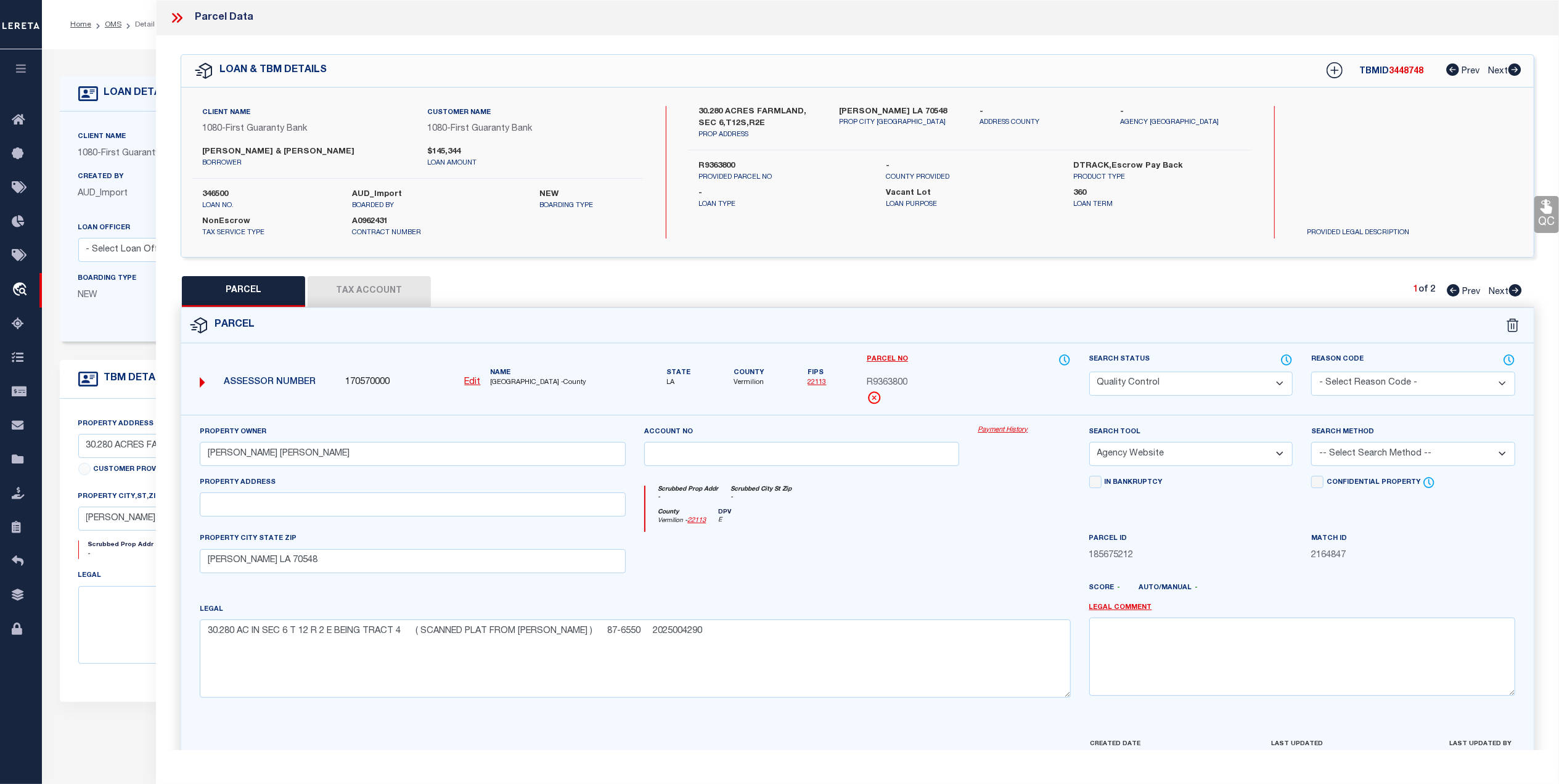
click at [1533, 233] on div "Client Name 1080 - First Guaranty Bank Customer Name 1080 - First Guaranty Bank…" at bounding box center [857, 172] width 1352 height 133
click at [1544, 225] on link "QC" at bounding box center [1546, 215] width 25 height 37
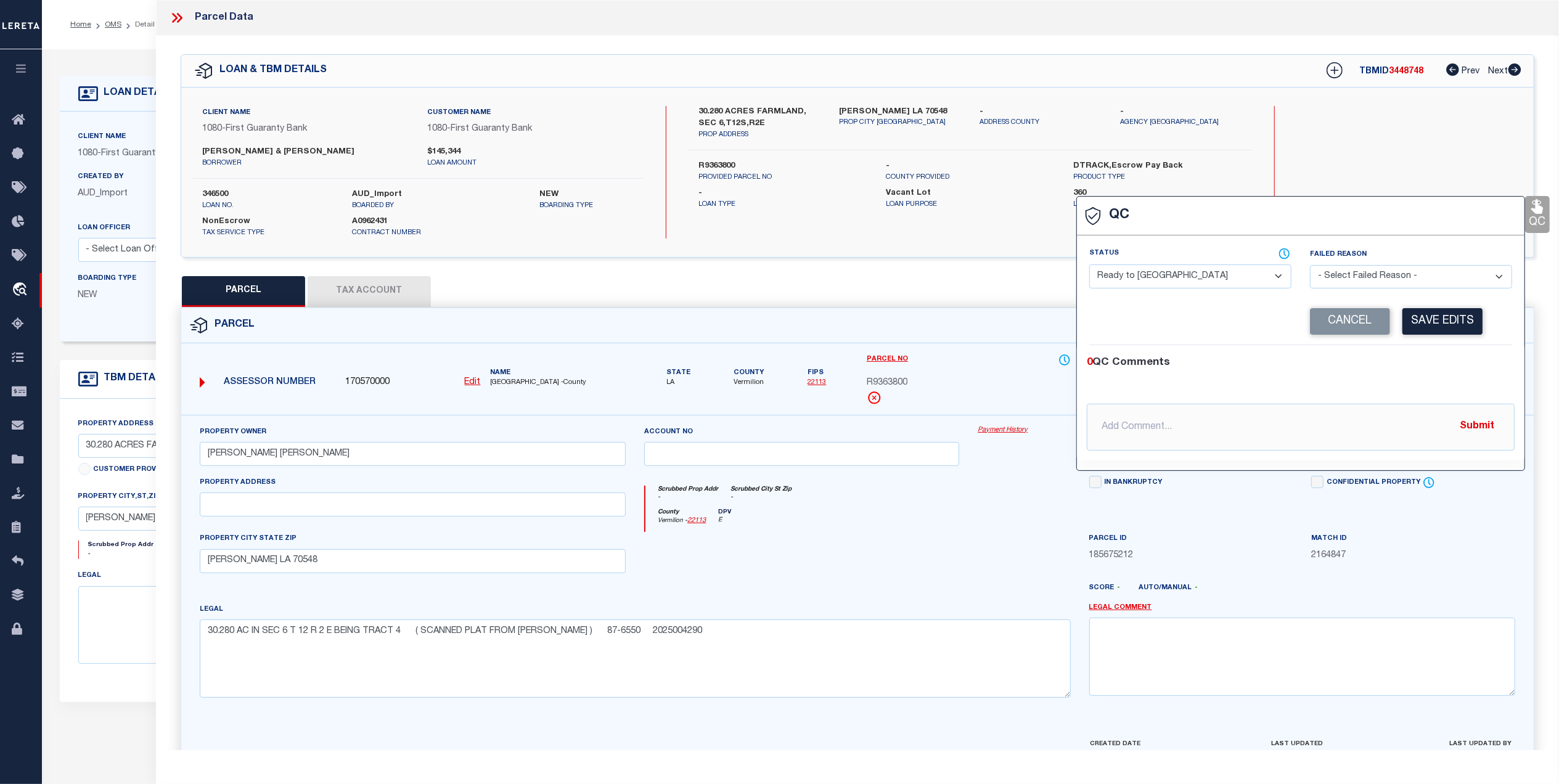
click at [1205, 279] on select "- Select Status - Ready to QC Correct Incorrect" at bounding box center [1191, 276] width 202 height 24
select select "COR"
click at [1090, 266] on select "- Select Status - Ready to QC Correct Incorrect" at bounding box center [1191, 276] width 202 height 24
click at [1435, 327] on button "Save Edits" at bounding box center [1442, 321] width 80 height 26
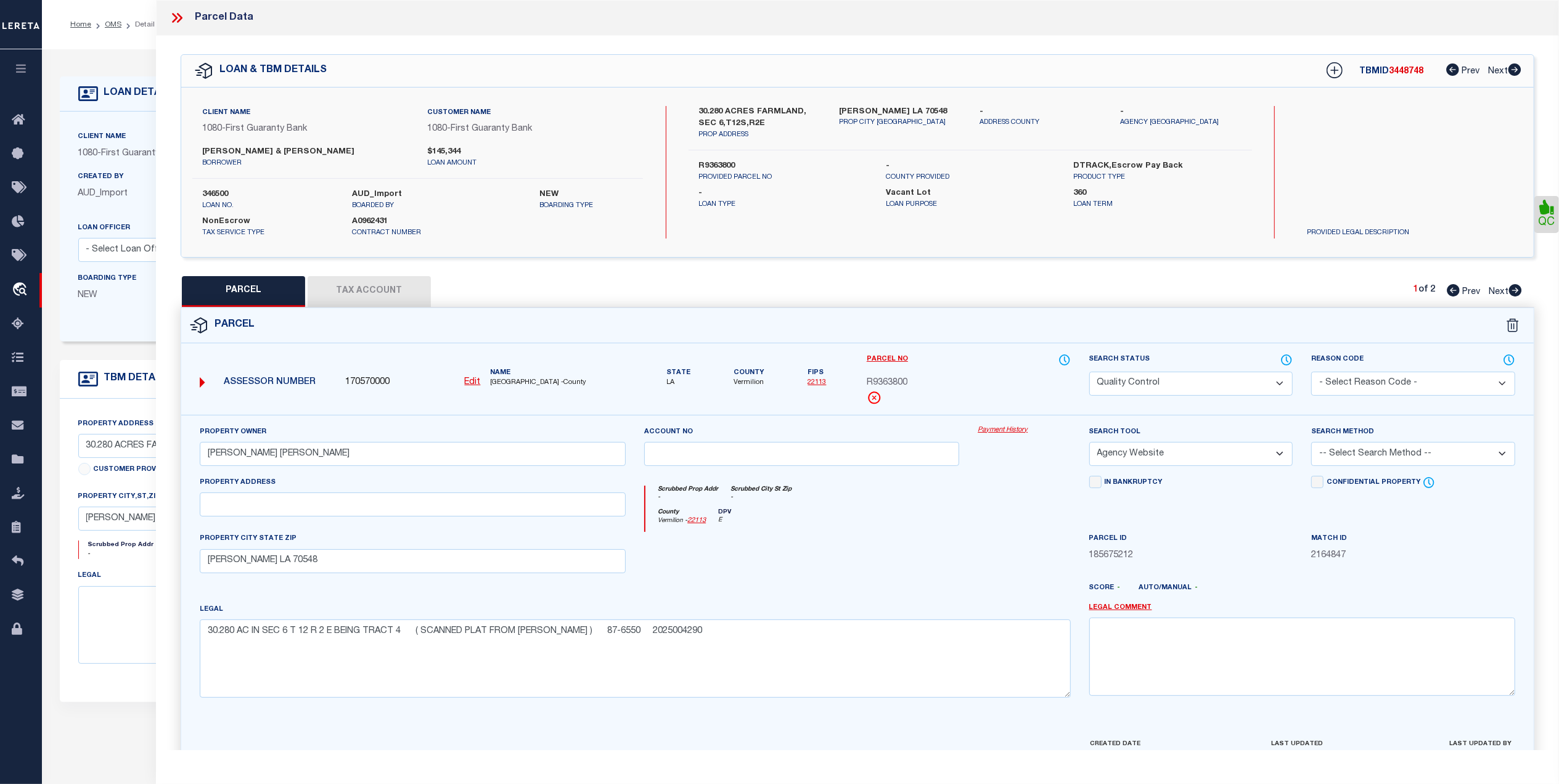
click at [1142, 380] on select "Automated Search Bad Parcel Complete Duplicate Parcel High Dollar Reporting In …" at bounding box center [1191, 384] width 204 height 24
select select "CP"
click at [1090, 372] on select "Automated Search Bad Parcel Complete Duplicate Parcel High Dollar Reporting In …" at bounding box center [1191, 384] width 204 height 24
click at [830, 603] on div at bounding box center [914, 593] width 334 height 19
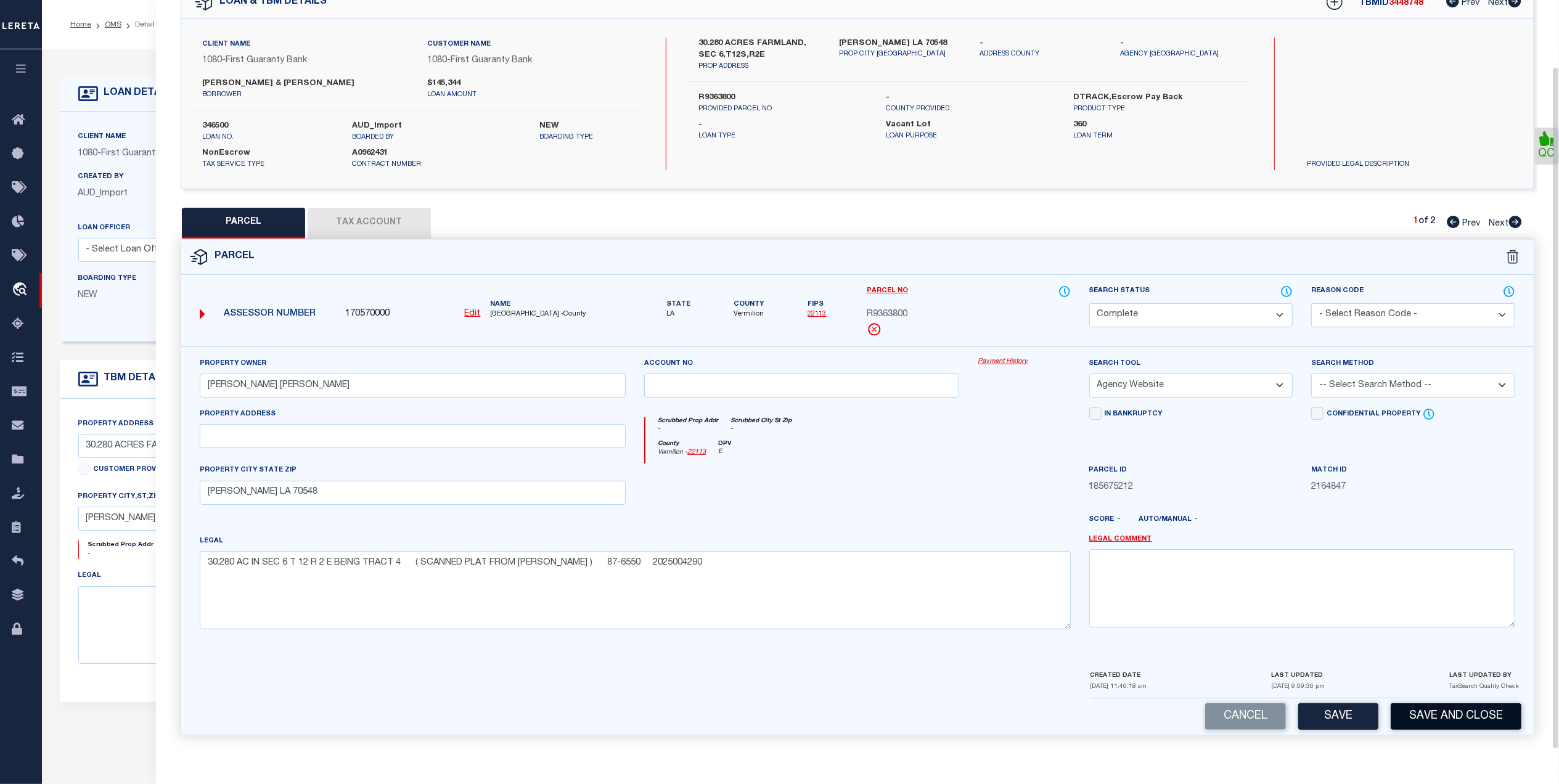
click at [1441, 724] on button "Save and Close" at bounding box center [1457, 716] width 130 height 26
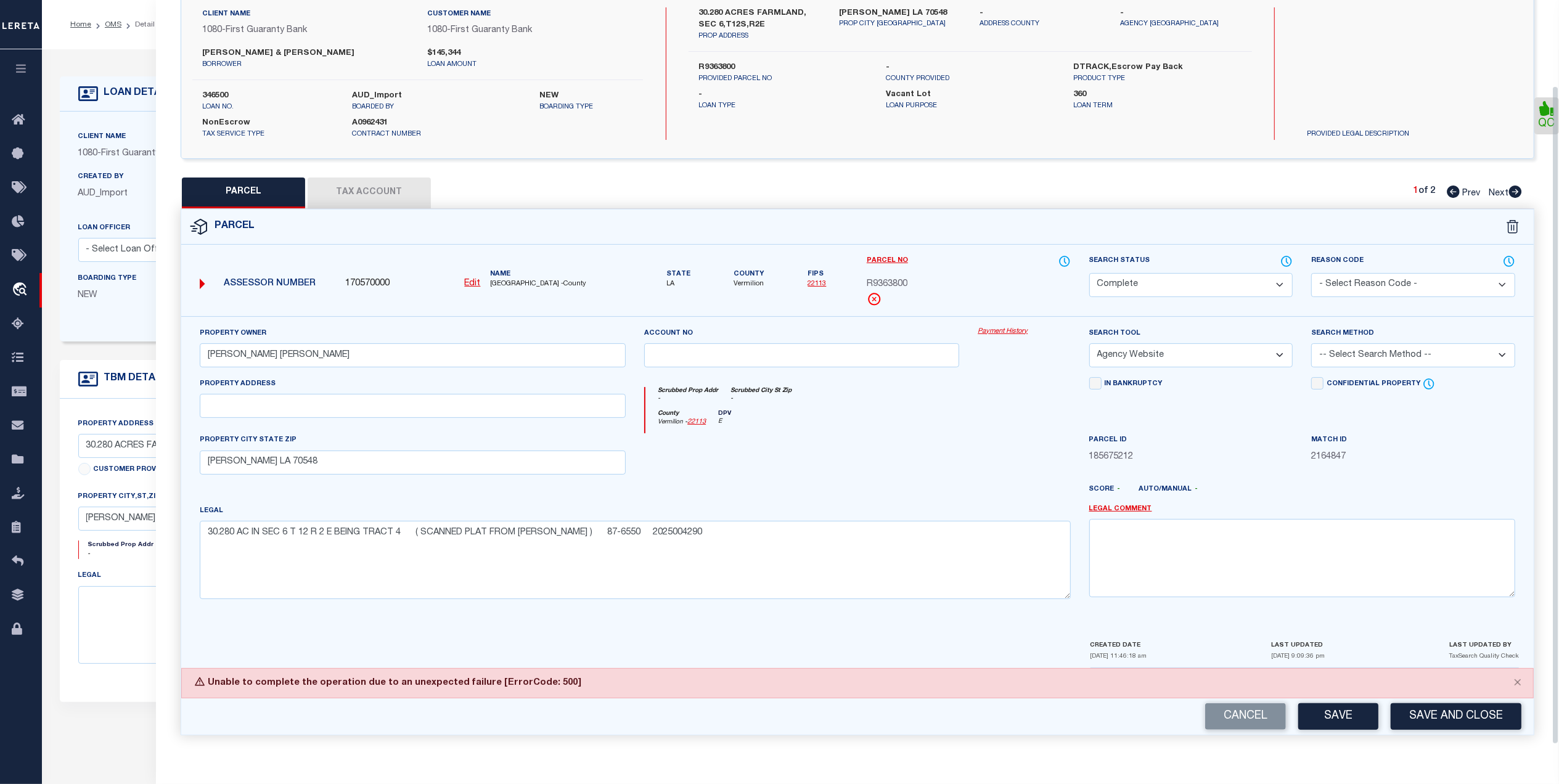
scroll to position [103, 0]
click at [1310, 724] on button "Save" at bounding box center [1338, 716] width 80 height 26
click at [1041, 646] on div at bounding box center [634, 653] width 895 height 30
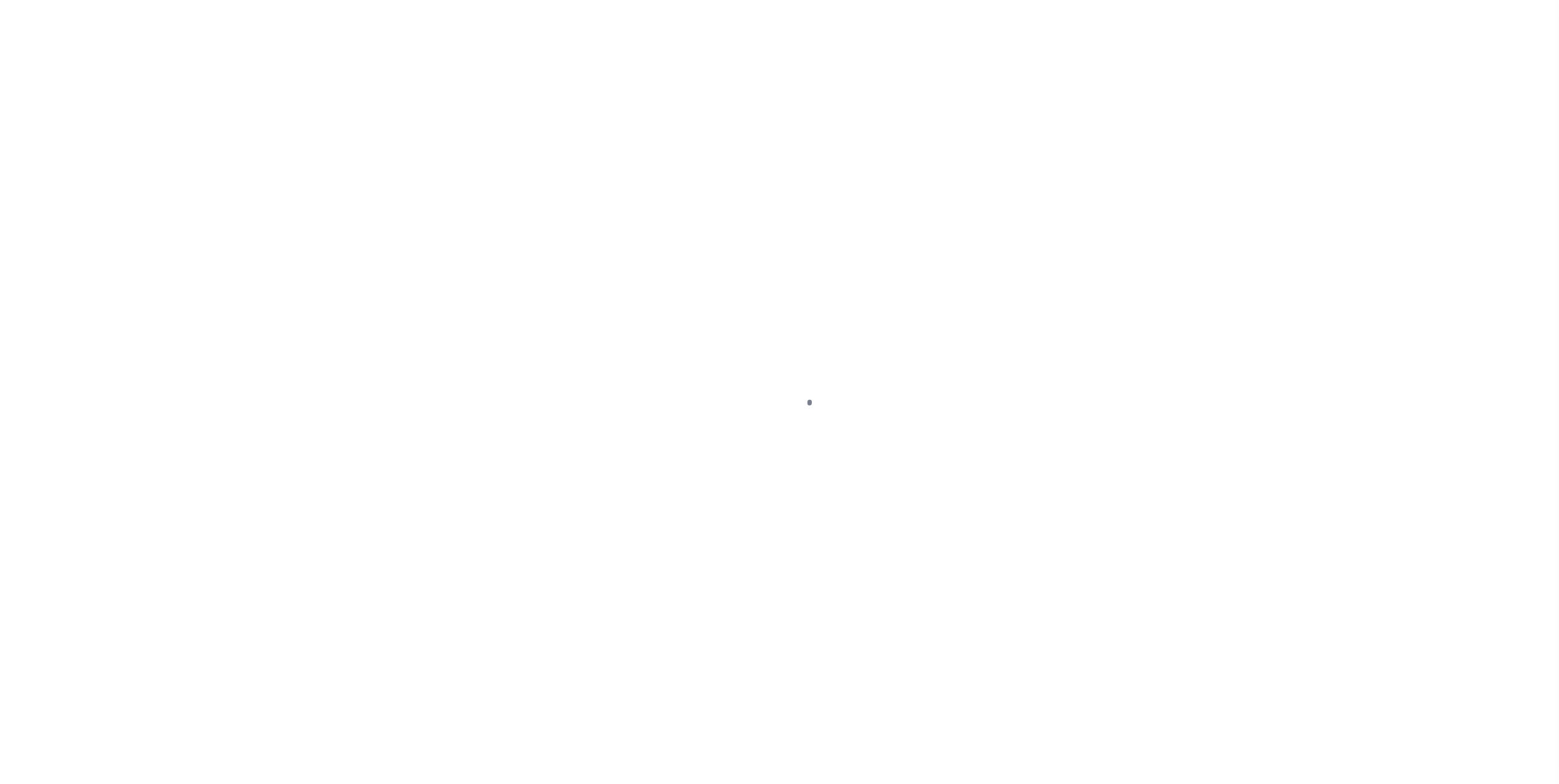
select select "400"
select select "NonEscrow"
type input "30.280 ACRES FARMLAND, SEC 6,T12S,R2E"
type input "R9363800"
select select
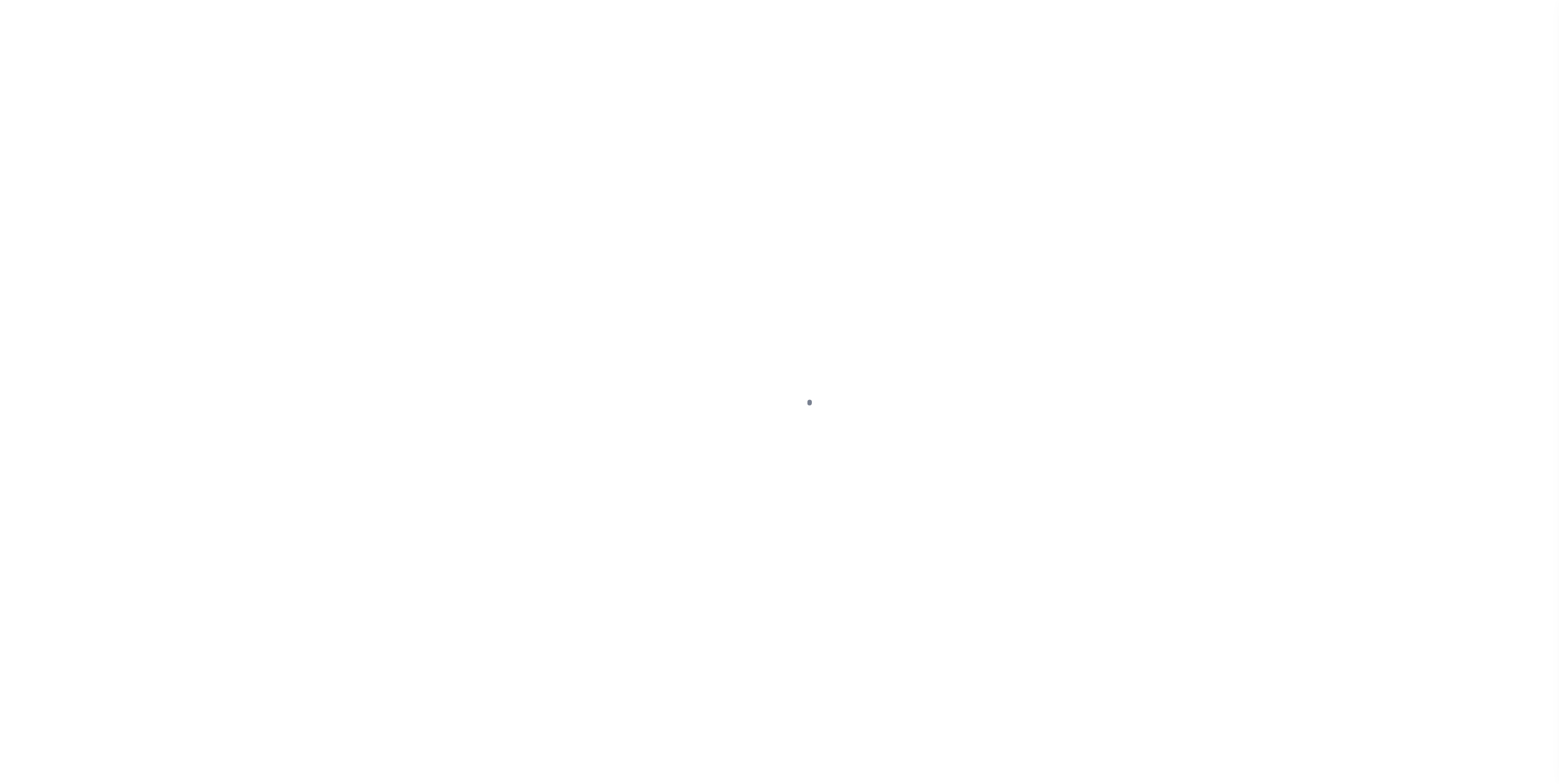
type input "[PERSON_NAME] LA 70548"
type input "260678949"
select select "1570"
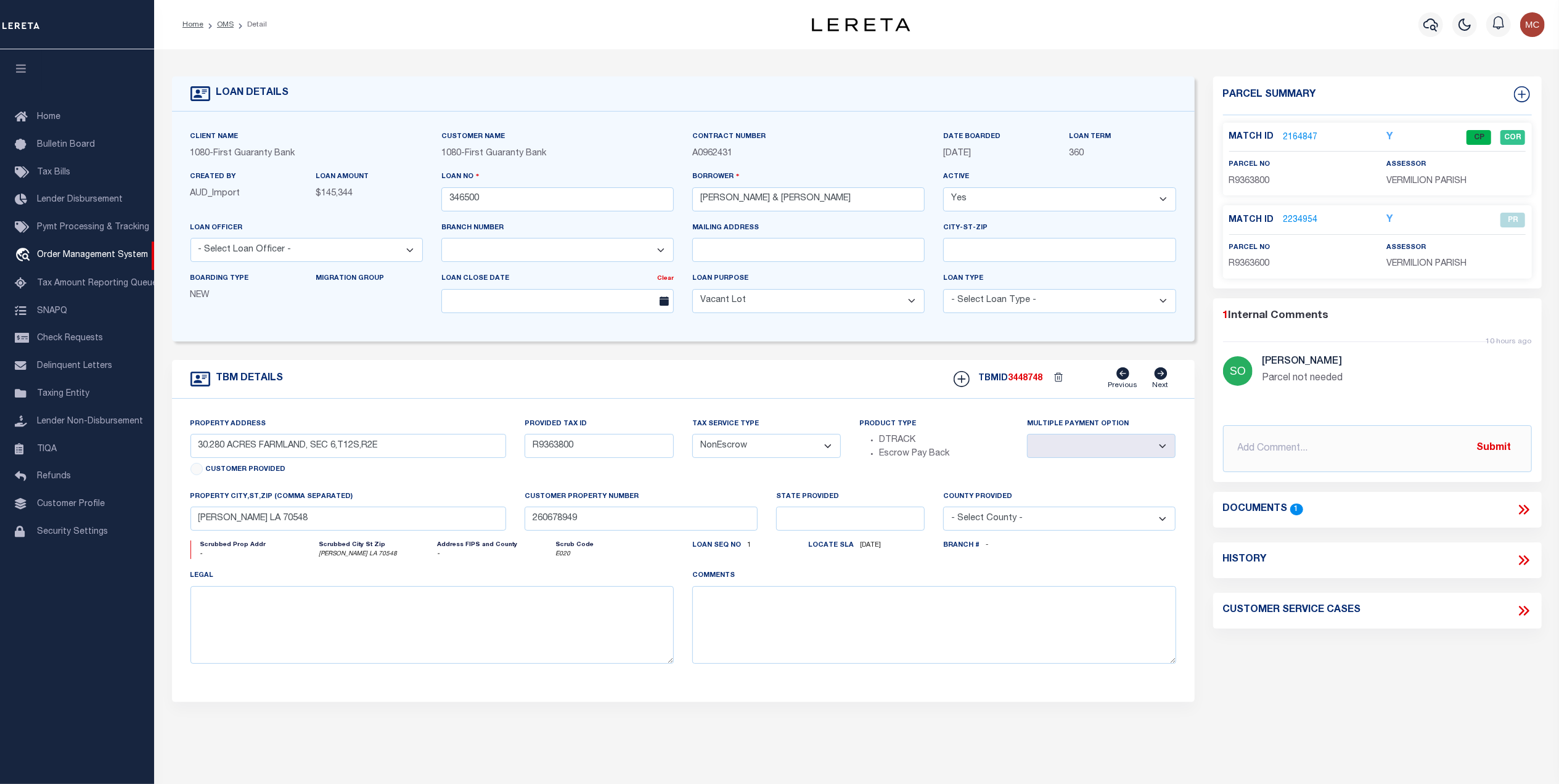
drag, startPoint x: 225, startPoint y: 22, endPoint x: 906, endPoint y: 227, distance: 711.2
click at [225, 22] on link "OMS" at bounding box center [225, 25] width 17 height 8
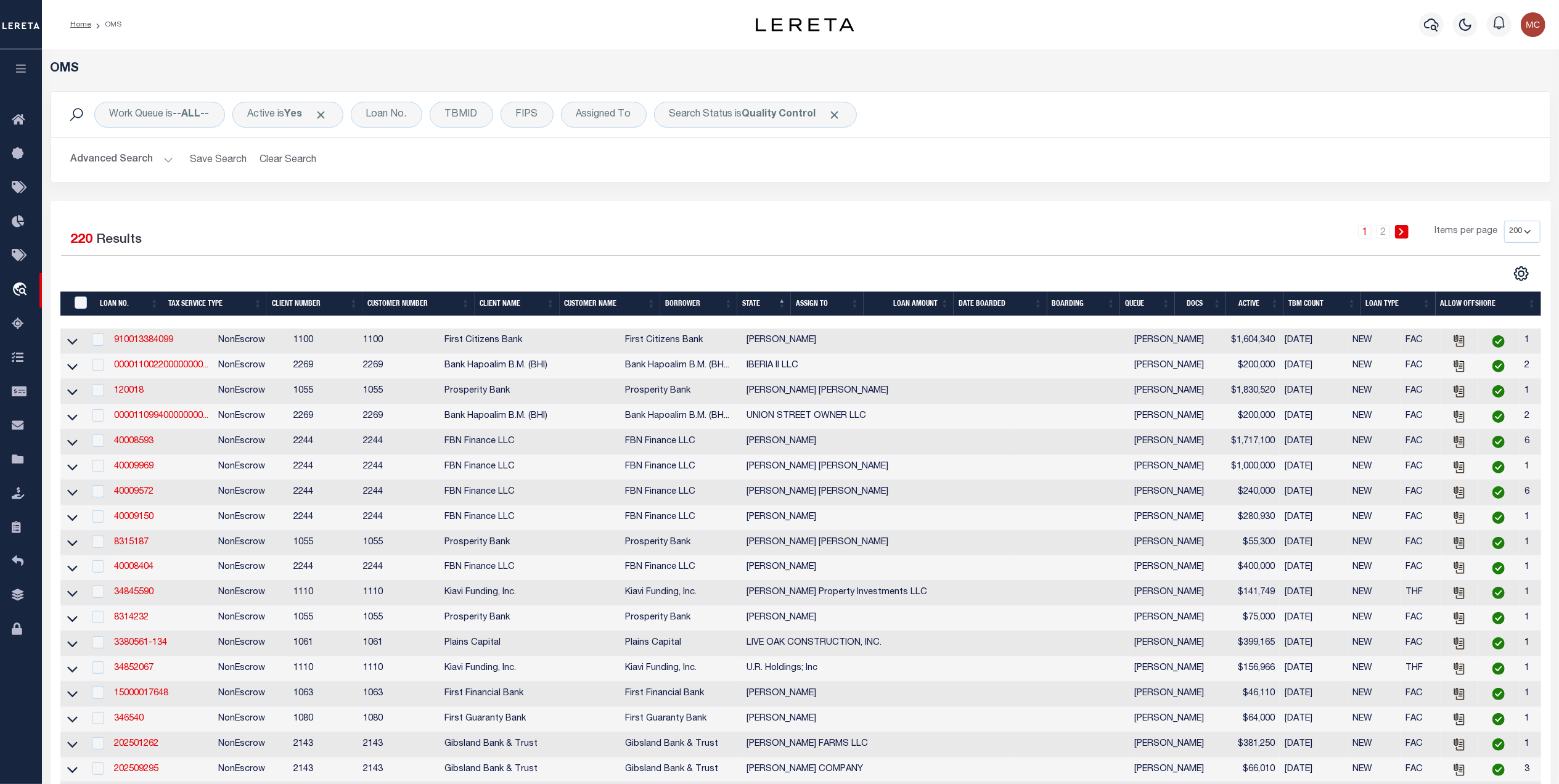
click at [976, 240] on div "1 2 Items per page 10 25 50 100 200" at bounding box center [988, 237] width 1106 height 32
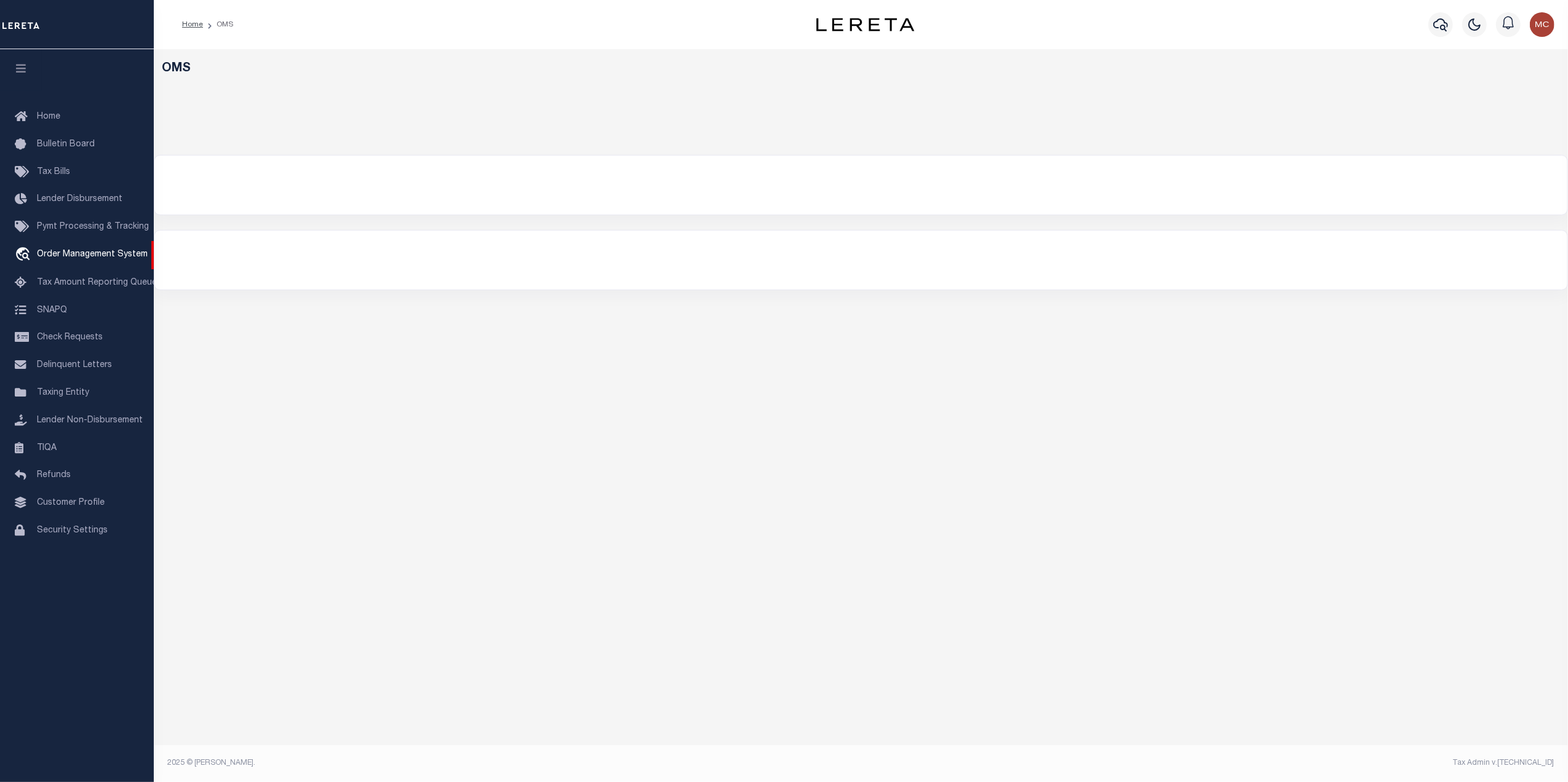
select select "200"
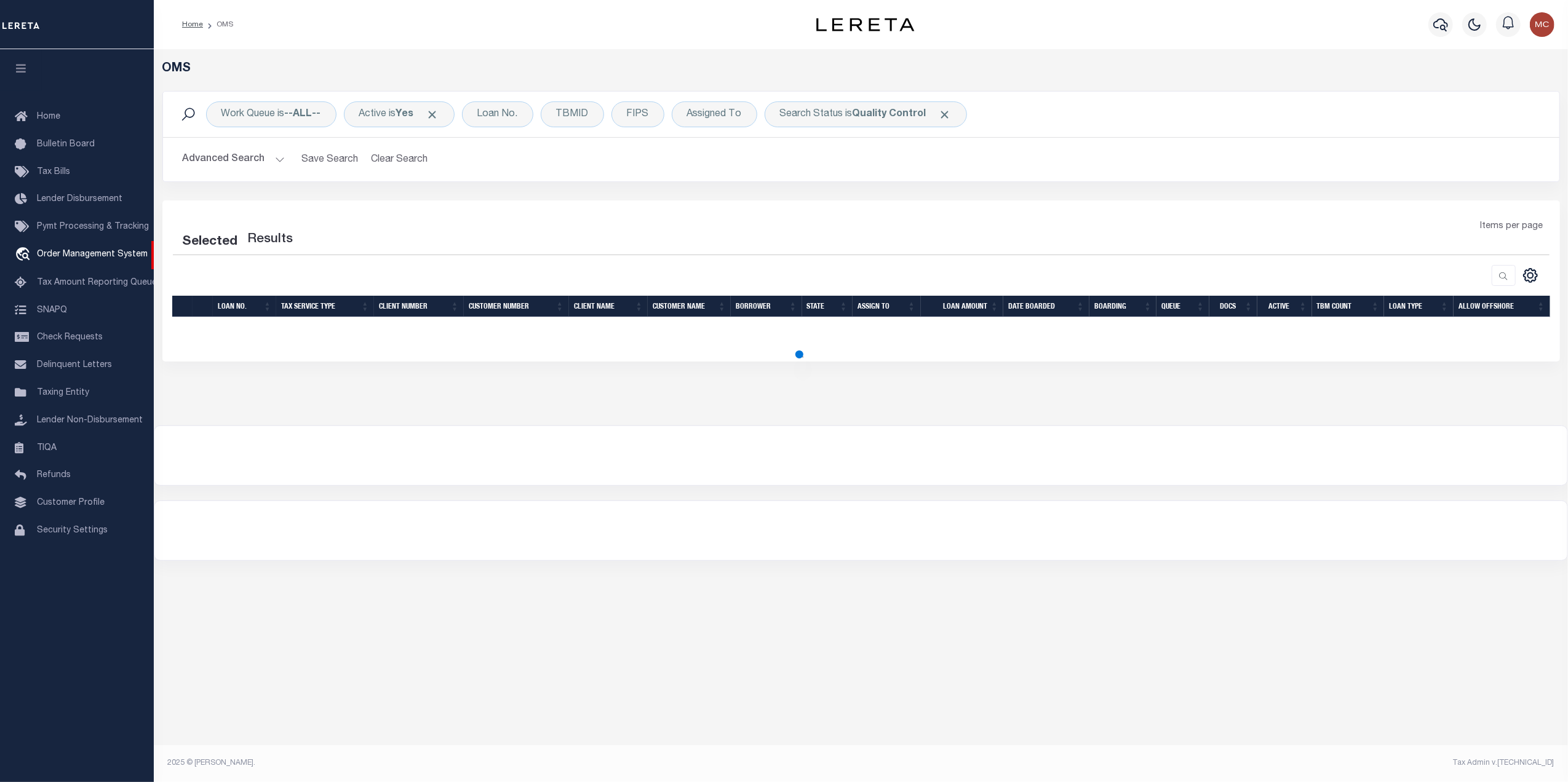
select select "200"
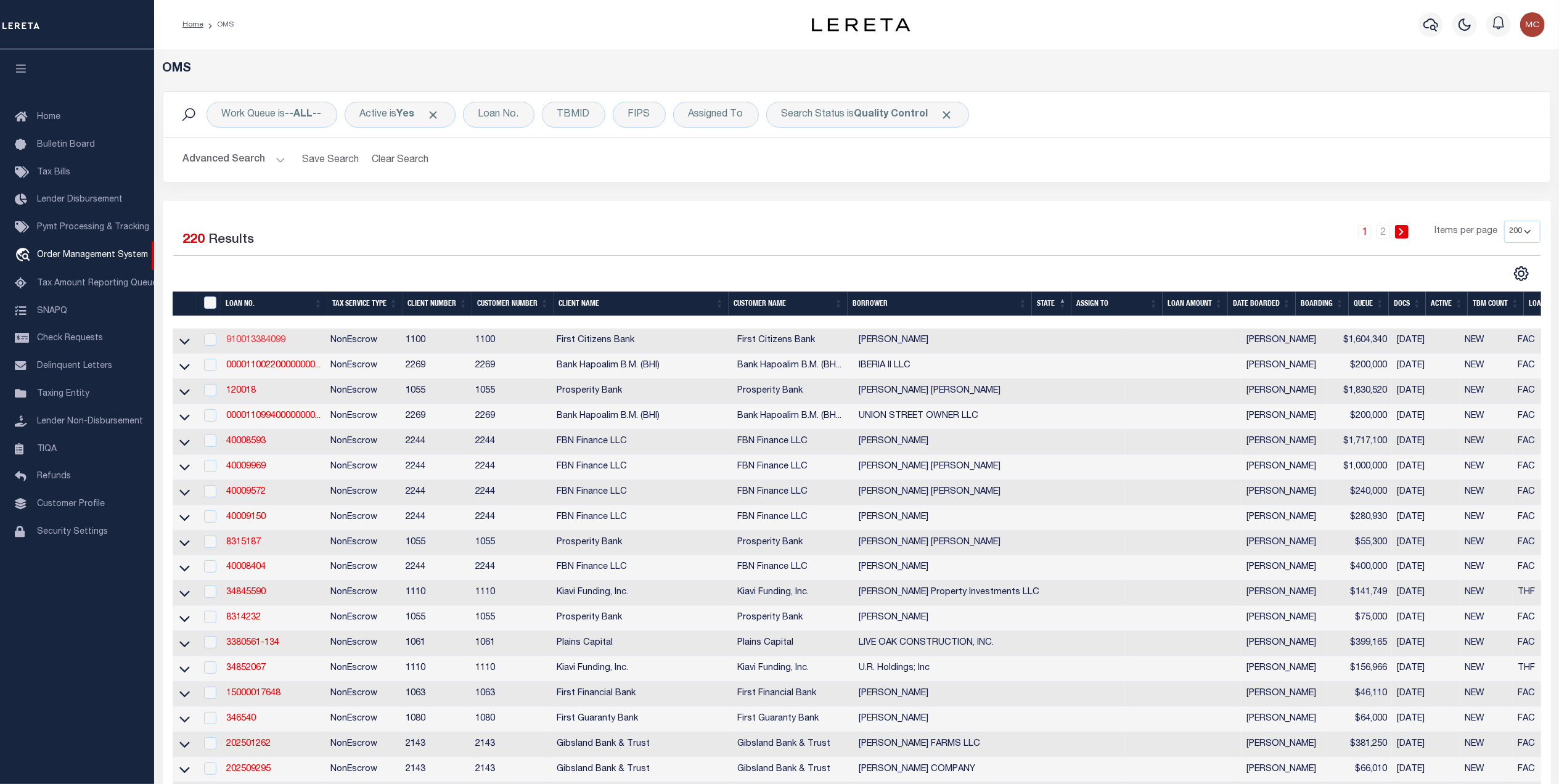
click at [259, 339] on link "910013384099" at bounding box center [256, 340] width 59 height 8
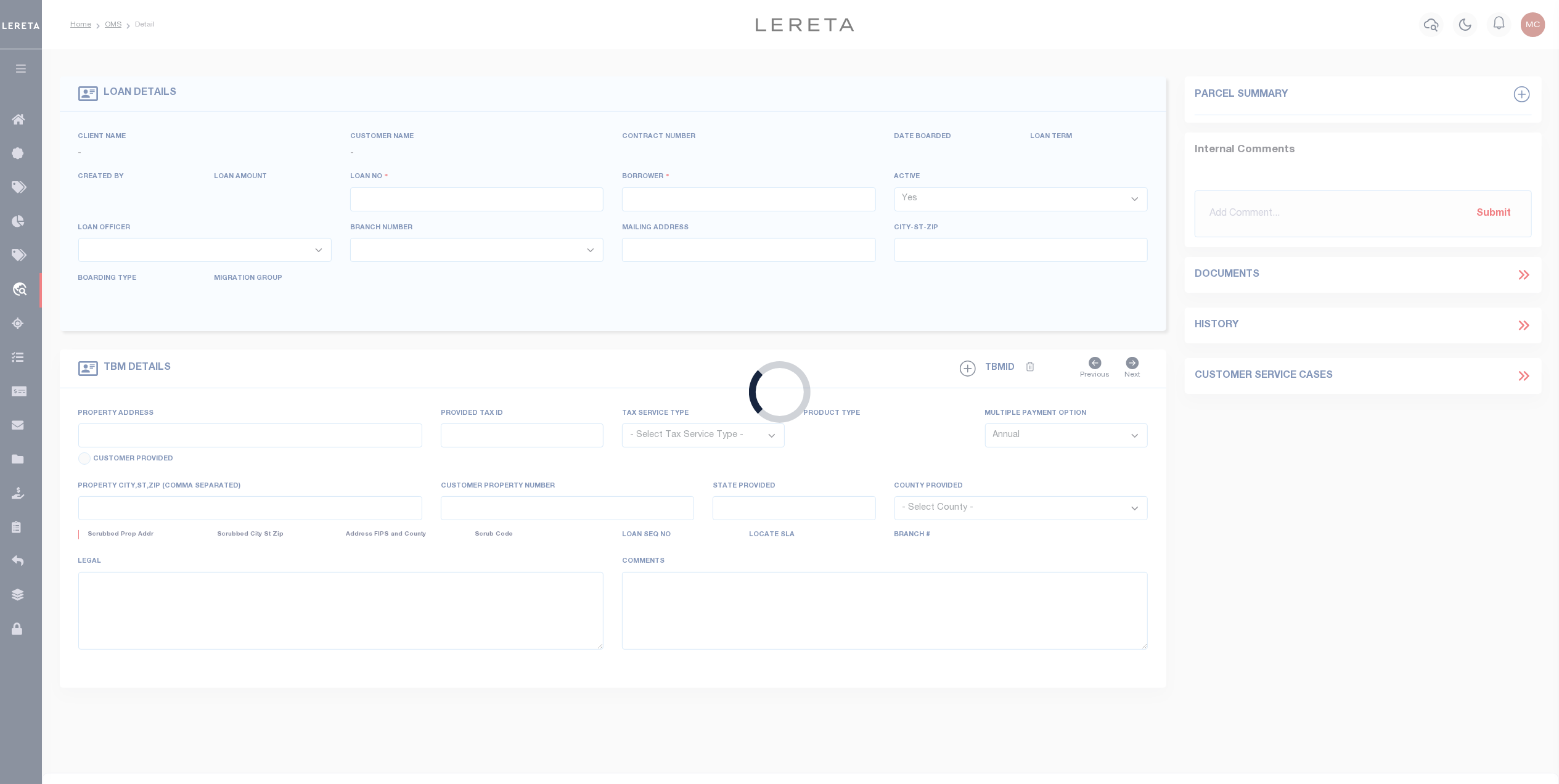
type input "910013384099"
type input "[PERSON_NAME]"
select select
select select "NonEscrow"
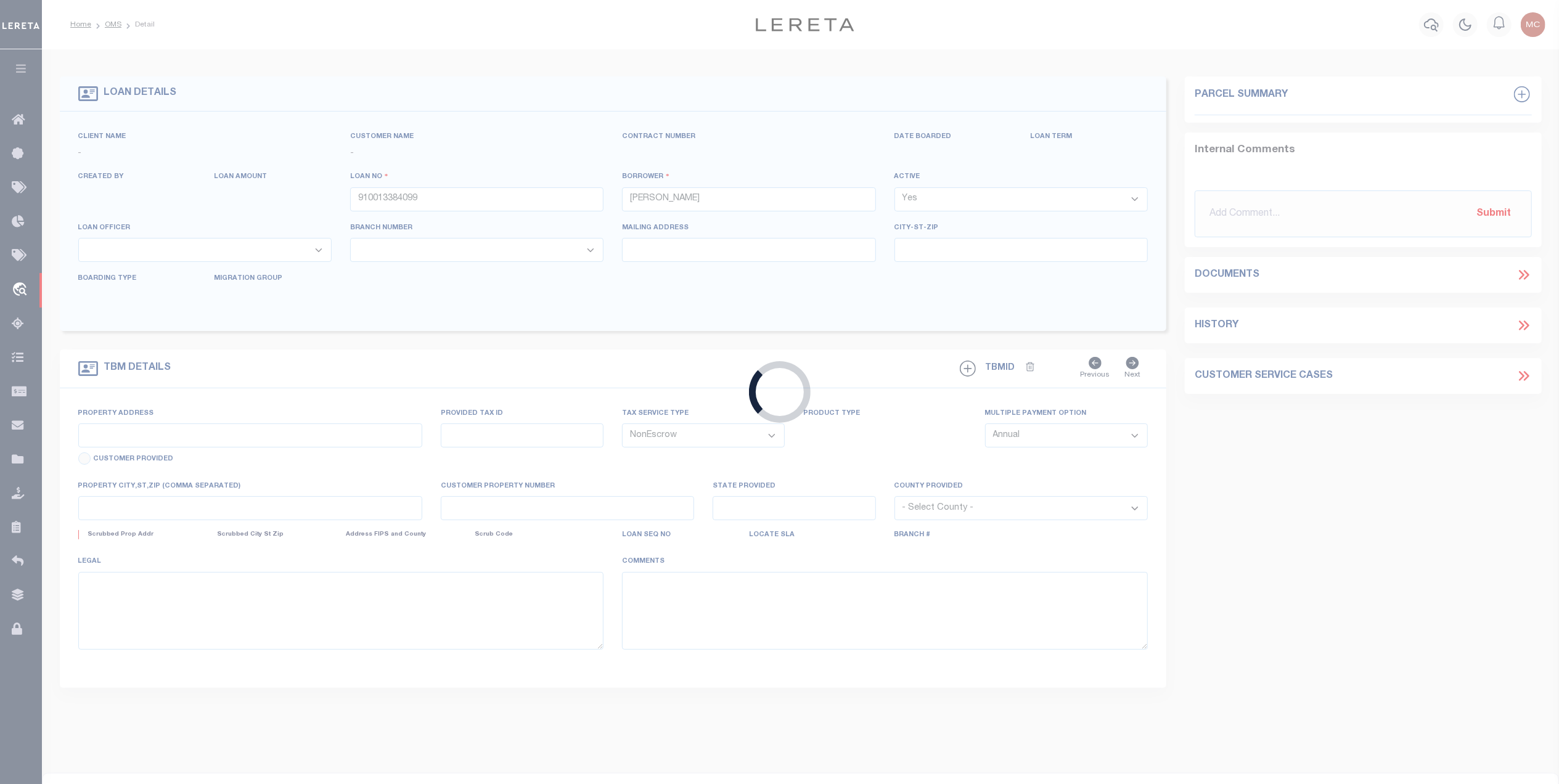
select select "92755"
select select "24363"
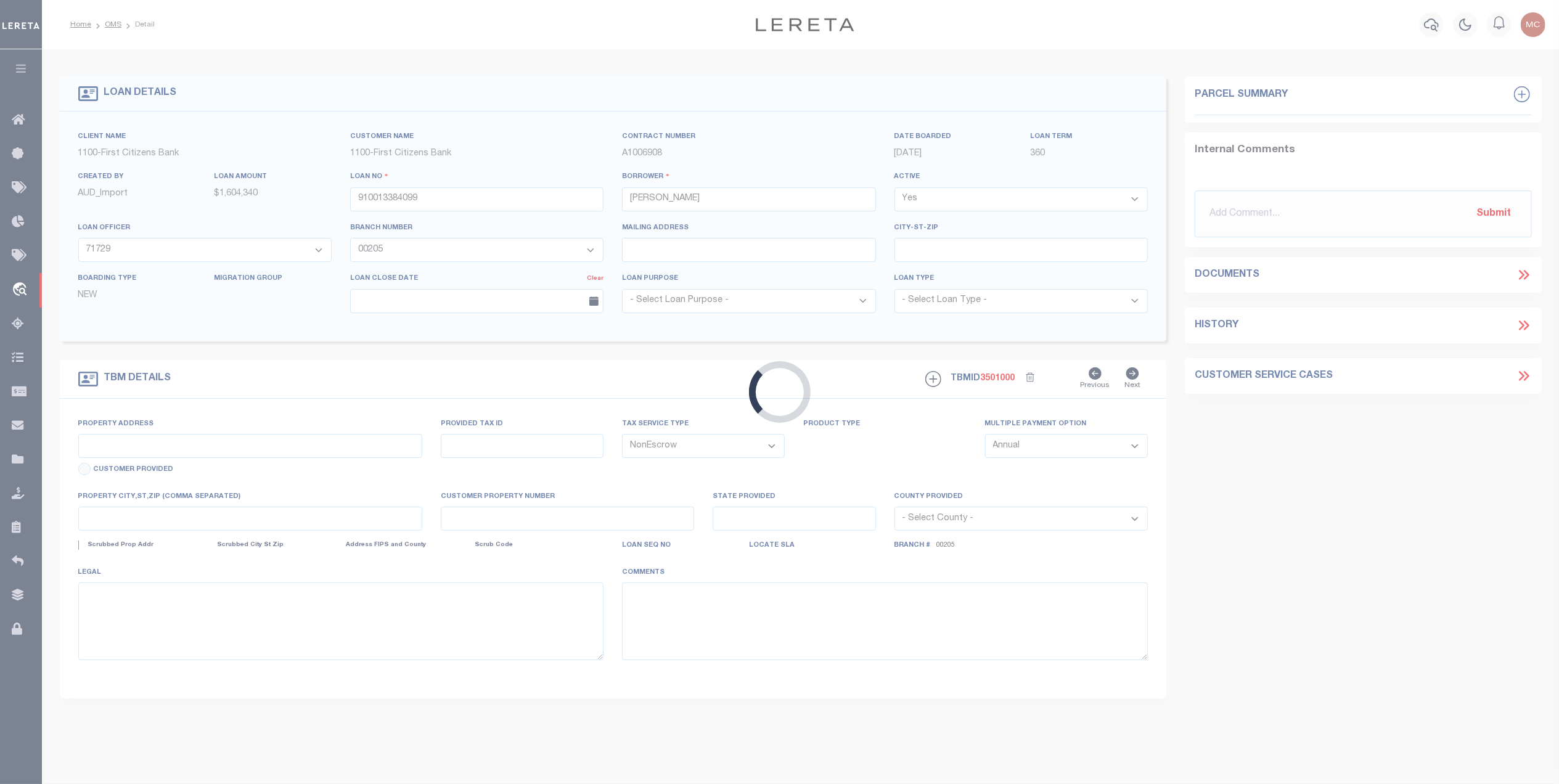
select select
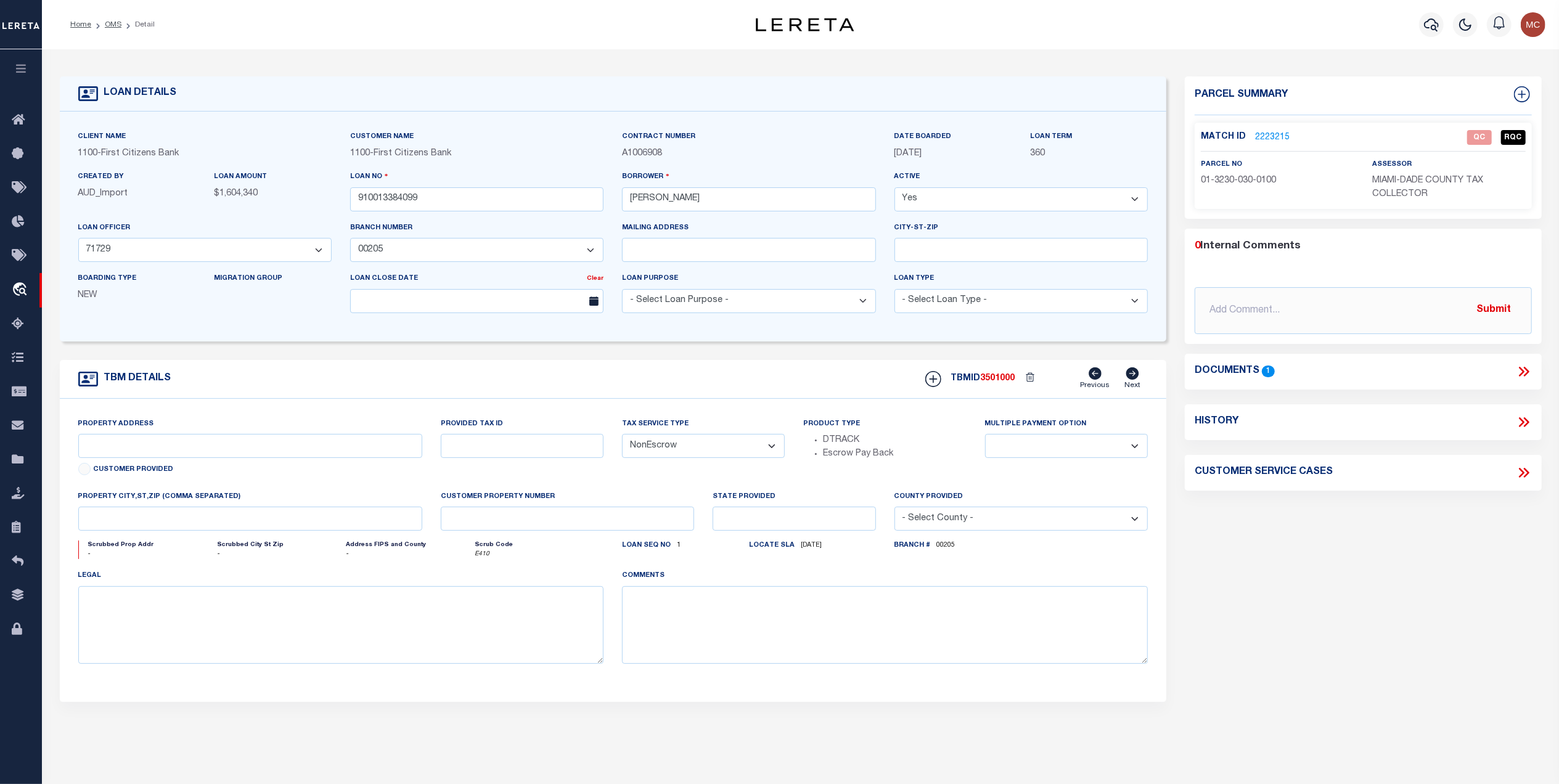
click at [1520, 371] on icon at bounding box center [1523, 372] width 16 height 16
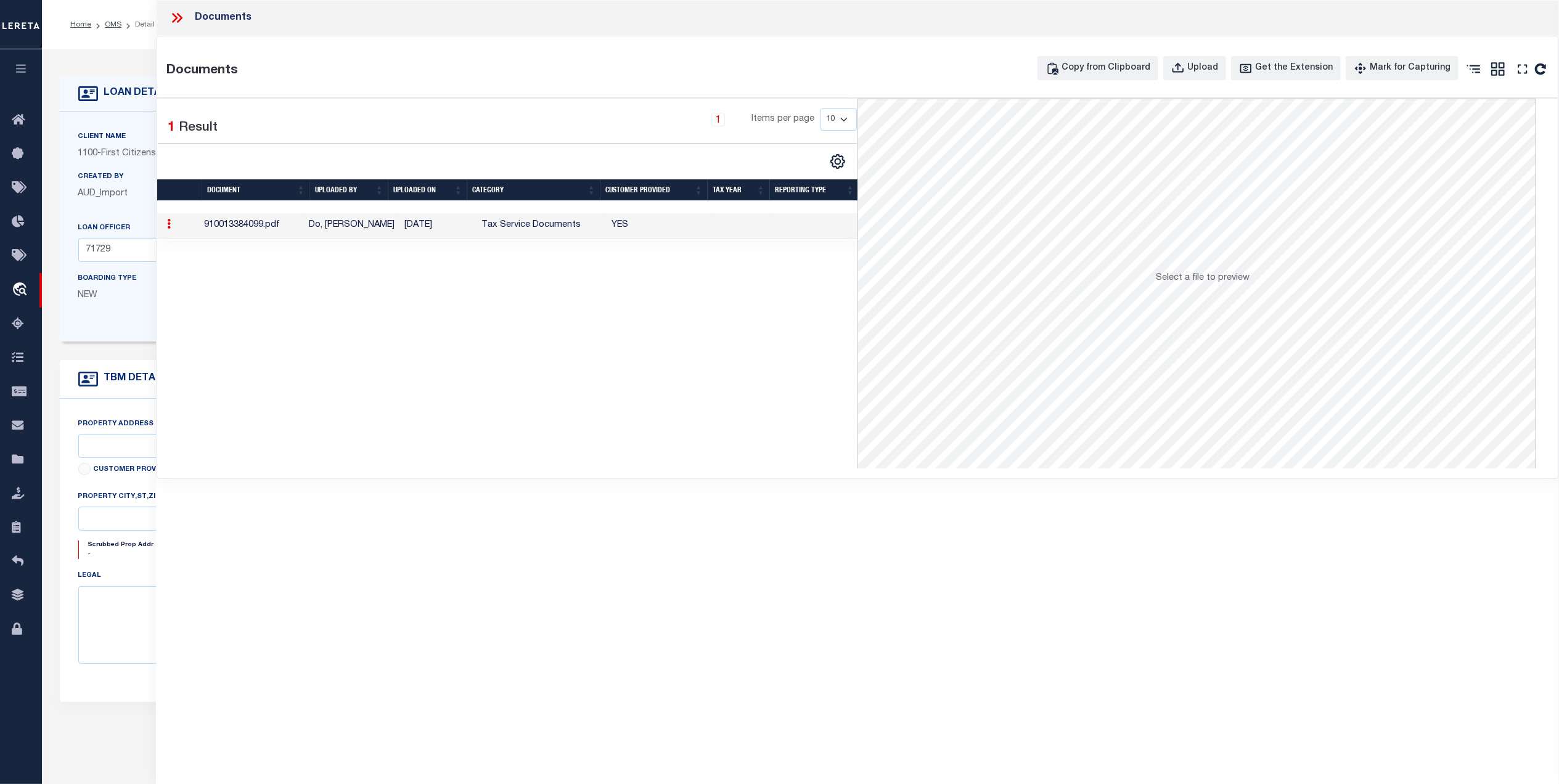
click at [181, 20] on icon at bounding box center [177, 18] width 16 height 16
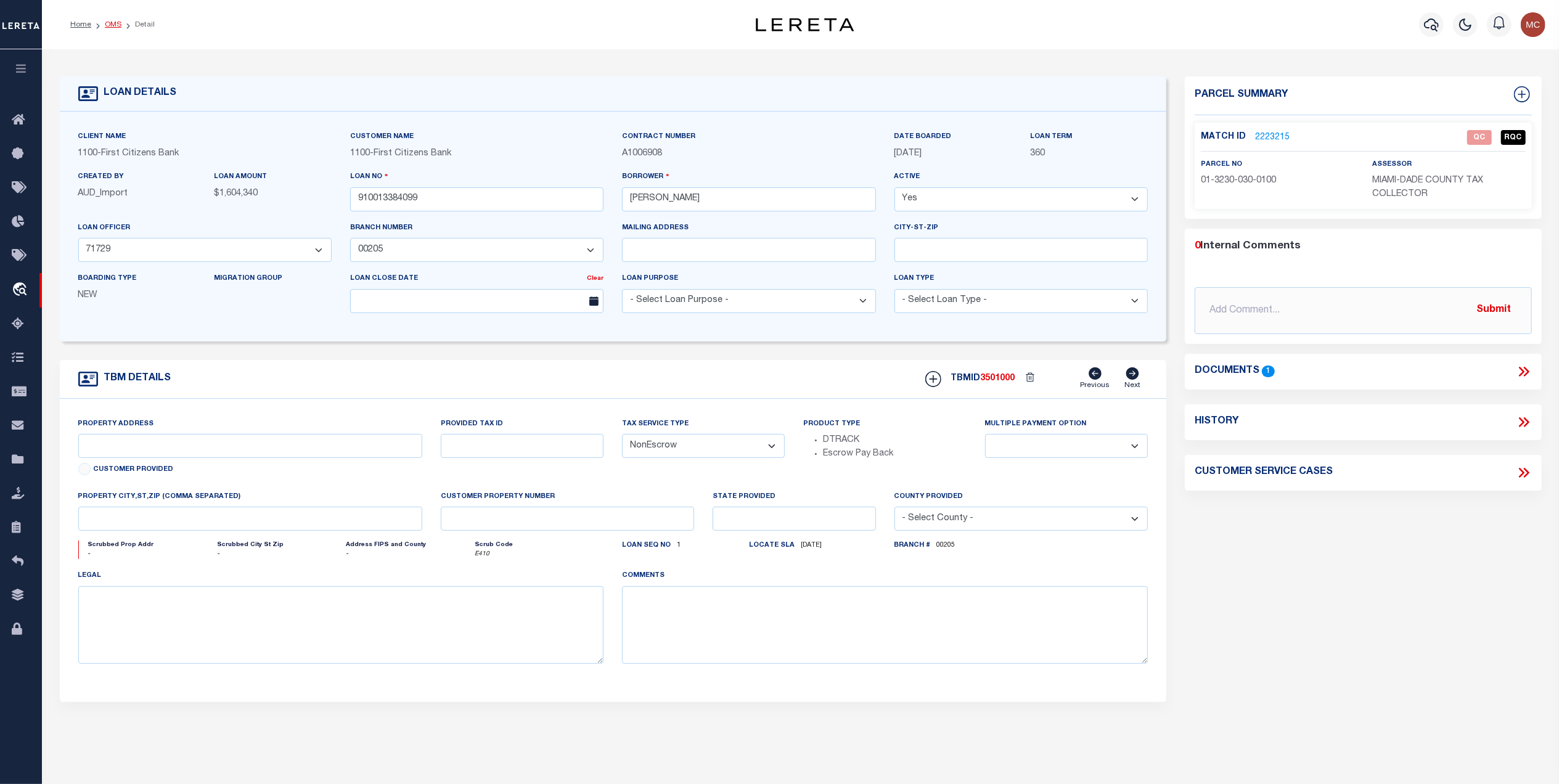
click at [117, 25] on link "OMS" at bounding box center [113, 25] width 17 height 8
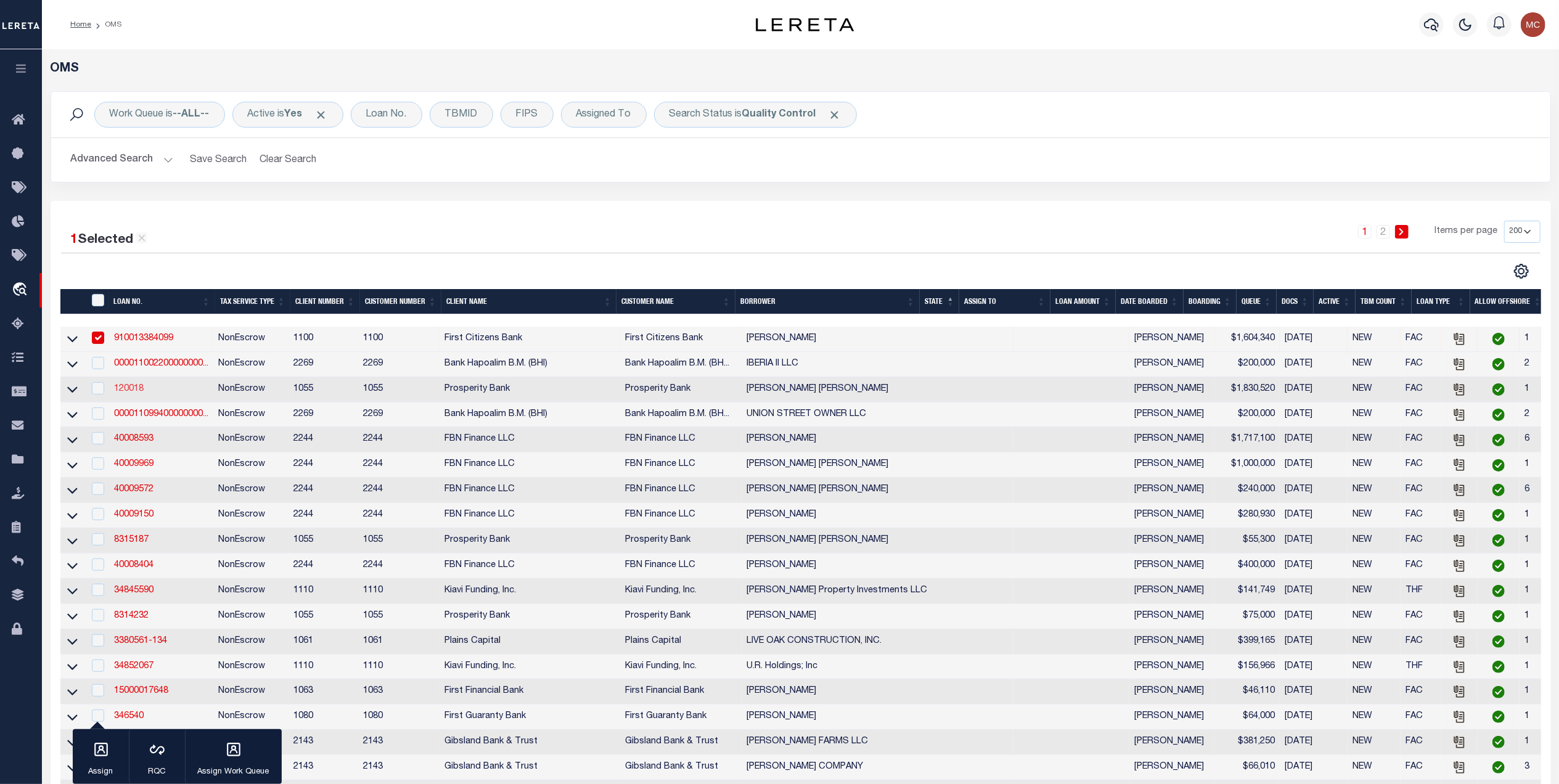
click at [131, 392] on link "120018" at bounding box center [129, 389] width 30 height 8
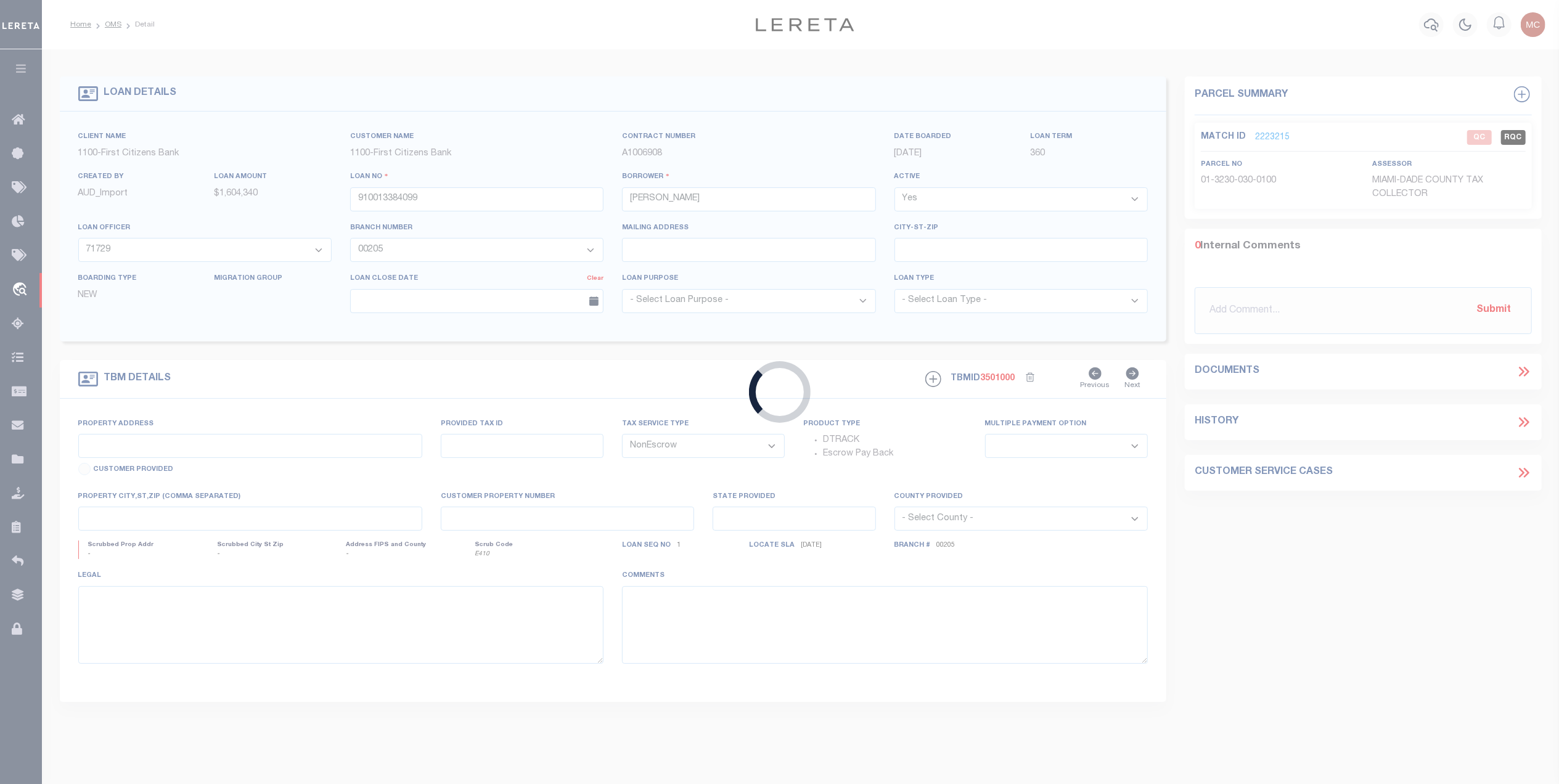
type input "120018"
type input "[PERSON_NAME] [PERSON_NAME]"
select select
type input "[STREET_ADDRESS]"
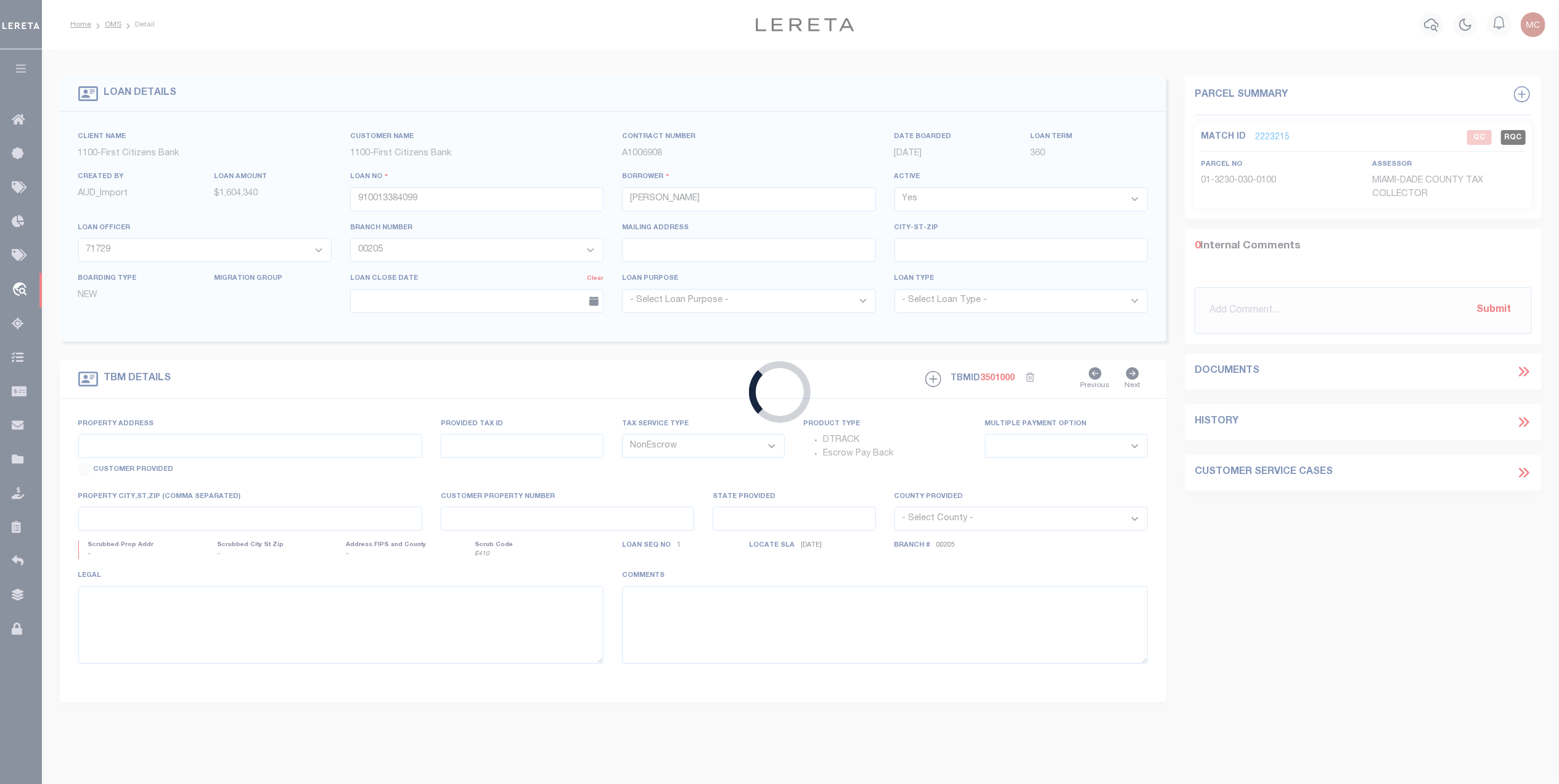
type input "[GEOGRAPHIC_DATA] 79084"
select select
type input "[GEOGRAPHIC_DATA]"
select select
type textarea "AB 6554 SEC 6 2-GH&H 2 AC TRACT W/ BLDGS W/L OF CR ONE MILE NORTH OF FM 2349 [G…"
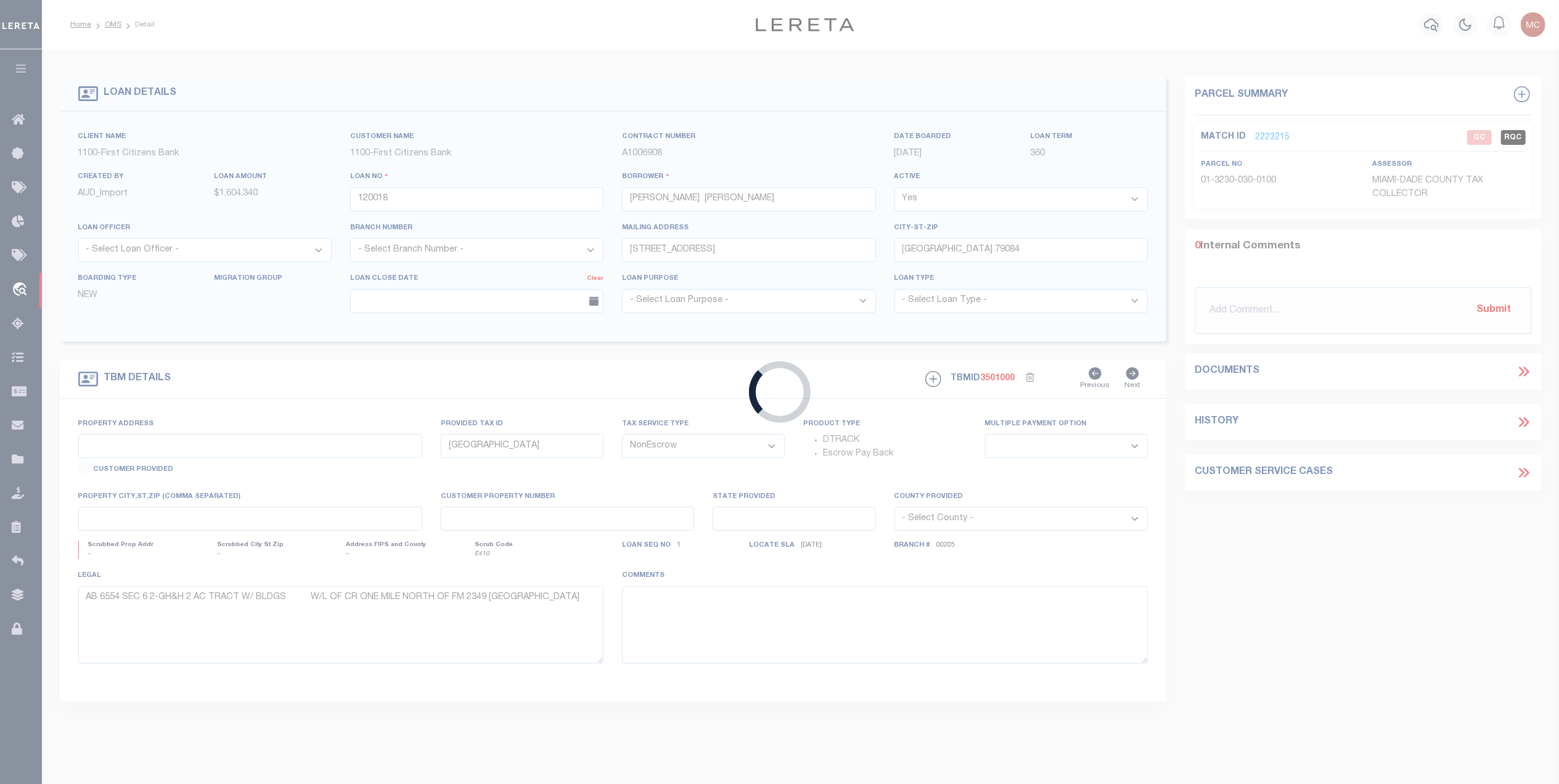
select select "119919"
select select "14726"
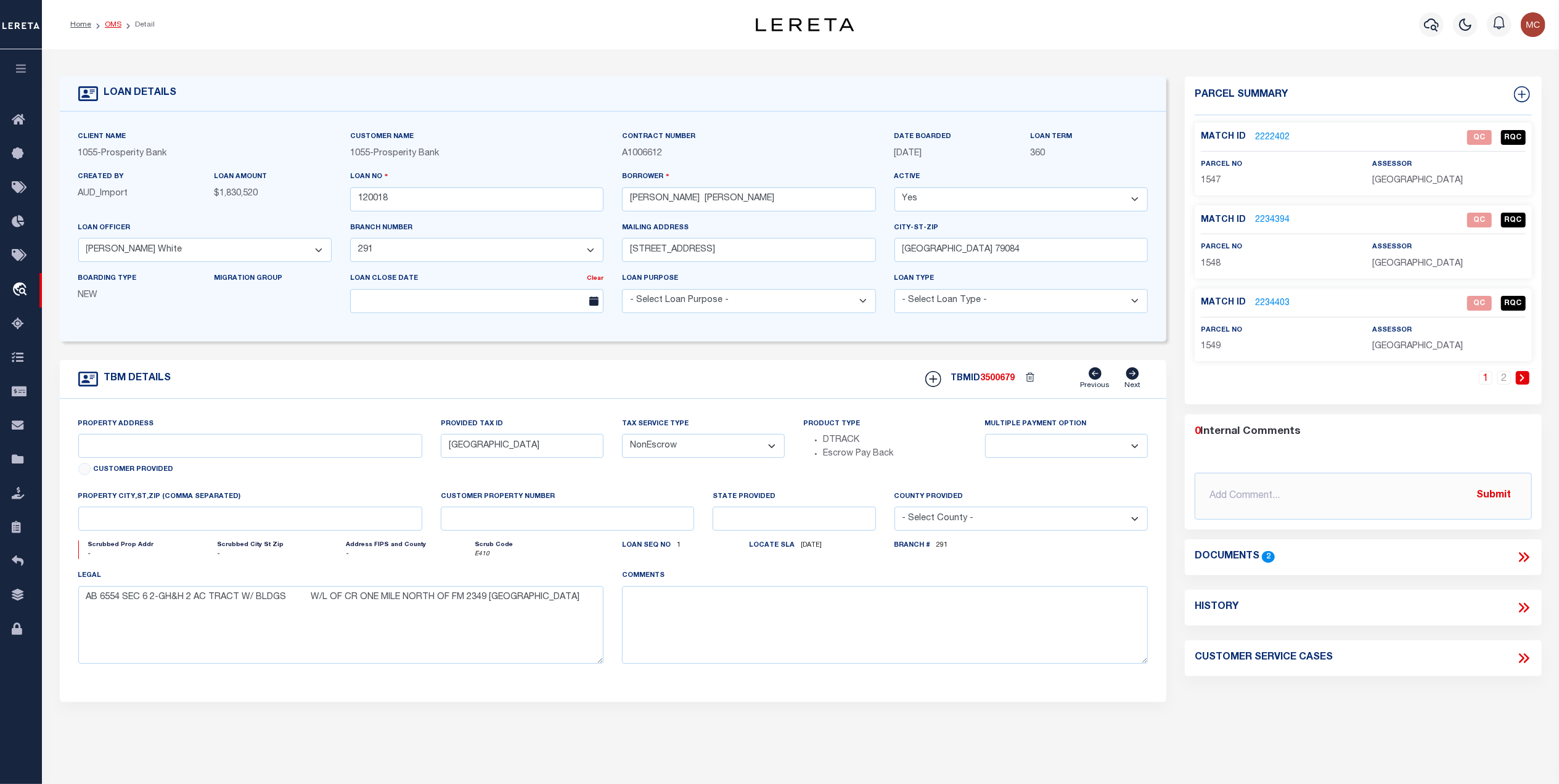
click at [111, 23] on link "OMS" at bounding box center [113, 25] width 17 height 8
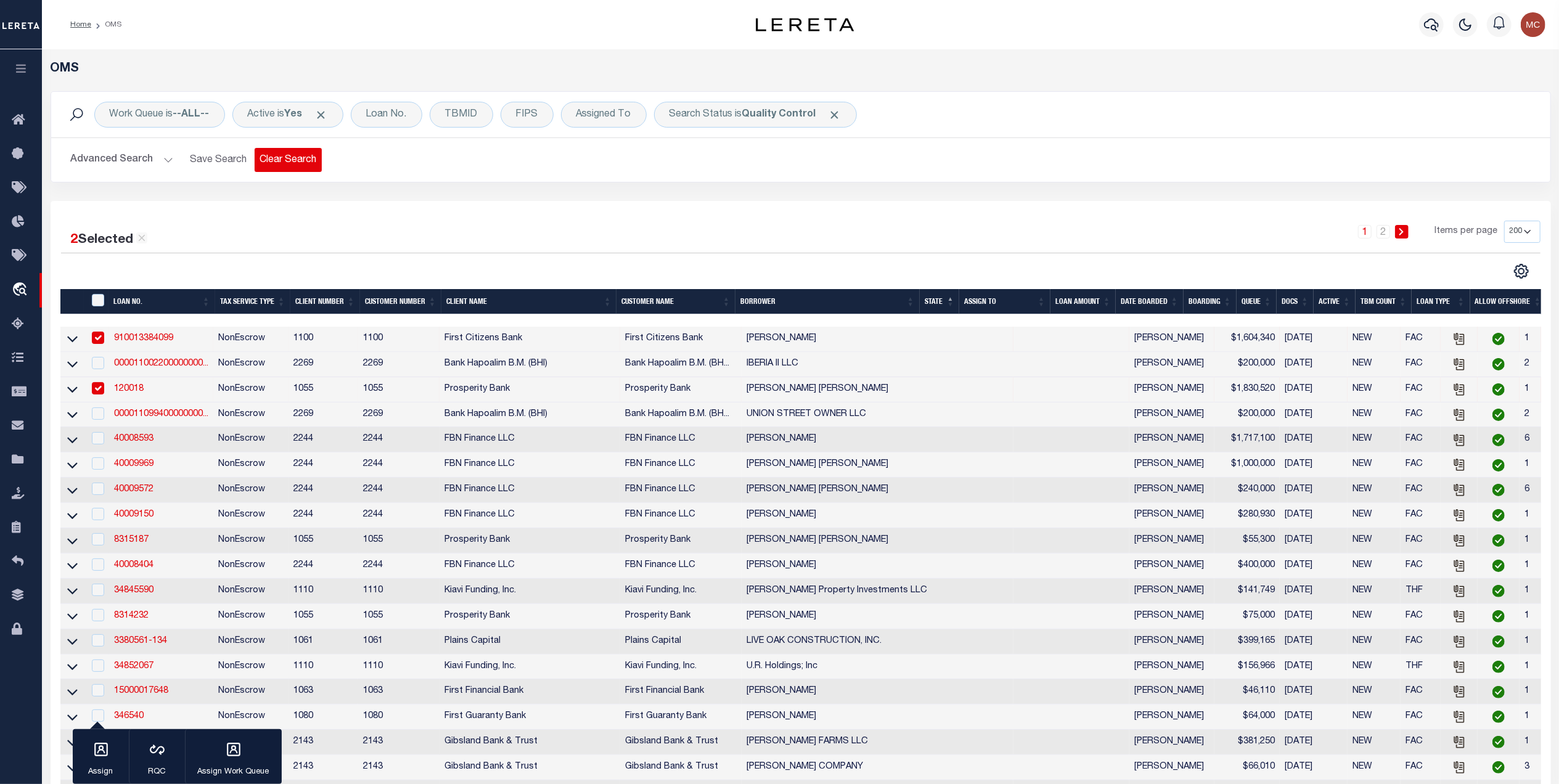
click at [291, 164] on button "Clear Search" at bounding box center [288, 160] width 67 height 24
click at [730, 121] on div "Search Status is In Progress" at bounding box center [747, 114] width 185 height 26
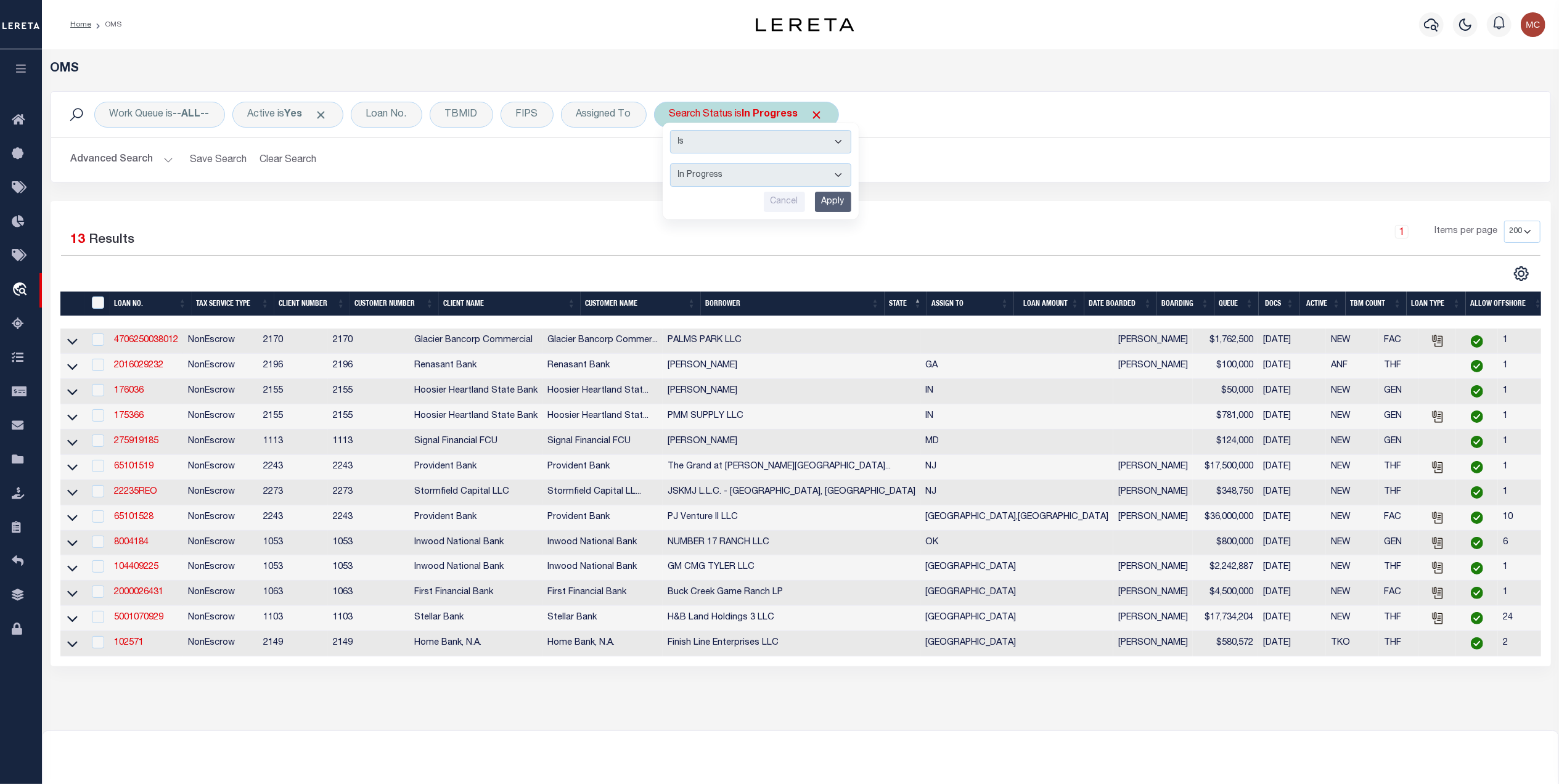
click at [722, 183] on select "Automated Search Bad Parcel Complete Duplicate Parcel High Dollar Reporting In …" at bounding box center [760, 175] width 181 height 24
select select "QC"
click at [674, 164] on select "Automated Search Bad Parcel Complete Duplicate Parcel High Dollar Reporting In …" at bounding box center [760, 175] width 181 height 24
click at [834, 196] on input "Apply" at bounding box center [833, 202] width 36 height 20
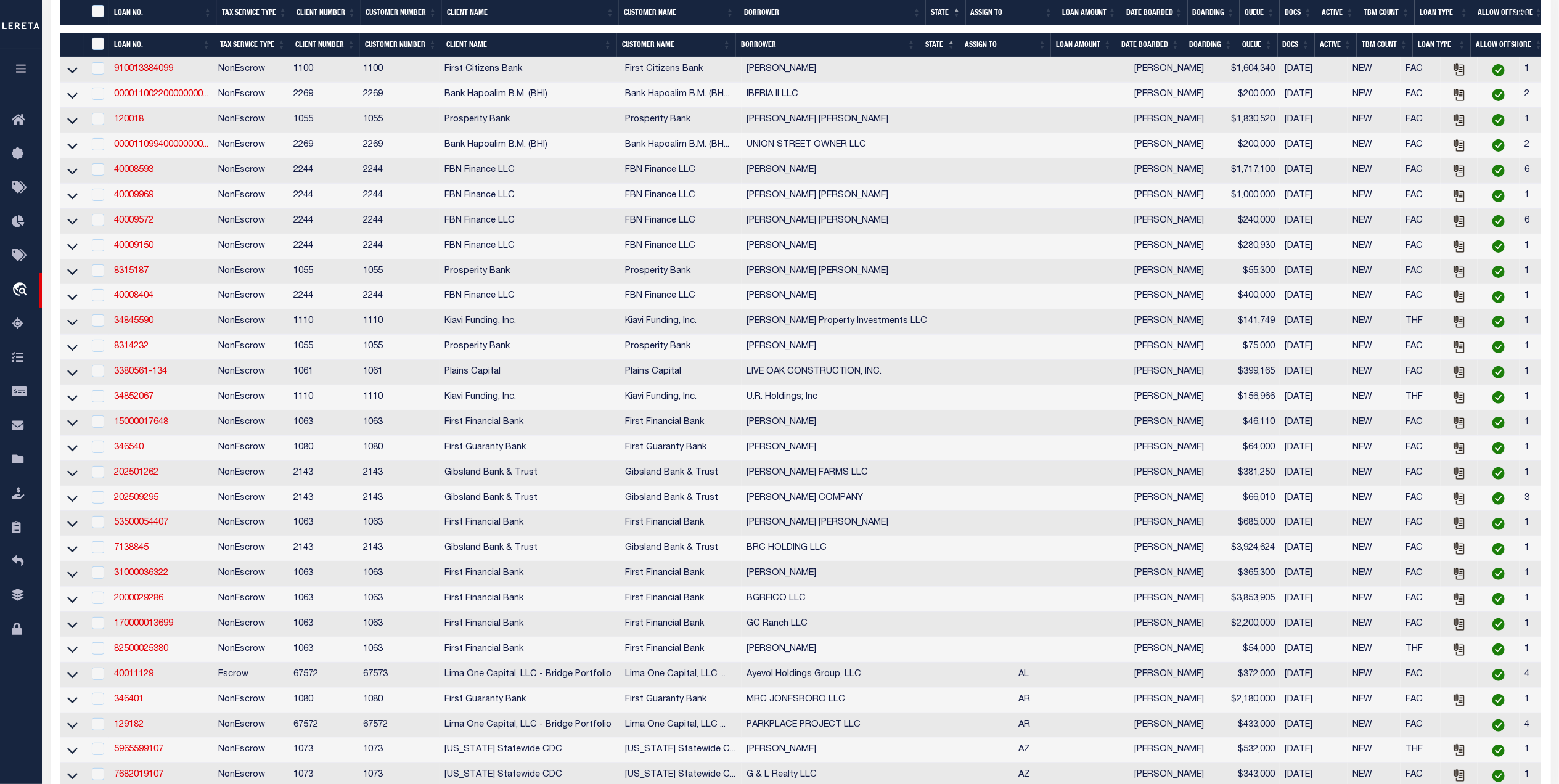
scroll to position [575, 0]
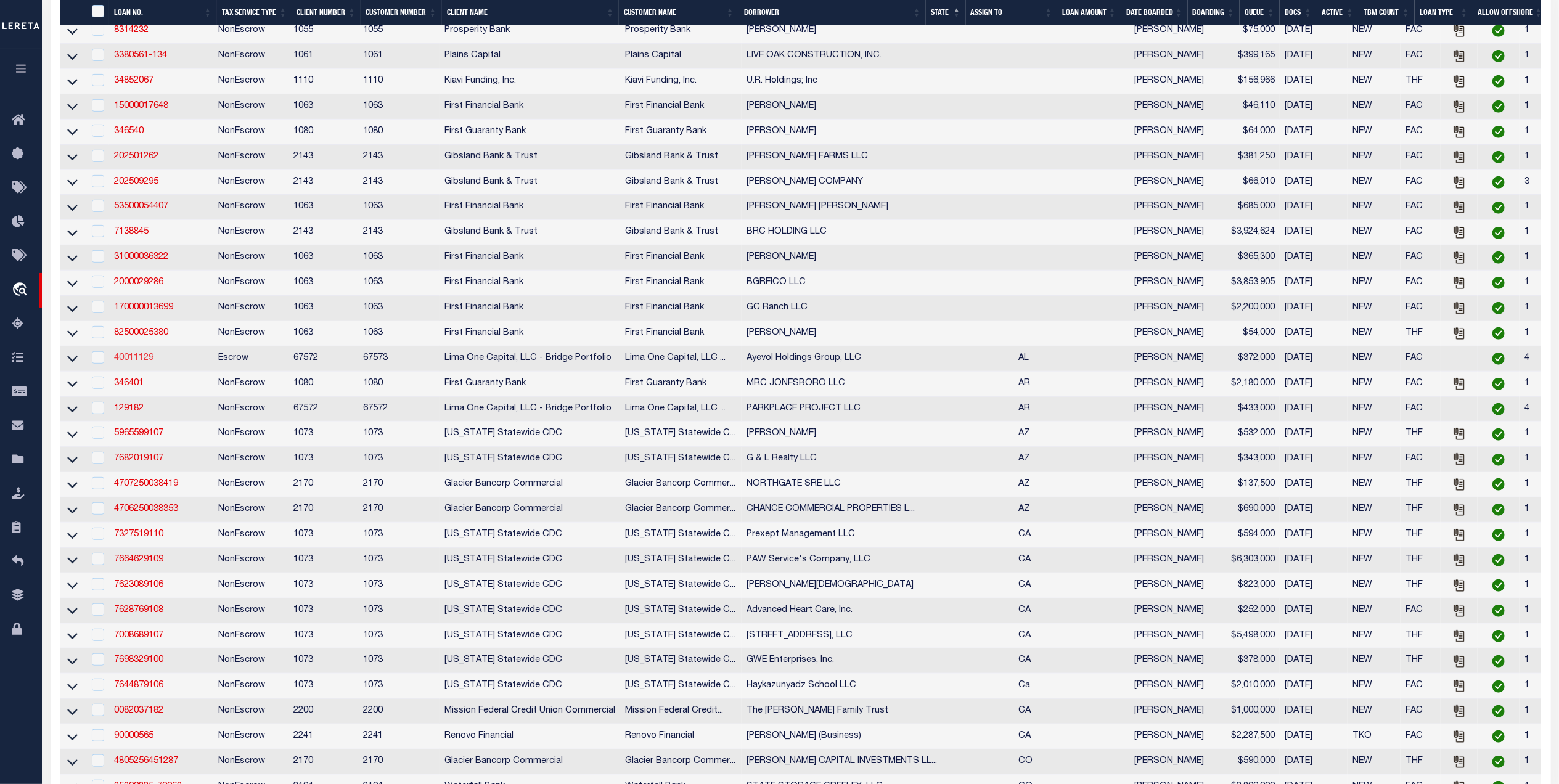
click at [134, 362] on link "40011129" at bounding box center [134, 358] width 40 height 8
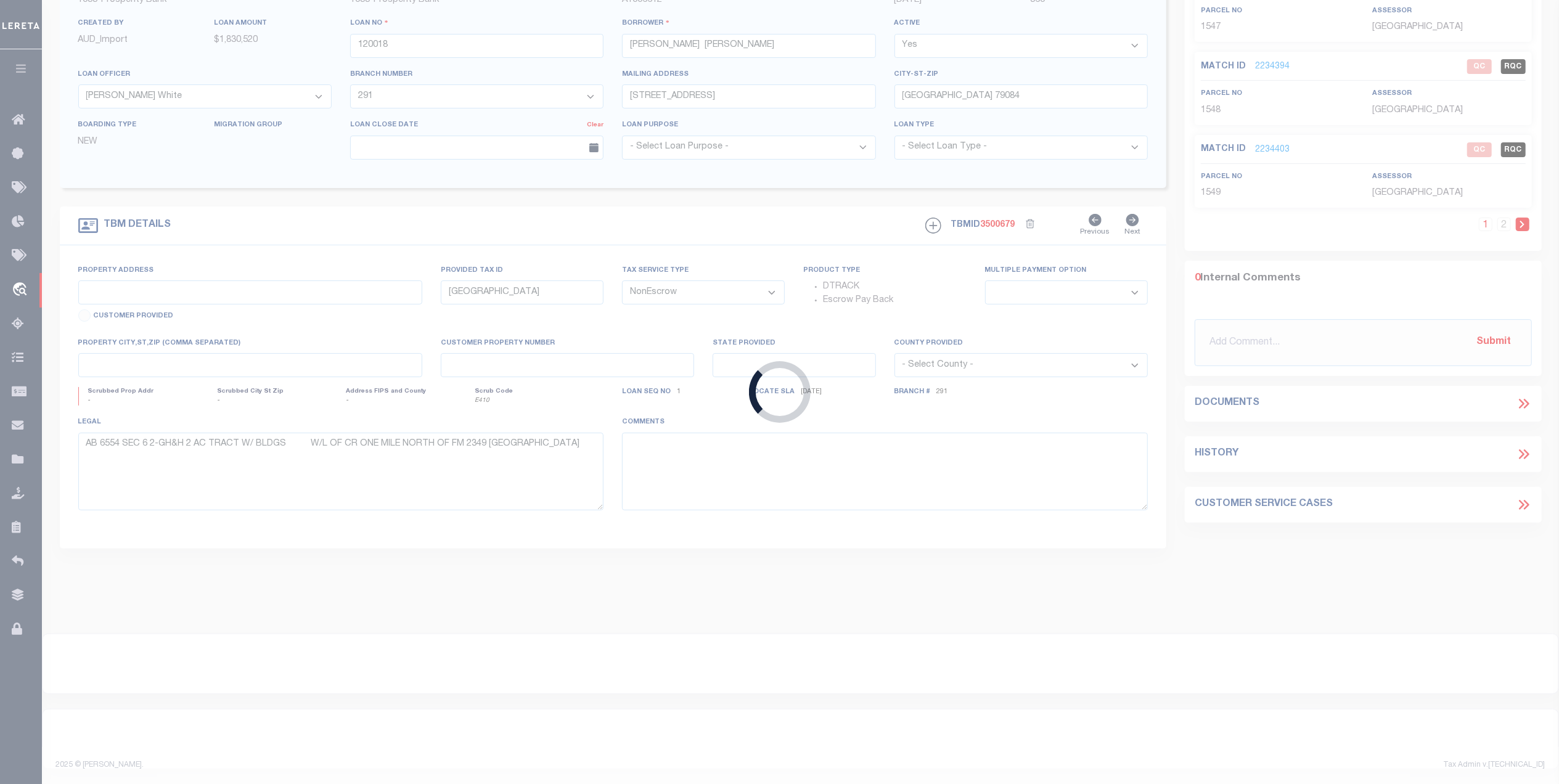
type input "40011129"
type input "Ayevol Holdings Group, LLC"
select select
type input "[STREET_ADDRESS]"
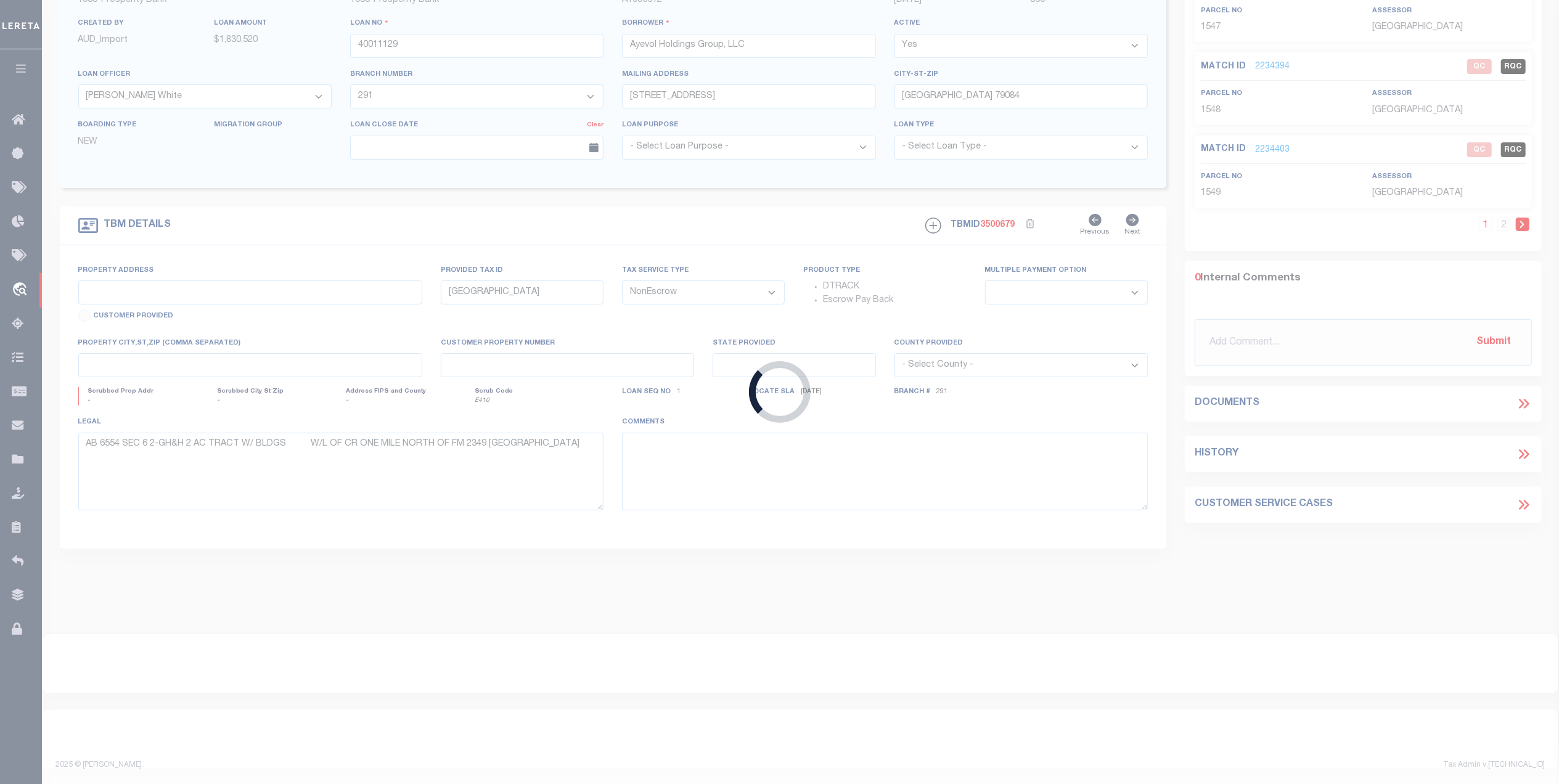
type input "Meridianville AL 35759"
select select
select select "Escrow"
type input "[STREET_ADDRESS]"
type input "14-06-24-1-006-073.000"
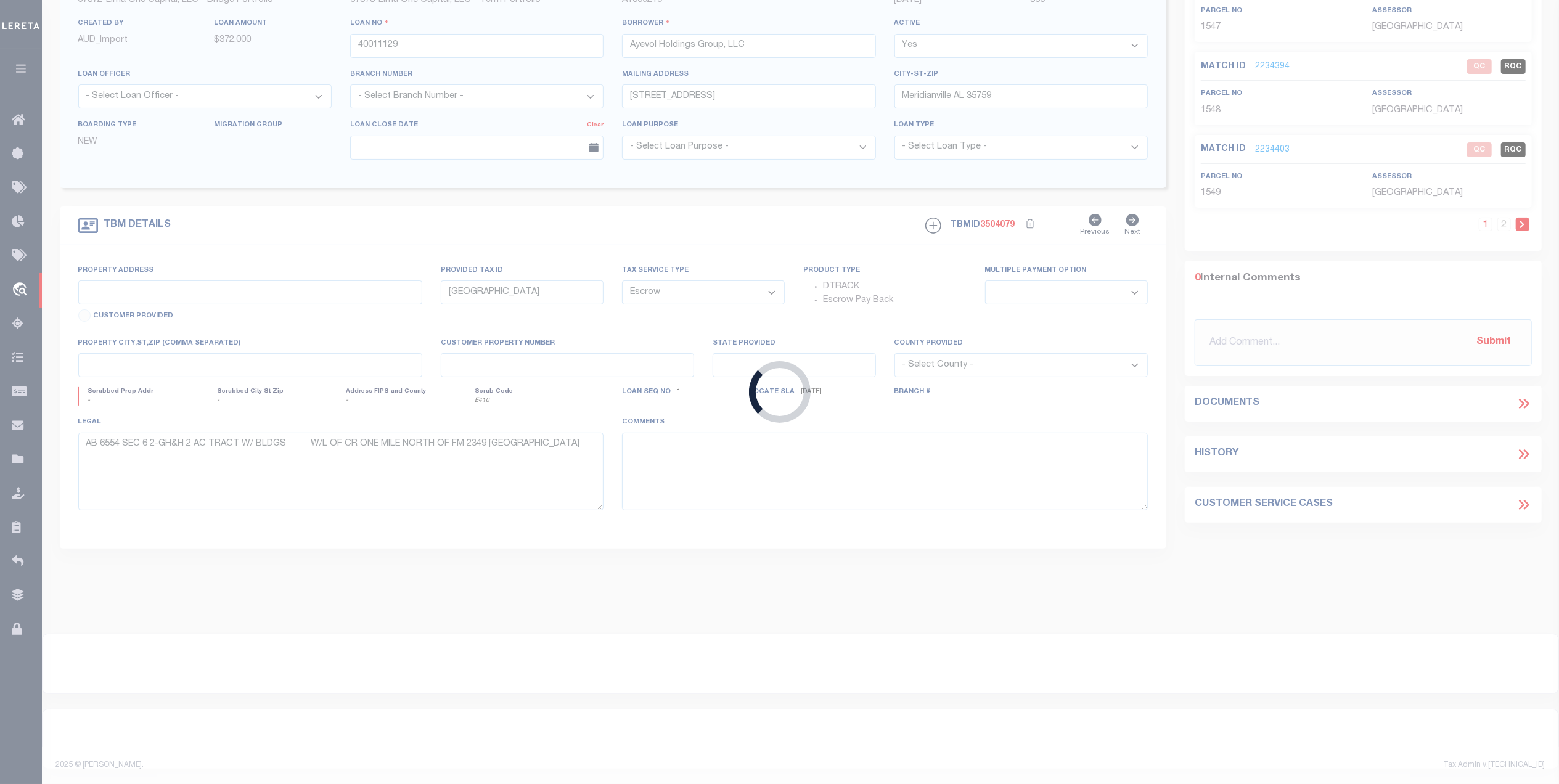
select select
type input "Huntsville AL 35811"
type input "40011129-1"
type input "AL"
select select
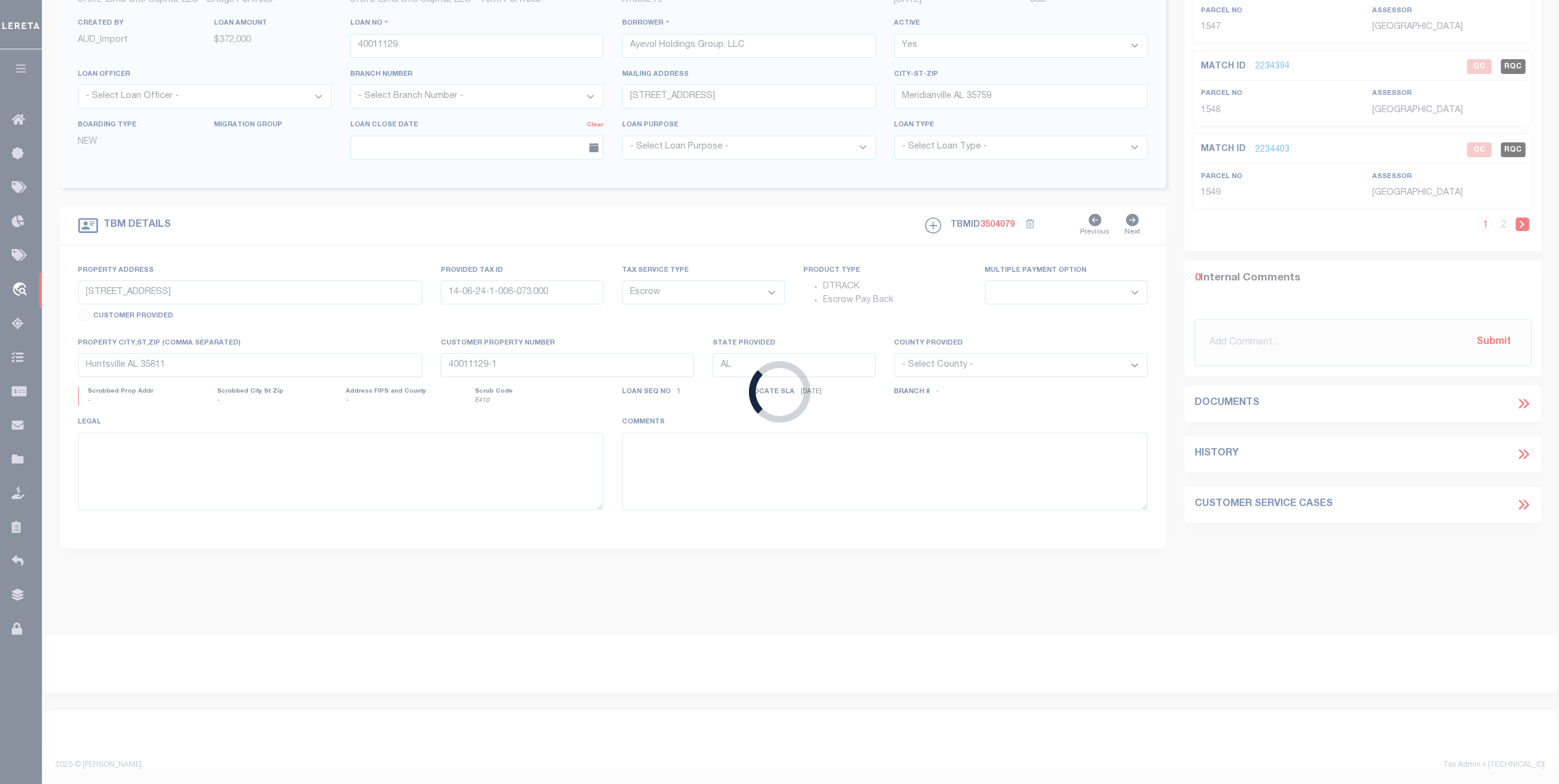
select select "26297"
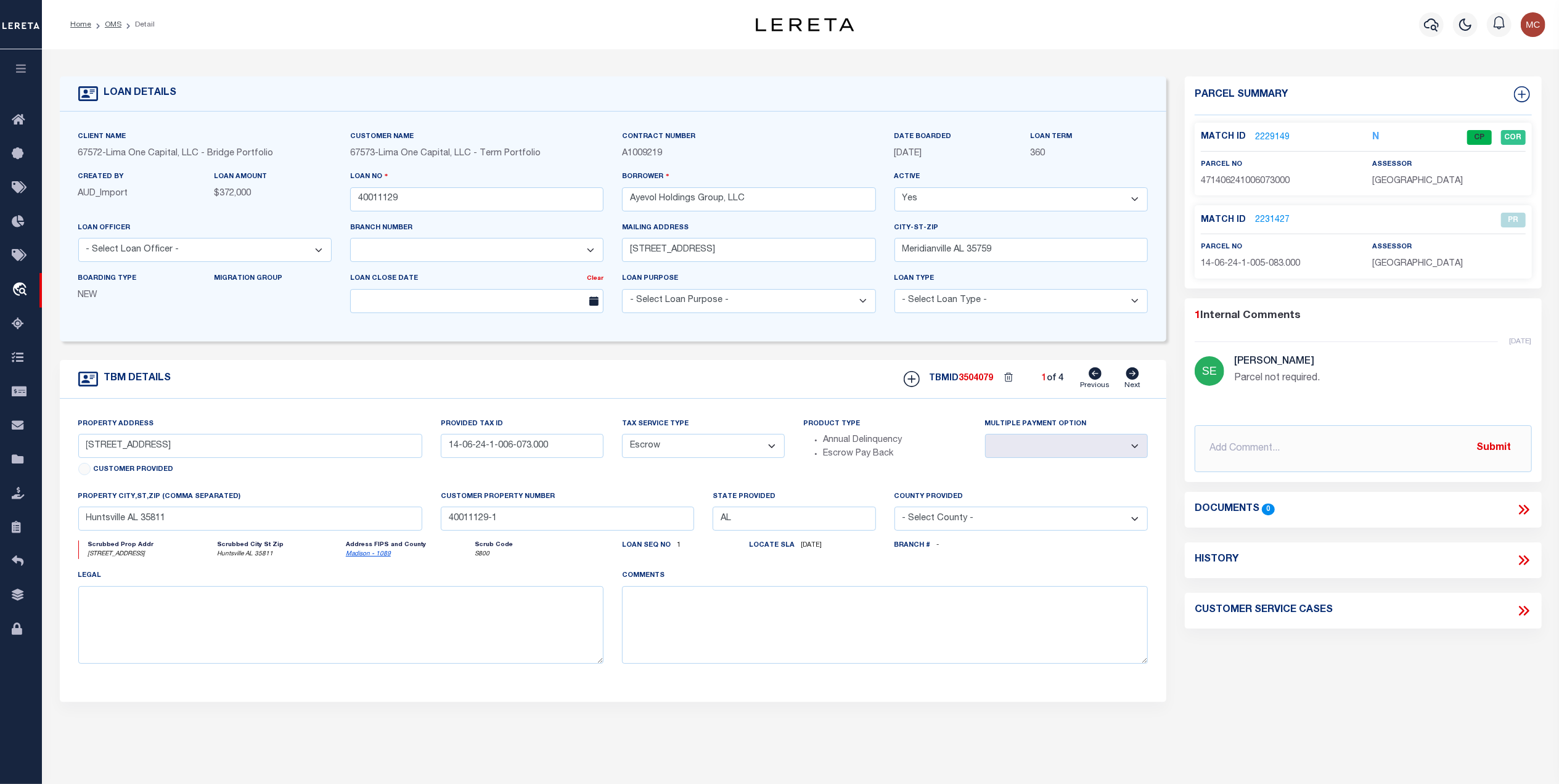
click at [1135, 378] on icon at bounding box center [1133, 373] width 14 height 13
type input "[STREET_ADDRESS]"
type input "14-06-24-1-005-091.000"
select select
type input "40011129-3"
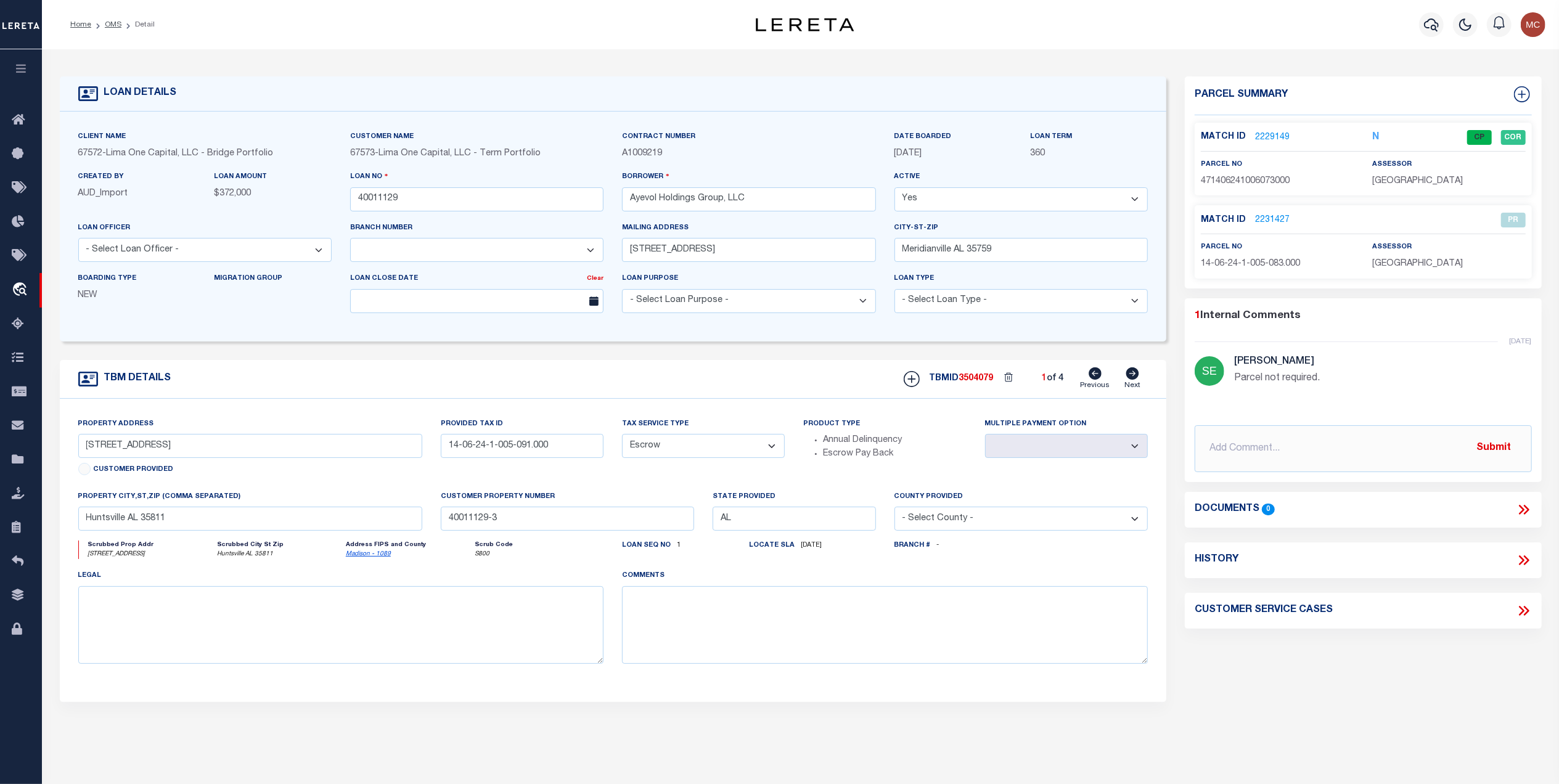
select select
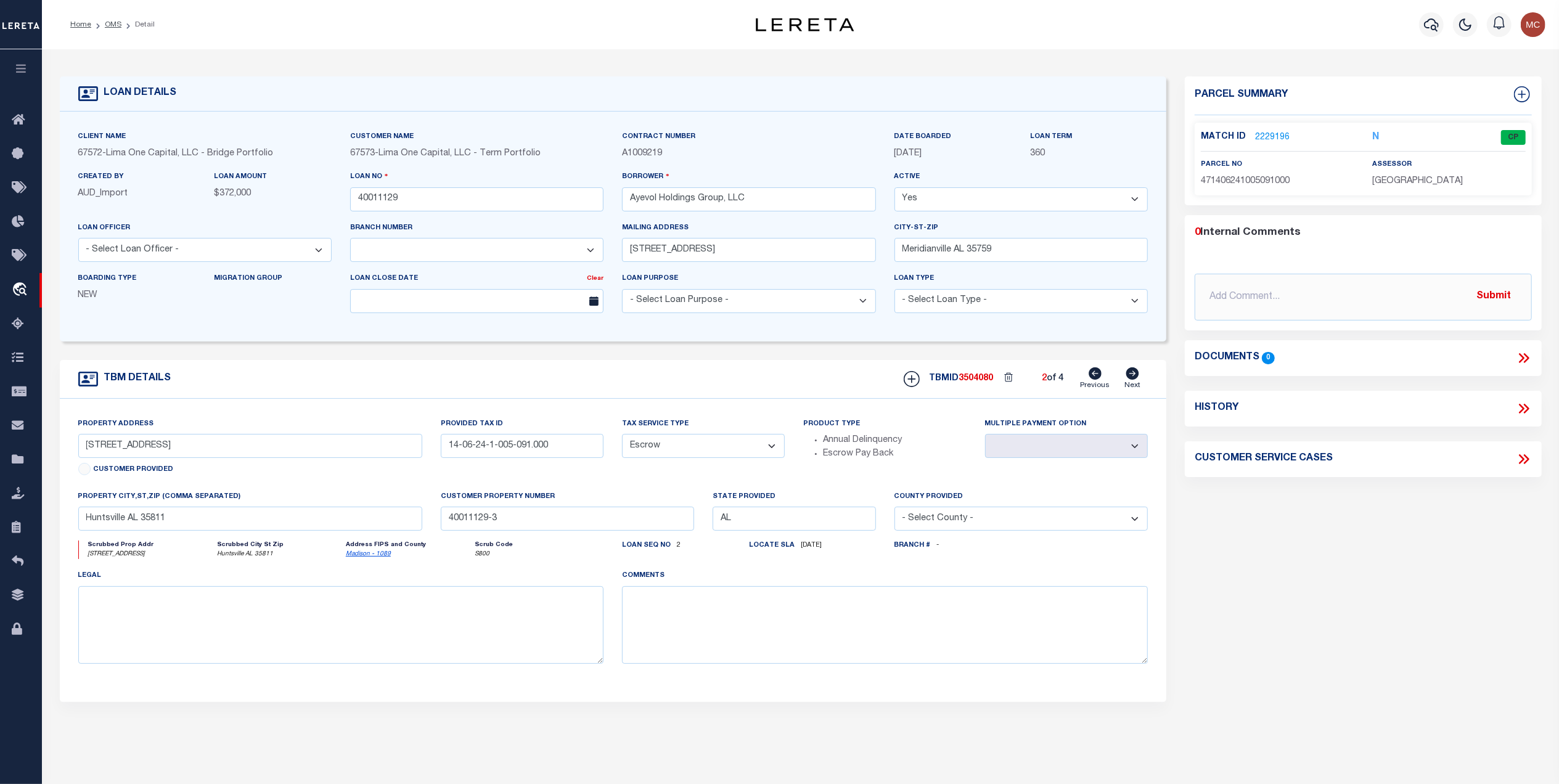
click at [1135, 378] on icon at bounding box center [1132, 373] width 13 height 13
type input "[STREET_ADDRESS]"
type input "14-06-24-1-005-083.000"
select select
type input "40011129-2"
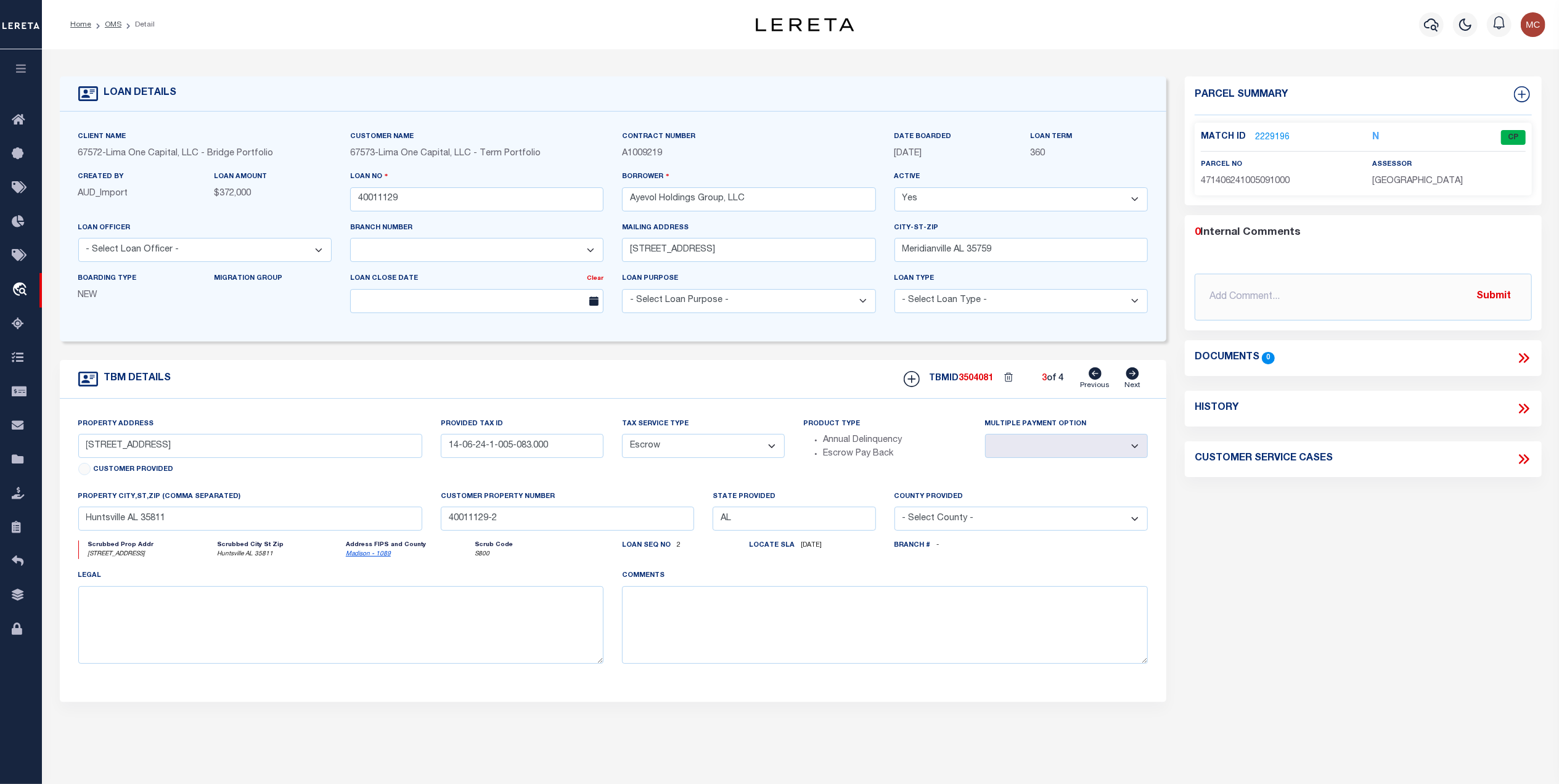
select select
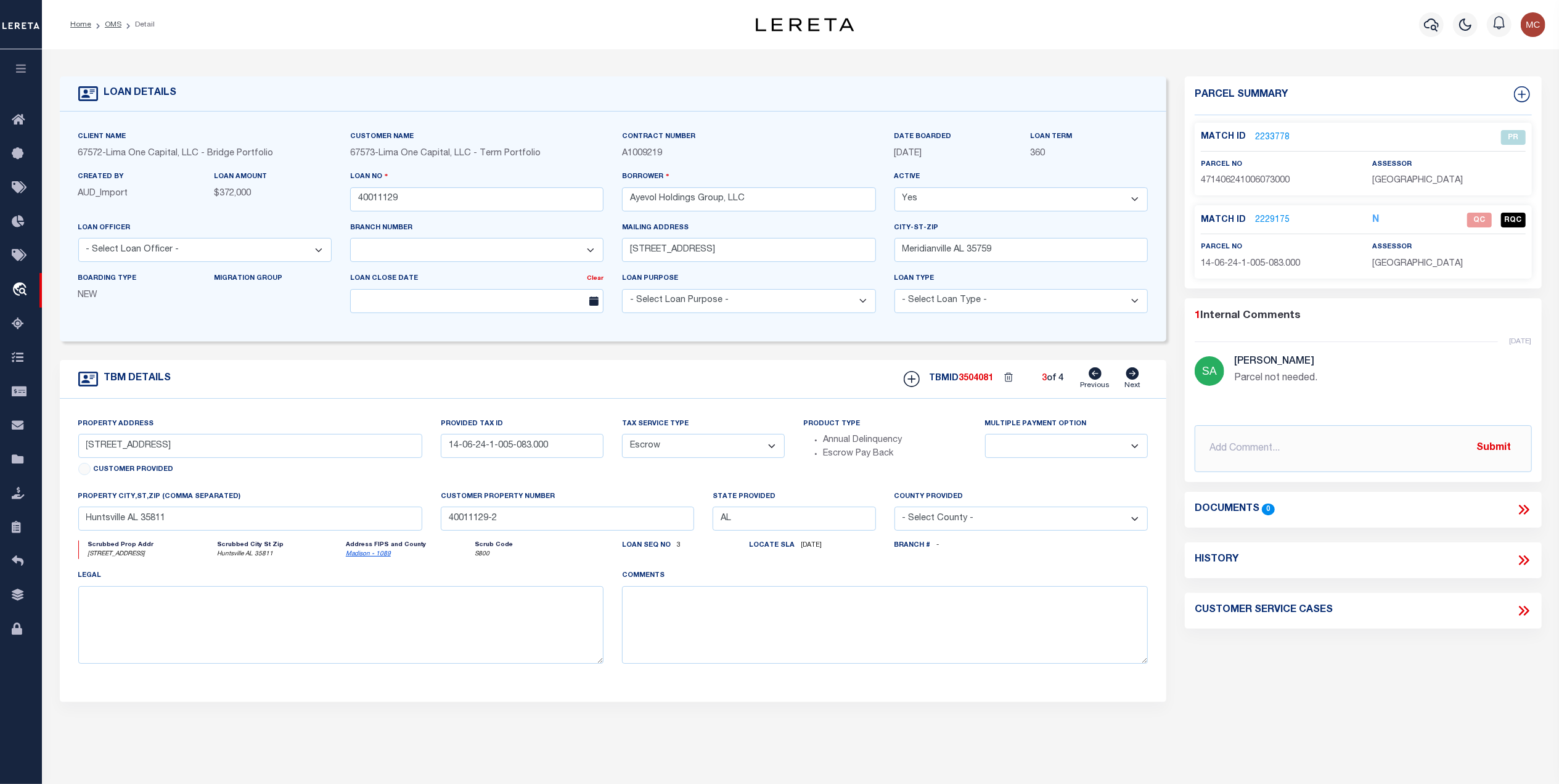
click at [1090, 376] on icon at bounding box center [1095, 373] width 13 height 13
type input "[STREET_ADDRESS]"
type input "14-06-24-1-005-091.000"
select select
type input "40011129-3"
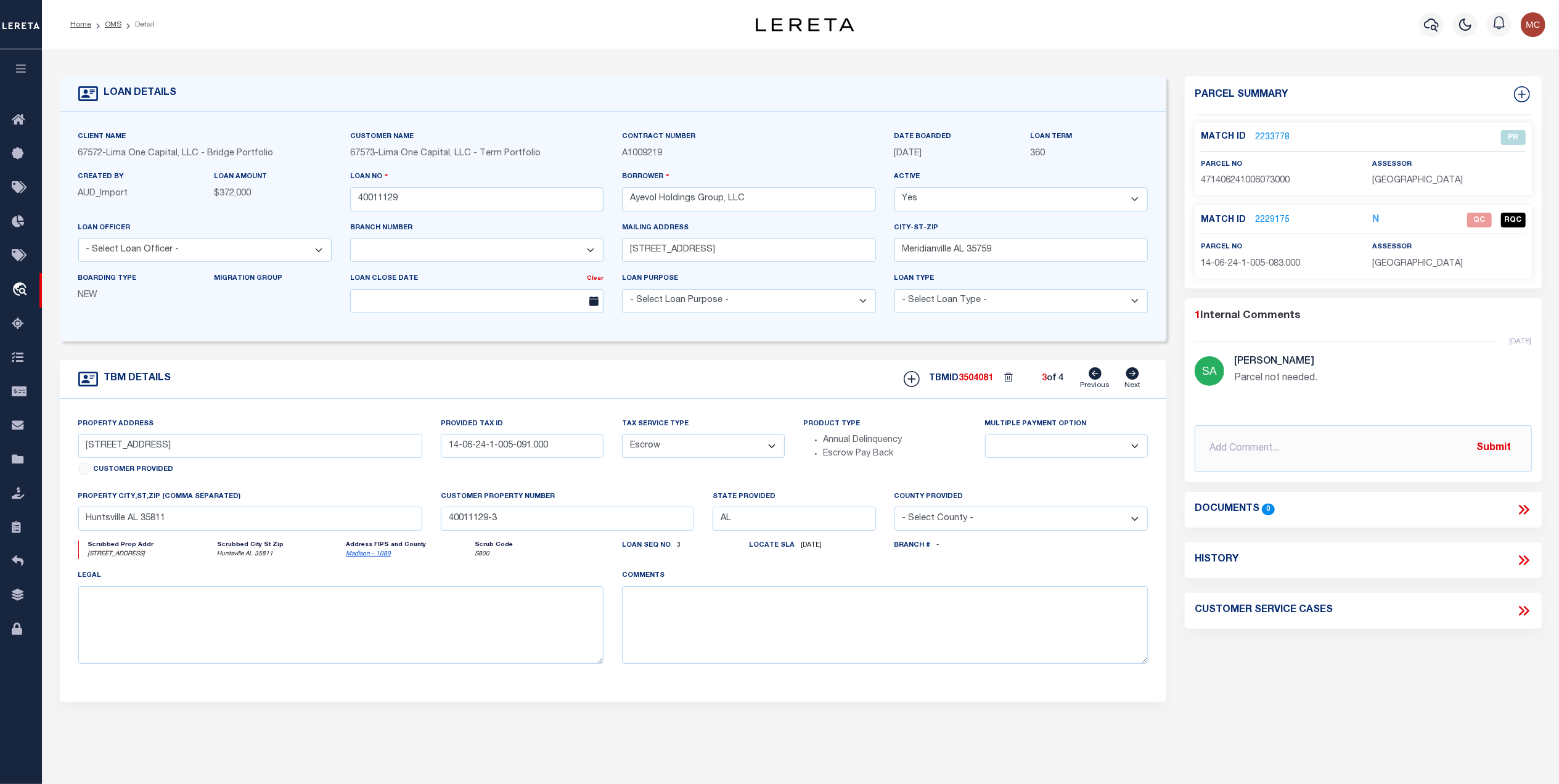
select select
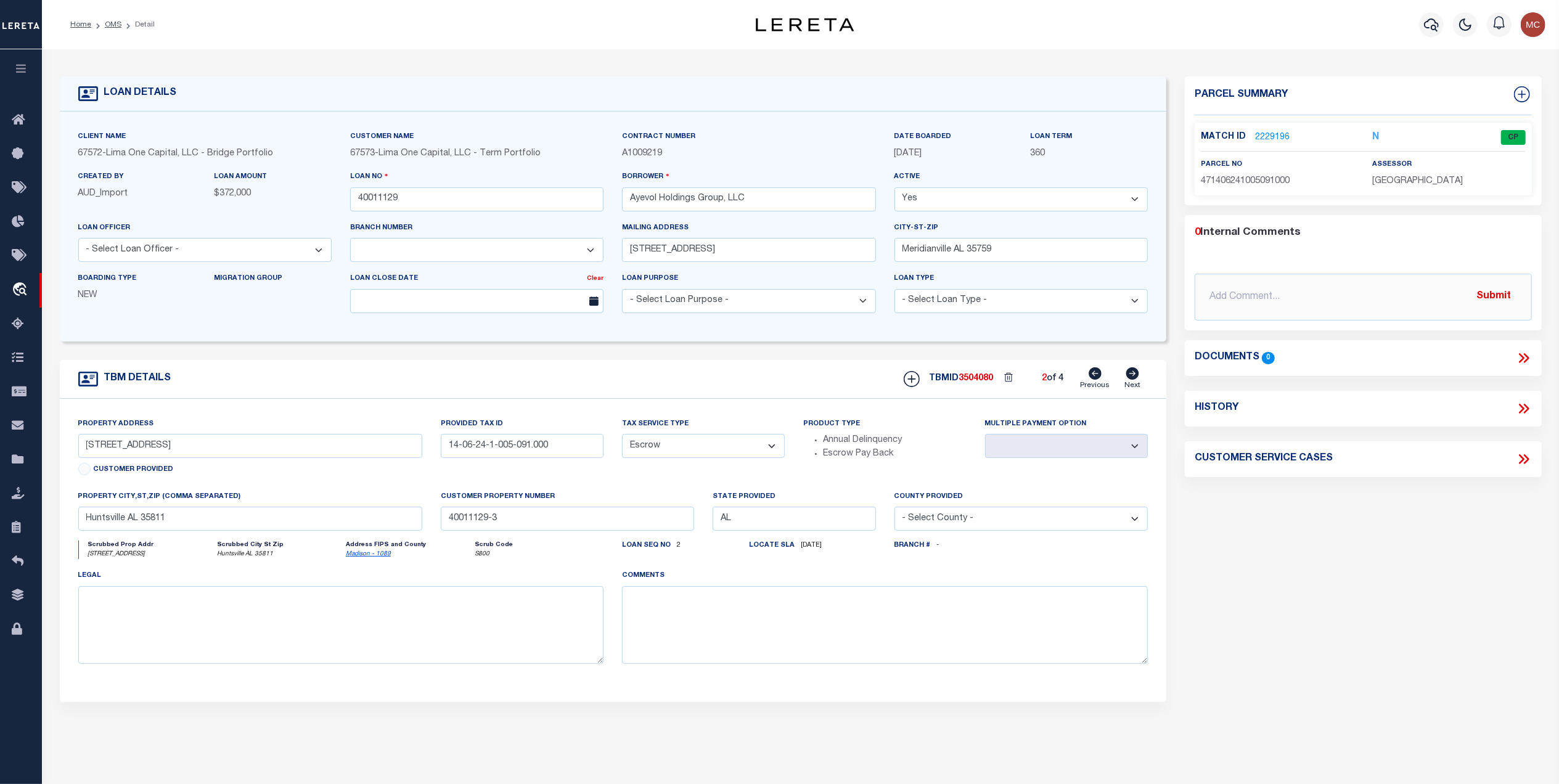
click at [1090, 376] on icon at bounding box center [1095, 373] width 13 height 13
type input "[STREET_ADDRESS]"
type input "14-06-24-1-006-073.000"
select select
type input "40011129-1"
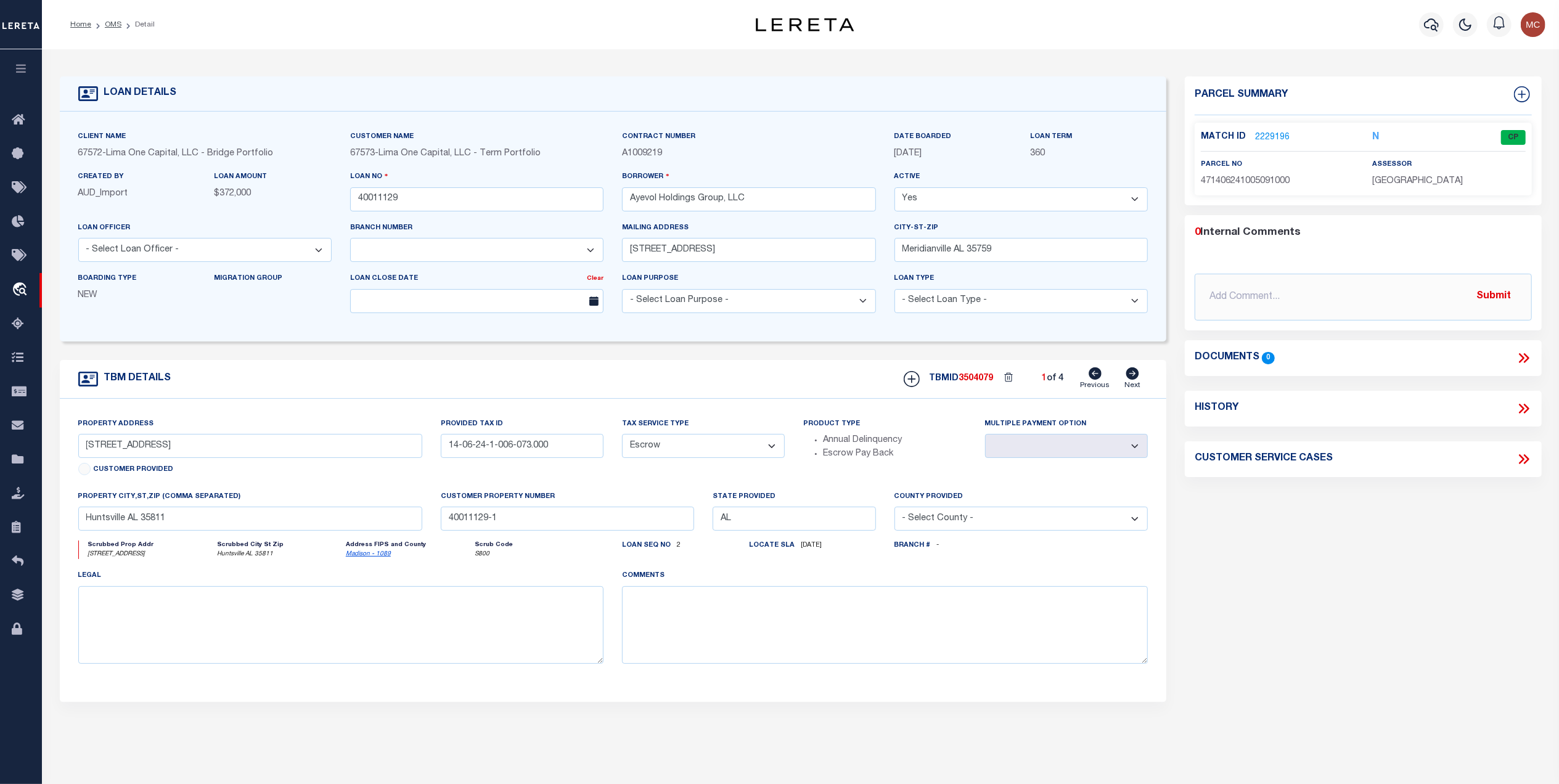
select select
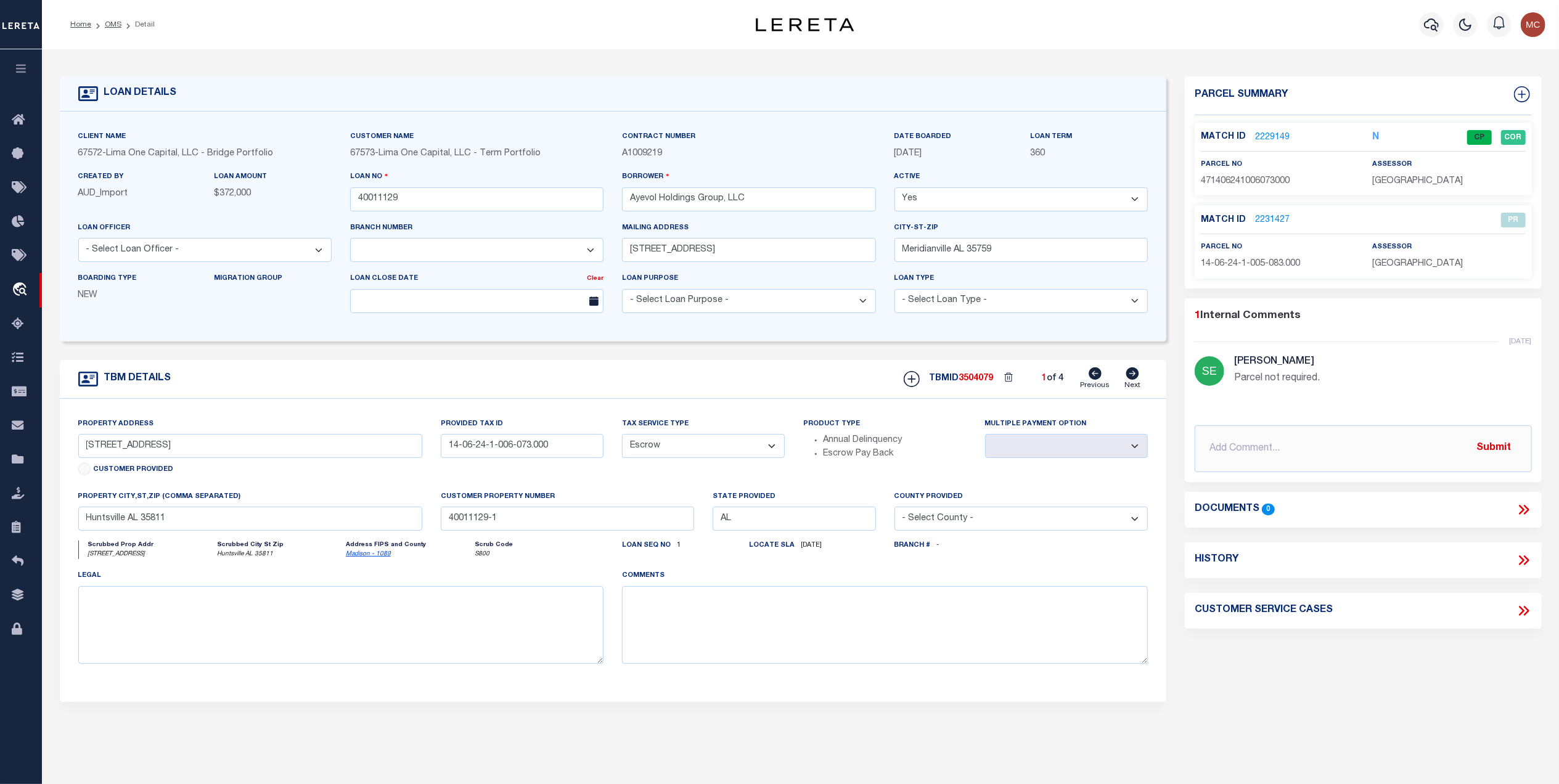
click at [1132, 378] on icon at bounding box center [1133, 373] width 14 height 13
type input "[STREET_ADDRESS]"
type input "14-06-24-1-005-091.000"
select select
type input "40011129-3"
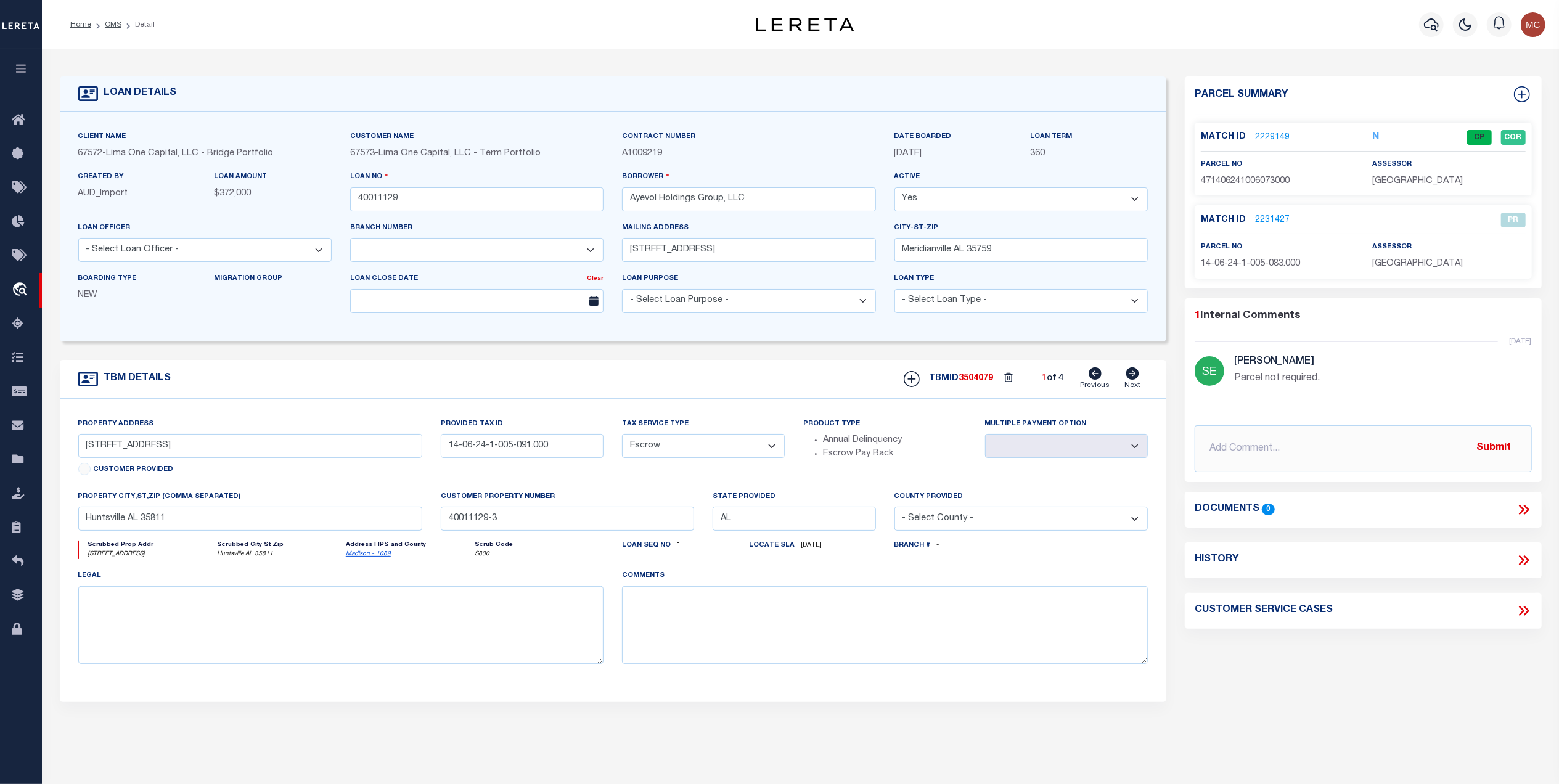
select select
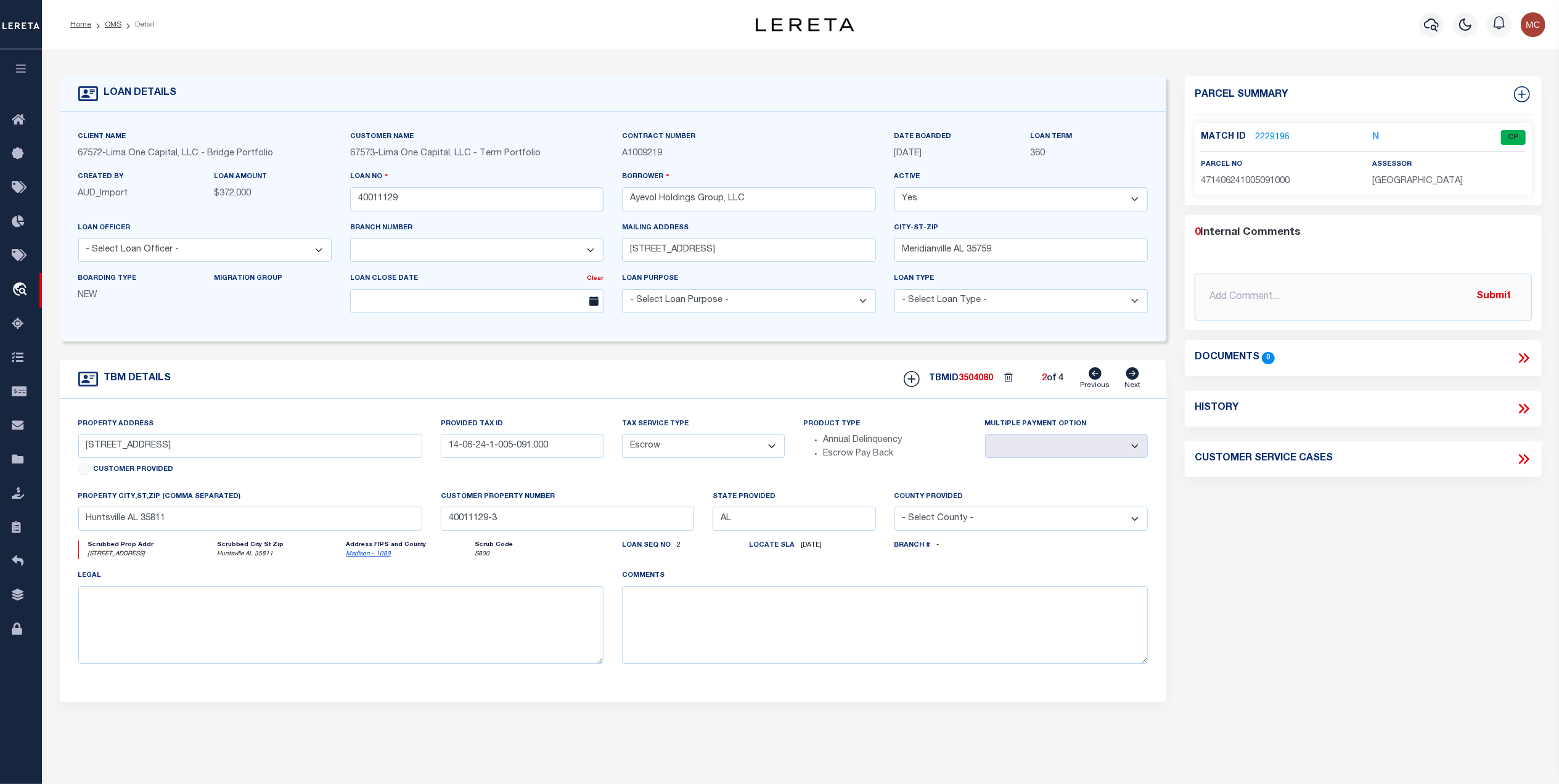
click at [1132, 378] on icon at bounding box center [1133, 373] width 14 height 13
type input "[STREET_ADDRESS]"
type input "14-06-24-1-005-083.000"
select select
type input "40011129-2"
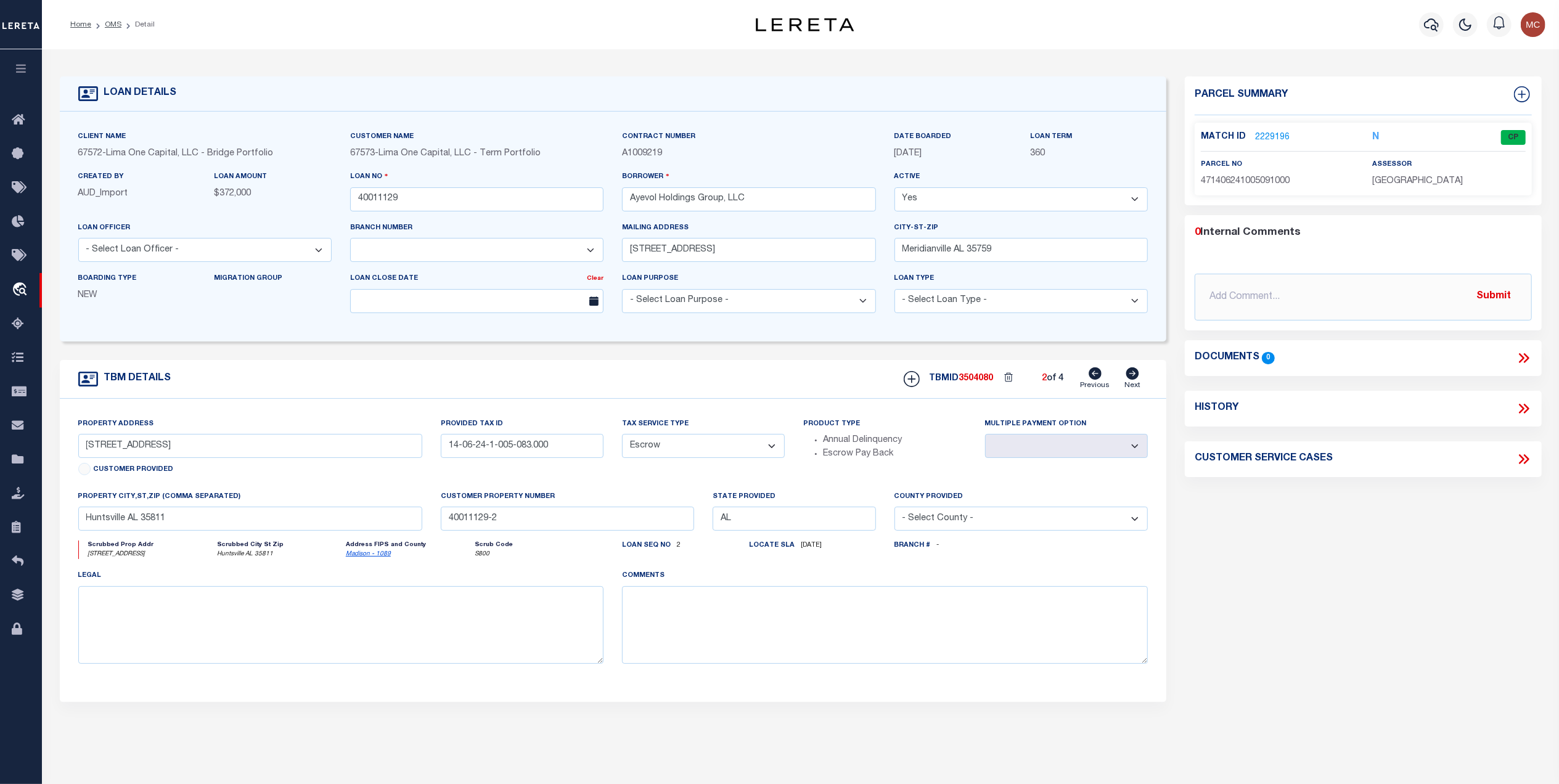
select select
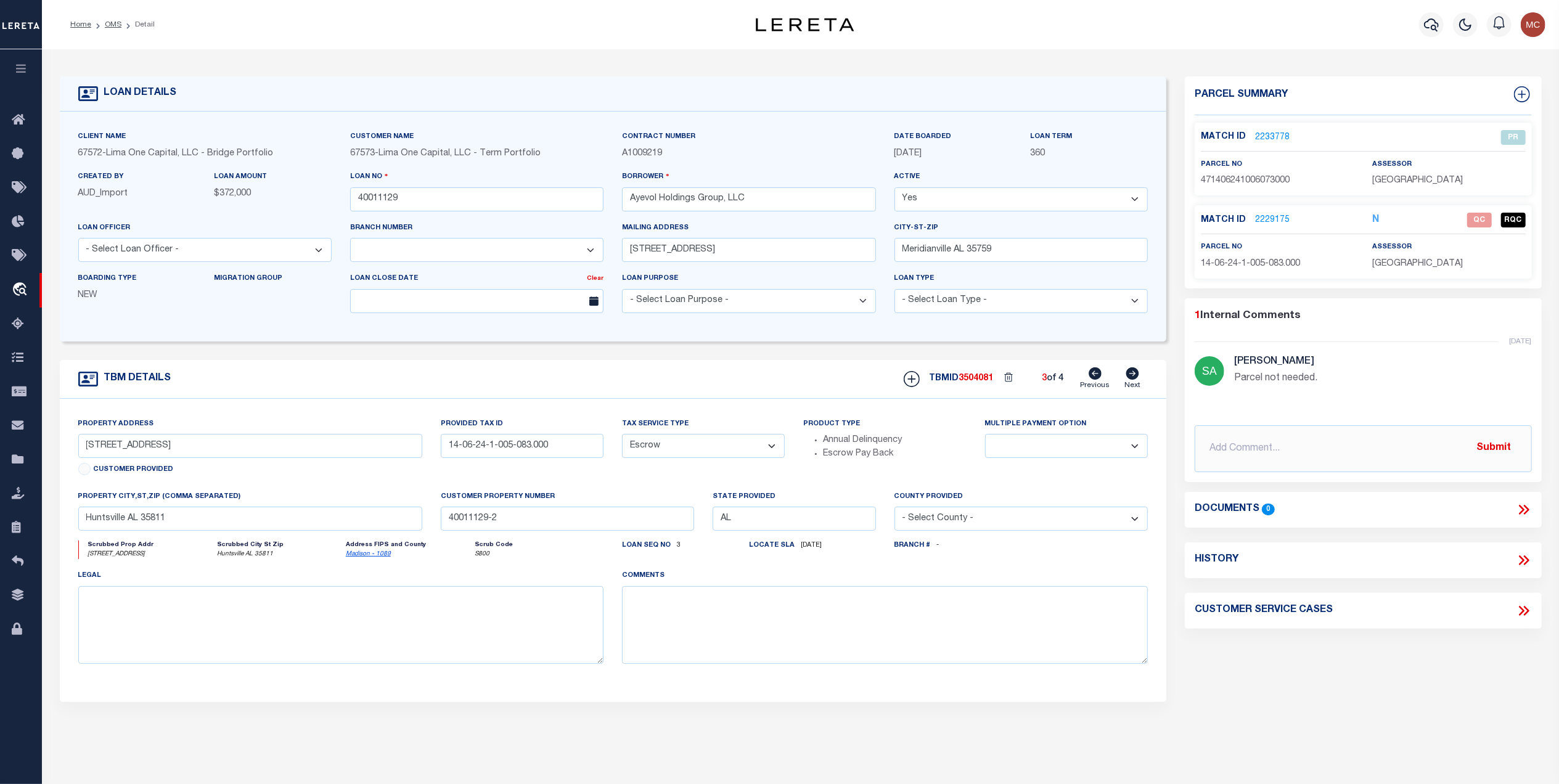
click at [1269, 219] on link "2229175" at bounding box center [1272, 220] width 35 height 13
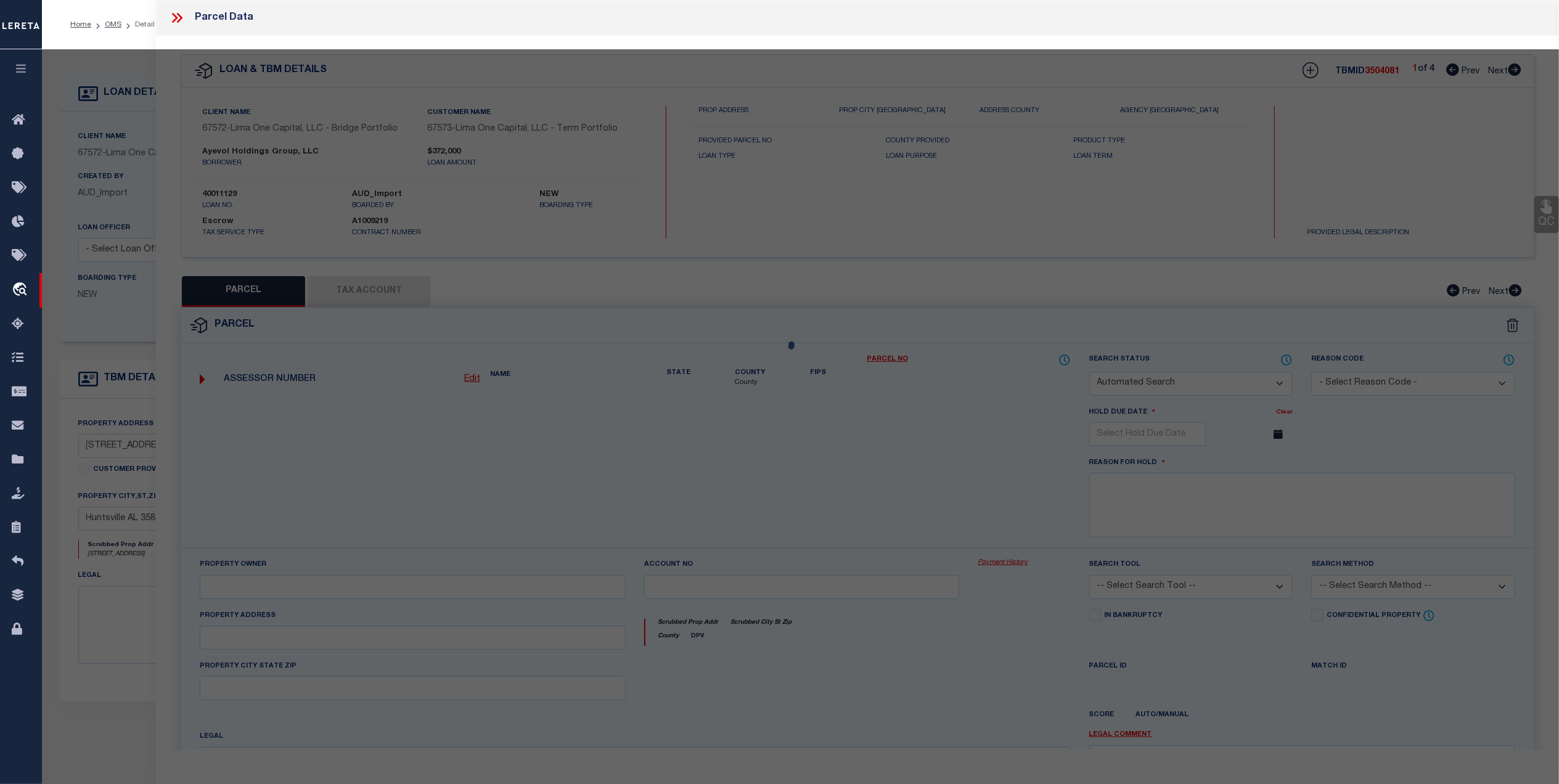
checkbox input "false"
select select "QC"
type input "AYEVOL HOLDINGS GROUP LLC"
select select "ATL"
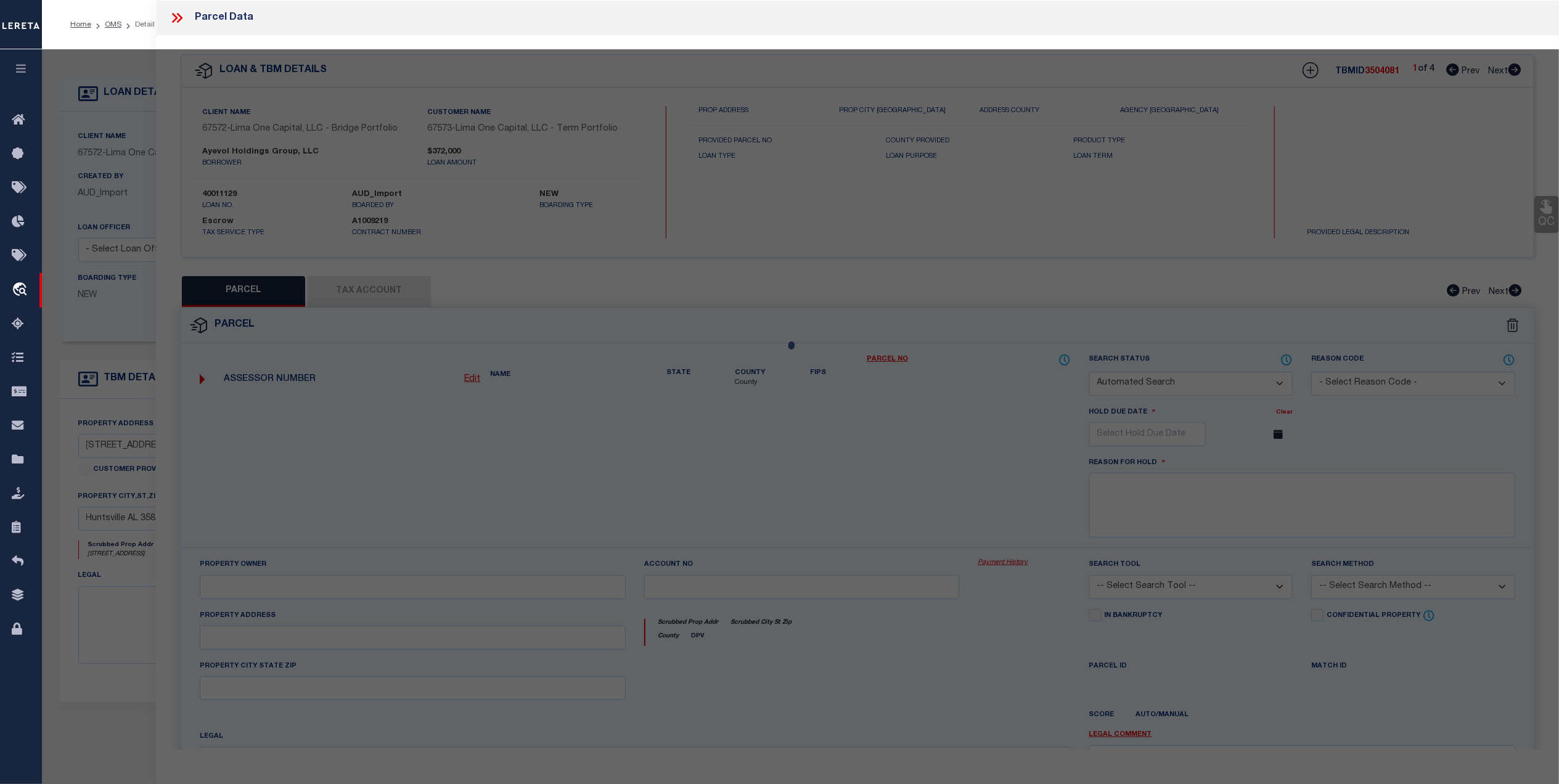
select select "ADD"
type input "[STREET_ADDRESS]"
type input "HUNTSVILLE, AL 35811"
type textarea "LOT 29 BLK D COLONIAL HILL ADD PB 1 PG 218"
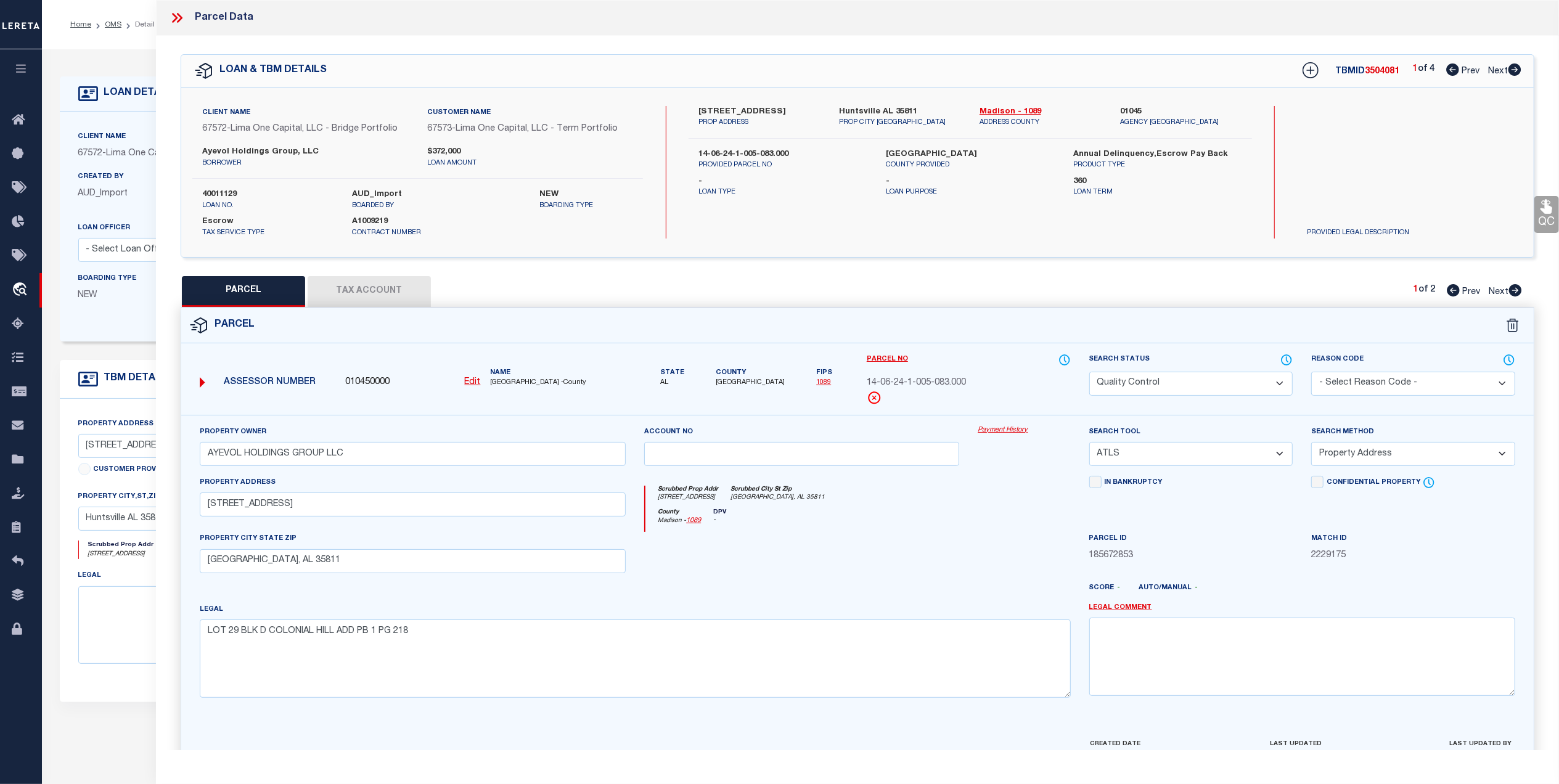
click at [390, 297] on button "Tax Account" at bounding box center [369, 291] width 124 height 30
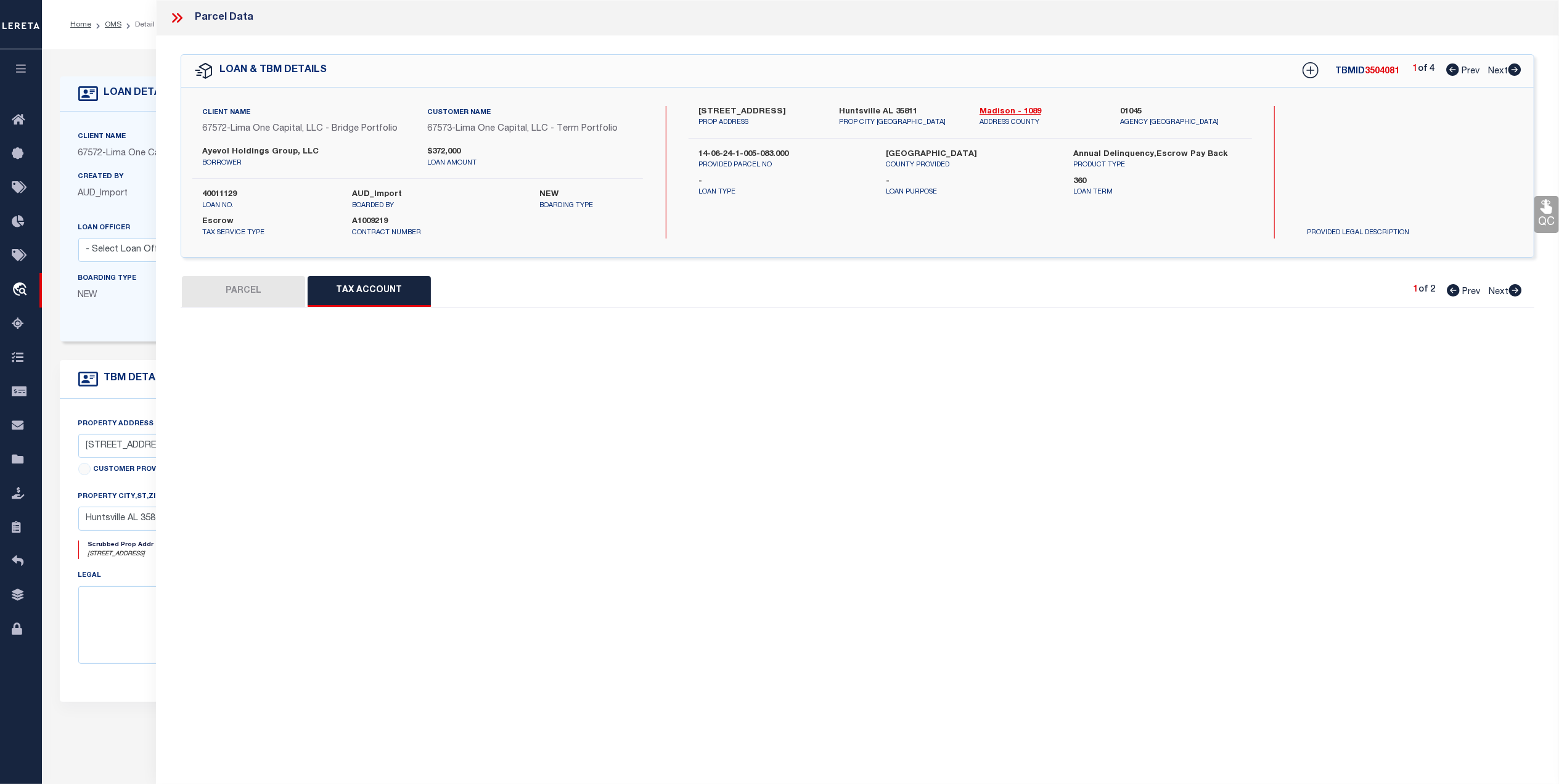
select select "100"
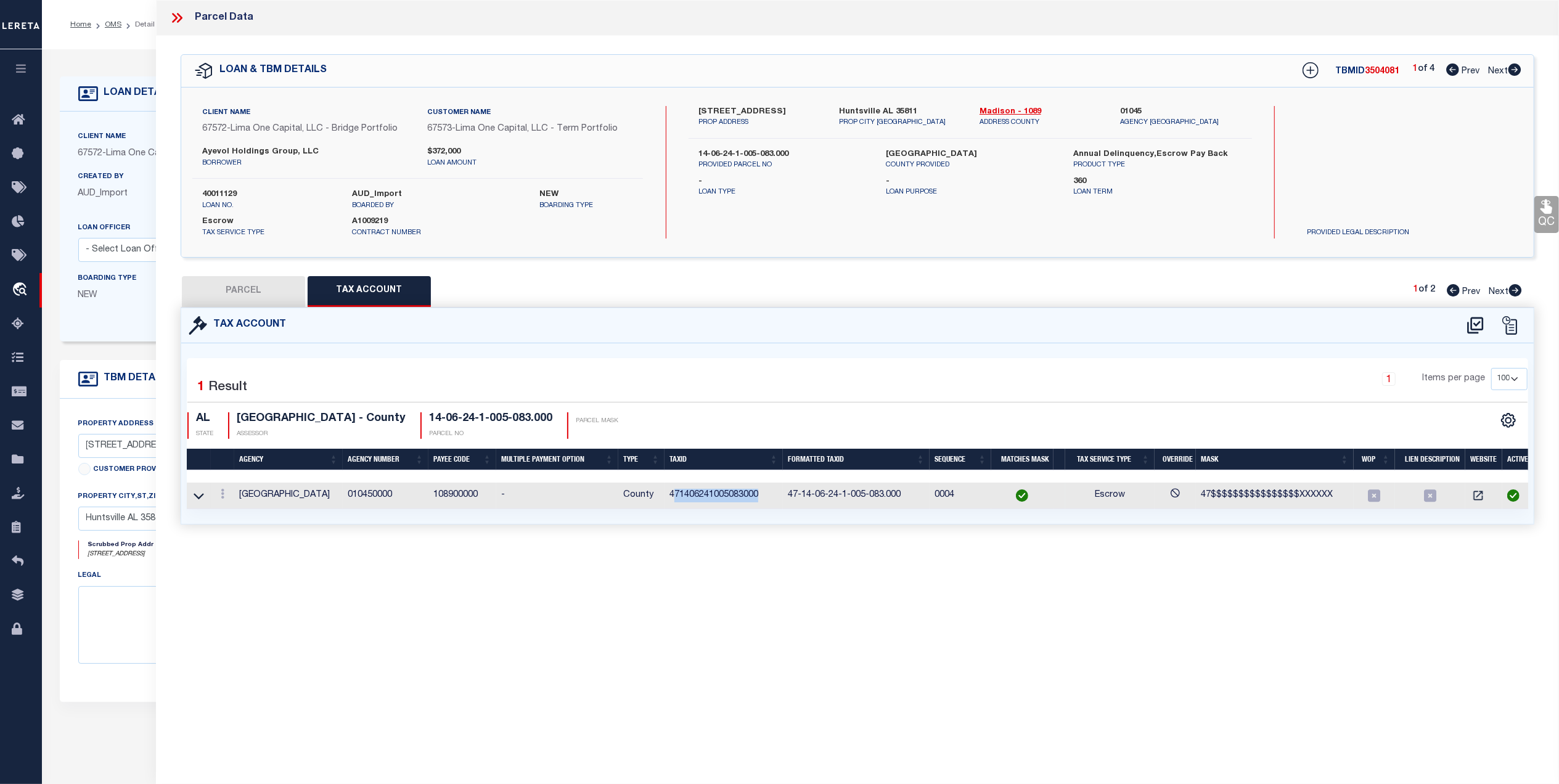
drag, startPoint x: 763, startPoint y: 498, endPoint x: 673, endPoint y: 503, distance: 90.1
click at [673, 503] on td "471406241005083000" at bounding box center [724, 495] width 119 height 26
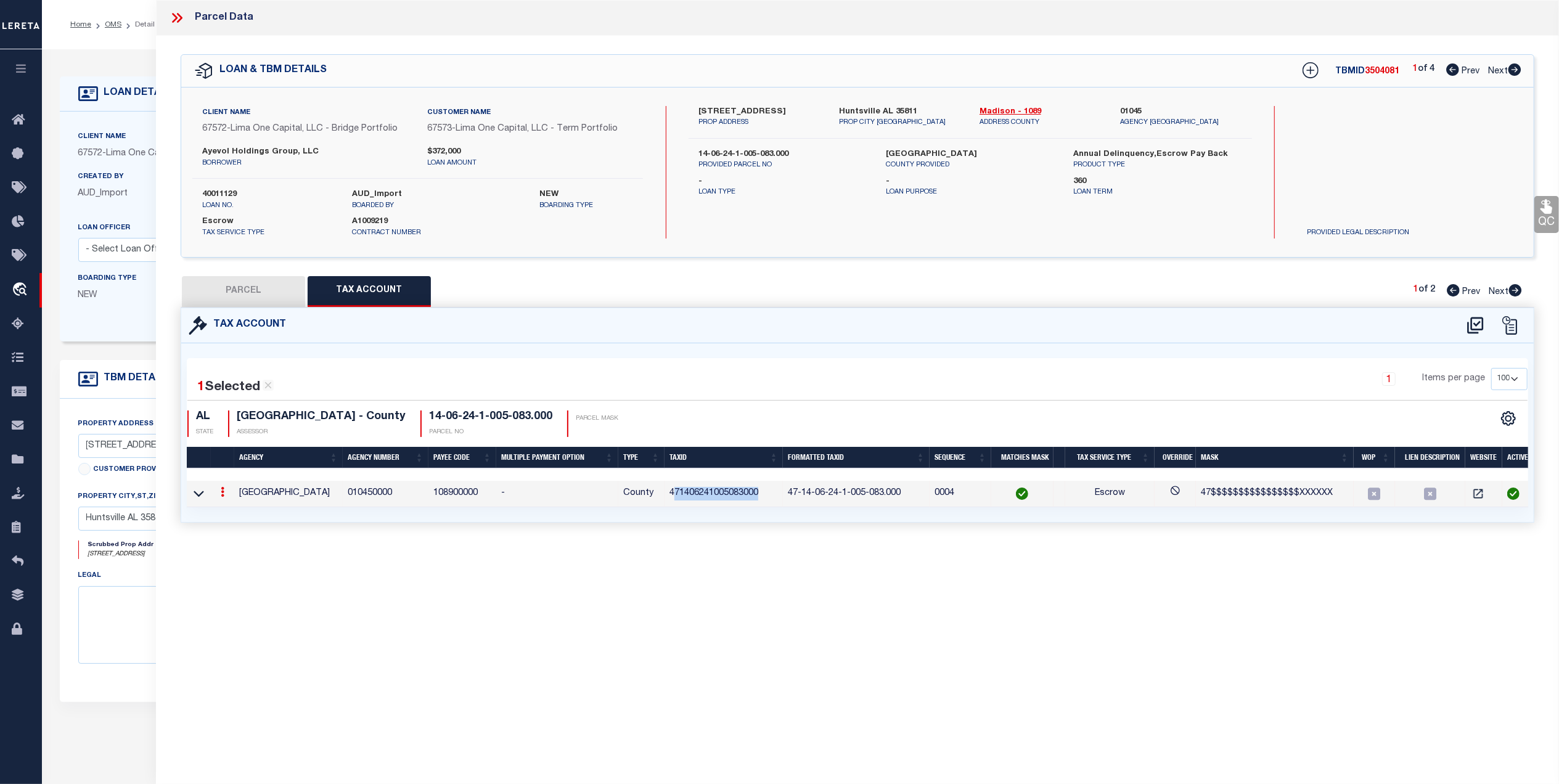
click at [730, 565] on div "Parcel Data QC QC QC - Select Status - Ready to QC" at bounding box center [857, 375] width 1403 height 750
drag, startPoint x: 763, startPoint y: 494, endPoint x: 670, endPoint y: 494, distance: 93.0
click at [670, 494] on td "471406241005083000" at bounding box center [724, 494] width 119 height 26
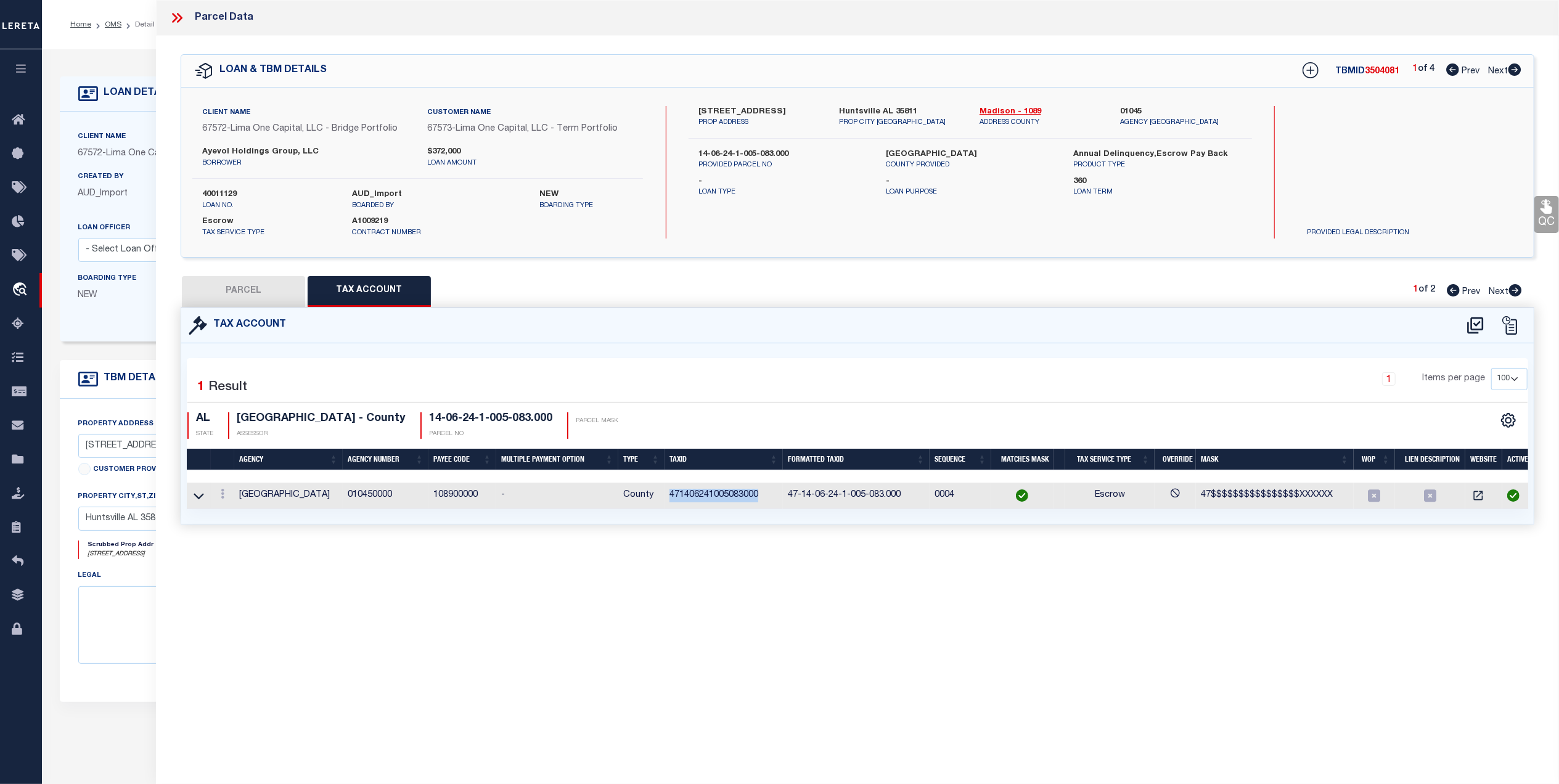
copy td "471406241005083000"
drag, startPoint x: 278, startPoint y: 290, endPoint x: 1014, endPoint y: 289, distance: 736.0
click at [278, 290] on button "PARCEL" at bounding box center [244, 291] width 124 height 30
select select "AS"
select select
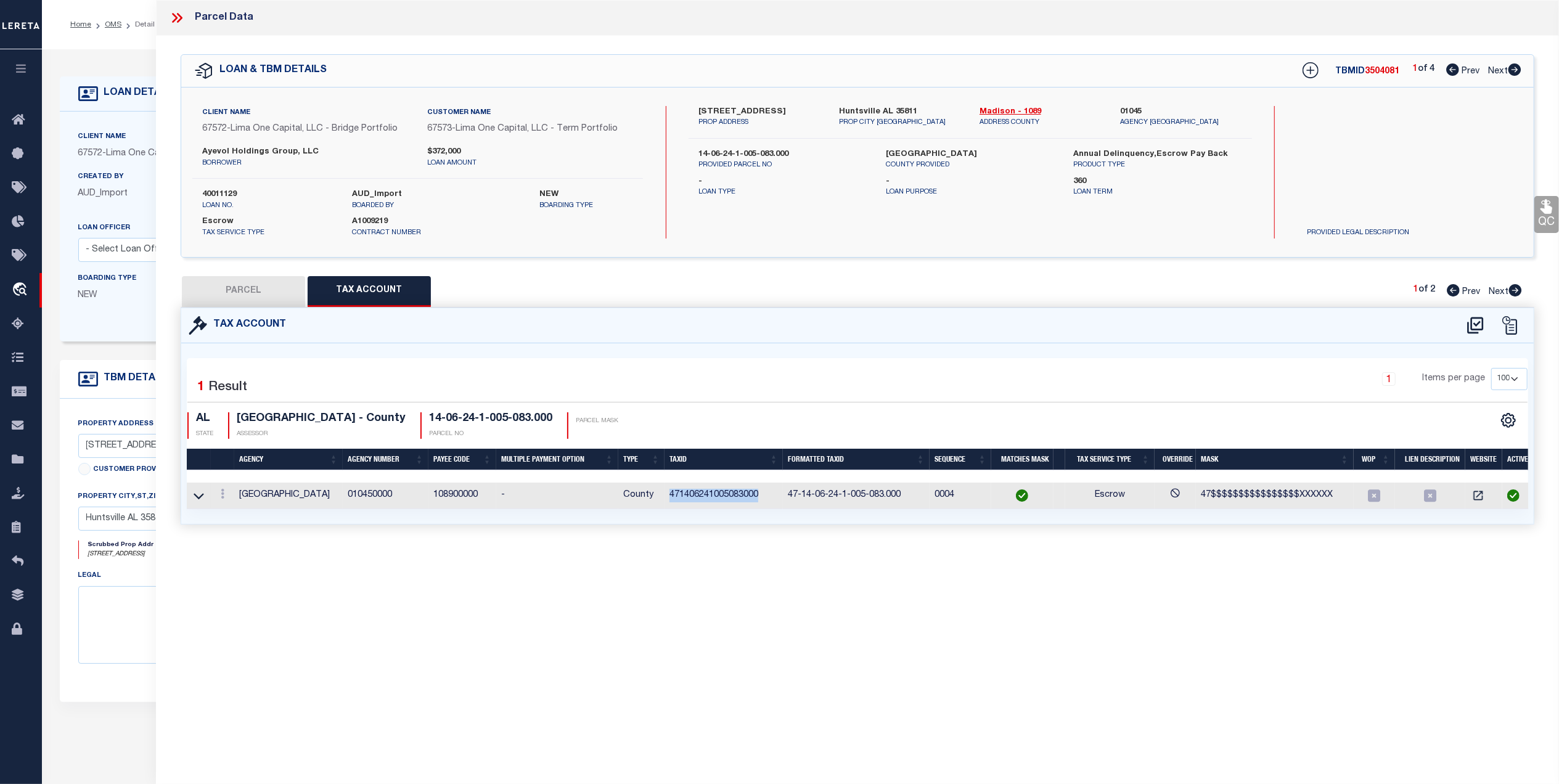
select select
checkbox input "false"
select select "QC"
type input "AYEVOL HOLDINGS GROUP LLC"
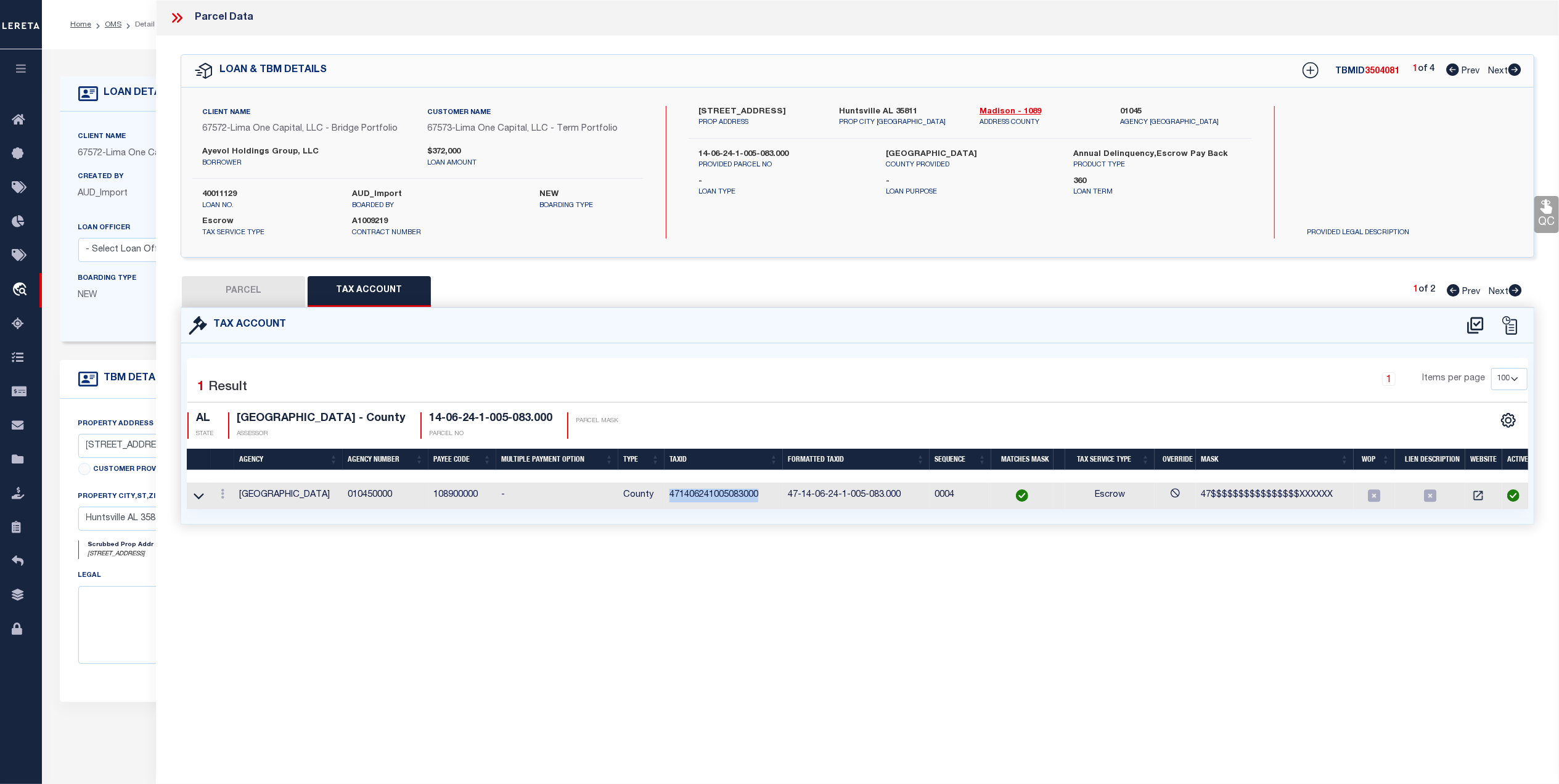
select select "ATL"
select select "ADD"
type input "[STREET_ADDRESS]"
type input "HUNTSVILLE, AL 35811"
type textarea "LOT 29 BLK D COLONIAL HILL ADD PB 1 PG 218"
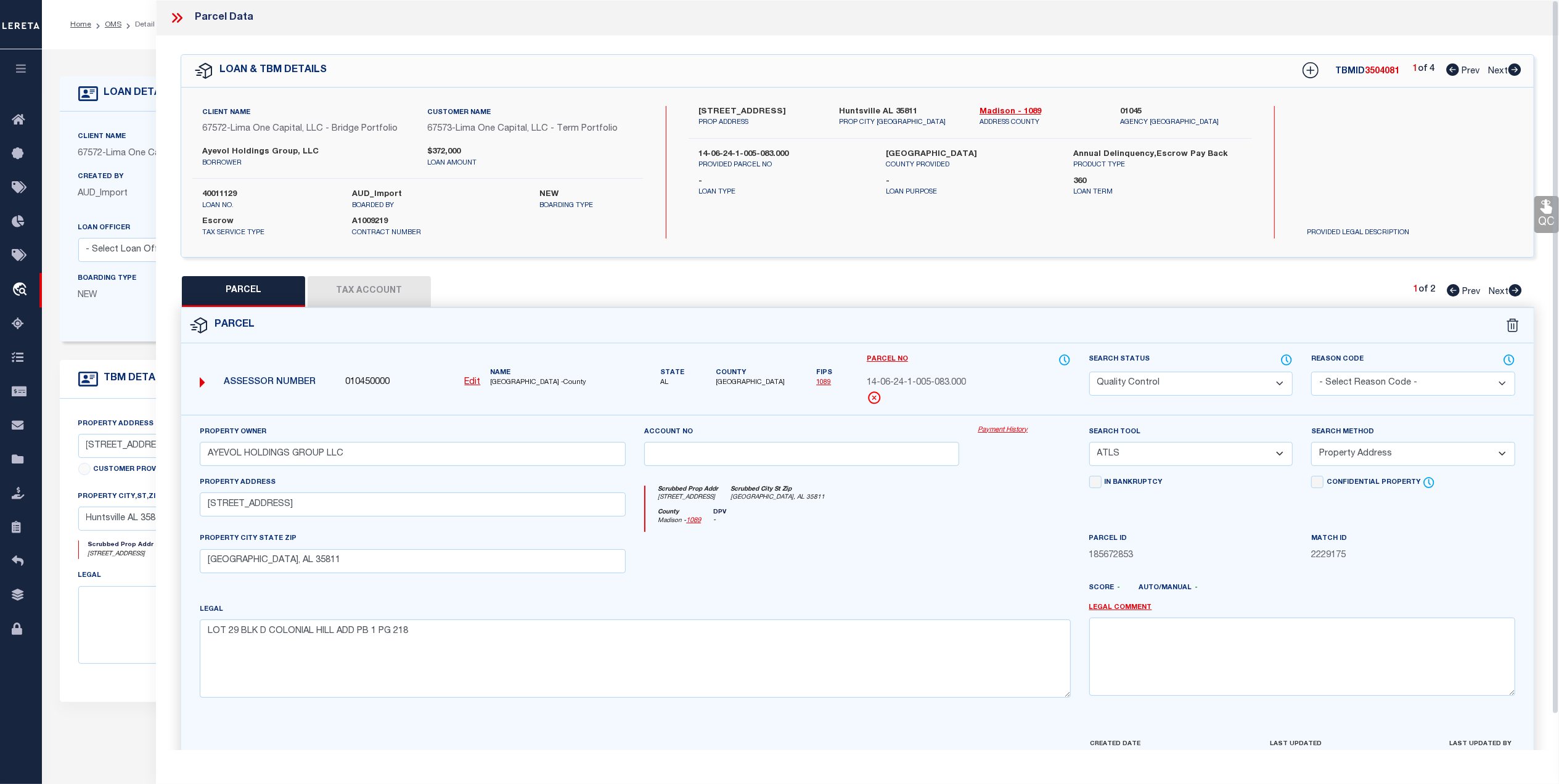
click at [1543, 214] on icon at bounding box center [1546, 206] width 16 height 16
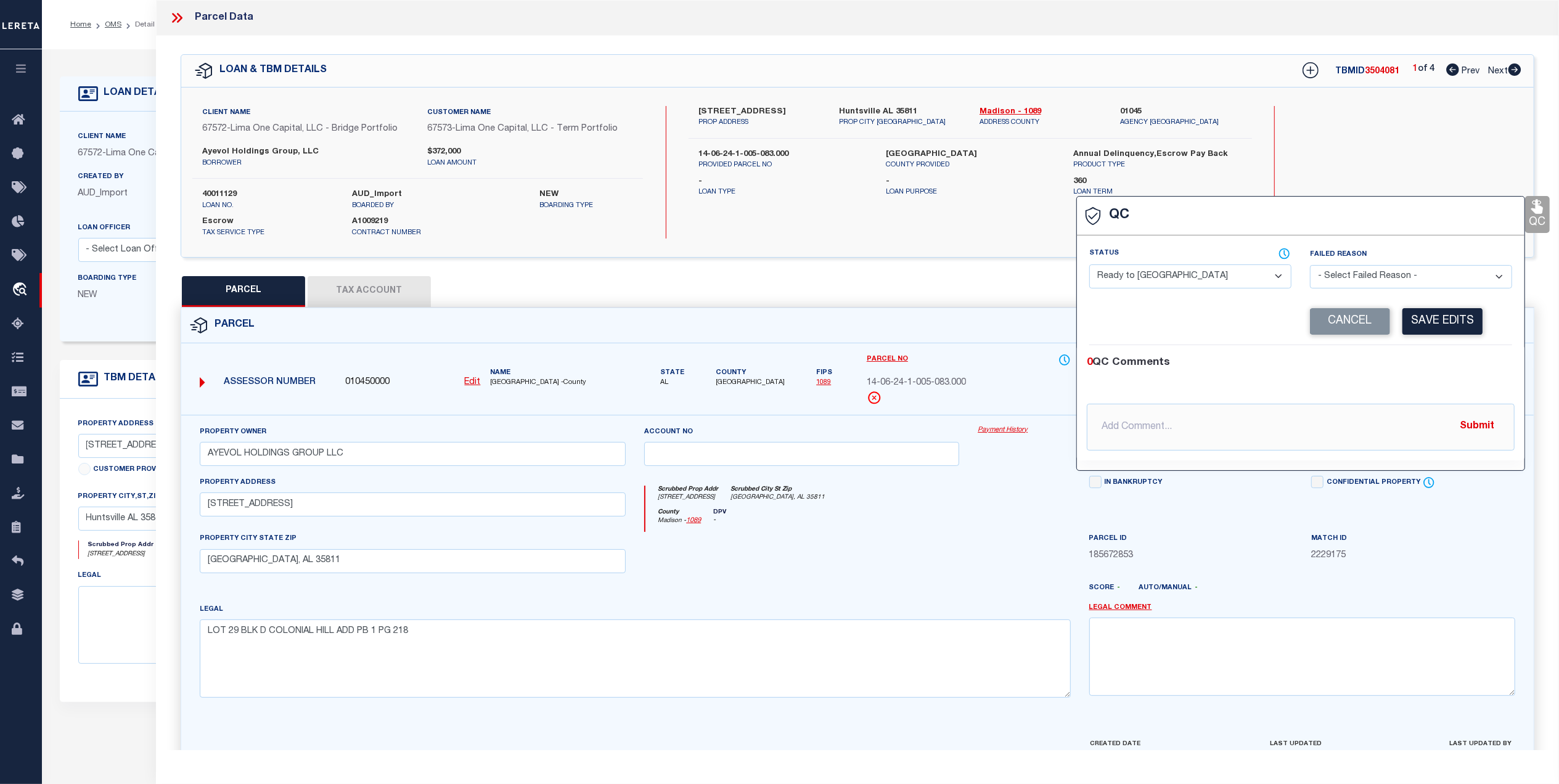
drag, startPoint x: 1097, startPoint y: 287, endPoint x: 1115, endPoint y: 286, distance: 18.0
click at [1097, 287] on select "- Select Status - Ready to QC Correct Incorrect" at bounding box center [1191, 276] width 202 height 24
select select "COR"
click at [1090, 266] on select "- Select Status - Ready to QC Correct Incorrect" at bounding box center [1191, 276] width 202 height 24
click at [1421, 323] on button "Save Edits" at bounding box center [1442, 321] width 80 height 26
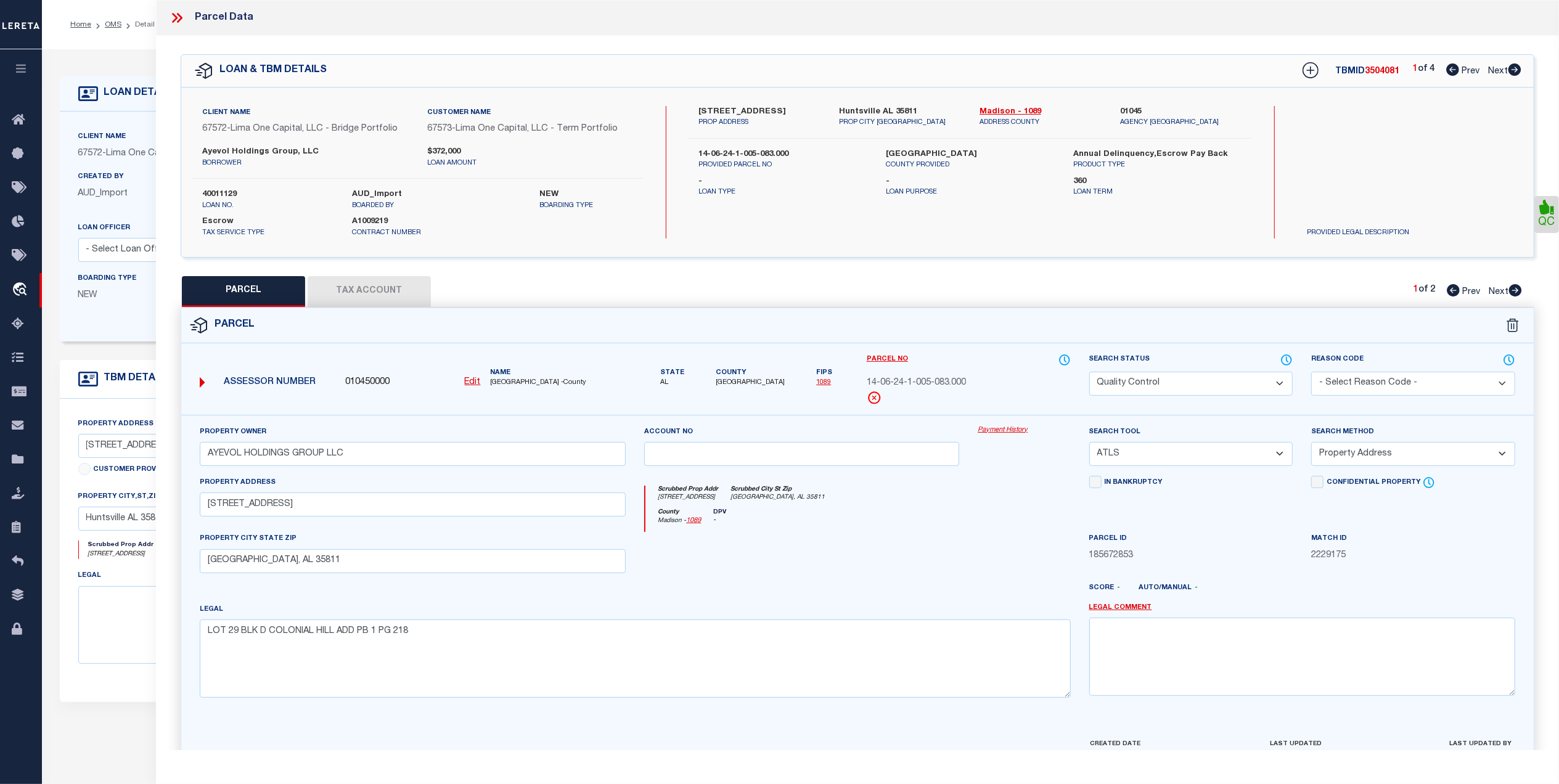
click at [1185, 385] on select "Automated Search Bad Parcel Complete Duplicate Parcel High Dollar Reporting In …" at bounding box center [1191, 384] width 204 height 24
select select "CP"
click at [1090, 372] on select "Automated Search Bad Parcel Complete Duplicate Parcel High Dollar Reporting In …" at bounding box center [1191, 384] width 204 height 24
click at [929, 538] on div at bounding box center [802, 557] width 334 height 51
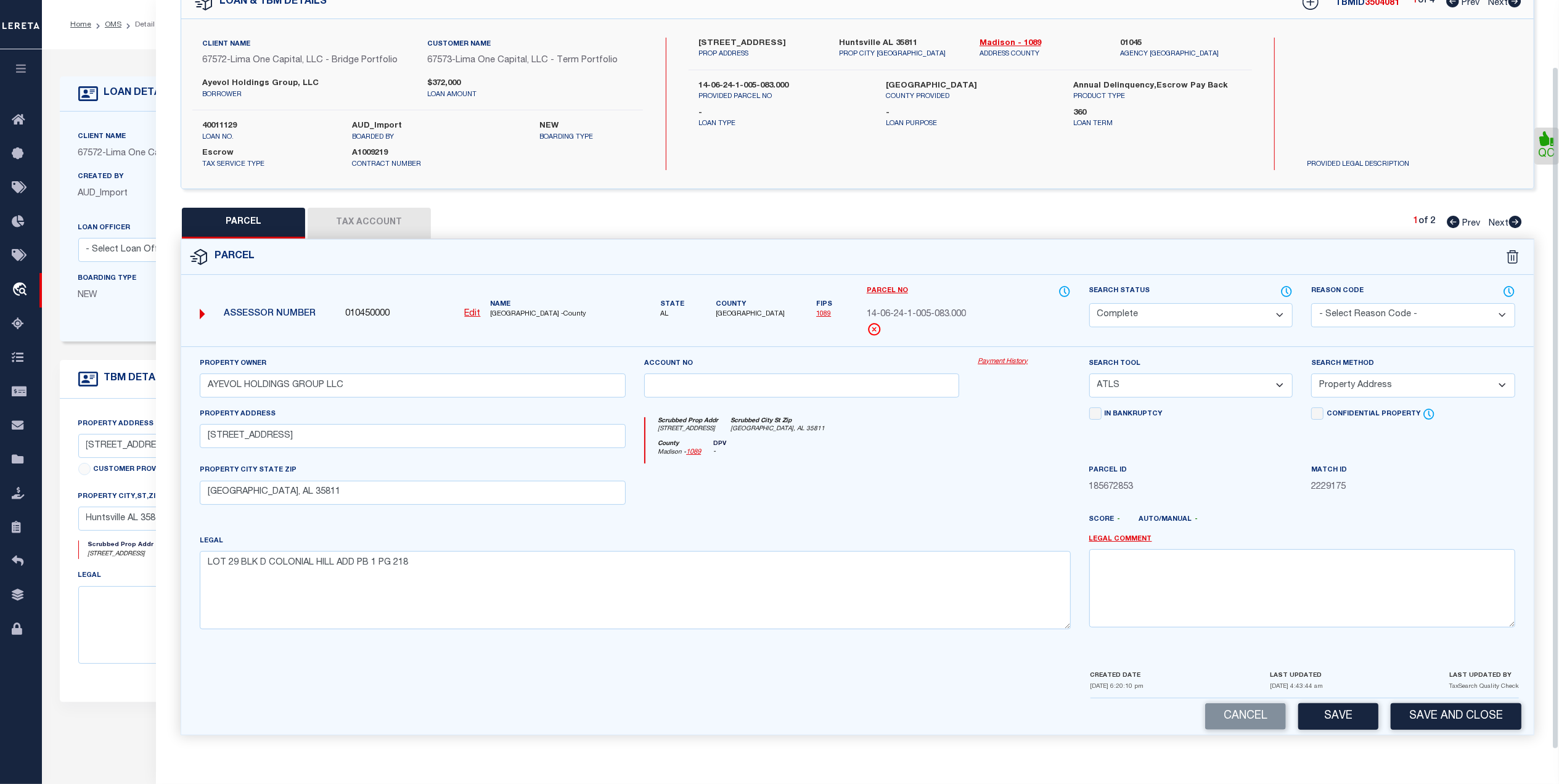
scroll to position [73, 0]
click at [1341, 715] on button "Save" at bounding box center [1338, 716] width 80 height 26
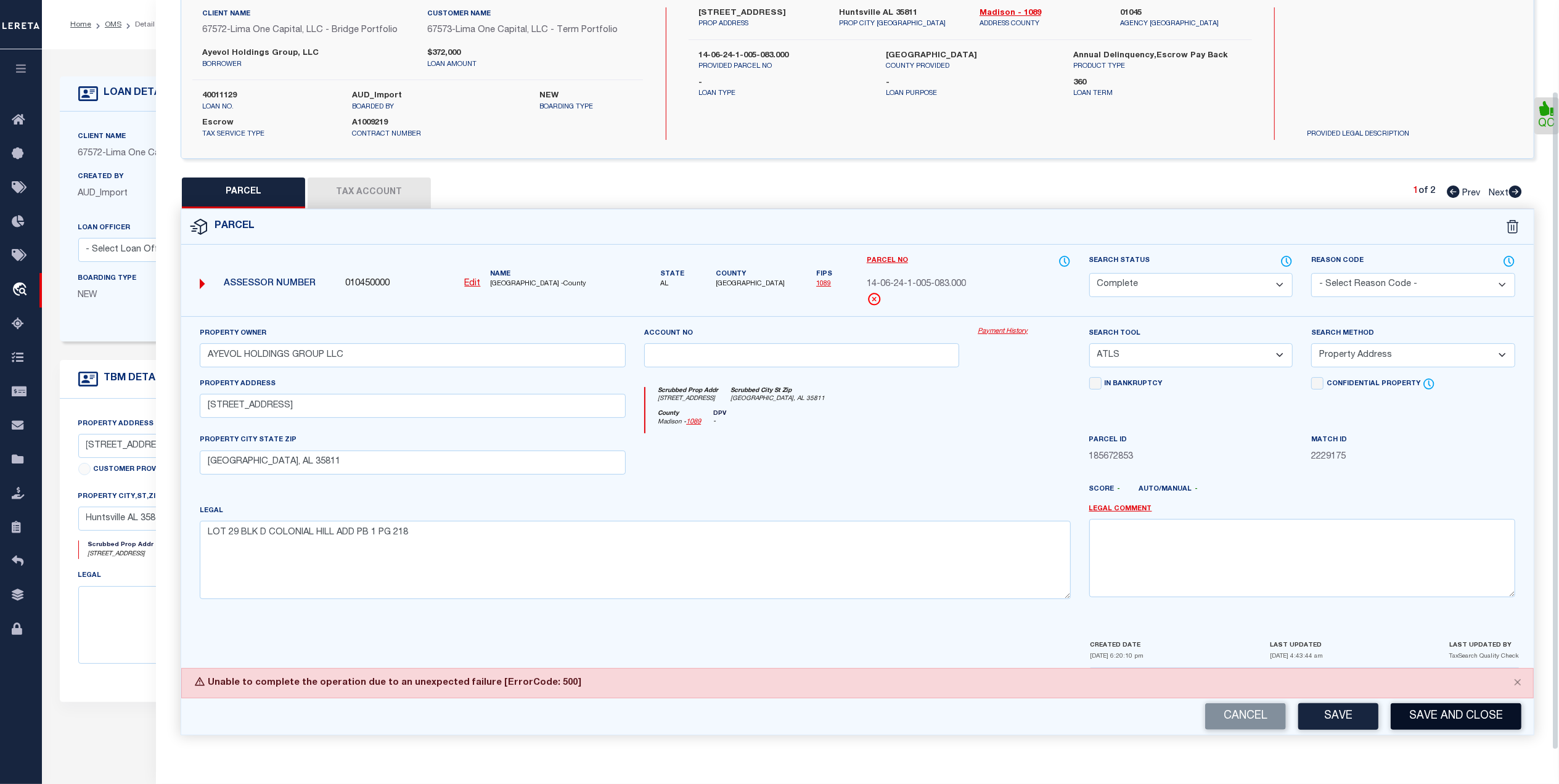
click at [1457, 711] on button "Save and Close" at bounding box center [1457, 716] width 130 height 26
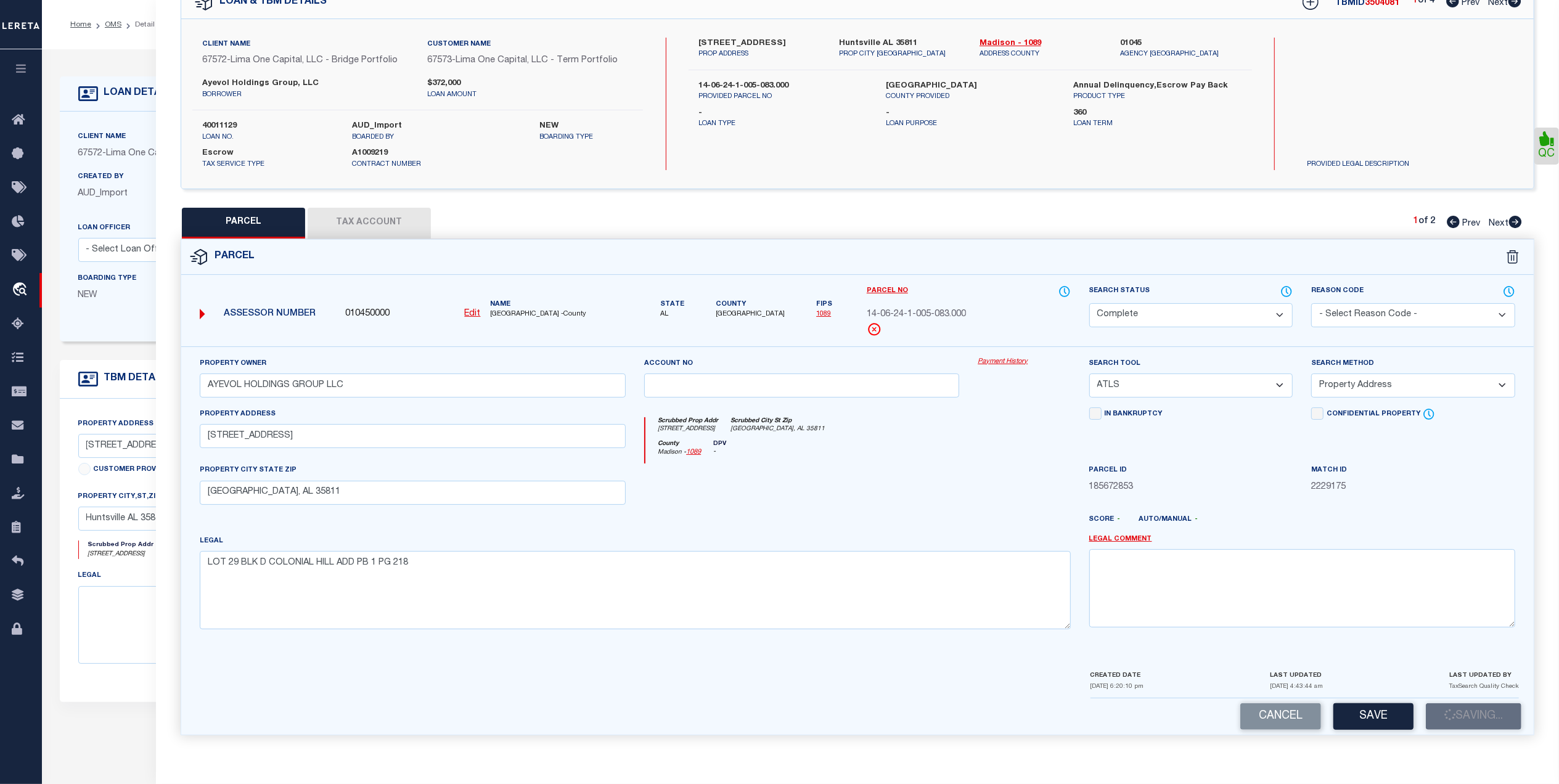
scroll to position [103, 0]
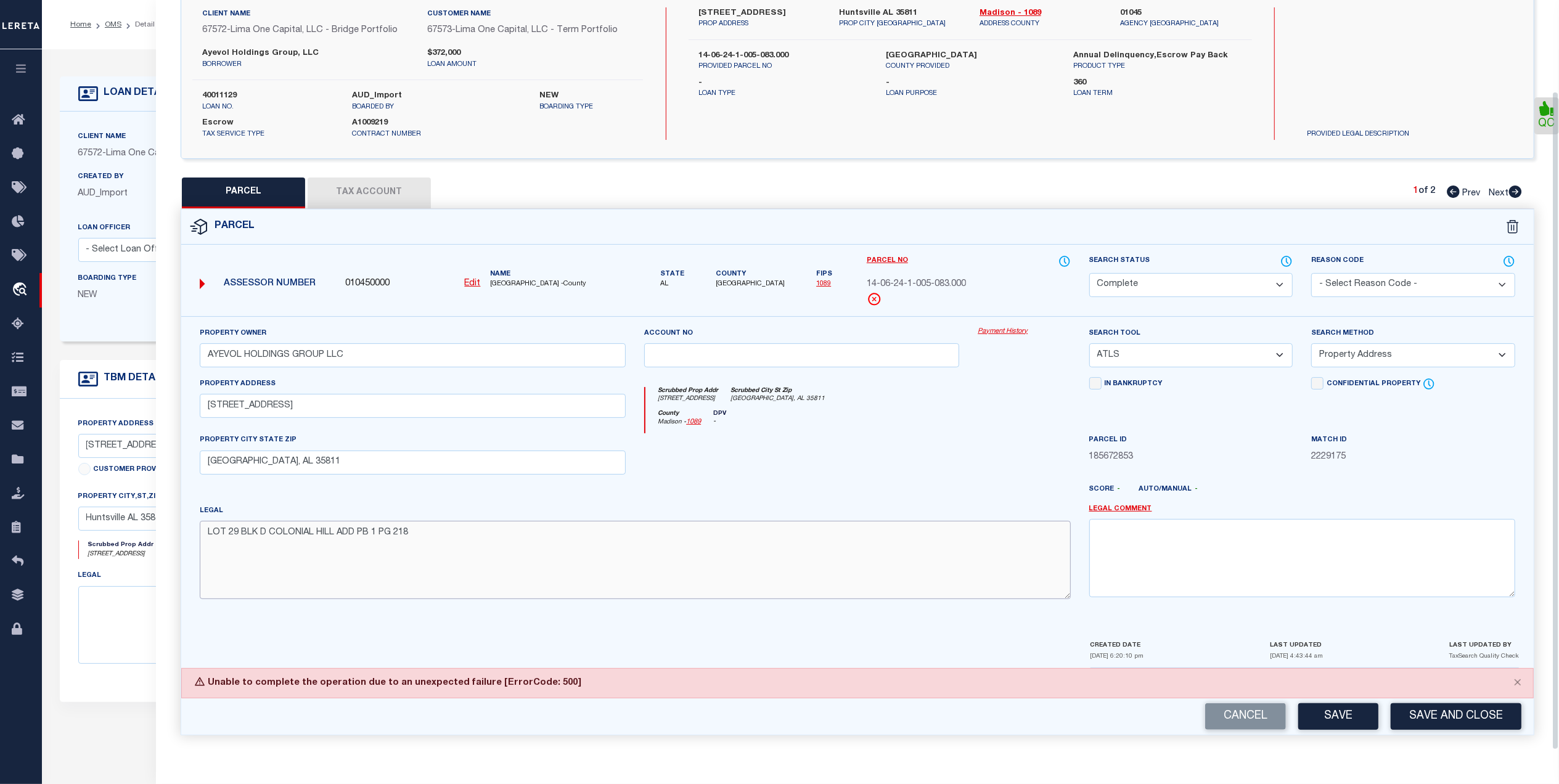
click at [933, 530] on textarea "LOT 29 BLK D COLONIAL HILL ADD PB 1 PG 218" at bounding box center [635, 560] width 871 height 78
click at [954, 479] on div at bounding box center [802, 459] width 334 height 51
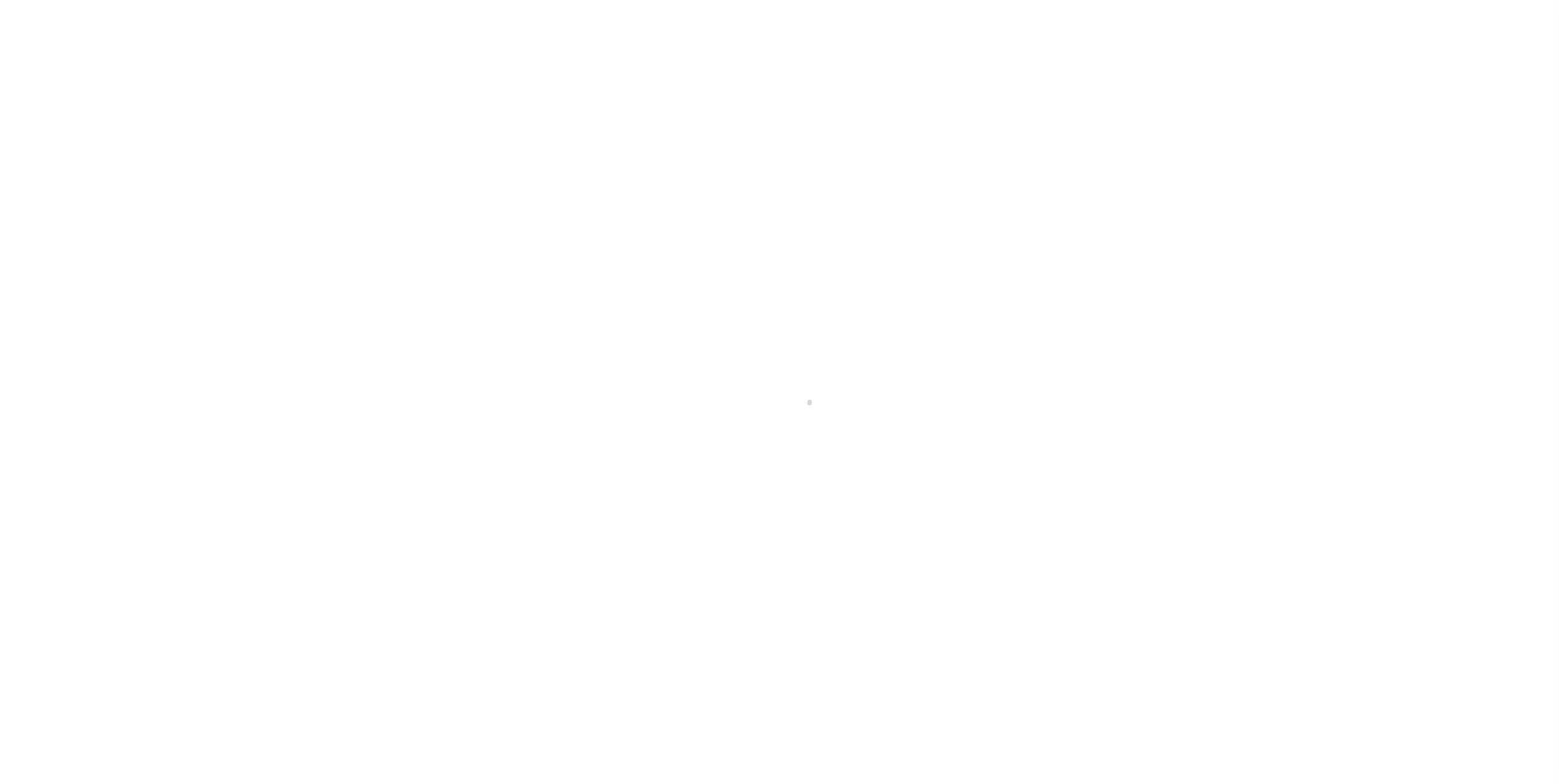
select select "26297"
select select "Escrow"
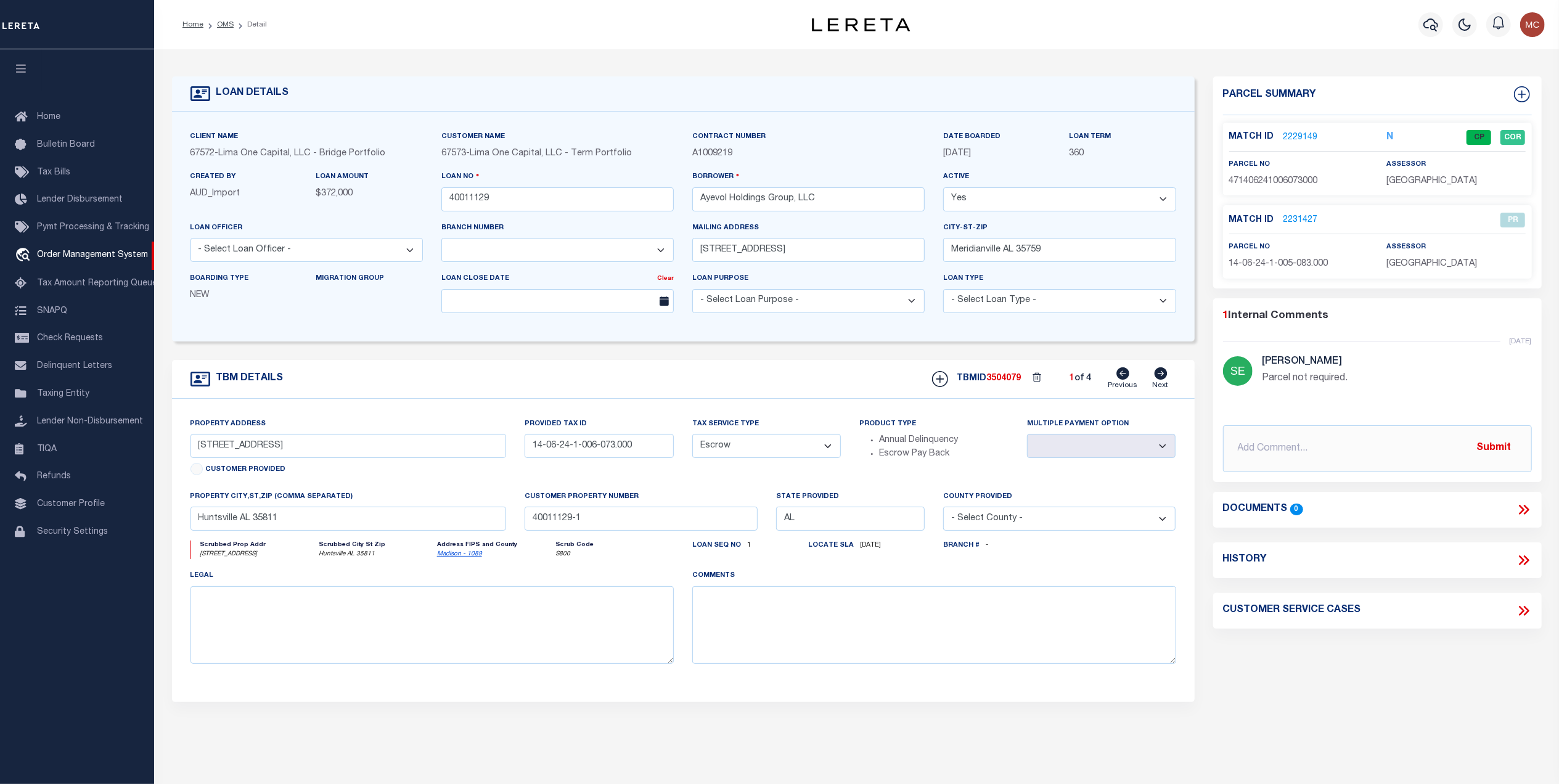
click at [1157, 380] on icon at bounding box center [1160, 373] width 13 height 13
type input "[STREET_ADDRESS]"
type input "14-06-24-1-005-091.000"
select select
type input "40011129-3"
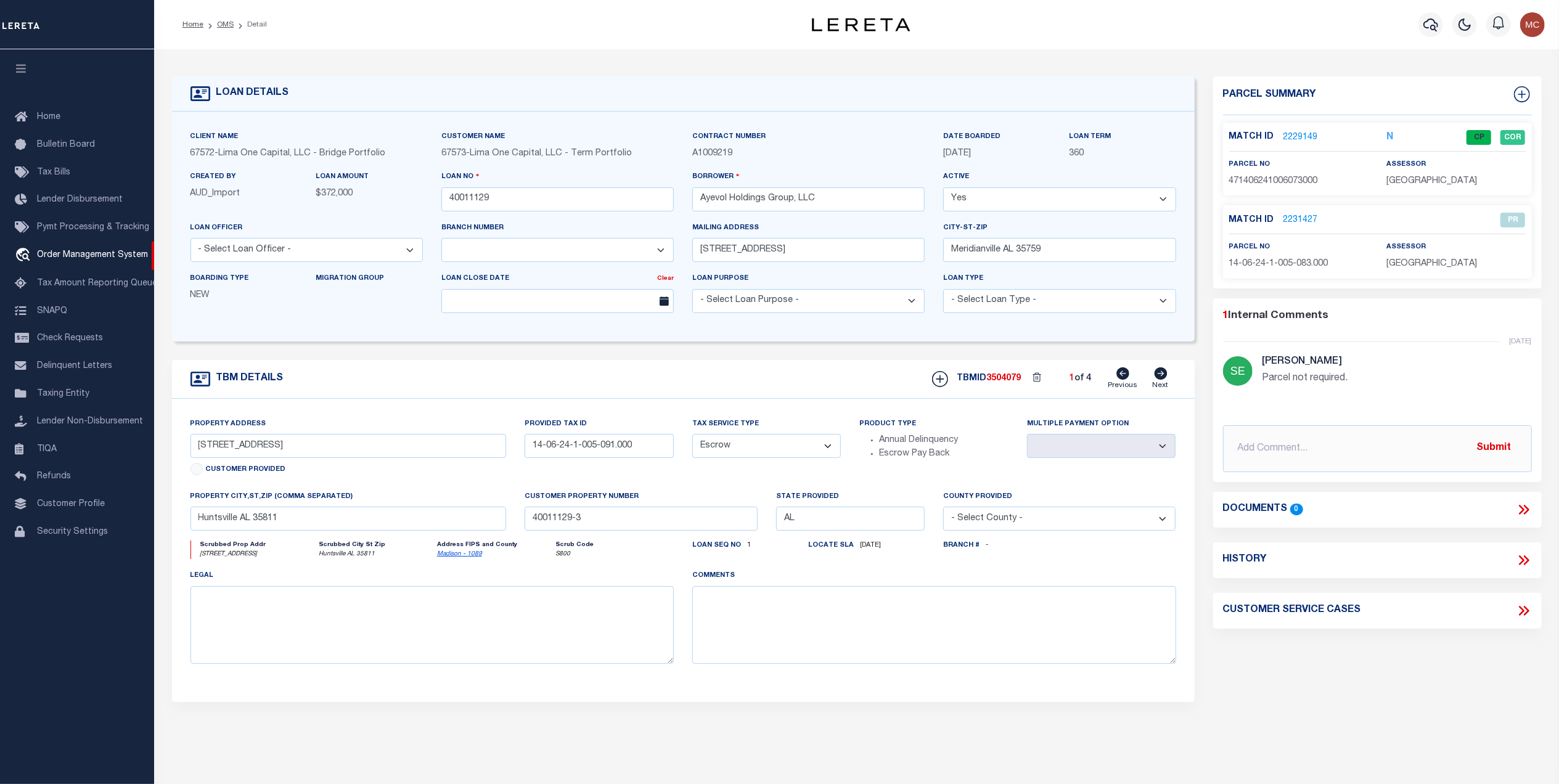
select select
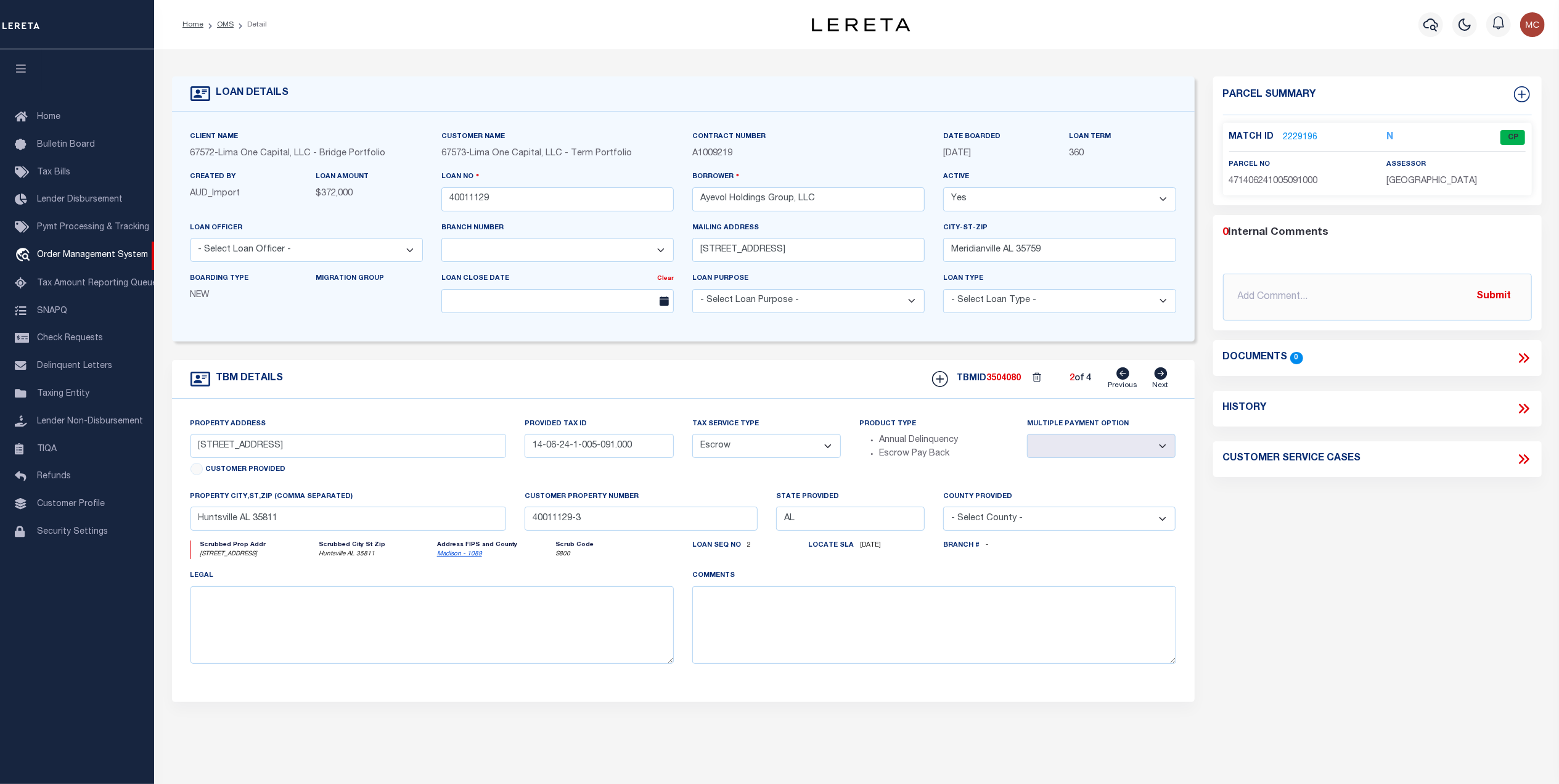
click at [1157, 380] on icon at bounding box center [1160, 373] width 13 height 13
type input "[STREET_ADDRESS]"
type input "14-06-24-1-005-083.000"
select select
type input "40011129-2"
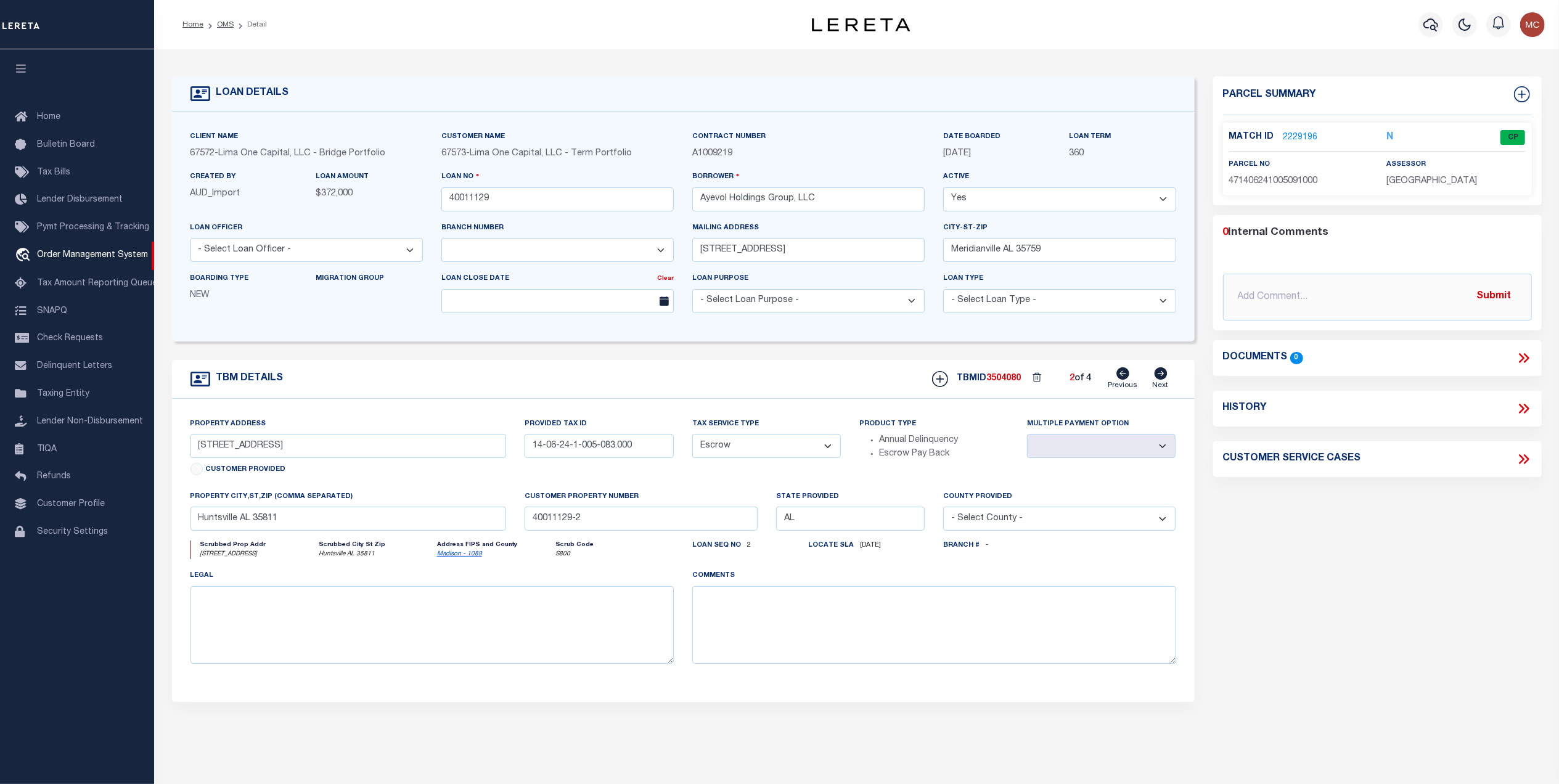
select select
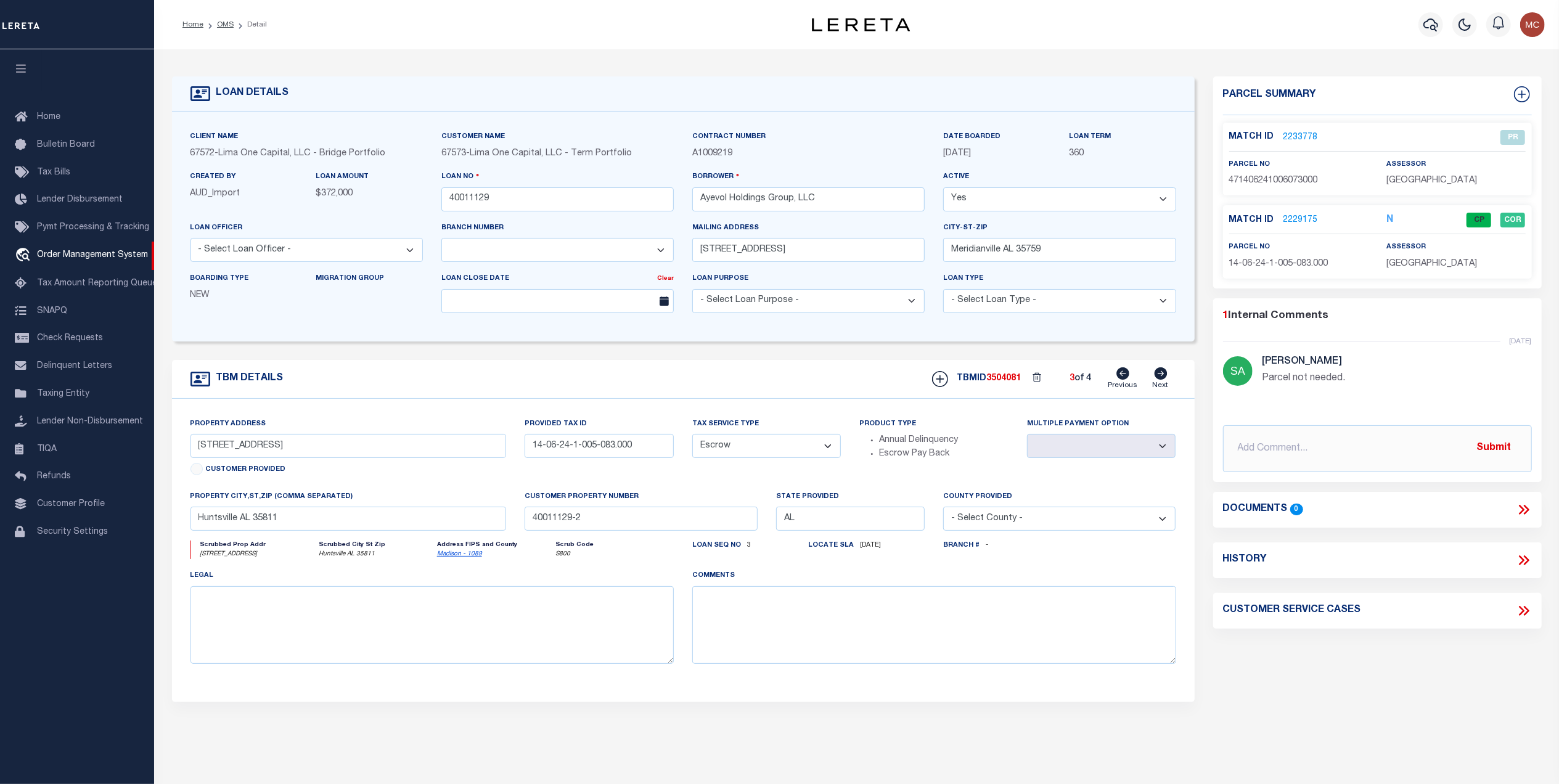
click at [1157, 380] on icon at bounding box center [1160, 373] width 13 height 13
type input "[STREET_ADDRESS][PERSON_NAME]"
type input "14-05-15-4-003-006.000"
select select
type input "[GEOGRAPHIC_DATA] AL 35810"
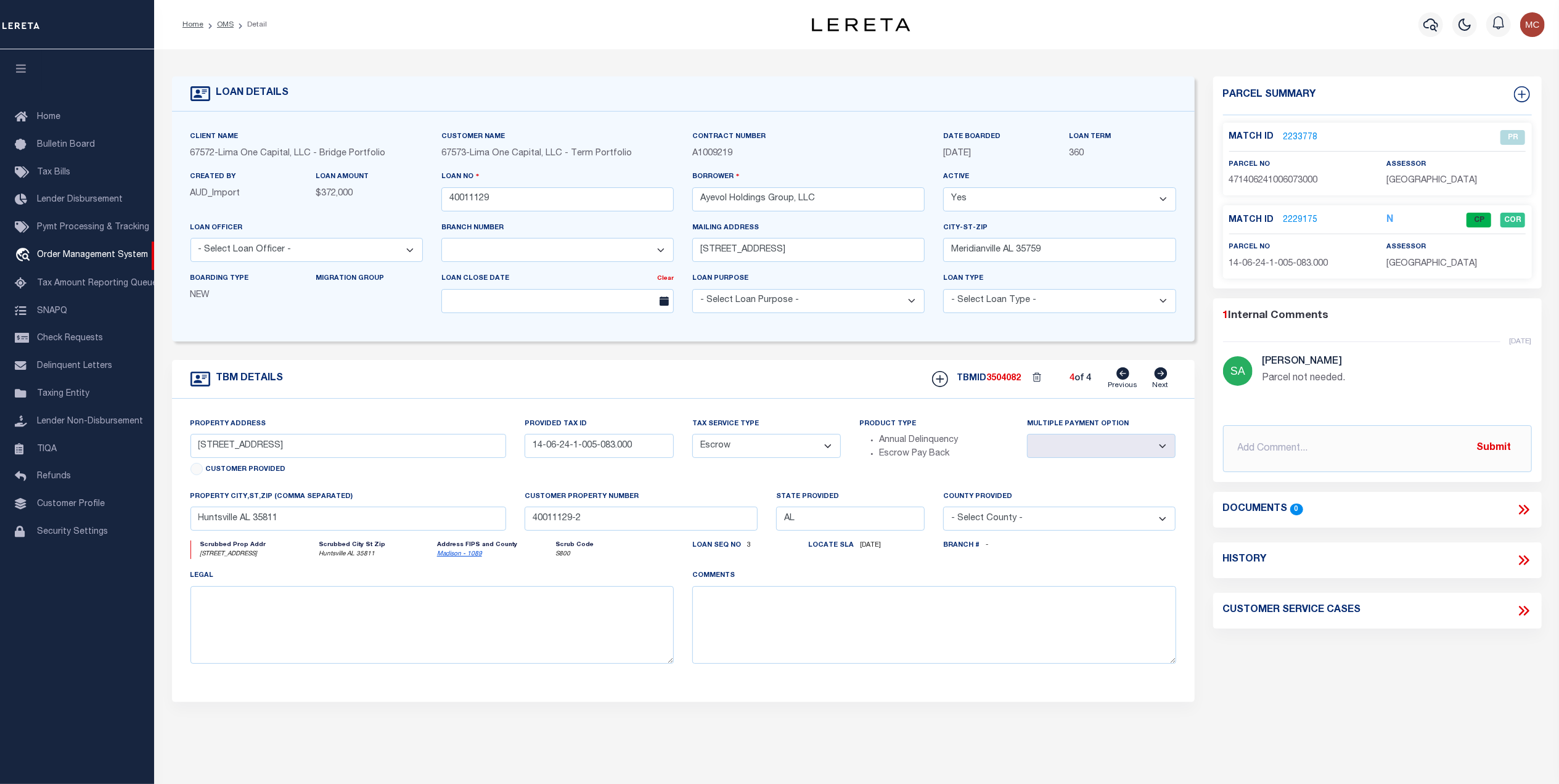
type input "40011129-4"
select select
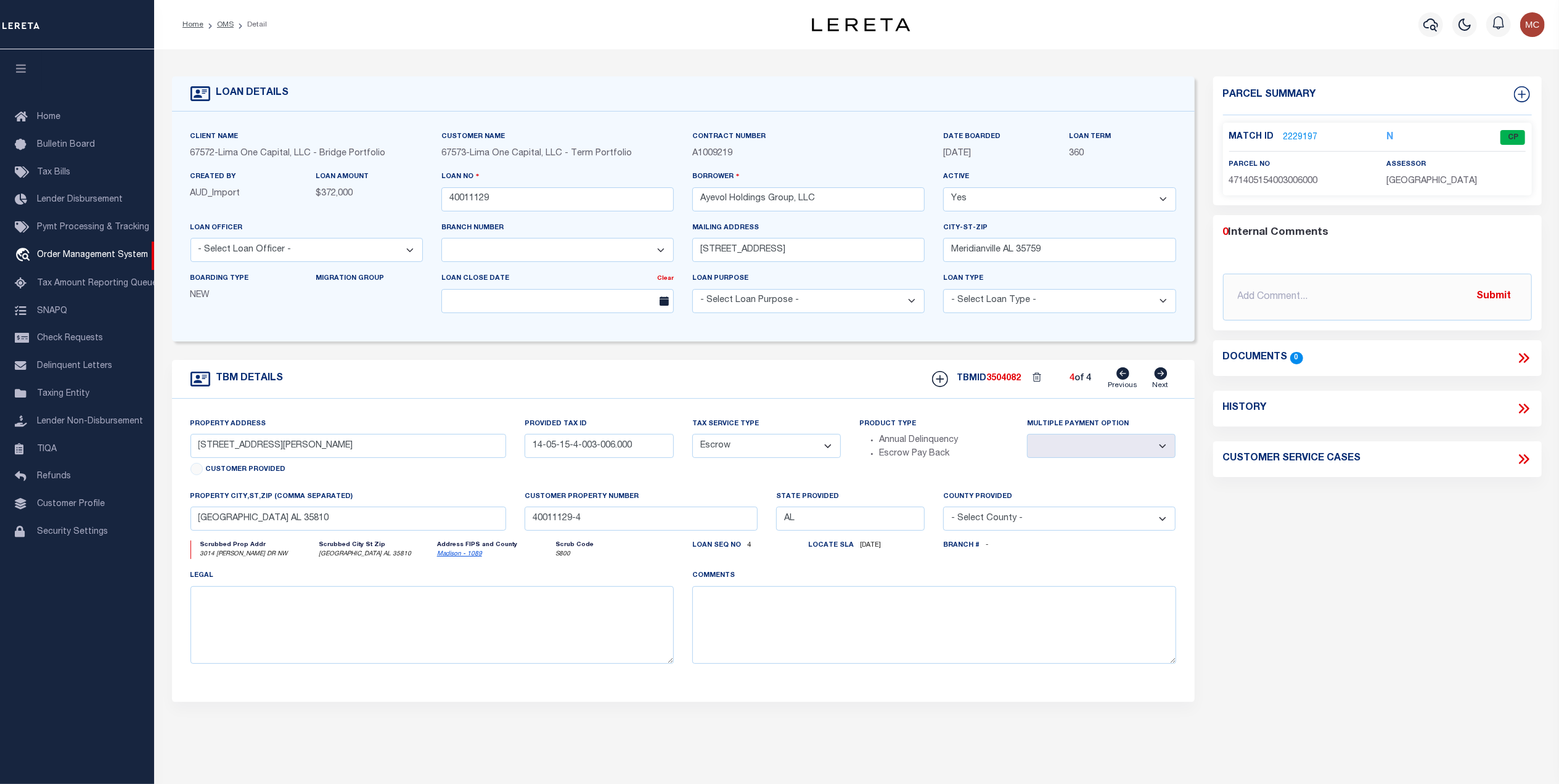
drag, startPoint x: 230, startPoint y: 28, endPoint x: 237, endPoint y: 27, distance: 7.1
click at [230, 27] on link "OMS" at bounding box center [225, 25] width 17 height 8
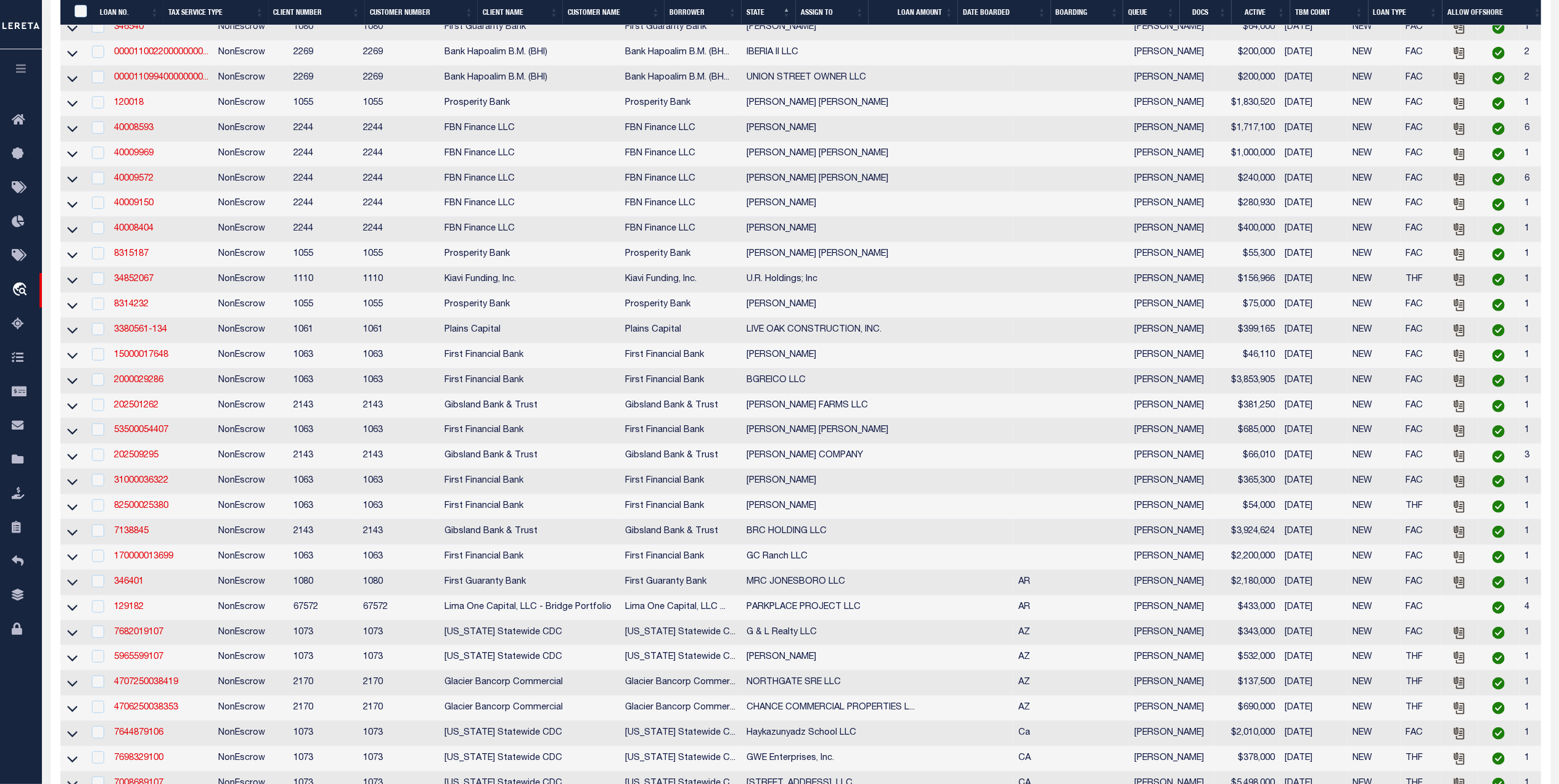
scroll to position [657, 0]
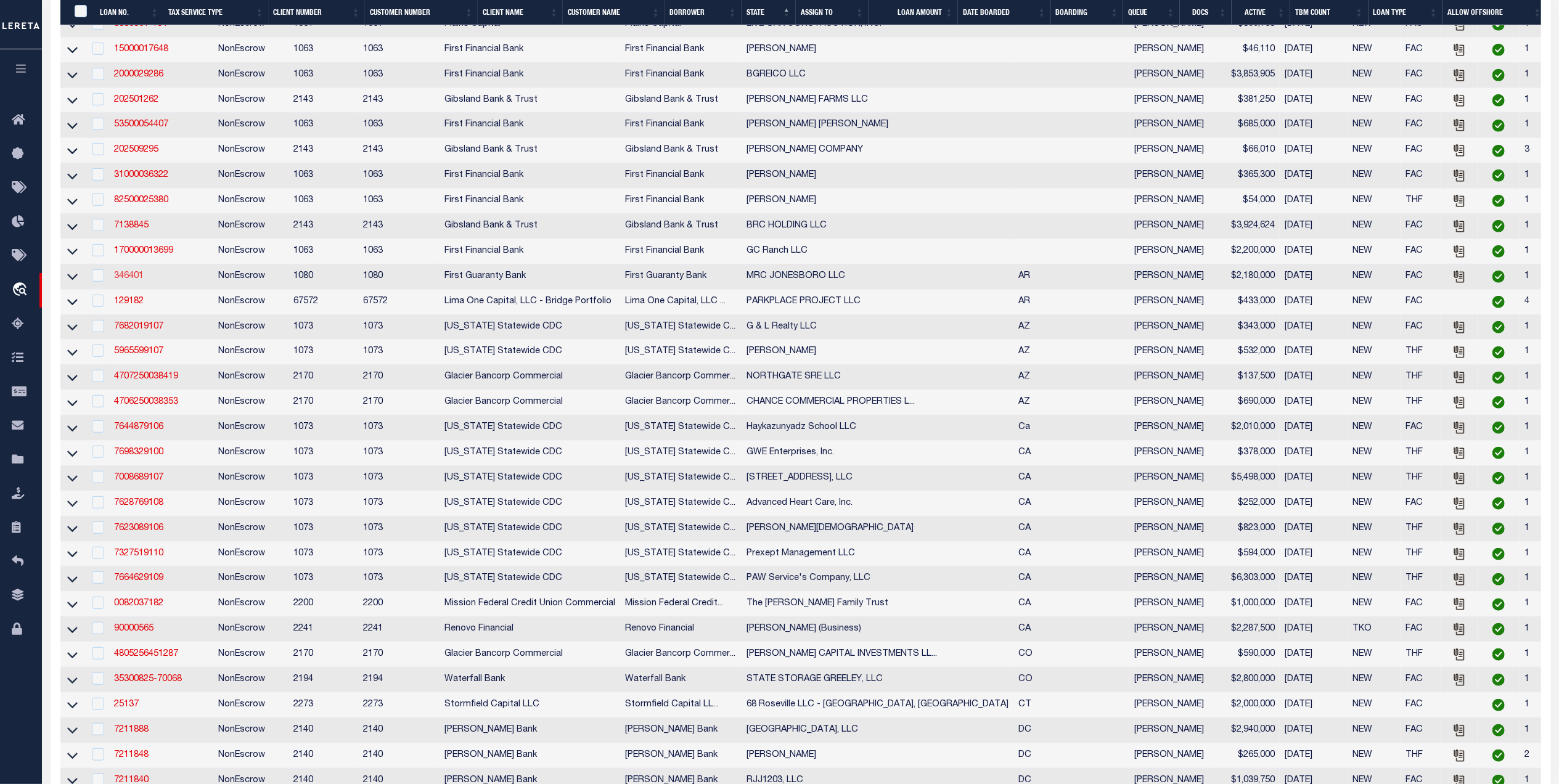
click at [134, 280] on link "346401" at bounding box center [129, 276] width 30 height 8
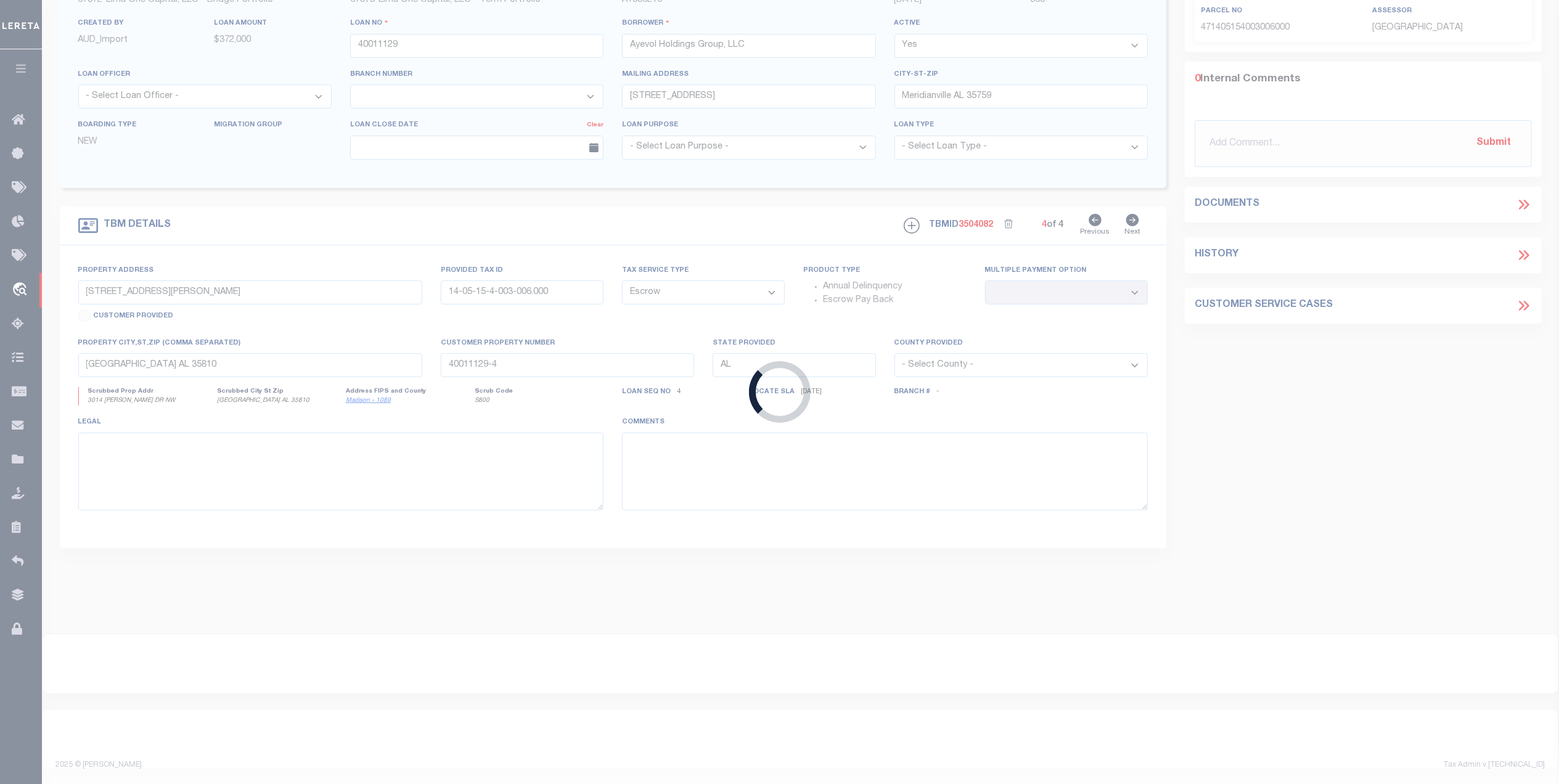
type input "346401"
type input "MRC JONESBORO LLC"
select select
select select "400"
select select "NonEscrow"
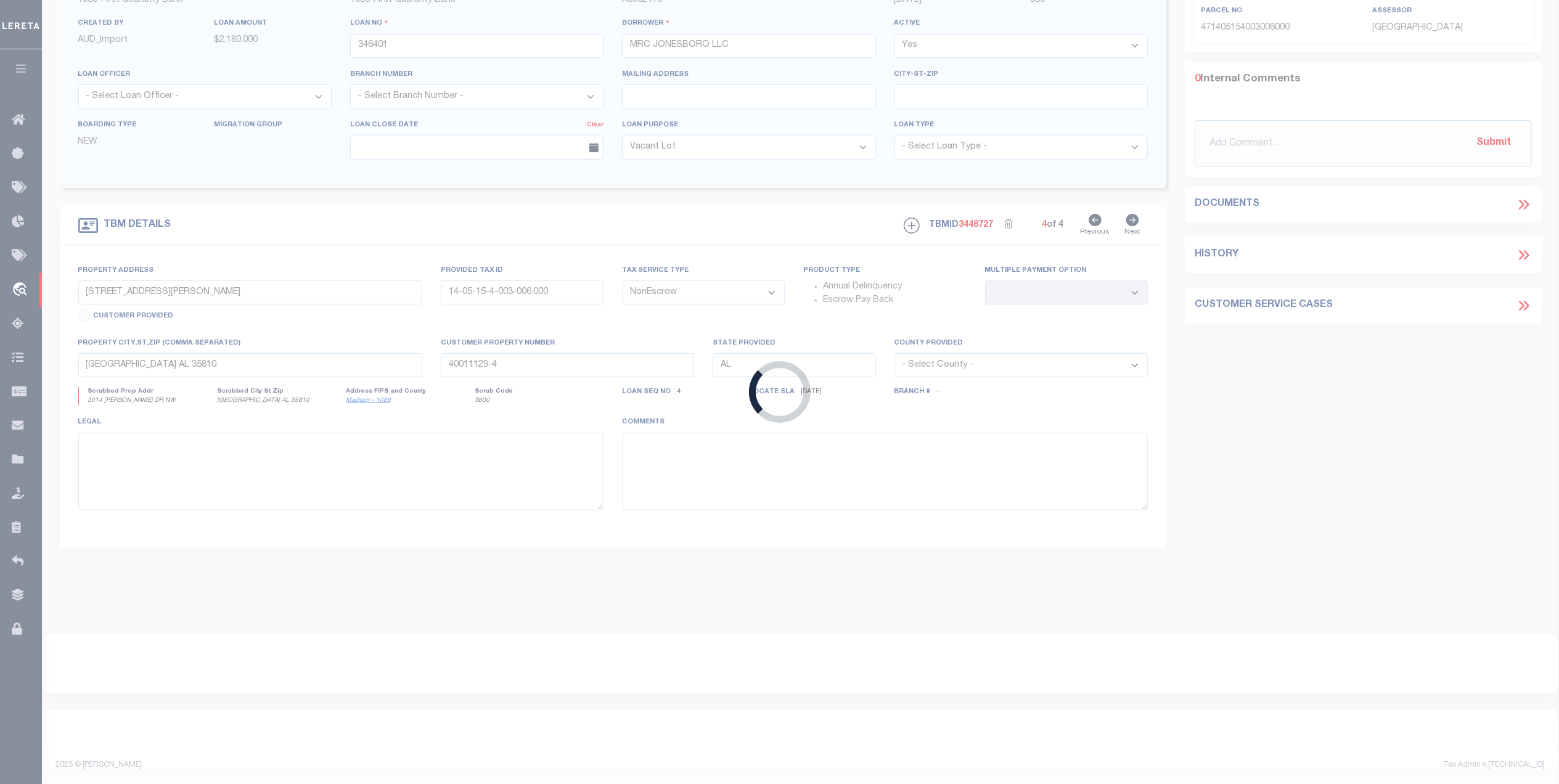
type input "[STREET_ADDRESS]"
type input "[PHONE_NUMBER]"
select select
type input "JONESBORO AR 72404"
type input "200004349"
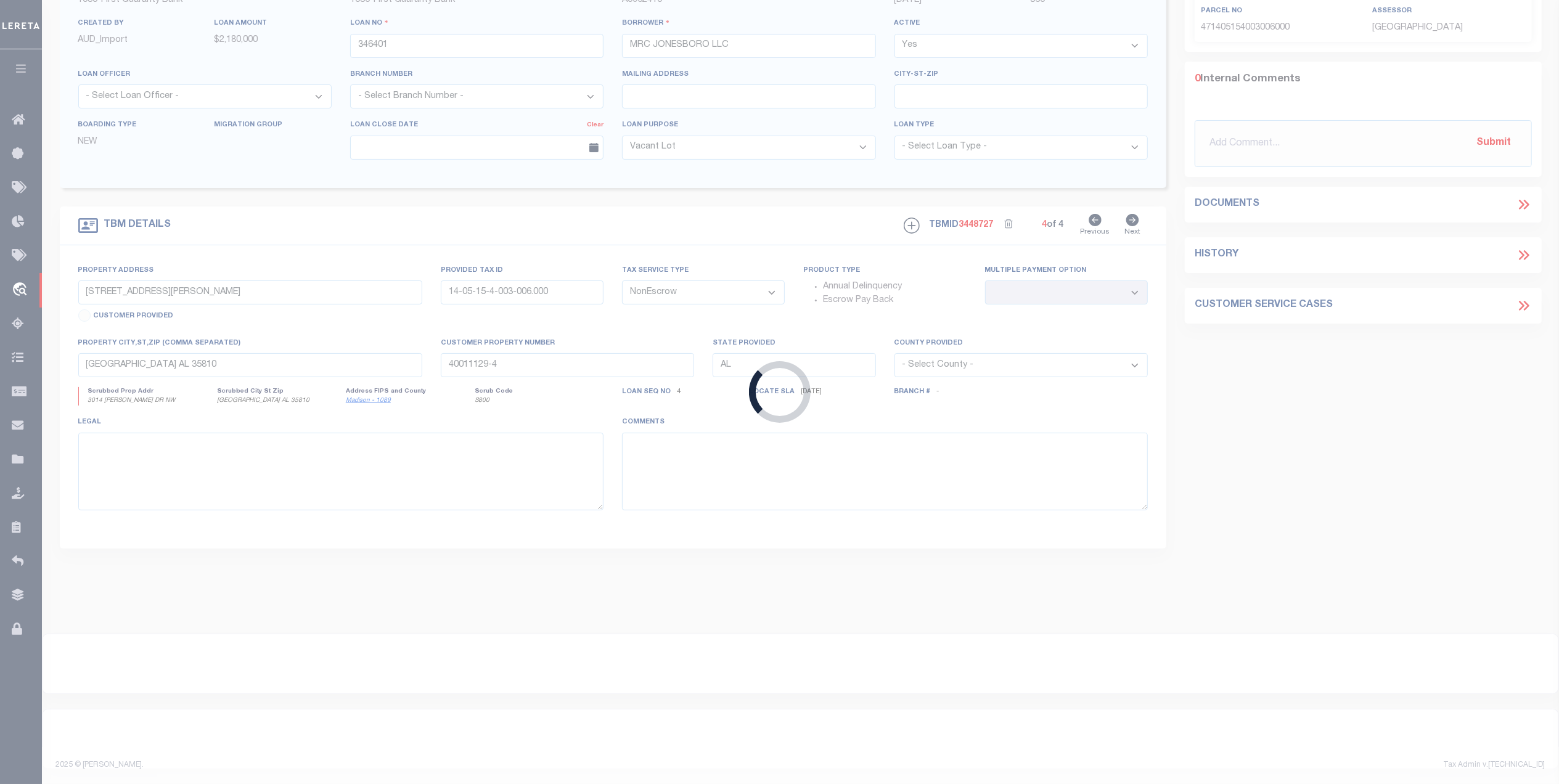
type input "AR"
select select
select select "1570"
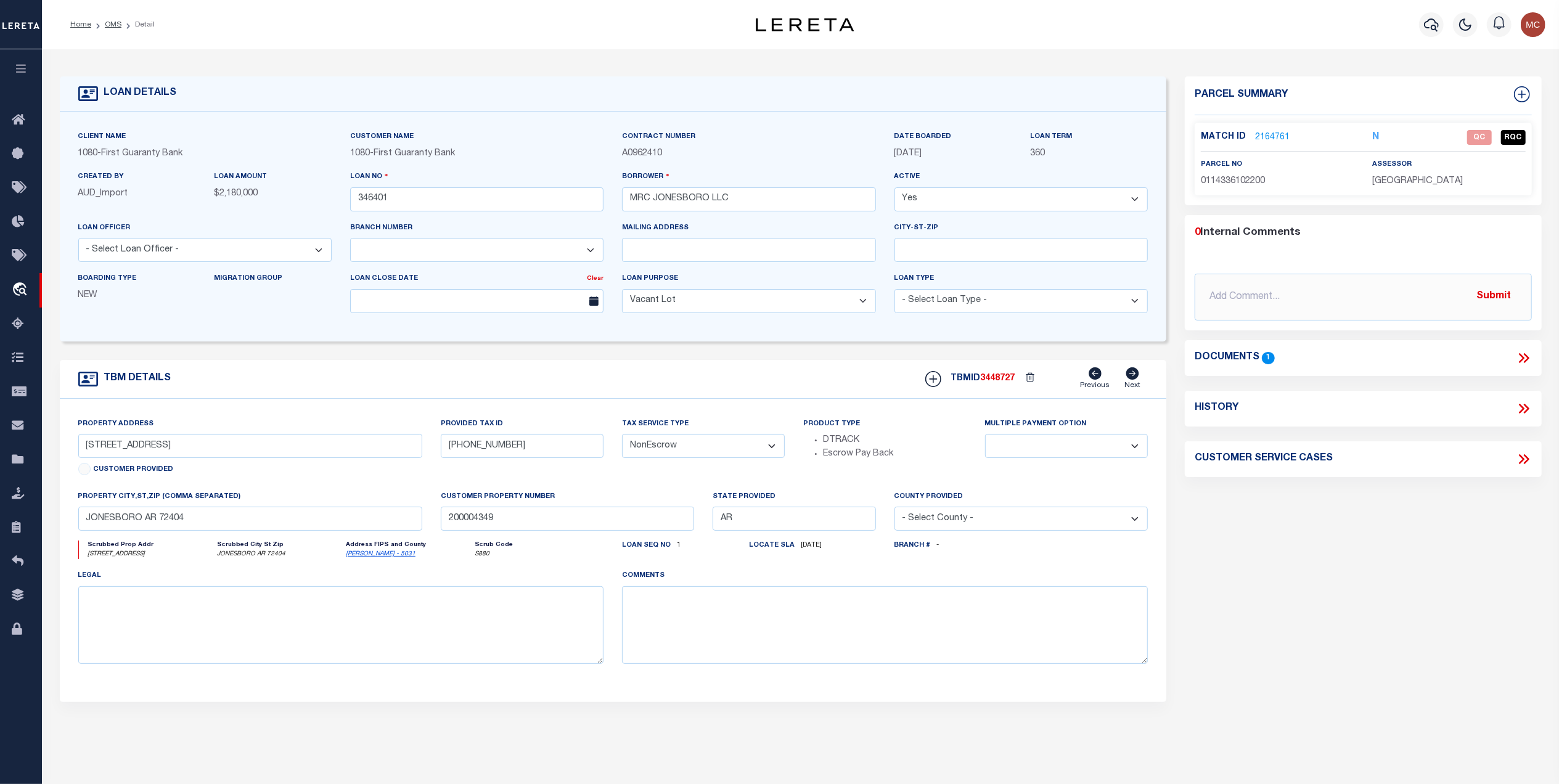
click at [1525, 353] on icon at bounding box center [1523, 358] width 16 height 16
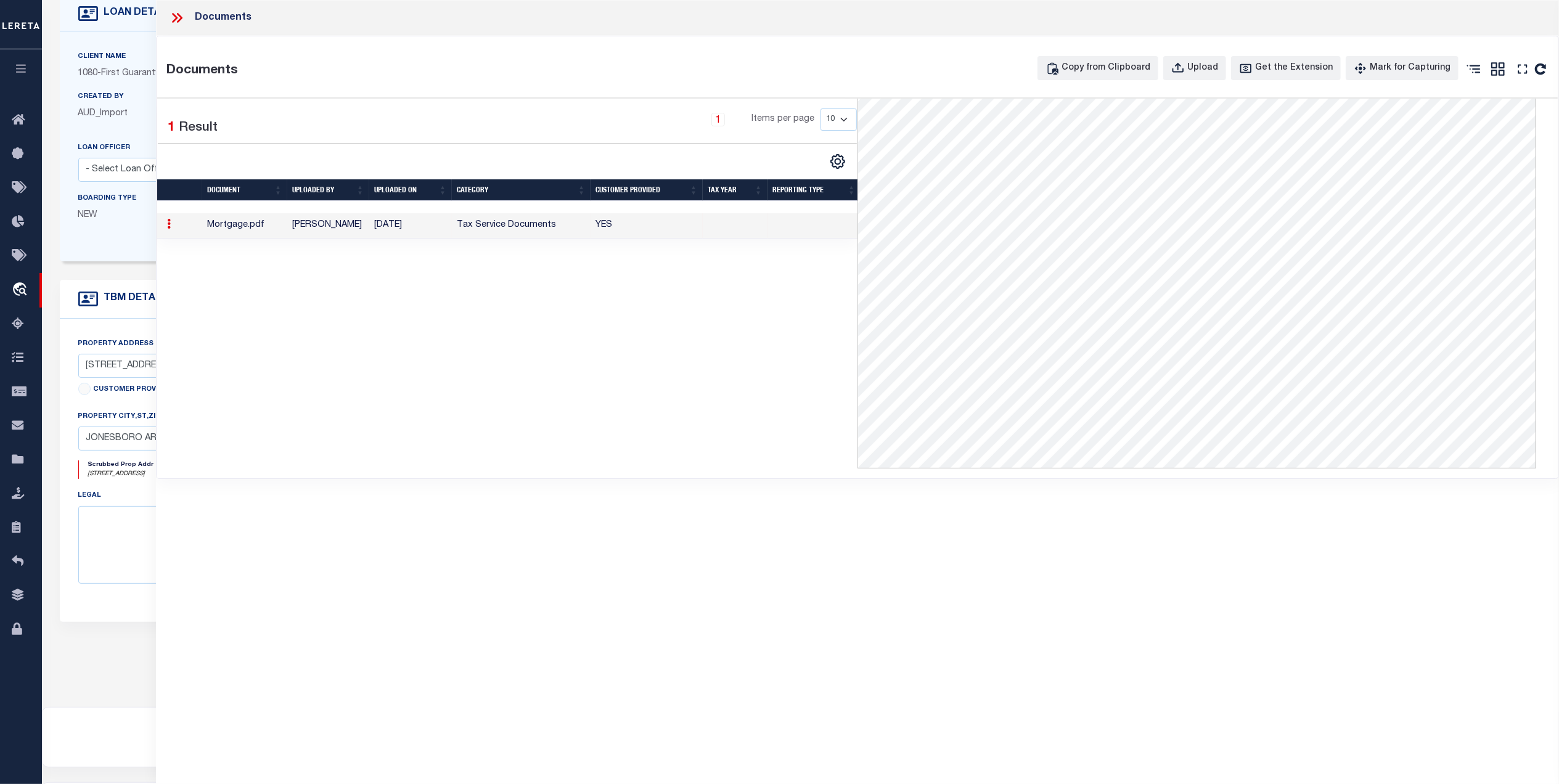
scroll to position [82, 0]
